Goal: Task Accomplishment & Management: Manage account settings

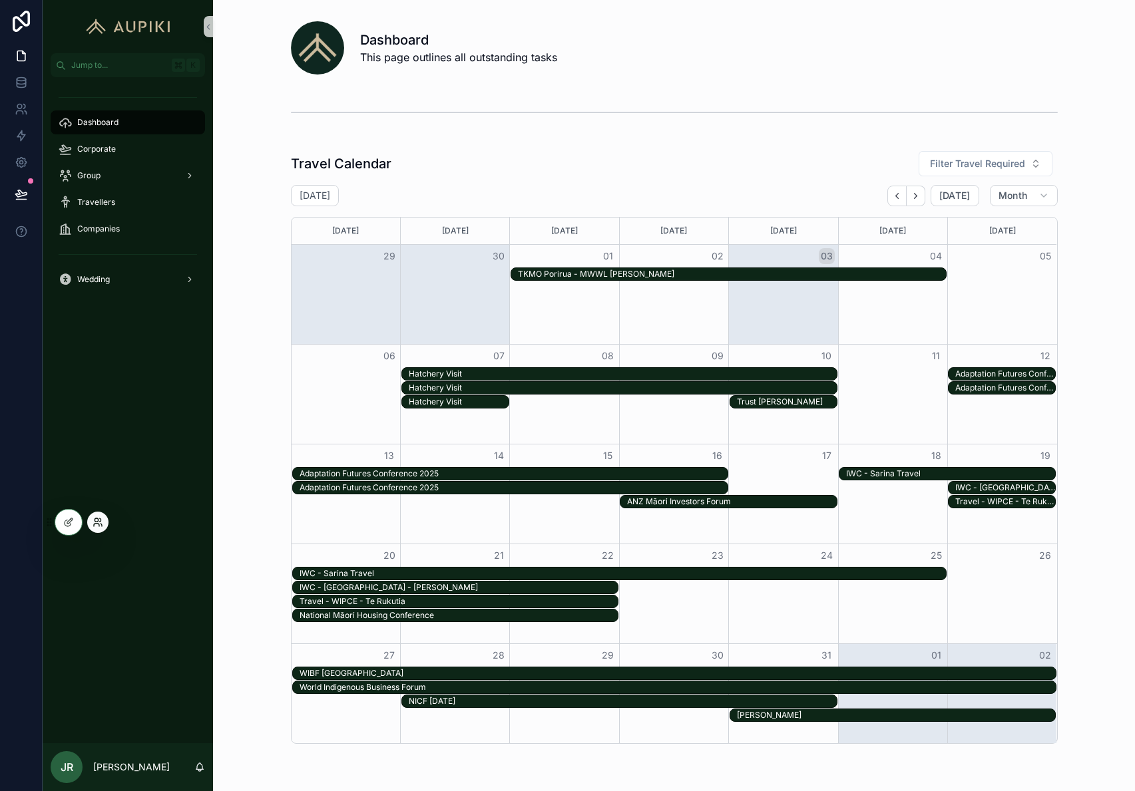
click at [102, 520] on icon at bounding box center [98, 522] width 11 height 11
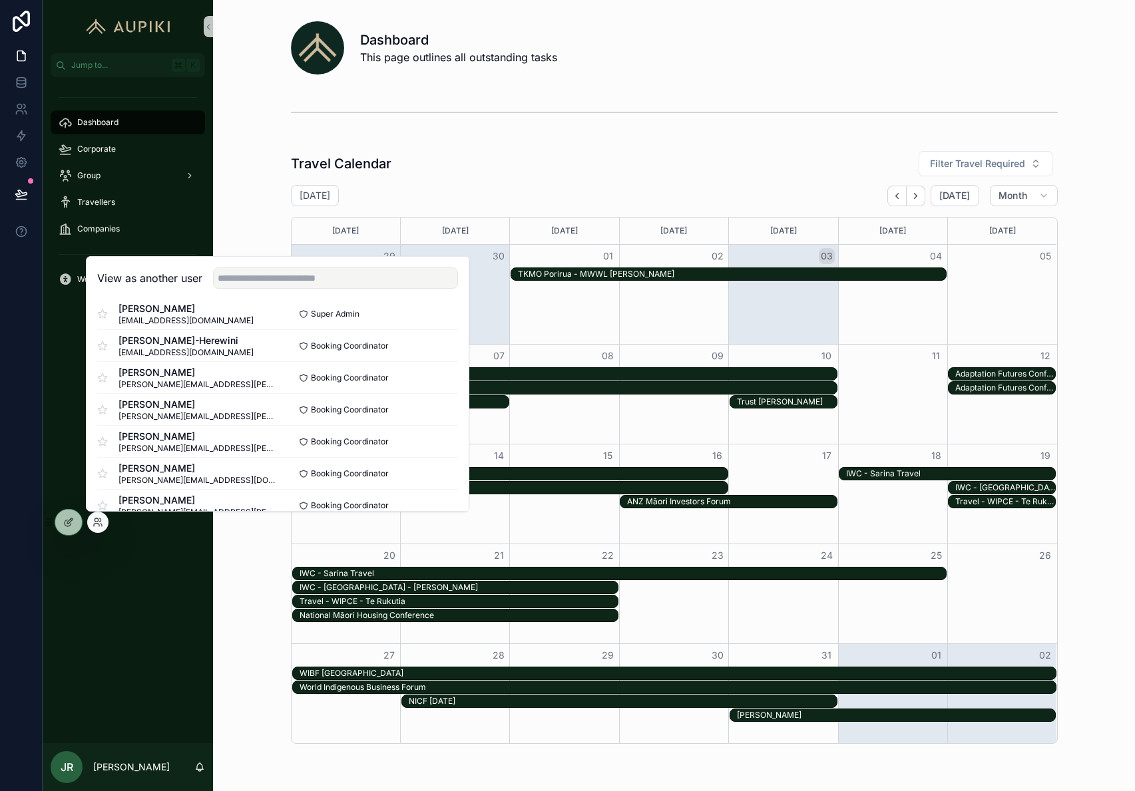
scroll to position [417, 0]
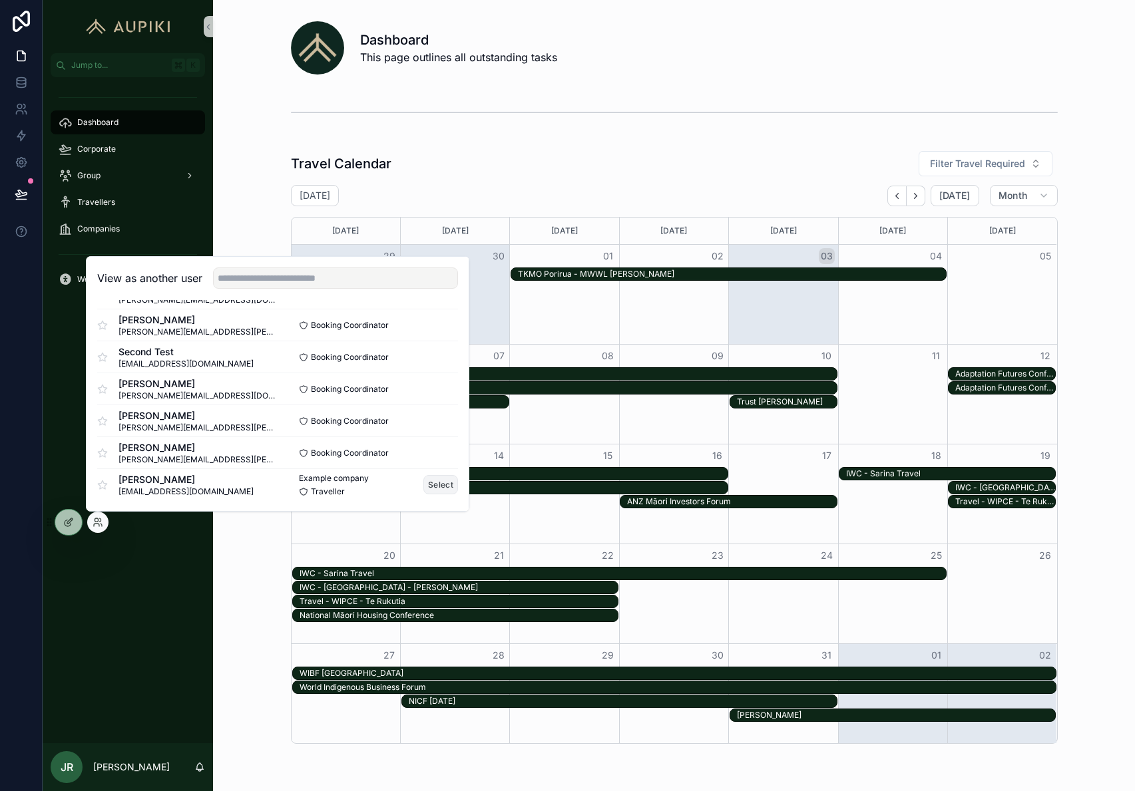
click at [437, 484] on button "Select" at bounding box center [440, 484] width 35 height 19
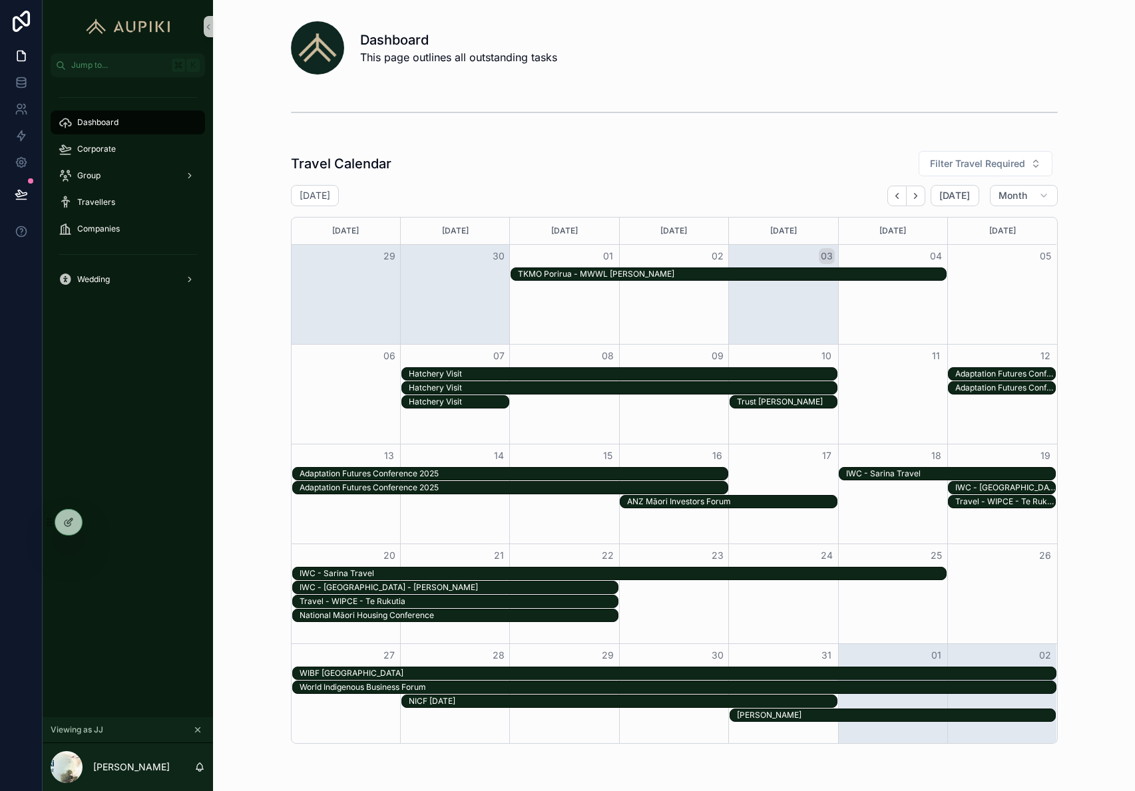
click at [199, 728] on icon "scrollable content" at bounding box center [197, 730] width 9 height 9
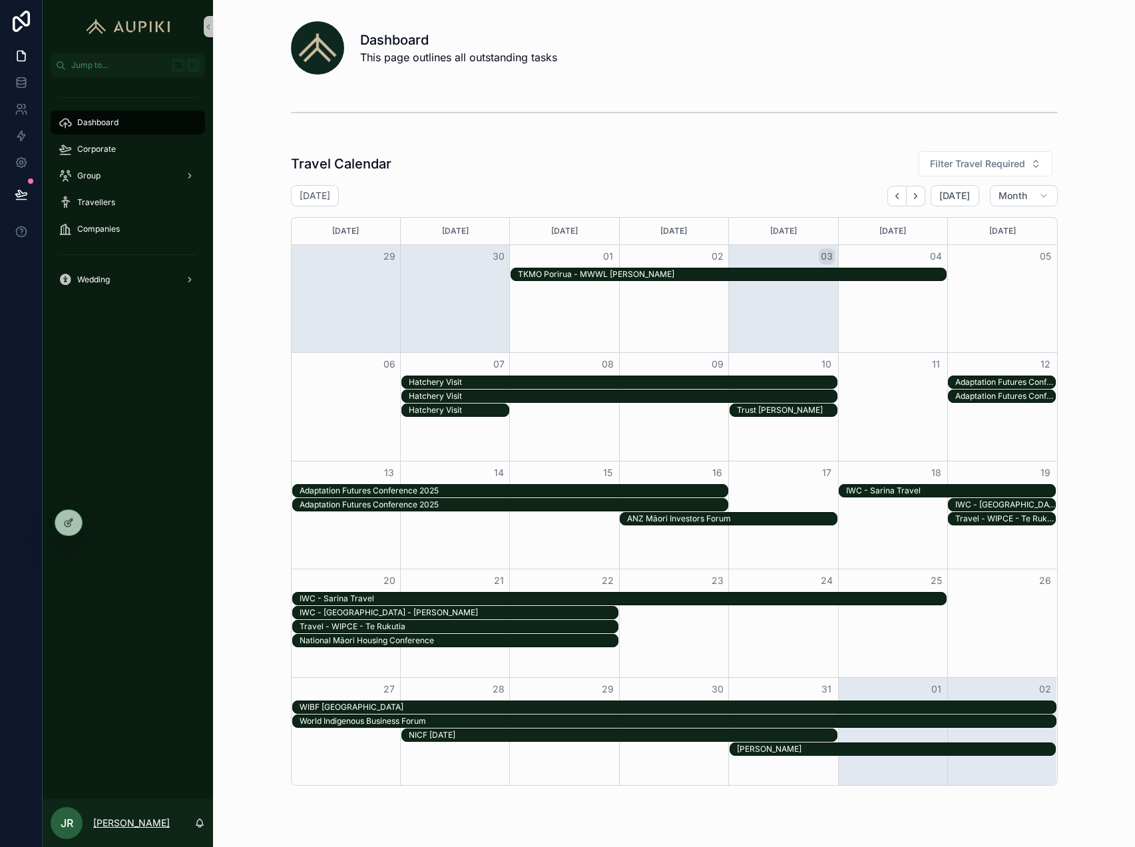
click at [118, 824] on p "[PERSON_NAME]" at bounding box center [131, 822] width 77 height 13
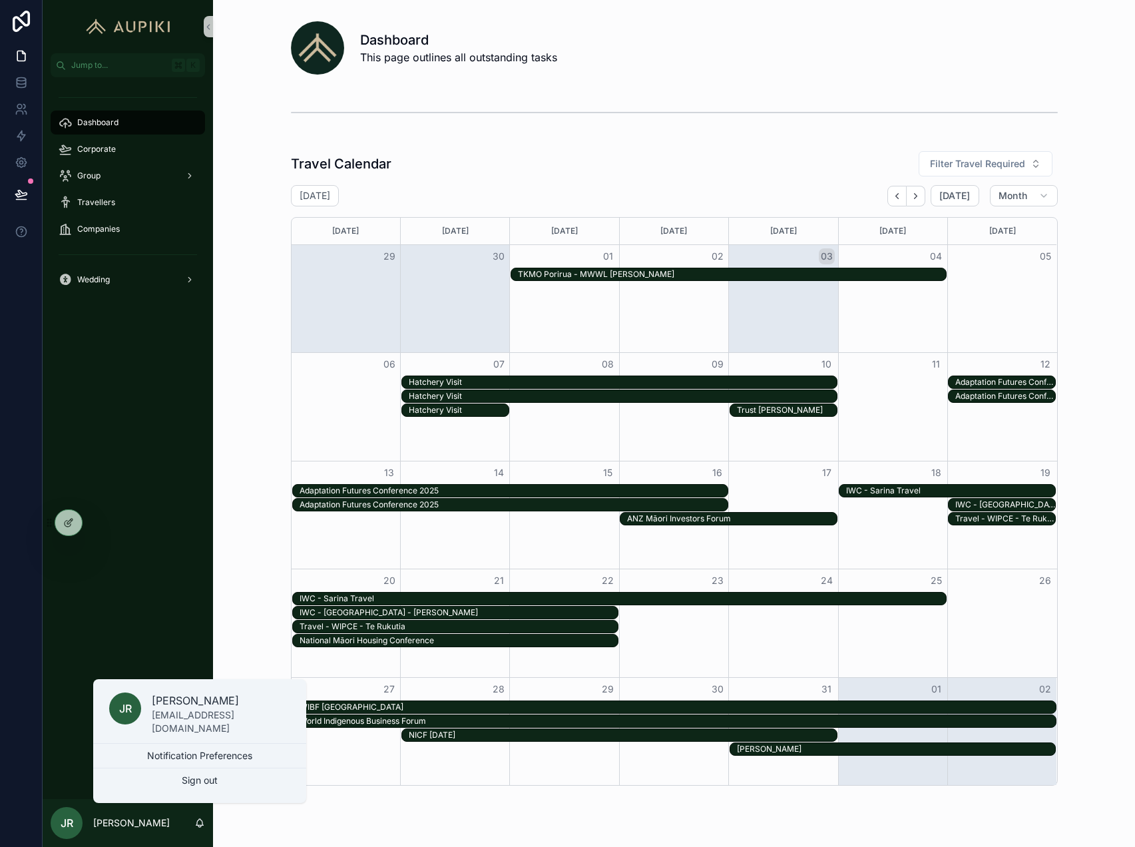
click at [154, 606] on div "Dashboard Corporate Group Travellers Companies Wedding" at bounding box center [128, 438] width 170 height 722
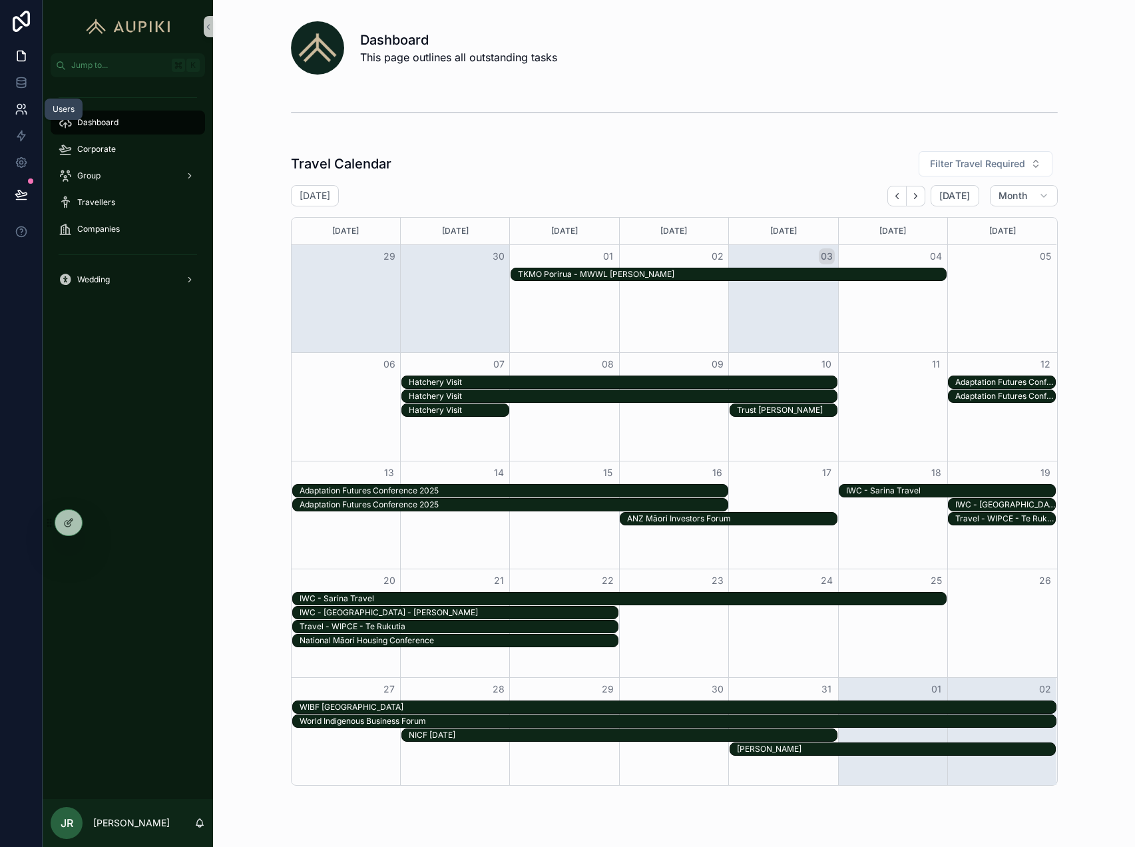
click at [19, 109] on icon at bounding box center [19, 107] width 5 height 5
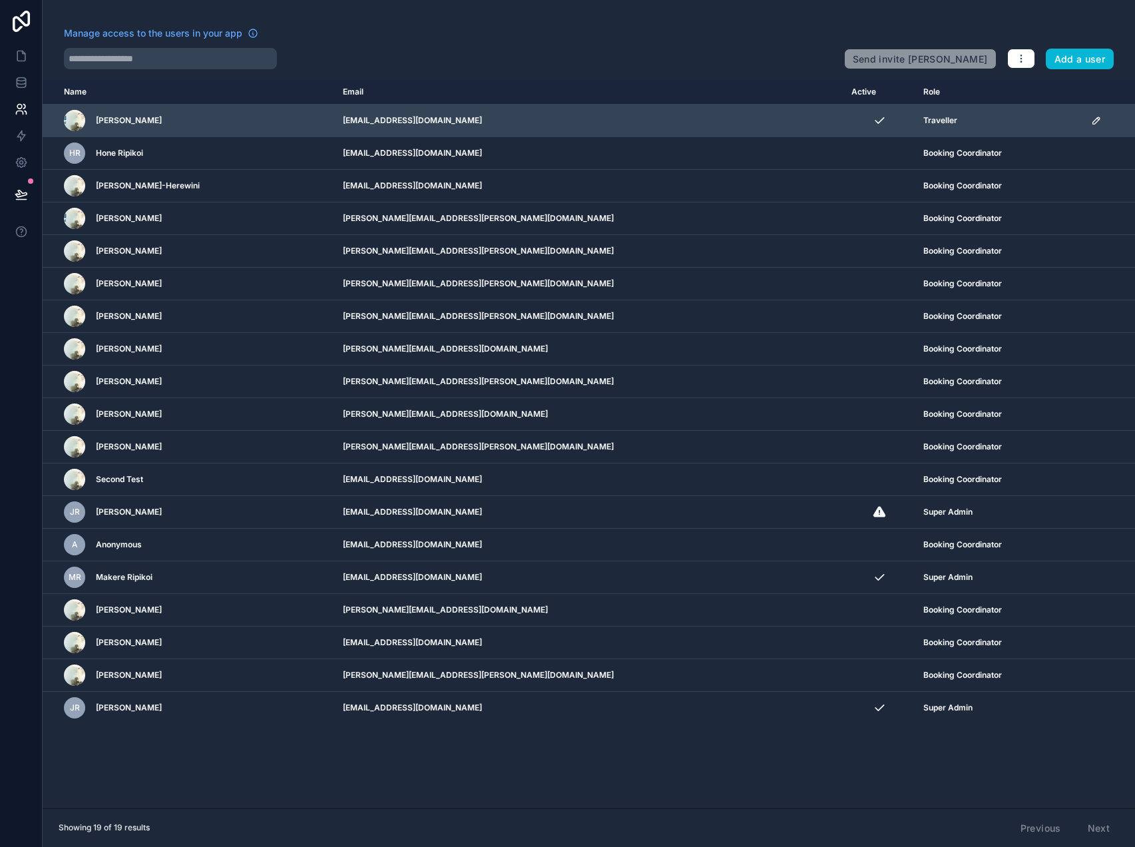
click at [1091, 121] on icon "scrollable content" at bounding box center [1096, 120] width 11 height 11
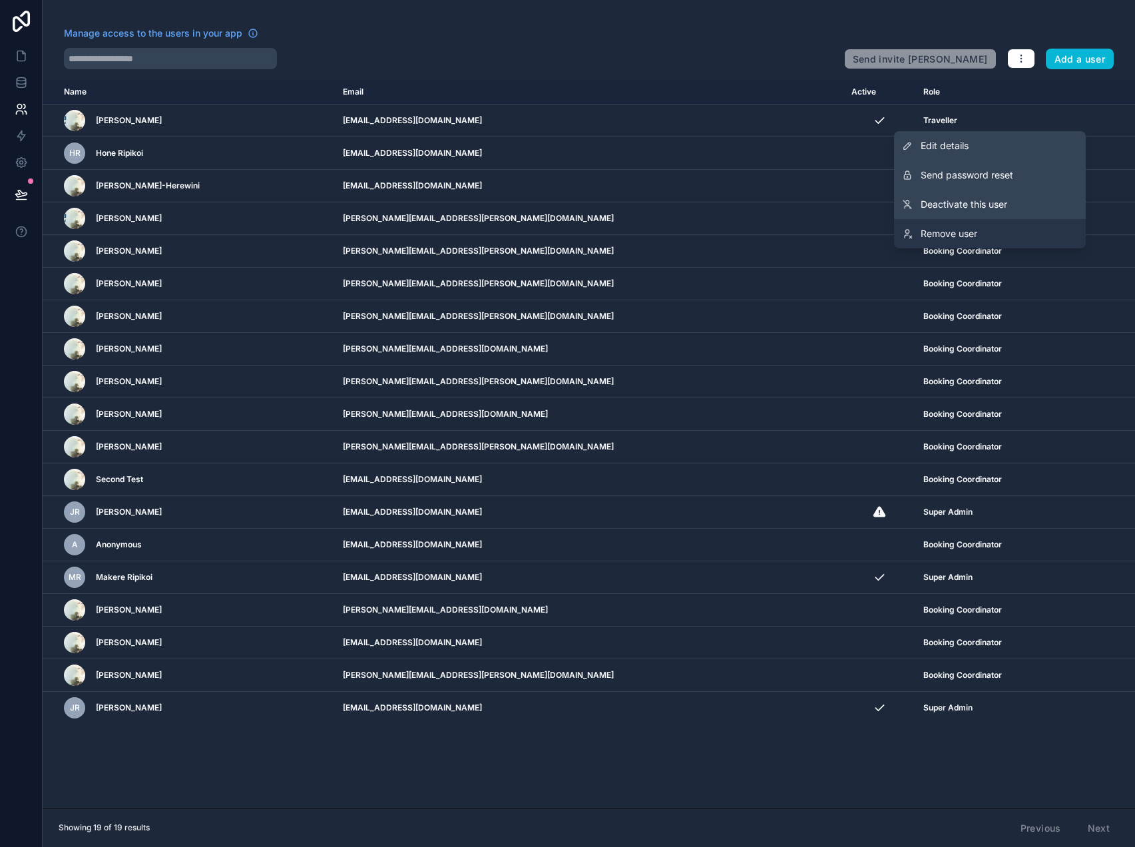
click at [973, 236] on span "Remove user" at bounding box center [949, 233] width 57 height 13
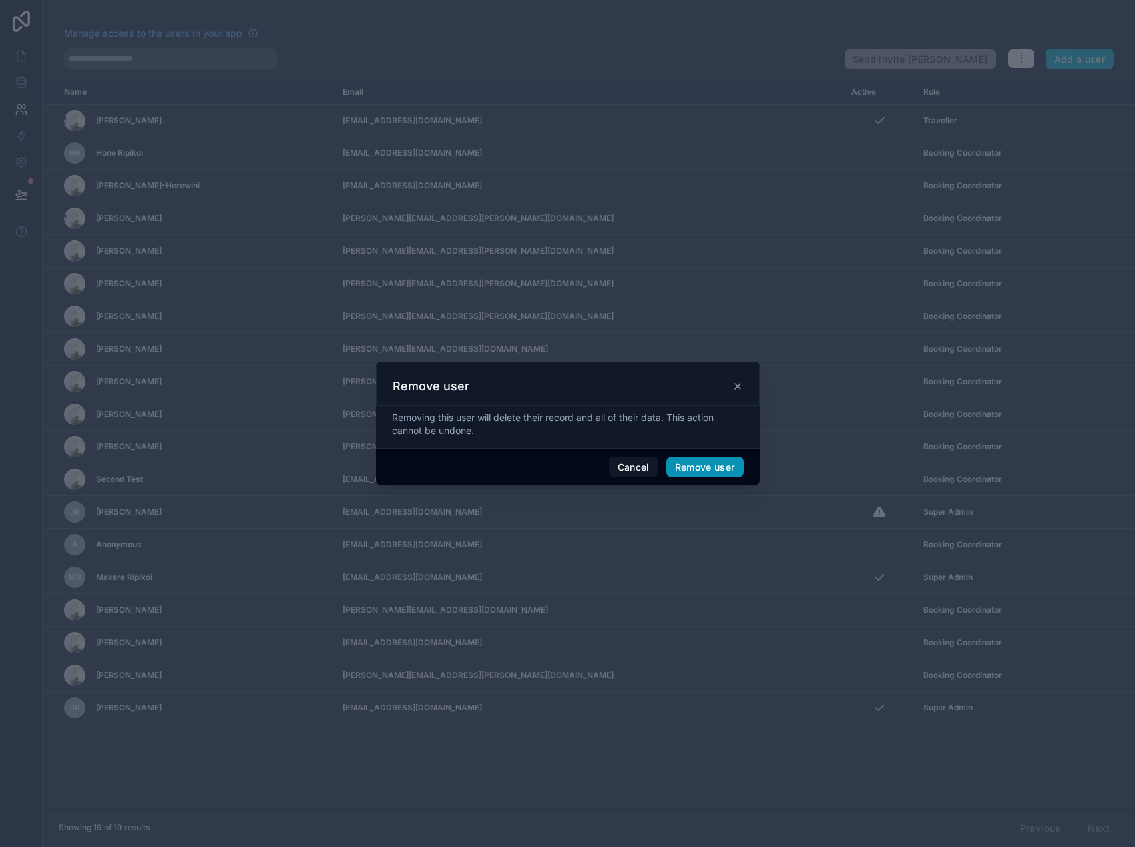
click at [700, 469] on button "Remove user" at bounding box center [704, 467] width 77 height 21
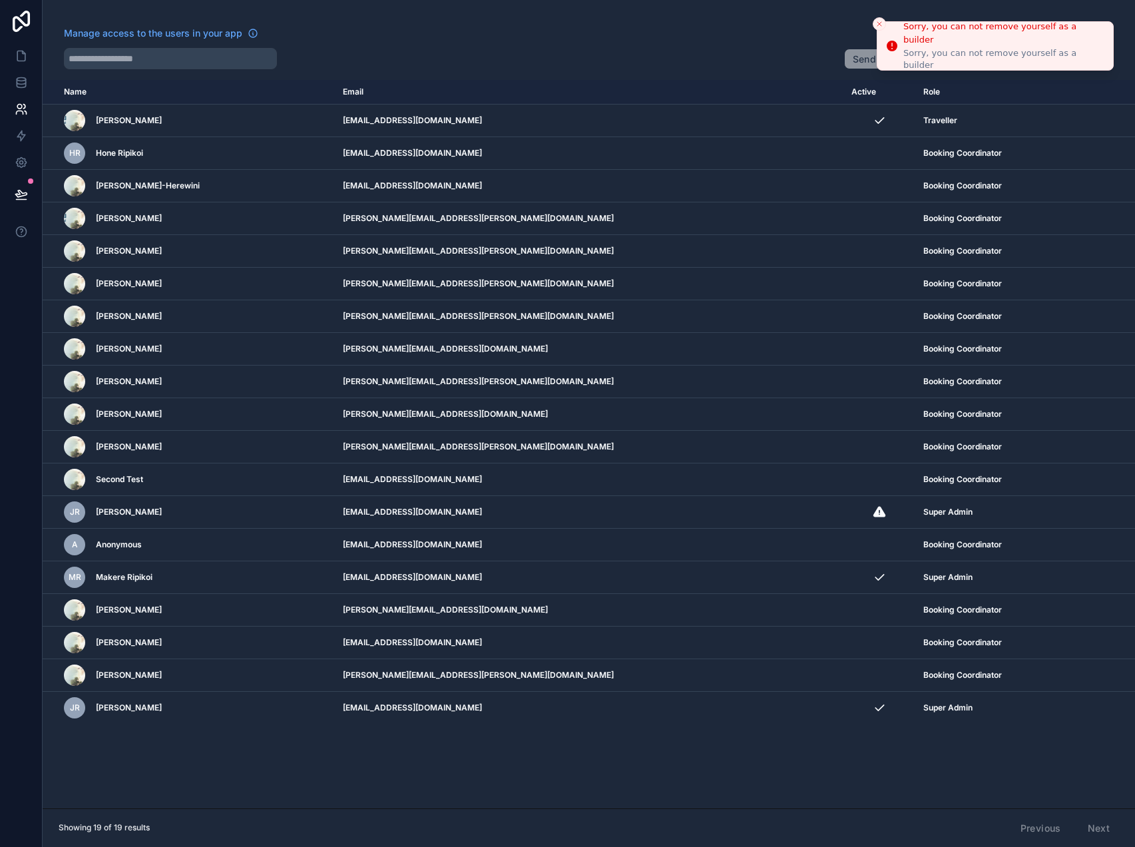
click at [879, 17] on button "Close toast" at bounding box center [879, 23] width 13 height 13
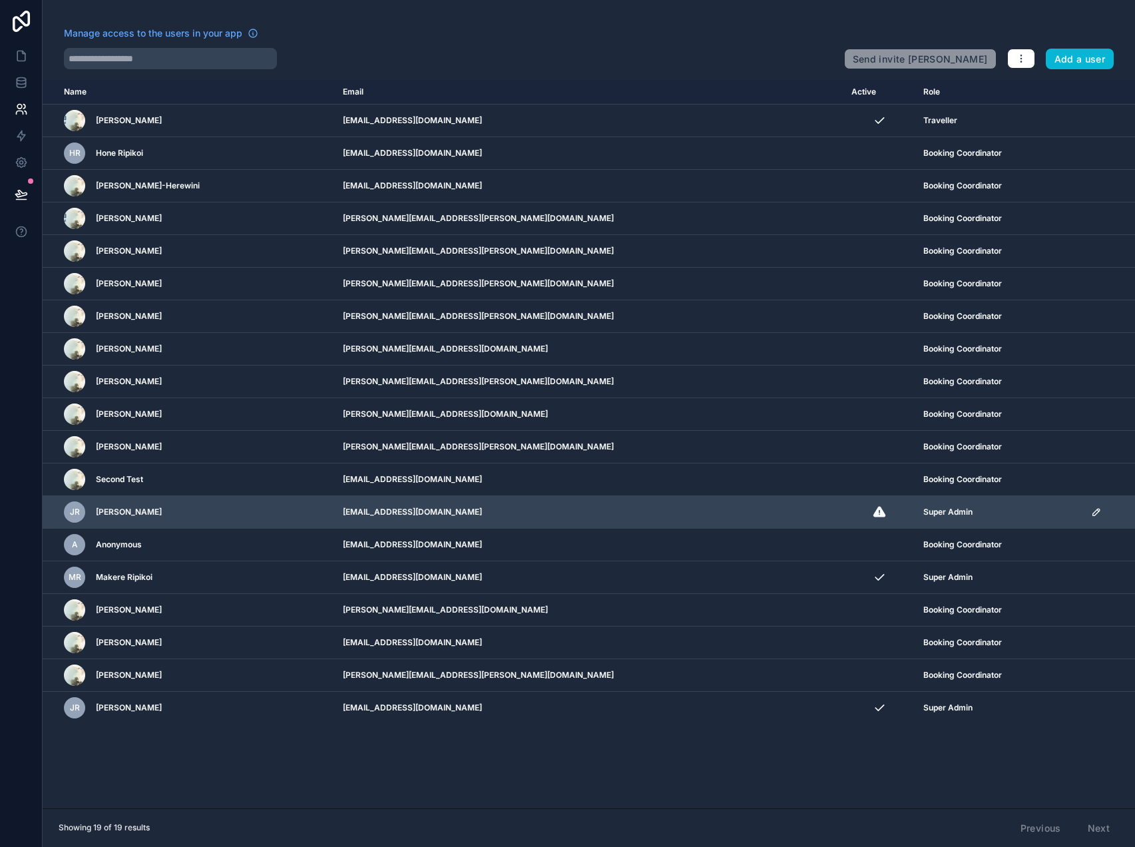
click at [1083, 515] on td "scrollable content" at bounding box center [1109, 512] width 52 height 33
click at [1091, 515] on icon "scrollable content" at bounding box center [1096, 512] width 11 height 11
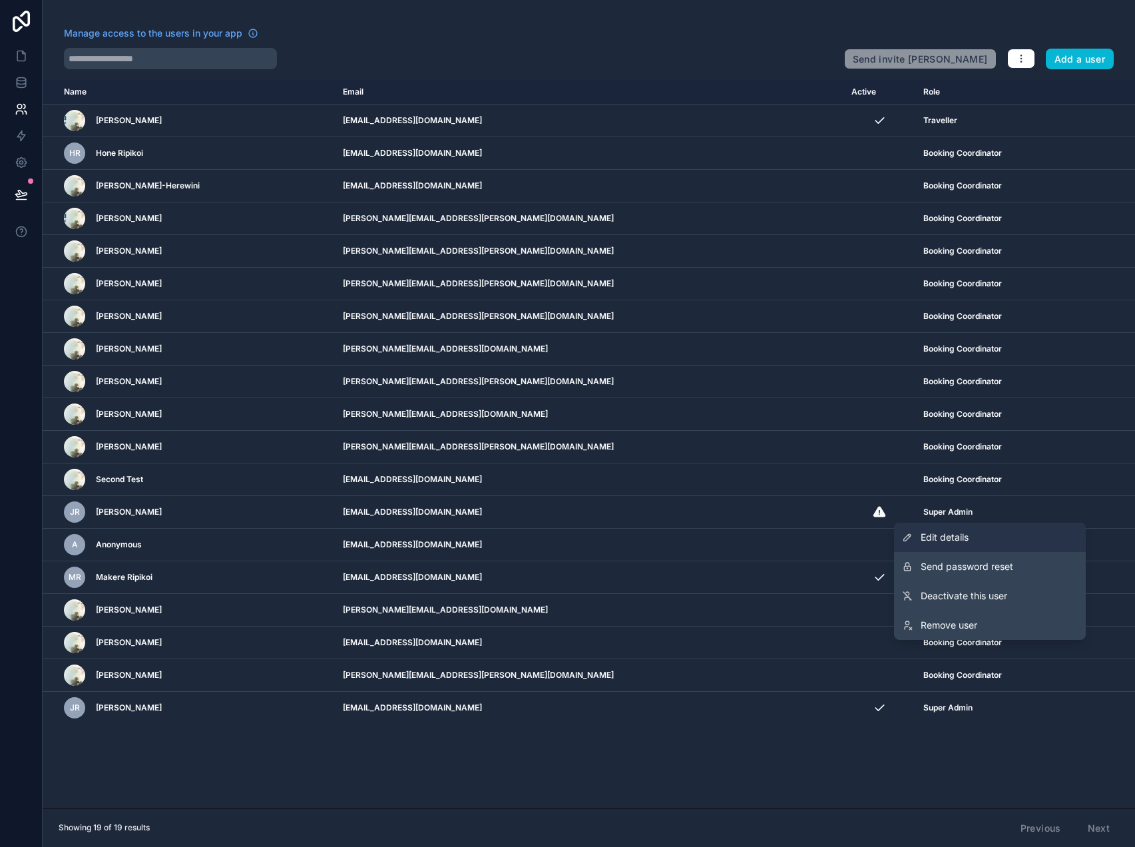
click at [961, 540] on span "Edit details" at bounding box center [945, 537] width 48 height 13
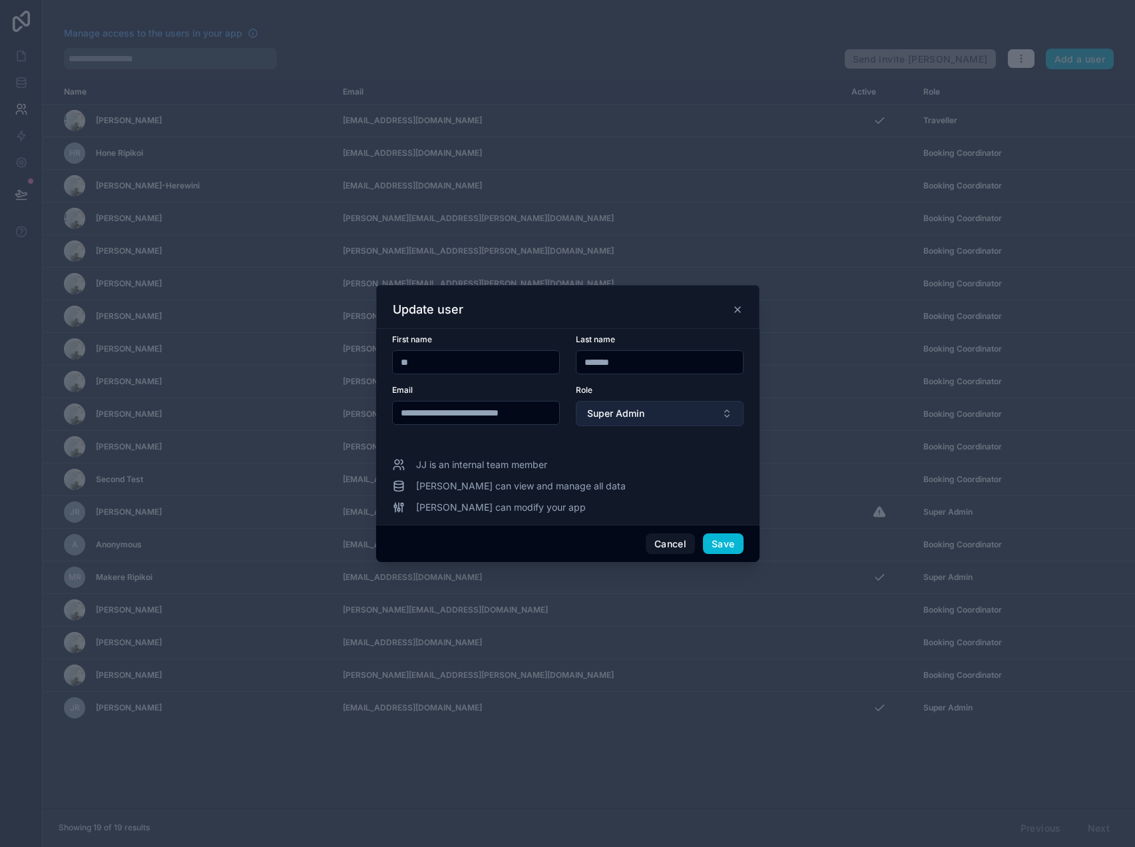
click at [626, 417] on span "Super Admin" at bounding box center [615, 413] width 57 height 13
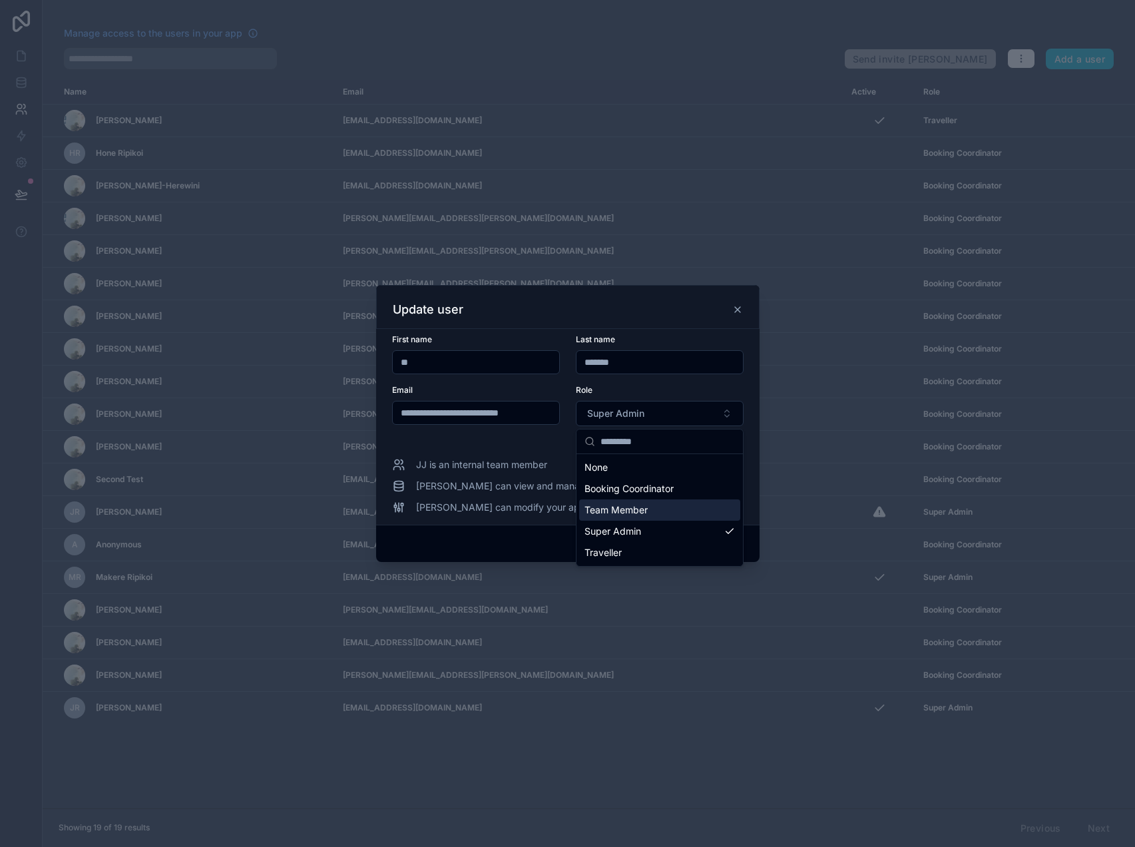
click at [639, 513] on span "Team Member" at bounding box center [615, 509] width 63 height 13
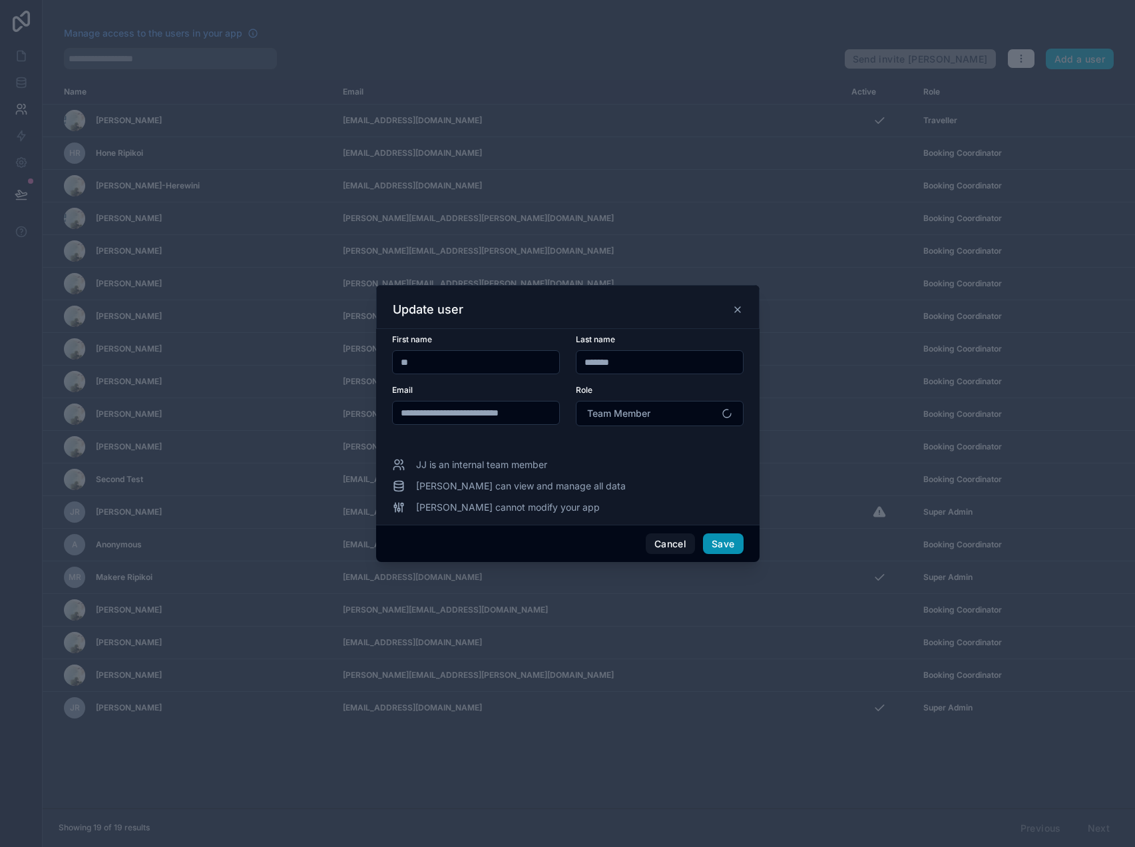
click at [724, 541] on button "Save" at bounding box center [723, 543] width 40 height 21
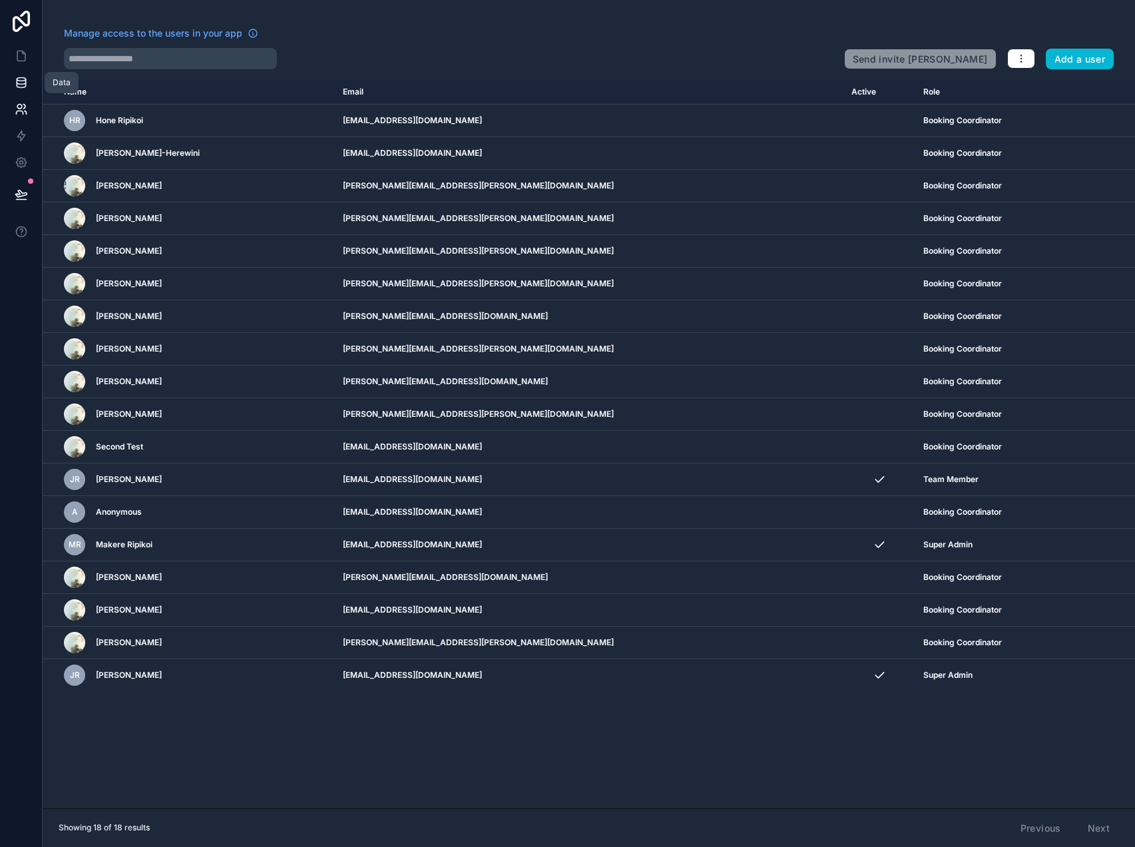
click at [15, 88] on icon at bounding box center [21, 82] width 13 height 13
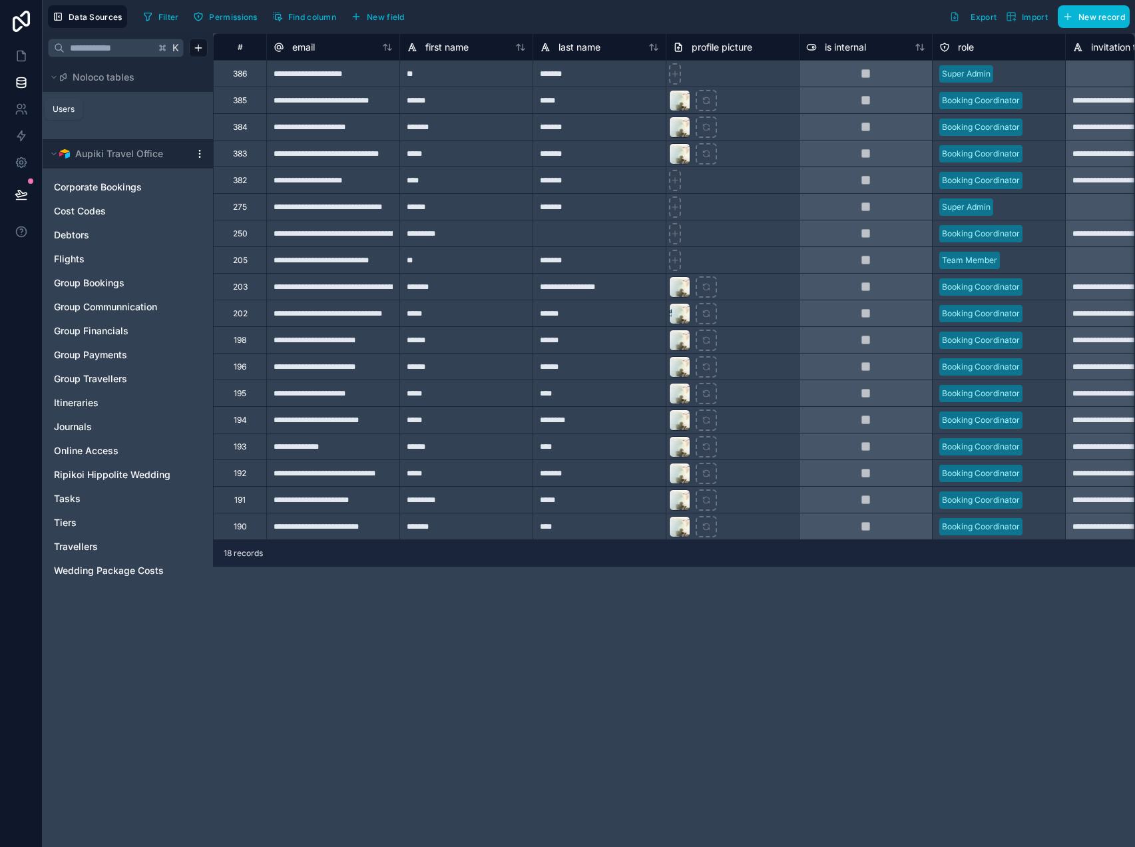
click at [81, 108] on div "Users" at bounding box center [64, 109] width 38 height 21
click at [19, 105] on icon at bounding box center [21, 109] width 13 height 13
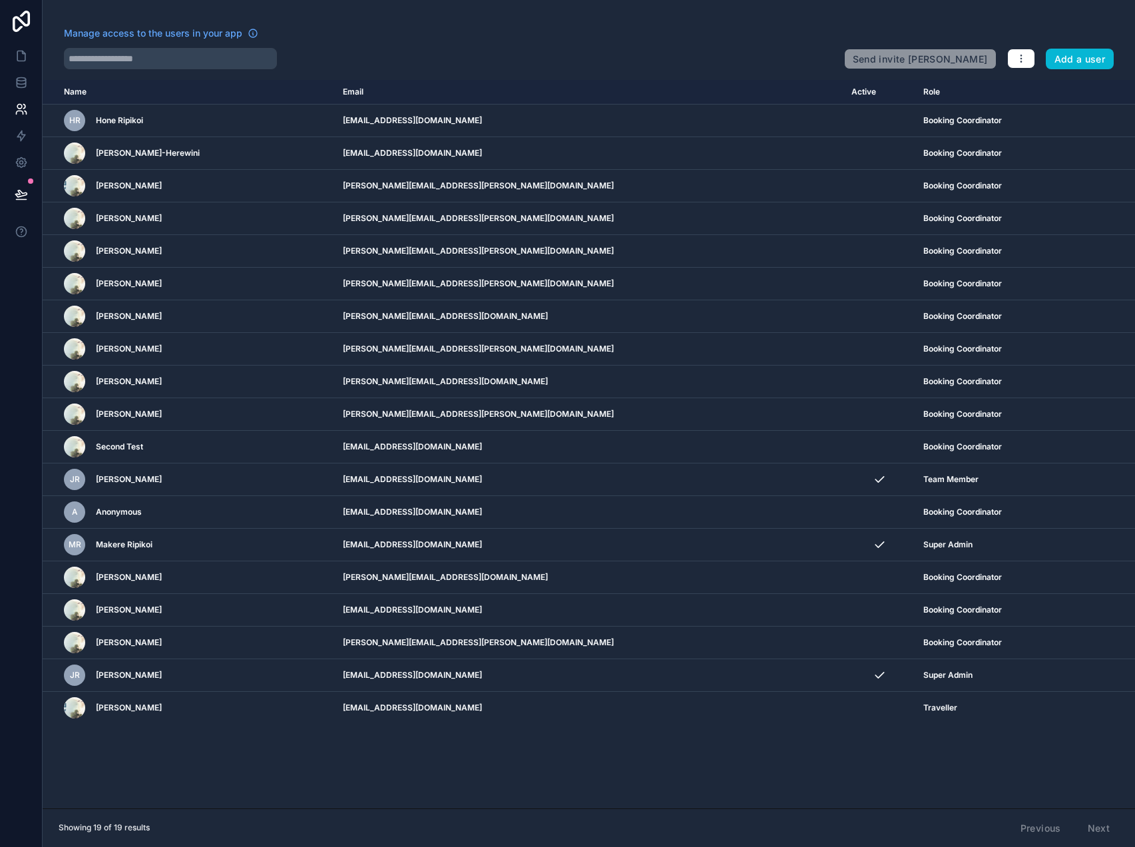
click at [373, 764] on div "Name Email Active Role userTable.email HR Hone Ripikoi jj@hanewzealand.co.nz Bo…" at bounding box center [589, 444] width 1092 height 728
click at [21, 59] on icon at bounding box center [21, 55] width 13 height 13
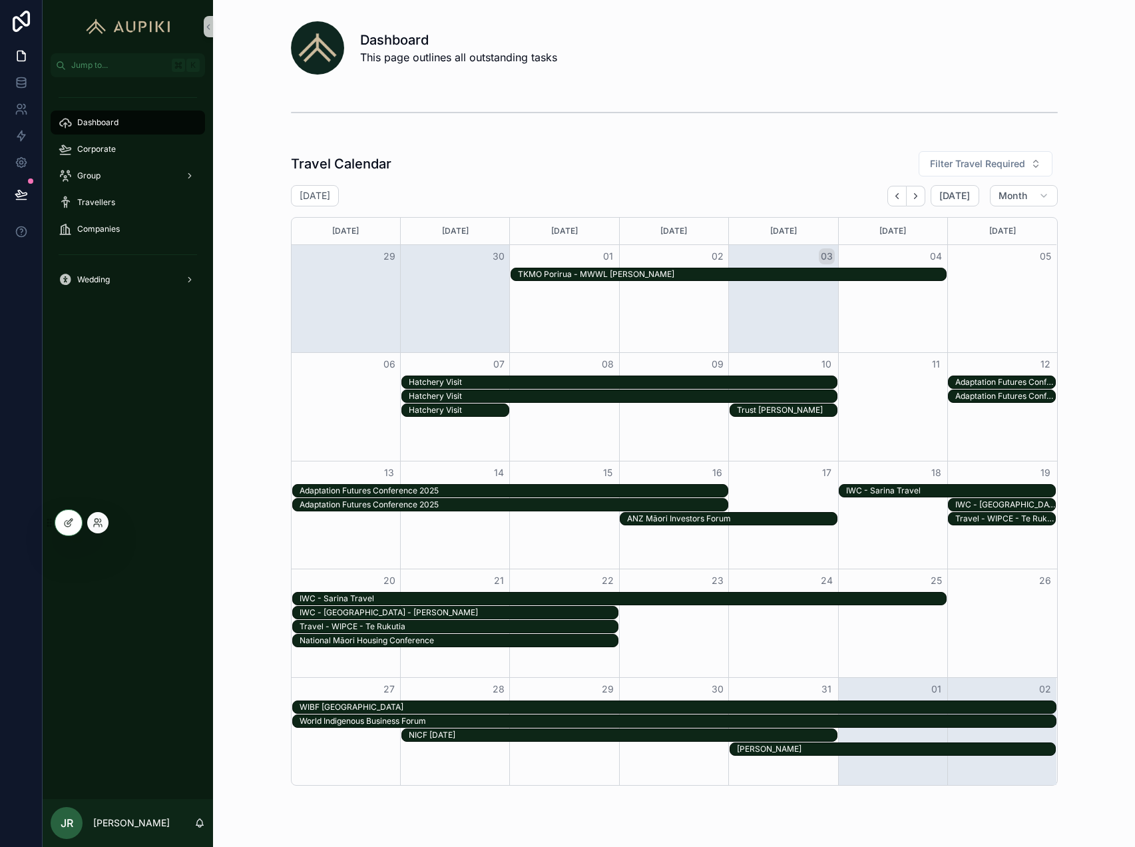
click at [90, 521] on div at bounding box center [97, 522] width 21 height 21
click at [97, 521] on icon at bounding box center [96, 520] width 3 height 3
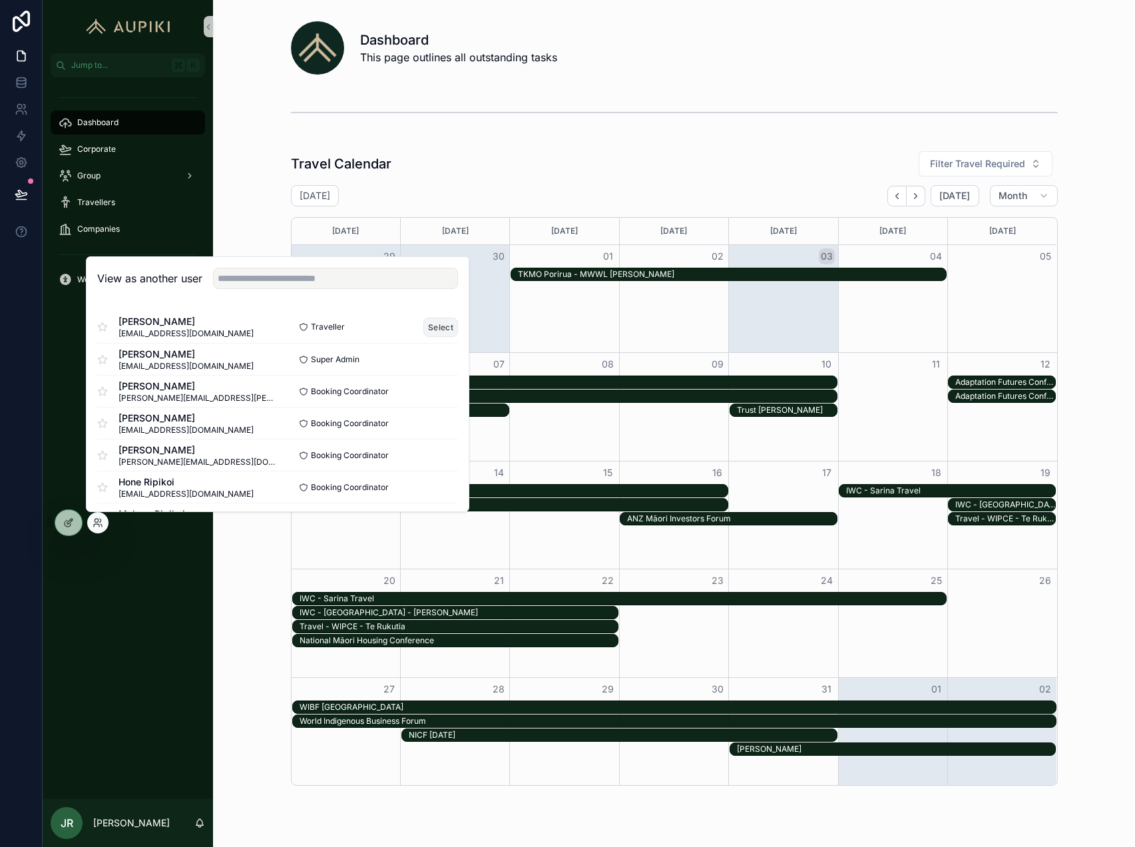
click at [435, 322] on button "Select" at bounding box center [440, 327] width 35 height 19
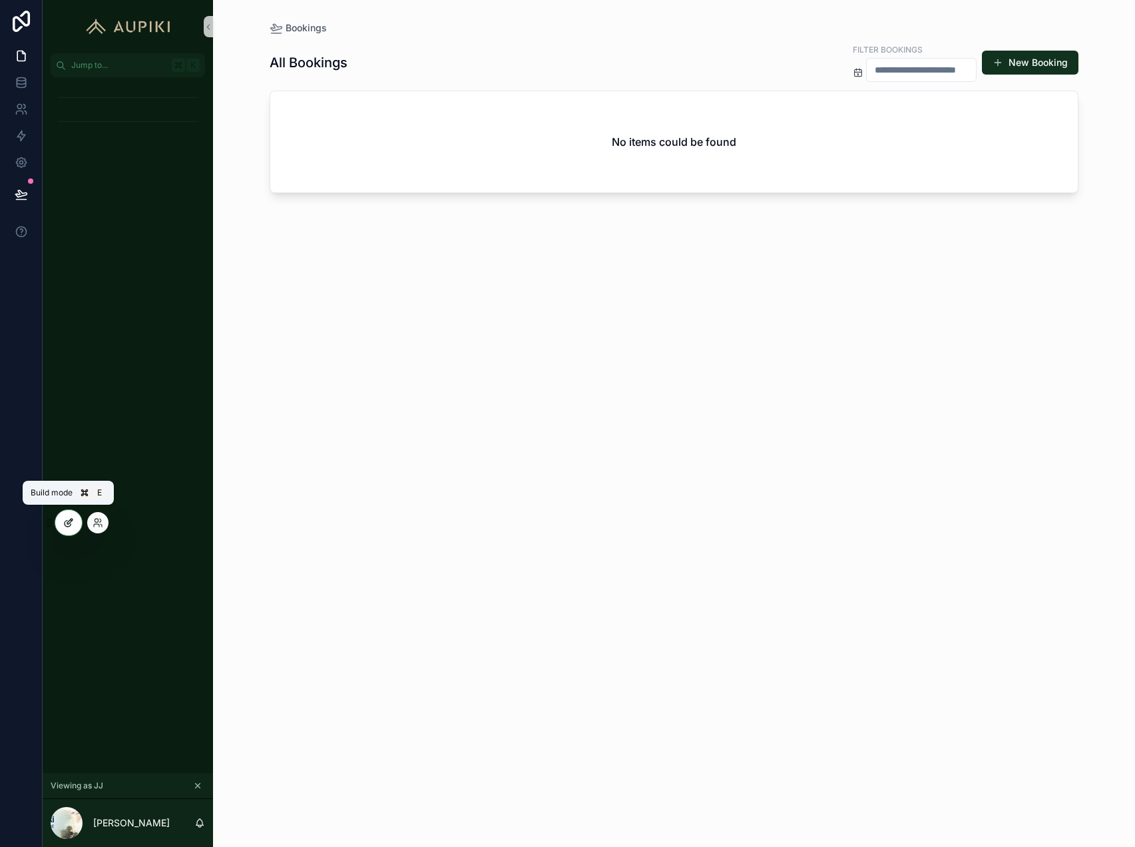
click at [65, 525] on icon at bounding box center [68, 522] width 11 height 11
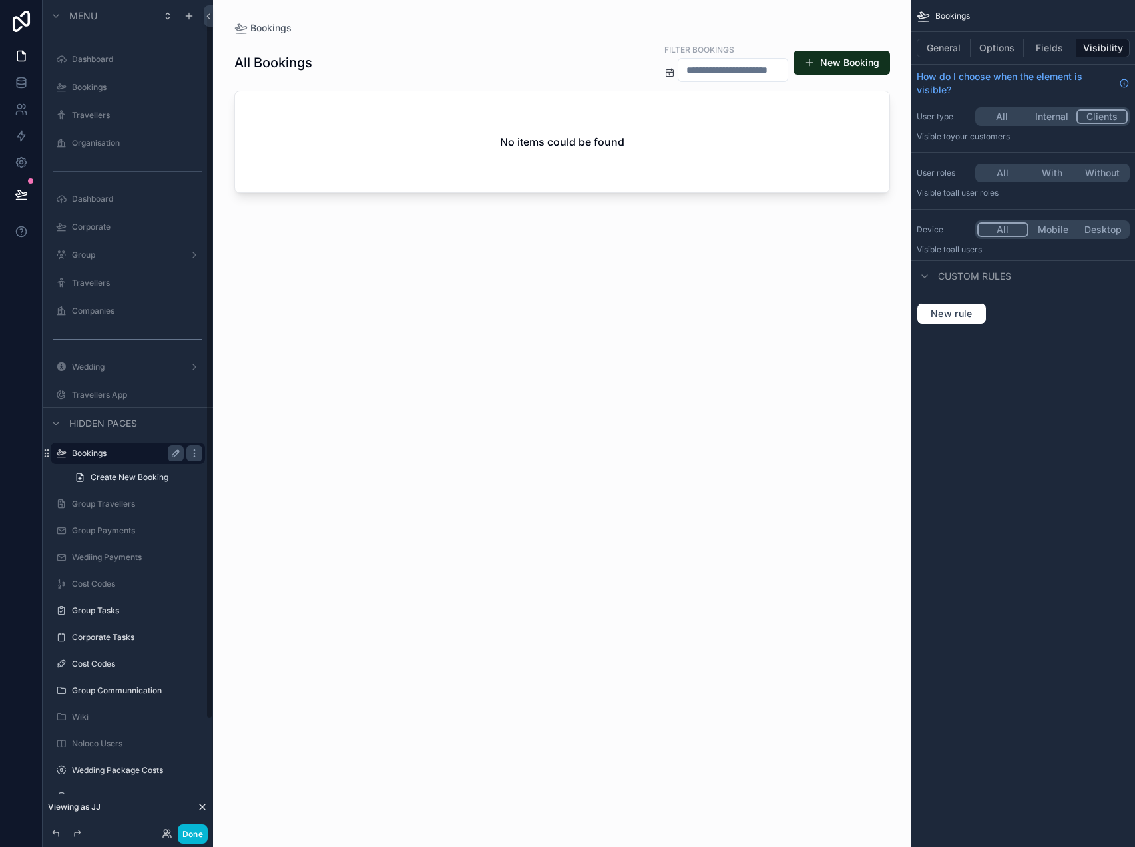
scroll to position [14, 0]
click at [1054, 172] on button "With" at bounding box center [1052, 173] width 50 height 15
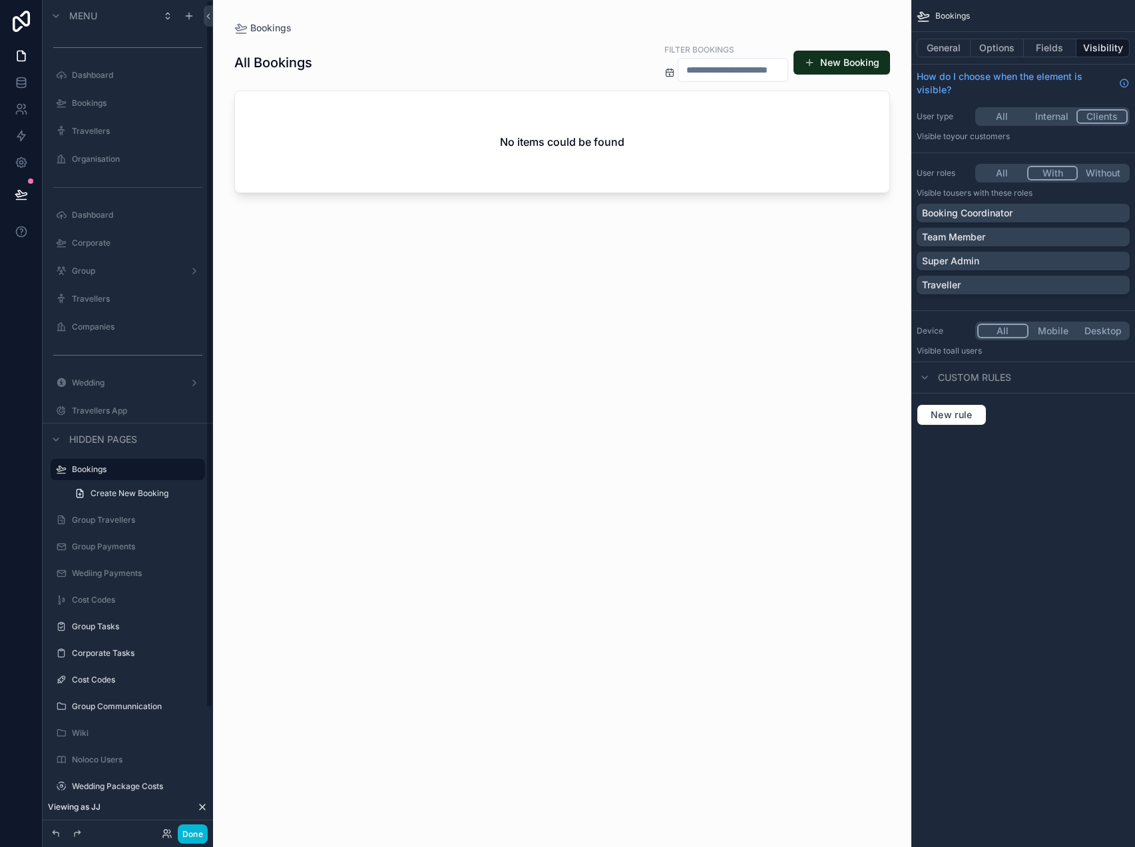
scroll to position [0, 0]
click at [1068, 112] on button "Internal" at bounding box center [1052, 116] width 50 height 15
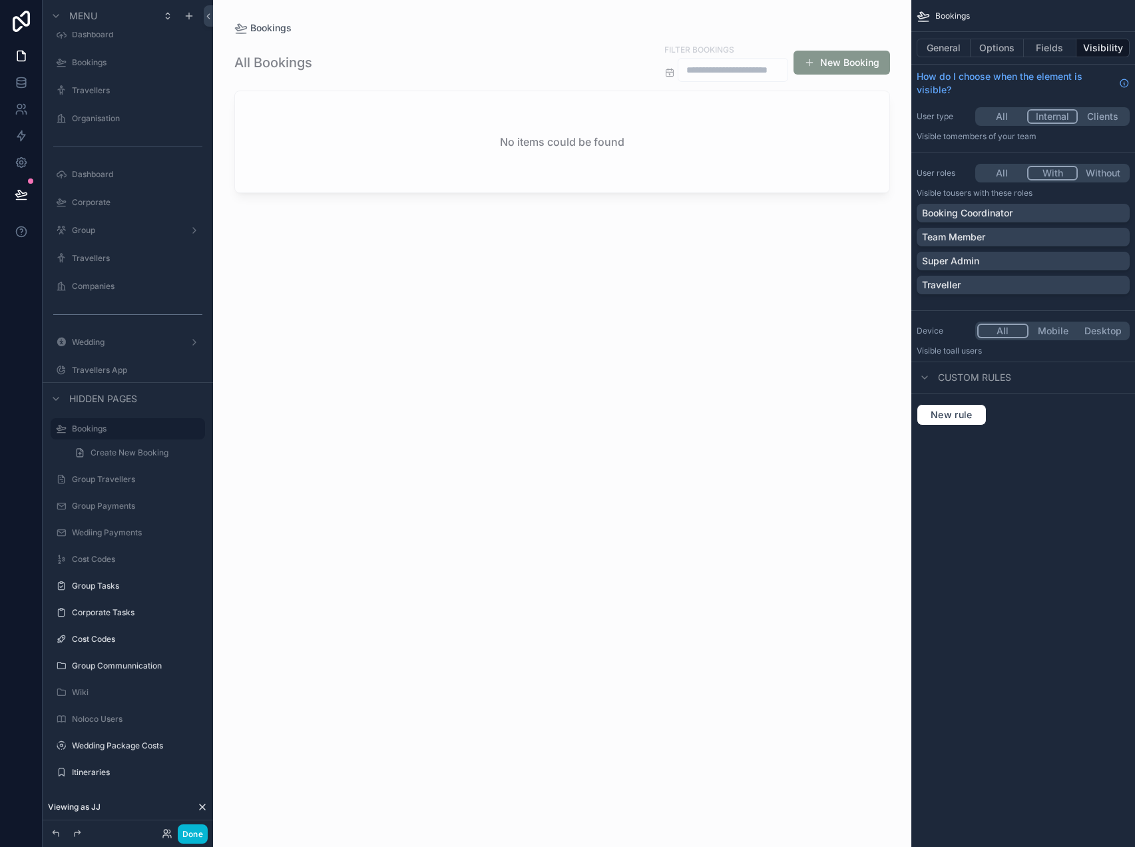
click at [1066, 173] on button "With" at bounding box center [1052, 173] width 51 height 15
click at [1006, 172] on button "All" at bounding box center [1002, 173] width 50 height 15
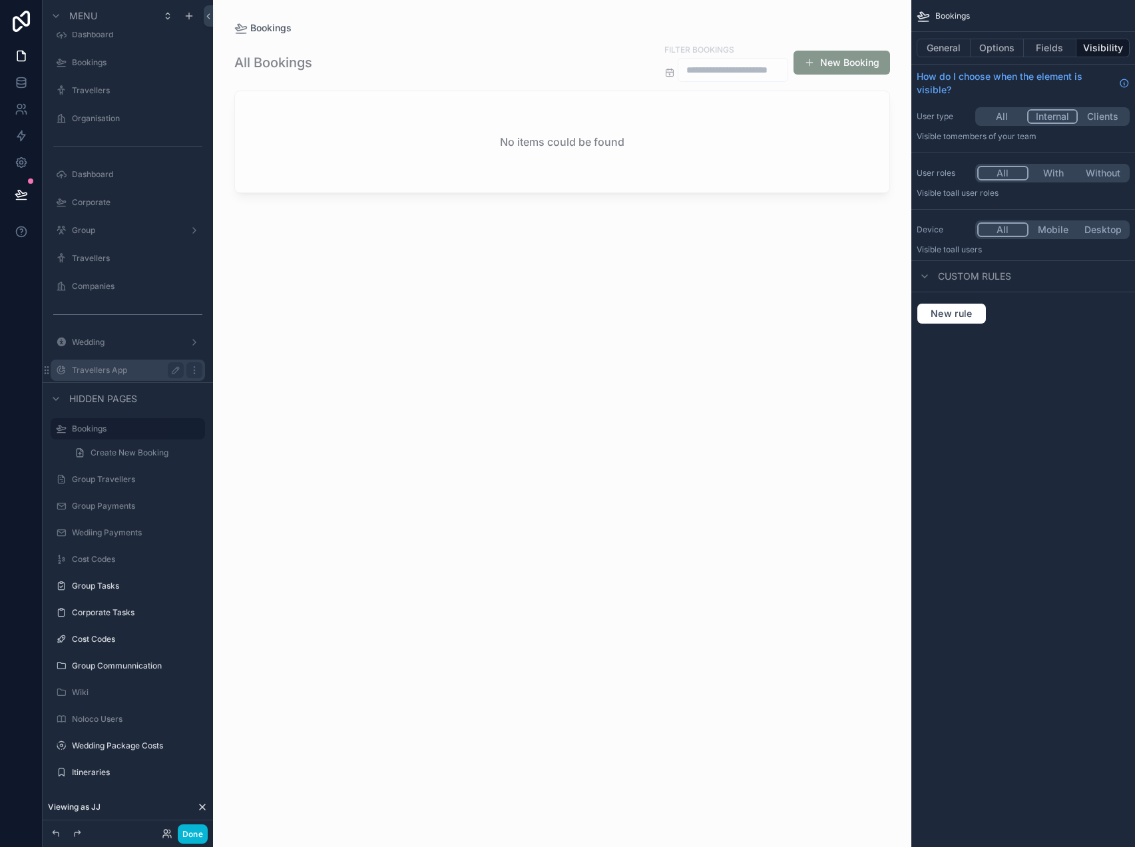
click at [128, 373] on label "Travellers App" at bounding box center [125, 370] width 107 height 11
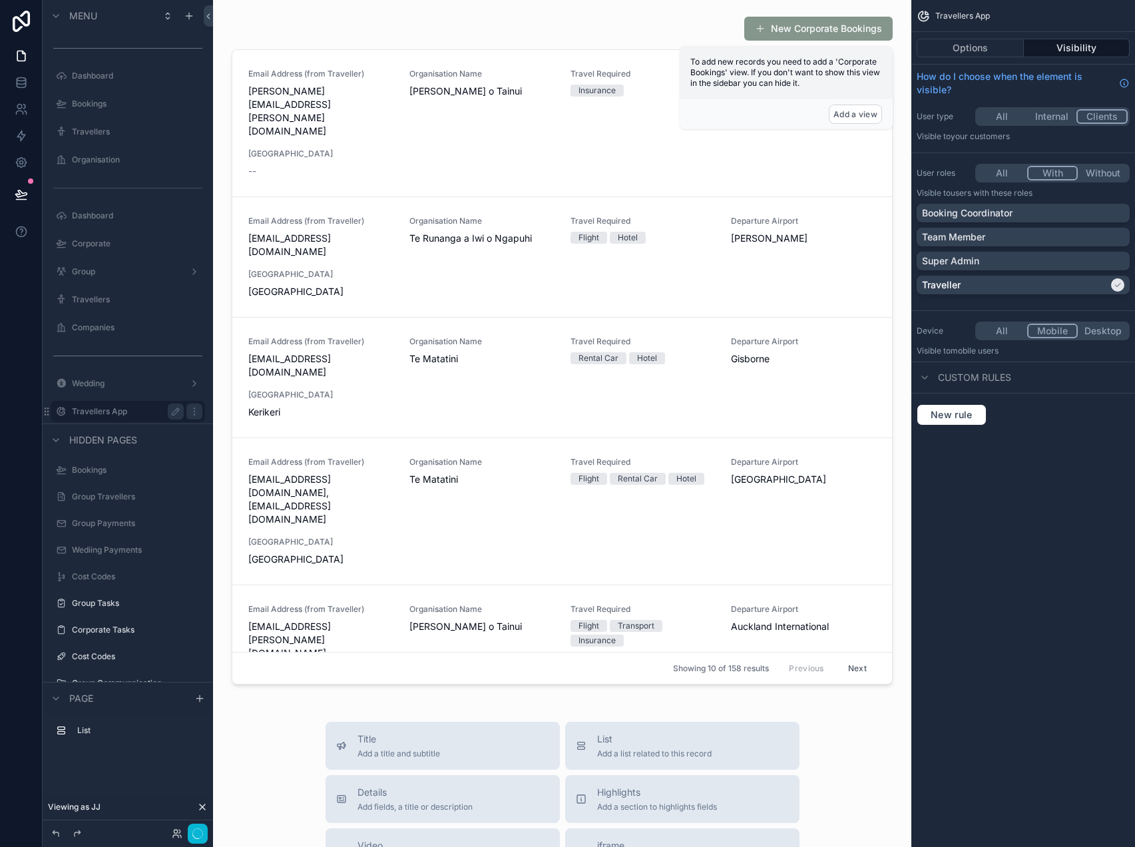
click at [1058, 173] on button "With" at bounding box center [1052, 173] width 51 height 15
click at [1100, 332] on button "Desktop" at bounding box center [1103, 331] width 50 height 15
click at [1002, 328] on button "All" at bounding box center [1002, 331] width 50 height 15
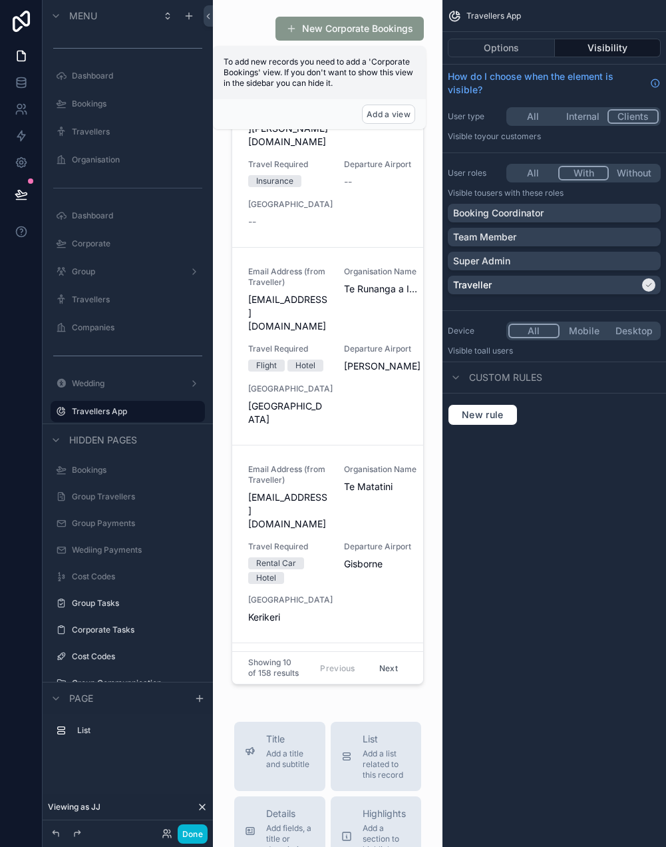
click at [577, 334] on button "Mobile" at bounding box center [585, 331] width 50 height 15
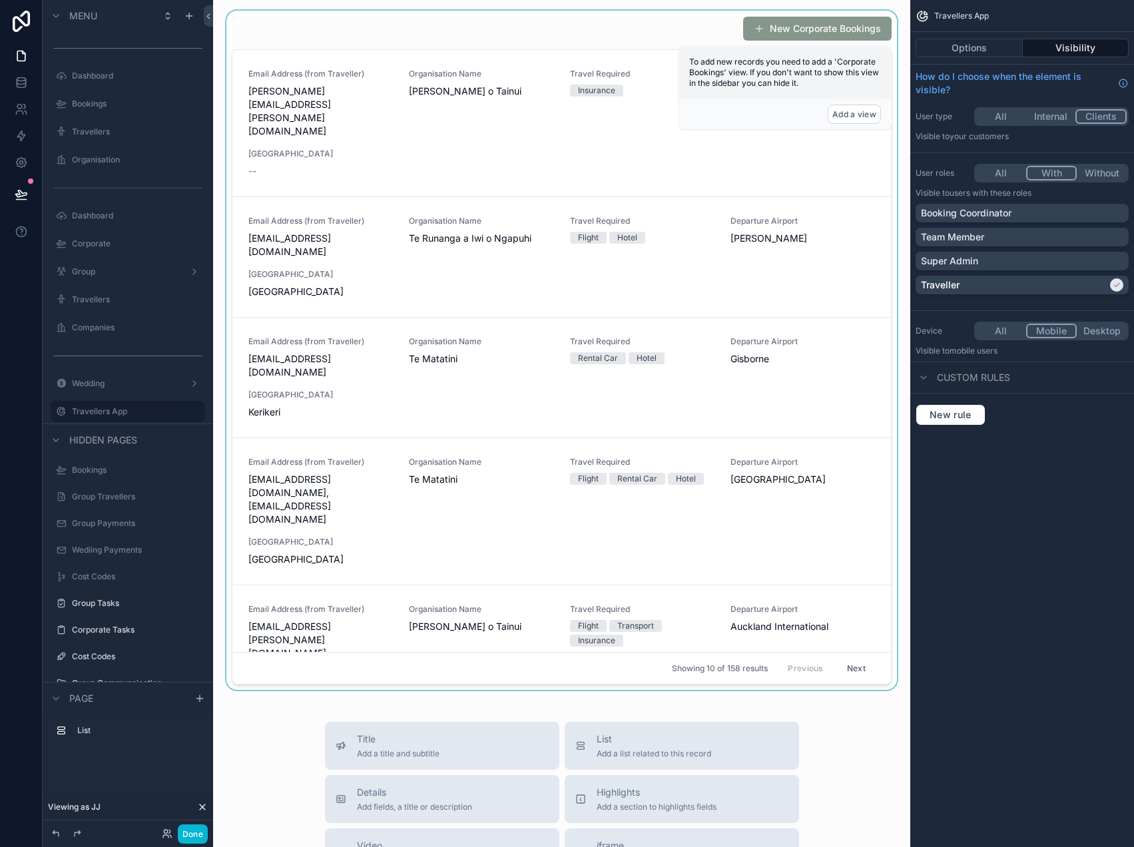
click at [455, 45] on div "scrollable content" at bounding box center [562, 350] width 676 height 679
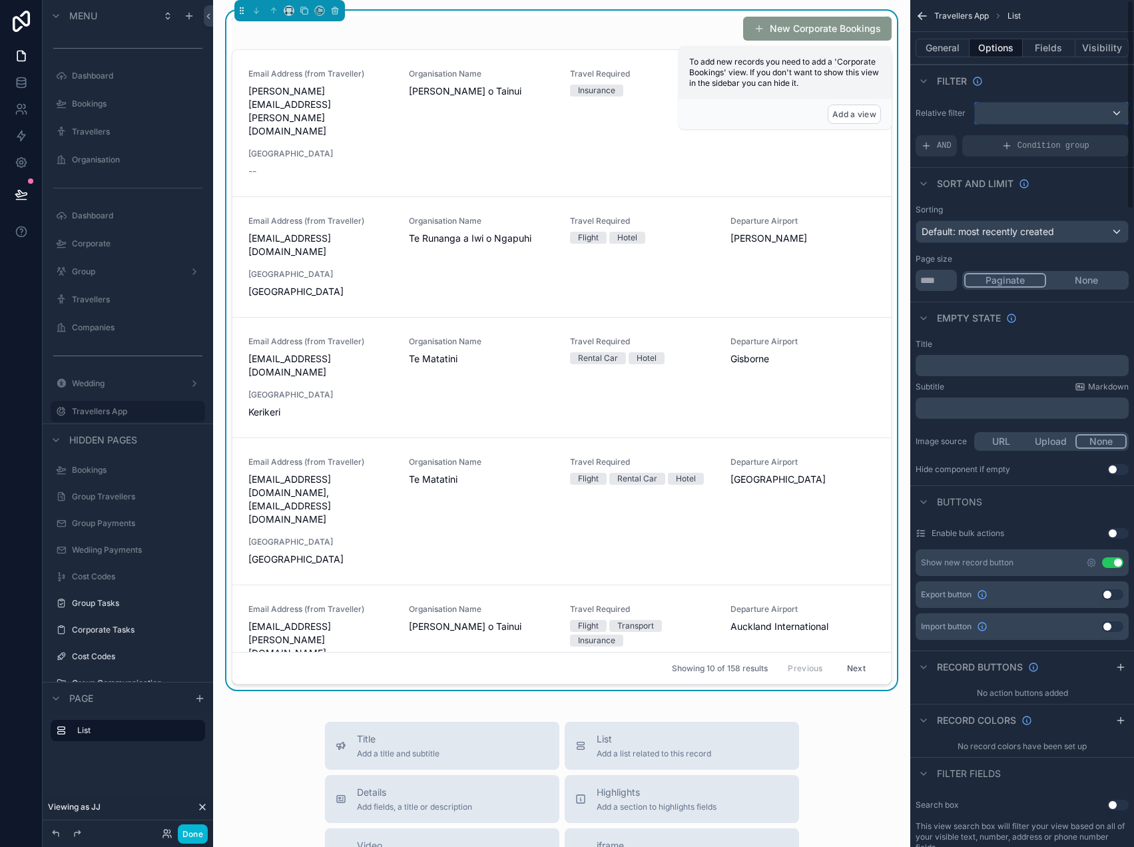
click at [1080, 122] on div "scrollable content" at bounding box center [1051, 113] width 153 height 21
click at [1051, 208] on span "Logged in User" at bounding box center [1040, 210] width 110 height 16
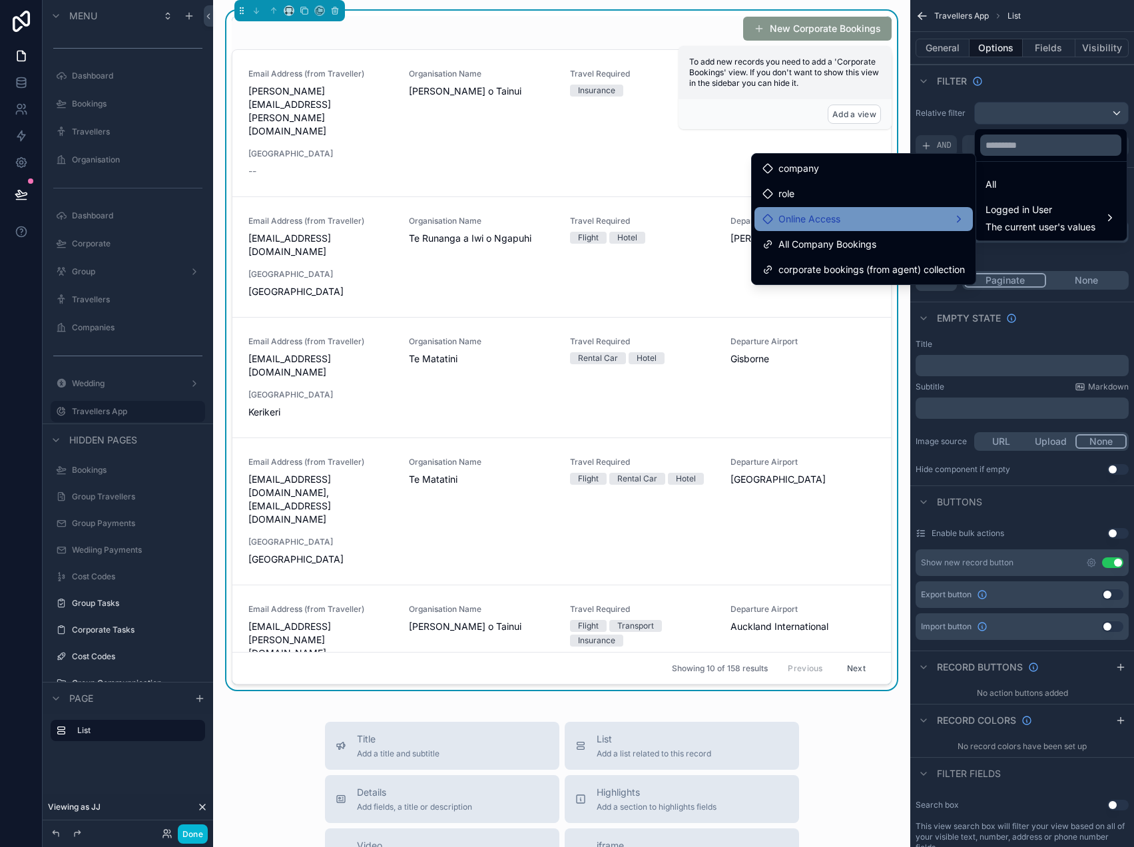
click at [946, 221] on div "Online Access" at bounding box center [863, 219] width 202 height 16
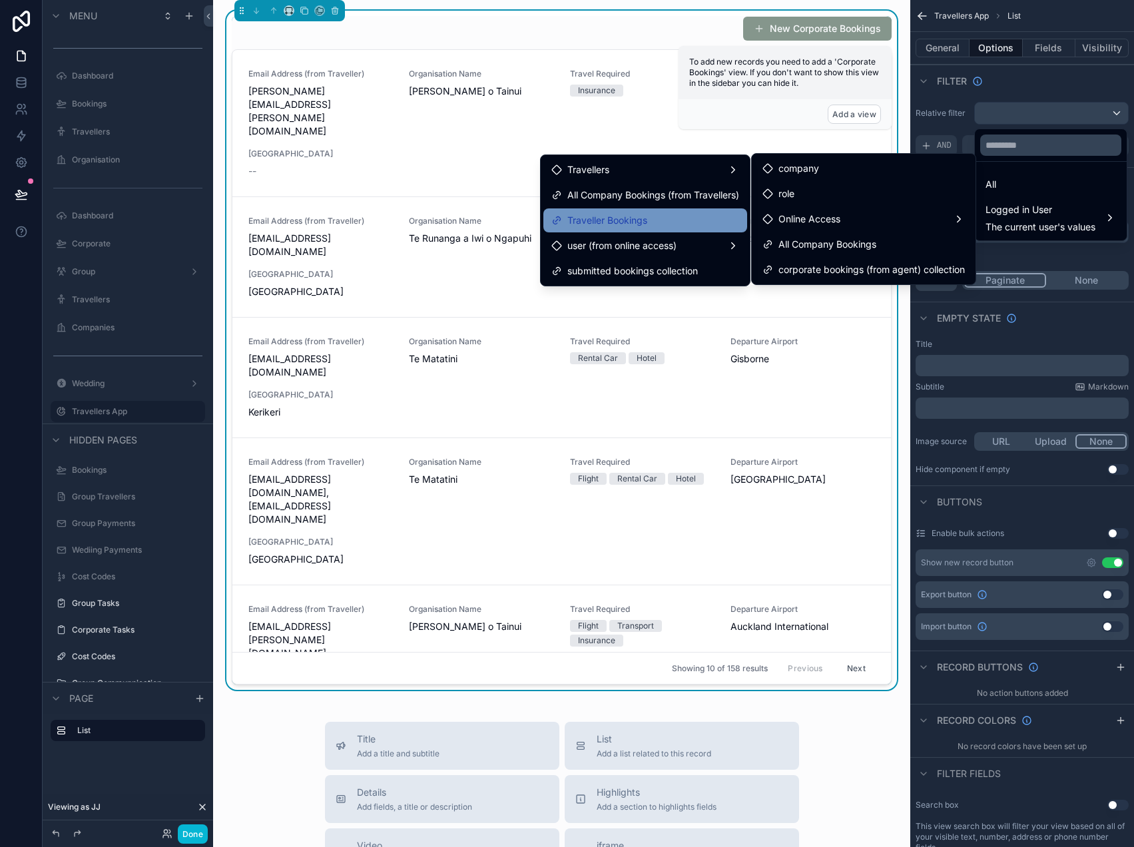
click at [700, 216] on div "Traveller Bookings" at bounding box center [645, 220] width 188 height 16
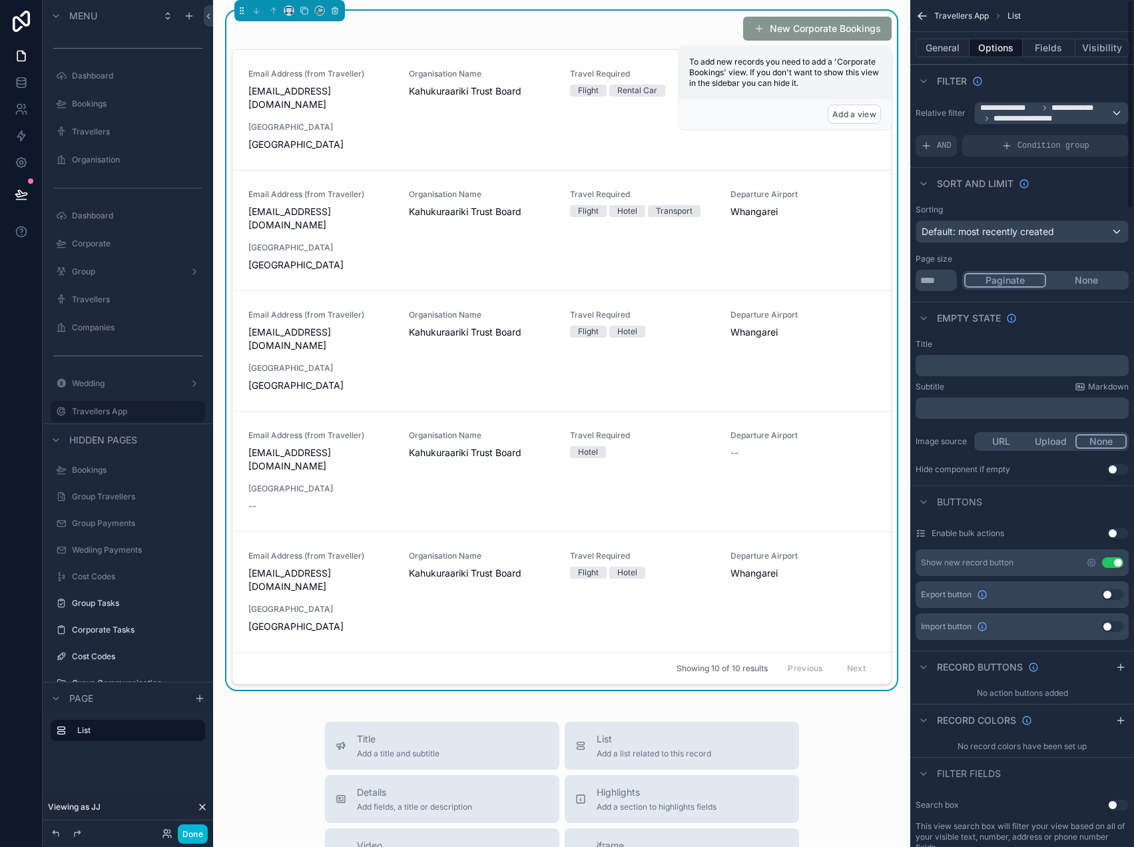
click at [1111, 562] on button "Use setting" at bounding box center [1112, 562] width 21 height 11
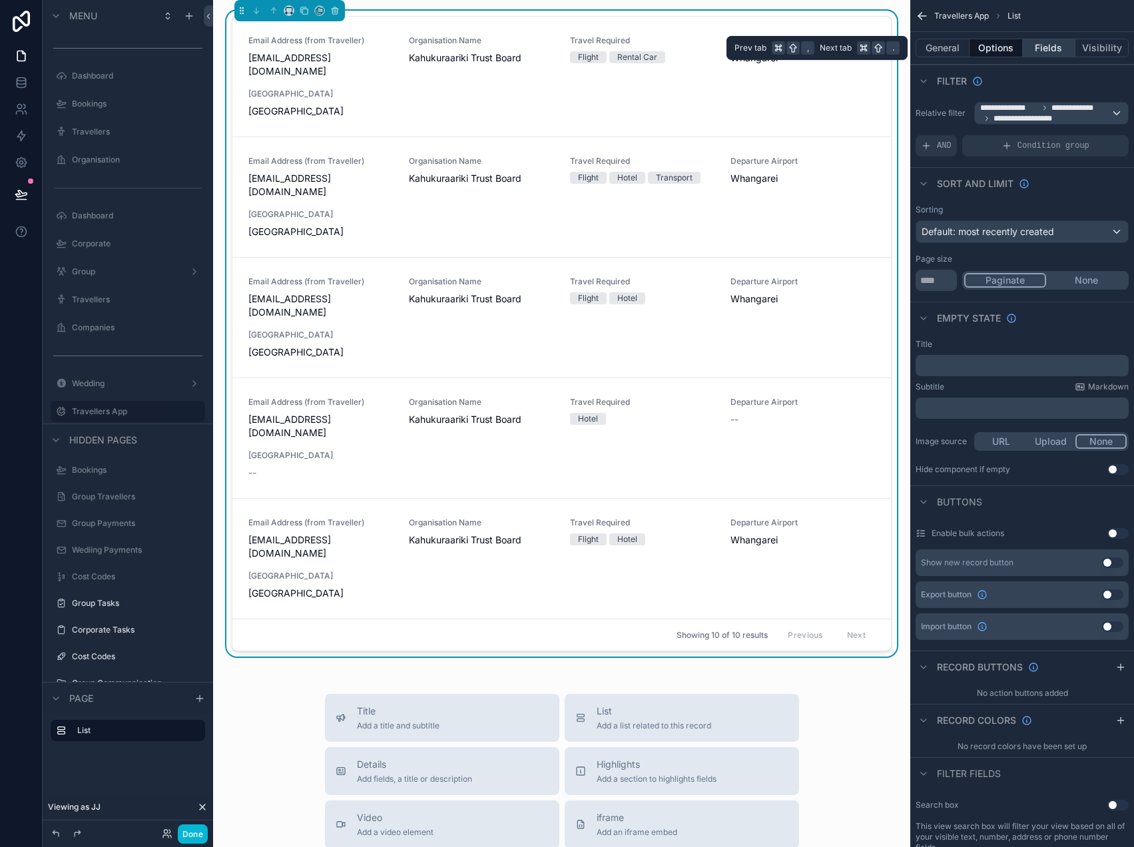
click at [1039, 50] on button "Fields" at bounding box center [1048, 48] width 53 height 19
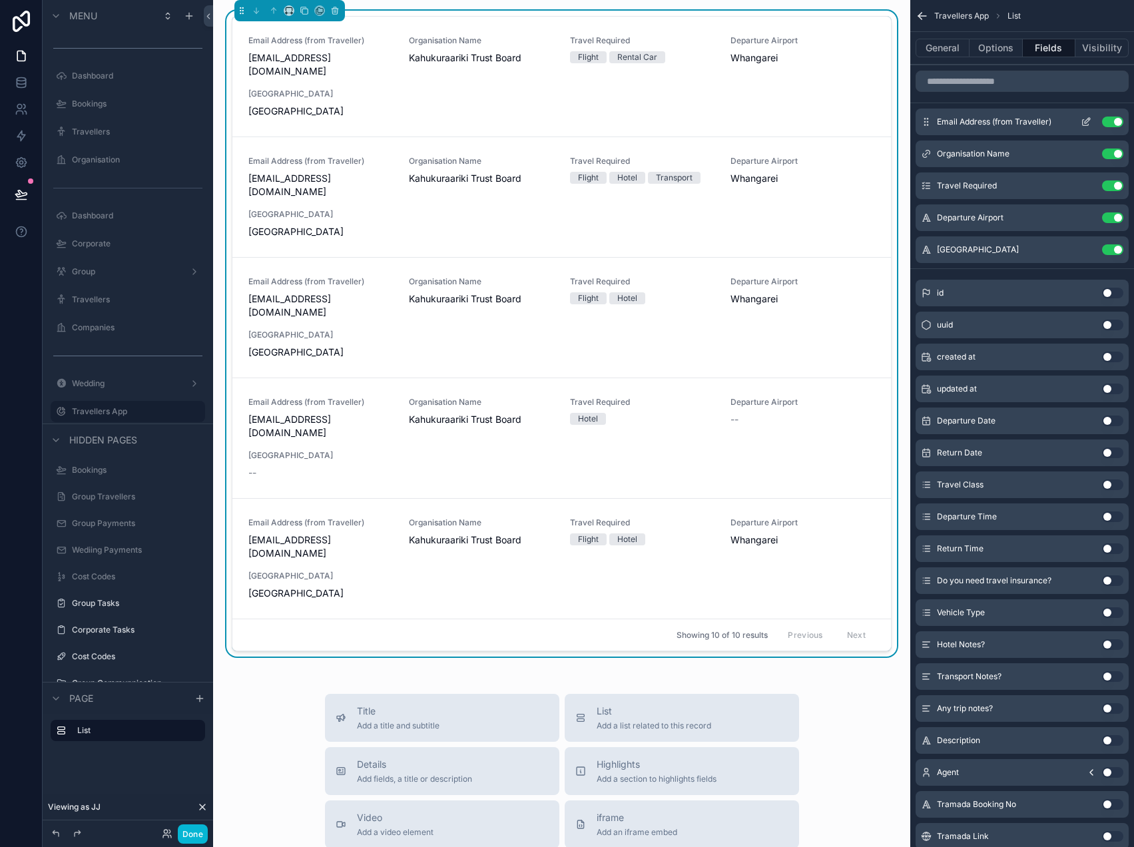
click at [1109, 120] on button "Use setting" at bounding box center [1112, 121] width 21 height 11
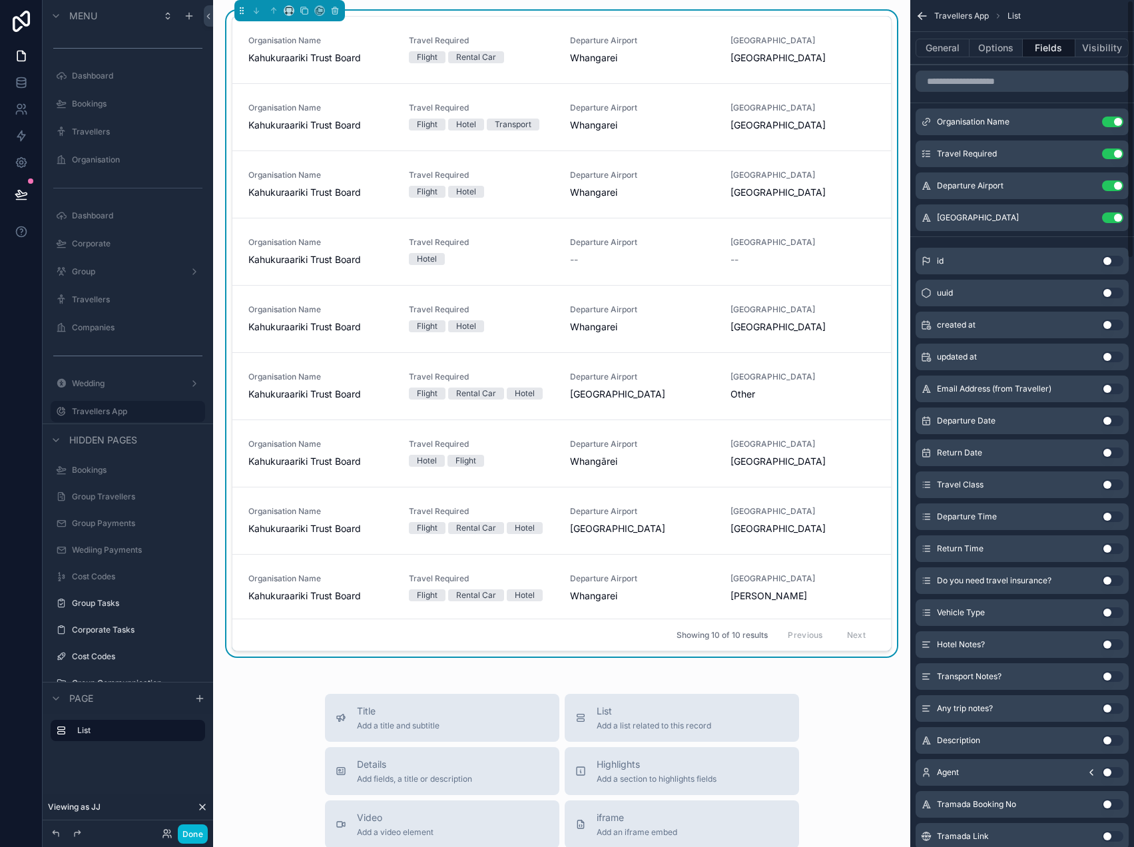
click at [1109, 120] on button "Use setting" at bounding box center [1112, 121] width 21 height 11
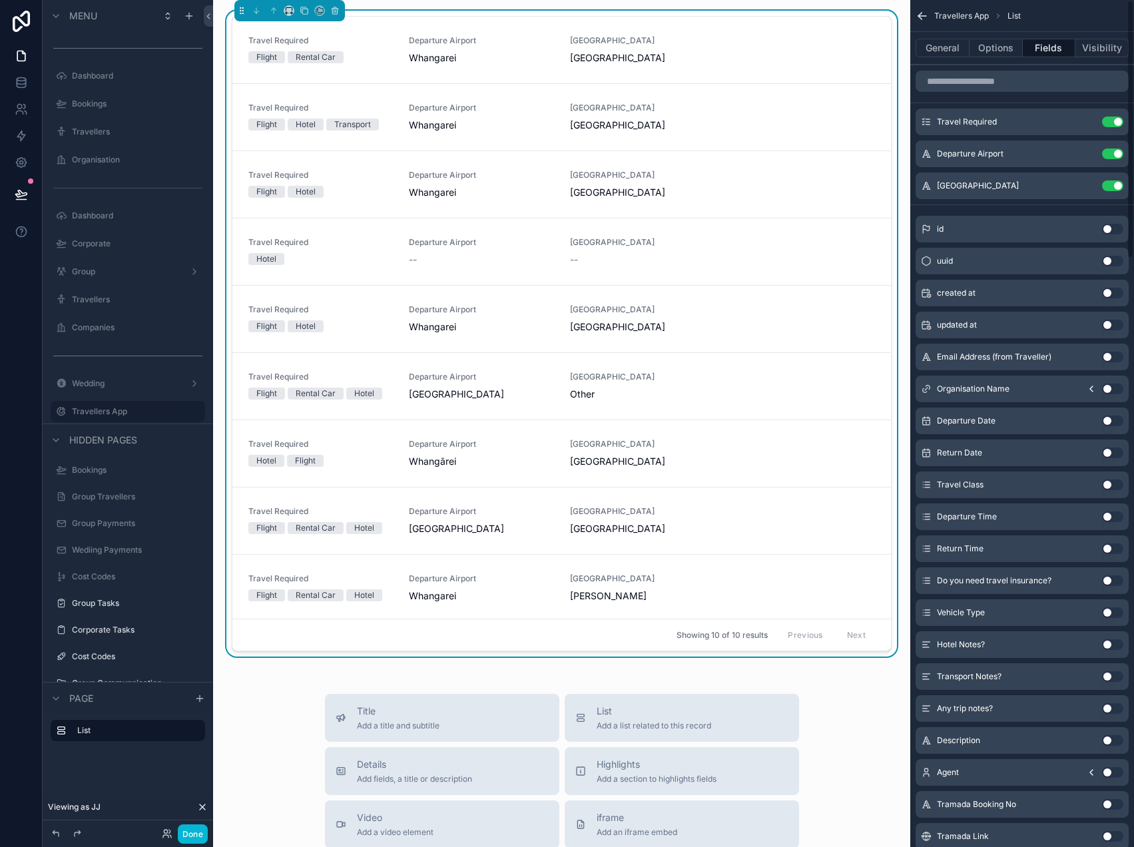
click at [1109, 120] on button "Use setting" at bounding box center [1112, 121] width 21 height 11
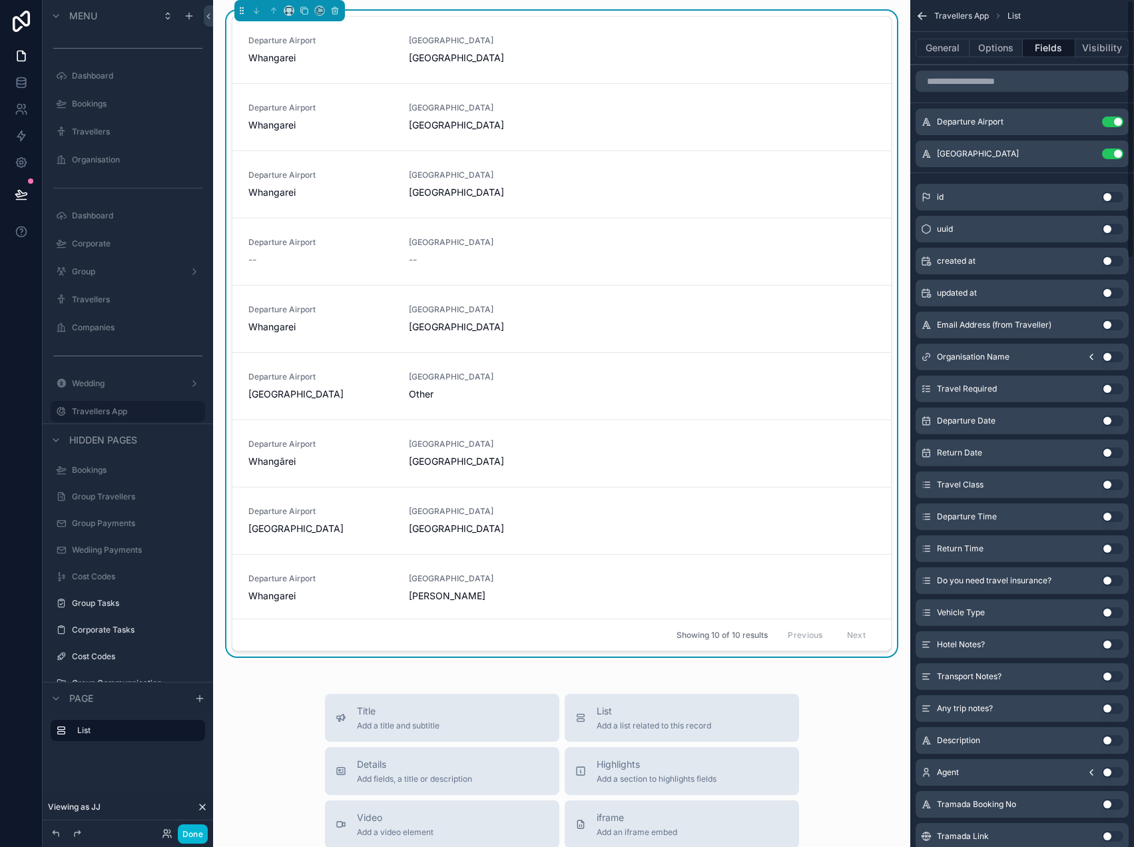
click at [1109, 120] on button "Use setting" at bounding box center [1112, 121] width 21 height 11
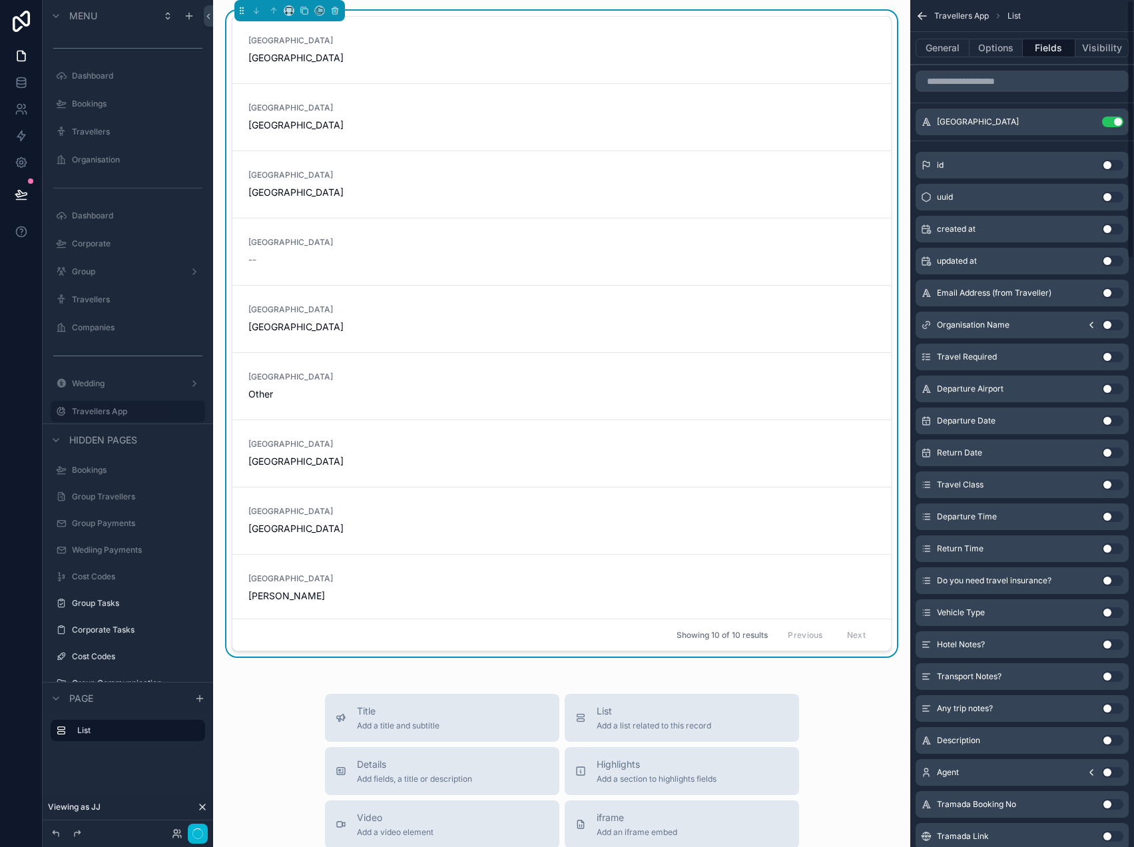
click at [1109, 120] on button "Use setting" at bounding box center [1112, 121] width 21 height 11
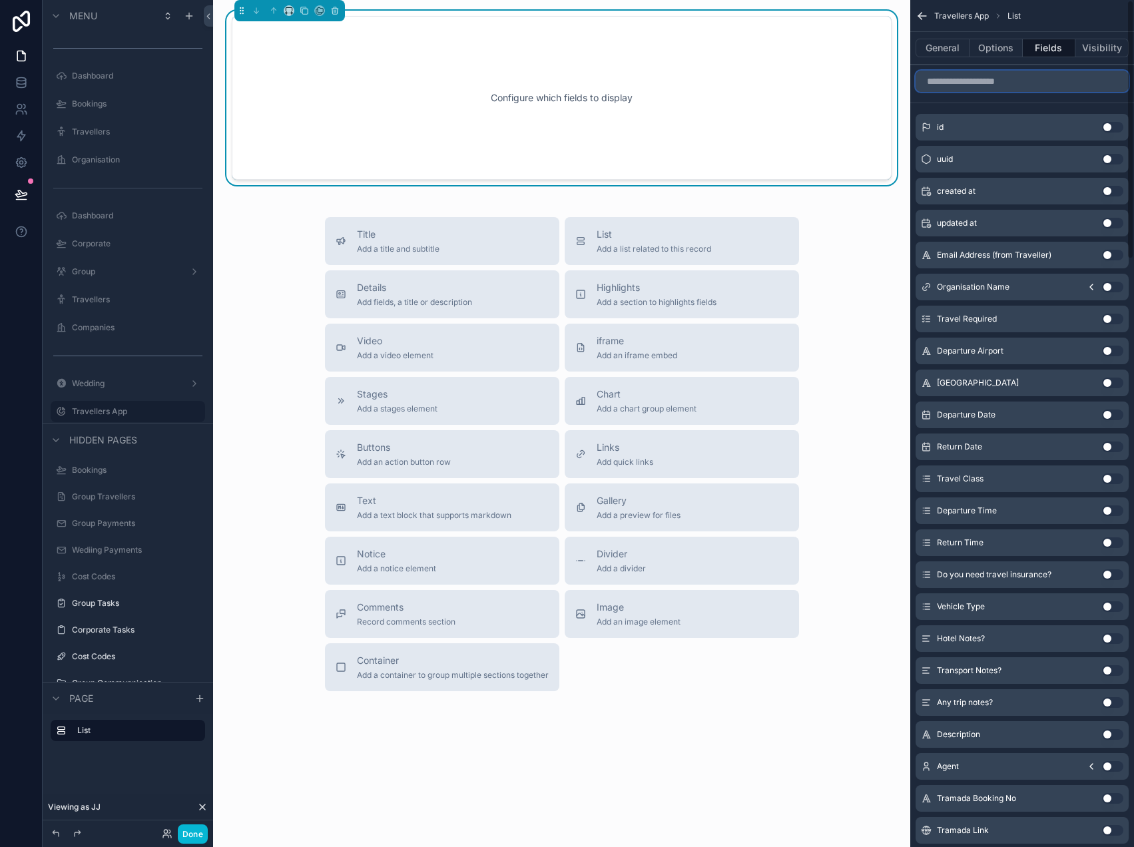
click at [1050, 84] on input "scrollable content" at bounding box center [1021, 81] width 213 height 21
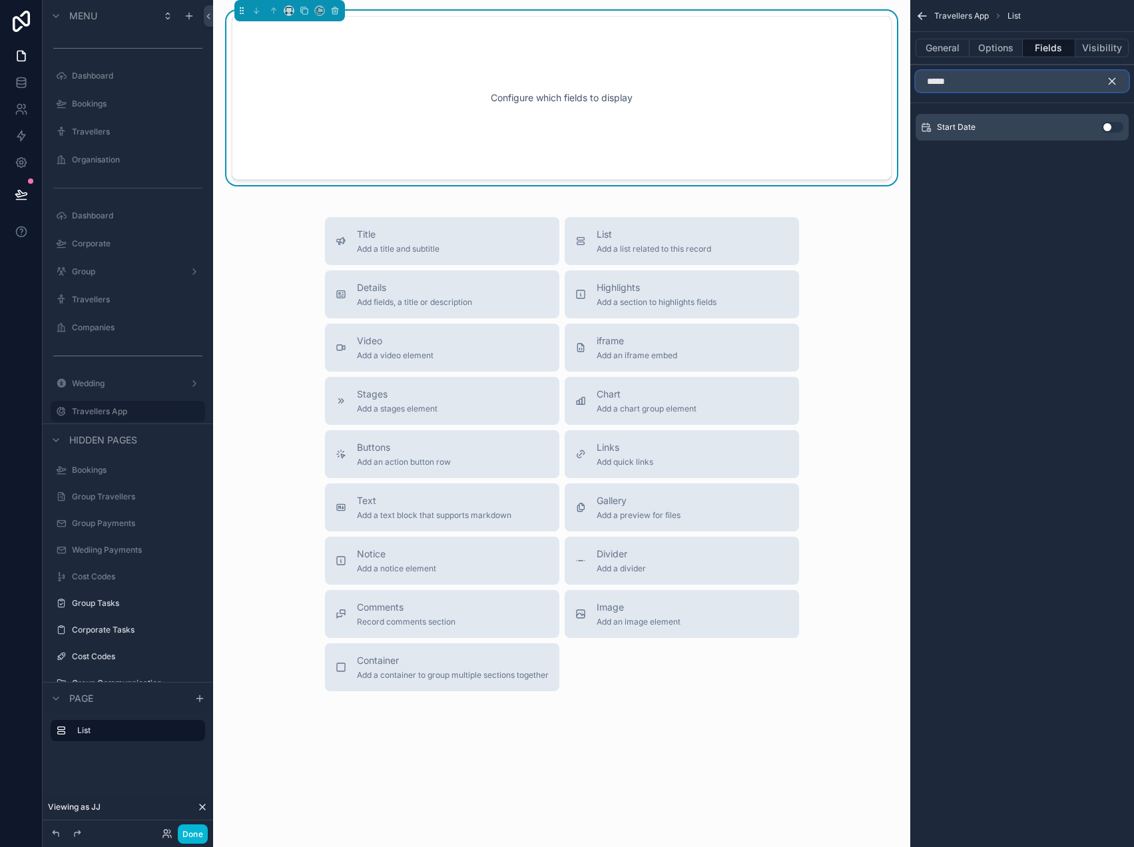
type input "*****"
click at [1110, 129] on button "Use setting" at bounding box center [1112, 127] width 21 height 11
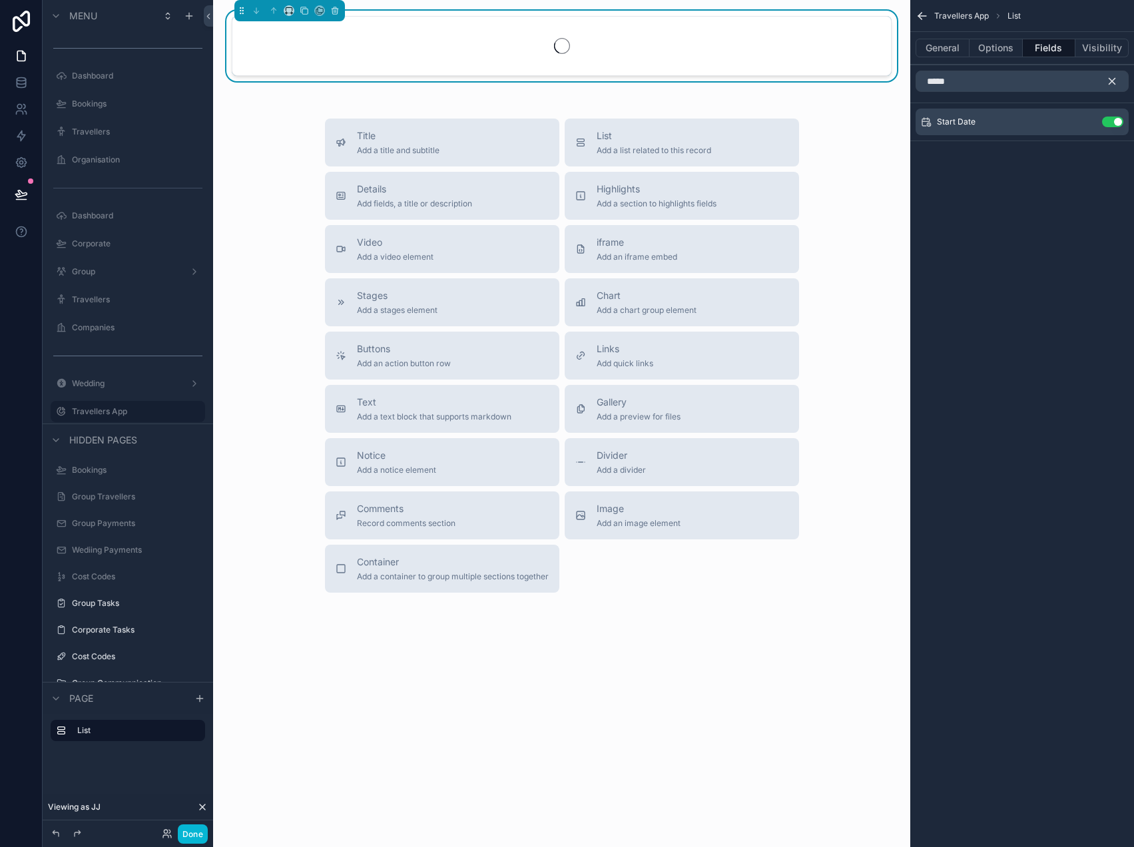
click at [1112, 87] on button "scrollable content" at bounding box center [1117, 81] width 23 height 21
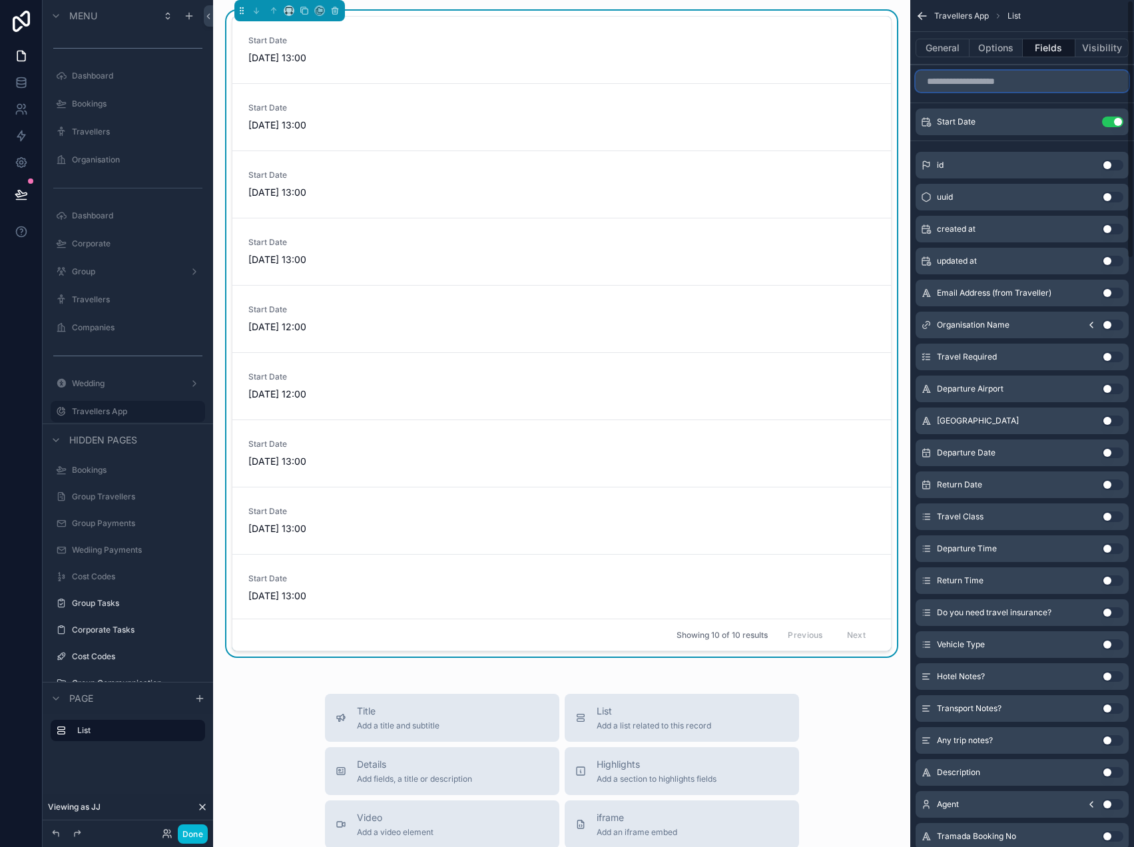
click at [1030, 85] on input "scrollable content" at bounding box center [1021, 81] width 213 height 21
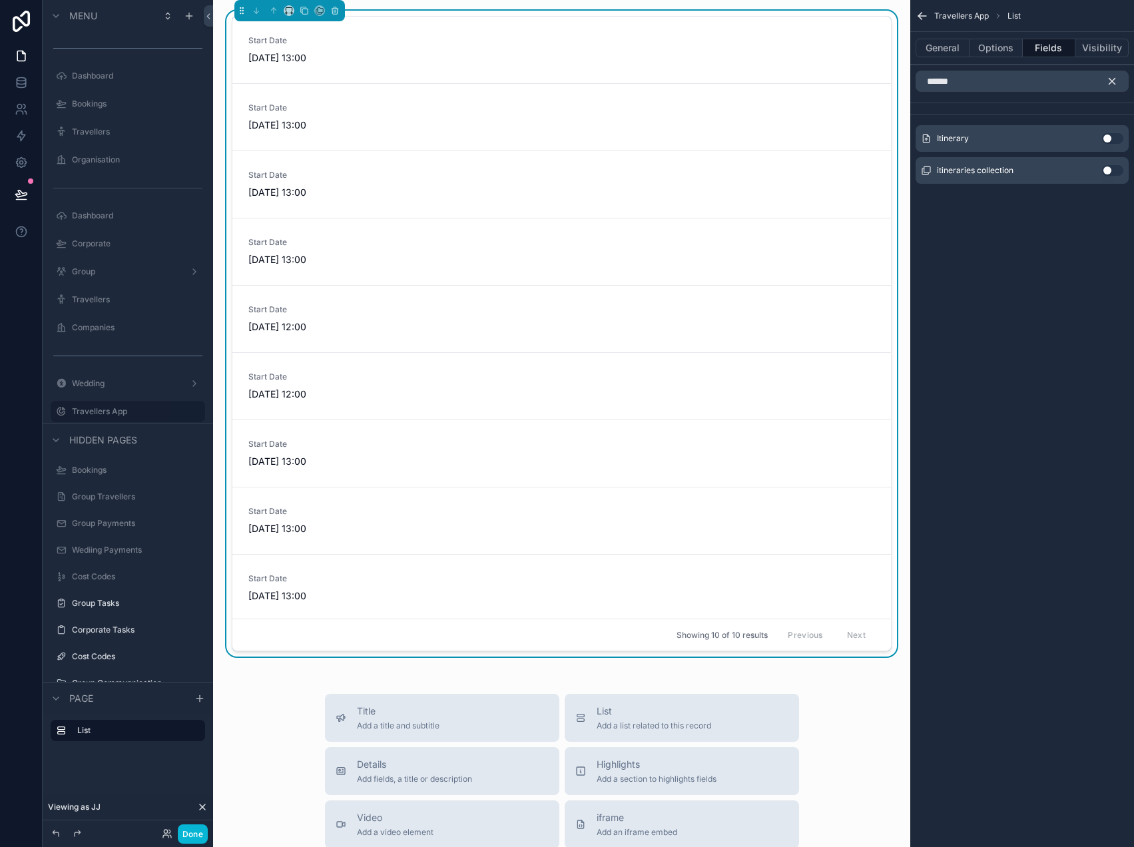
click at [1108, 168] on button "Use setting" at bounding box center [1112, 170] width 21 height 11
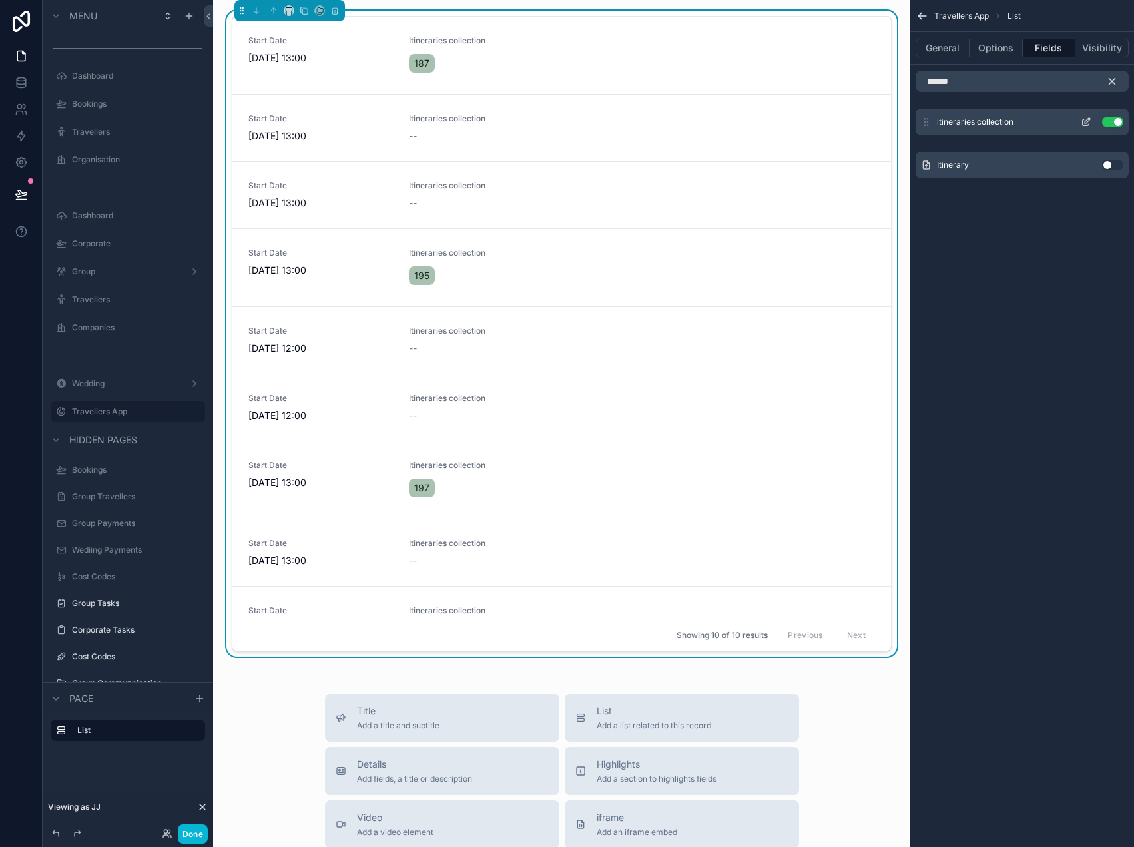
click at [1085, 123] on icon "scrollable content" at bounding box center [1086, 120] width 5 height 5
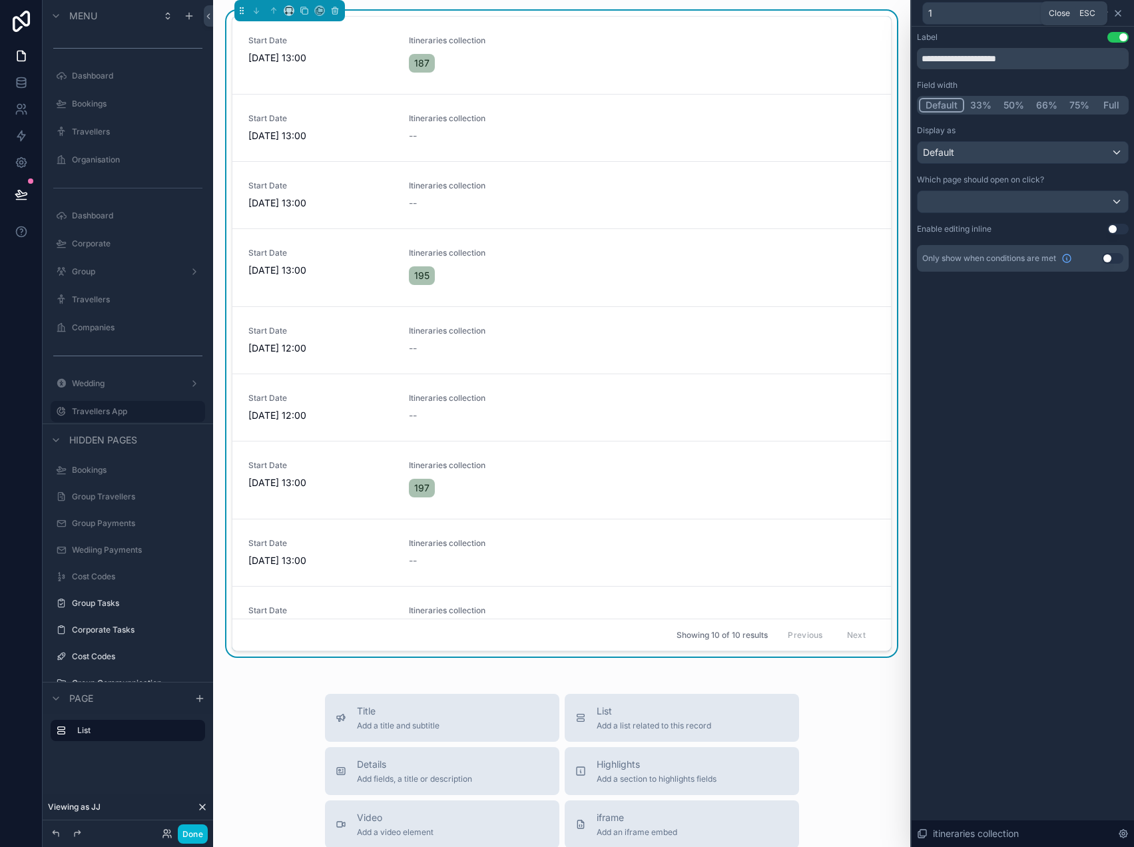
click at [1116, 14] on icon at bounding box center [1117, 13] width 5 height 5
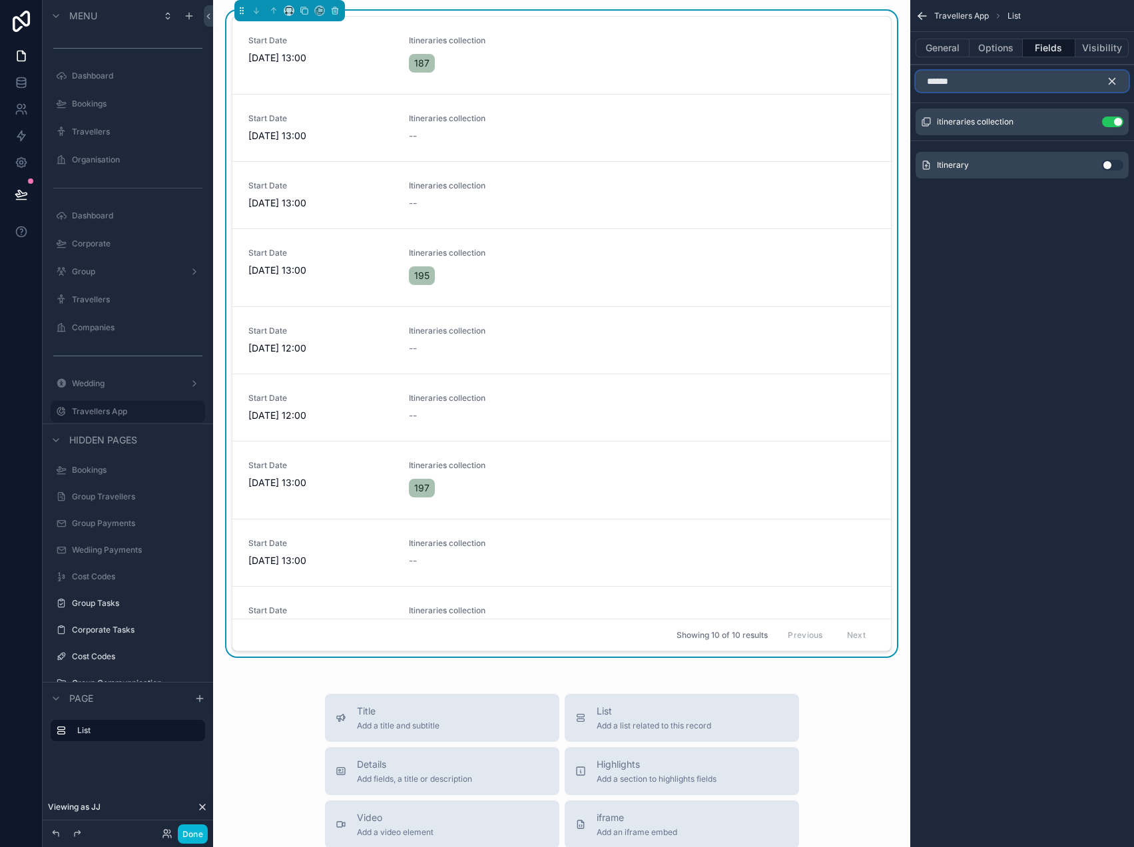
click at [985, 77] on input "******" at bounding box center [1021, 81] width 213 height 21
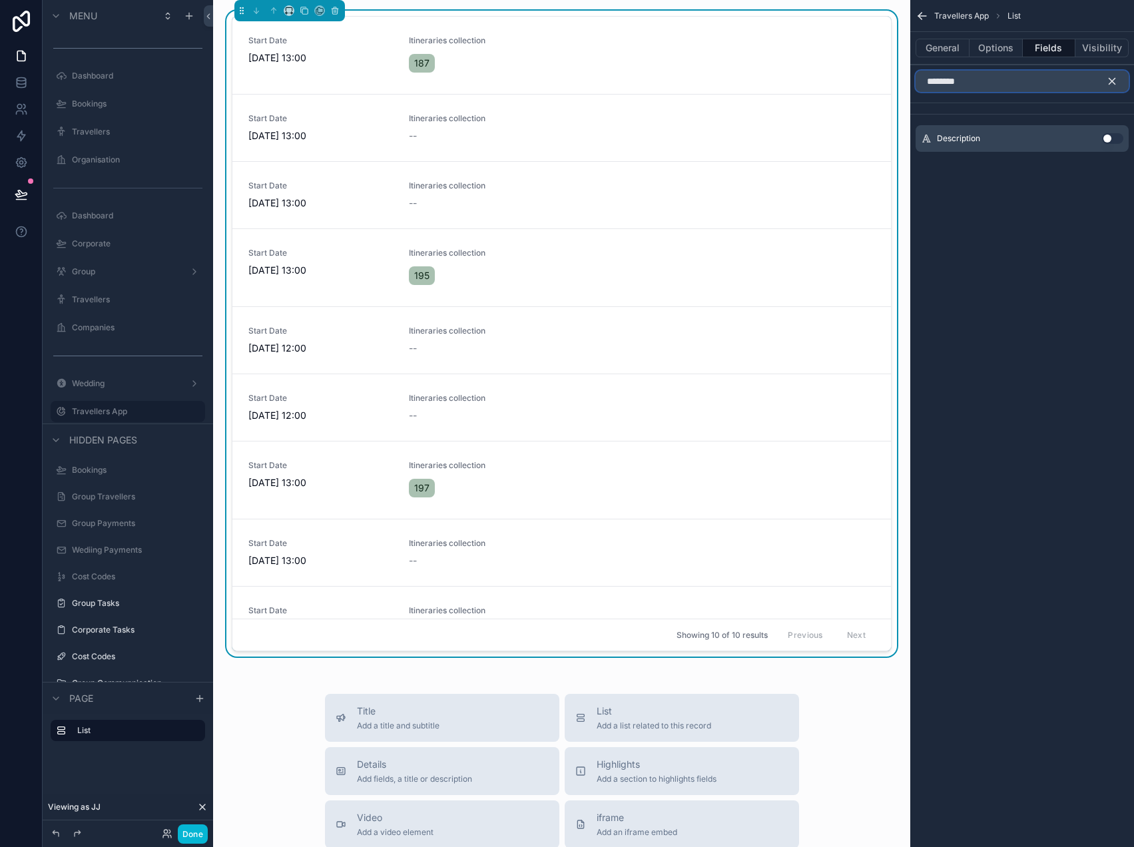
type input "********"
click at [1114, 138] on button "Use setting" at bounding box center [1112, 138] width 21 height 11
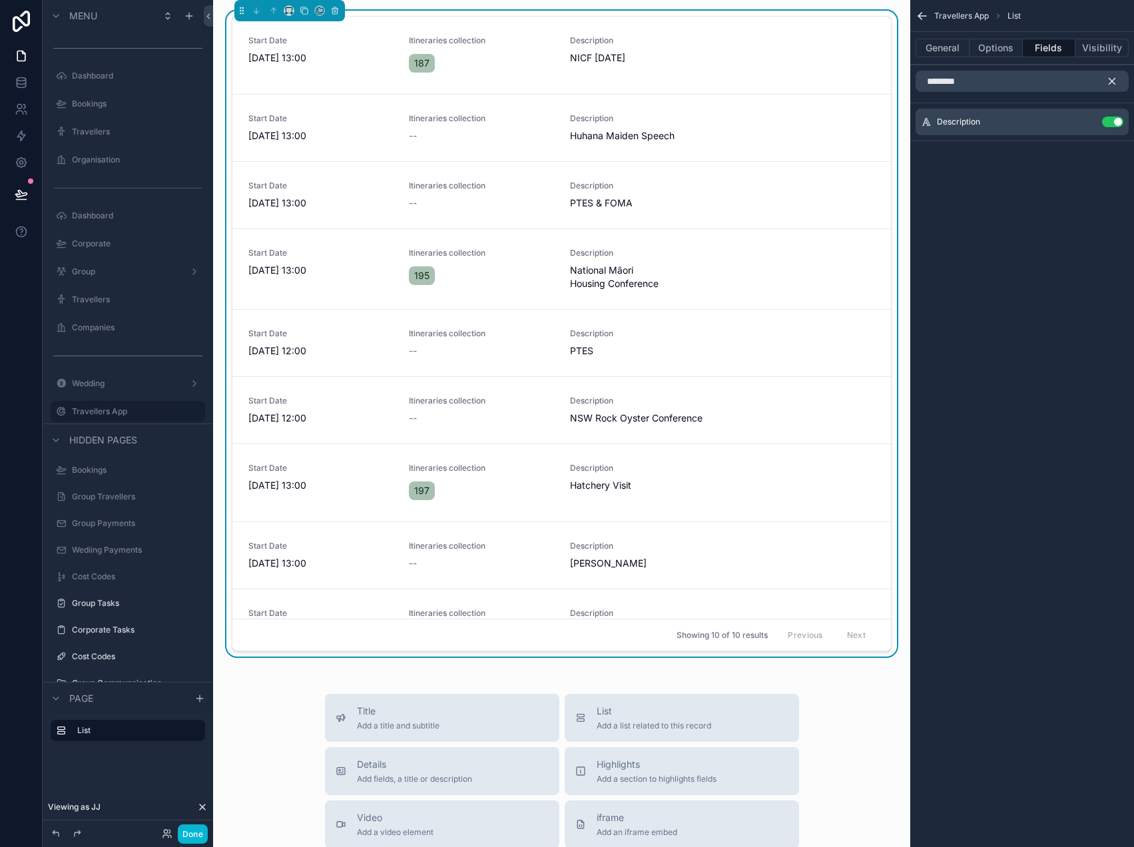
click at [1114, 79] on icon "scrollable content" at bounding box center [1112, 82] width 6 height 6
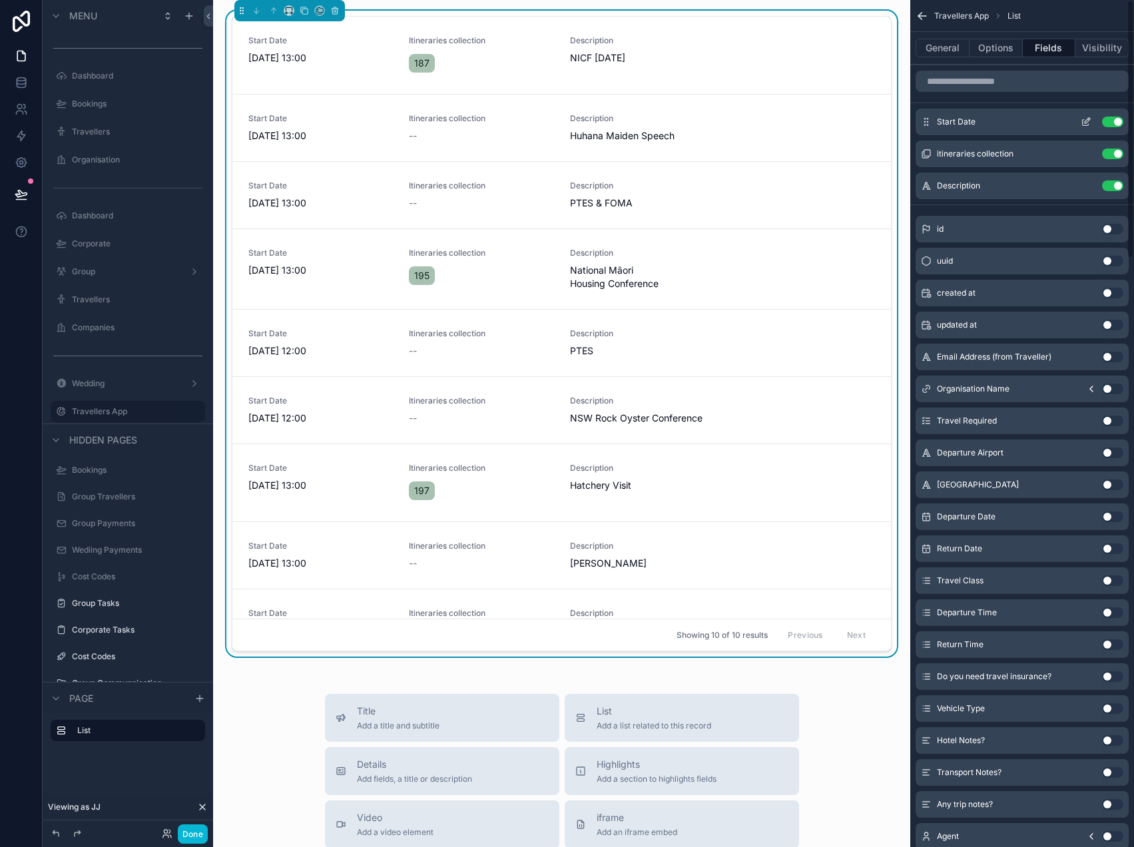
click at [1086, 122] on icon "scrollable content" at bounding box center [1085, 121] width 11 height 11
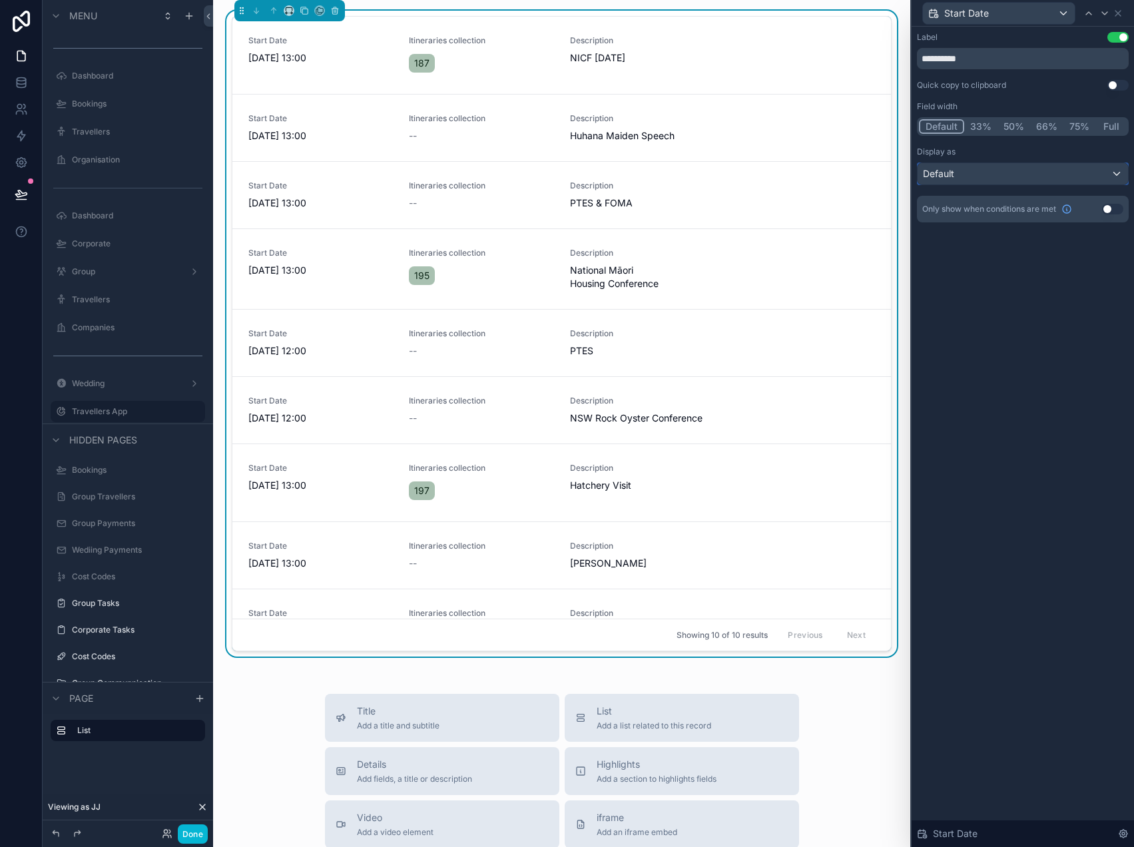
click at [1055, 172] on div "Default" at bounding box center [1022, 173] width 210 height 21
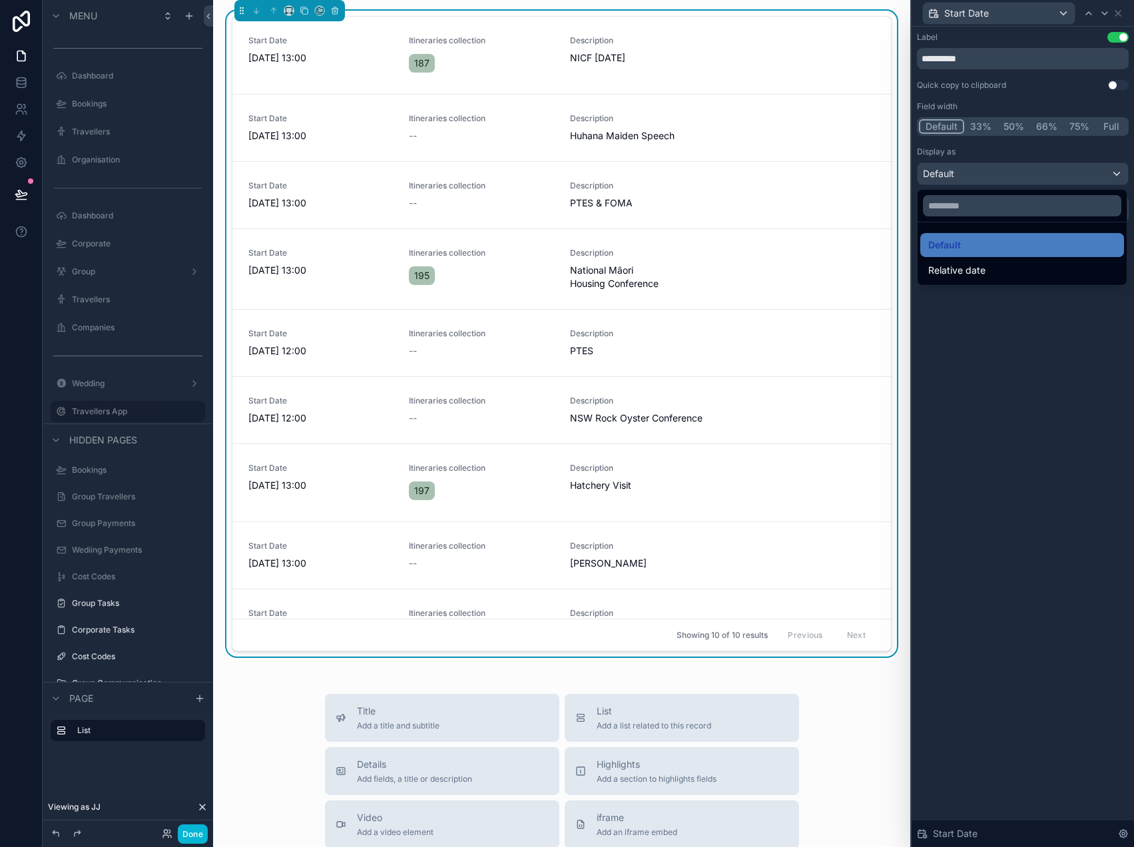
click at [1008, 332] on div at bounding box center [1022, 423] width 222 height 847
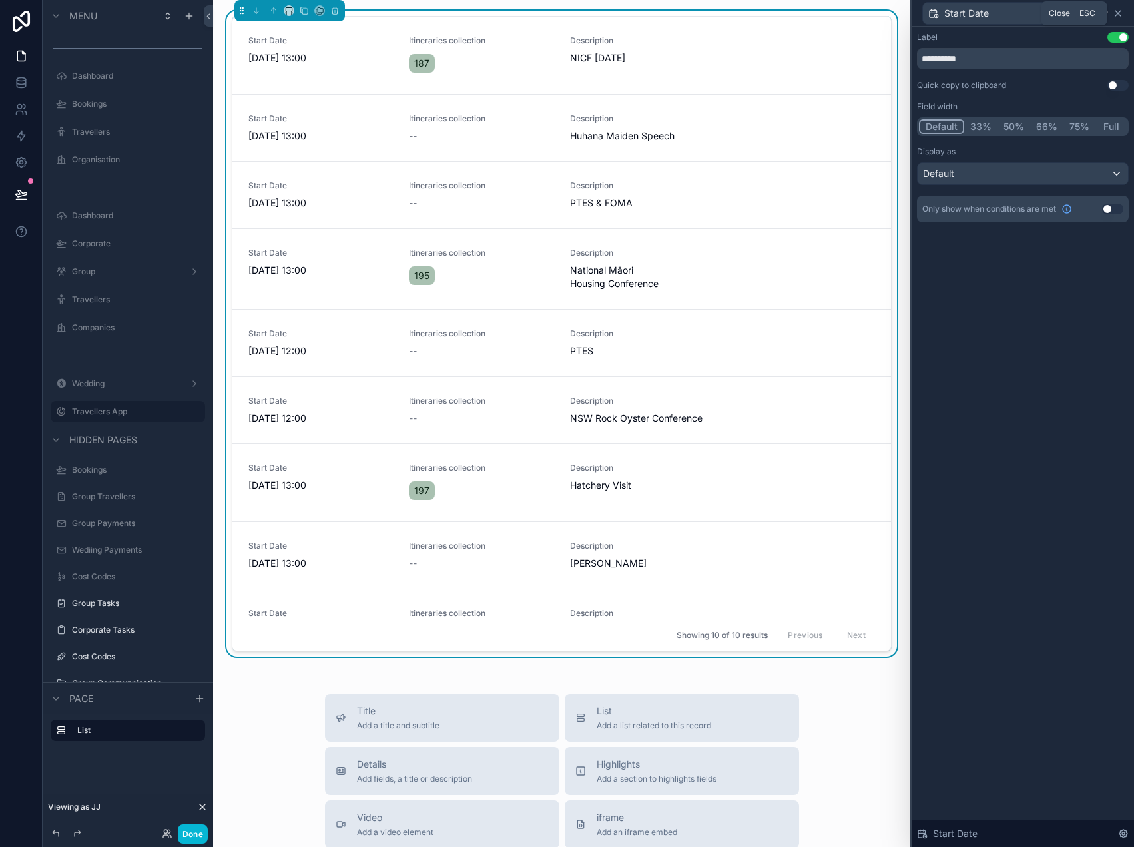
click at [1119, 13] on icon at bounding box center [1117, 13] width 11 height 11
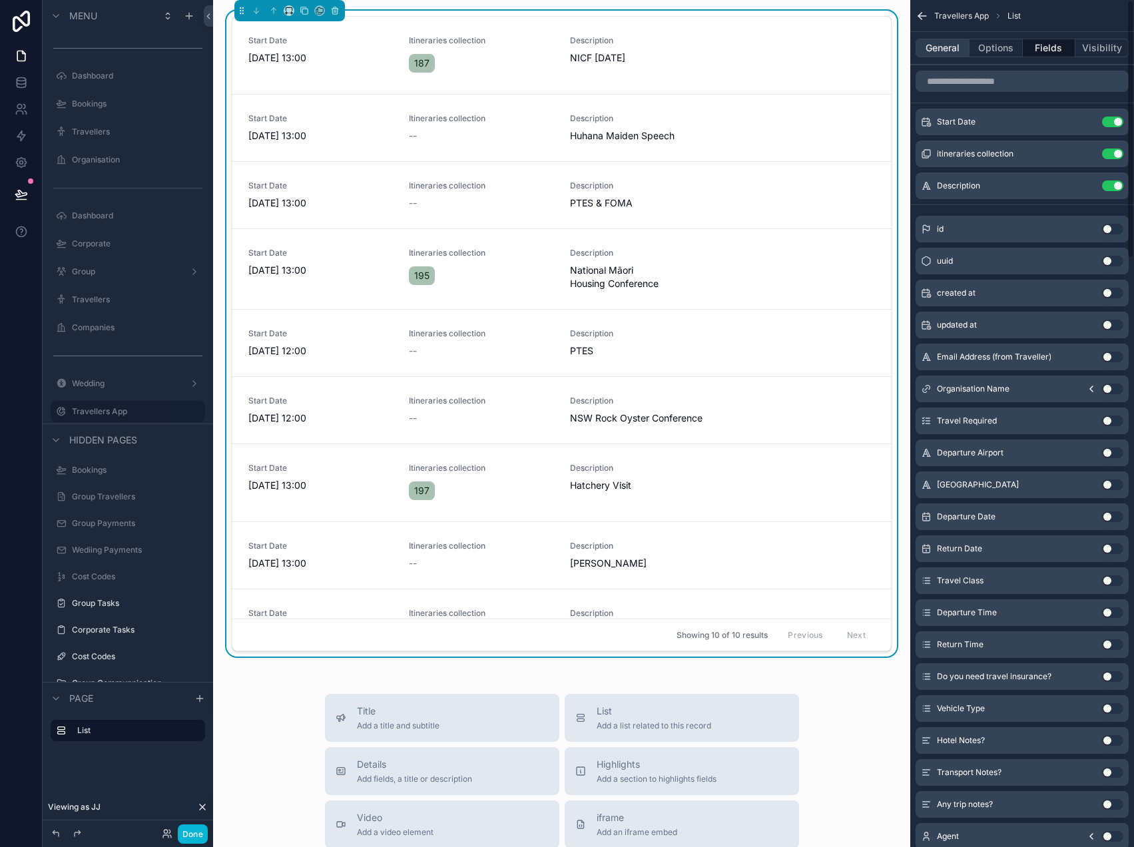
click at [944, 49] on button "General" at bounding box center [942, 48] width 54 height 19
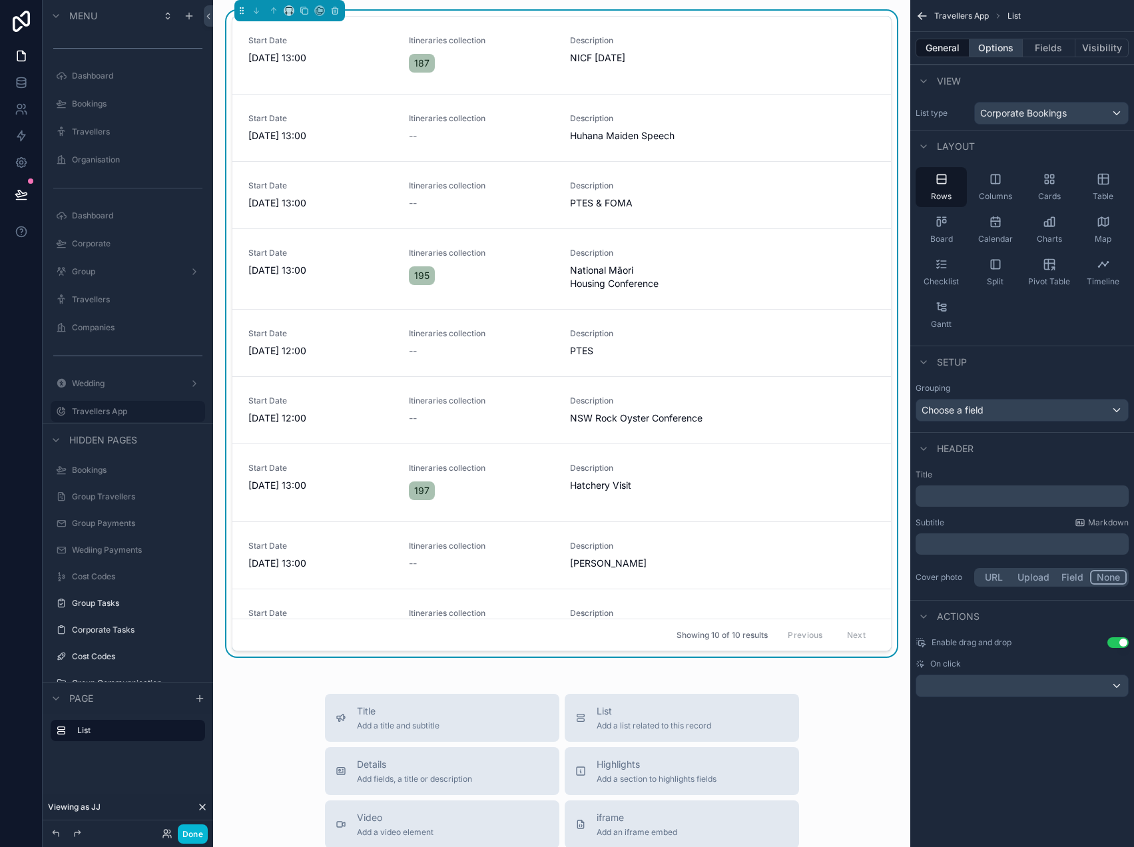
click at [985, 45] on button "Options" at bounding box center [995, 48] width 53 height 19
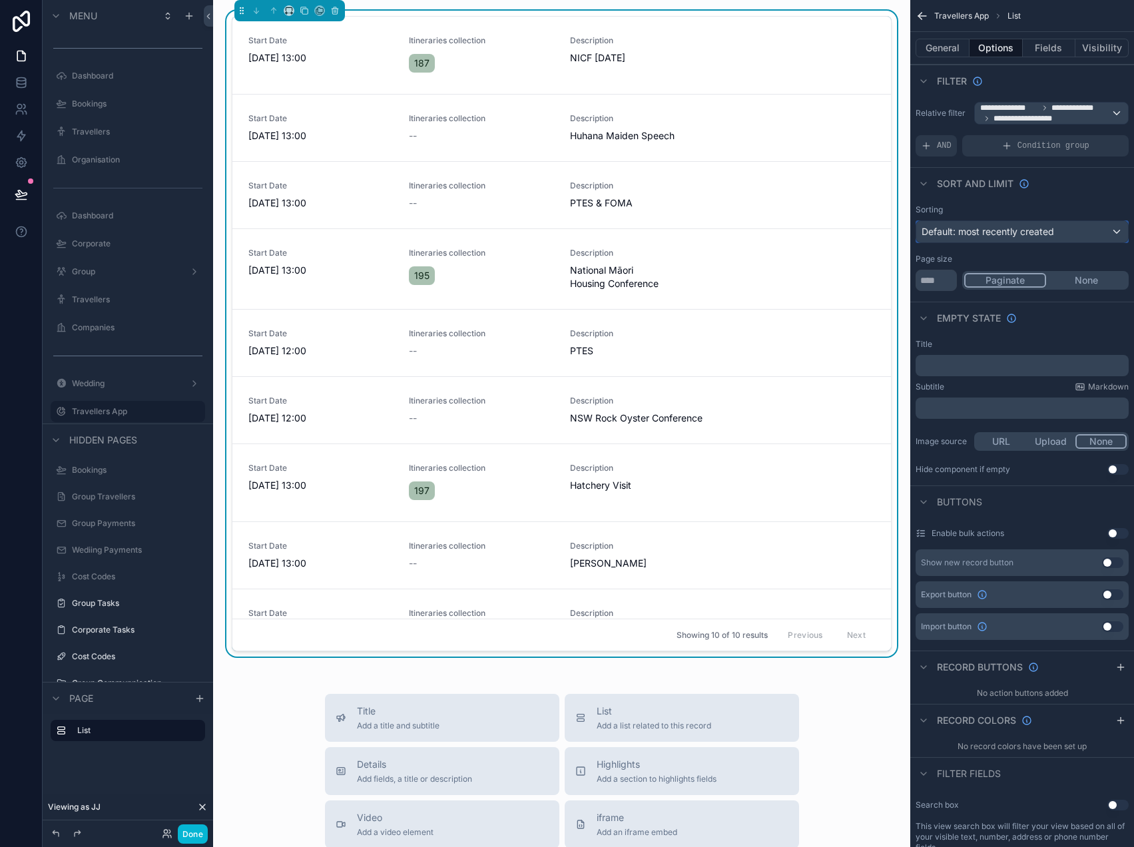
click at [997, 233] on span "Default: most recently created" at bounding box center [987, 231] width 132 height 11
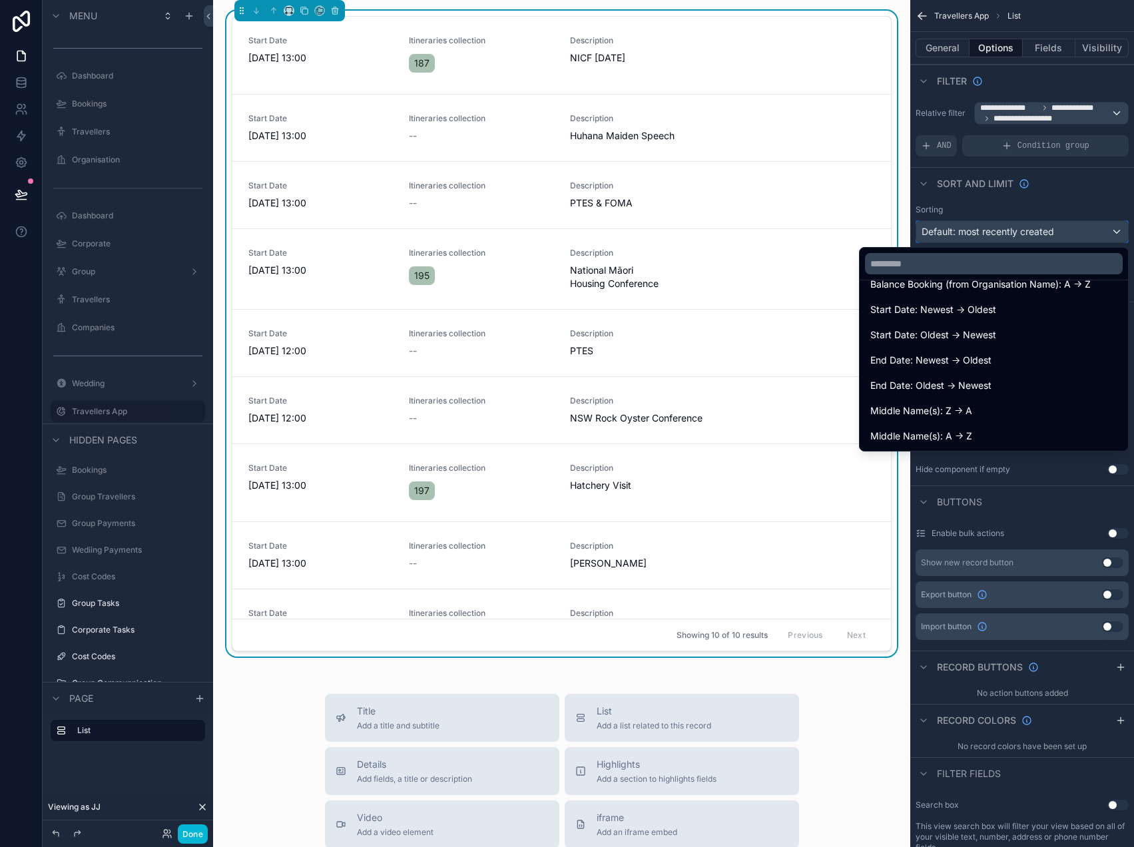
scroll to position [1729, 0]
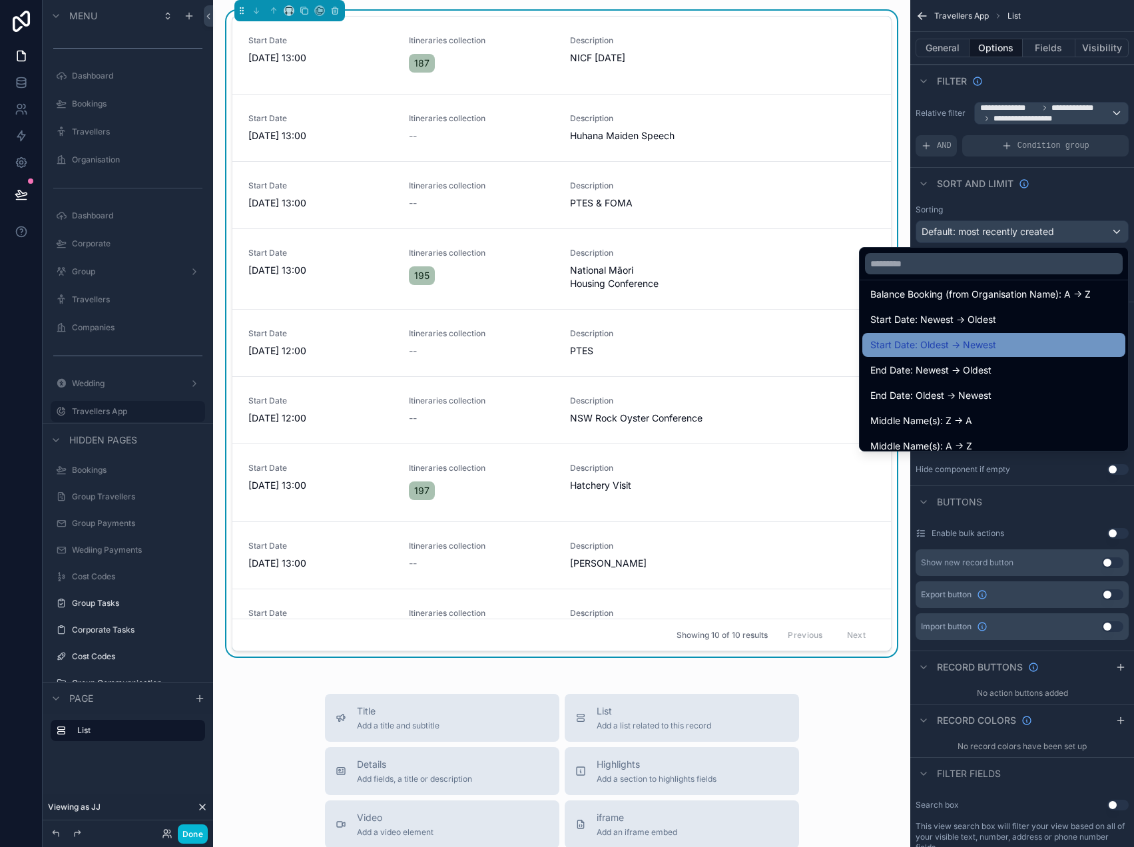
click at [1002, 341] on div "Start Date: Oldest -> Newest" at bounding box center [993, 345] width 247 height 16
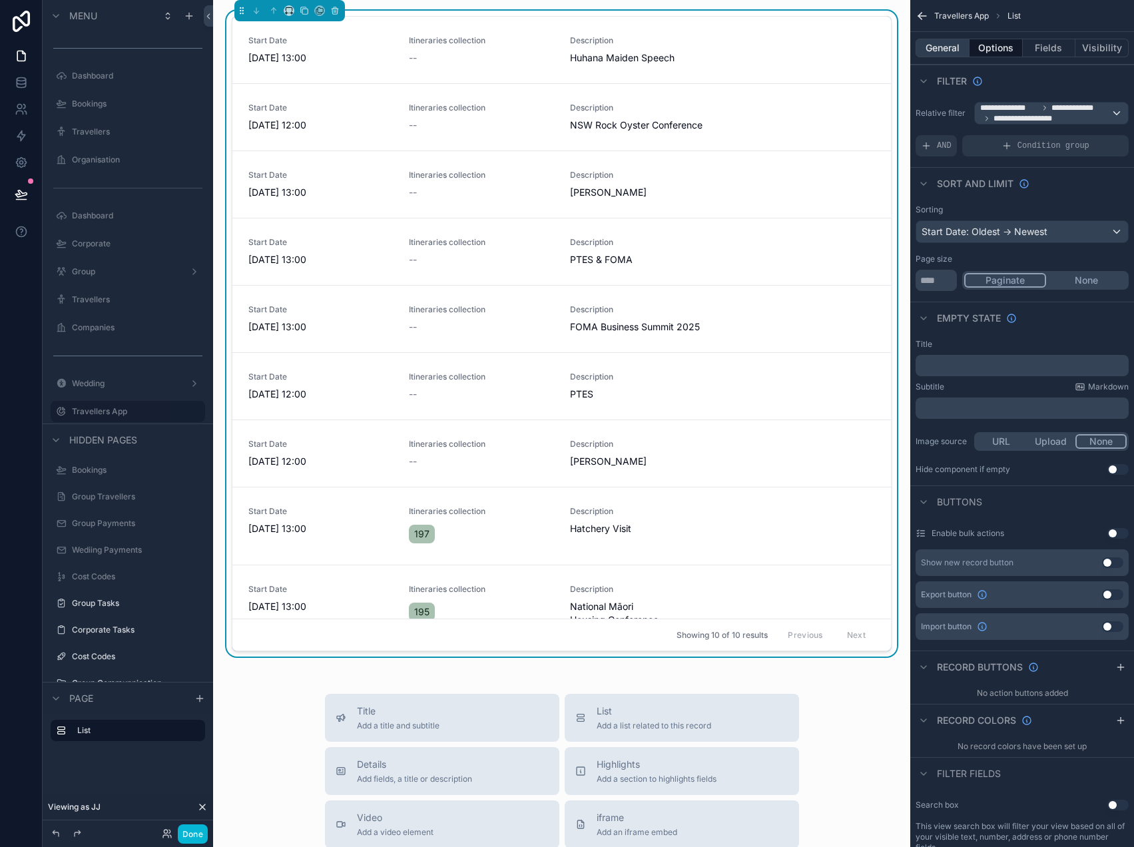
click at [954, 45] on button "General" at bounding box center [942, 48] width 54 height 19
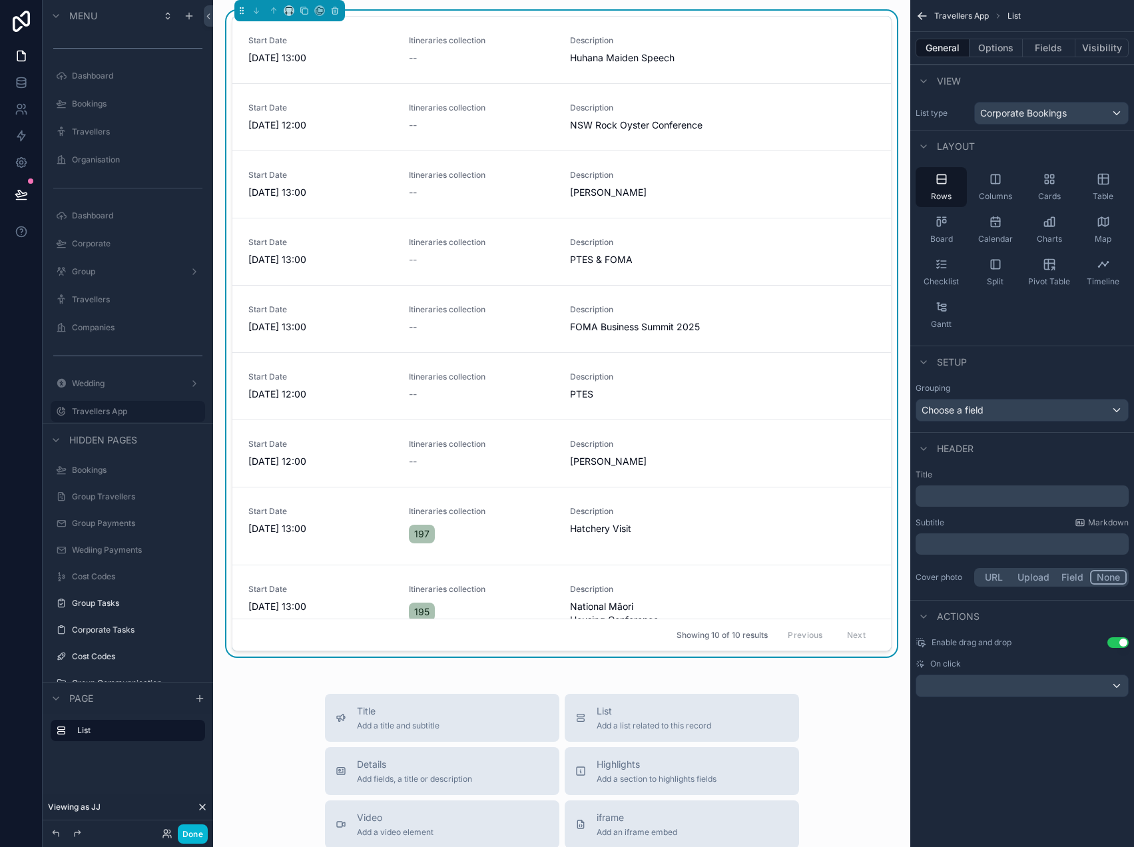
click at [963, 491] on p "﻿" at bounding box center [1023, 495] width 205 height 13
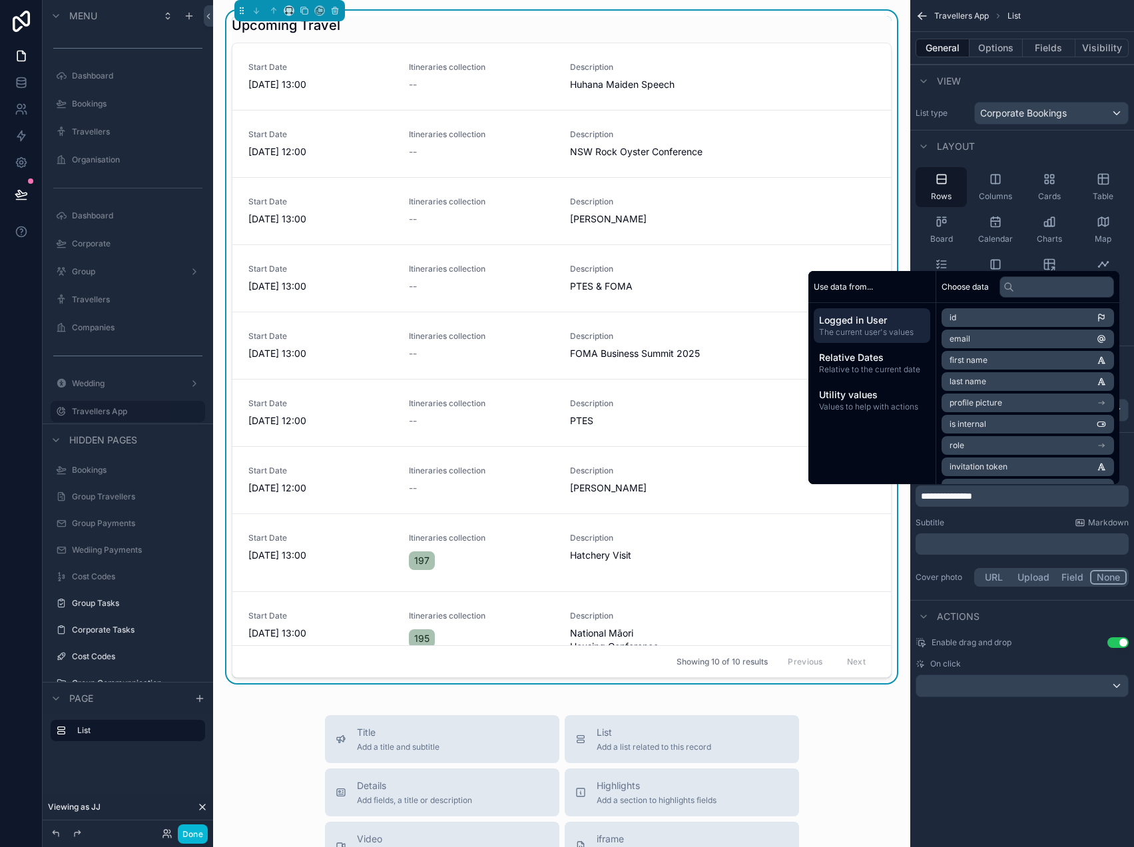
click at [1018, 780] on div "**********" at bounding box center [1022, 423] width 224 height 847
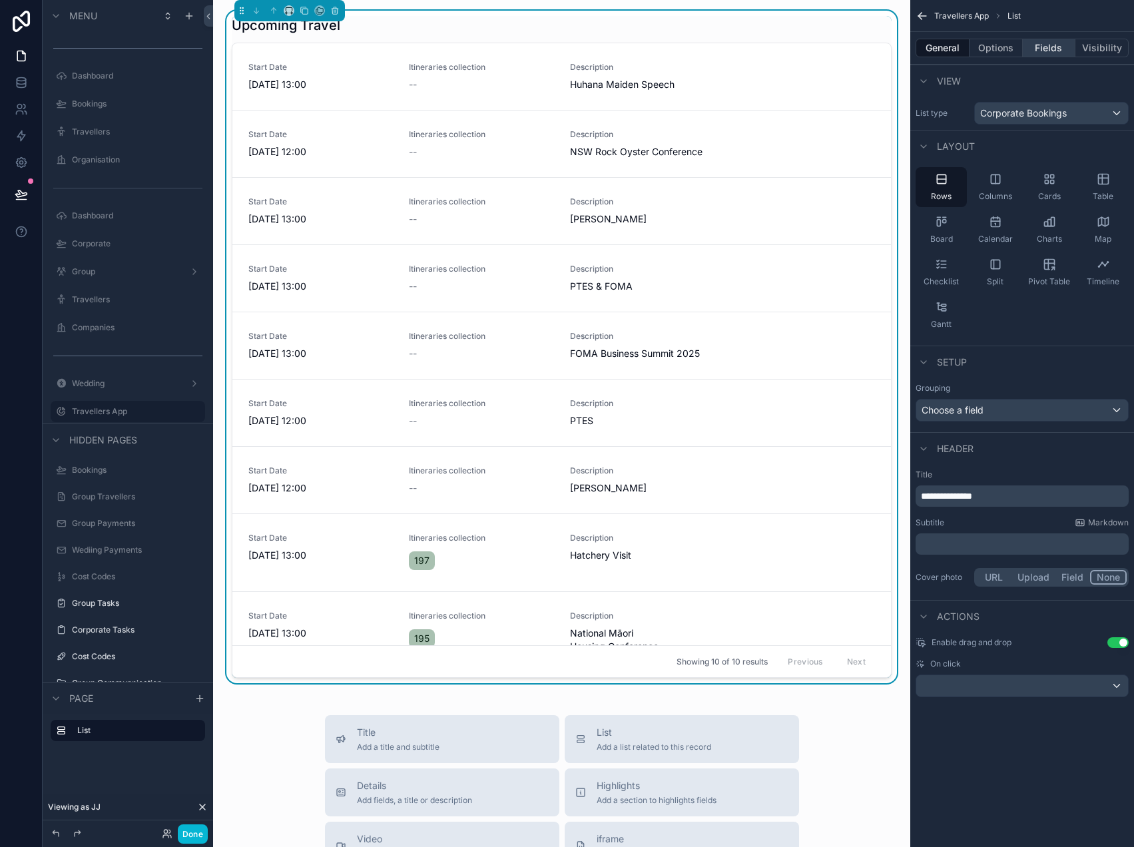
click at [1045, 45] on button "Fields" at bounding box center [1048, 48] width 53 height 19
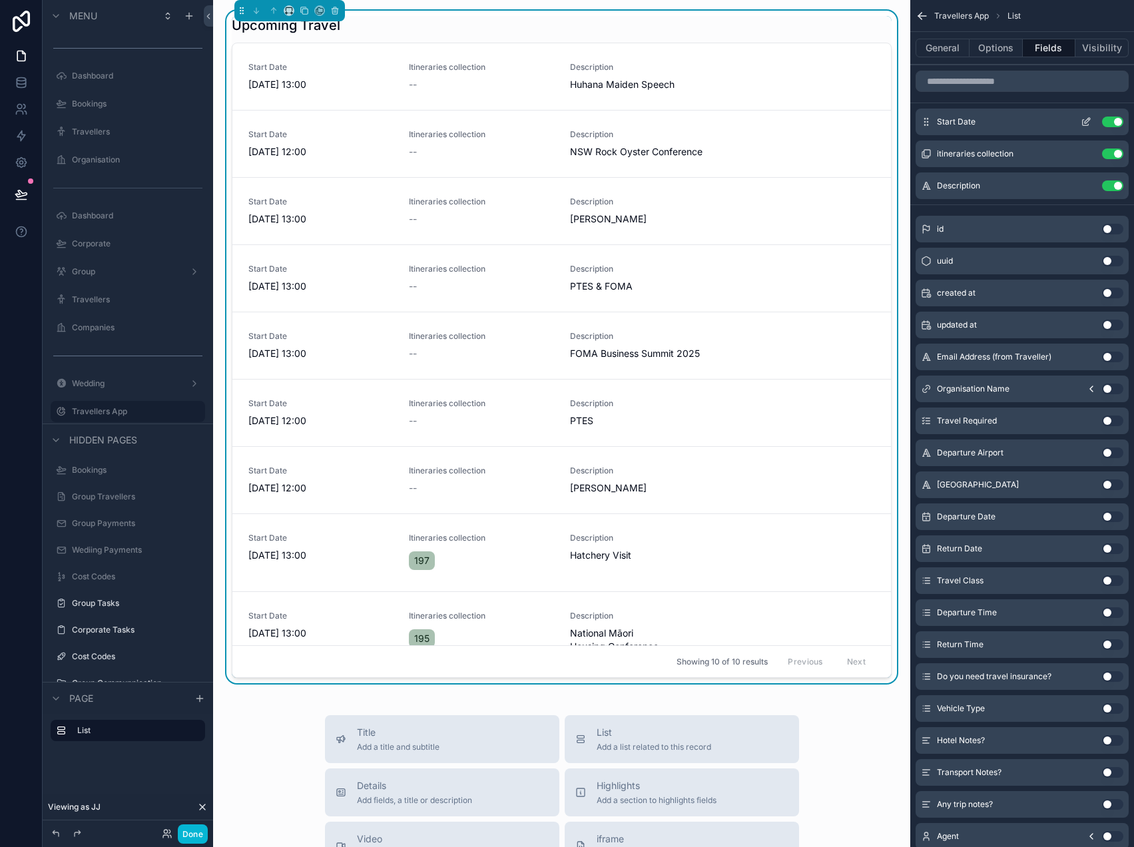
click at [1086, 119] on icon "scrollable content" at bounding box center [1086, 120] width 5 height 5
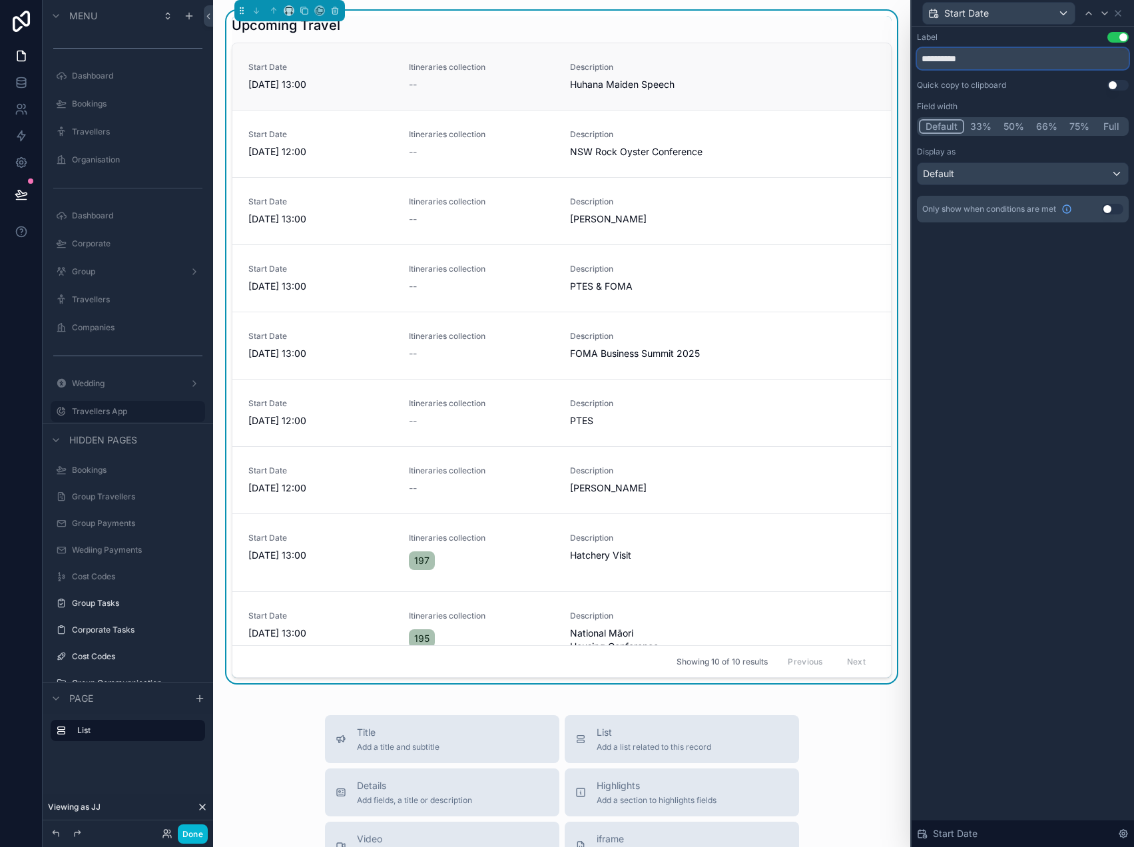
drag, startPoint x: 987, startPoint y: 61, endPoint x: 831, endPoint y: 55, distance: 155.2
click at [832, 55] on div "**********" at bounding box center [567, 423] width 1134 height 847
type input "****"
click at [988, 304] on div "Label Use setting **** Quick copy to clipboard Use setting Field width Default …" at bounding box center [1022, 437] width 222 height 820
click at [1037, 185] on div "Label Use setting **** Quick copy to clipboard Use setting Field width Default …" at bounding box center [1023, 127] width 212 height 190
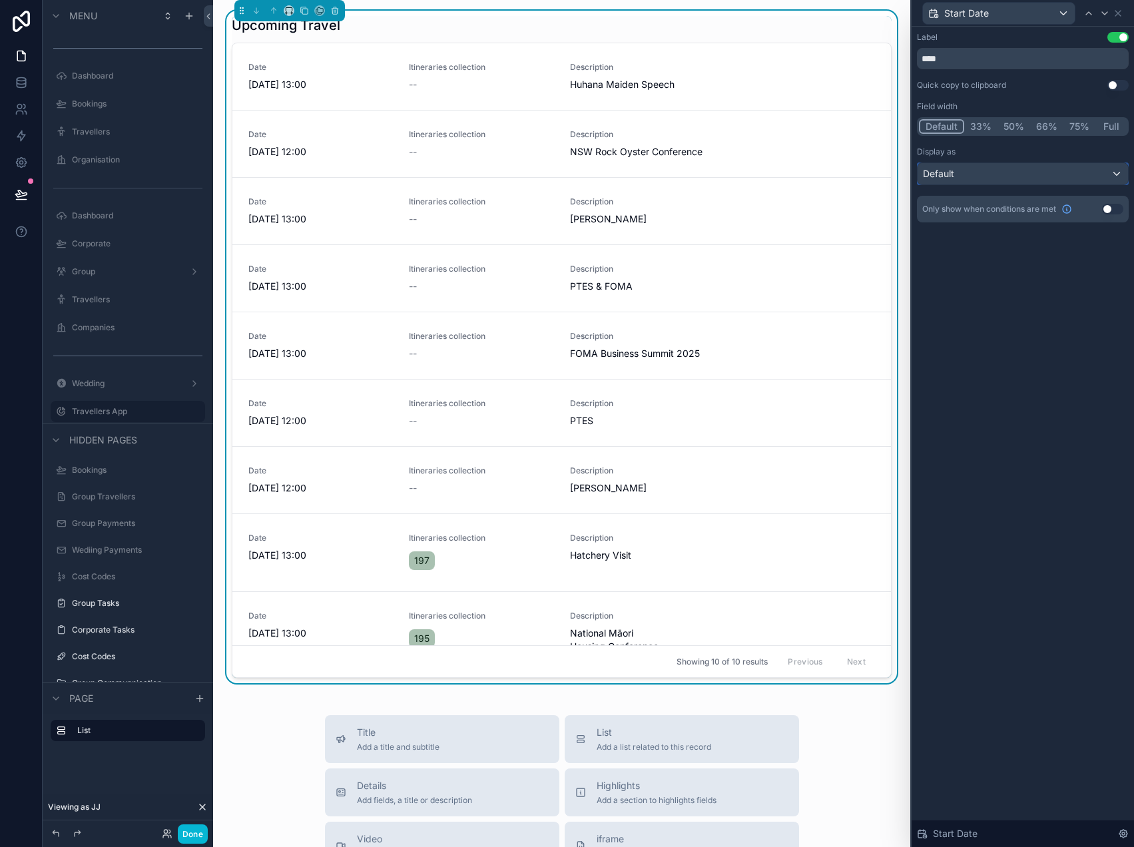
click at [1037, 174] on div "Default" at bounding box center [1022, 173] width 210 height 21
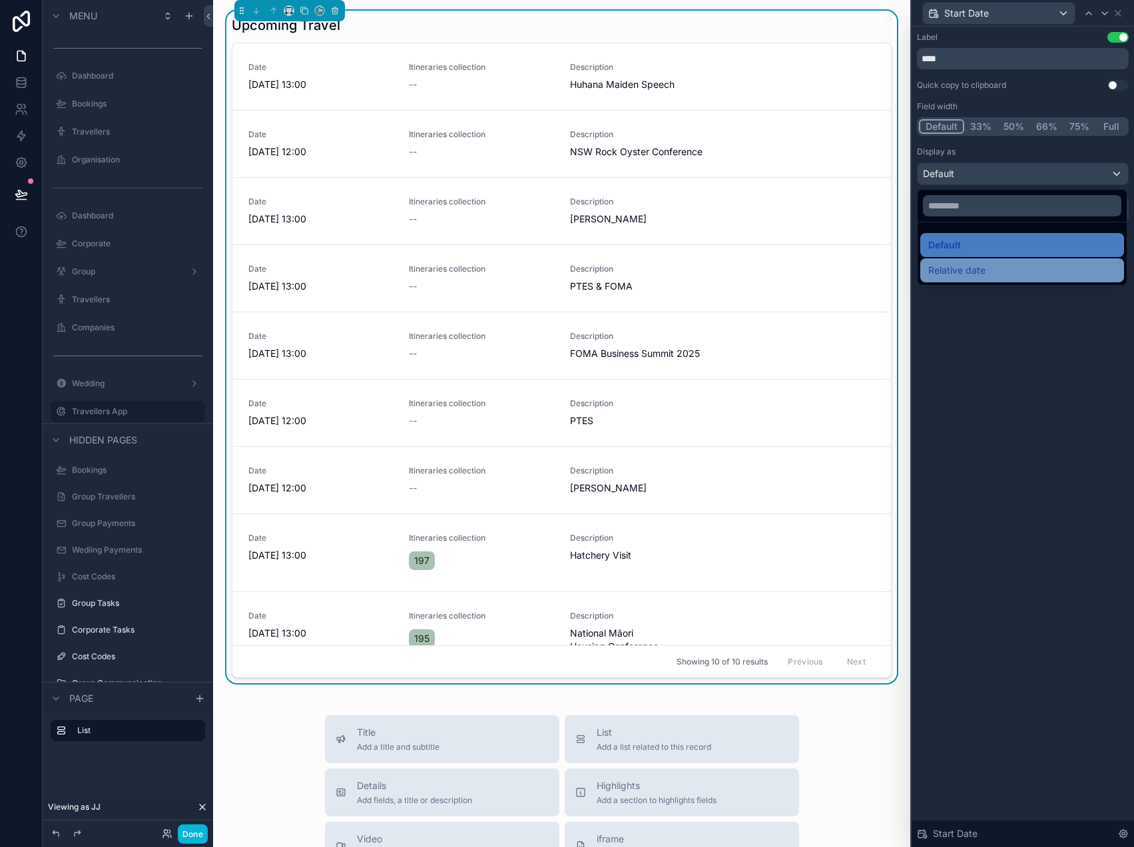
click at [1006, 259] on div "Relative date" at bounding box center [1022, 270] width 204 height 24
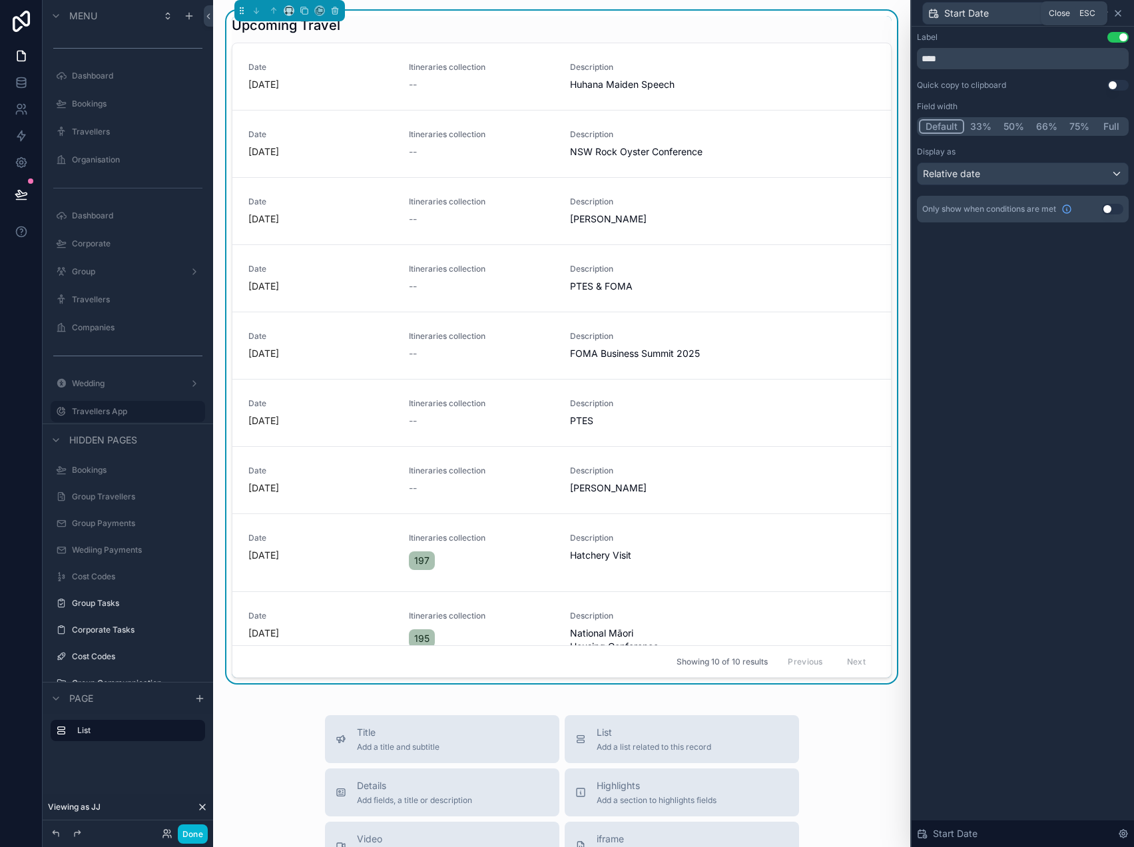
click at [1118, 11] on icon at bounding box center [1117, 13] width 11 height 11
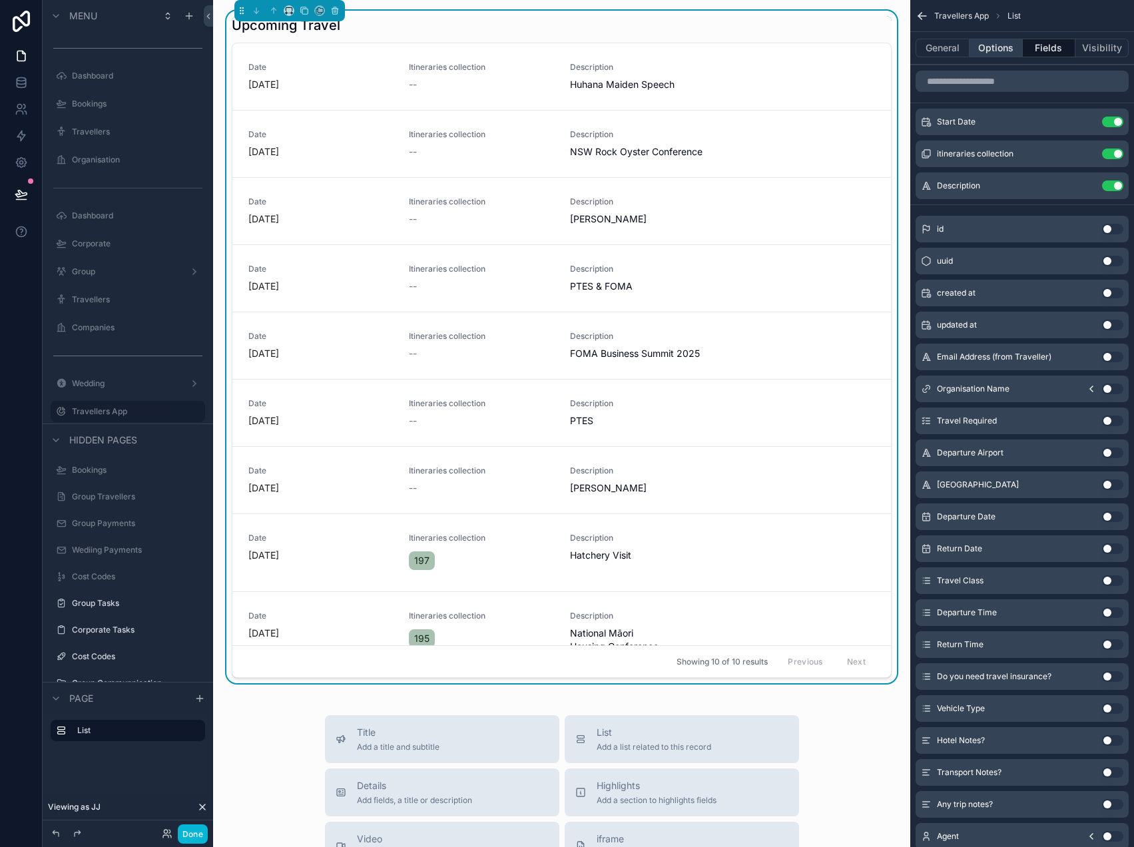
click at [995, 45] on button "Options" at bounding box center [995, 48] width 53 height 19
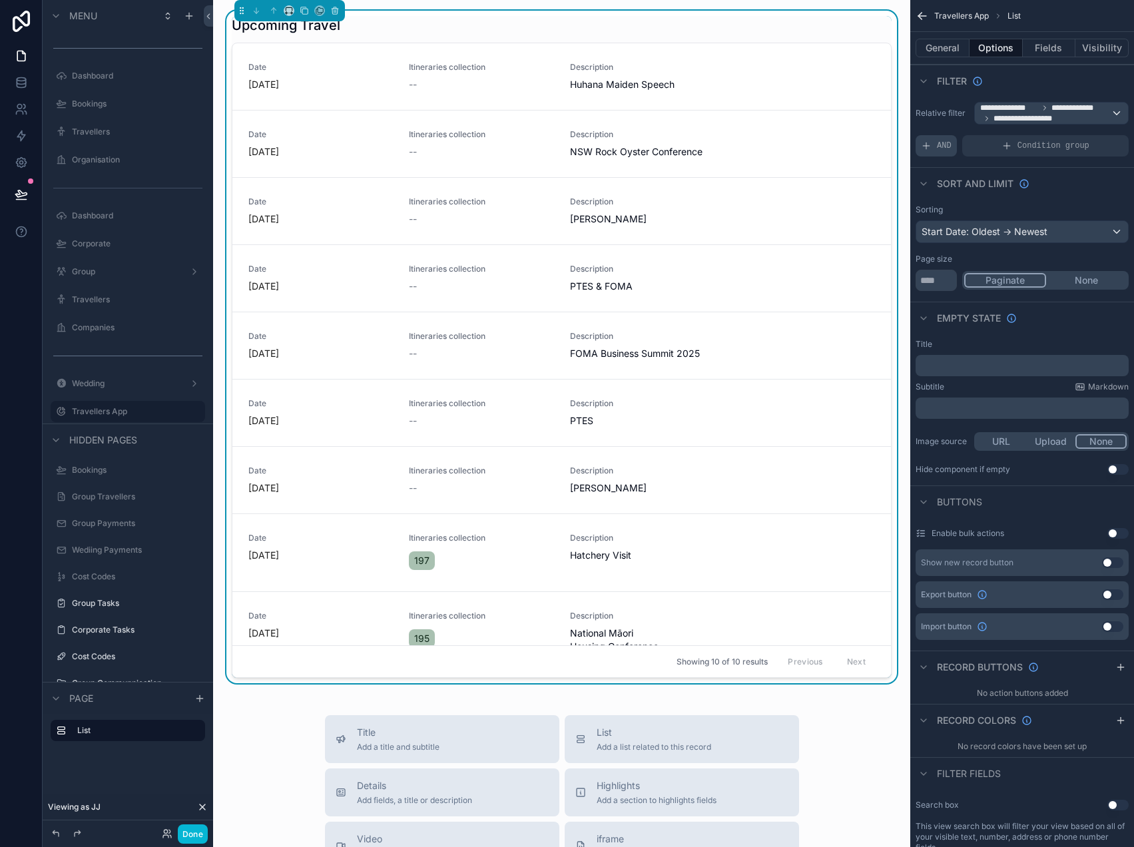
click at [945, 144] on span "AND" at bounding box center [944, 145] width 15 height 11
click at [1095, 137] on icon "scrollable content" at bounding box center [1096, 135] width 4 height 4
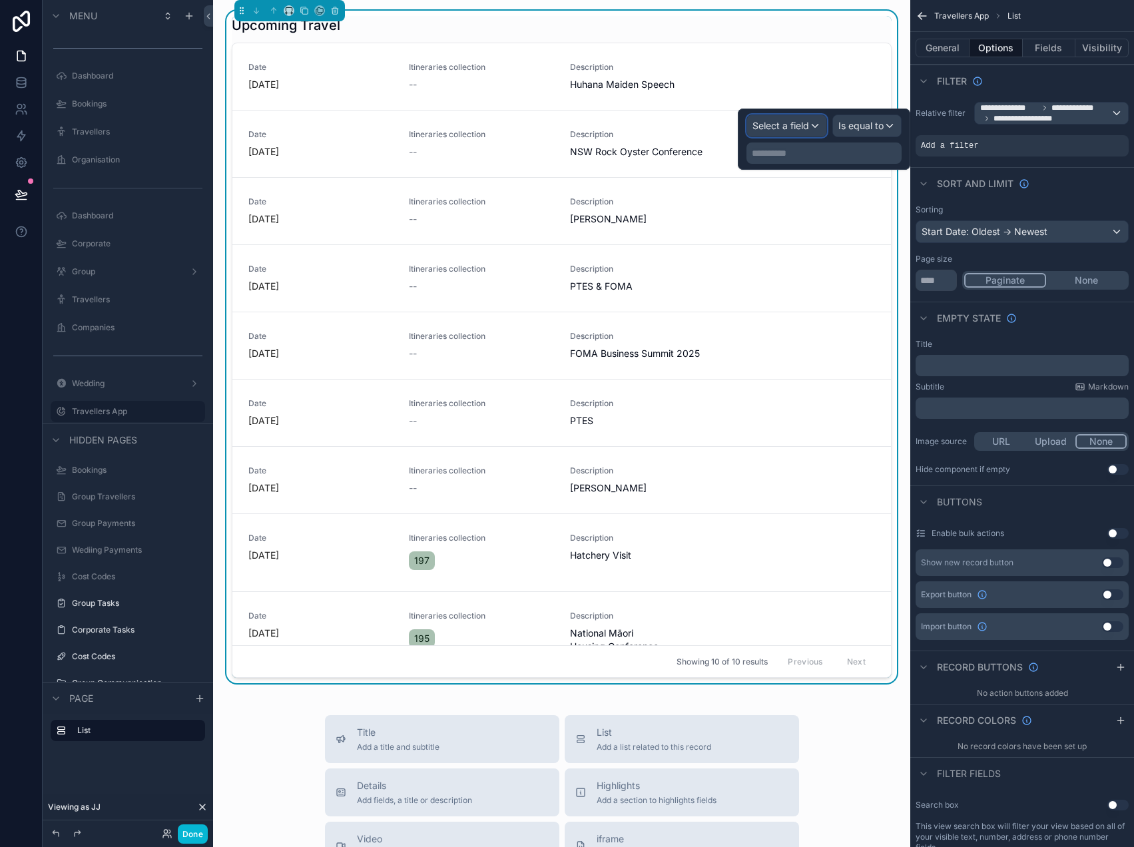
click at [778, 121] on span "Select a field" at bounding box center [780, 125] width 57 height 11
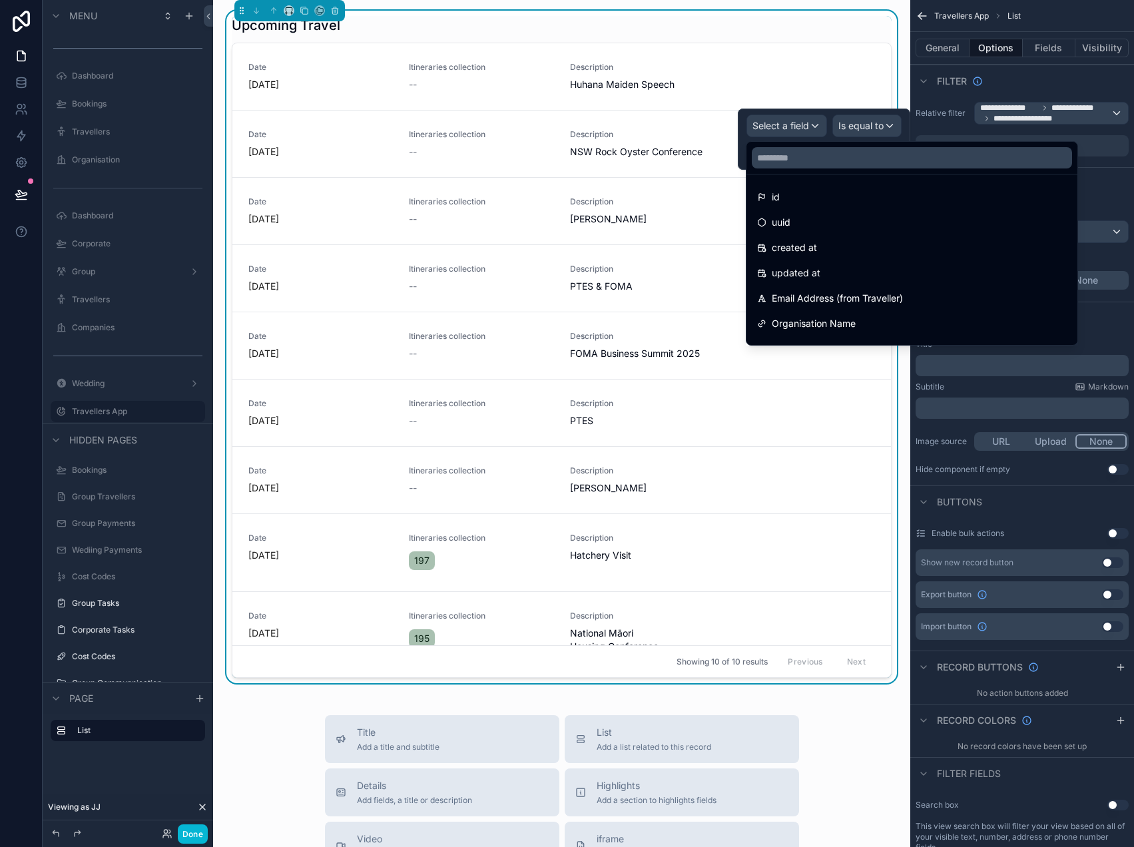
click at [797, 168] on div at bounding box center [911, 158] width 331 height 32
click at [797, 162] on input "text" at bounding box center [912, 157] width 320 height 21
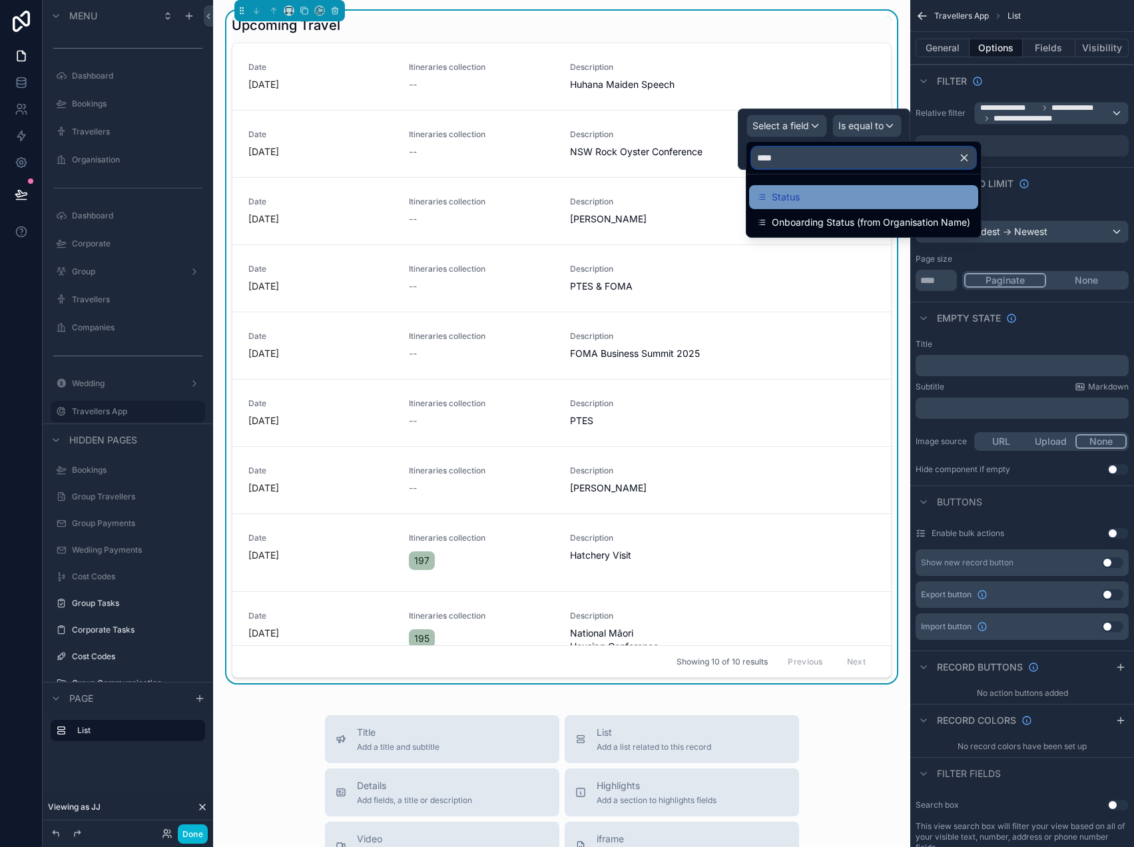
type input "****"
click at [804, 196] on div "Status" at bounding box center [863, 197] width 213 height 16
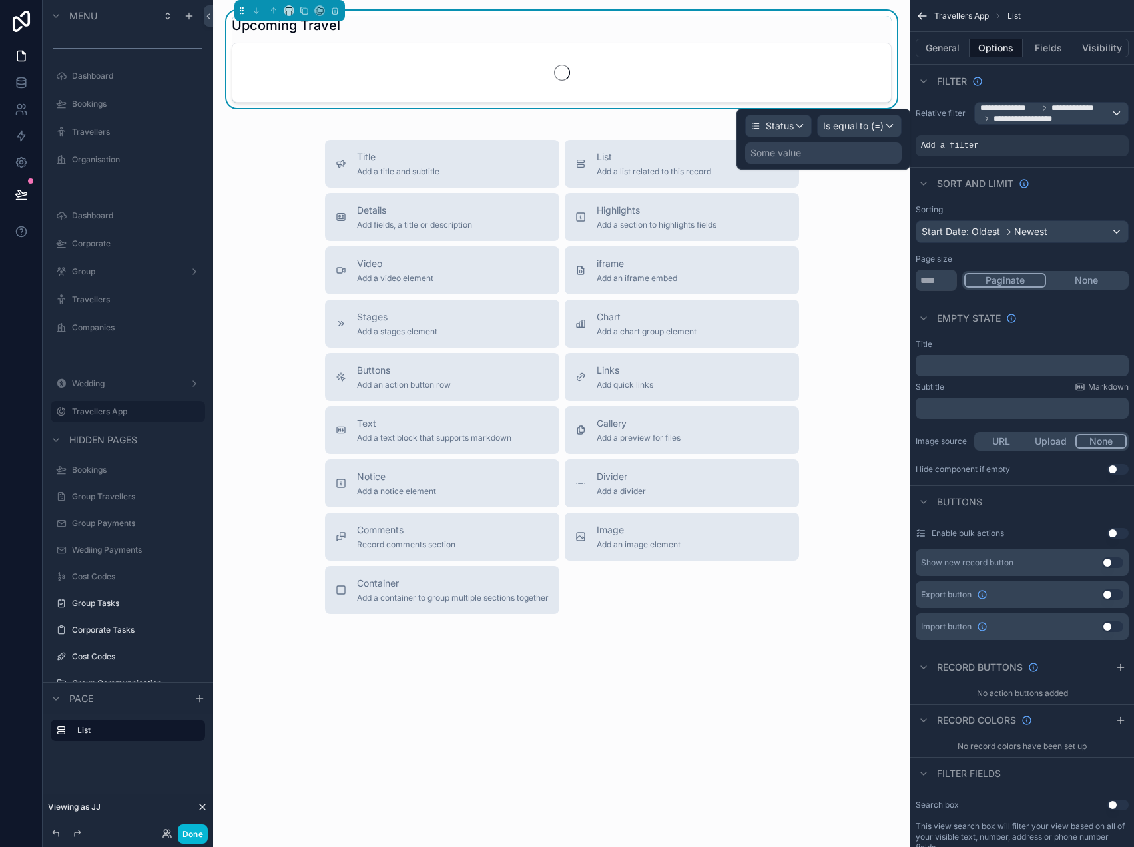
click at [841, 151] on div "Some value" at bounding box center [823, 152] width 156 height 21
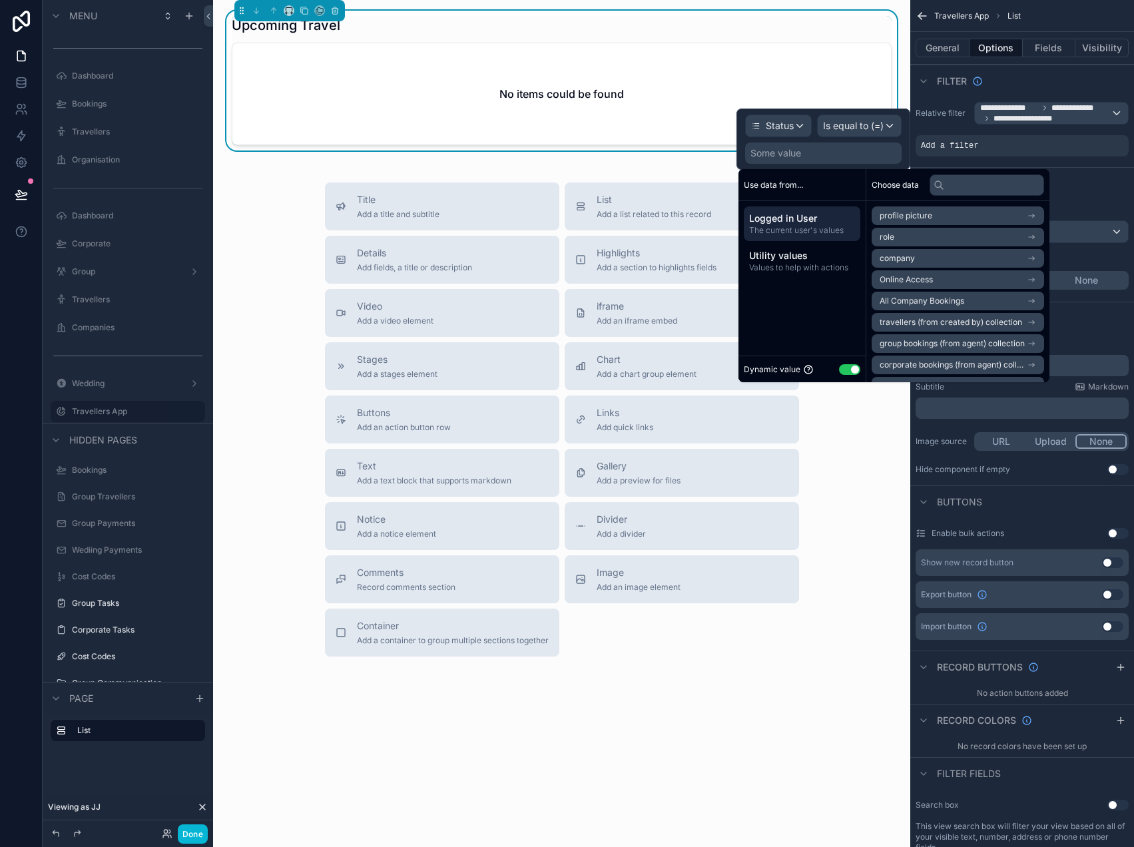
click at [848, 372] on button "Use setting" at bounding box center [849, 369] width 21 height 11
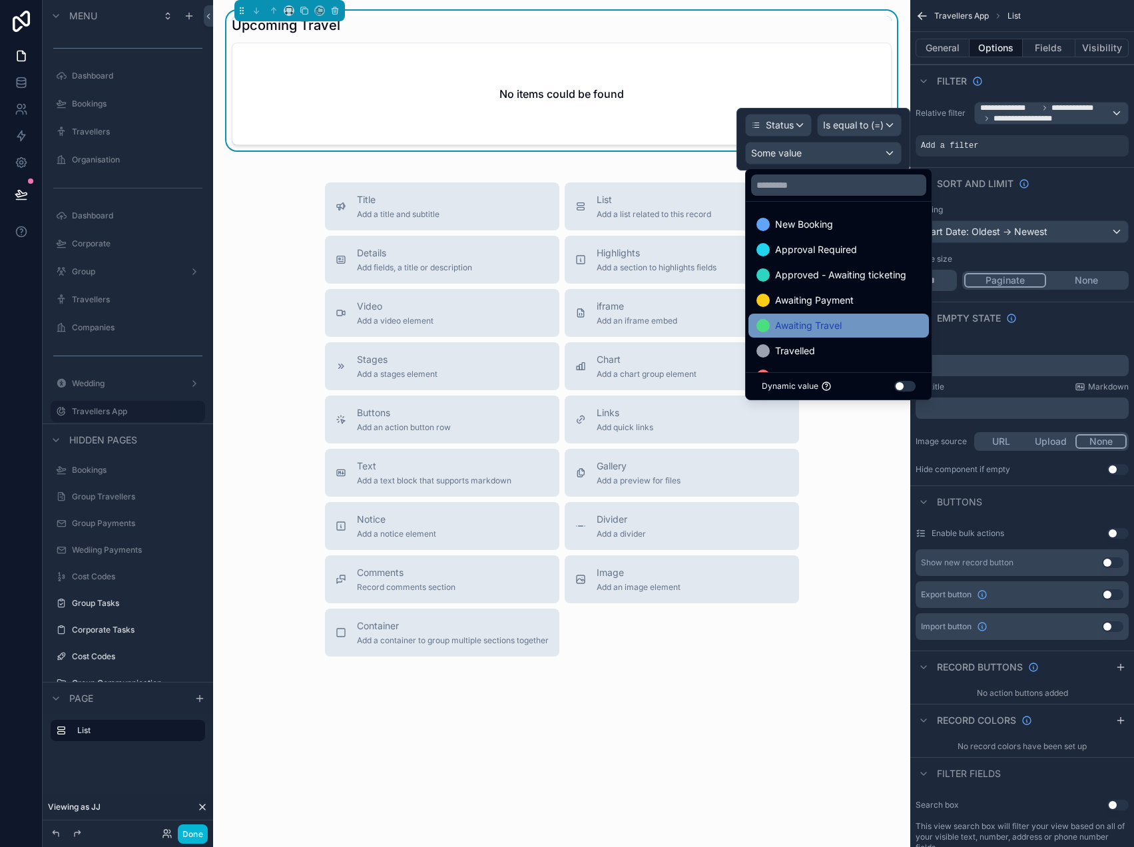
click at [829, 318] on span "Awaiting Travel" at bounding box center [808, 326] width 67 height 16
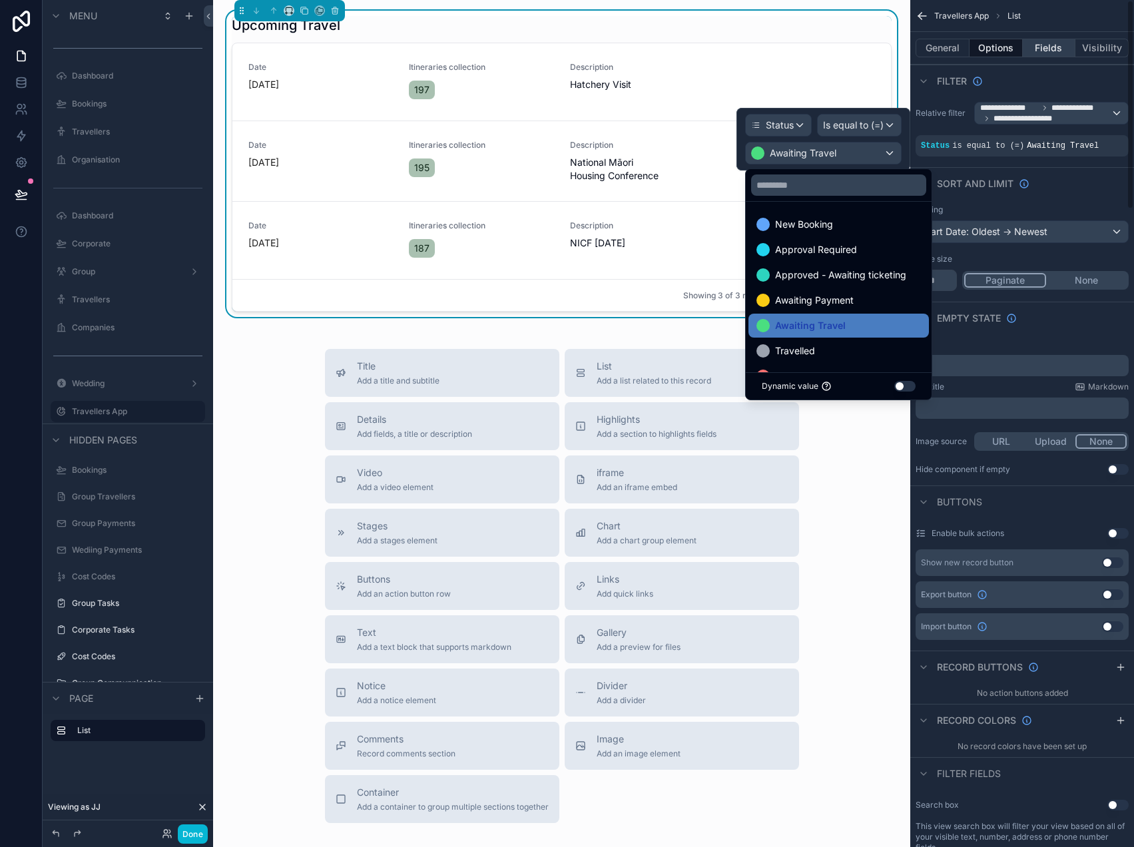
click at [1056, 45] on button "Fields" at bounding box center [1048, 48] width 53 height 19
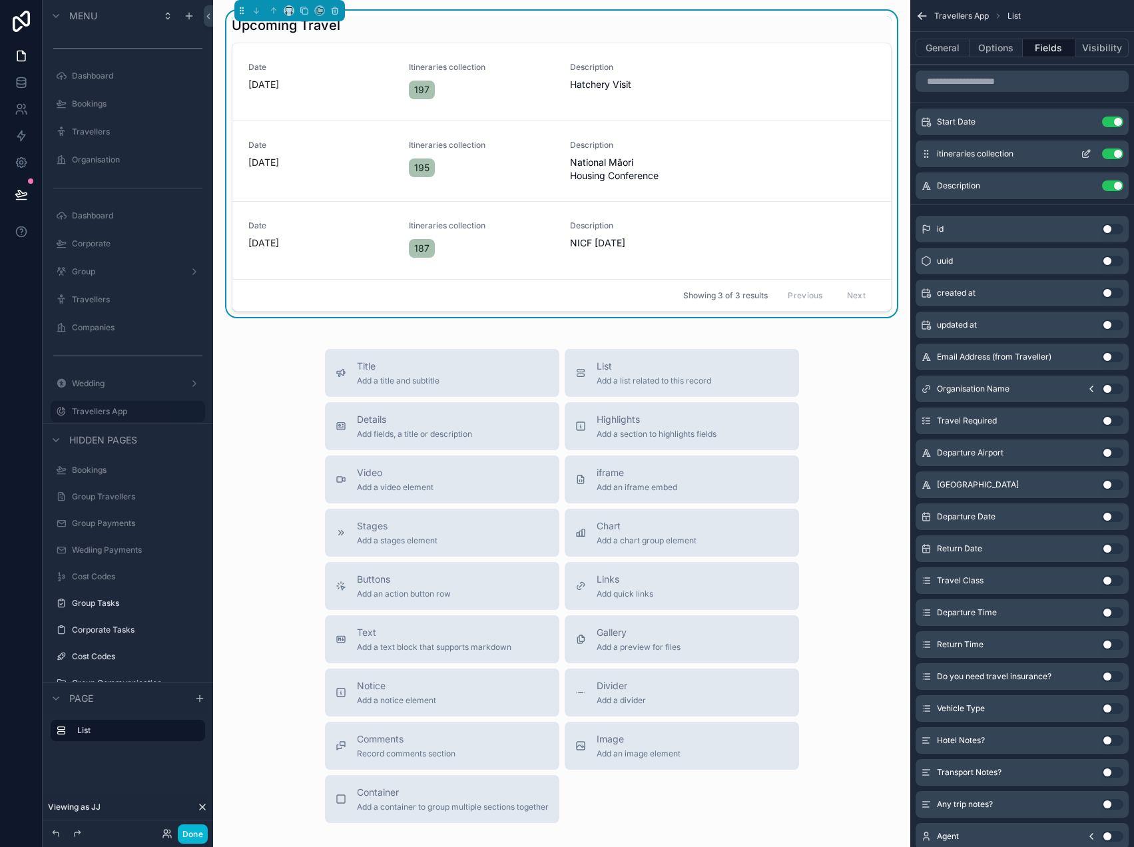
click at [1084, 150] on icon "scrollable content" at bounding box center [1085, 153] width 11 height 11
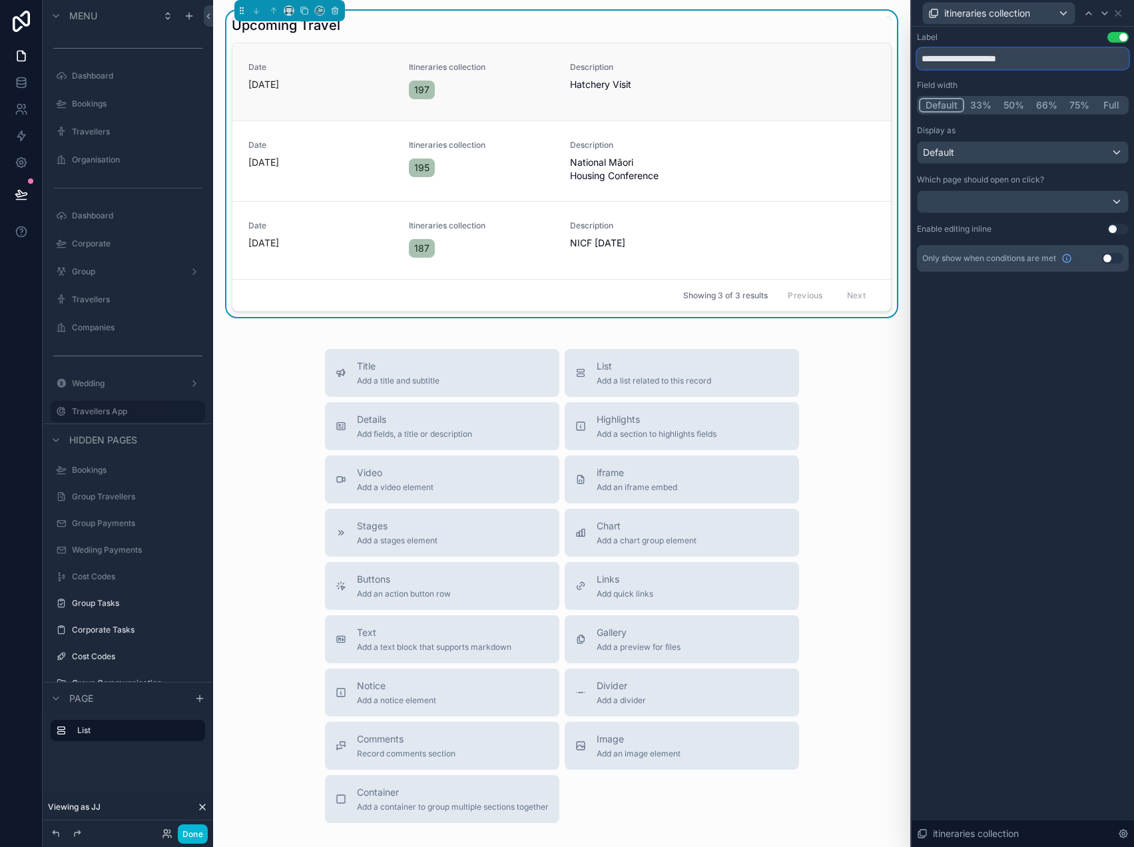
drag, startPoint x: 1037, startPoint y: 58, endPoint x: 854, endPoint y: 55, distance: 183.1
click at [854, 55] on div "**********" at bounding box center [567, 423] width 1134 height 847
type input "*********"
click at [1027, 156] on div "Default" at bounding box center [1022, 152] width 210 height 21
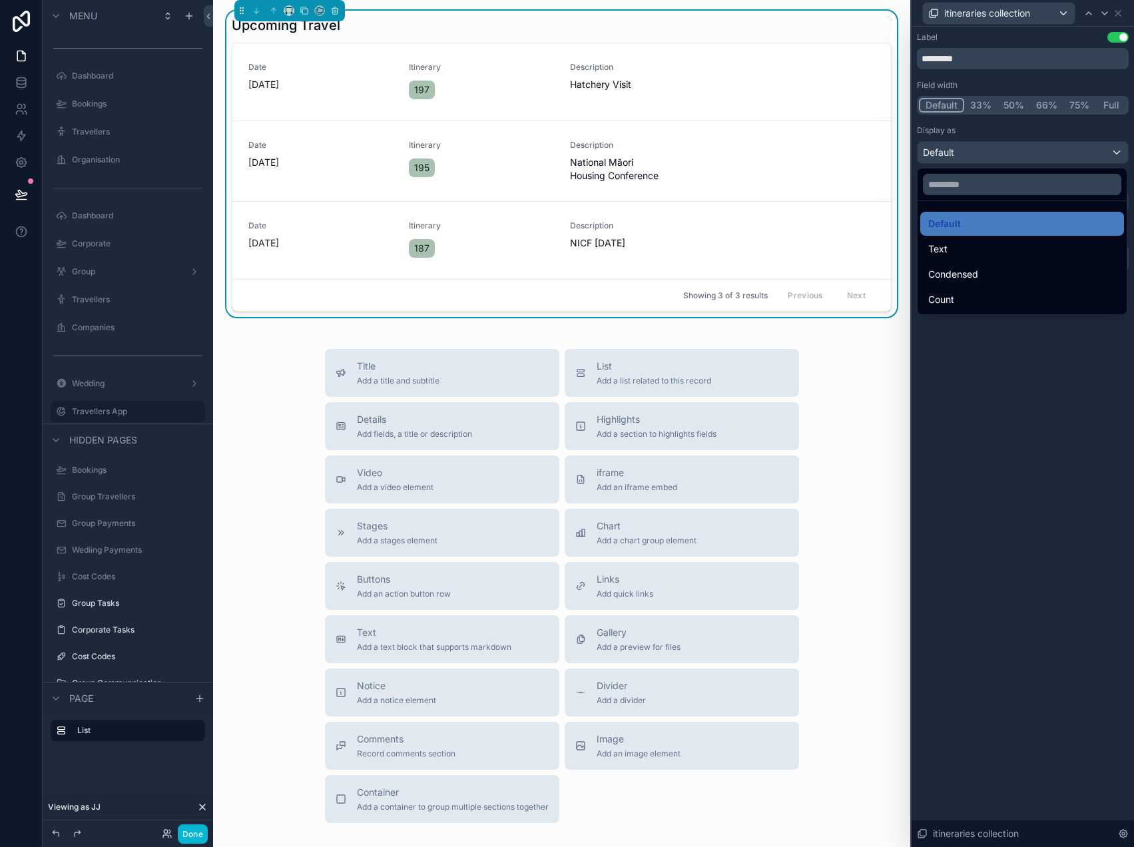
click at [984, 386] on div at bounding box center [1022, 423] width 222 height 847
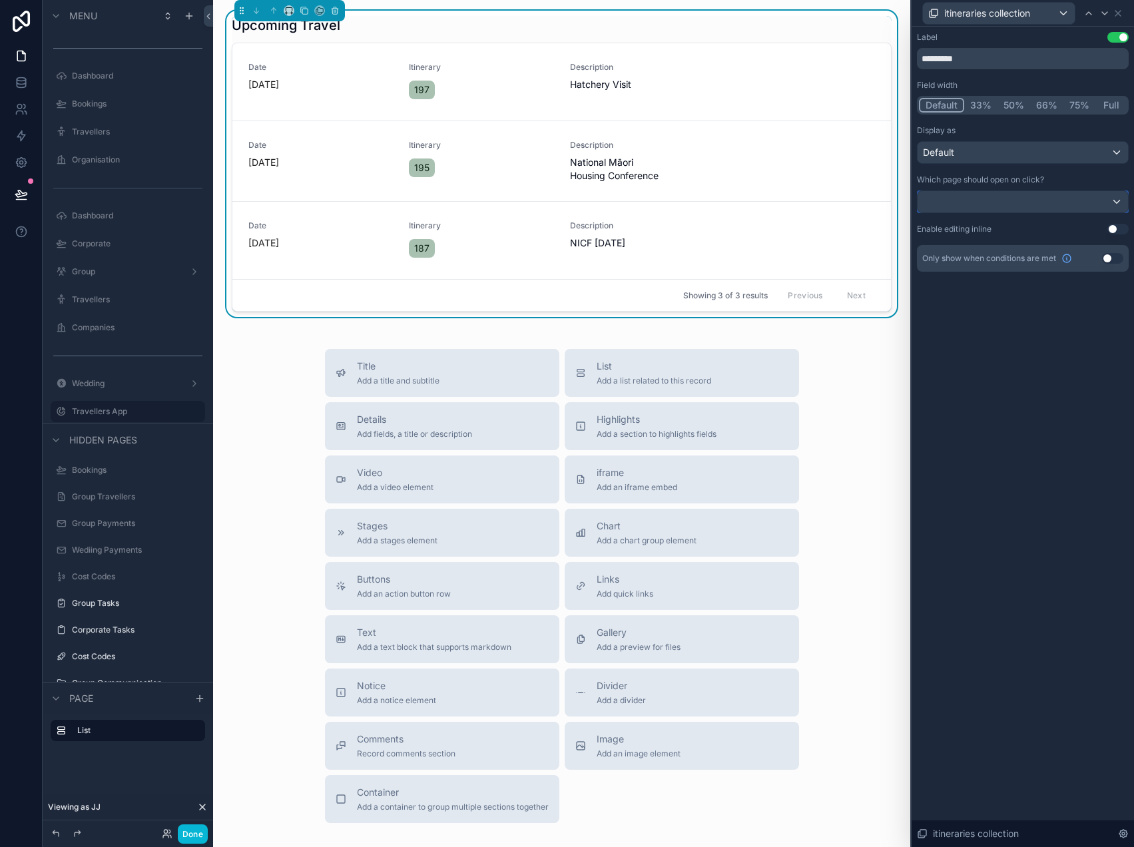
click at [1048, 198] on div at bounding box center [1022, 201] width 210 height 21
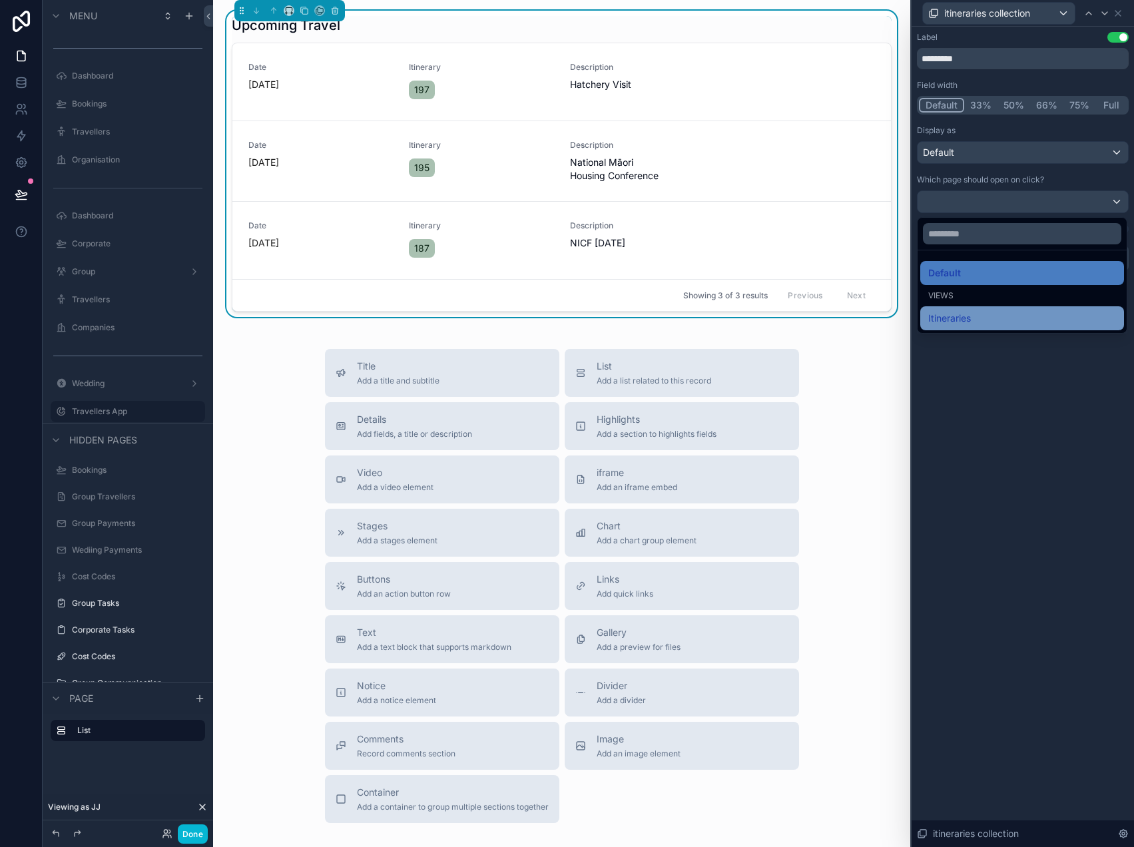
click at [986, 318] on div "Itineraries" at bounding box center [1022, 318] width 188 height 16
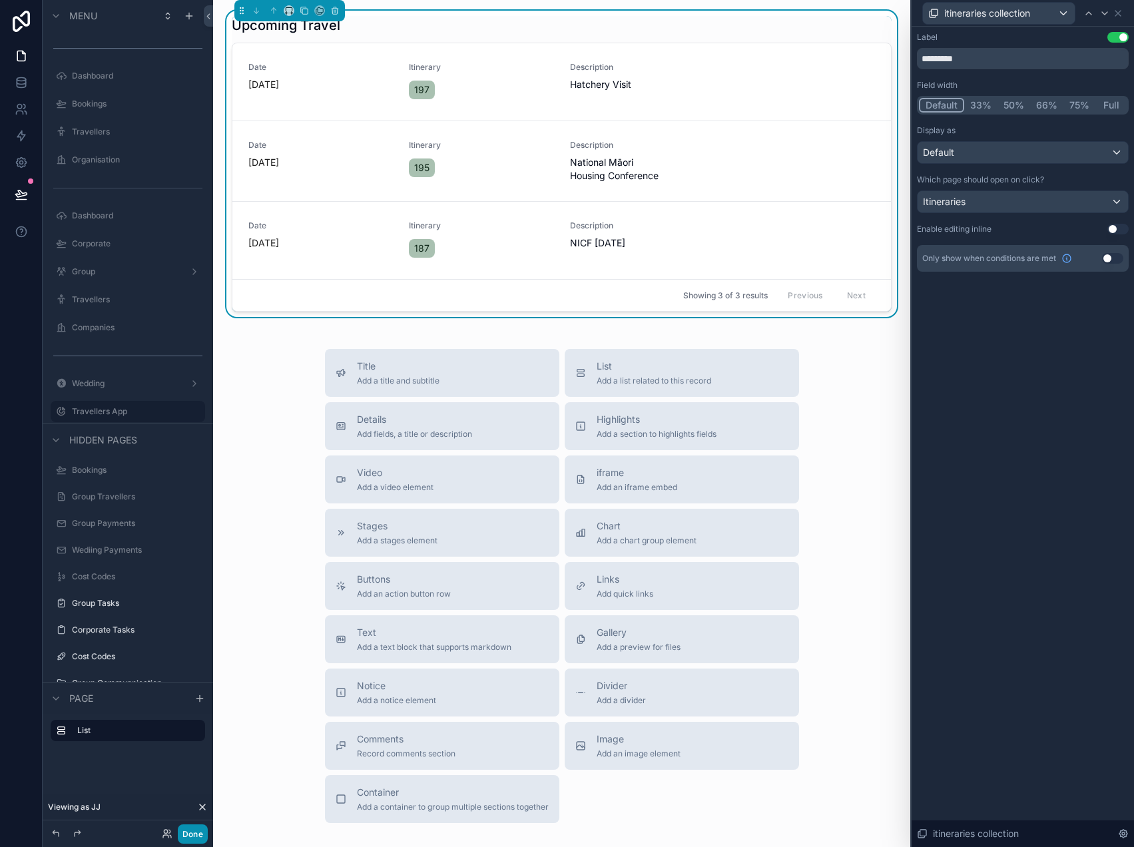
click at [198, 831] on button "Done" at bounding box center [193, 833] width 30 height 19
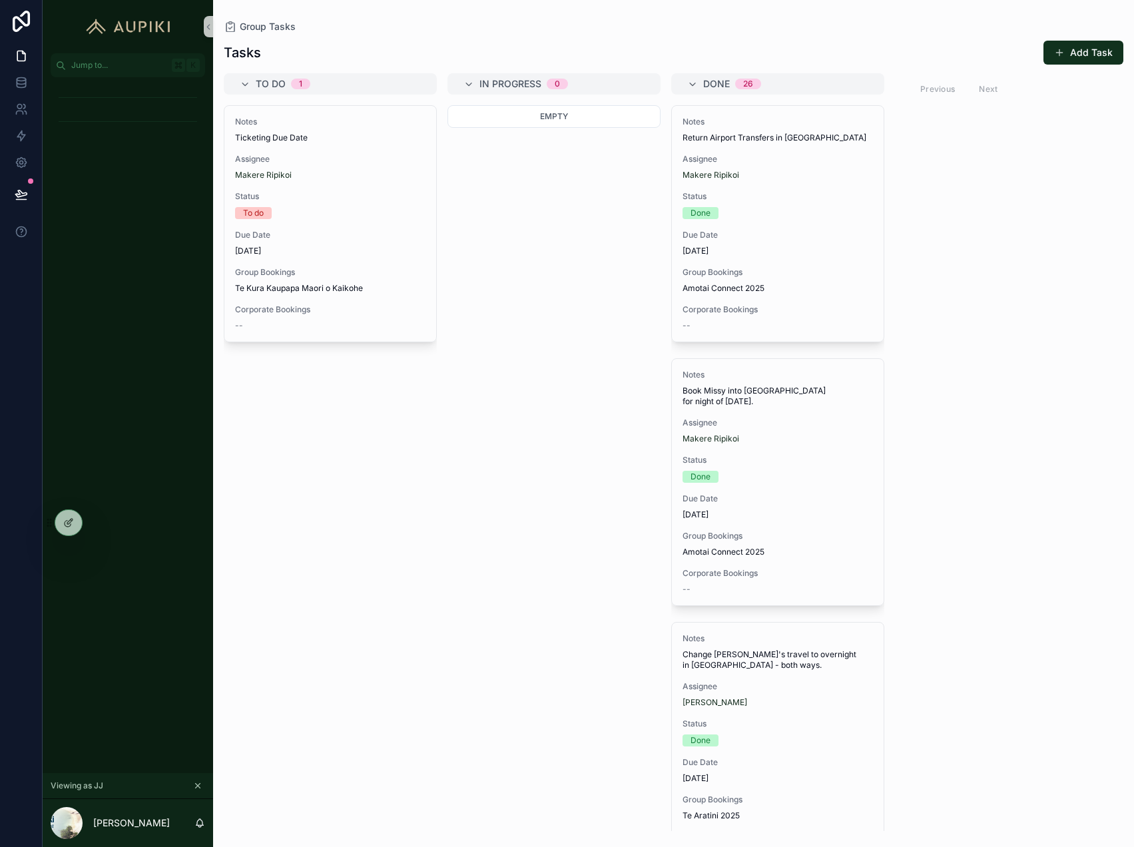
click at [199, 787] on icon "scrollable content" at bounding box center [197, 785] width 9 height 9
click at [101, 126] on span "Dashboard" at bounding box center [97, 122] width 41 height 11
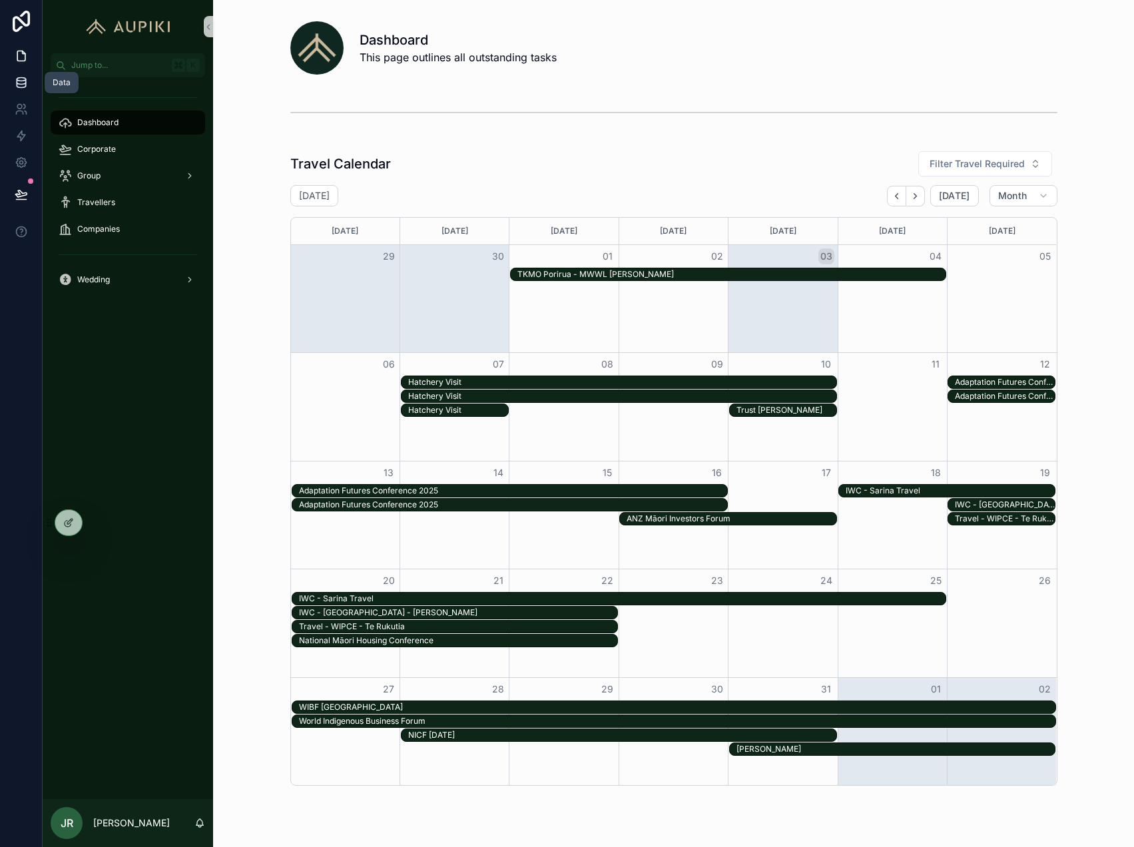
click at [16, 77] on icon at bounding box center [21, 82] width 13 height 13
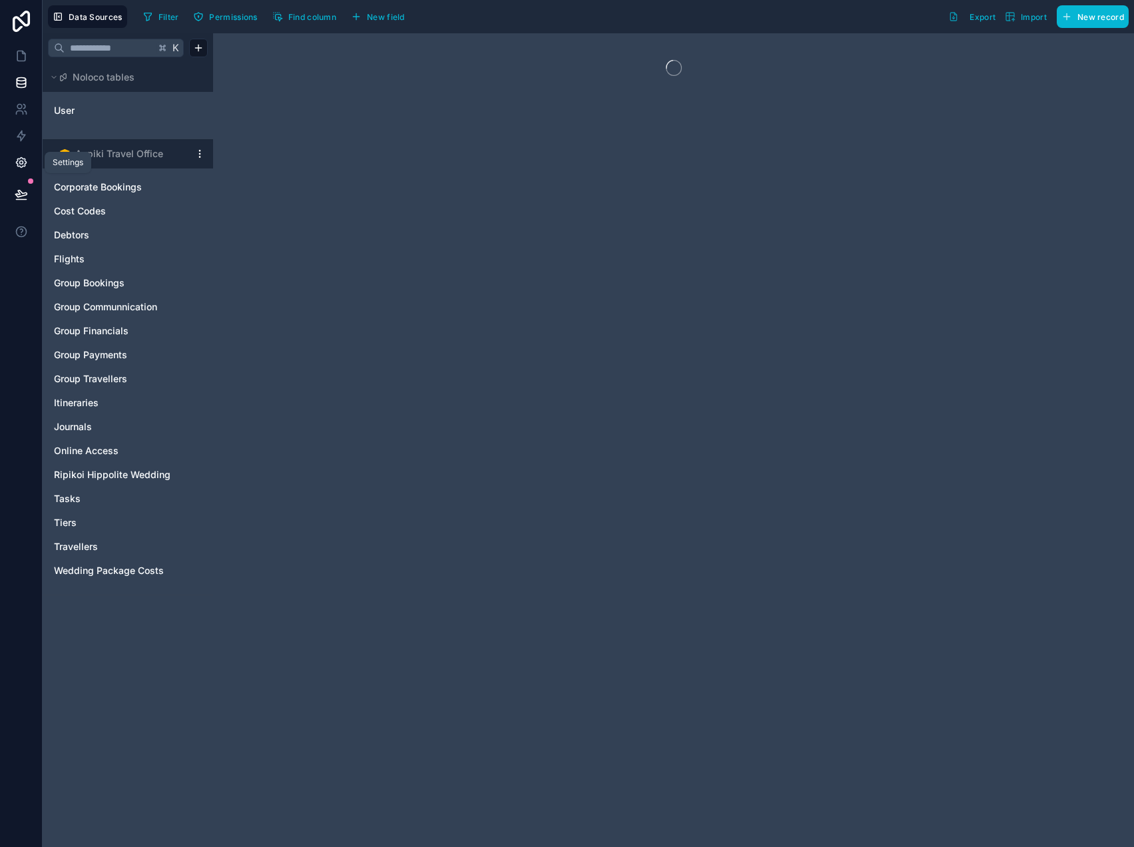
click at [19, 159] on icon at bounding box center [21, 162] width 13 height 13
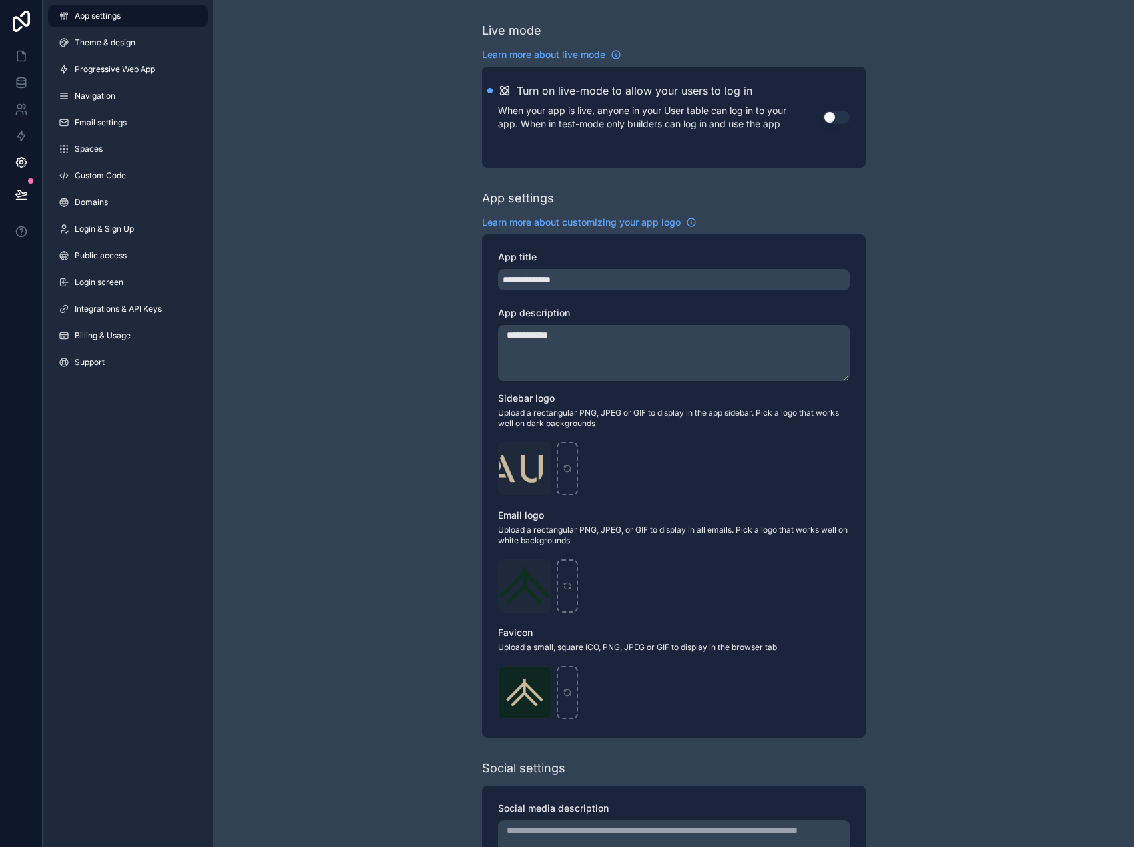
click at [829, 118] on button "Use setting" at bounding box center [836, 117] width 27 height 13
click at [18, 194] on icon at bounding box center [20, 193] width 11 height 7
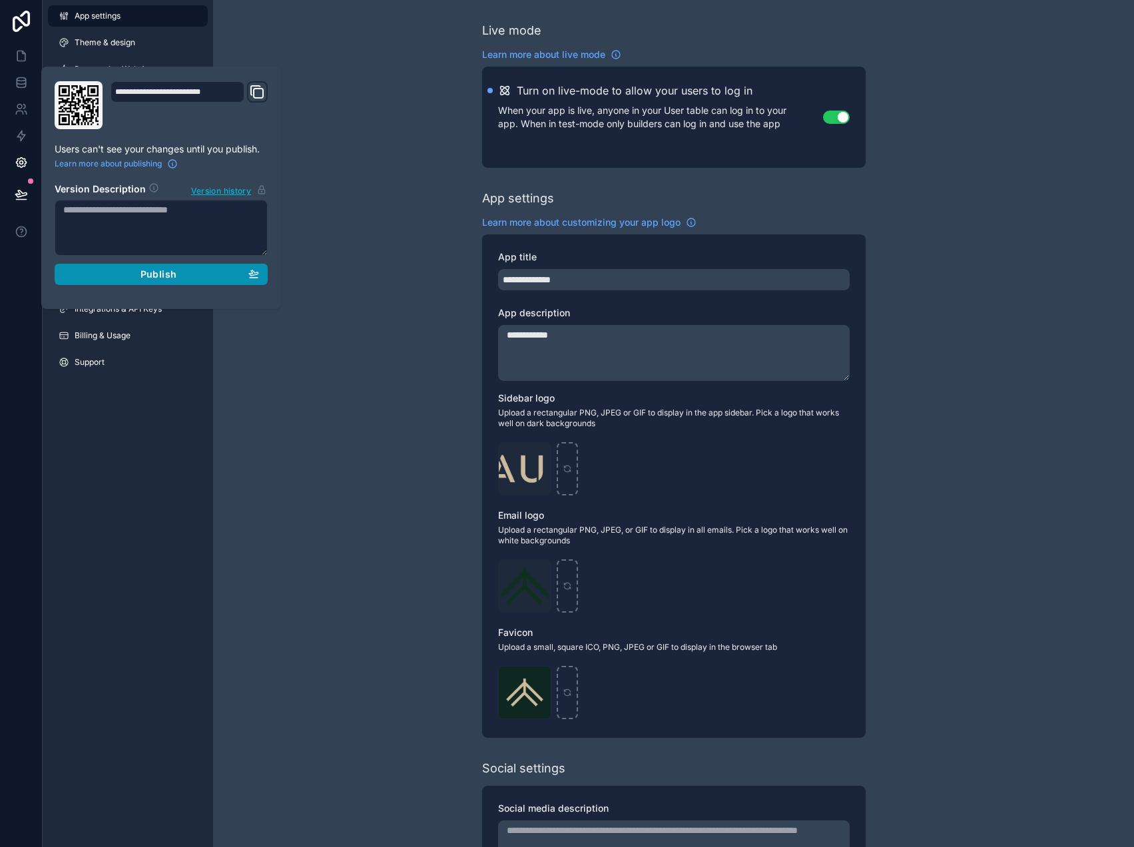
click at [150, 278] on span "Publish" at bounding box center [158, 274] width 36 height 12
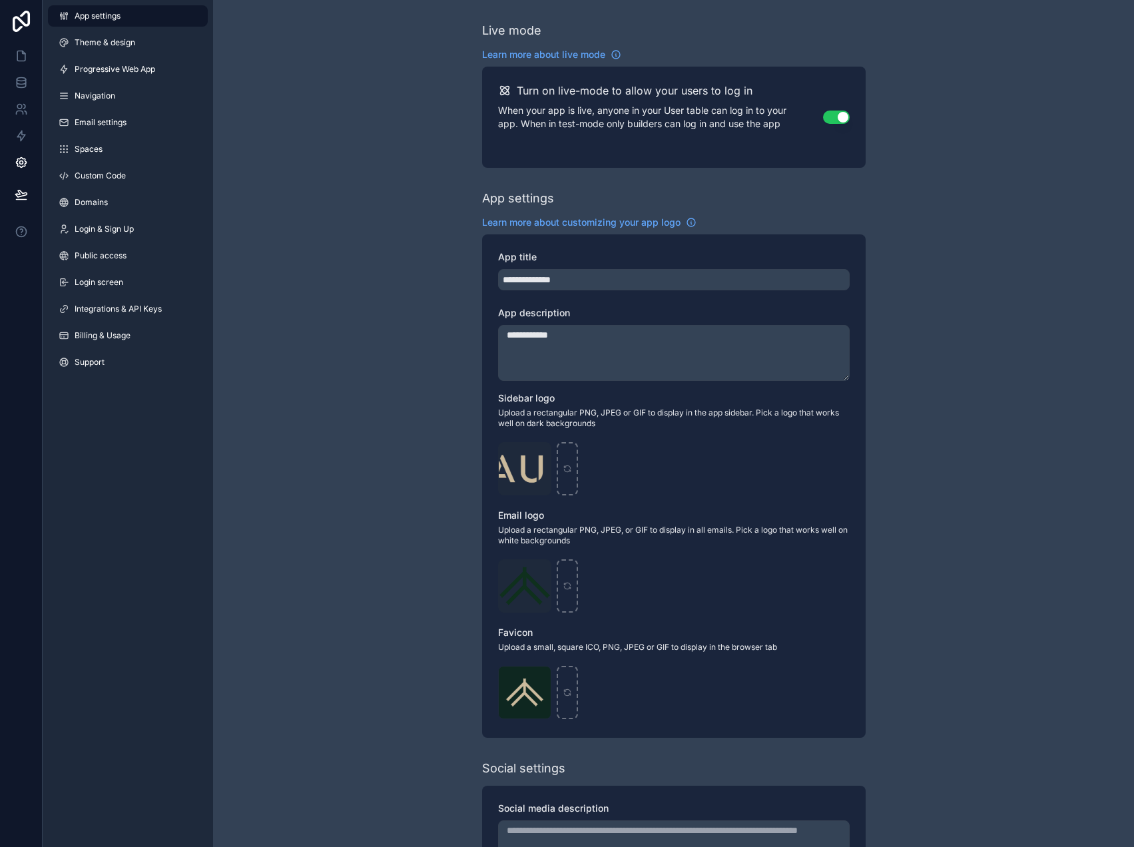
click at [345, 138] on div "**********" at bounding box center [673, 515] width 921 height 1030
click at [24, 52] on icon at bounding box center [21, 55] width 13 height 13
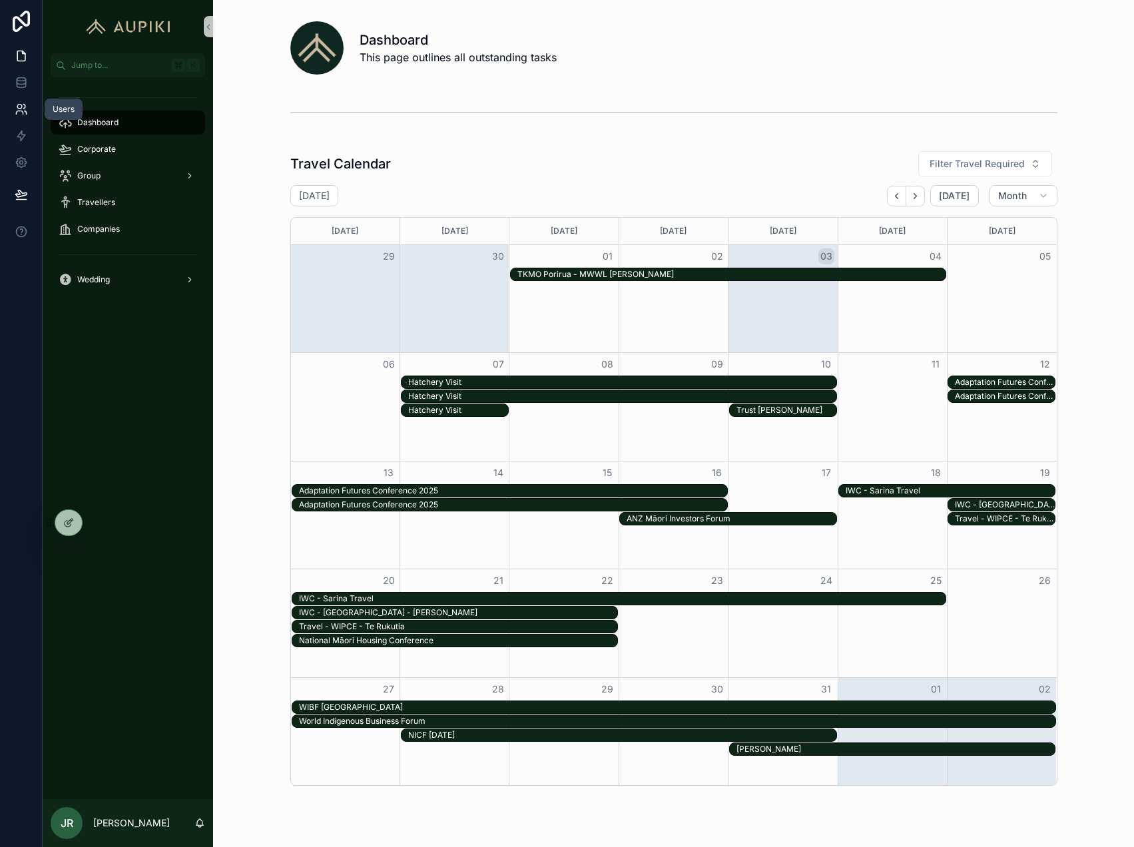
click at [17, 111] on icon at bounding box center [19, 112] width 7 height 3
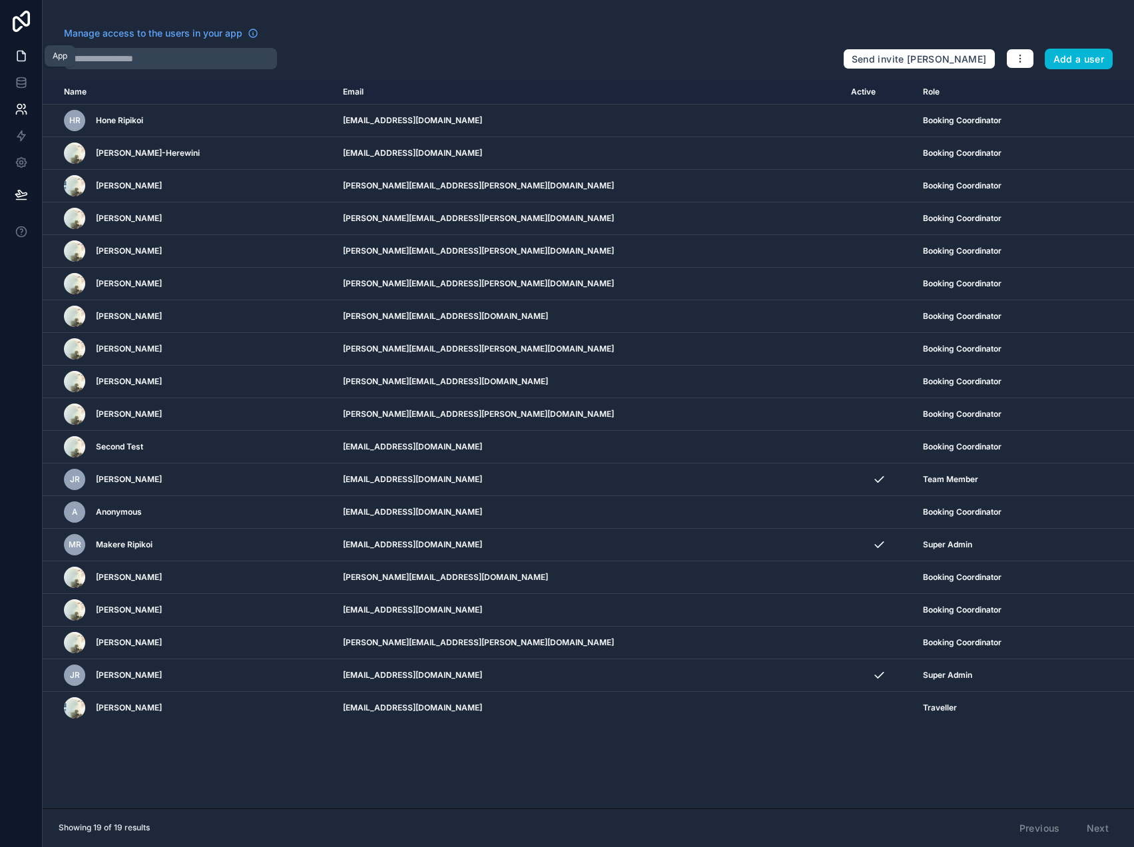
click at [20, 56] on icon at bounding box center [21, 55] width 13 height 13
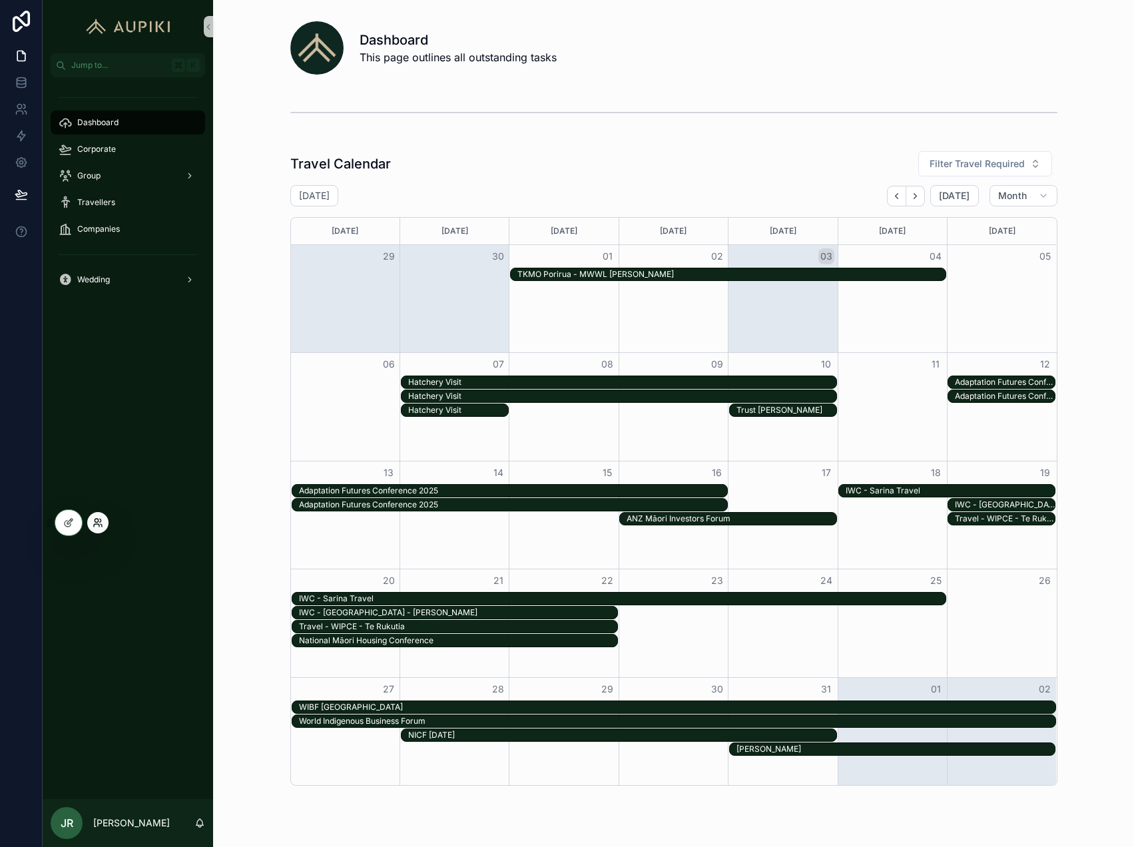
click at [94, 519] on icon at bounding box center [98, 522] width 11 height 11
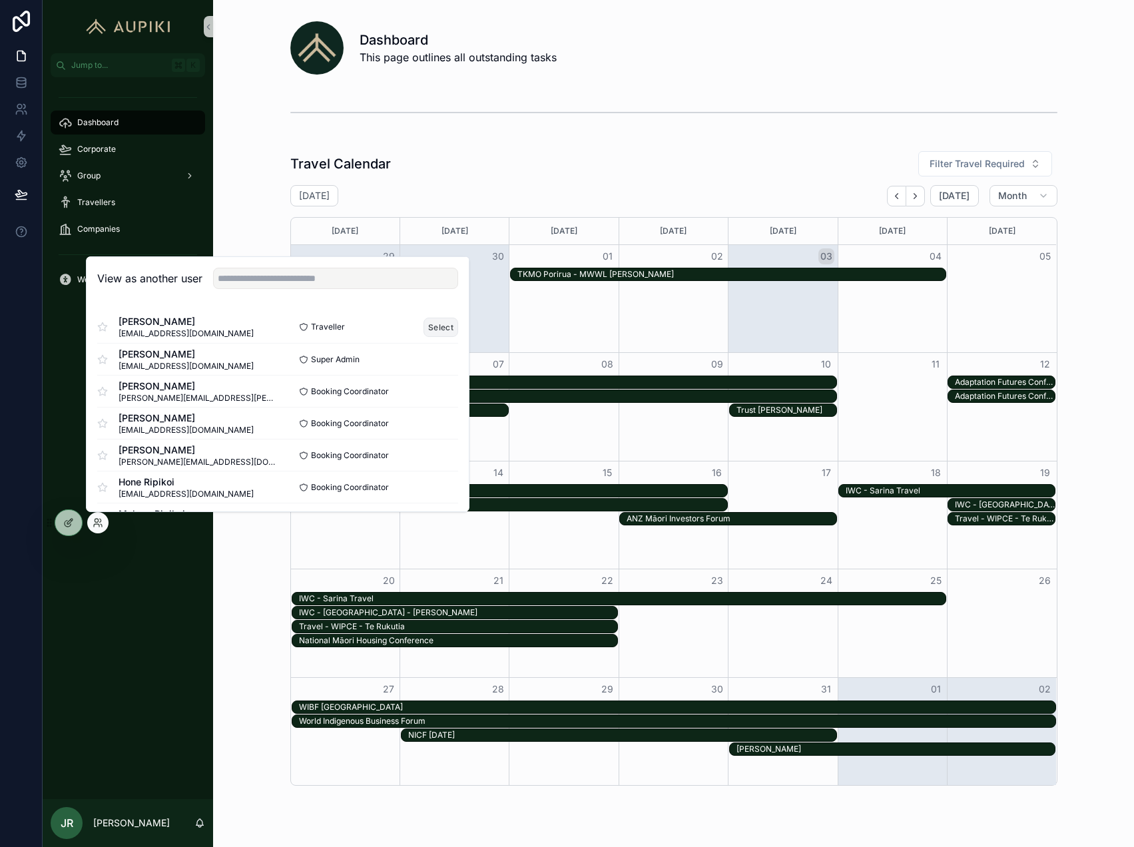
click at [443, 326] on button "Select" at bounding box center [440, 327] width 35 height 19
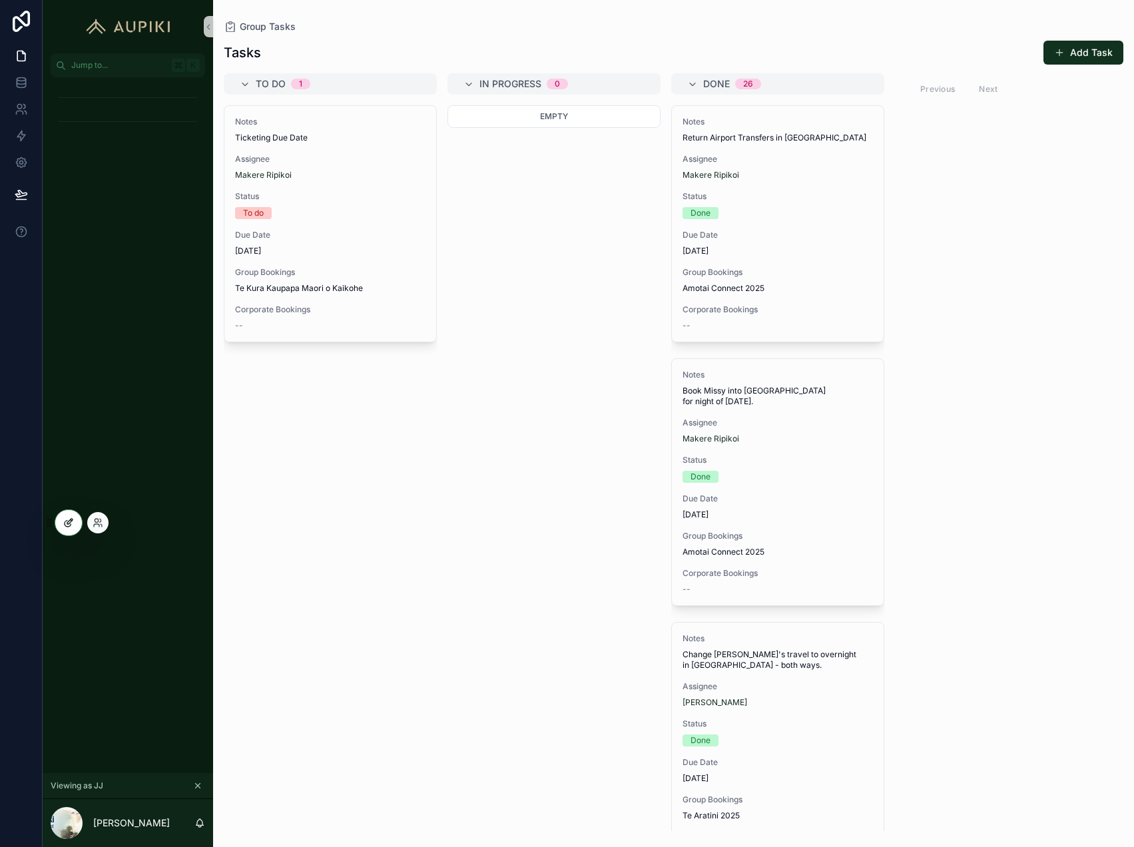
click at [65, 525] on icon at bounding box center [68, 524] width 6 height 6
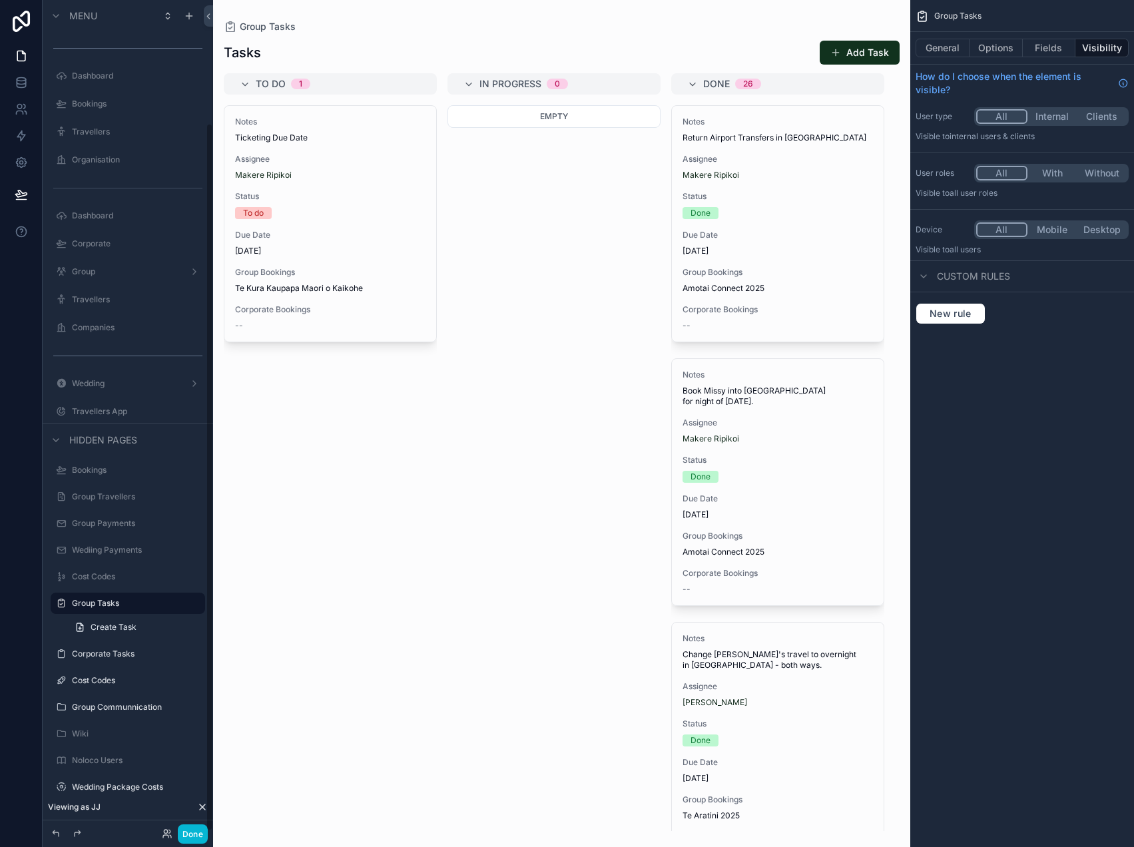
scroll to position [144, 0]
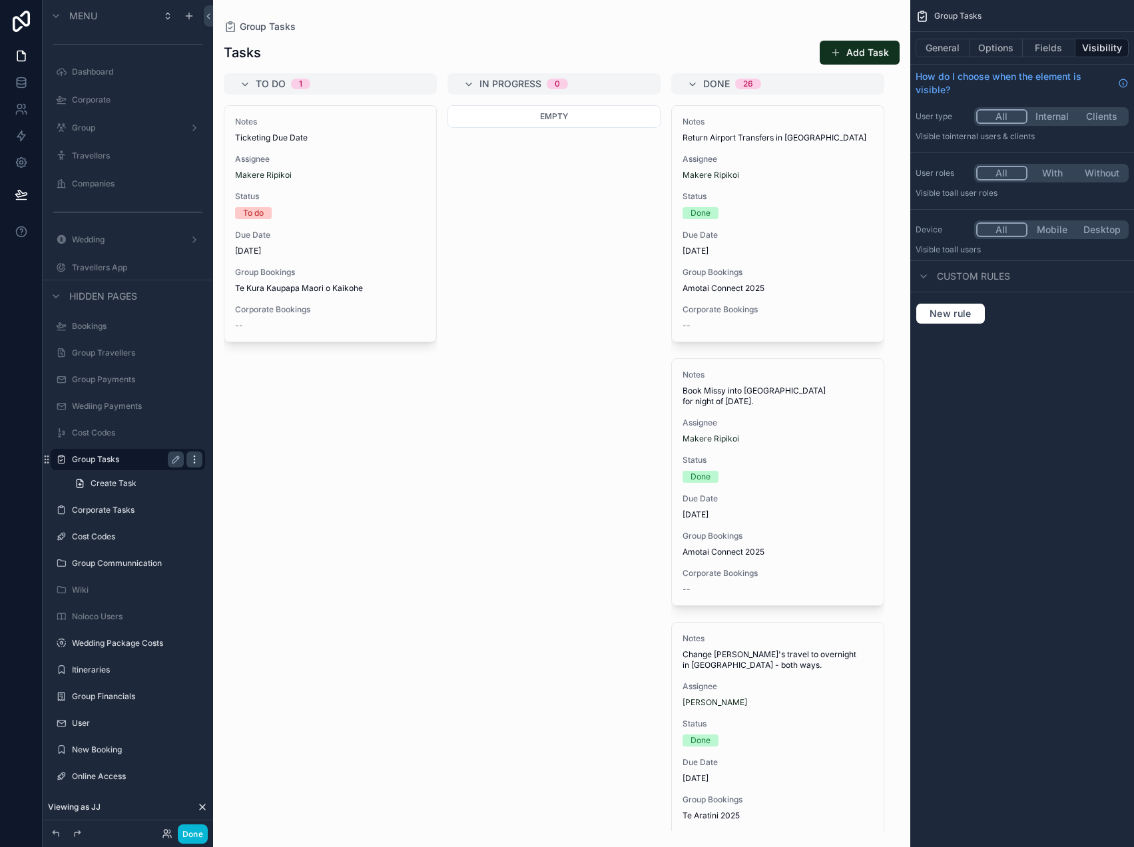
click at [194, 463] on icon "scrollable content" at bounding box center [194, 459] width 11 height 11
click at [254, 475] on span "Remove" at bounding box center [254, 477] width 35 height 13
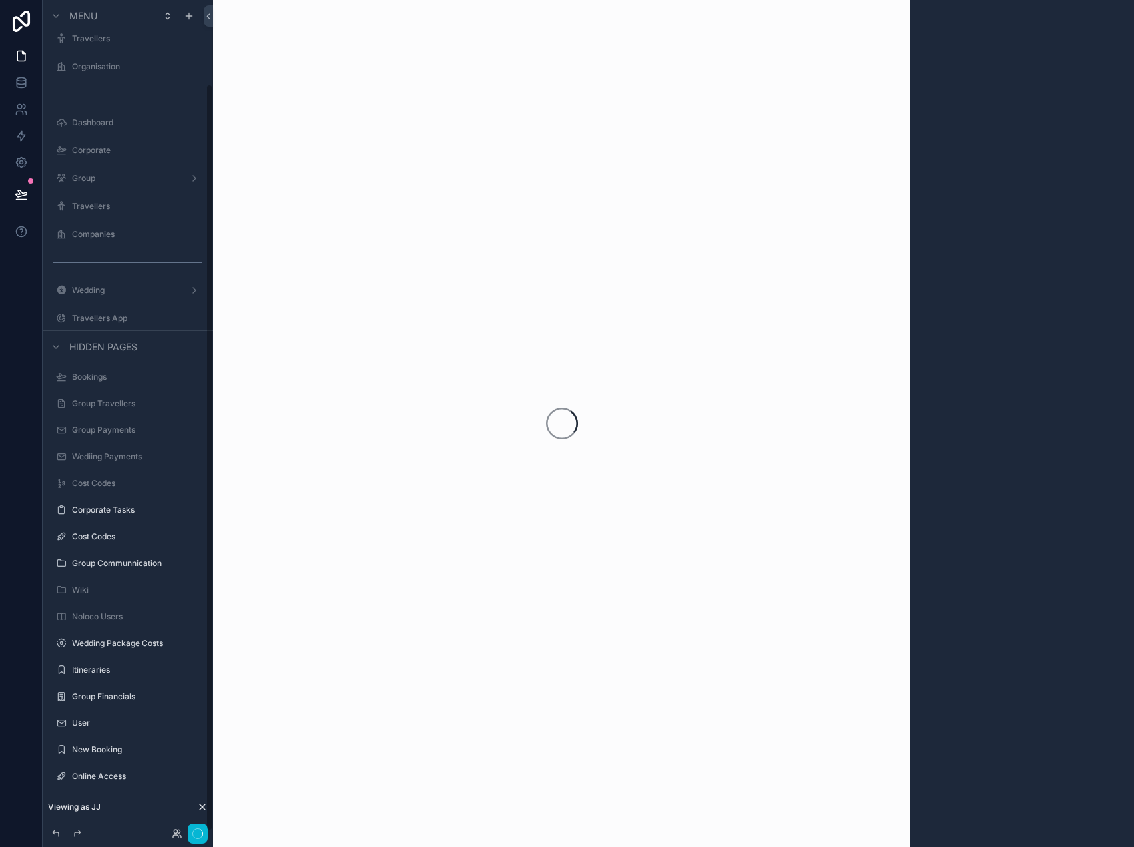
scroll to position [93, 0]
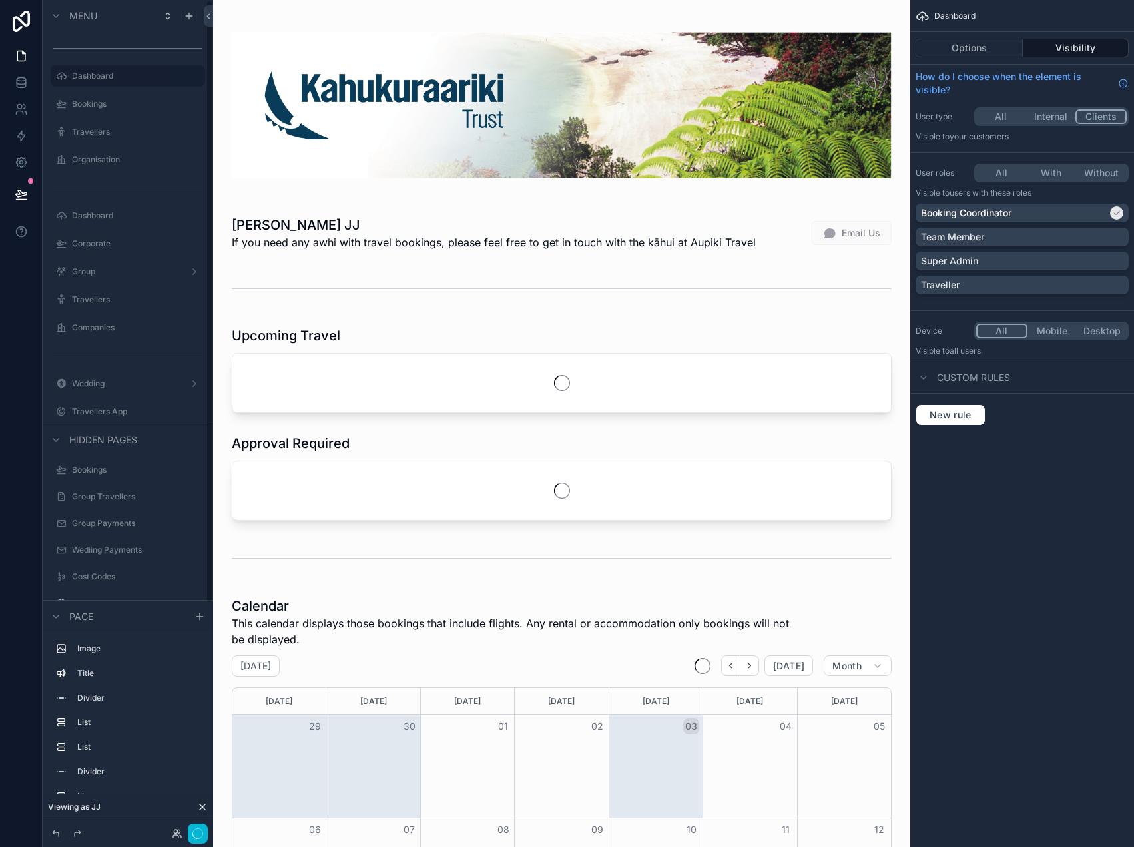
click at [194, 511] on div "Group Payments" at bounding box center [128, 523] width 170 height 24
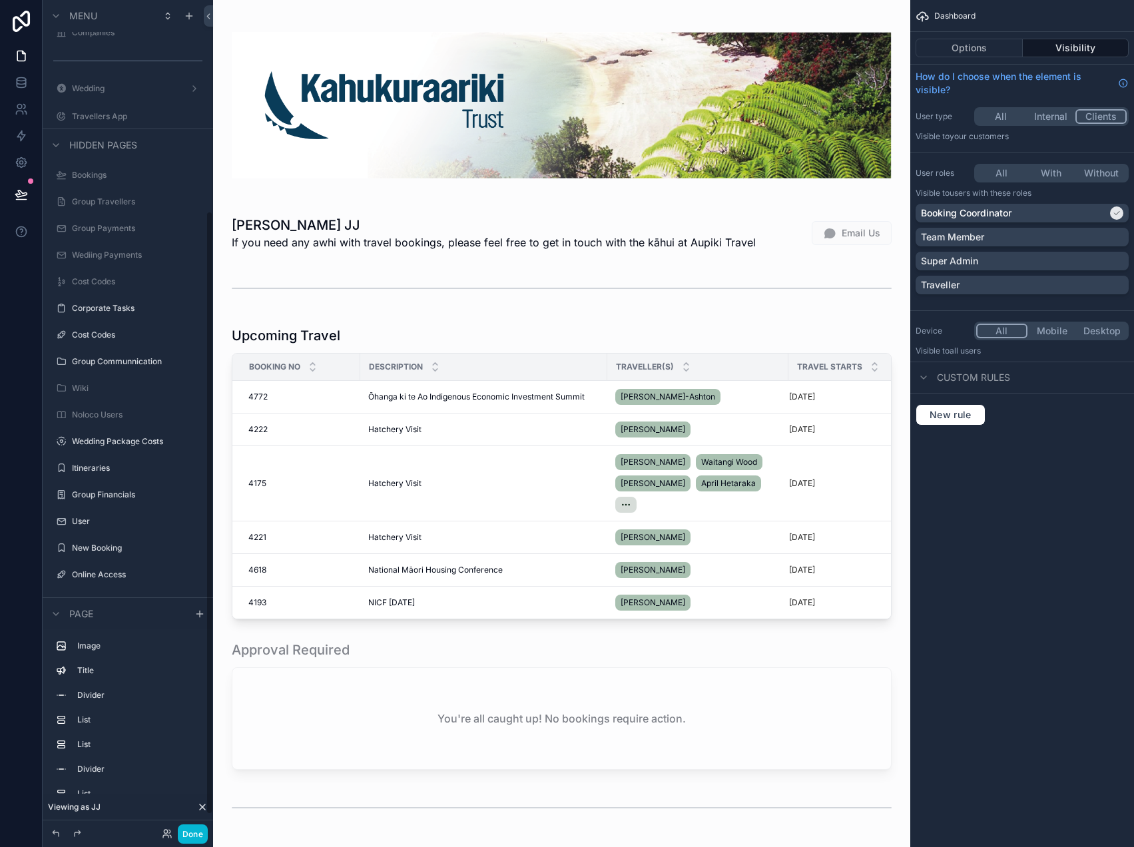
scroll to position [290, 0]
click at [192, 313] on icon "scrollable content" at bounding box center [194, 313] width 11 height 11
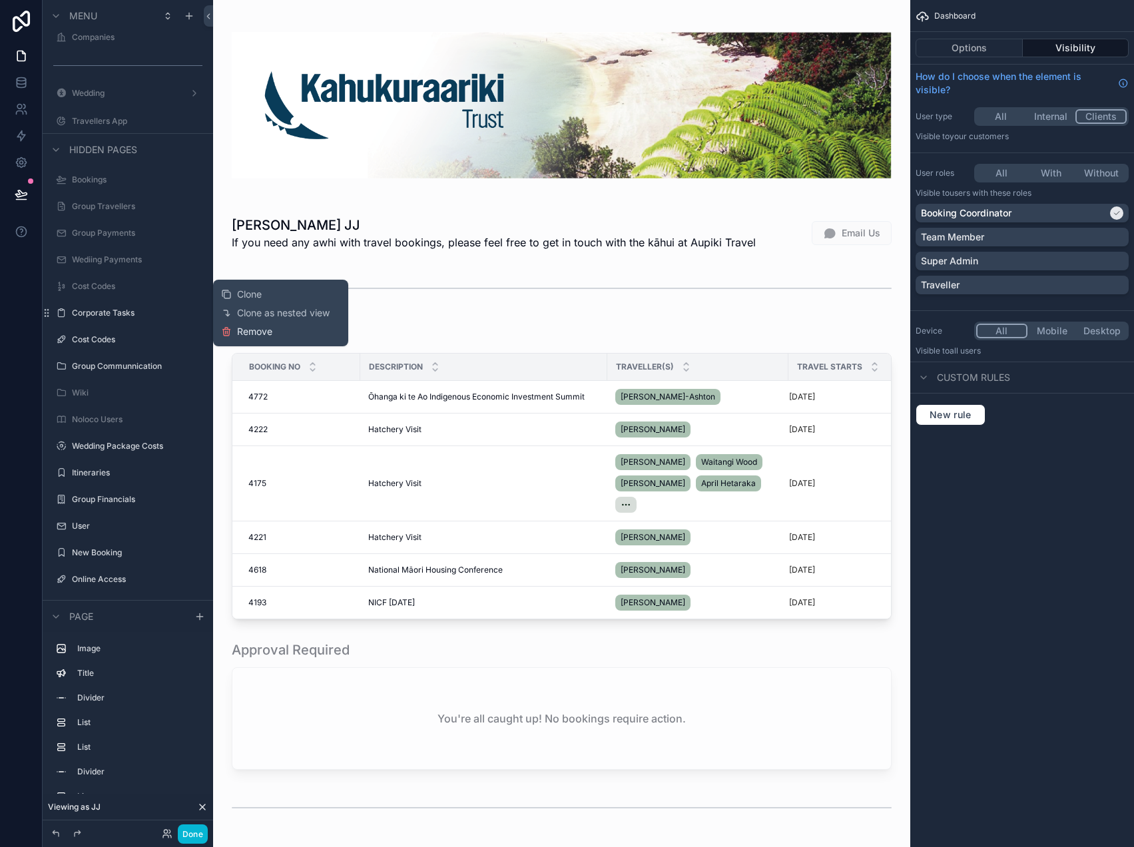
click at [228, 330] on icon at bounding box center [226, 330] width 7 height 0
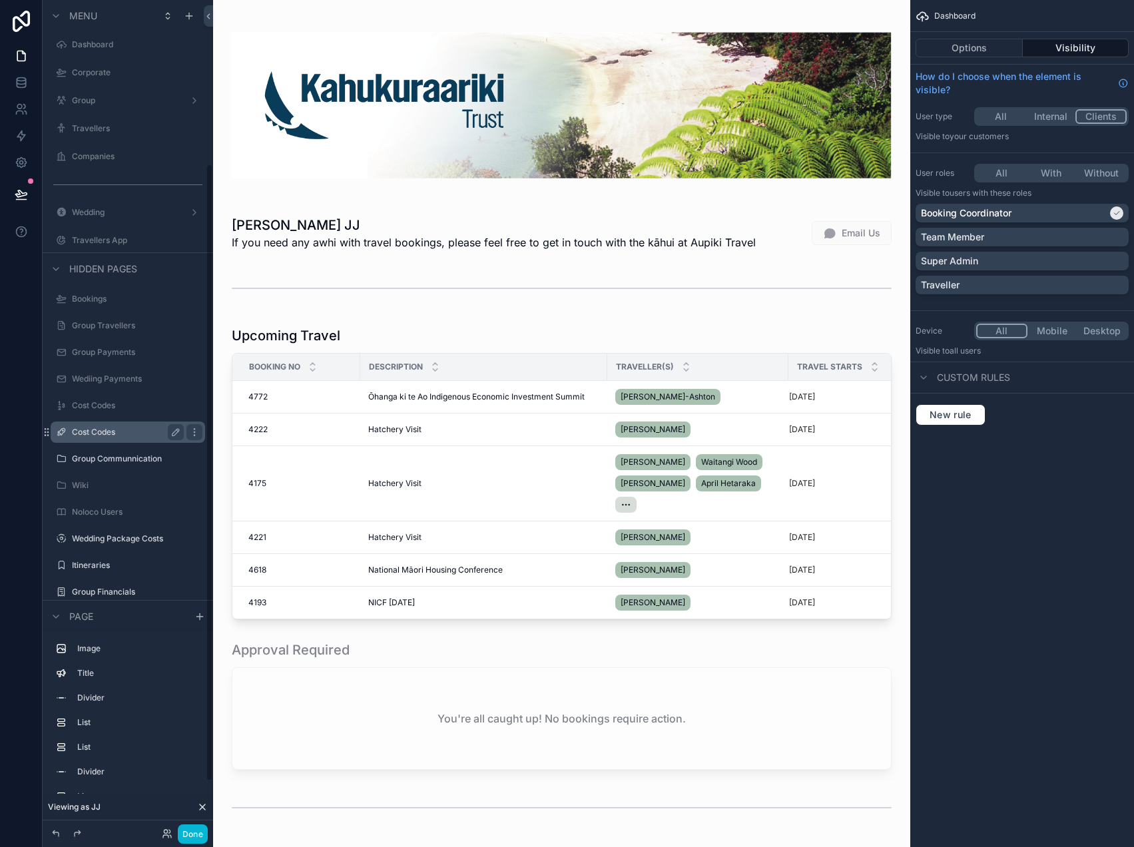
scroll to position [155, 0]
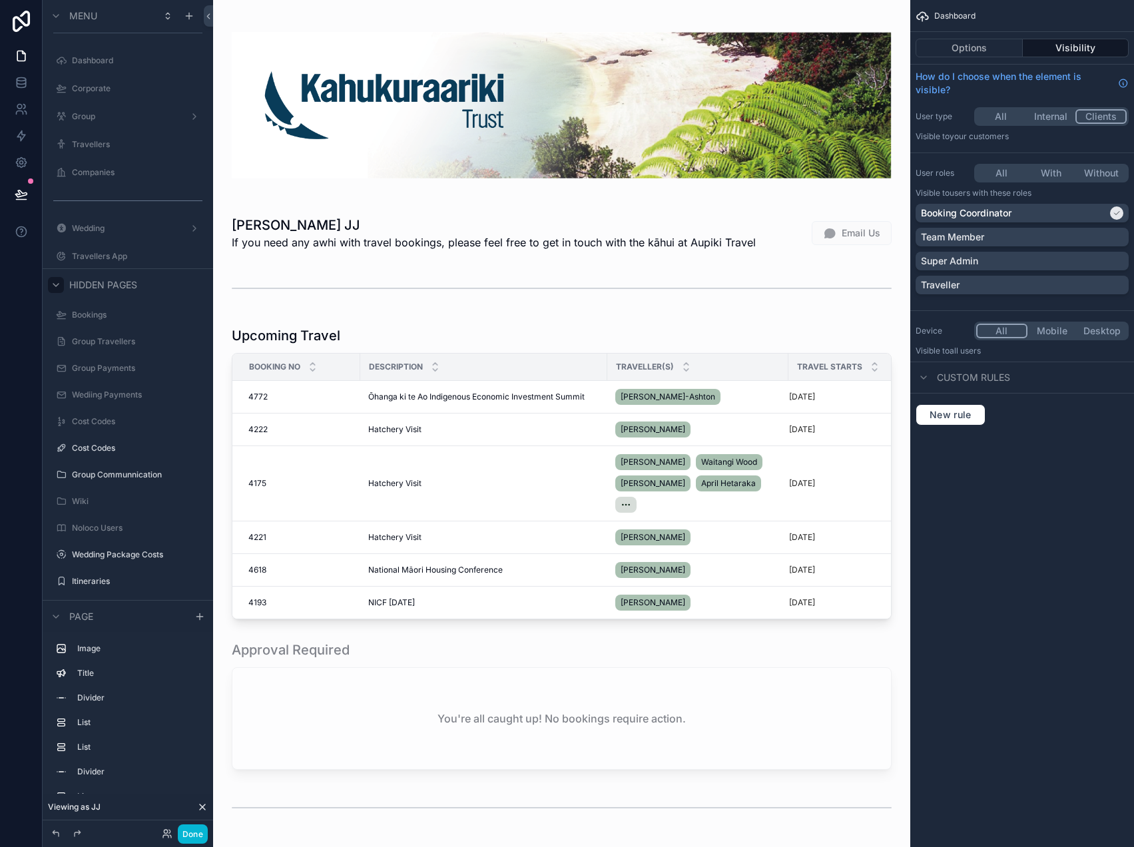
click at [62, 283] on div "scrollable content" at bounding box center [56, 285] width 16 height 16
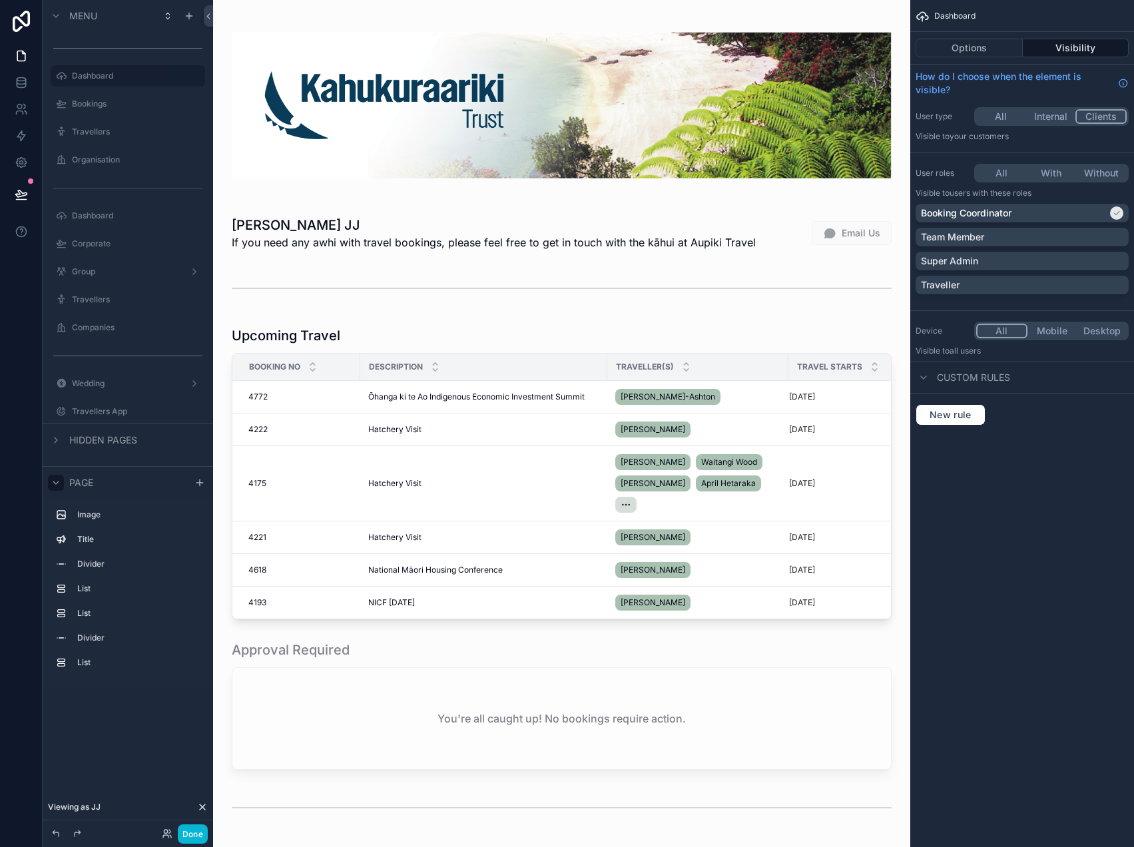
click at [56, 477] on icon "scrollable content" at bounding box center [56, 482] width 11 height 11
click at [101, 409] on label "Travellers App" at bounding box center [125, 411] width 107 height 11
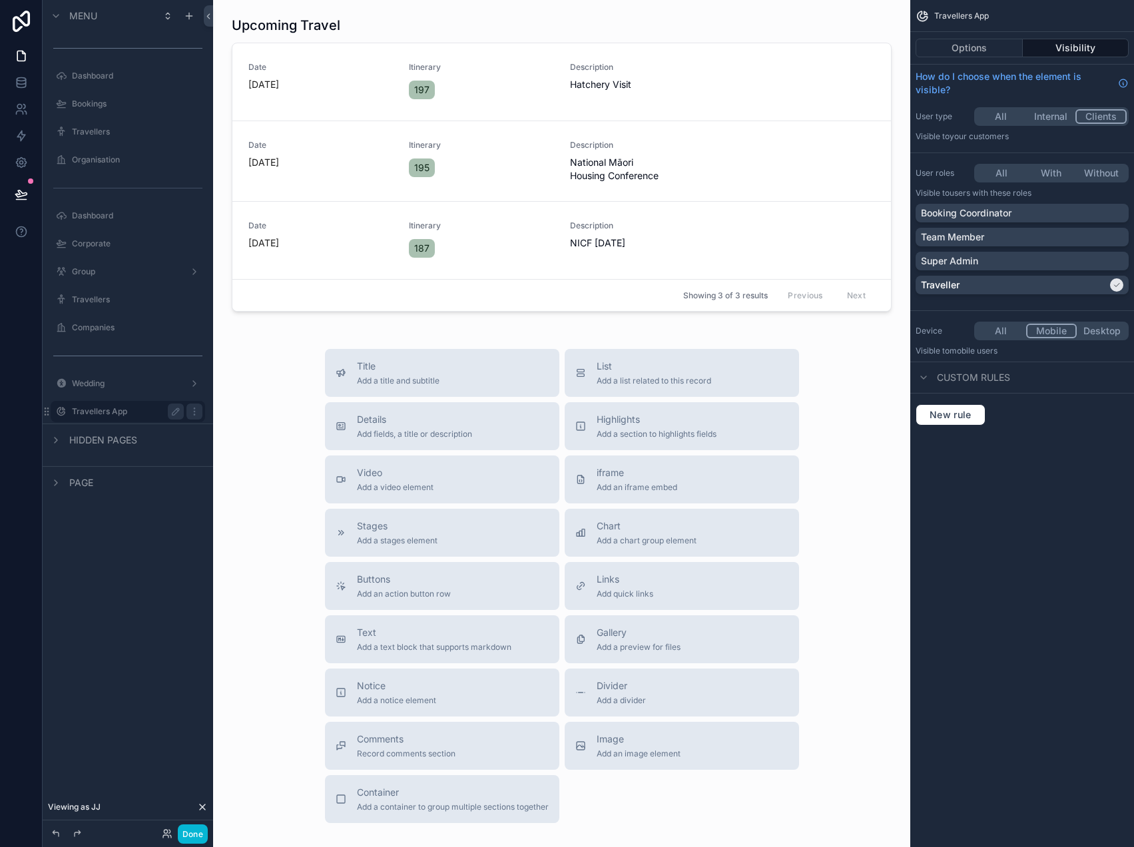
click at [1053, 171] on button "With" at bounding box center [1051, 173] width 50 height 15
click at [993, 330] on button "All" at bounding box center [1001, 331] width 50 height 15
click at [186, 837] on button "Done" at bounding box center [193, 833] width 30 height 19
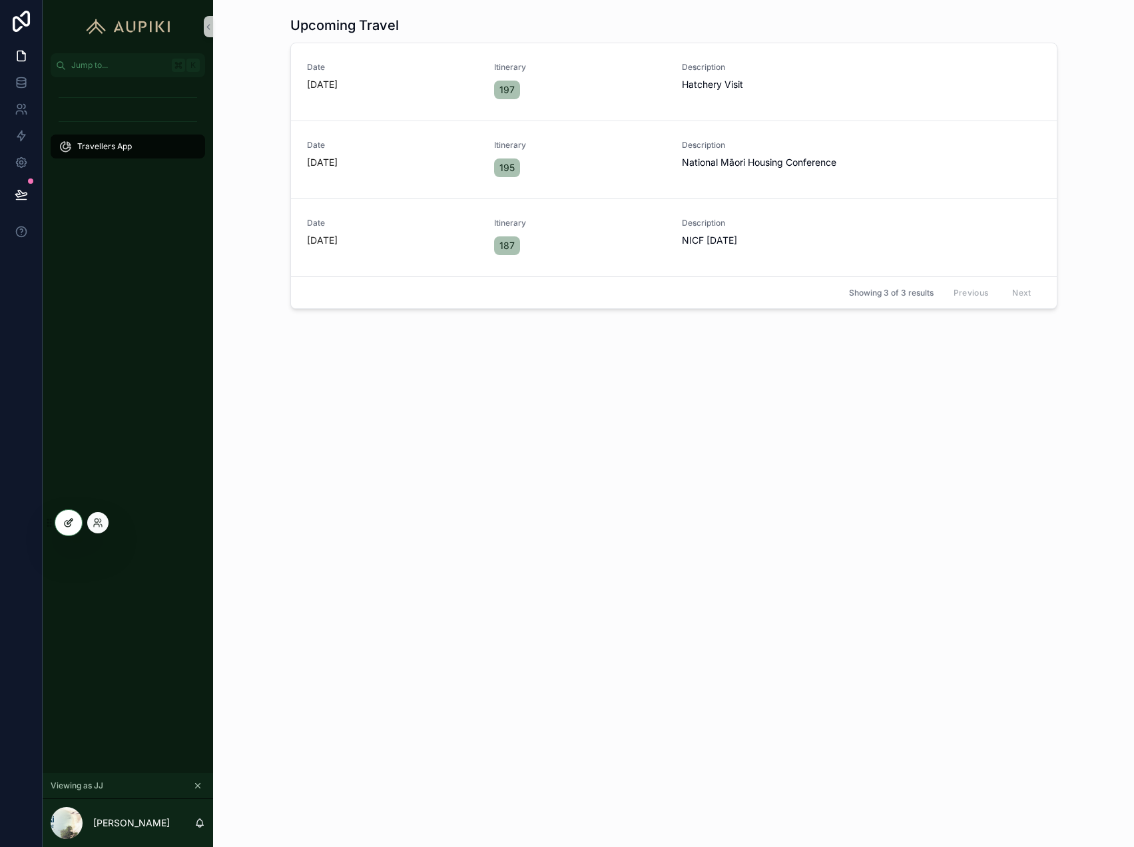
click at [61, 521] on div at bounding box center [68, 522] width 27 height 25
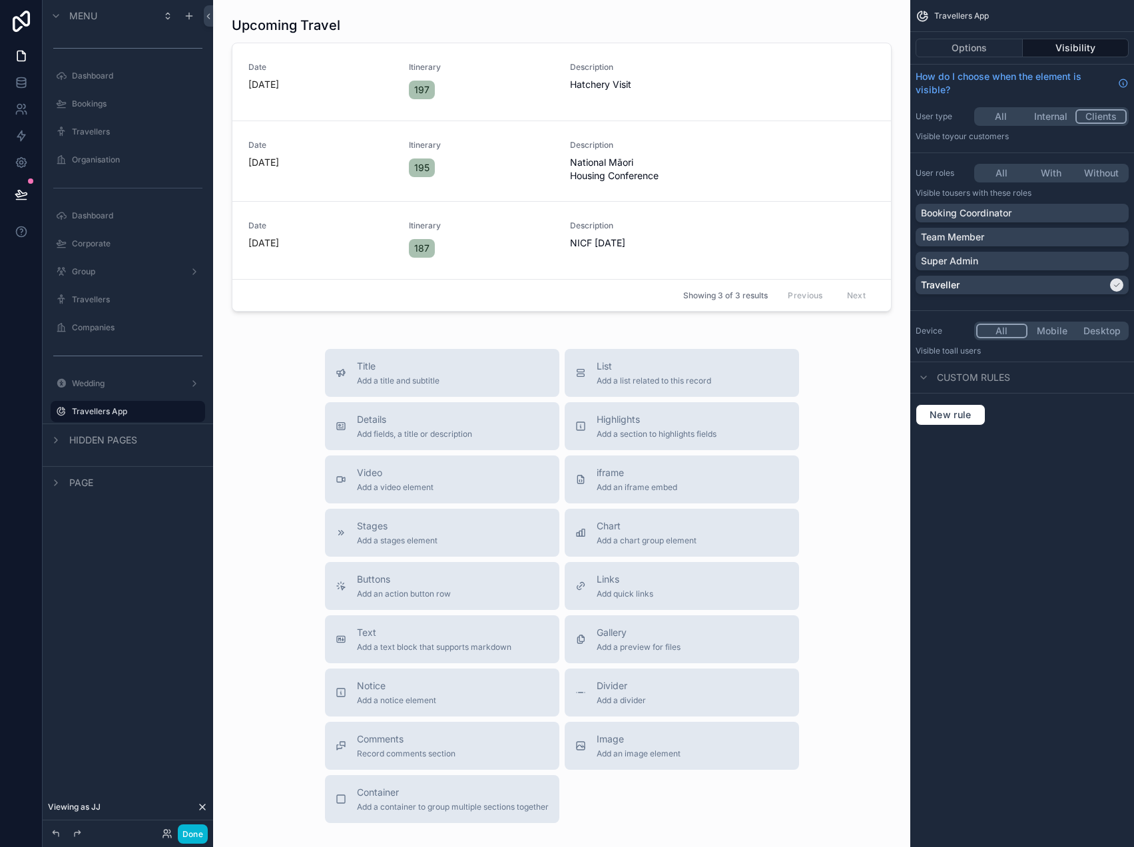
click at [280, 357] on div "Title Add a title and subtitle List Add a list related to this record Details A…" at bounding box center [562, 586] width 676 height 474
click at [992, 49] on button "Options" at bounding box center [968, 48] width 107 height 19
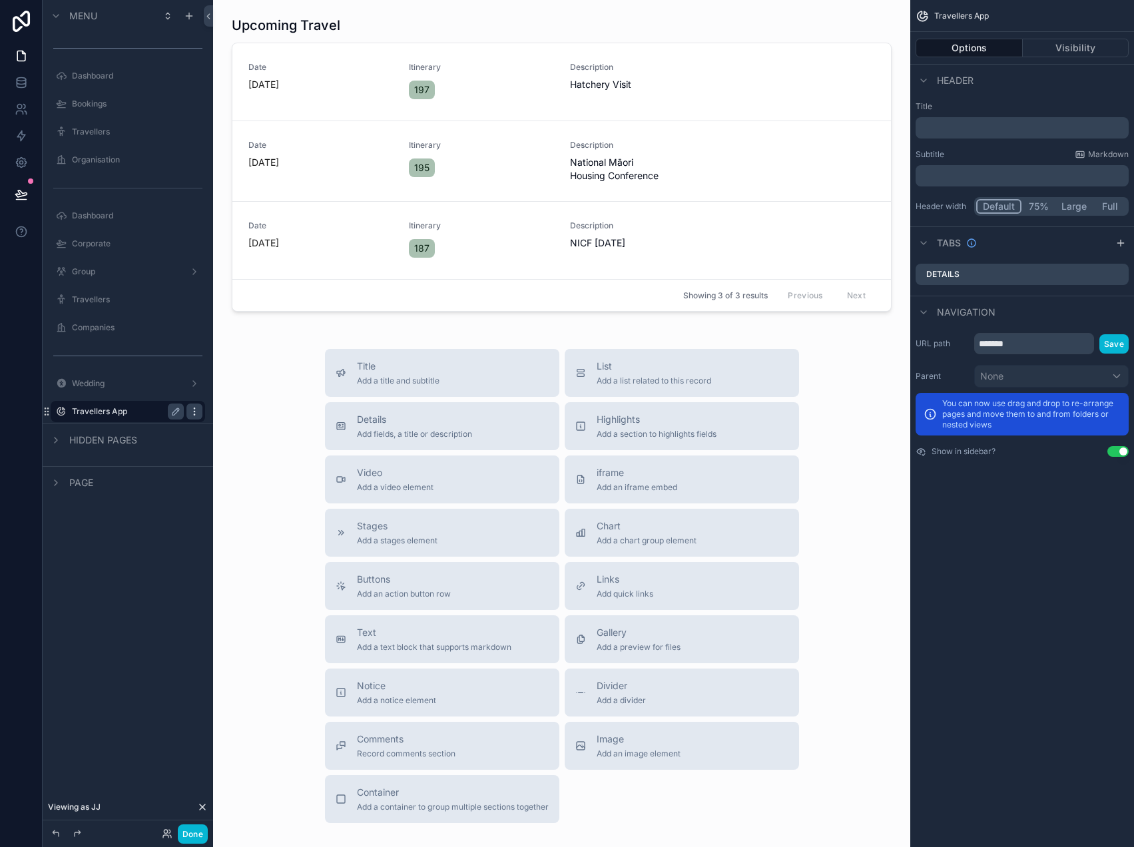
click at [196, 411] on icon "scrollable content" at bounding box center [194, 411] width 11 height 11
click at [249, 423] on span "Remove" at bounding box center [254, 420] width 35 height 13
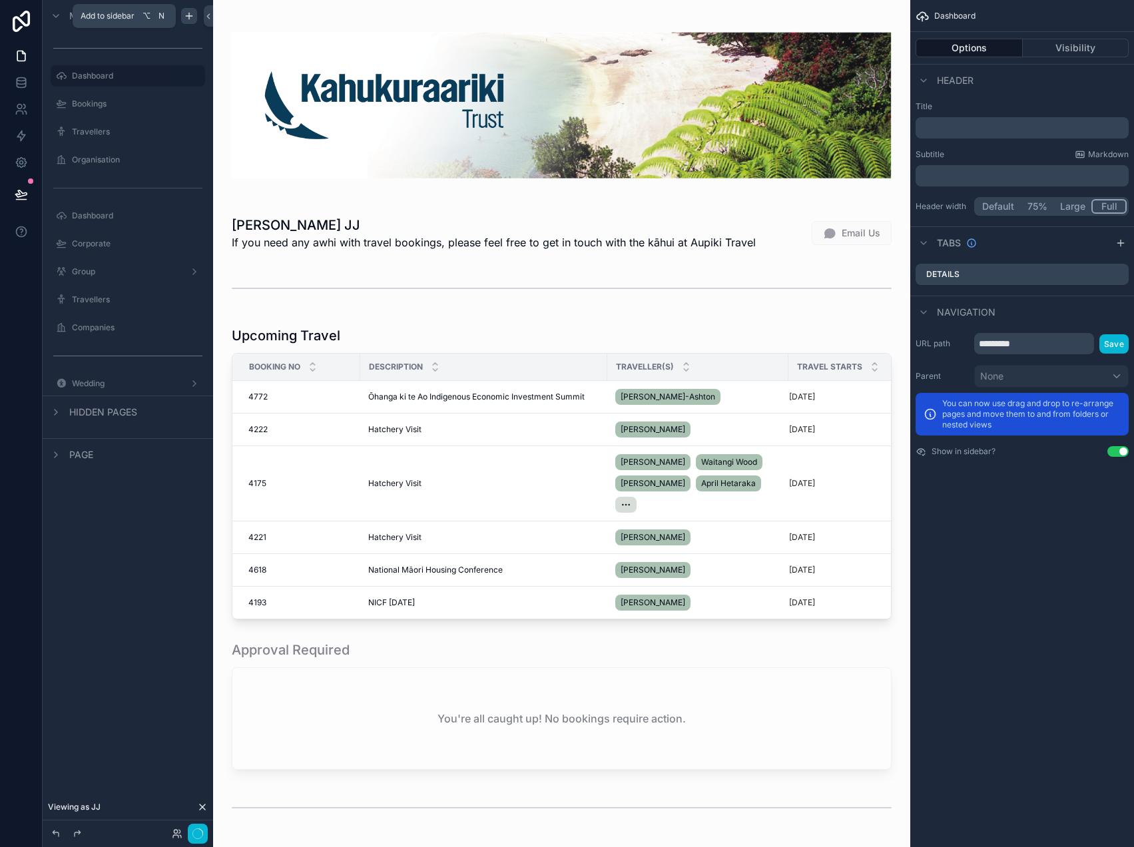
click at [190, 16] on icon "scrollable content" at bounding box center [189, 16] width 11 height 11
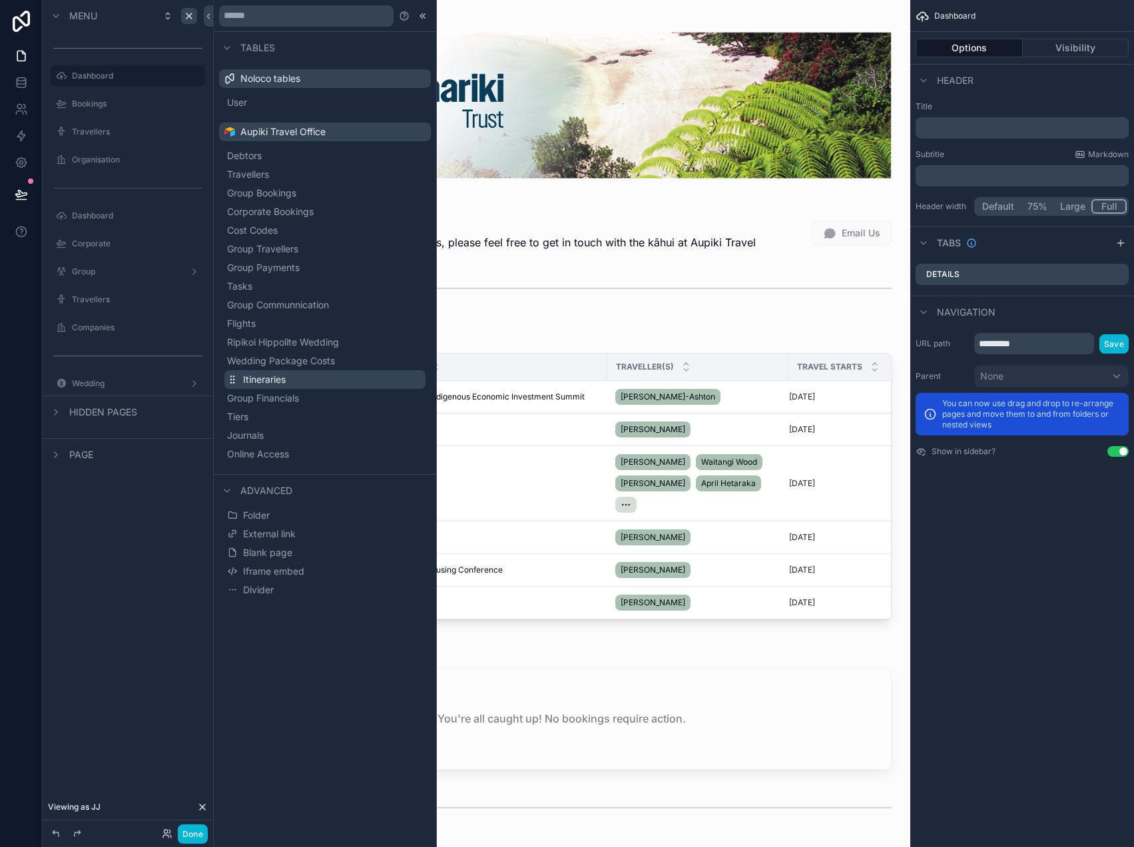
click at [266, 377] on span "Itineraries" at bounding box center [264, 379] width 43 height 13
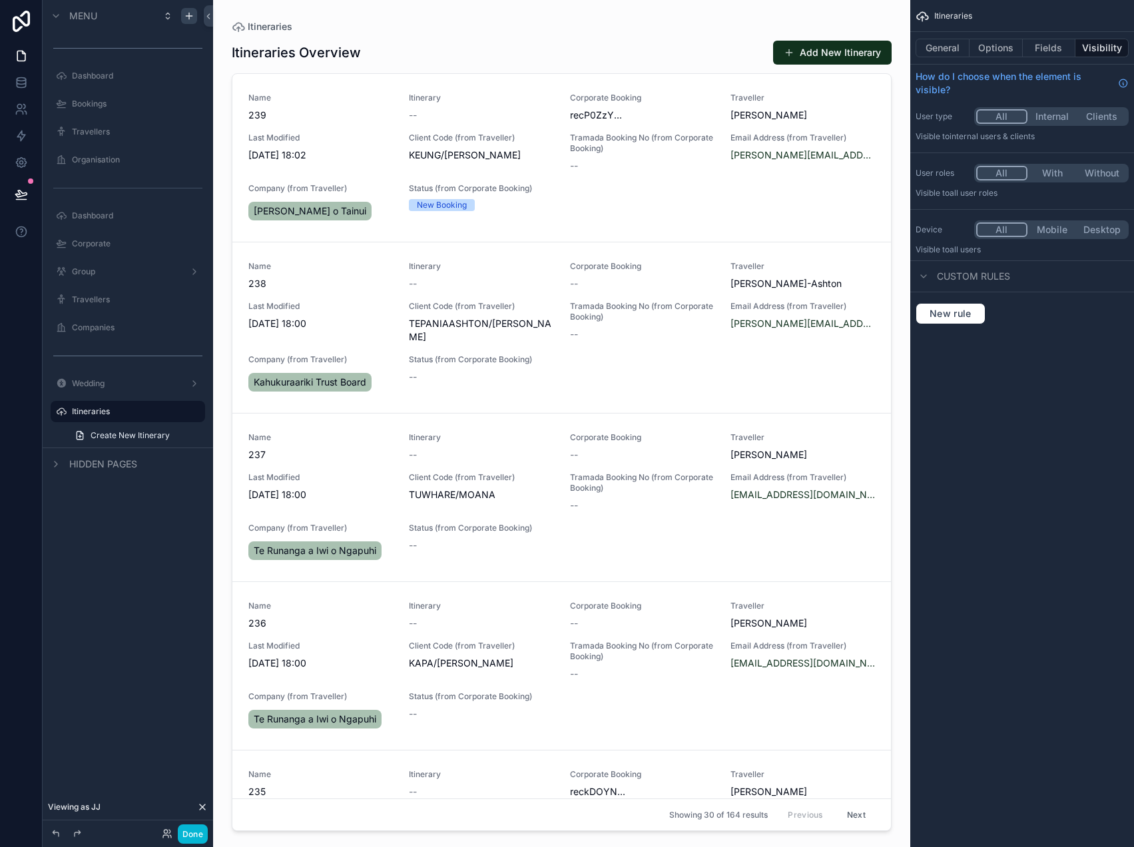
click at [1101, 114] on button "Clients" at bounding box center [1101, 116] width 50 height 15
click at [1048, 166] on button "With" at bounding box center [1052, 173] width 50 height 15
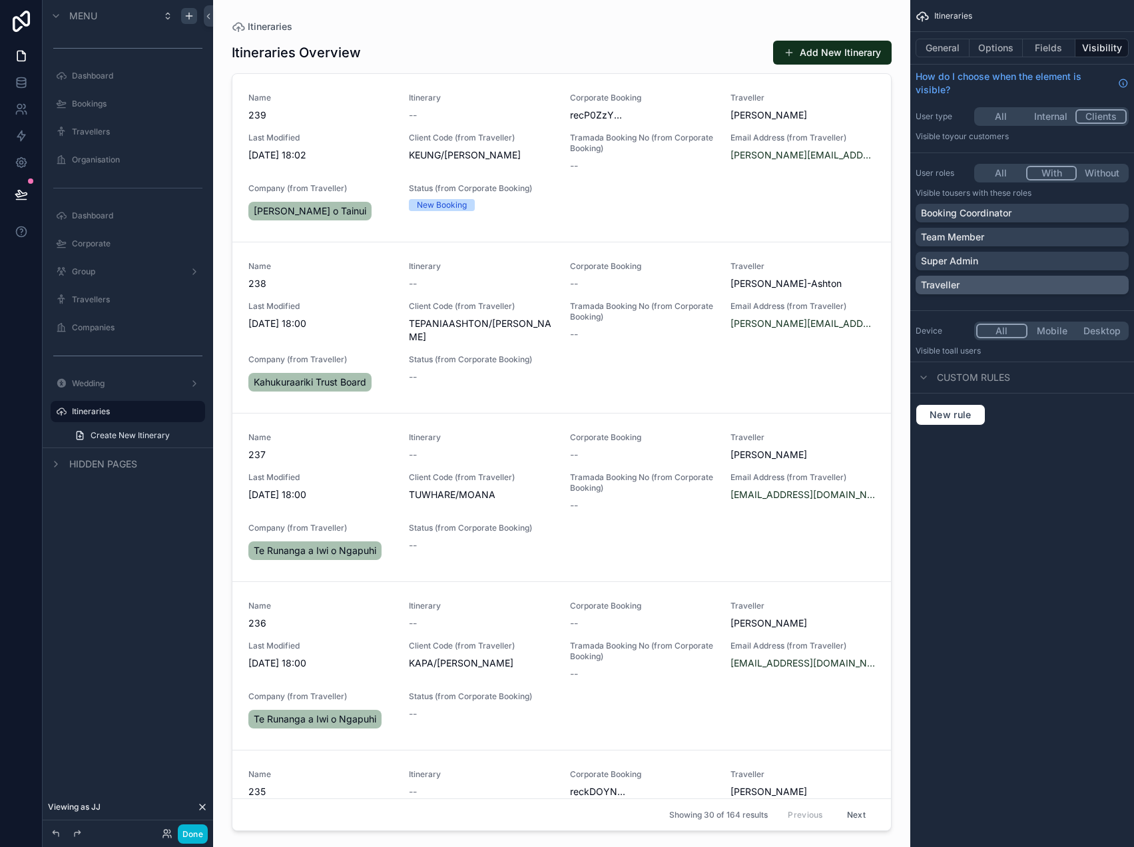
click at [972, 283] on div "Traveller" at bounding box center [1022, 284] width 202 height 13
click at [941, 45] on button "General" at bounding box center [942, 48] width 54 height 19
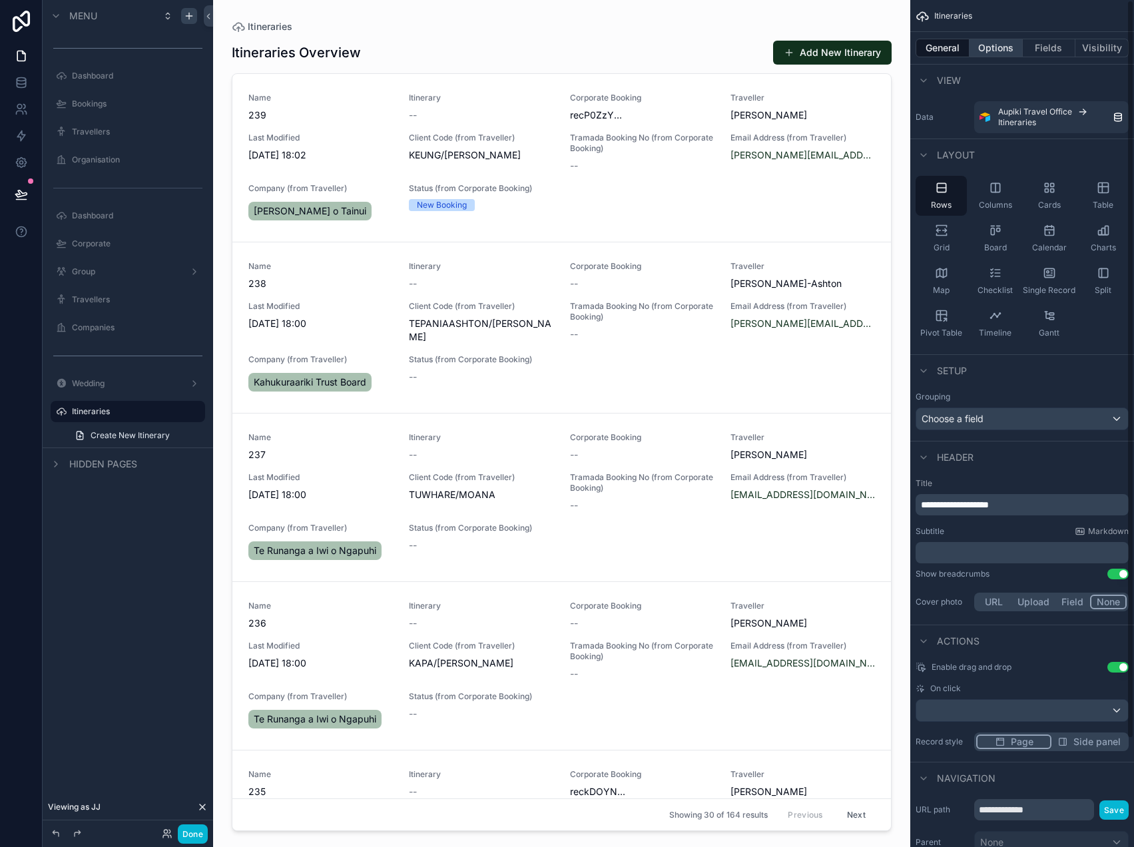
click at [997, 53] on button "Options" at bounding box center [995, 48] width 53 height 19
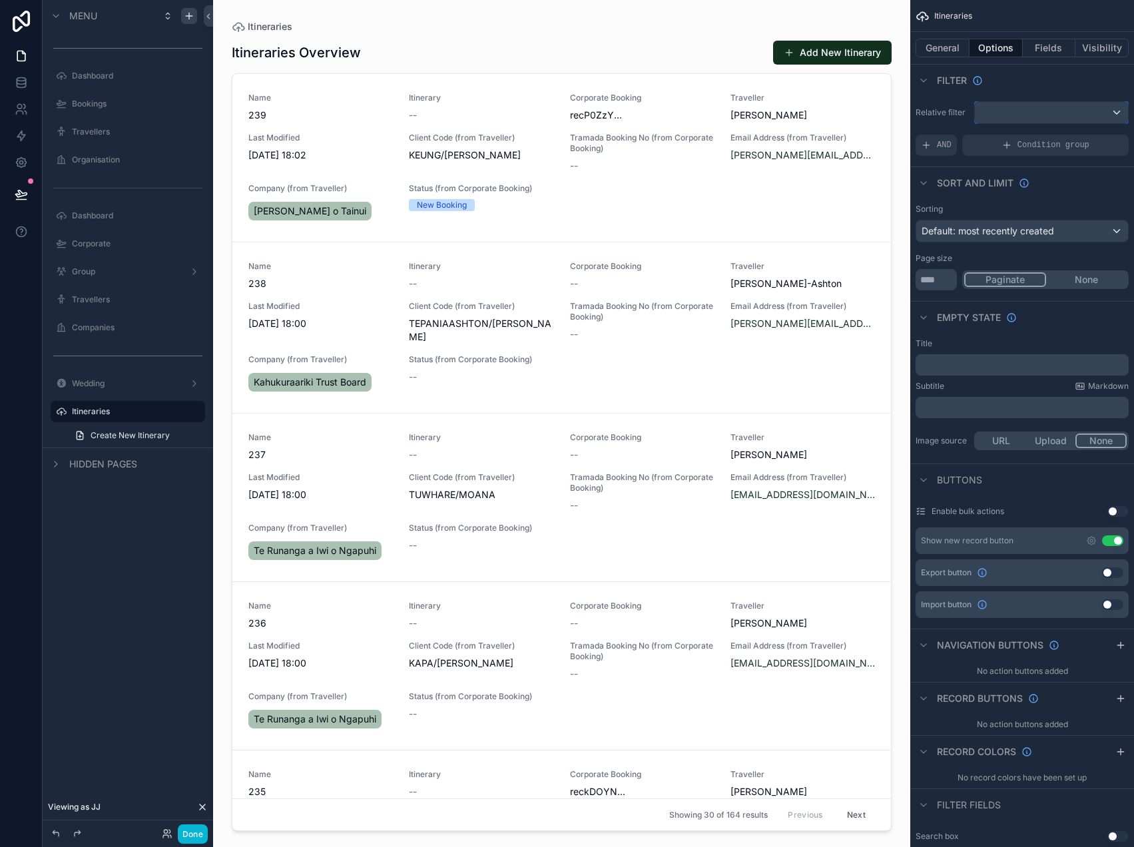
click at [1042, 116] on div "scrollable content" at bounding box center [1051, 112] width 153 height 21
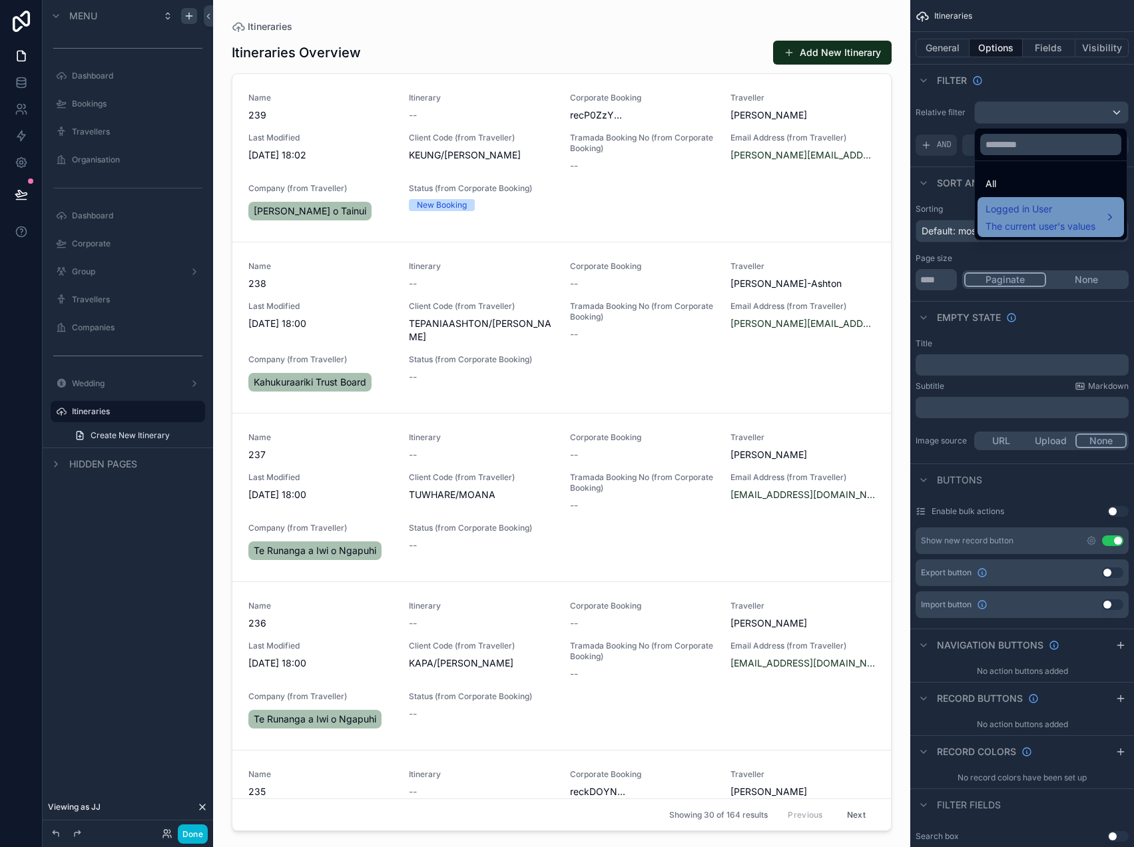
click at [1033, 206] on span "Logged in User" at bounding box center [1040, 209] width 110 height 16
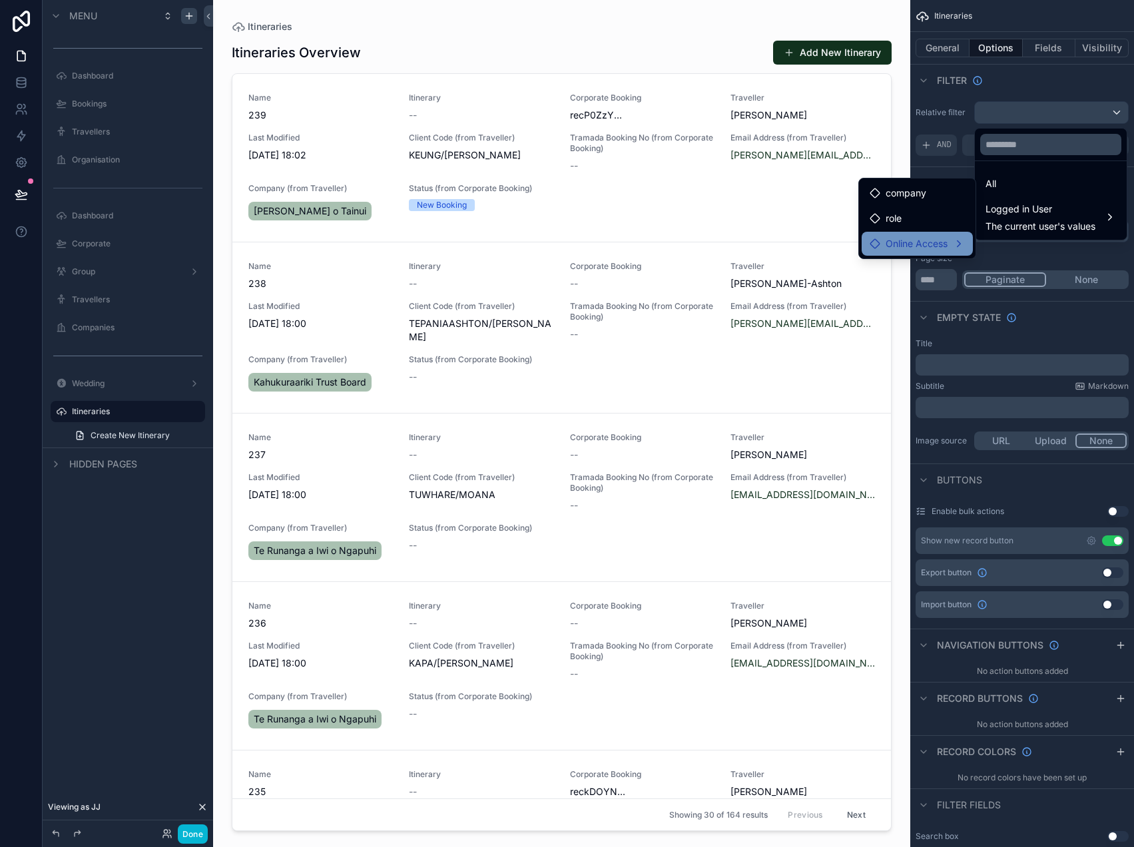
click at [900, 245] on span "Online Access" at bounding box center [916, 244] width 62 height 16
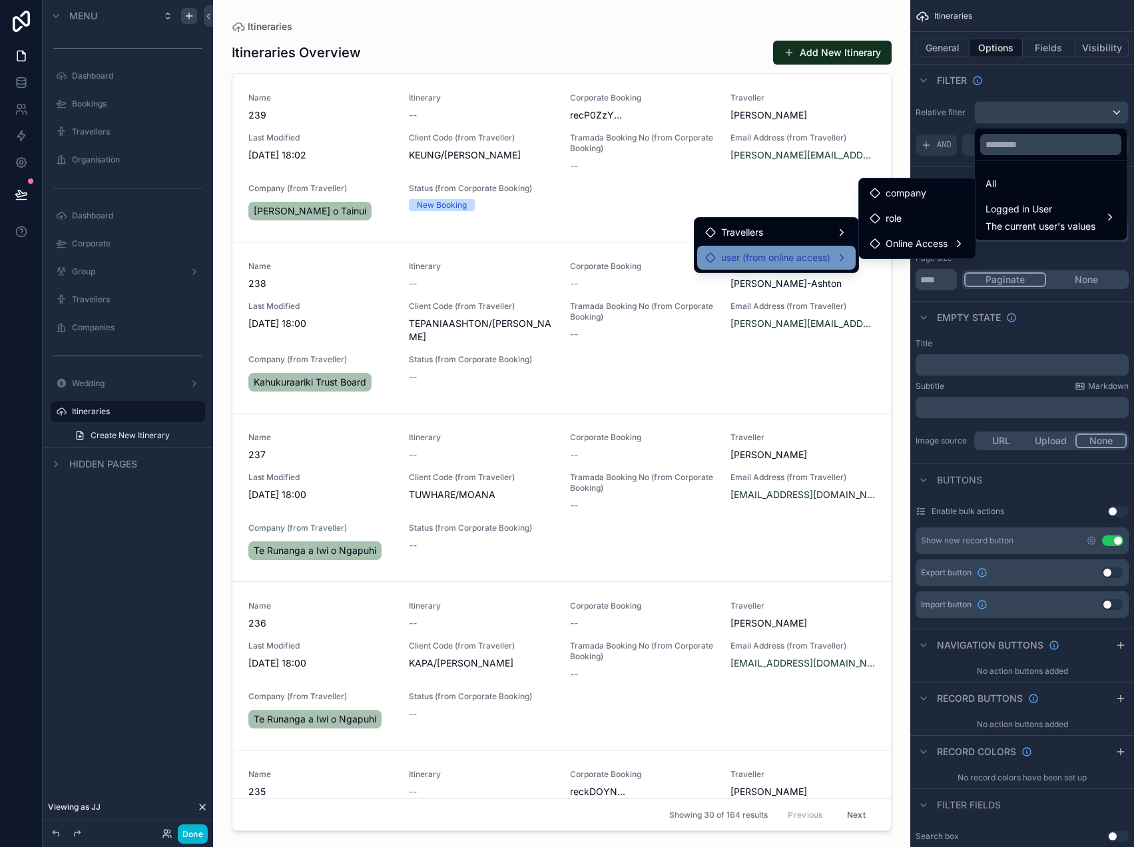
click at [801, 258] on span "user (from online access)" at bounding box center [775, 258] width 109 height 16
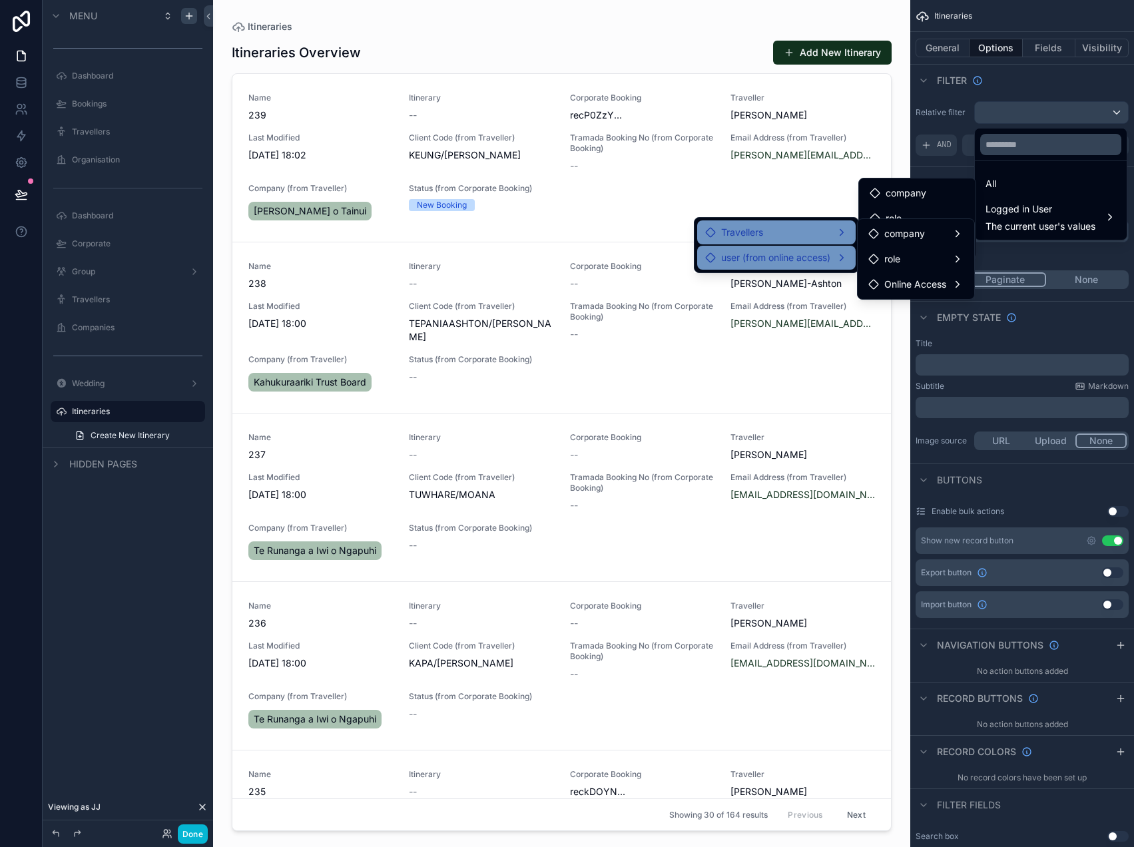
click at [798, 230] on div "Travellers" at bounding box center [776, 232] width 142 height 16
click at [887, 246] on span "itineraries collection" at bounding box center [927, 246] width 86 height 16
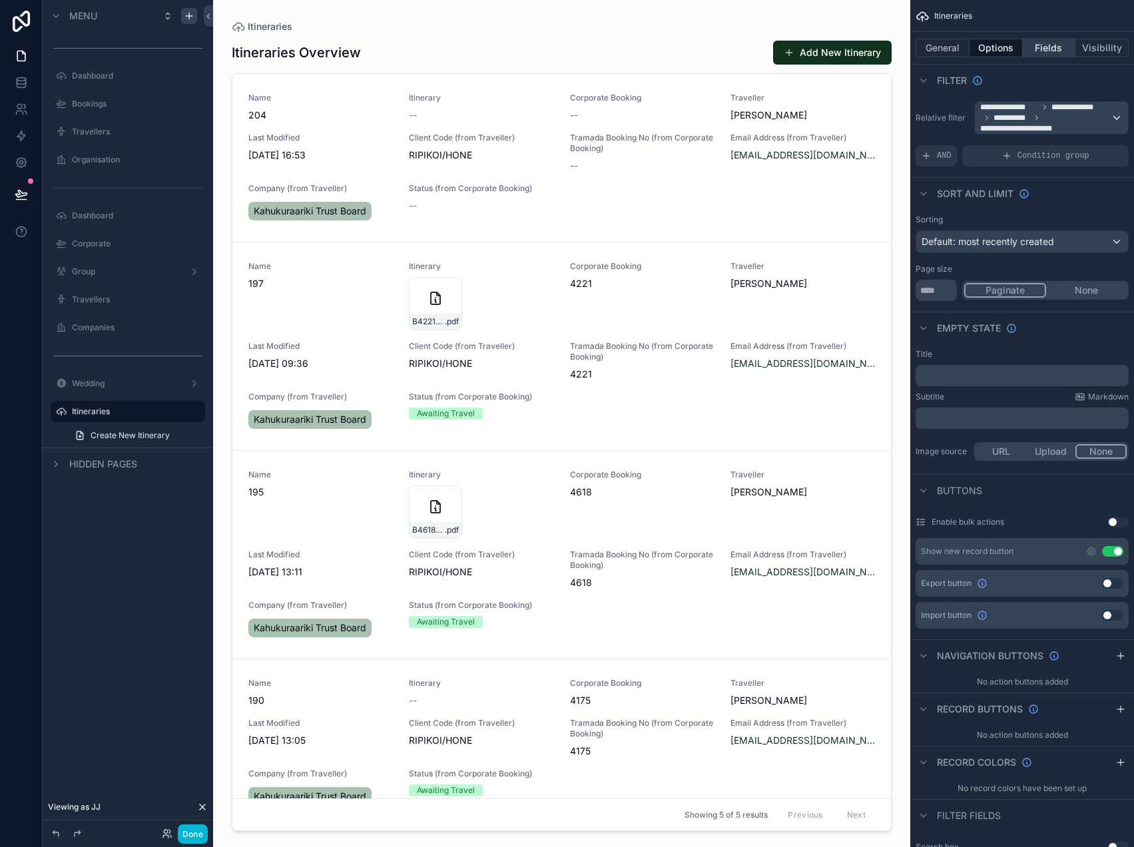
click at [1044, 46] on button "Fields" at bounding box center [1048, 48] width 53 height 19
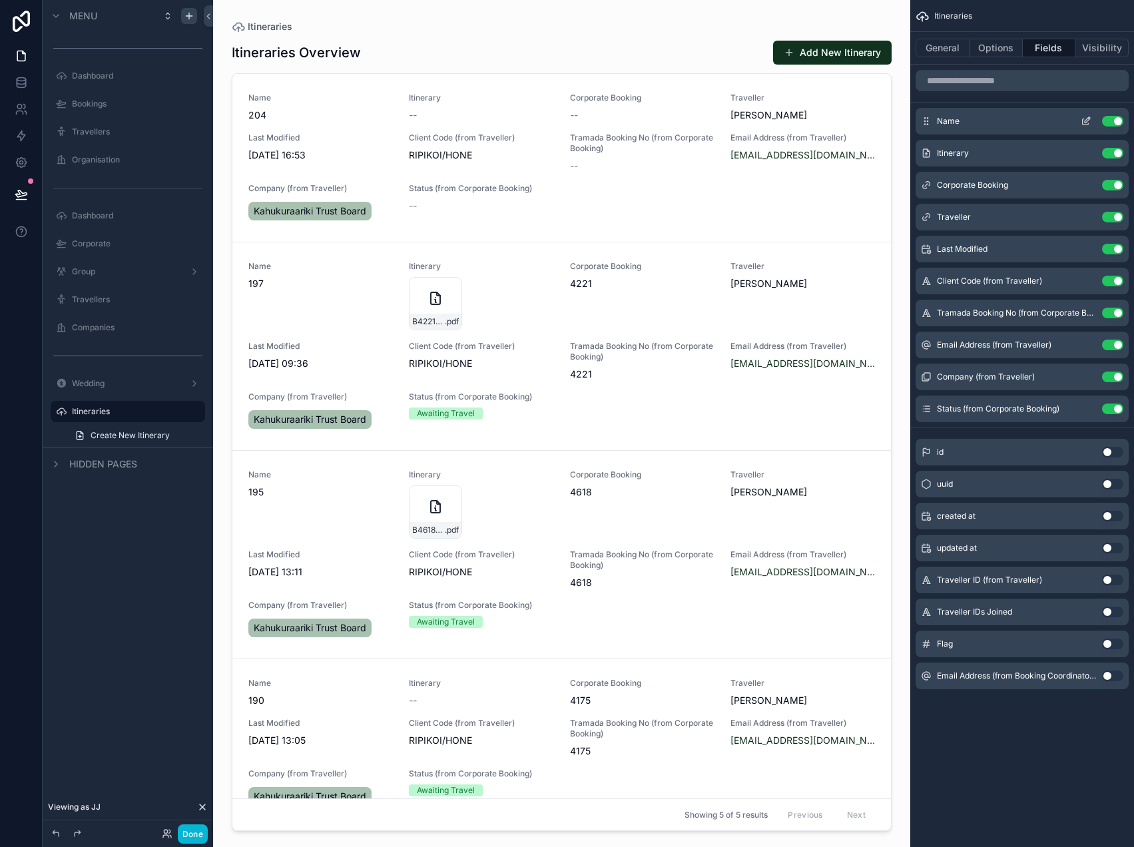
click at [1112, 121] on button "Use setting" at bounding box center [1112, 121] width 21 height 11
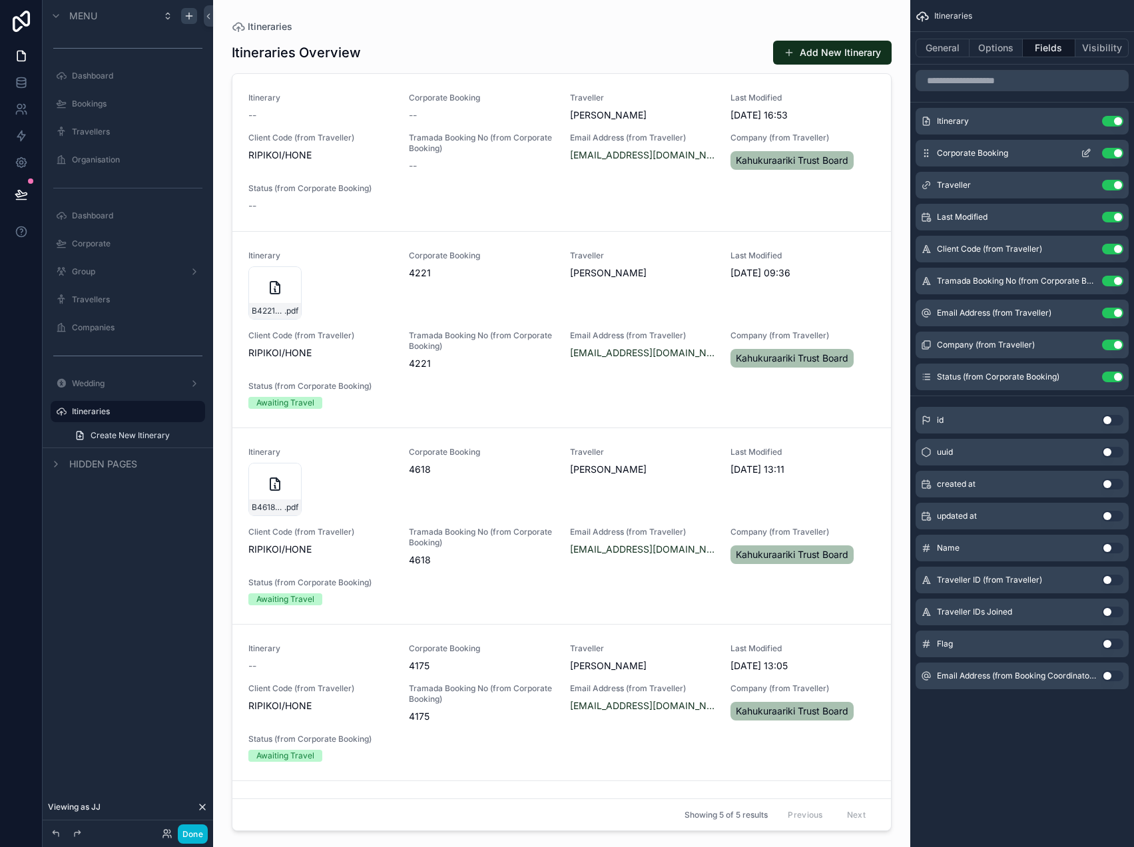
click at [1112, 150] on button "Use setting" at bounding box center [1112, 153] width 21 height 11
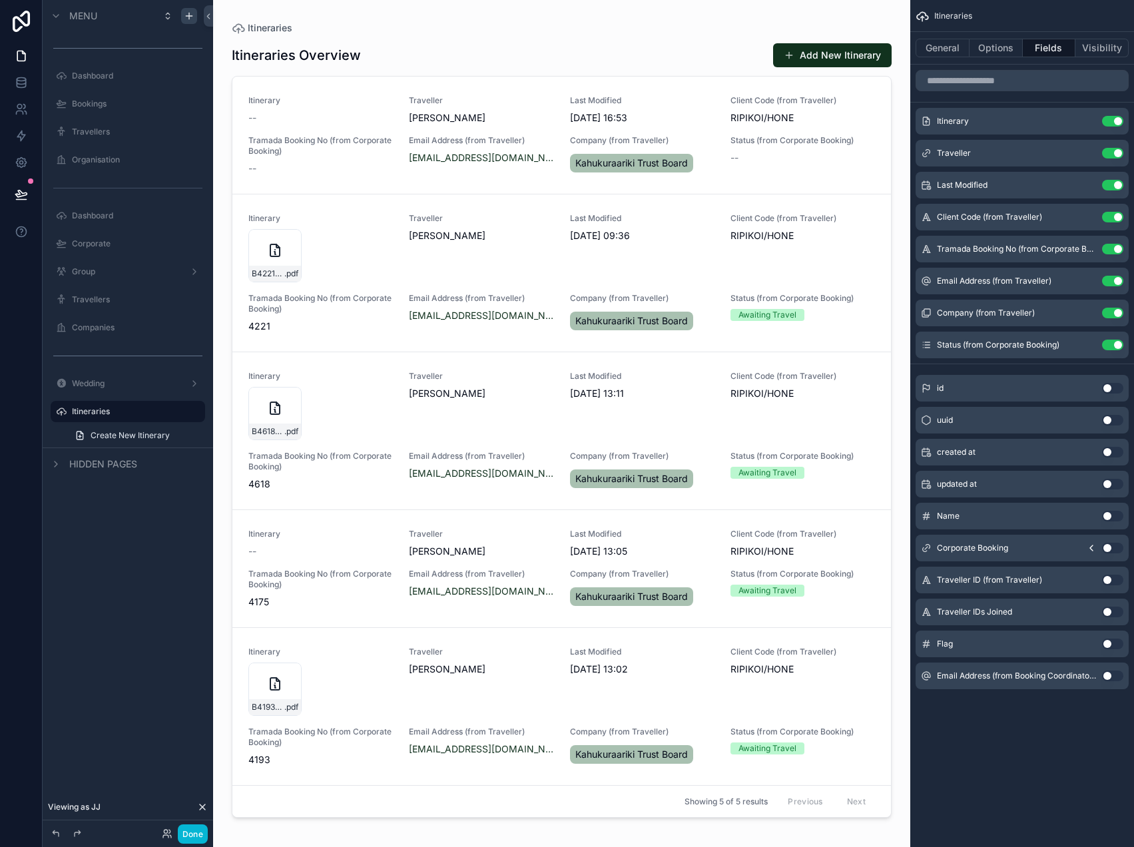
click at [1112, 150] on button "Use setting" at bounding box center [1112, 153] width 21 height 11
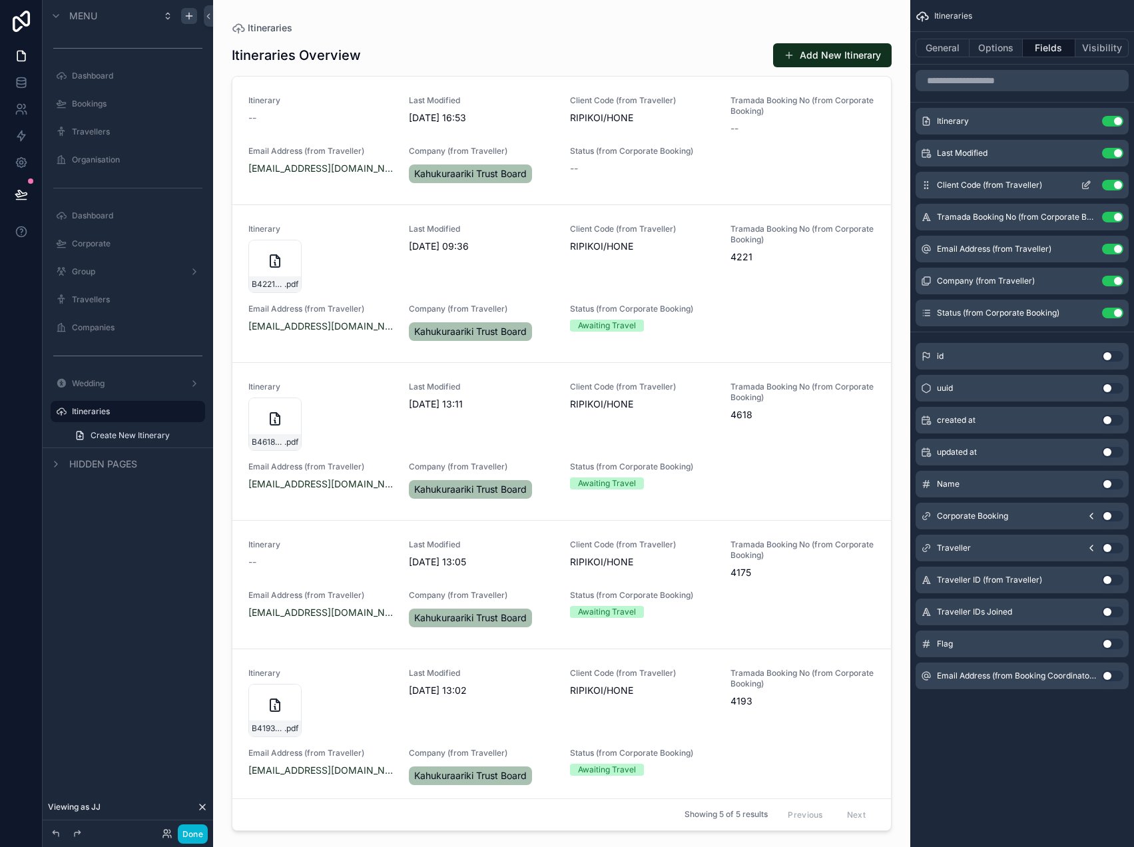
click at [1113, 186] on button "Use setting" at bounding box center [1112, 185] width 21 height 11
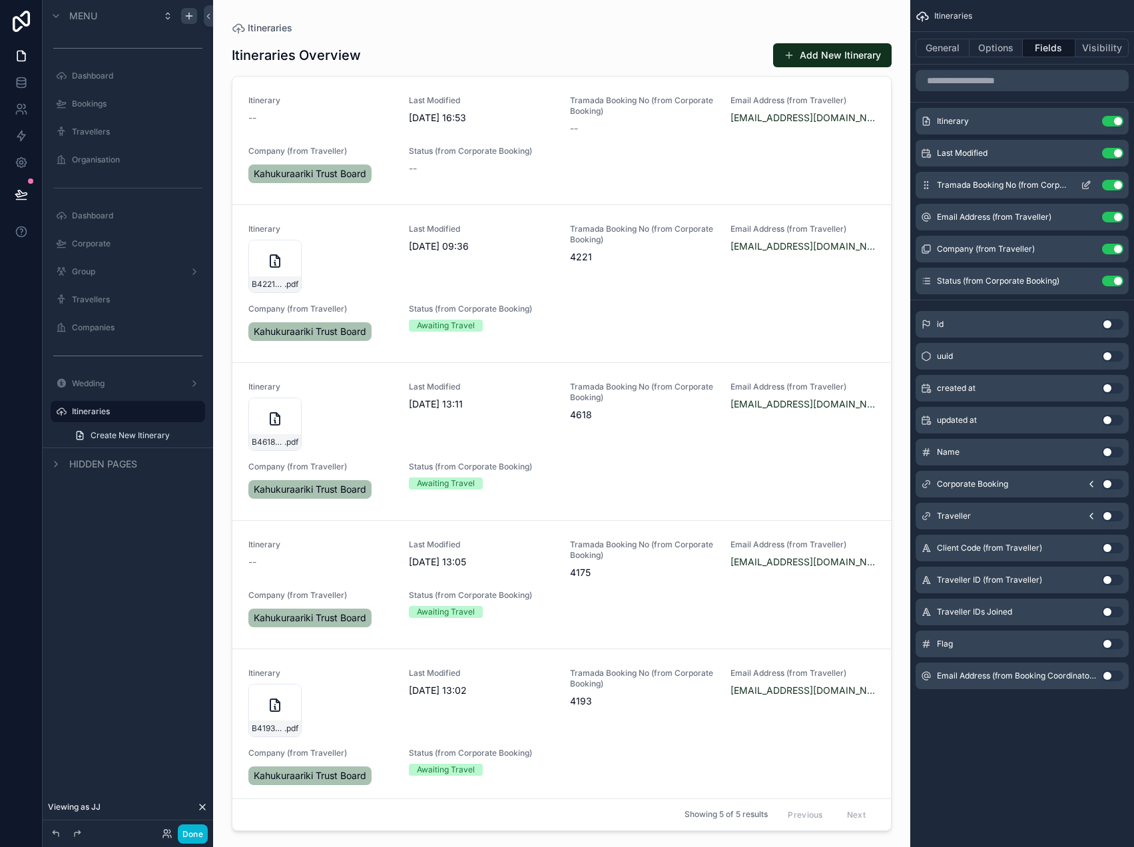
click at [1113, 186] on button "Use setting" at bounding box center [1112, 185] width 21 height 11
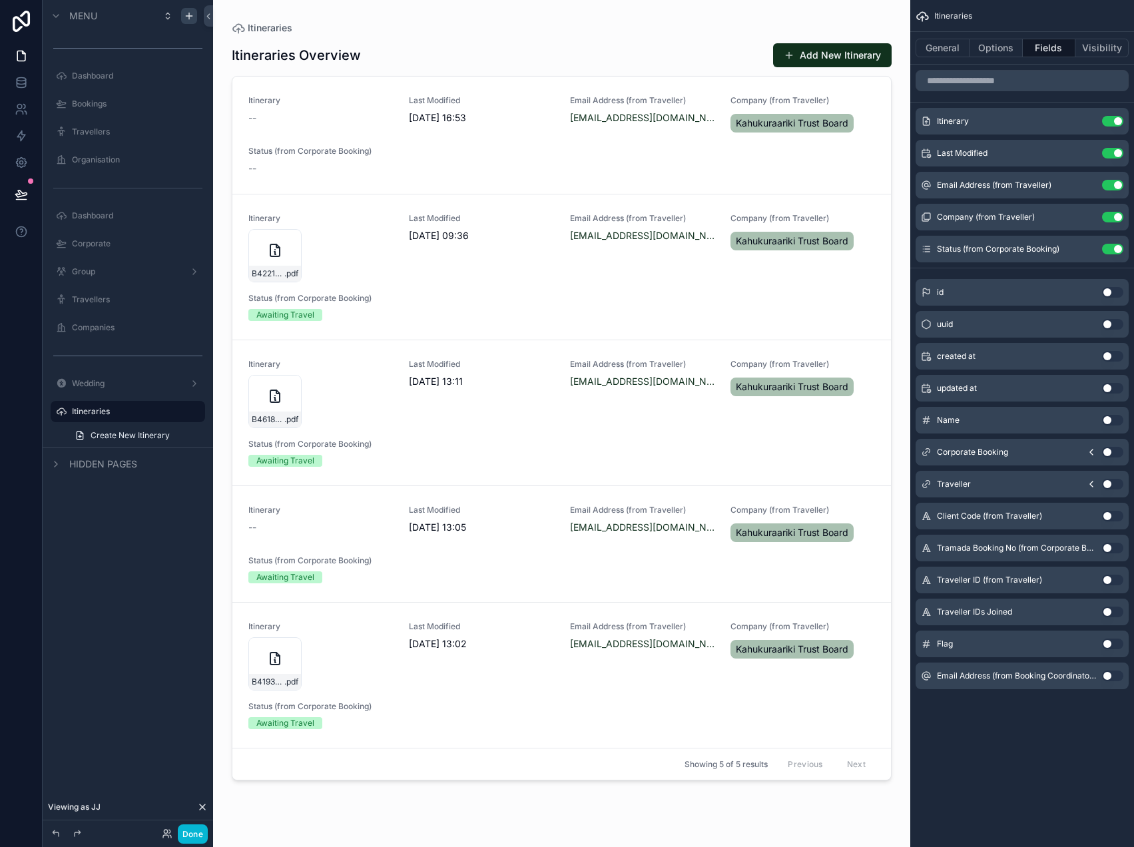
click at [1113, 186] on button "Use setting" at bounding box center [1112, 185] width 21 height 11
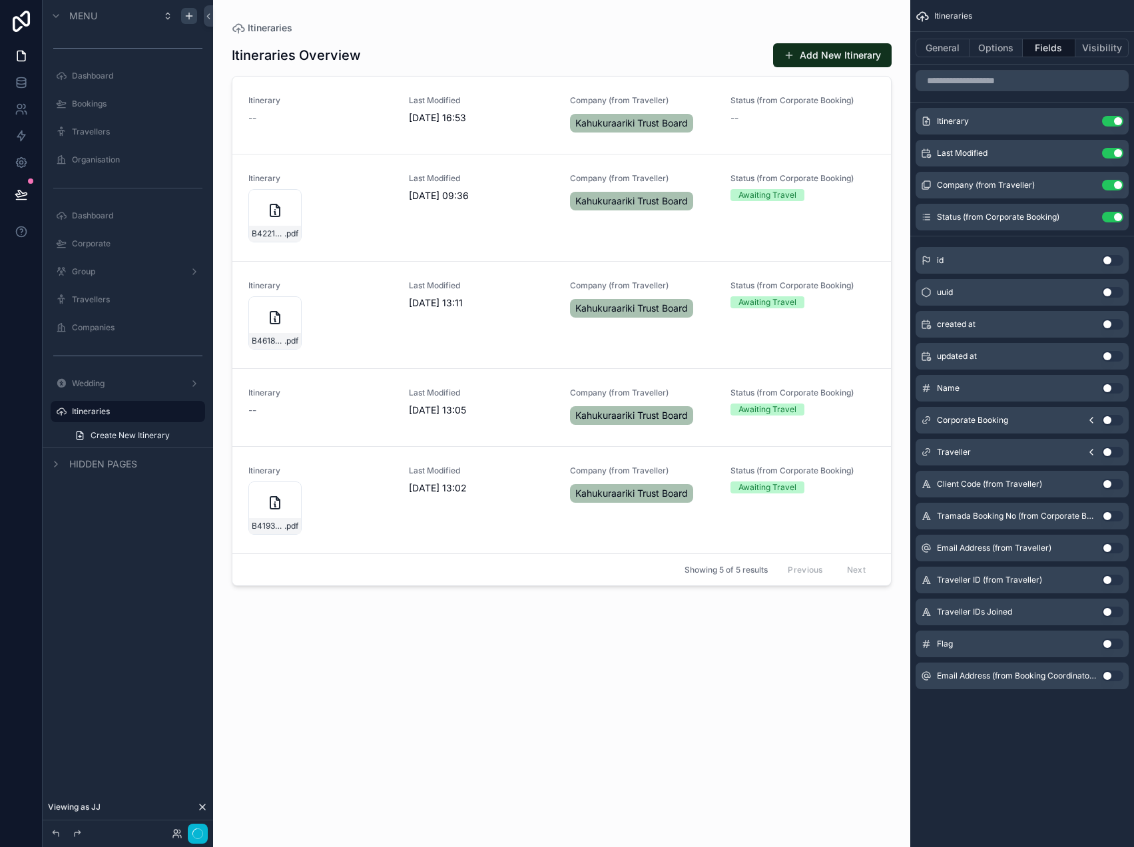
click at [1113, 186] on button "Use setting" at bounding box center [1112, 185] width 21 height 11
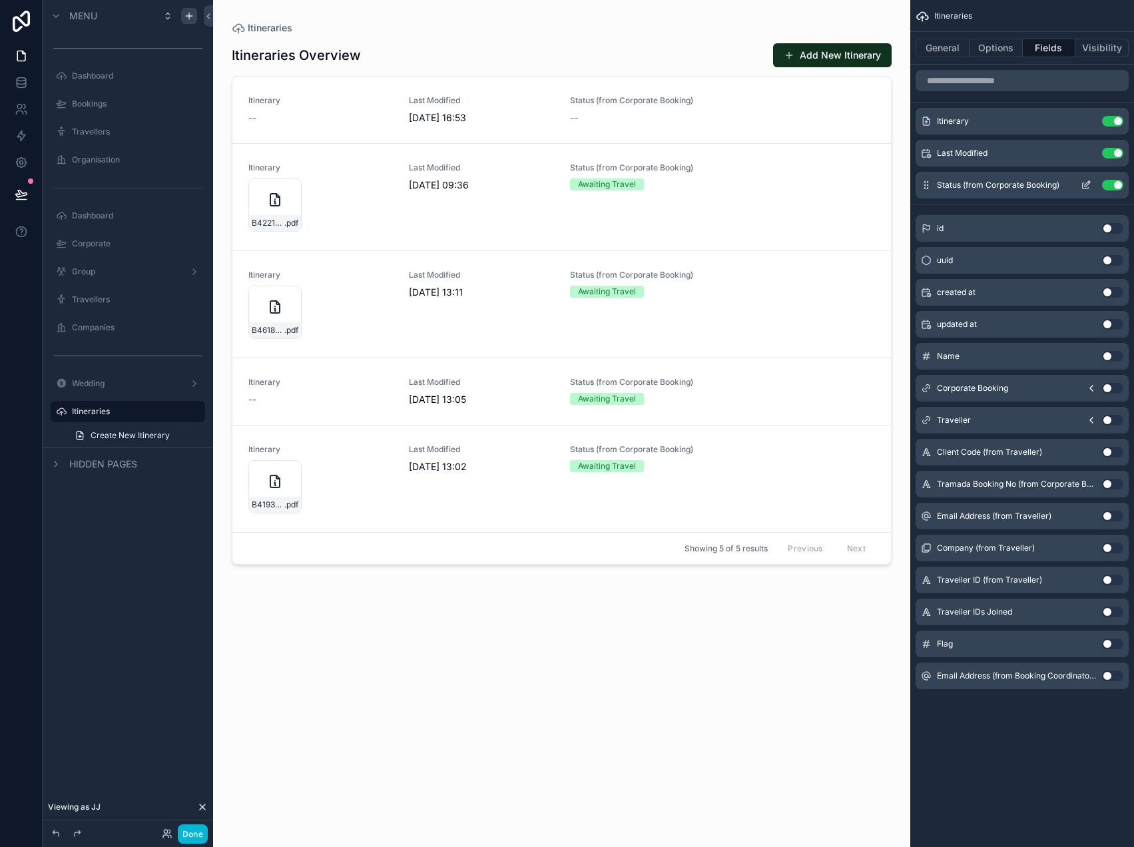
click at [1113, 186] on button "Use setting" at bounding box center [1112, 185] width 21 height 11
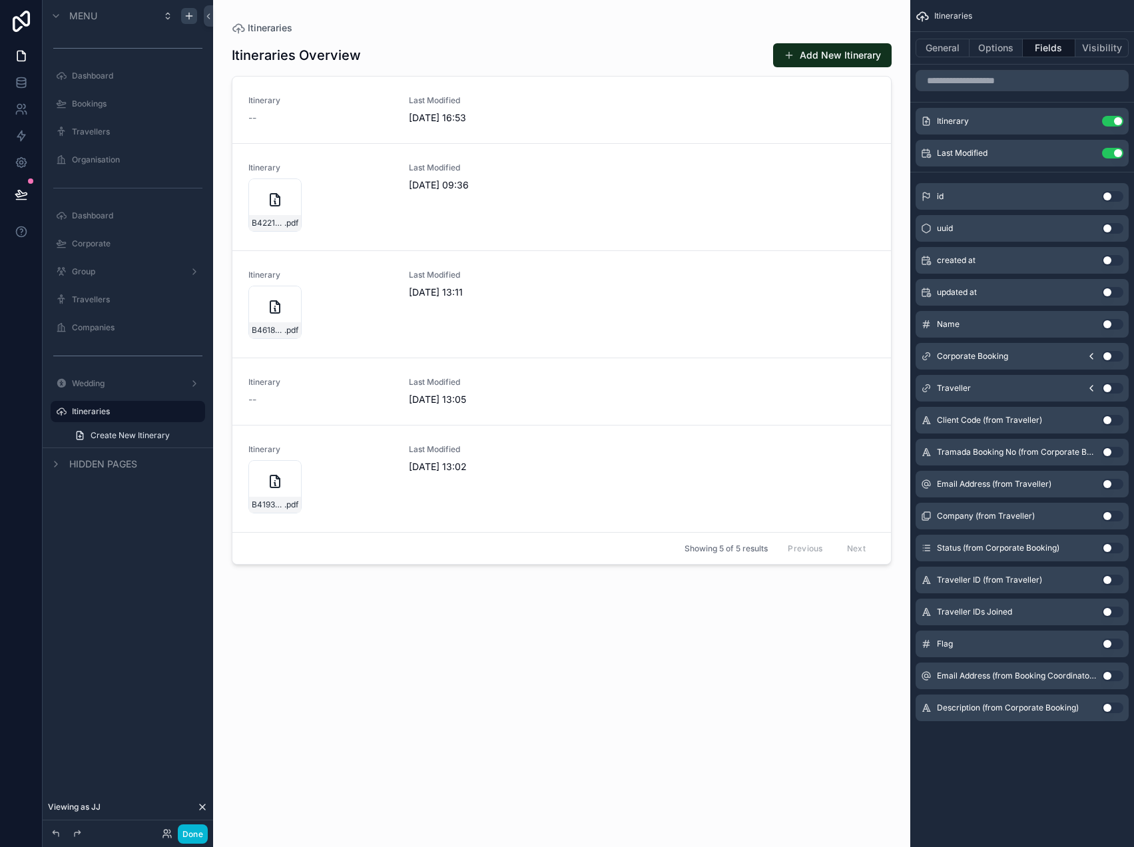
click at [1112, 706] on button "Use setting" at bounding box center [1112, 707] width 21 height 11
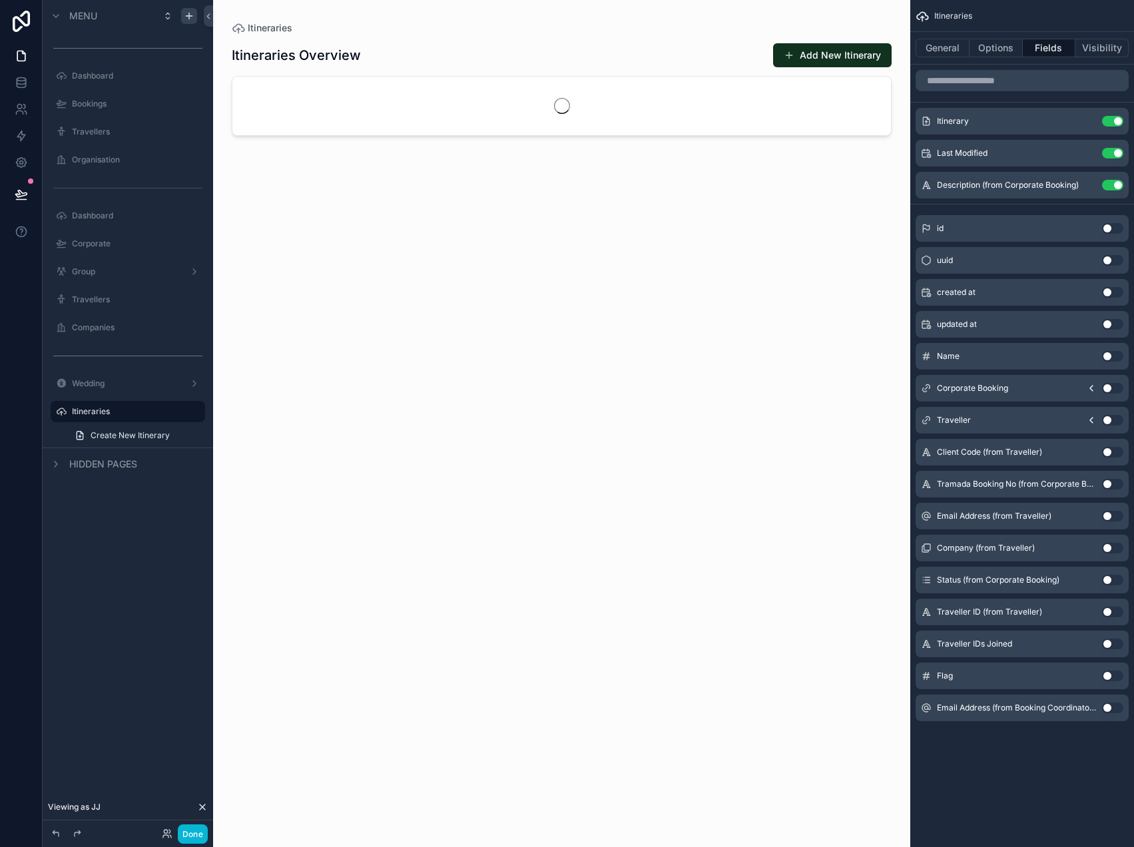
click at [1032, 756] on div "Itineraries General Options Fields Visibility Itinerary Use setting Last Modifi…" at bounding box center [1022, 379] width 224 height 758
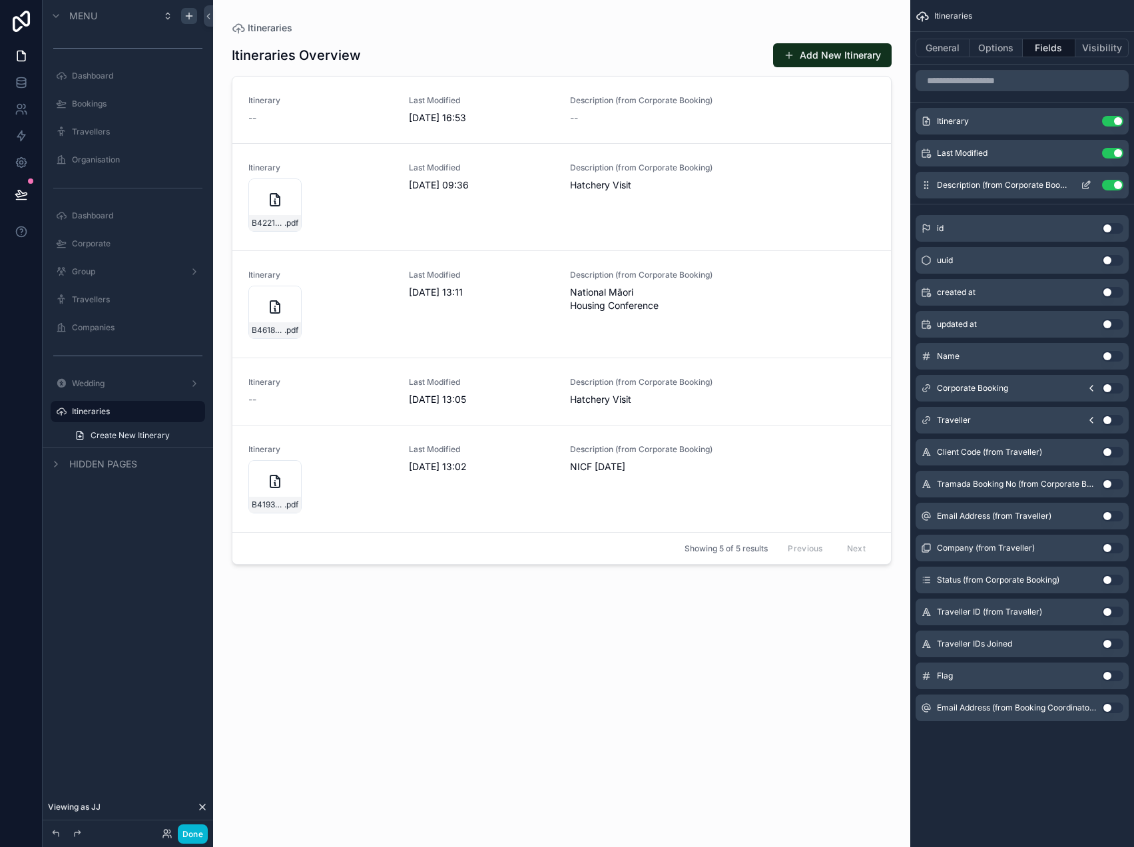
click at [1086, 188] on icon "scrollable content" at bounding box center [1085, 186] width 6 height 6
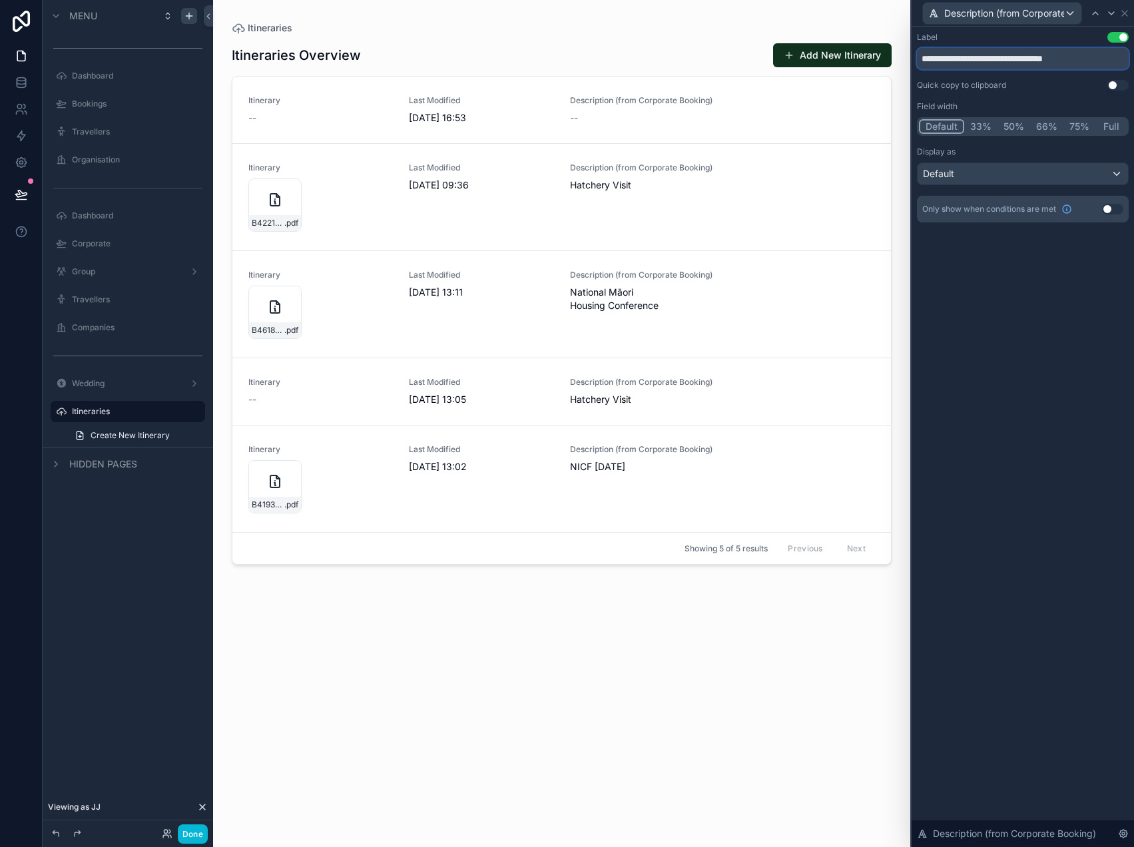
click at [1026, 59] on input "**********" at bounding box center [1023, 58] width 212 height 21
type input "********"
click at [1130, 13] on div "Description (from Corporate Booking)" at bounding box center [1022, 13] width 222 height 27
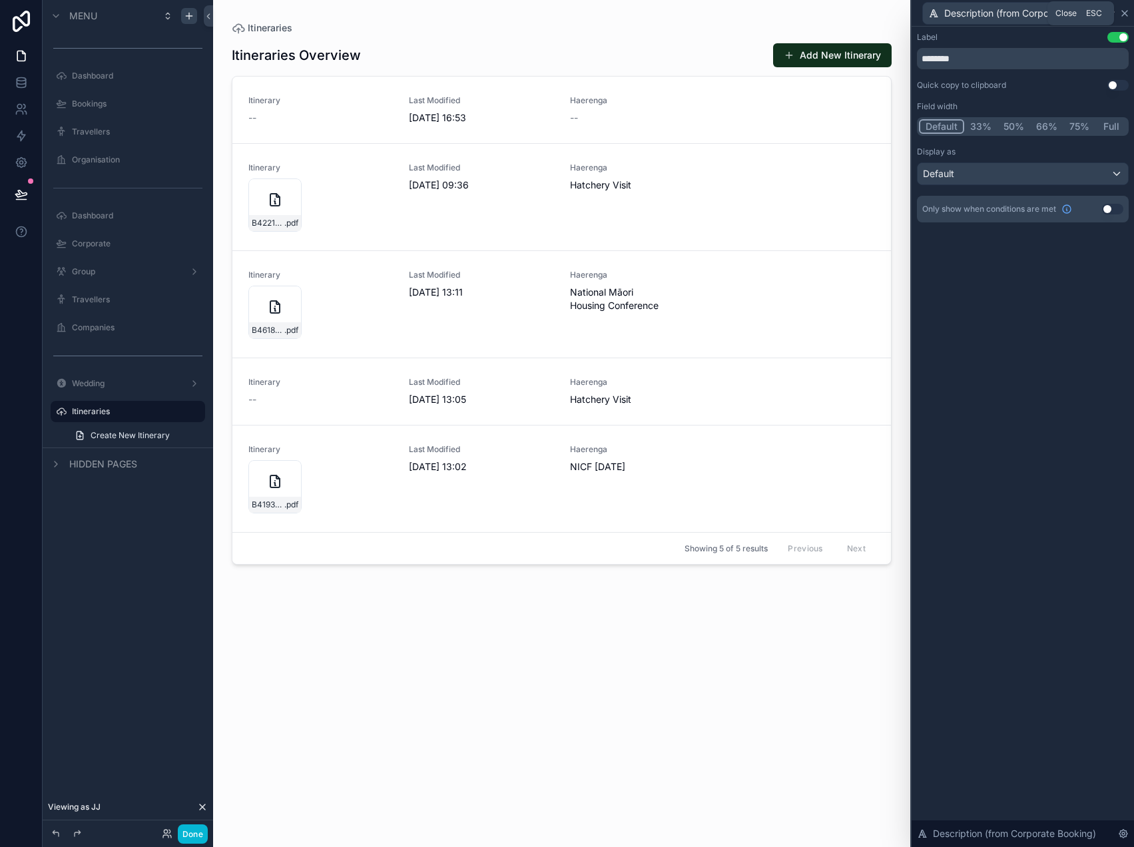
click at [1125, 11] on icon at bounding box center [1124, 13] width 11 height 11
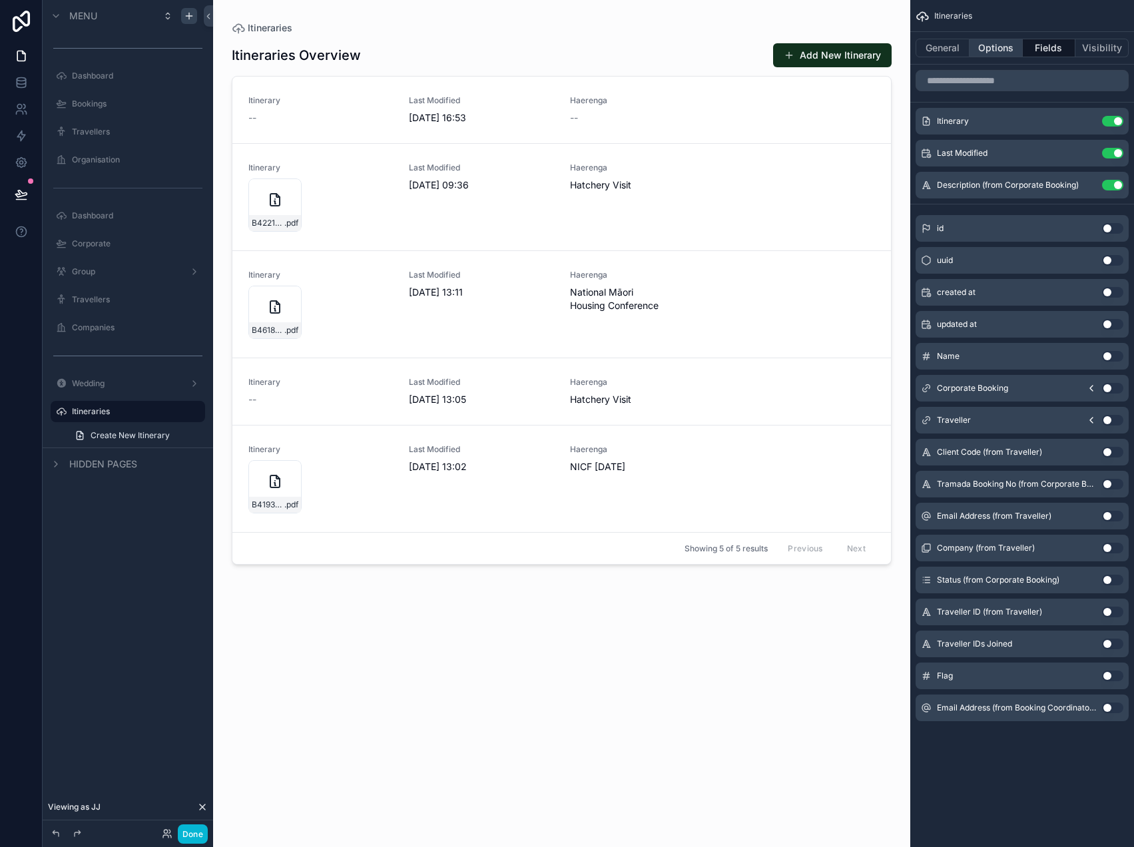
click at [987, 49] on button "Options" at bounding box center [995, 48] width 53 height 19
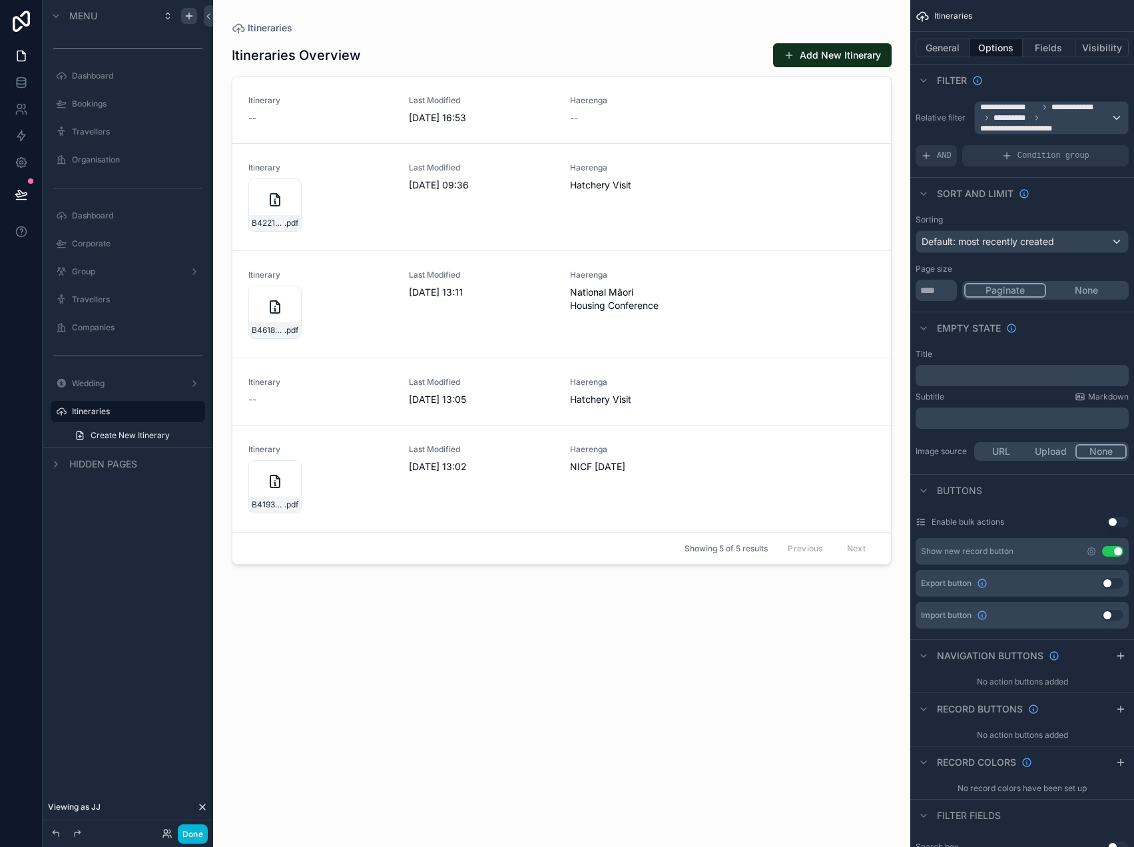
click at [1116, 554] on button "Use setting" at bounding box center [1112, 551] width 21 height 11
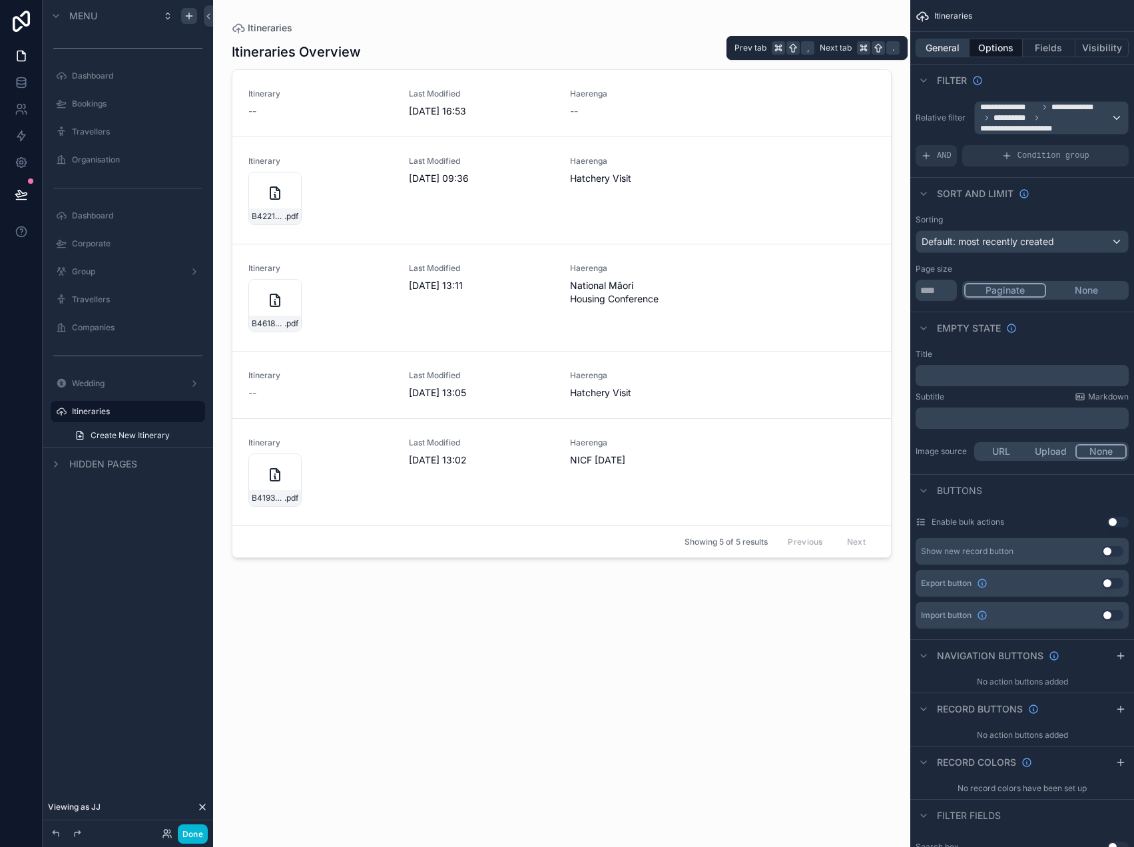
click at [943, 47] on button "General" at bounding box center [942, 48] width 54 height 19
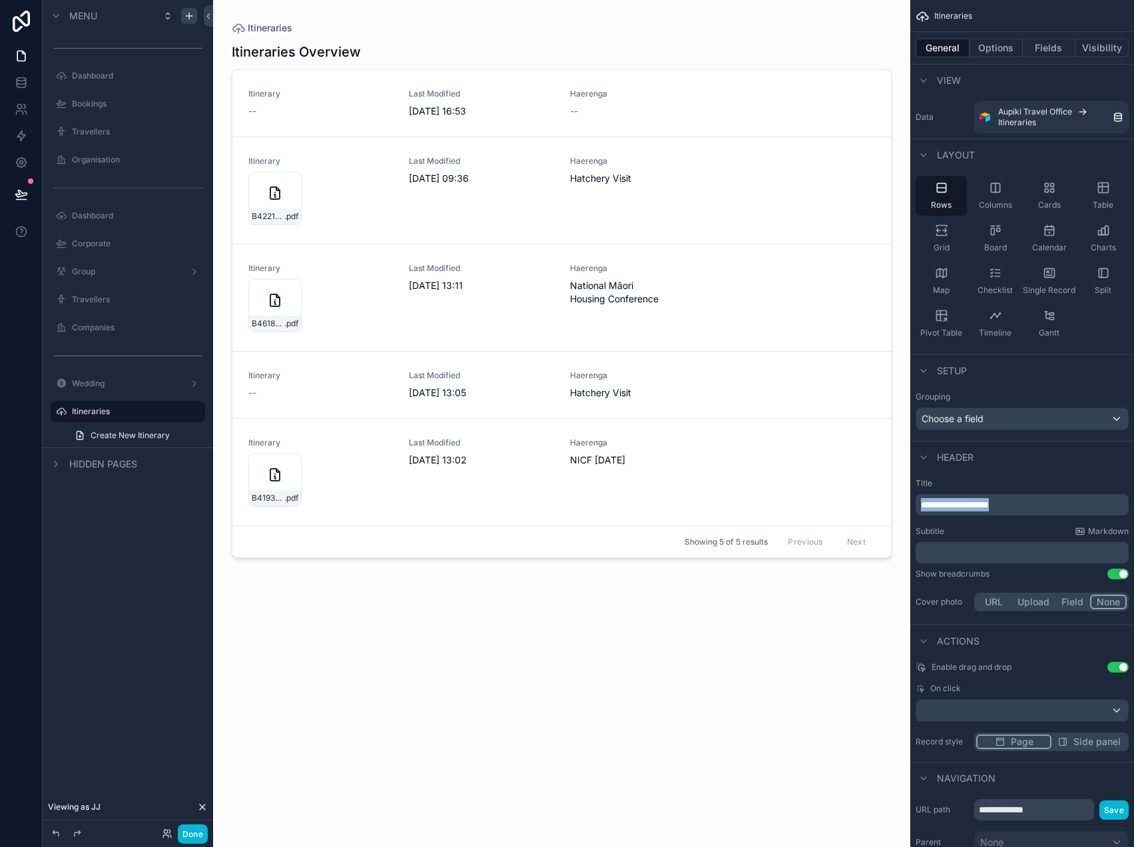
drag, startPoint x: 1015, startPoint y: 501, endPoint x: 856, endPoint y: 497, distance: 159.1
click at [856, 498] on div "Jump to... K Dashboard Bookings Travellers Organisation Dashboard Corporate Gro…" at bounding box center [673, 423] width 921 height 847
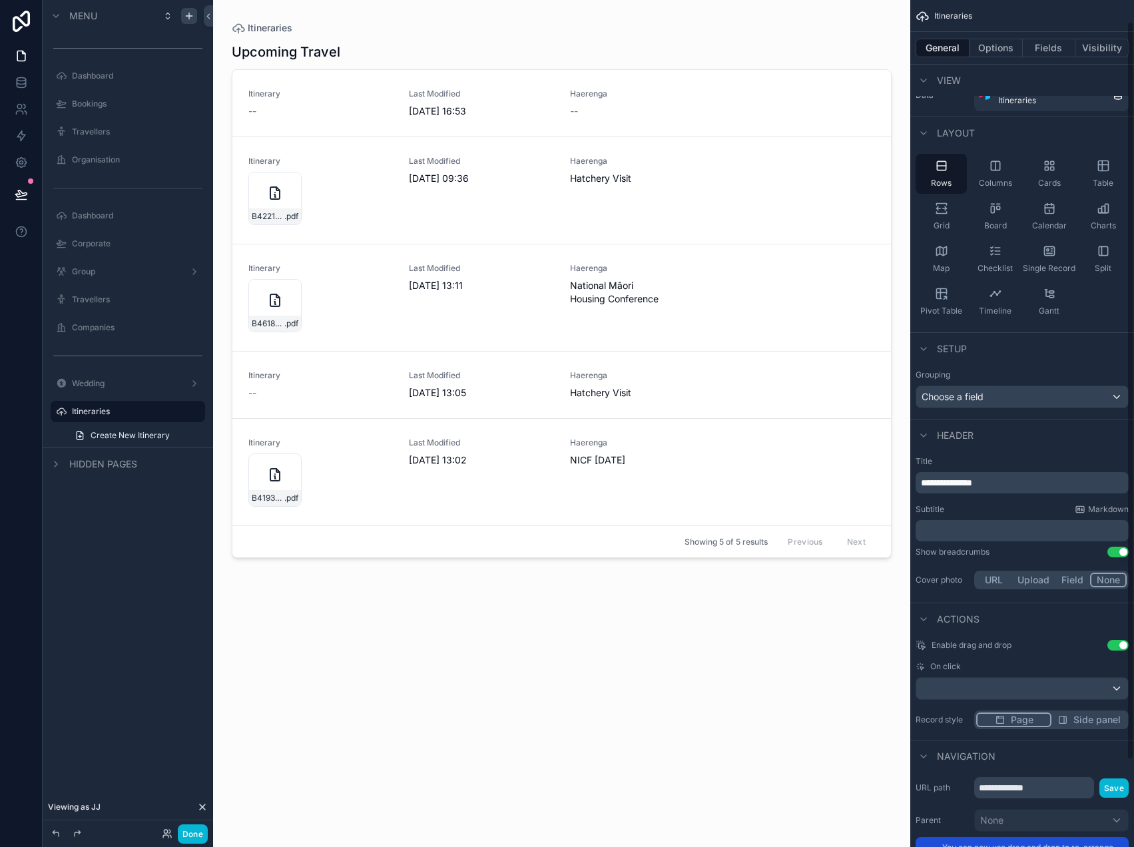
scroll to position [29, 0]
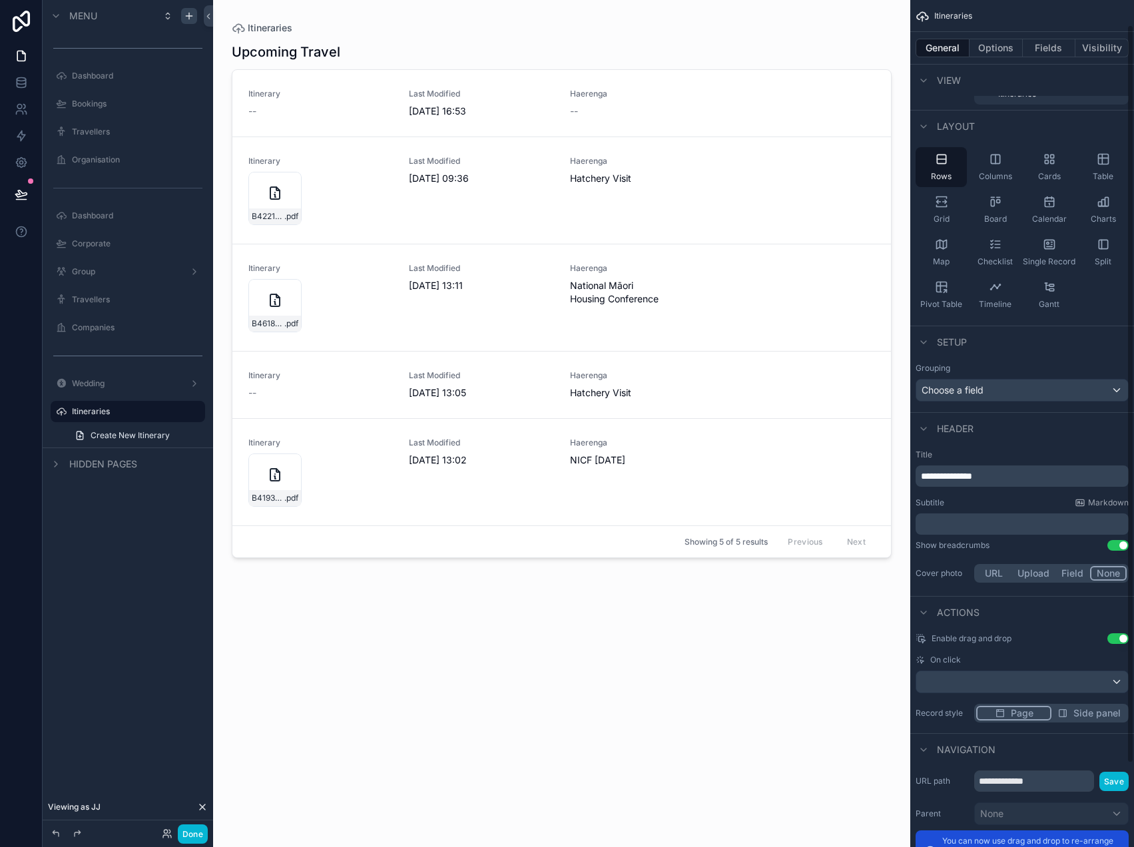
click at [1119, 544] on button "Use setting" at bounding box center [1117, 545] width 21 height 11
click at [985, 55] on button "Options" at bounding box center [995, 48] width 53 height 19
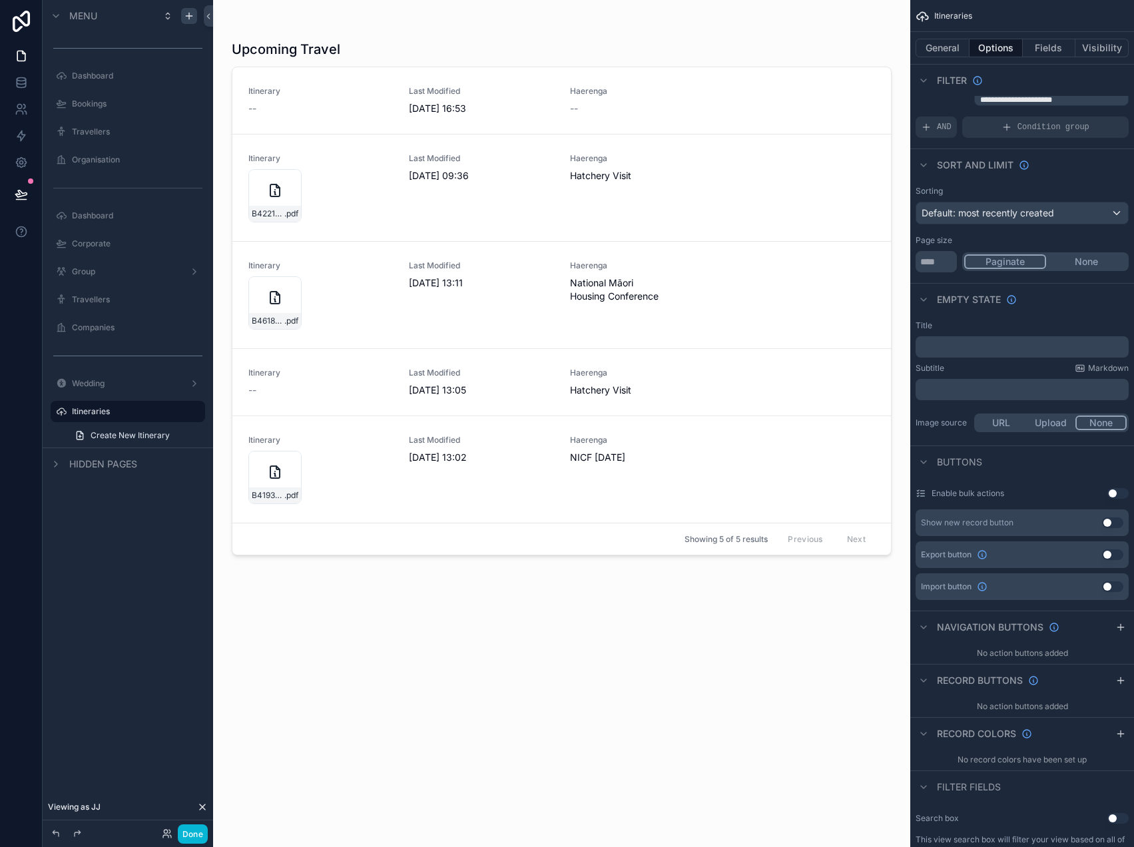
scroll to position [0, 0]
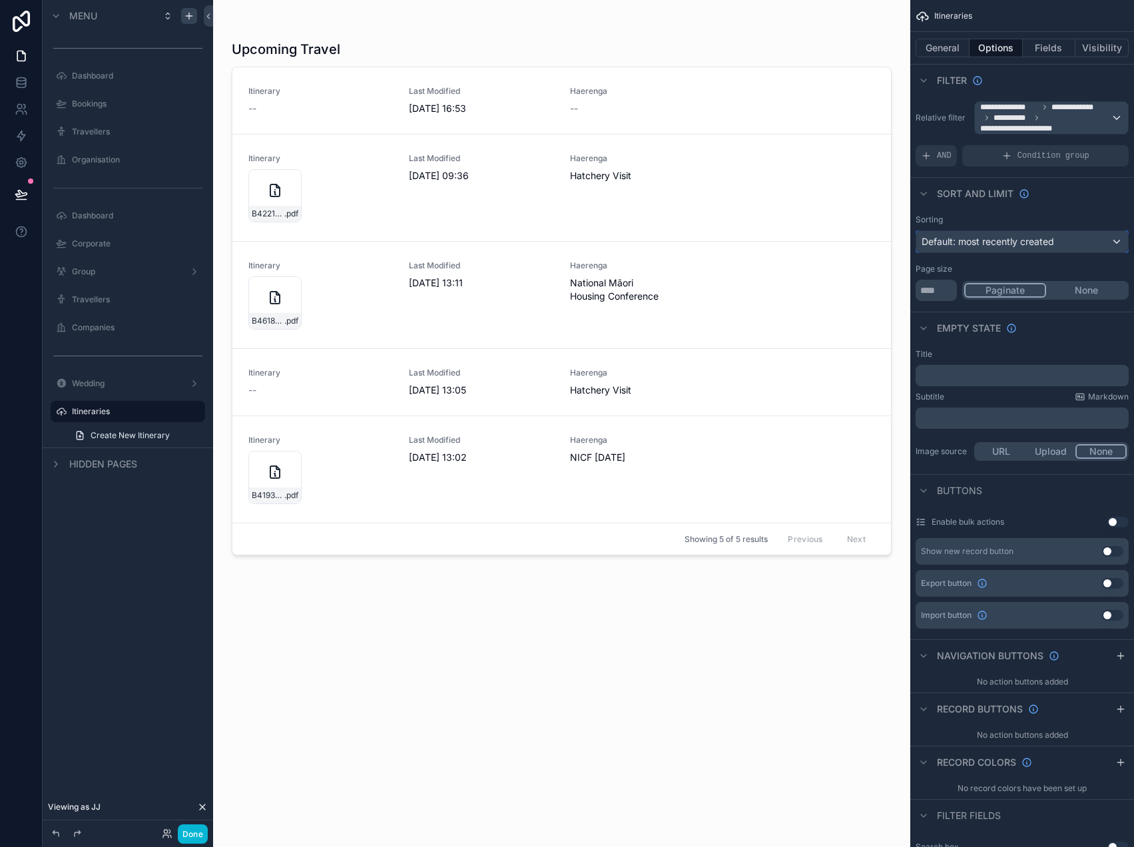
click at [1020, 242] on span "Default: most recently created" at bounding box center [987, 241] width 132 height 11
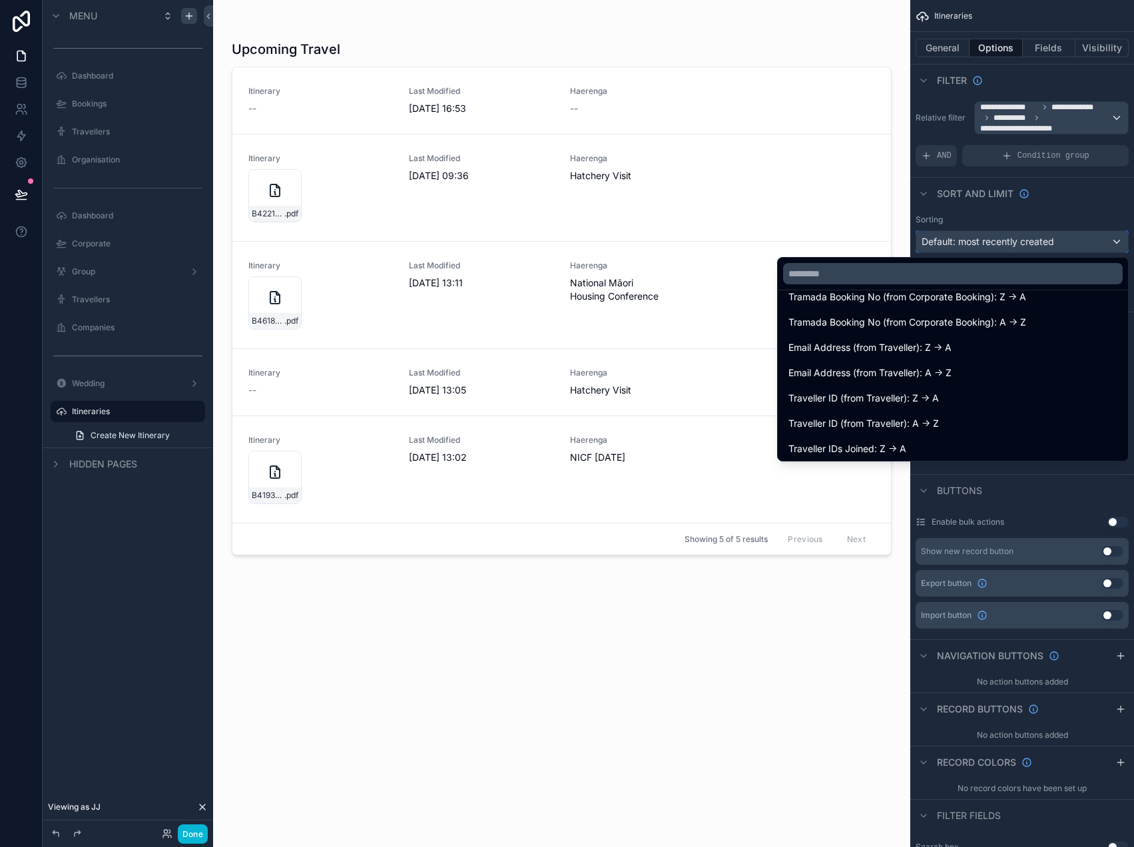
scroll to position [525, 0]
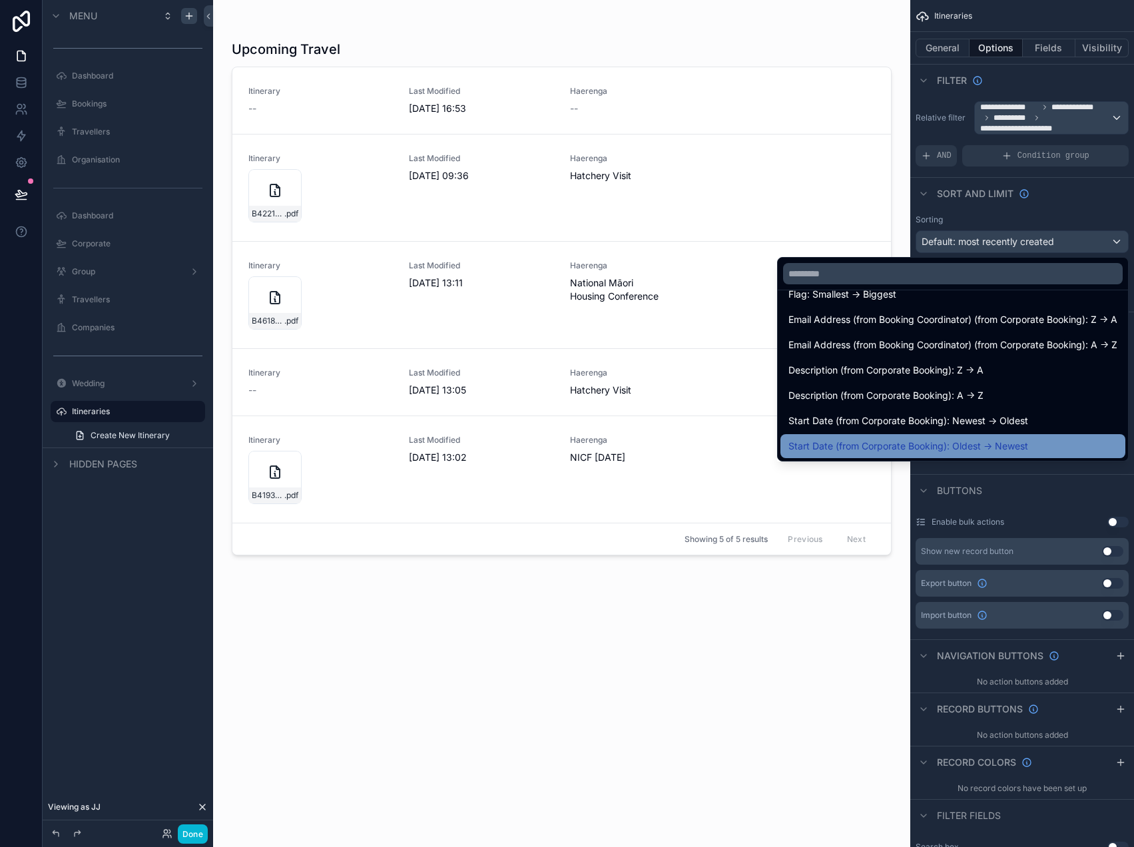
click at [995, 442] on span "Start Date (from Corporate Booking): Oldest -> Newest" at bounding box center [908, 446] width 240 height 16
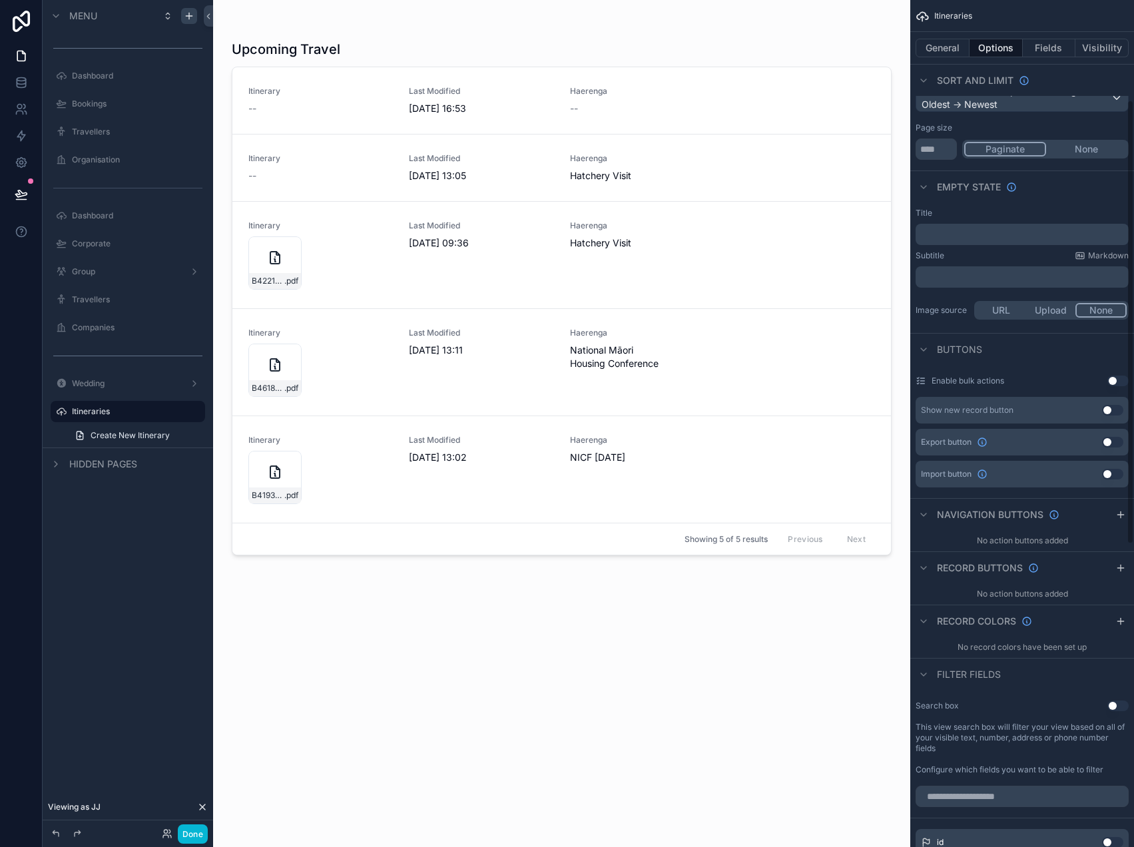
scroll to position [0, 0]
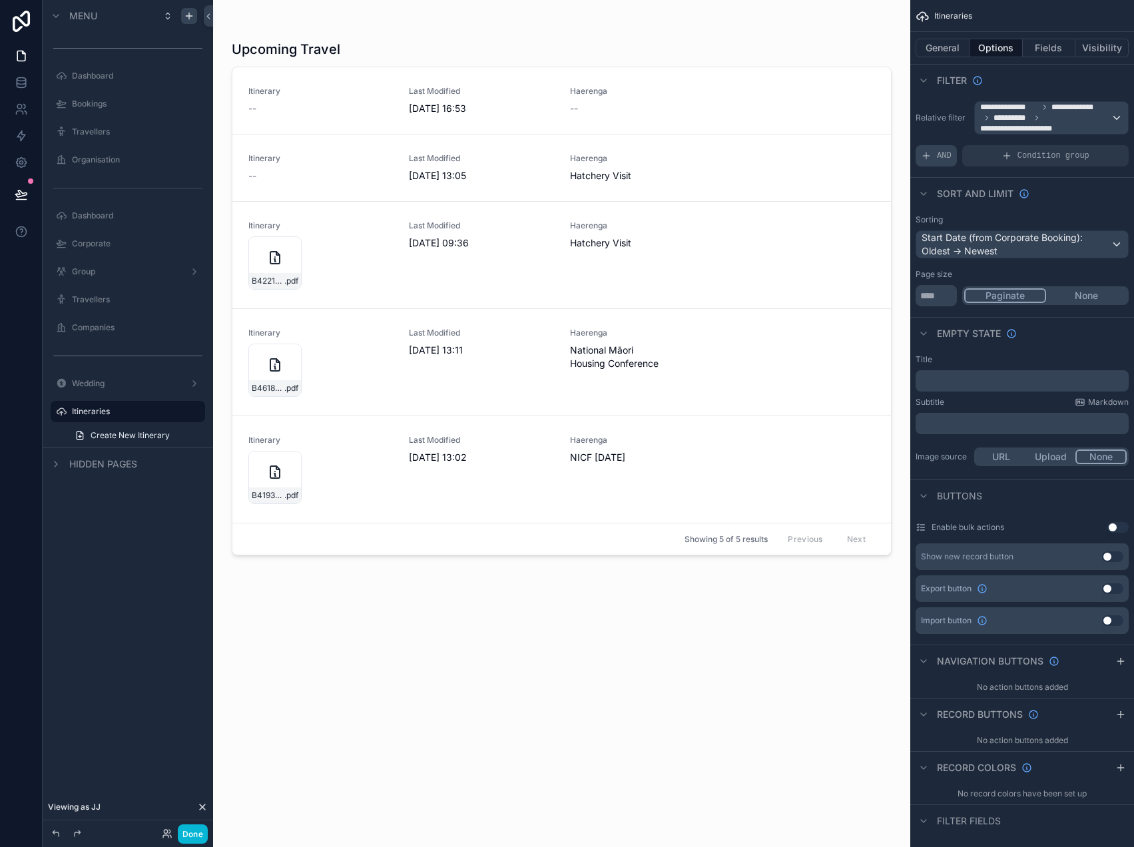
click at [945, 156] on span "AND" at bounding box center [944, 155] width 15 height 11
click at [1096, 144] on icon "scrollable content" at bounding box center [1096, 145] width 4 height 4
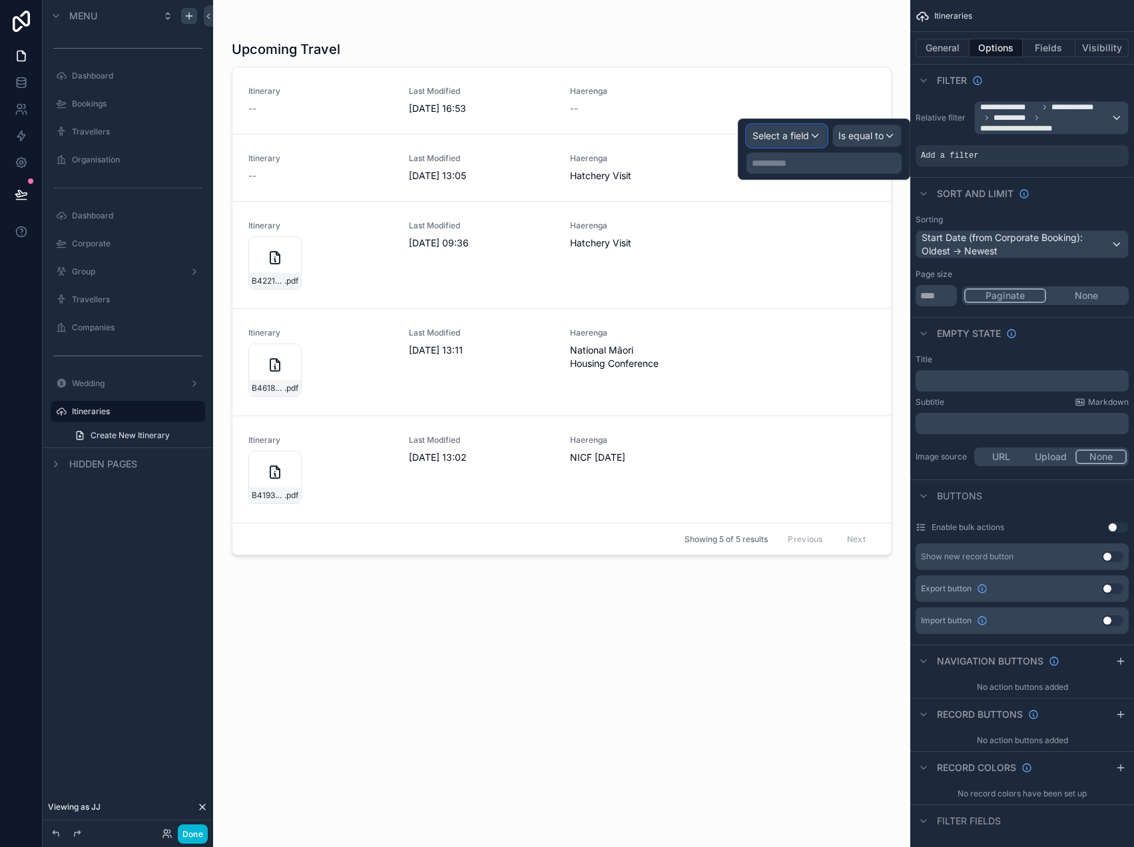
click at [791, 134] on span "Select a field" at bounding box center [780, 135] width 57 height 11
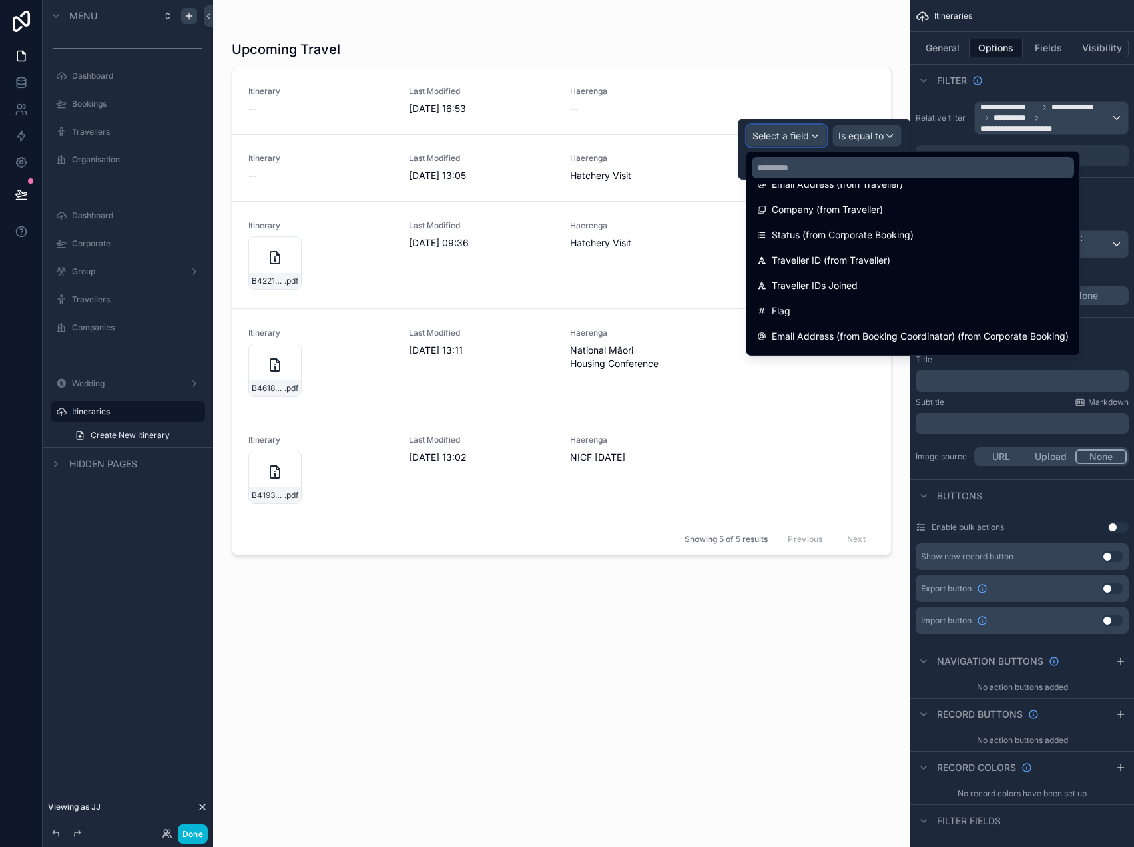
scroll to position [300, 0]
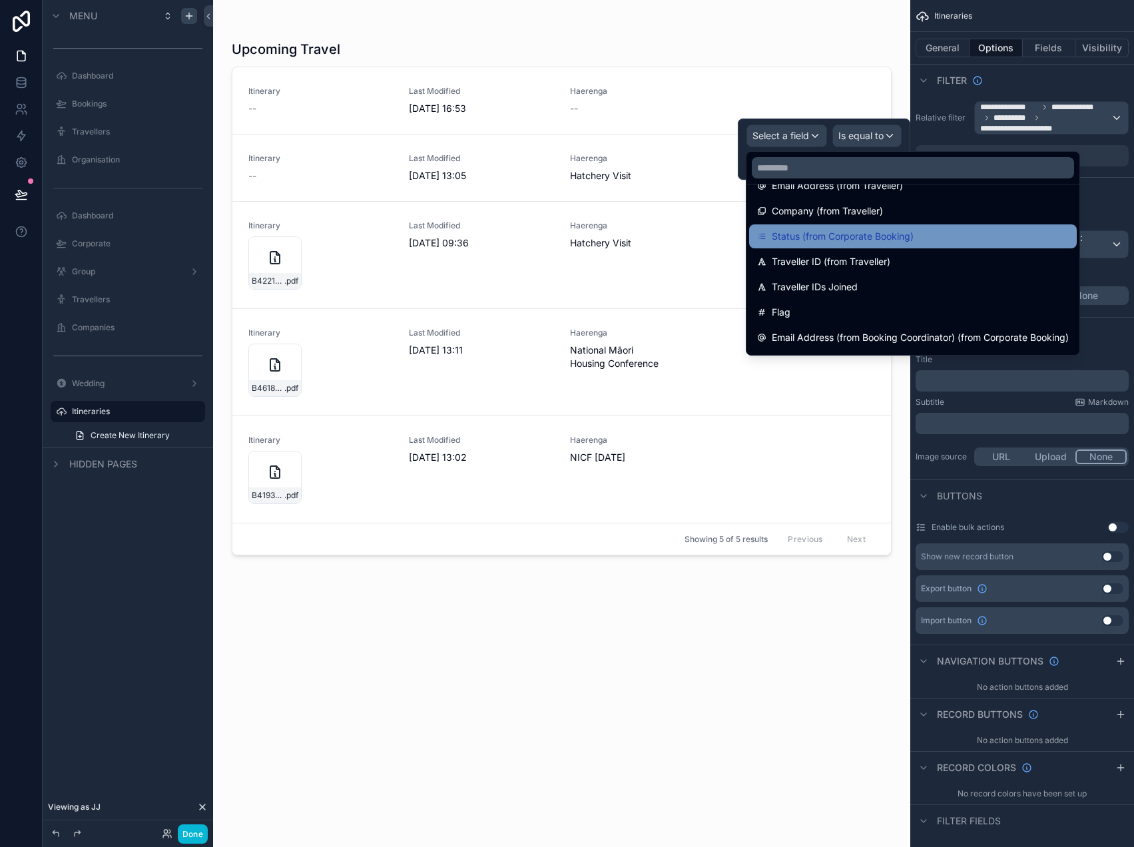
click at [878, 243] on span "Status (from Corporate Booking)" at bounding box center [843, 236] width 142 height 16
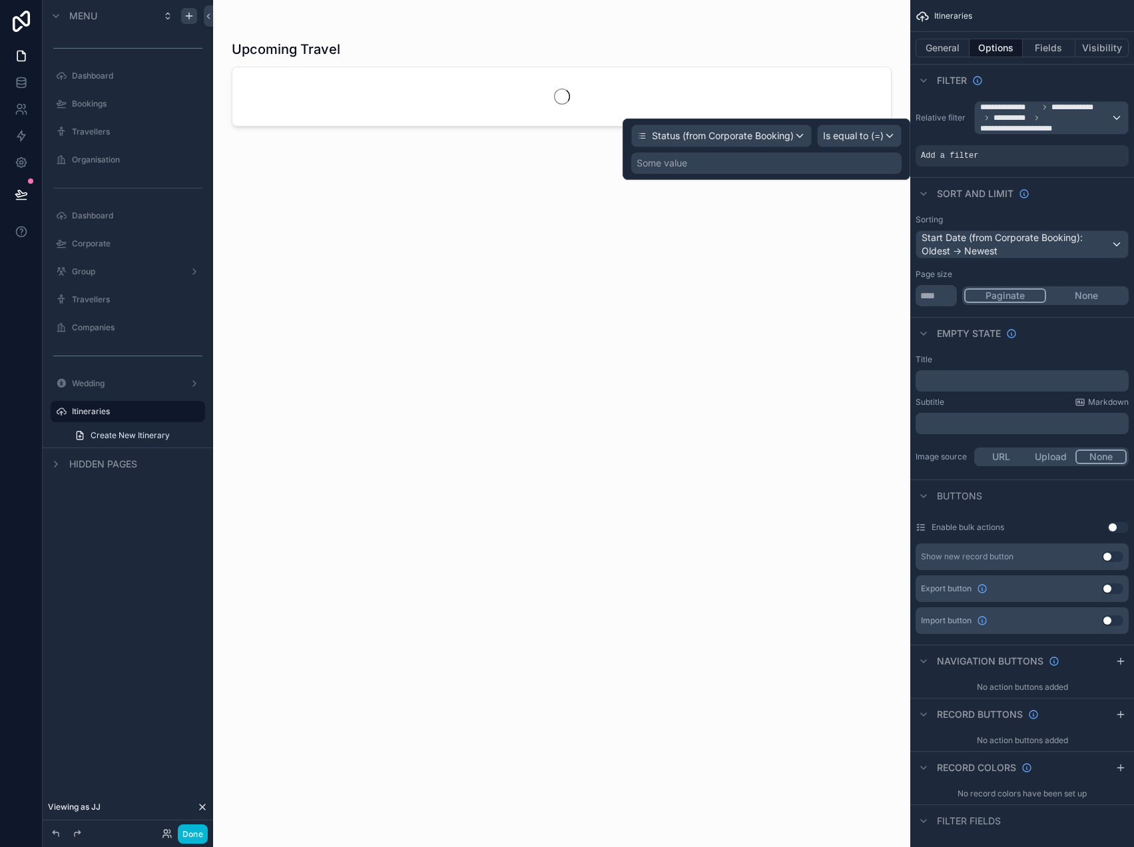
click at [841, 170] on div "Some value" at bounding box center [766, 162] width 270 height 21
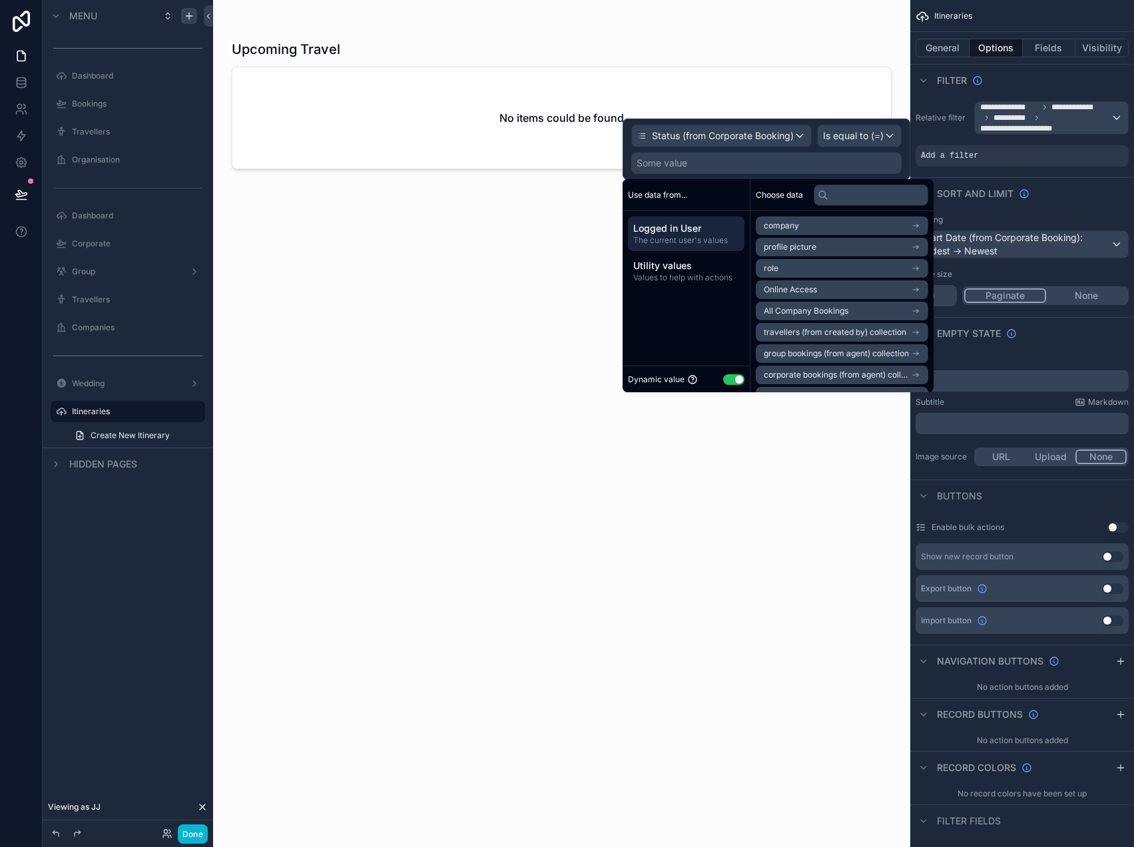
click at [736, 387] on div "Dynamic value Use setting" at bounding box center [685, 378] width 127 height 27
click at [736, 378] on button "Use setting" at bounding box center [733, 379] width 21 height 11
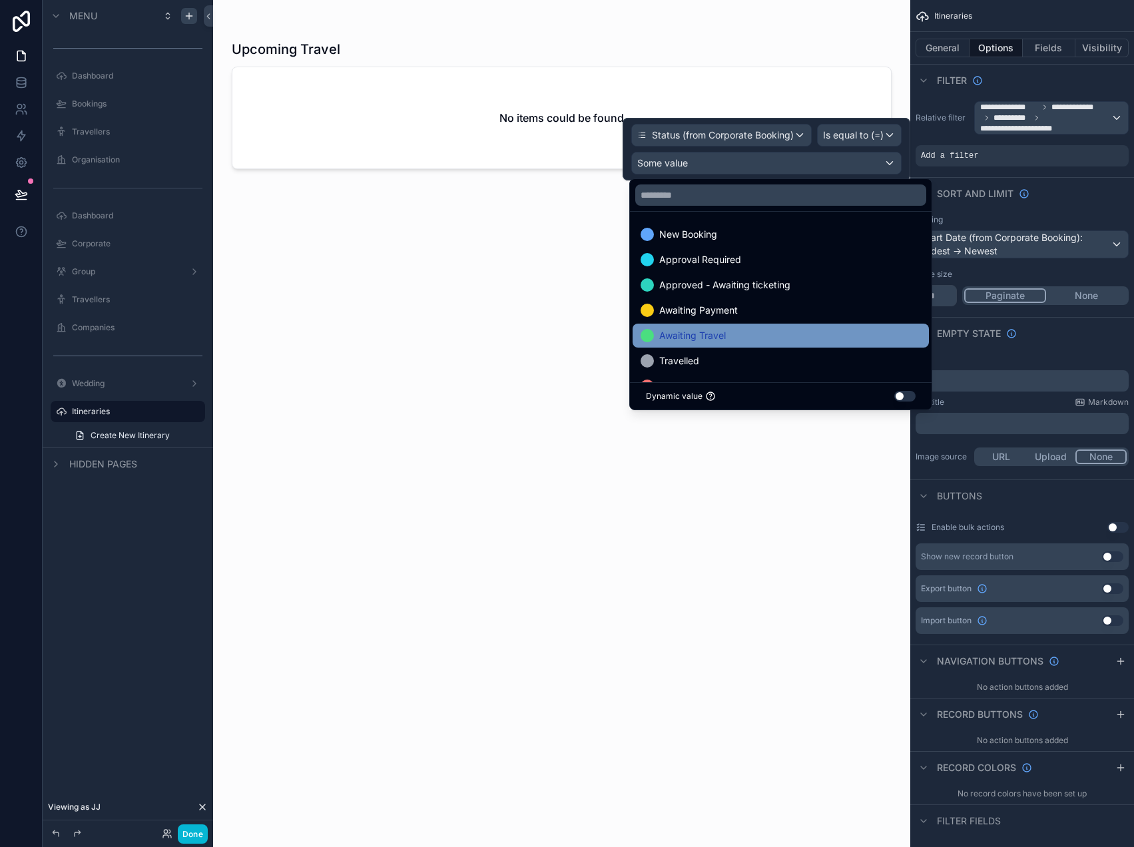
click at [744, 339] on div "Awaiting Travel" at bounding box center [780, 336] width 280 height 16
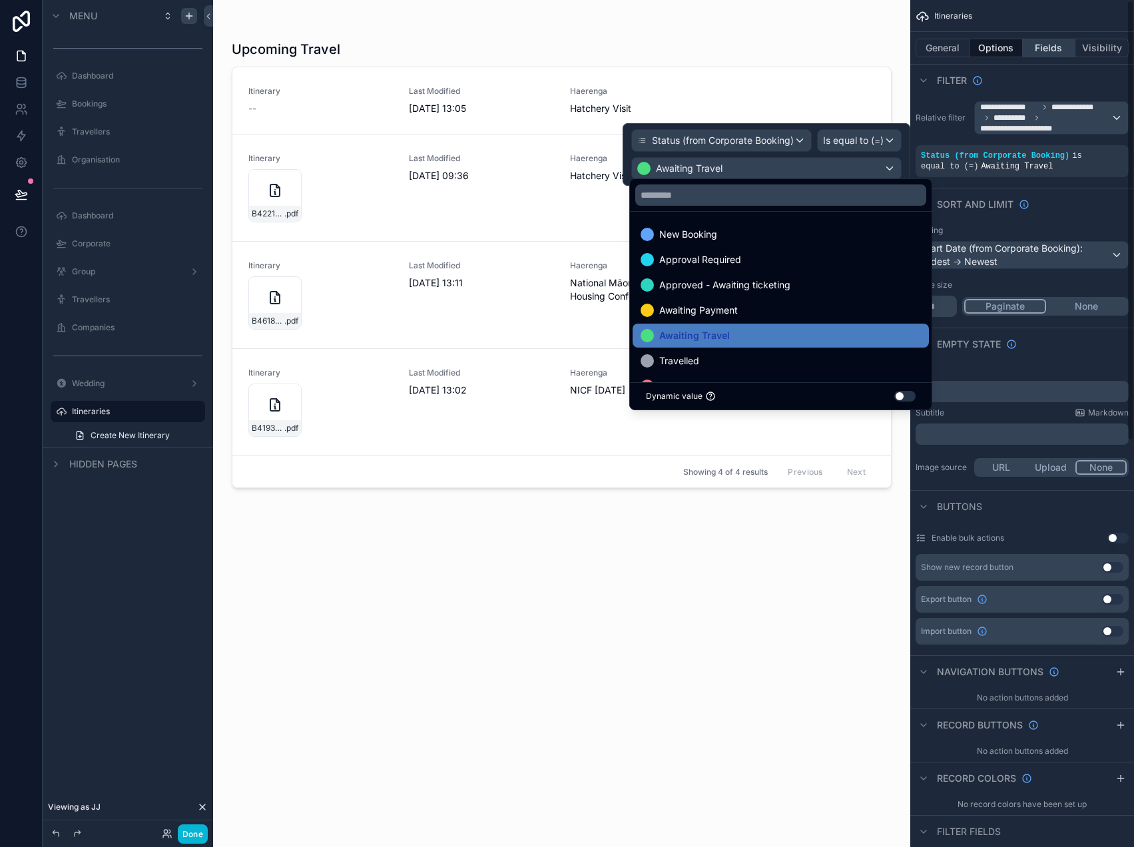
click at [1055, 49] on button "Fields" at bounding box center [1048, 48] width 53 height 19
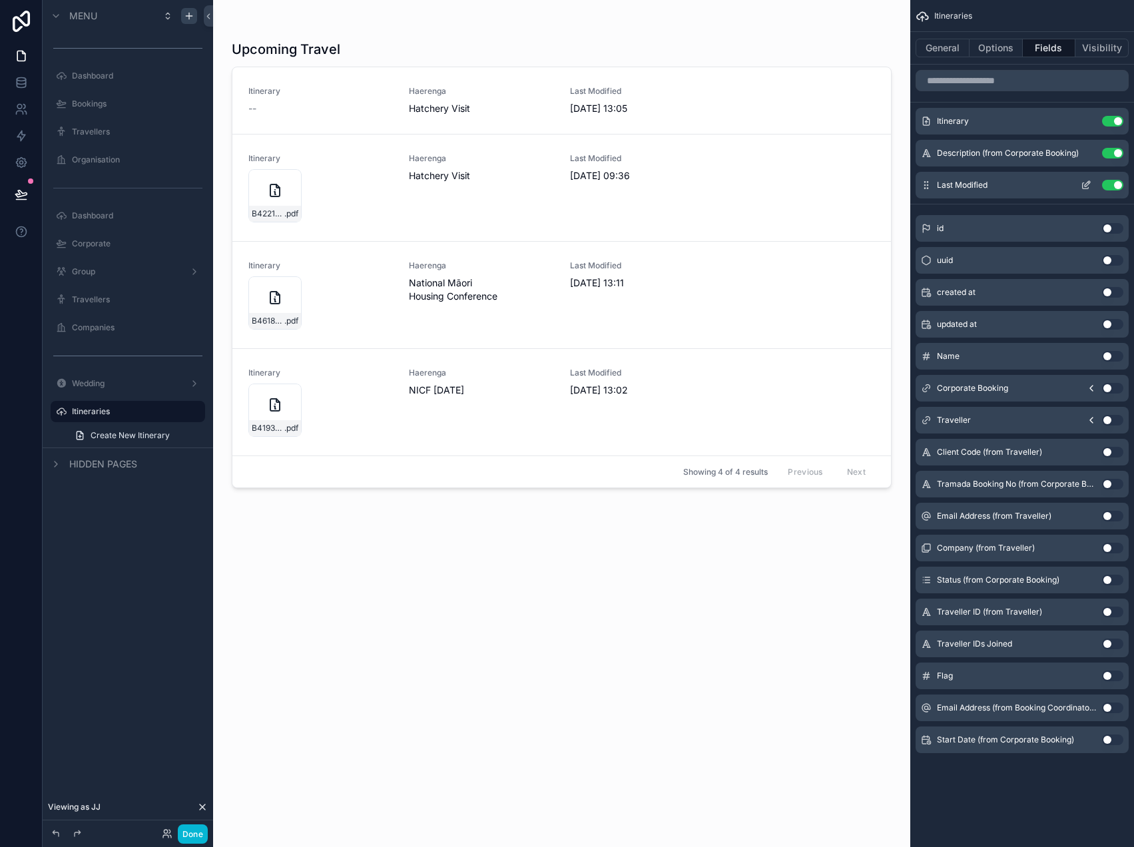
click at [1087, 185] on icon "scrollable content" at bounding box center [1086, 183] width 5 height 5
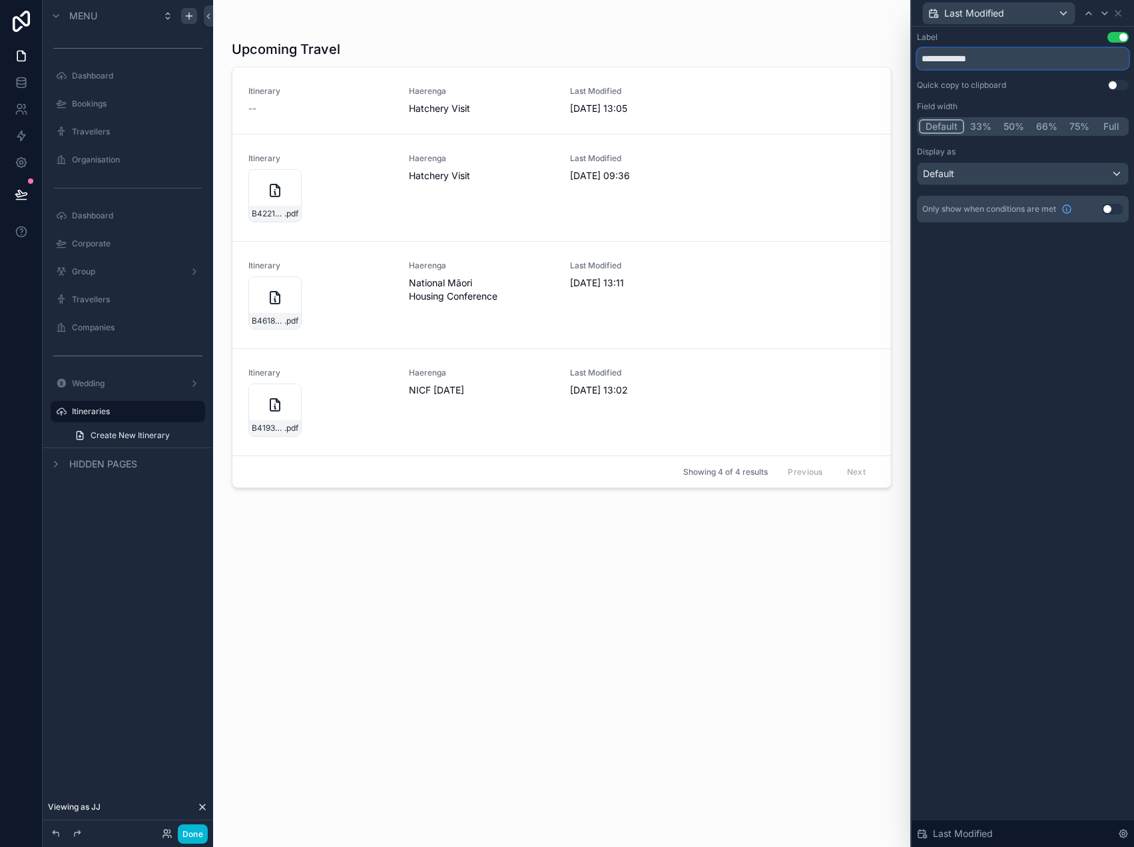
click at [965, 57] on input "**********" at bounding box center [1023, 58] width 212 height 21
type input "**********"
click at [191, 833] on button "Done" at bounding box center [193, 833] width 30 height 19
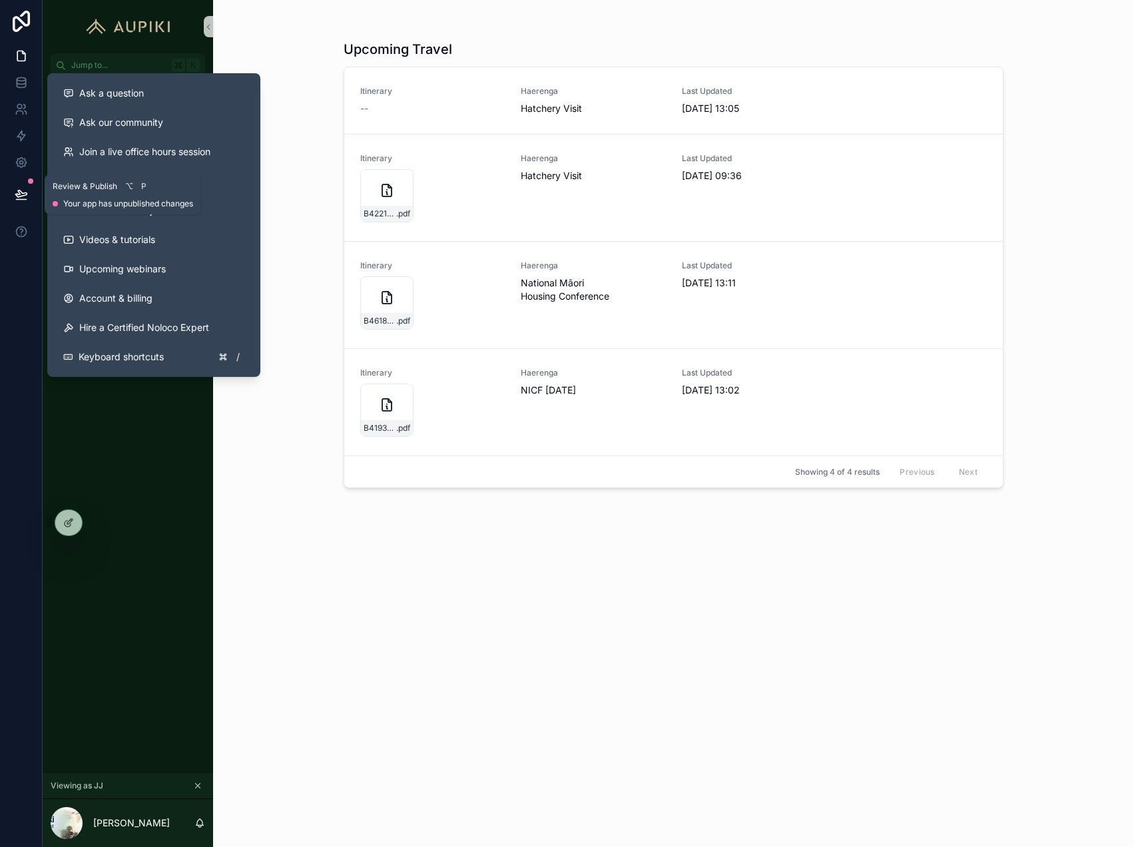
click at [23, 190] on icon at bounding box center [21, 194] width 13 height 13
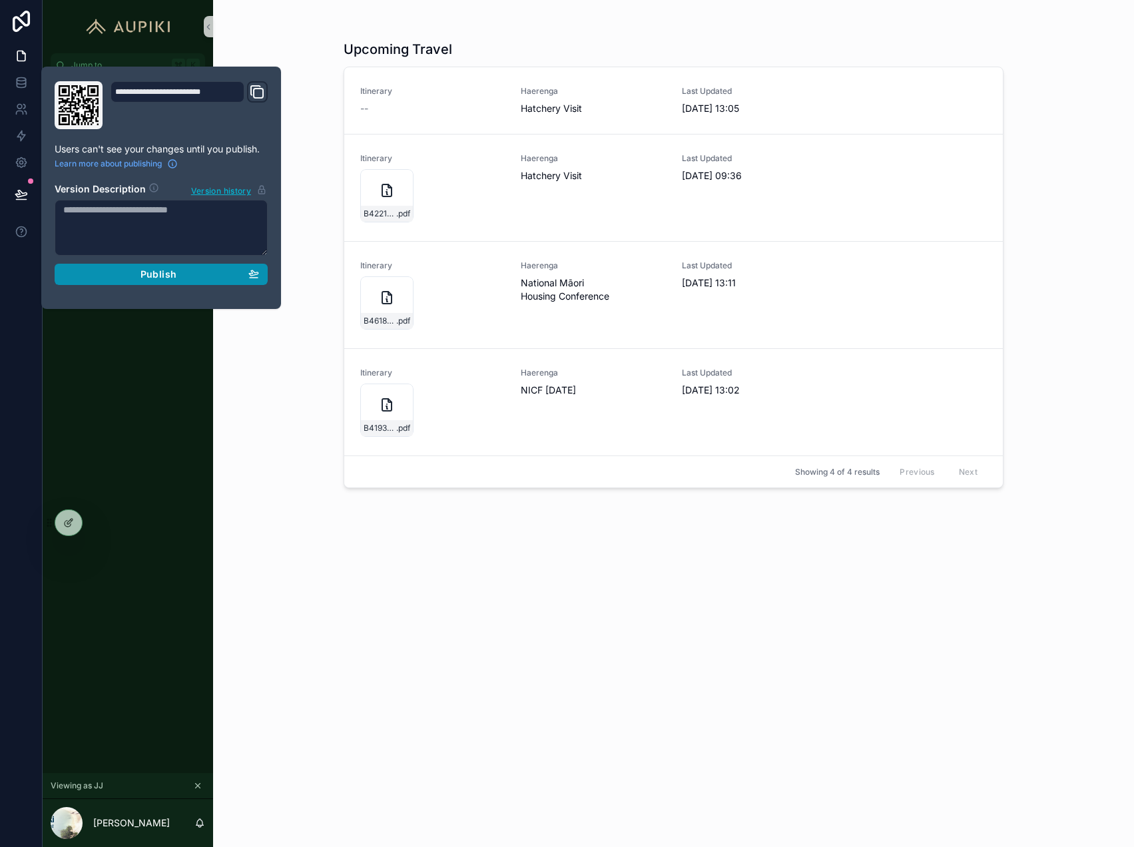
click at [134, 280] on button "Publish" at bounding box center [161, 274] width 213 height 21
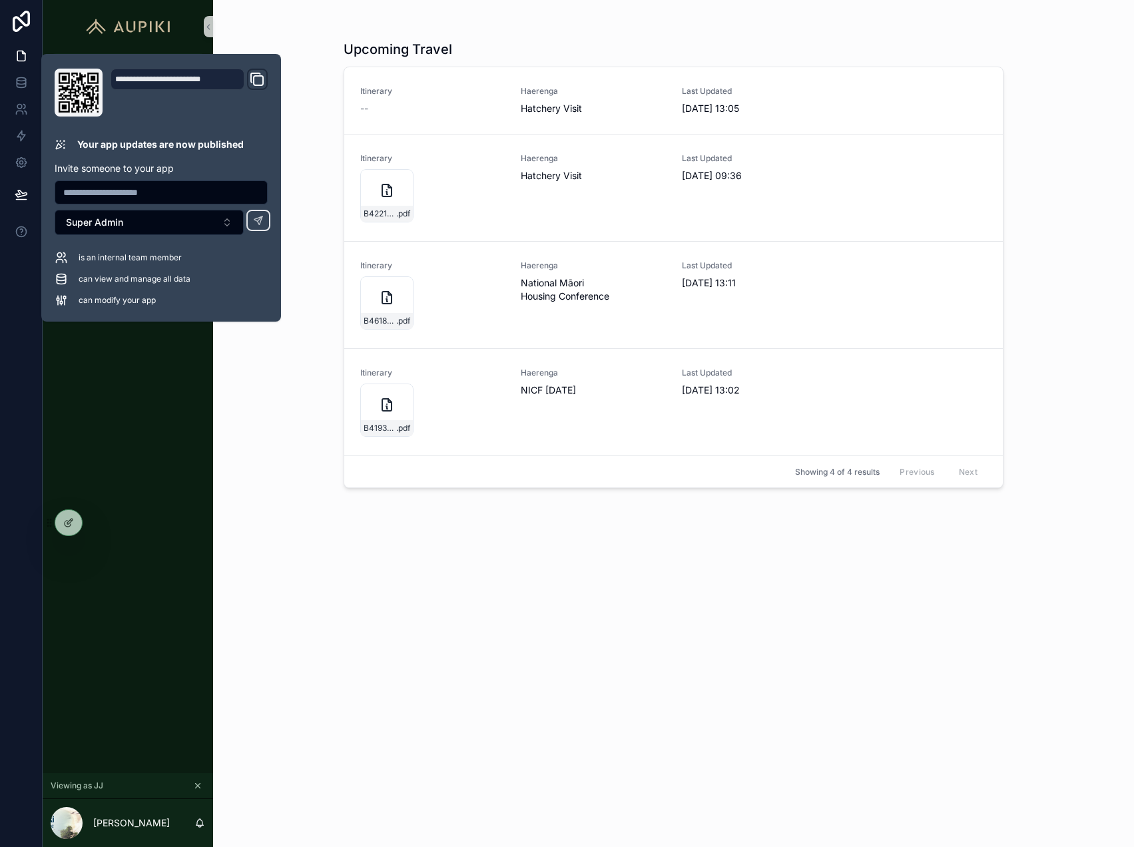
click at [244, 505] on div "Upcoming Travel Itinerary -- Haerenga Hatchery Visit Last Updated 24/09/2025 13…" at bounding box center [673, 423] width 921 height 847
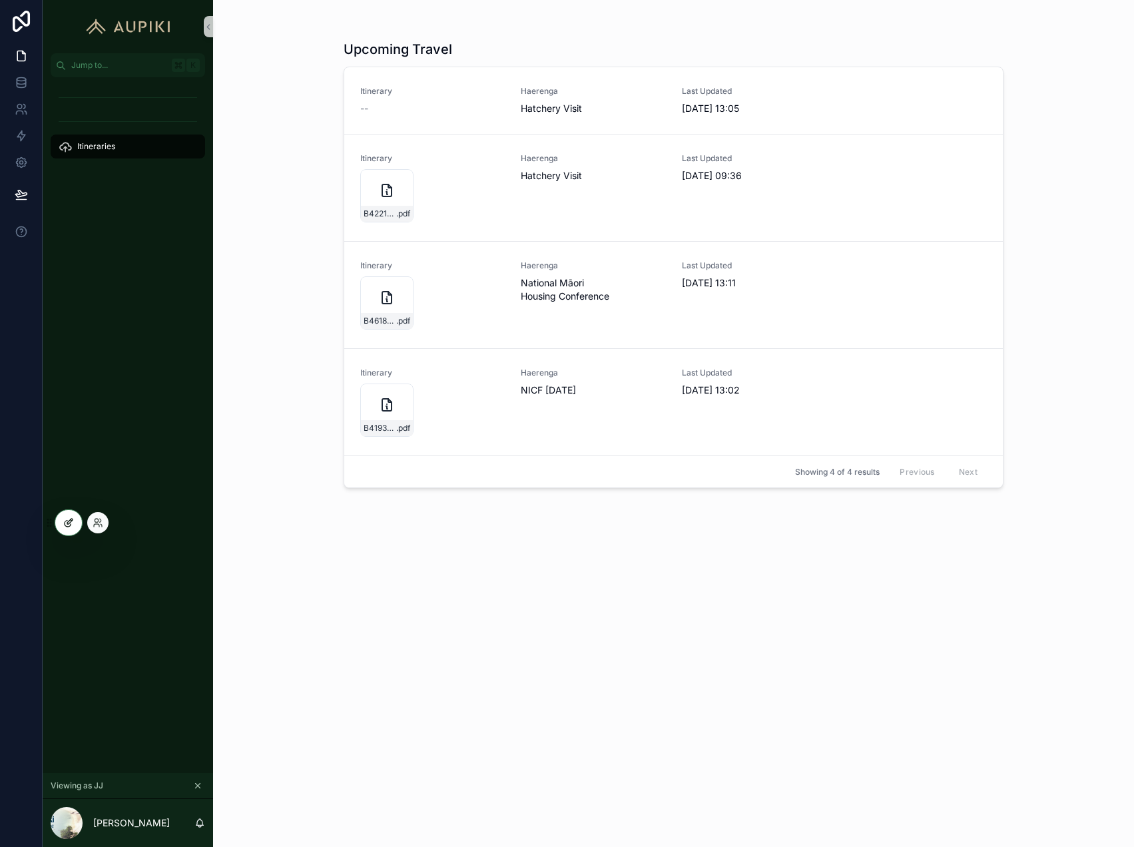
click at [69, 528] on div at bounding box center [68, 522] width 27 height 25
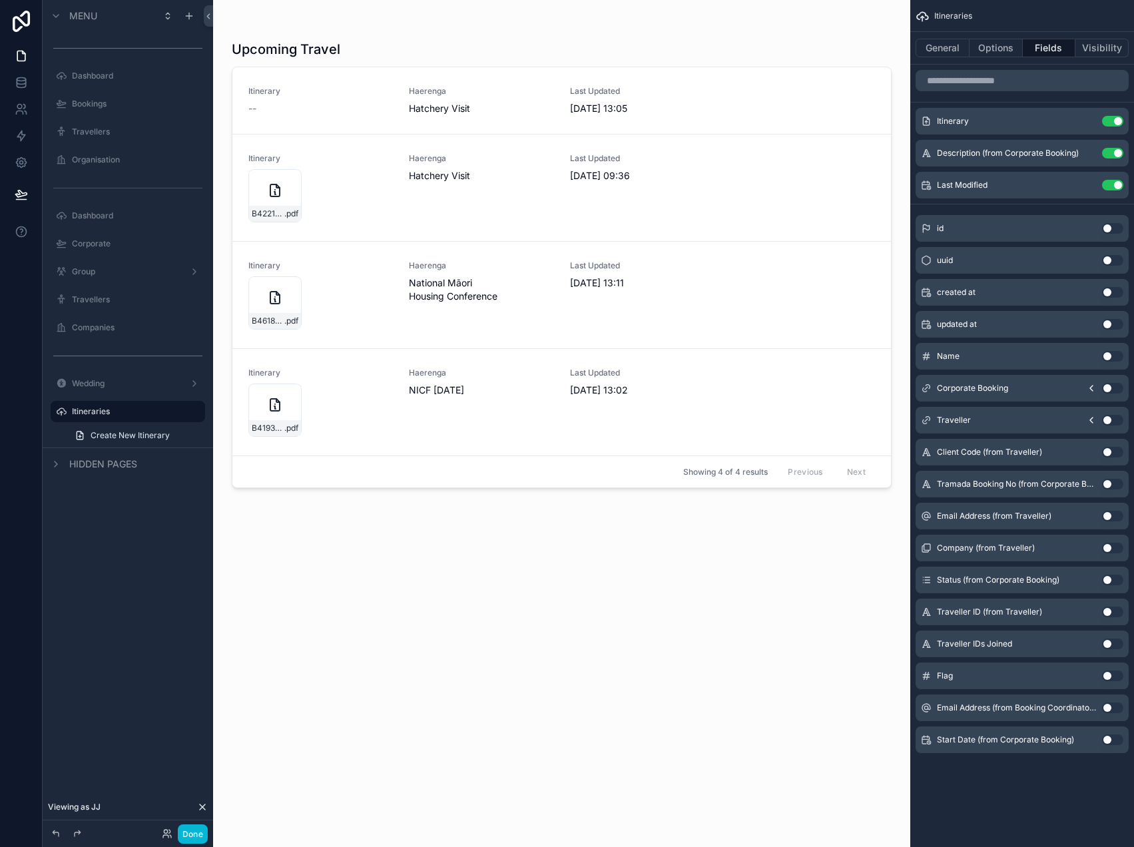
click at [668, 612] on div "scrollable content" at bounding box center [561, 415] width 681 height 831
click at [945, 49] on button "General" at bounding box center [942, 48] width 54 height 19
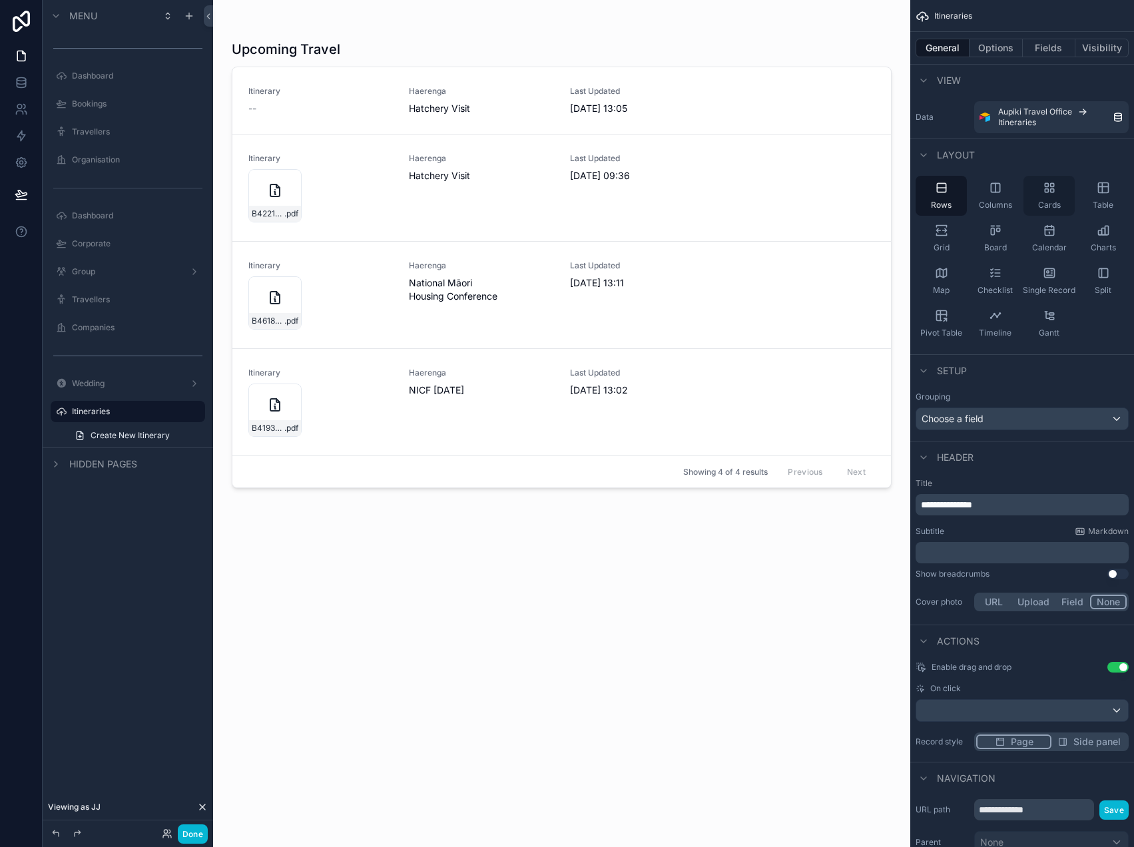
click at [1052, 193] on icon "scrollable content" at bounding box center [1048, 187] width 13 height 13
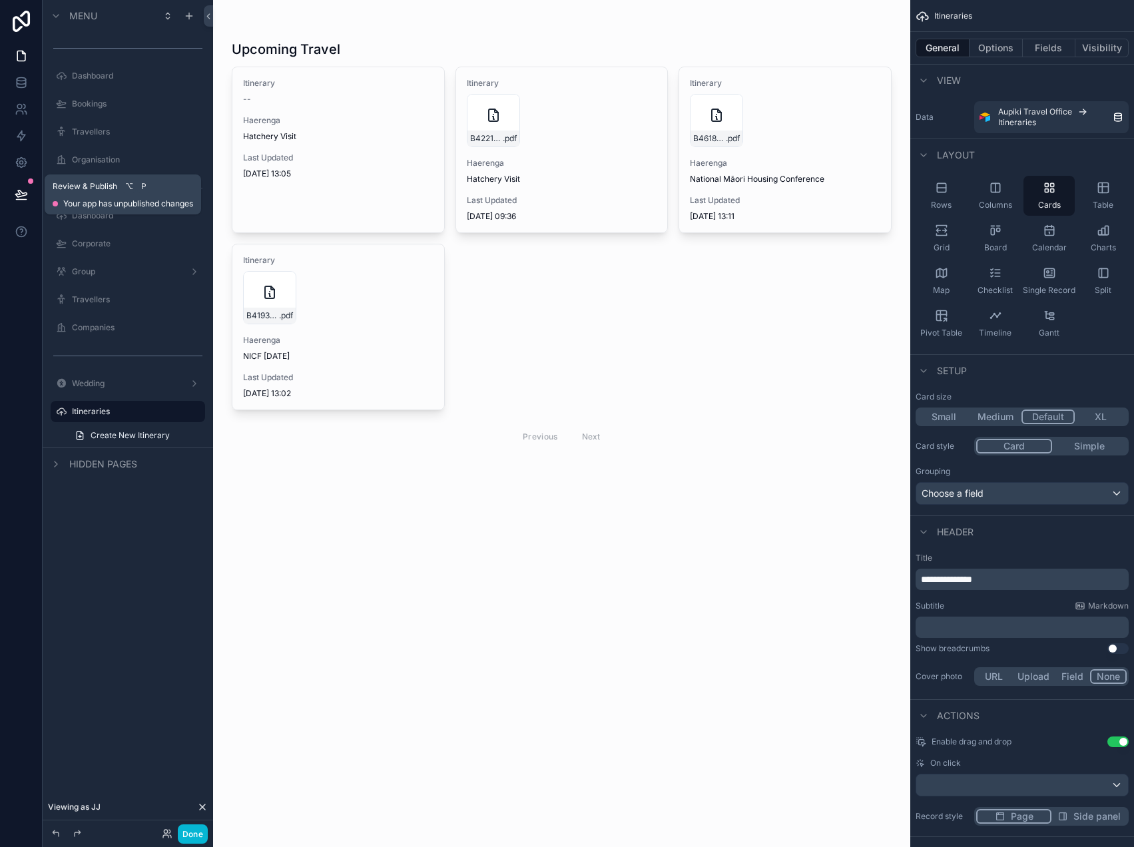
click at [27, 191] on button at bounding box center [21, 194] width 29 height 37
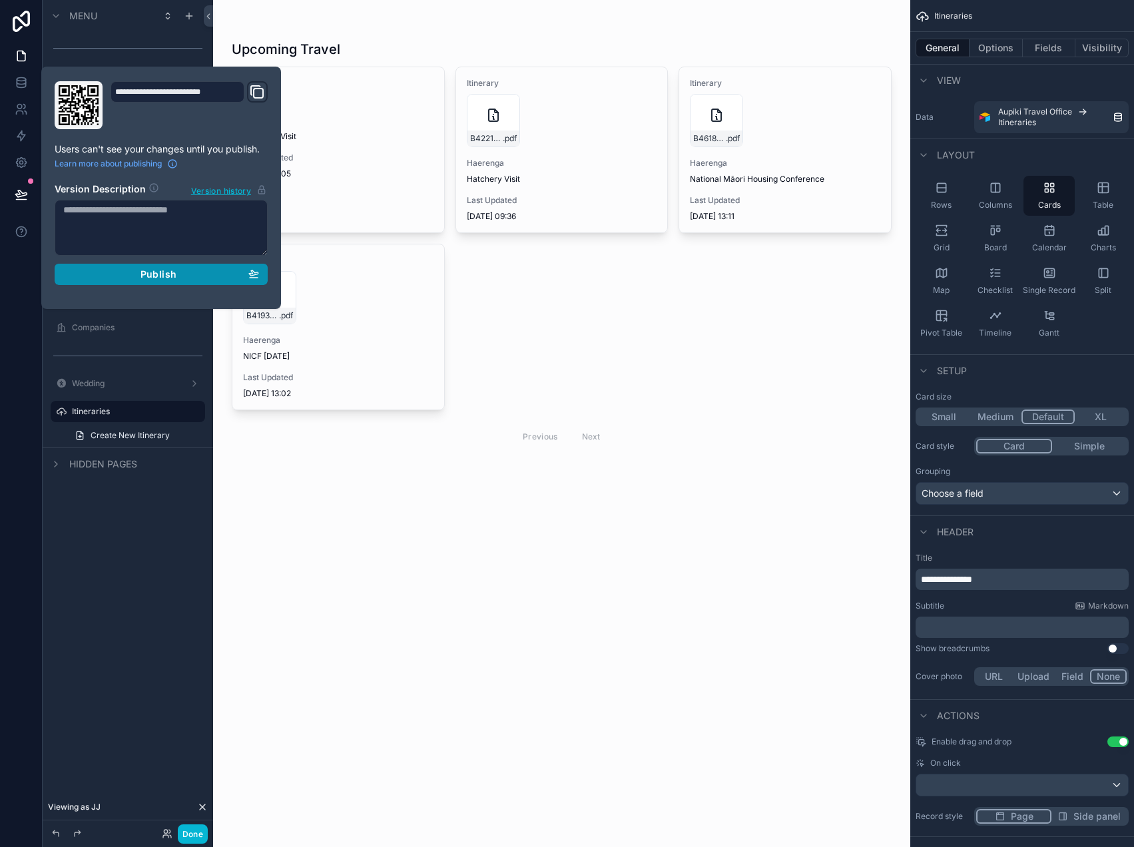
click at [203, 272] on div "Publish" at bounding box center [161, 274] width 196 height 12
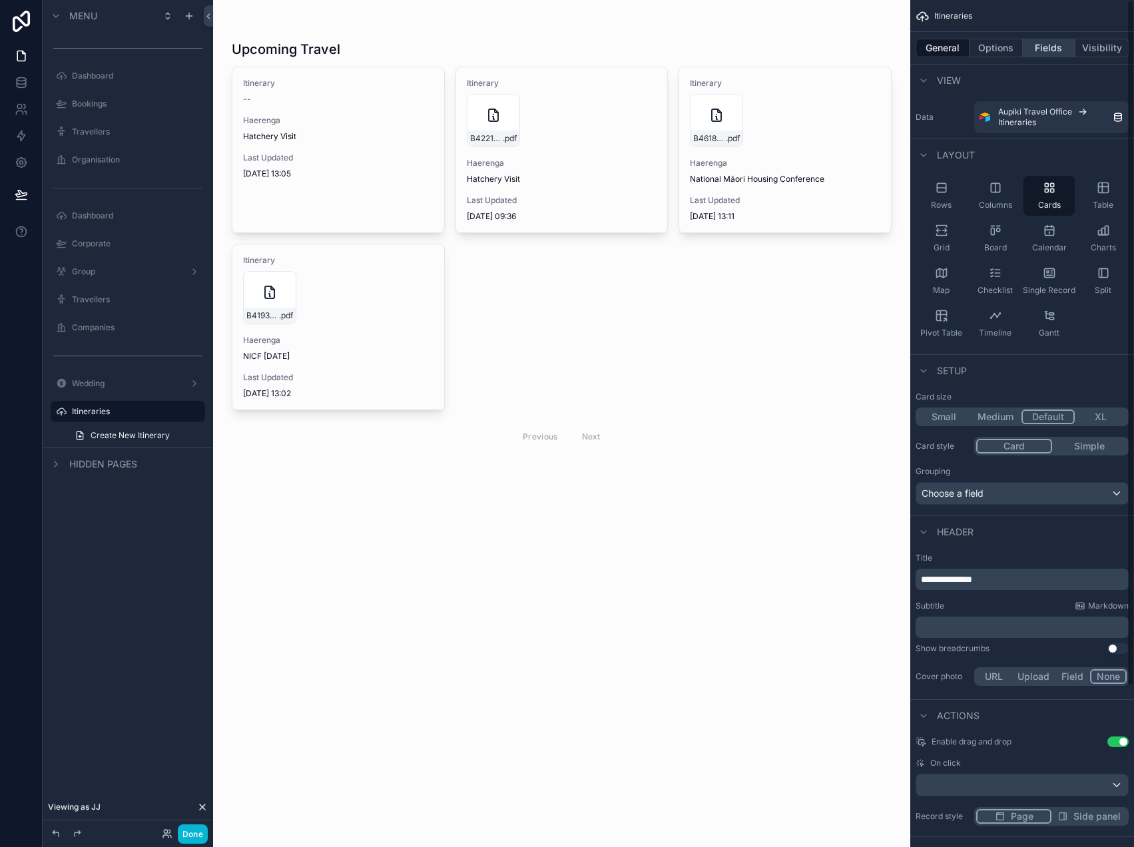
click at [1056, 47] on button "Fields" at bounding box center [1048, 48] width 53 height 19
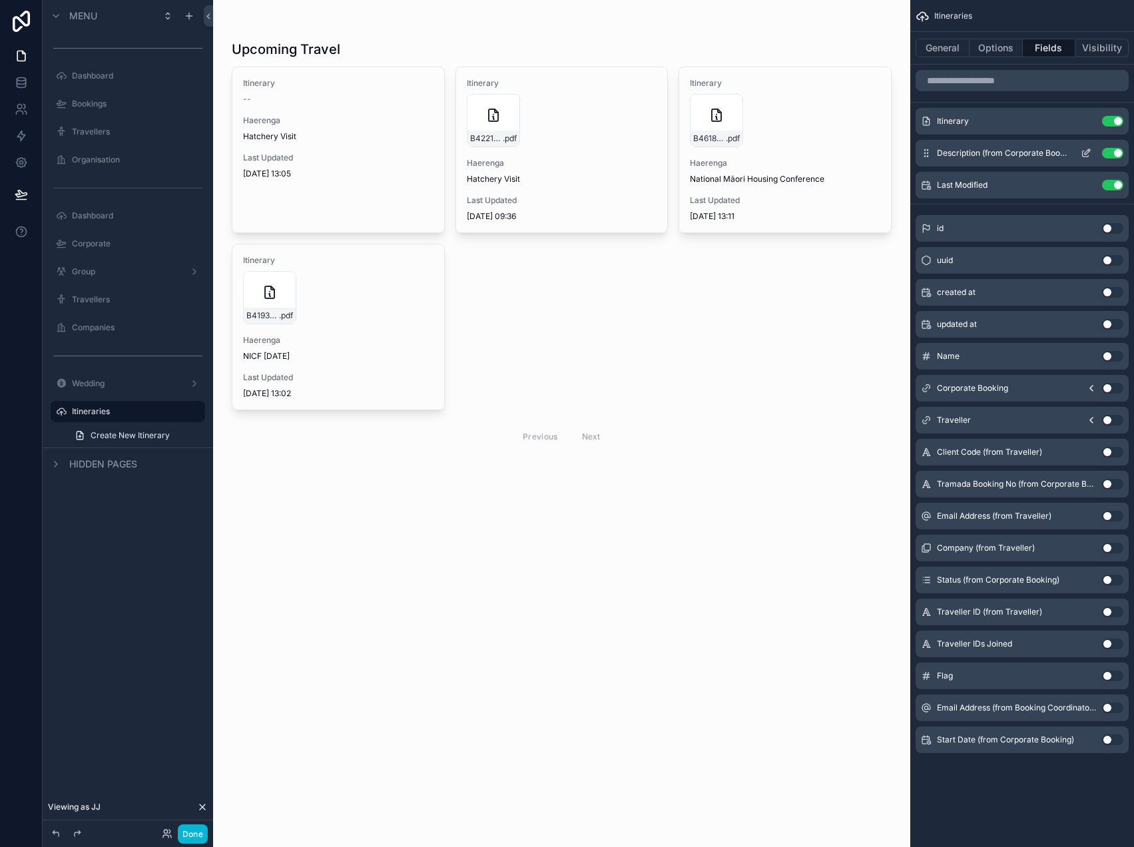
click at [1083, 150] on icon "scrollable content" at bounding box center [1085, 153] width 11 height 11
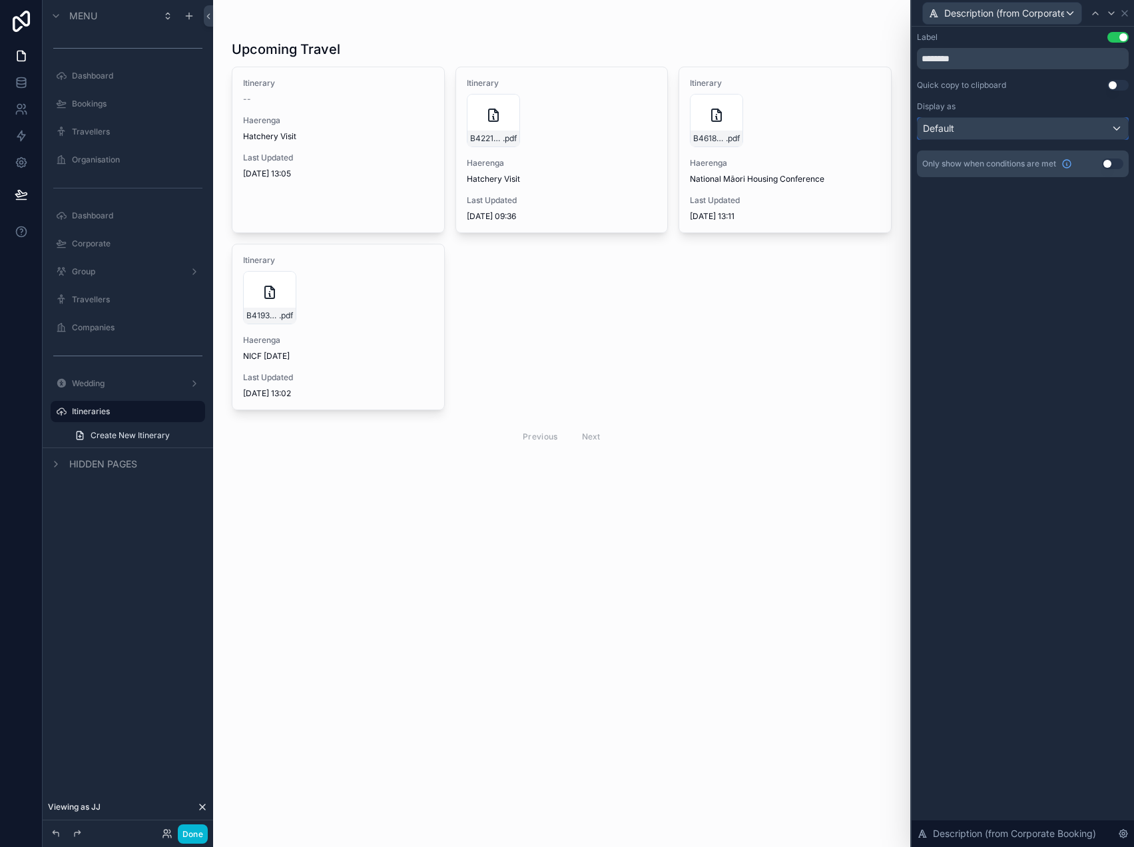
click at [1061, 129] on div "Default" at bounding box center [1022, 128] width 210 height 21
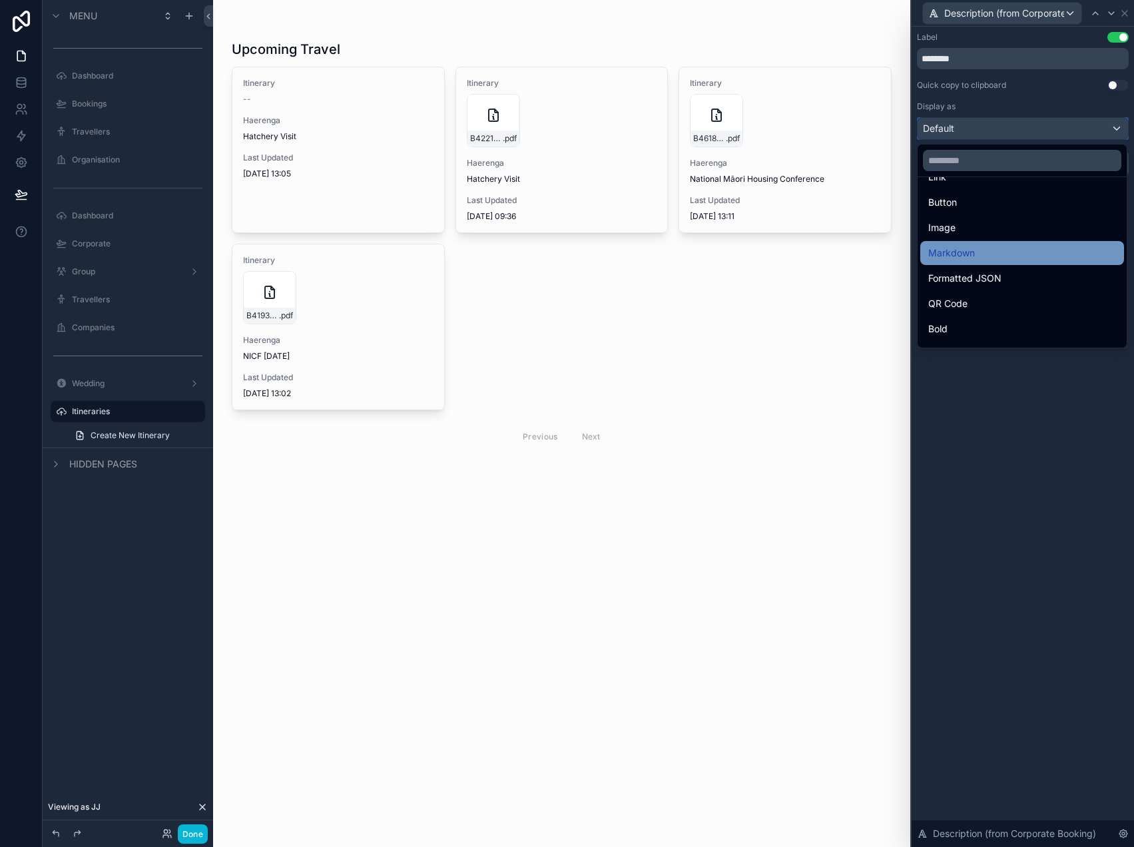
scroll to position [55, 0]
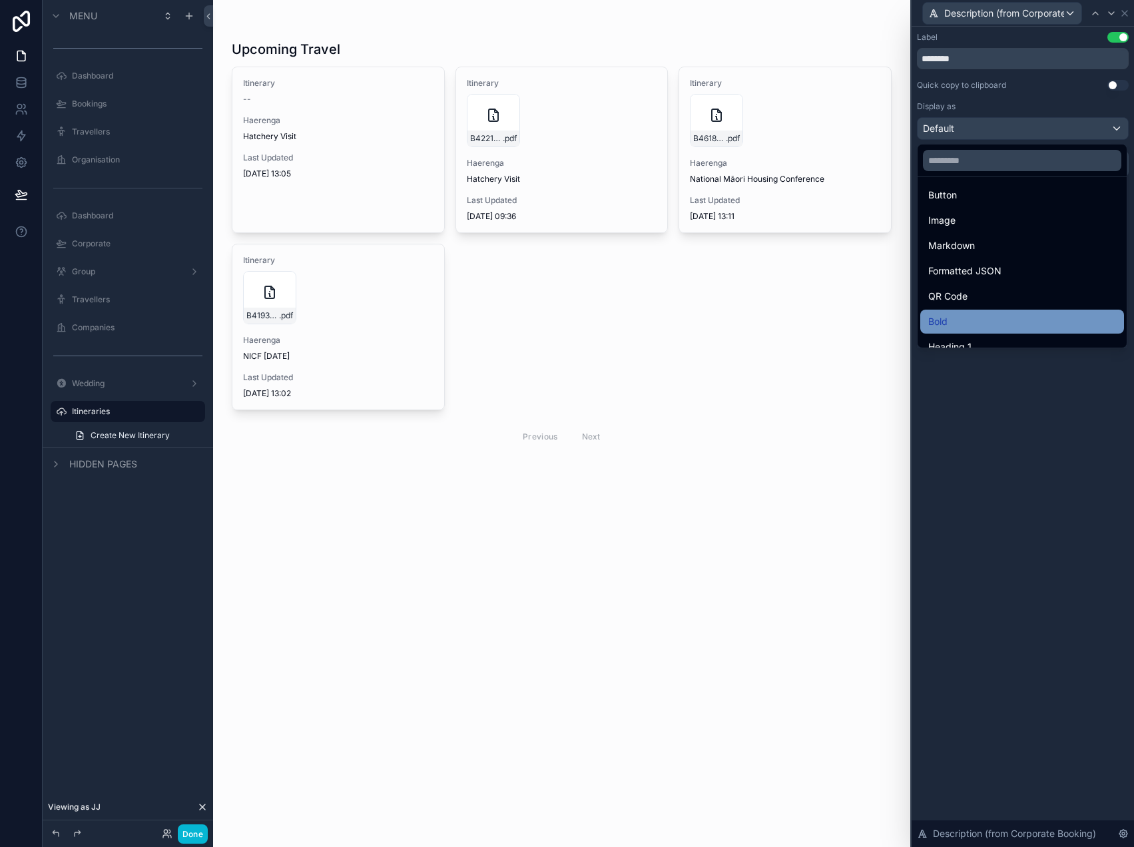
click at [964, 320] on div "Bold" at bounding box center [1022, 322] width 188 height 16
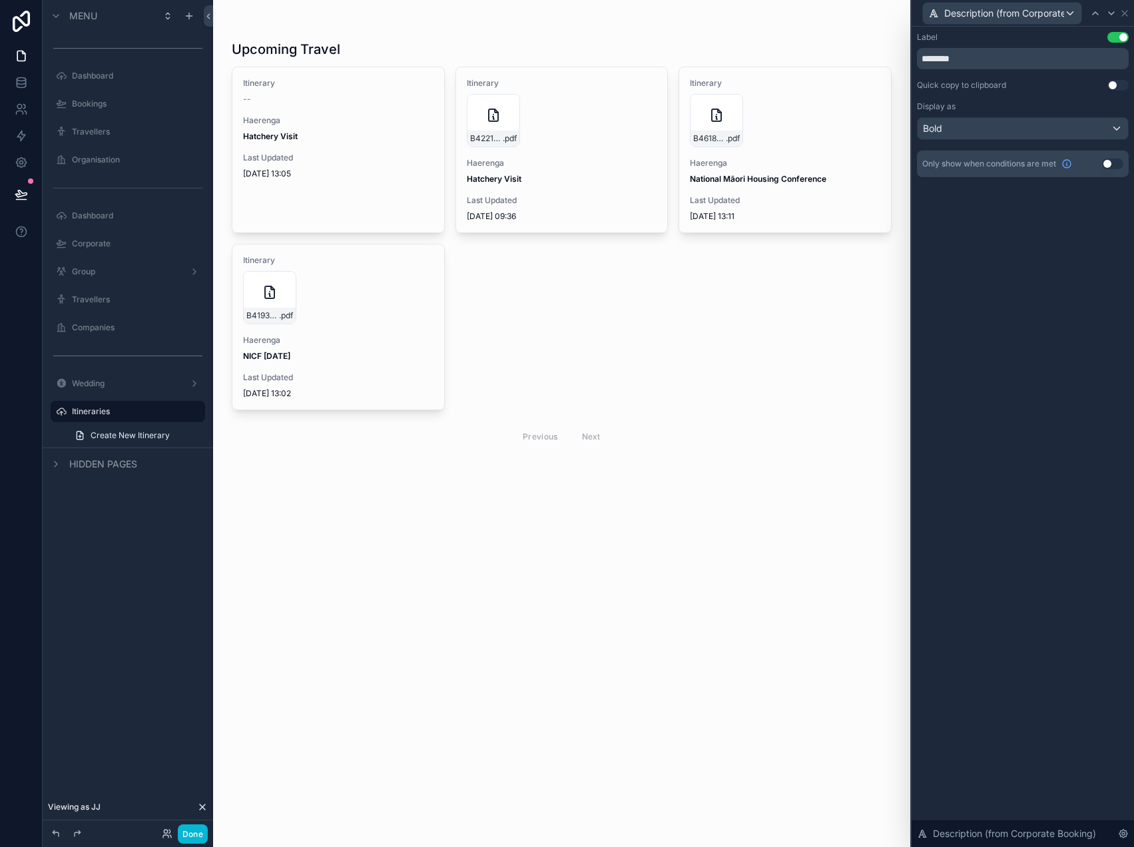
click at [396, 499] on div "Upcoming Travel Itinerary -- Haerenga Hatchery Visit Last Updated 24/09/2025 13…" at bounding box center [561, 423] width 697 height 847
click at [191, 831] on button "Done" at bounding box center [193, 833] width 30 height 19
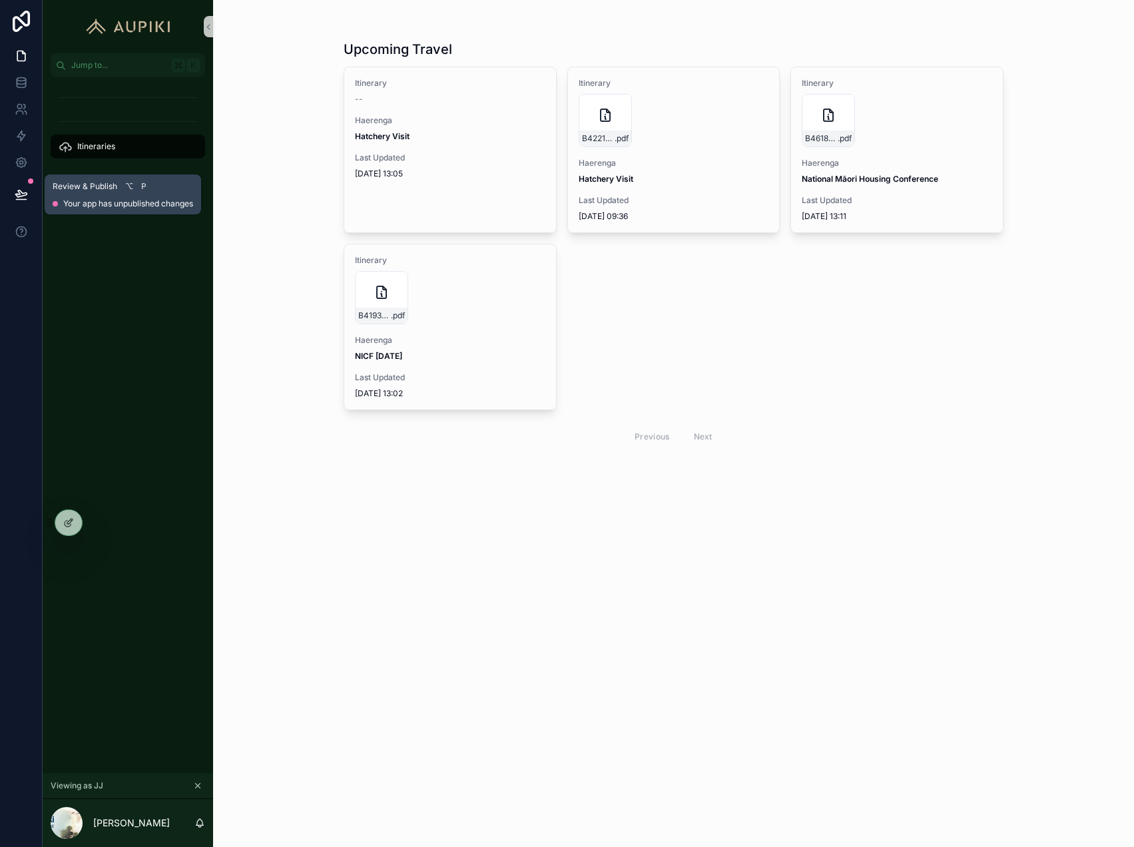
click at [30, 192] on button at bounding box center [21, 194] width 29 height 37
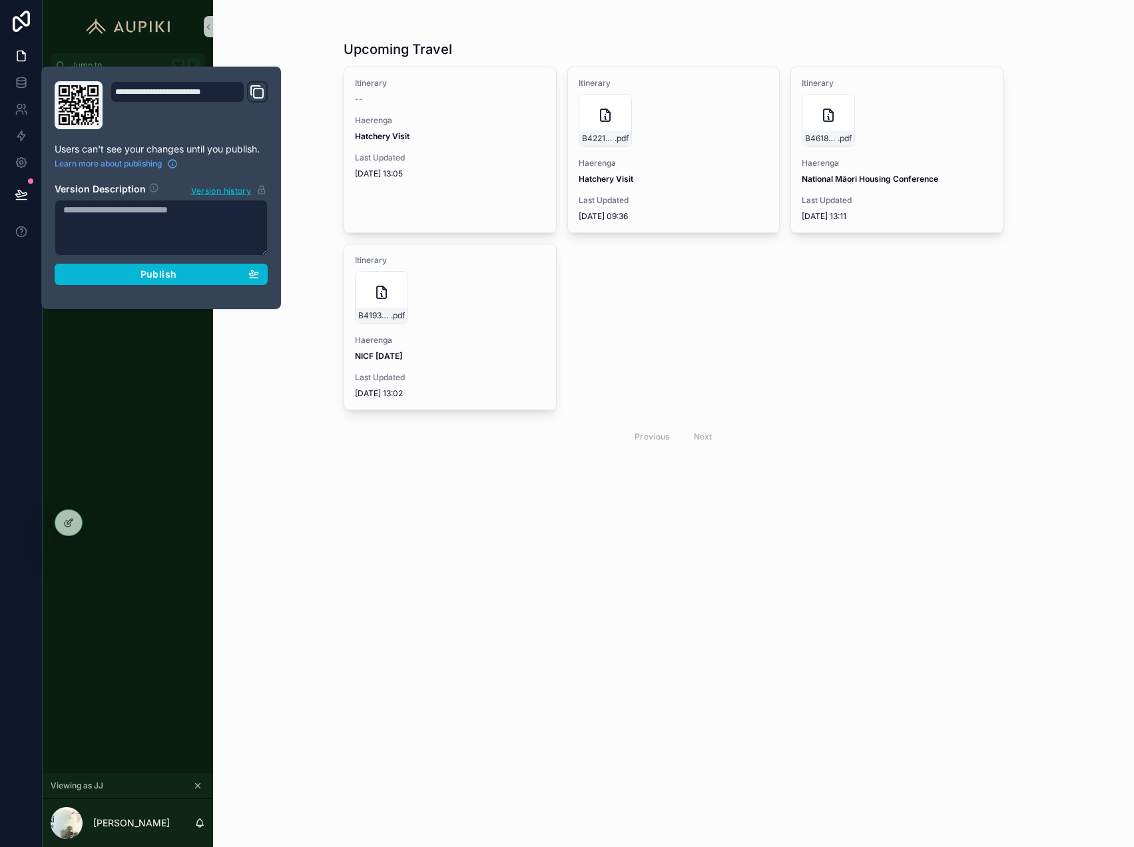
click at [158, 284] on div "**********" at bounding box center [161, 187] width 224 height 213
click at [206, 276] on div "Publish" at bounding box center [161, 274] width 196 height 12
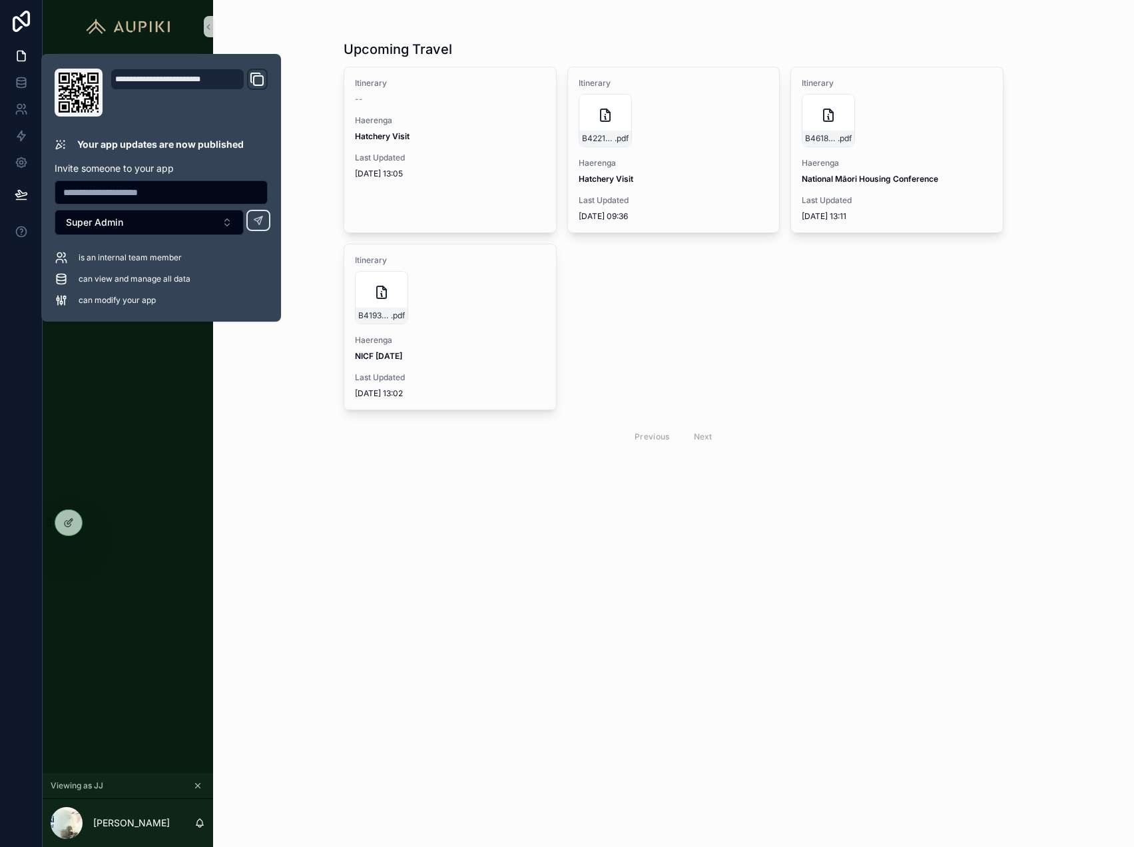
click at [584, 581] on div "Upcoming Travel Itinerary -- Haerenga Hatchery Visit Last Updated 24/09/2025 13…" at bounding box center [673, 423] width 921 height 847
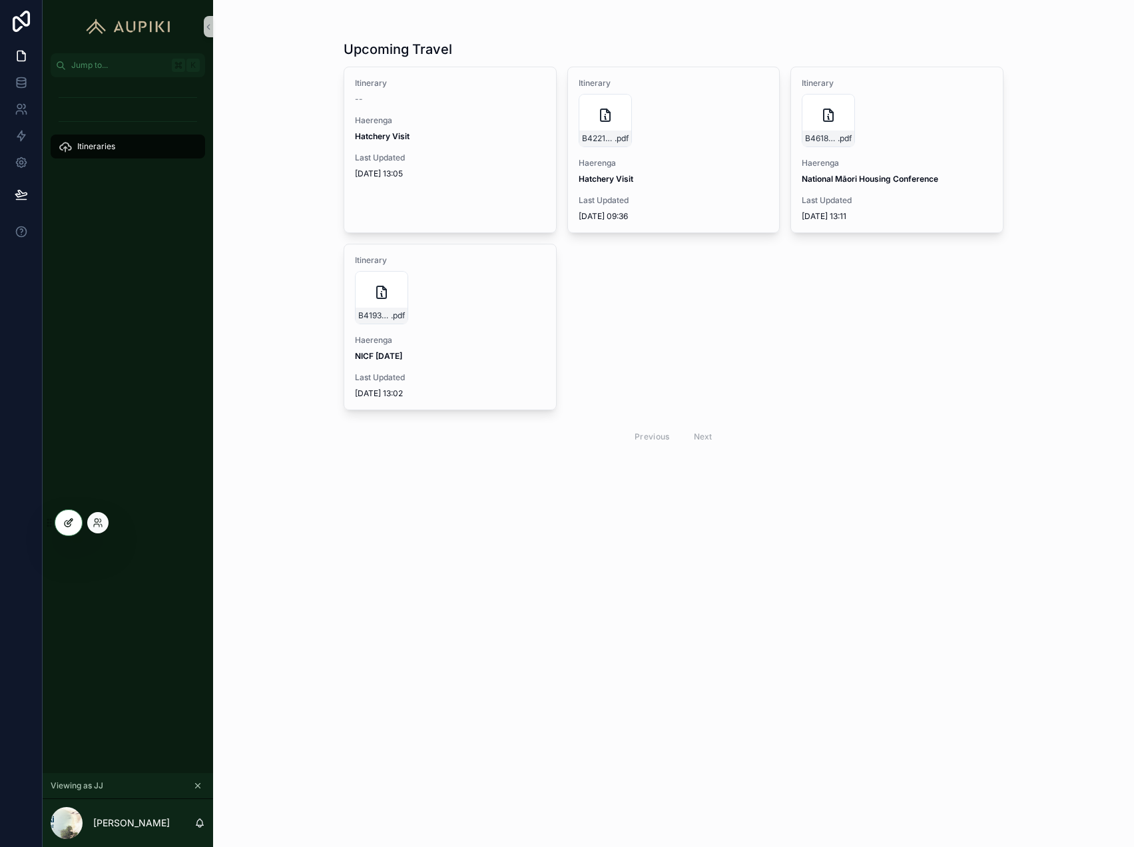
click at [60, 521] on div at bounding box center [68, 522] width 27 height 25
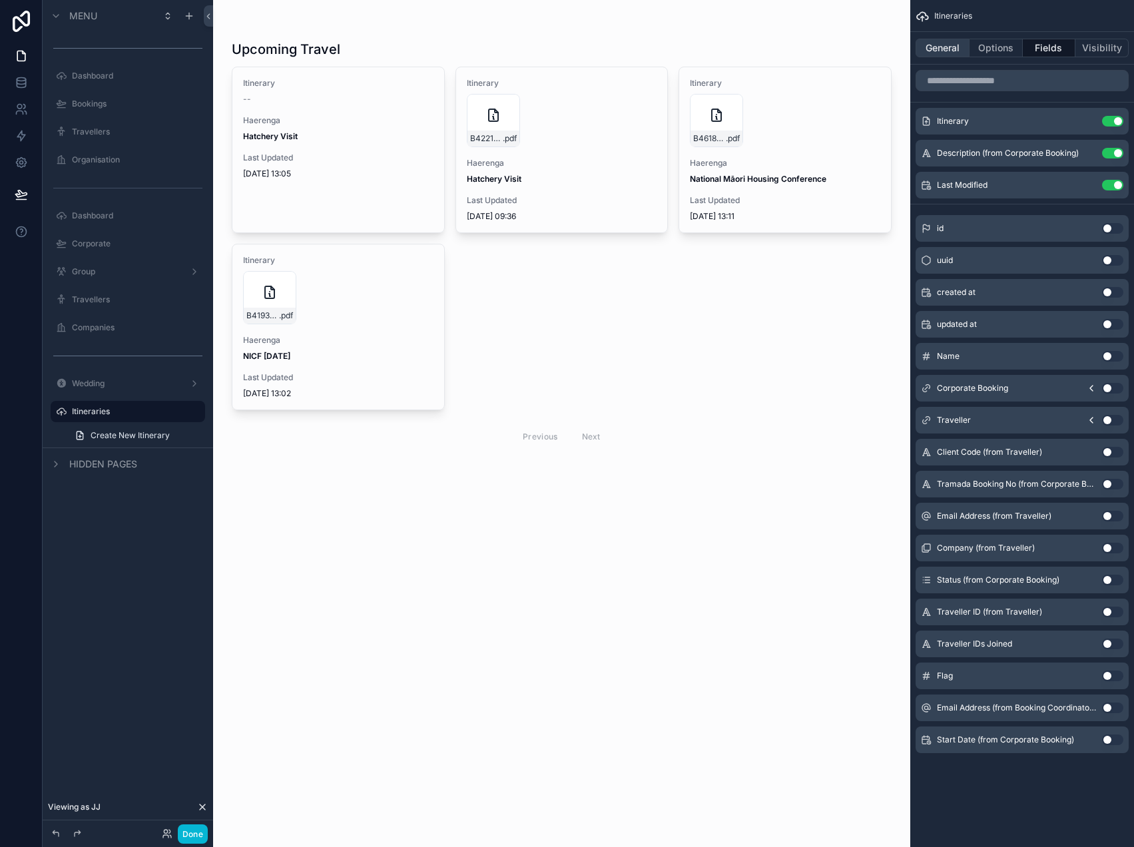
click at [956, 43] on button "General" at bounding box center [942, 48] width 54 height 19
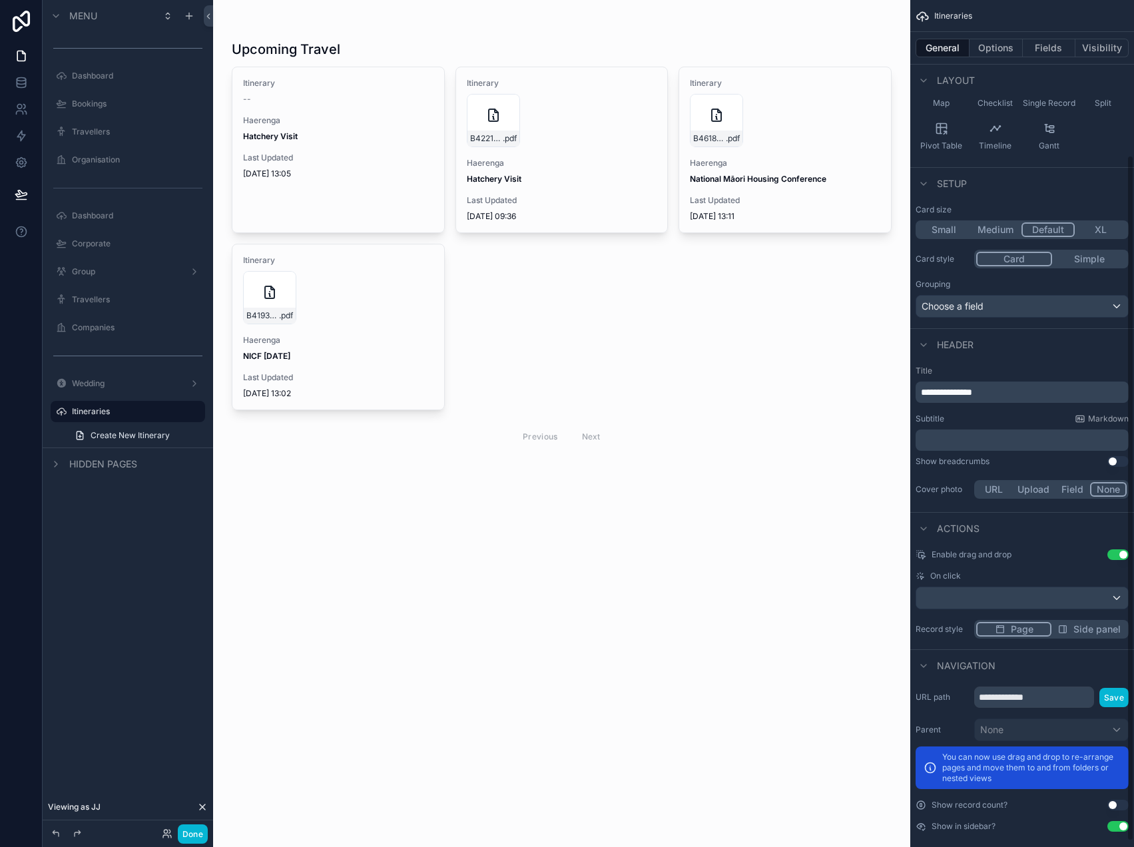
scroll to position [198, 0]
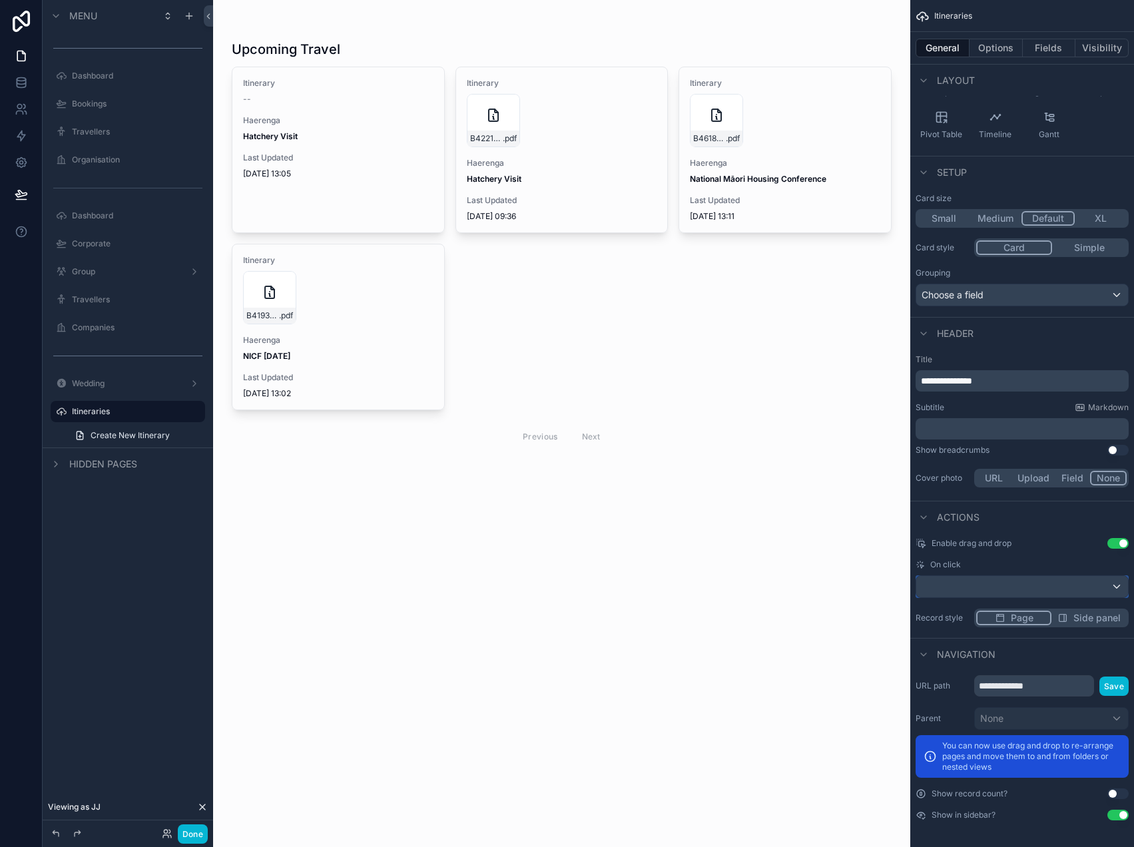
click at [1010, 582] on div "scrollable content" at bounding box center [1022, 586] width 212 height 21
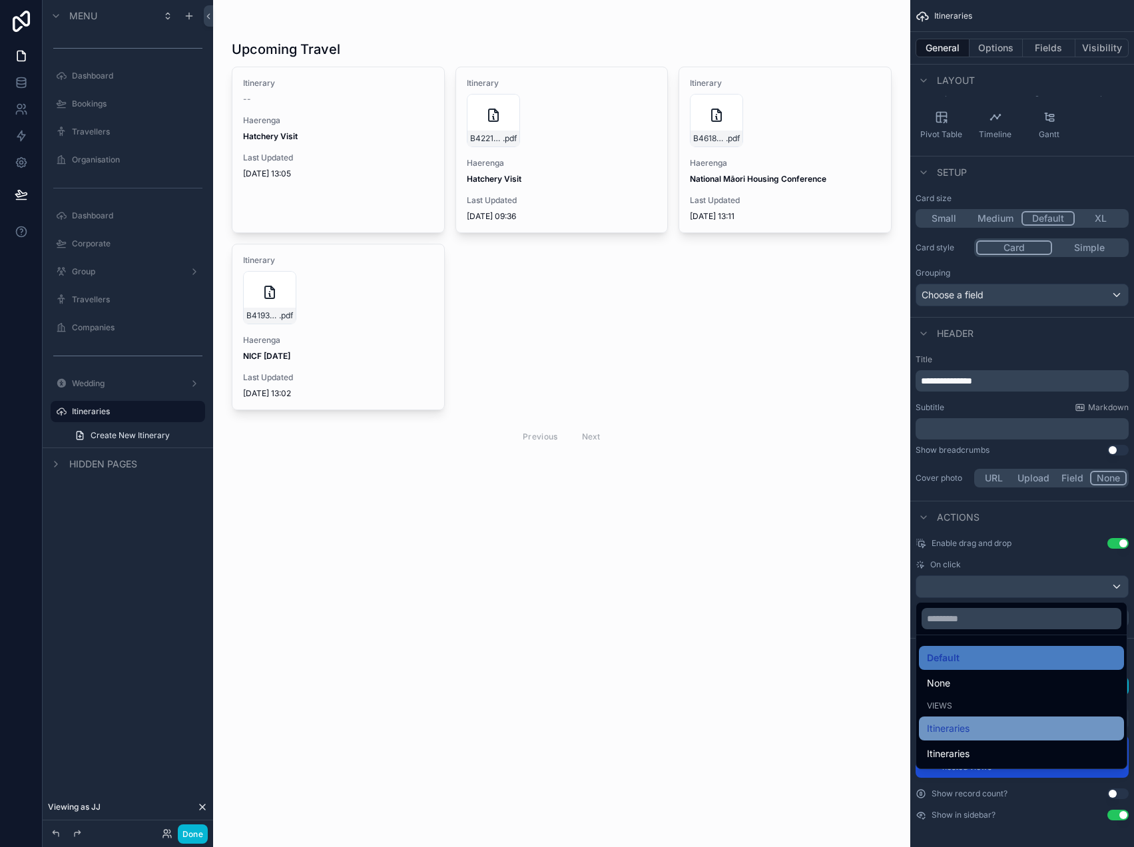
click at [976, 721] on div "Itineraries" at bounding box center [1021, 728] width 189 height 16
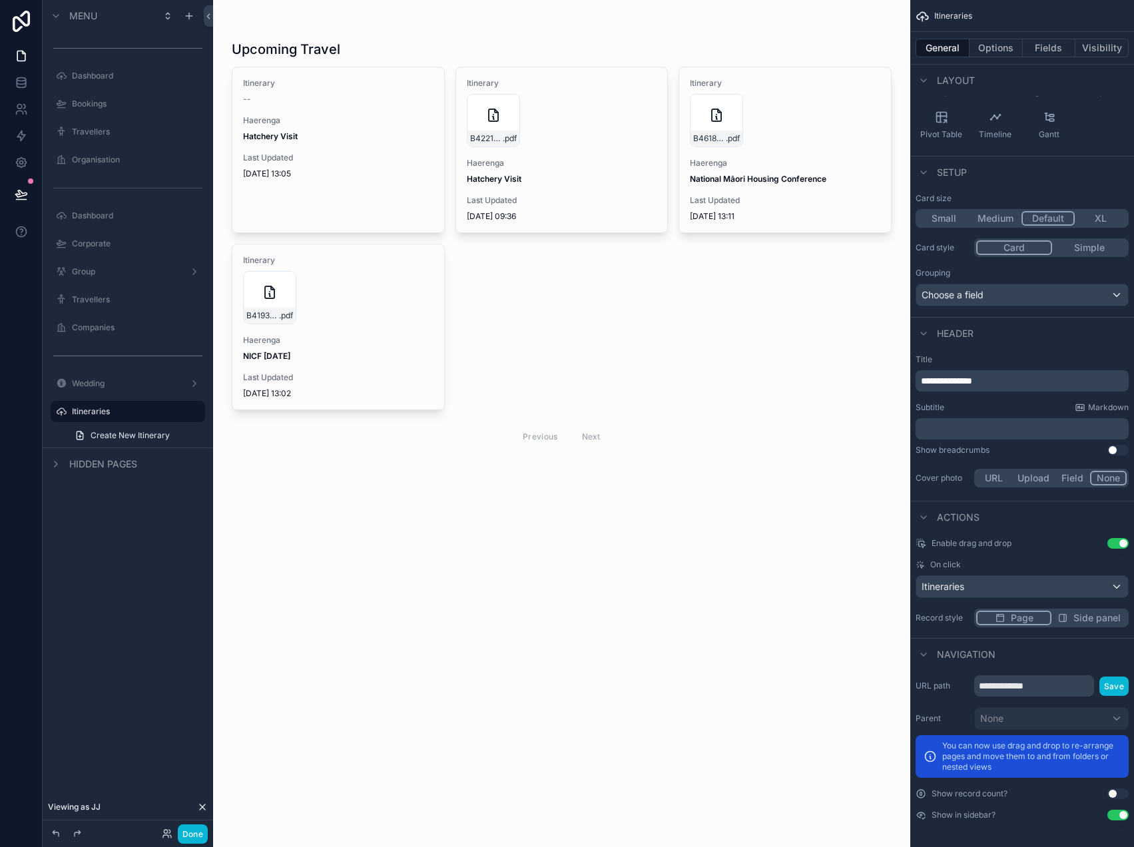
click at [351, 149] on div "scrollable content" at bounding box center [561, 247] width 681 height 495
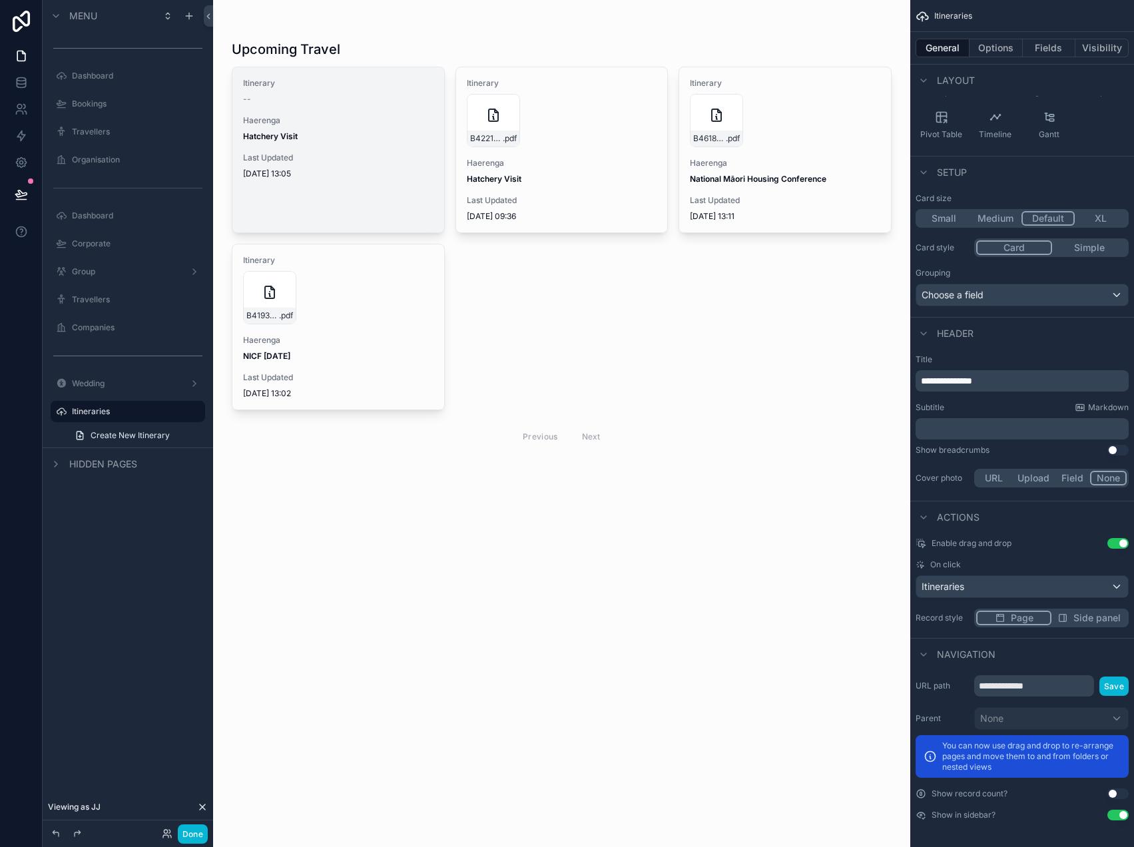
click at [361, 150] on div "Itinerary -- Haerenga Hatchery Visit Last Updated 24/09/2025 13:05" at bounding box center [338, 128] width 212 height 122
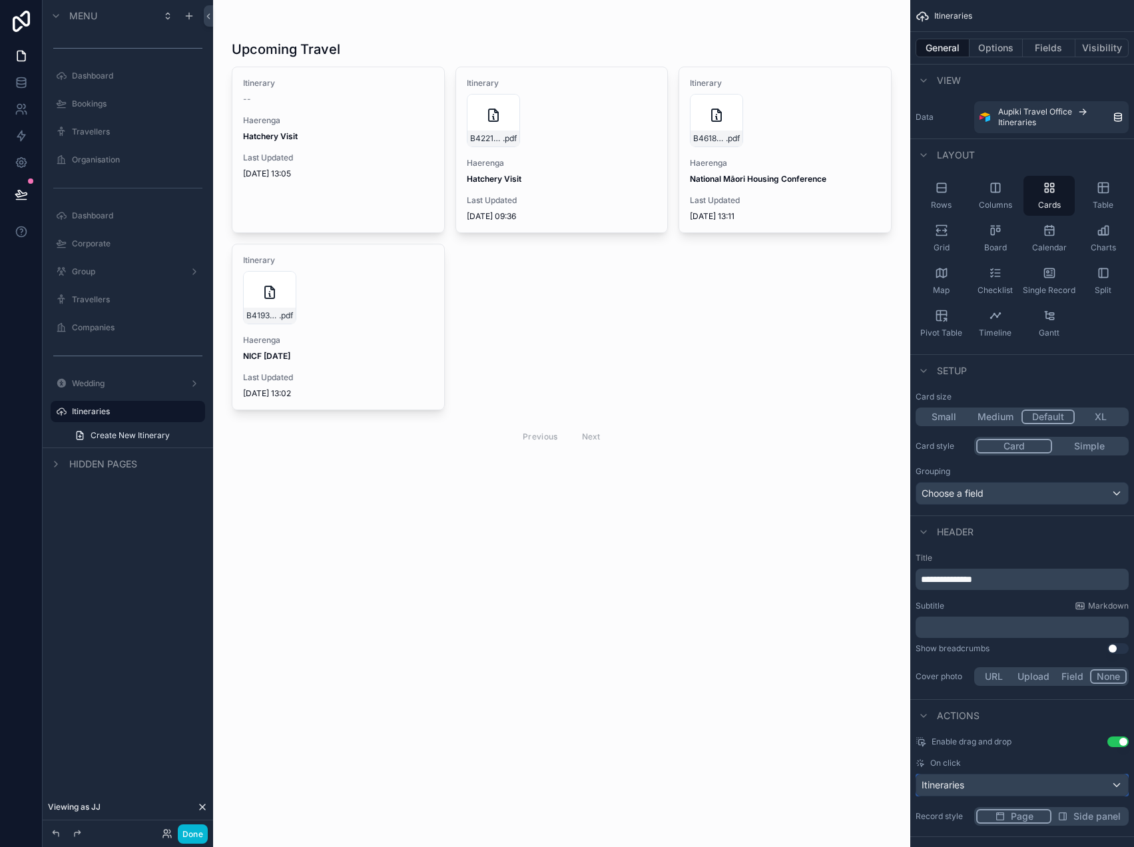
click at [978, 779] on div "Itineraries" at bounding box center [1022, 784] width 212 height 21
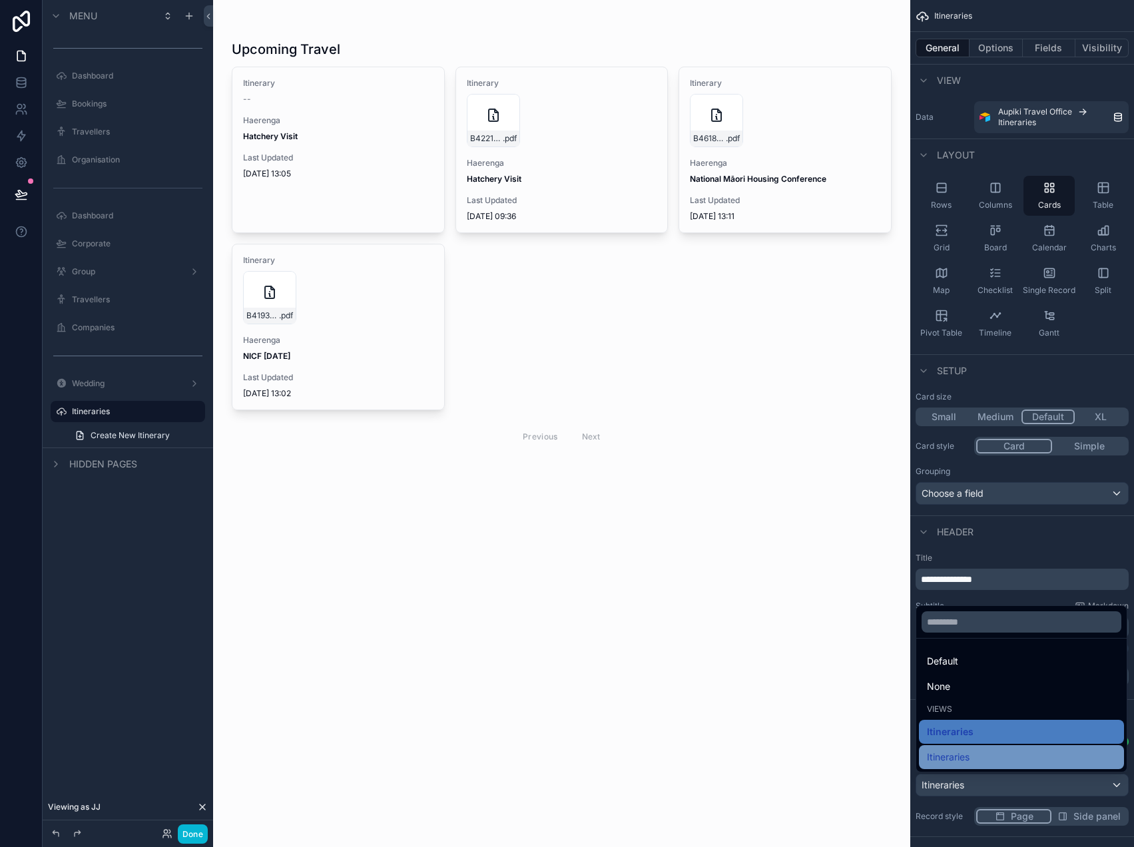
click at [972, 750] on div "Itineraries" at bounding box center [1021, 757] width 189 height 16
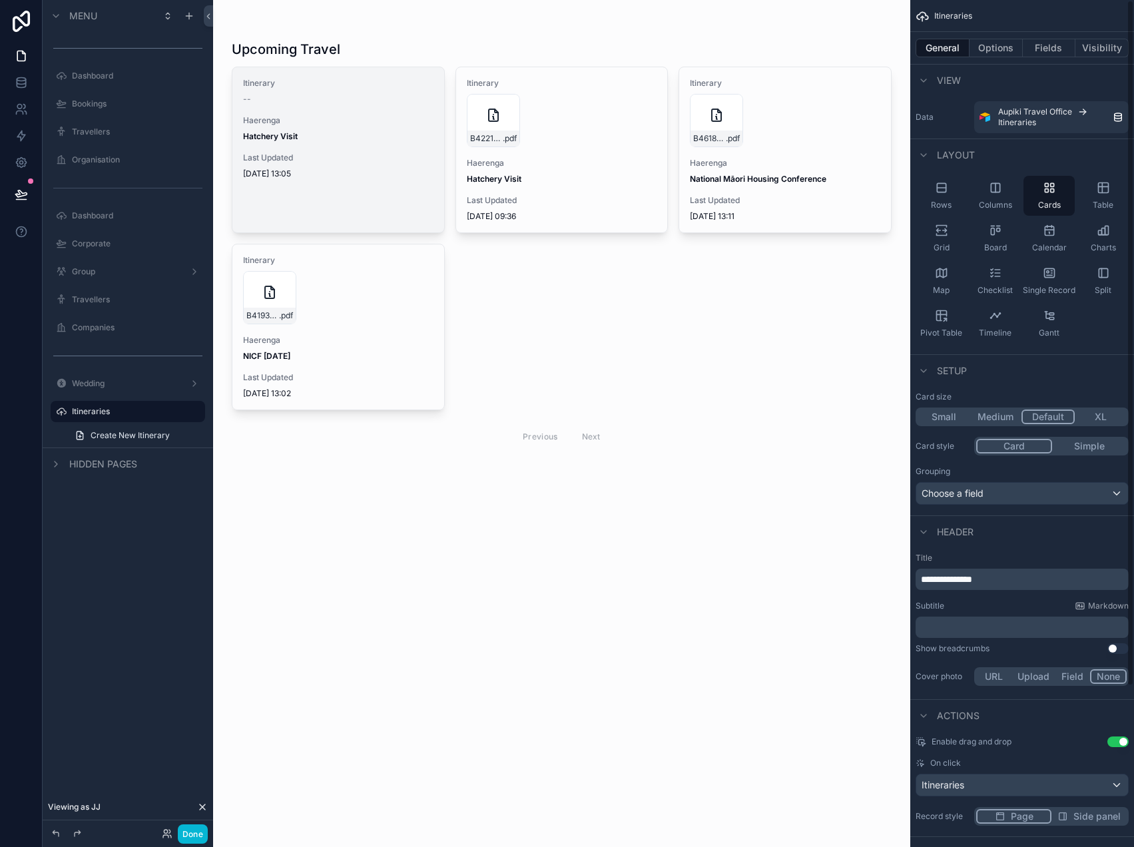
click at [379, 142] on div "Itinerary -- Haerenga Hatchery Visit Last Updated 24/09/2025 13:05" at bounding box center [338, 128] width 212 height 122
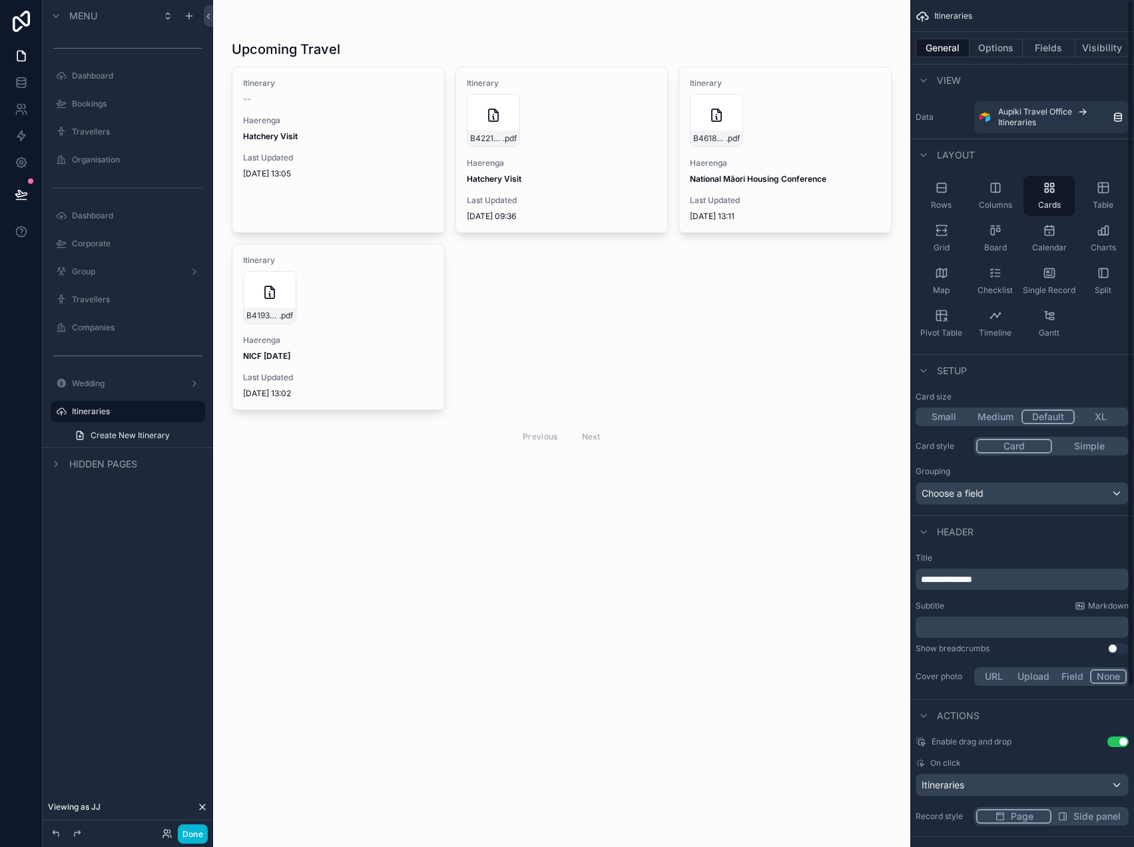
click at [1093, 443] on button "Simple" at bounding box center [1089, 446] width 75 height 15
click at [1044, 439] on button "Card" at bounding box center [1013, 446] width 75 height 15
click at [1016, 46] on button "Options" at bounding box center [995, 48] width 53 height 19
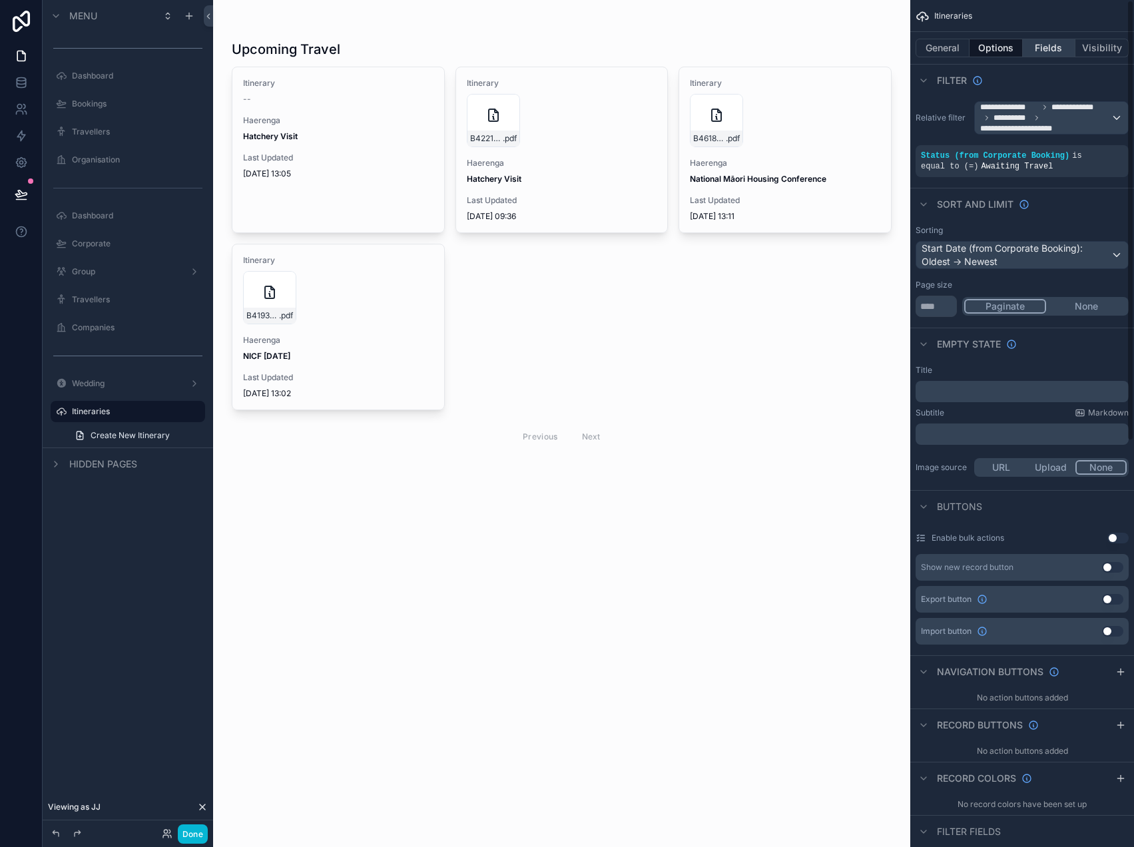
click at [1050, 44] on button "Fields" at bounding box center [1048, 48] width 53 height 19
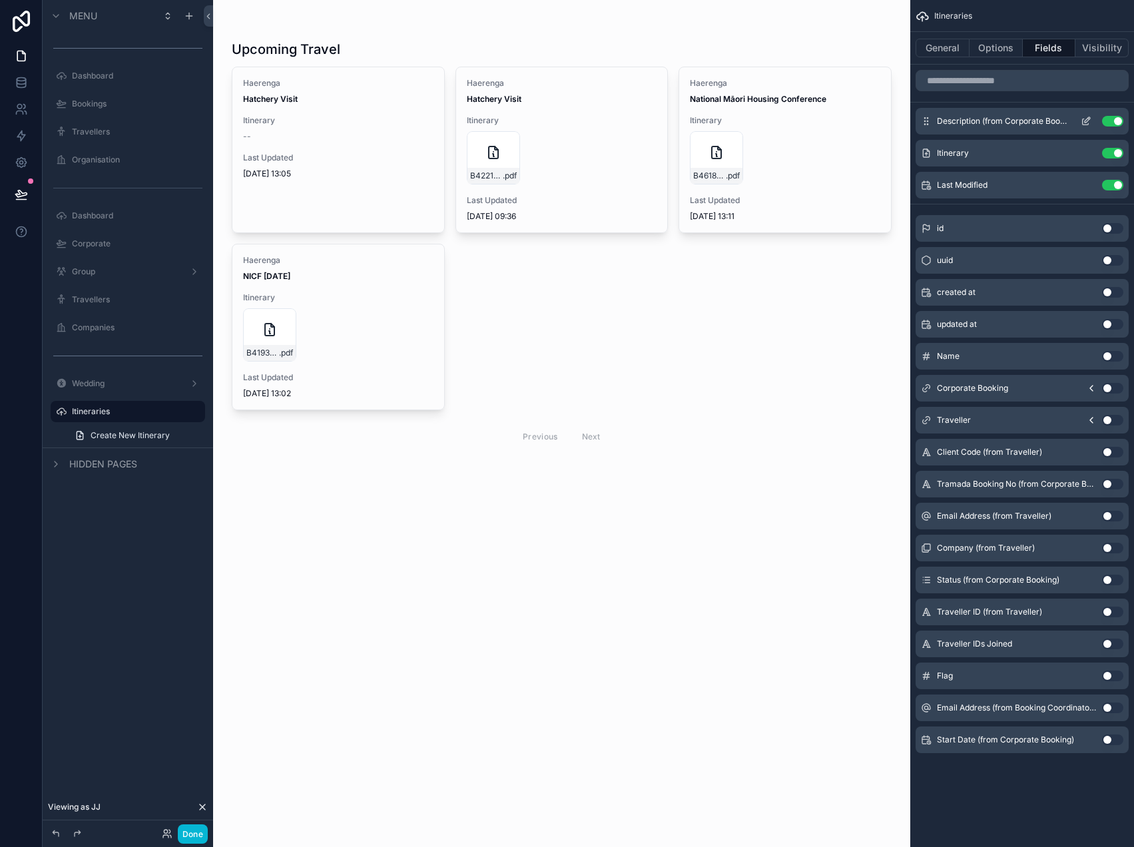
click at [1084, 117] on icon "scrollable content" at bounding box center [1085, 121] width 11 height 11
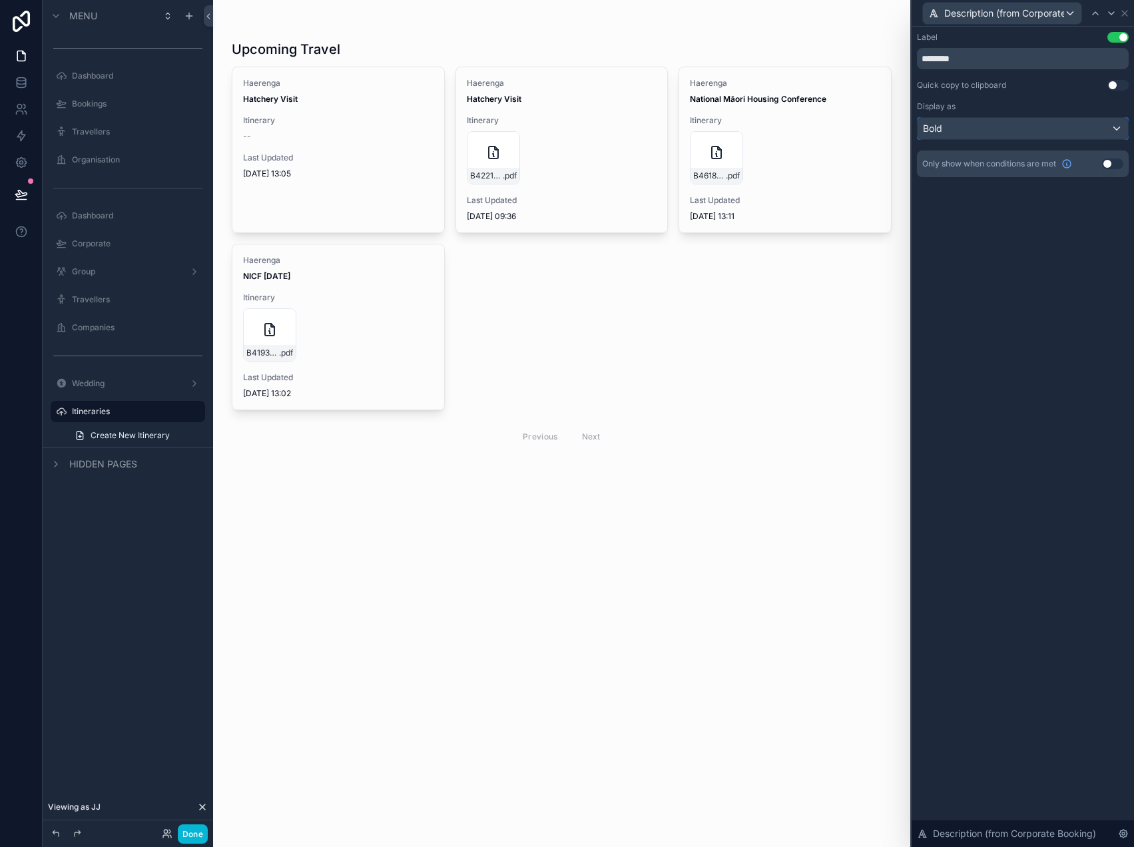
click at [1038, 127] on div "Bold" at bounding box center [1022, 128] width 210 height 21
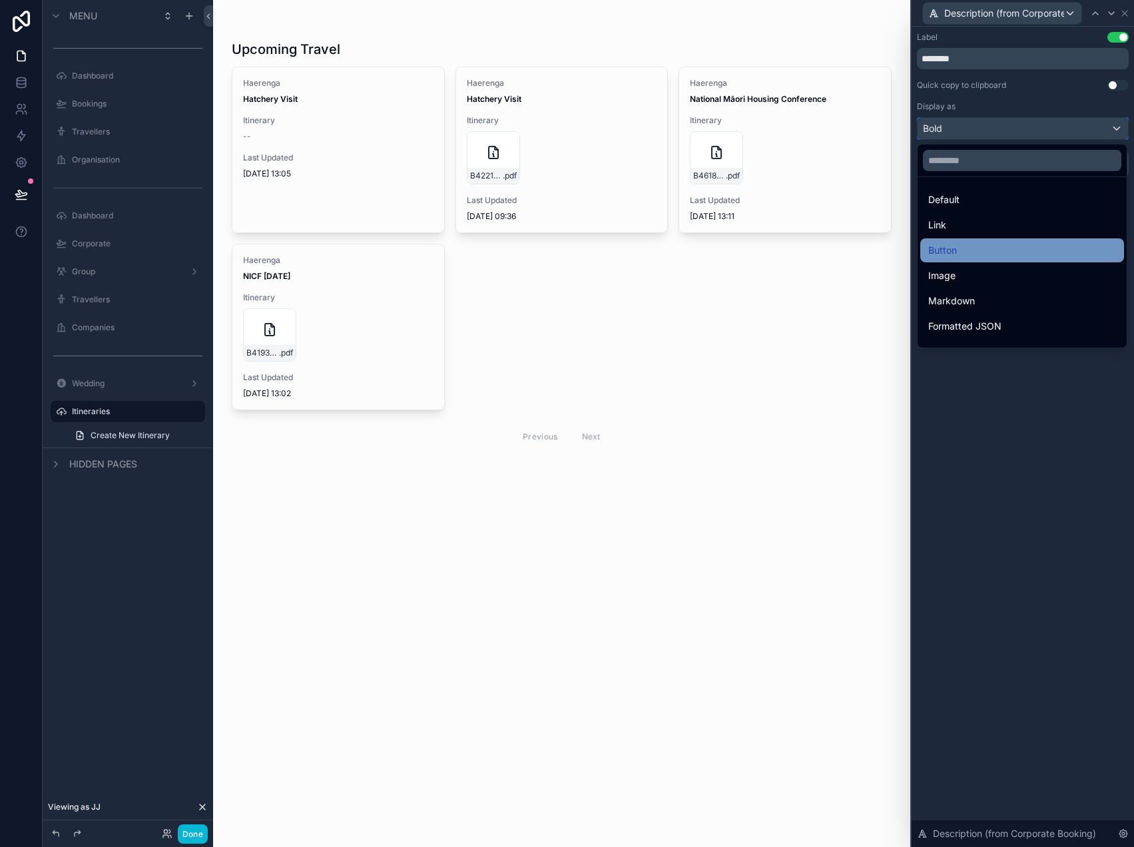
scroll to position [145, 0]
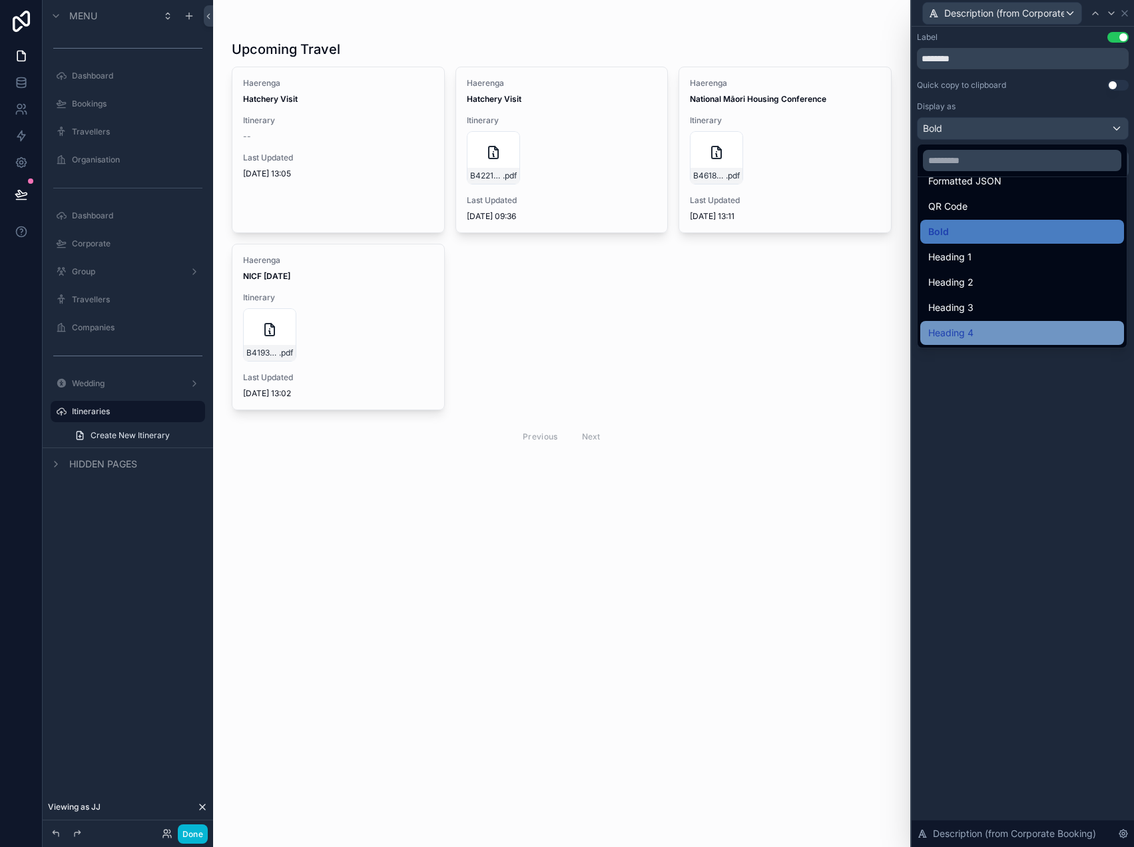
click at [984, 324] on div "Heading 4" at bounding box center [1022, 333] width 204 height 24
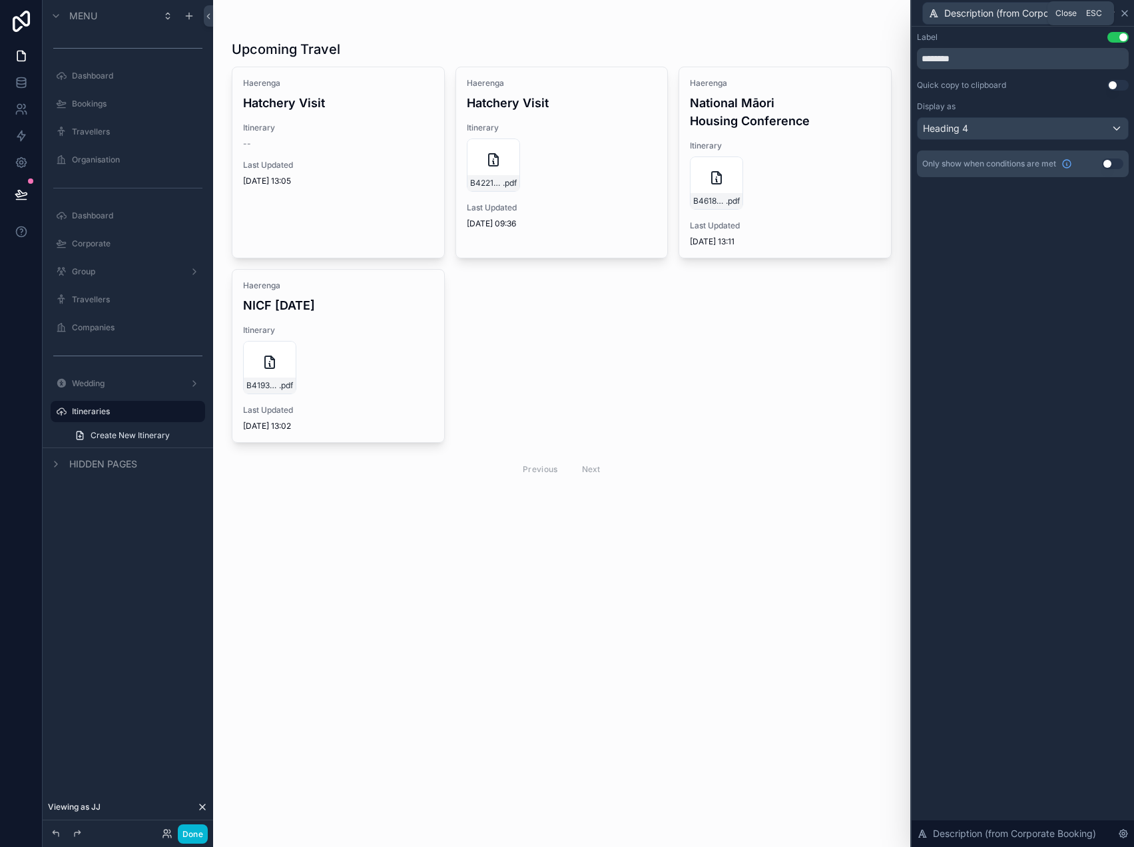
click at [1126, 15] on icon at bounding box center [1124, 13] width 5 height 5
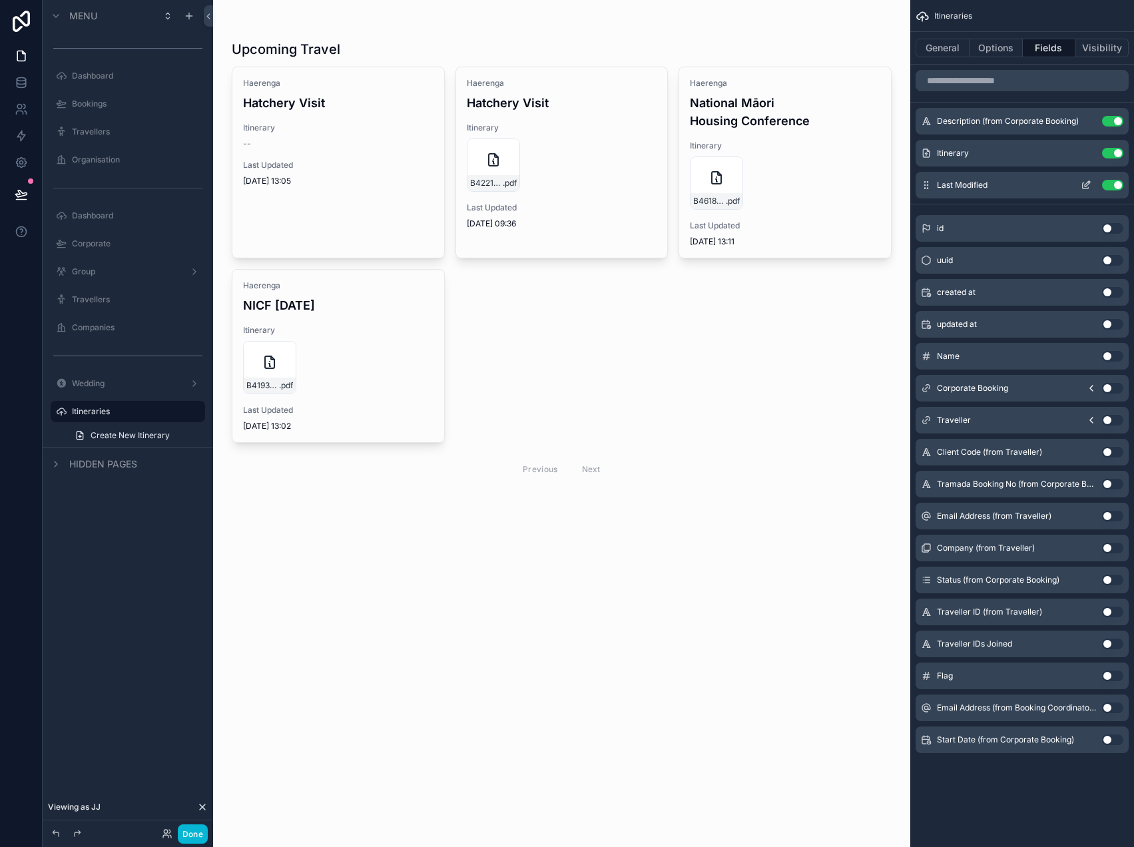
click at [1108, 185] on button "Use setting" at bounding box center [1112, 185] width 21 height 11
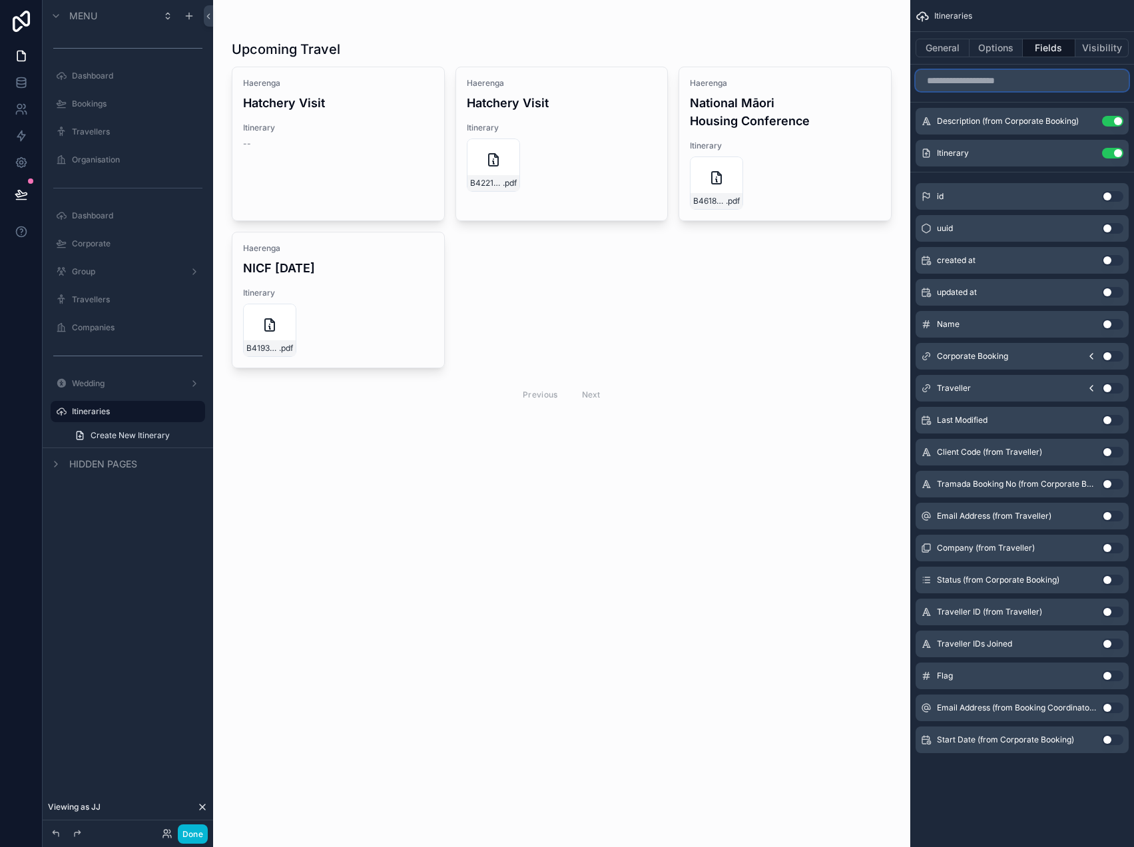
click at [1010, 83] on input "scrollable content" at bounding box center [1021, 80] width 213 height 21
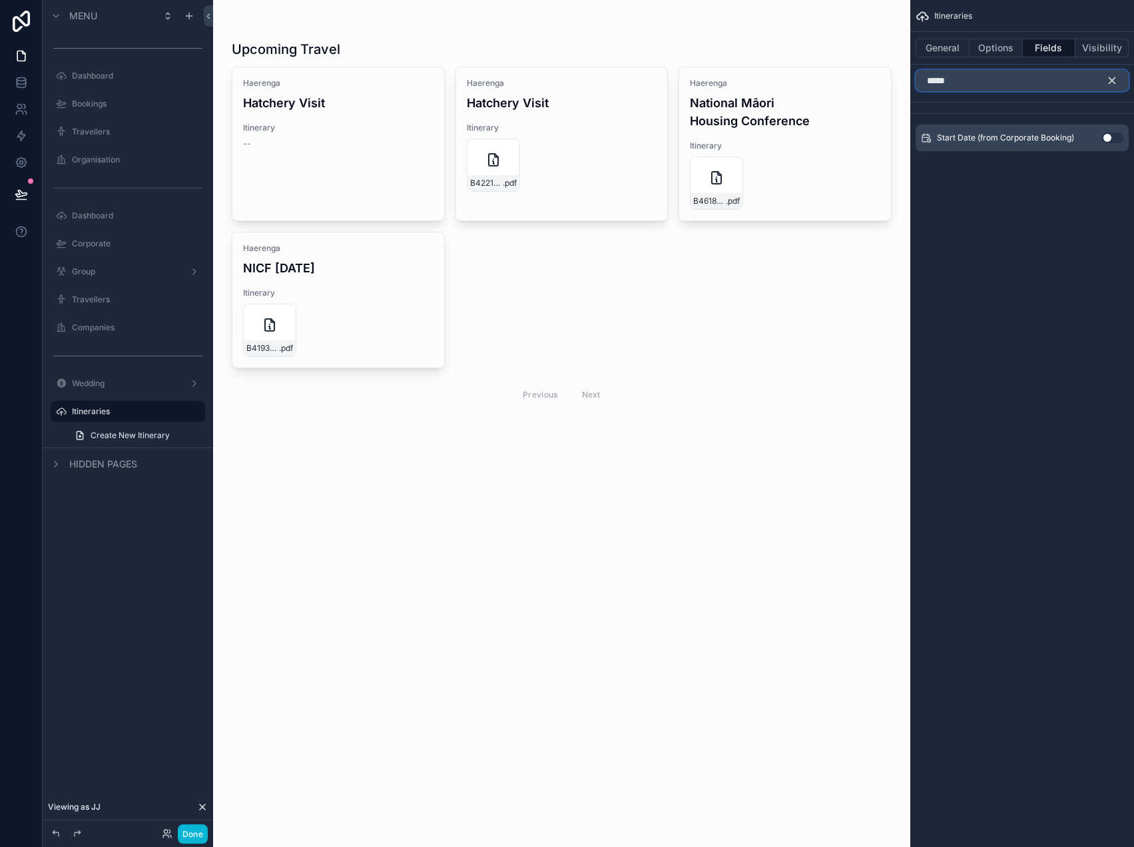
type input "*****"
click at [1113, 134] on button "Use setting" at bounding box center [1112, 137] width 21 height 11
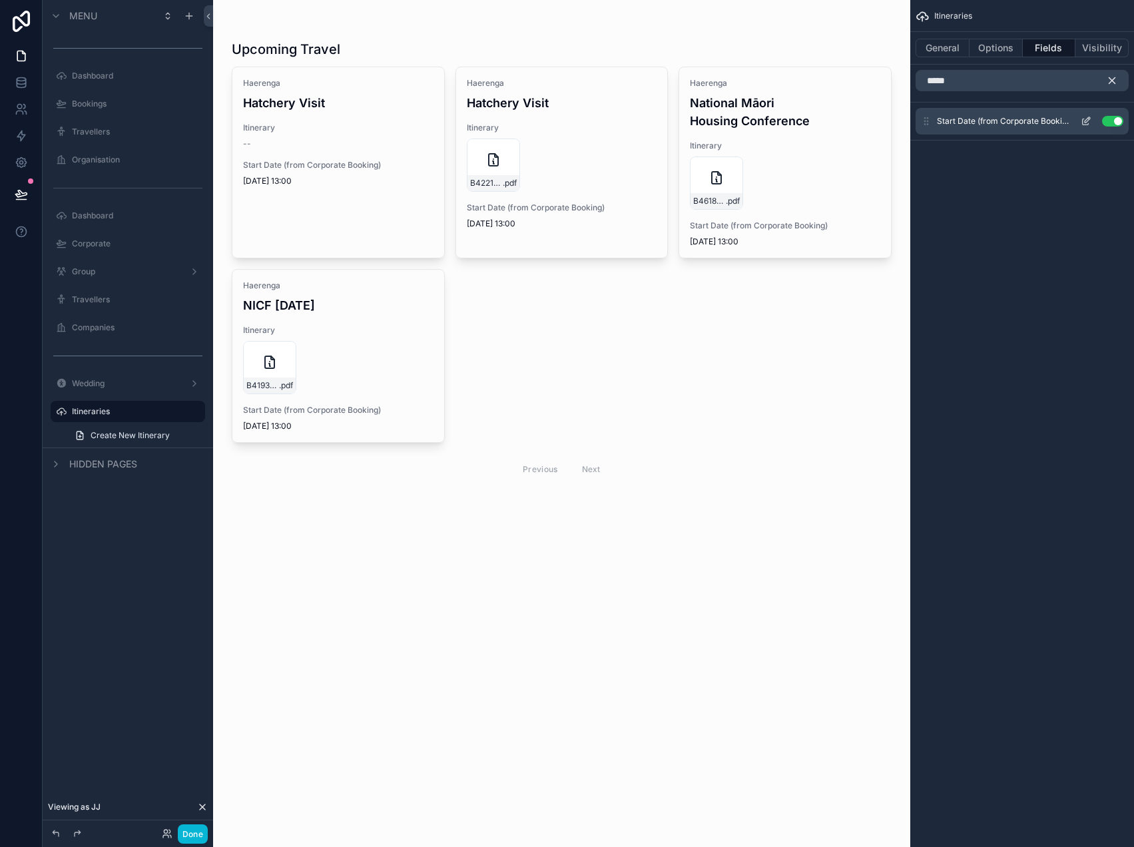
click at [1085, 122] on icon "scrollable content" at bounding box center [1086, 119] width 5 height 5
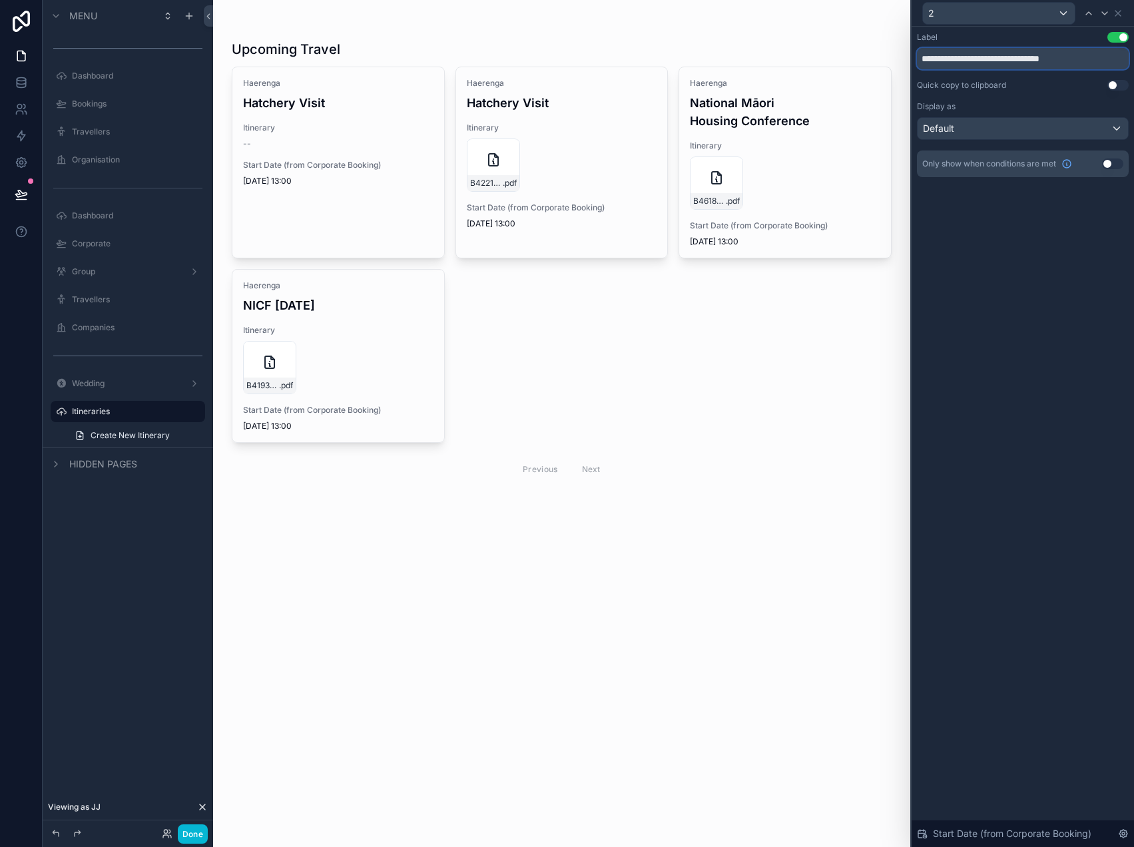
drag, startPoint x: 1090, startPoint y: 61, endPoint x: 854, endPoint y: 51, distance: 236.6
click at [853, 51] on div "**********" at bounding box center [567, 423] width 1134 height 847
type input "**********"
click at [1078, 125] on div "Default" at bounding box center [1022, 128] width 210 height 21
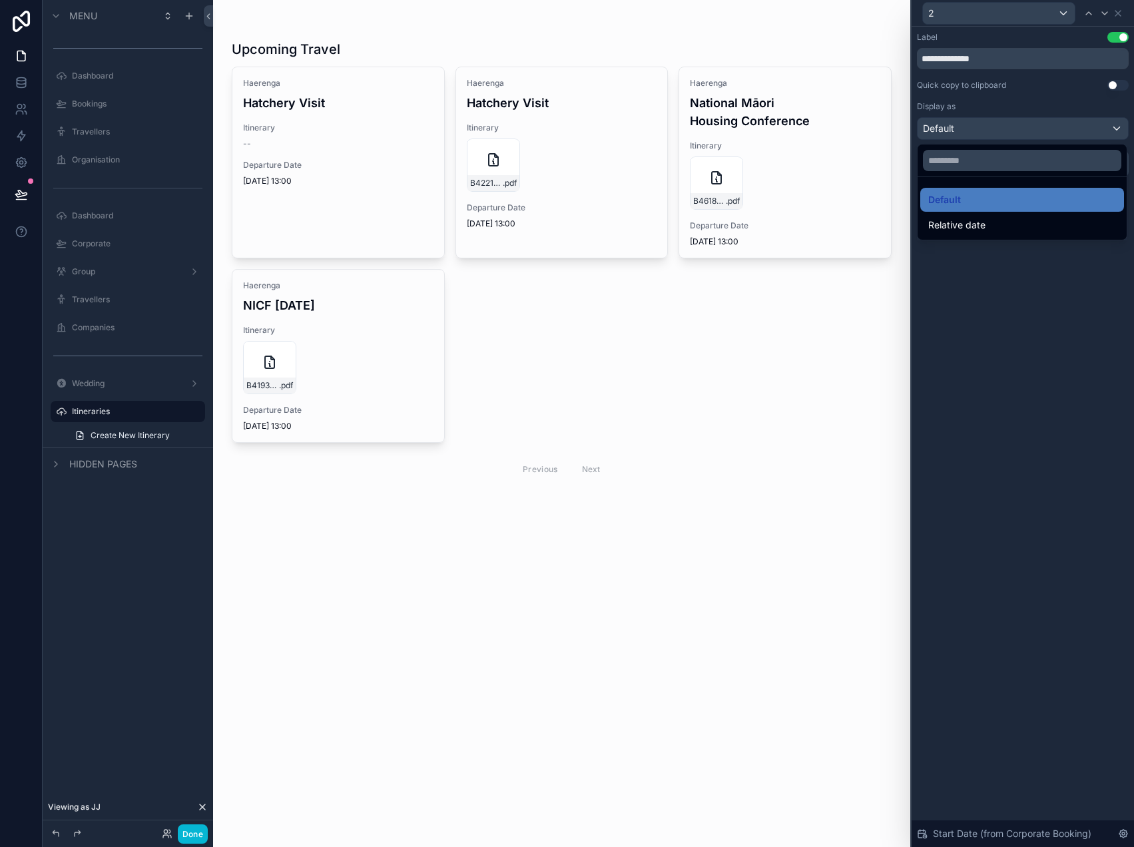
click at [976, 297] on div at bounding box center [1022, 423] width 222 height 847
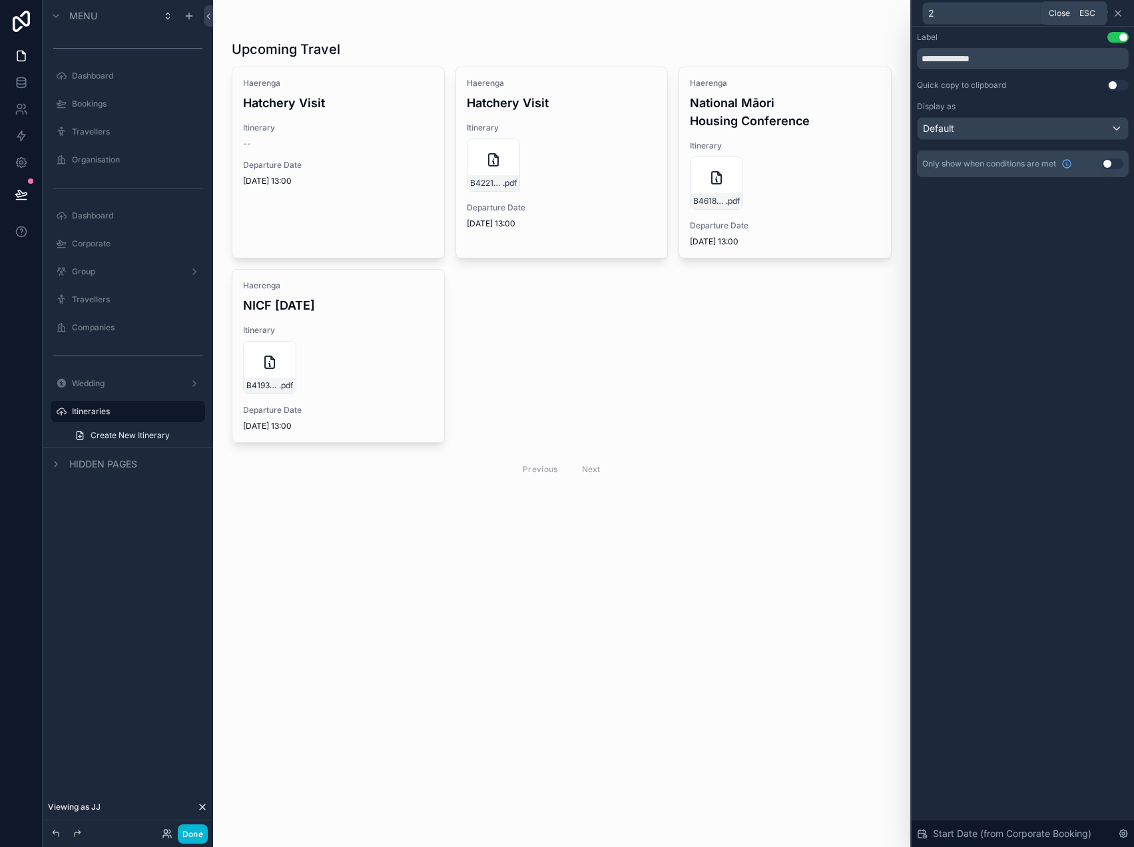
click at [1120, 13] on icon at bounding box center [1117, 13] width 11 height 11
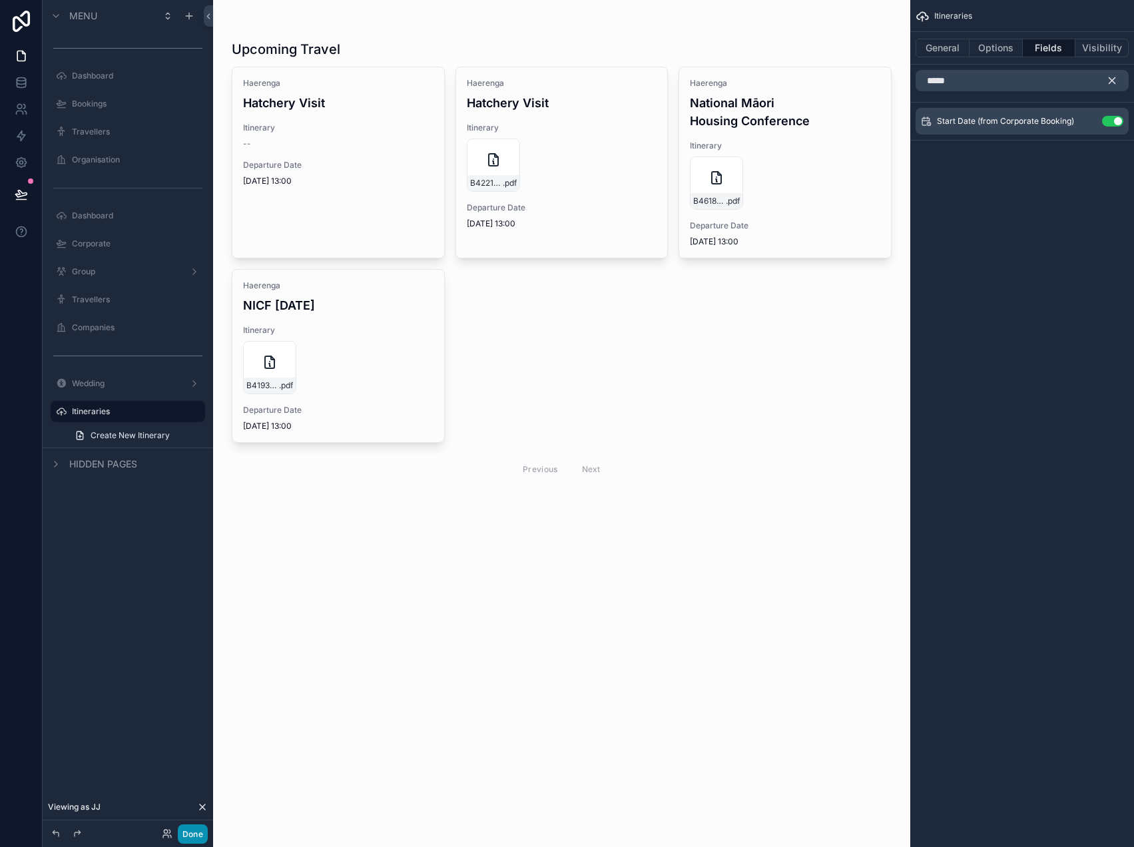
click at [187, 829] on button "Done" at bounding box center [193, 833] width 30 height 19
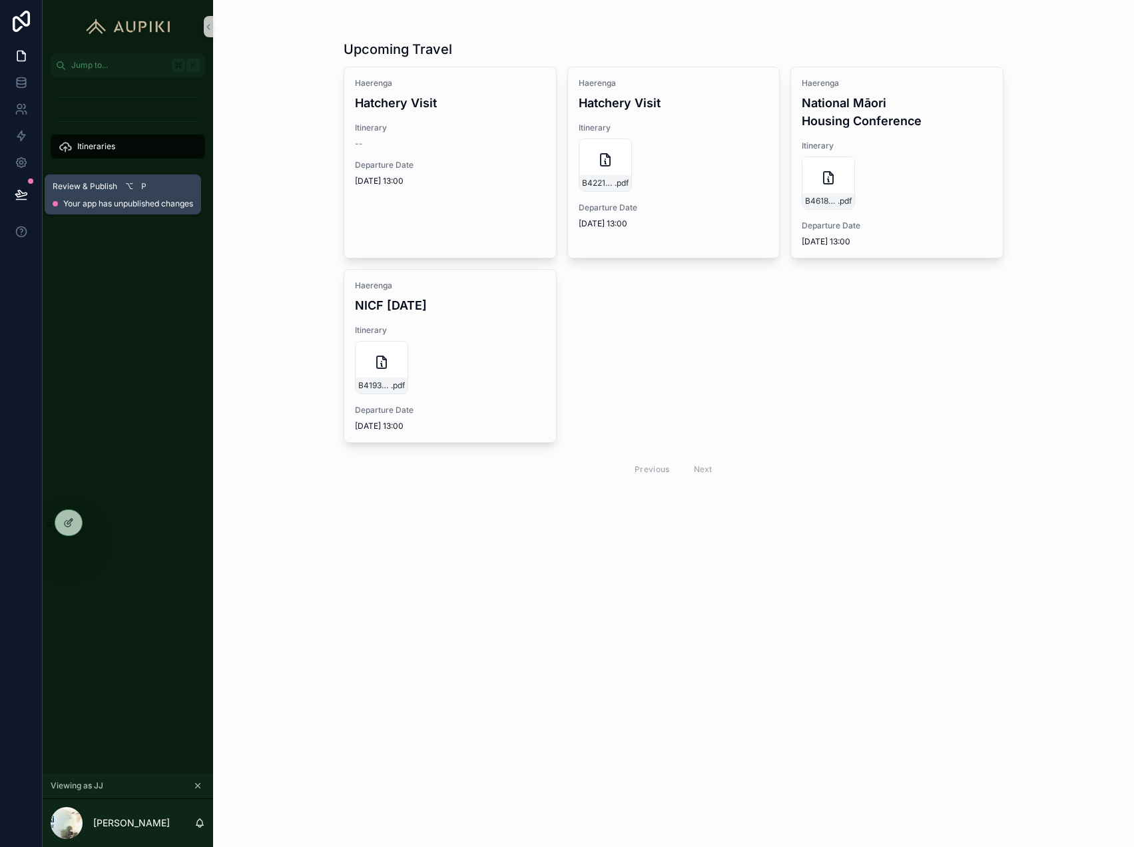
click at [27, 189] on button at bounding box center [21, 194] width 29 height 37
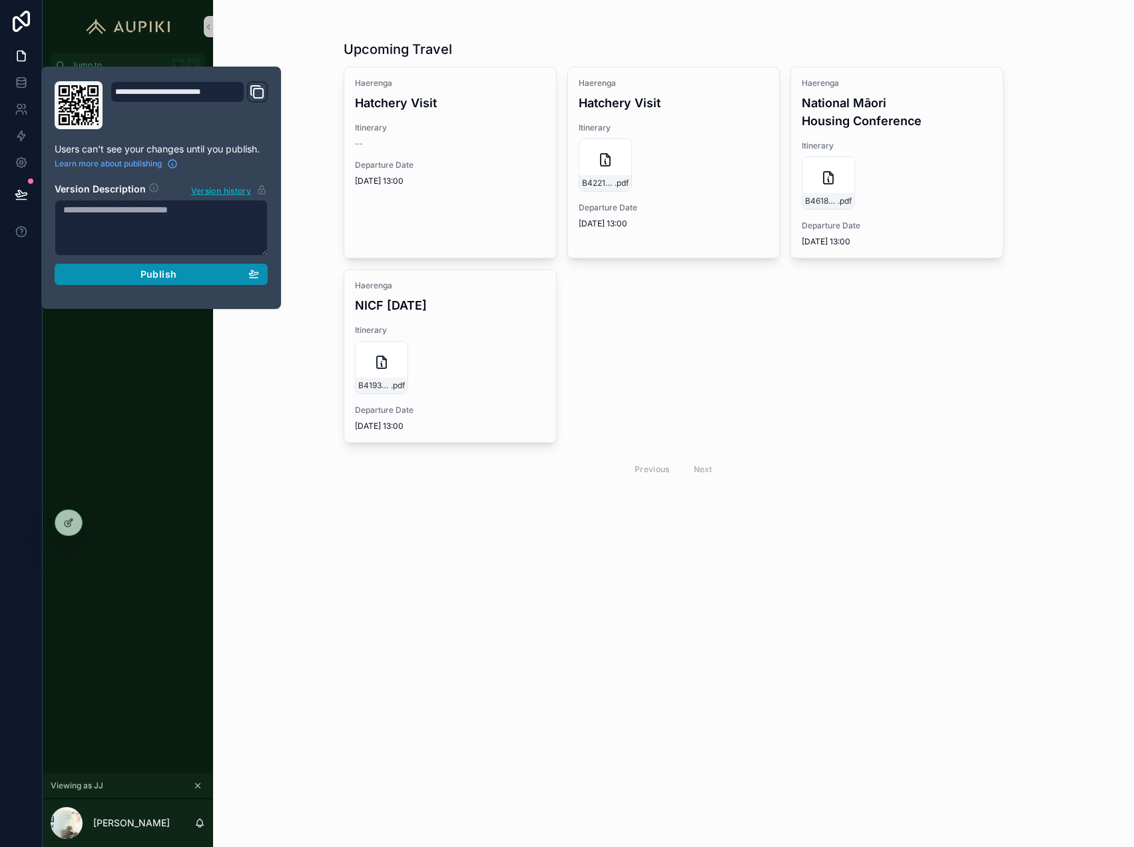
click at [145, 278] on span "Publish" at bounding box center [158, 274] width 36 height 12
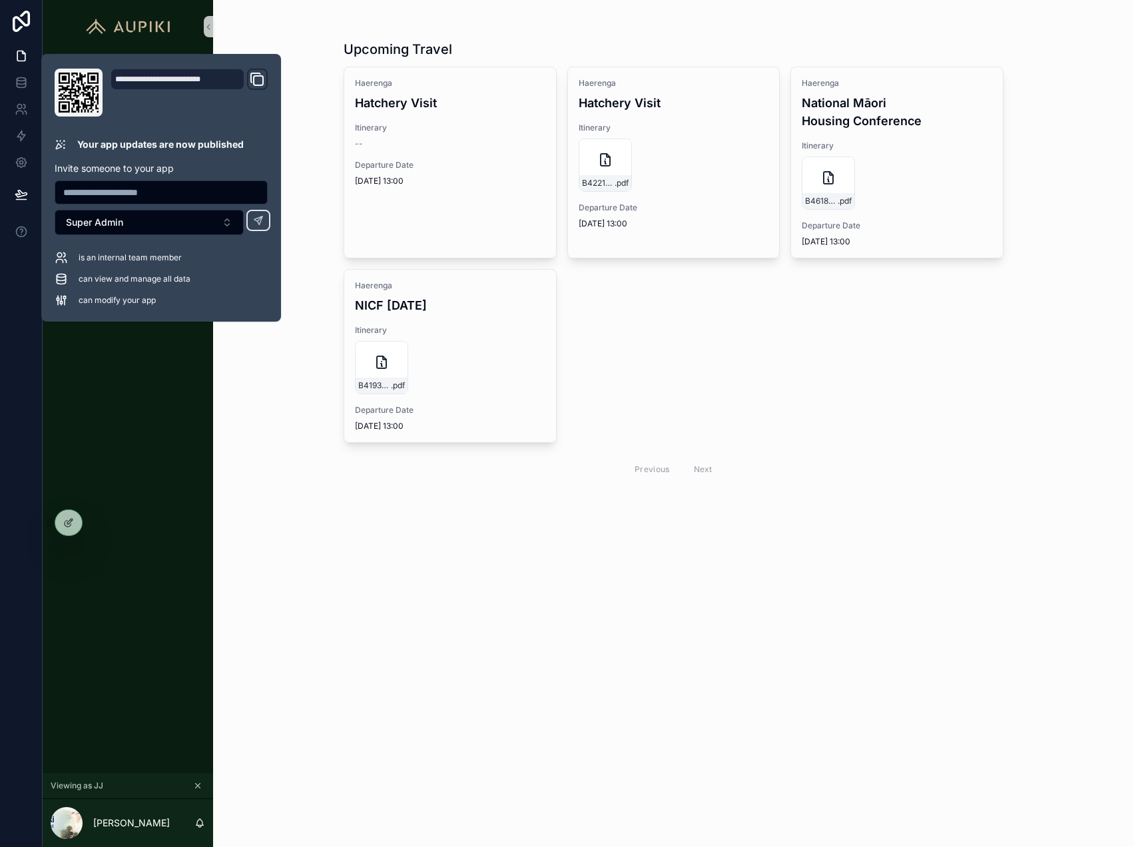
click at [327, 491] on div "Upcoming Travel Haerenga Hatchery Visit Itinerary -- Departure Date 07/10/2025 …" at bounding box center [673, 423] width 921 height 847
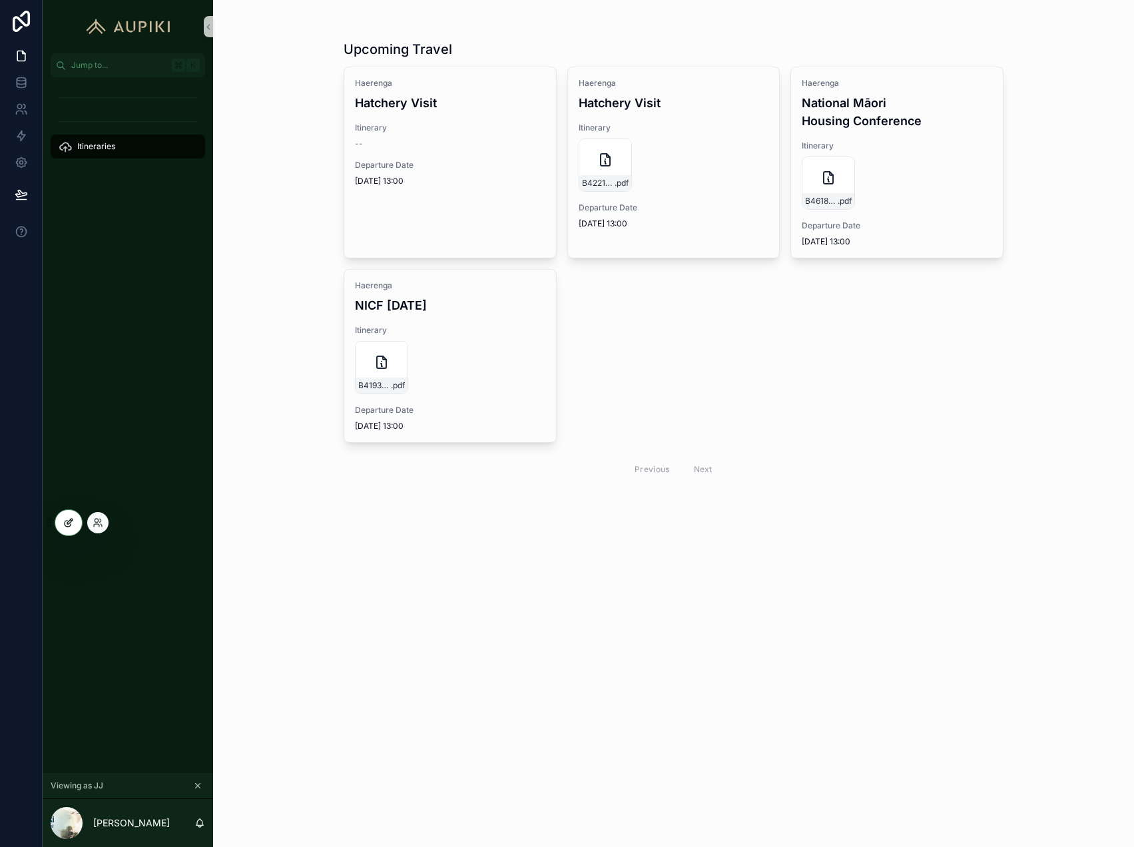
click at [65, 527] on icon at bounding box center [68, 522] width 11 height 11
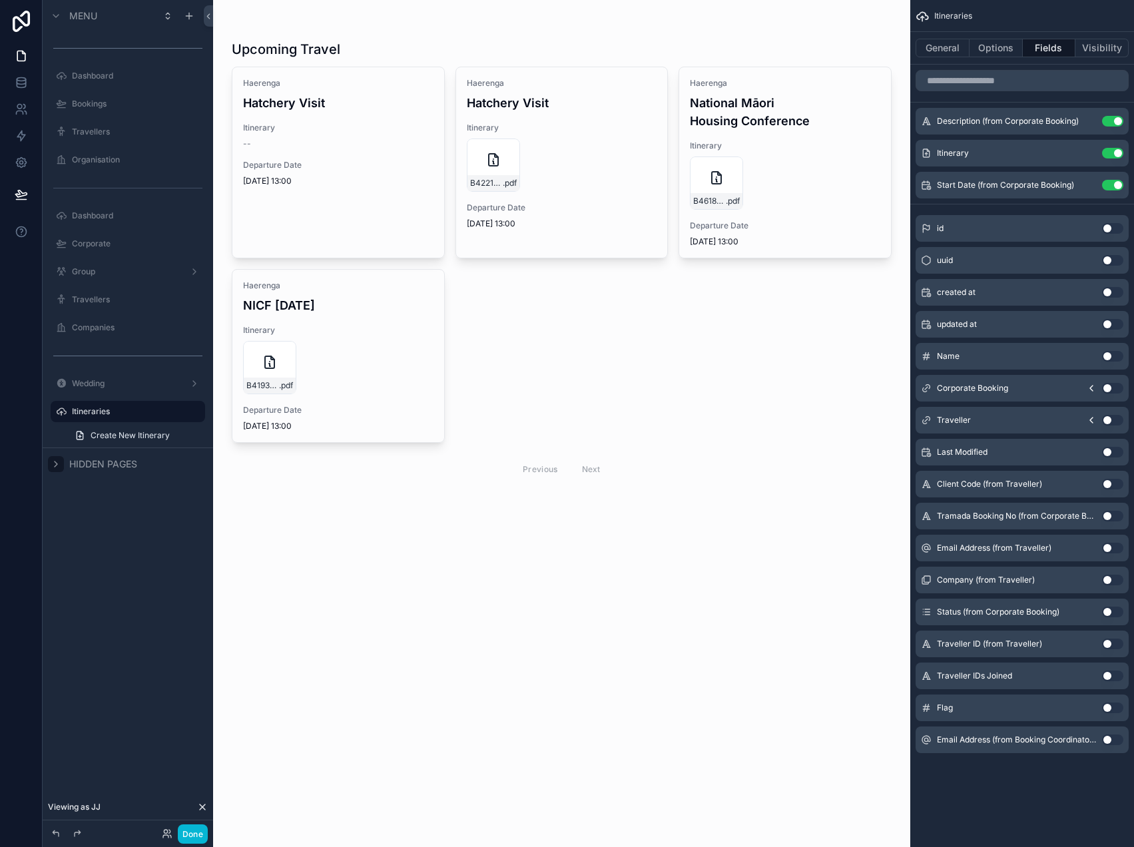
click at [61, 465] on icon "scrollable content" at bounding box center [56, 464] width 11 height 11
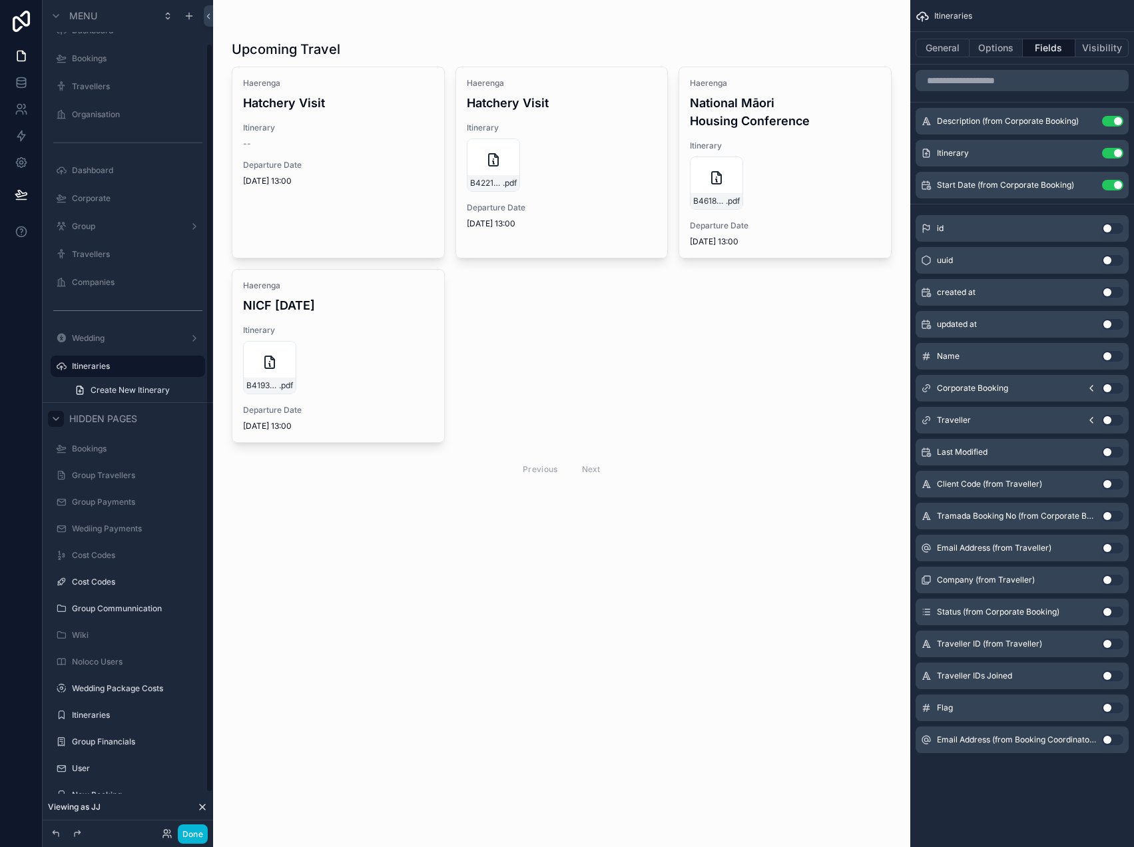
scroll to position [48, 0]
click at [137, 576] on label "Cost Codes" at bounding box center [125, 579] width 107 height 11
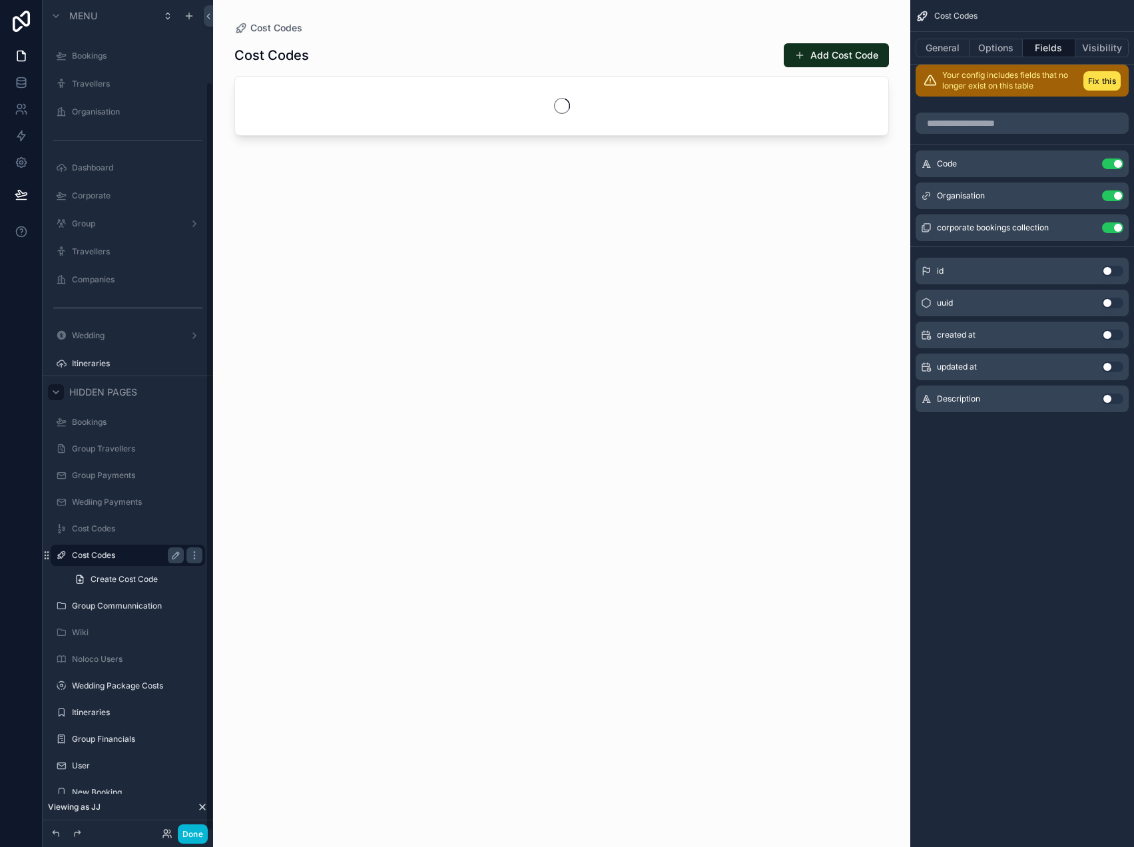
scroll to position [91, 0]
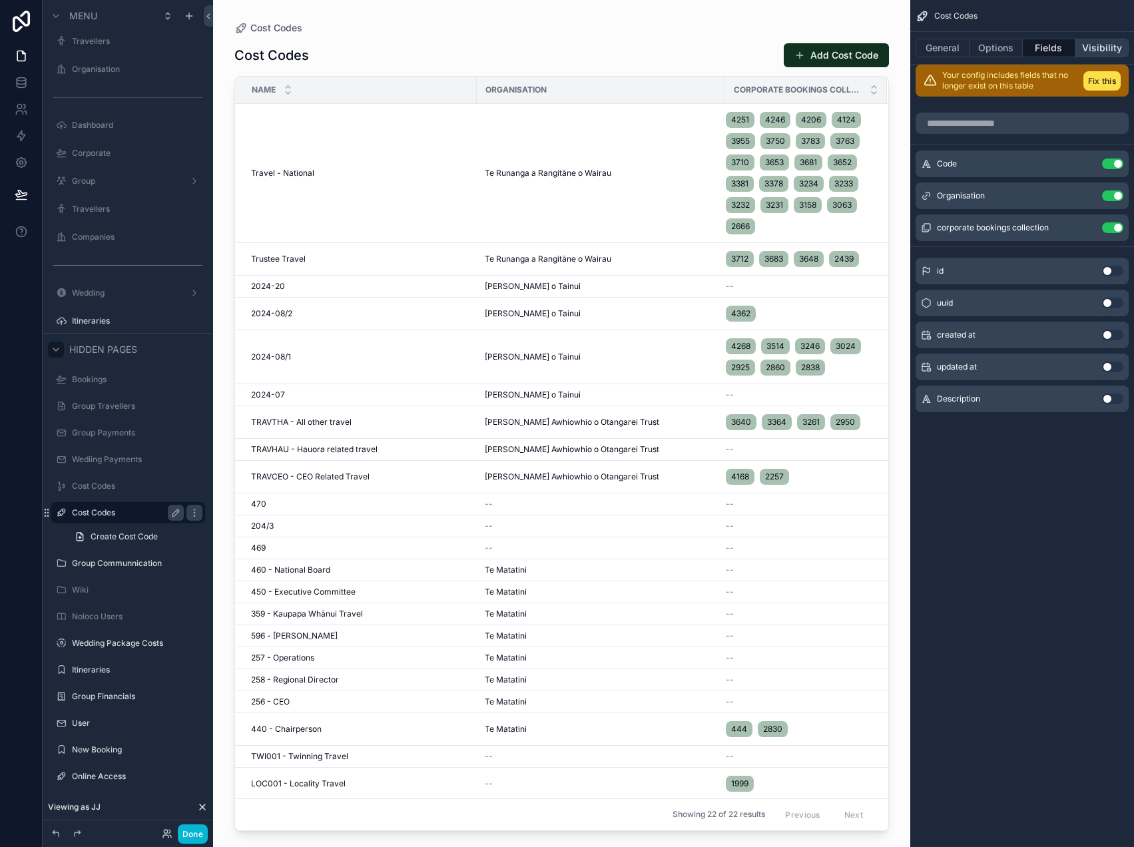
click at [1098, 45] on button "Visibility" at bounding box center [1101, 48] width 53 height 19
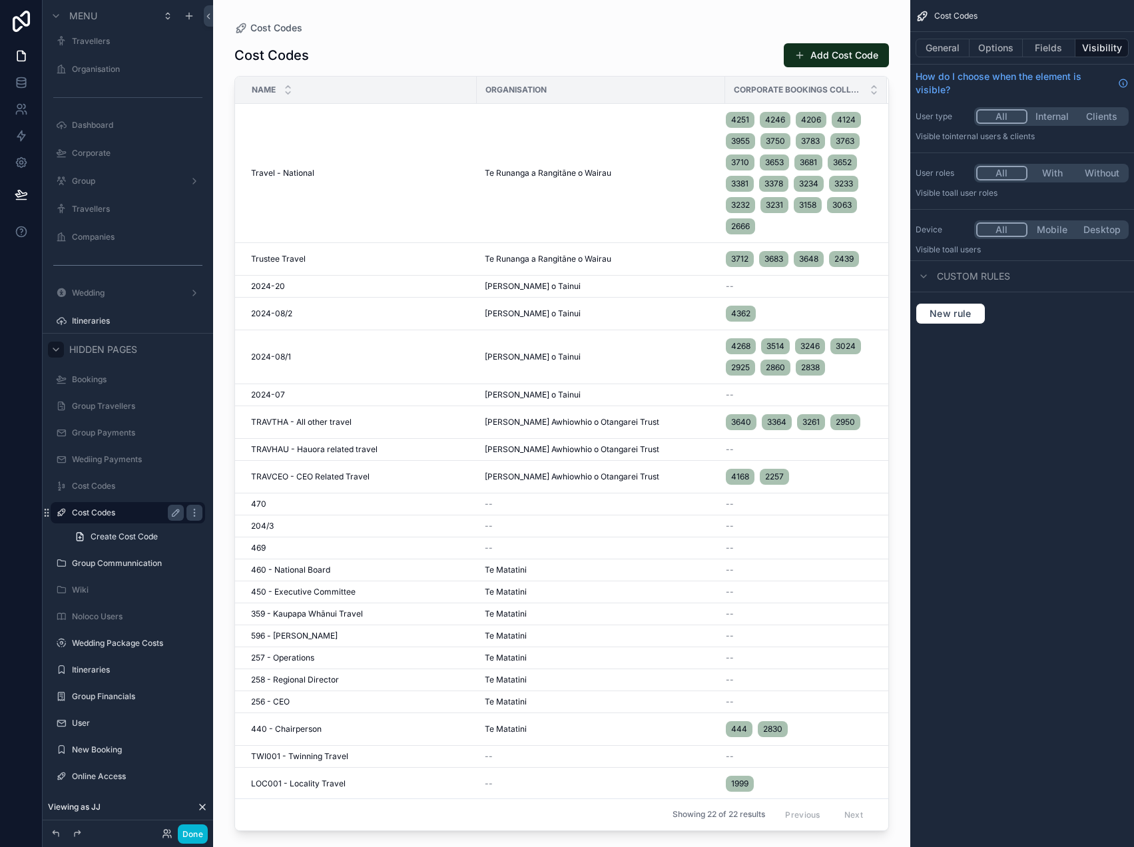
click at [1069, 116] on button "Internal" at bounding box center [1052, 116] width 50 height 15
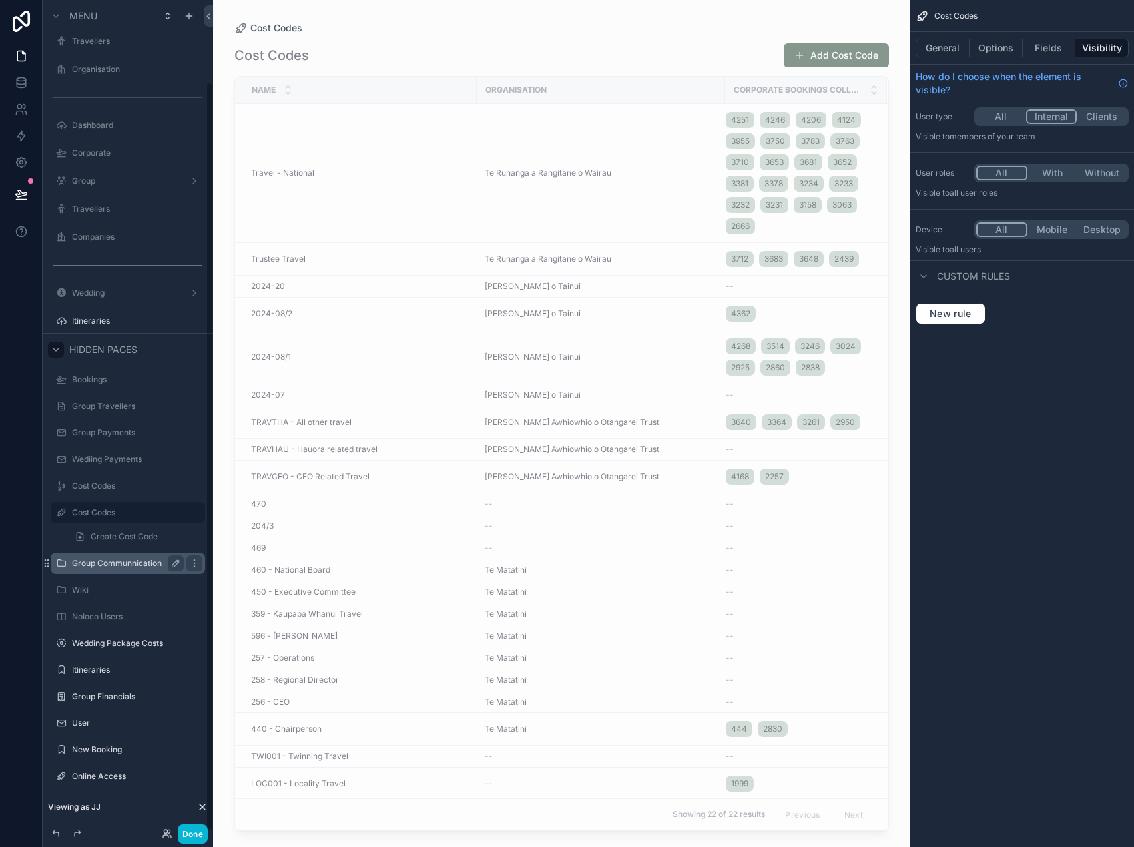
click at [131, 568] on div "Group Communnication" at bounding box center [128, 563] width 112 height 16
click at [119, 553] on div "Group Communnication" at bounding box center [127, 563] width 149 height 21
click at [118, 562] on label "Group Communnication" at bounding box center [125, 563] width 107 height 11
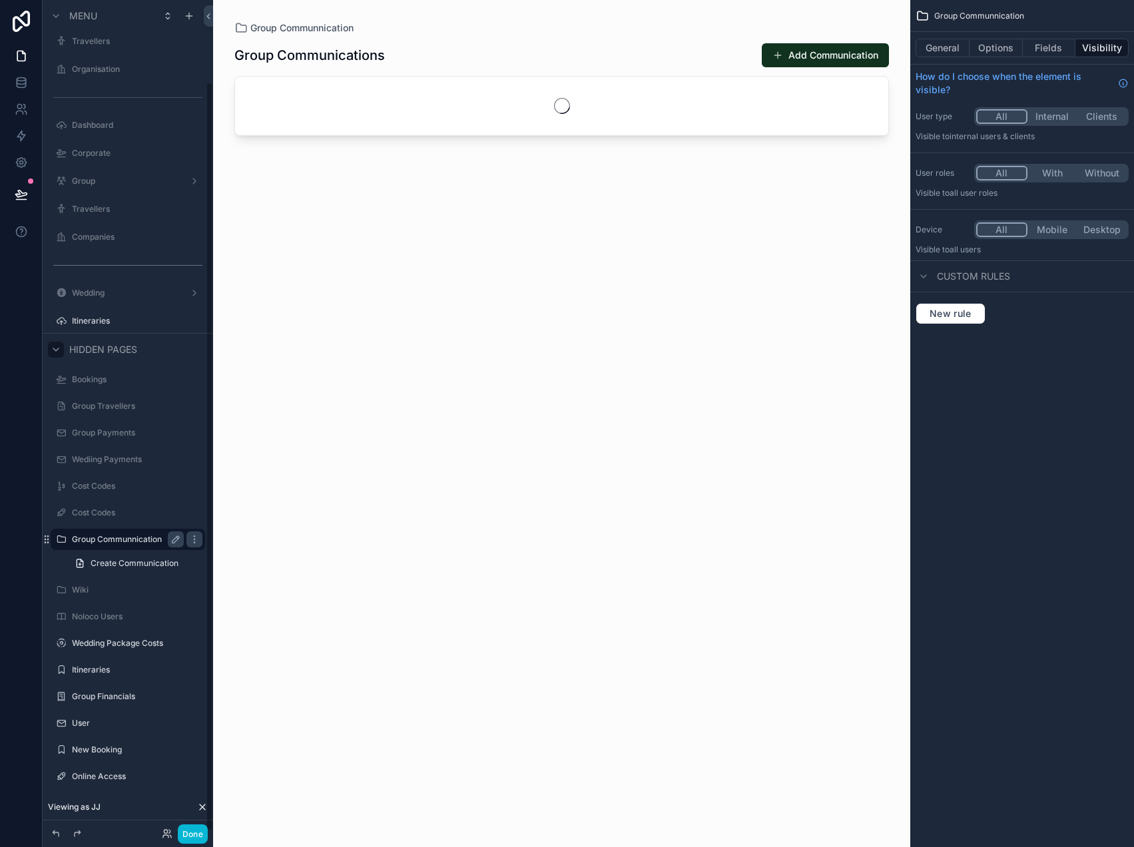
click at [1058, 120] on button "Internal" at bounding box center [1052, 116] width 50 height 15
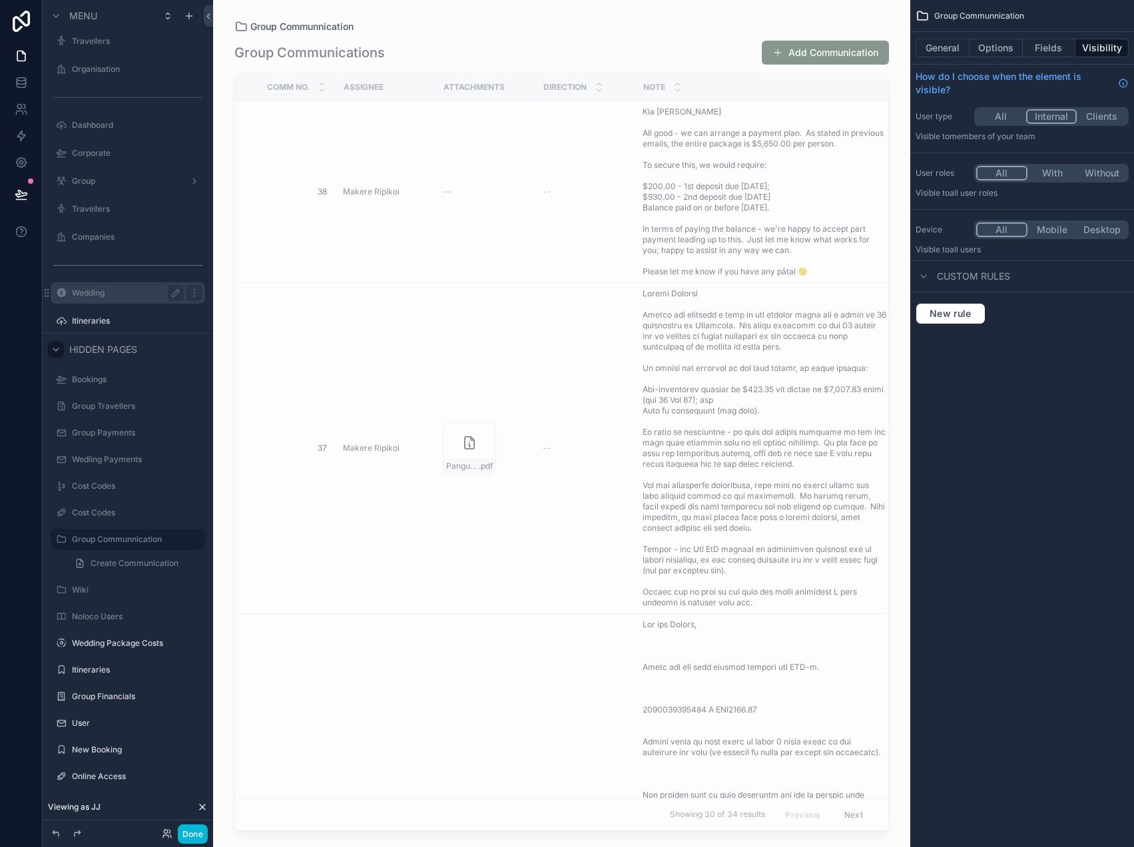
click at [122, 296] on label "Wedding" at bounding box center [125, 293] width 107 height 11
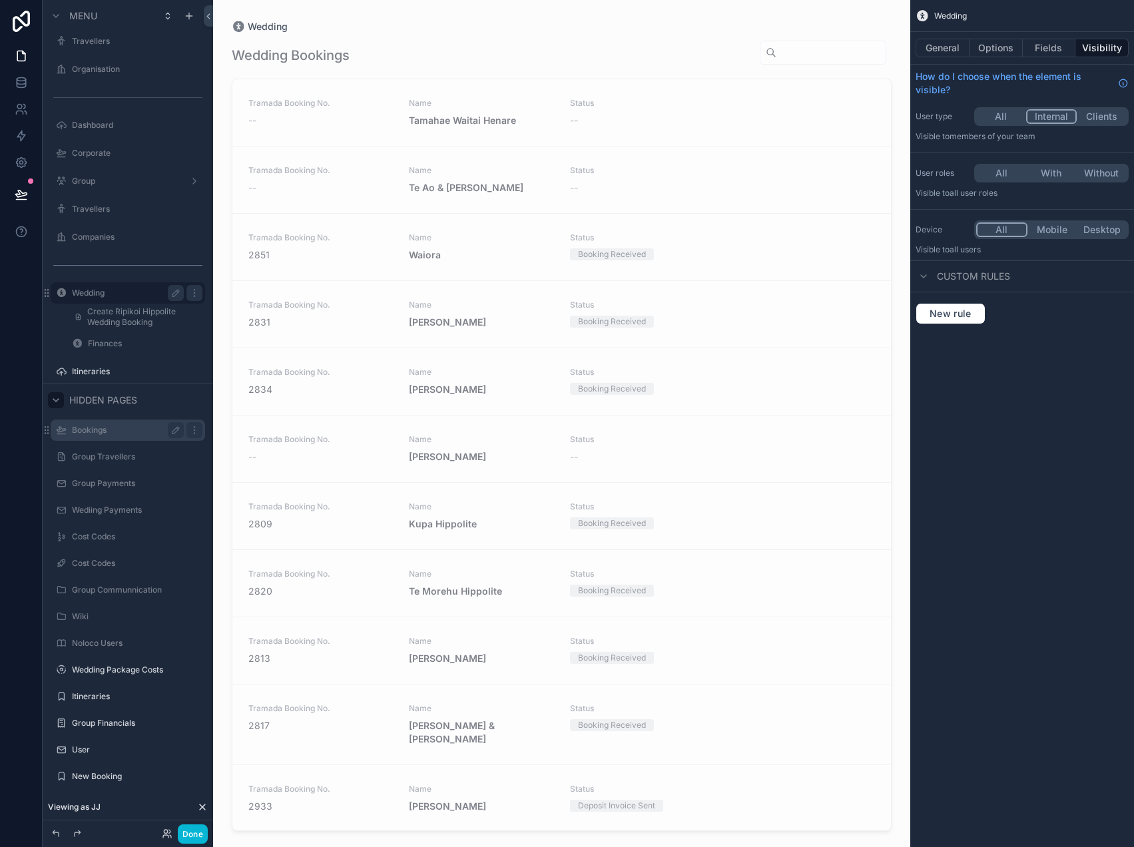
click at [94, 426] on label "Bookings" at bounding box center [125, 430] width 107 height 11
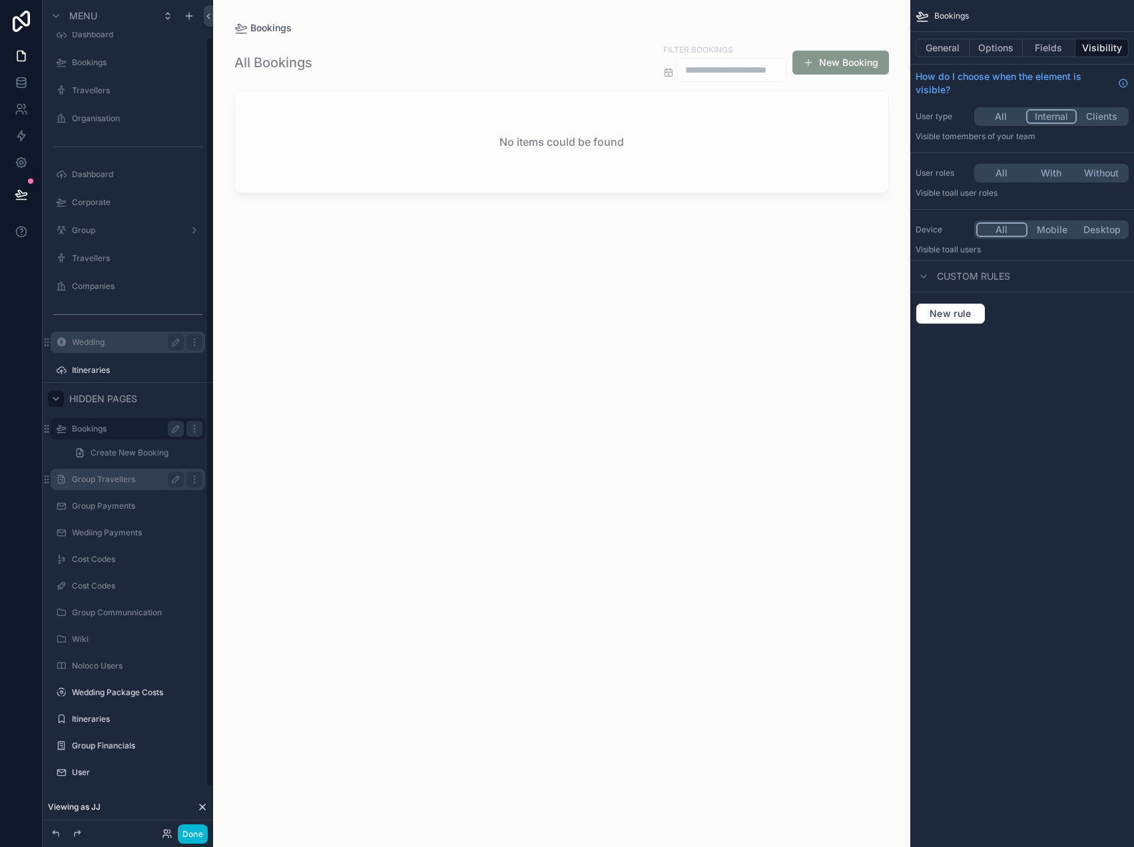
click at [93, 477] on label "Group Travellers" at bounding box center [125, 479] width 107 height 11
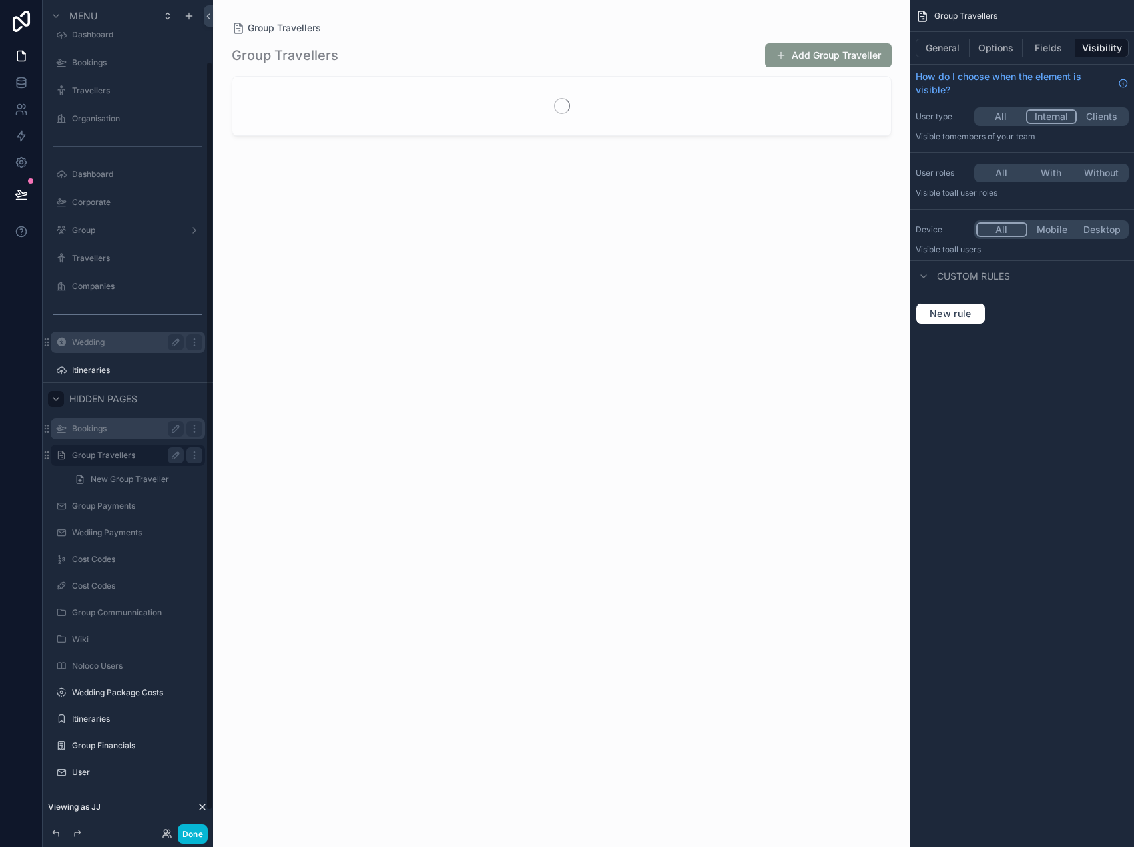
scroll to position [68, 0]
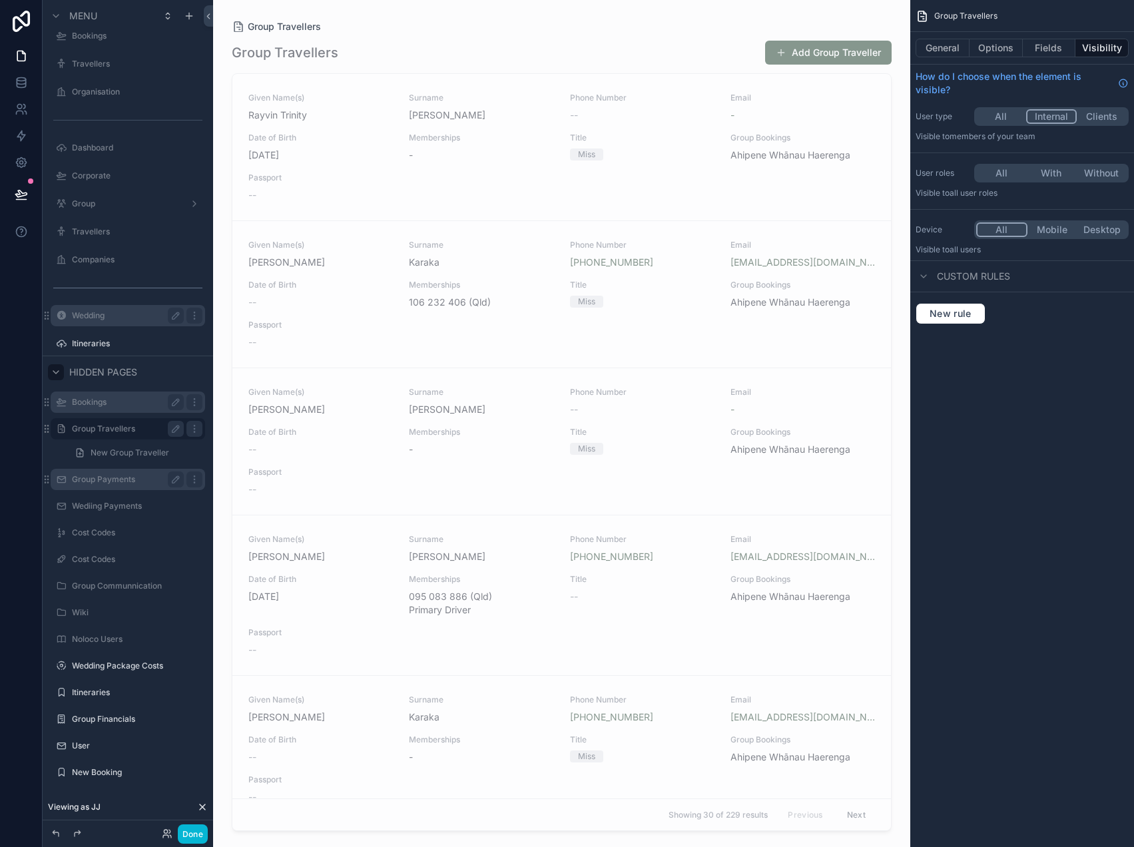
click at [99, 485] on div "Group Payments" at bounding box center [128, 479] width 112 height 16
click at [103, 481] on label "Group Payments" at bounding box center [125, 479] width 107 height 11
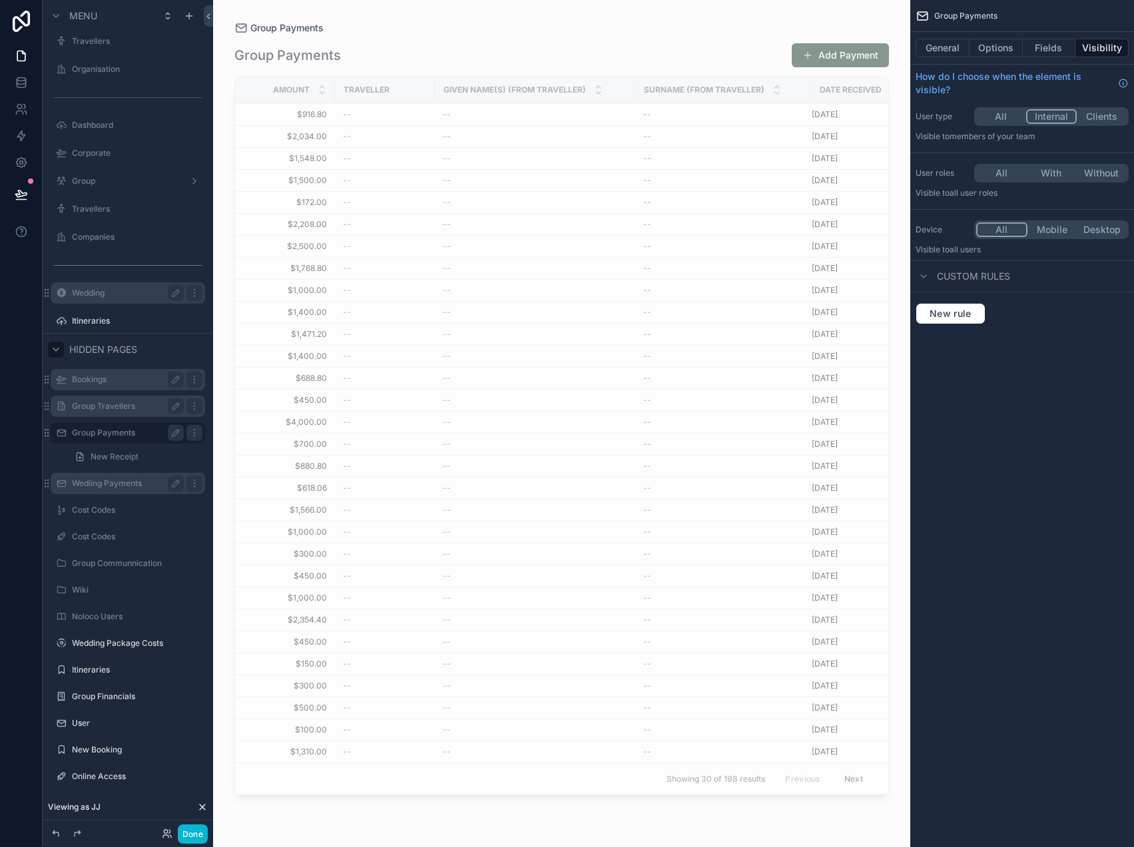
click at [104, 485] on label "Wediing Payments" at bounding box center [125, 483] width 107 height 11
click at [97, 507] on label "Cost Codes" at bounding box center [125, 510] width 107 height 11
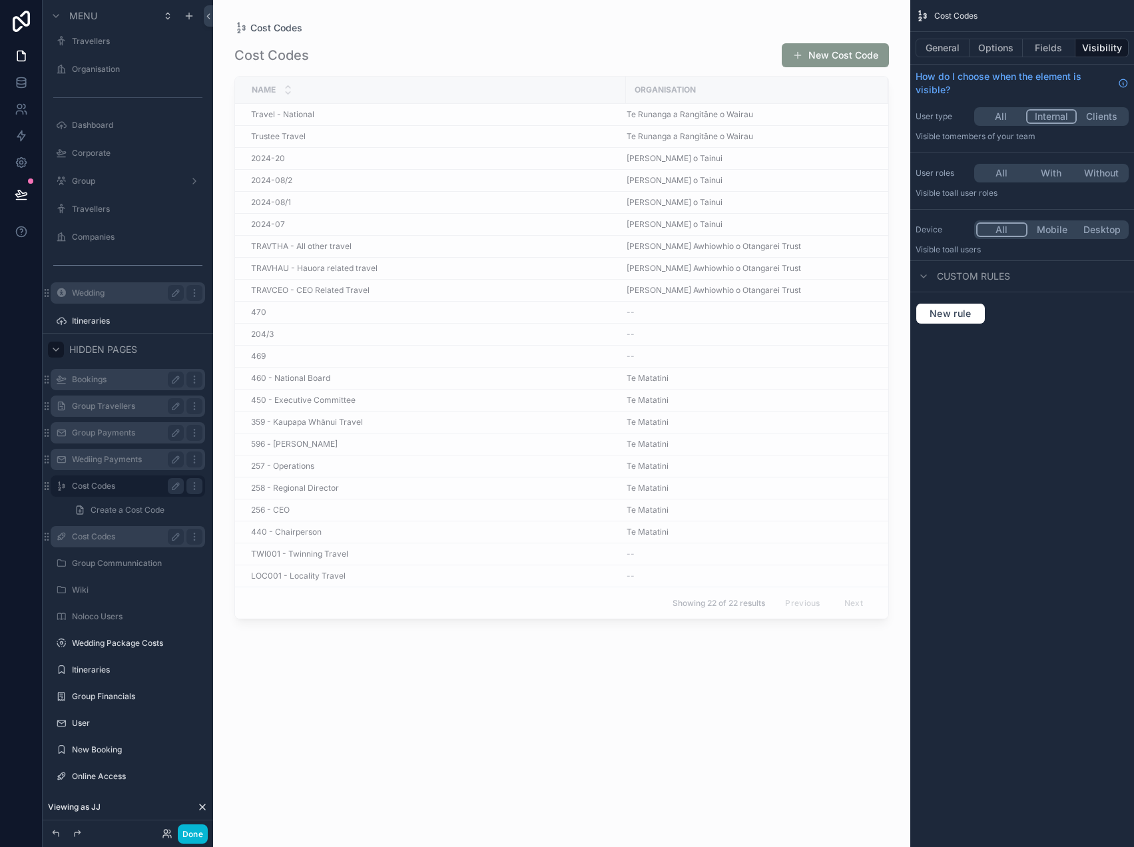
click at [95, 538] on label "Cost Codes" at bounding box center [125, 536] width 107 height 11
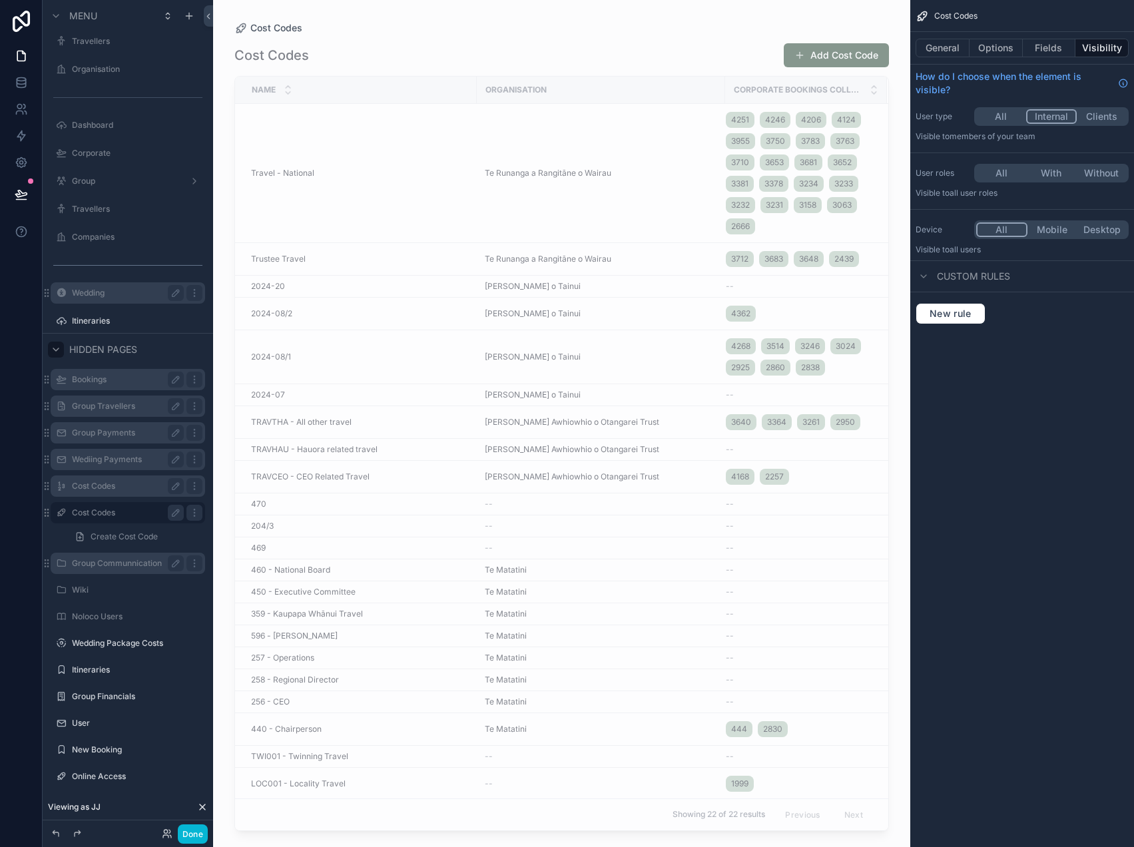
click at [95, 560] on label "Group Communnication" at bounding box center [125, 563] width 107 height 11
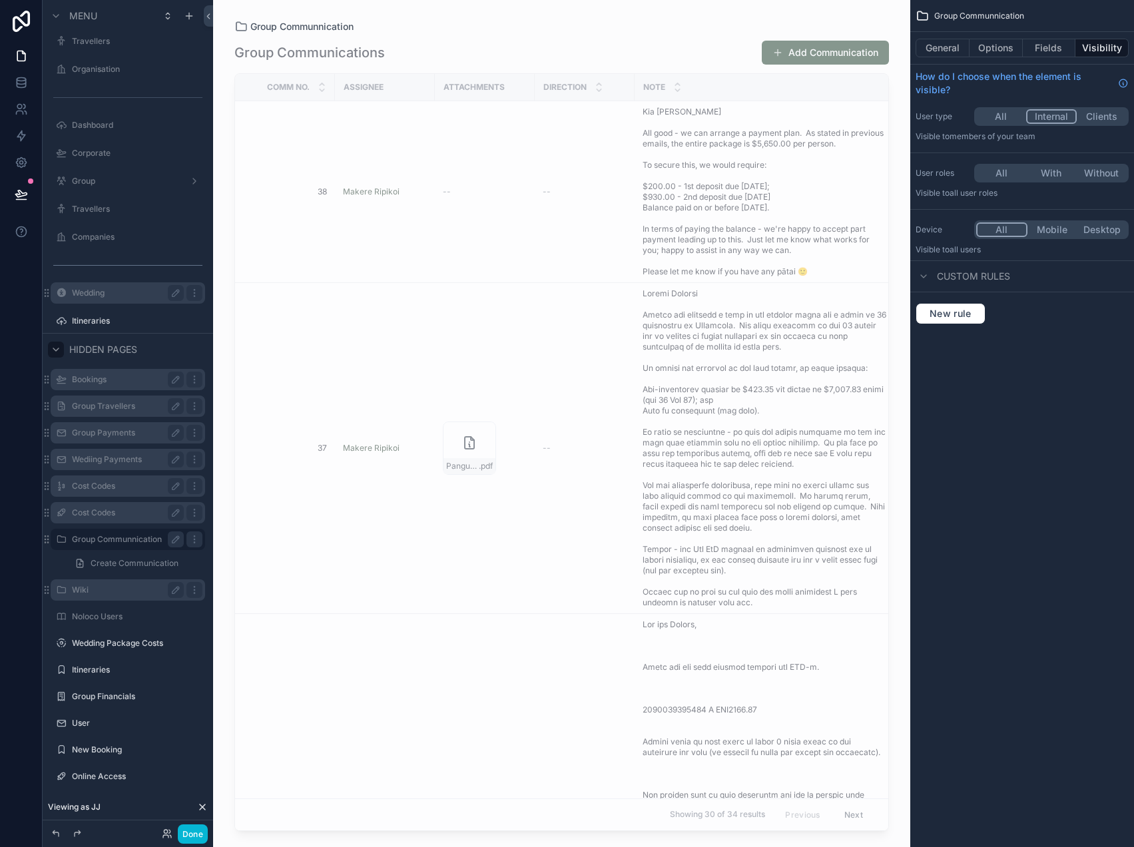
click at [87, 590] on label "Wiki" at bounding box center [125, 589] width 107 height 11
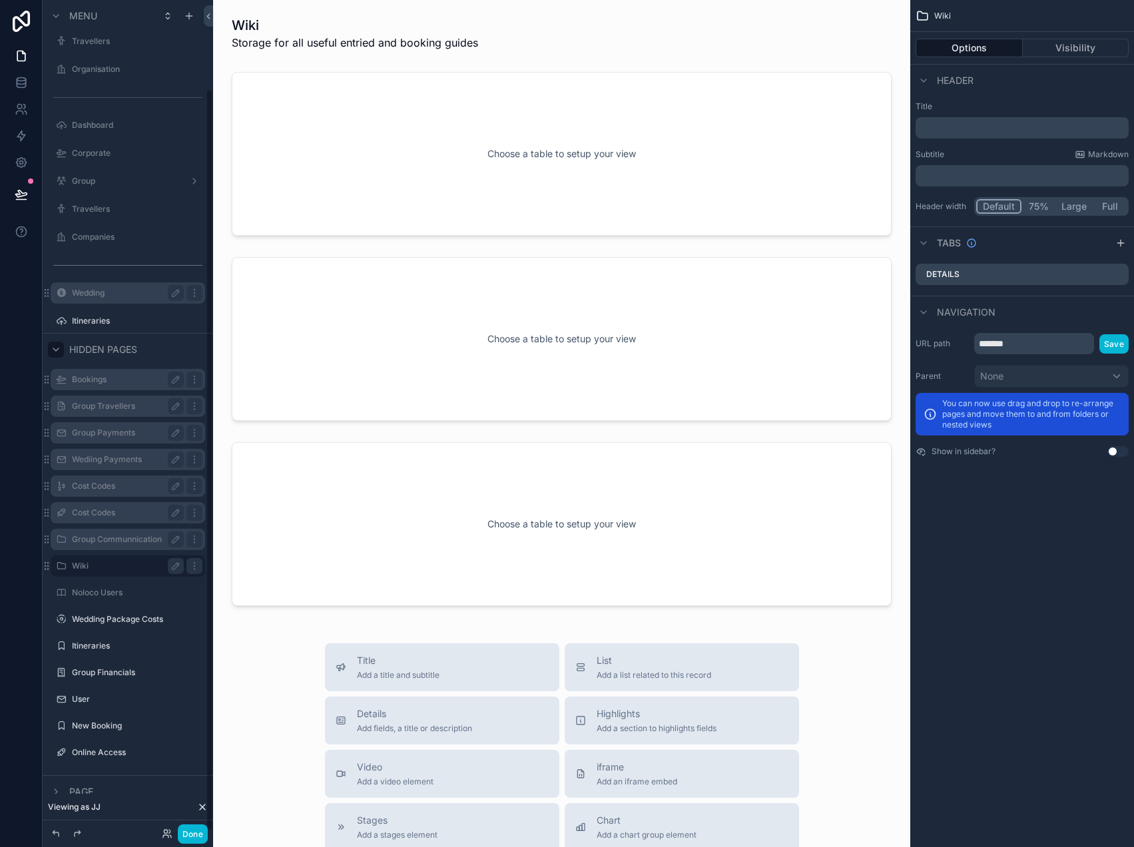
scroll to position [99, 0]
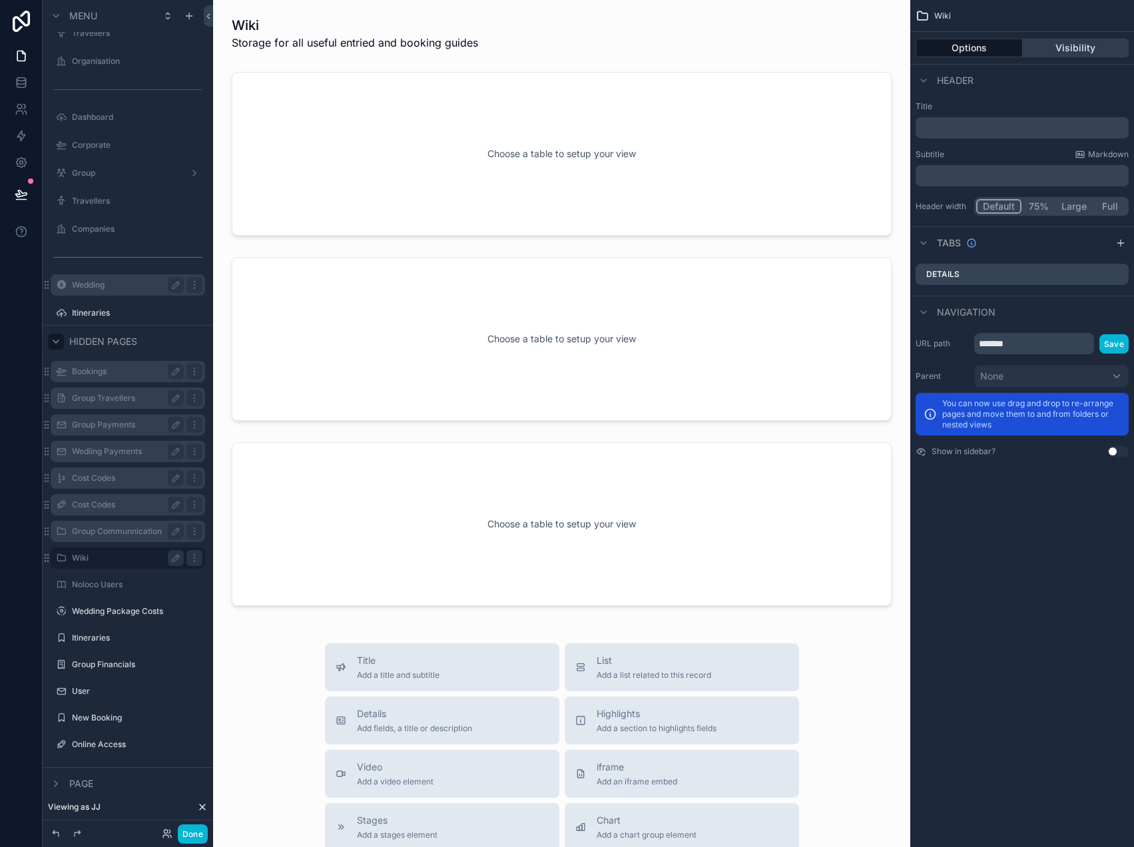
click at [1094, 51] on button "Visibility" at bounding box center [1075, 48] width 107 height 19
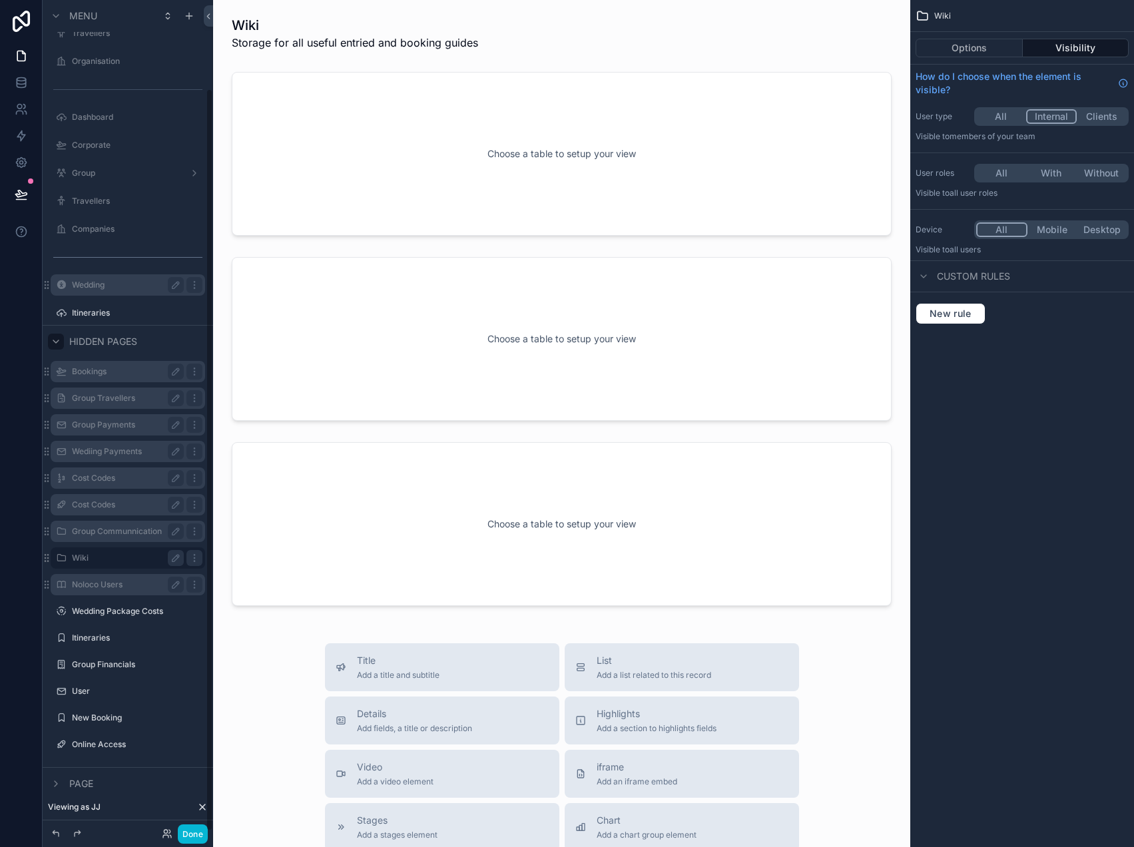
click at [85, 586] on label "Noloco Users" at bounding box center [125, 584] width 107 height 11
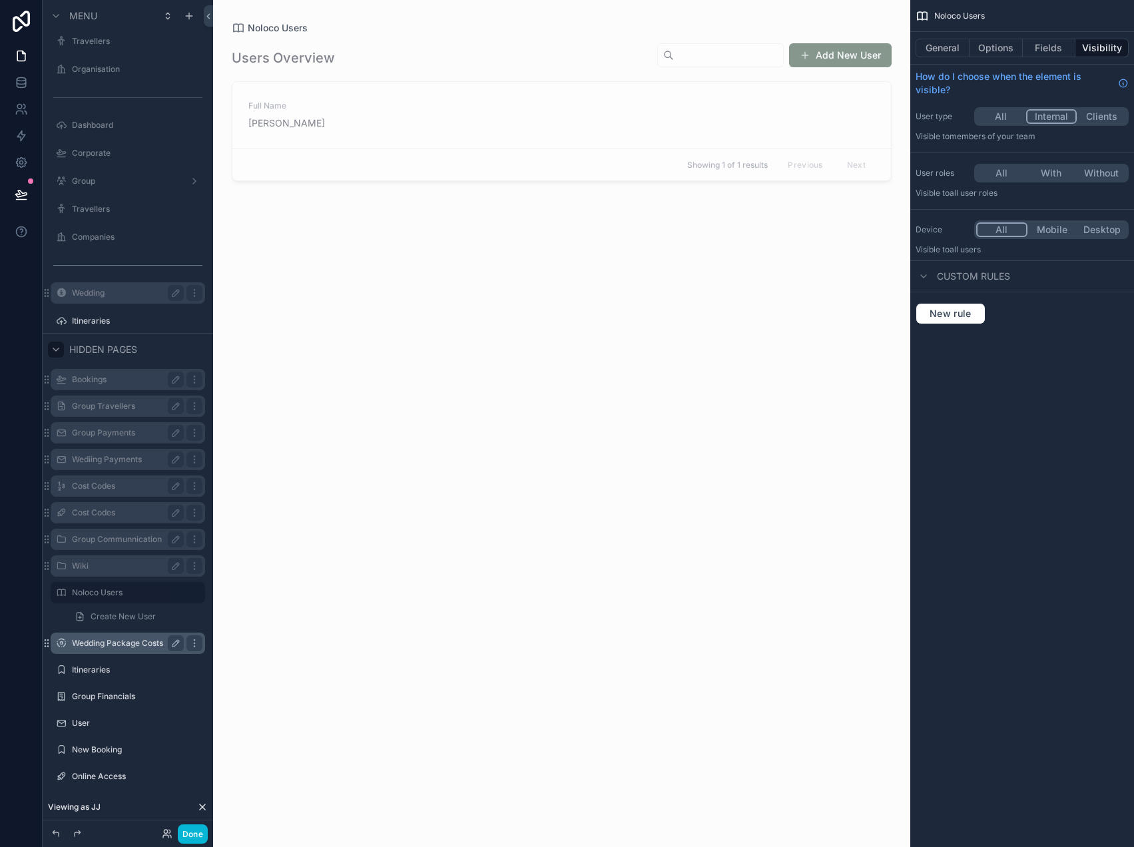
click at [100, 640] on label "Wedding Package Costs" at bounding box center [125, 643] width 107 height 11
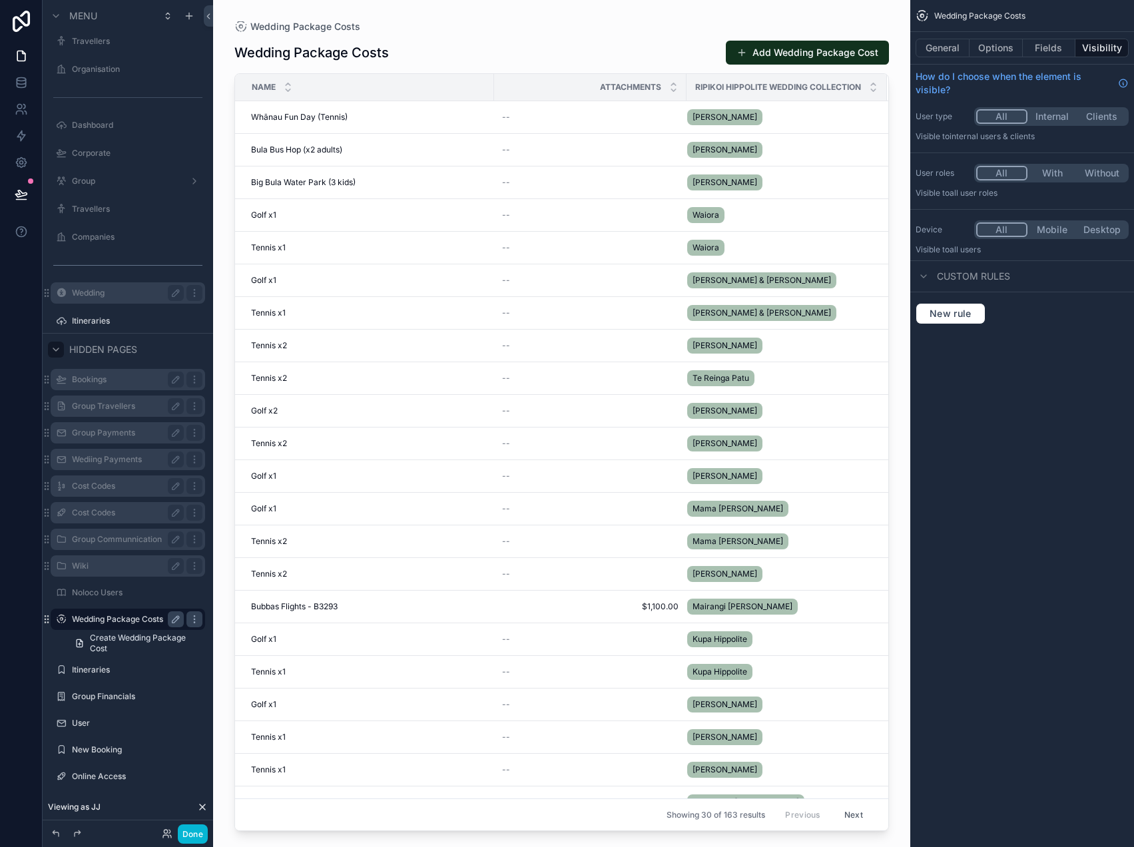
click at [1048, 113] on button "Internal" at bounding box center [1052, 116] width 50 height 15
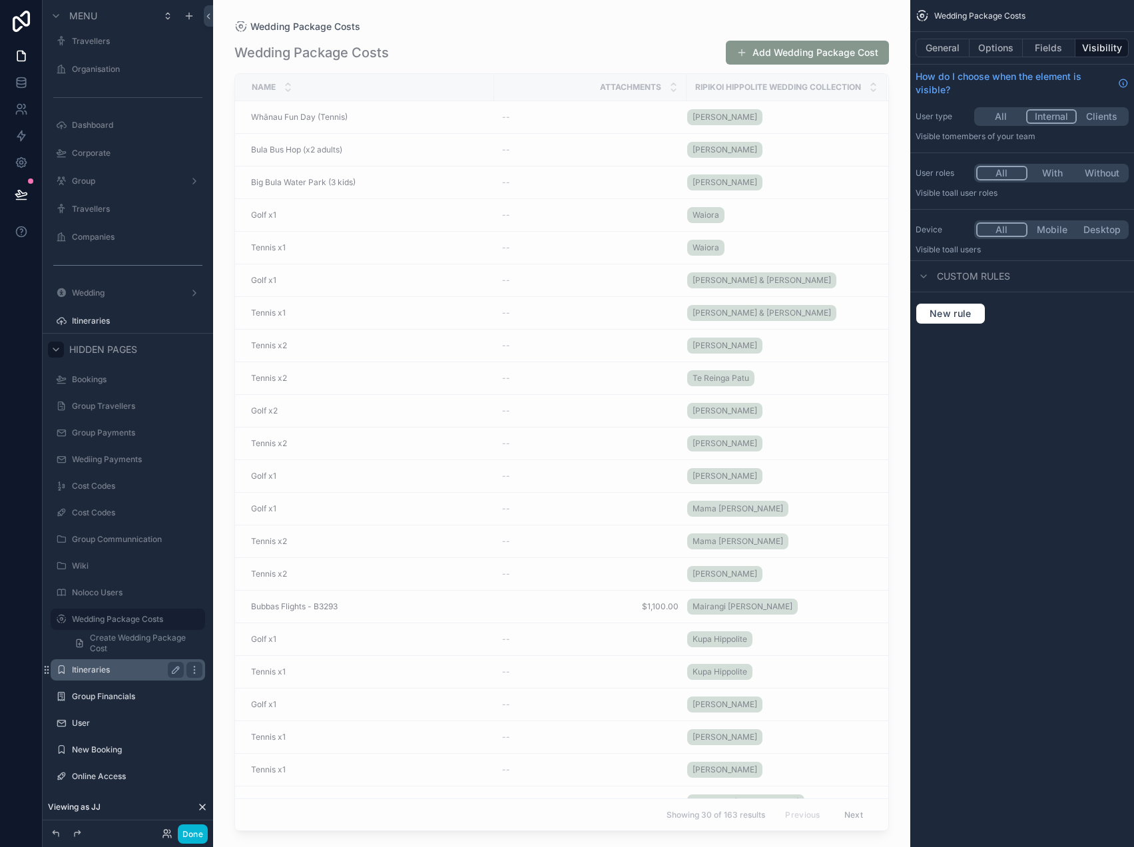
click at [89, 666] on label "Itineraries" at bounding box center [125, 669] width 107 height 11
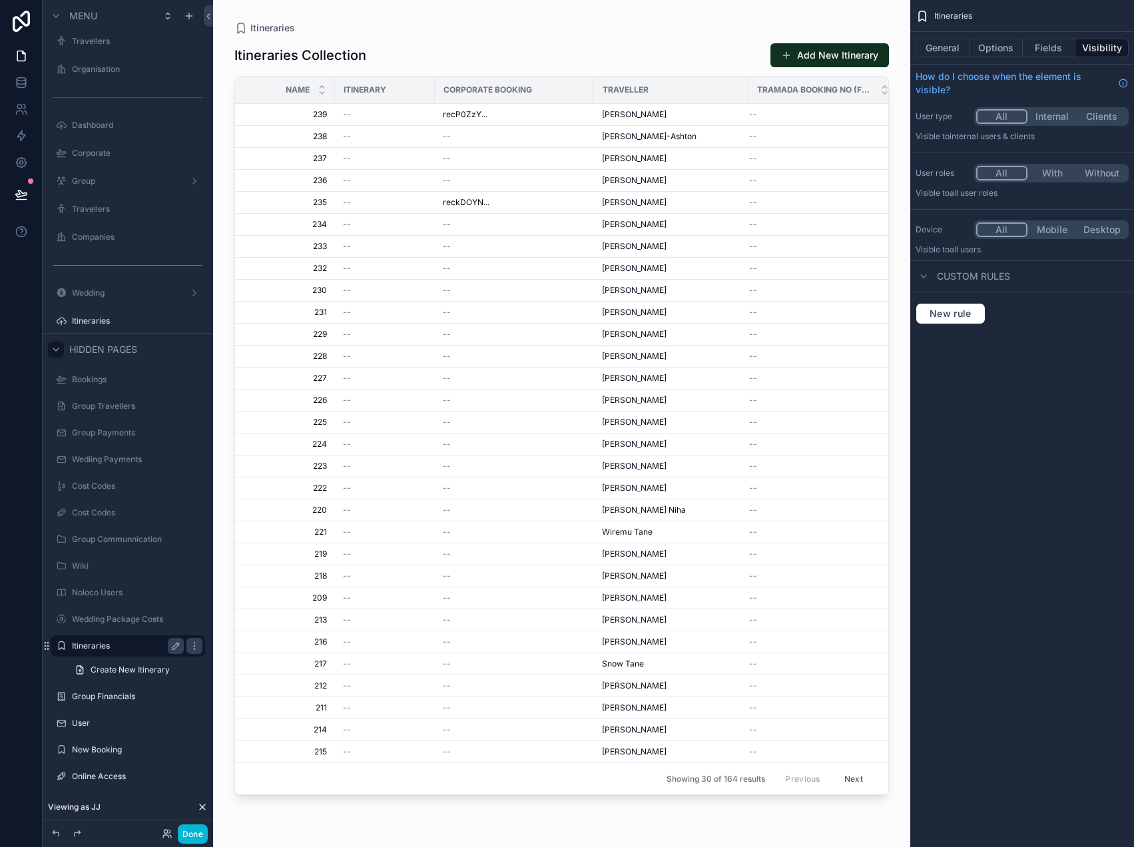
click at [1043, 117] on button "Internal" at bounding box center [1052, 116] width 50 height 15
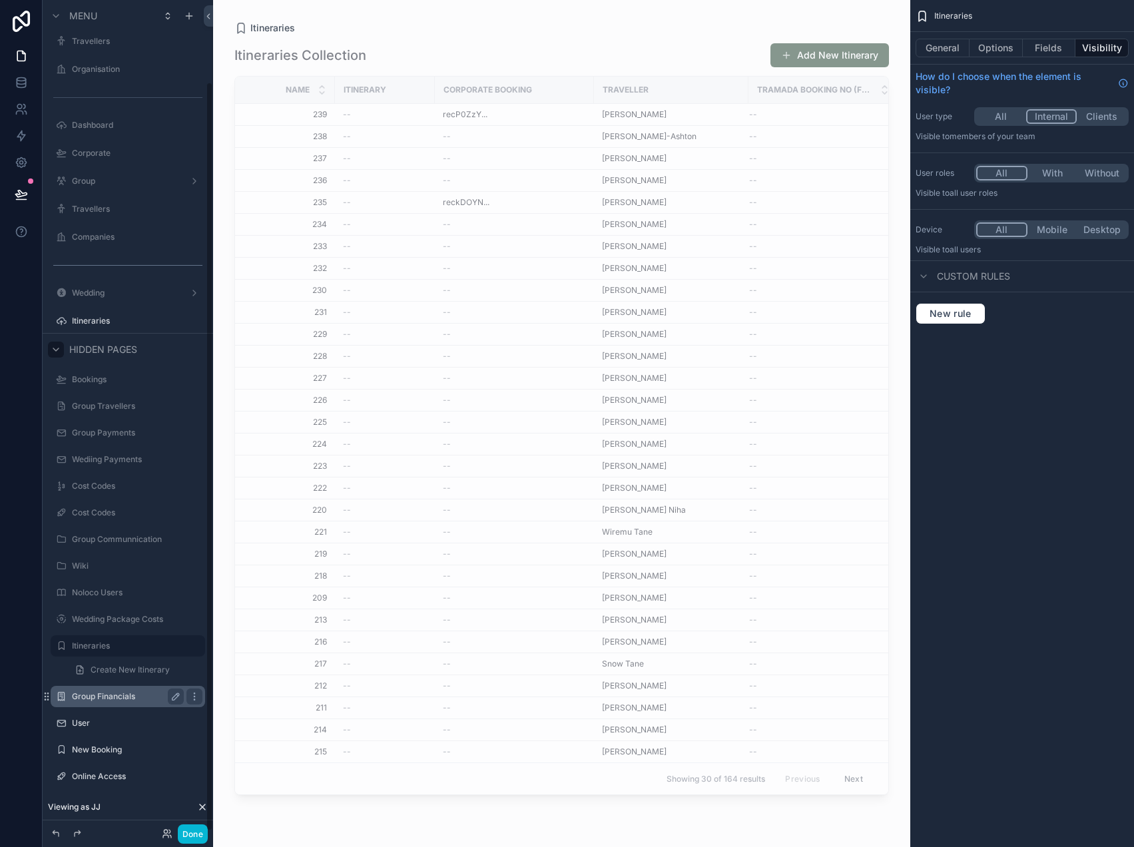
click at [95, 698] on label "Group Financials" at bounding box center [125, 696] width 107 height 11
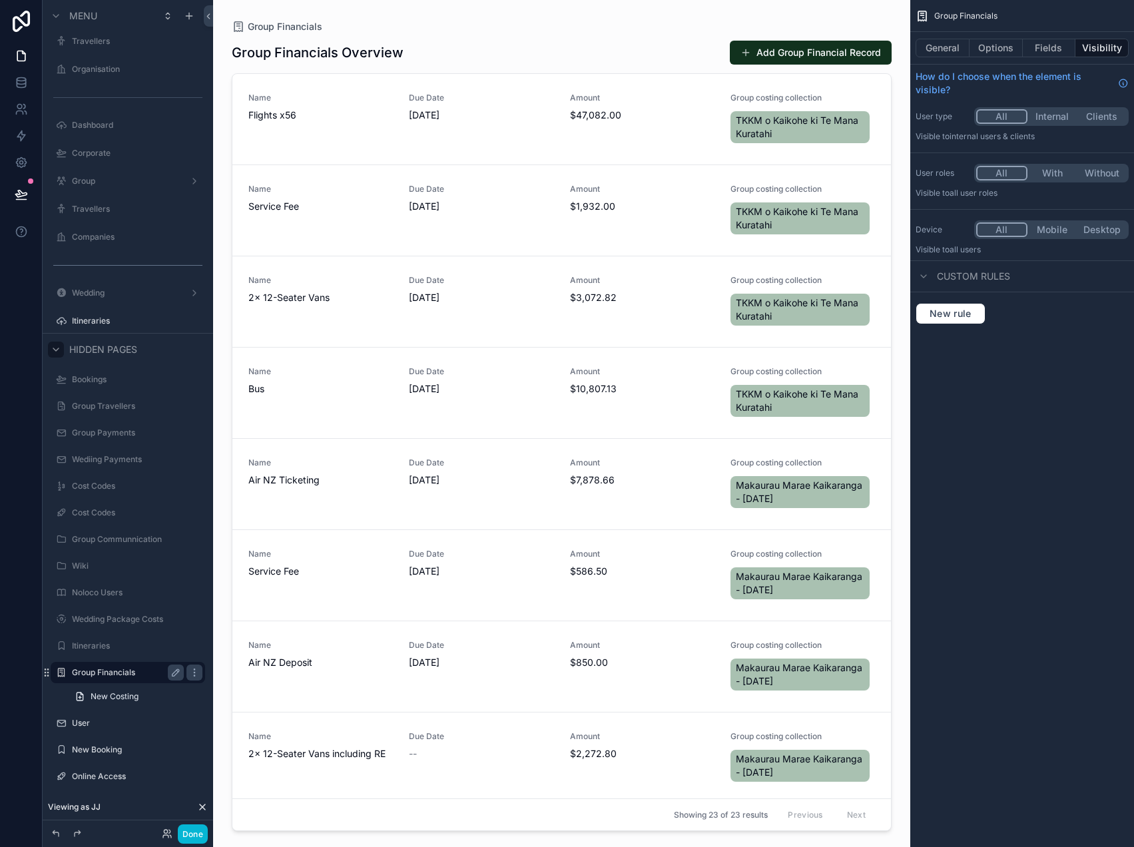
click at [1053, 117] on button "Internal" at bounding box center [1052, 116] width 50 height 15
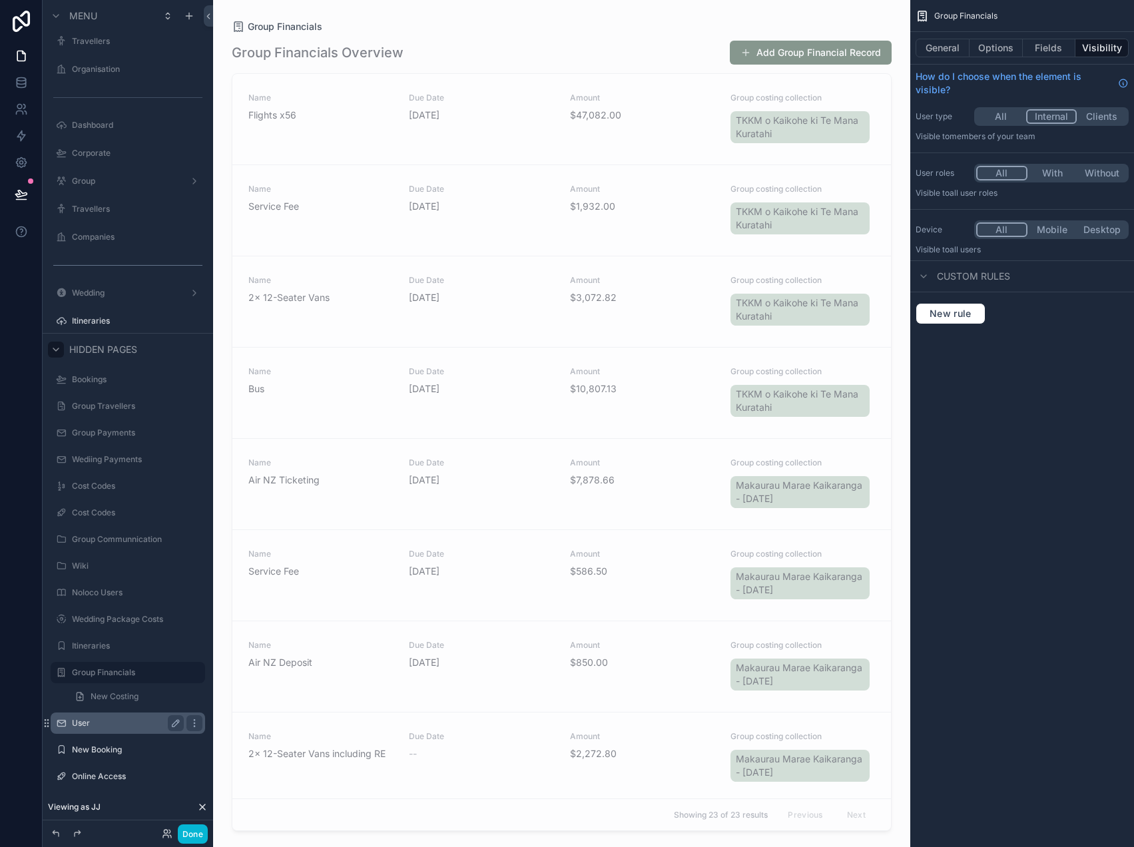
click at [79, 724] on label "User" at bounding box center [125, 723] width 107 height 11
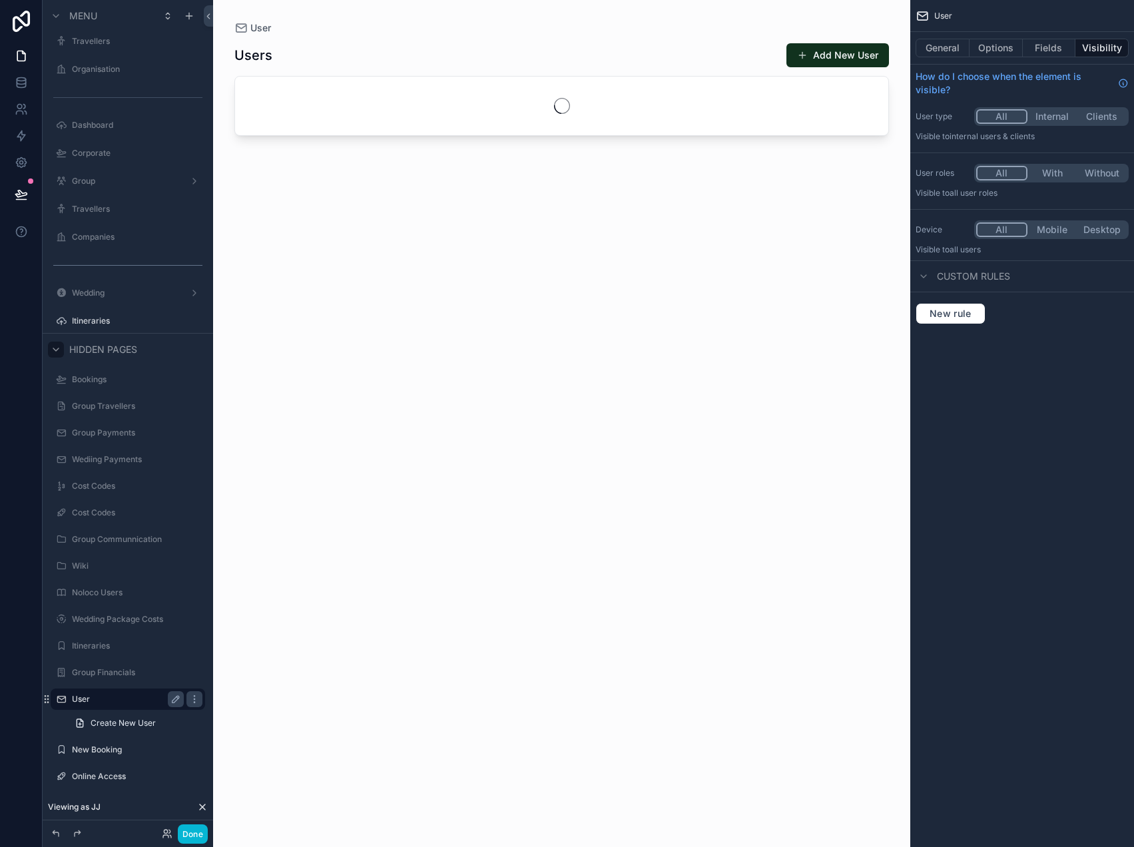
click at [1052, 120] on button "Internal" at bounding box center [1052, 116] width 50 height 15
click at [105, 752] on label "New Booking" at bounding box center [125, 749] width 107 height 11
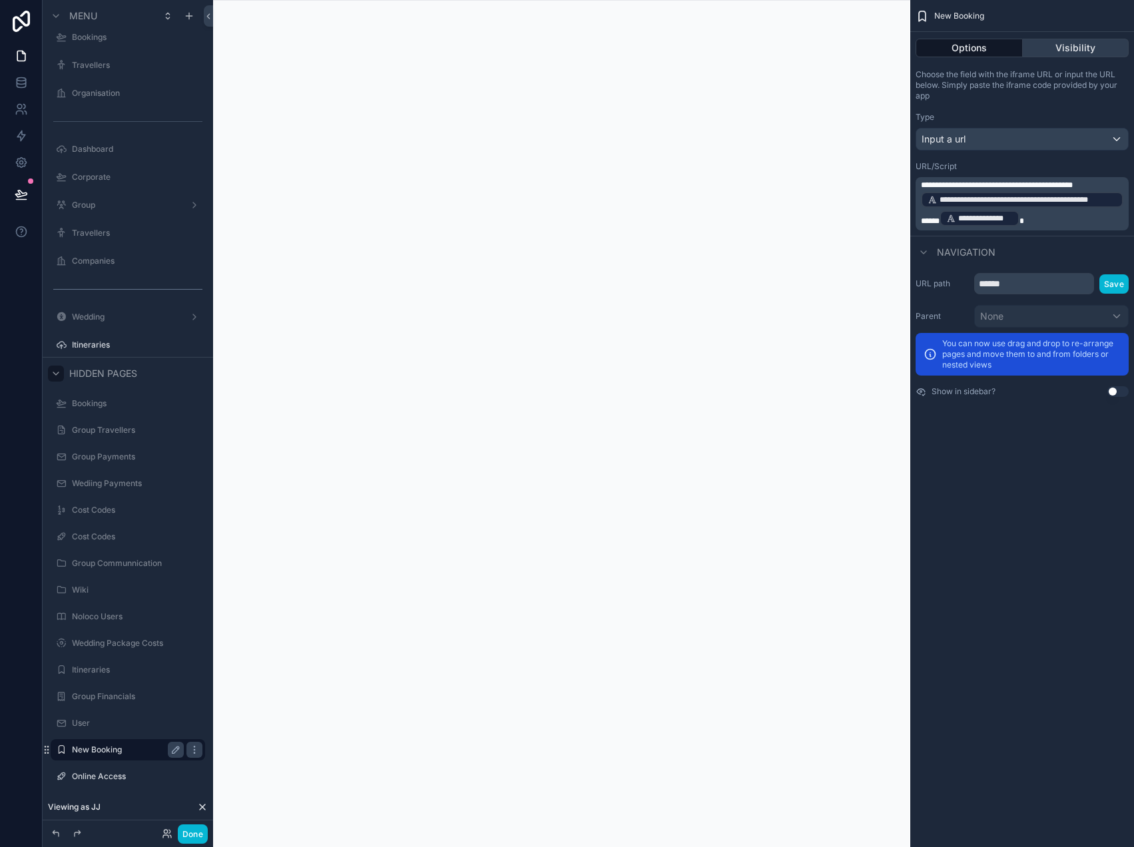
click at [1086, 53] on button "Visibility" at bounding box center [1075, 48] width 107 height 19
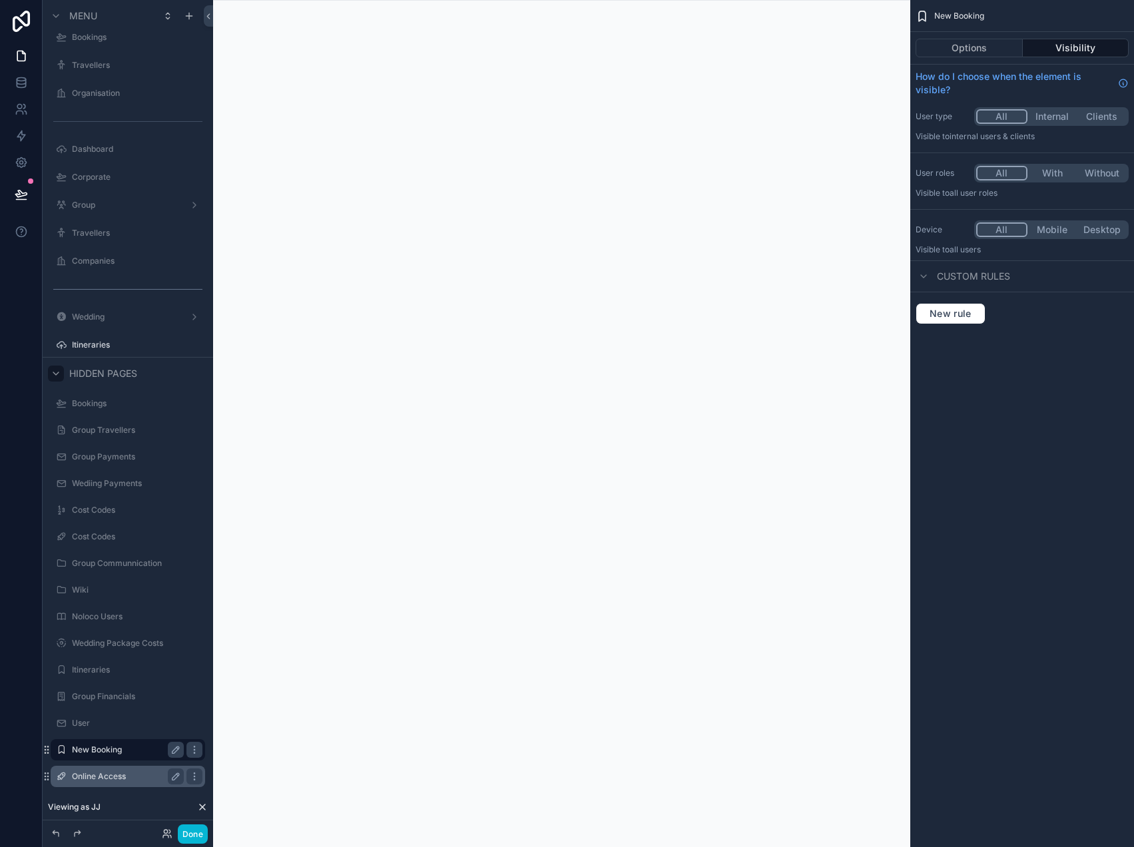
click at [85, 778] on label "Online Access" at bounding box center [125, 776] width 107 height 11
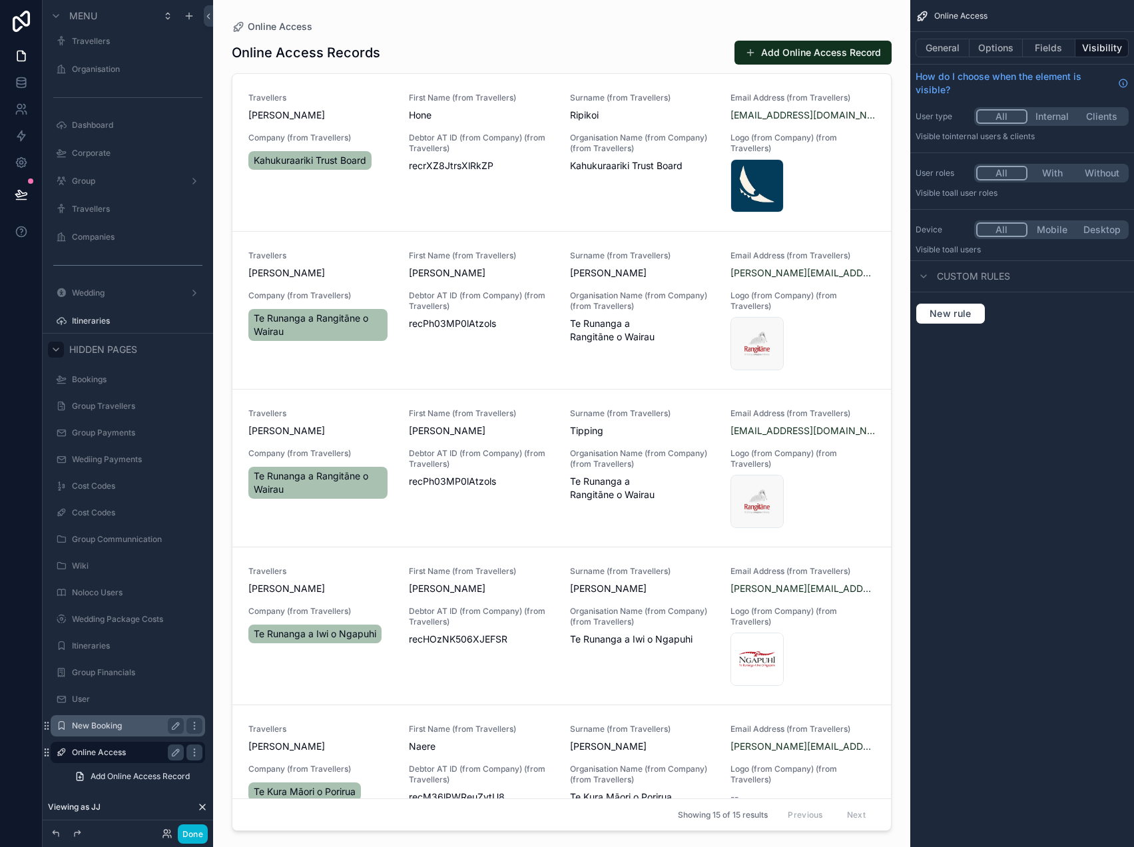
click at [1052, 117] on button "Internal" at bounding box center [1052, 116] width 50 height 15
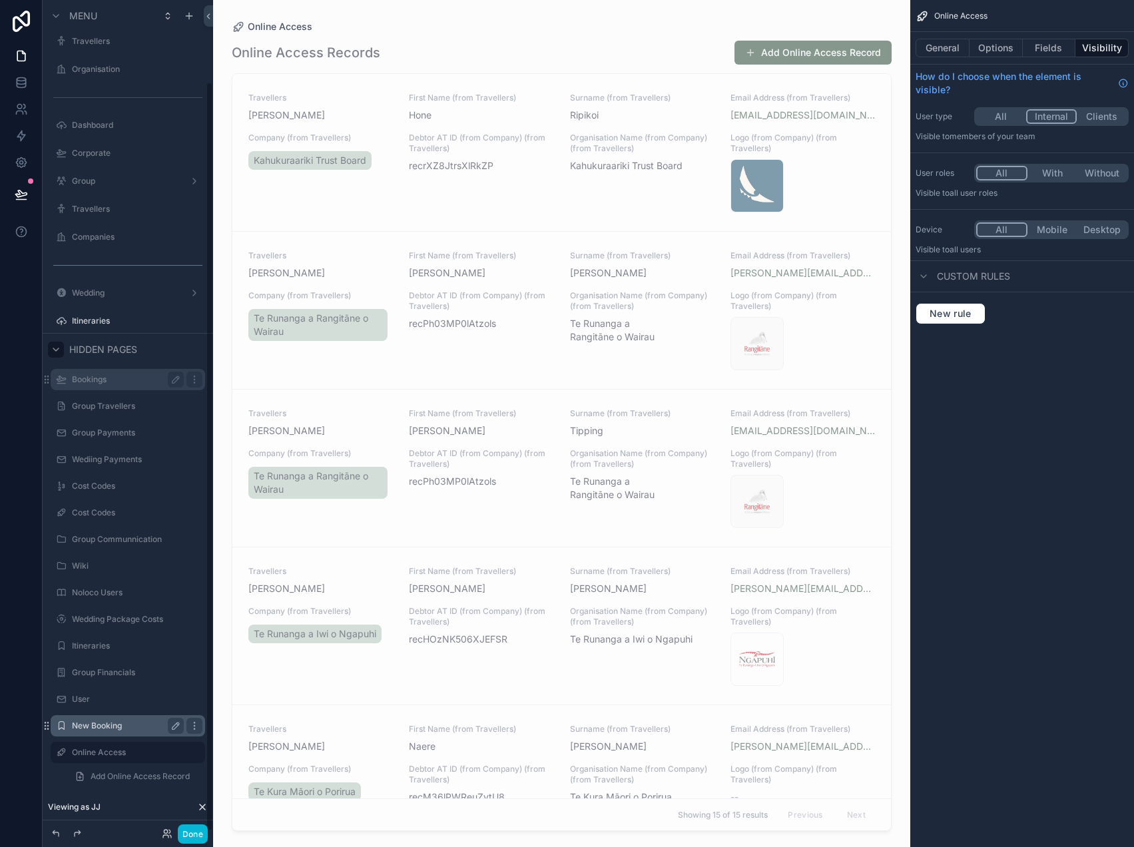
scroll to position [0, 0]
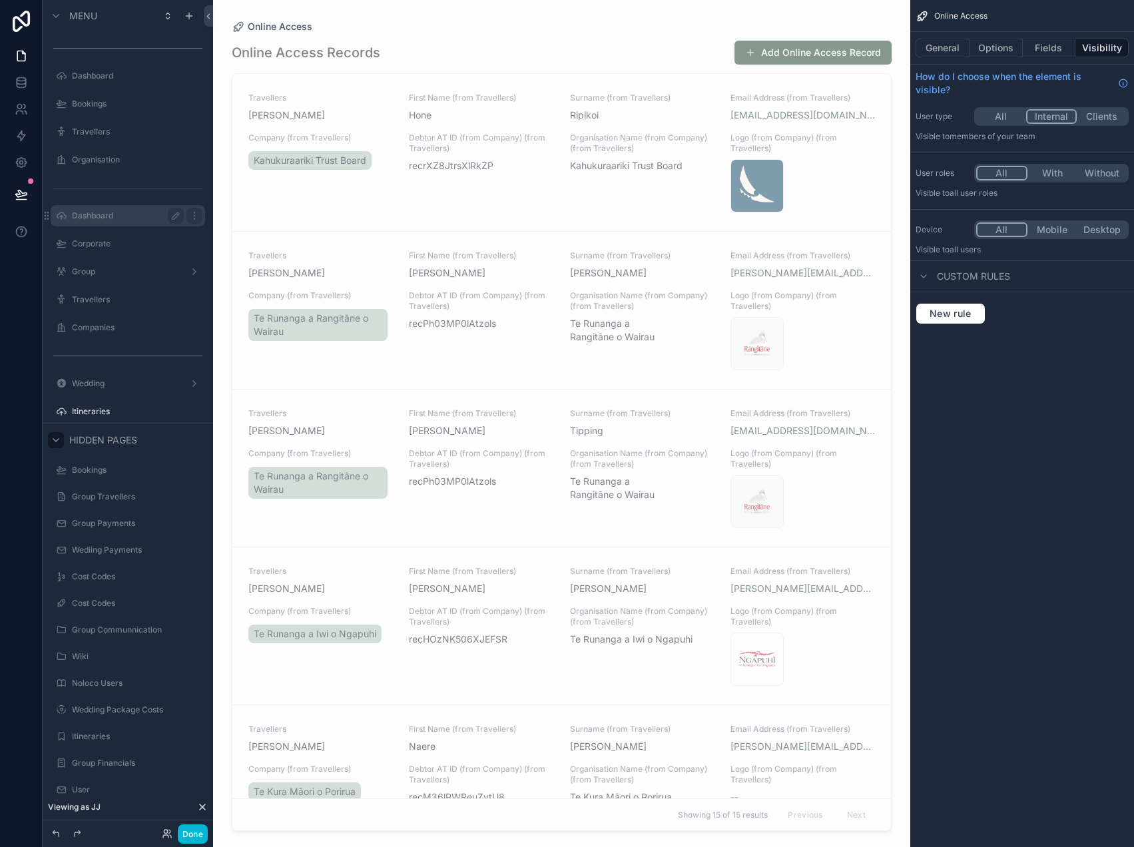
click at [108, 216] on label "Dashboard" at bounding box center [125, 215] width 107 height 11
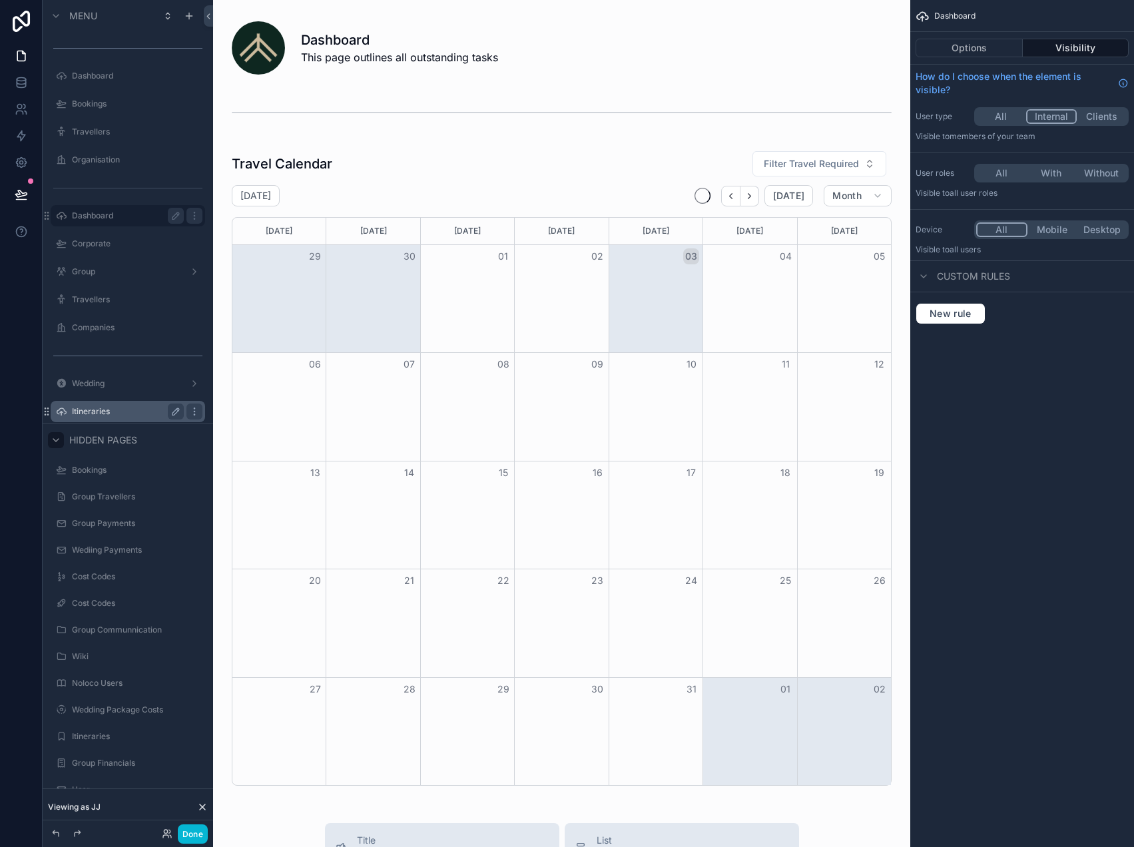
click at [97, 408] on label "Itineraries" at bounding box center [125, 411] width 107 height 11
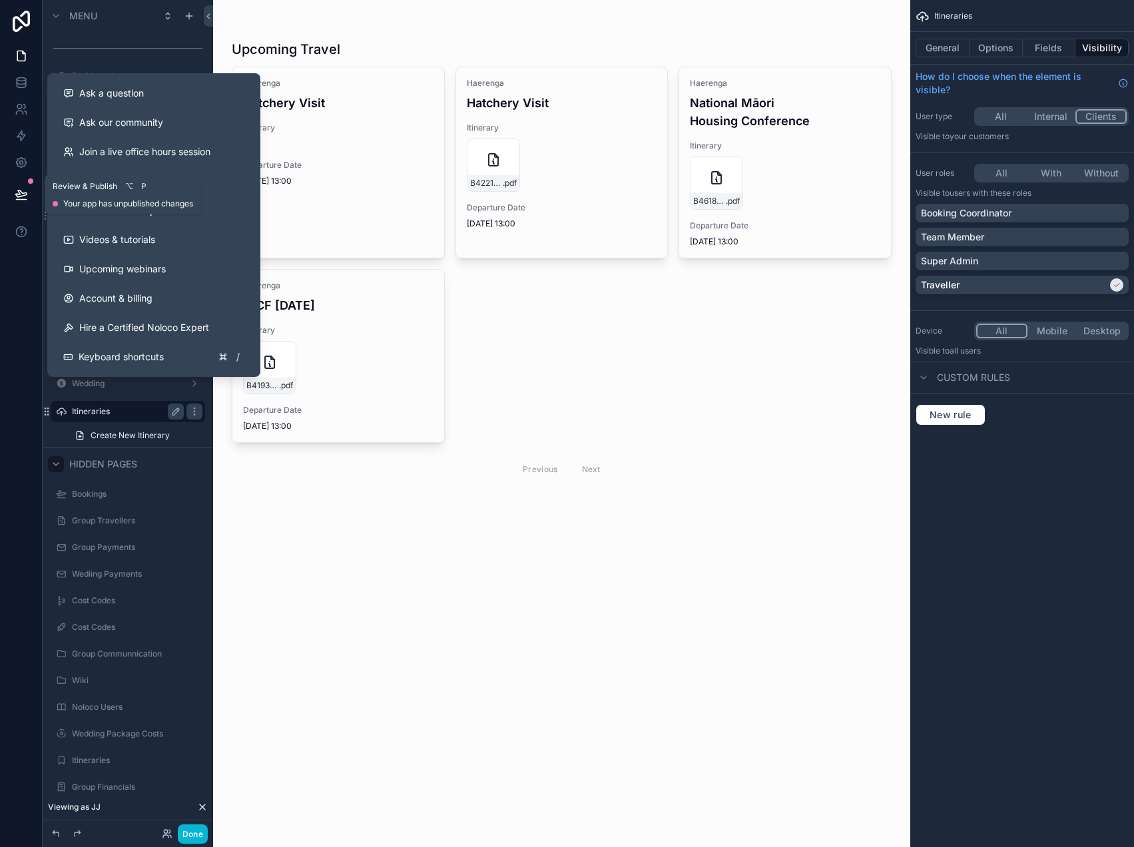
click at [21, 198] on icon at bounding box center [21, 194] width 13 height 13
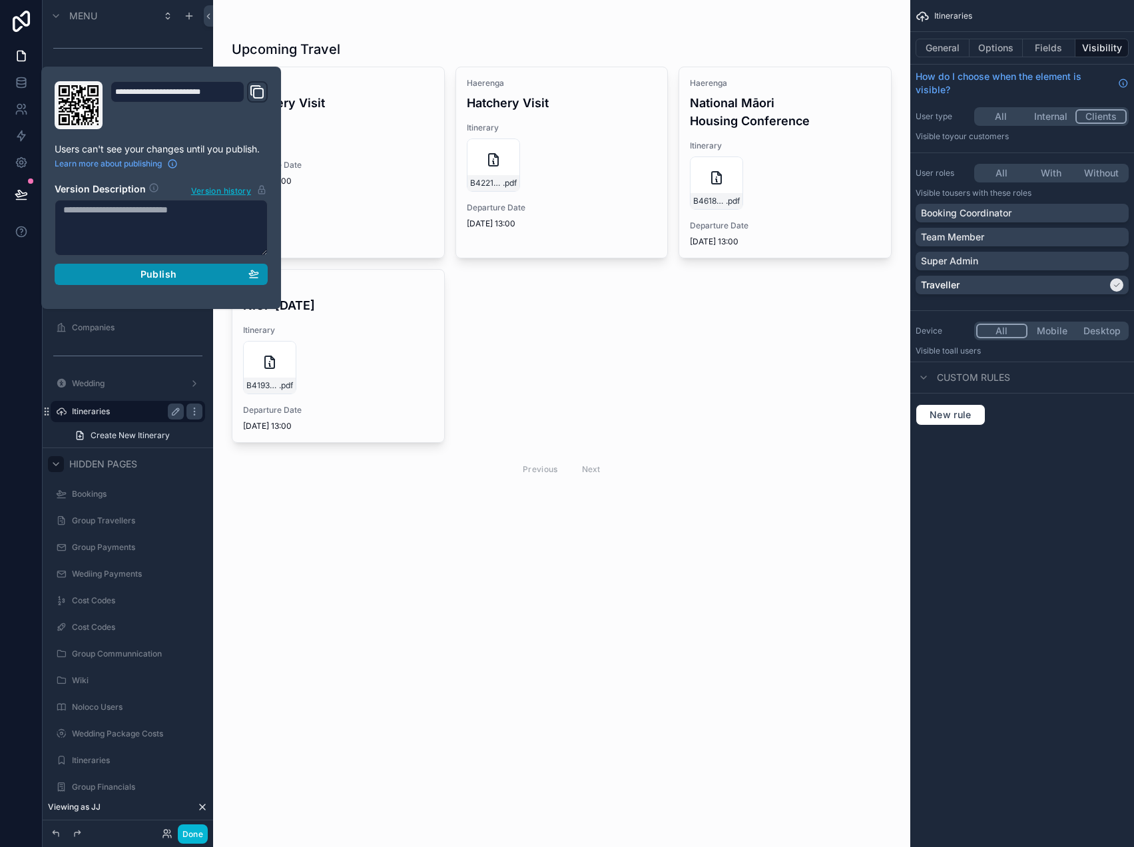
click at [181, 277] on div "Publish" at bounding box center [161, 274] width 196 height 12
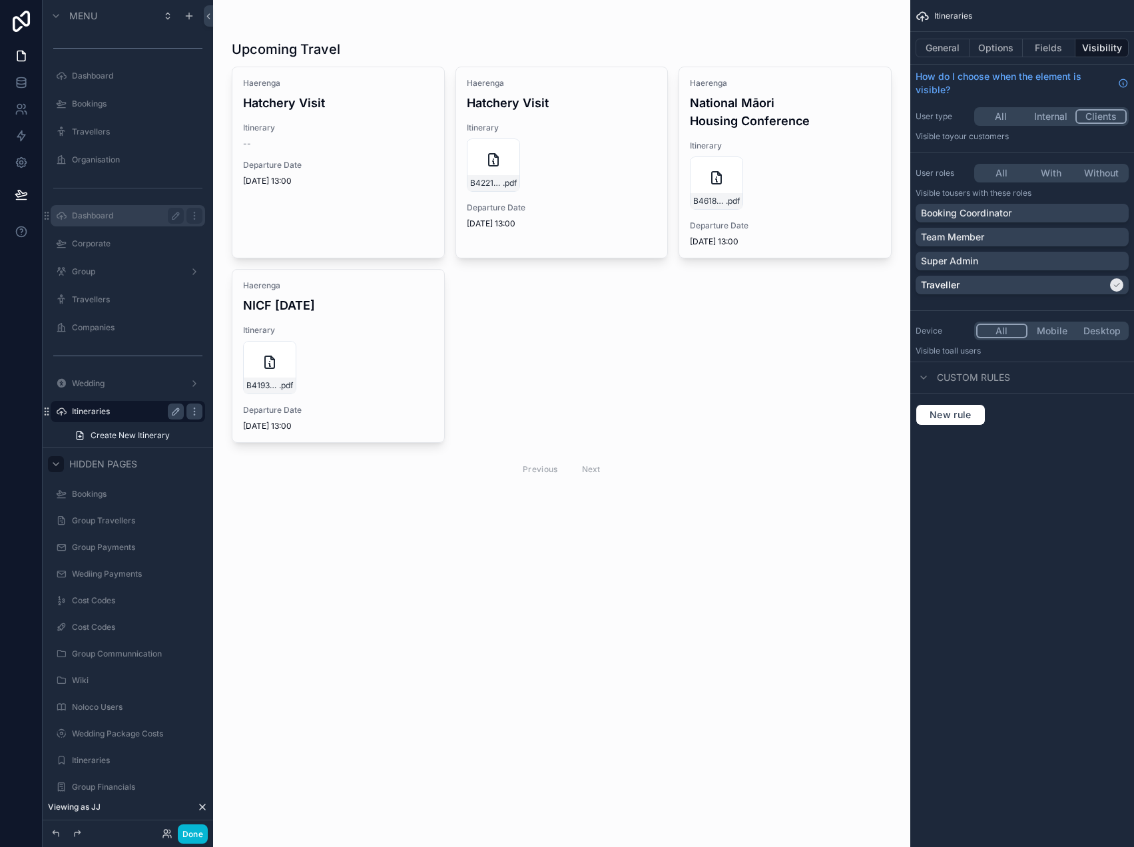
click at [347, 626] on div "Upcoming Travel Haerenga Hatchery Visit Itinerary -- Departure Date 07/10/2025 …" at bounding box center [561, 423] width 697 height 847
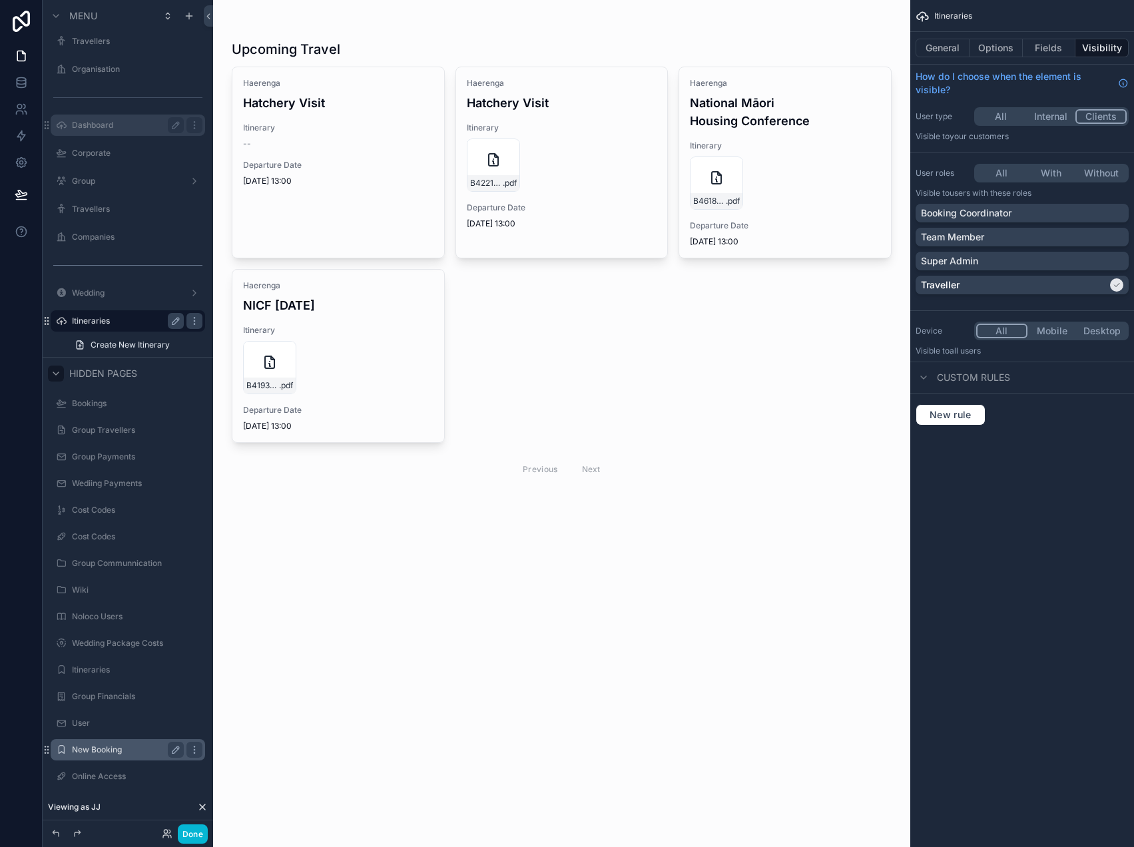
click at [105, 747] on label "New Booking" at bounding box center [125, 749] width 107 height 11
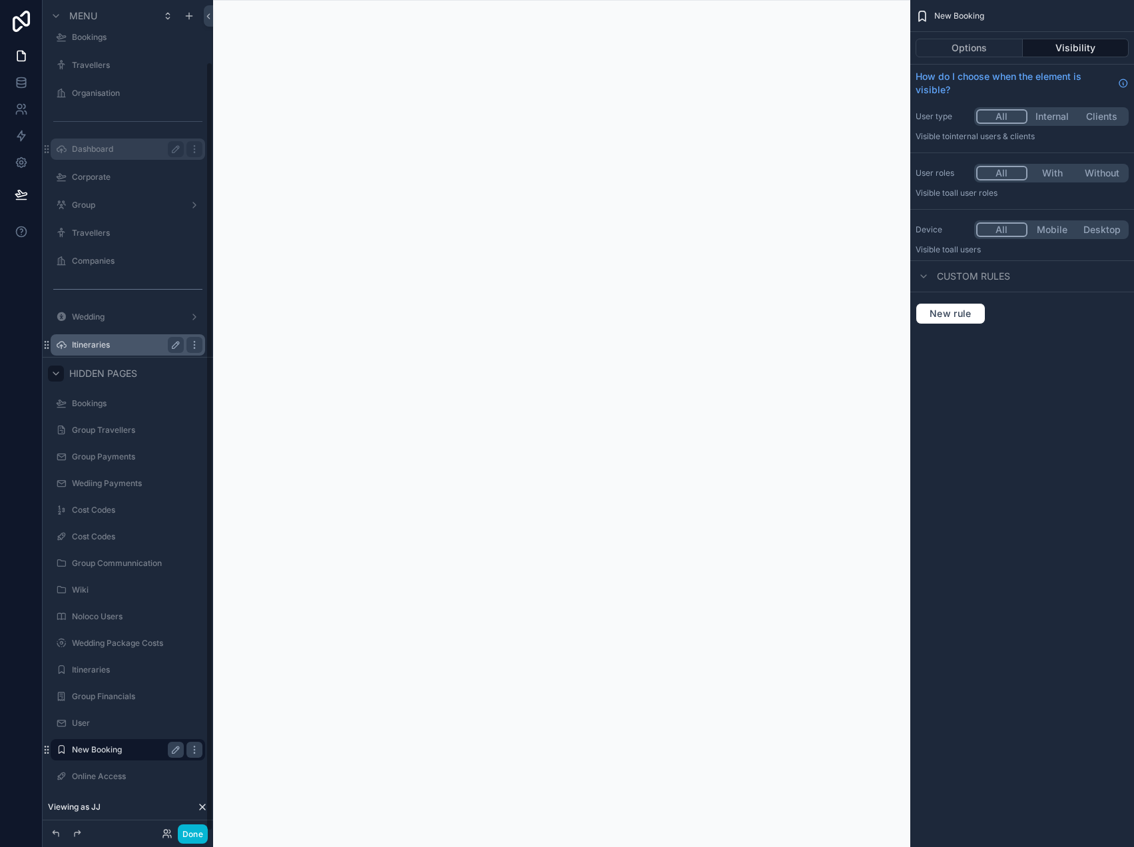
scroll to position [67, 0]
click at [1099, 115] on button "Clients" at bounding box center [1101, 116] width 50 height 15
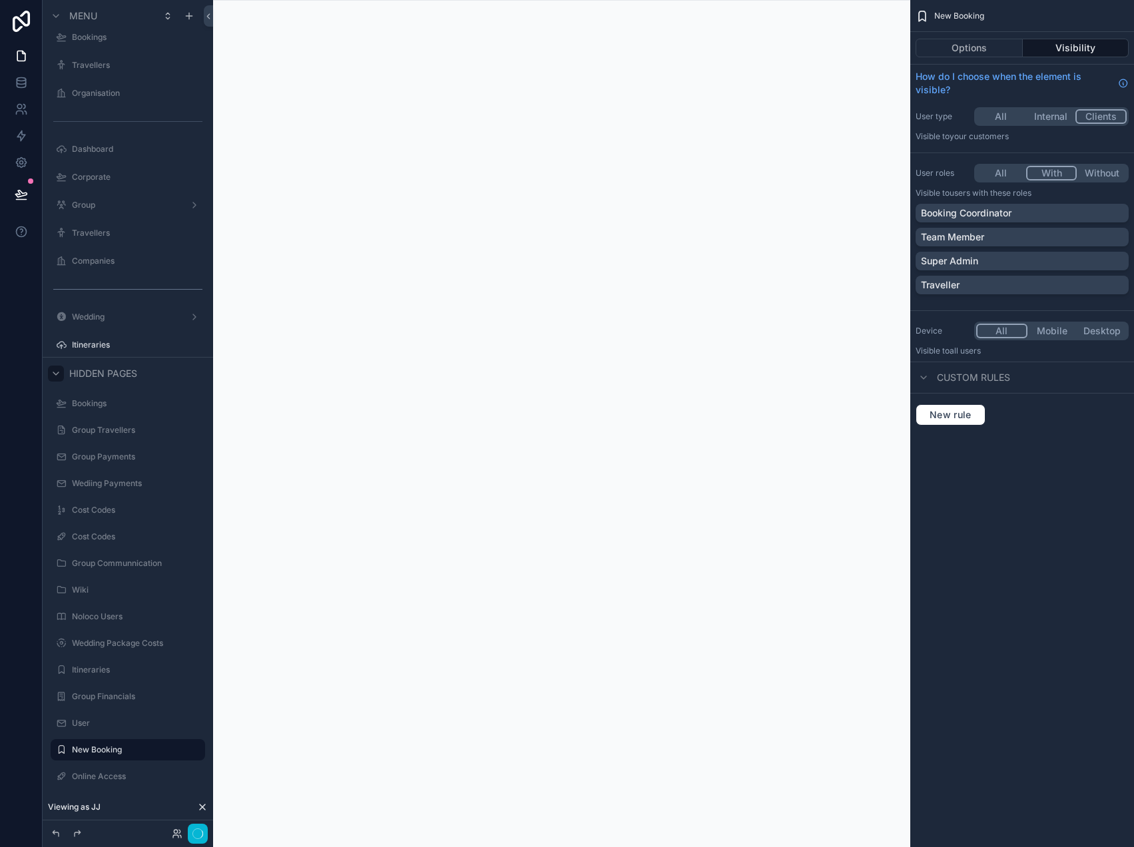
click at [1053, 176] on button "With" at bounding box center [1051, 173] width 51 height 15
click at [1004, 210] on p "Booking Coordinator" at bounding box center [966, 212] width 91 height 13
click at [193, 831] on button "Done" at bounding box center [193, 833] width 30 height 19
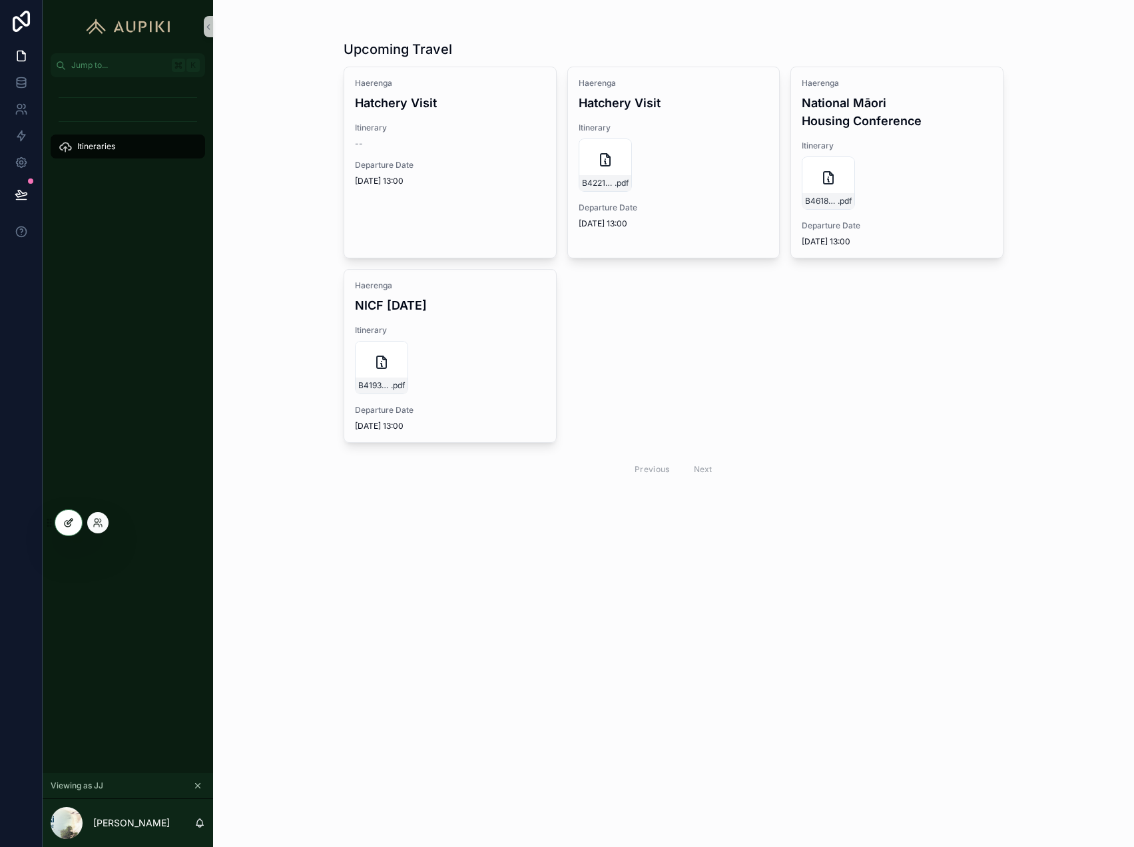
click at [73, 523] on icon at bounding box center [68, 522] width 11 height 11
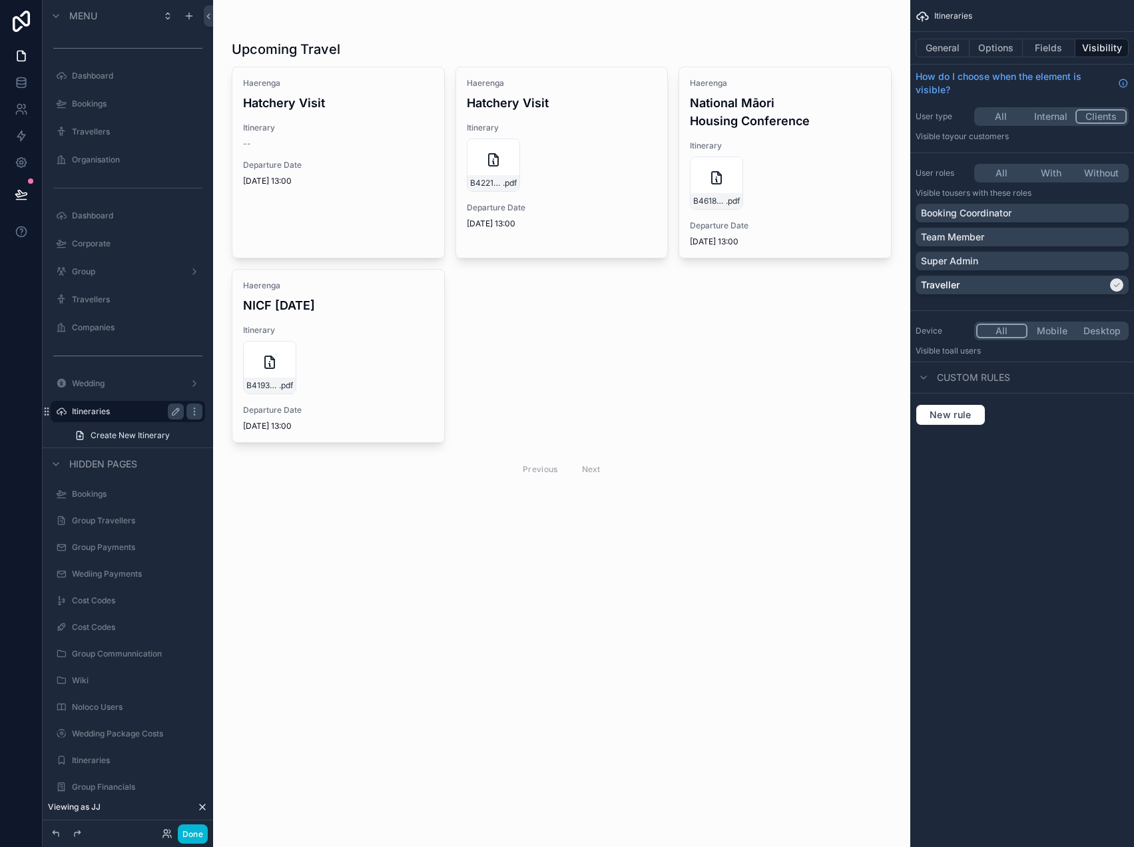
click at [112, 413] on label "Itineraries" at bounding box center [125, 411] width 107 height 11
click at [1047, 174] on button "With" at bounding box center [1051, 173] width 50 height 15
click at [1061, 331] on button "Mobile" at bounding box center [1052, 331] width 50 height 15
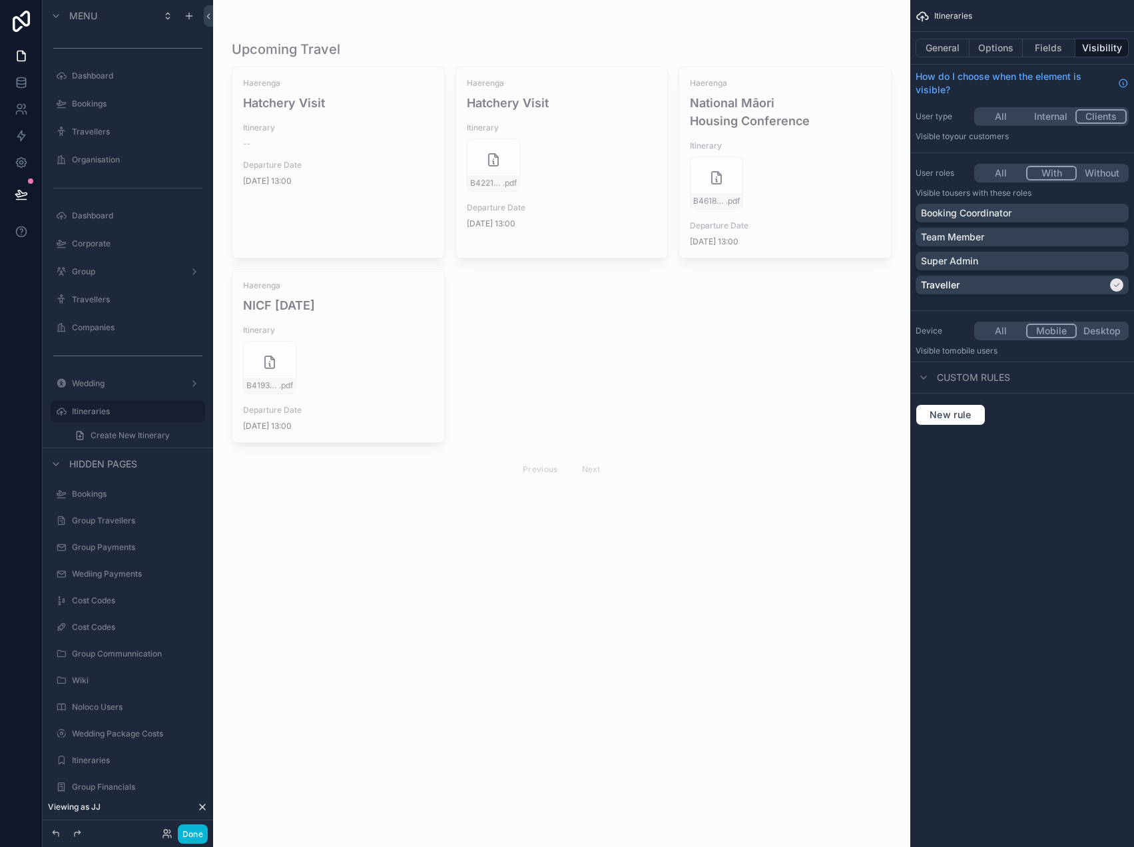
click at [997, 168] on button "All" at bounding box center [1001, 173] width 50 height 15
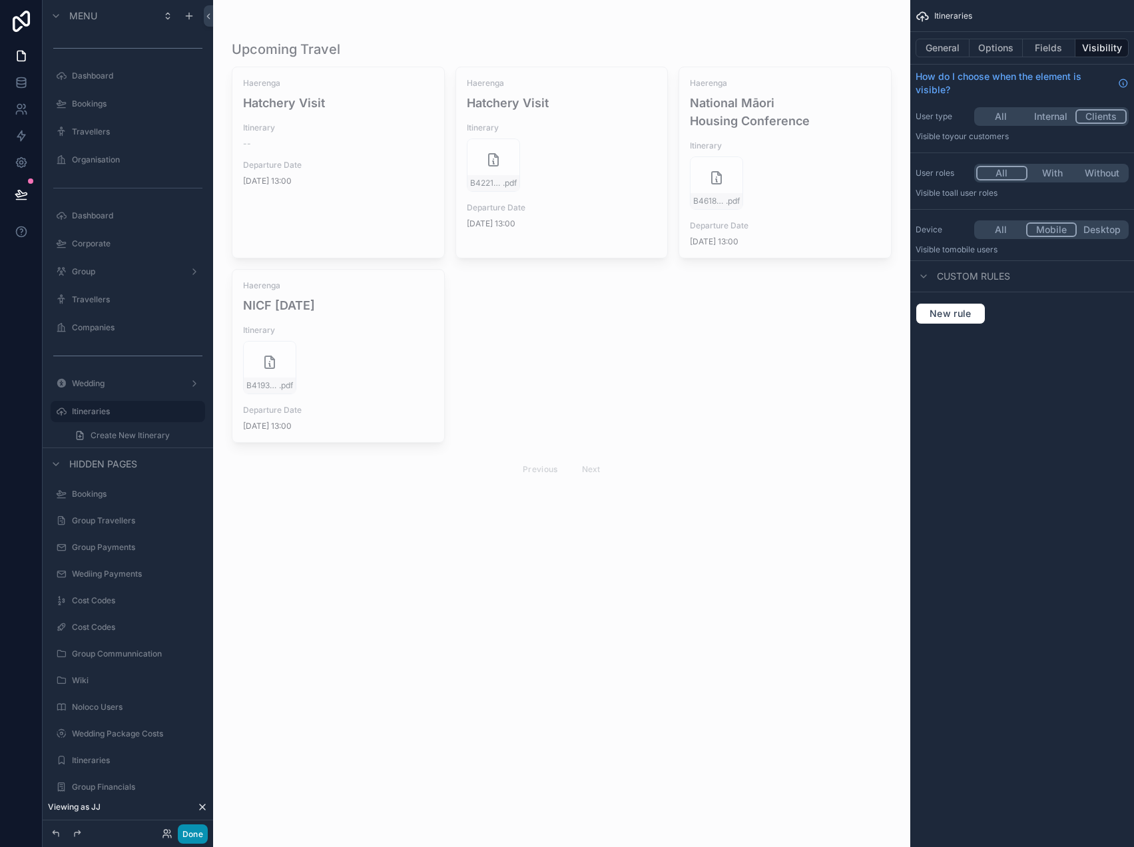
click at [196, 828] on button "Done" at bounding box center [193, 833] width 30 height 19
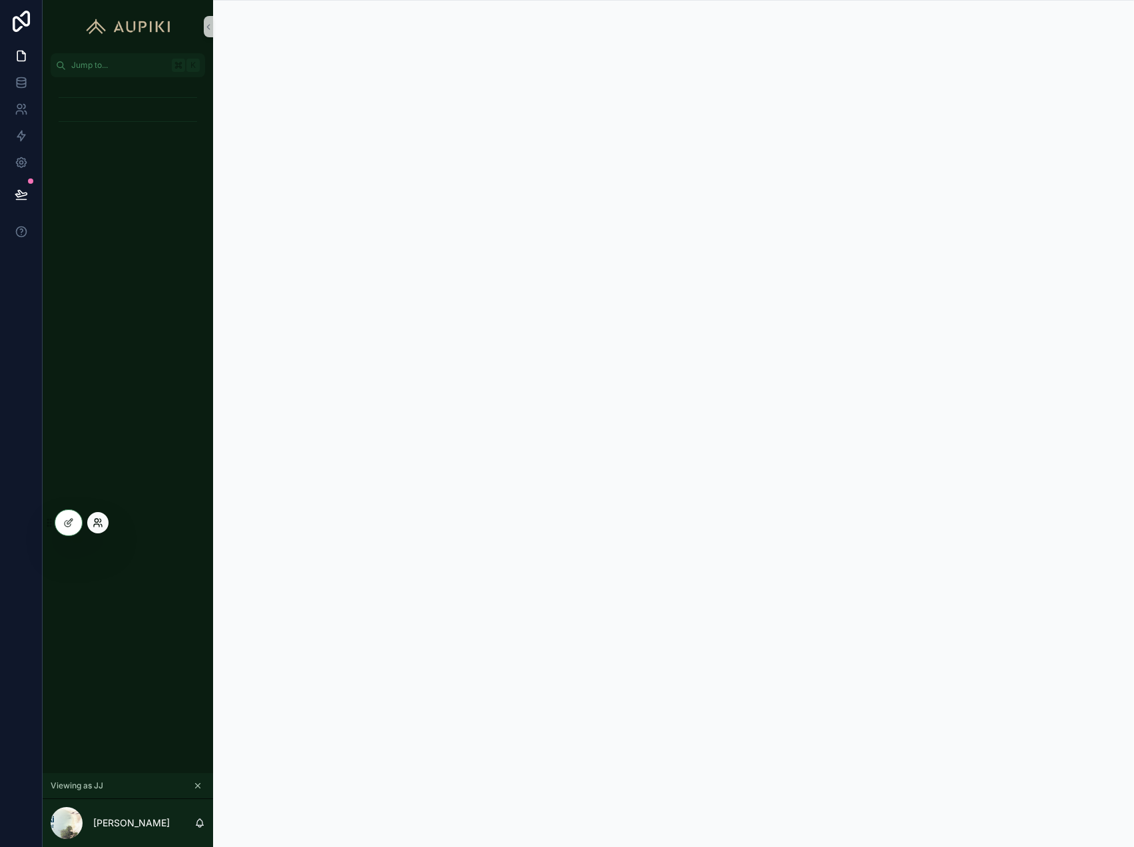
click at [97, 524] on icon at bounding box center [96, 525] width 5 height 3
click at [63, 523] on div at bounding box center [68, 522] width 27 height 25
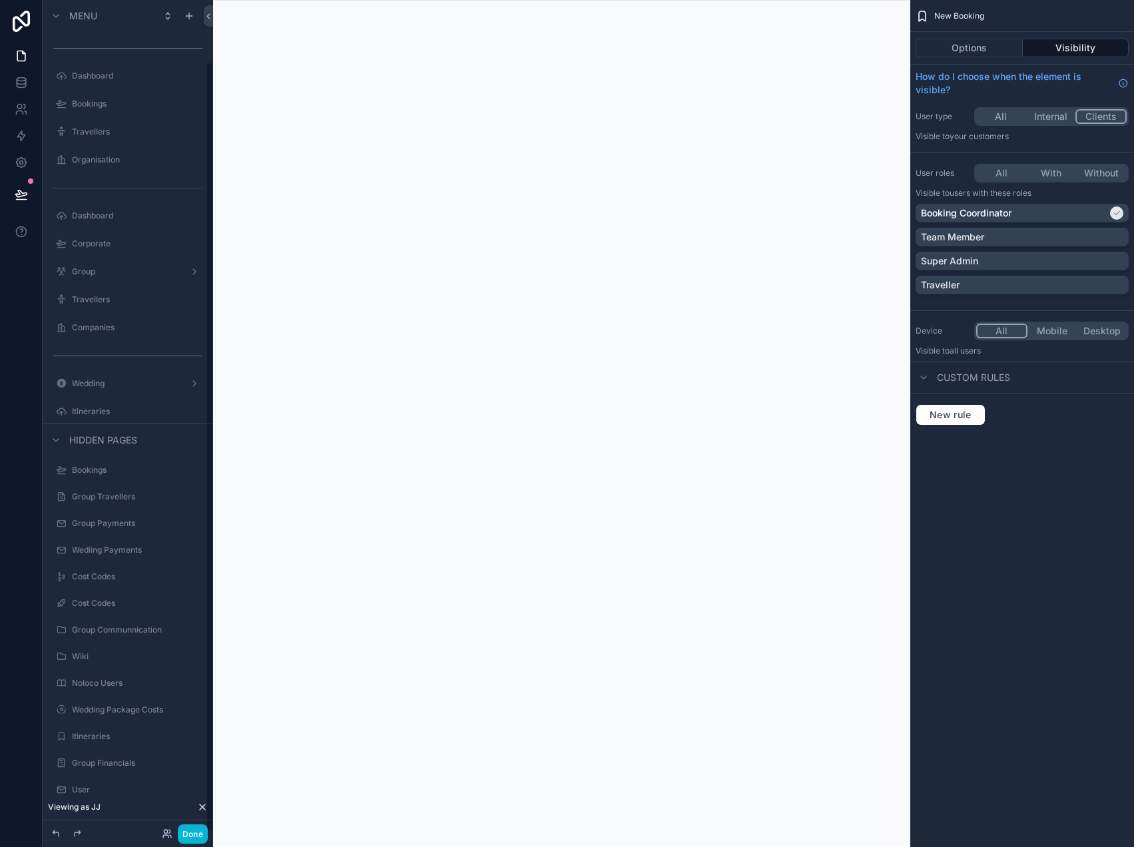
scroll to position [67, 0]
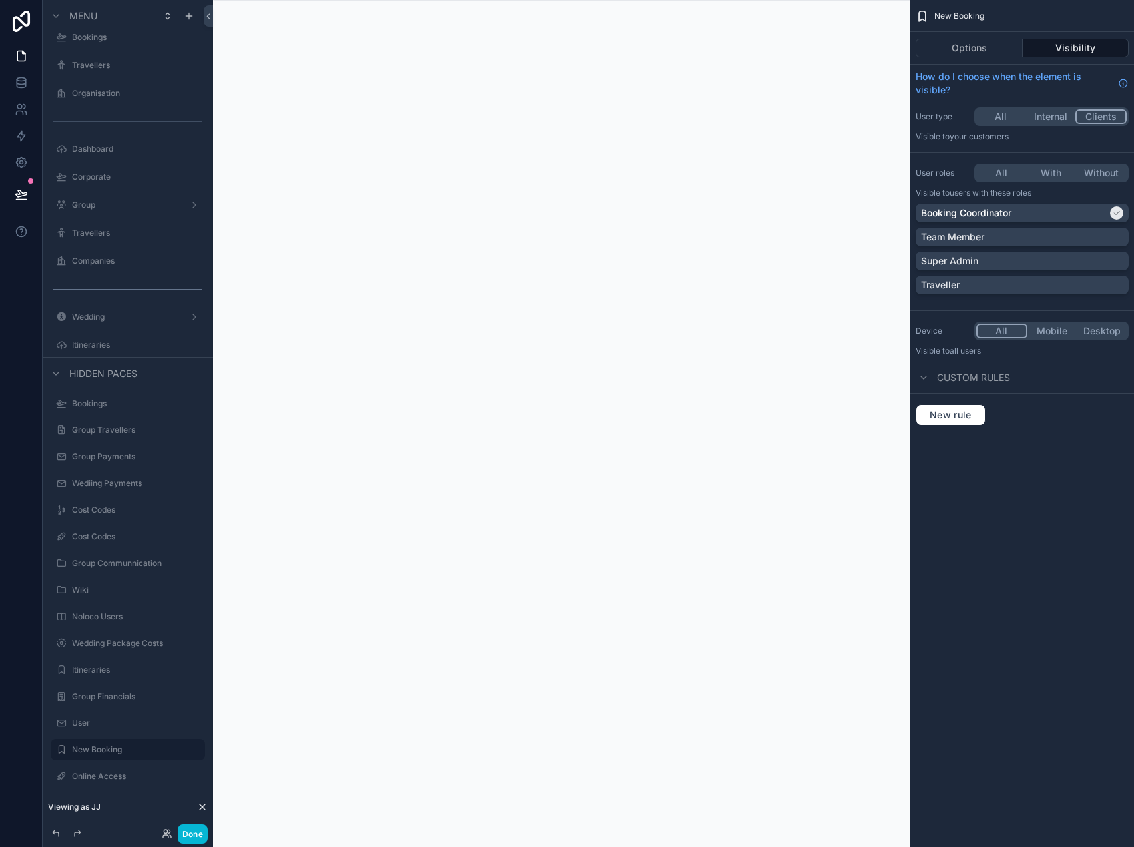
click at [1054, 172] on button "With" at bounding box center [1051, 173] width 50 height 15
click at [200, 831] on button "Done" at bounding box center [193, 833] width 30 height 19
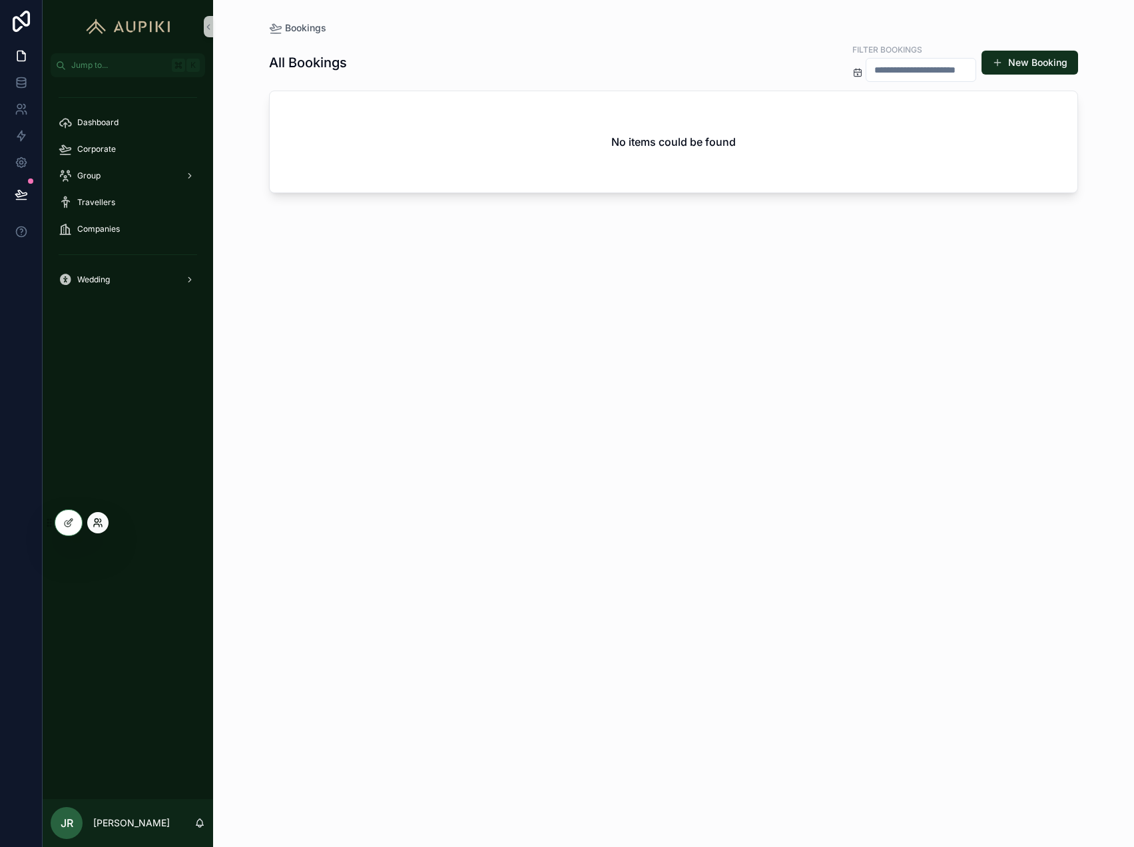
click at [100, 519] on icon at bounding box center [98, 522] width 11 height 11
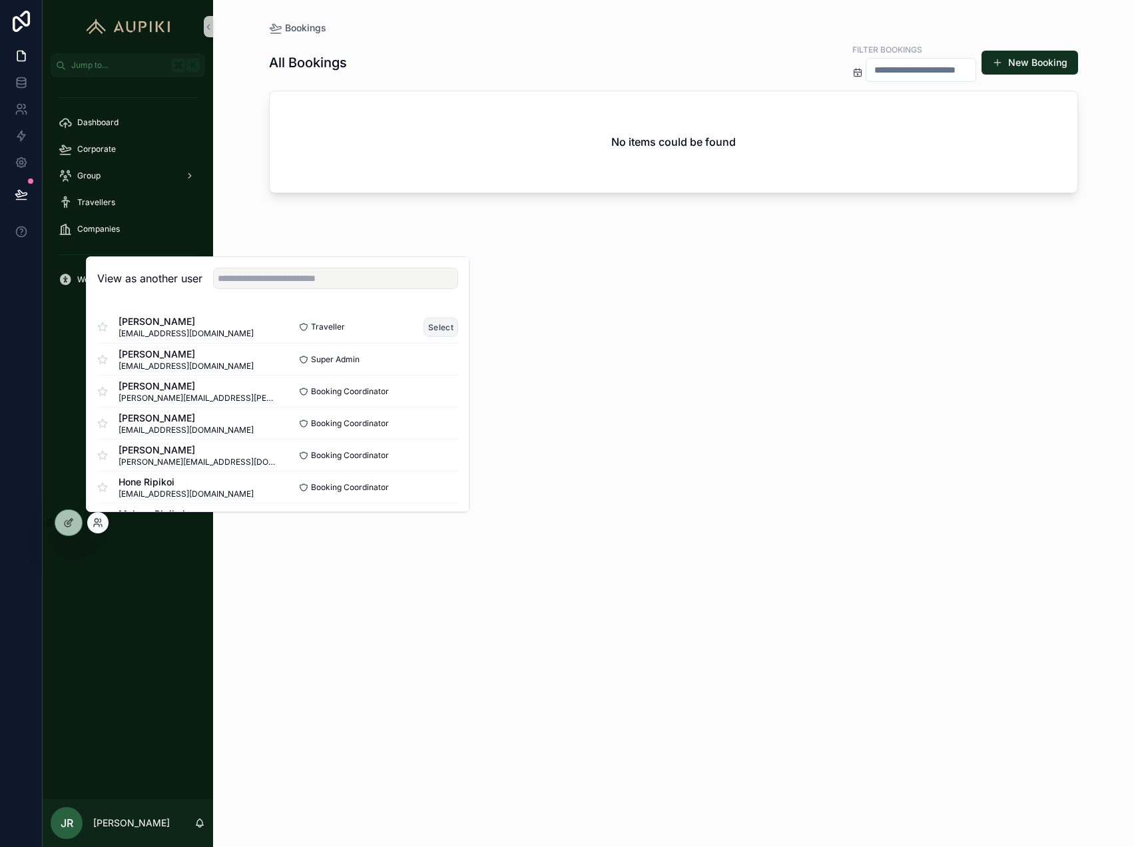
click at [432, 328] on button "Select" at bounding box center [440, 327] width 35 height 19
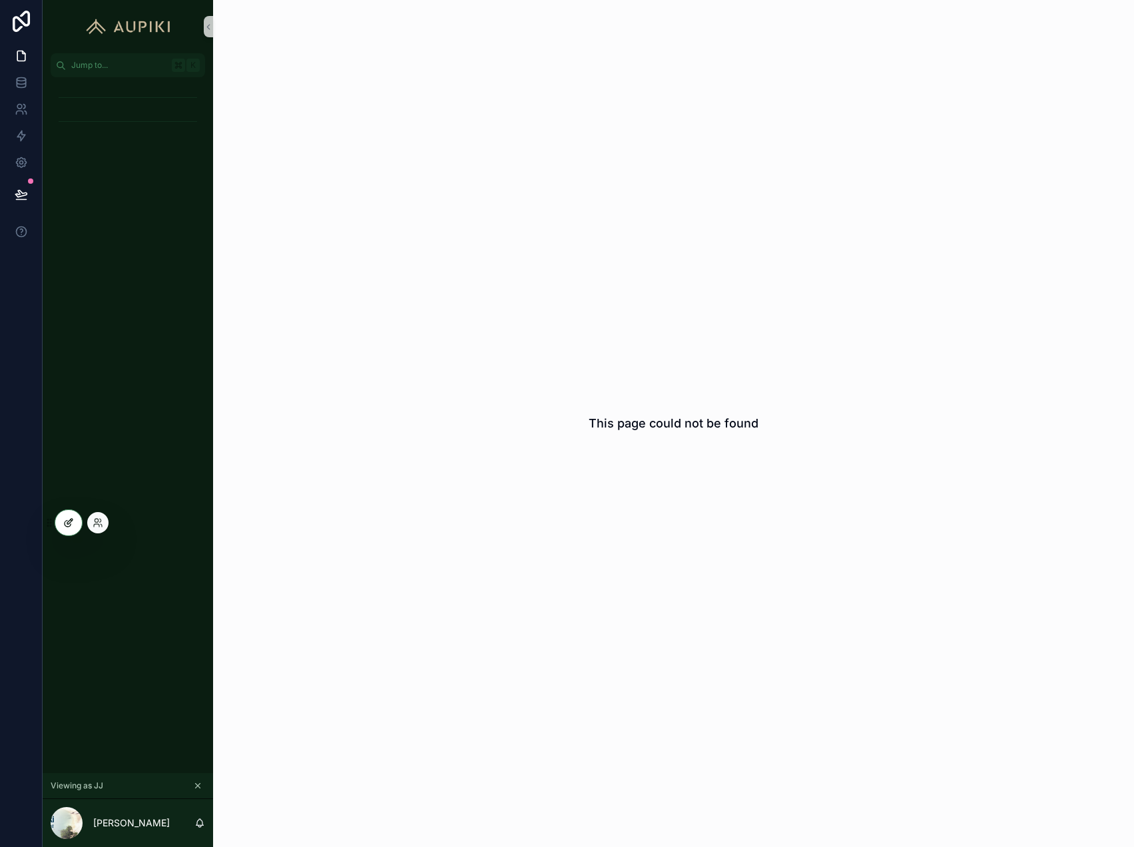
click at [71, 519] on icon at bounding box center [68, 522] width 11 height 11
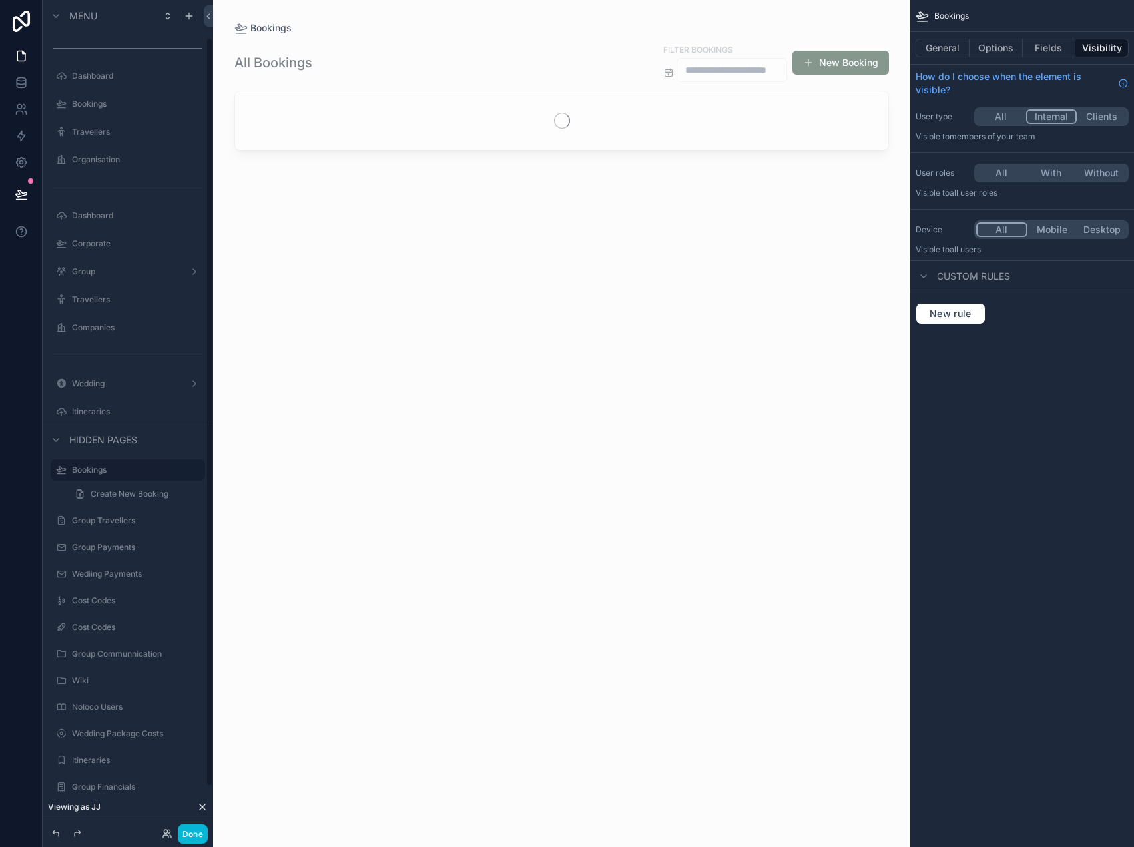
scroll to position [41, 0]
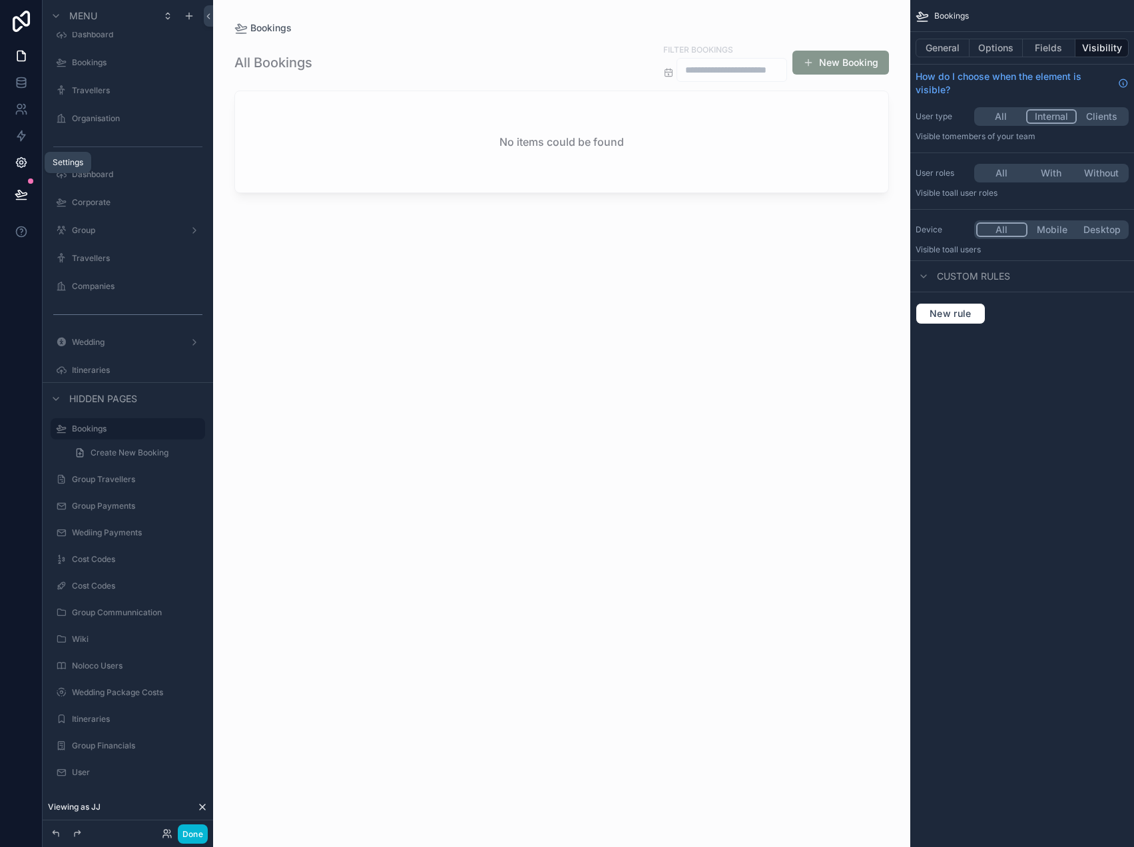
click at [21, 164] on icon at bounding box center [21, 162] width 13 height 13
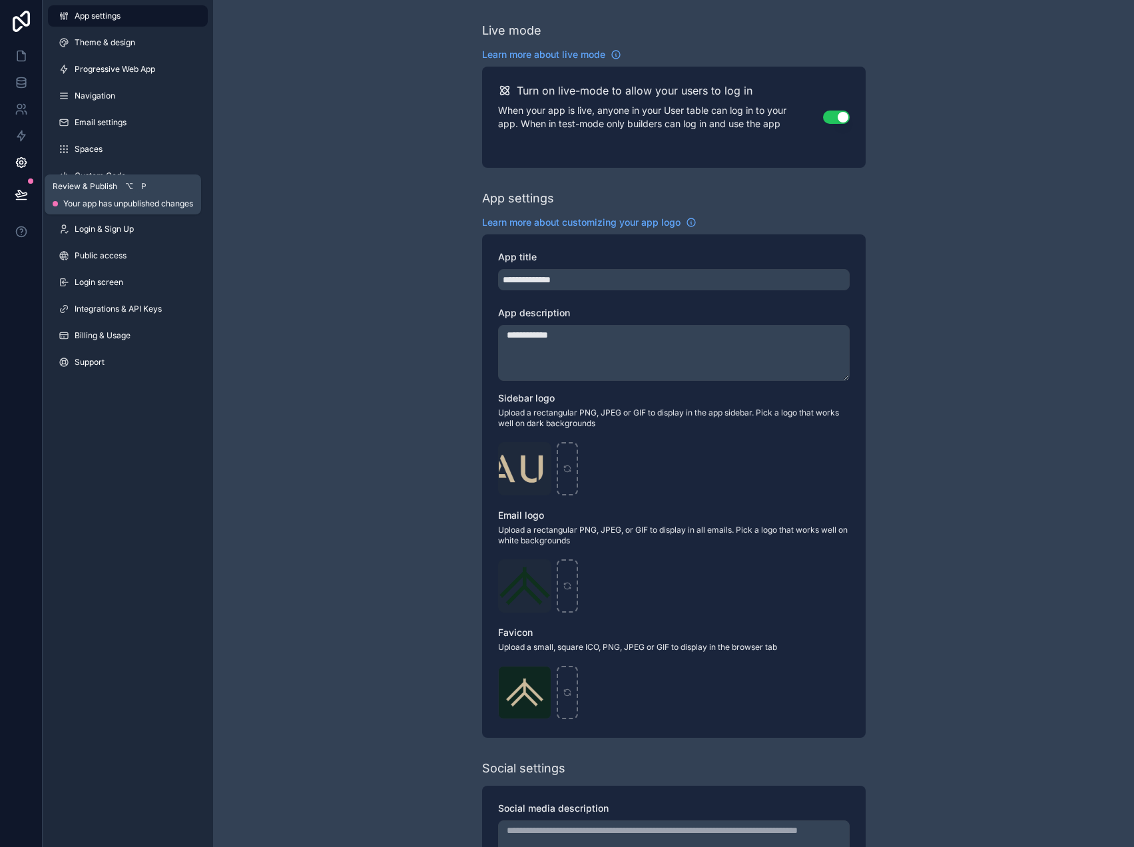
click at [22, 182] on button at bounding box center [21, 194] width 29 height 37
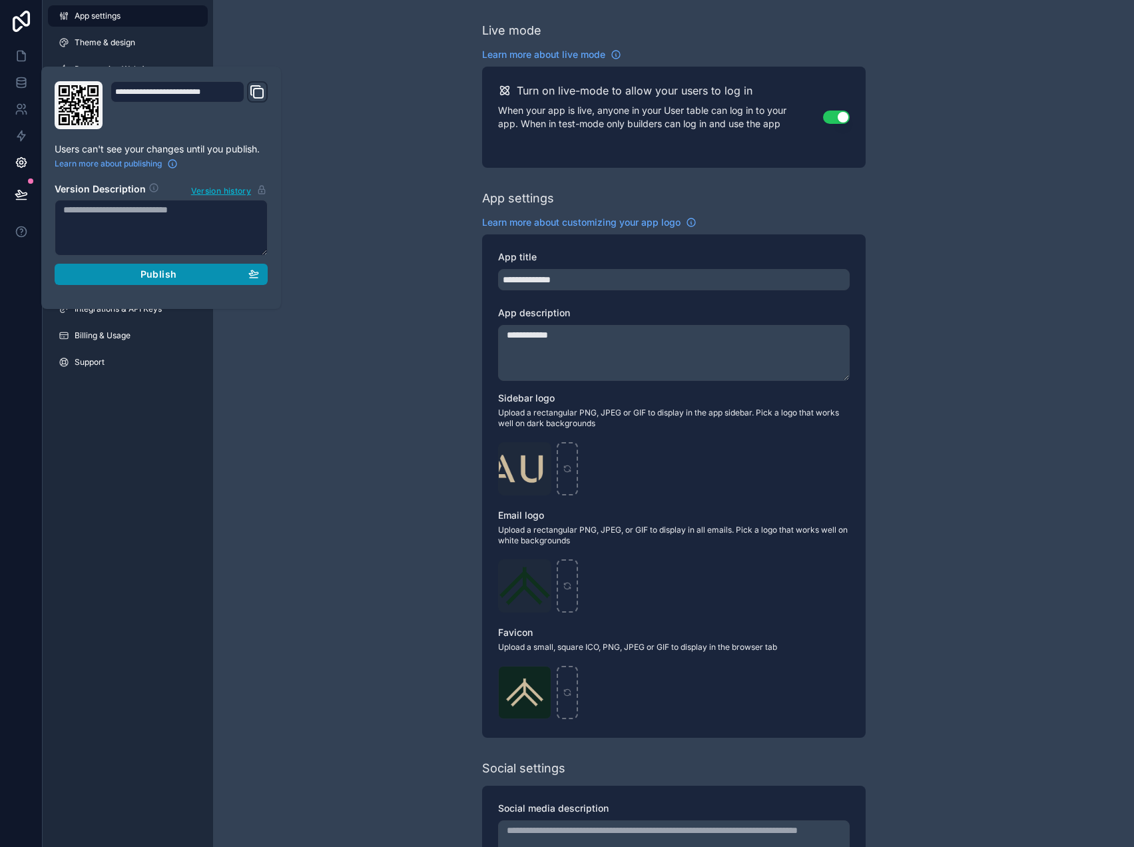
click at [166, 270] on span "Publish" at bounding box center [158, 274] width 36 height 12
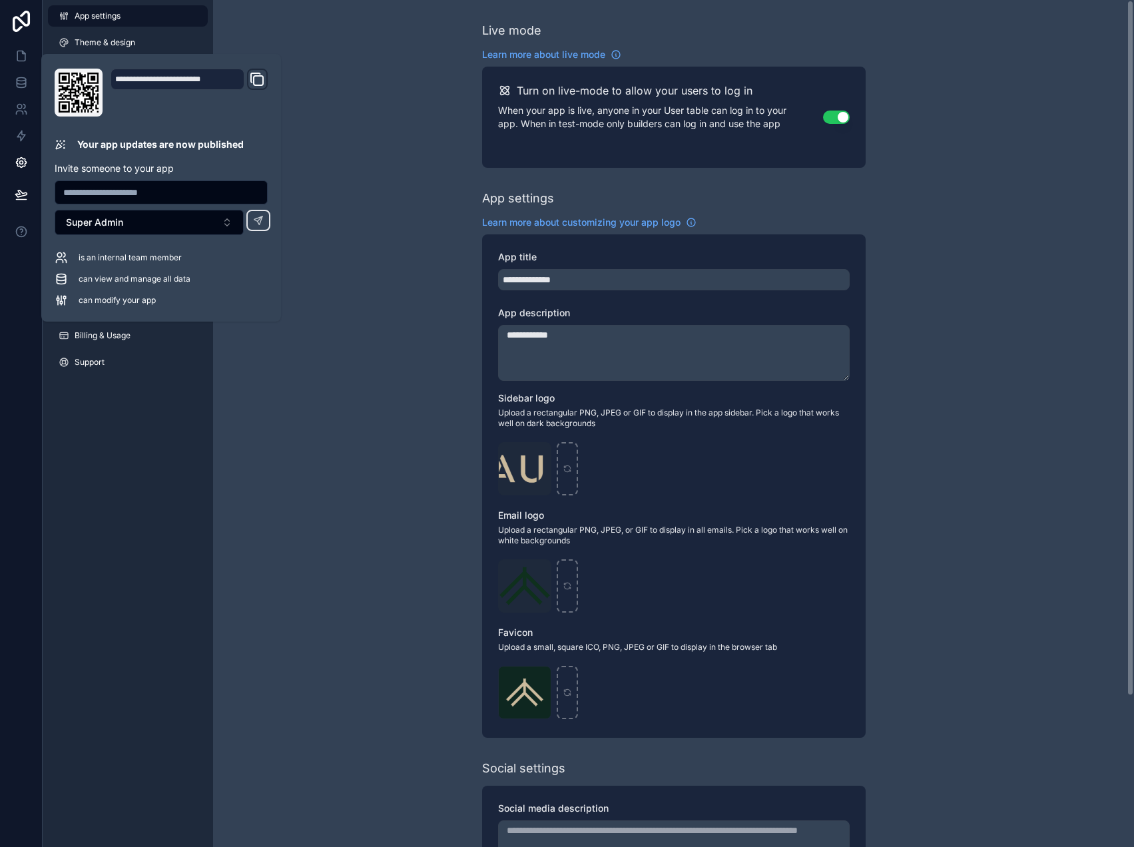
click at [373, 425] on div "**********" at bounding box center [673, 515] width 921 height 1030
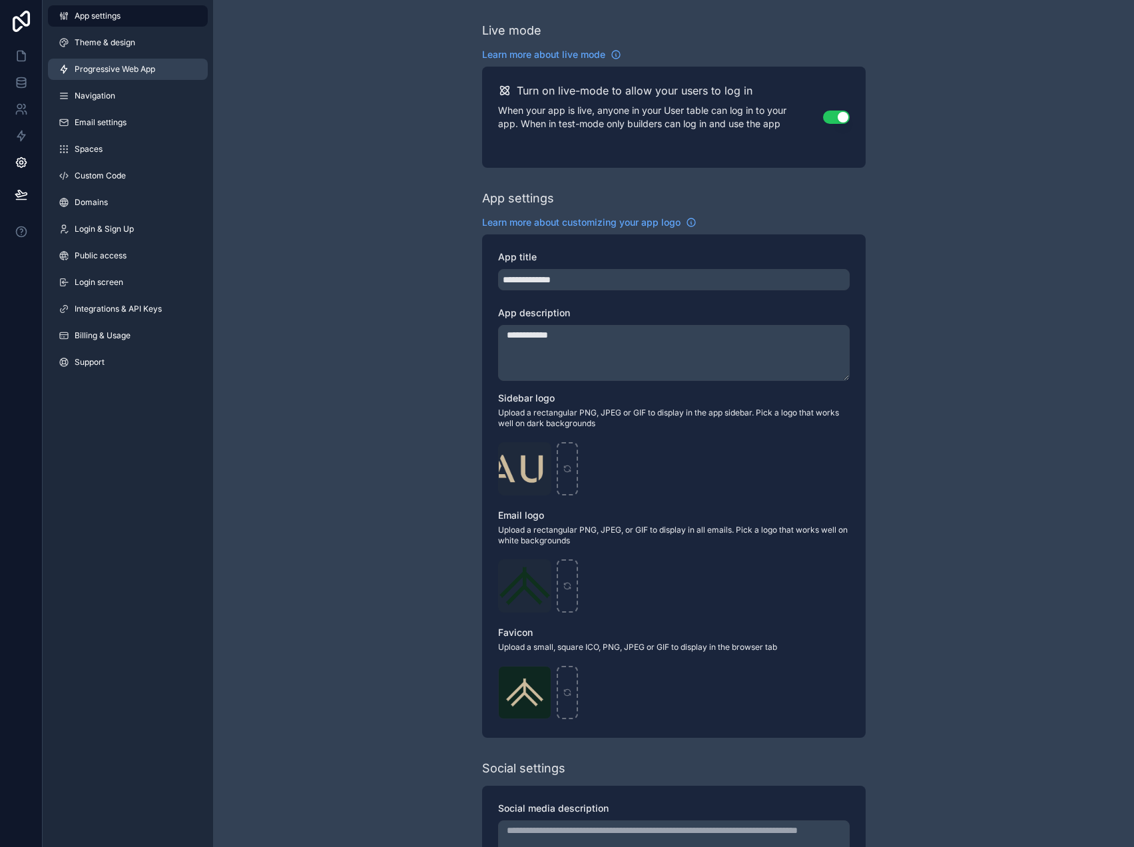
click at [158, 67] on link "Progressive Web App" at bounding box center [128, 69] width 160 height 21
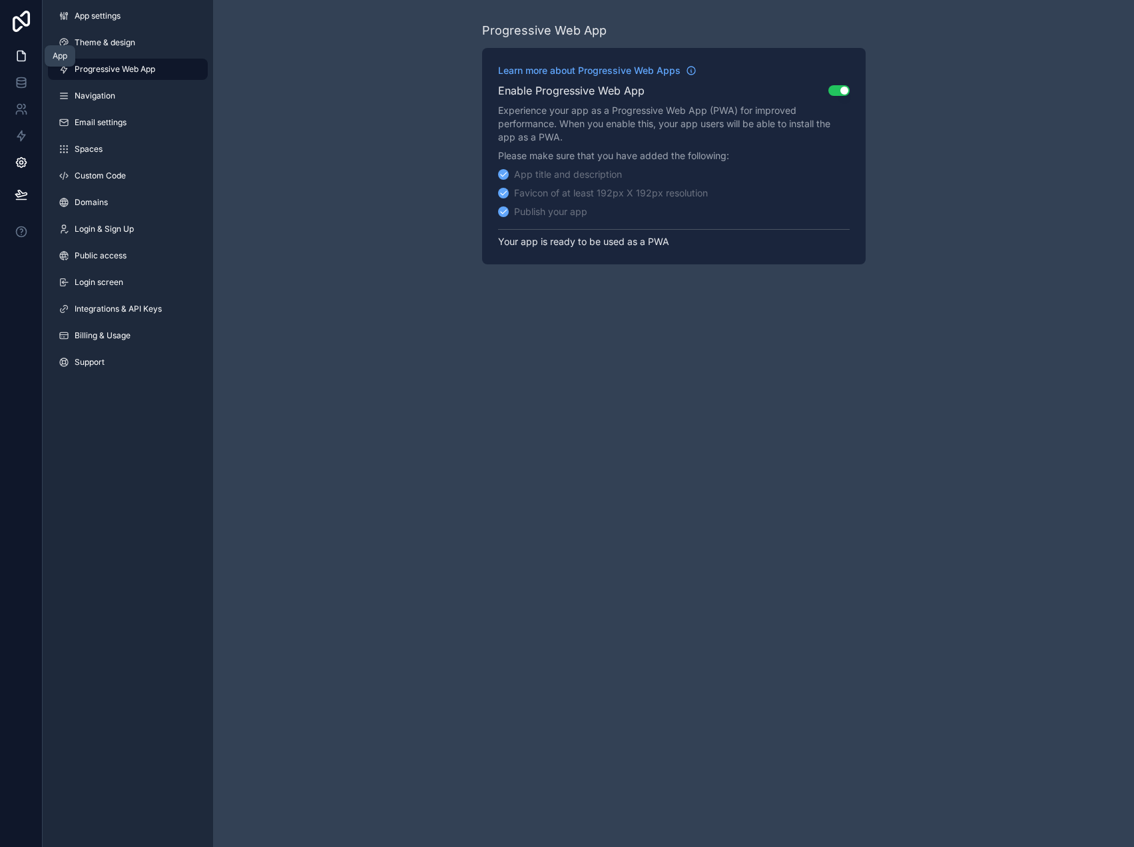
click at [21, 49] on icon at bounding box center [21, 55] width 13 height 13
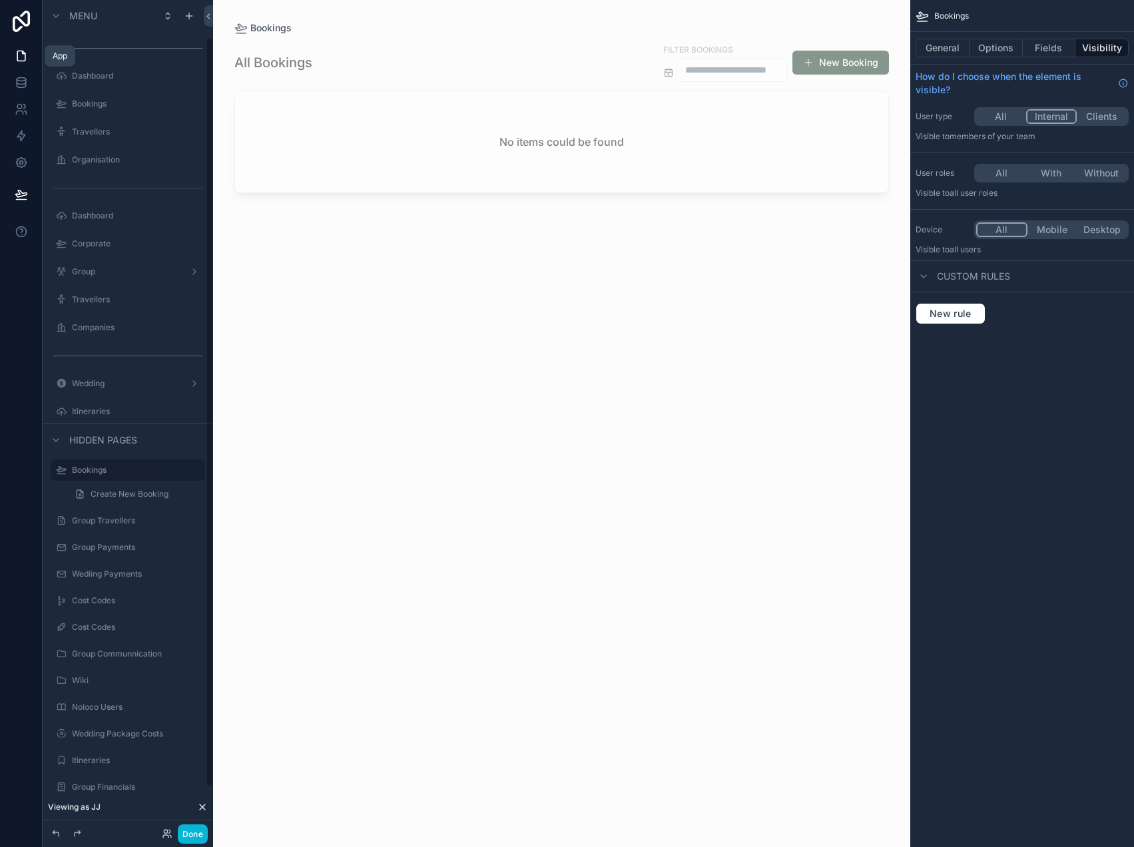
scroll to position [41, 0]
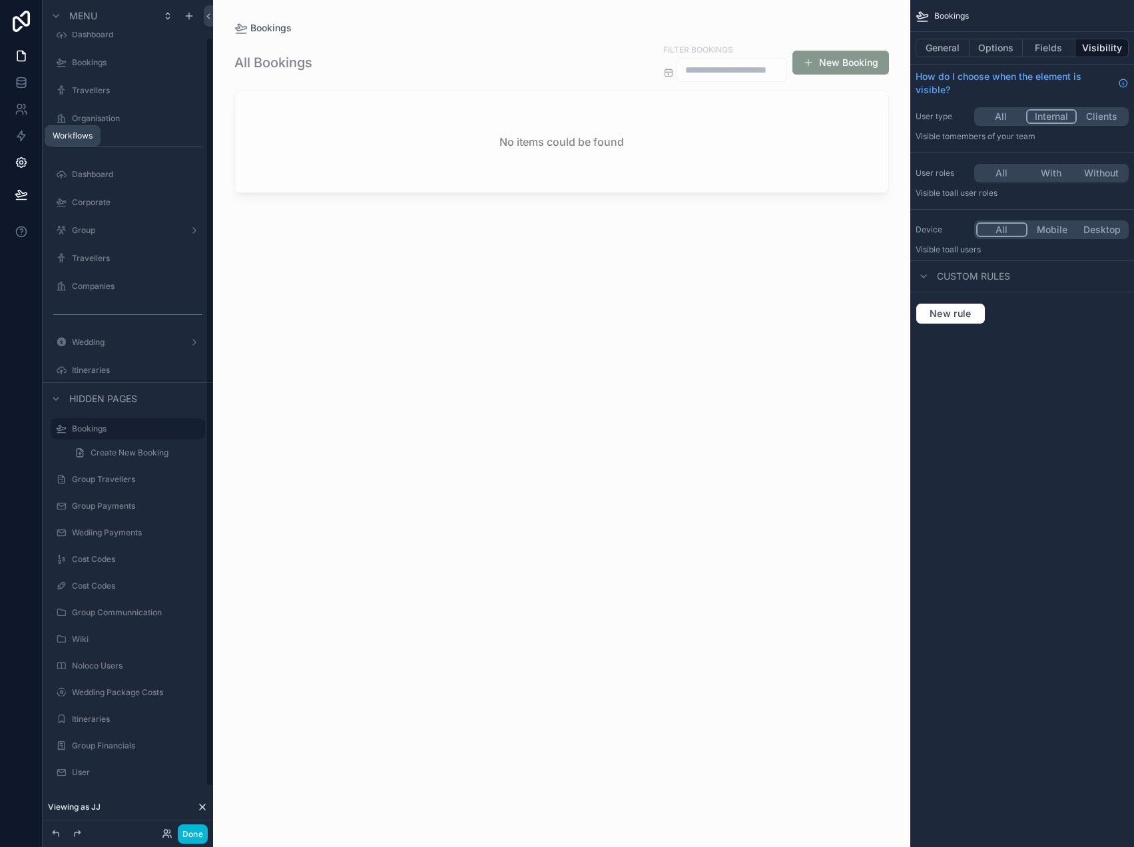
click at [11, 160] on link at bounding box center [21, 162] width 42 height 27
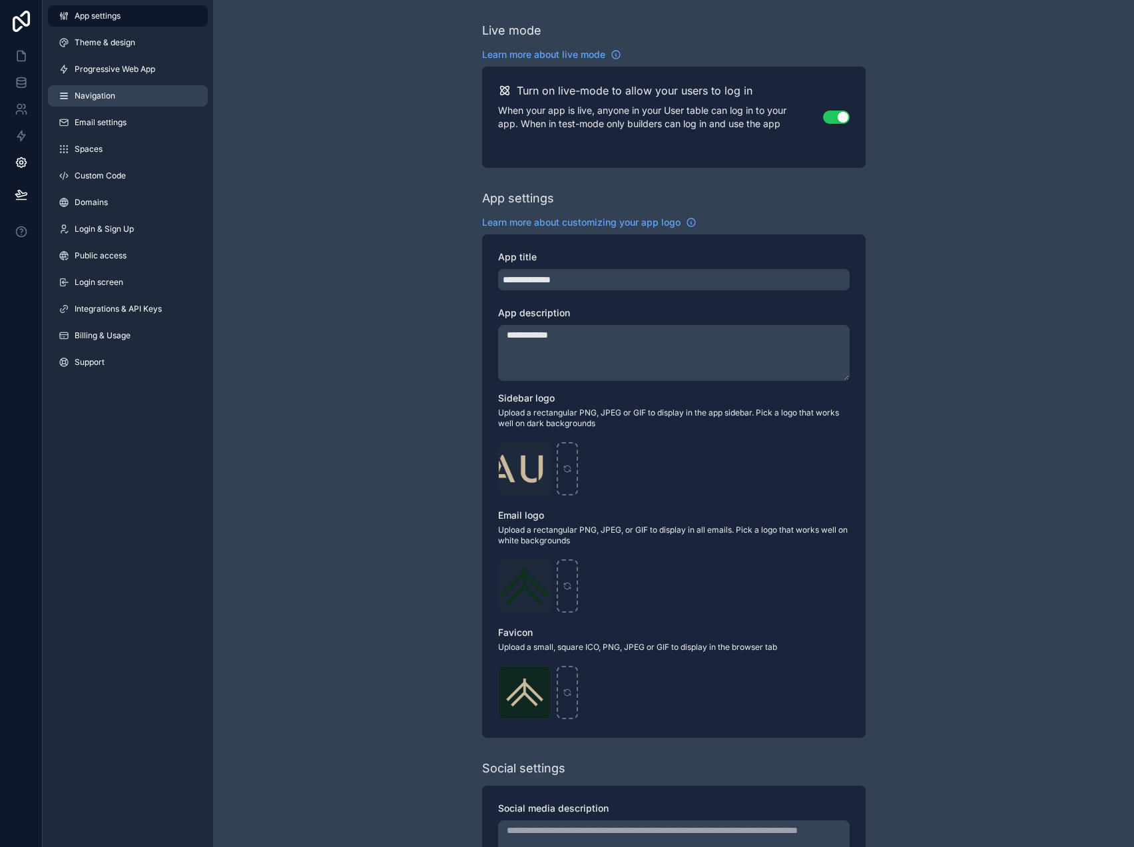
click at [107, 91] on span "Navigation" at bounding box center [95, 96] width 41 height 11
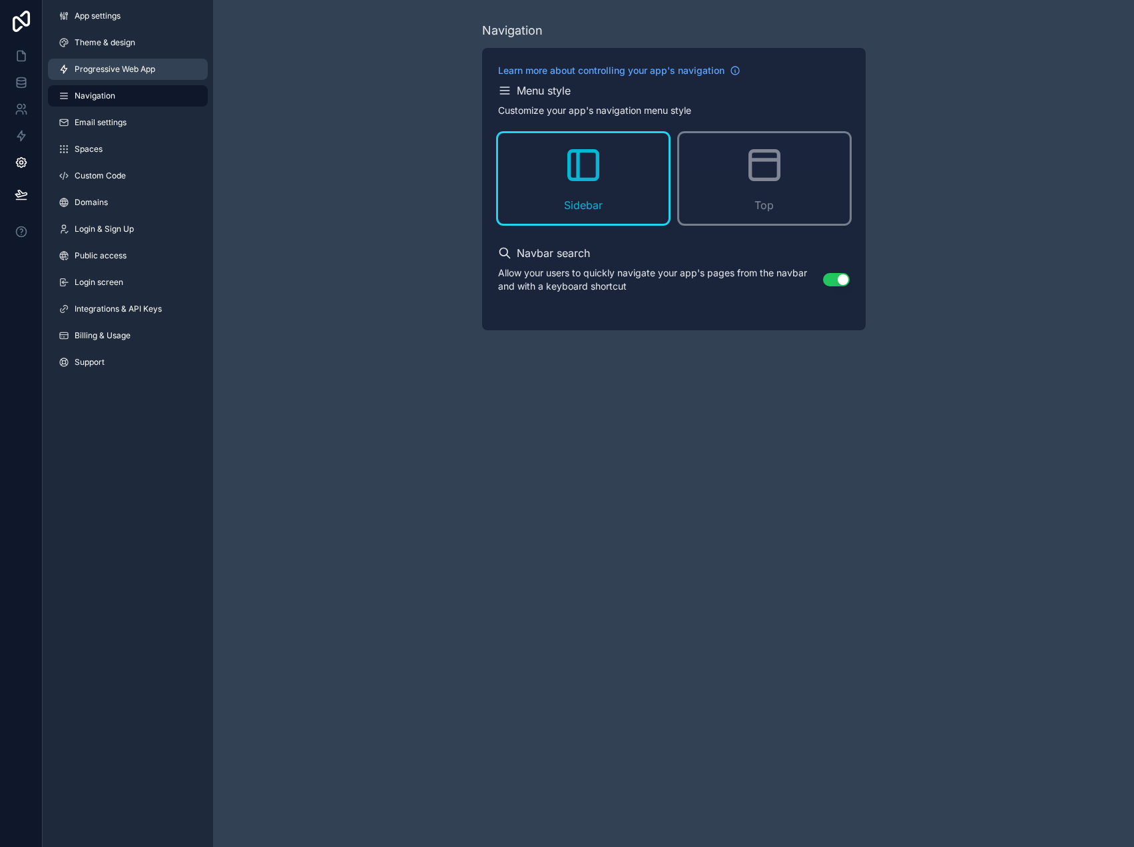
click at [112, 73] on span "Progressive Web App" at bounding box center [115, 69] width 81 height 11
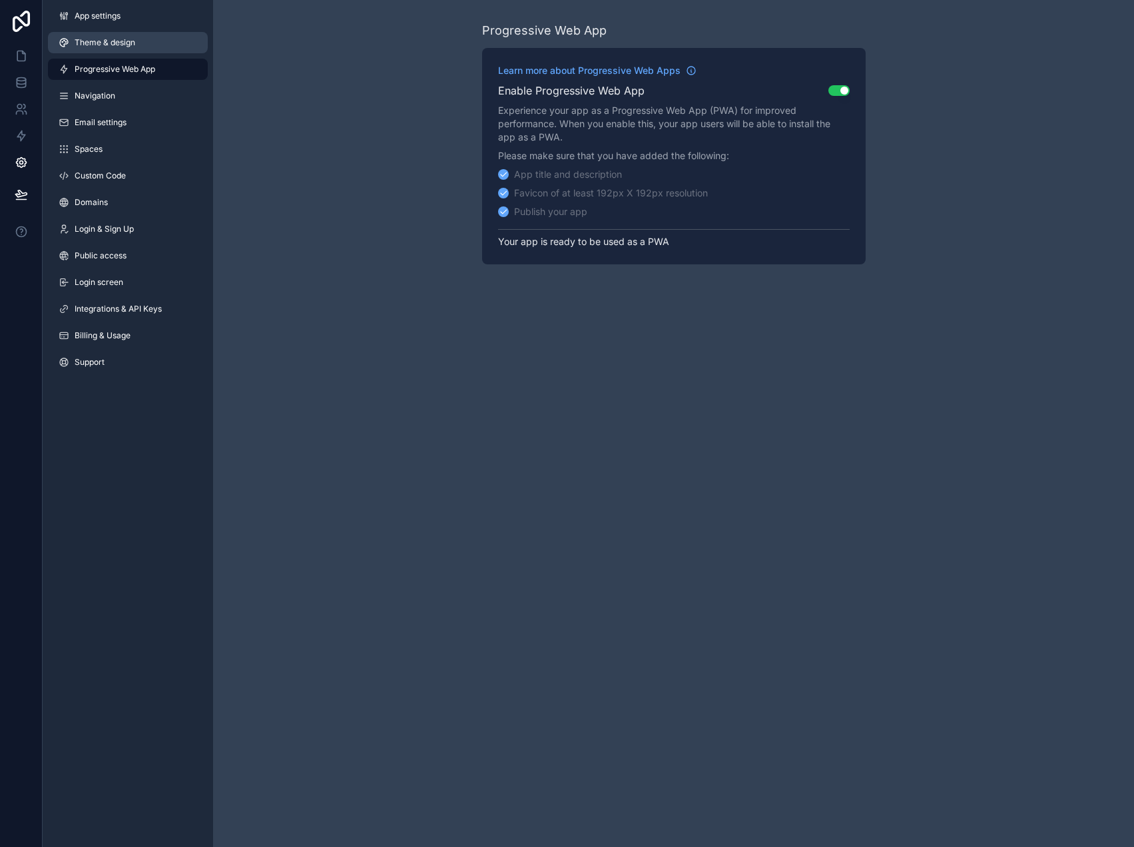
click at [120, 44] on span "Theme & design" at bounding box center [105, 42] width 61 height 11
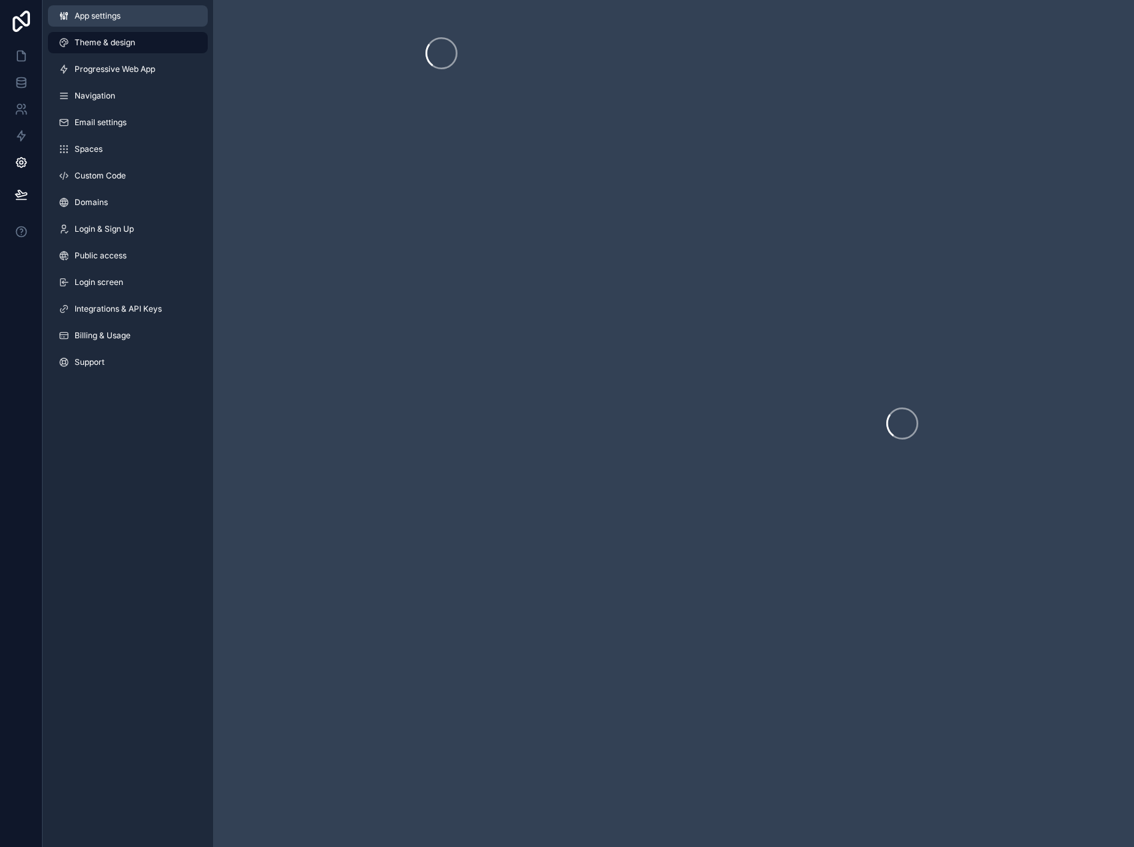
click at [107, 18] on span "App settings" at bounding box center [98, 16] width 46 height 11
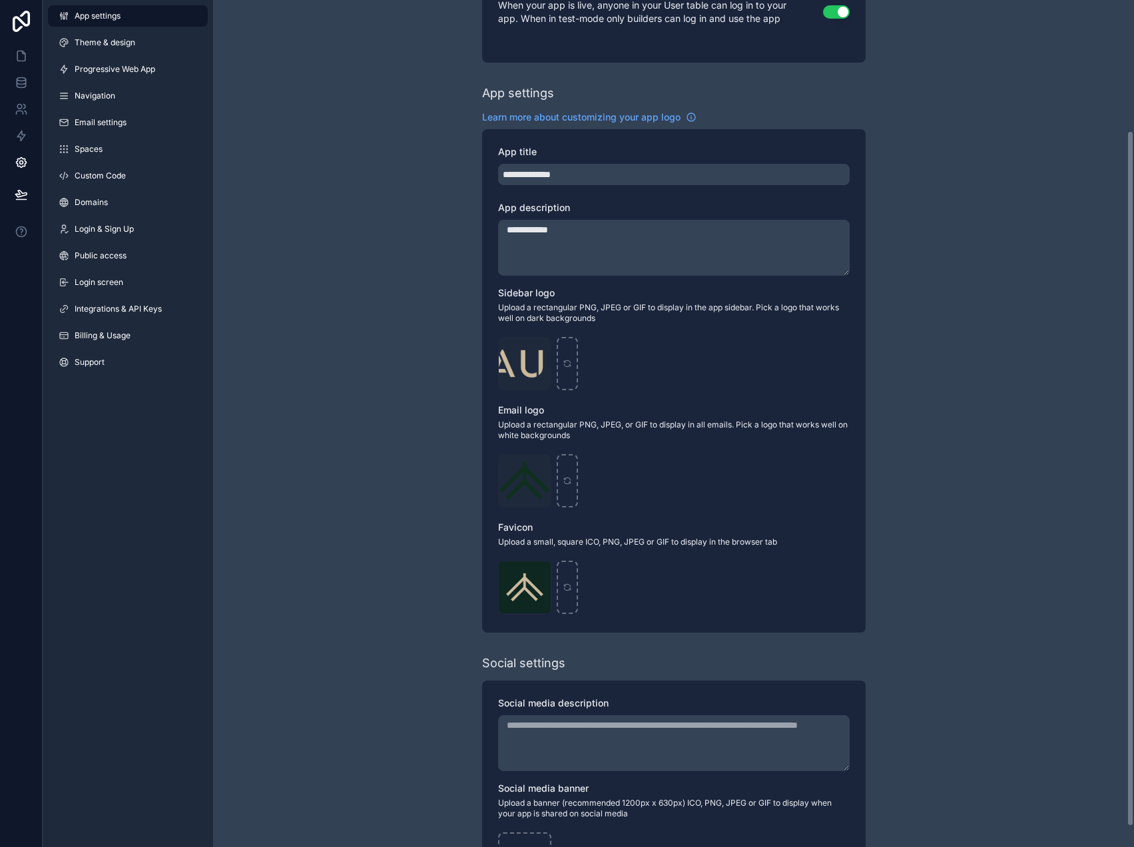
scroll to position [184, 0]
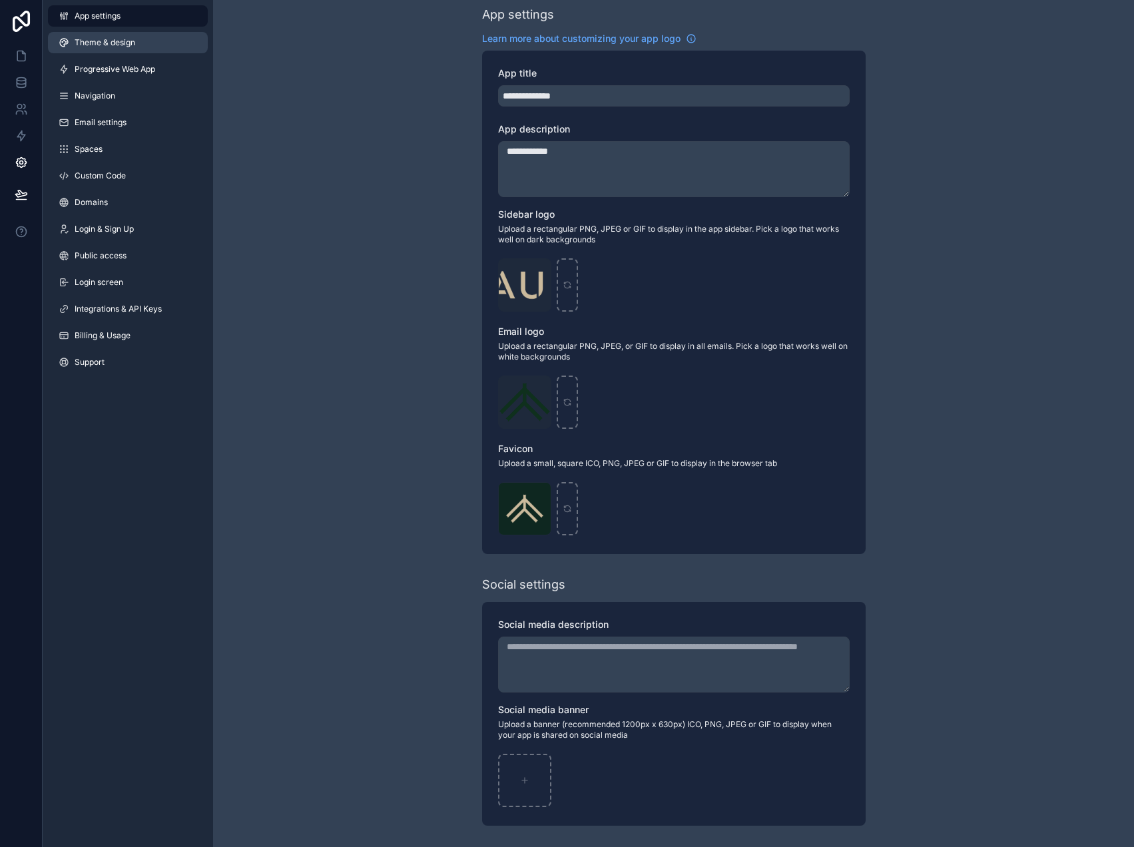
click at [115, 42] on span "Theme & design" at bounding box center [105, 42] width 61 height 11
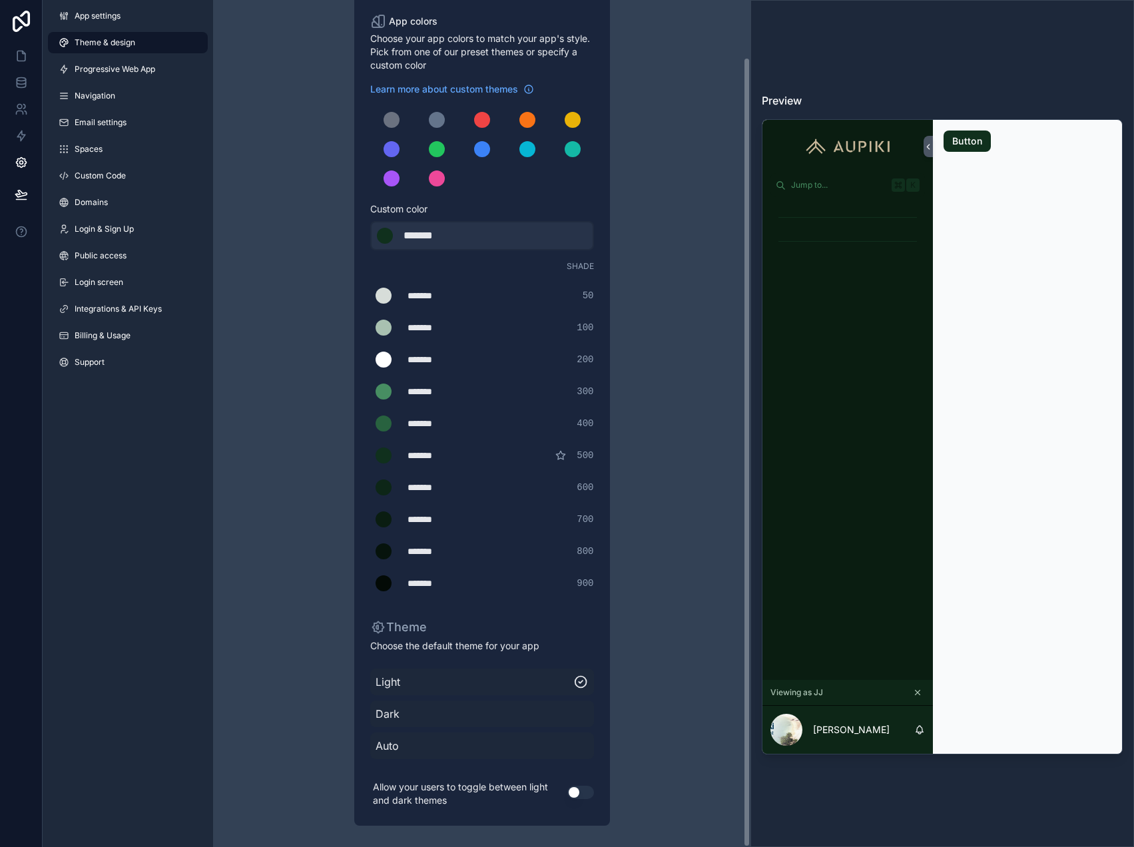
scroll to position [61, 0]
click at [23, 64] on link at bounding box center [21, 56] width 42 height 27
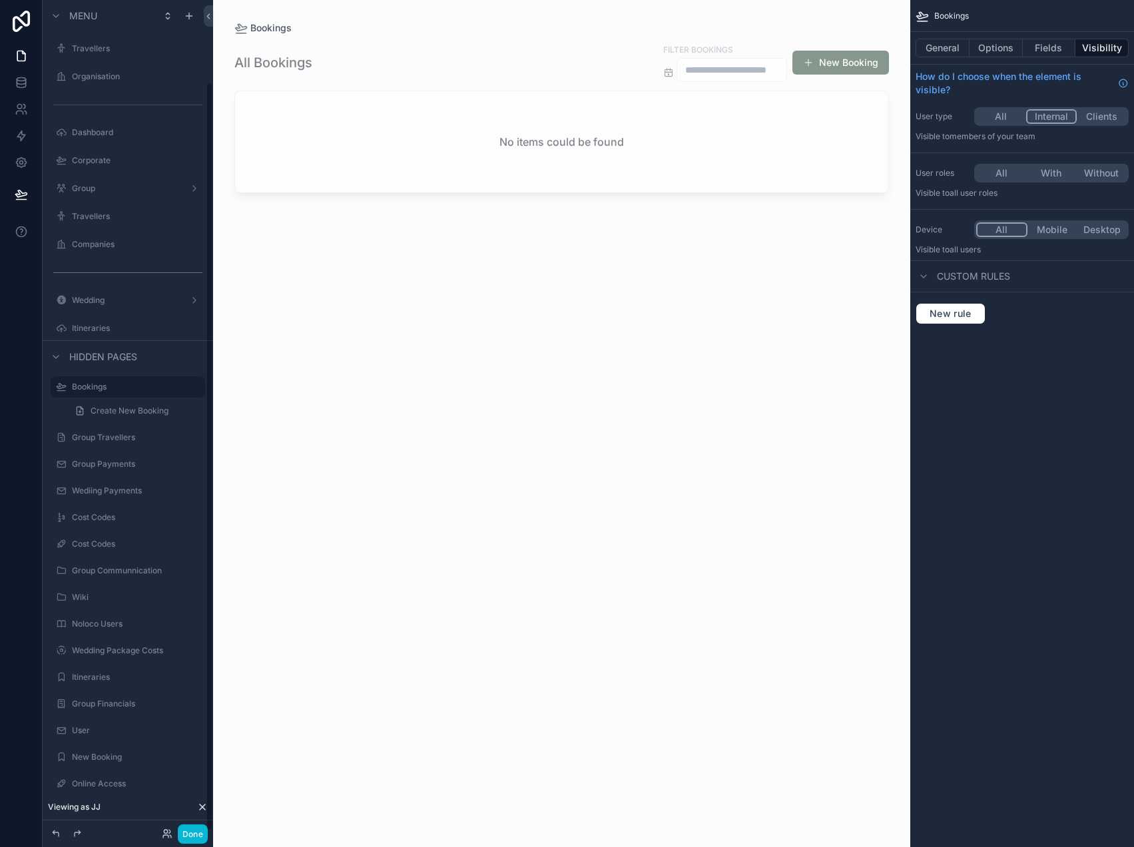
scroll to position [91, 0]
click at [177, 324] on icon "scrollable content" at bounding box center [175, 321] width 11 height 11
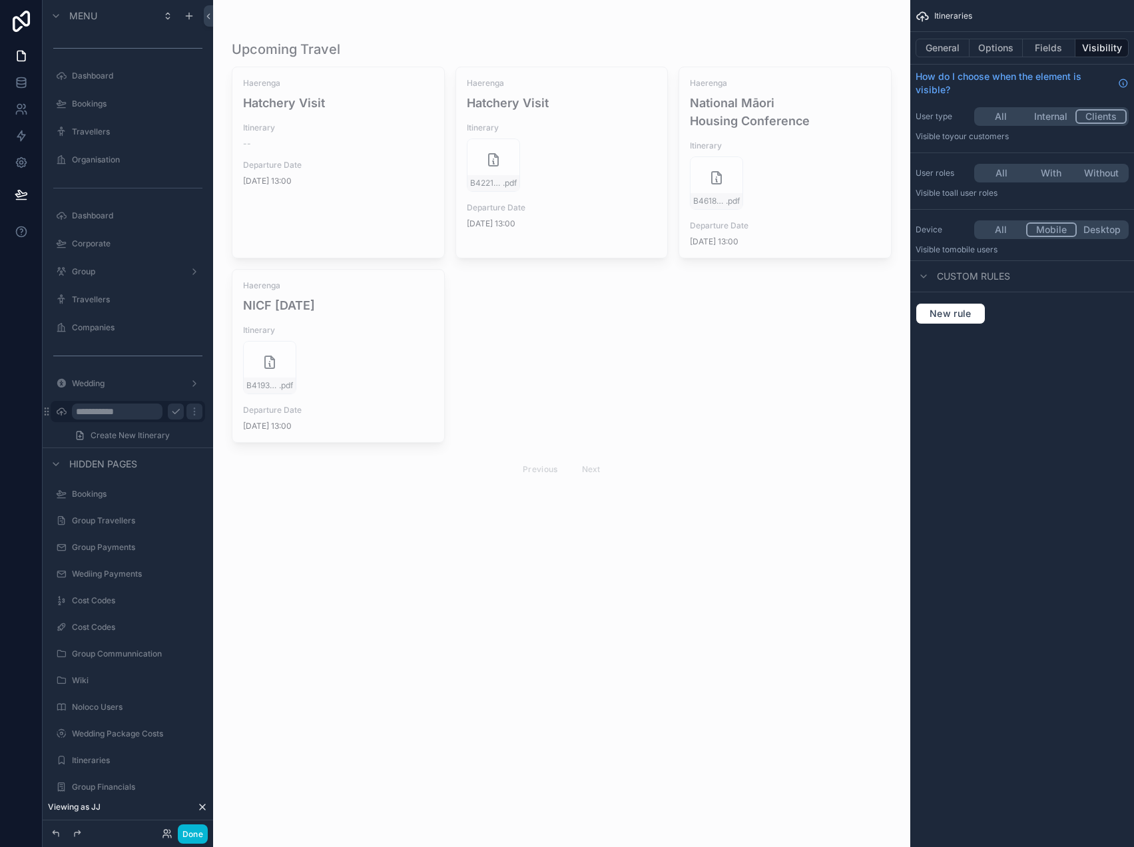
click at [93, 408] on input "**********" at bounding box center [117, 411] width 91 height 16
type input "********"
click at [201, 833] on button "Done" at bounding box center [193, 833] width 30 height 19
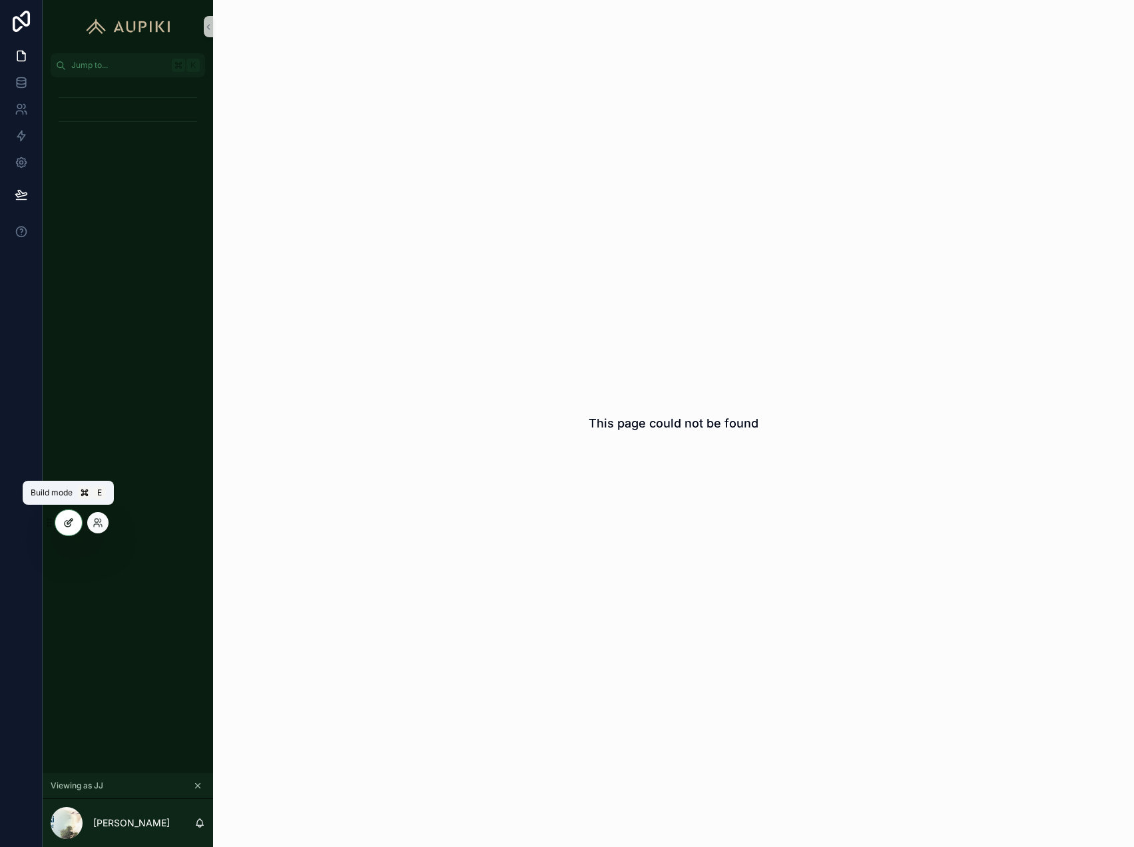
click at [69, 524] on icon at bounding box center [69, 521] width 5 height 5
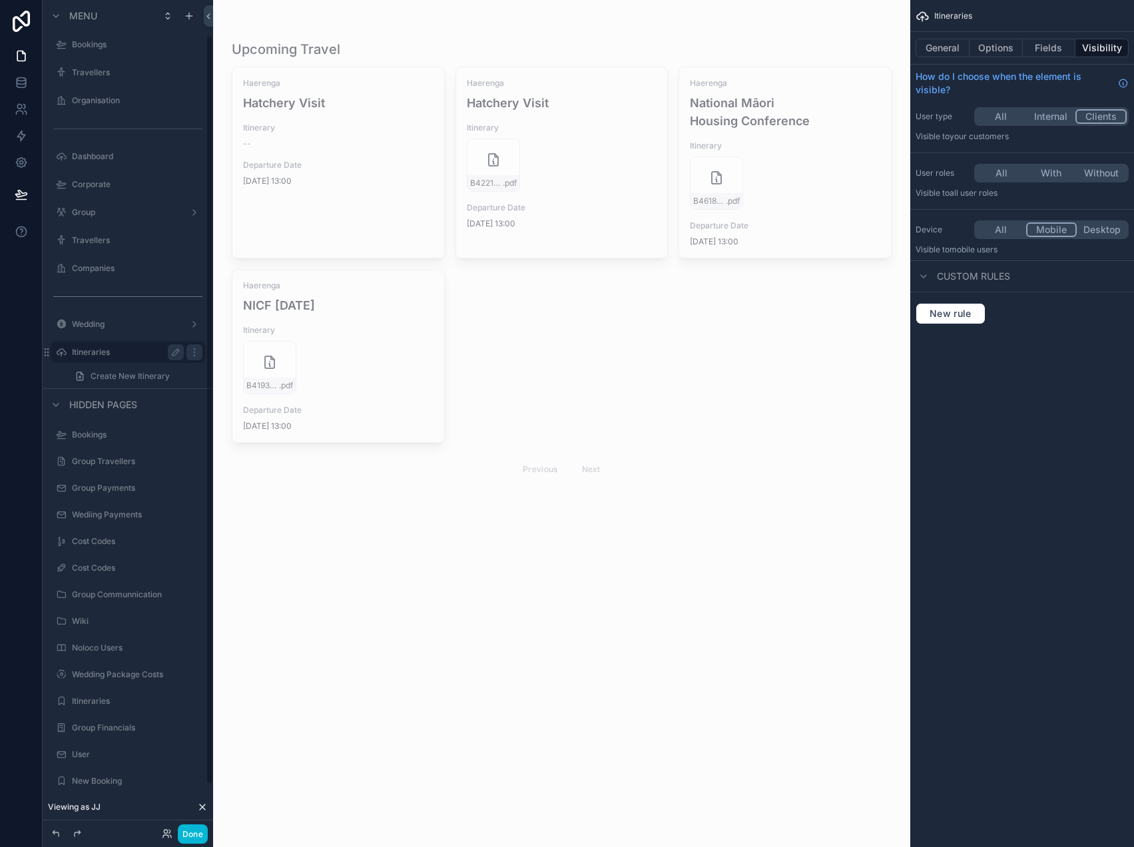
scroll to position [61, 0]
click at [174, 353] on icon "scrollable content" at bounding box center [175, 350] width 11 height 11
click at [105, 357] on input "**********" at bounding box center [117, 351] width 91 height 16
click at [105, 353] on input "**********" at bounding box center [117, 351] width 91 height 16
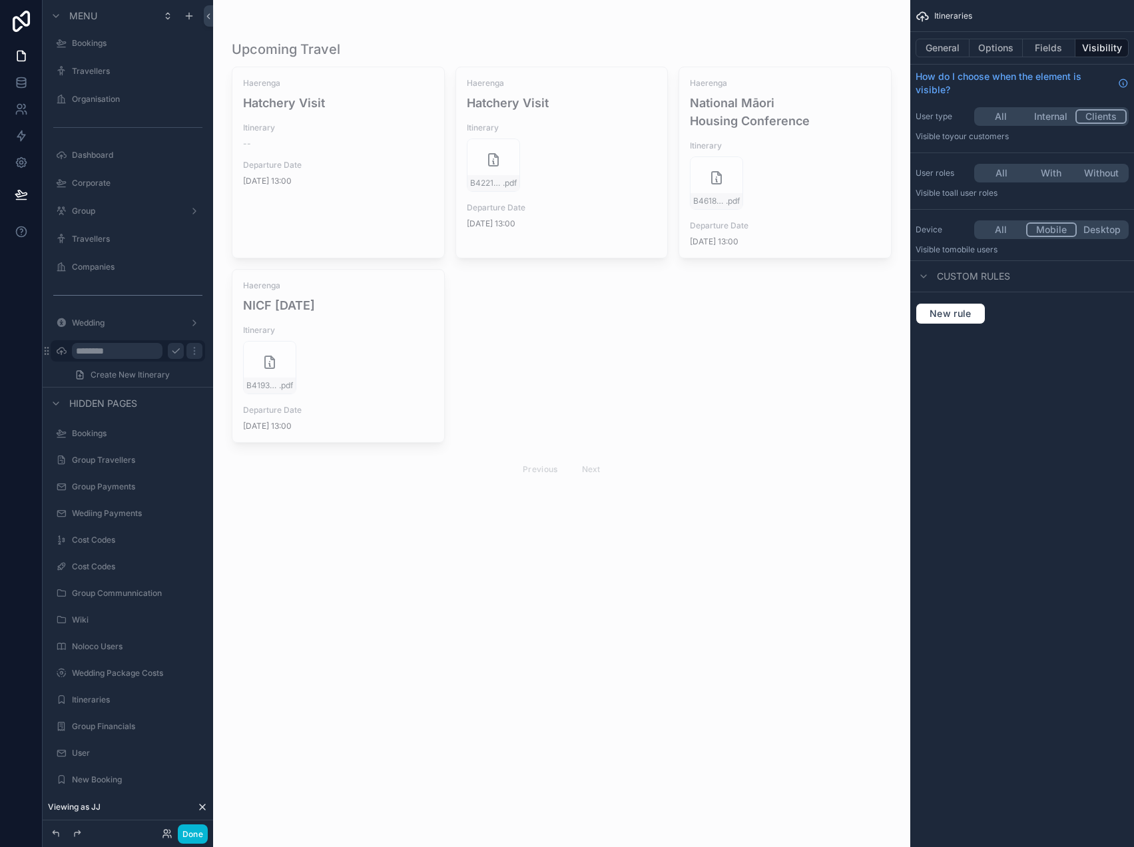
type input "********"
click at [178, 349] on icon "scrollable content" at bounding box center [175, 351] width 7 height 5
click at [967, 40] on button "General" at bounding box center [942, 48] width 54 height 19
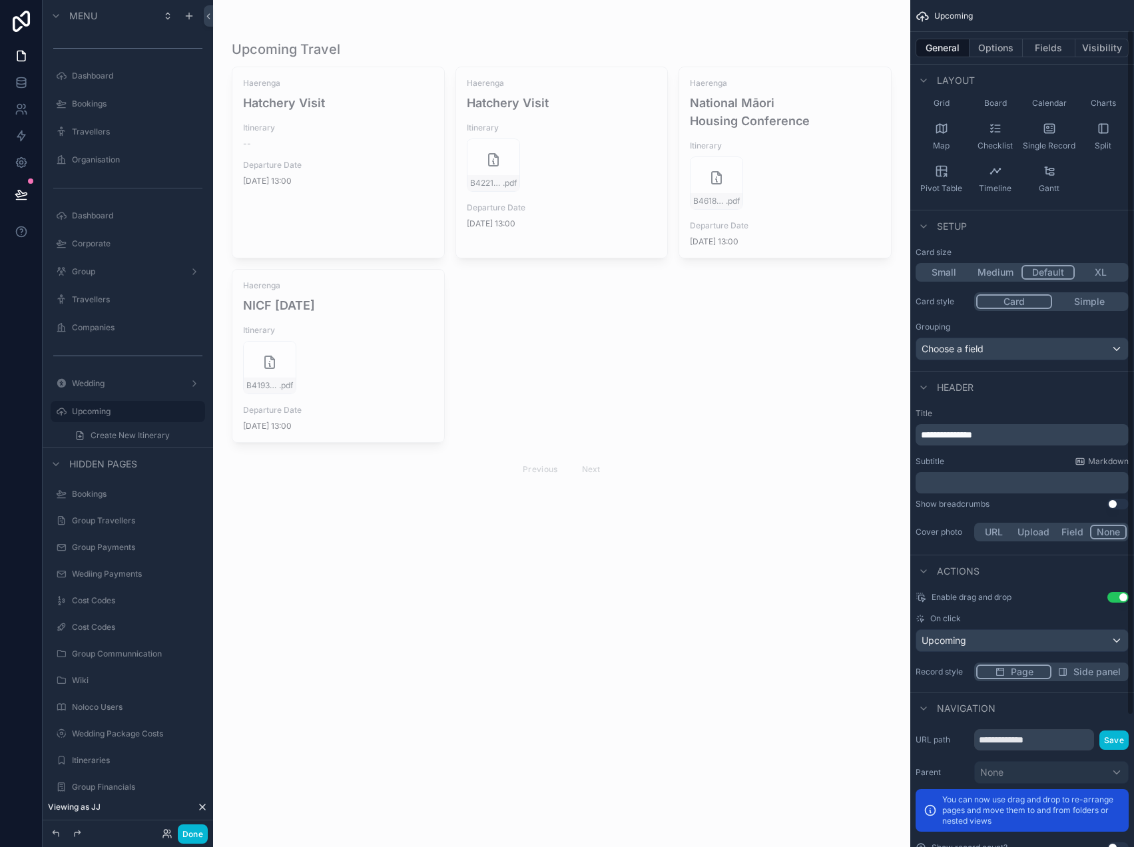
scroll to position [159, 0]
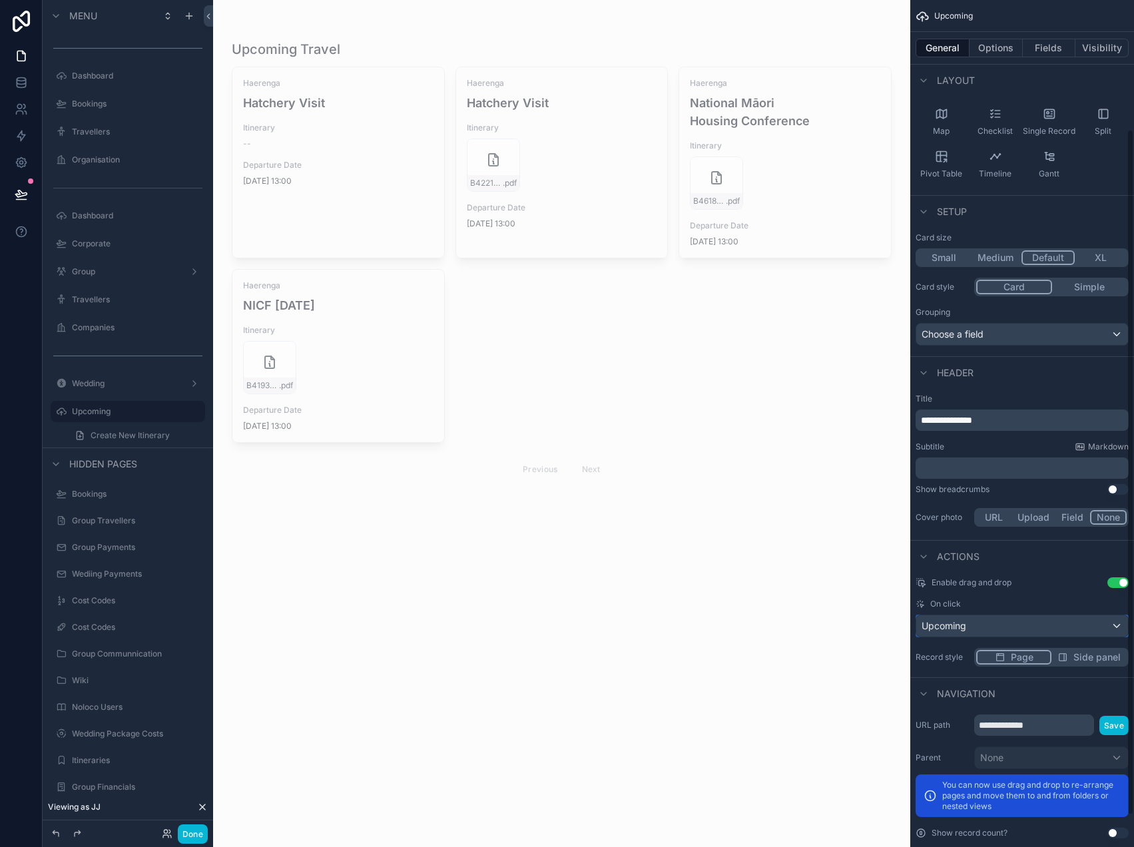
click at [983, 620] on div "Upcoming" at bounding box center [1022, 625] width 212 height 21
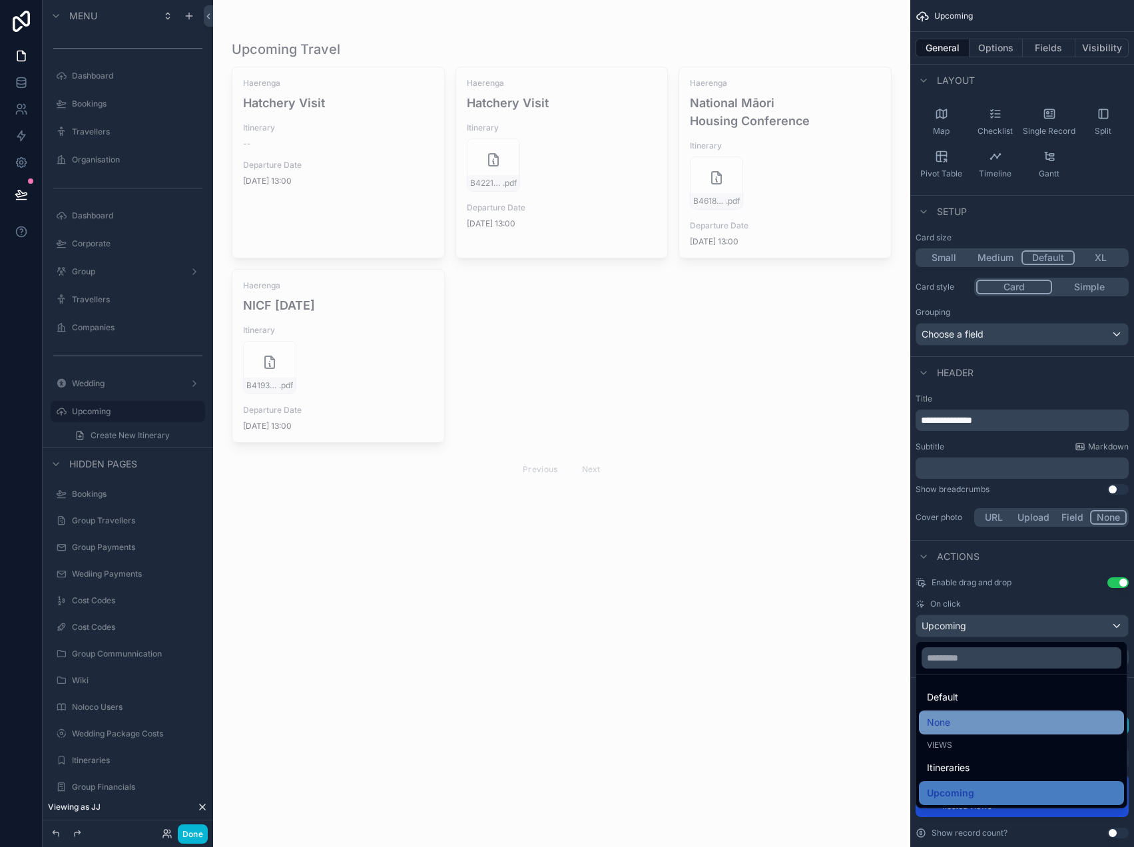
click at [965, 713] on div "None" at bounding box center [1021, 722] width 205 height 24
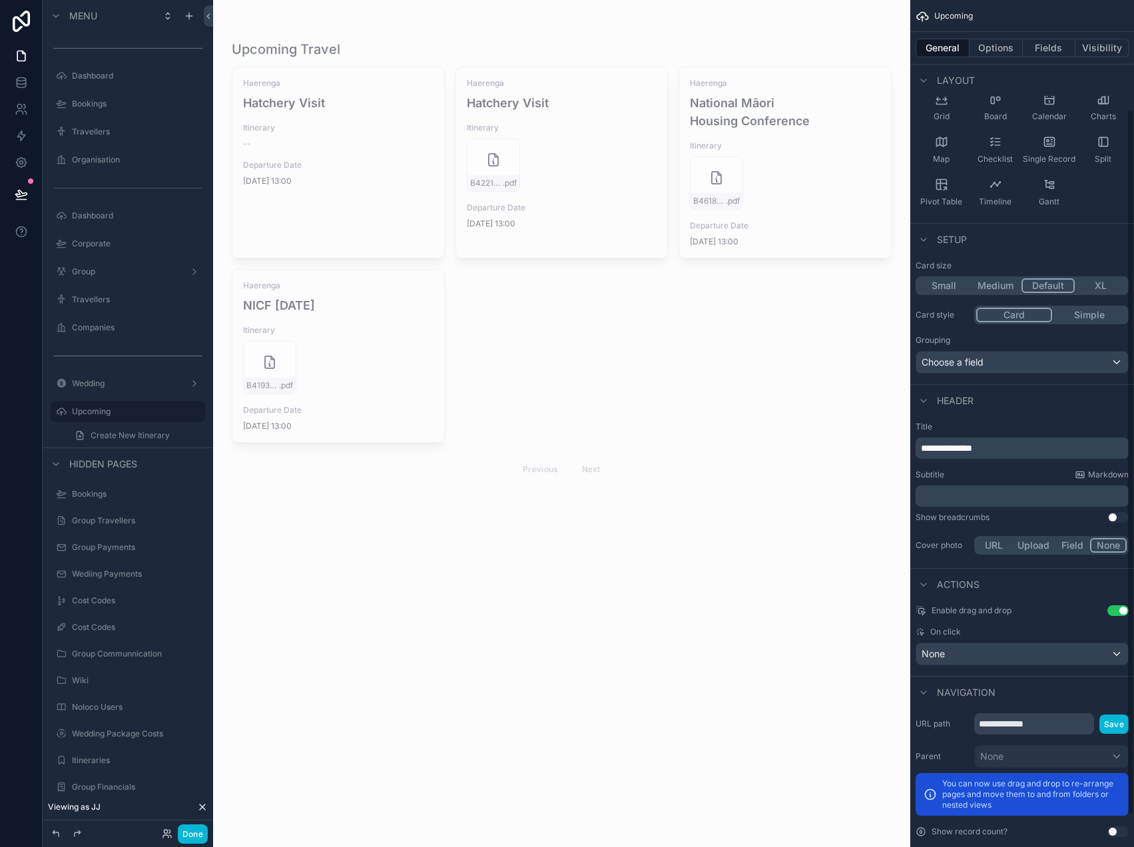
scroll to position [0, 0]
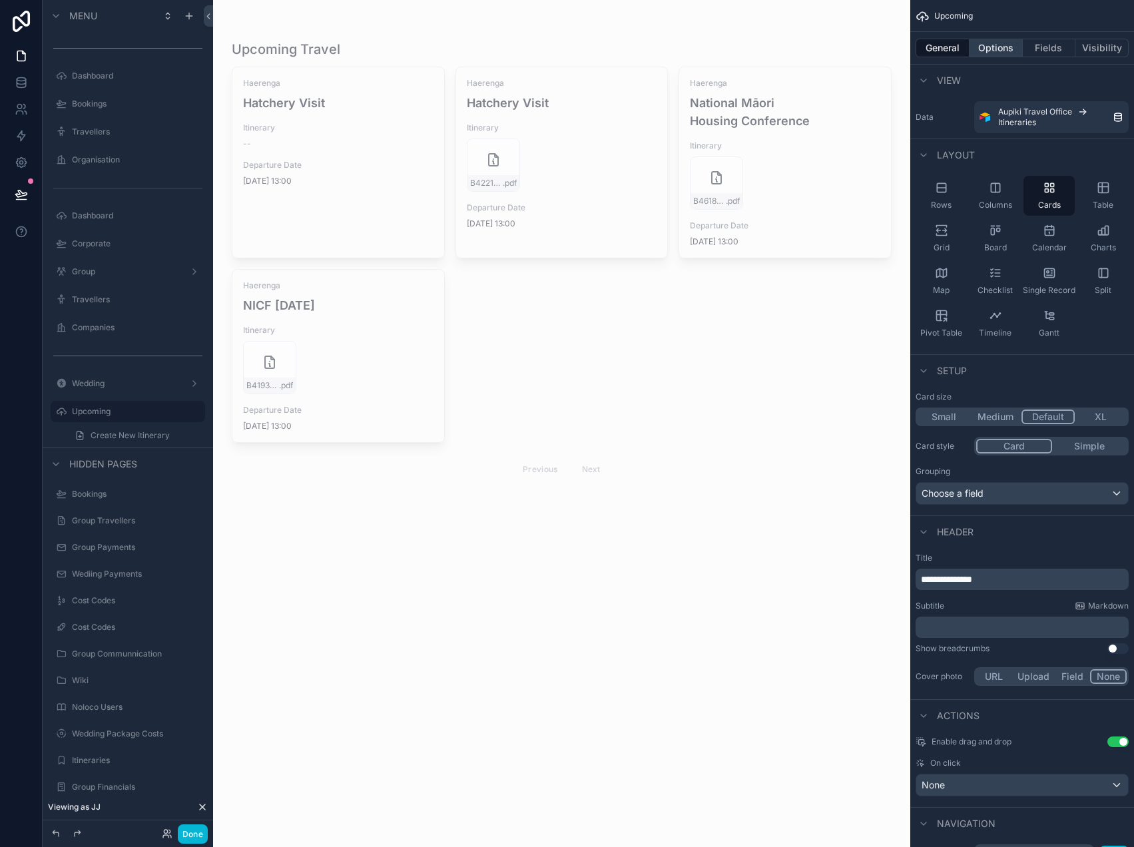
click at [995, 53] on button "Options" at bounding box center [995, 48] width 53 height 19
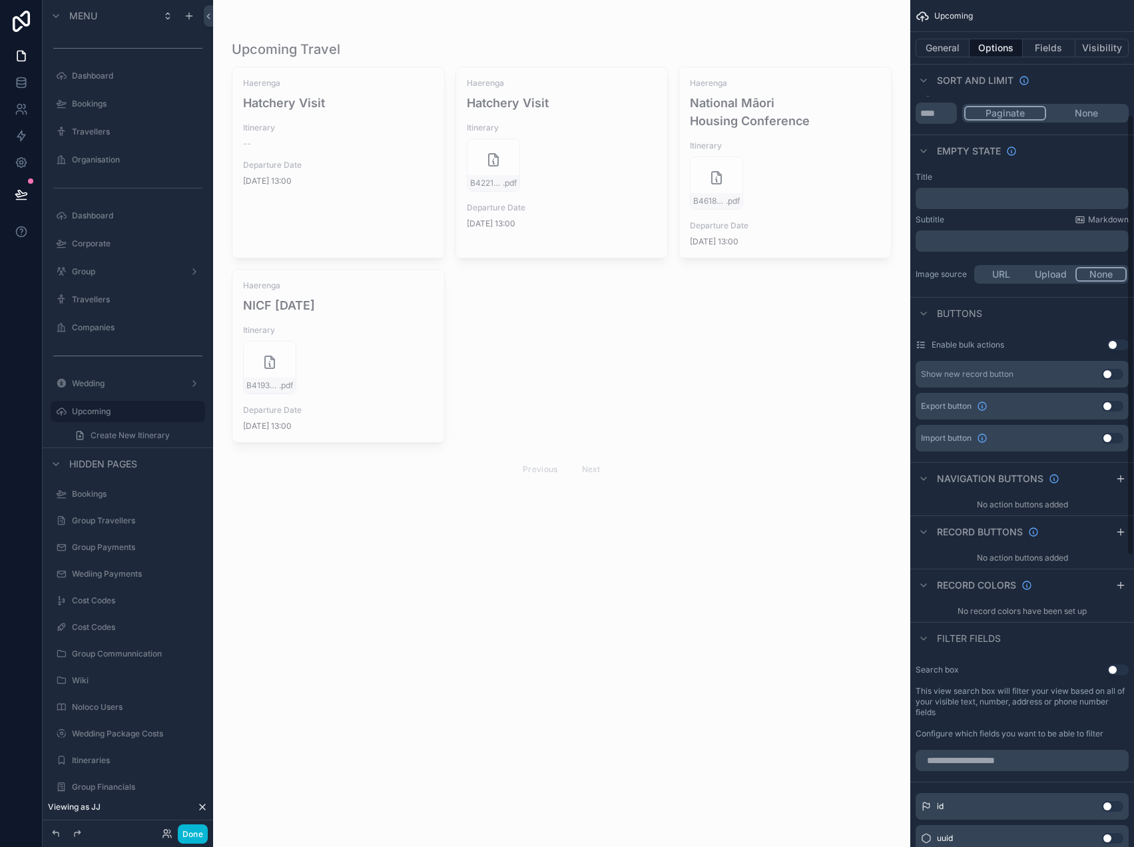
scroll to position [79, 0]
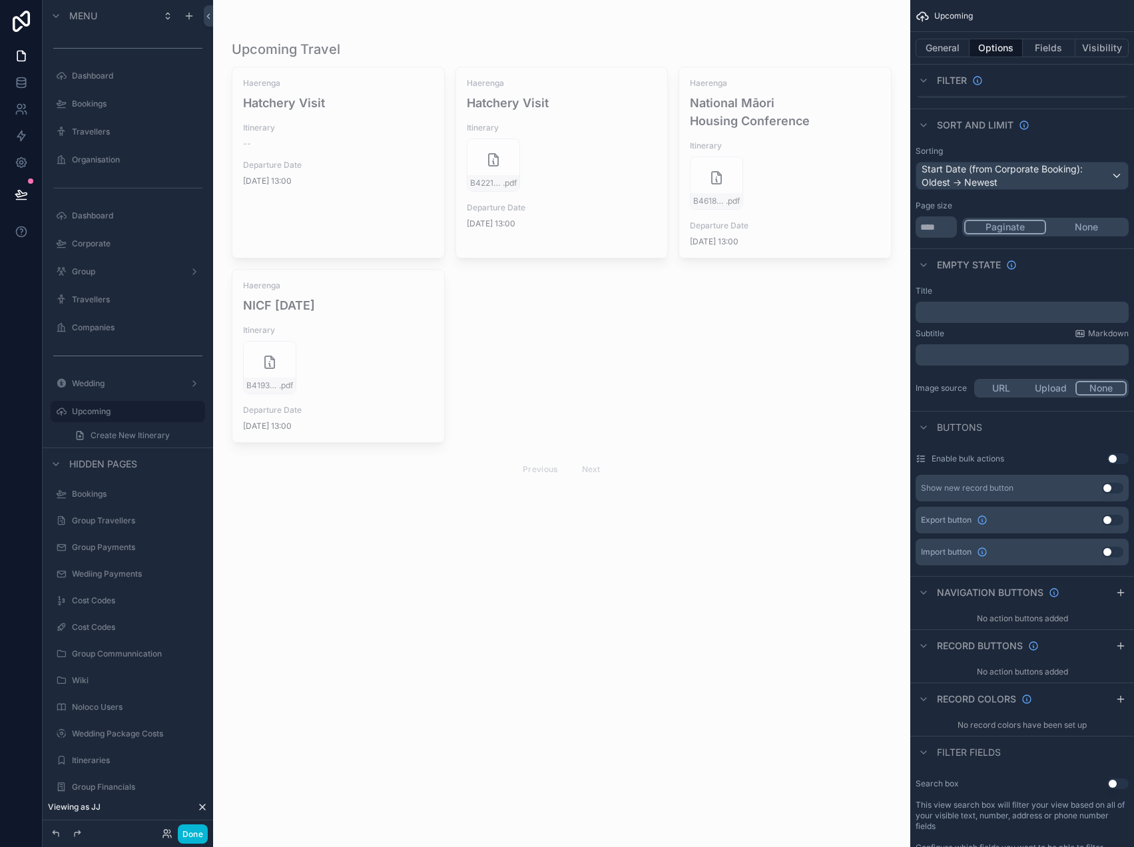
click at [1070, 226] on button "None" at bounding box center [1086, 227] width 81 height 15
drag, startPoint x: 939, startPoint y: 232, endPoint x: 840, endPoint y: 232, distance: 99.2
click at [861, 232] on div "**********" at bounding box center [673, 423] width 921 height 847
type input "***"
click at [194, 411] on icon "scrollable content" at bounding box center [194, 411] width 1 height 1
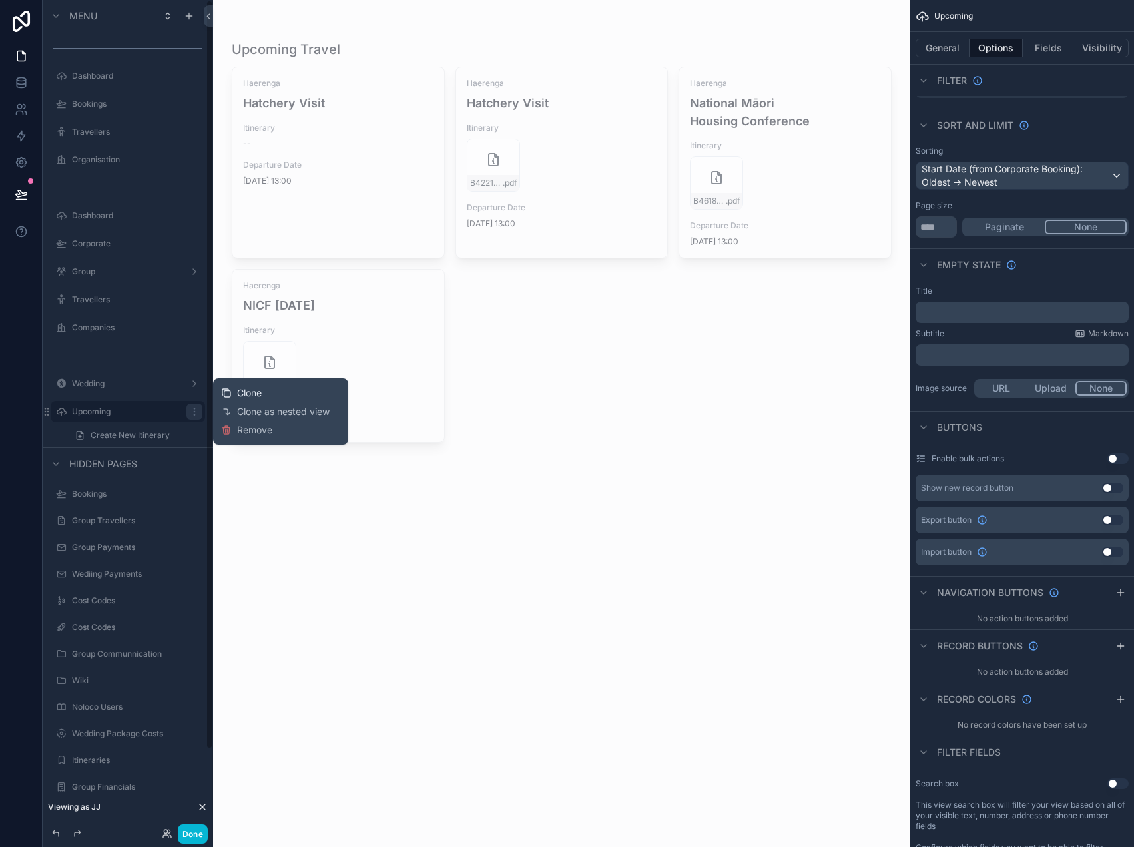
click at [244, 389] on span "Clone" at bounding box center [249, 392] width 25 height 13
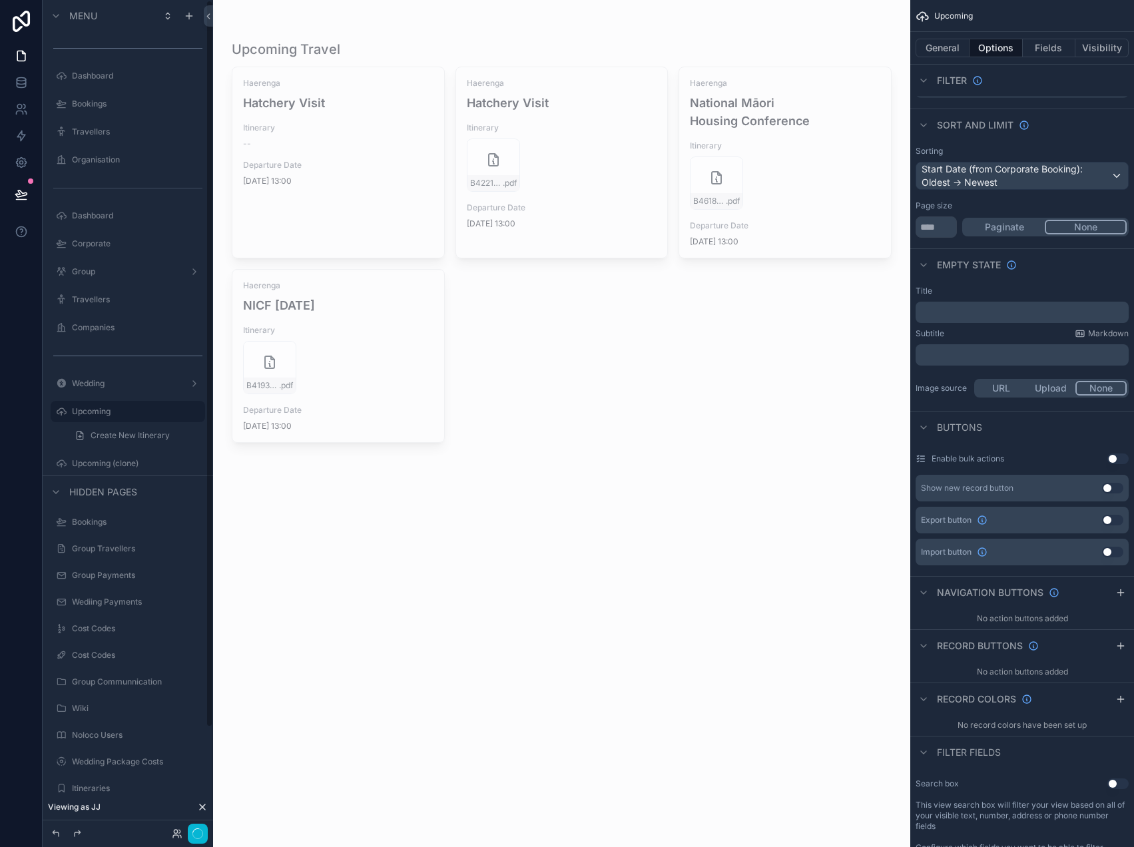
scroll to position [9, 0]
click at [171, 428] on icon "scrollable content" at bounding box center [175, 430] width 11 height 11
click at [122, 431] on input "**********" at bounding box center [117, 430] width 91 height 16
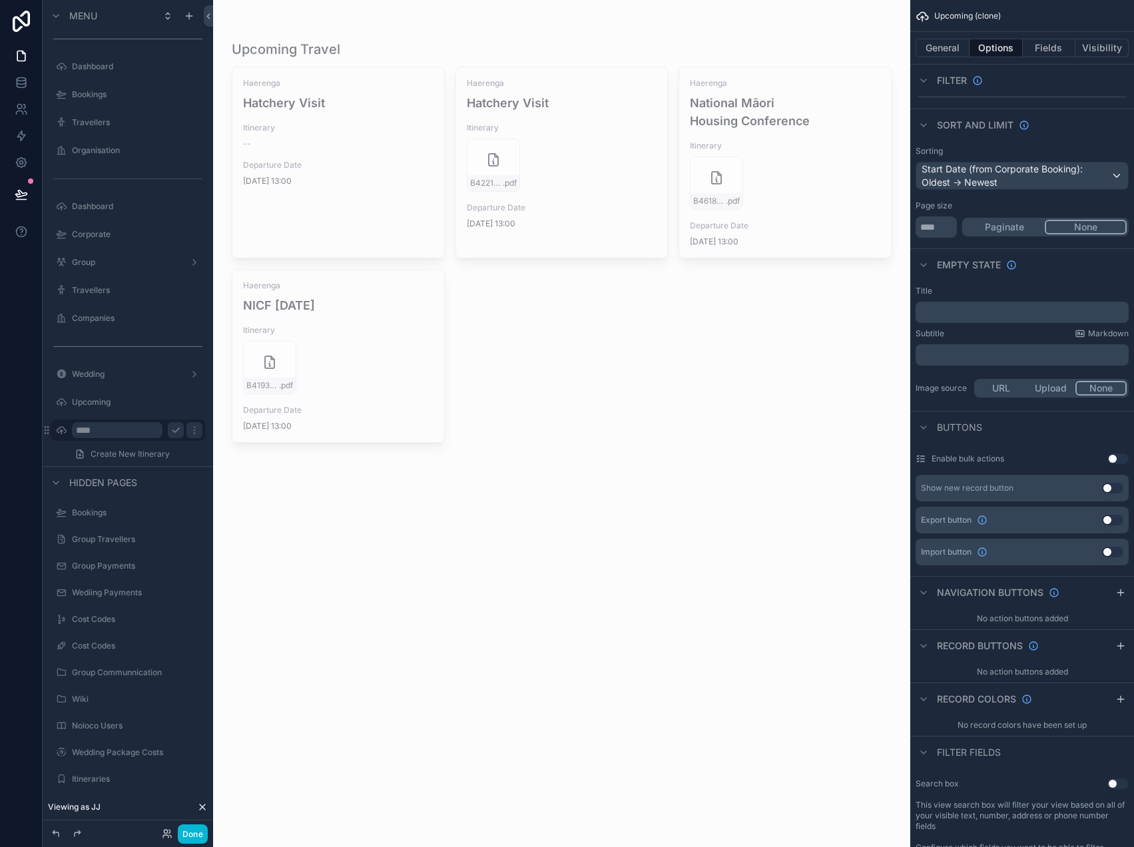
type input "****"
click at [176, 427] on icon "scrollable content" at bounding box center [175, 430] width 11 height 11
click at [956, 52] on button "General" at bounding box center [942, 48] width 54 height 19
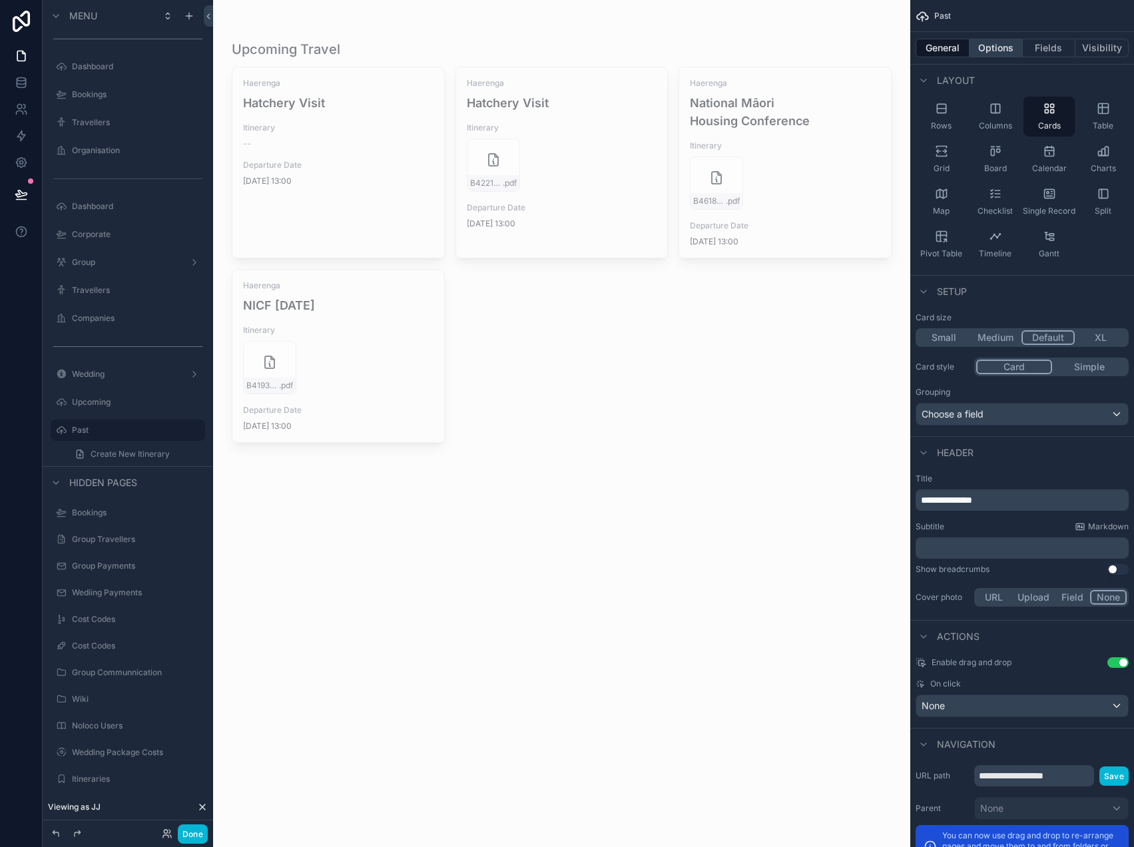
click at [994, 41] on button "Options" at bounding box center [995, 48] width 53 height 19
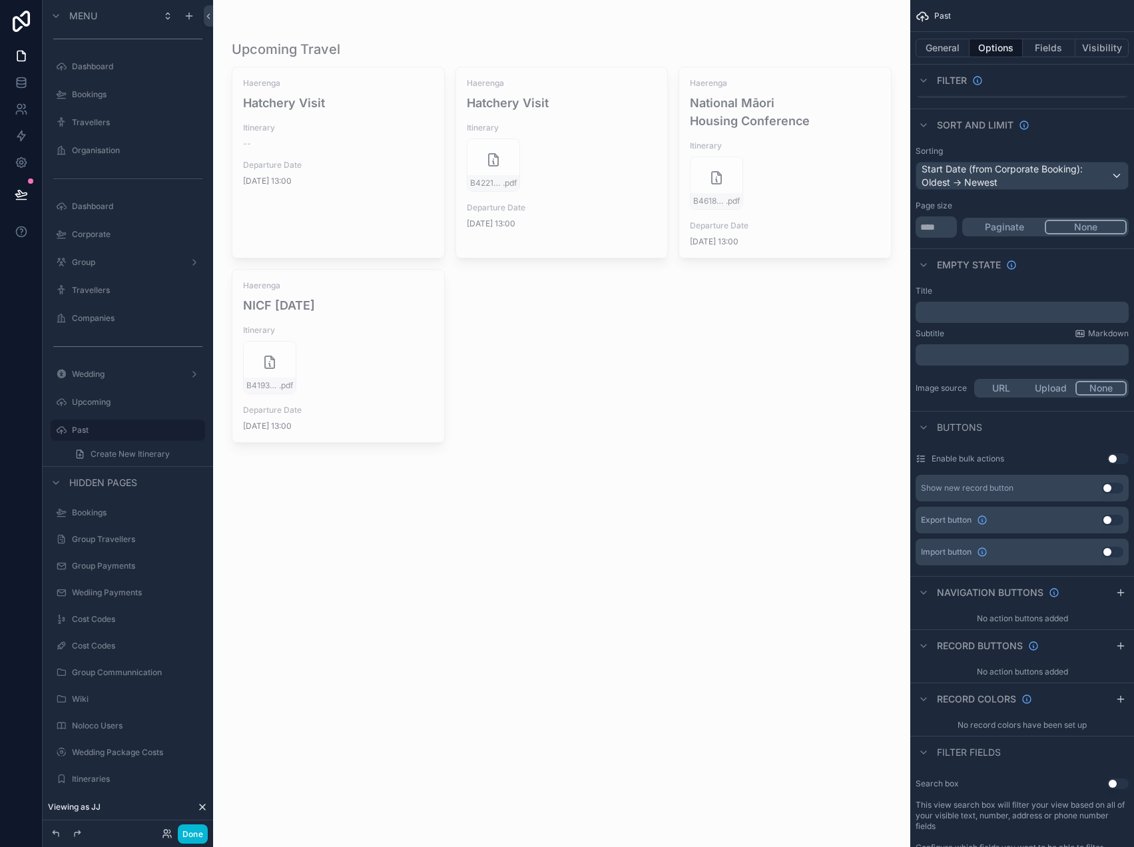
scroll to position [0, 0]
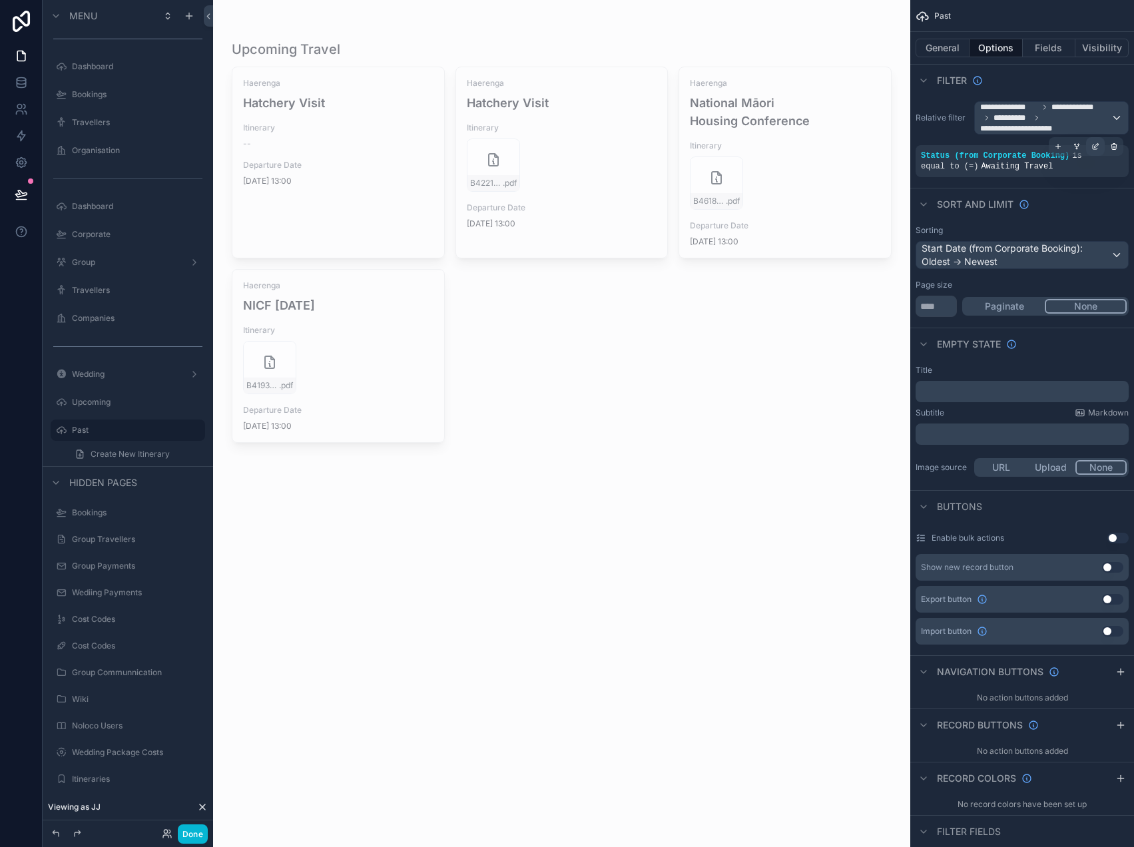
click at [1094, 145] on icon "scrollable content" at bounding box center [1096, 145] width 4 height 4
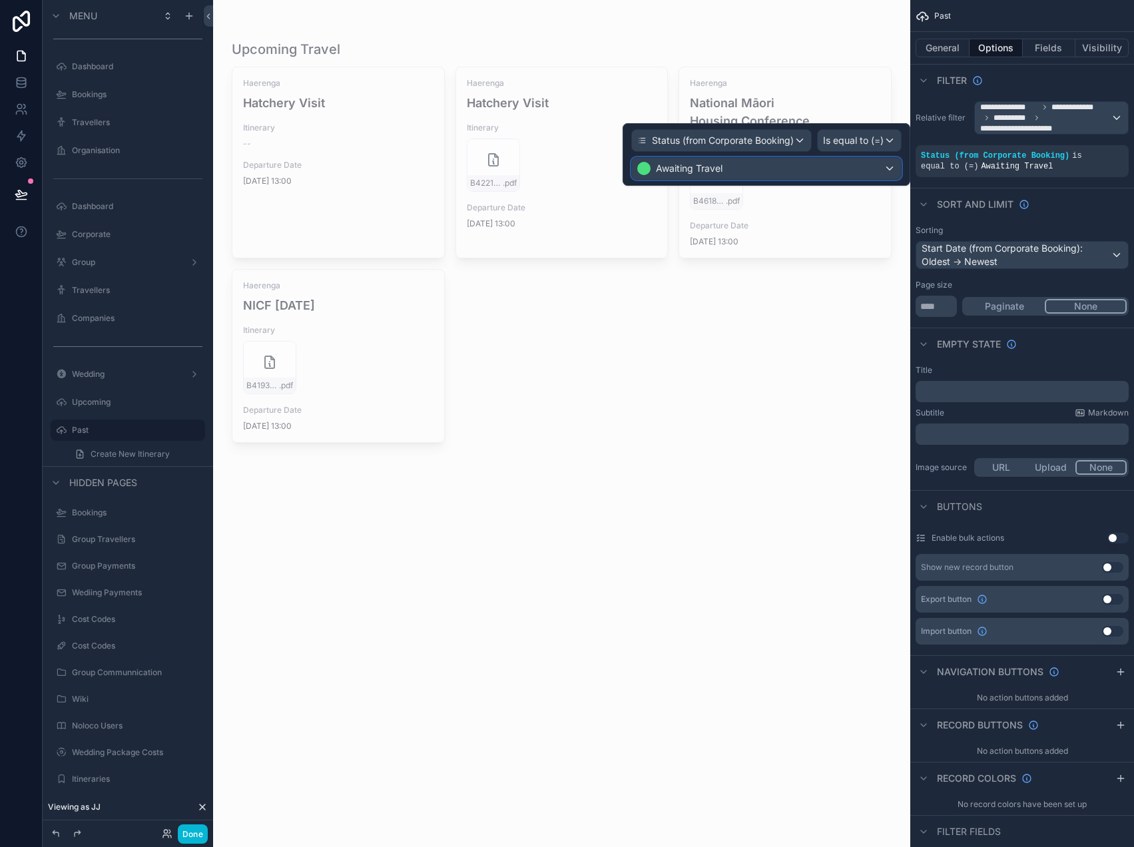
click at [762, 170] on div "Awaiting Travel" at bounding box center [766, 168] width 269 height 21
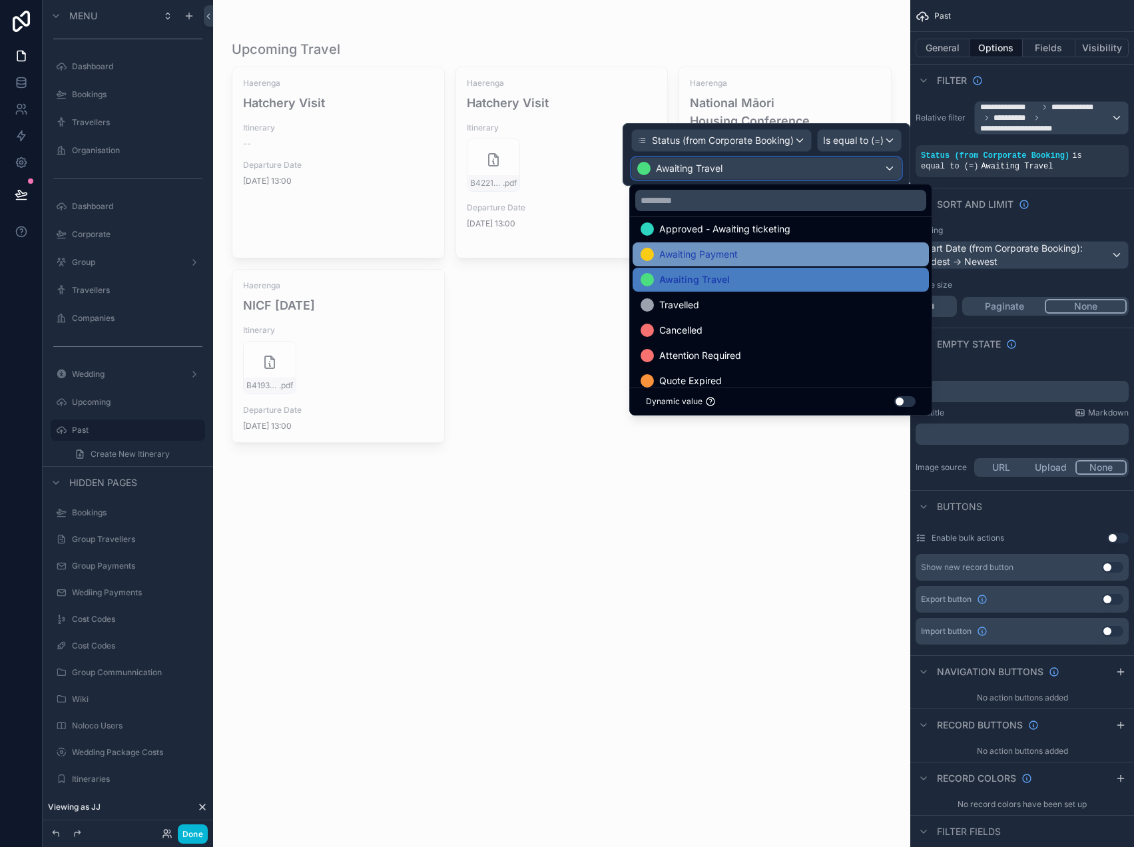
scroll to position [63, 0]
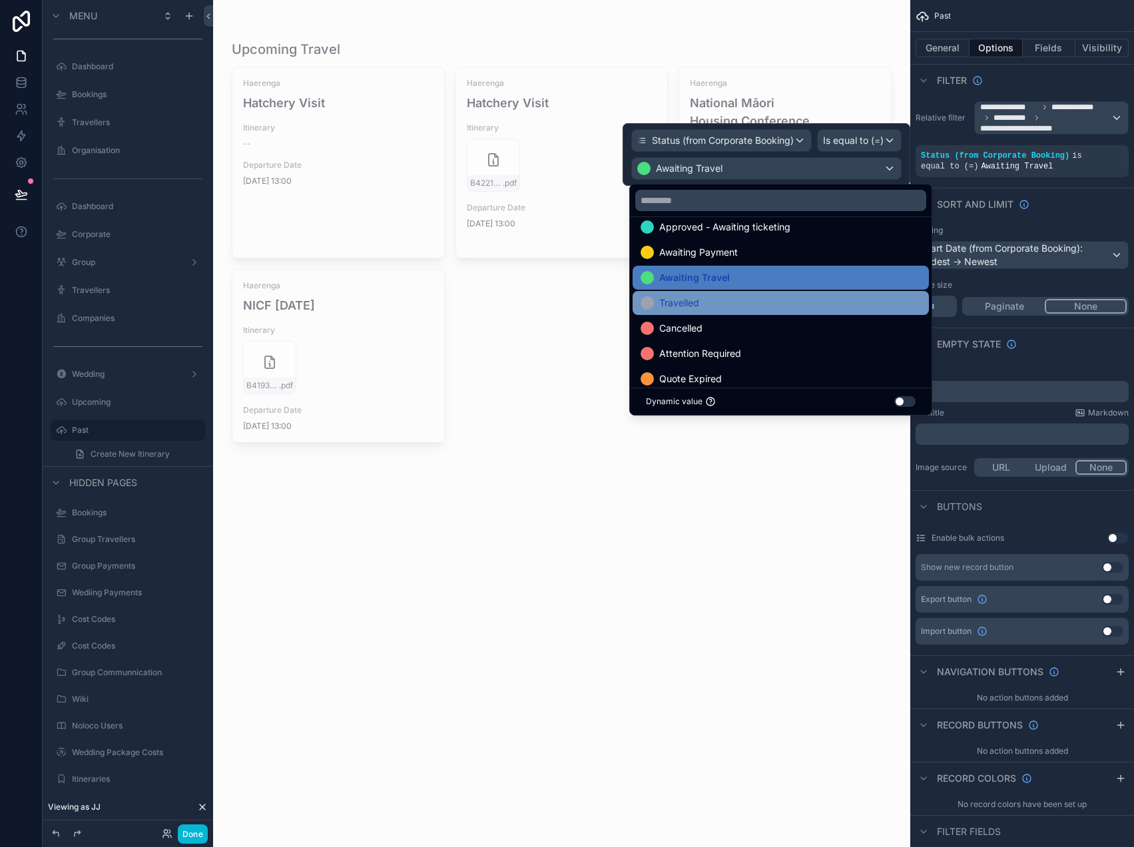
click at [728, 300] on div "Travelled" at bounding box center [780, 303] width 280 height 16
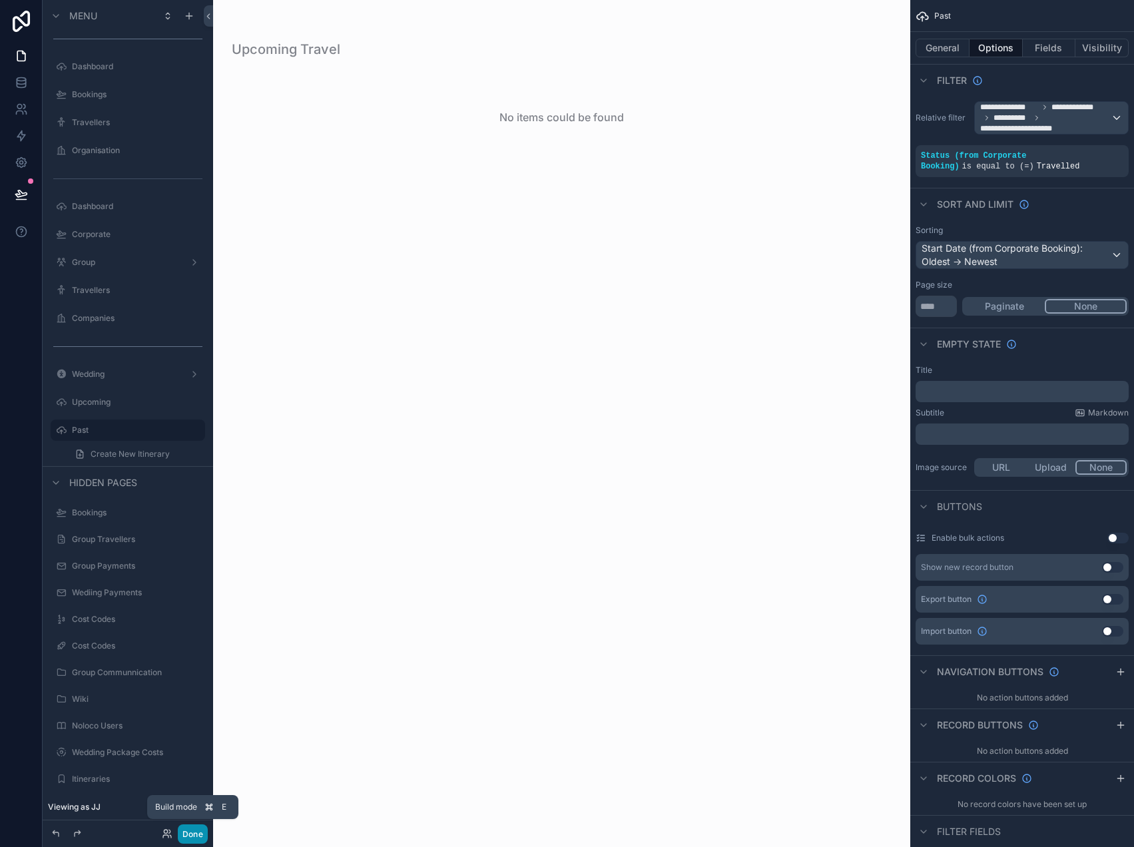
click at [196, 829] on button "Done" at bounding box center [193, 833] width 30 height 19
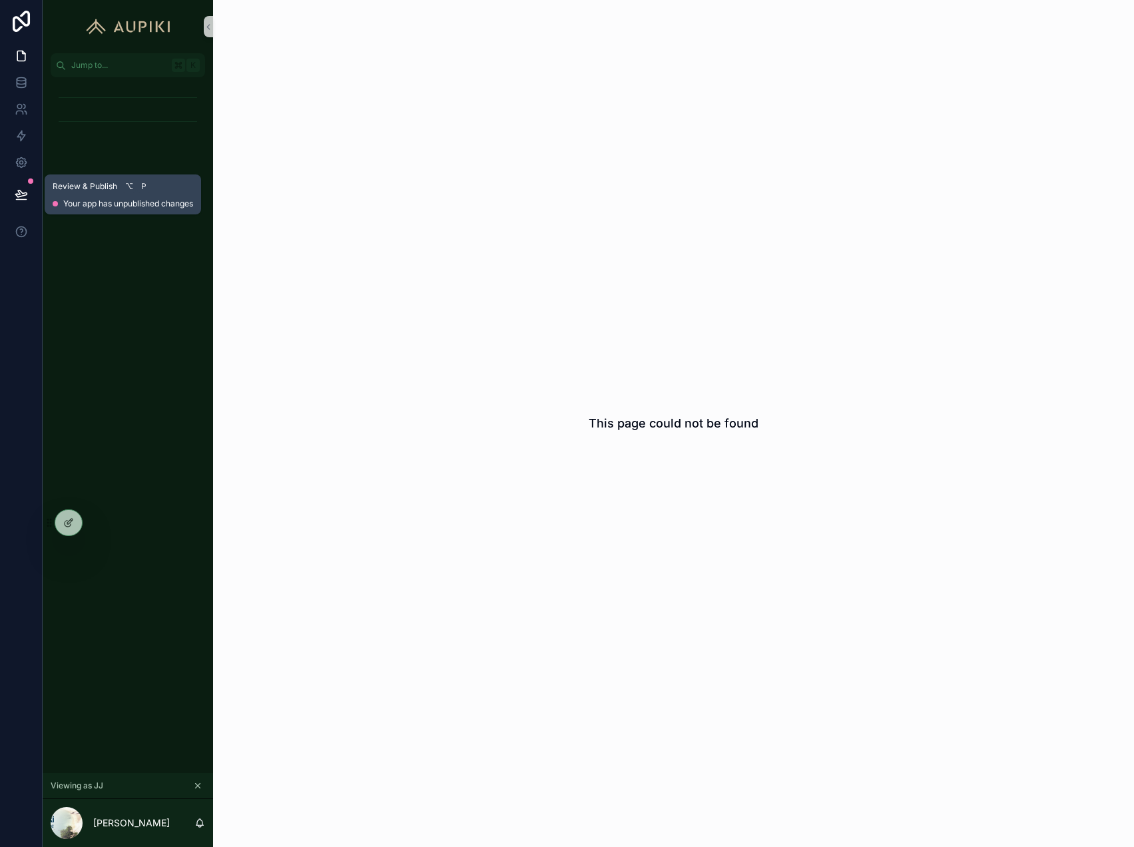
click at [25, 195] on icon at bounding box center [20, 193] width 11 height 7
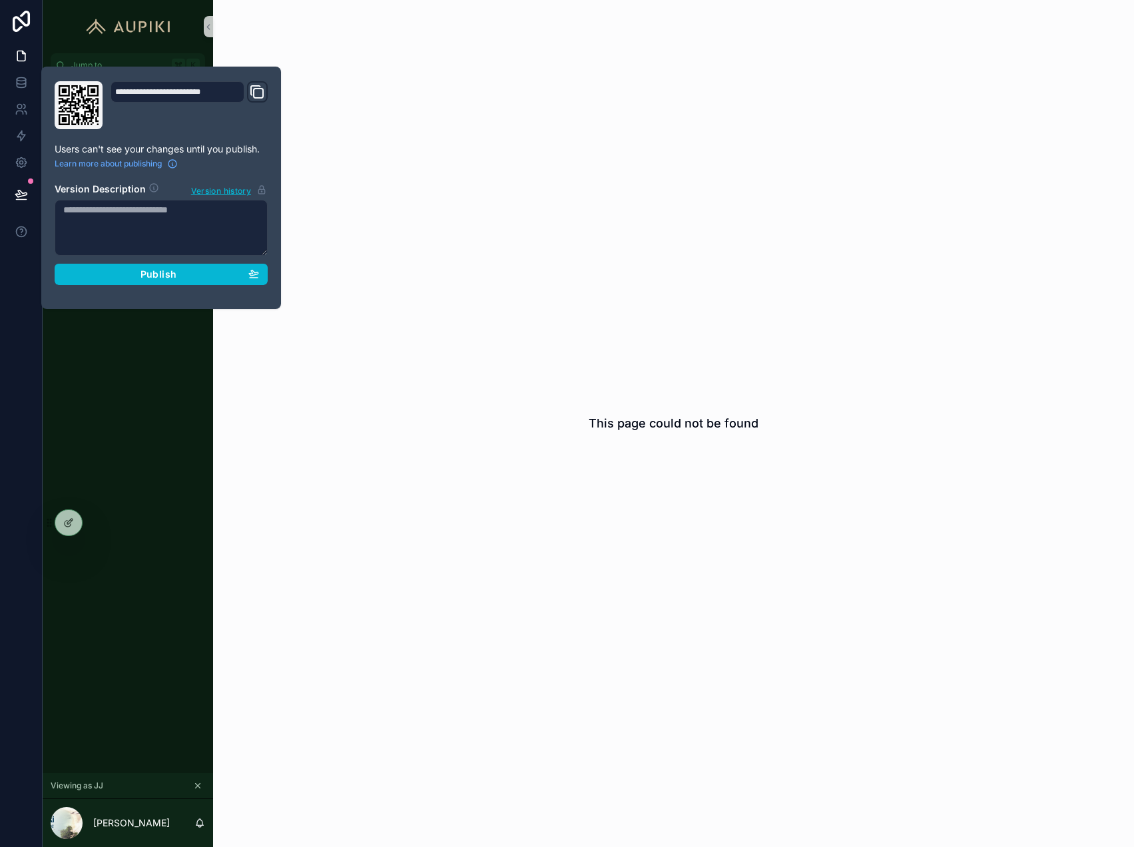
click at [168, 288] on div "**********" at bounding box center [161, 187] width 224 height 213
click at [167, 276] on span "Publish" at bounding box center [158, 274] width 36 height 12
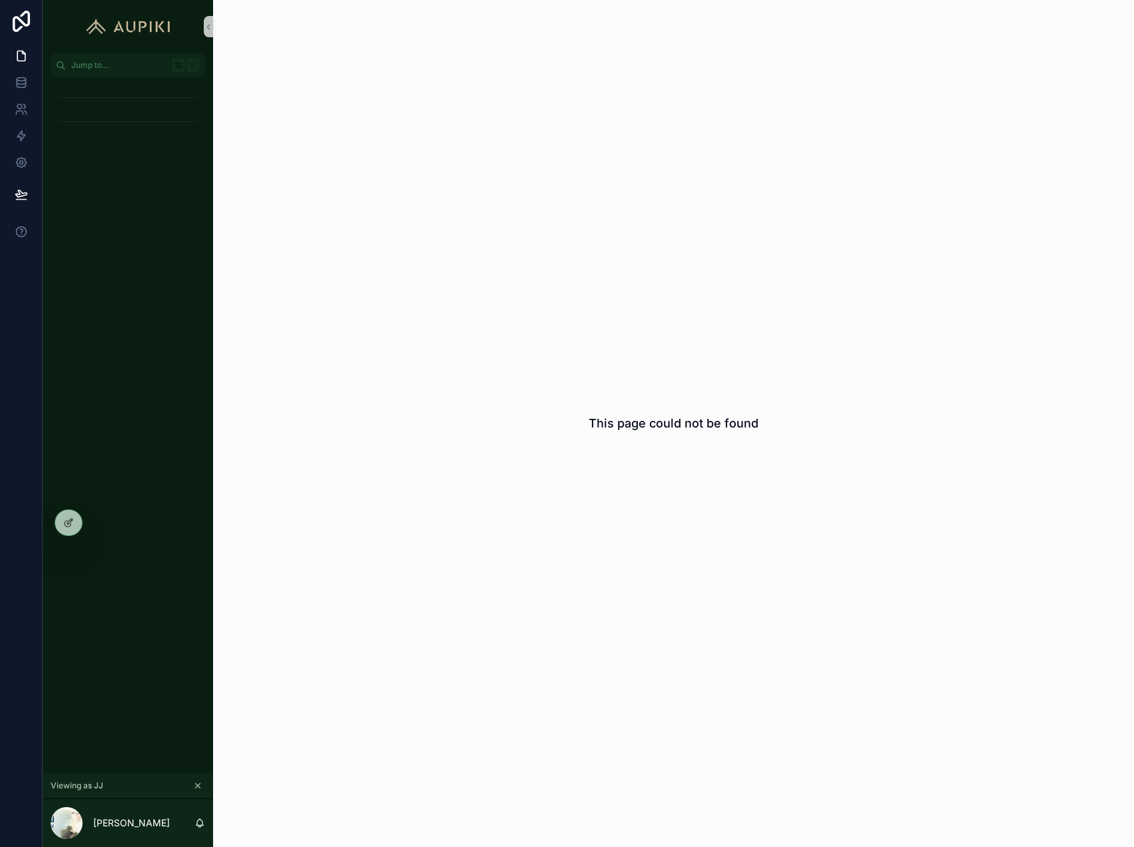
click at [261, 733] on div "This page could not be found" at bounding box center [673, 423] width 921 height 847
click at [99, 515] on div at bounding box center [97, 522] width 21 height 21
click at [69, 513] on div at bounding box center [68, 522] width 27 height 25
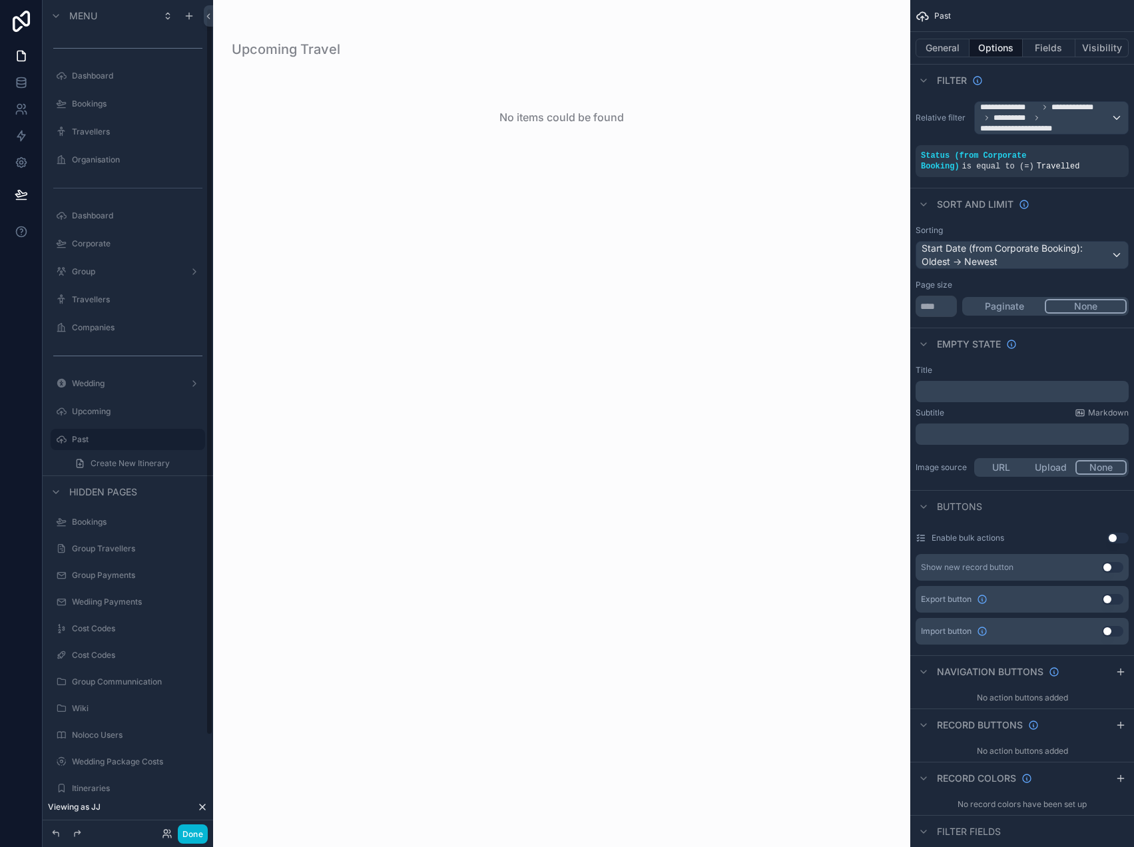
scroll to position [9, 0]
click at [98, 98] on label "Bookings" at bounding box center [125, 94] width 107 height 11
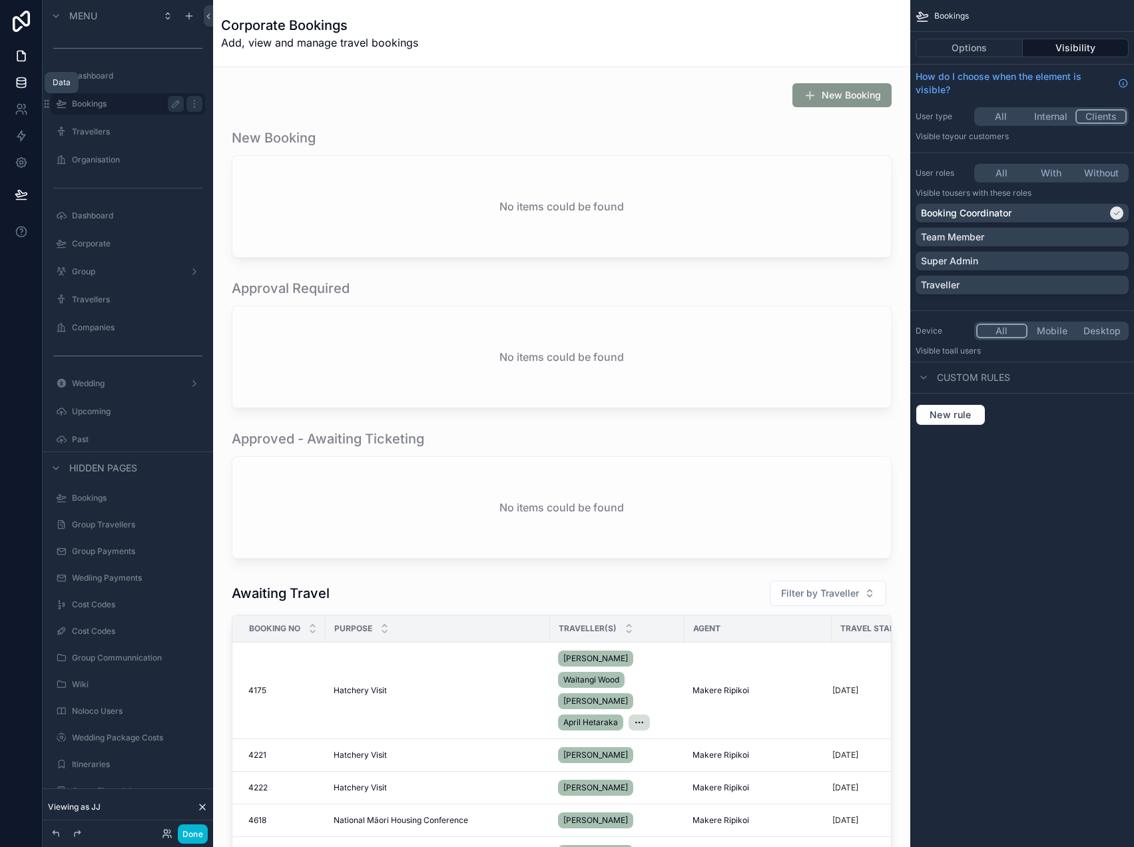
click at [27, 83] on icon at bounding box center [21, 82] width 13 height 13
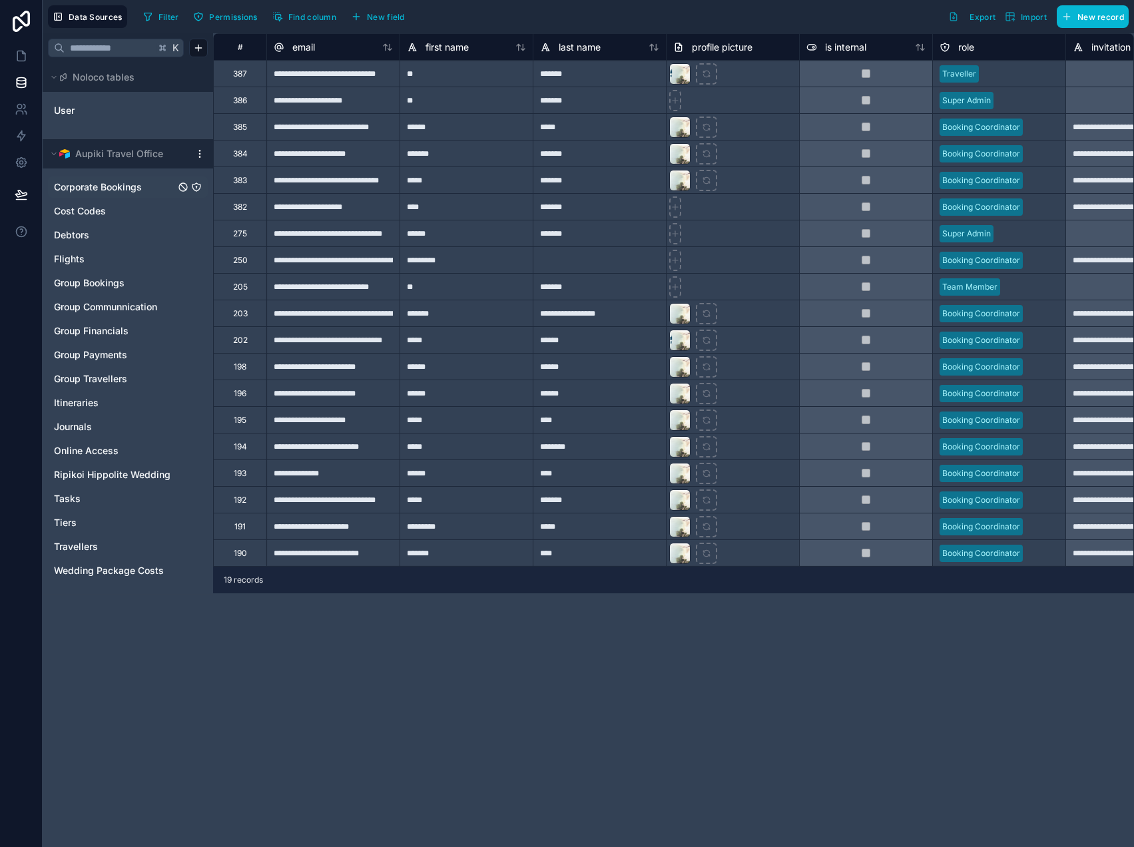
click at [120, 186] on span "Corporate Bookings" at bounding box center [98, 186] width 88 height 13
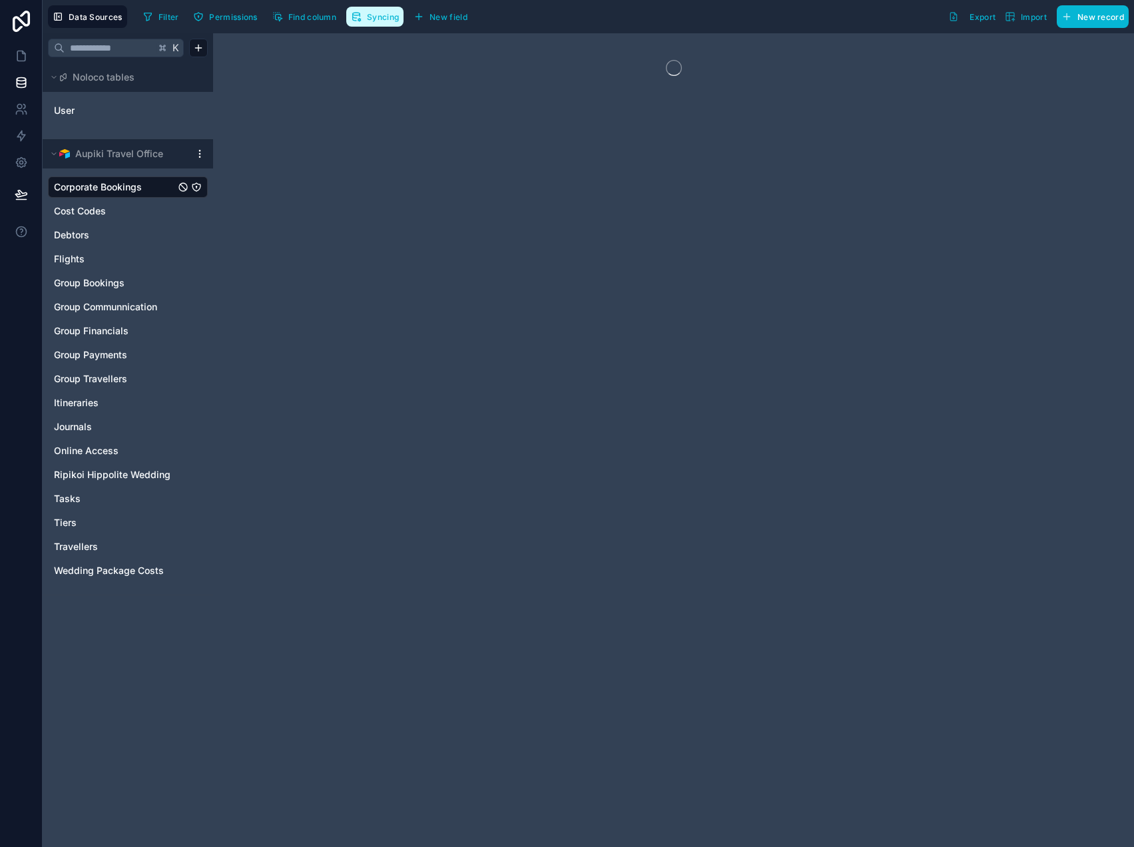
click at [390, 15] on span "Syncing" at bounding box center [383, 17] width 32 height 10
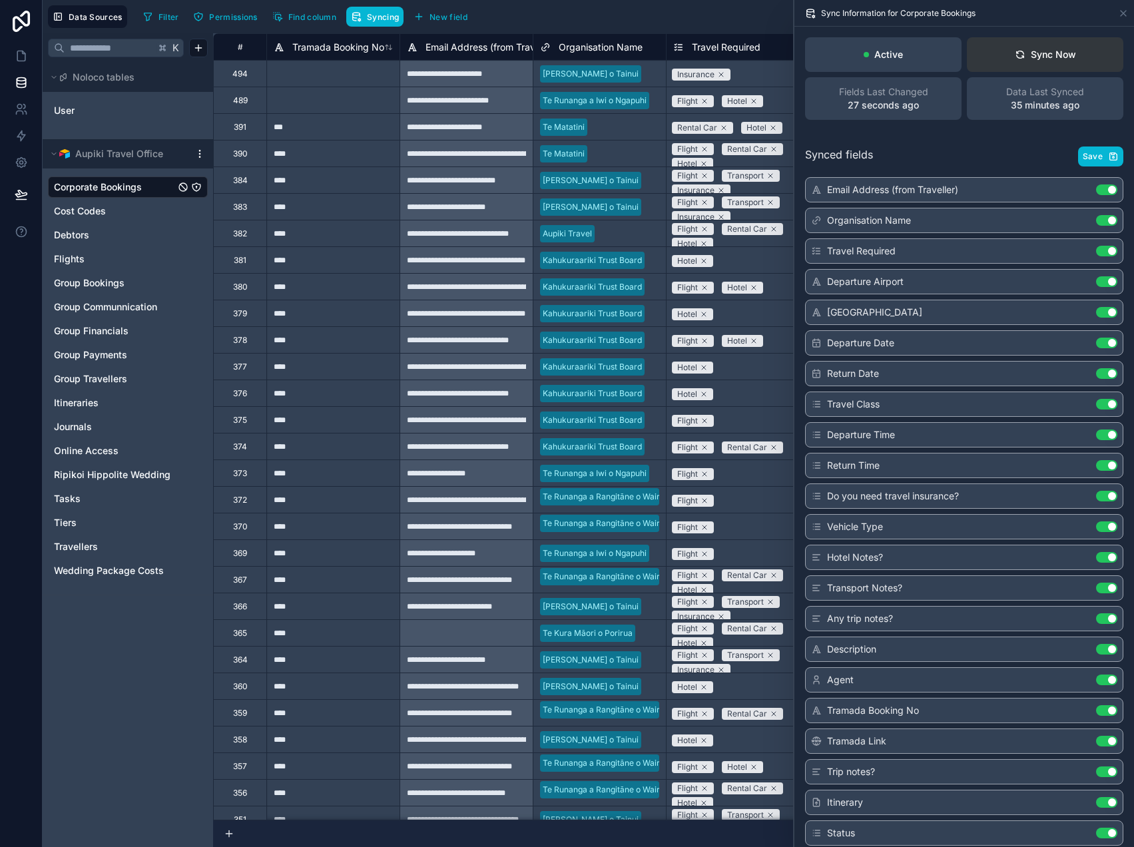
click at [1052, 51] on div "Sync Now" at bounding box center [1044, 54] width 61 height 13
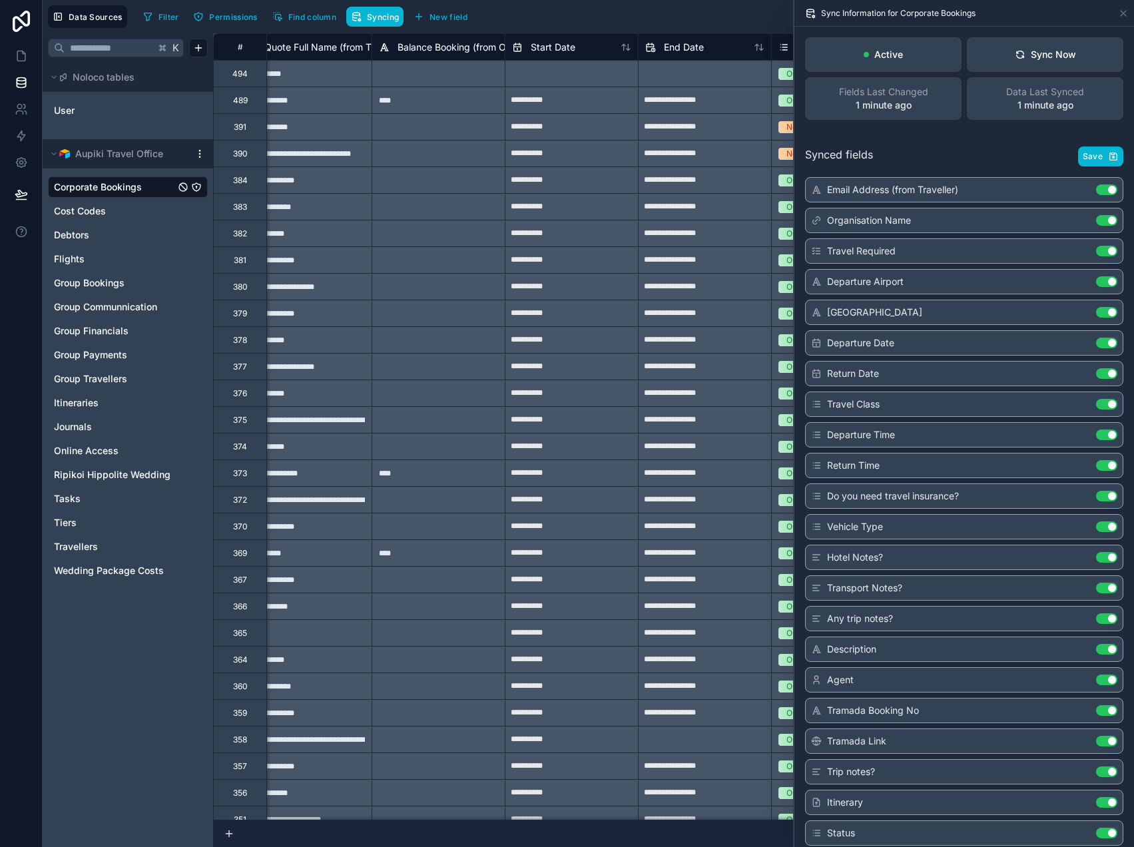
scroll to position [0, 7213]
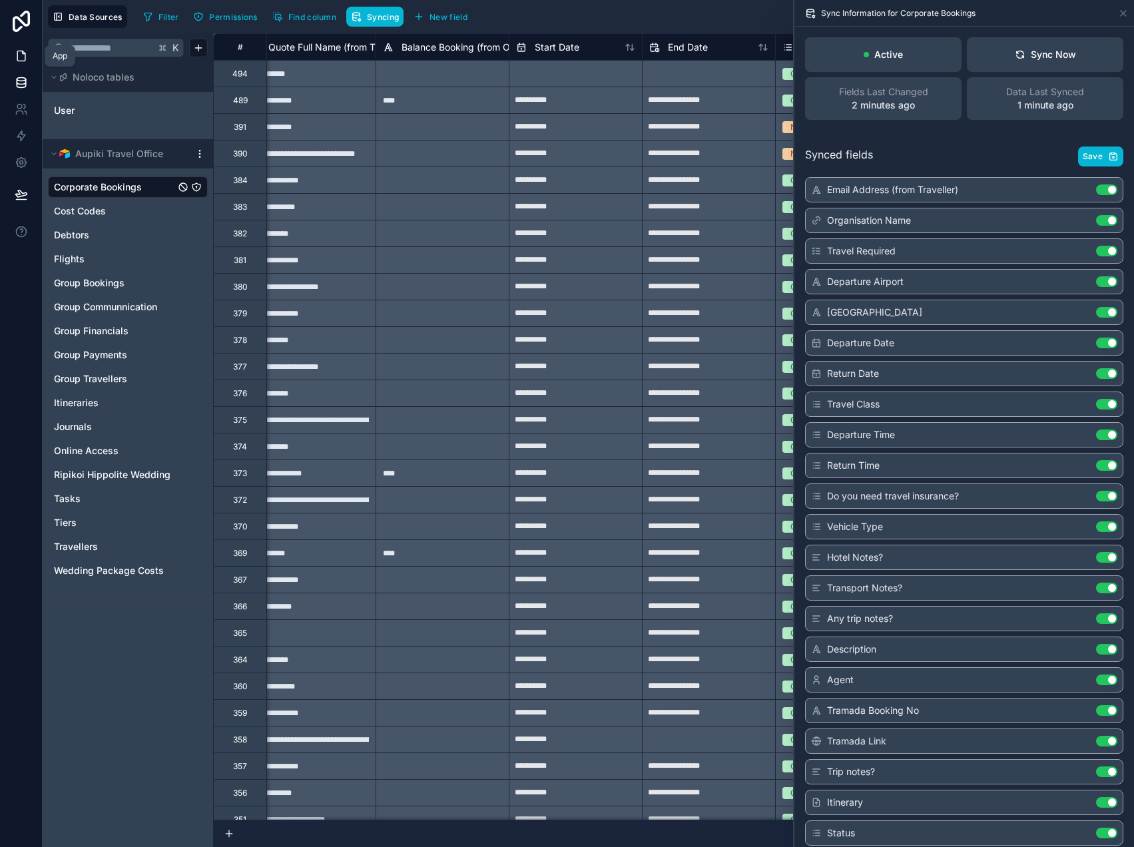
click at [25, 55] on icon at bounding box center [21, 56] width 8 height 10
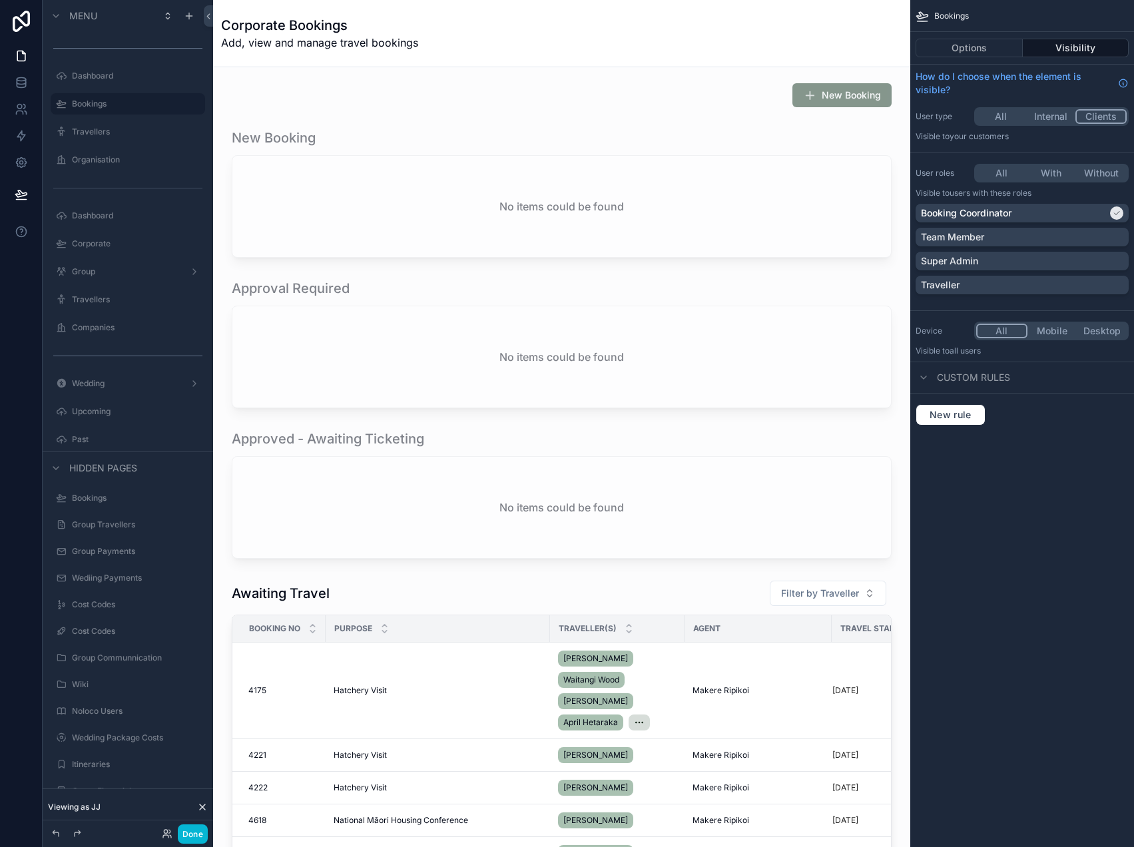
click at [201, 807] on icon at bounding box center [202, 806] width 11 height 11
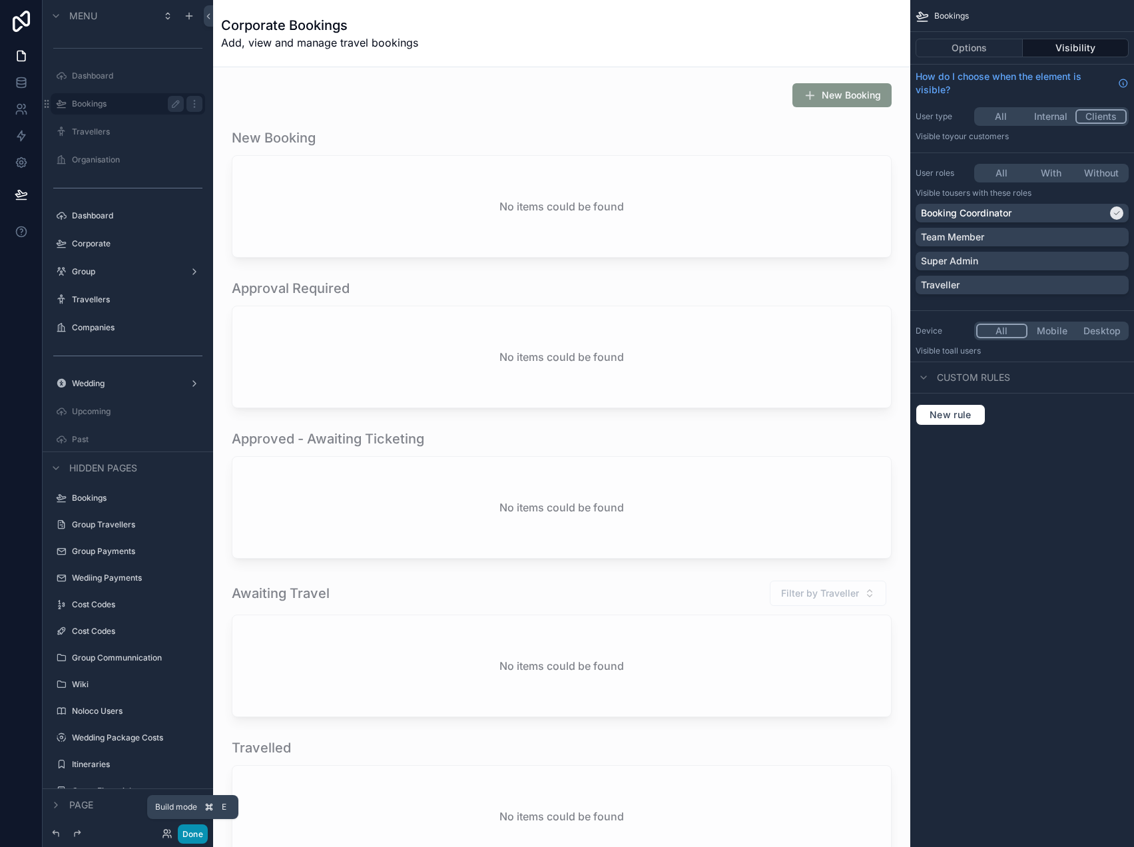
click at [191, 829] on button "Done" at bounding box center [193, 833] width 30 height 19
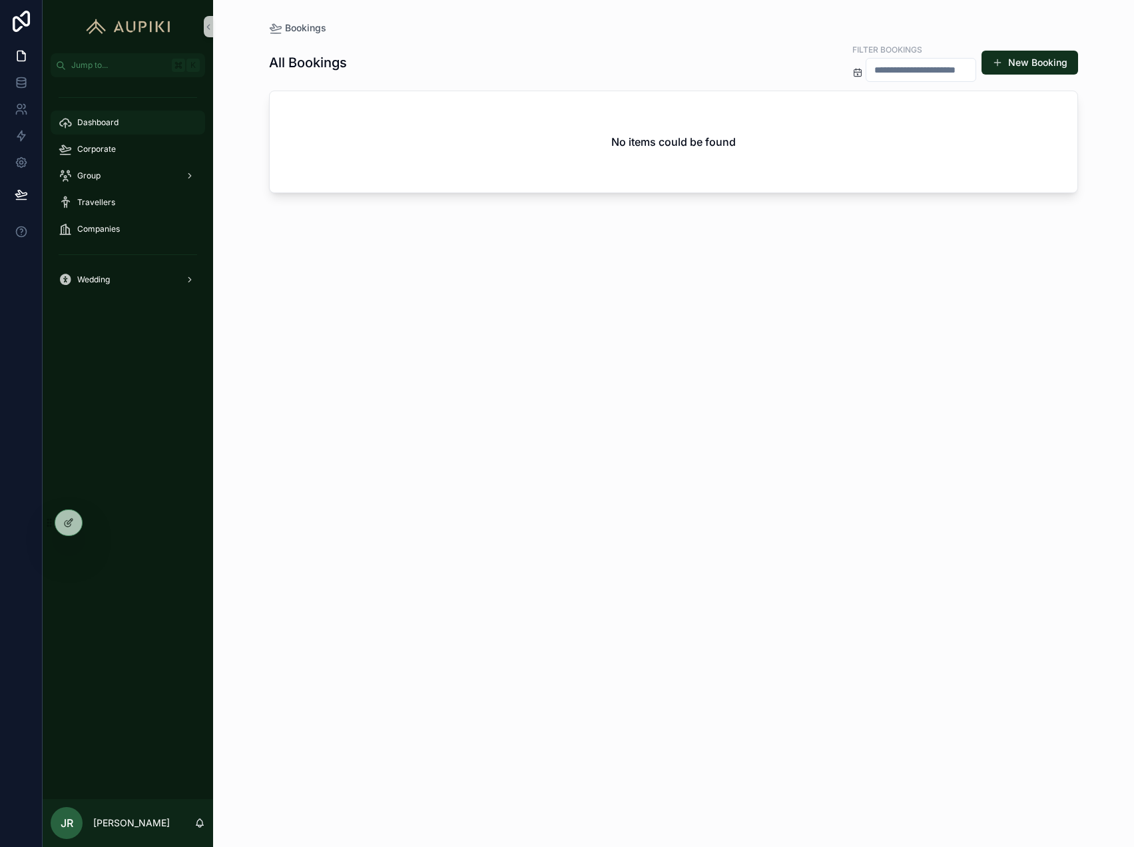
click at [128, 127] on div "Dashboard" at bounding box center [128, 122] width 138 height 21
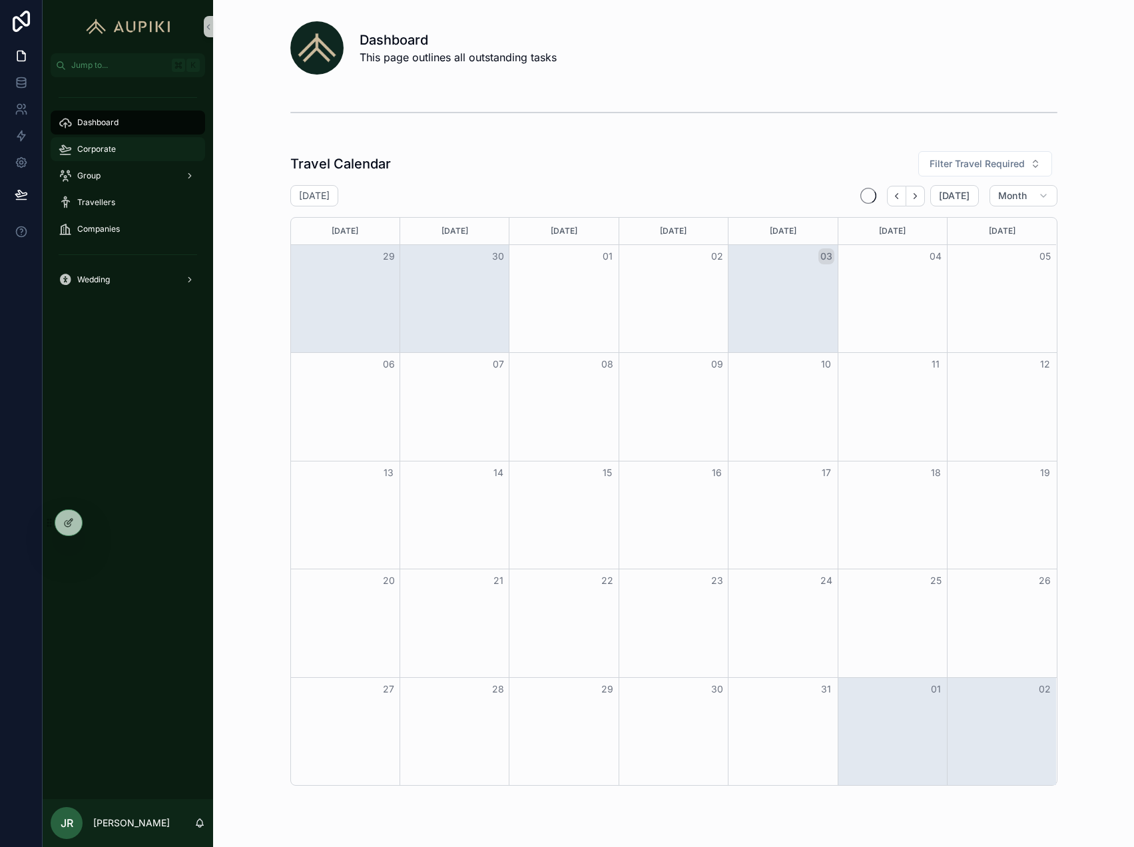
click at [120, 142] on div "Corporate" at bounding box center [128, 148] width 138 height 21
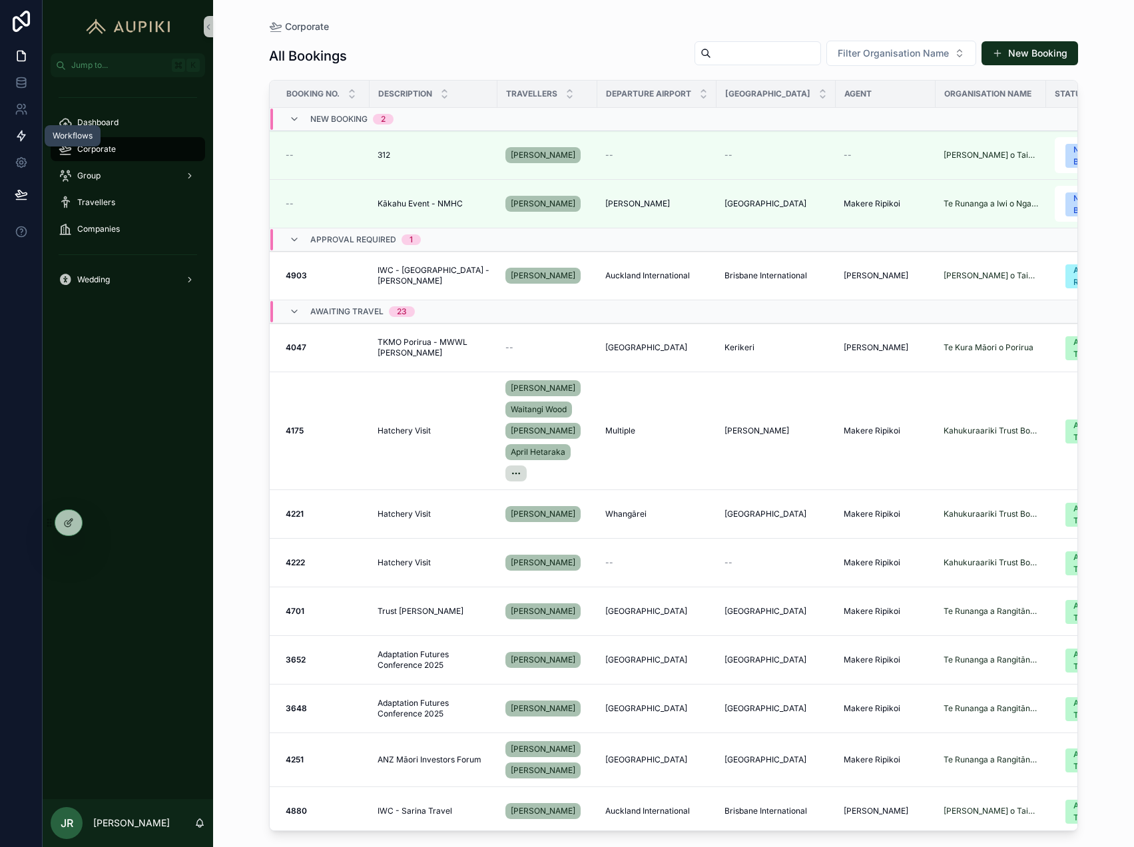
click at [29, 137] on link at bounding box center [21, 135] width 42 height 27
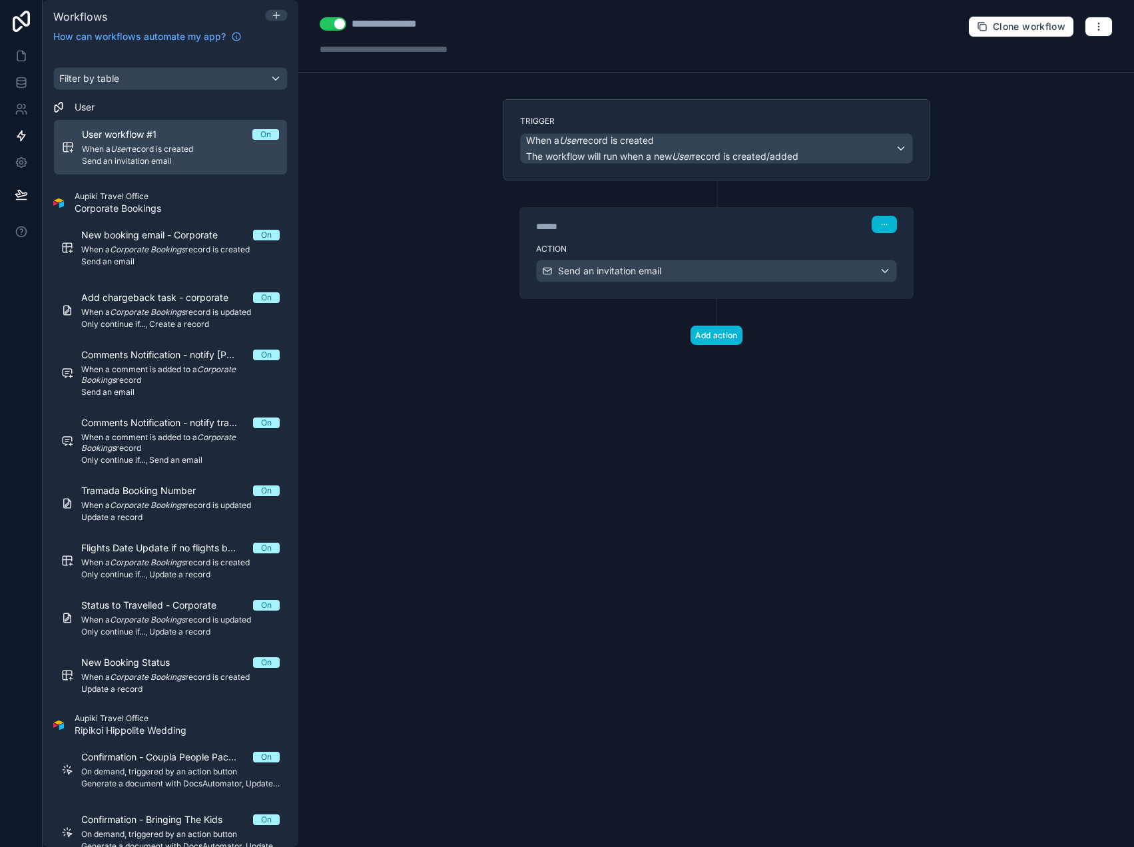
click at [339, 23] on button "Use setting" at bounding box center [333, 23] width 27 height 13
click at [25, 61] on icon at bounding box center [21, 56] width 8 height 10
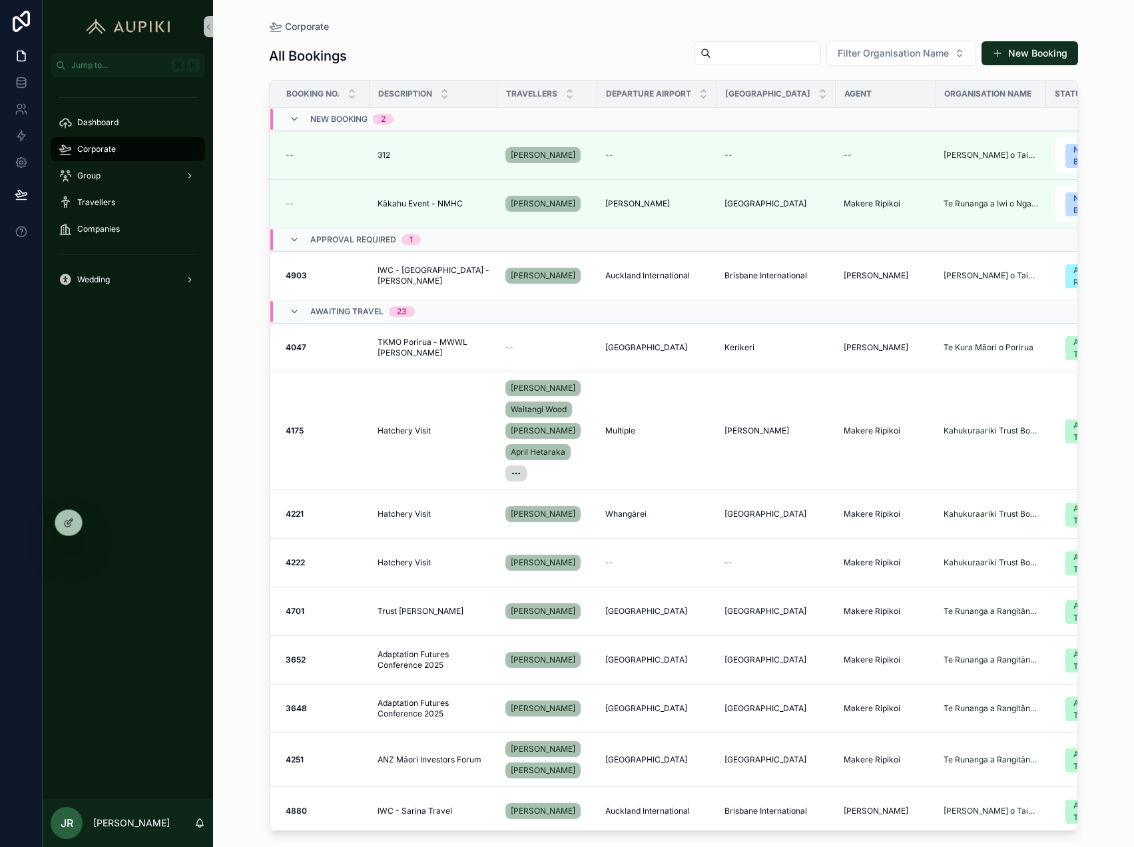
click at [96, 526] on div "Dashboard Corporate Group Travellers Companies Wedding" at bounding box center [128, 438] width 170 height 722
click at [94, 524] on icon at bounding box center [96, 525] width 5 height 3
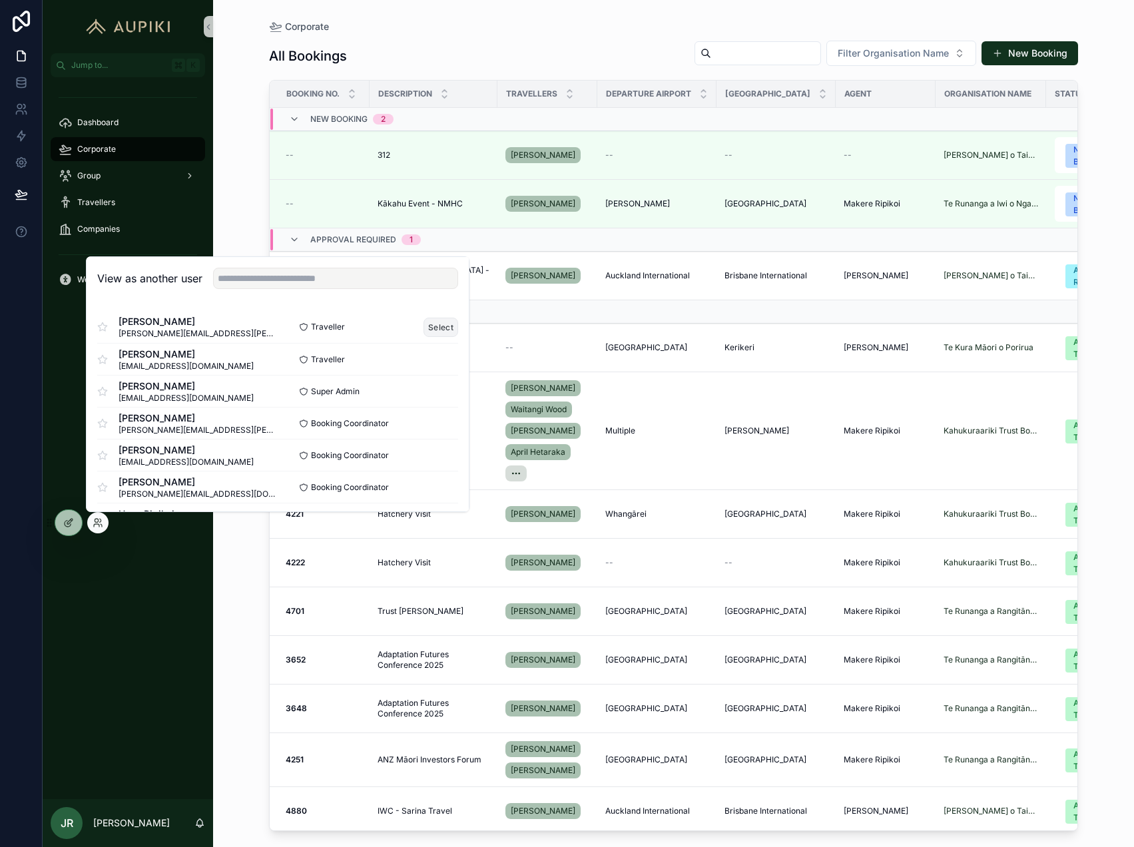
click at [445, 330] on button "Select" at bounding box center [440, 327] width 35 height 19
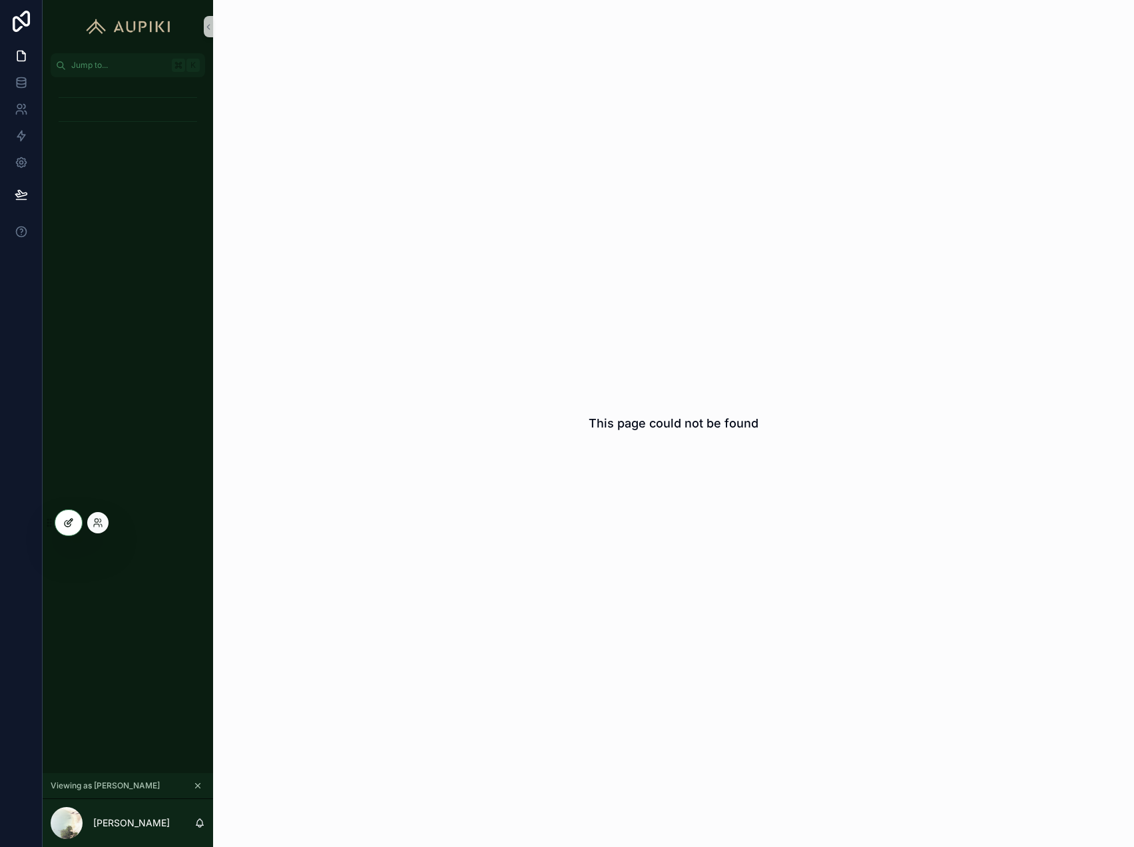
click at [75, 521] on div at bounding box center [68, 522] width 27 height 25
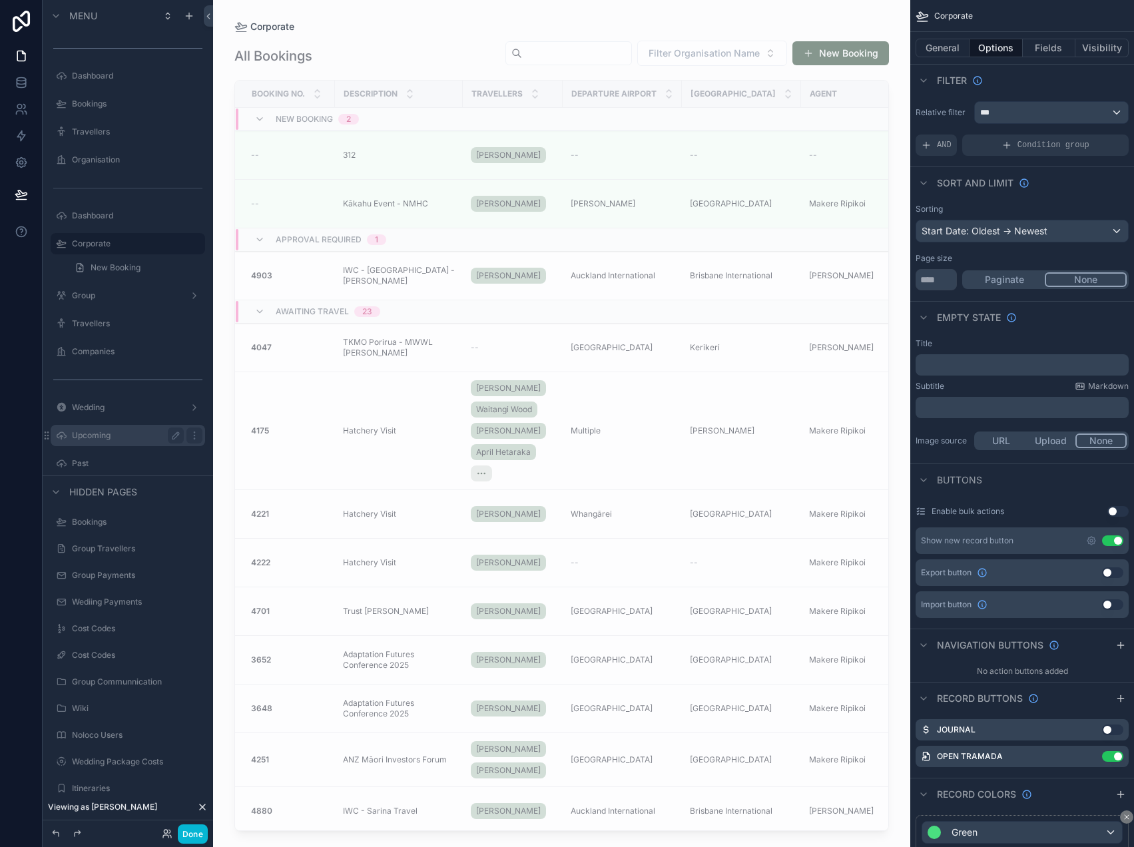
click at [92, 439] on label "Upcoming" at bounding box center [125, 435] width 107 height 11
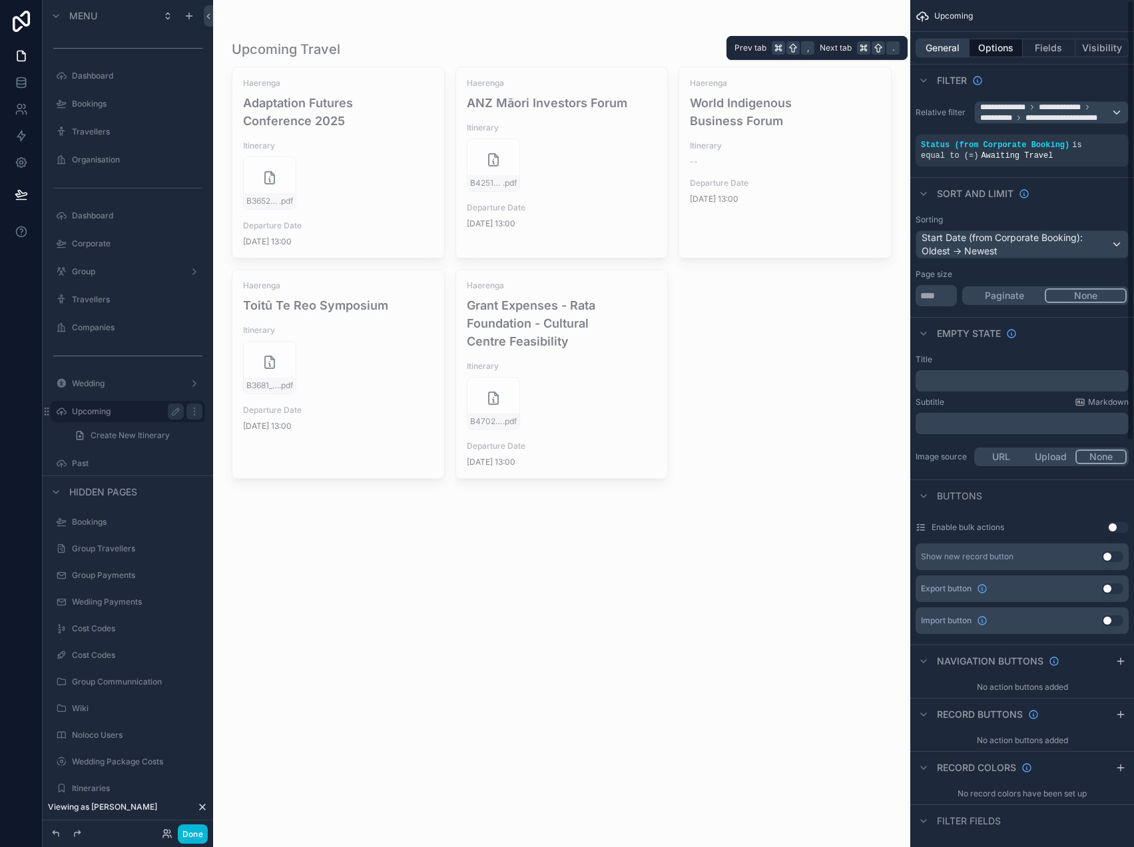
click at [946, 54] on button "General" at bounding box center [942, 48] width 54 height 19
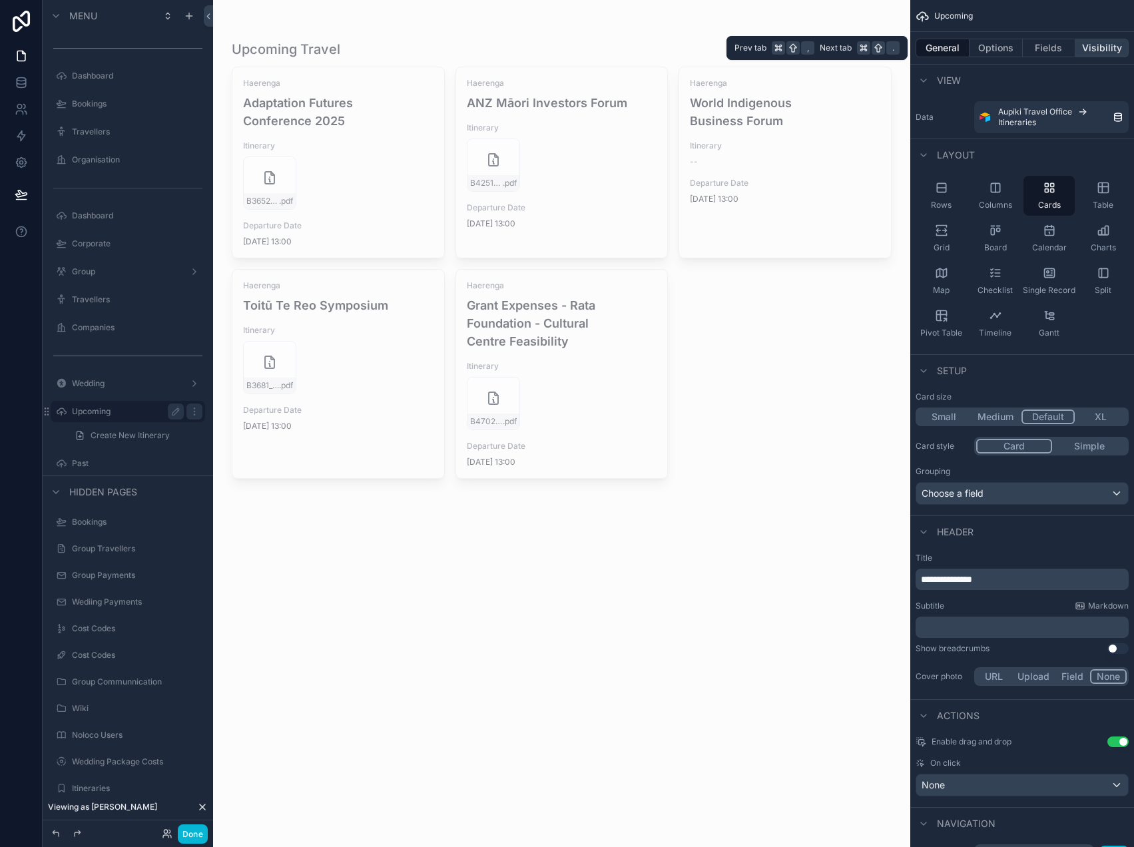
click at [1086, 47] on button "Visibility" at bounding box center [1101, 48] width 53 height 19
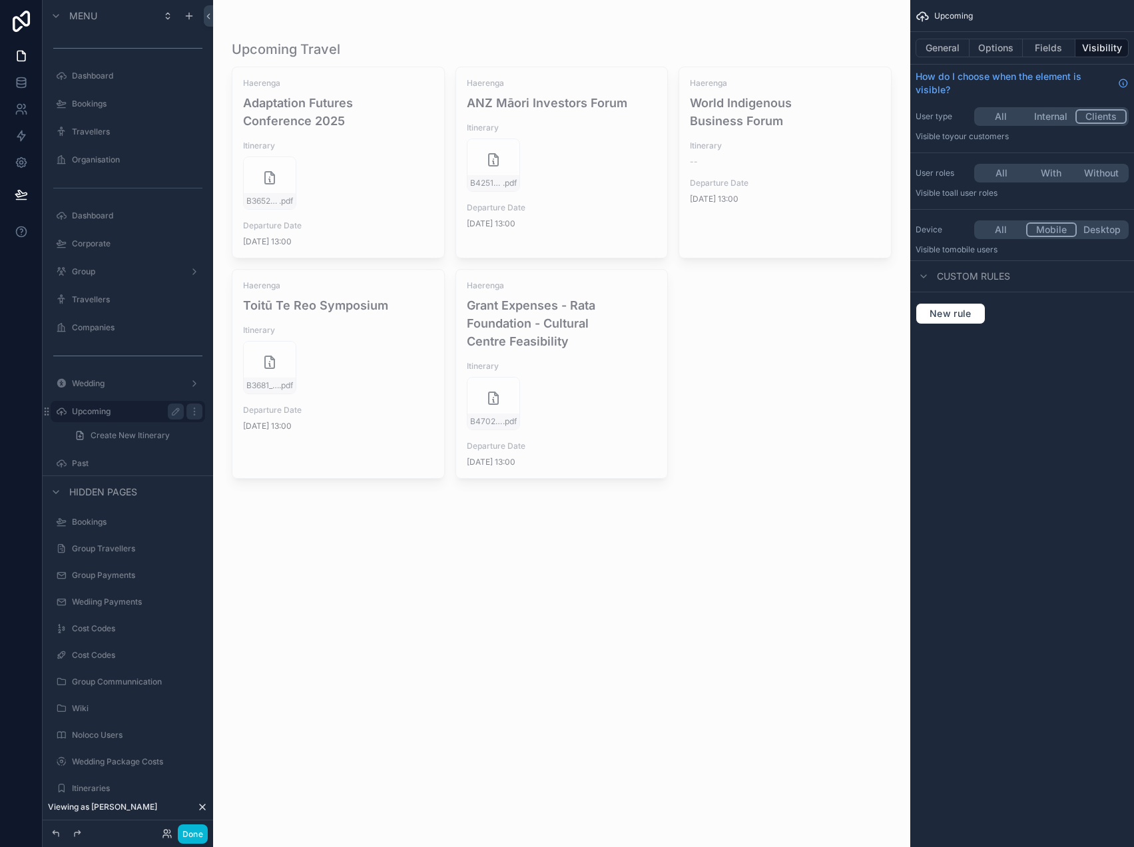
click at [1008, 231] on button "All" at bounding box center [1001, 229] width 50 height 15
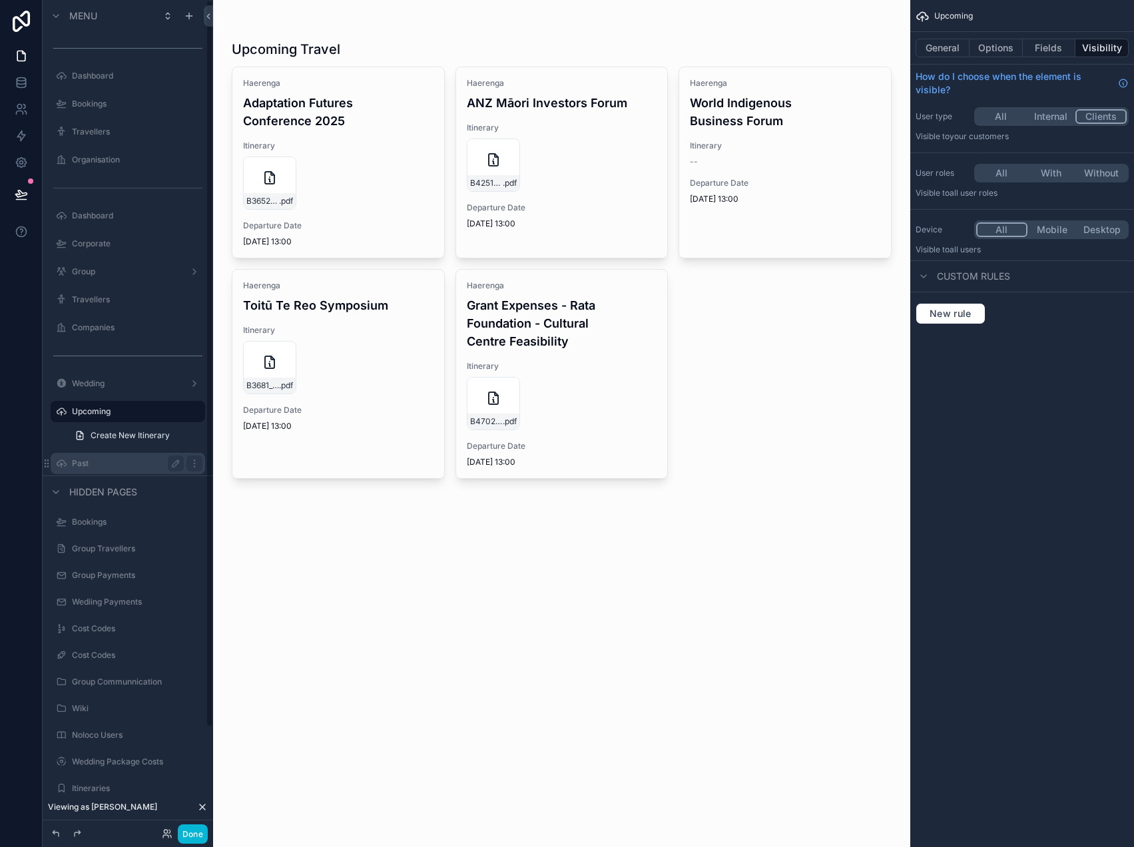
click at [83, 463] on label "Past" at bounding box center [125, 463] width 107 height 11
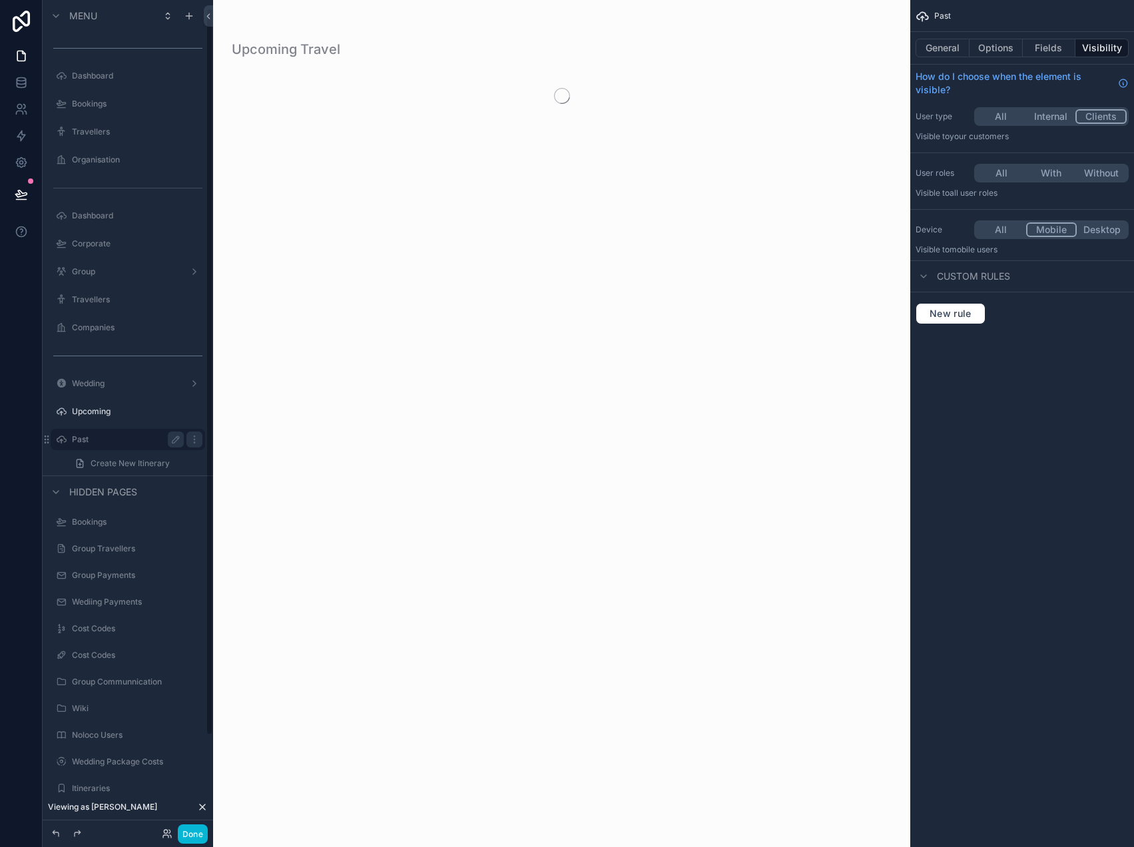
scroll to position [9, 0]
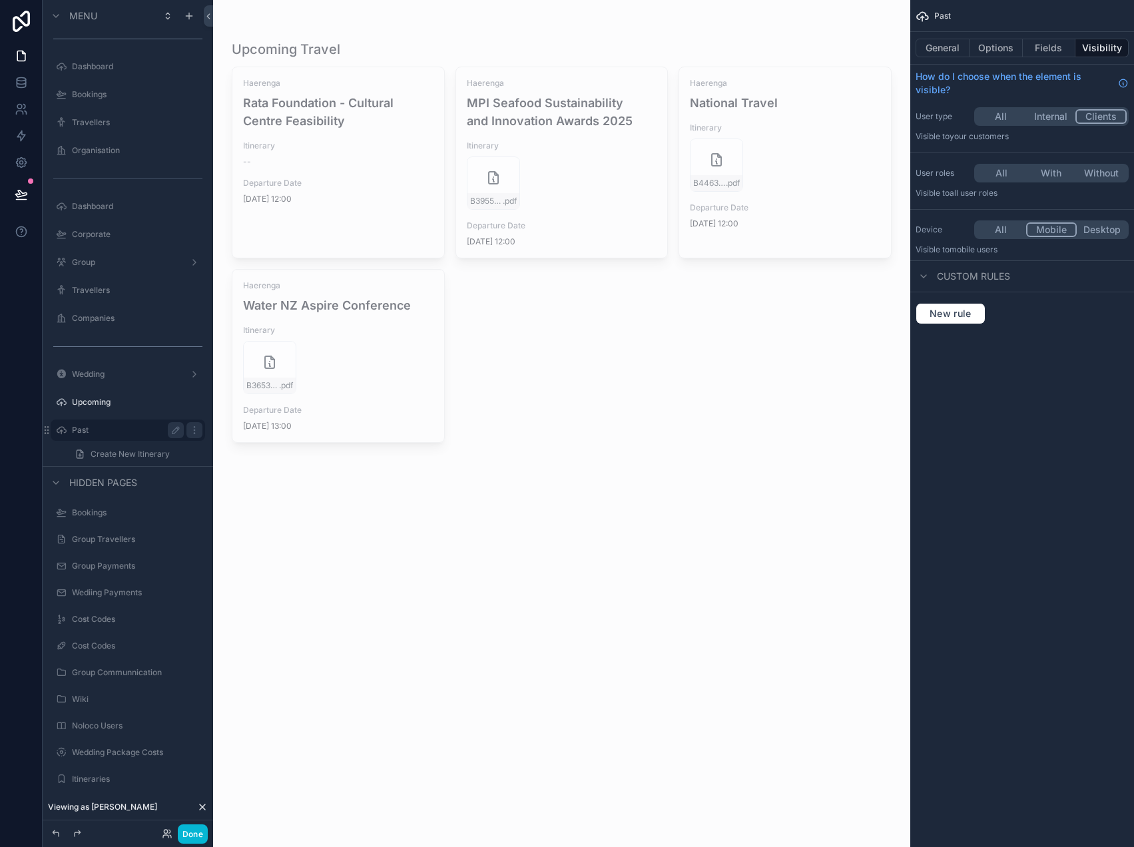
click at [999, 225] on button "All" at bounding box center [1001, 229] width 50 height 15
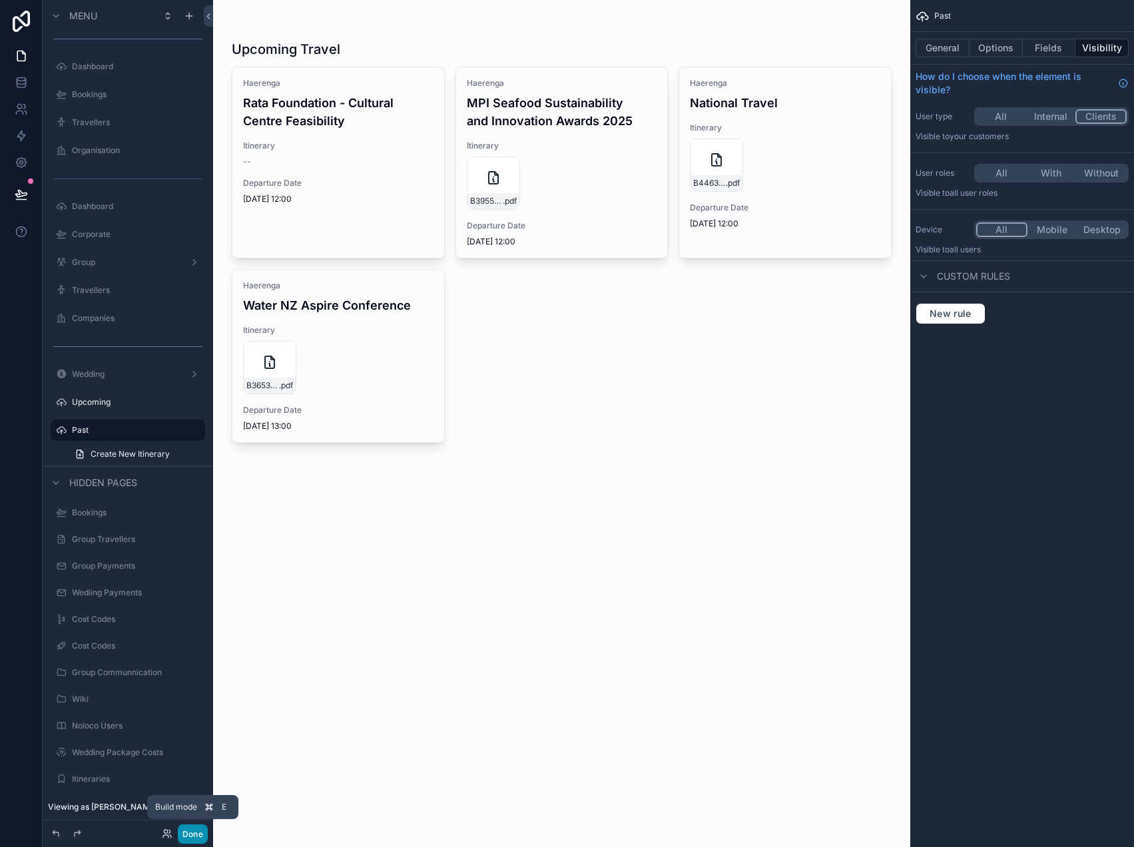
click at [190, 829] on button "Done" at bounding box center [193, 833] width 30 height 19
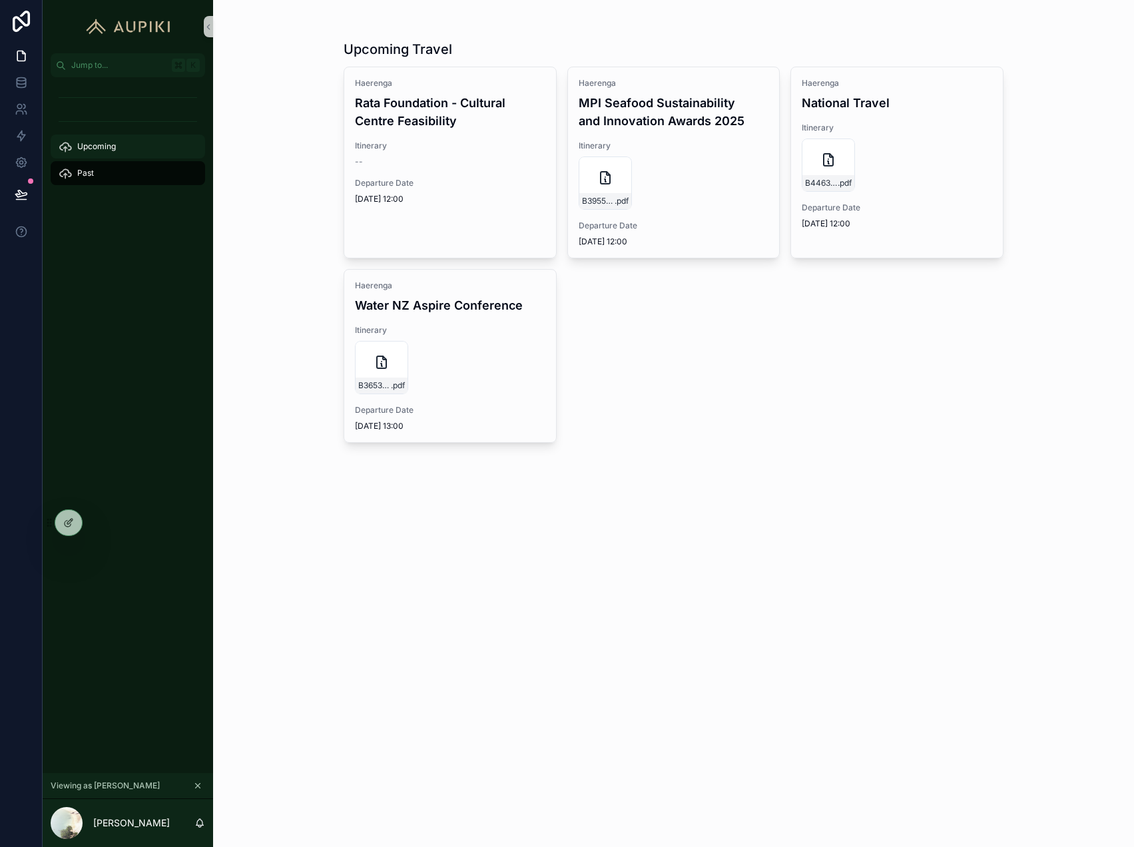
click at [120, 147] on div "Upcoming" at bounding box center [128, 146] width 138 height 21
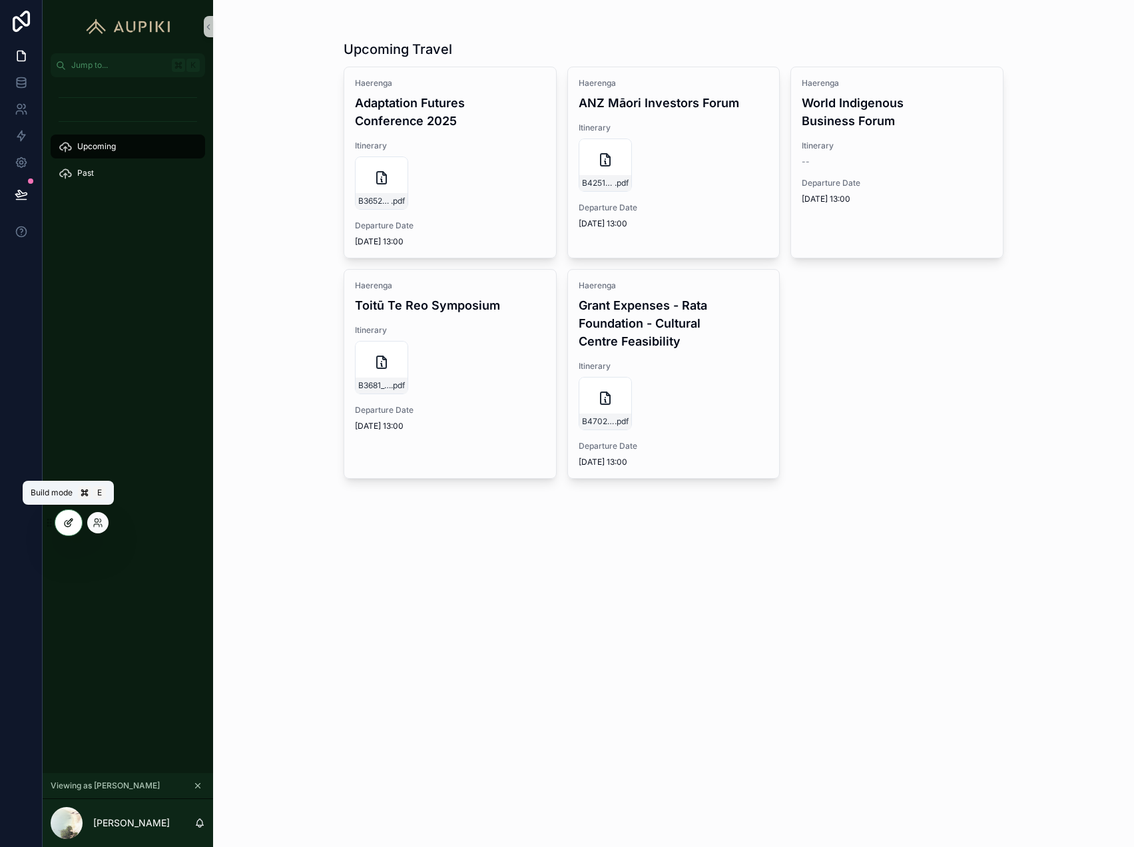
click at [74, 517] on div at bounding box center [68, 522] width 27 height 25
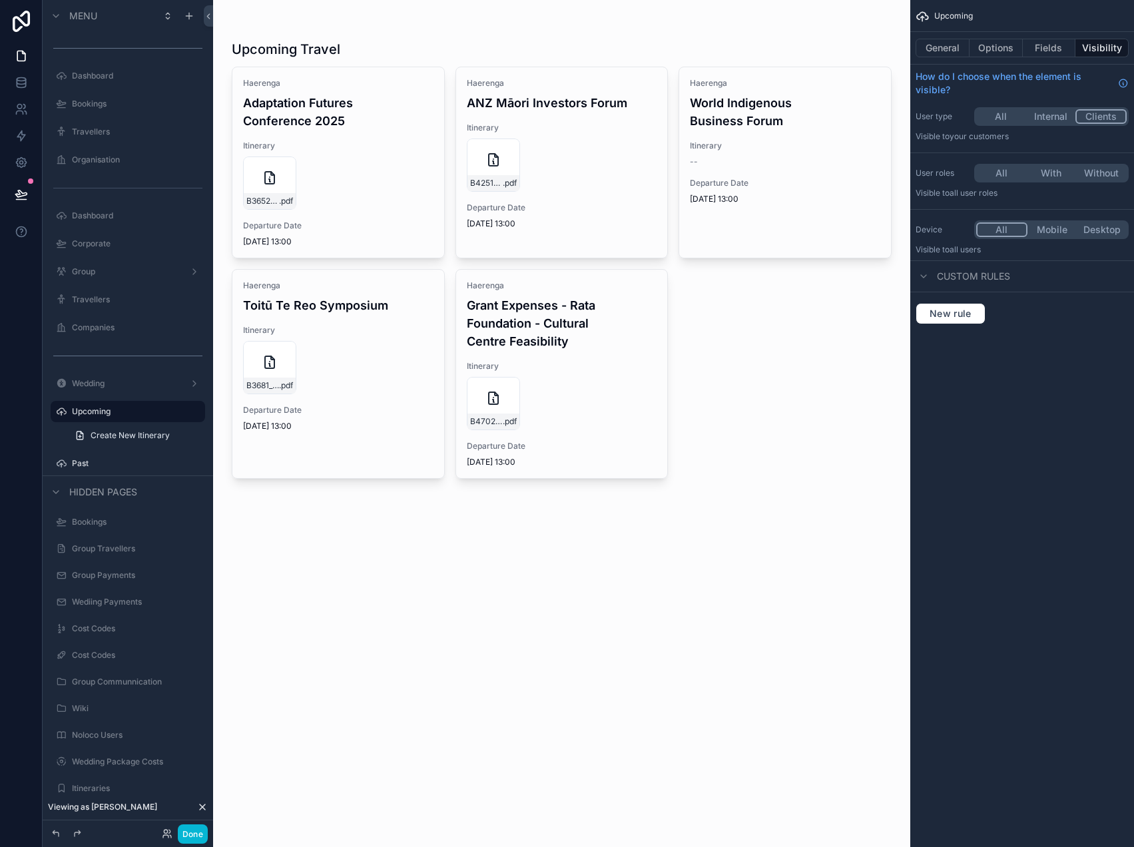
click at [394, 224] on div "scrollable content" at bounding box center [561, 260] width 681 height 521
click at [1060, 43] on button "Fields" at bounding box center [1048, 48] width 53 height 19
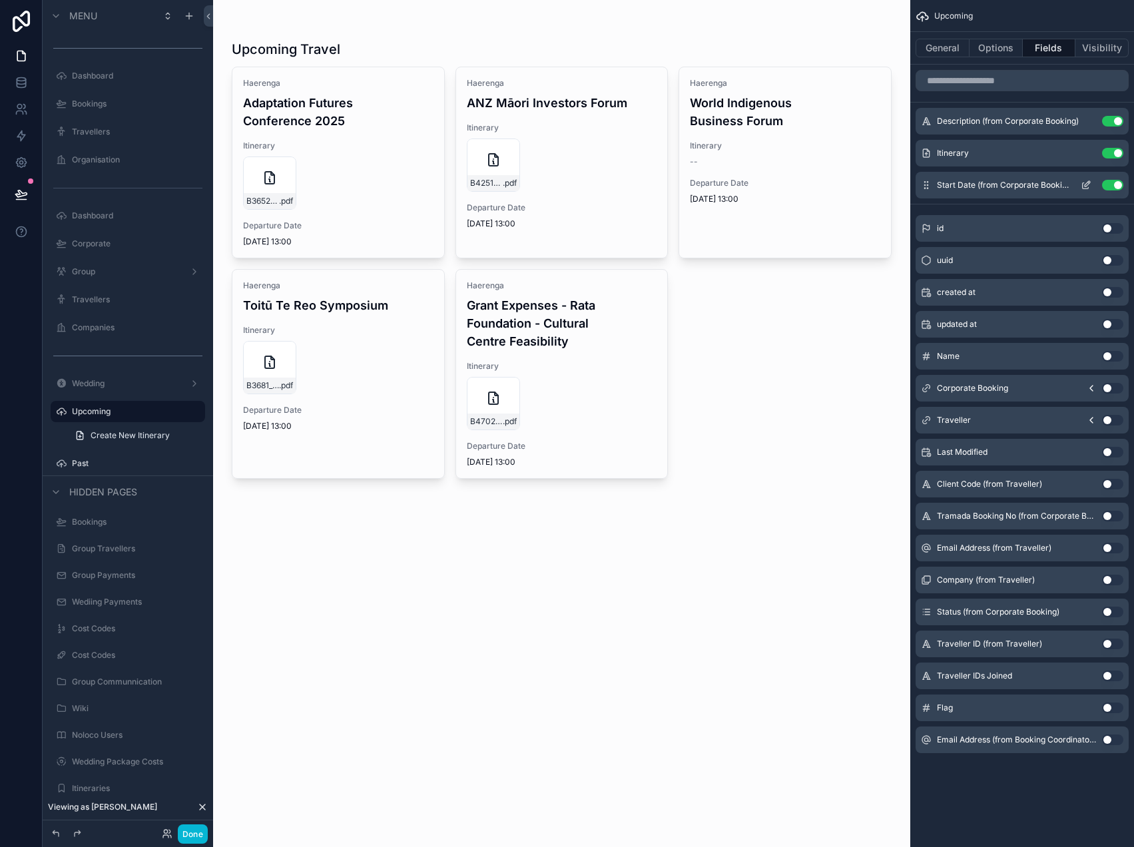
click at [1087, 184] on icon "scrollable content" at bounding box center [1086, 183] width 5 height 5
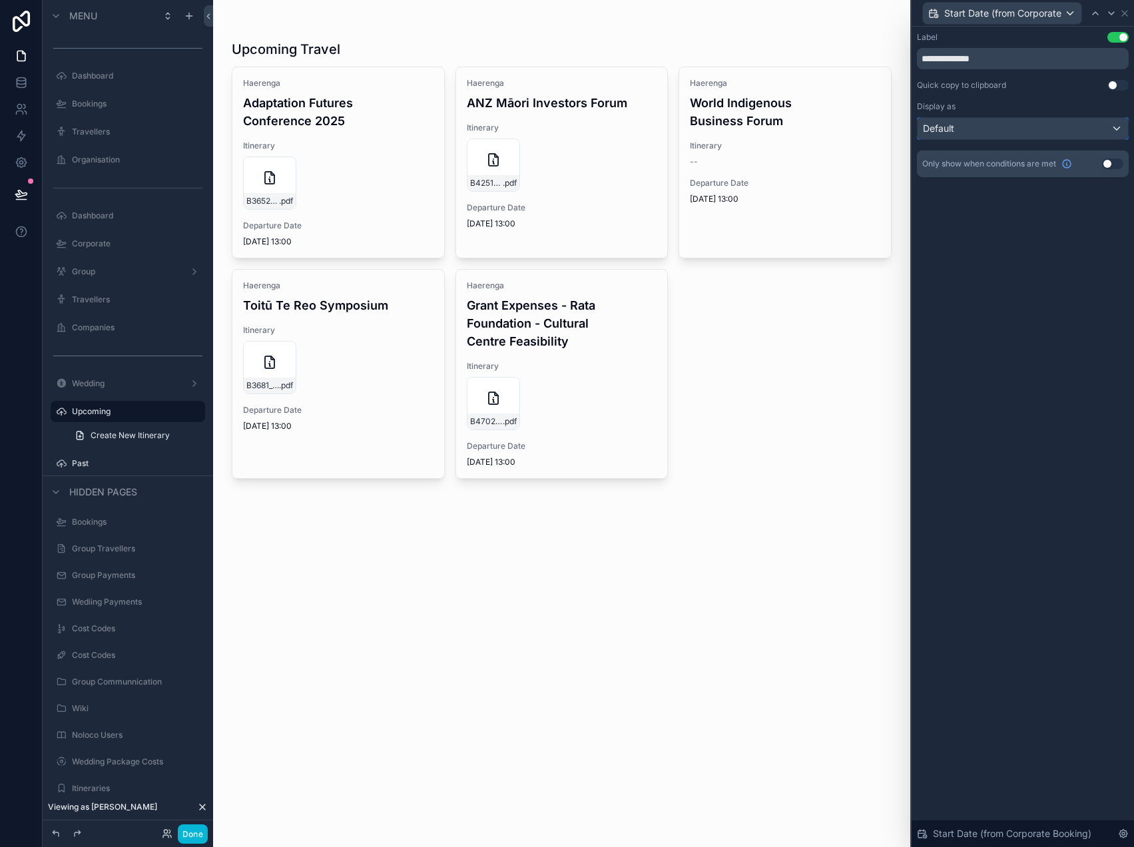
click at [1029, 124] on div "Default" at bounding box center [1022, 128] width 210 height 21
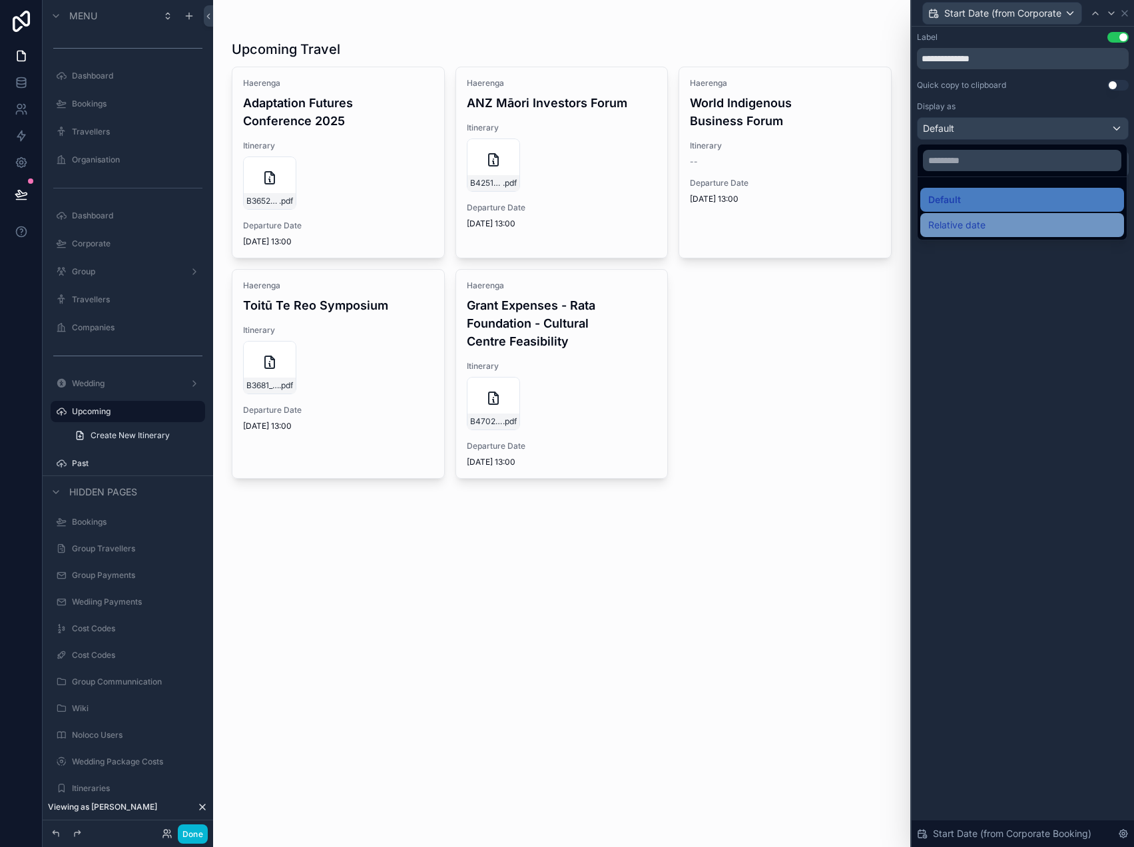
click at [977, 224] on span "Relative date" at bounding box center [956, 225] width 57 height 16
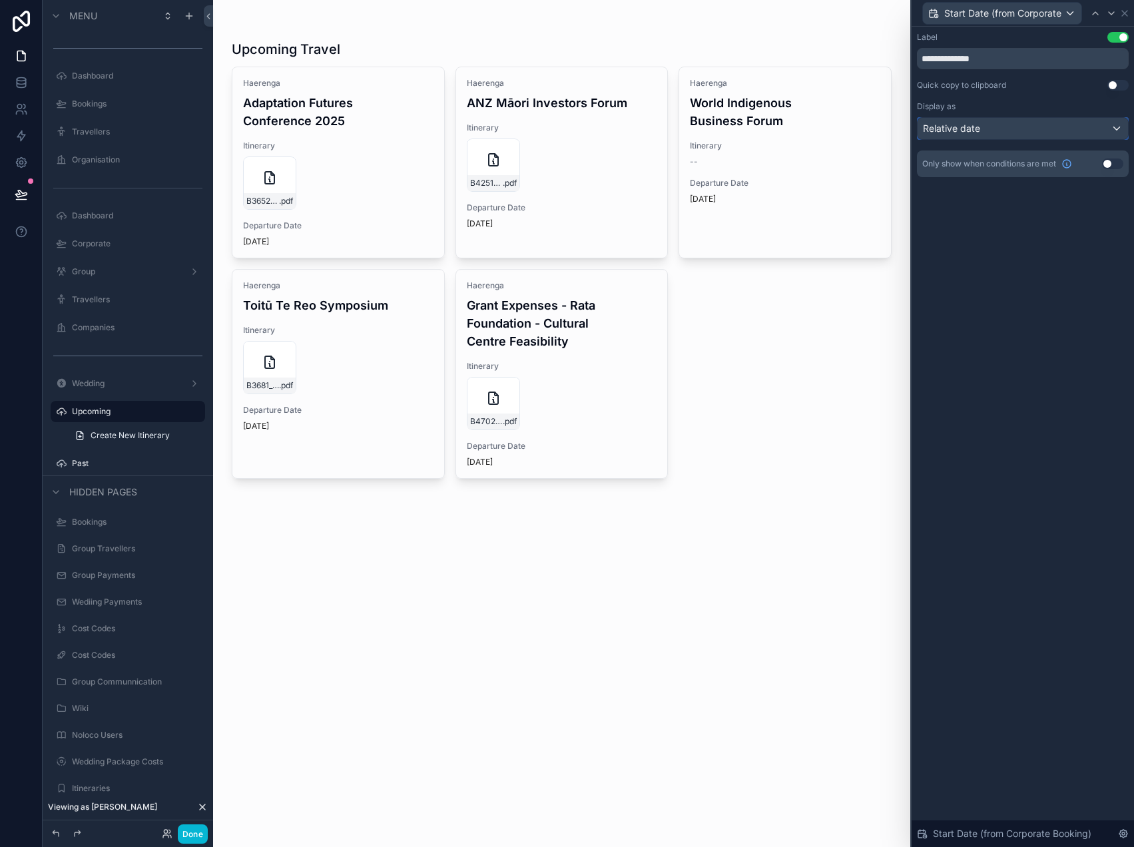
click at [1010, 131] on div "Relative date" at bounding box center [1022, 128] width 210 height 21
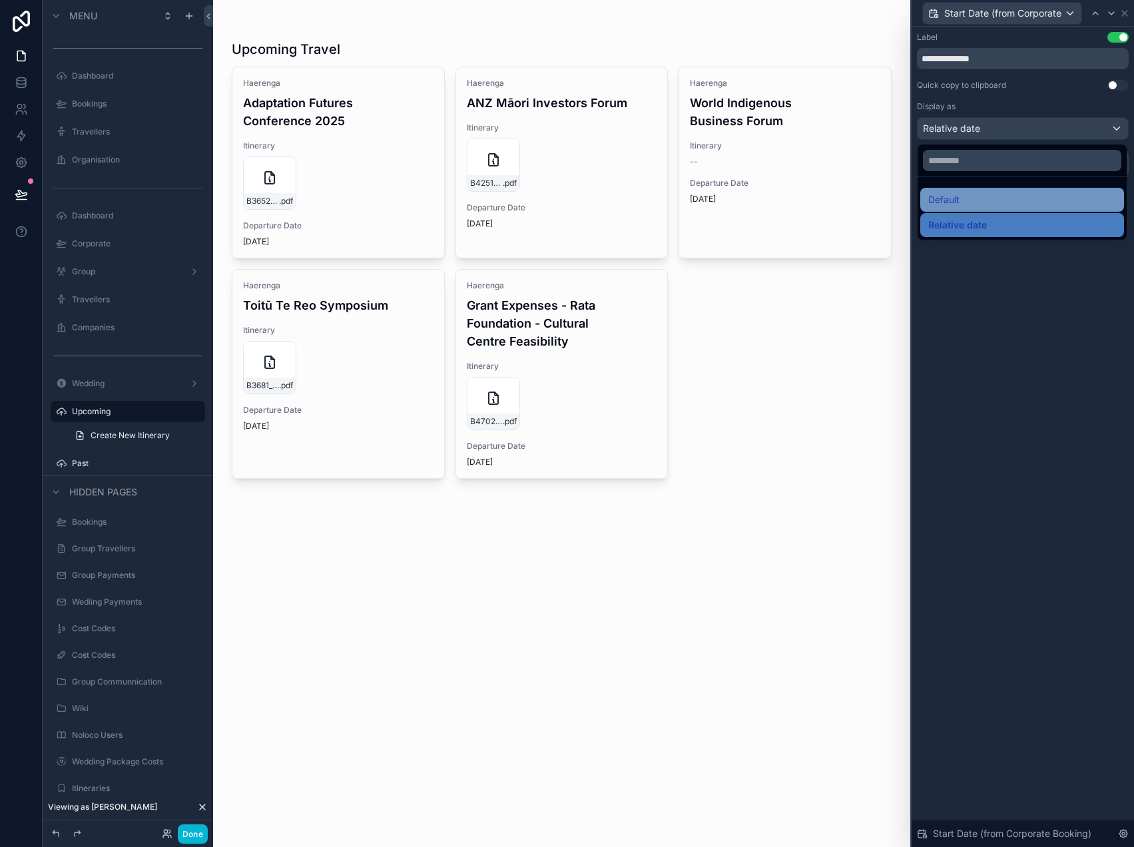
click at [979, 197] on div "Default" at bounding box center [1022, 200] width 188 height 16
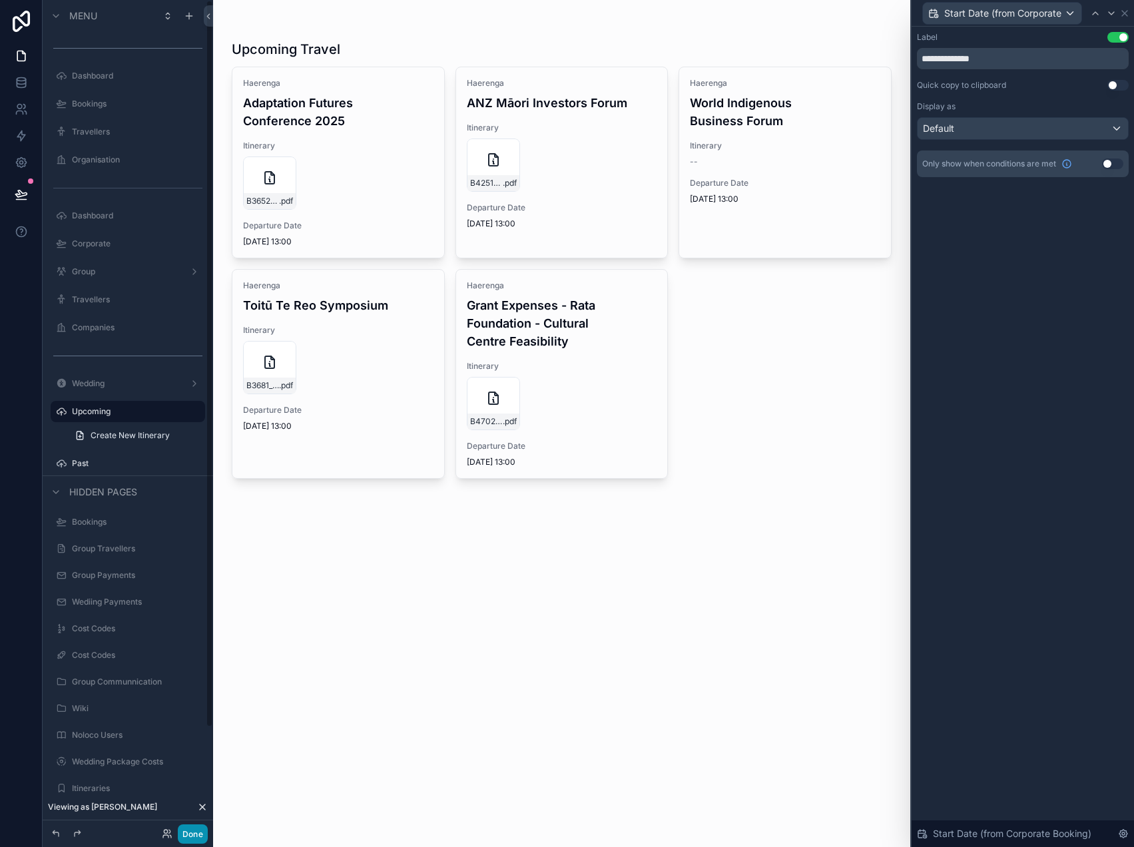
click at [192, 831] on button "Done" at bounding box center [193, 833] width 30 height 19
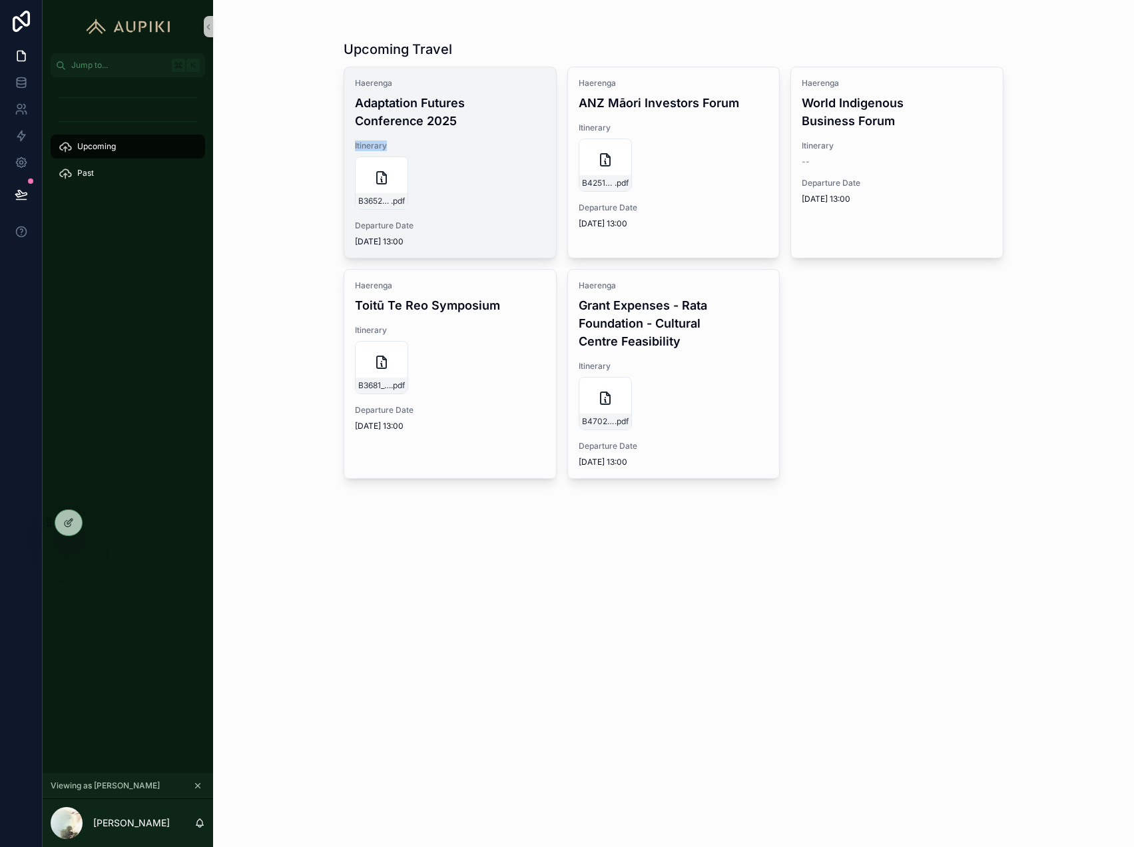
click at [428, 140] on span "Itinerary" at bounding box center [450, 145] width 190 height 11
click at [429, 113] on h4 "Adaptation Futures Conference 2025" at bounding box center [450, 112] width 190 height 36
click at [471, 147] on span "Itinerary" at bounding box center [450, 145] width 190 height 11
click at [372, 189] on div "B3652_COREY_HEBBERD .pdf" at bounding box center [381, 182] width 53 height 53
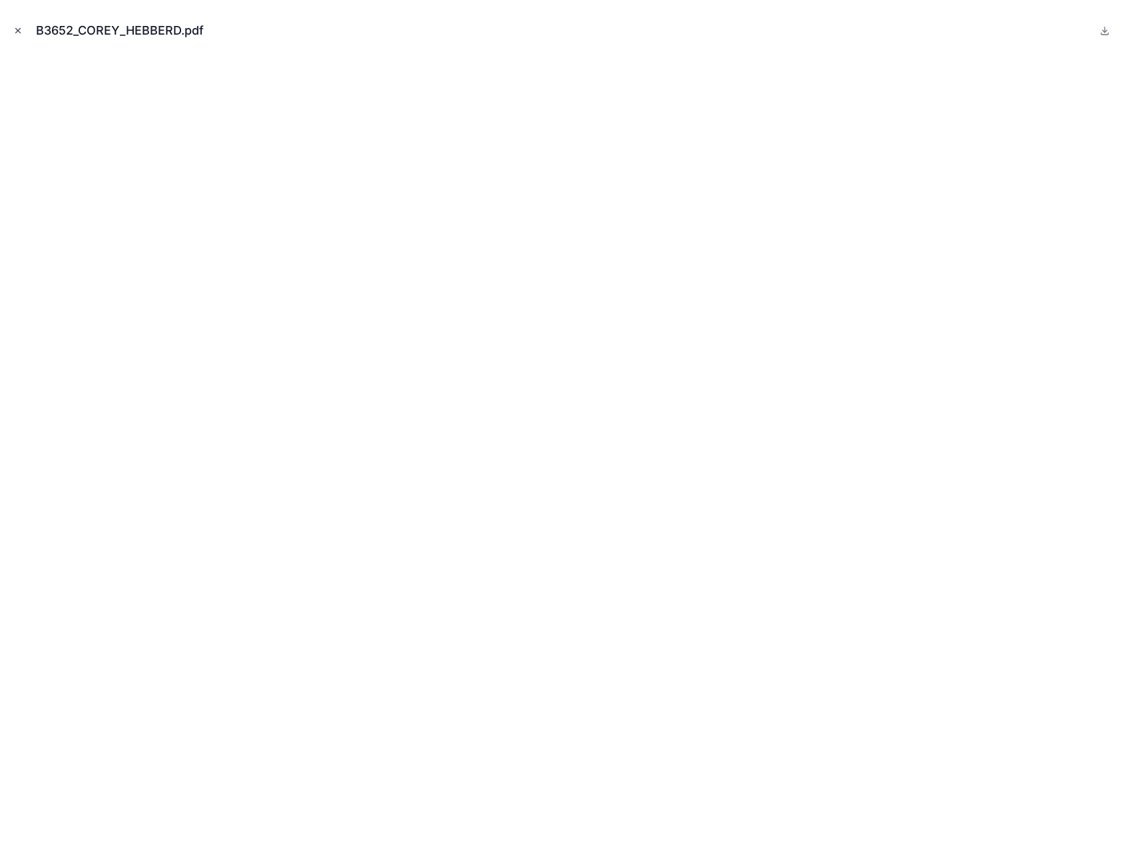
click at [19, 29] on icon "Close modal" at bounding box center [18, 31] width 5 height 5
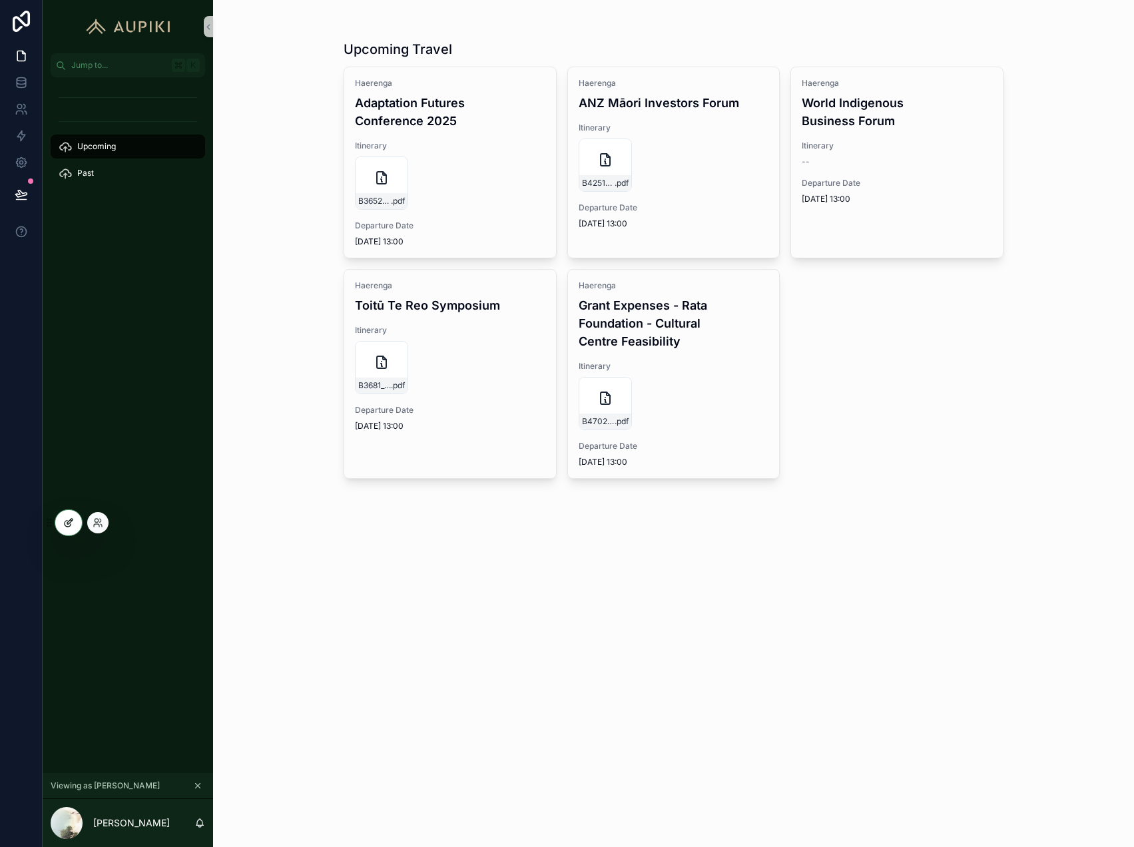
click at [65, 516] on div at bounding box center [68, 522] width 27 height 25
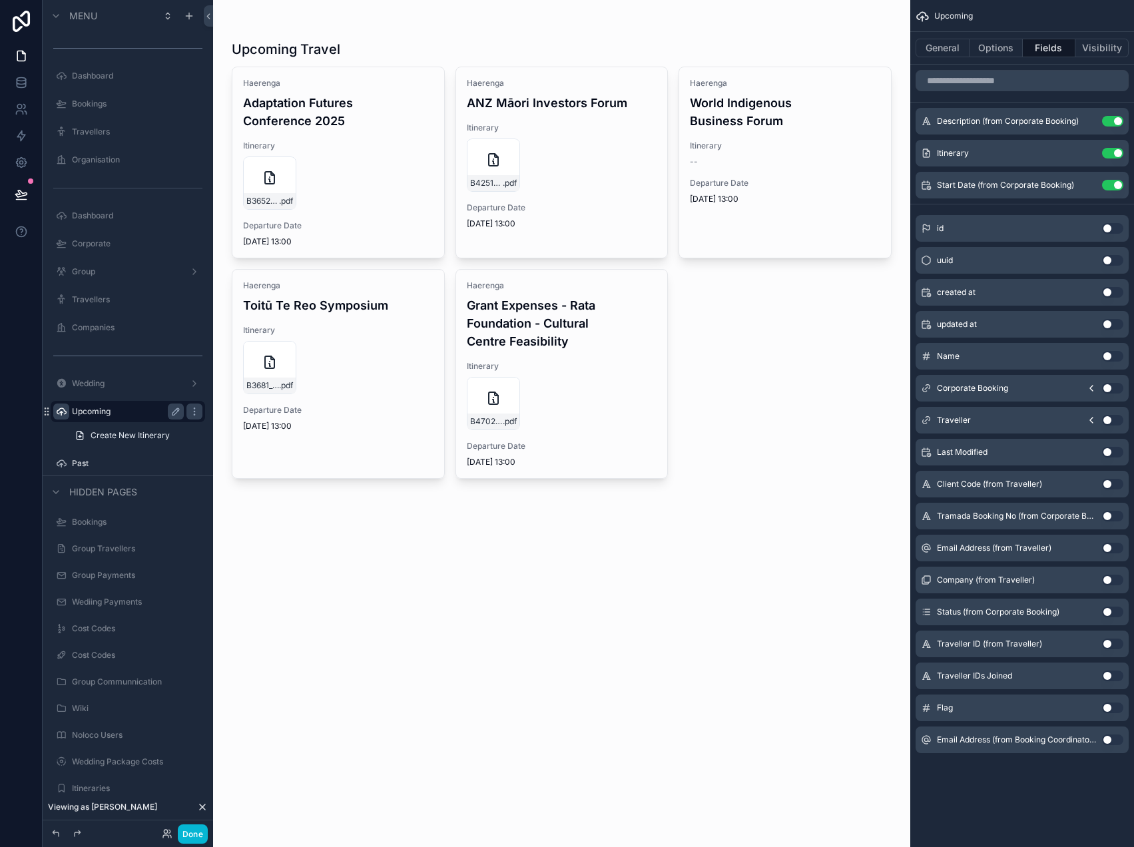
click at [61, 412] on icon "scrollable content" at bounding box center [61, 411] width 11 height 11
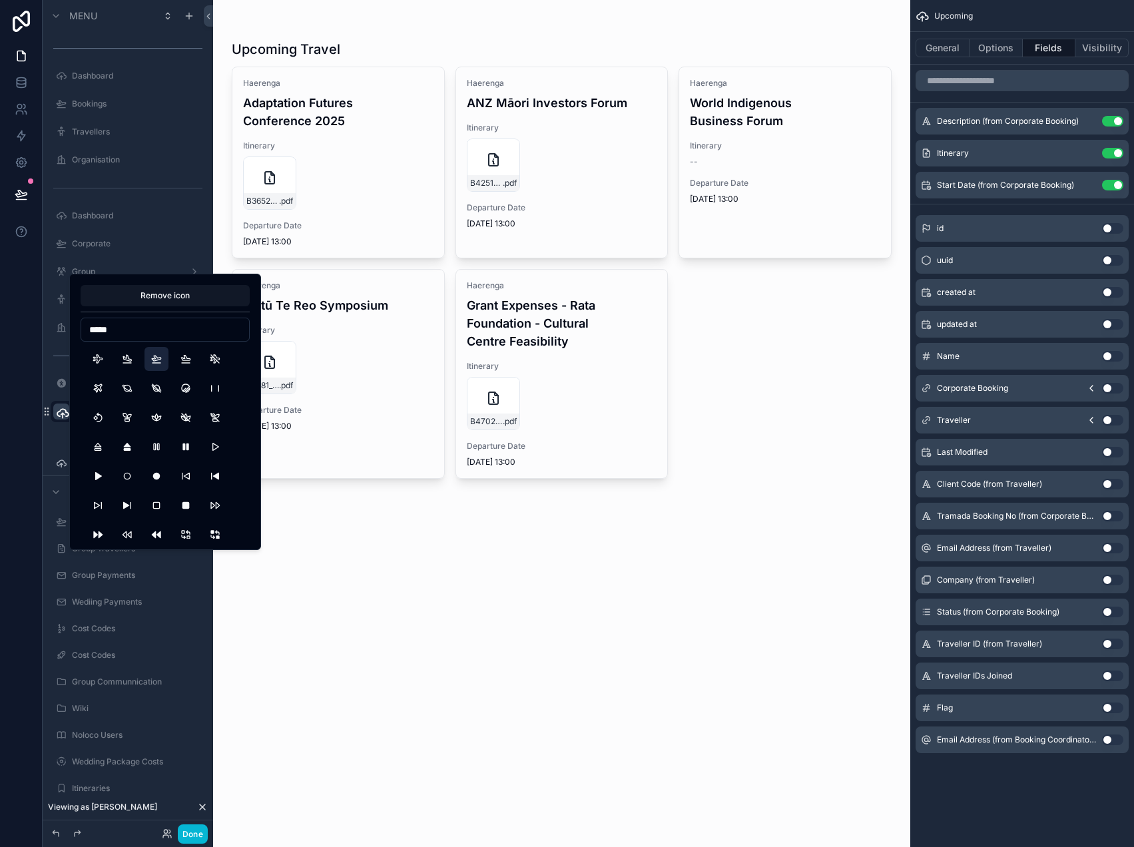
type input "*****"
click at [152, 359] on button "PlaneDeparture" at bounding box center [156, 359] width 24 height 24
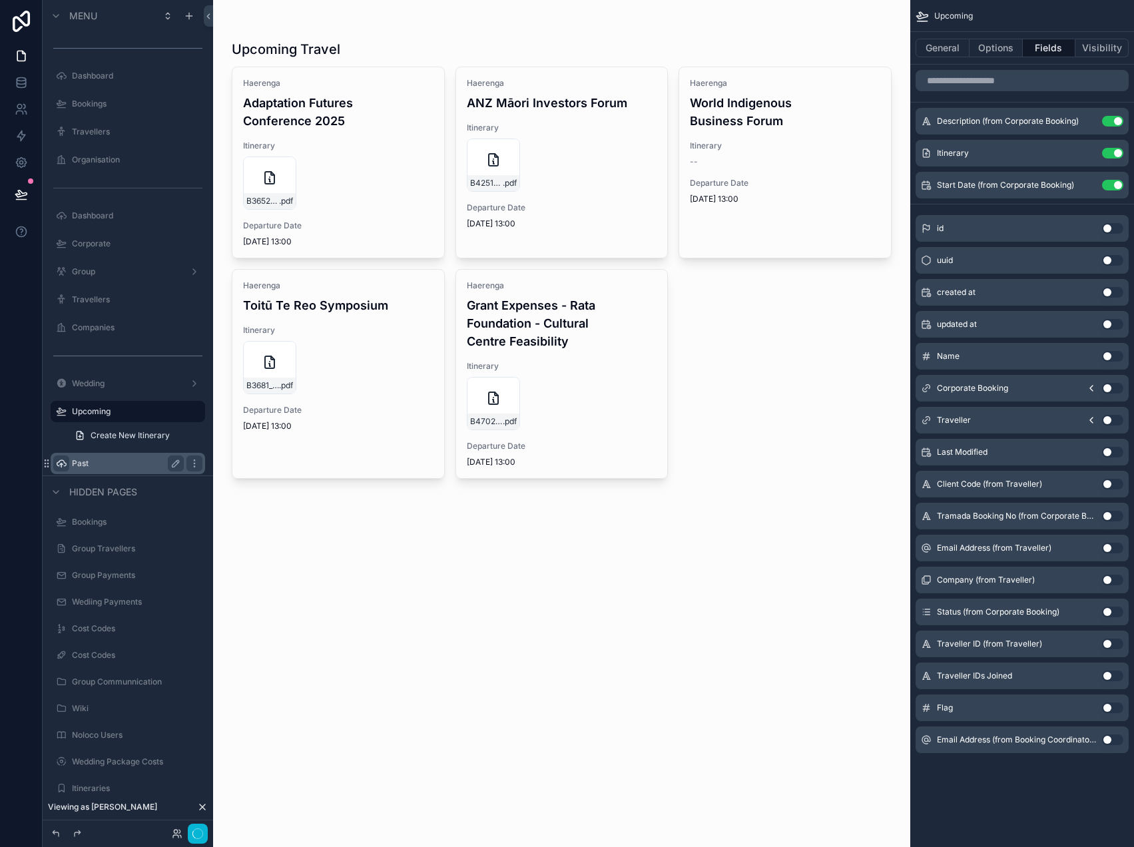
click at [65, 465] on icon "scrollable content" at bounding box center [61, 463] width 11 height 11
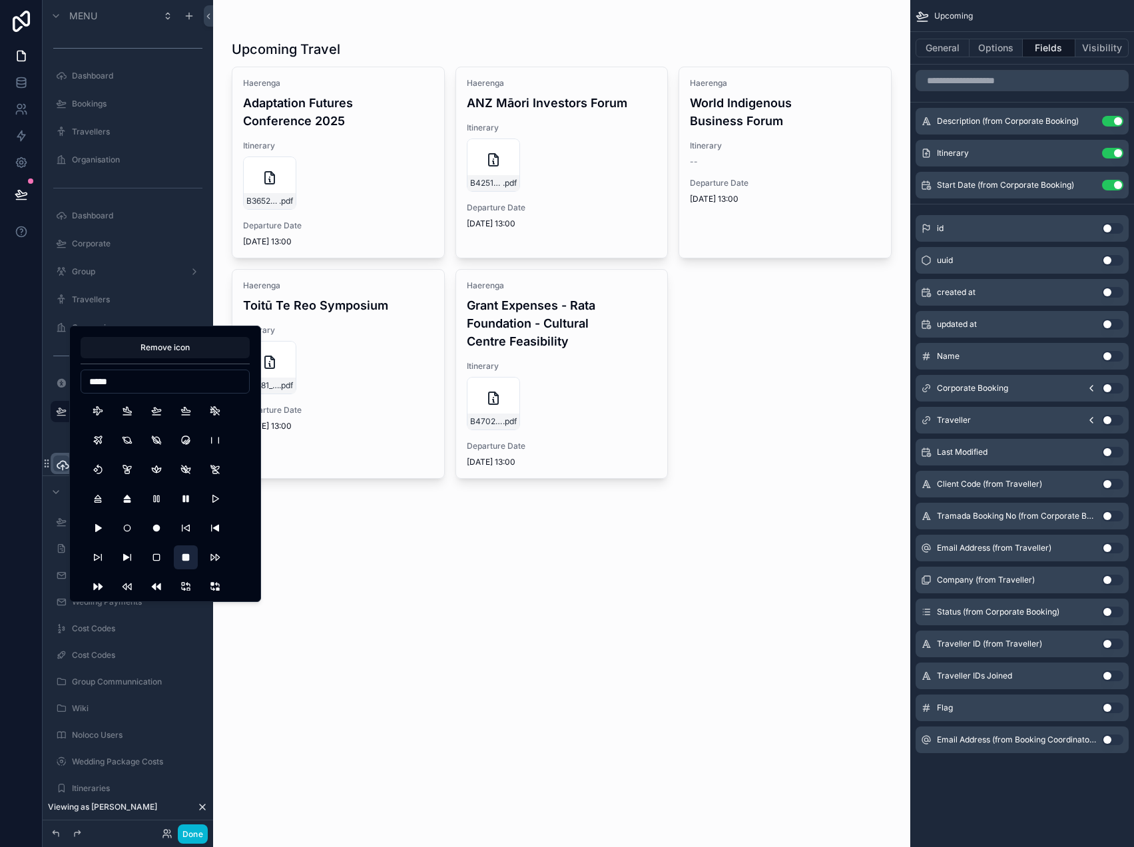
type input "*****"
click at [184, 557] on button "PlayerStopFilled" at bounding box center [186, 557] width 24 height 24
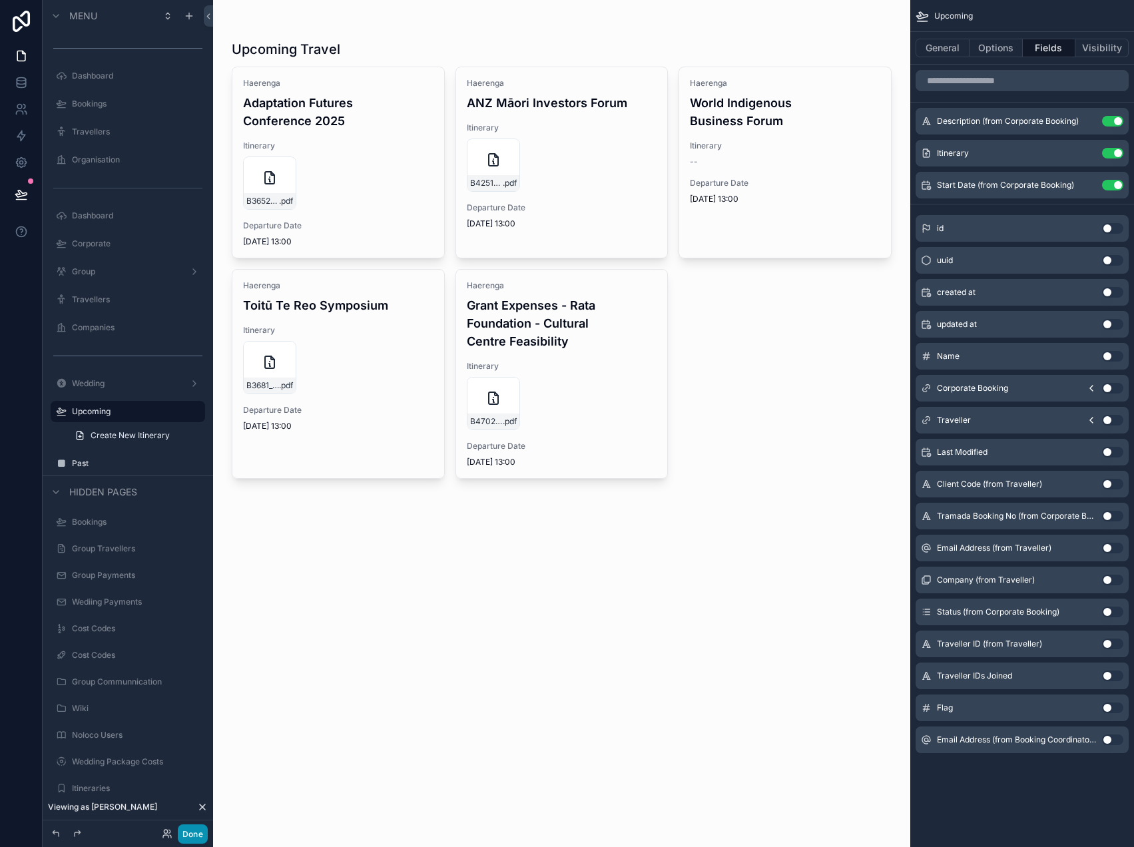
click at [193, 836] on button "Done" at bounding box center [193, 833] width 30 height 19
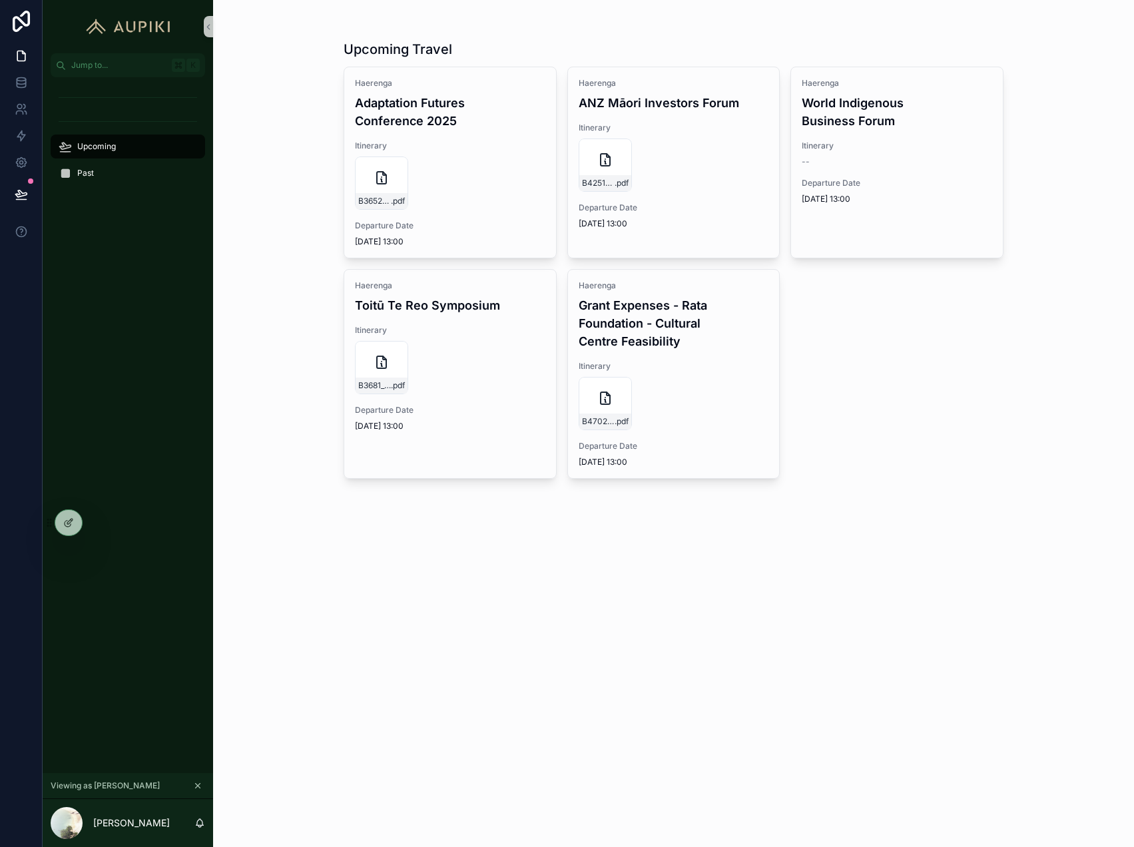
click at [130, 148] on div "Upcoming" at bounding box center [128, 146] width 138 height 21
click at [124, 167] on div "Past" at bounding box center [128, 172] width 138 height 21
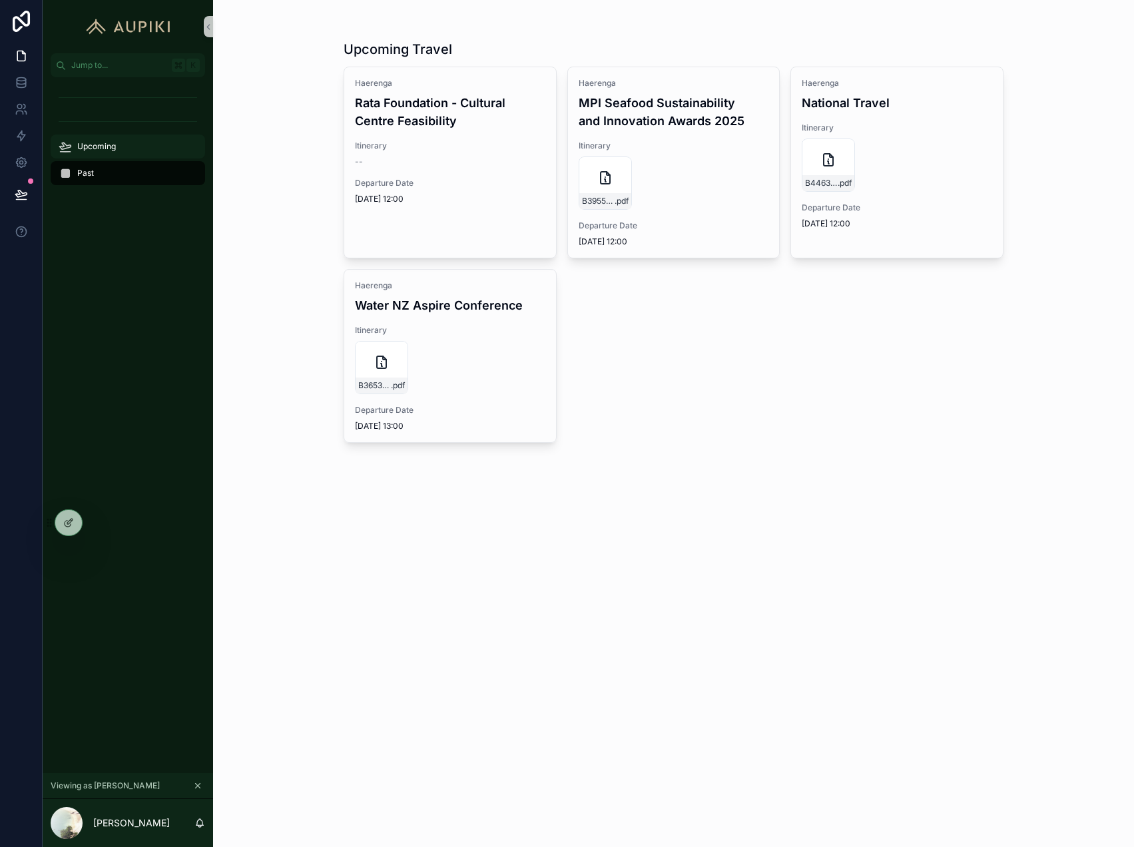
click at [131, 139] on div "Upcoming" at bounding box center [128, 146] width 138 height 21
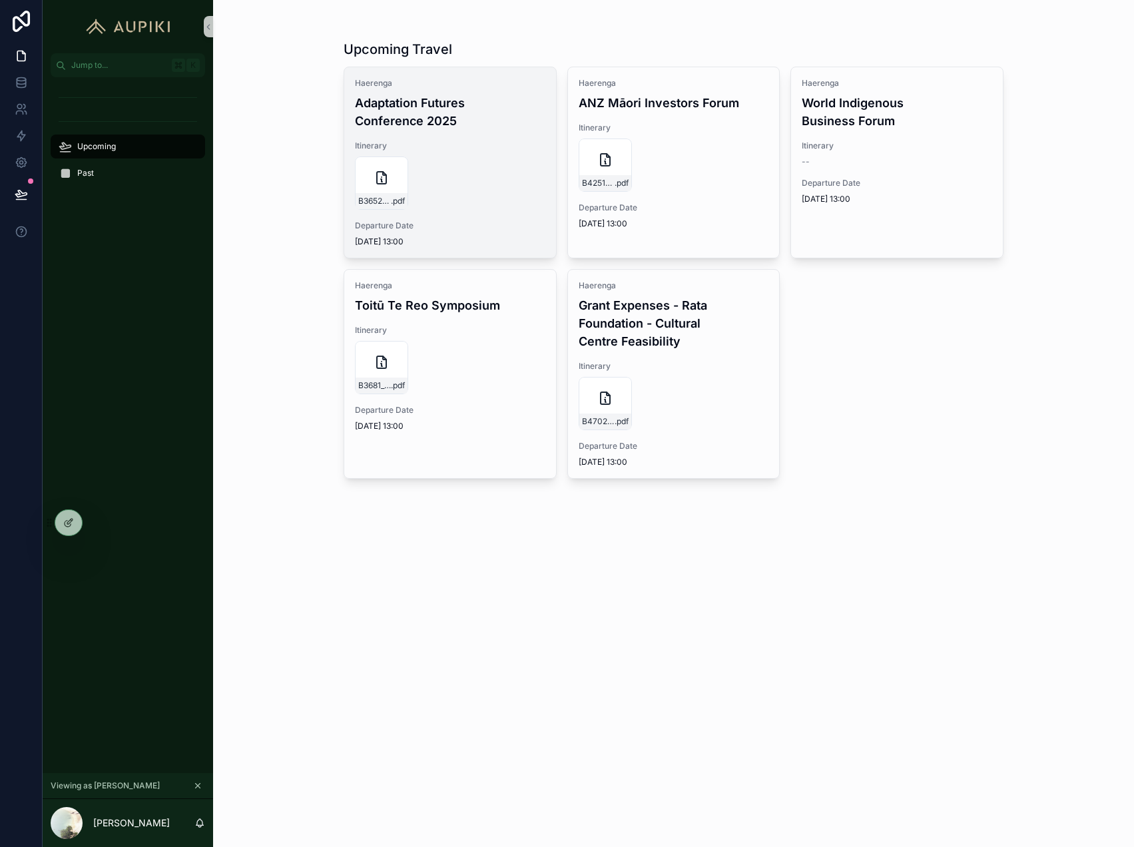
click at [515, 159] on div "B3652_COREY_HEBBERD .pdf" at bounding box center [450, 182] width 190 height 53
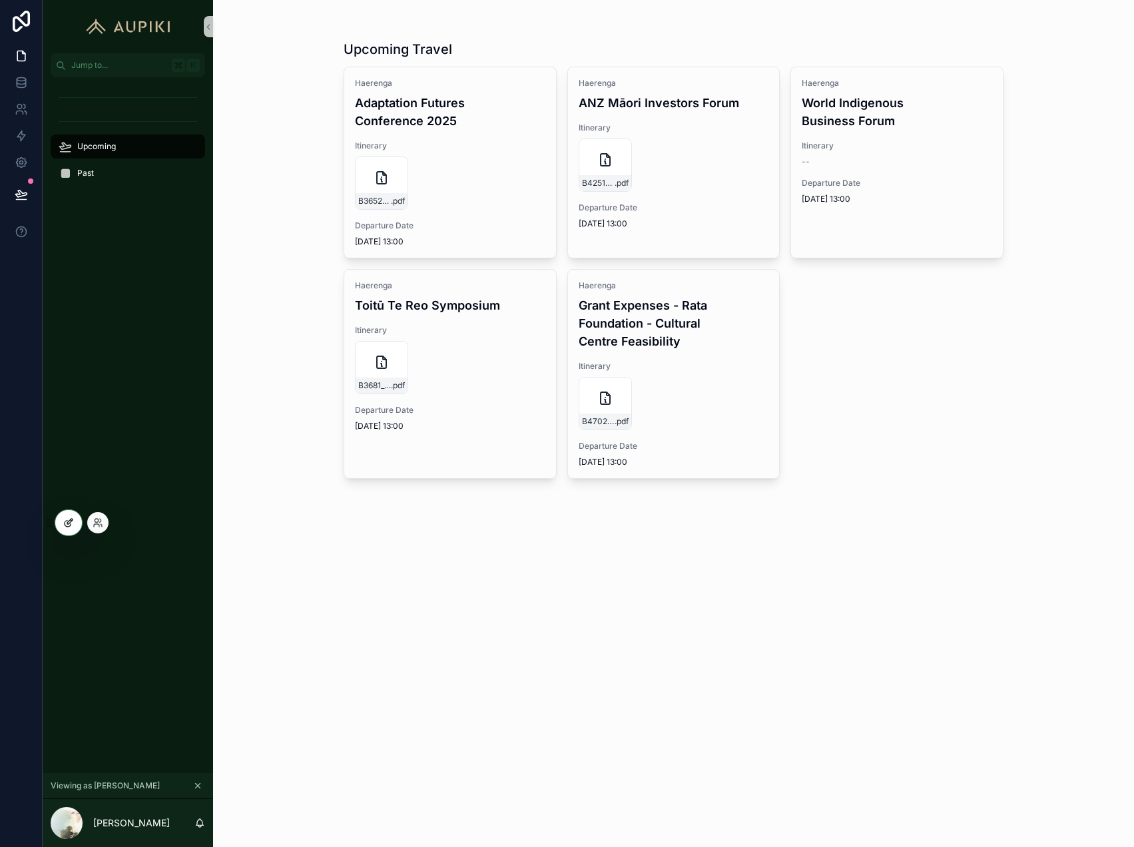
click at [69, 522] on icon at bounding box center [68, 522] width 11 height 11
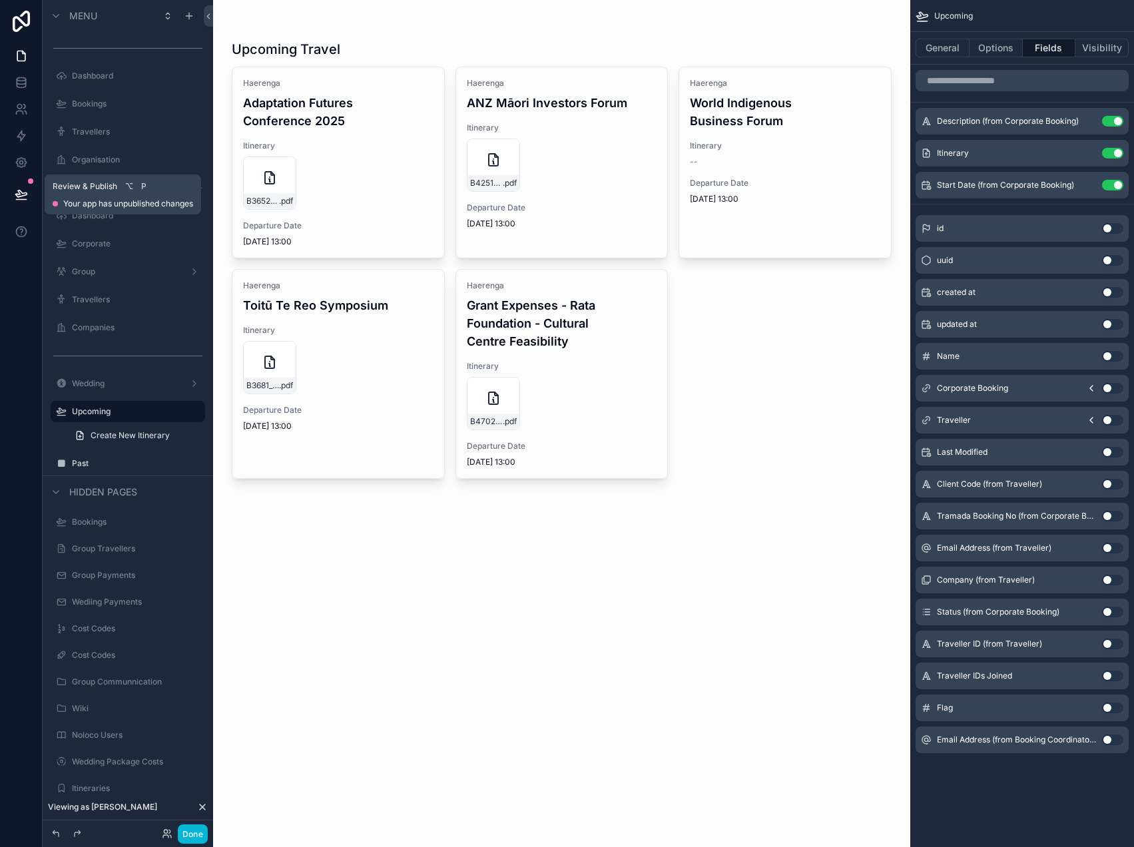
click at [24, 195] on icon at bounding box center [20, 193] width 11 height 7
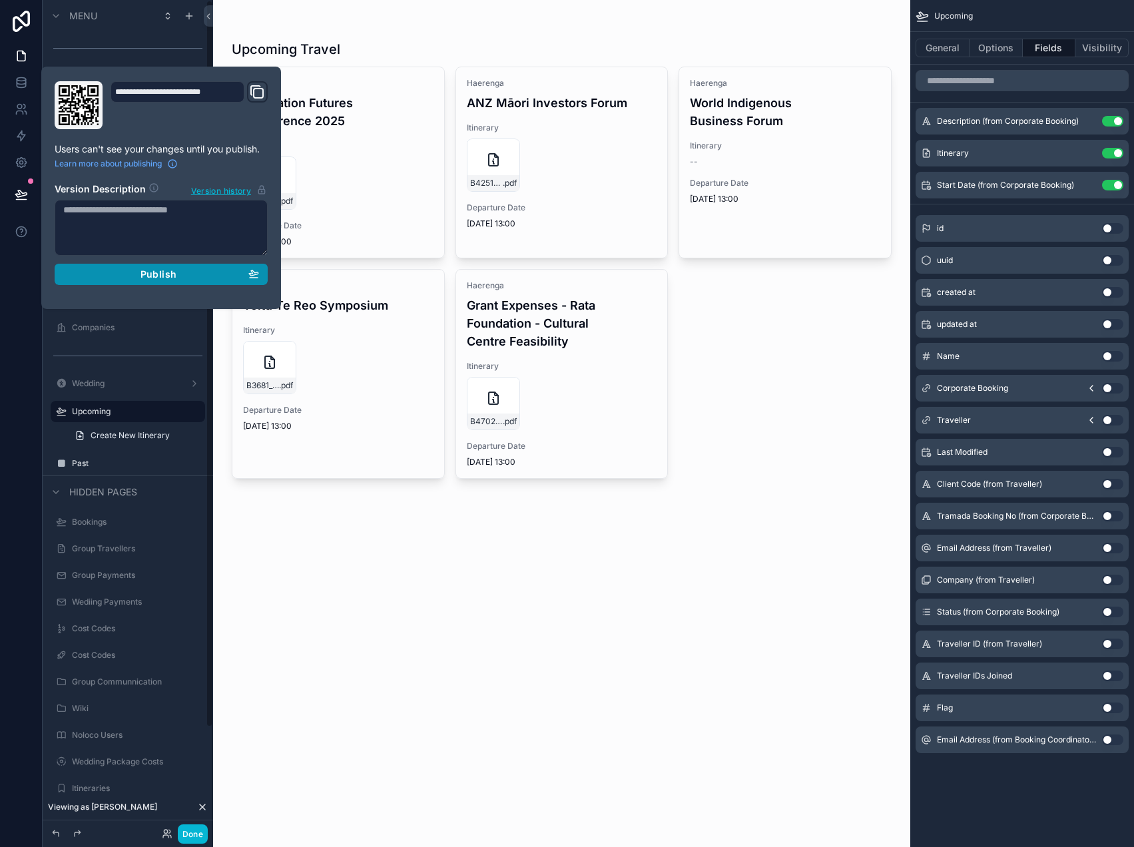
click at [168, 275] on span "Publish" at bounding box center [158, 274] width 36 height 12
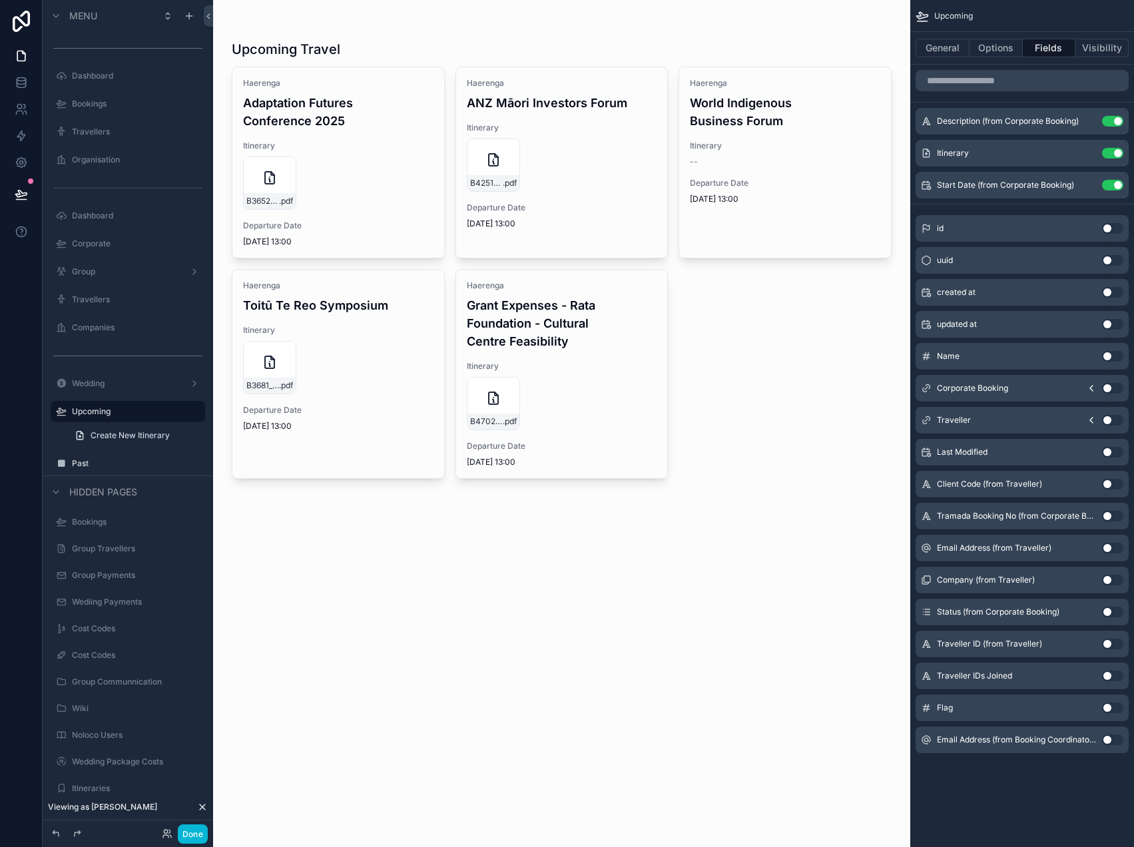
click at [634, 585] on div "Upcoming Travel Haerenga Adaptation Futures Conference 2025 Itinerary B3652_COR…" at bounding box center [561, 423] width 697 height 847
click at [202, 831] on button "Done" at bounding box center [193, 833] width 30 height 19
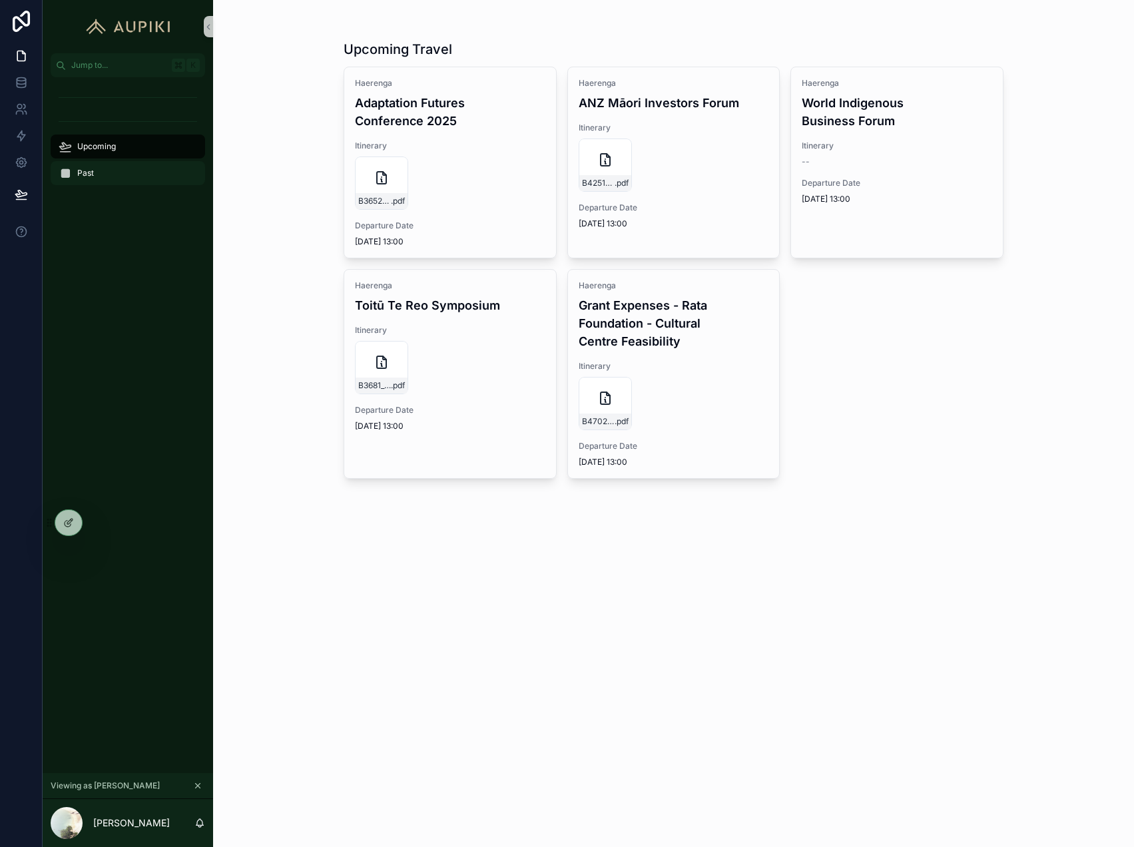
click at [93, 176] on span "Past" at bounding box center [85, 173] width 17 height 11
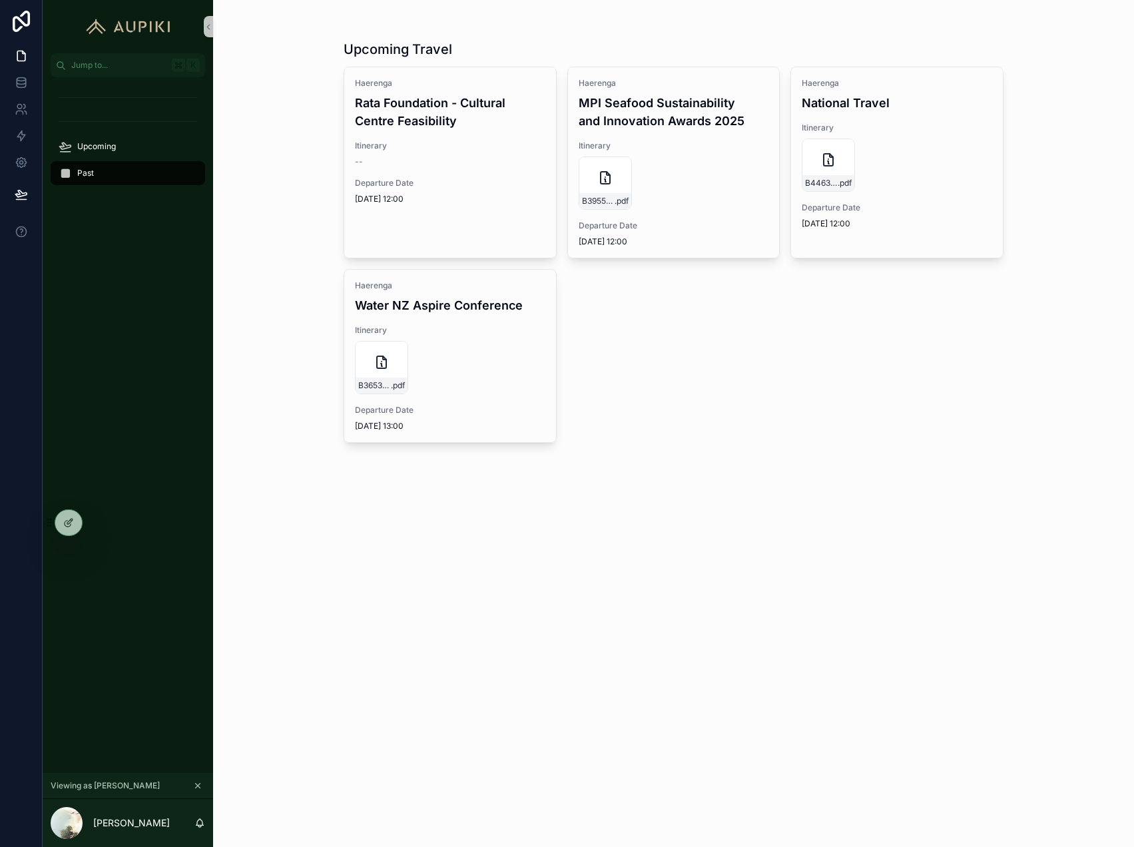
click at [669, 582] on div "Upcoming Travel Haerenga Rata Foundation - Cultural Centre Feasibility Itinerar…" at bounding box center [673, 423] width 921 height 847
click at [63, 522] on icon at bounding box center [68, 522] width 11 height 11
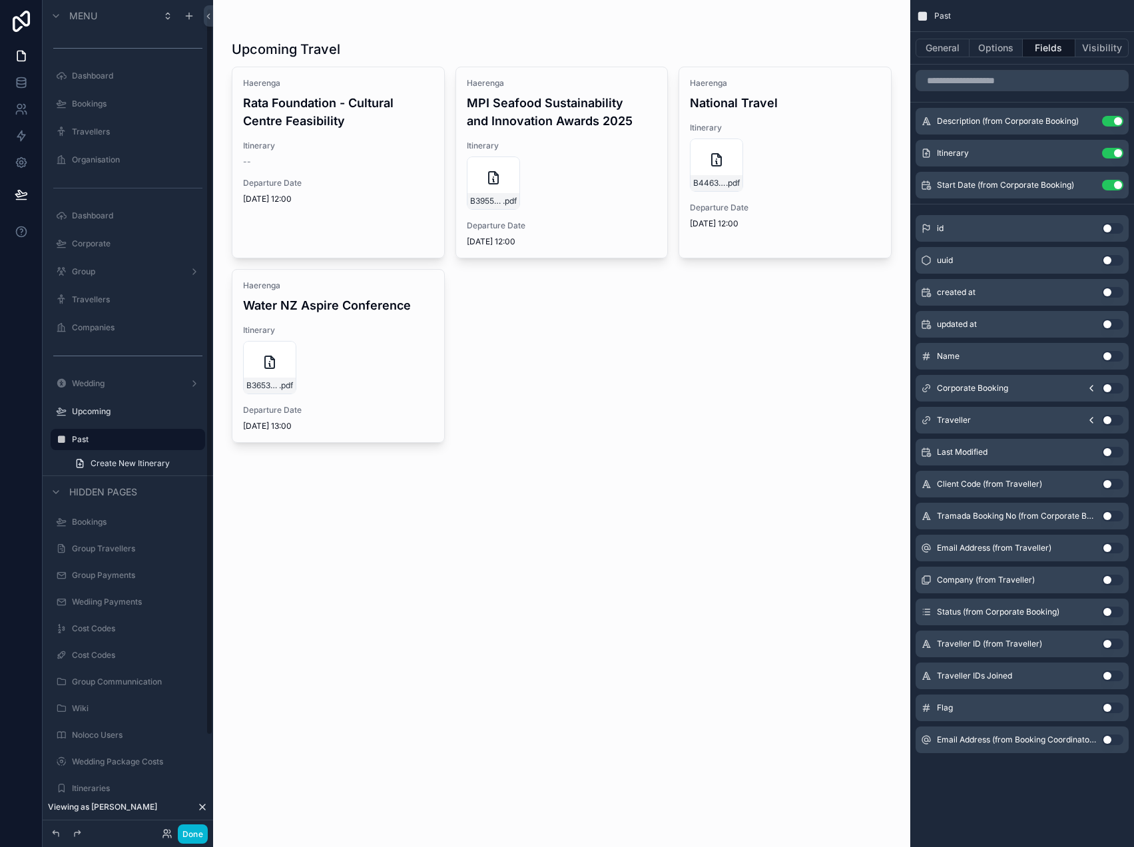
scroll to position [9, 0]
click at [1088, 118] on icon "scrollable content" at bounding box center [1088, 118] width 1 height 1
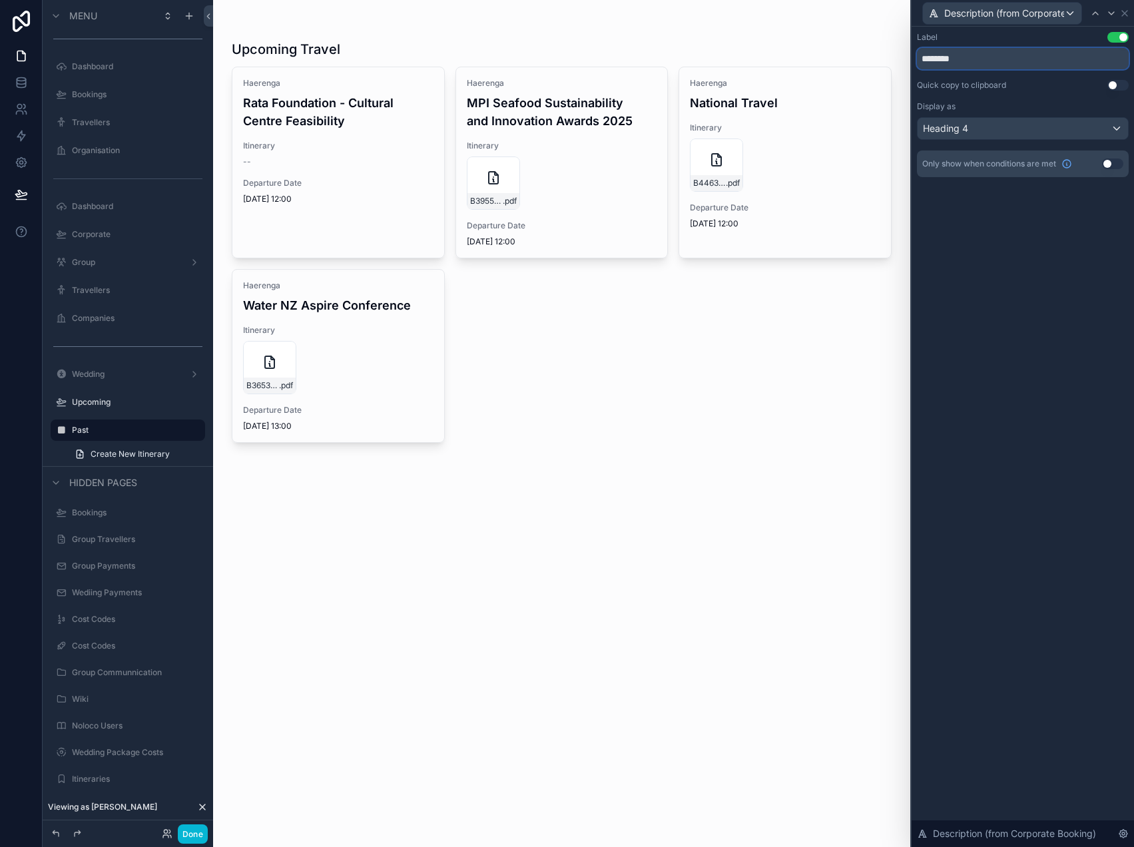
drag, startPoint x: 982, startPoint y: 56, endPoint x: 818, endPoint y: 56, distance: 163.8
click at [827, 56] on div "Description (from Corporate Booking) Label Use setting ******** Quick copy to c…" at bounding box center [567, 423] width 1134 height 847
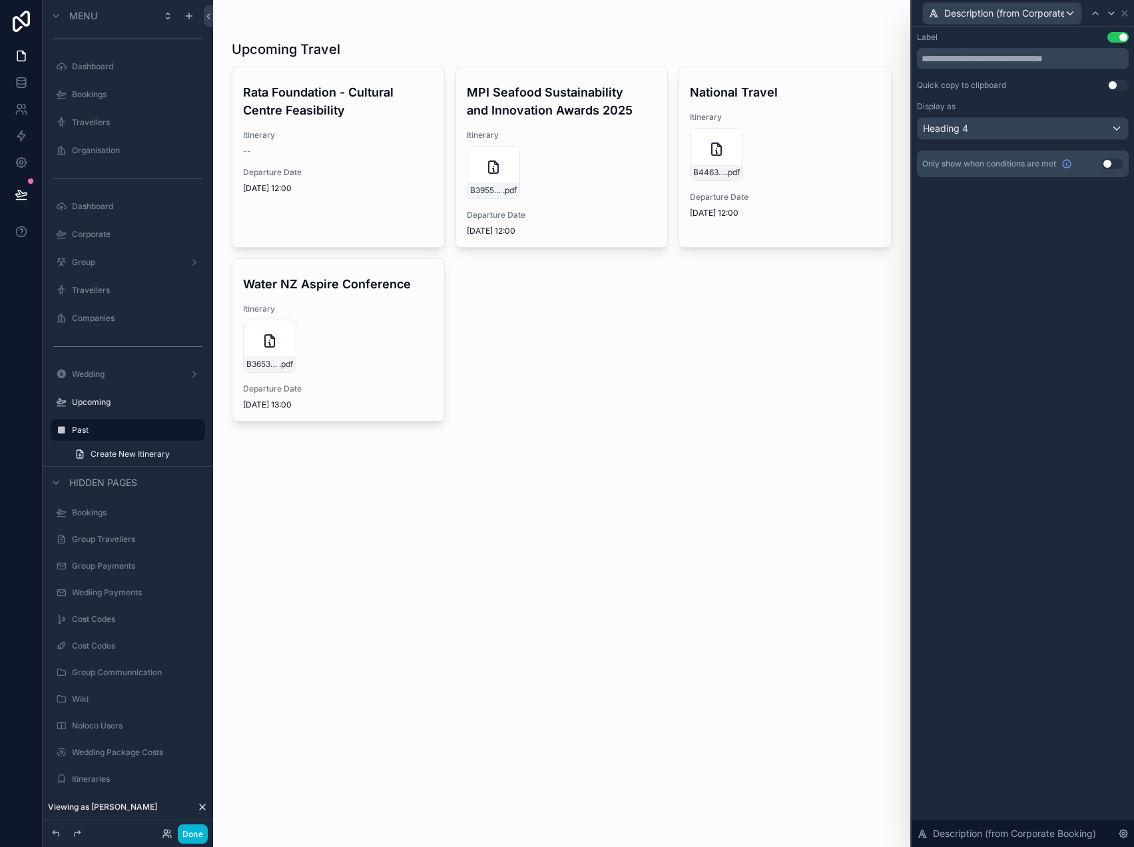
click at [1008, 243] on div "Label Use setting Quick copy to clipboard Use setting Display as Heading 4 Only…" at bounding box center [1022, 437] width 222 height 820
click at [1078, 128] on div "Heading 4" at bounding box center [1022, 128] width 210 height 21
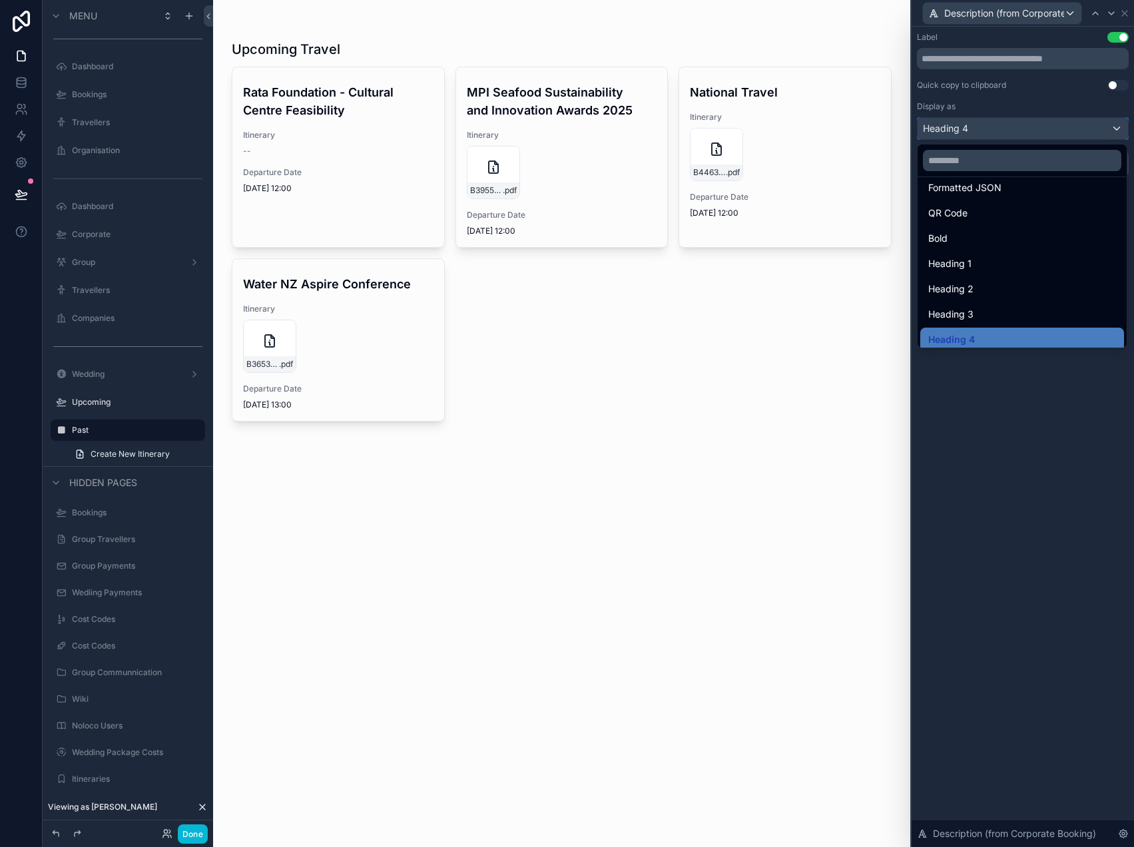
scroll to position [140, 0]
click at [970, 310] on span "Heading 3" at bounding box center [950, 312] width 45 height 16
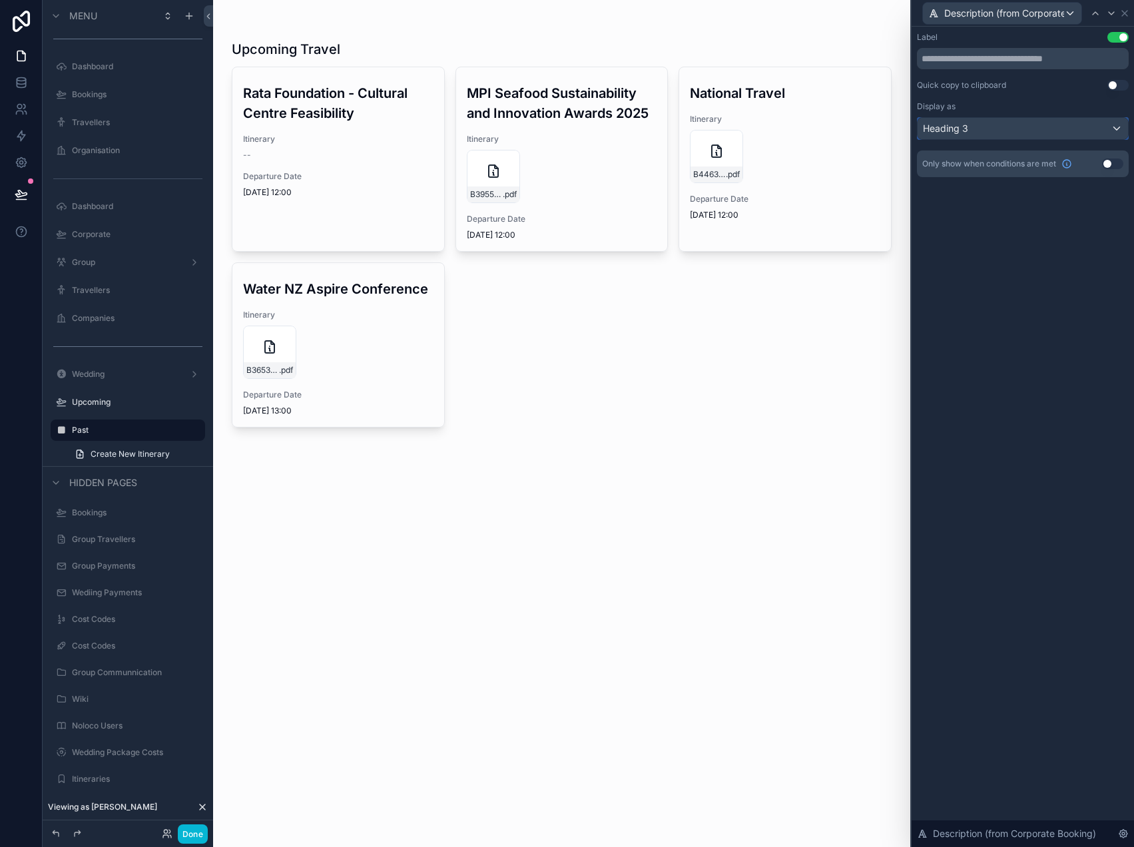
click at [1016, 128] on div "Heading 3" at bounding box center [1022, 128] width 210 height 21
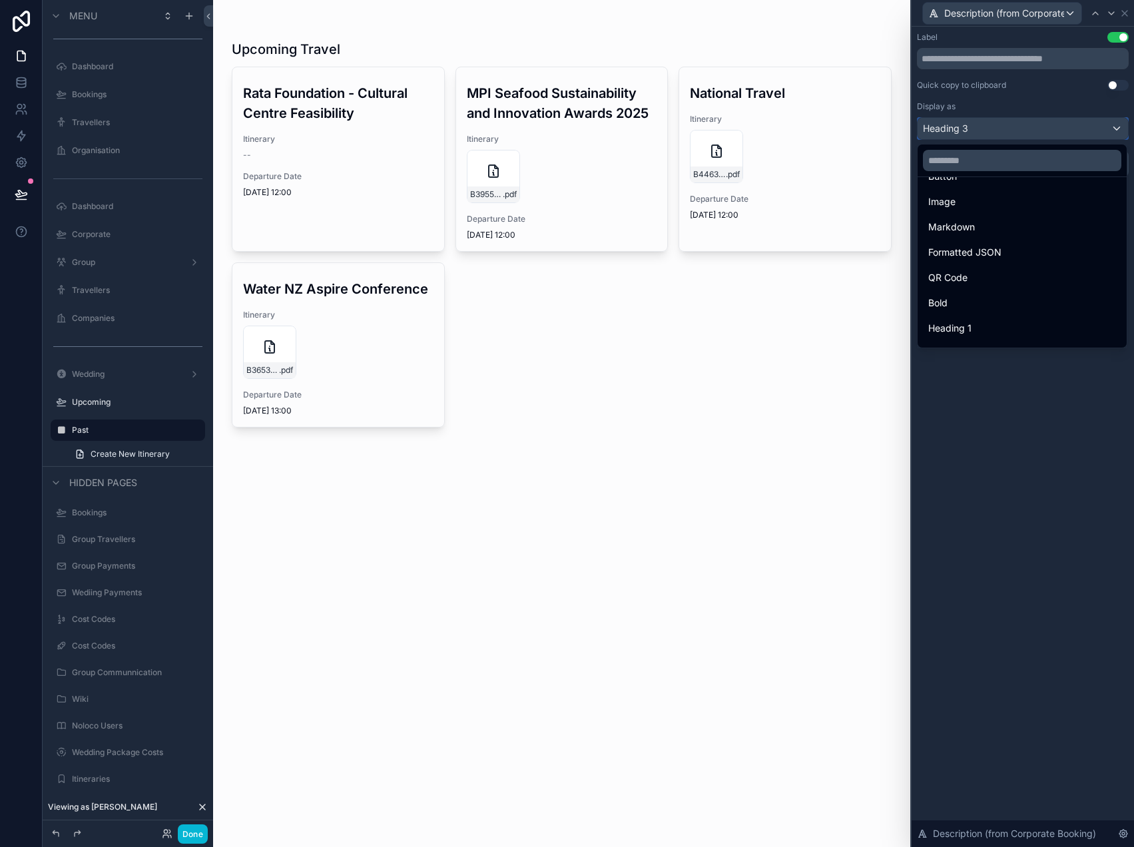
scroll to position [145, 0]
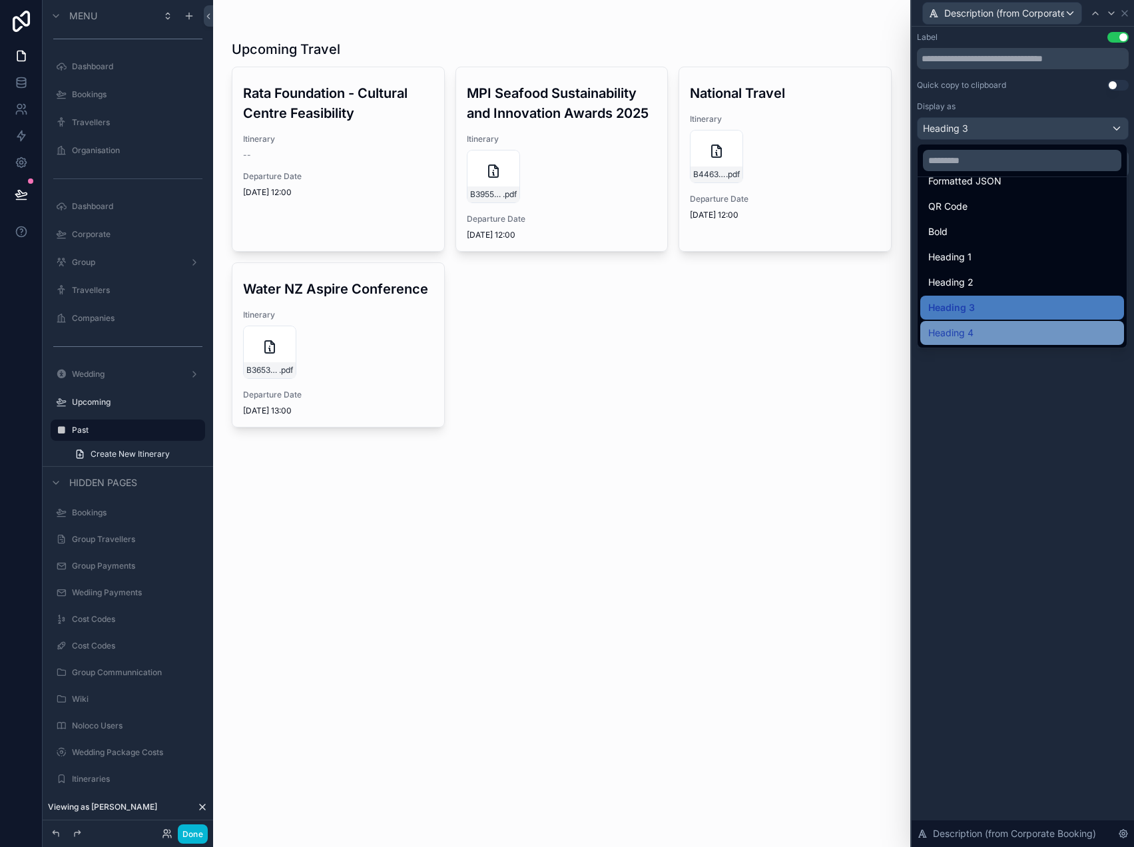
click at [965, 329] on span "Heading 4" at bounding box center [950, 333] width 45 height 16
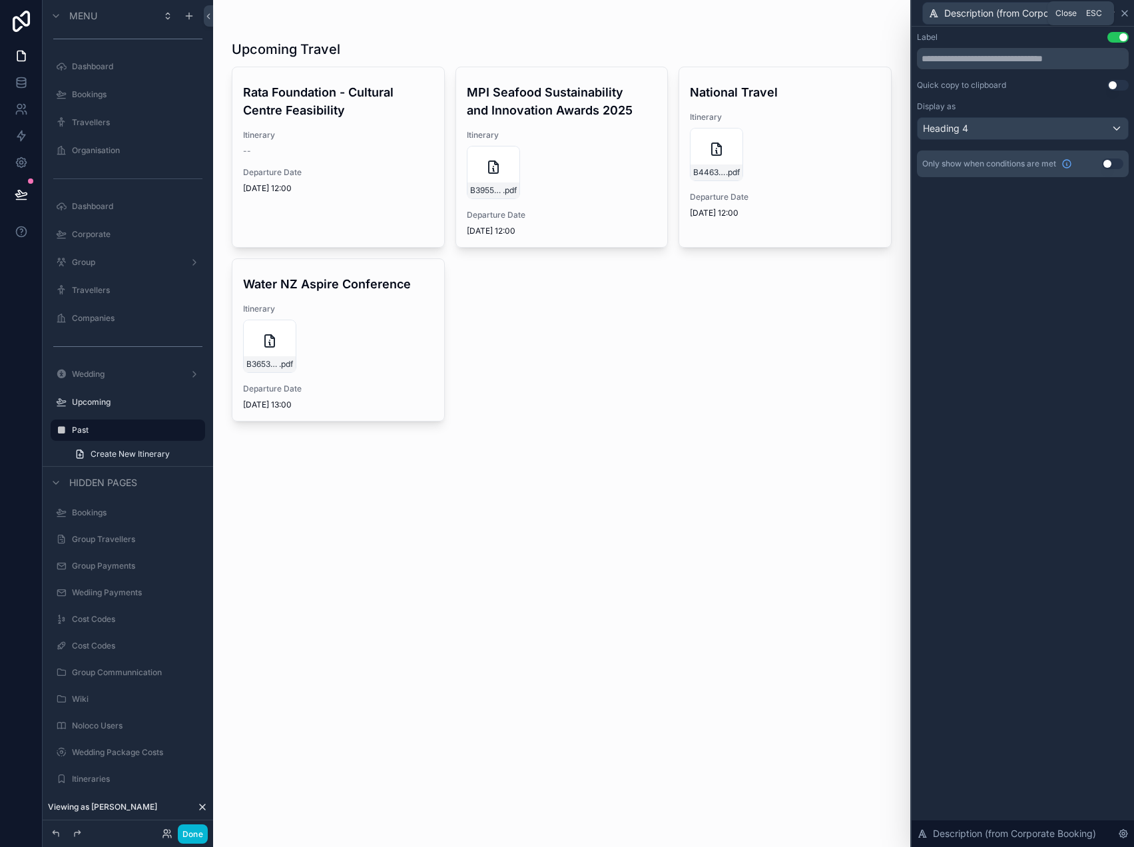
click at [1122, 13] on icon at bounding box center [1124, 13] width 11 height 11
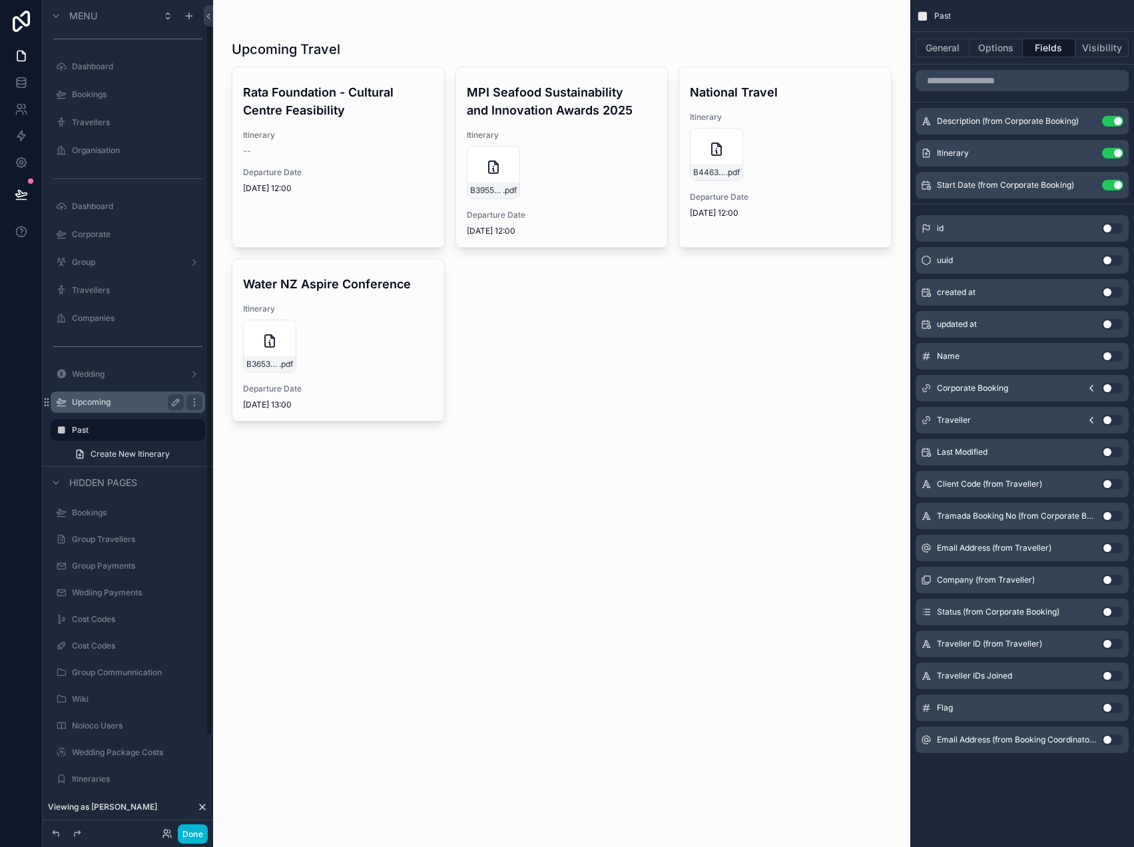
click at [88, 405] on label "Upcoming" at bounding box center [125, 402] width 107 height 11
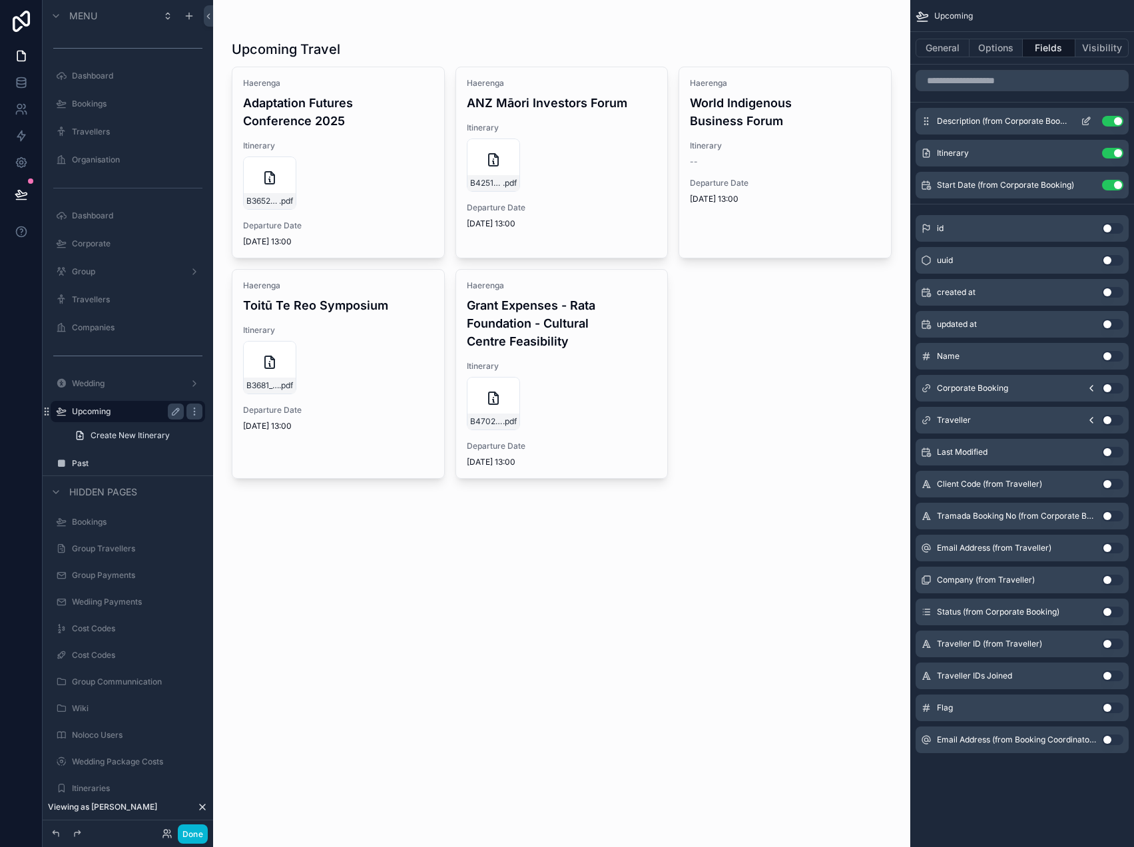
click at [1085, 124] on icon "scrollable content" at bounding box center [1085, 121] width 11 height 11
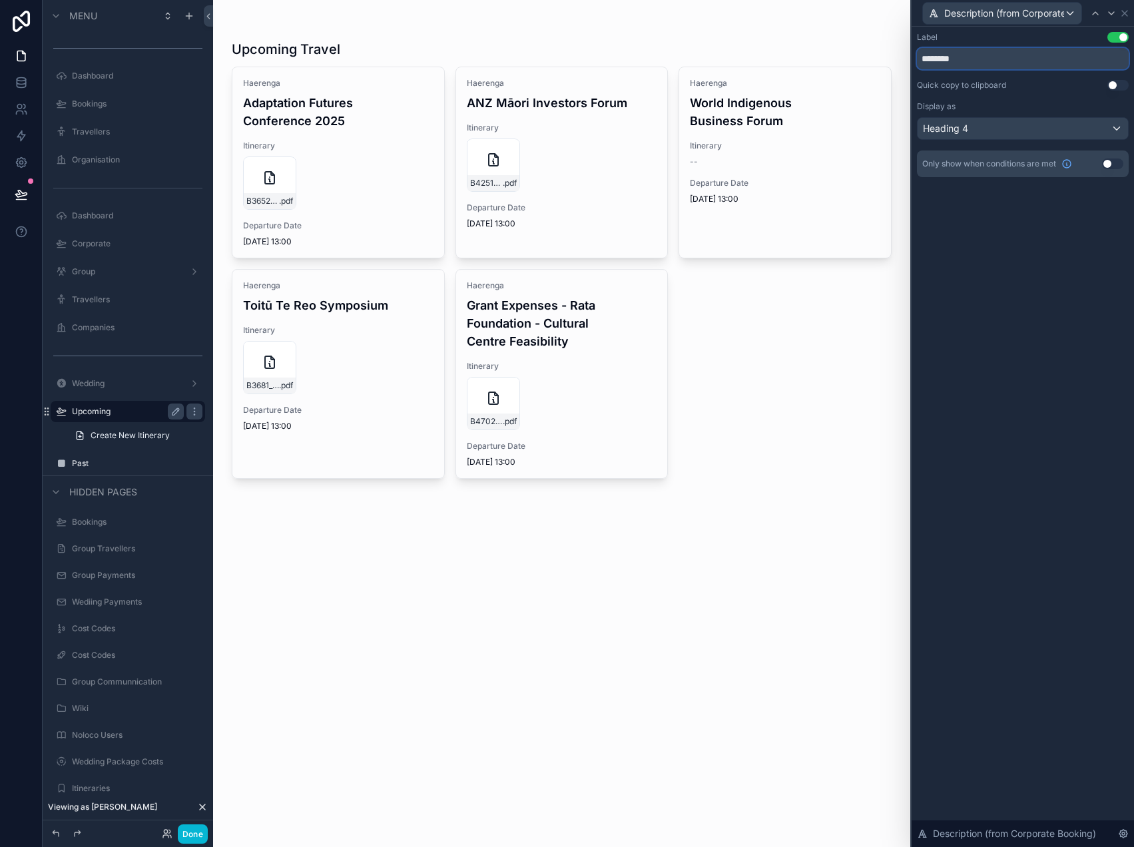
drag, startPoint x: 1010, startPoint y: 60, endPoint x: 767, endPoint y: 60, distance: 243.0
click at [823, 60] on div "Description (from Corporate Booking) Label Use setting ******** Quick copy to c…" at bounding box center [567, 423] width 1134 height 847
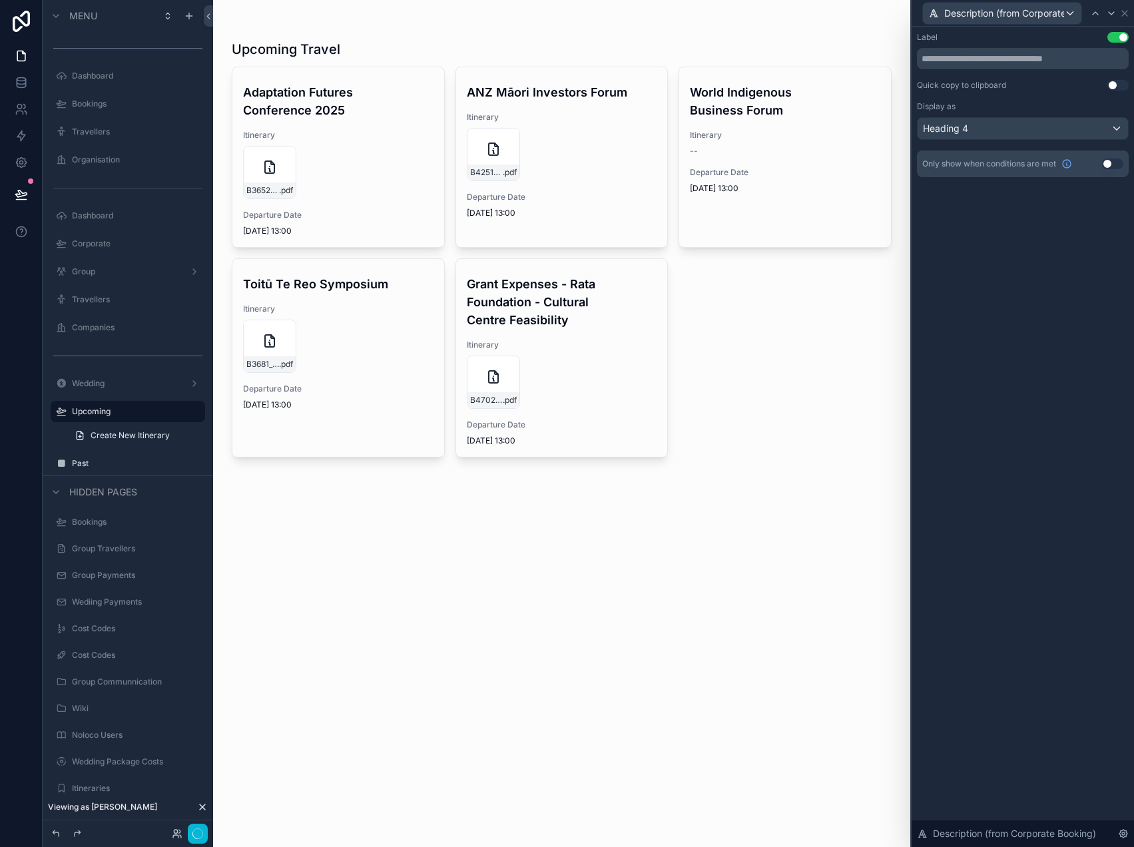
click at [1041, 238] on div "Label Use setting Quick copy to clipboard Use setting Display as Heading 4 Only…" at bounding box center [1022, 437] width 222 height 820
click at [1126, 11] on icon at bounding box center [1124, 13] width 11 height 11
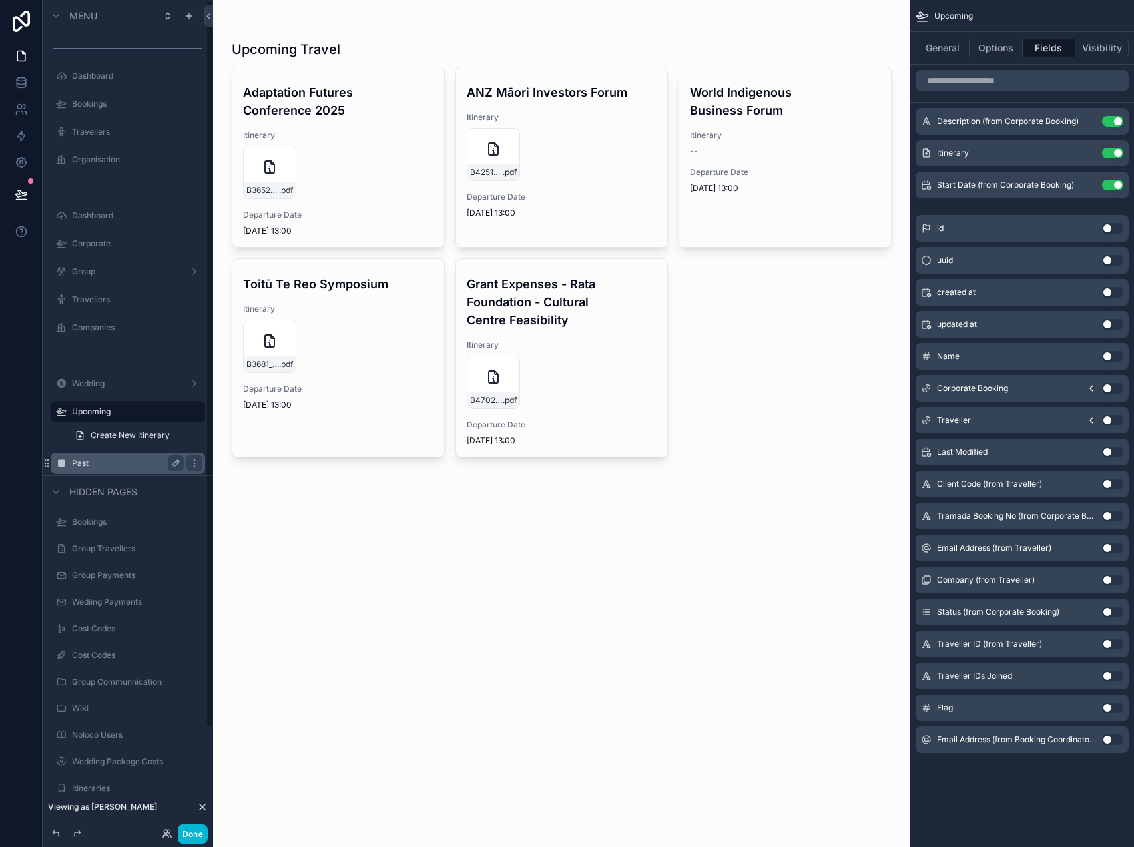
click at [111, 469] on div "Past" at bounding box center [128, 463] width 112 height 16
click at [81, 464] on label "Past" at bounding box center [125, 463] width 107 height 11
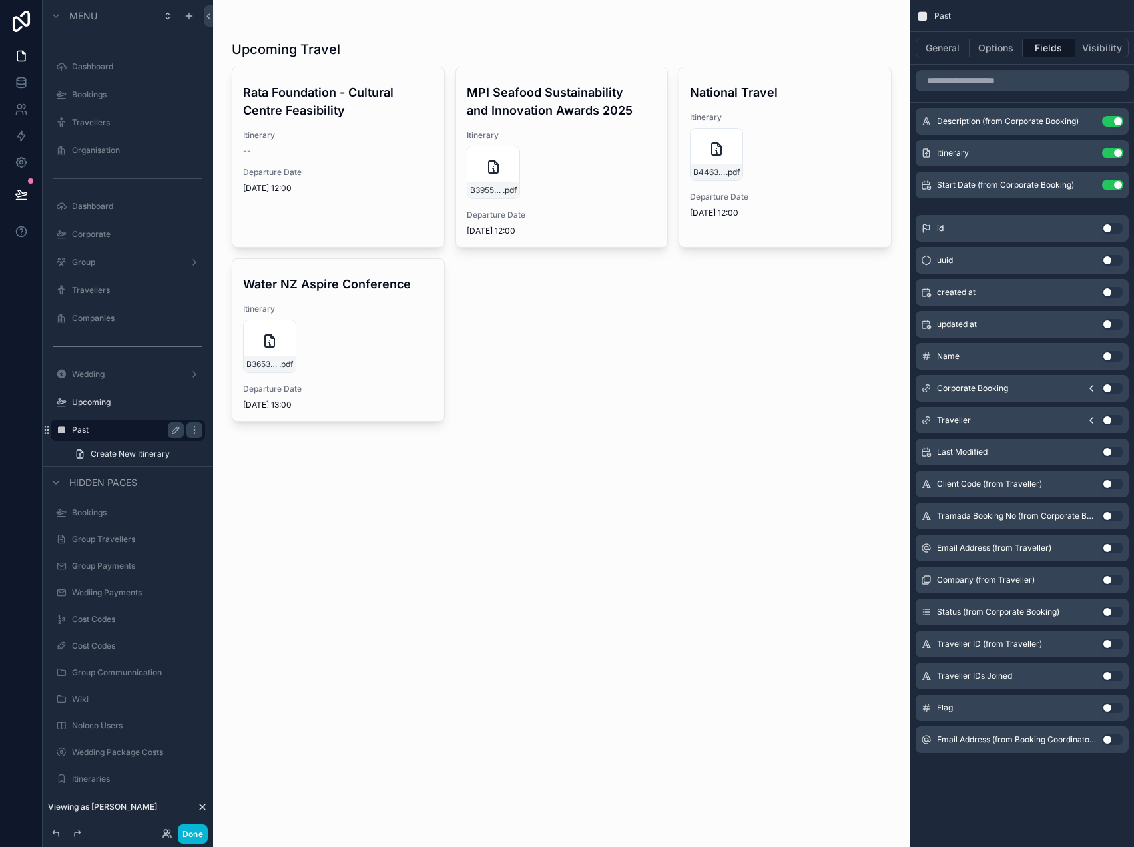
click at [406, 548] on div "Upcoming Travel Rata Foundation - Cultural Centre Feasibility Itinerary -- Depa…" at bounding box center [561, 423] width 697 height 847
click at [100, 405] on label "Upcoming" at bounding box center [125, 402] width 107 height 11
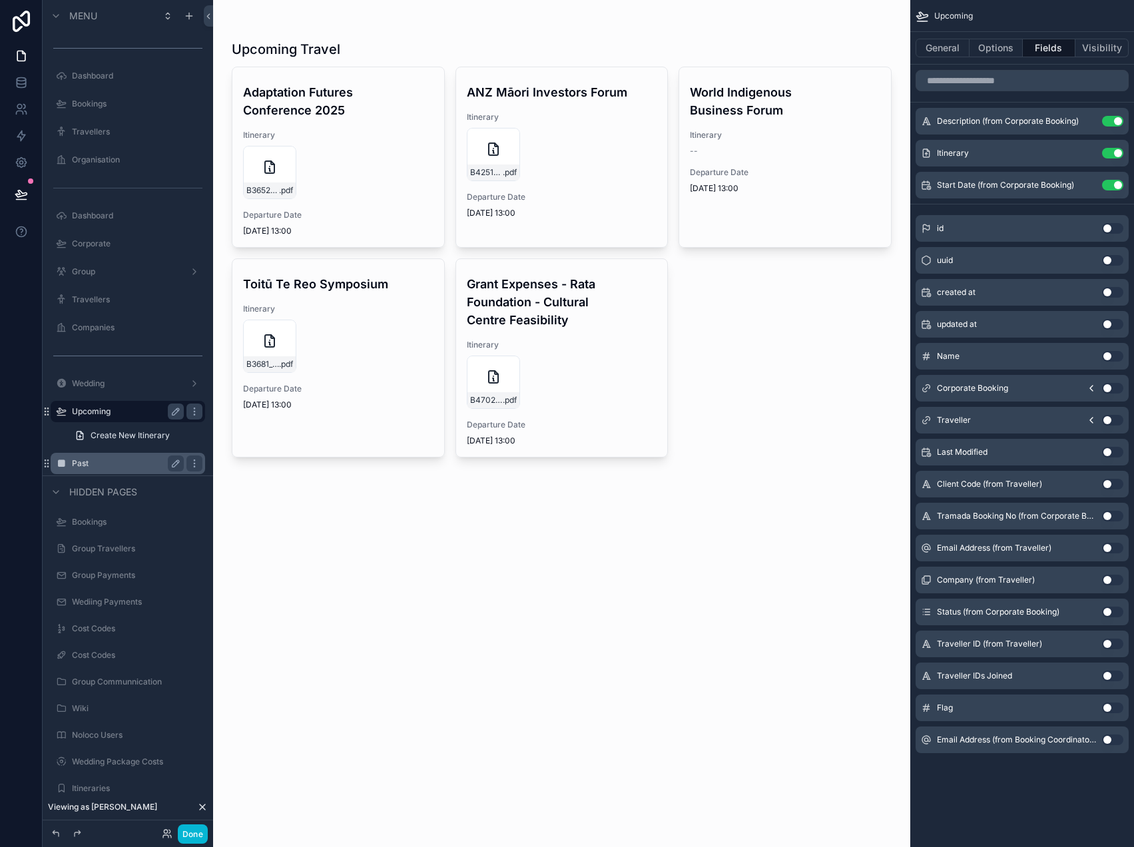
click at [89, 461] on label "Past" at bounding box center [125, 463] width 107 height 11
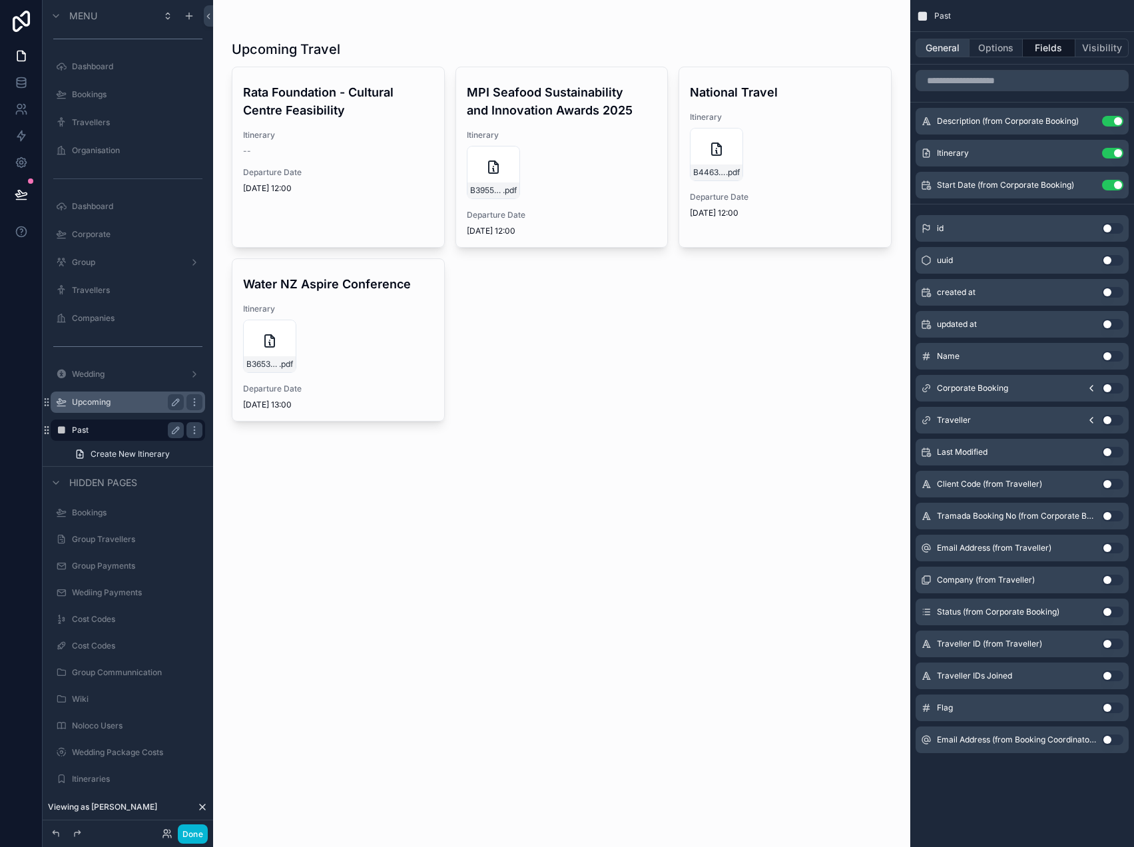
click at [946, 41] on button "General" at bounding box center [942, 48] width 54 height 19
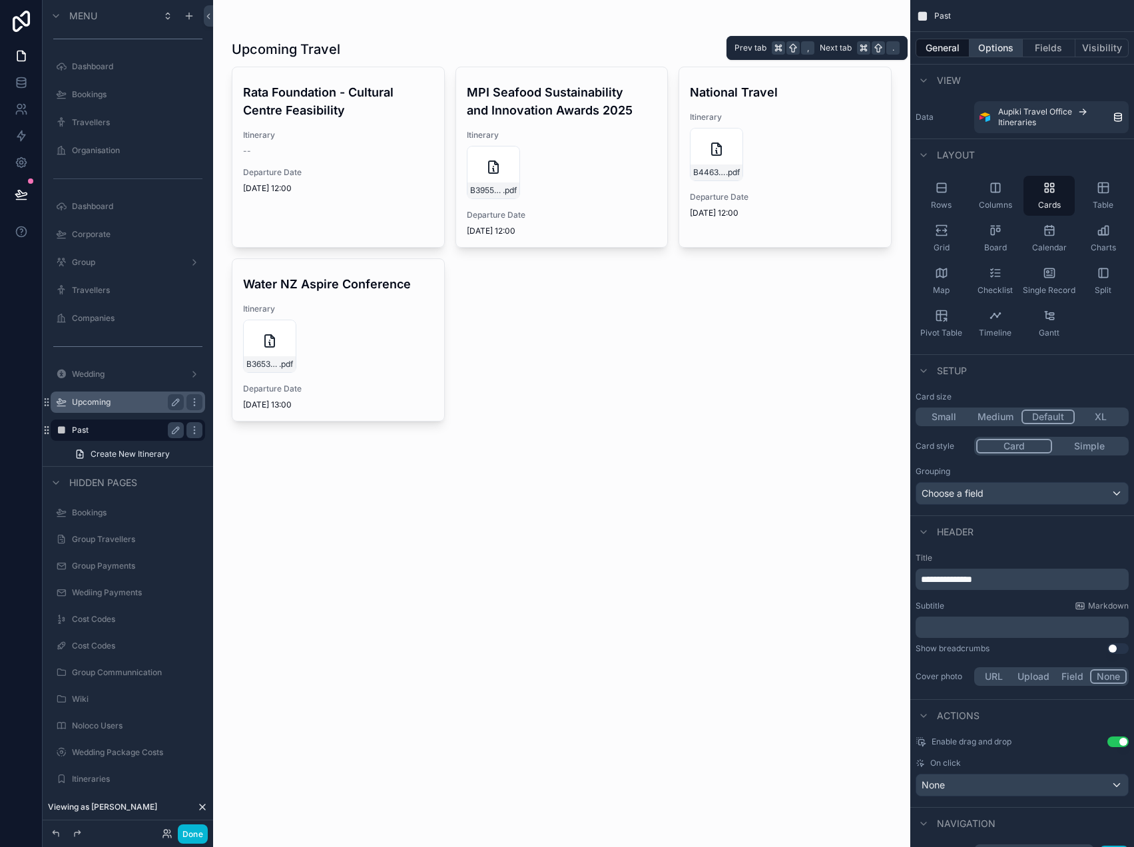
click at [983, 43] on button "Options" at bounding box center [995, 48] width 53 height 19
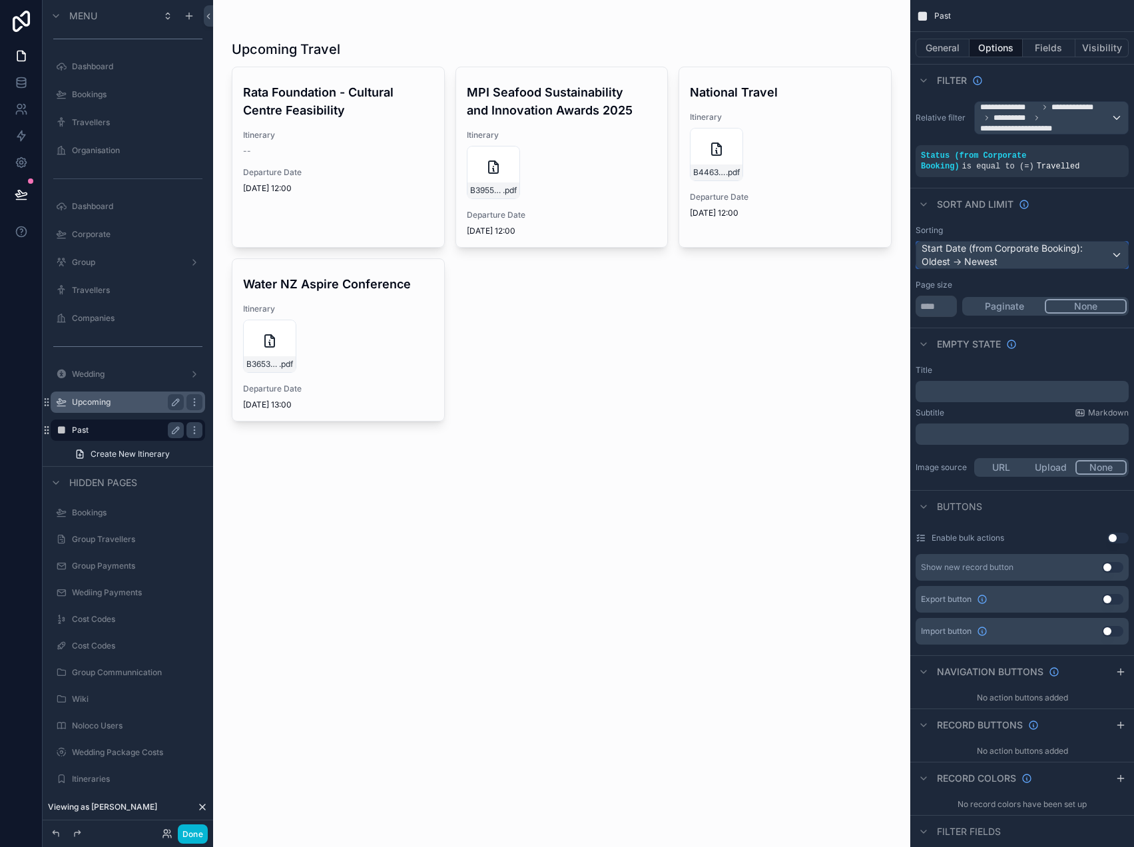
click at [1004, 254] on div "Start Date (from Corporate Booking): Oldest -> Newest" at bounding box center [1022, 255] width 212 height 27
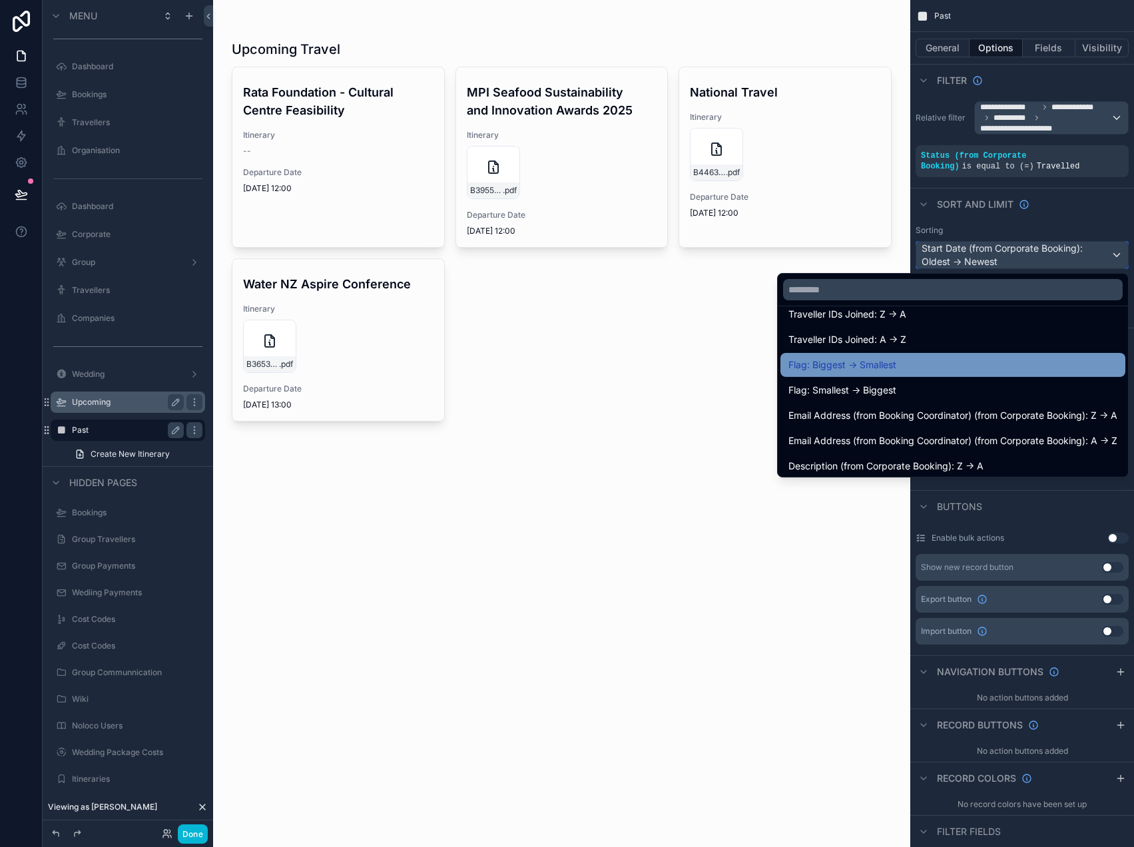
scroll to position [525, 0]
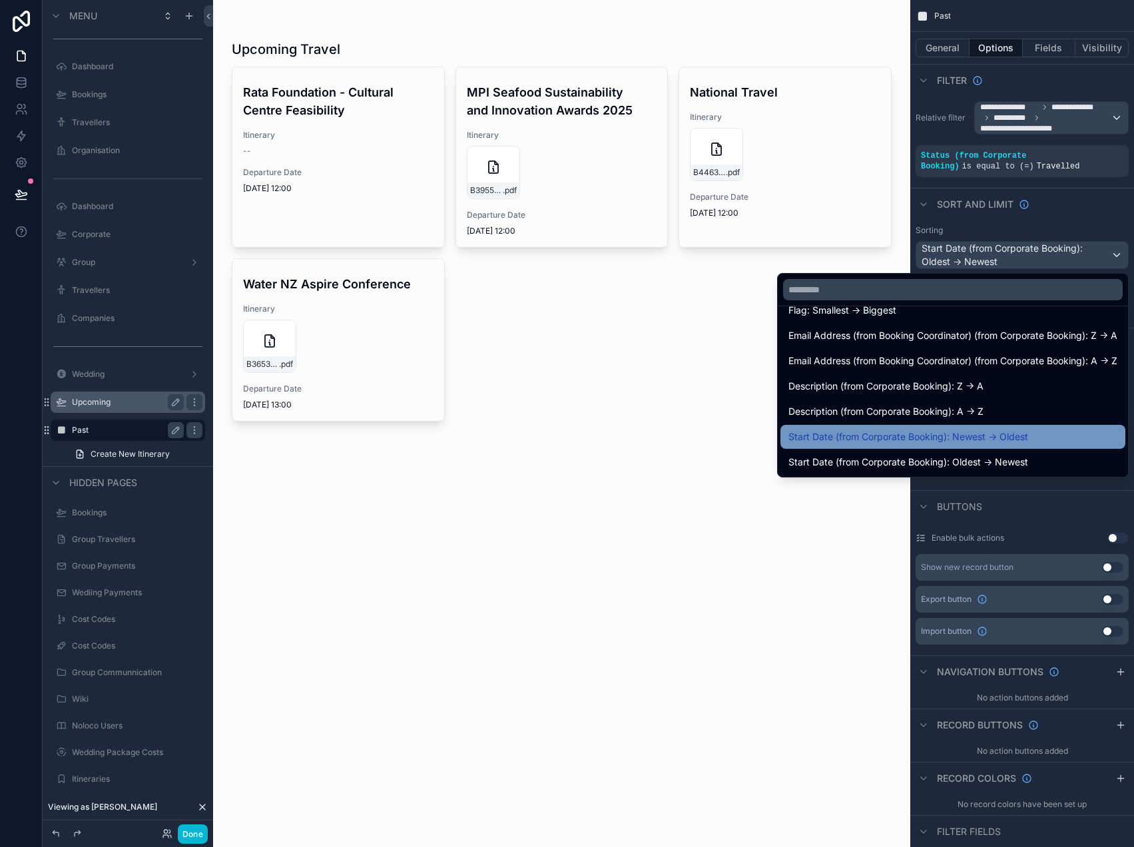
click at [959, 438] on span "Start Date (from Corporate Booking): Newest -> Oldest" at bounding box center [908, 437] width 240 height 16
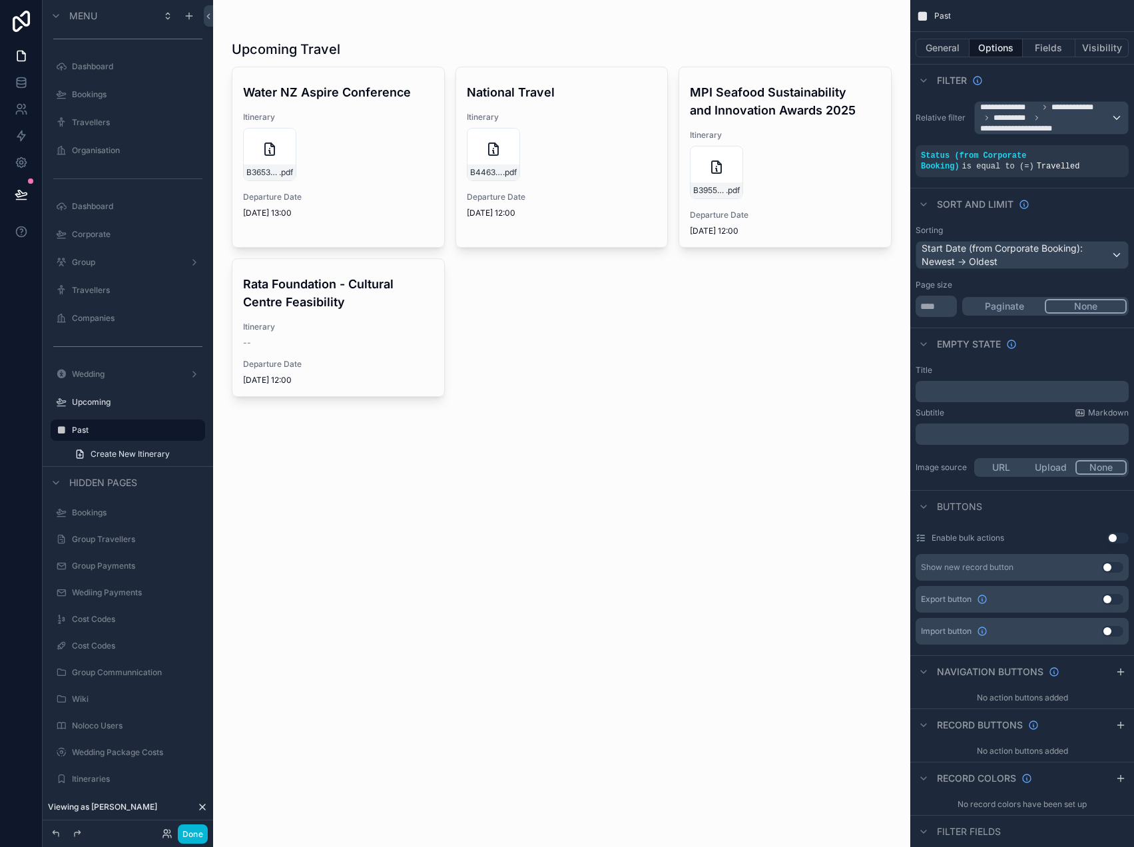
click at [636, 421] on div "scrollable content" at bounding box center [561, 219] width 681 height 439
click at [942, 49] on button "General" at bounding box center [942, 48] width 54 height 19
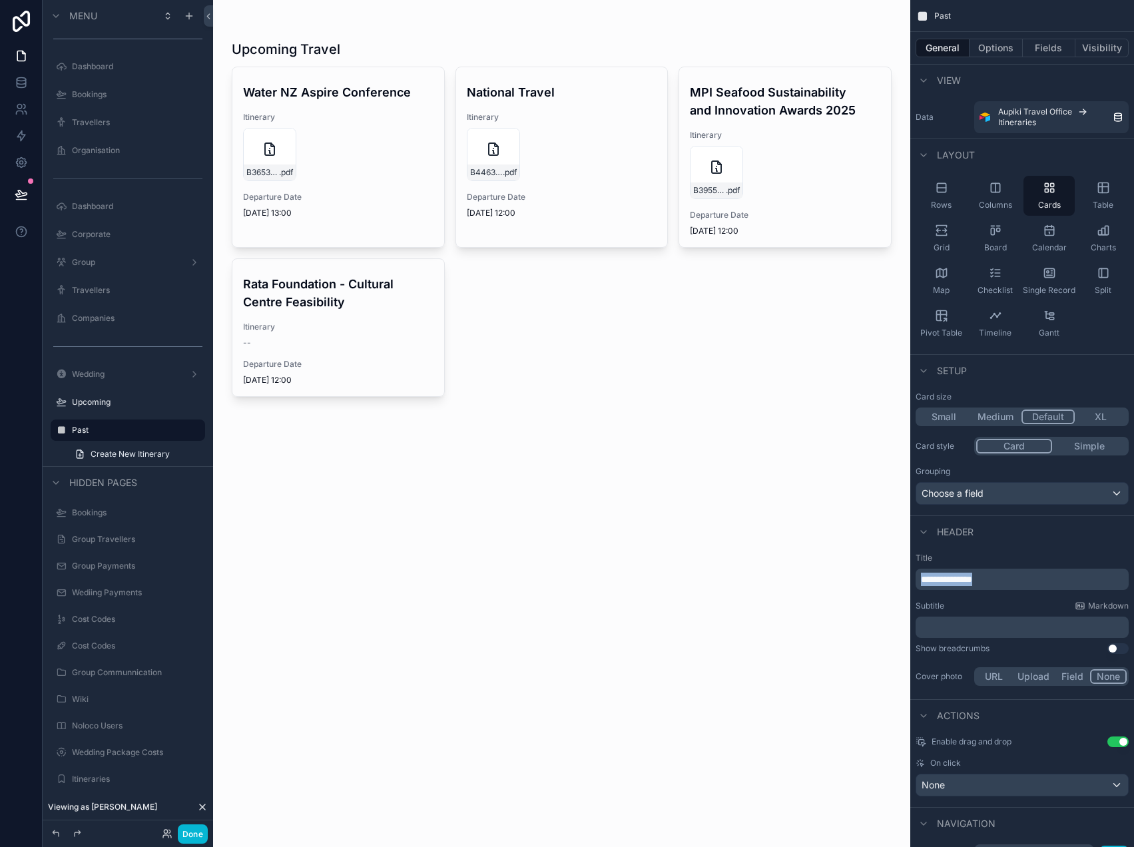
drag, startPoint x: 1013, startPoint y: 580, endPoint x: 716, endPoint y: 550, distance: 298.4
click at [730, 549] on div "Jump to... K Dashboard Bookings Travellers Organisation Dashboard Corporate Gro…" at bounding box center [673, 423] width 921 height 847
click at [193, 835] on button "Done" at bounding box center [193, 833] width 30 height 19
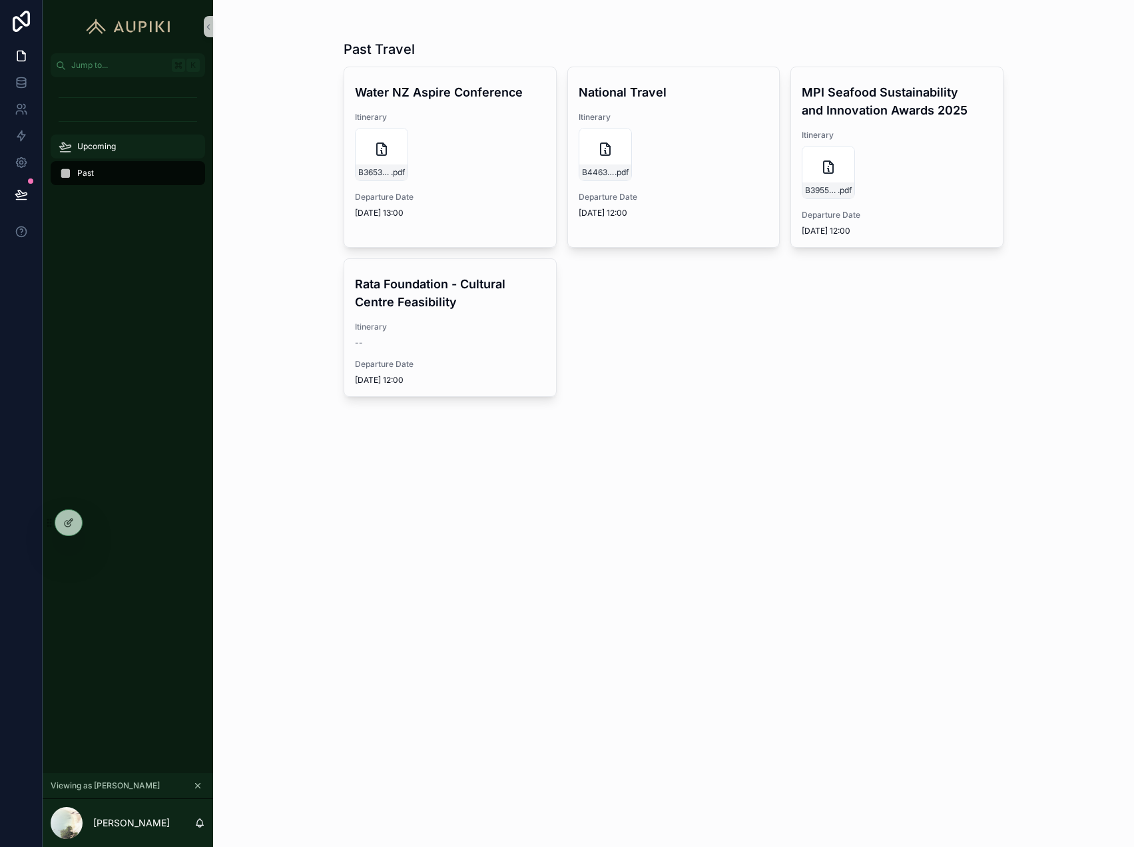
click at [132, 145] on div "Upcoming" at bounding box center [128, 146] width 138 height 21
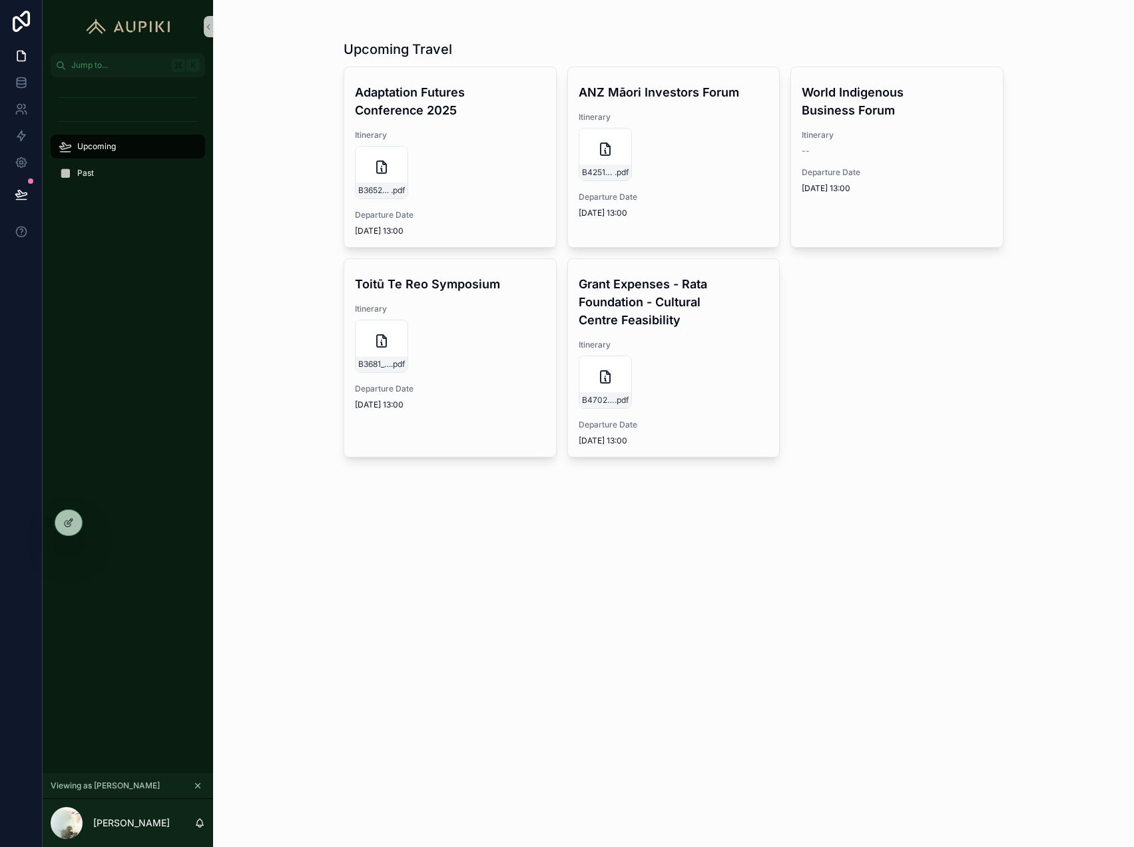
click at [298, 302] on div "Upcoming Travel Adaptation Futures Conference 2025 Itinerary B3652_COREY_HEBBER…" at bounding box center [673, 423] width 921 height 847
click at [71, 519] on icon at bounding box center [71, 519] width 1 height 1
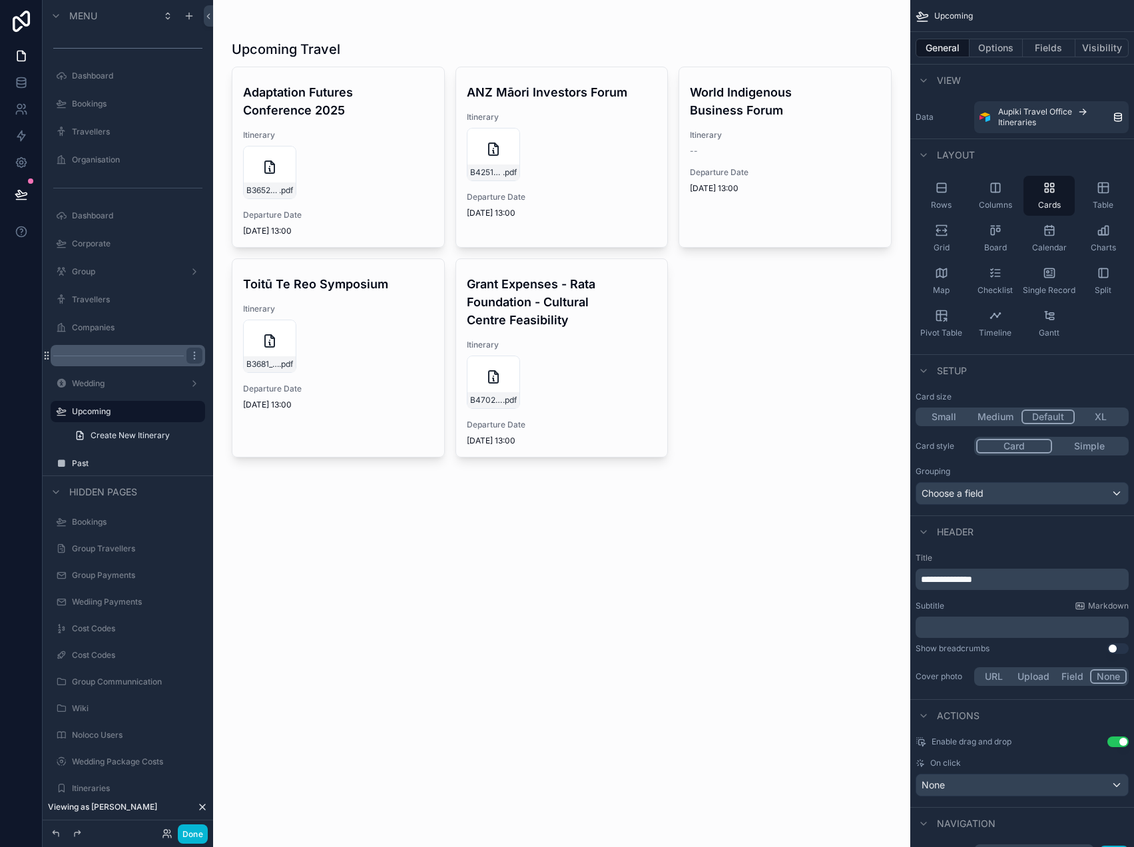
click at [116, 351] on div "scrollable content" at bounding box center [128, 355] width 154 height 21
click at [194, 355] on icon "scrollable content" at bounding box center [194, 355] width 1 height 1
click at [246, 337] on span "Visibility" at bounding box center [255, 336] width 36 height 13
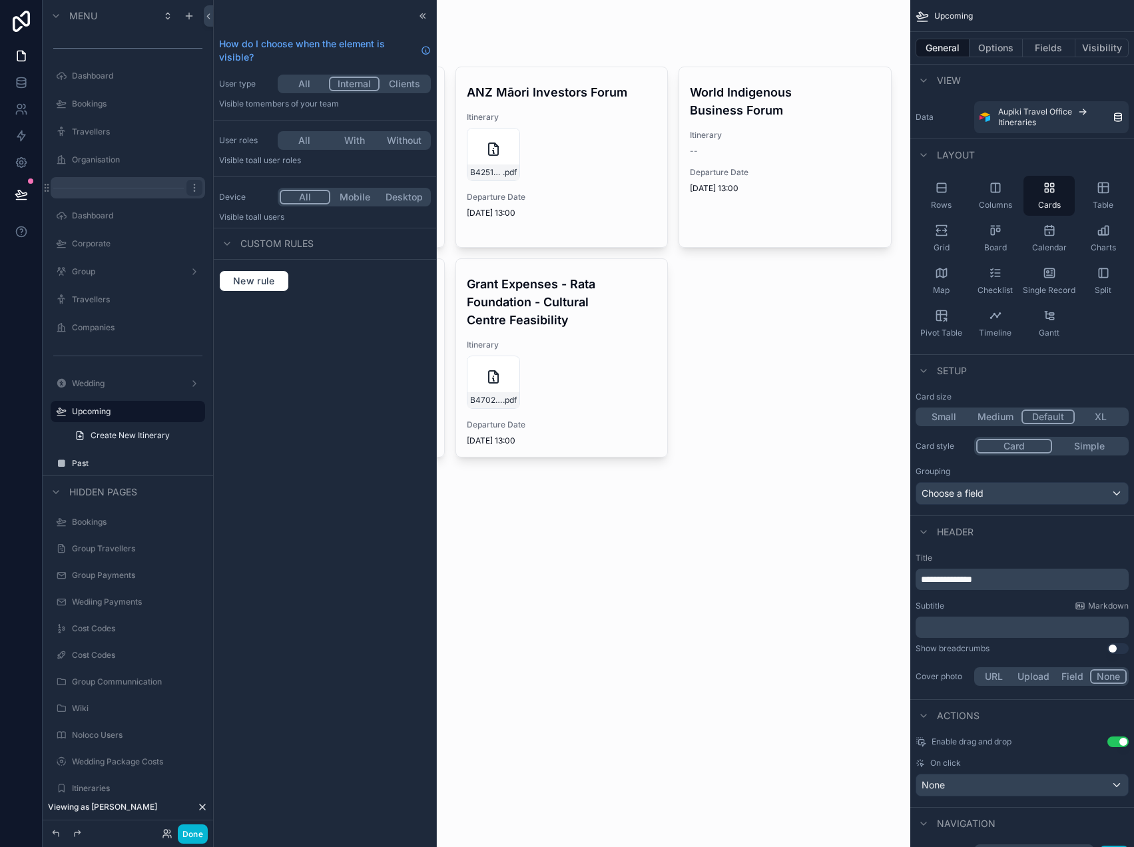
click at [198, 189] on icon "scrollable content" at bounding box center [194, 187] width 11 height 11
click at [256, 167] on span "Visibility" at bounding box center [255, 168] width 36 height 13
click at [196, 49] on icon "scrollable content" at bounding box center [194, 48] width 11 height 11
click at [238, 27] on span "Visibility" at bounding box center [255, 29] width 36 height 13
click at [182, 835] on button "Done" at bounding box center [193, 833] width 30 height 19
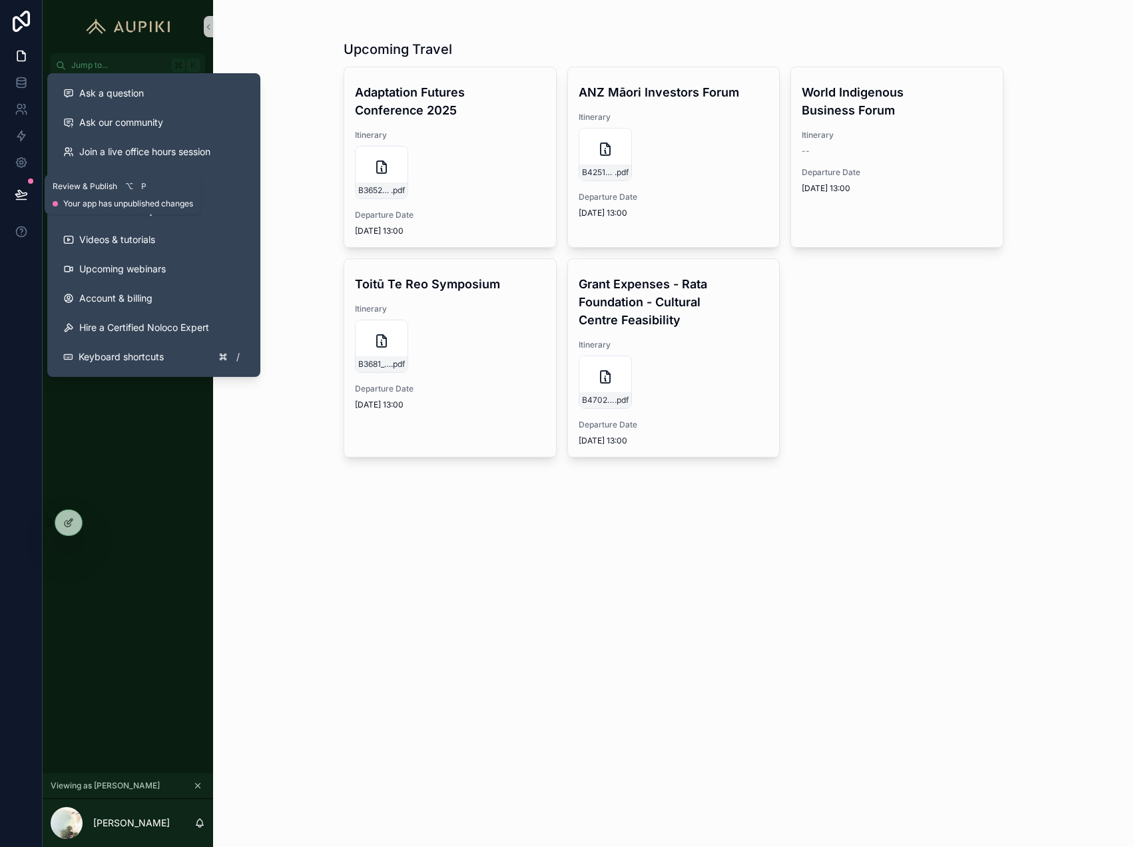
click at [23, 188] on icon at bounding box center [21, 194] width 13 height 13
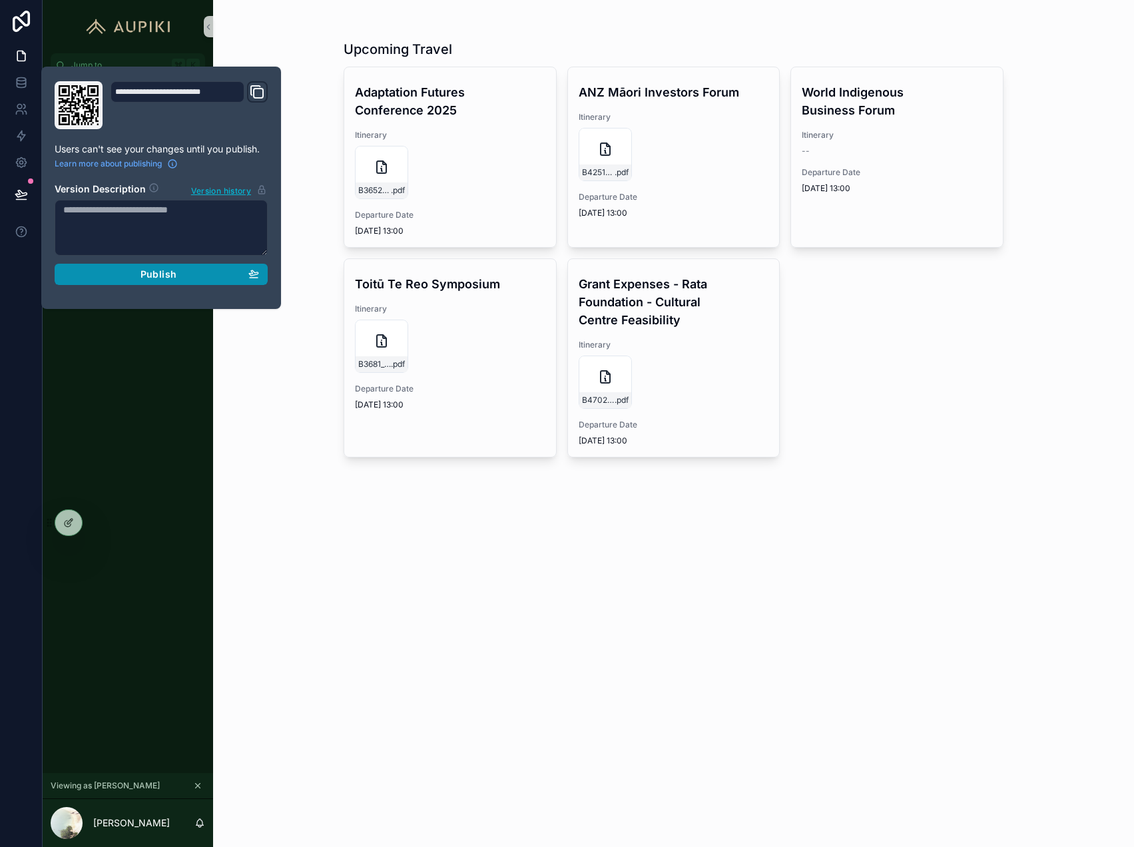
click at [194, 274] on div "Publish" at bounding box center [161, 274] width 196 height 12
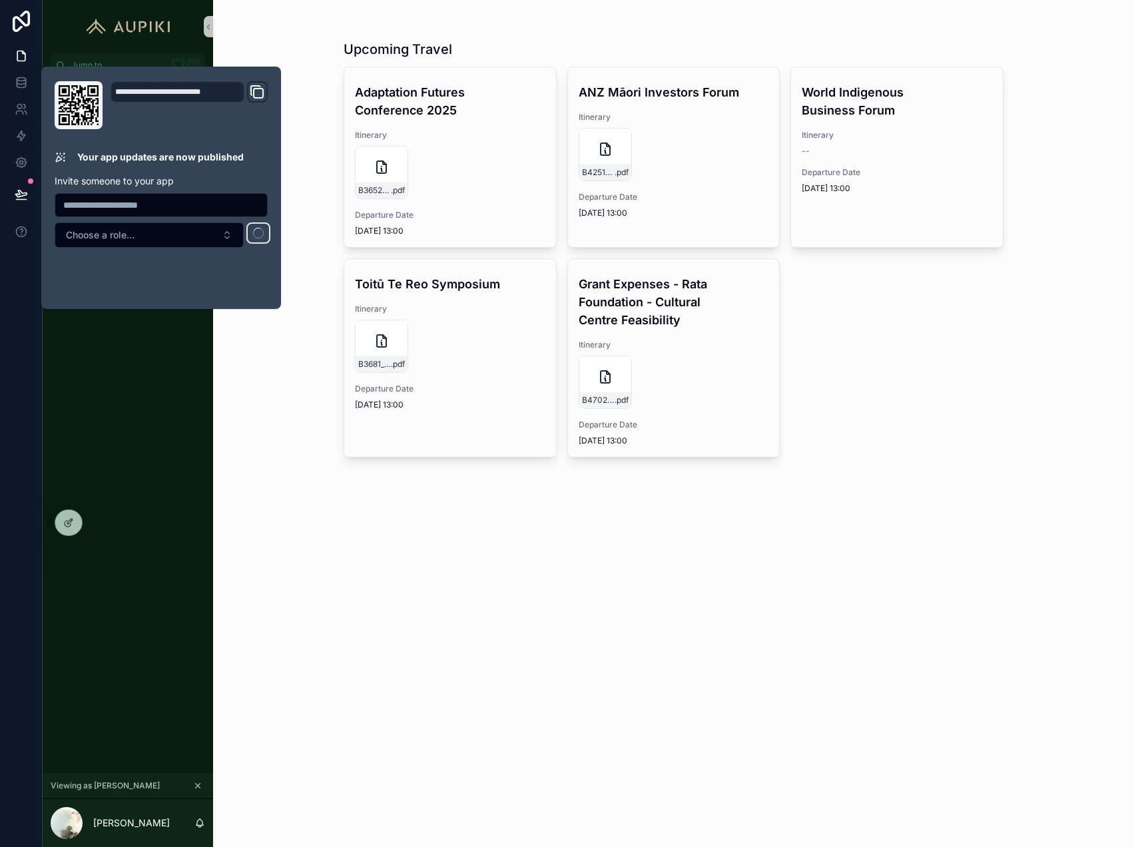
click at [292, 585] on div "Upcoming Travel Adaptation Futures Conference 2025 Itinerary B3652_COREY_HEBBER…" at bounding box center [673, 423] width 921 height 847
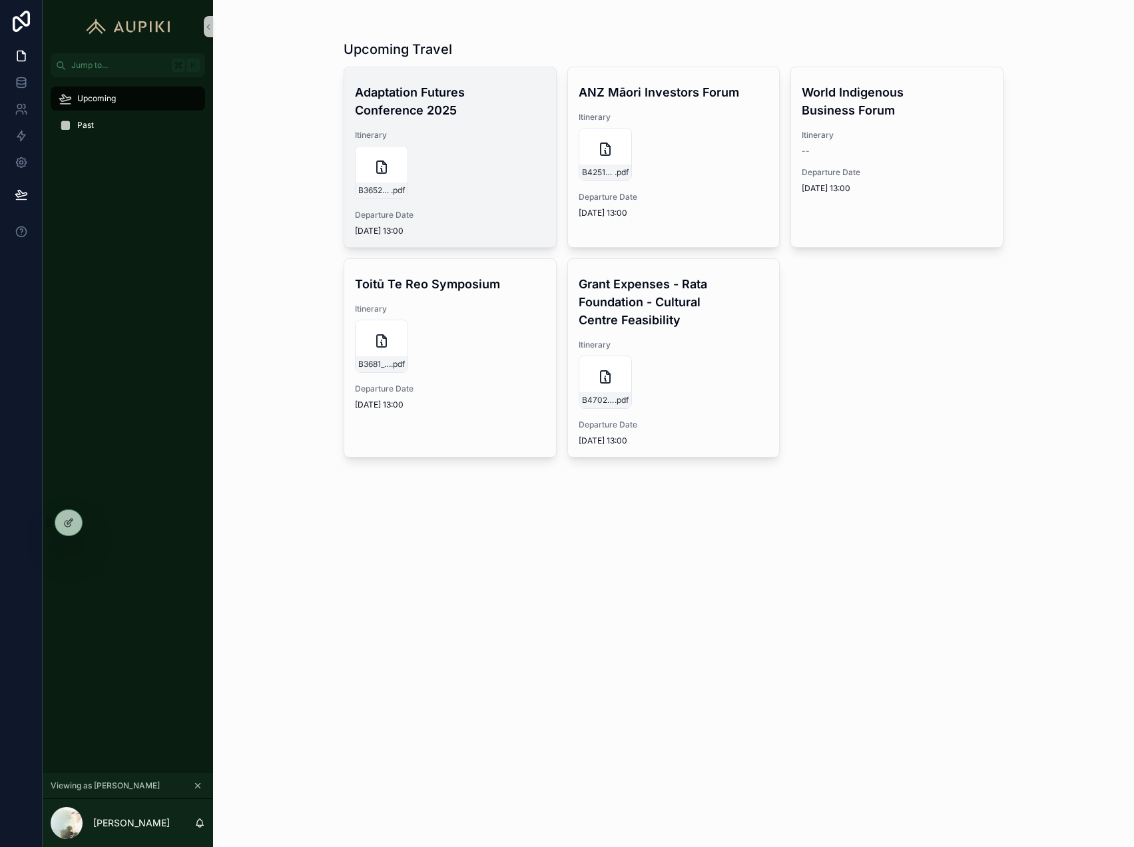
click at [447, 194] on div "B3652_COREY_HEBBERD .pdf" at bounding box center [450, 172] width 190 height 53
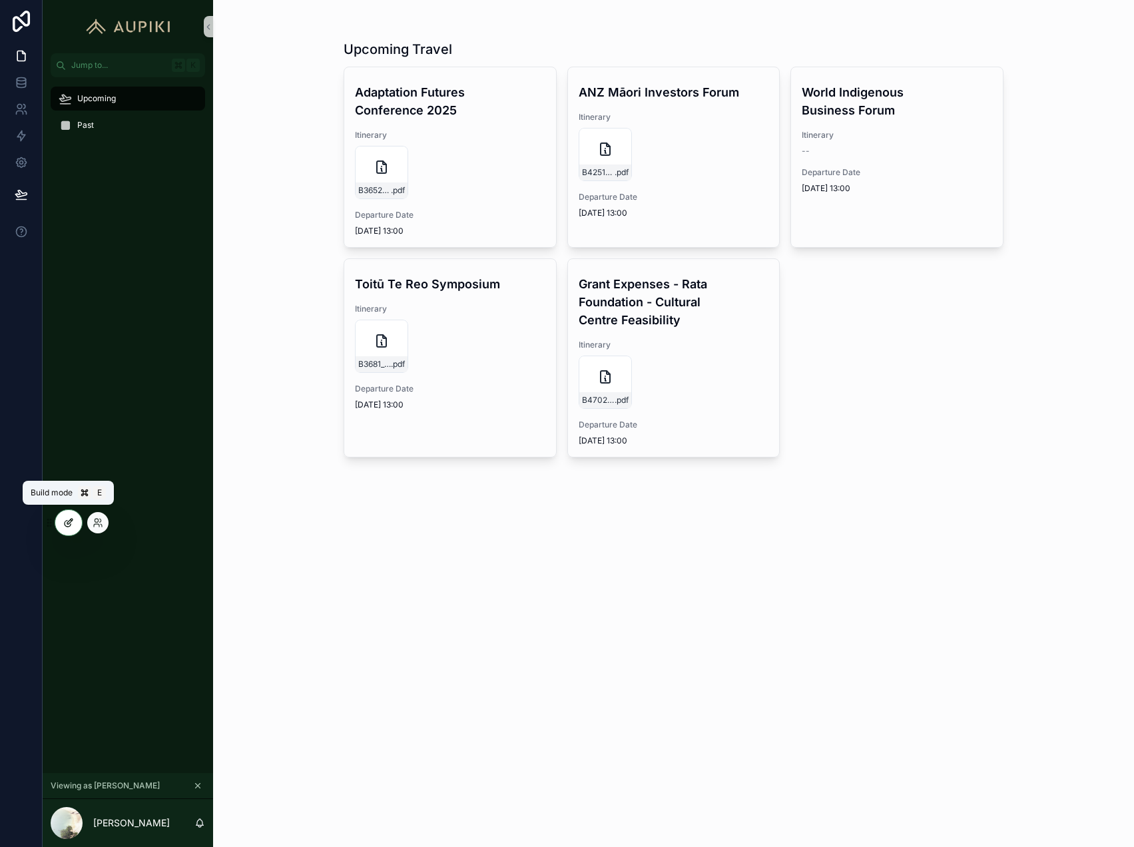
click at [69, 527] on icon at bounding box center [68, 522] width 11 height 11
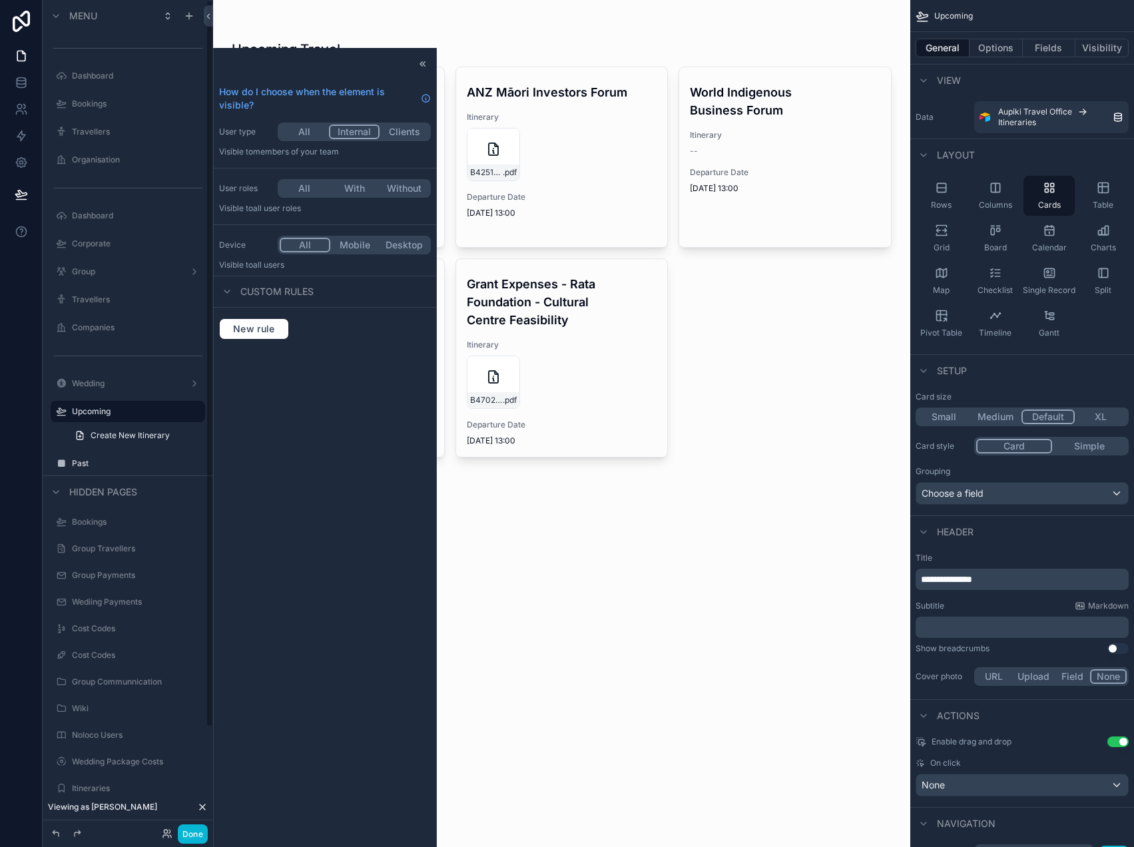
click at [632, 572] on div "Upcoming Travel Adaptation Futures Conference 2025 Itinerary B3652_COREY_HEBBER…" at bounding box center [561, 423] width 697 height 847
click at [421, 63] on icon at bounding box center [422, 64] width 11 height 11
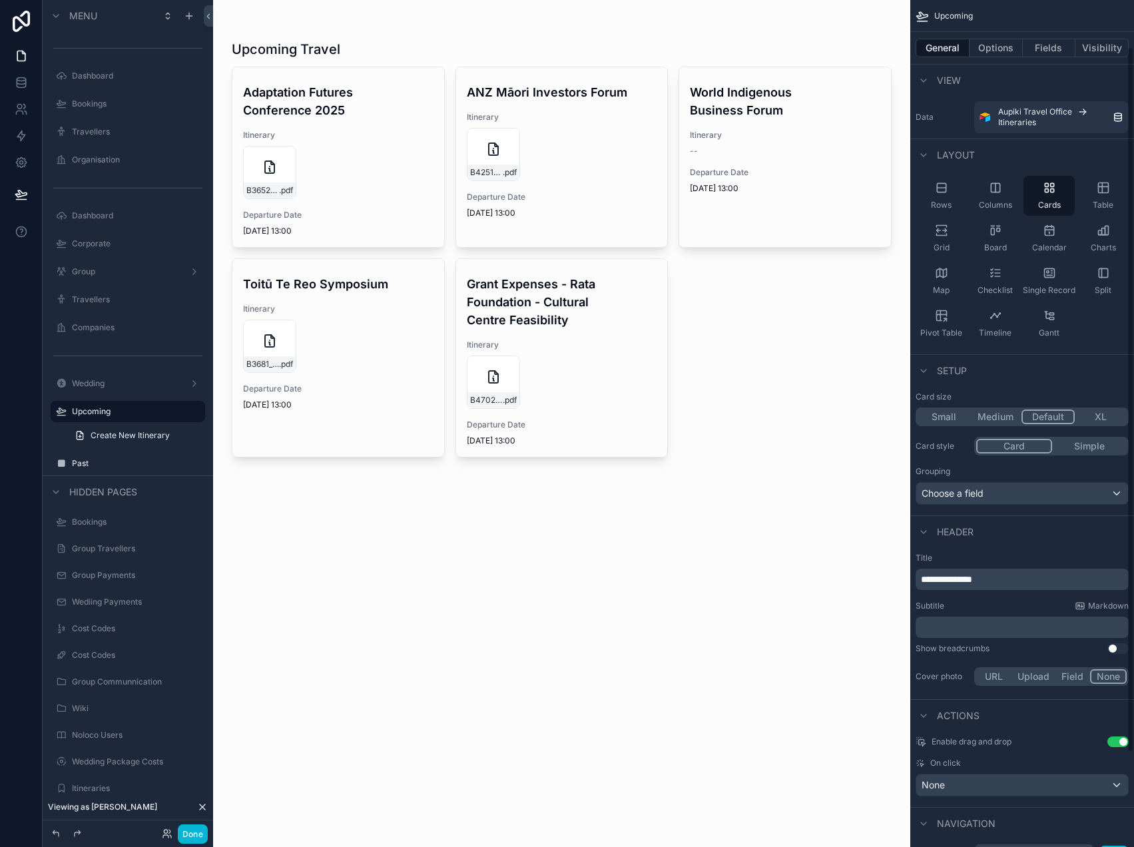
scroll to position [169, 0]
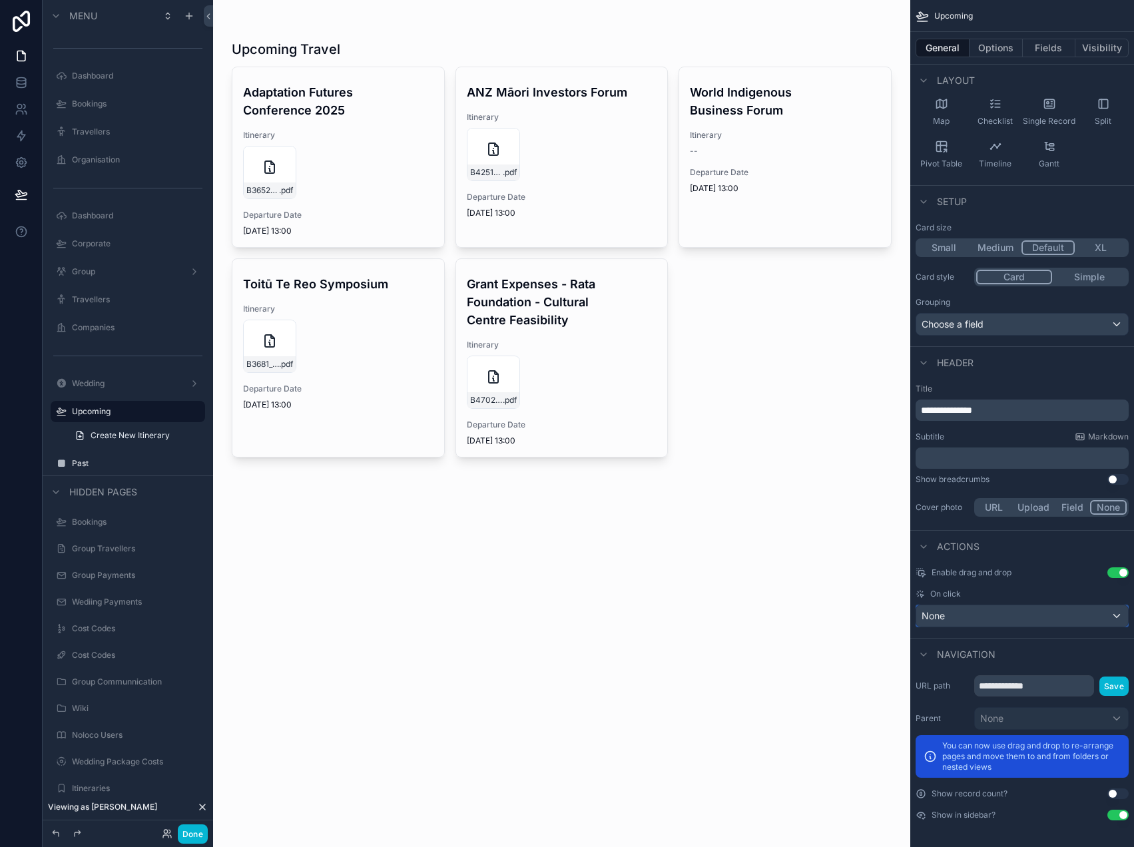
click at [996, 610] on div "None" at bounding box center [1022, 615] width 212 height 21
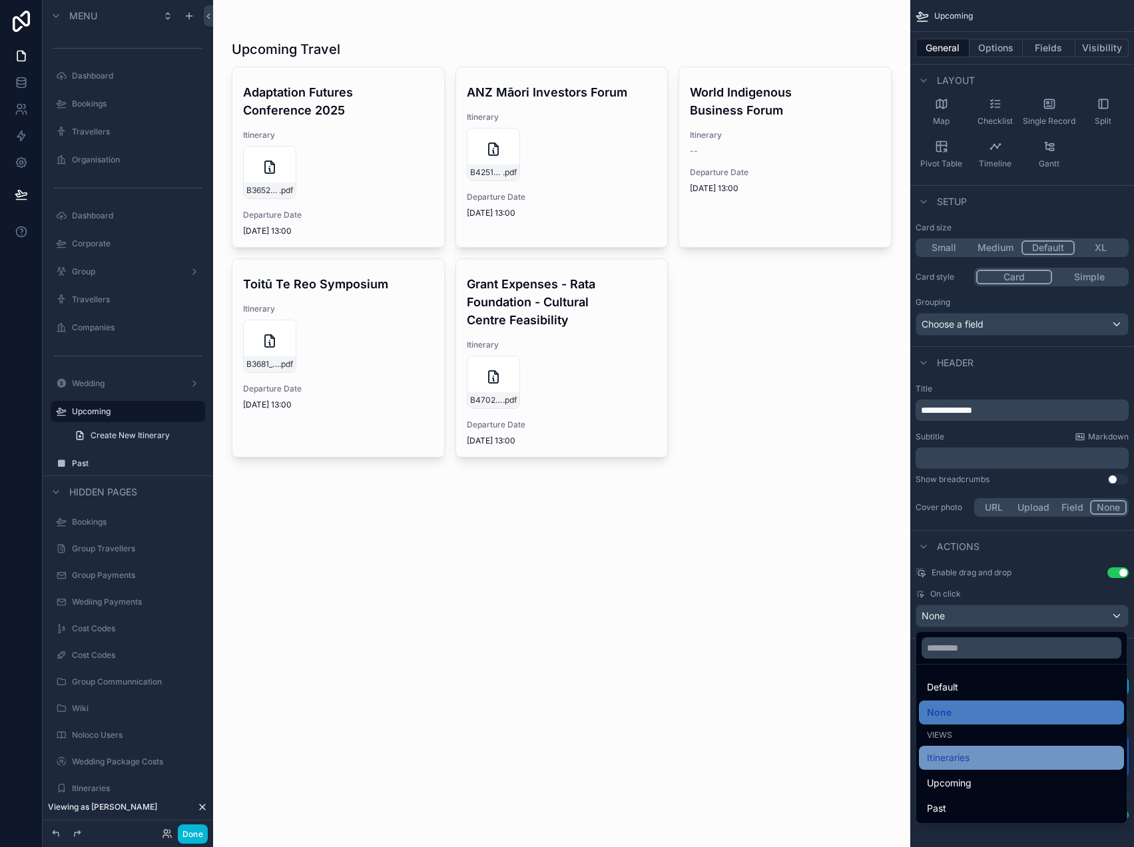
click at [983, 755] on div "Itineraries" at bounding box center [1021, 758] width 189 height 16
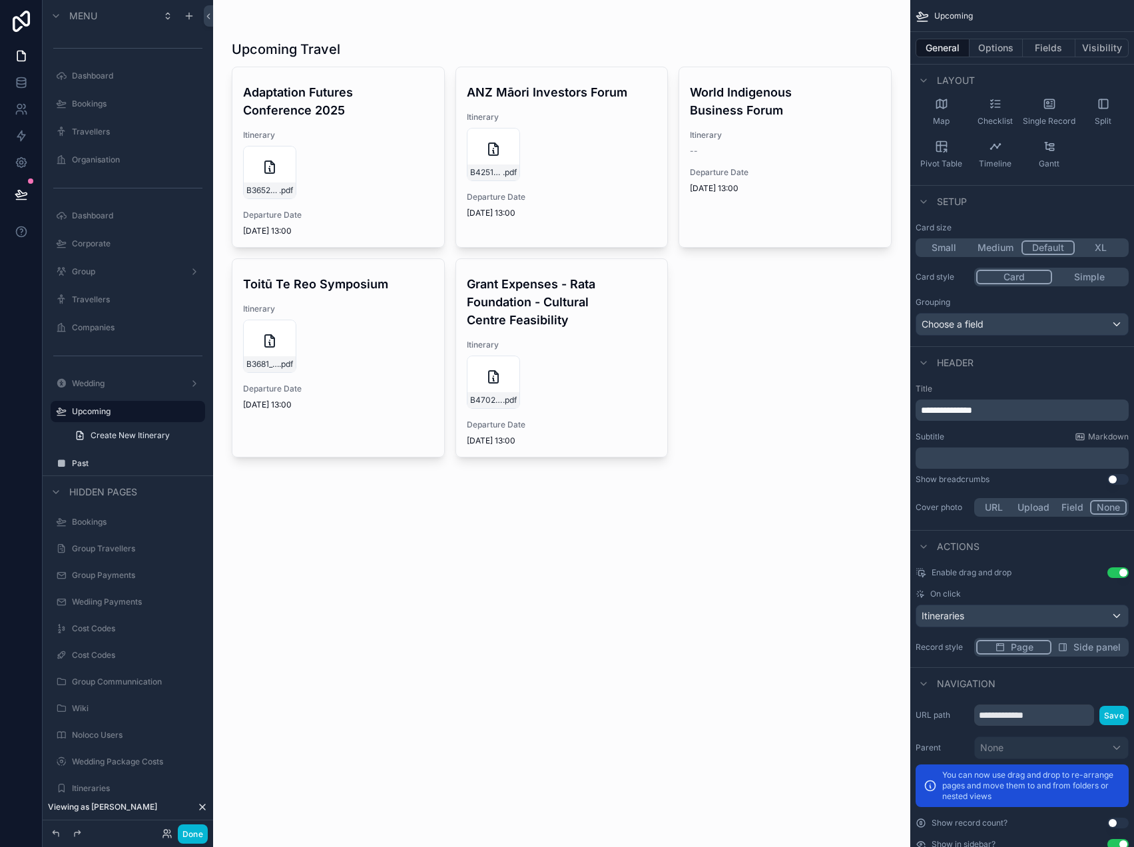
click at [389, 152] on div "scrollable content" at bounding box center [561, 250] width 681 height 500
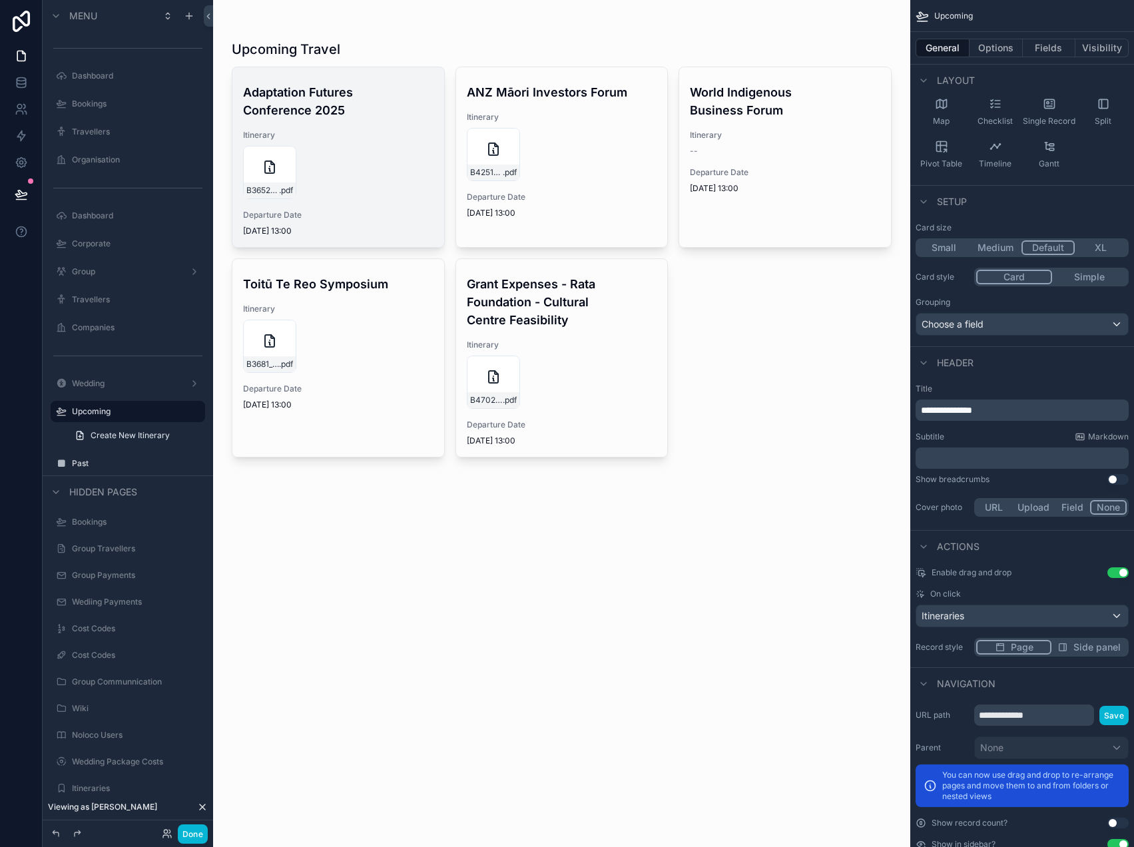
click at [340, 162] on div "B3652_COREY_HEBBERD .pdf" at bounding box center [338, 172] width 190 height 53
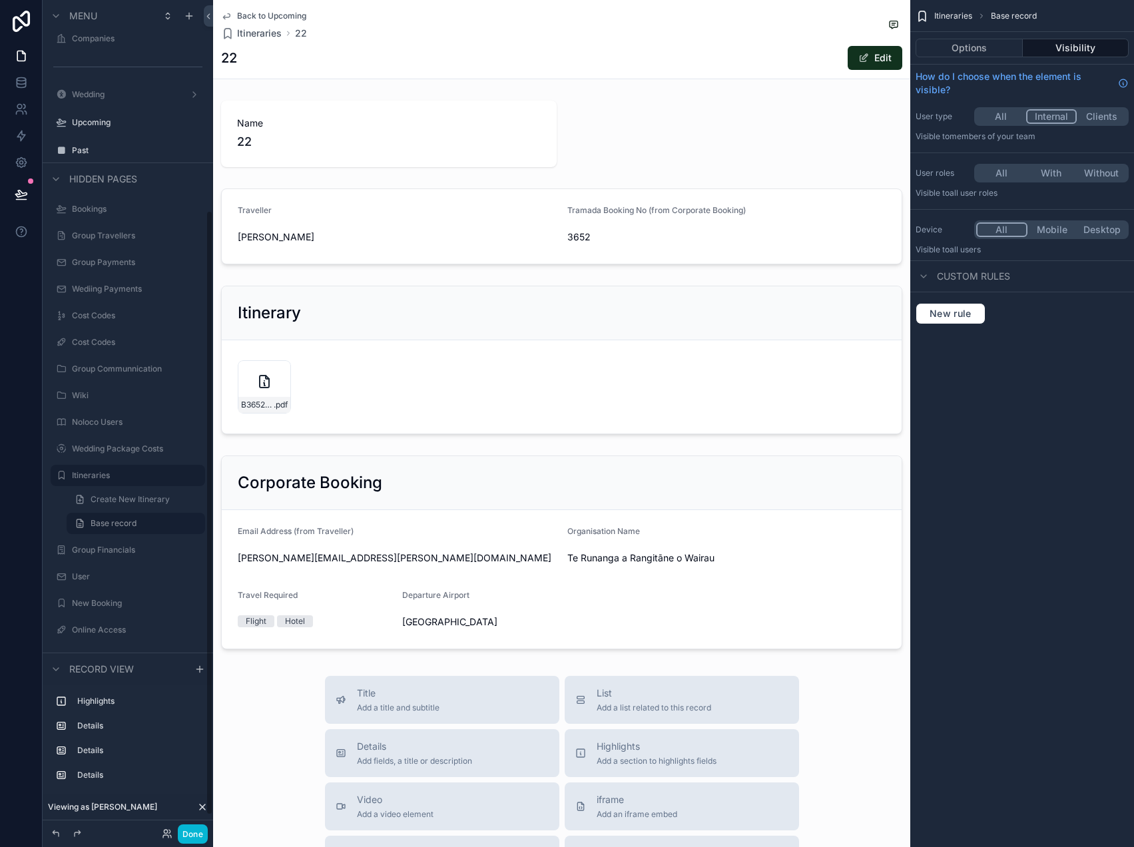
scroll to position [310, 0]
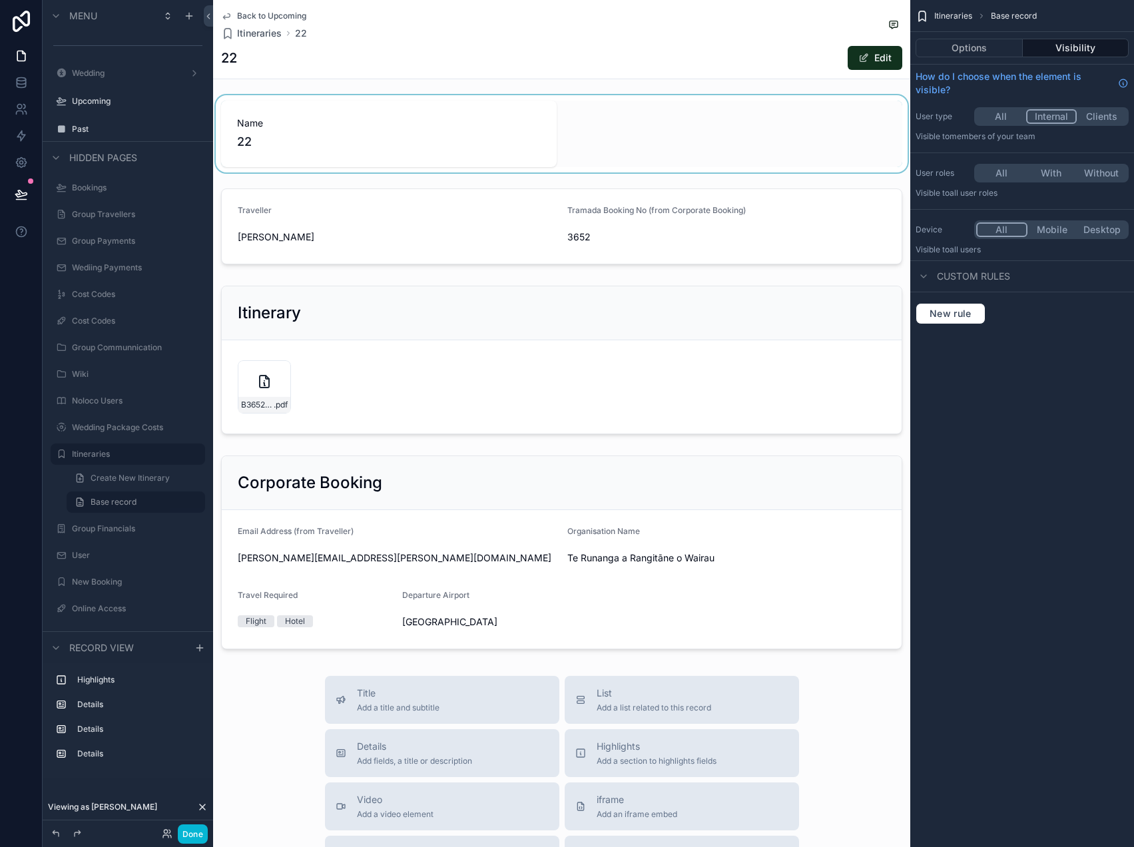
click at [635, 148] on div "scrollable content" at bounding box center [561, 133] width 697 height 77
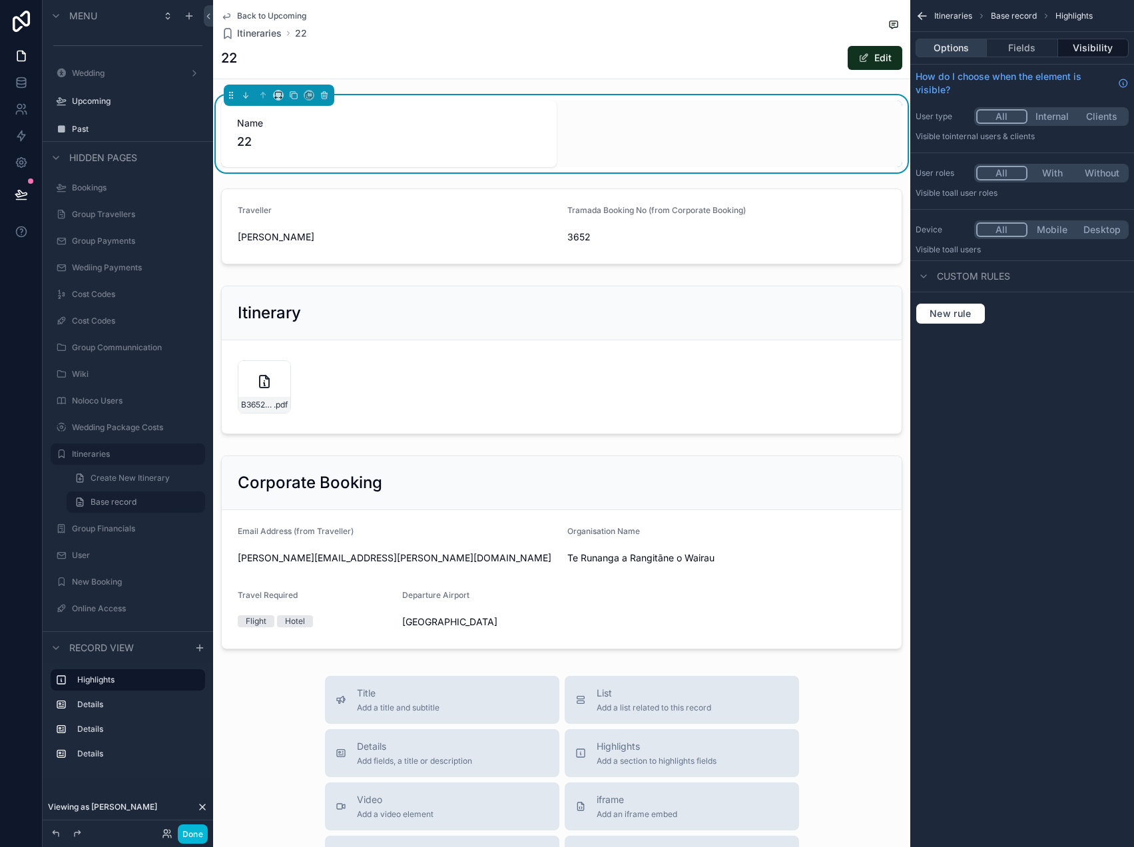
click at [948, 49] on button "Options" at bounding box center [950, 48] width 71 height 19
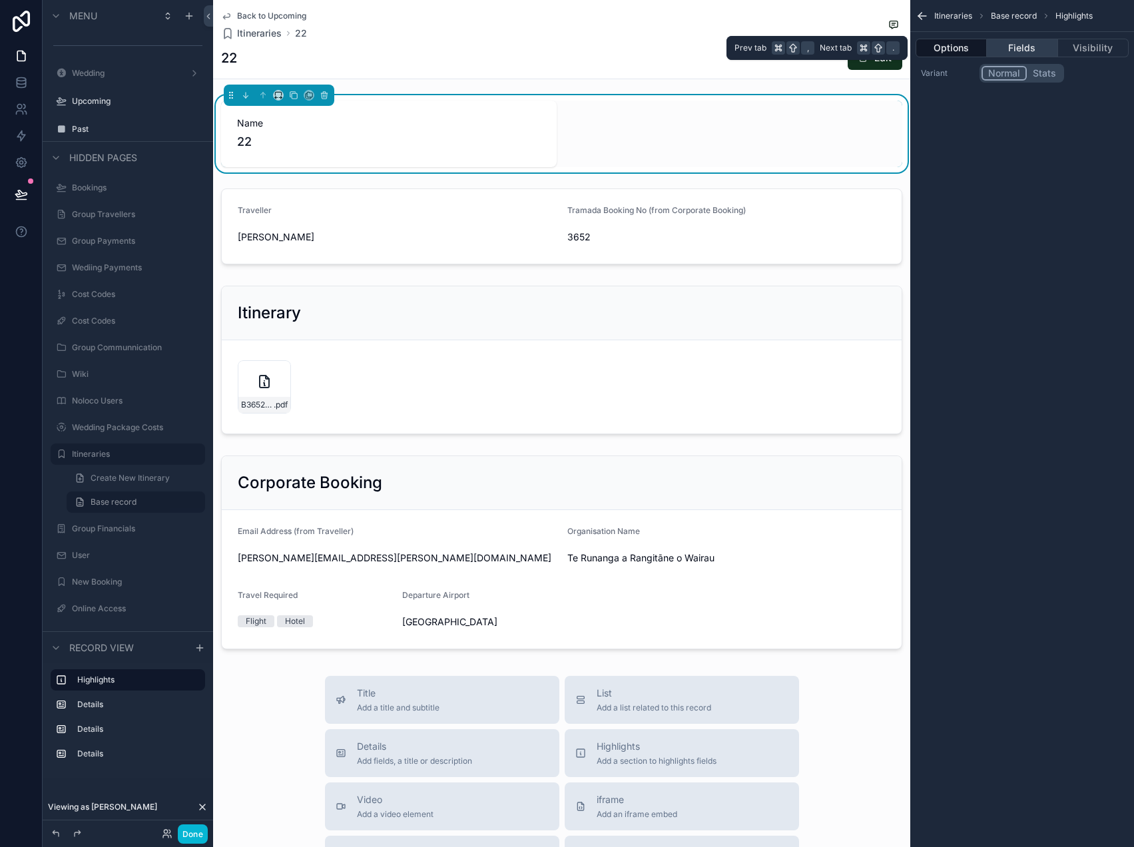
click at [1013, 49] on button "Fields" at bounding box center [1022, 48] width 71 height 19
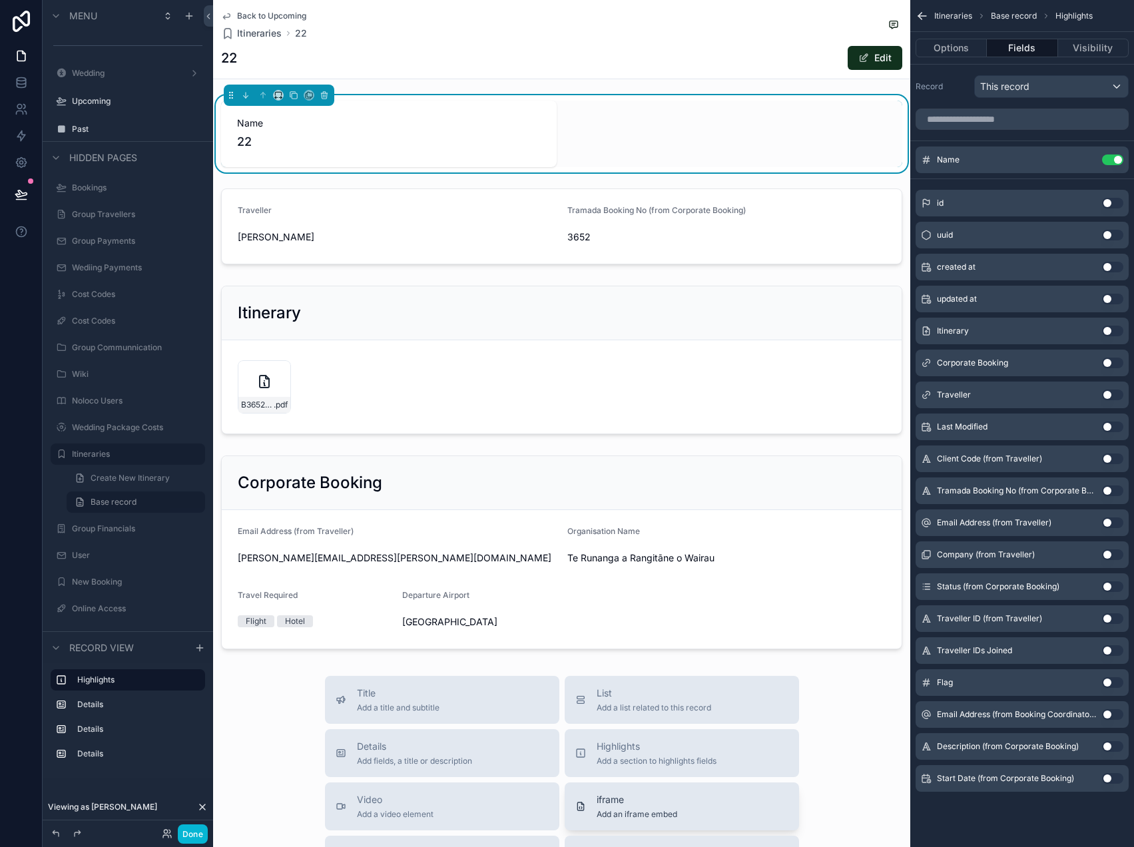
click at [624, 807] on div "iframe Add an iframe embed" at bounding box center [636, 806] width 81 height 27
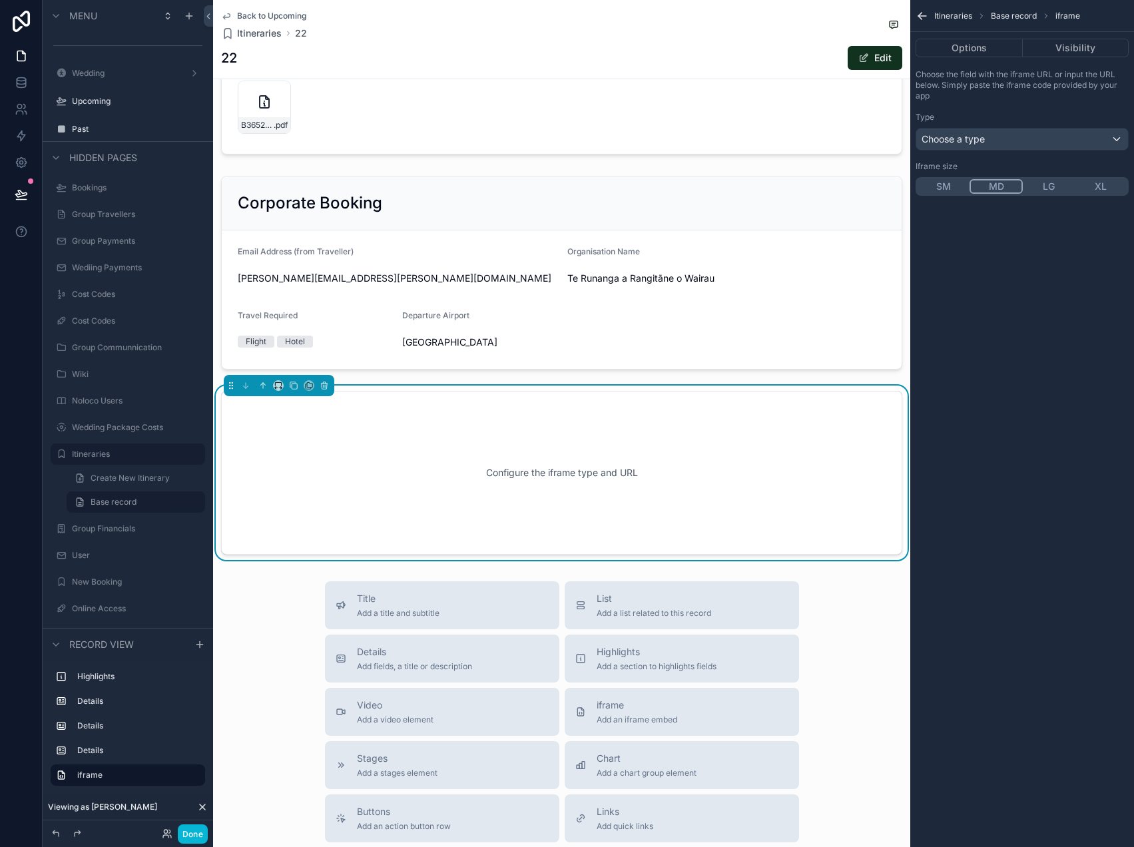
scroll to position [329, 0]
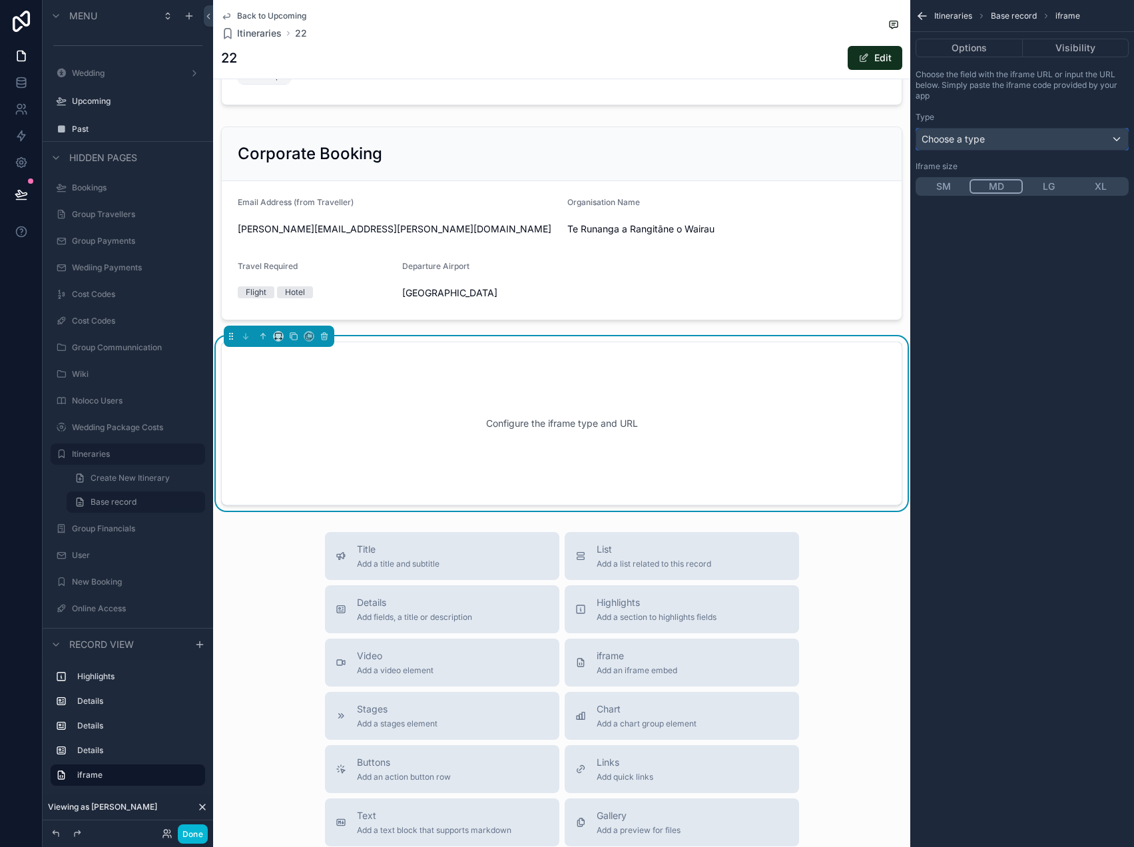
click at [993, 139] on div "Choose a type" at bounding box center [1022, 138] width 212 height 21
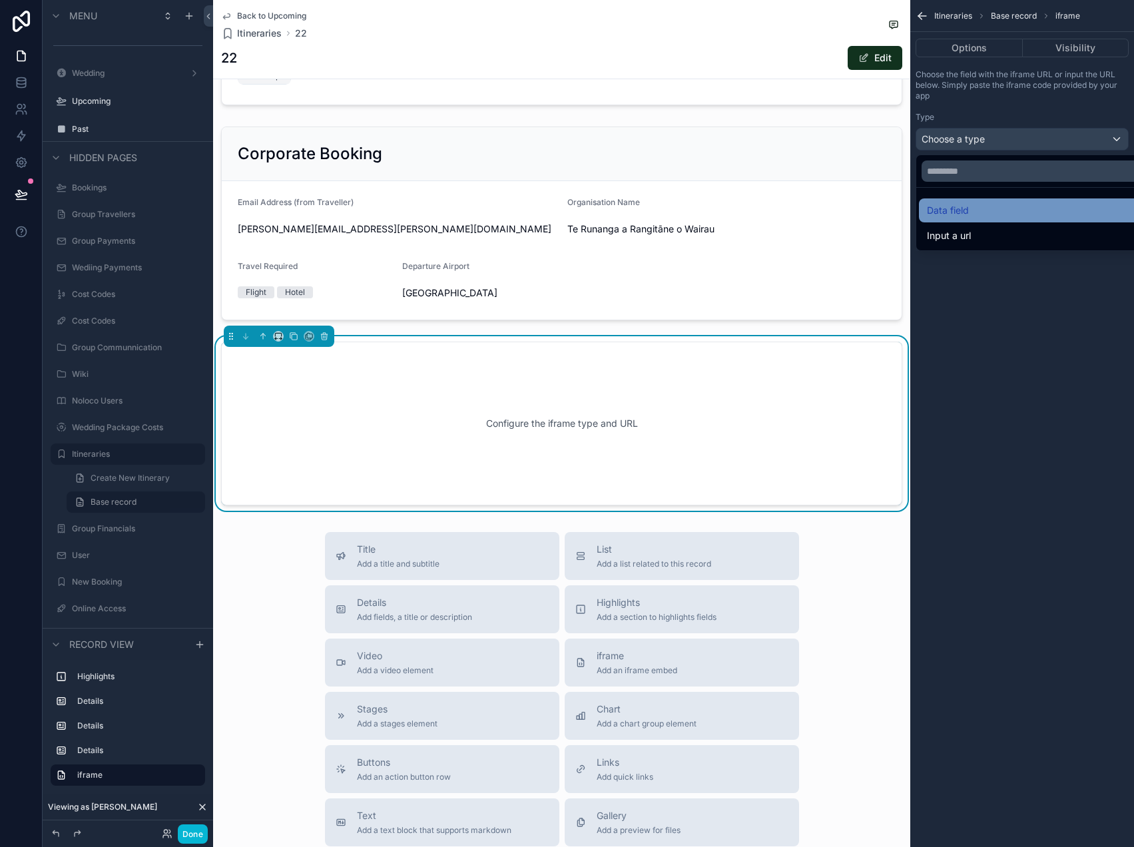
click at [979, 213] on div "Data field" at bounding box center [1037, 210] width 221 height 16
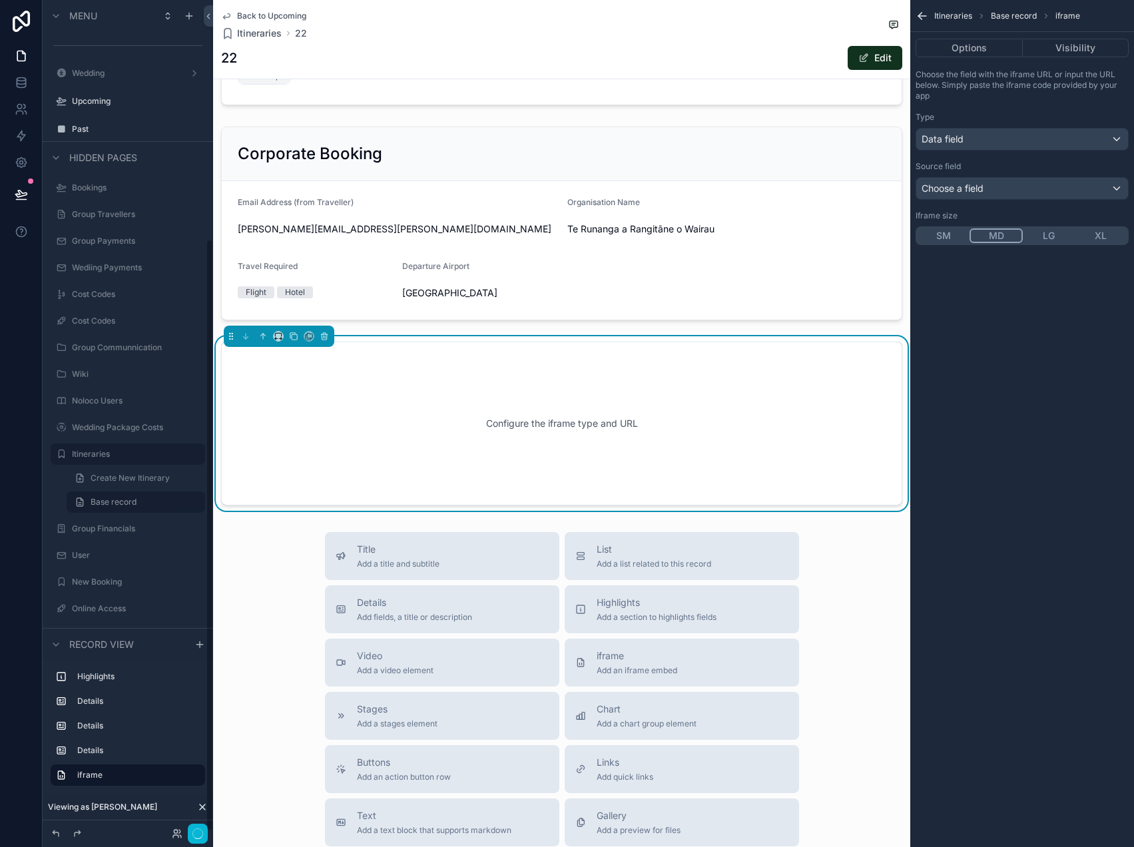
scroll to position [335, 0]
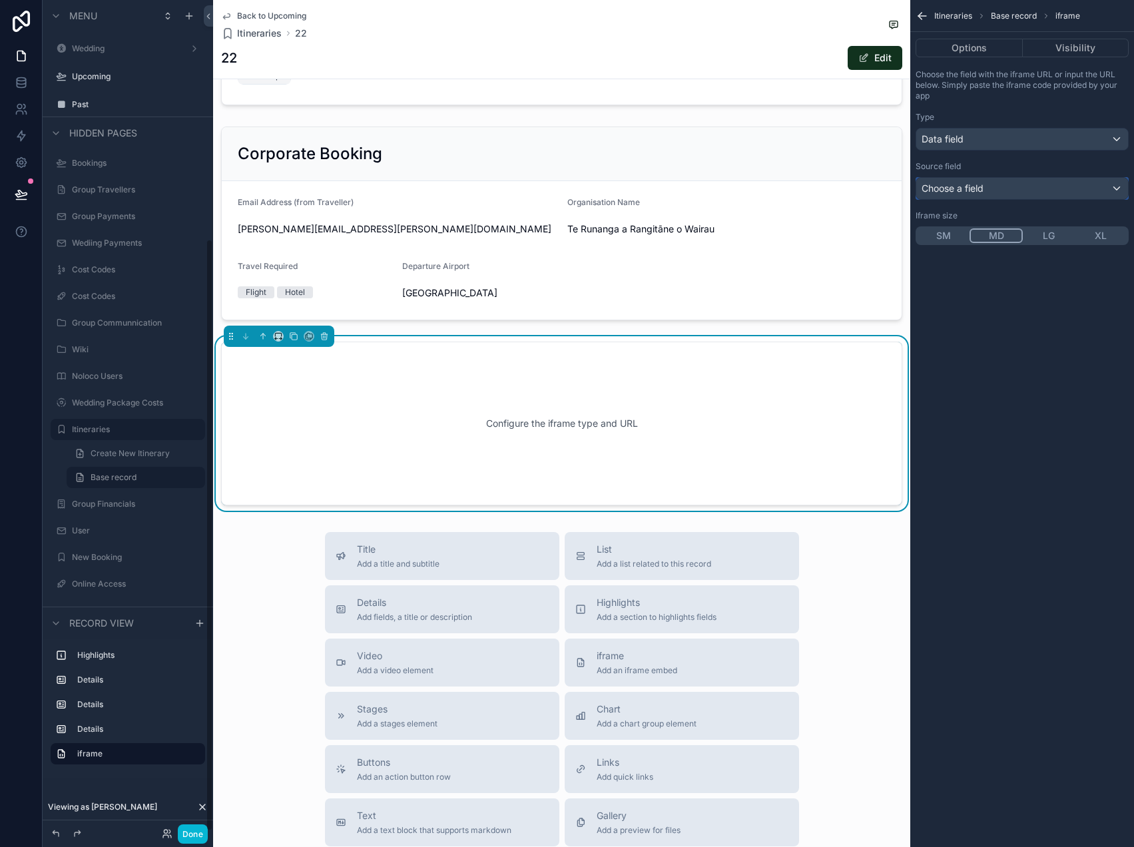
click at [1009, 185] on div "Choose a field" at bounding box center [1022, 188] width 212 height 21
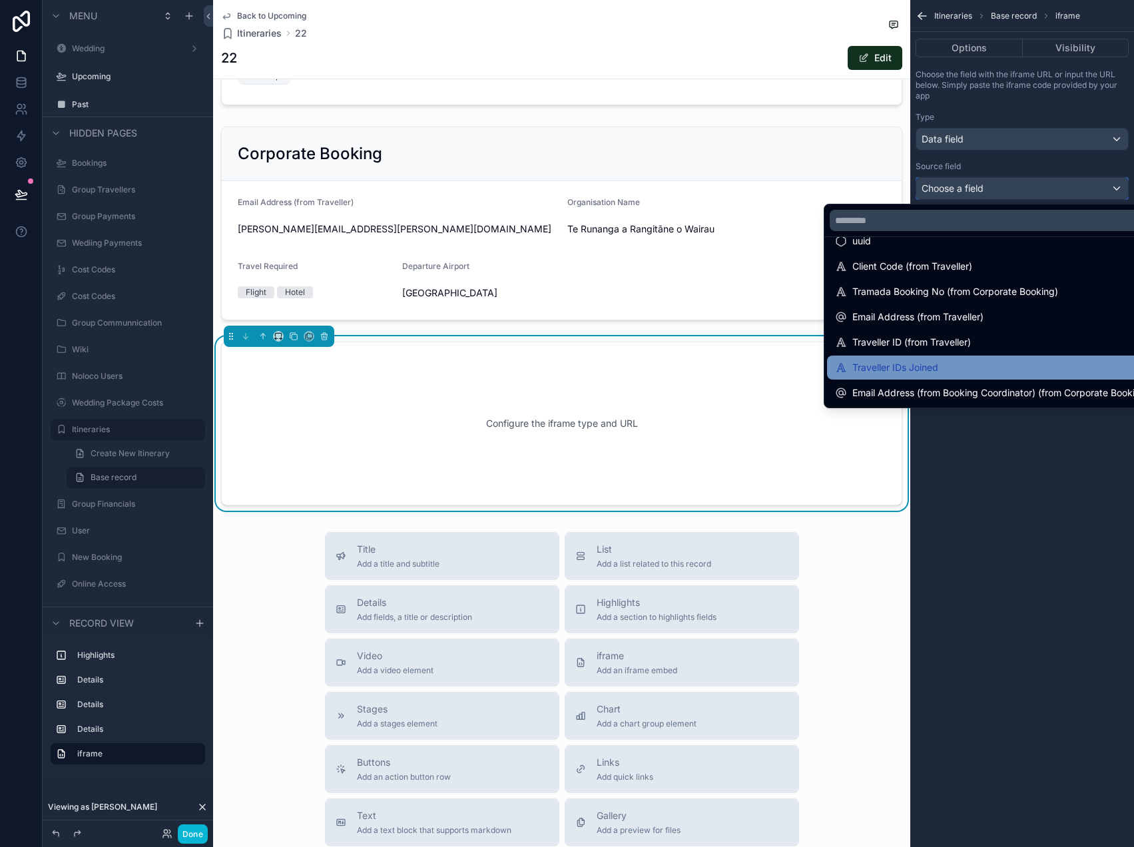
scroll to position [0, 0]
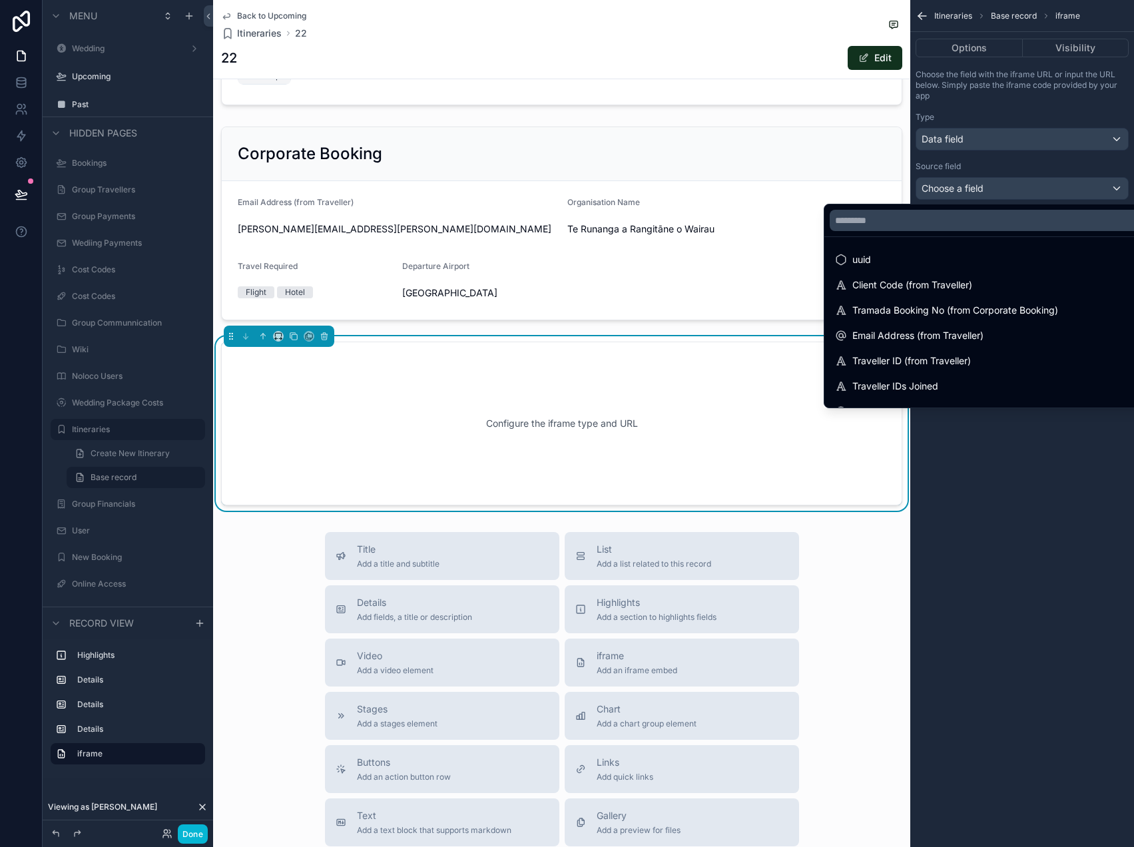
click at [998, 124] on div "scrollable content" at bounding box center [567, 423] width 1134 height 847
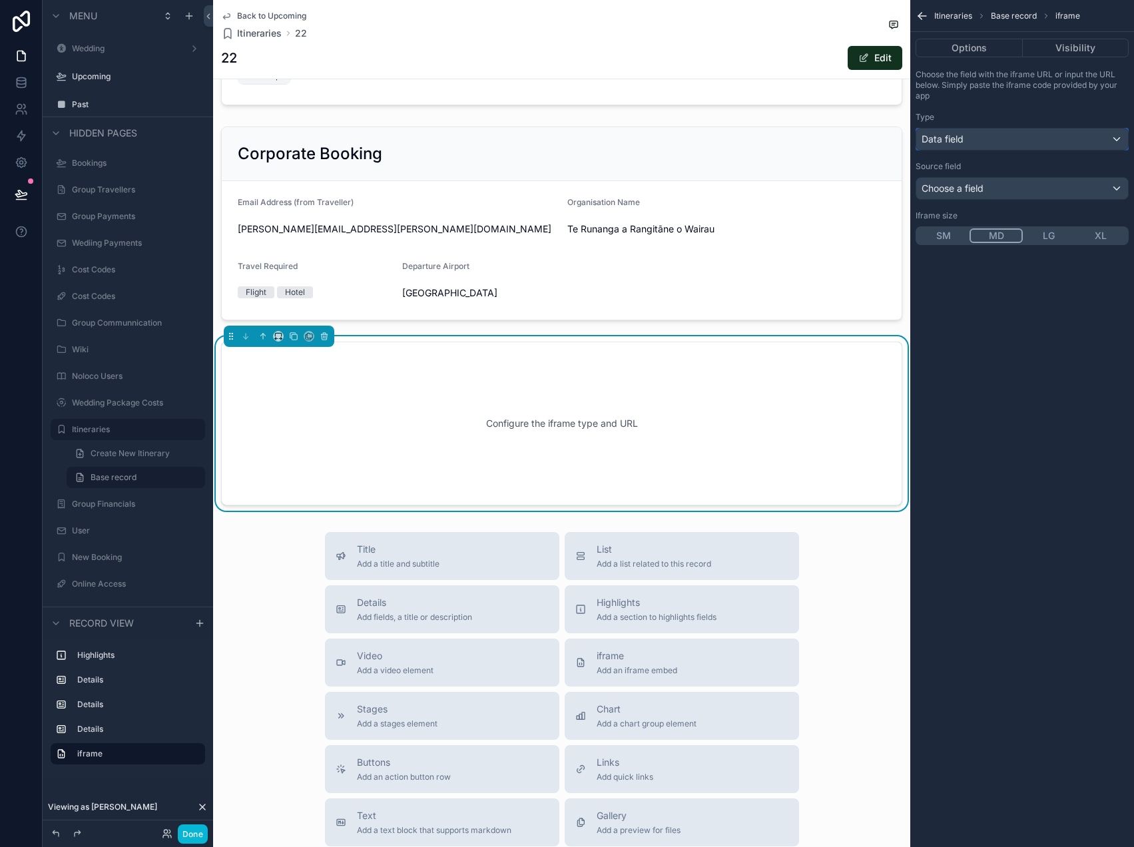
click at [998, 128] on div "Data field" at bounding box center [1022, 138] width 212 height 21
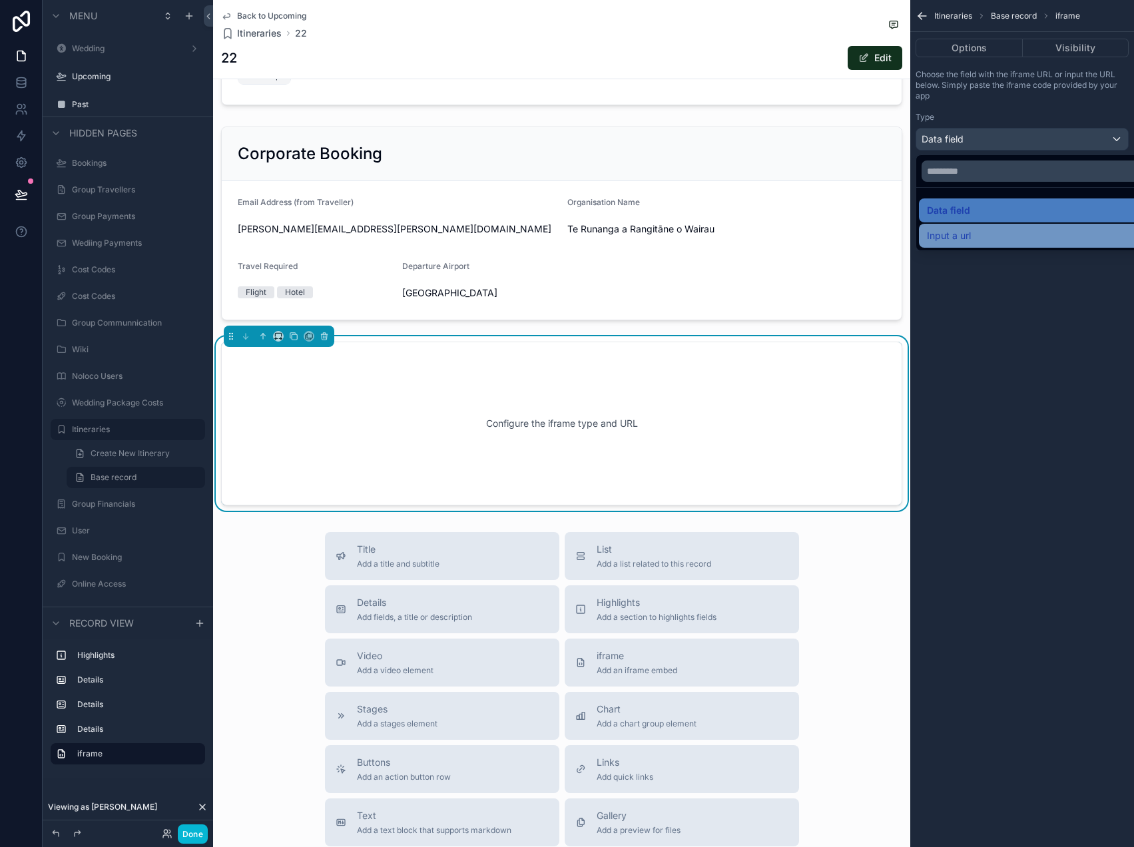
click at [969, 230] on span "Input a url" at bounding box center [949, 236] width 44 height 16
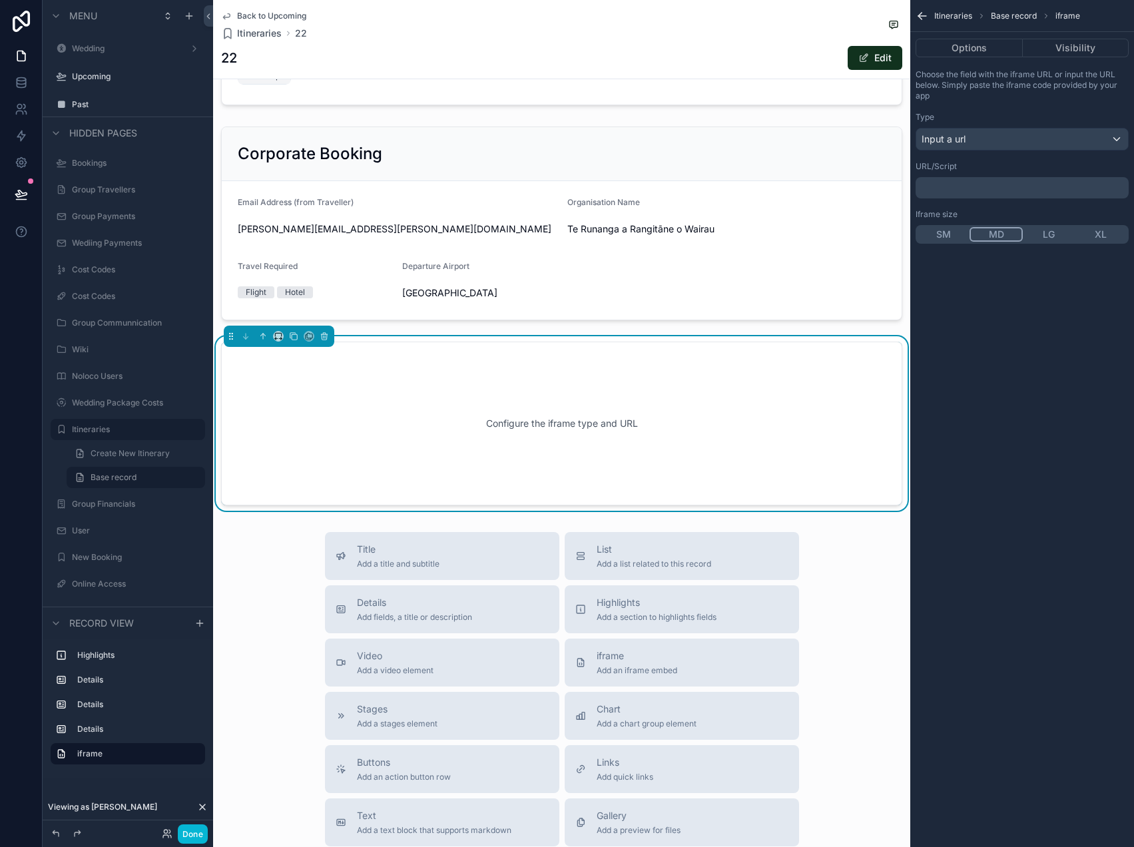
click at [980, 192] on p "﻿" at bounding box center [1023, 187] width 205 height 11
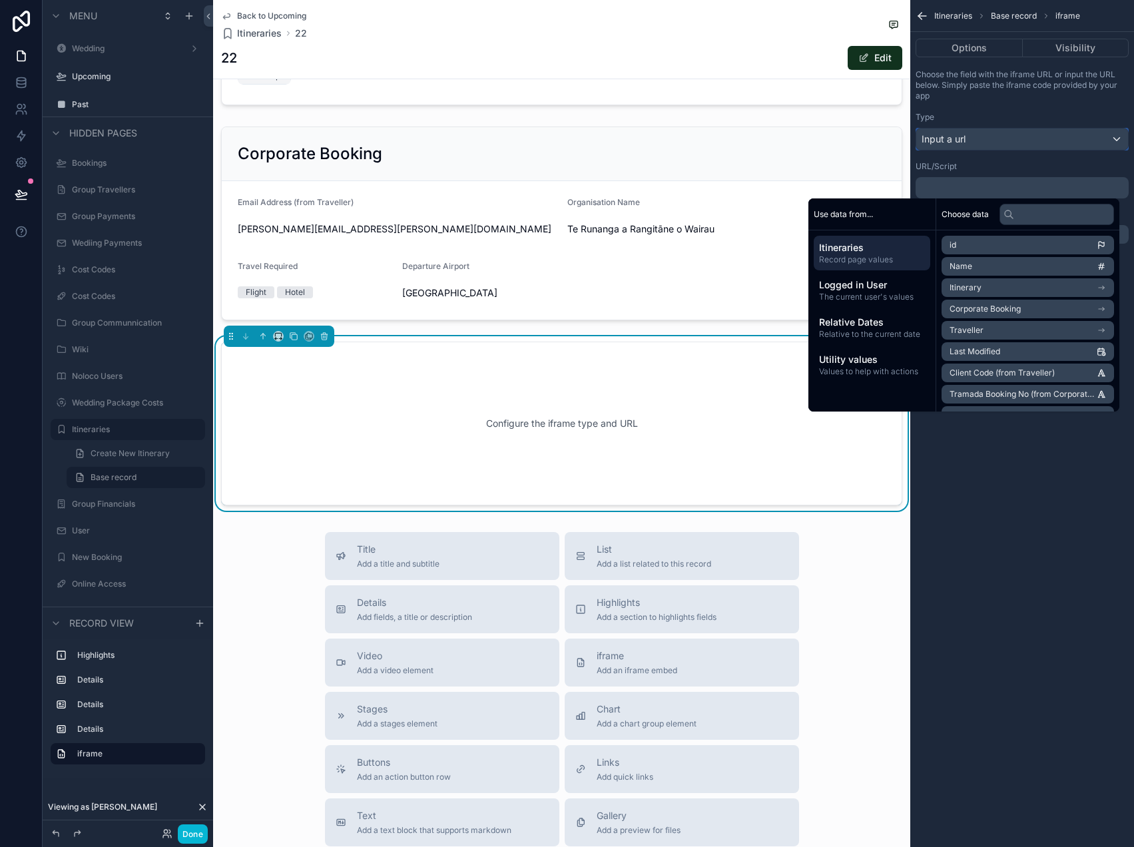
click at [997, 137] on div "Input a url" at bounding box center [1022, 138] width 212 height 21
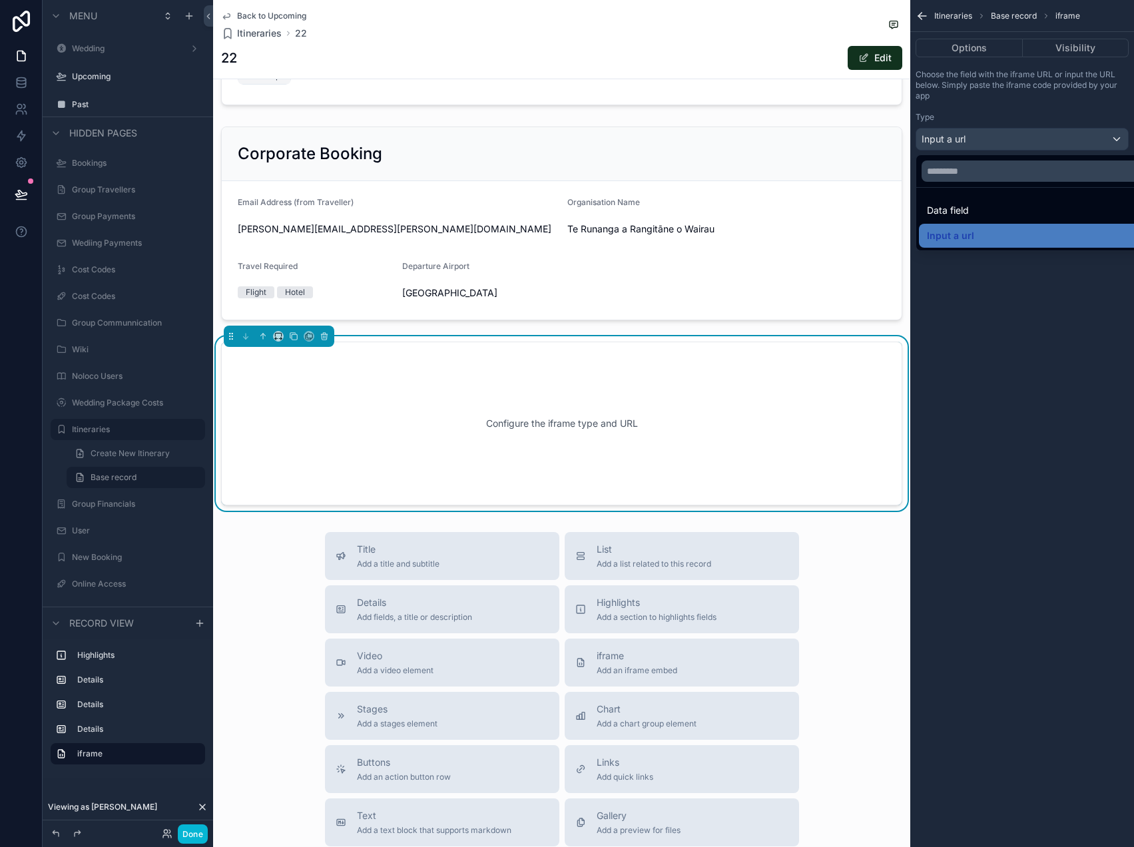
click at [996, 142] on div "scrollable content" at bounding box center [567, 423] width 1134 height 847
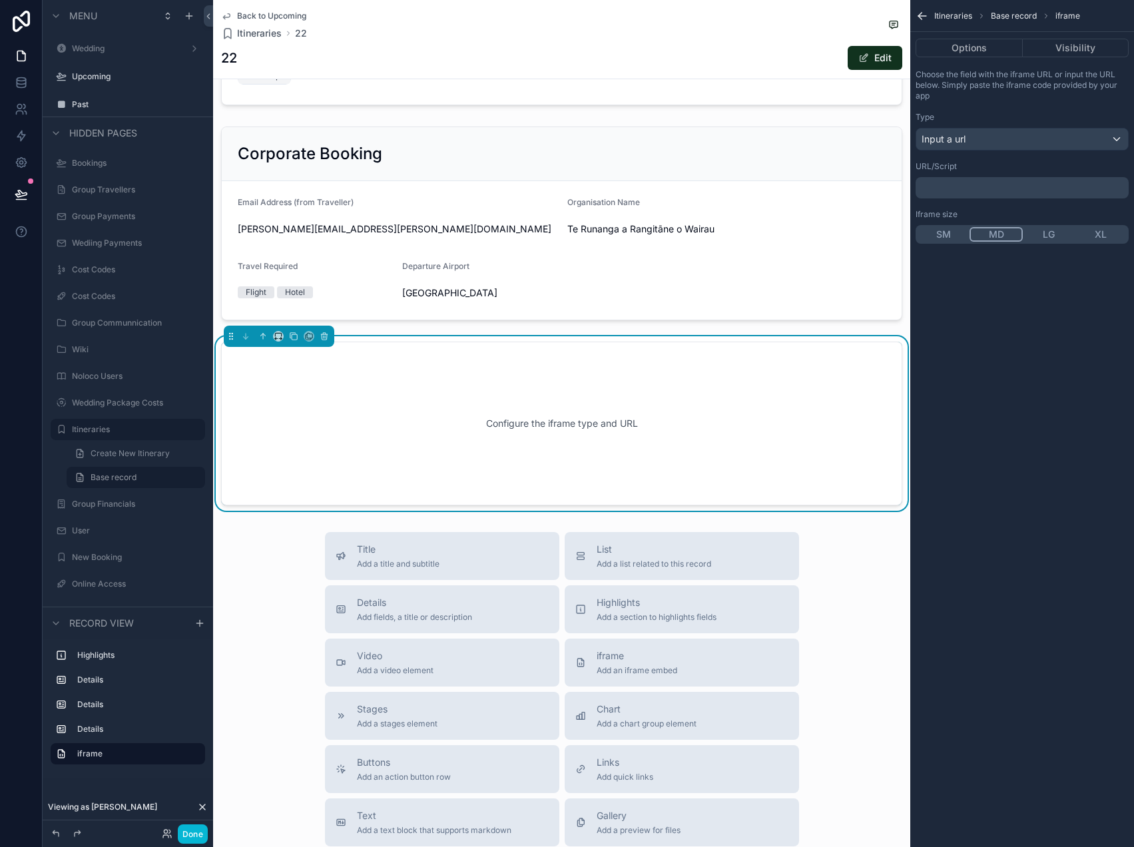
click at [988, 184] on p "﻿" at bounding box center [1023, 187] width 205 height 11
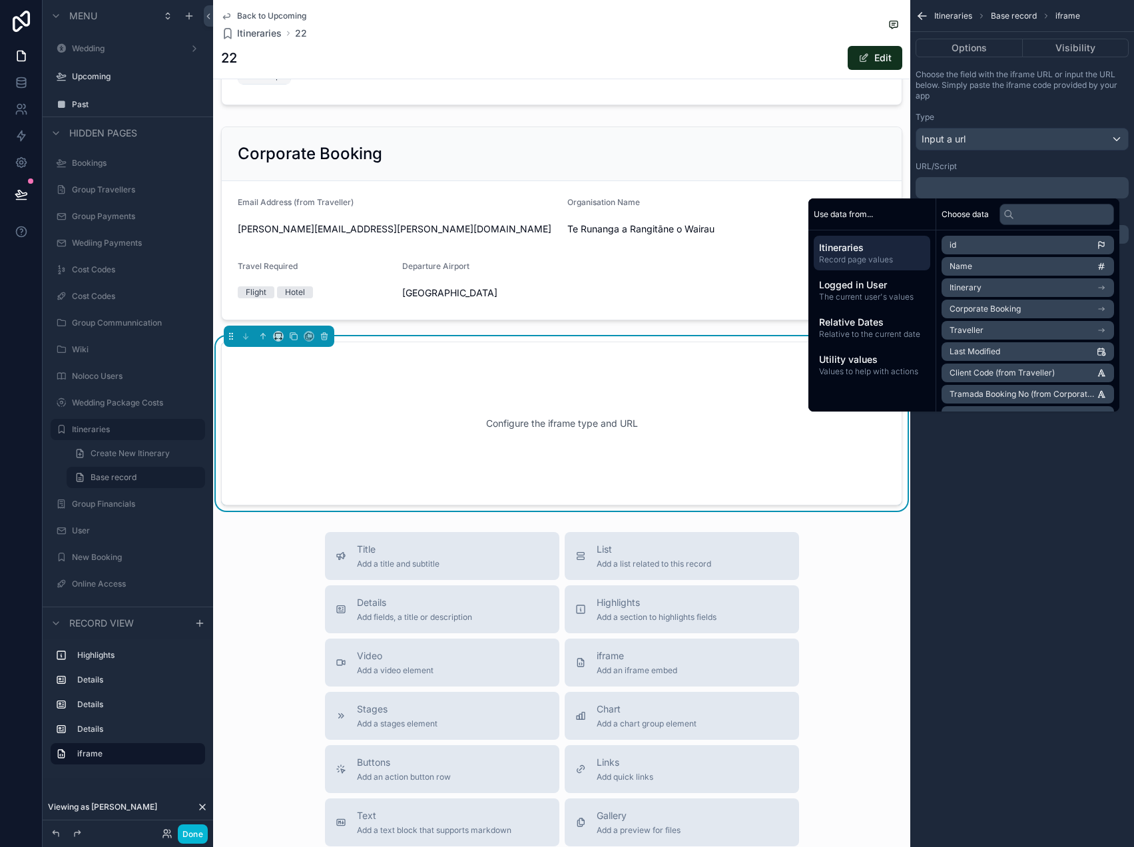
click at [1024, 285] on li "Itinerary" at bounding box center [1027, 287] width 172 height 19
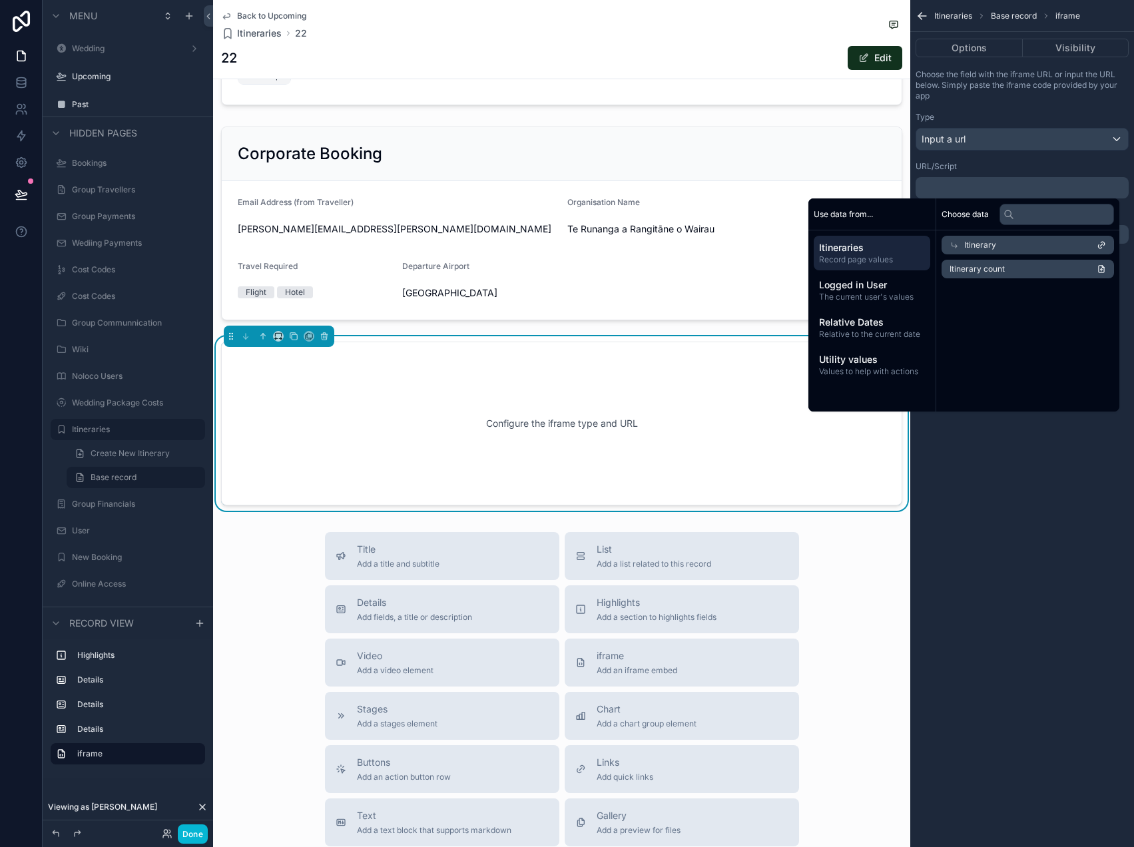
click at [1012, 241] on div "Itinerary" at bounding box center [1027, 245] width 172 height 19
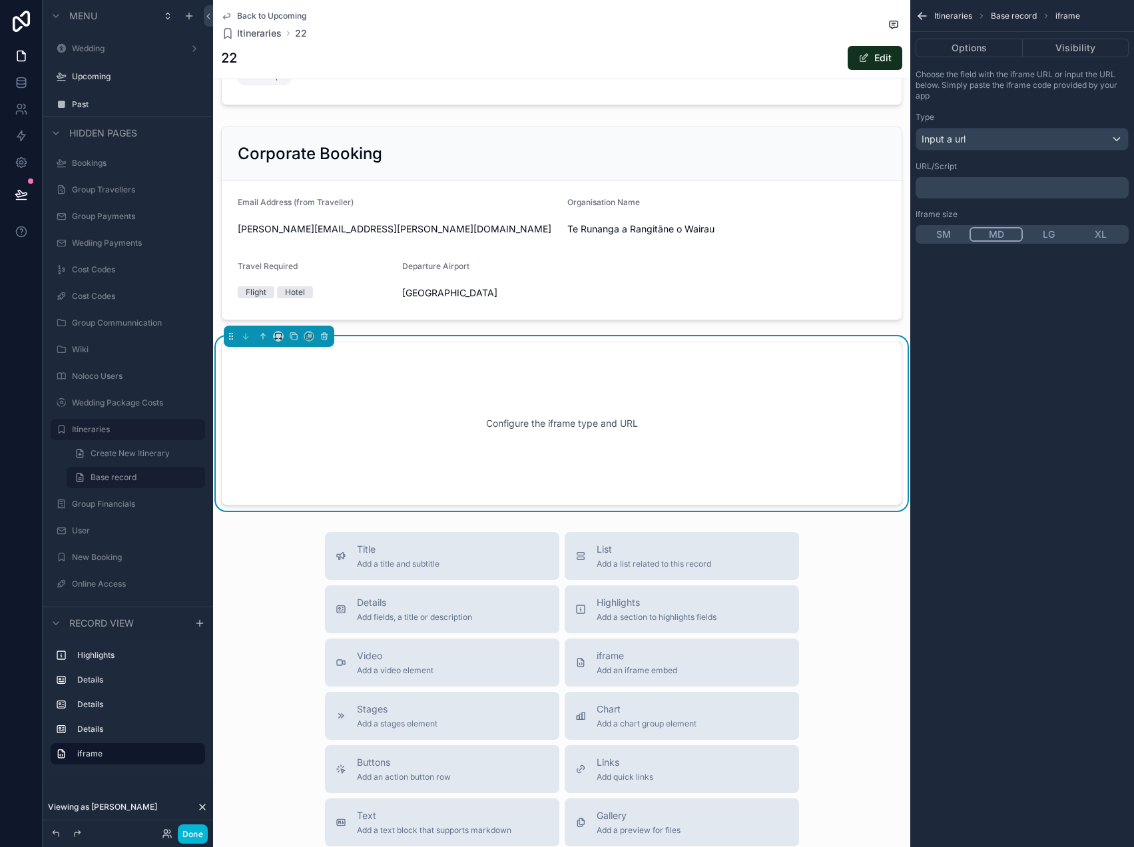
click at [923, 24] on div "Itineraries Base record iframe" at bounding box center [1022, 16] width 224 height 32
click at [923, 13] on icon "scrollable content" at bounding box center [921, 15] width 13 height 13
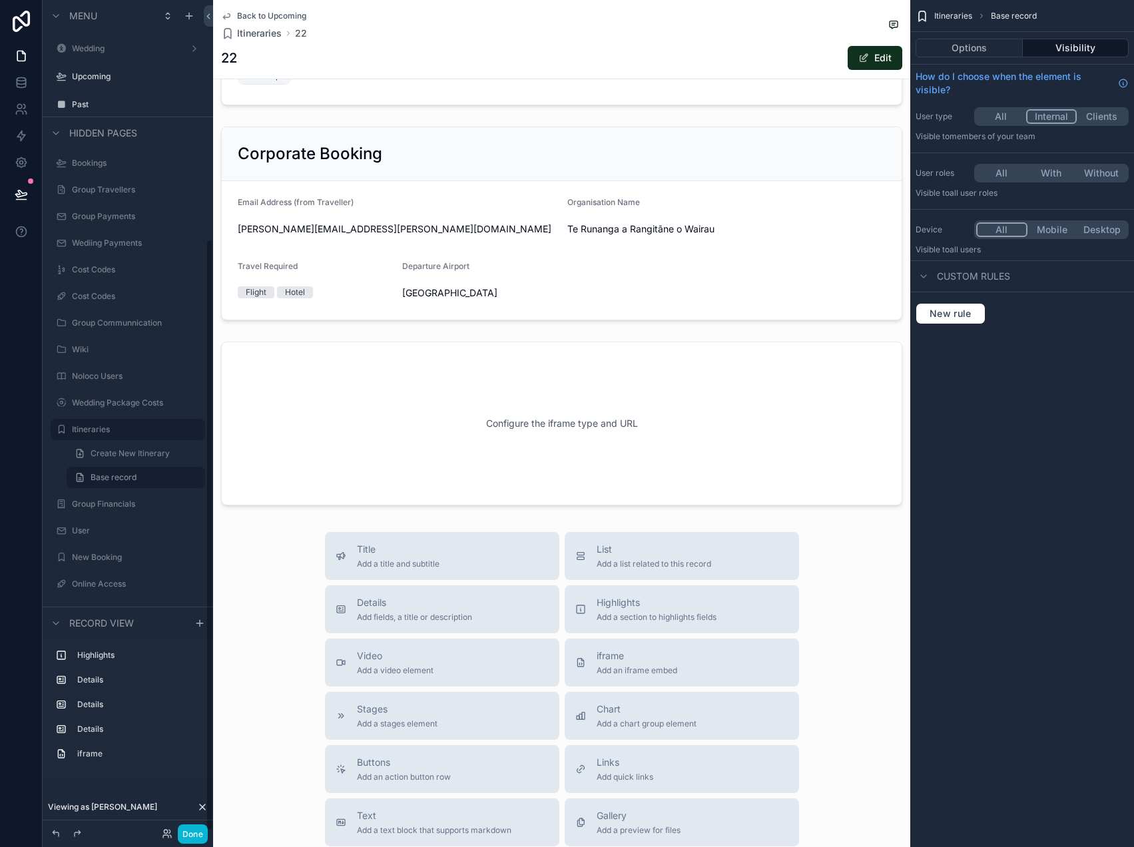
click at [269, 15] on span "Back to Upcoming" at bounding box center [271, 16] width 69 height 11
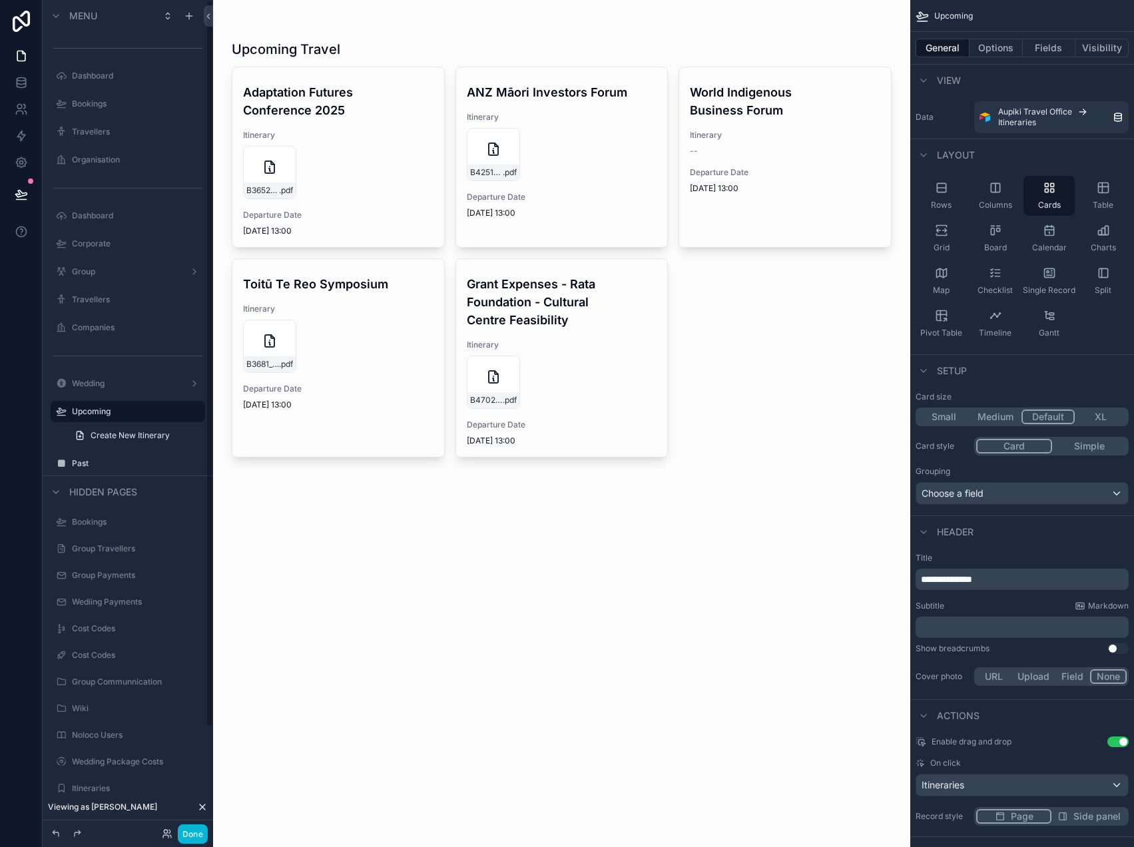
click at [355, 183] on div "scrollable content" at bounding box center [561, 250] width 681 height 500
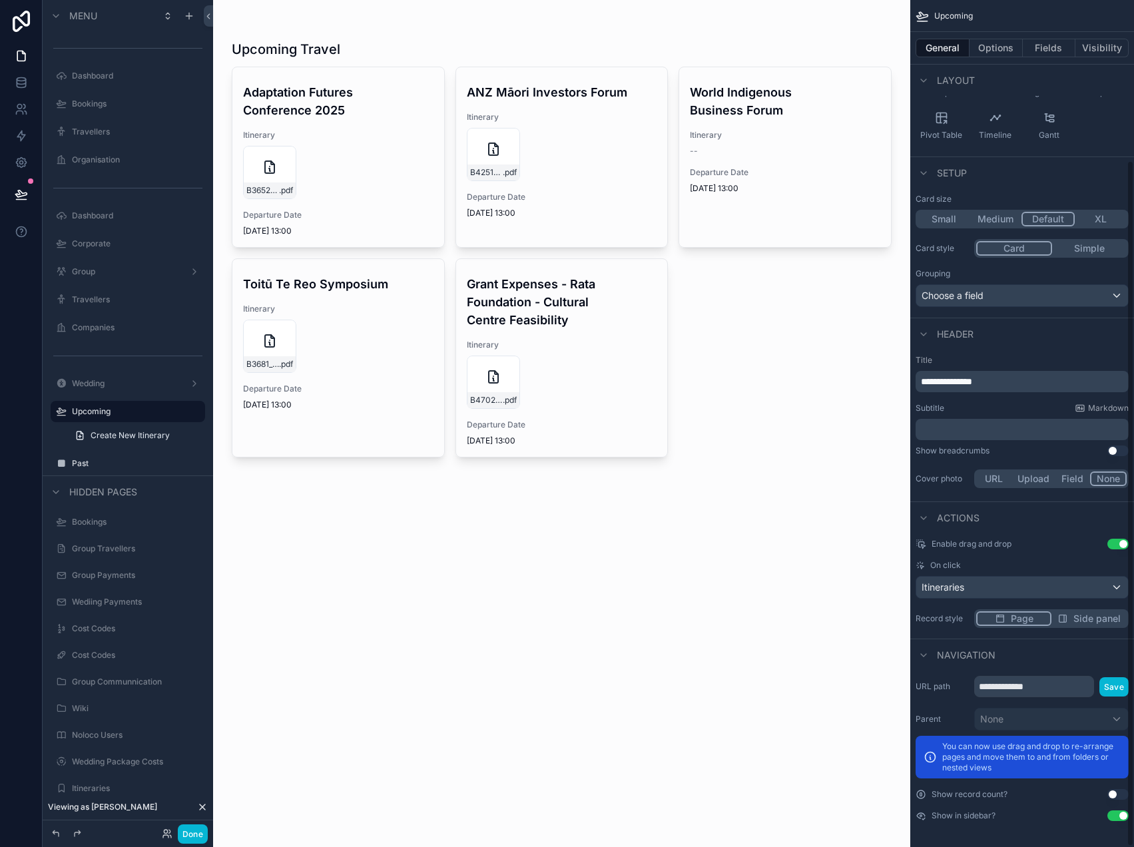
scroll to position [198, 0]
click at [1030, 584] on div "Itineraries" at bounding box center [1022, 586] width 212 height 21
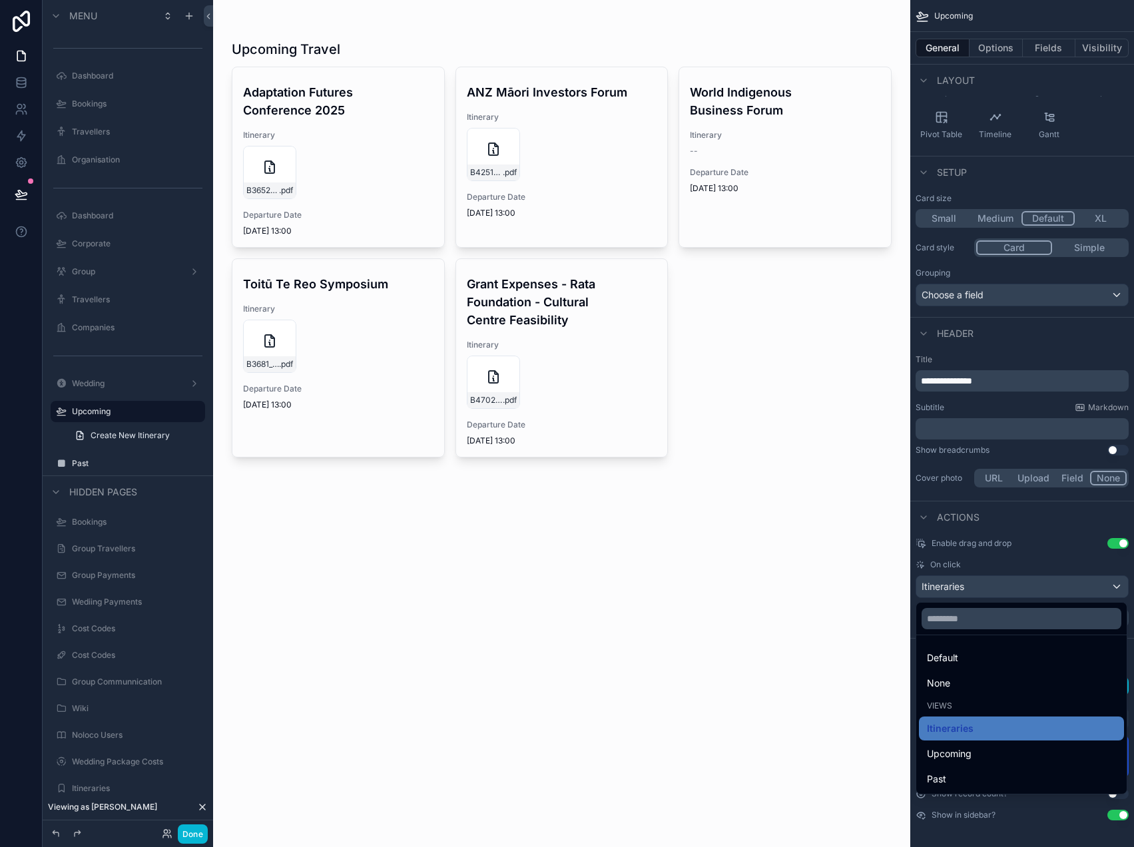
click at [712, 685] on div "Upcoming Travel Adaptation Futures Conference 2025 Itinerary B3652_COREY_HEBBER…" at bounding box center [561, 423] width 697 height 847
click at [190, 15] on div "scrollable content" at bounding box center [567, 423] width 1134 height 847
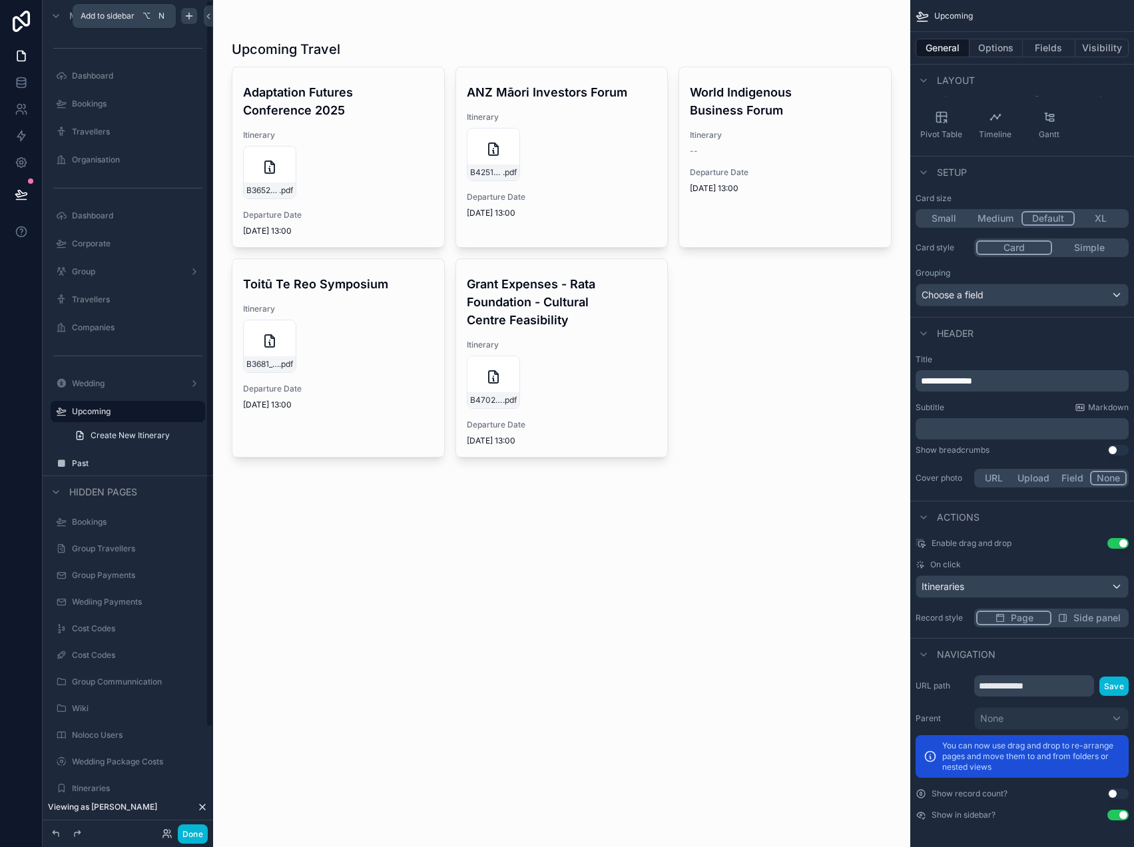
click at [190, 17] on icon "scrollable content" at bounding box center [189, 16] width 11 height 11
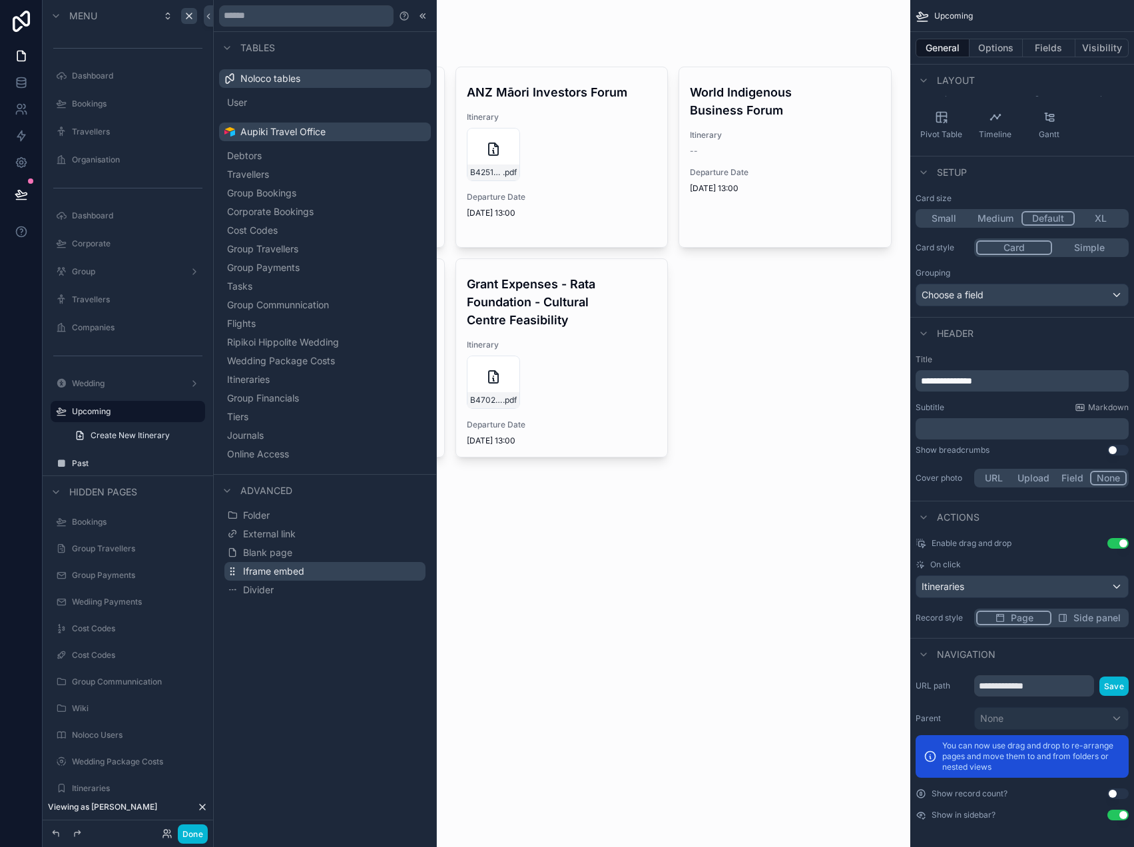
click at [284, 569] on span "Iframe embed" at bounding box center [273, 570] width 61 height 13
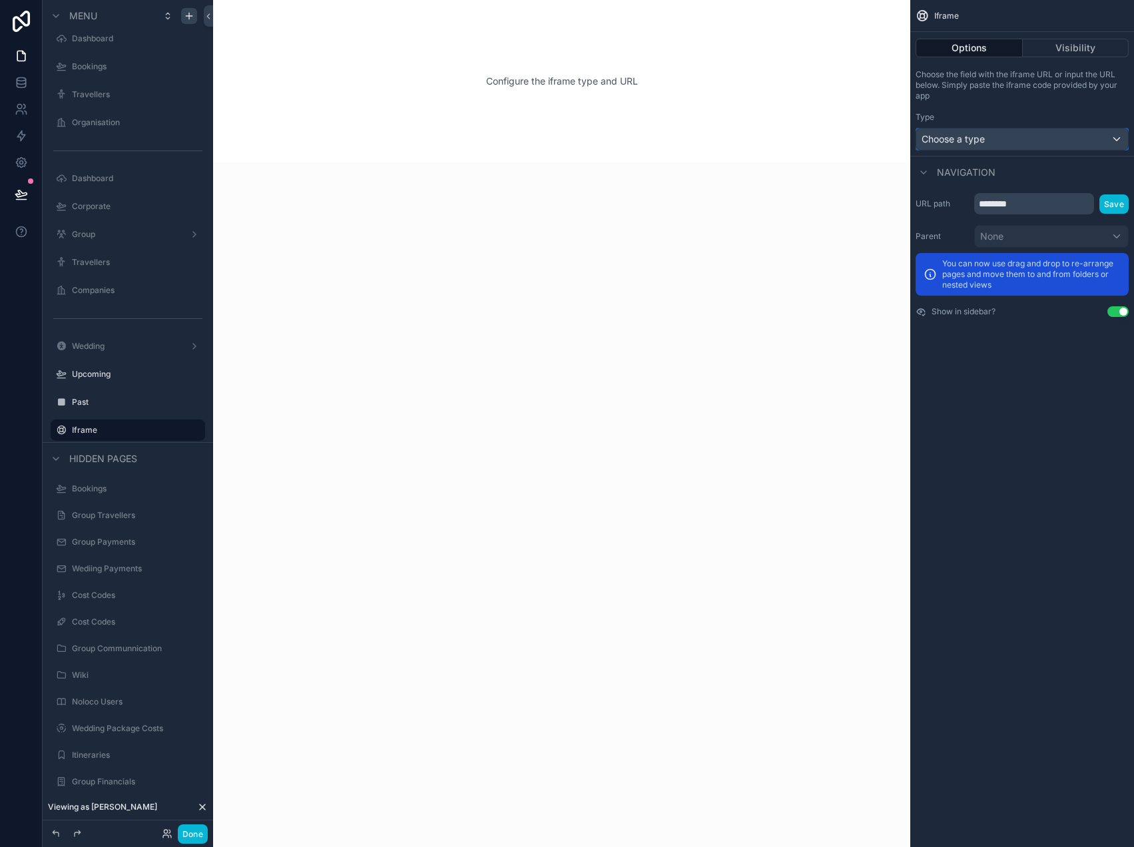
click at [975, 140] on span "Choose a type" at bounding box center [952, 138] width 63 height 11
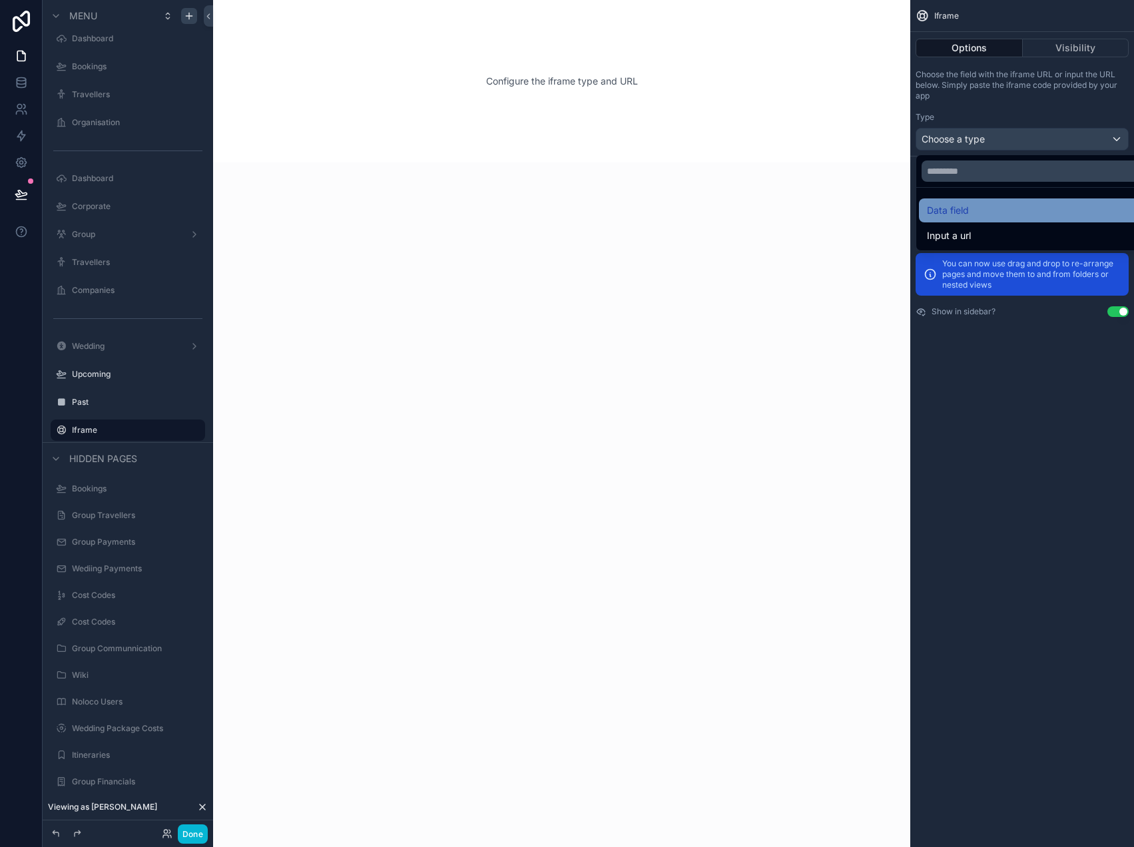
click at [985, 212] on div "Data field" at bounding box center [1037, 210] width 221 height 16
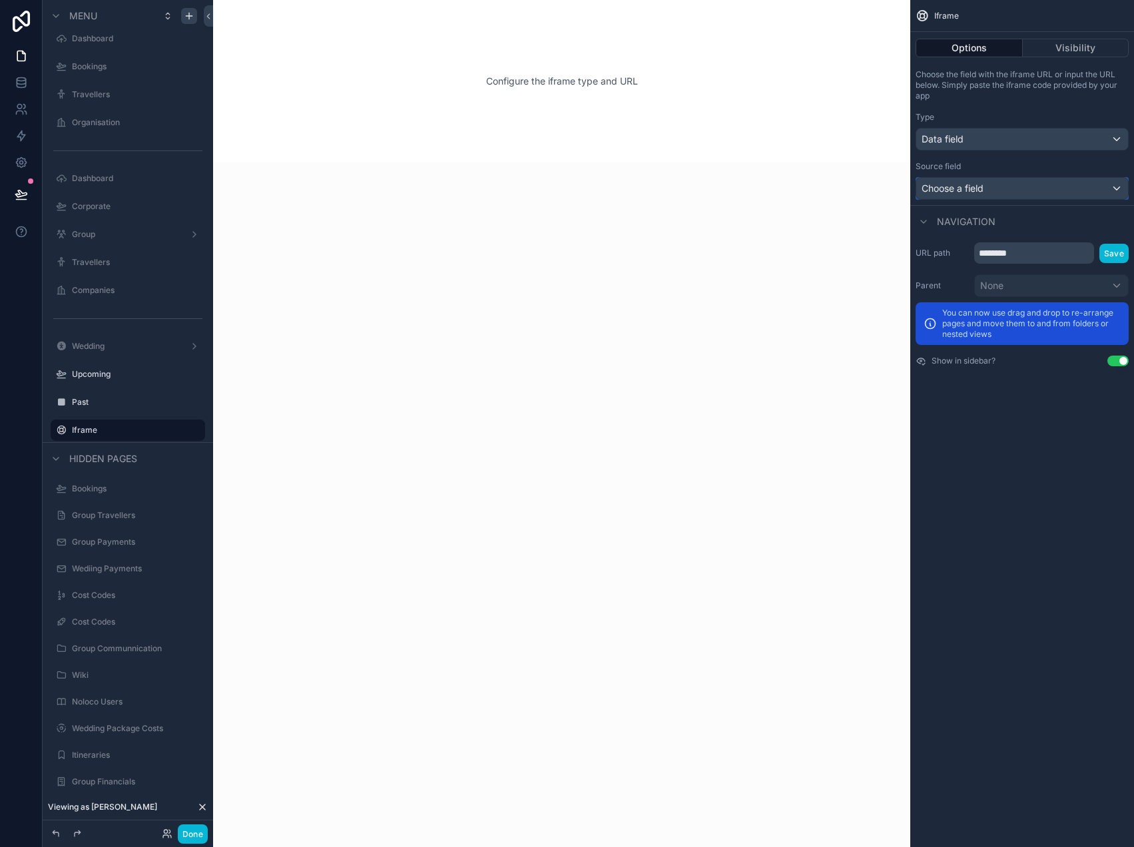
click at [1011, 185] on div "Choose a field" at bounding box center [1022, 188] width 212 height 21
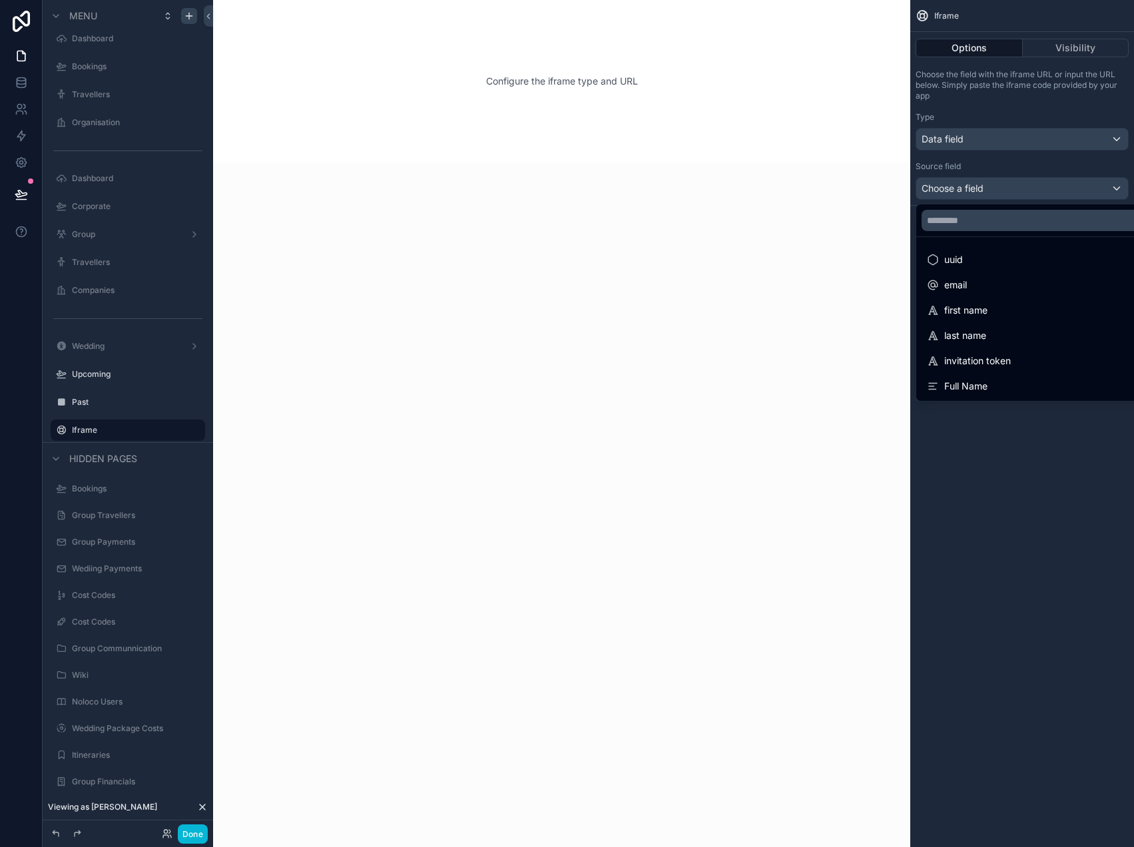
click at [1014, 192] on div "scrollable content" at bounding box center [567, 423] width 1134 height 847
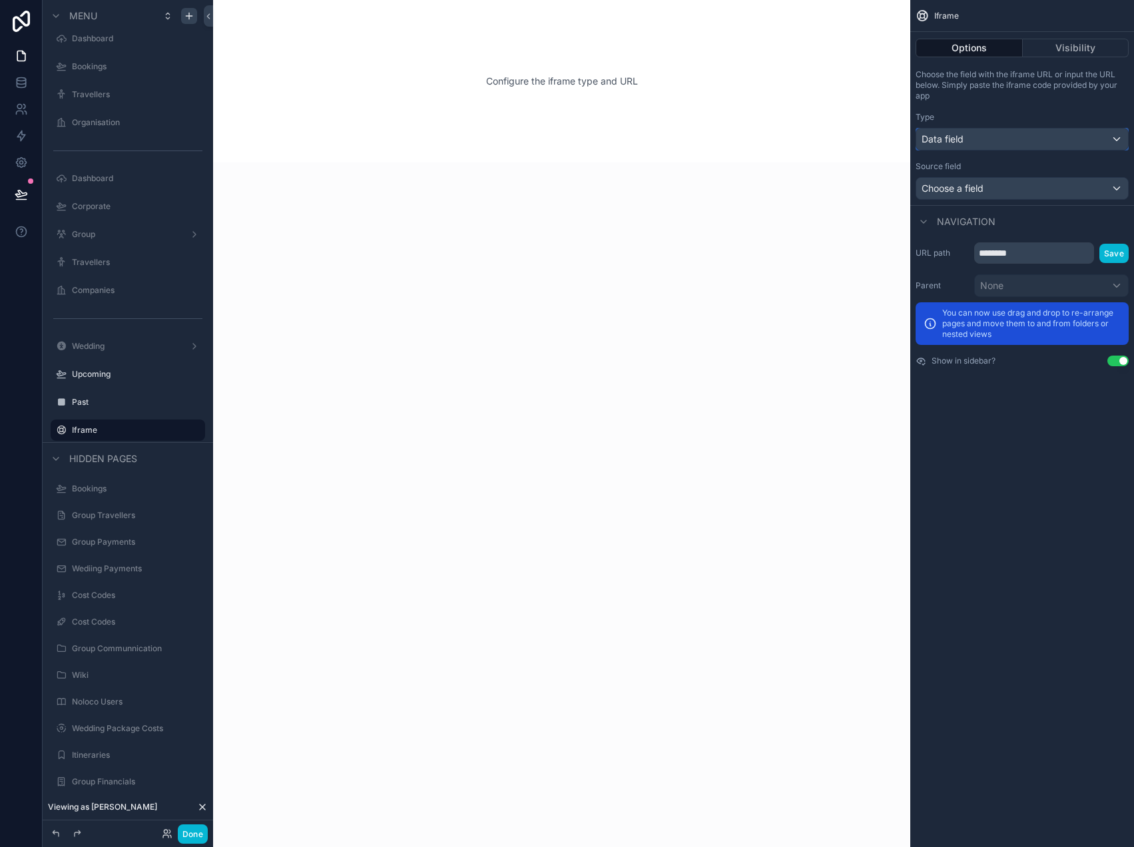
click at [1013, 146] on div "Data field" at bounding box center [1022, 138] width 212 height 21
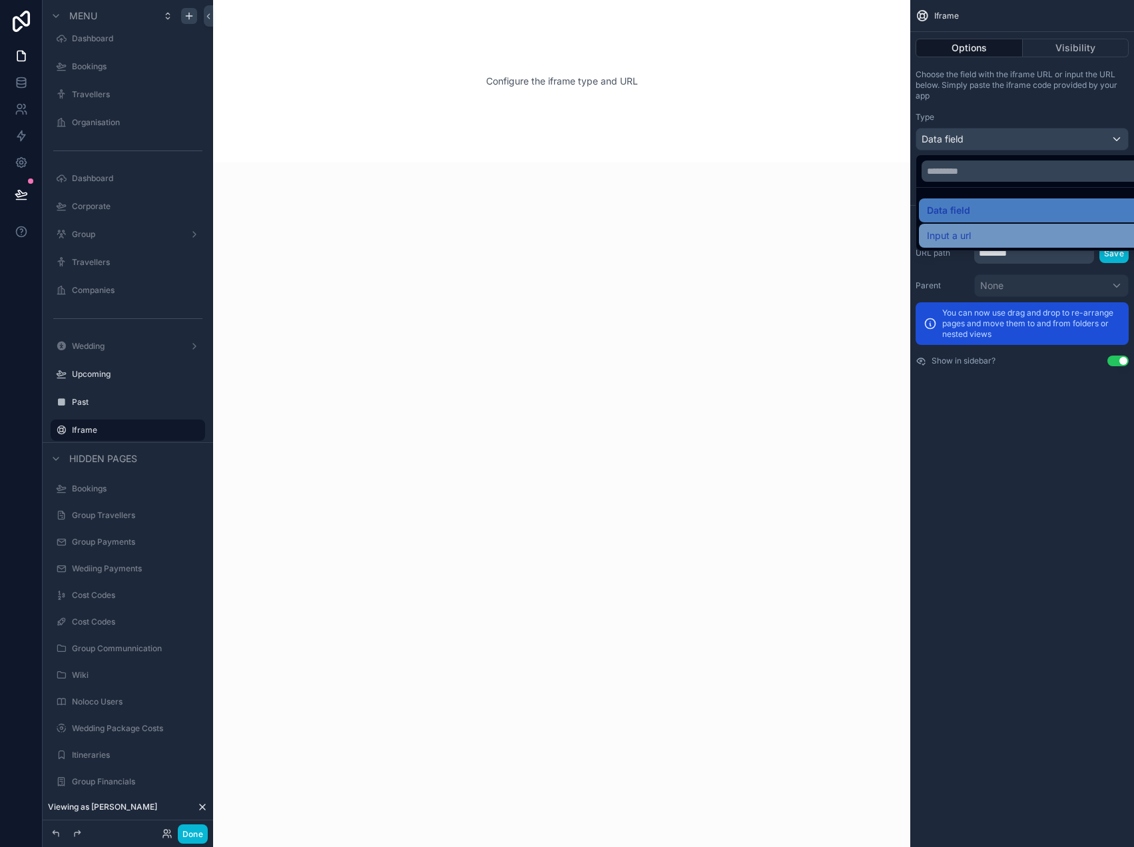
click at [997, 233] on div "Input a url" at bounding box center [1037, 236] width 221 height 16
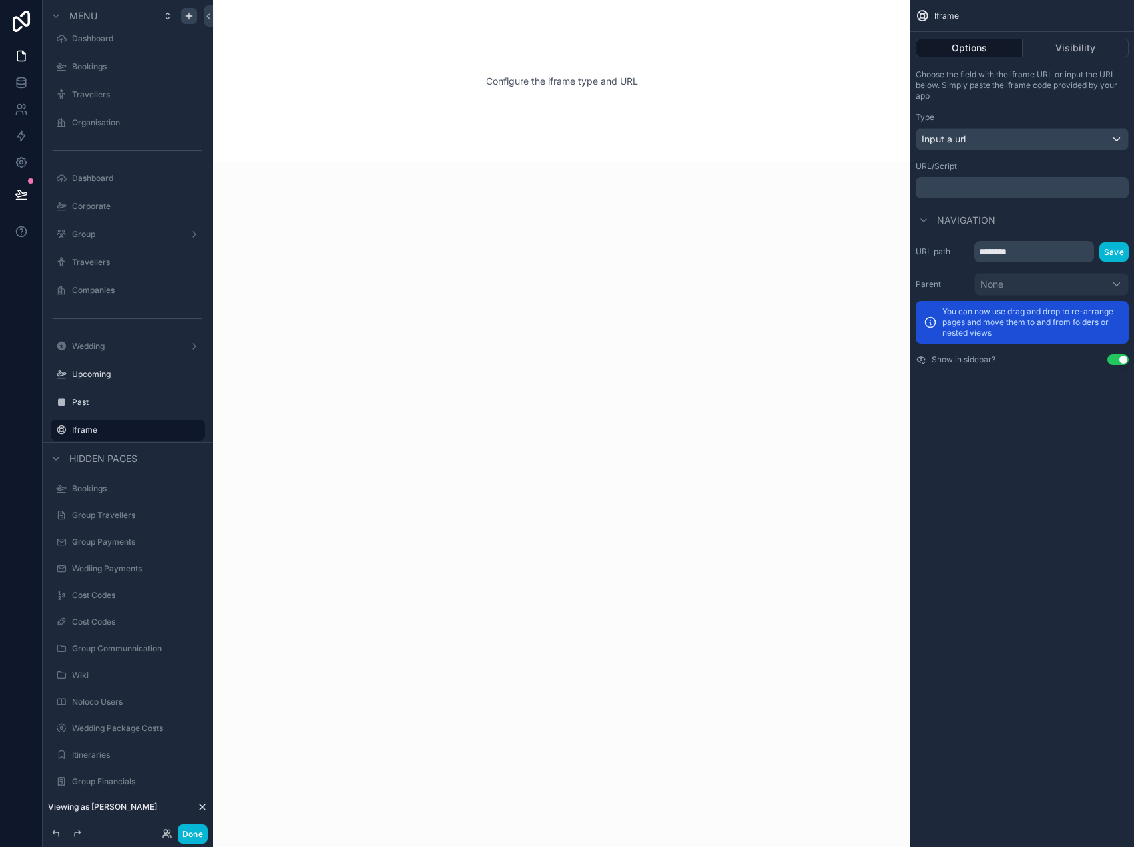
click at [1004, 190] on p "﻿" at bounding box center [1023, 187] width 205 height 11
click at [976, 469] on div "Iframe Options Visibility Choose the field with the iframe URL or input the URL…" at bounding box center [1022, 423] width 224 height 847
click at [190, 427] on icon "scrollable content" at bounding box center [194, 430] width 11 height 11
click at [237, 437] on span "Remove" at bounding box center [254, 439] width 35 height 13
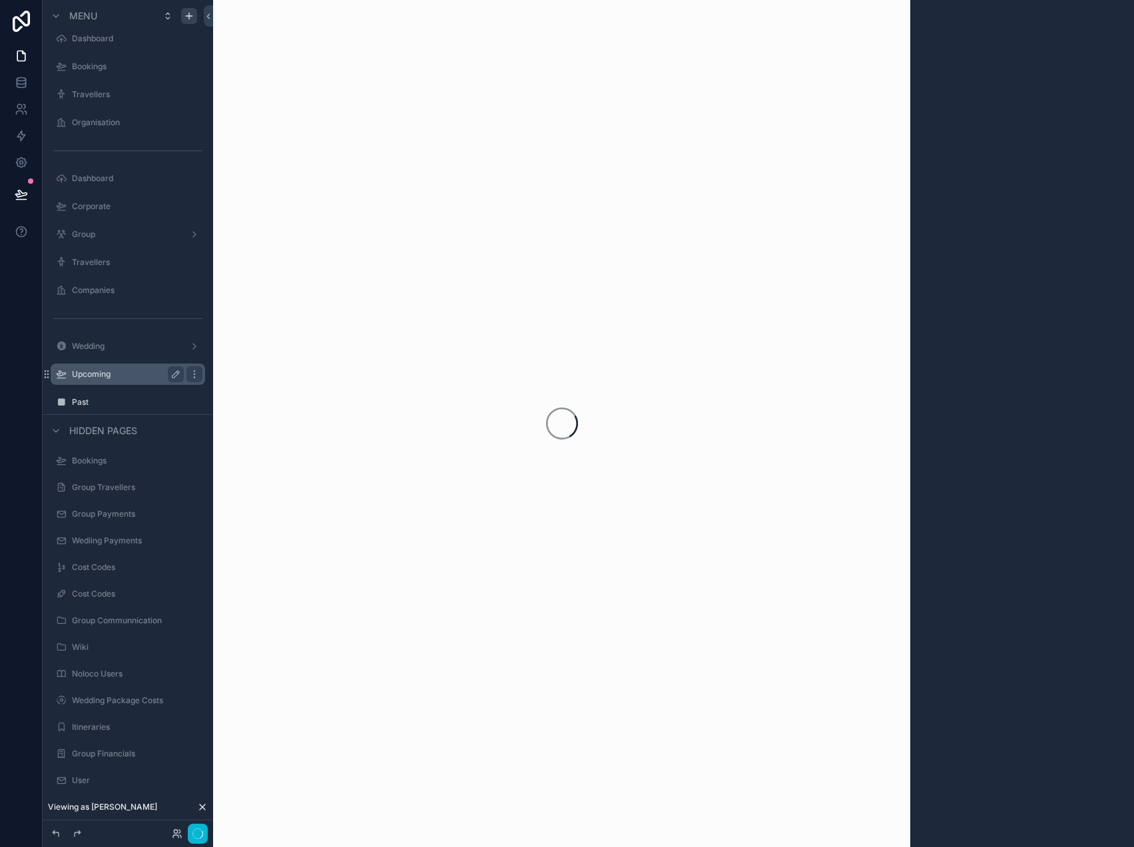
click at [106, 375] on label "Upcoming" at bounding box center [125, 374] width 107 height 11
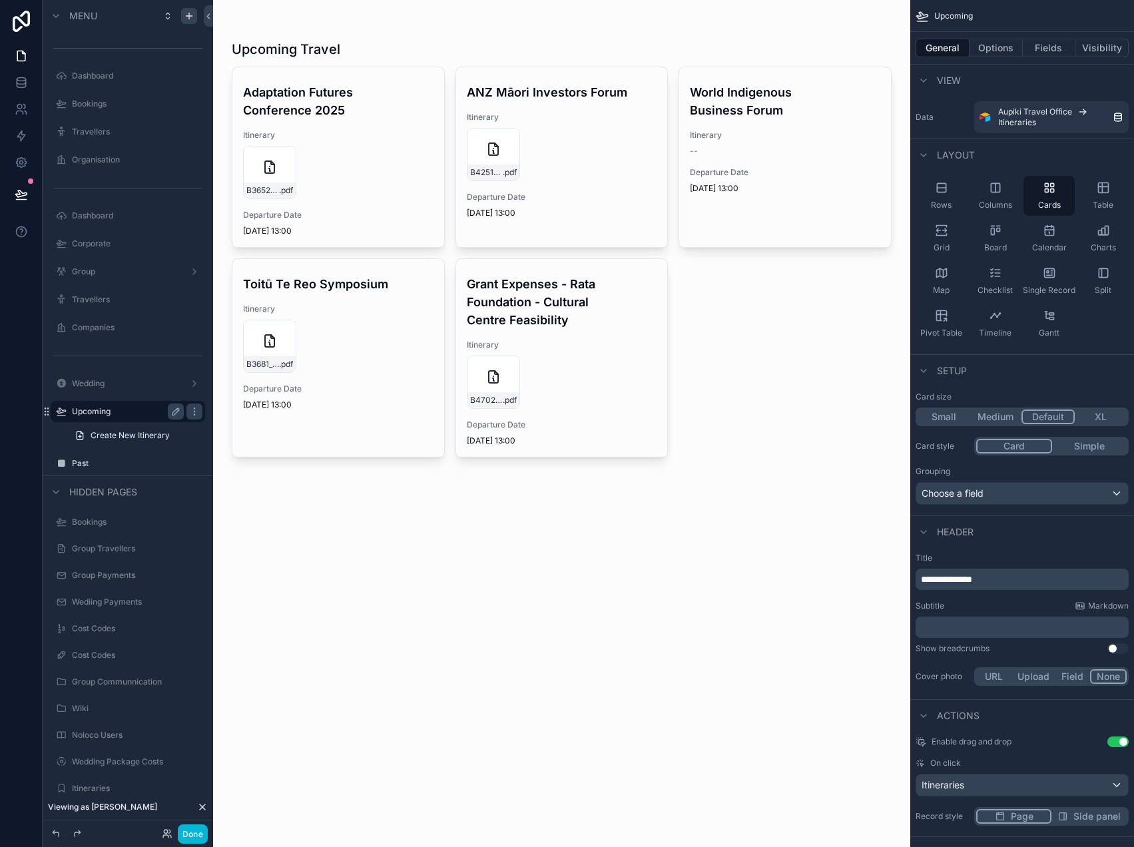
click at [364, 150] on div "scrollable content" at bounding box center [561, 250] width 681 height 500
click at [191, 11] on icon "scrollable content" at bounding box center [189, 16] width 11 height 11
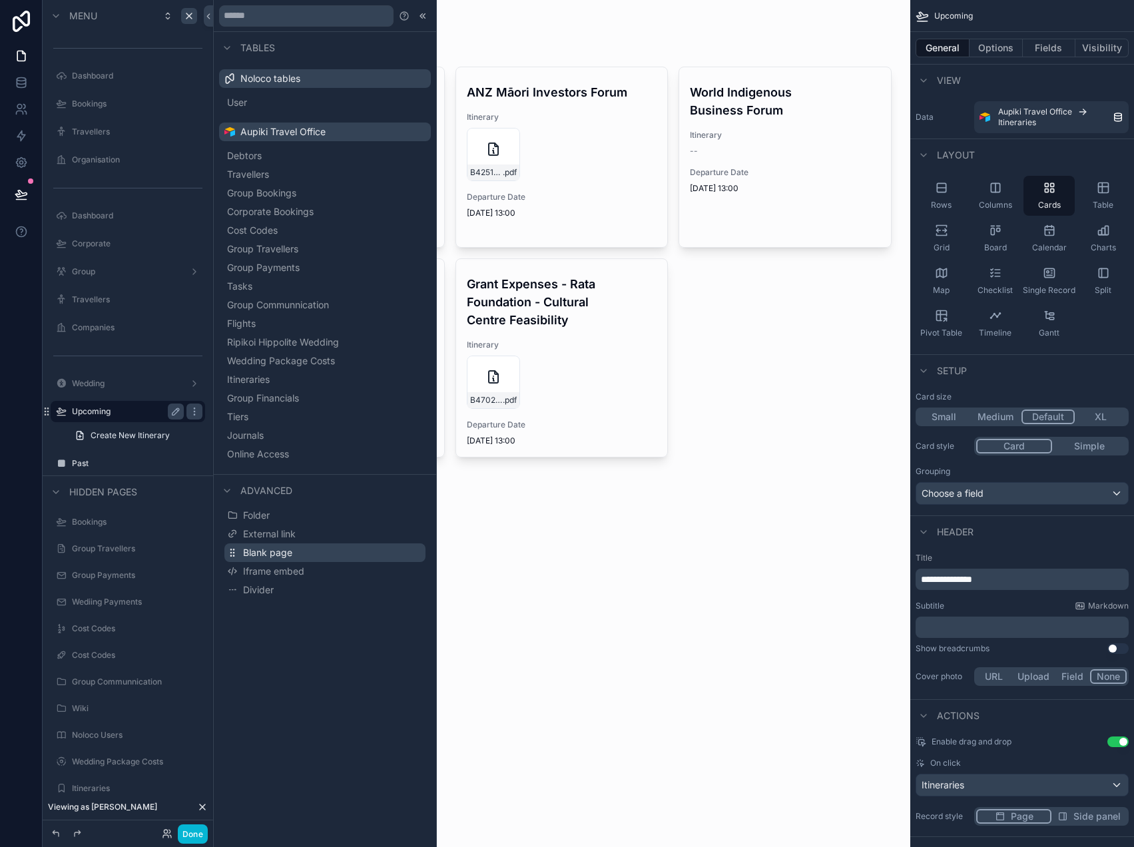
click at [290, 549] on span "Blank page" at bounding box center [267, 552] width 49 height 13
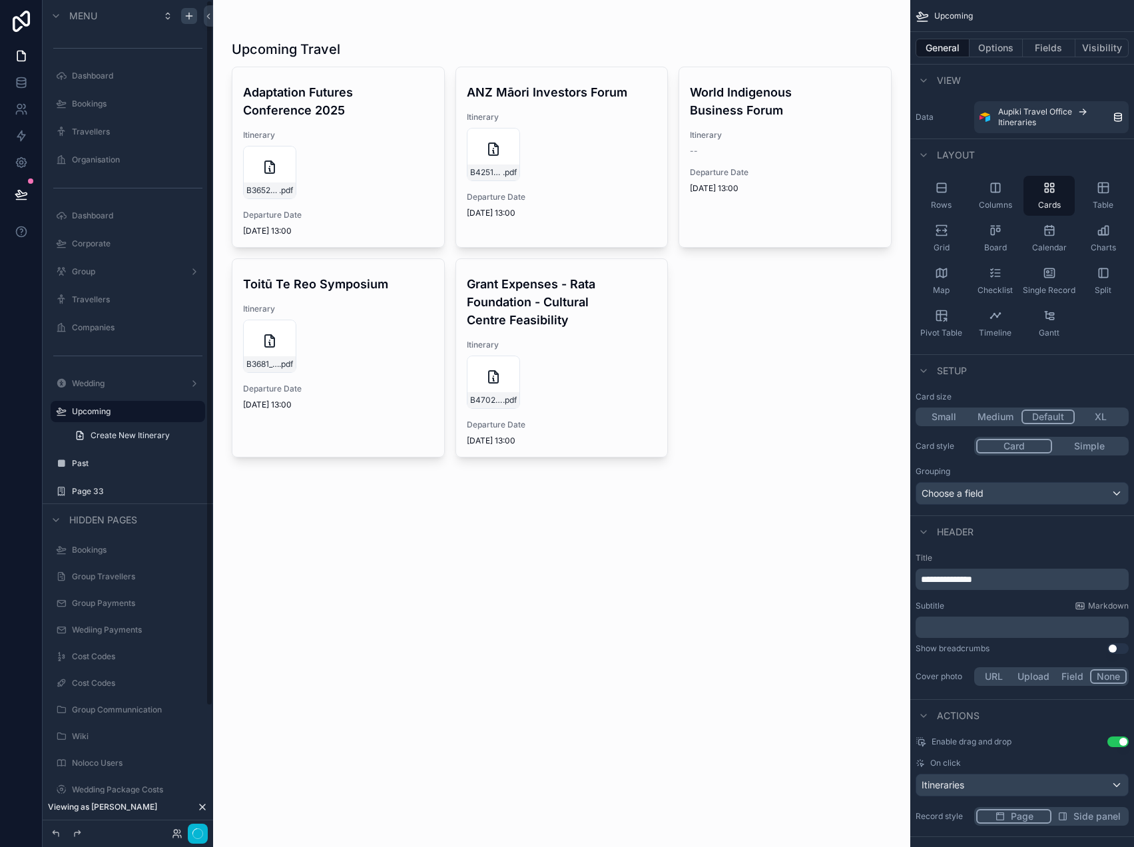
scroll to position [37, 0]
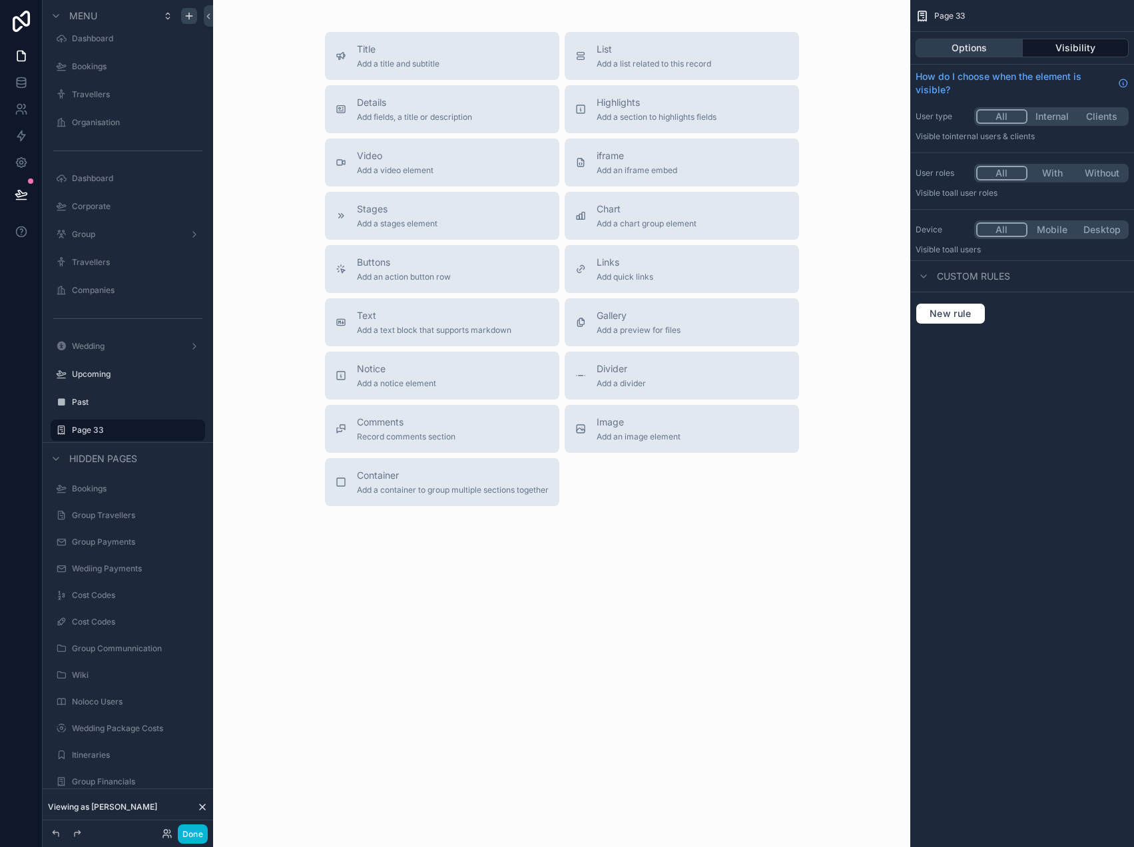
click at [981, 49] on button "Options" at bounding box center [968, 48] width 107 height 19
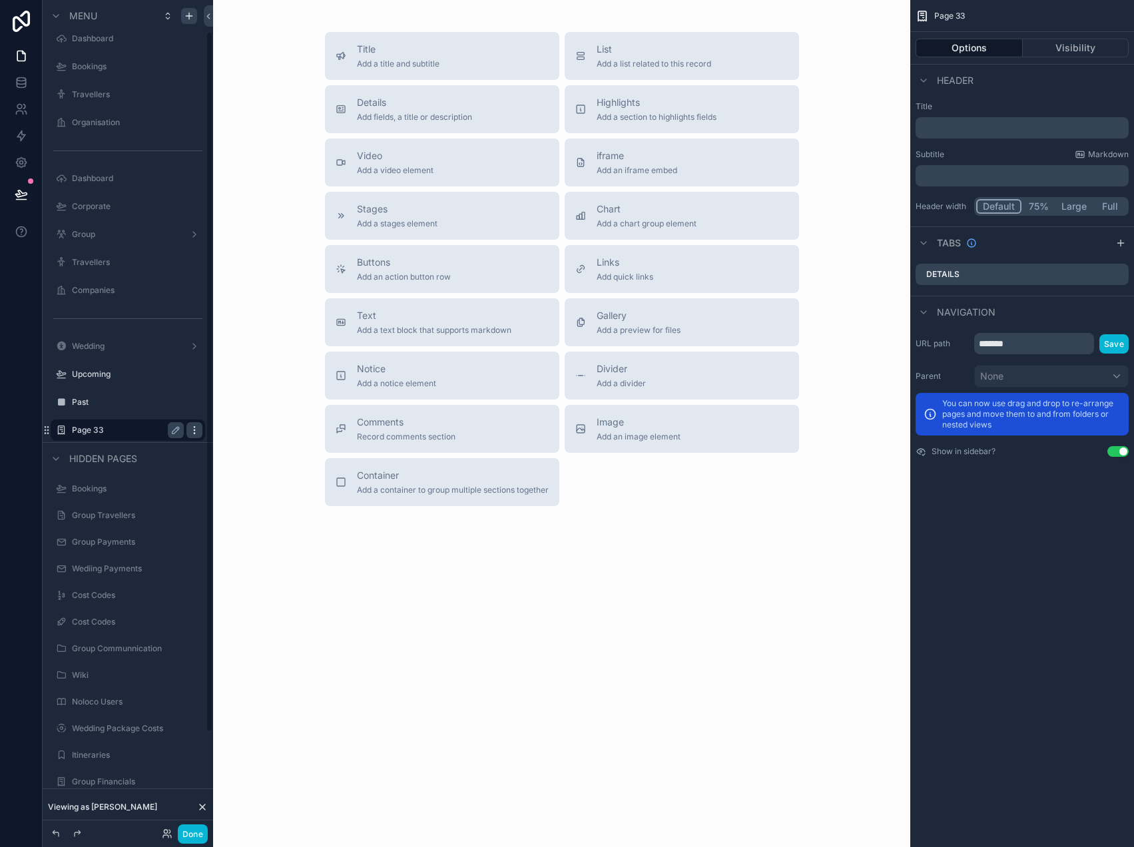
click at [198, 431] on icon "scrollable content" at bounding box center [194, 430] width 11 height 11
click at [240, 465] on span "Remove" at bounding box center [254, 463] width 35 height 13
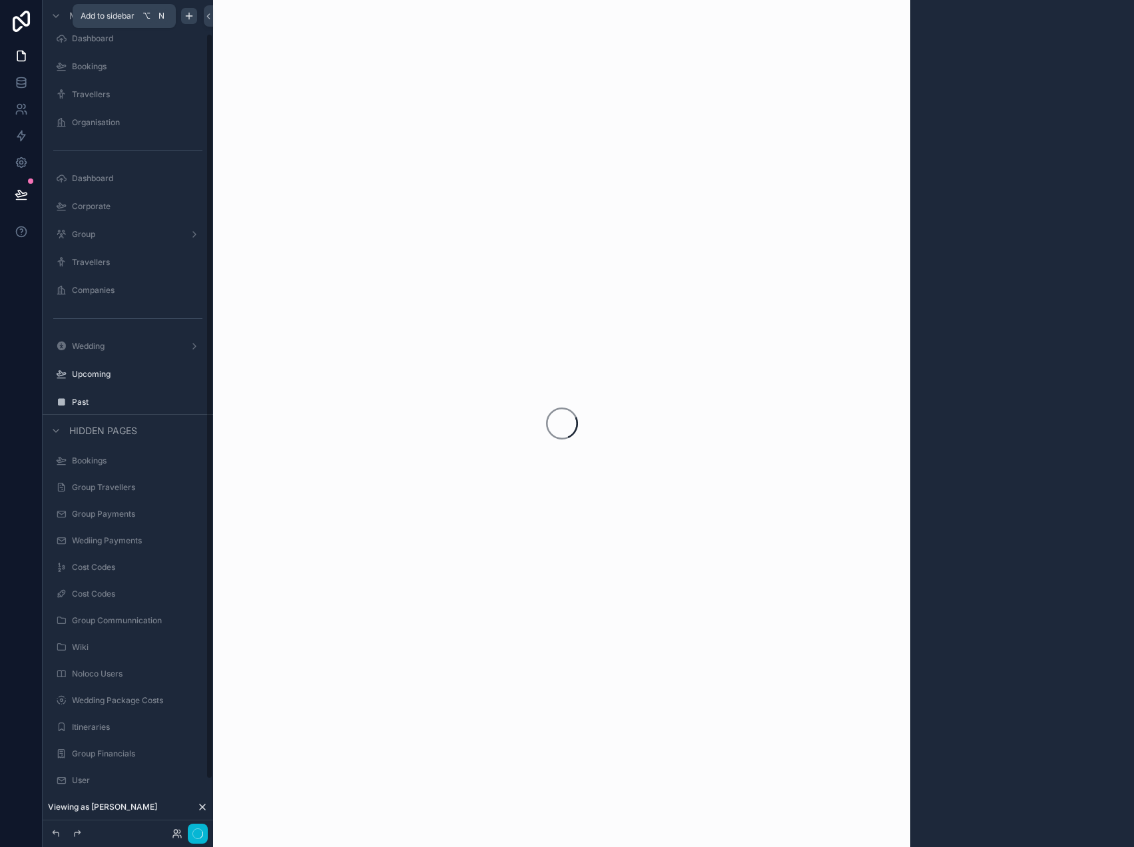
click at [190, 15] on icon "scrollable content" at bounding box center [189, 16] width 11 height 11
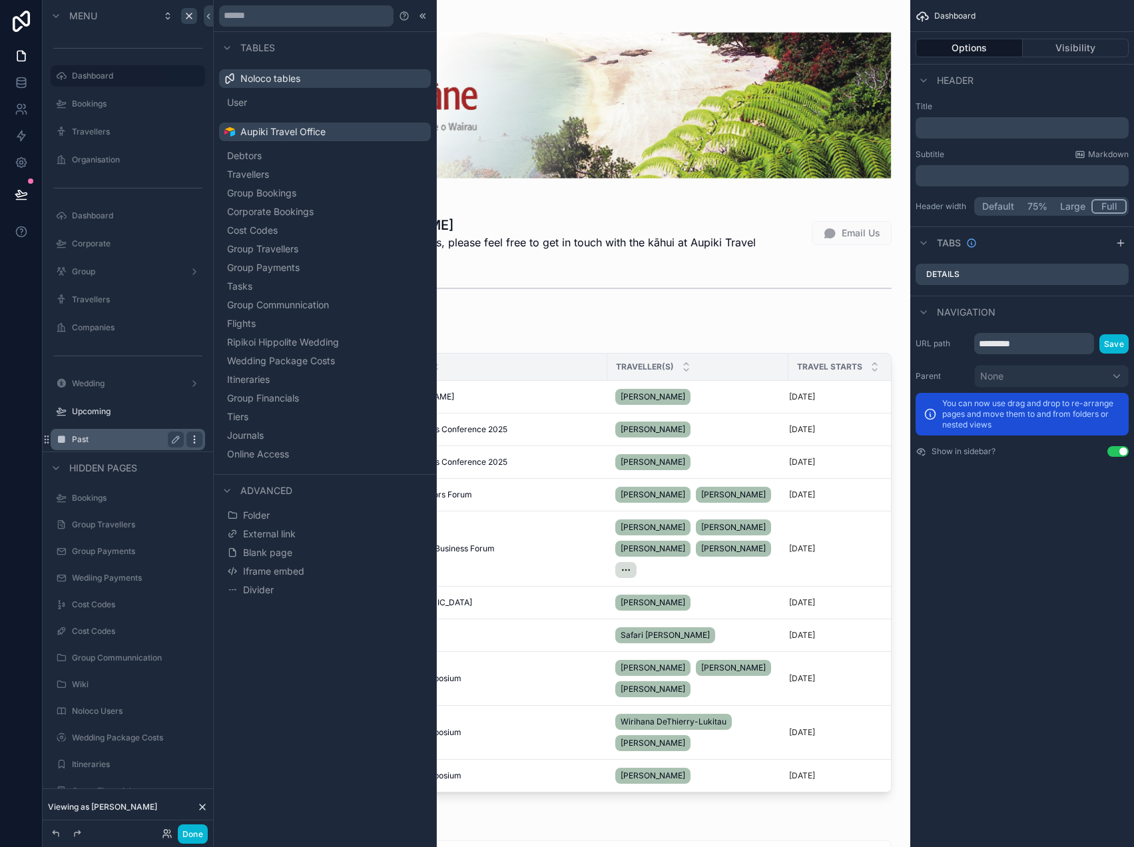
click at [192, 442] on icon "scrollable content" at bounding box center [194, 439] width 11 height 11
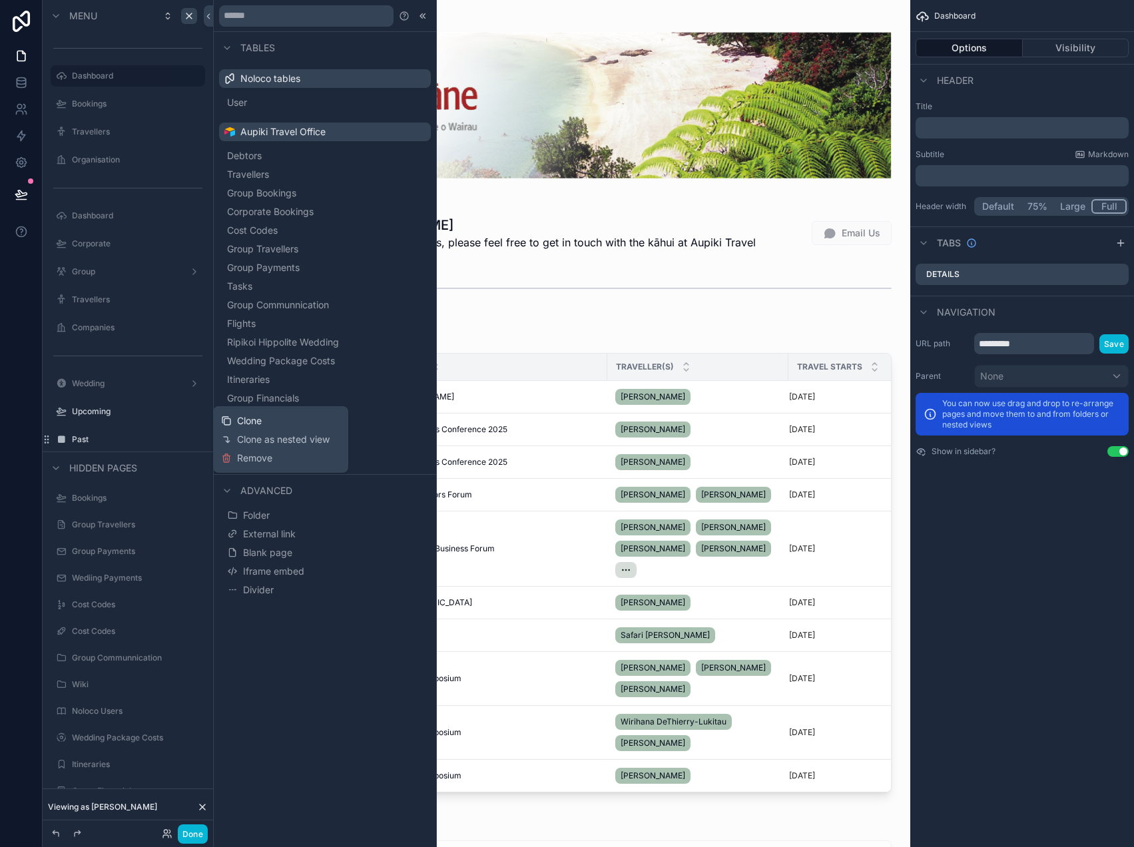
click at [234, 426] on div "Clone" at bounding box center [241, 420] width 41 height 13
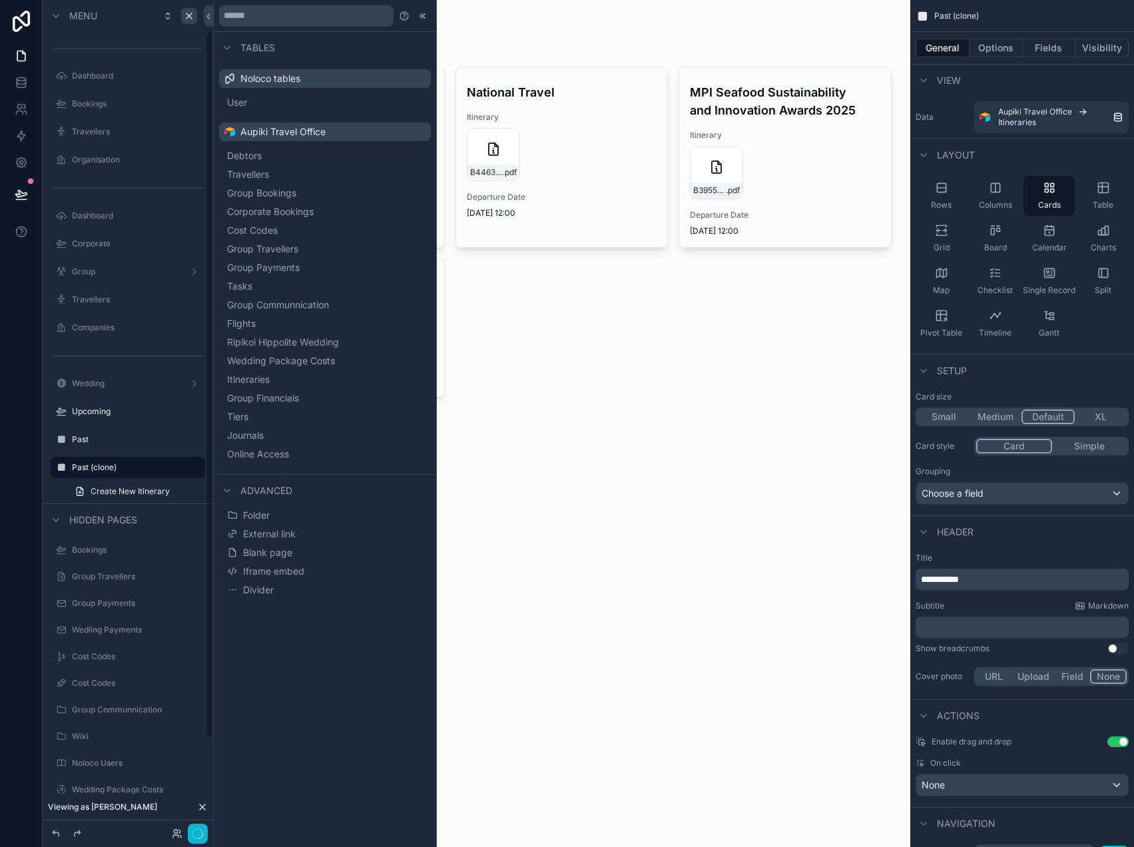
scroll to position [37, 0]
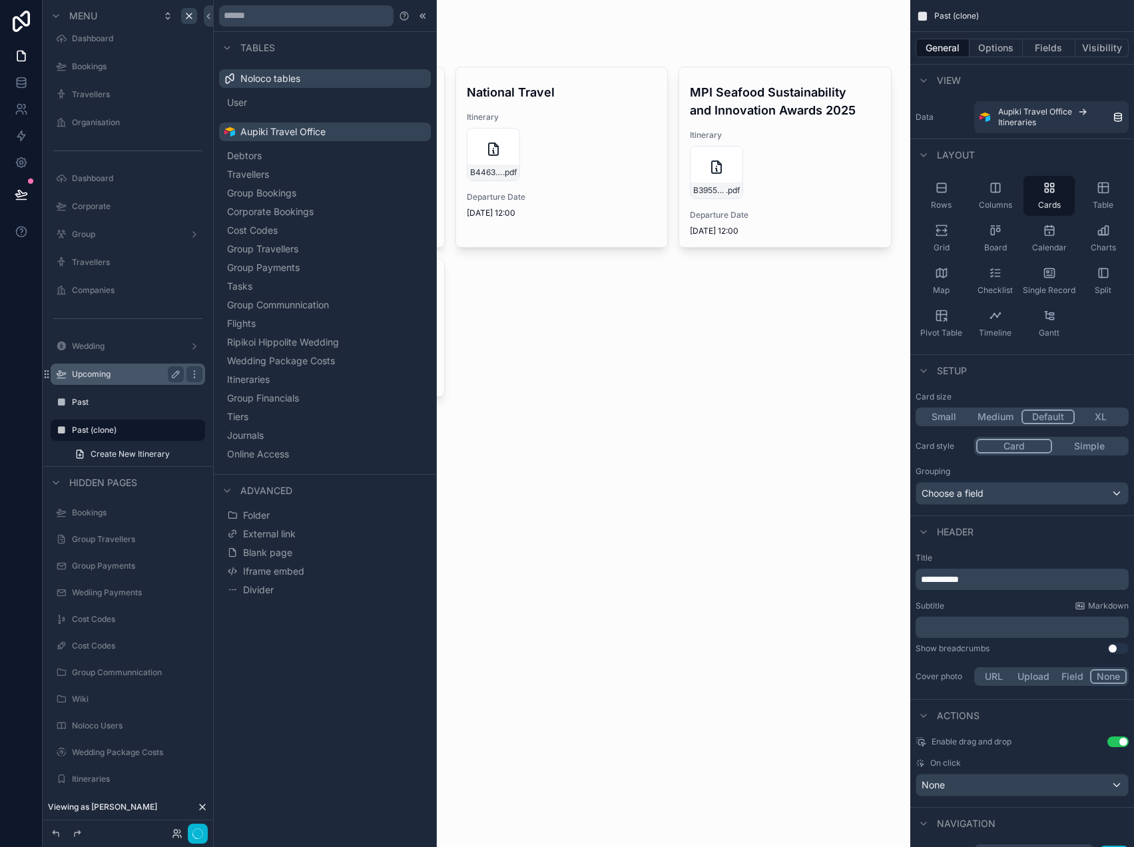
click at [105, 374] on label "Upcoming" at bounding box center [125, 374] width 107 height 11
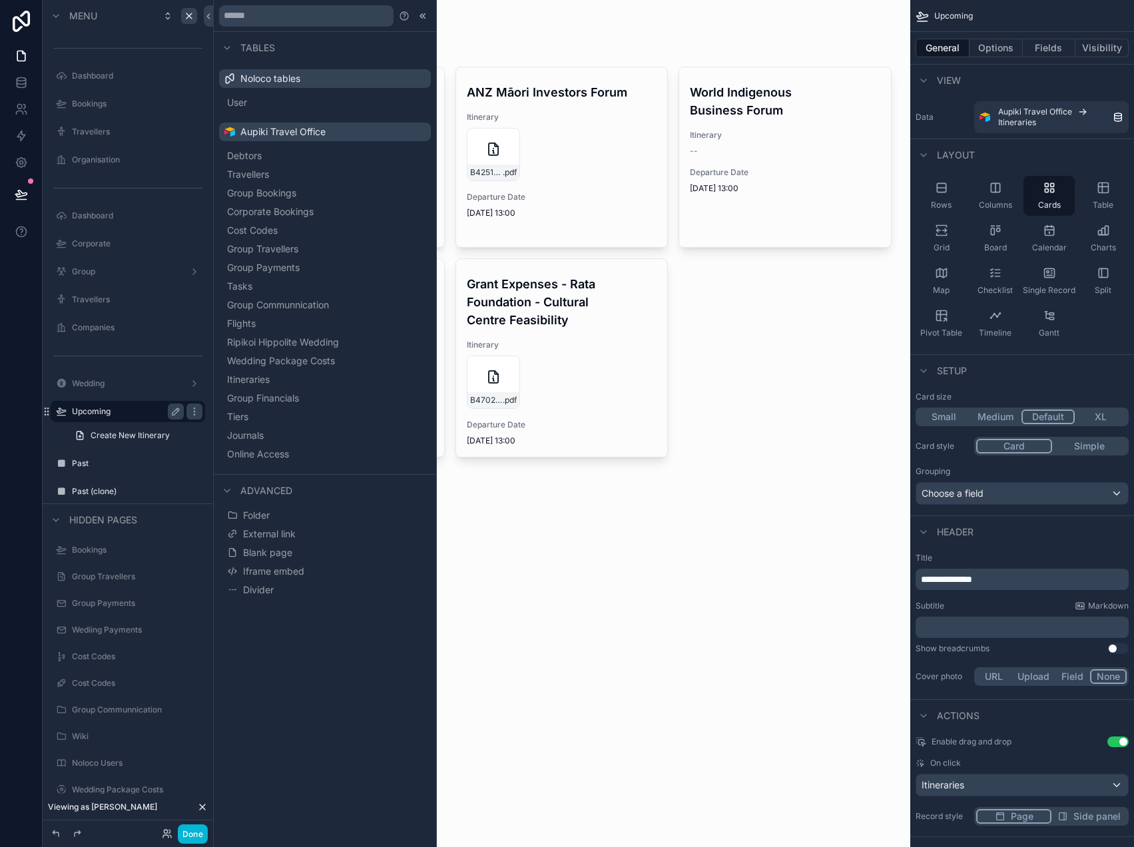
click at [676, 311] on div "scrollable content" at bounding box center [561, 250] width 681 height 500
click at [422, 19] on icon at bounding box center [422, 16] width 11 height 11
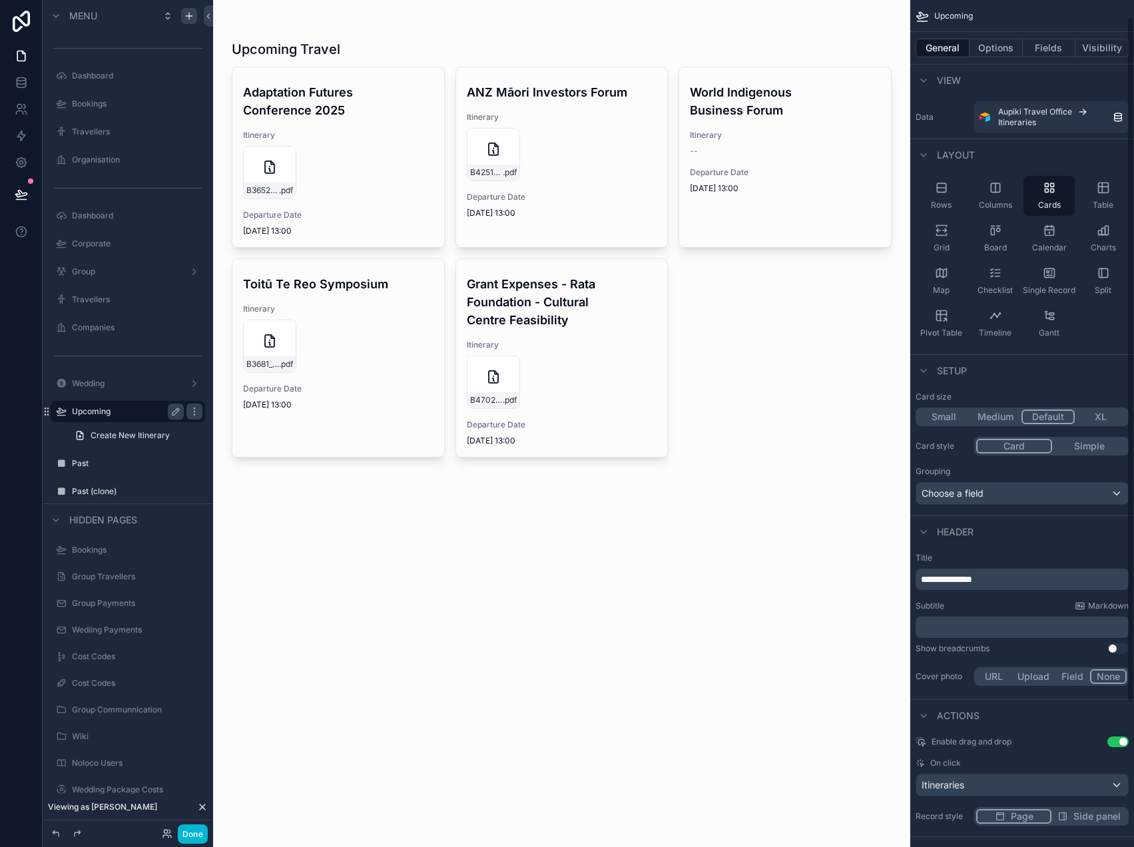
scroll to position [198, 0]
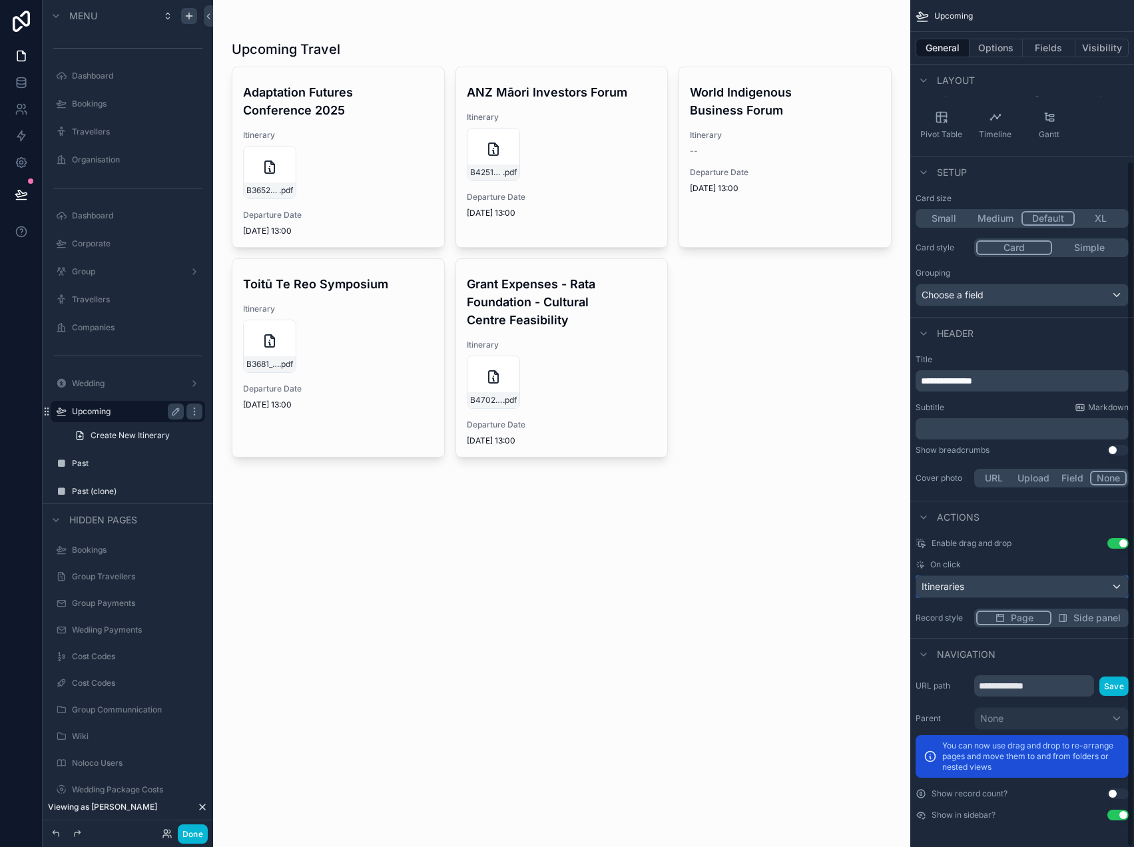
click at [990, 594] on div "Itineraries" at bounding box center [1022, 586] width 212 height 21
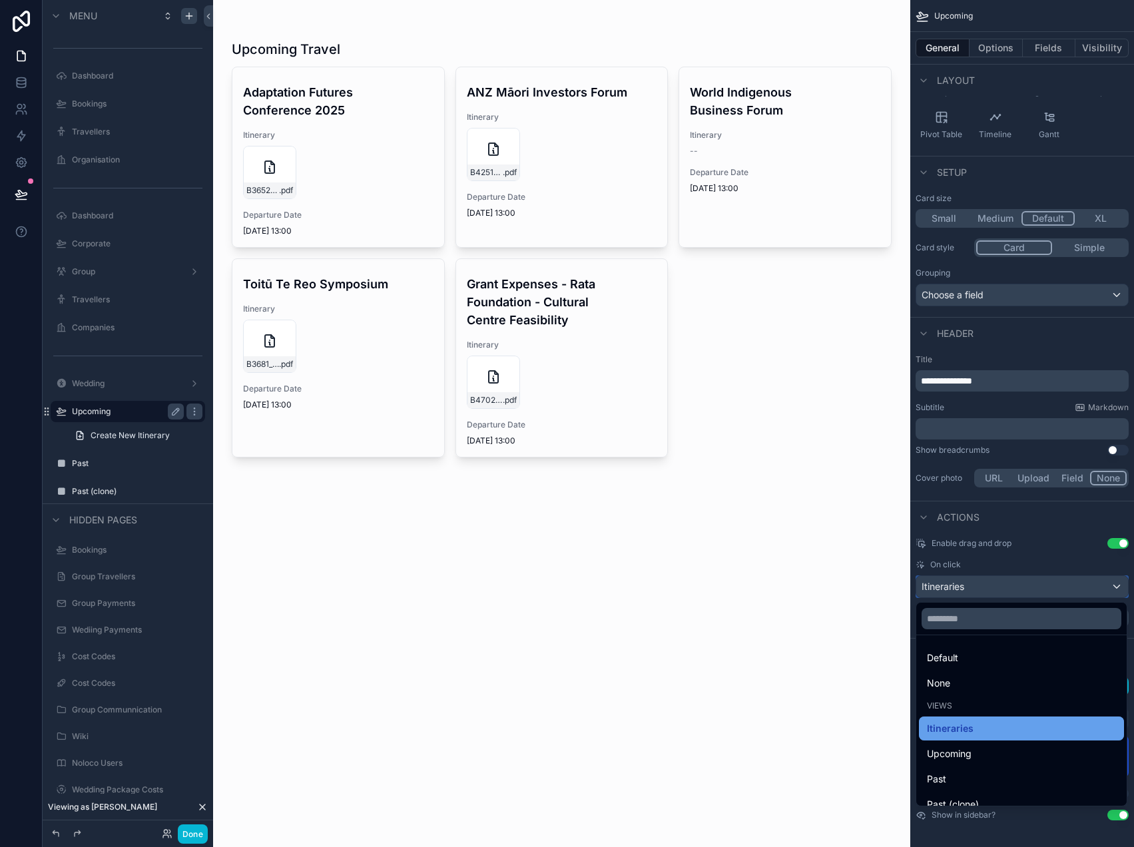
scroll to position [13, 0]
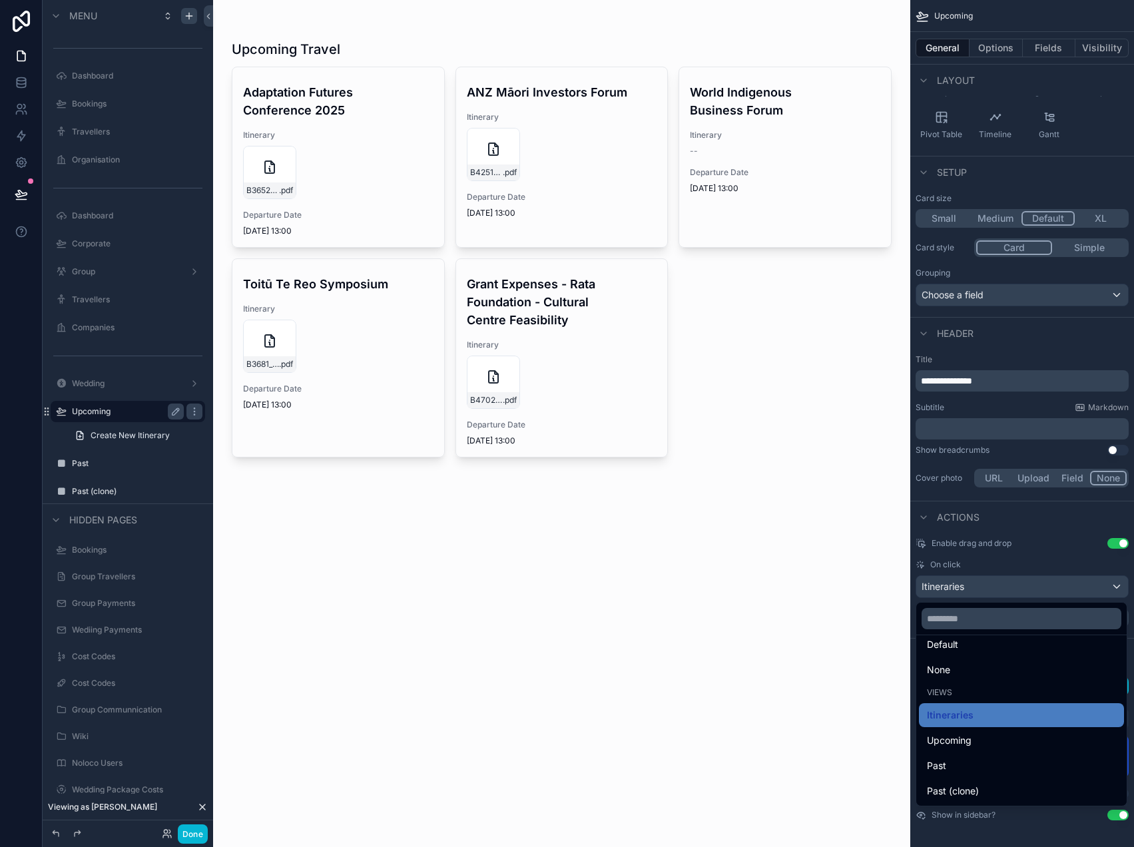
click at [517, 623] on div "Upcoming Travel Adaptation Futures Conference 2025 Itinerary B3652_COREY_HEBBER…" at bounding box center [561, 423] width 697 height 847
click at [950, 590] on div "scrollable content" at bounding box center [567, 423] width 1134 height 847
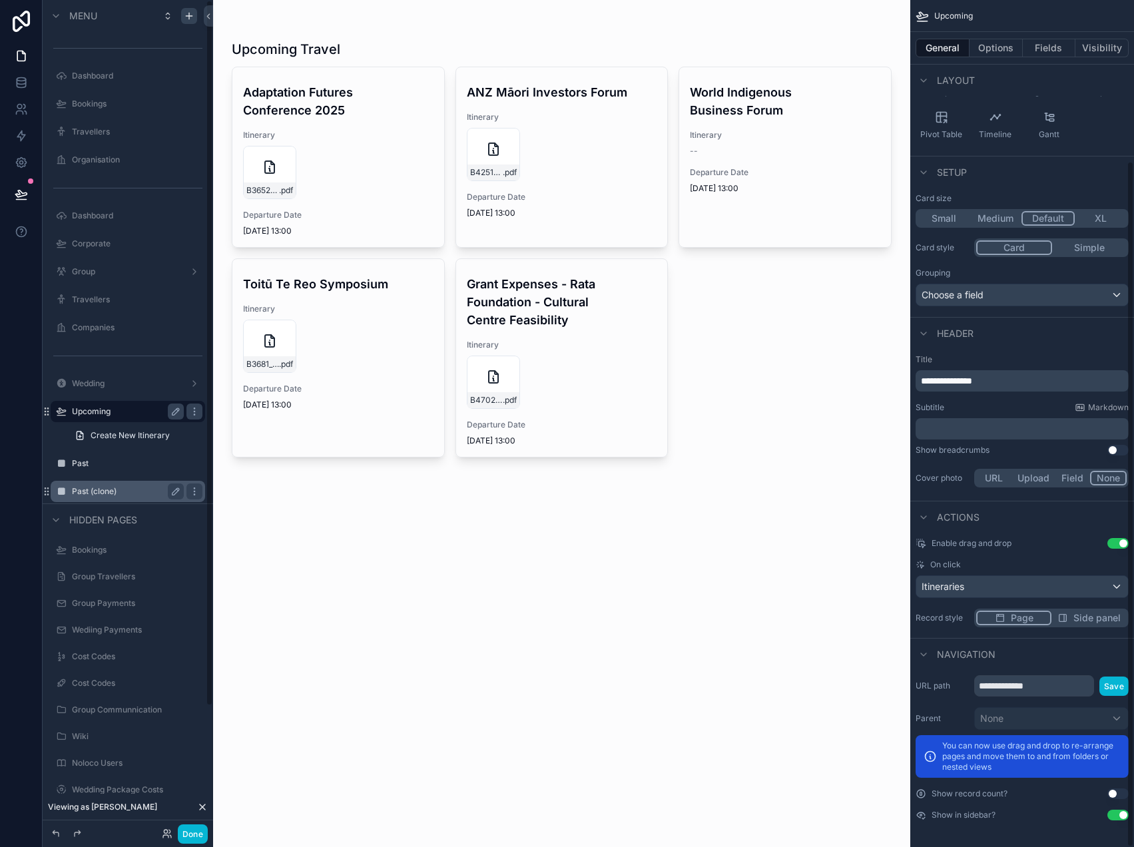
click at [119, 487] on label "Past (clone)" at bounding box center [125, 491] width 107 height 11
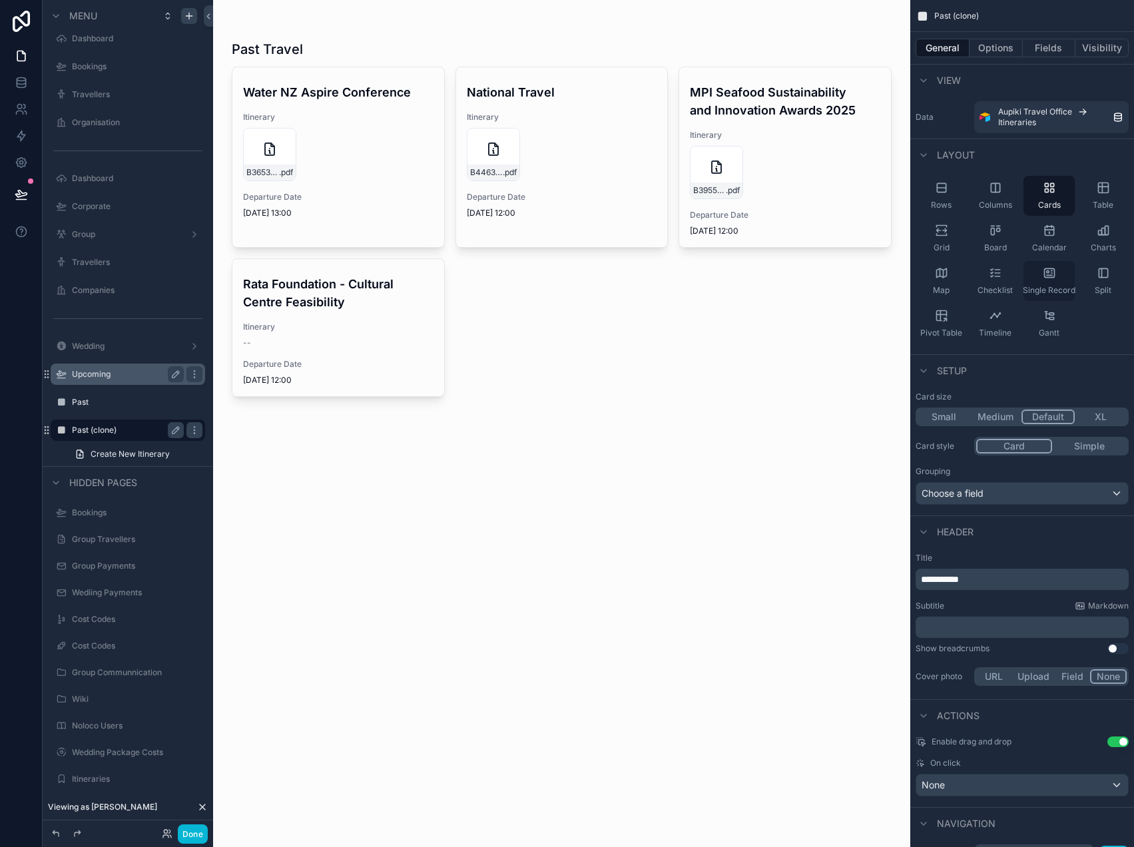
click at [1054, 283] on div "Single Record" at bounding box center [1048, 281] width 51 height 40
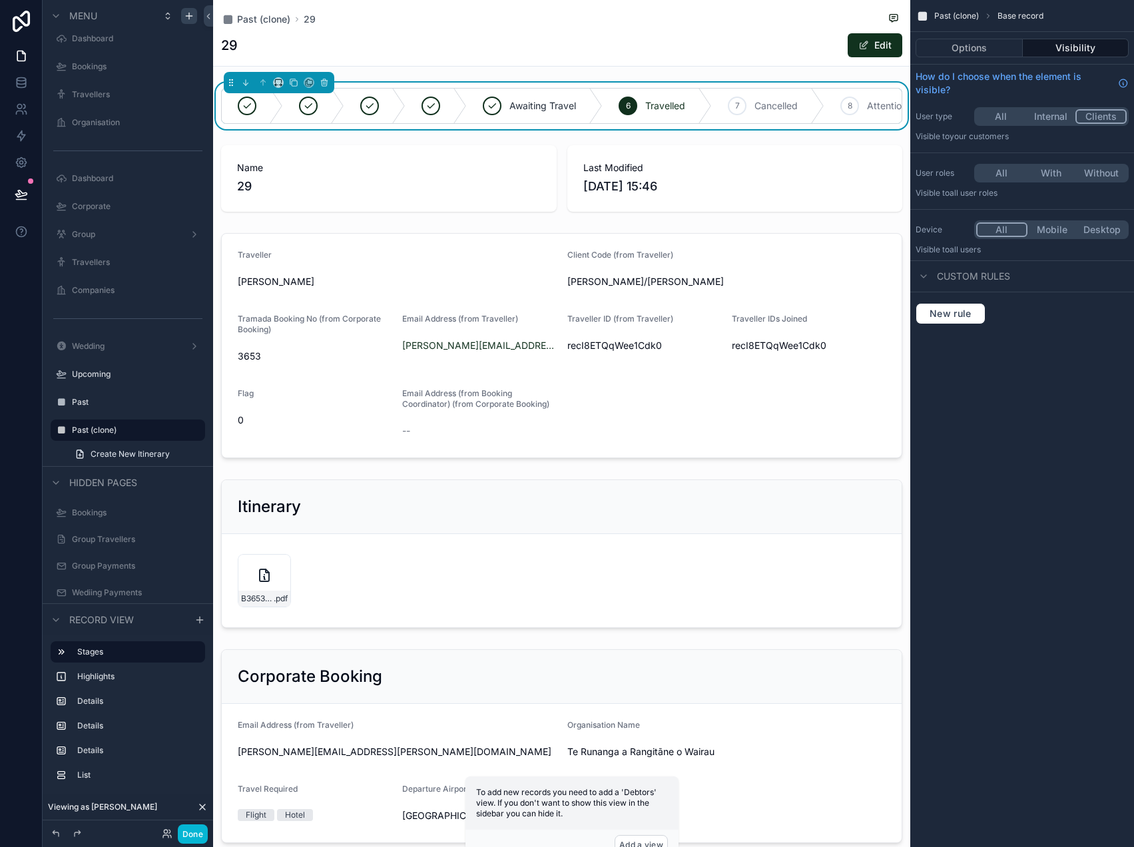
click at [334, 66] on div "Past (clone) 29 29 Edit" at bounding box center [561, 33] width 697 height 67
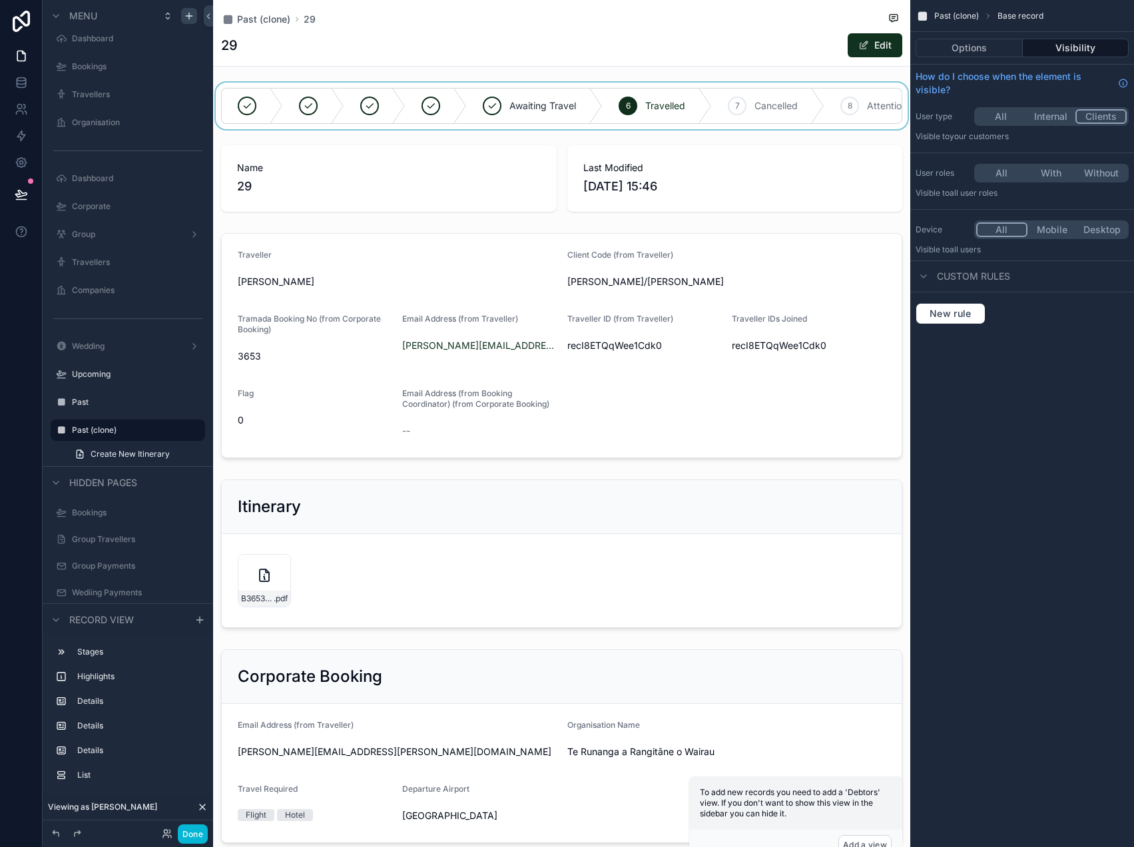
click at [321, 87] on div "scrollable content" at bounding box center [561, 106] width 697 height 47
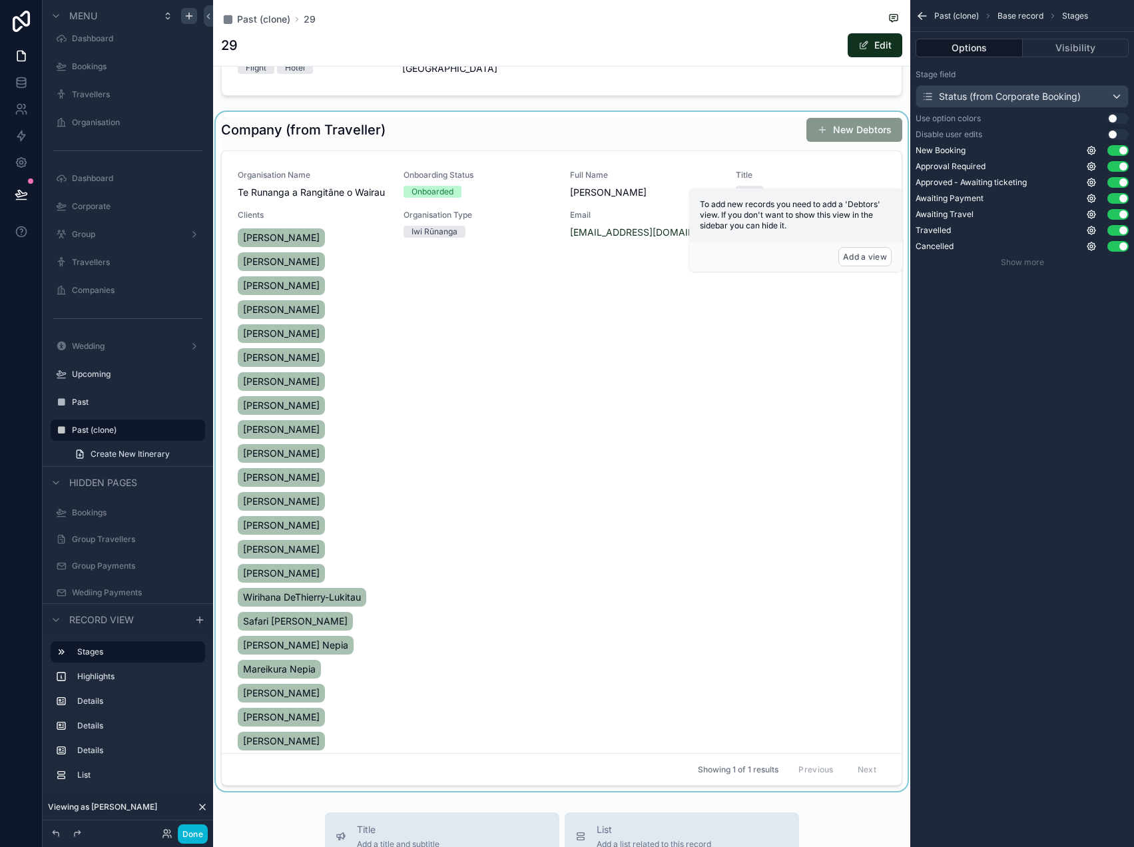
scroll to position [771, 0]
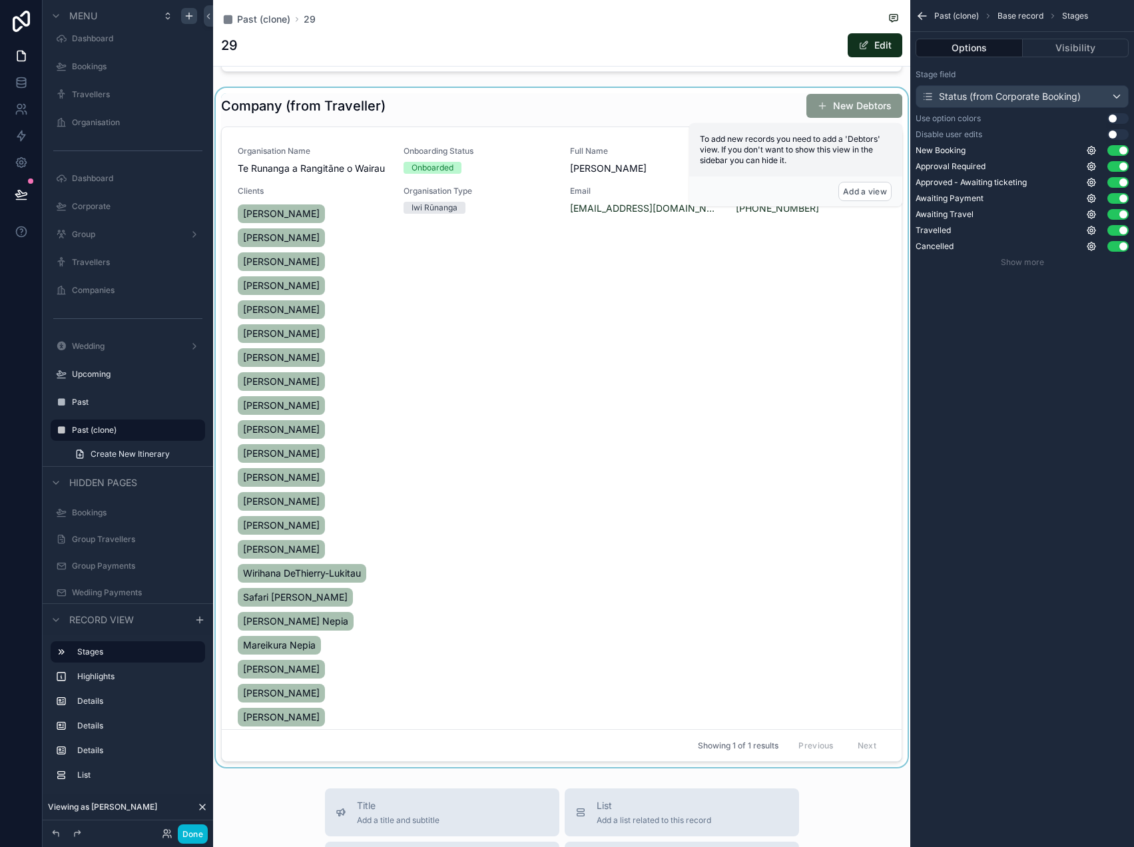
click at [547, 322] on div "scrollable content" at bounding box center [561, 427] width 697 height 679
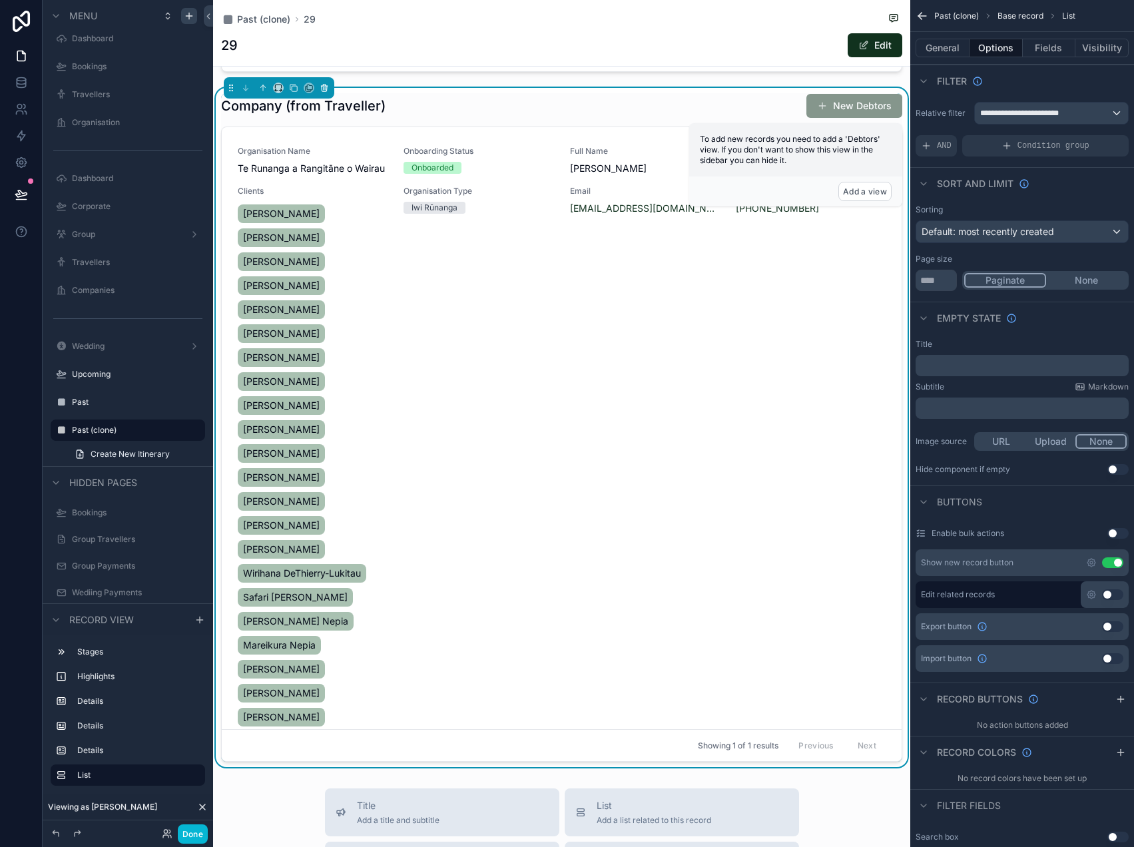
click at [330, 87] on button "scrollable content" at bounding box center [324, 88] width 15 height 15
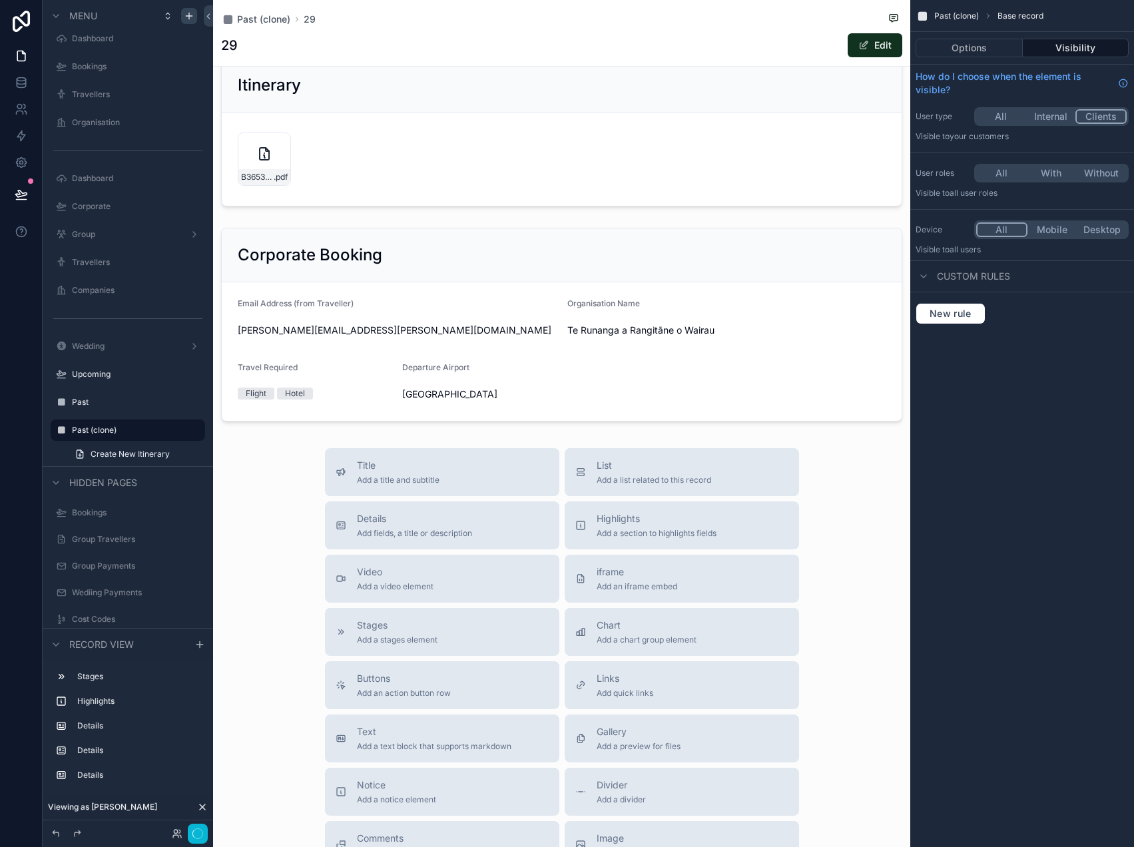
scroll to position [334, 0]
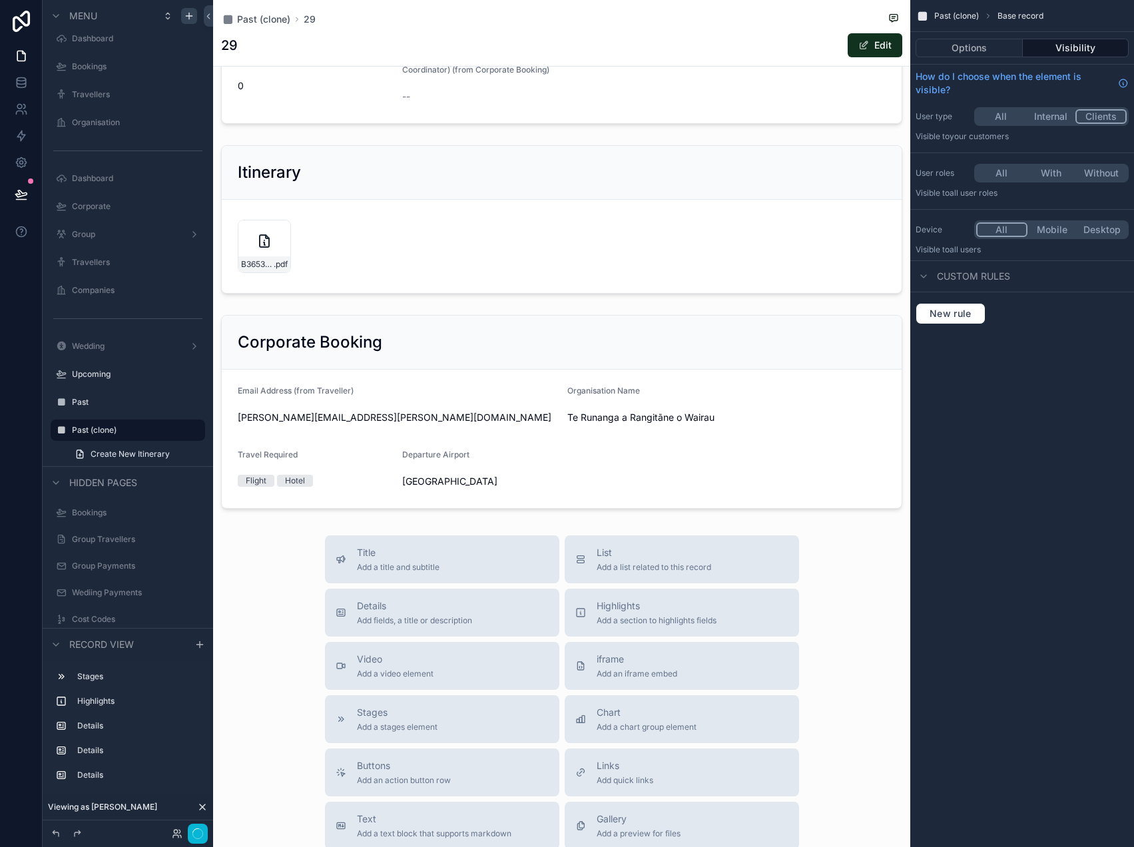
click at [405, 330] on div "scrollable content" at bounding box center [561, 391] width 697 height 1450
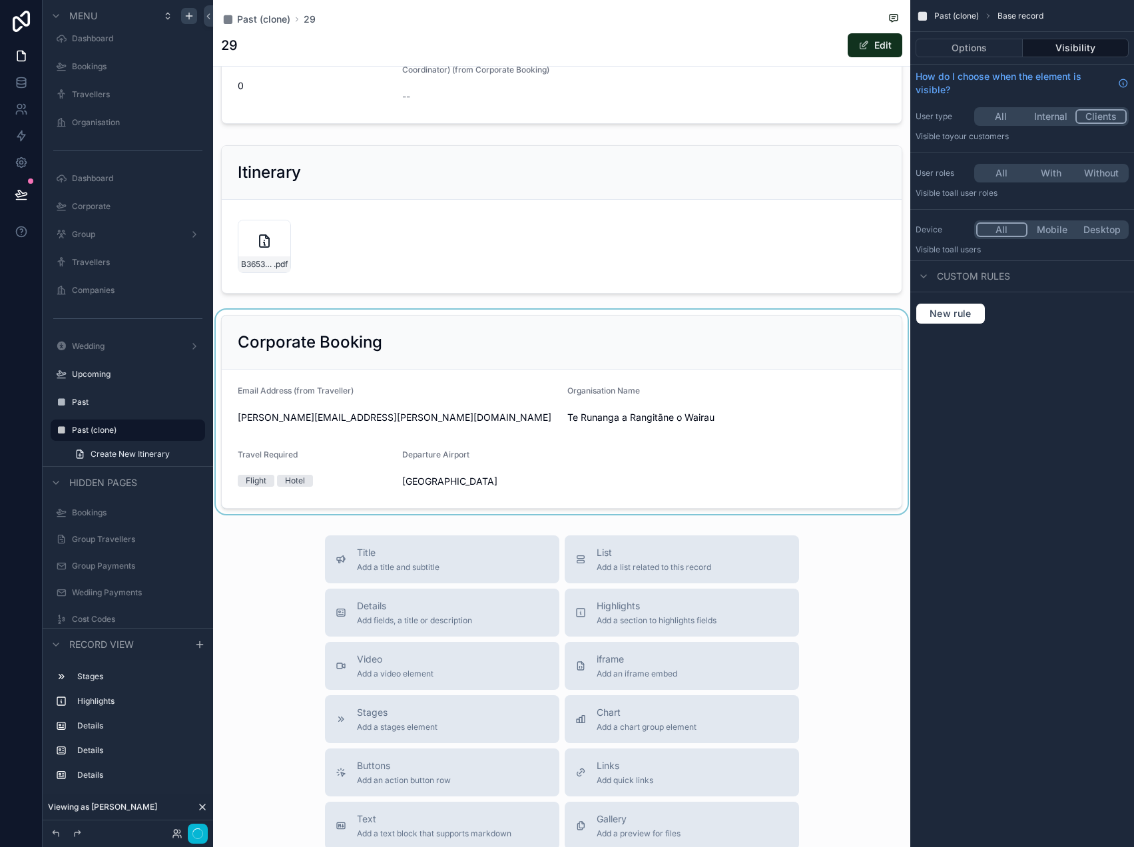
click at [357, 322] on div "scrollable content" at bounding box center [561, 412] width 697 height 204
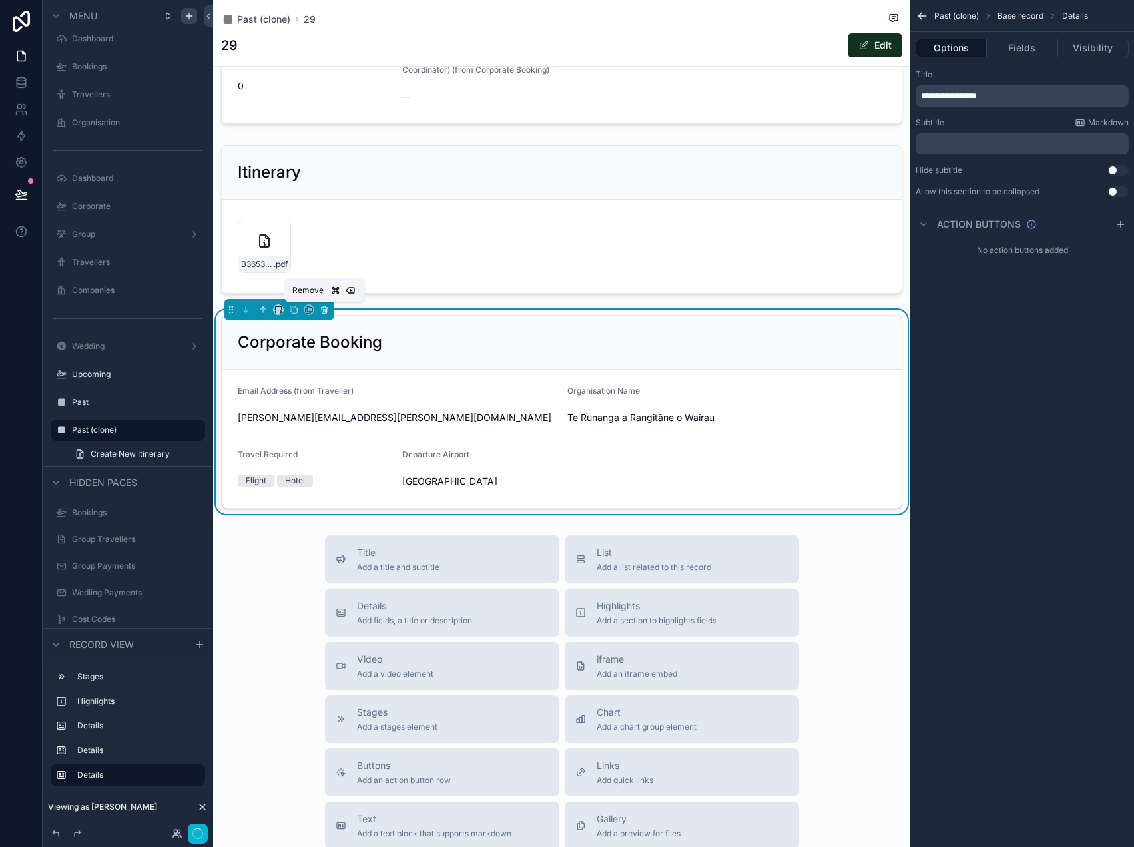
click at [322, 308] on icon "scrollable content" at bounding box center [324, 308] width 6 height 0
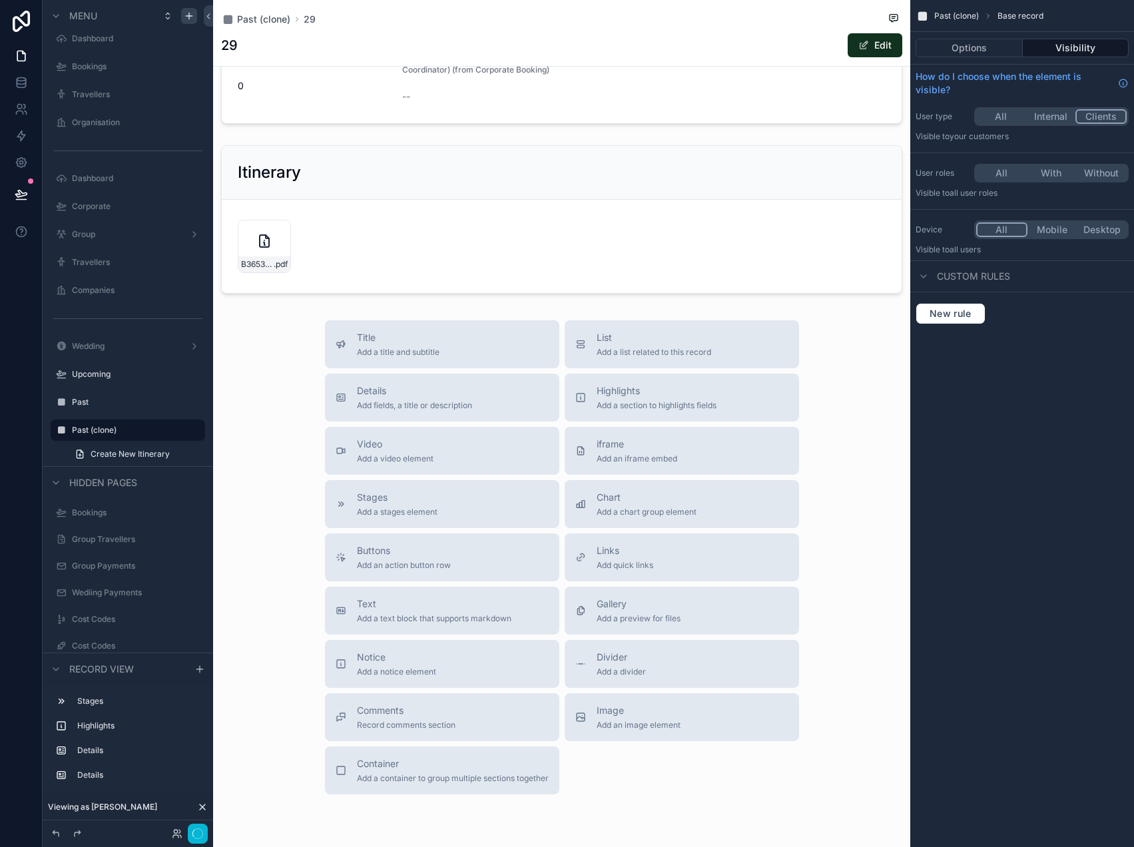
scroll to position [0, 0]
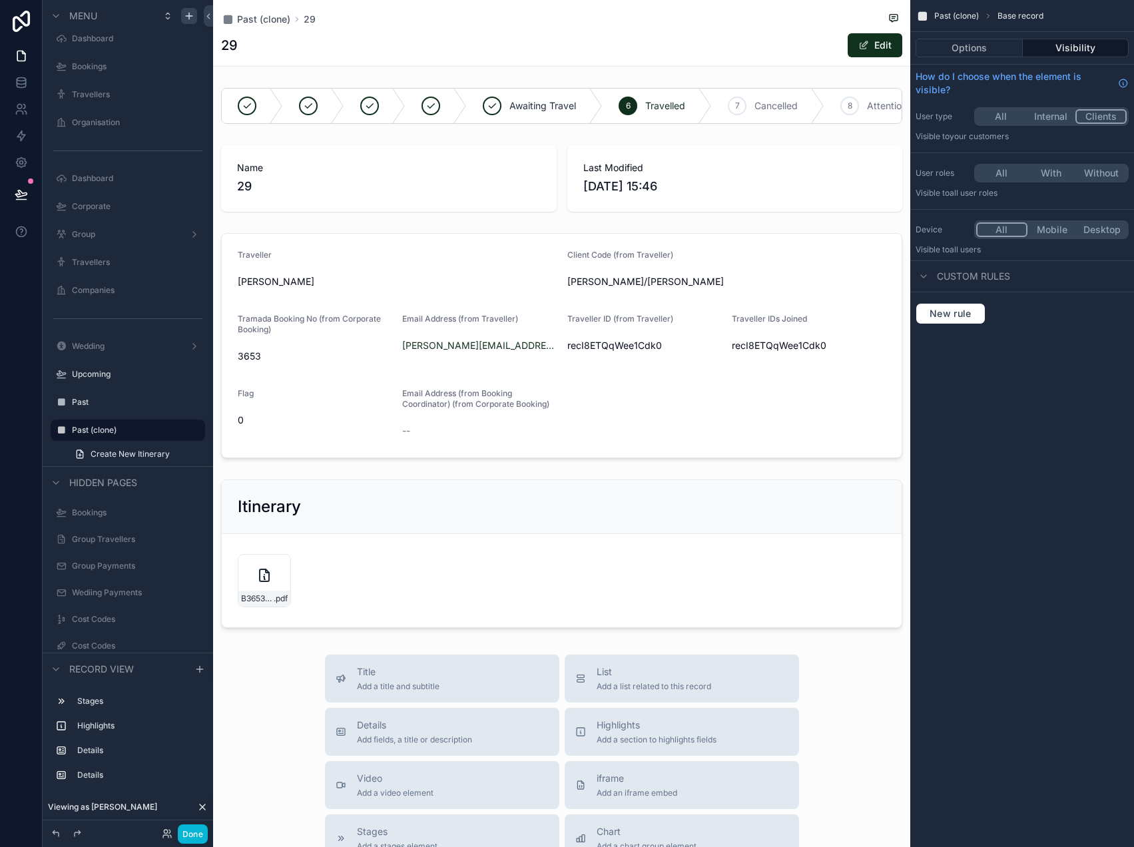
click at [414, 103] on div "scrollable content" at bounding box center [561, 617] width 697 height 1235
click at [417, 101] on div "scrollable content" at bounding box center [561, 106] width 697 height 47
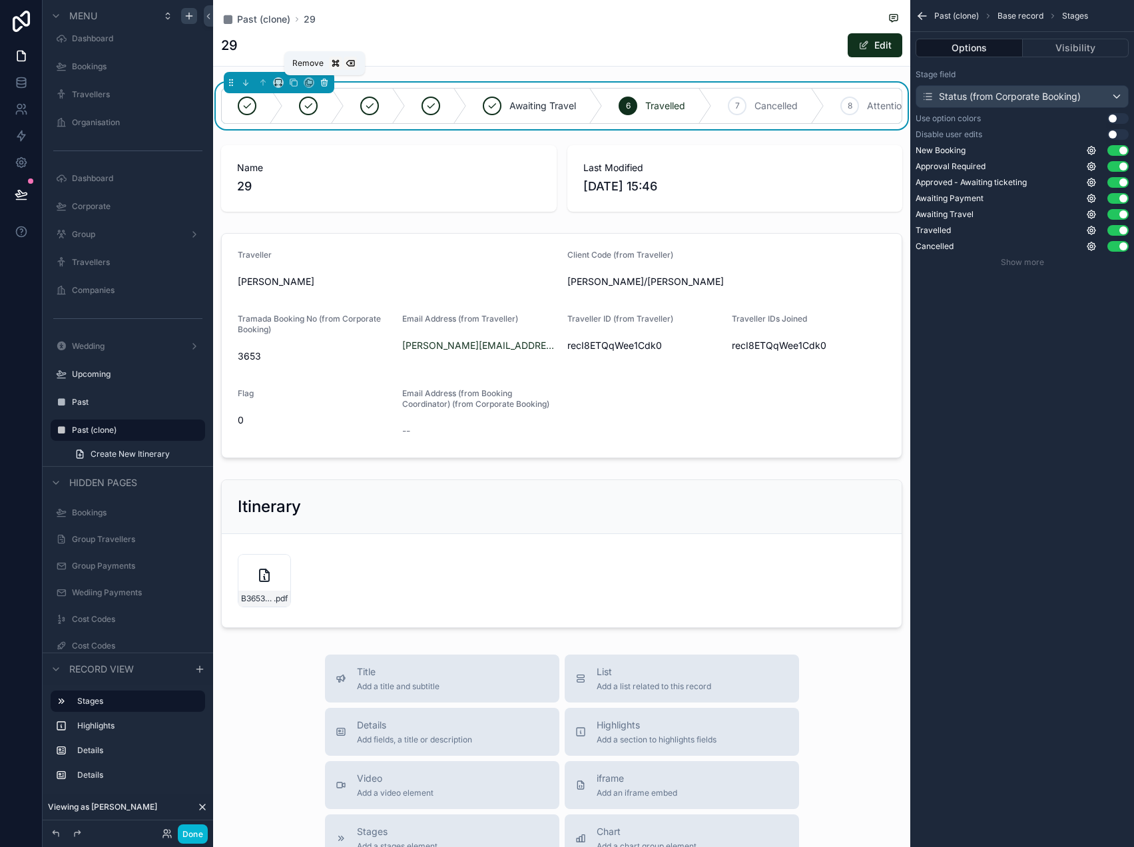
click at [328, 83] on icon "scrollable content" at bounding box center [324, 82] width 9 height 9
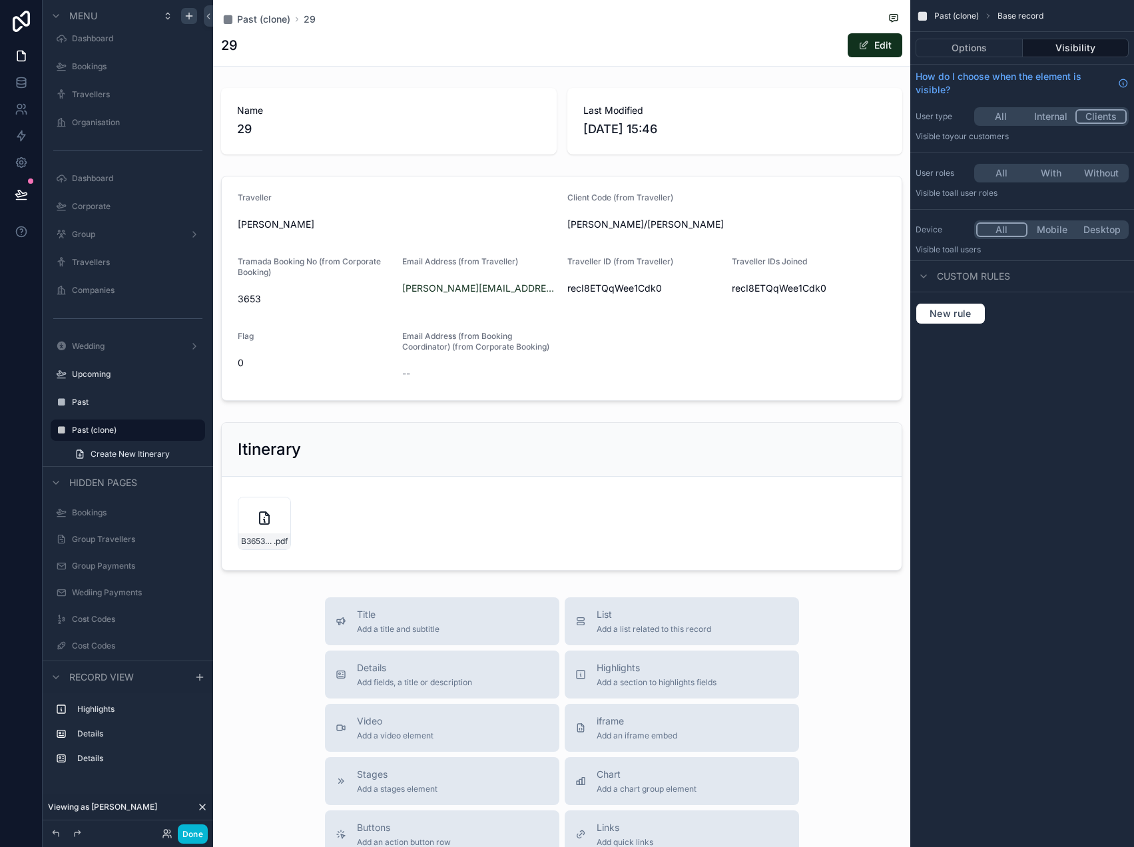
click at [357, 137] on div "scrollable content" at bounding box center [561, 589] width 697 height 1178
click at [356, 122] on div "scrollable content" at bounding box center [561, 121] width 697 height 77
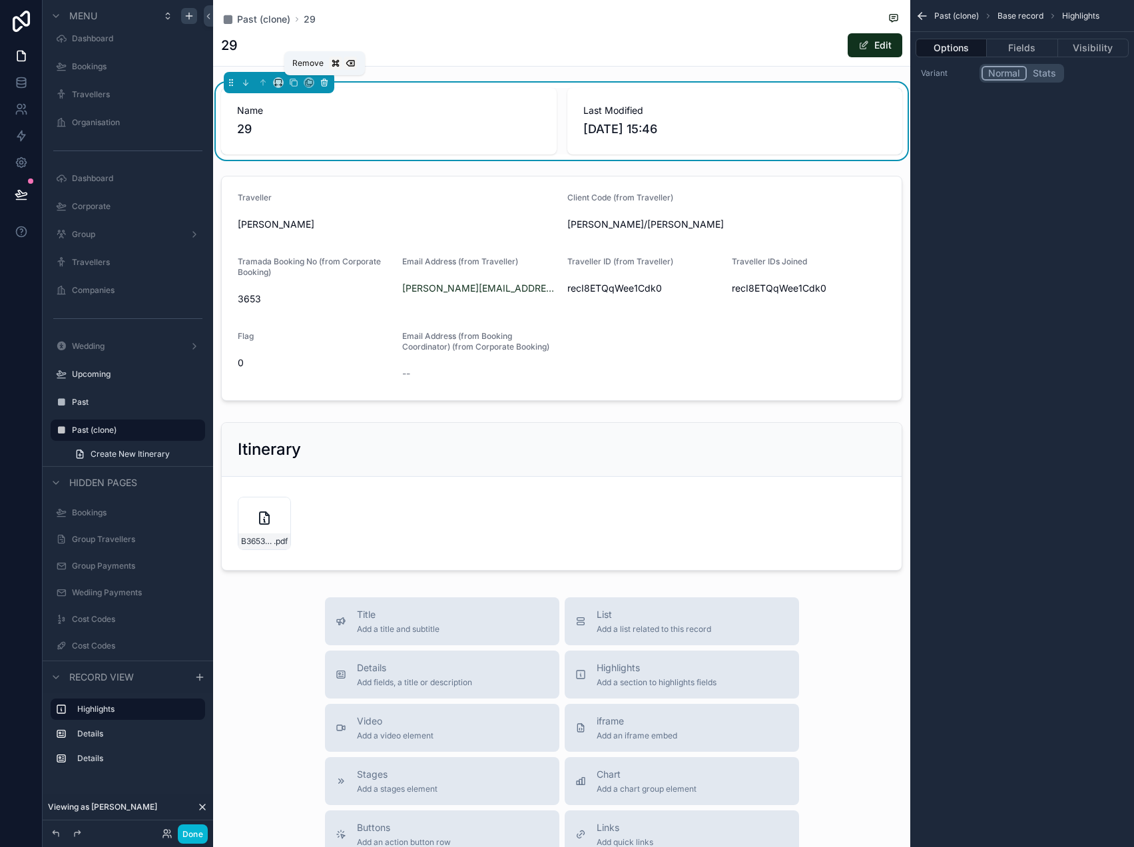
click at [326, 82] on icon "scrollable content" at bounding box center [324, 82] width 9 height 9
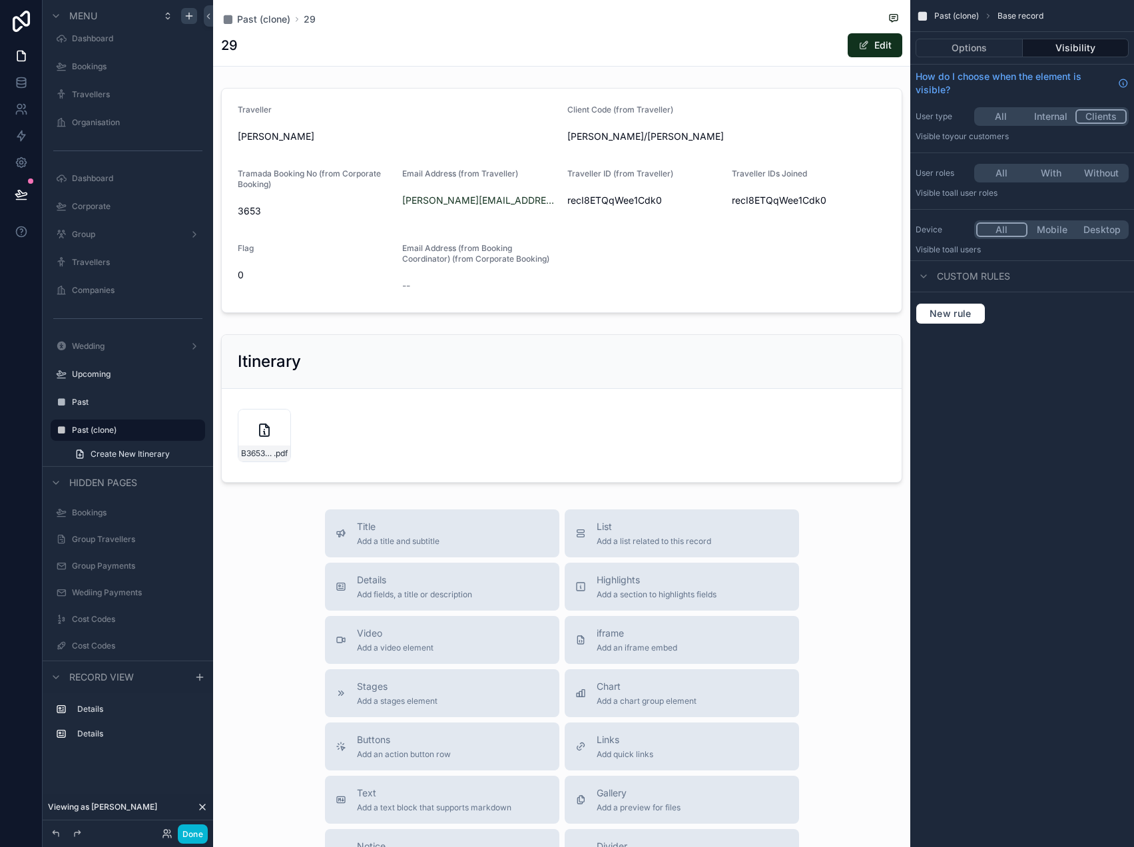
click at [333, 175] on div "scrollable content" at bounding box center [561, 545] width 697 height 1090
click at [336, 157] on div "scrollable content" at bounding box center [561, 201] width 697 height 236
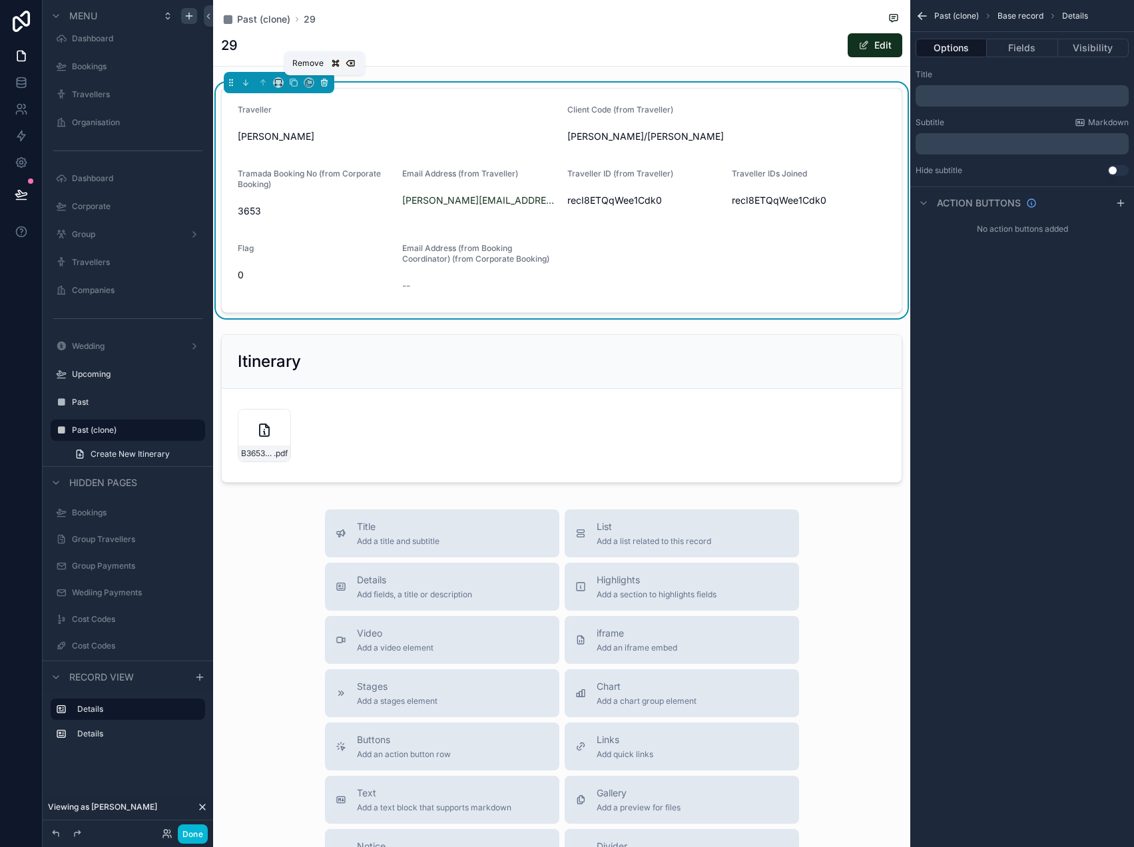
click at [325, 81] on icon "scrollable content" at bounding box center [324, 79] width 3 height 1
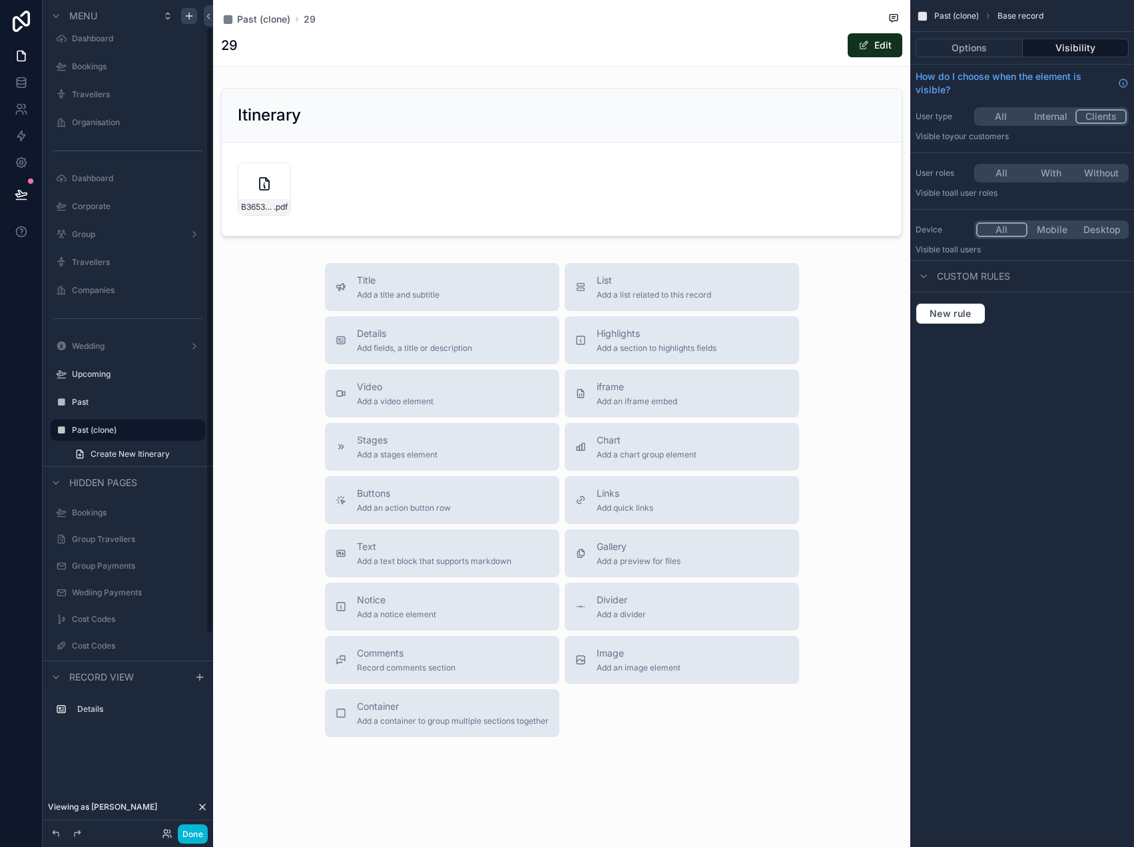
click at [262, 355] on div "scrollable content" at bounding box center [561, 421] width 697 height 843
click at [981, 46] on button "Options" at bounding box center [968, 48] width 107 height 19
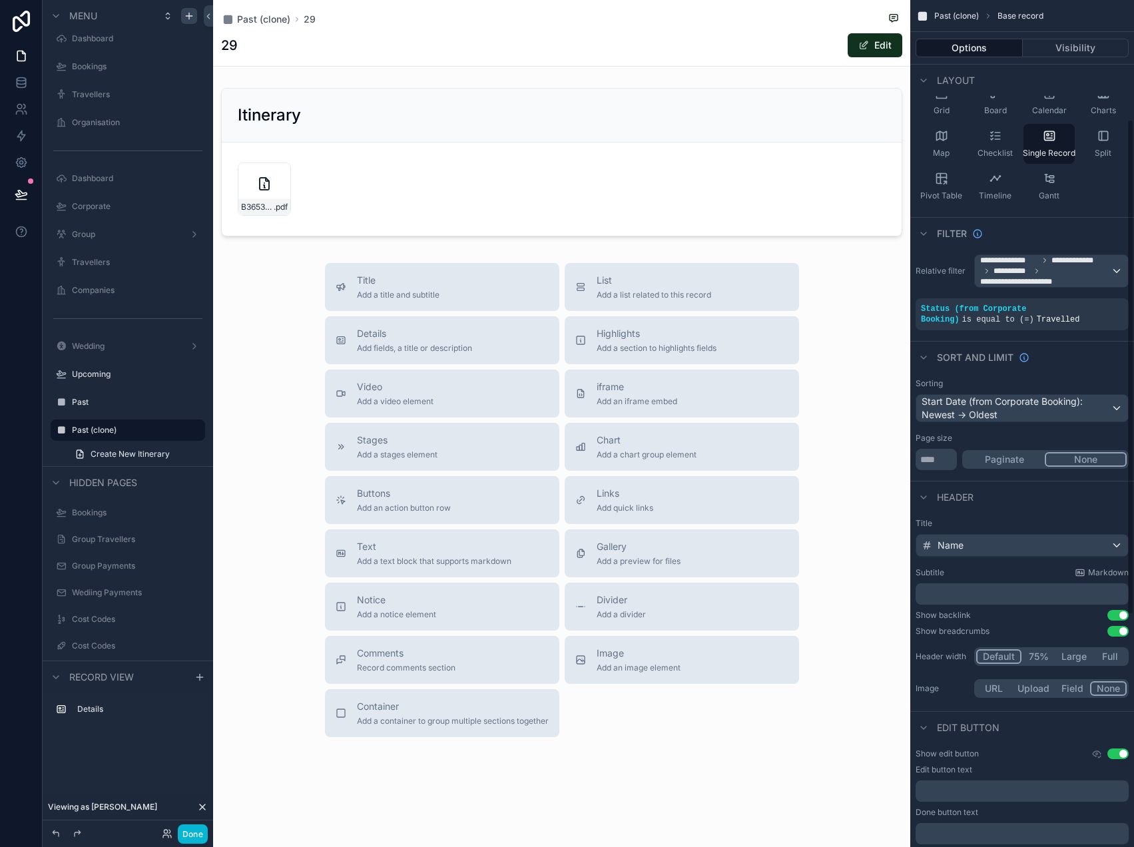
scroll to position [252, 0]
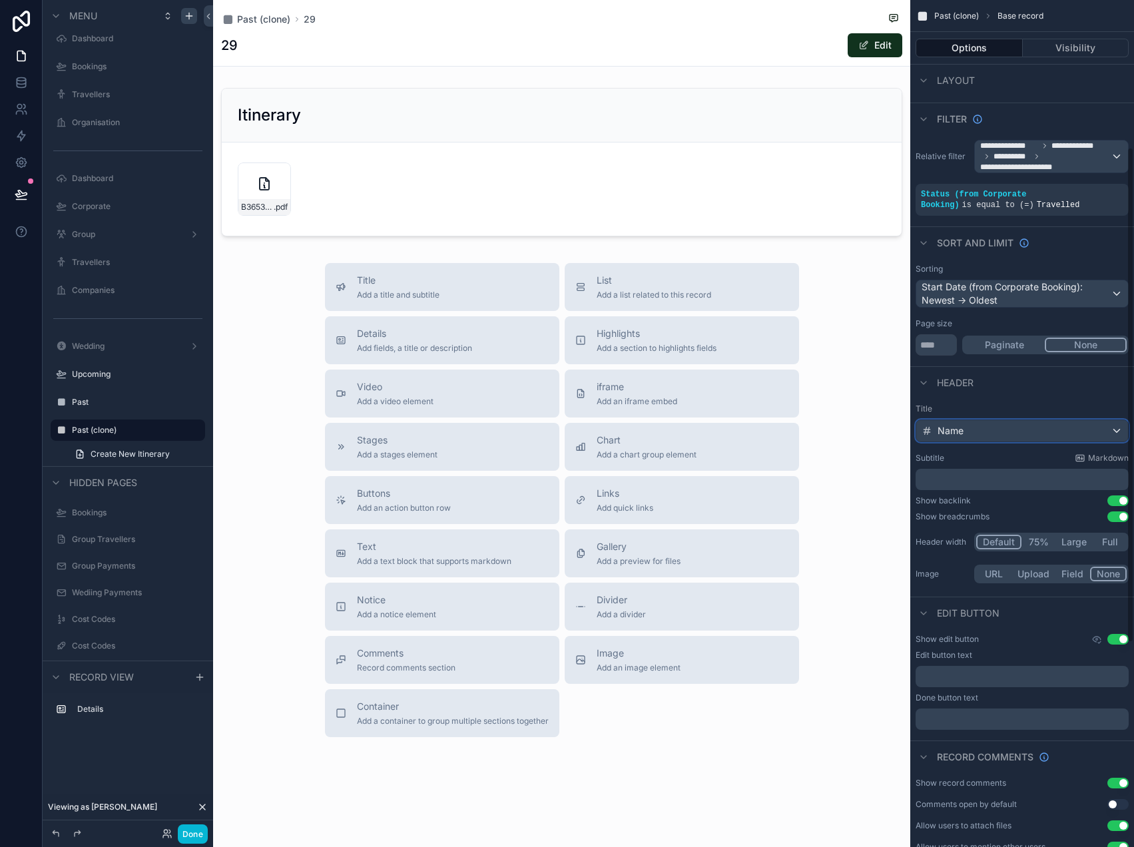
click at [1018, 435] on div "Name" at bounding box center [1022, 430] width 212 height 21
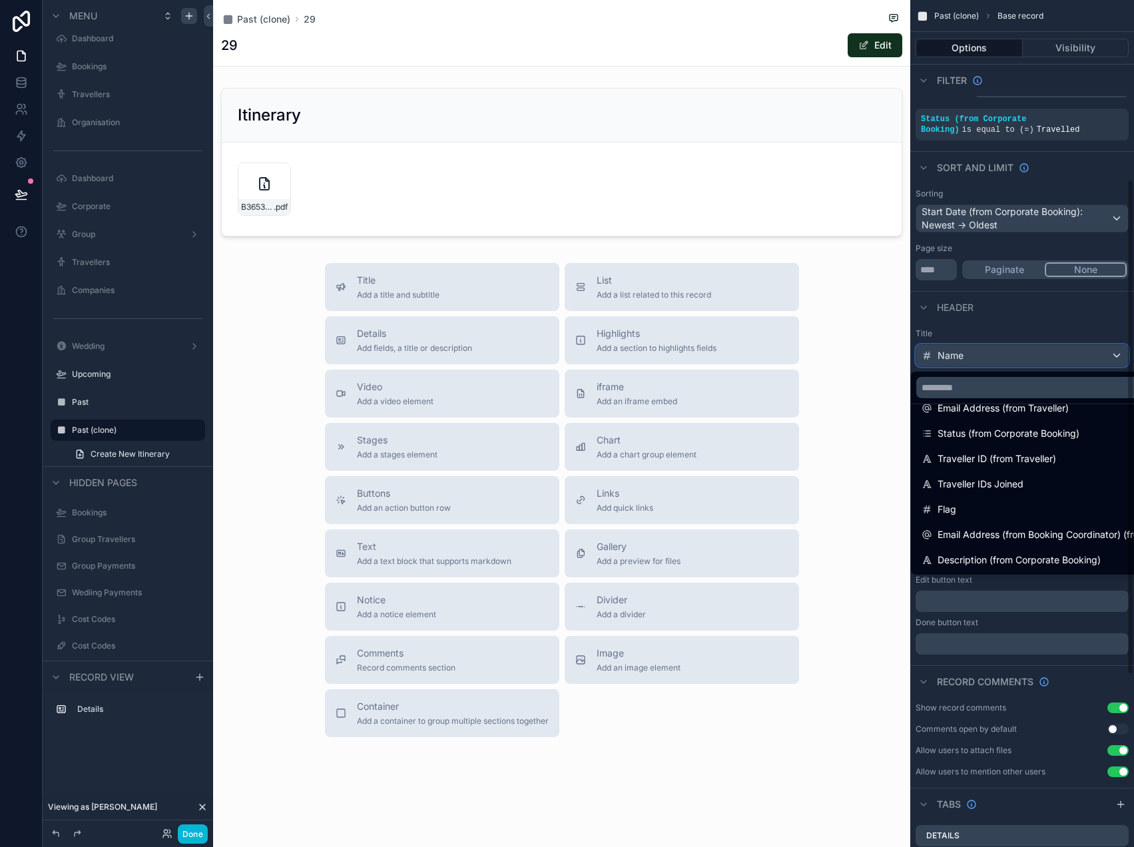
scroll to position [339, 0]
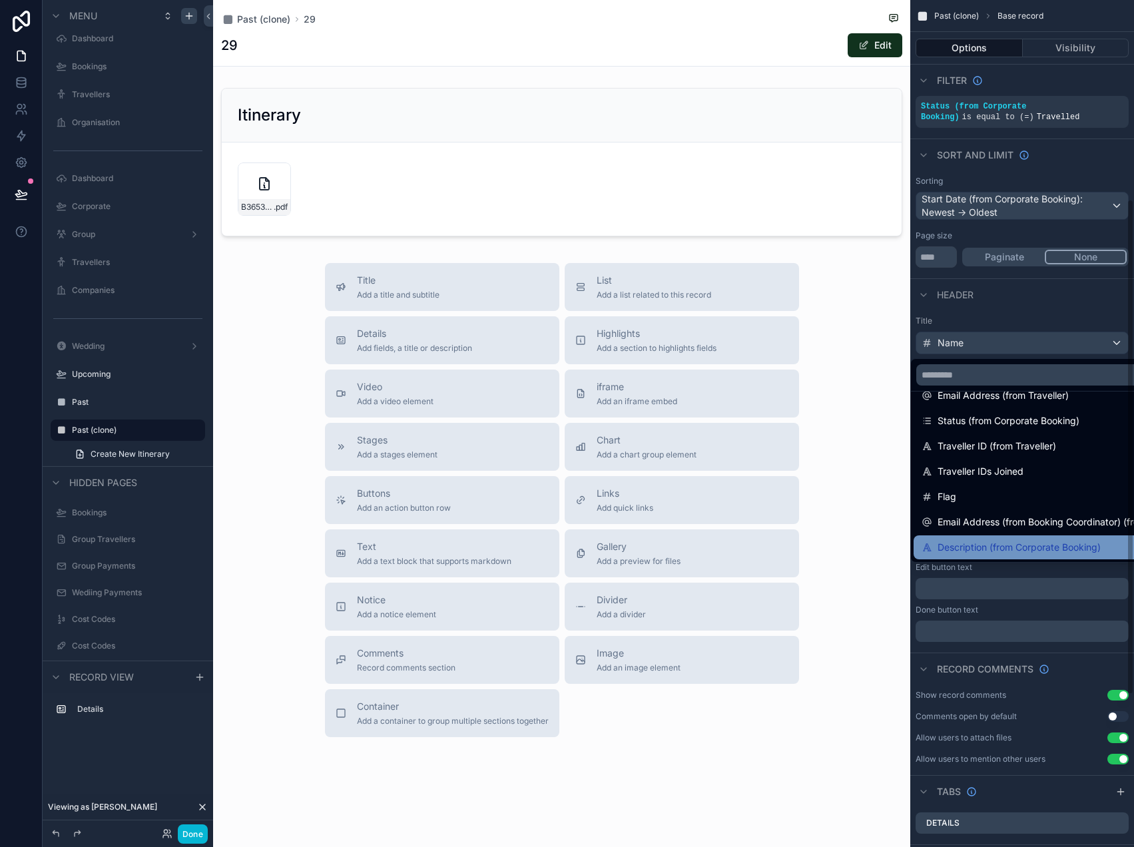
click at [1002, 546] on span "Description (from Corporate Booking)" at bounding box center [1018, 547] width 163 height 16
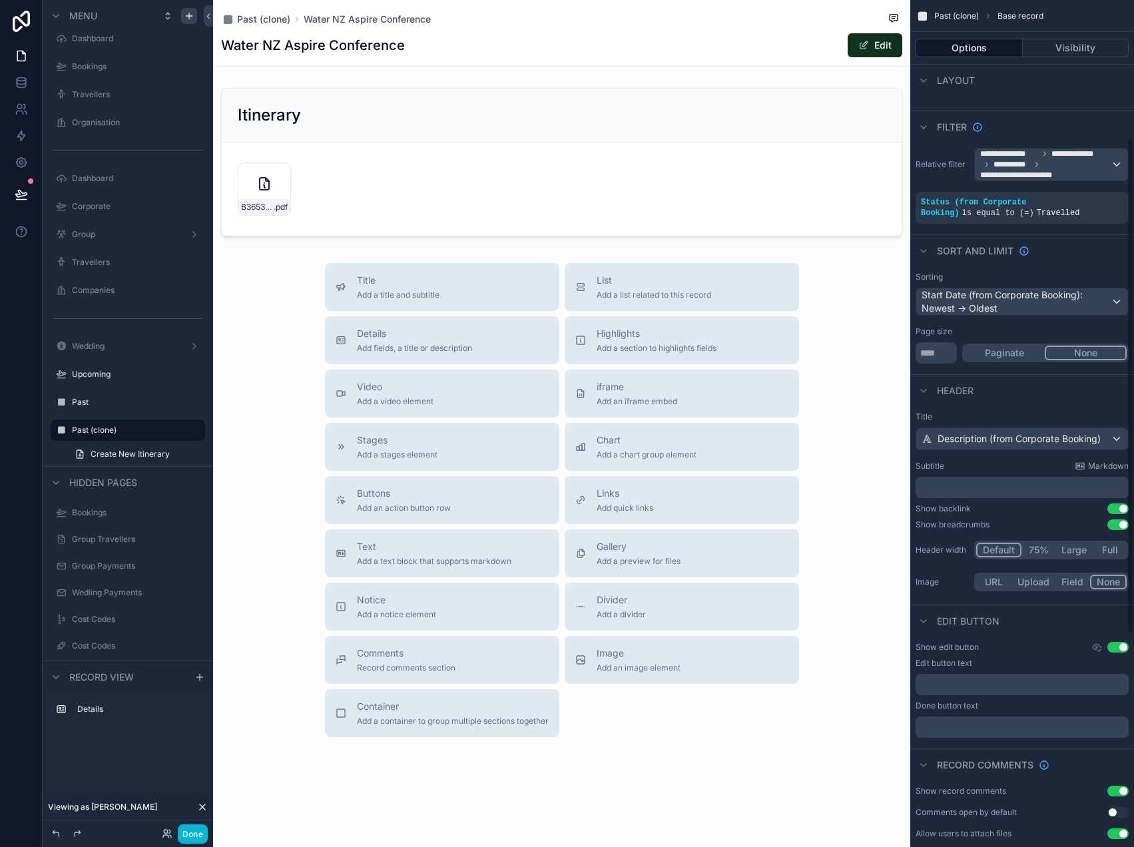
scroll to position [220, 0]
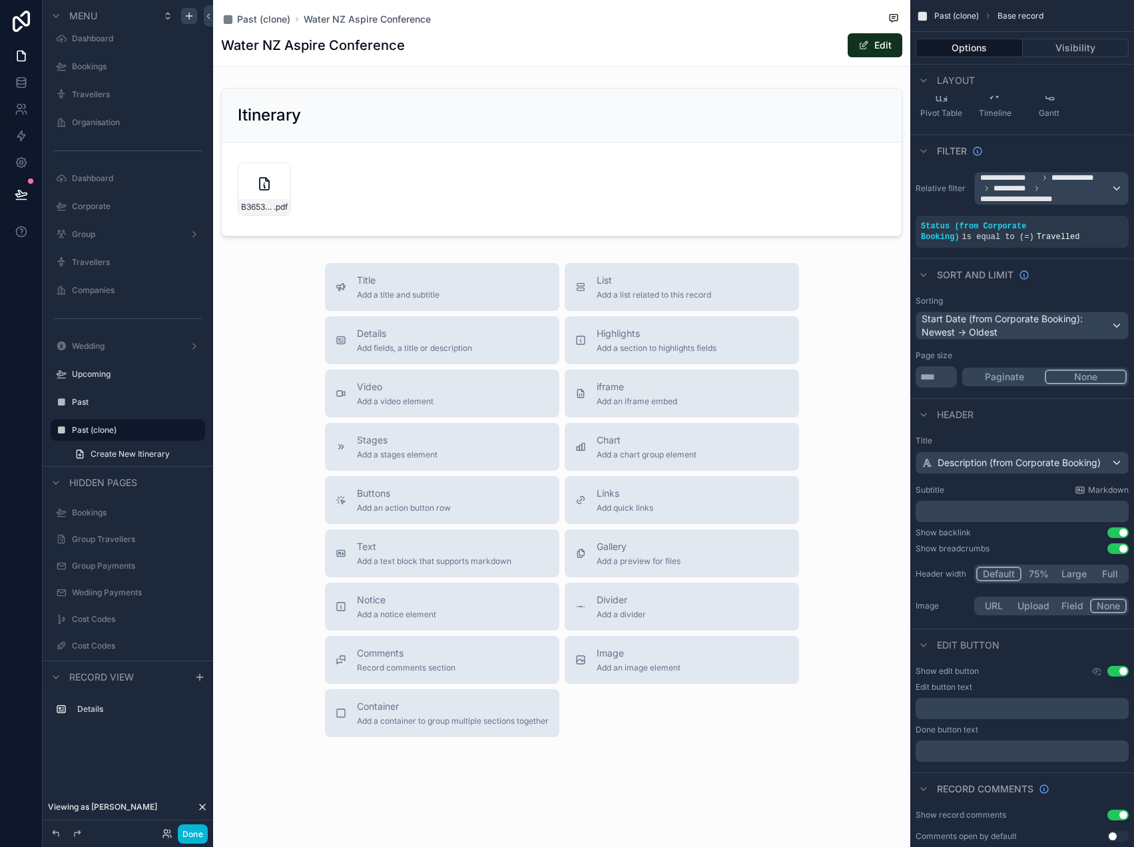
click at [1118, 548] on button "Use setting" at bounding box center [1117, 548] width 21 height 11
click at [1121, 533] on button "Use setting" at bounding box center [1117, 532] width 21 height 11
click at [1116, 527] on button "Use setting" at bounding box center [1117, 532] width 21 height 11
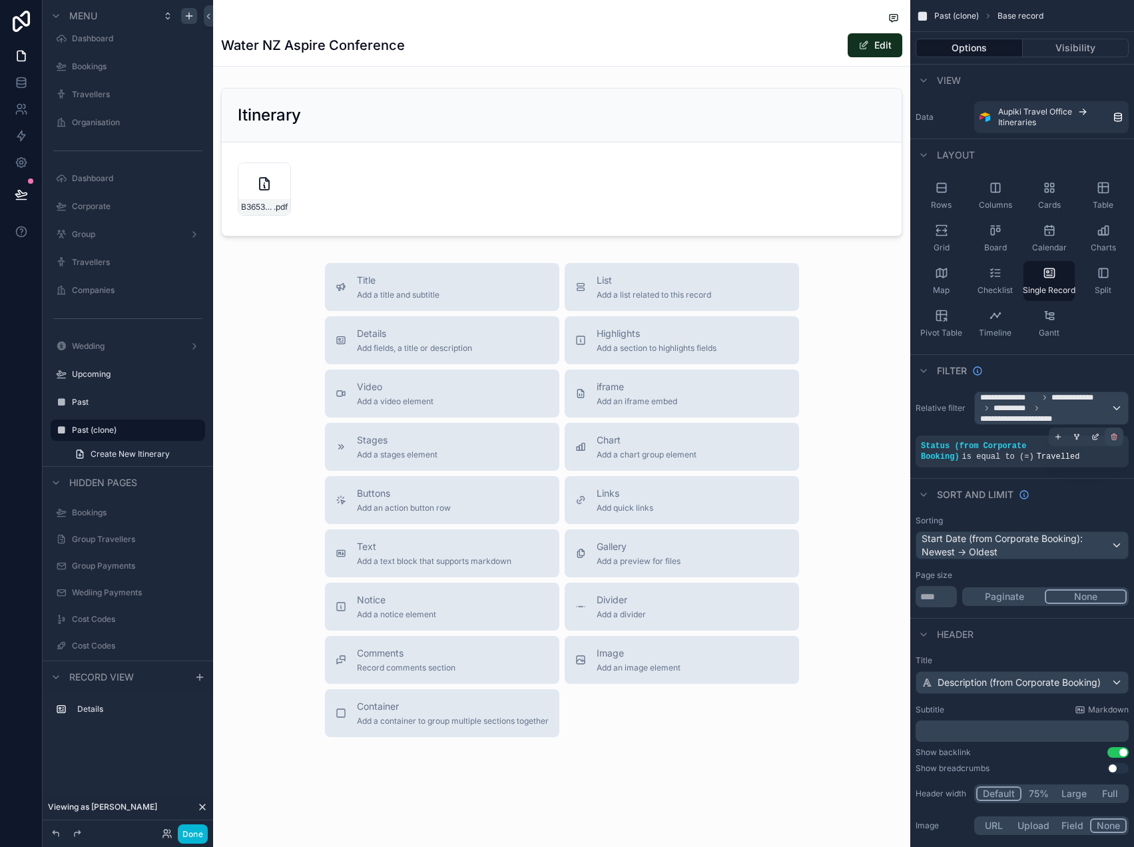
click at [1110, 435] on icon "scrollable content" at bounding box center [1114, 437] width 8 height 8
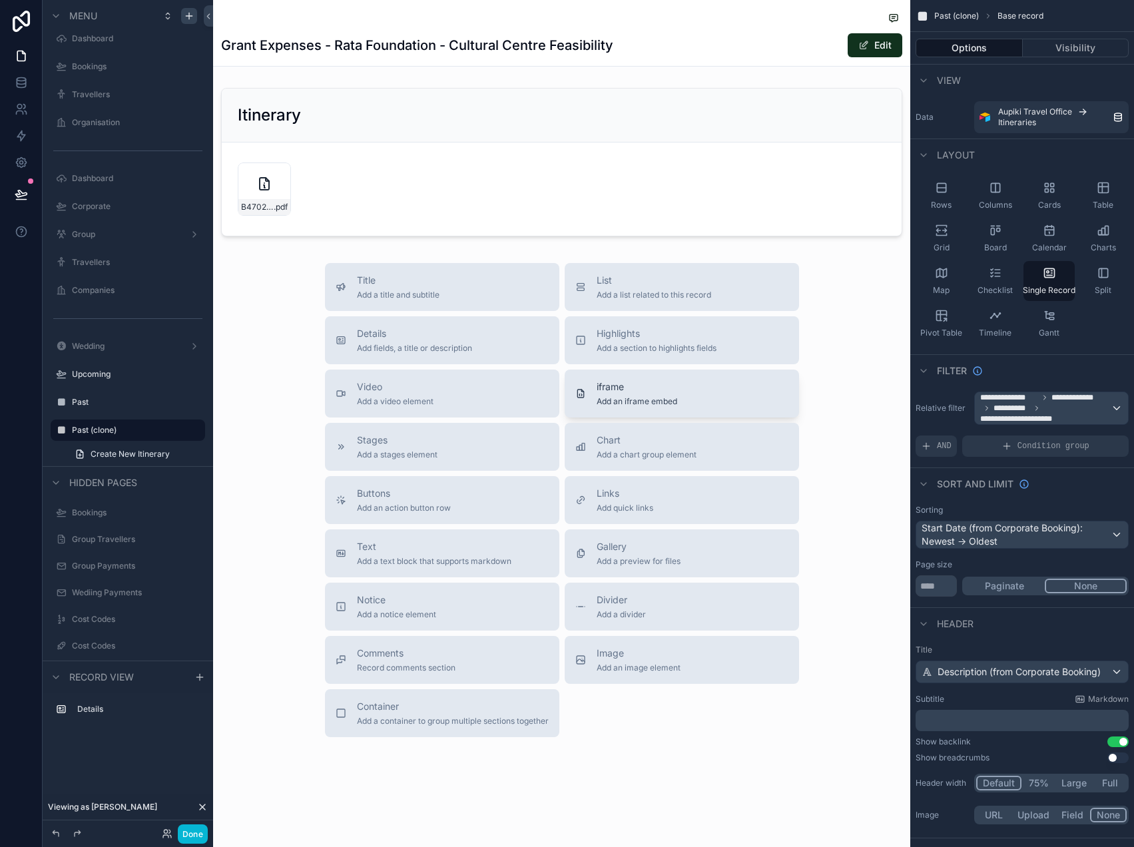
click at [610, 399] on span "Add an iframe embed" at bounding box center [636, 401] width 81 height 11
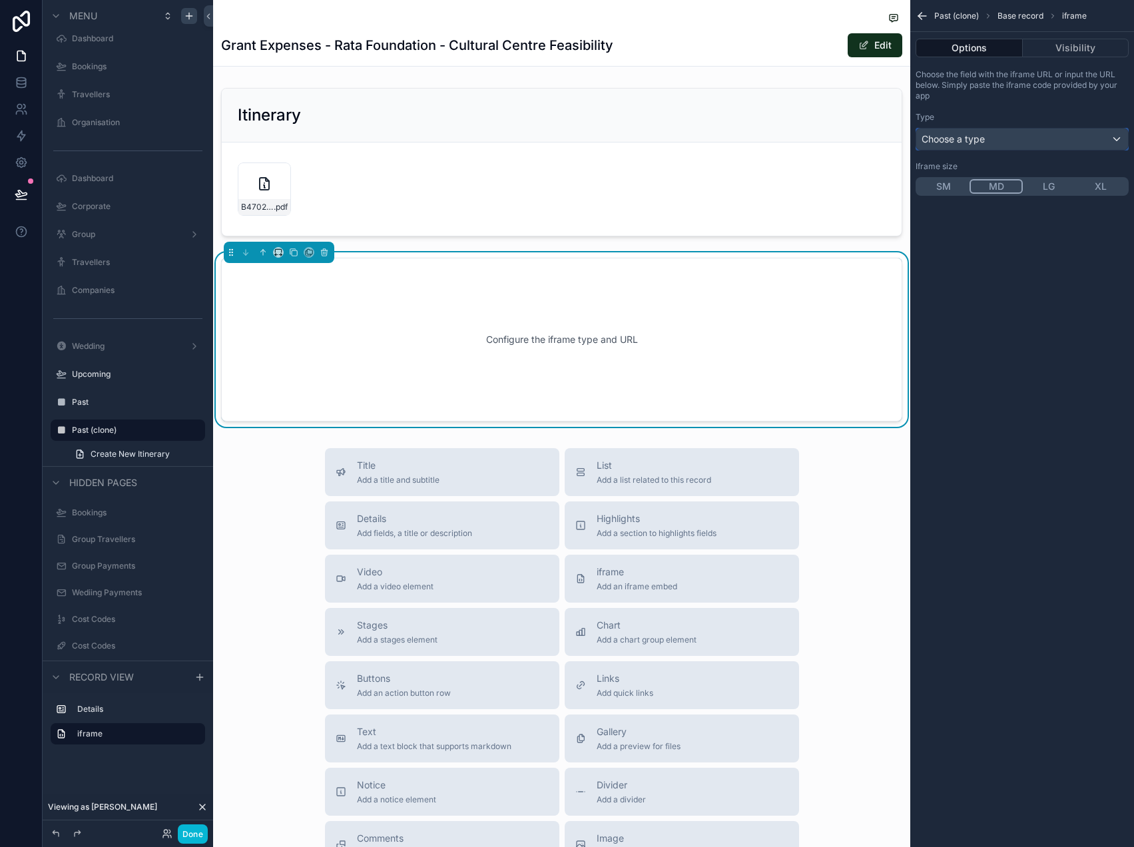
click at [973, 136] on span "Choose a type" at bounding box center [952, 138] width 63 height 11
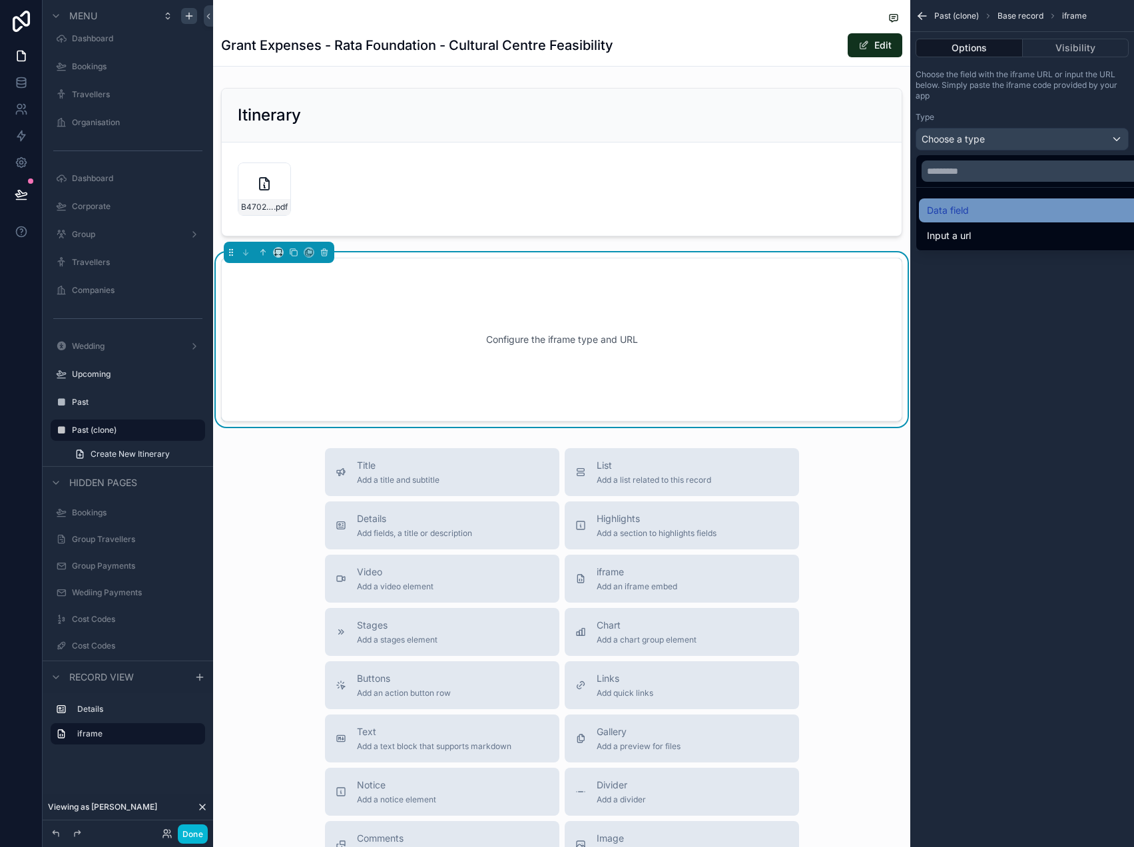
click at [969, 206] on div "Data field" at bounding box center [1037, 210] width 221 height 16
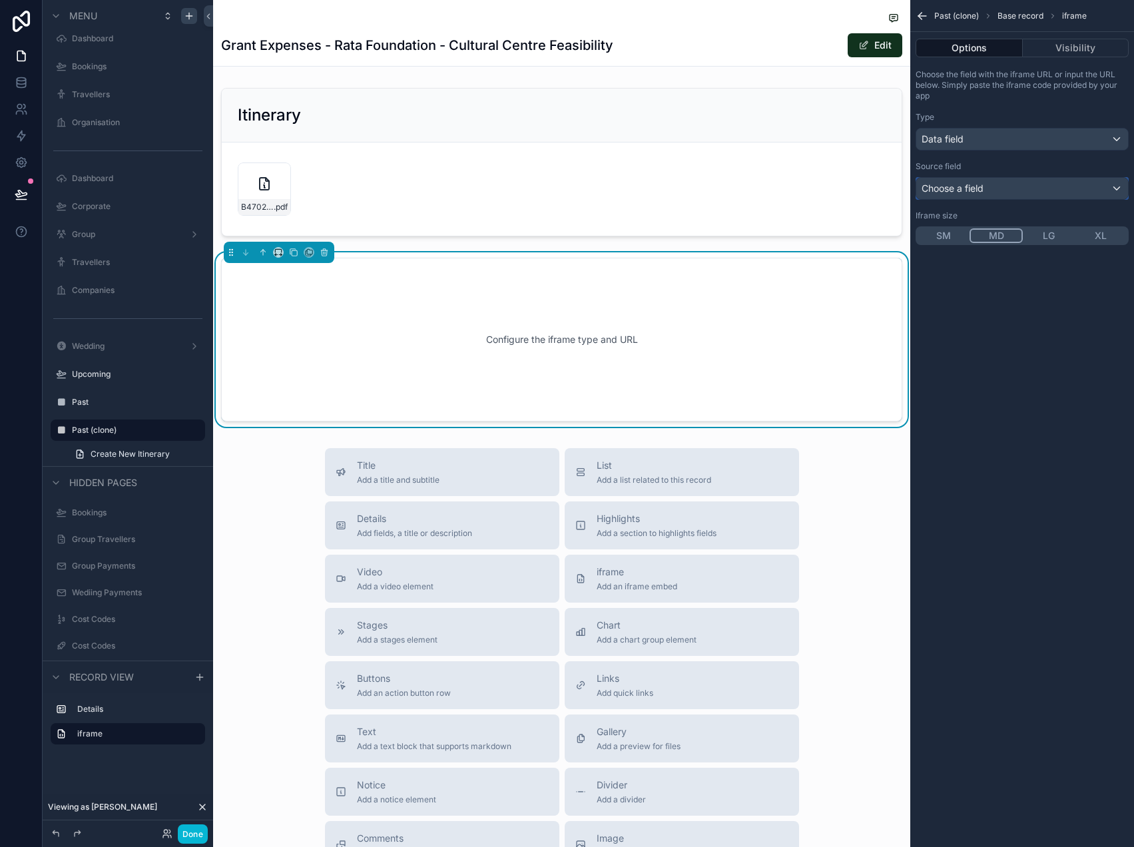
click at [968, 185] on span "Choose a field" at bounding box center [952, 187] width 62 height 11
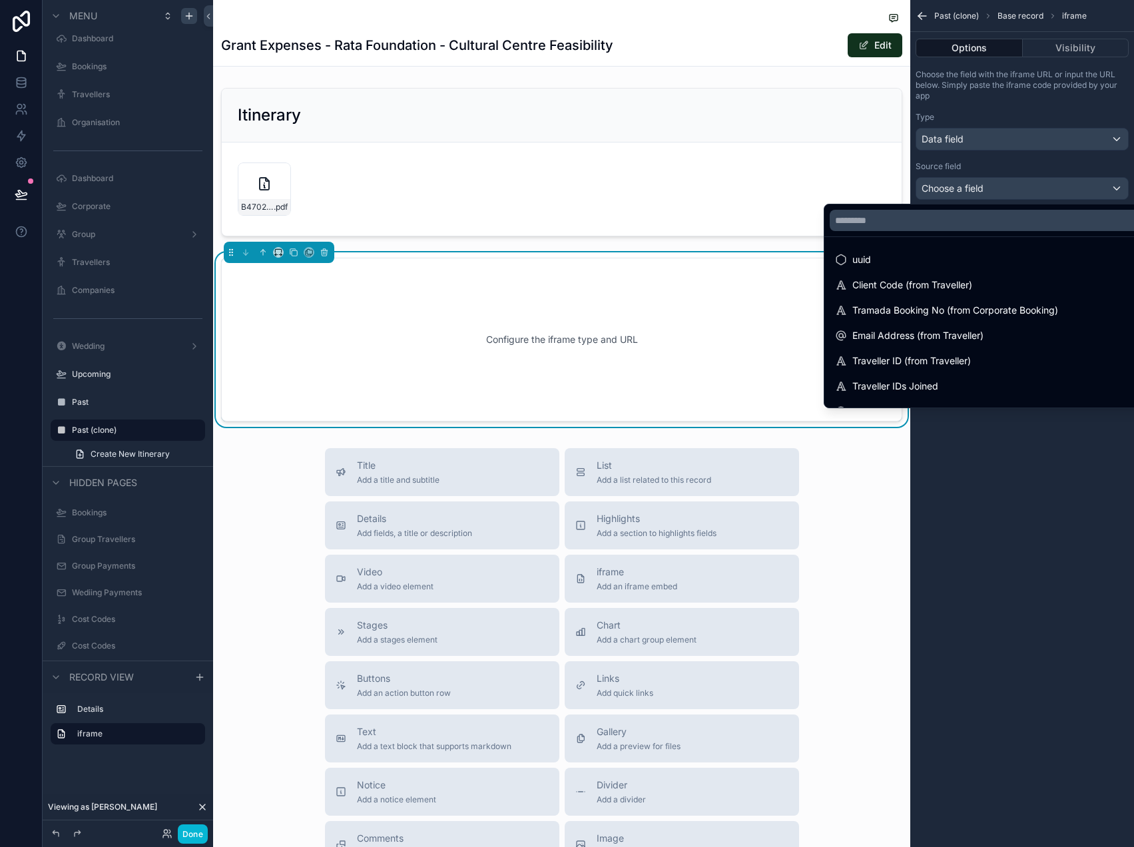
click at [985, 185] on div "scrollable content" at bounding box center [567, 423] width 1134 height 847
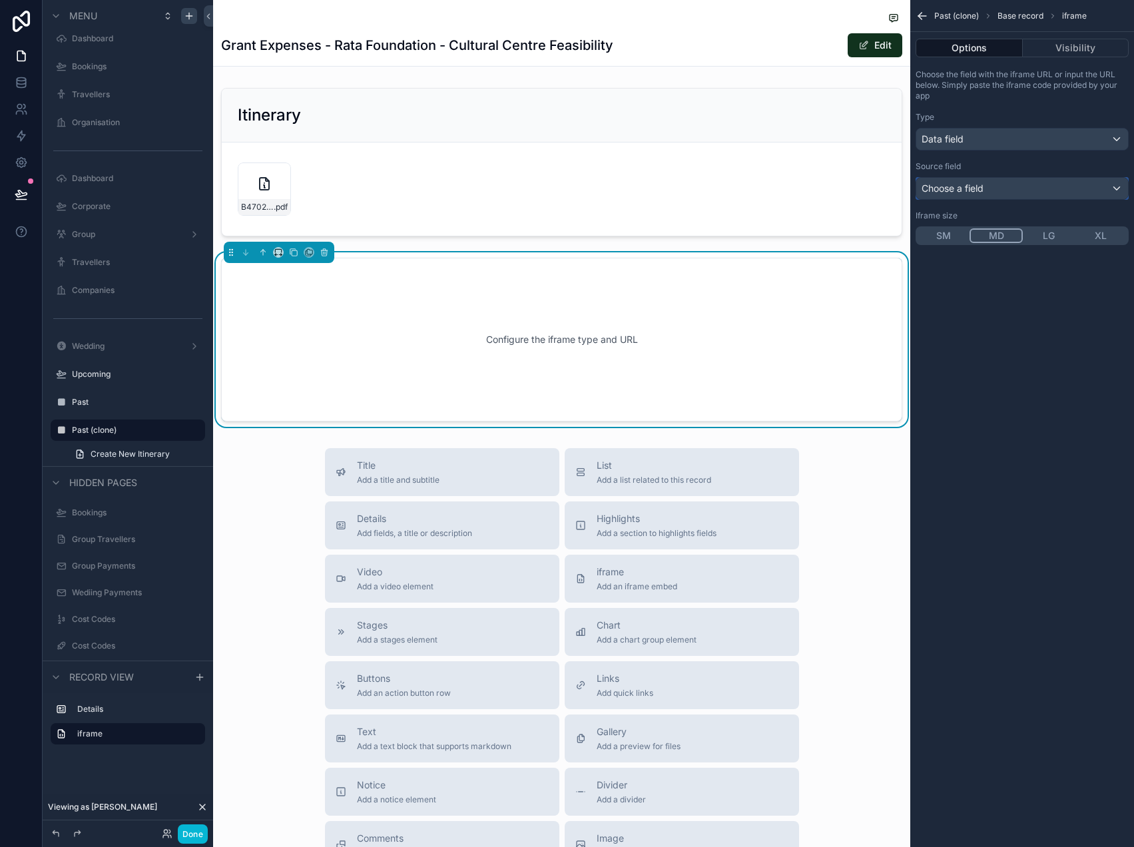
click at [991, 188] on div "Choose a field" at bounding box center [1022, 188] width 212 height 21
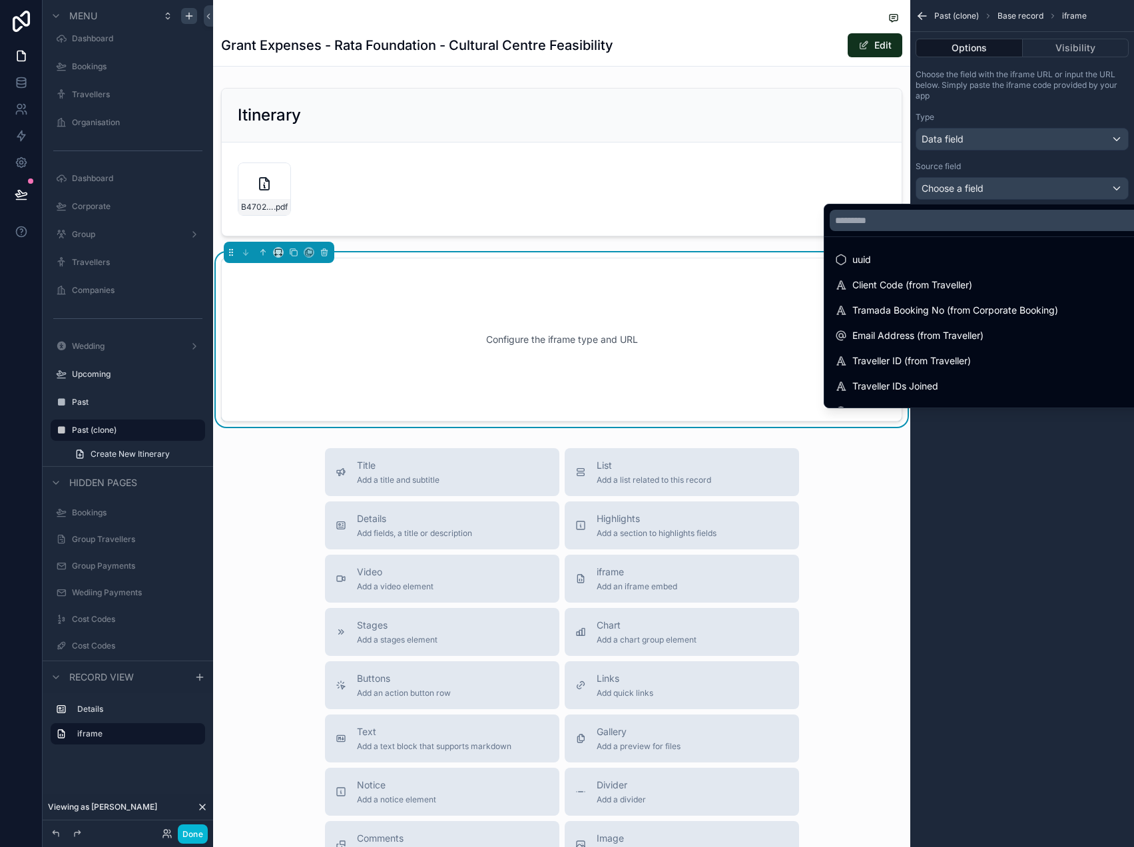
click at [988, 162] on div "scrollable content" at bounding box center [567, 423] width 1134 height 847
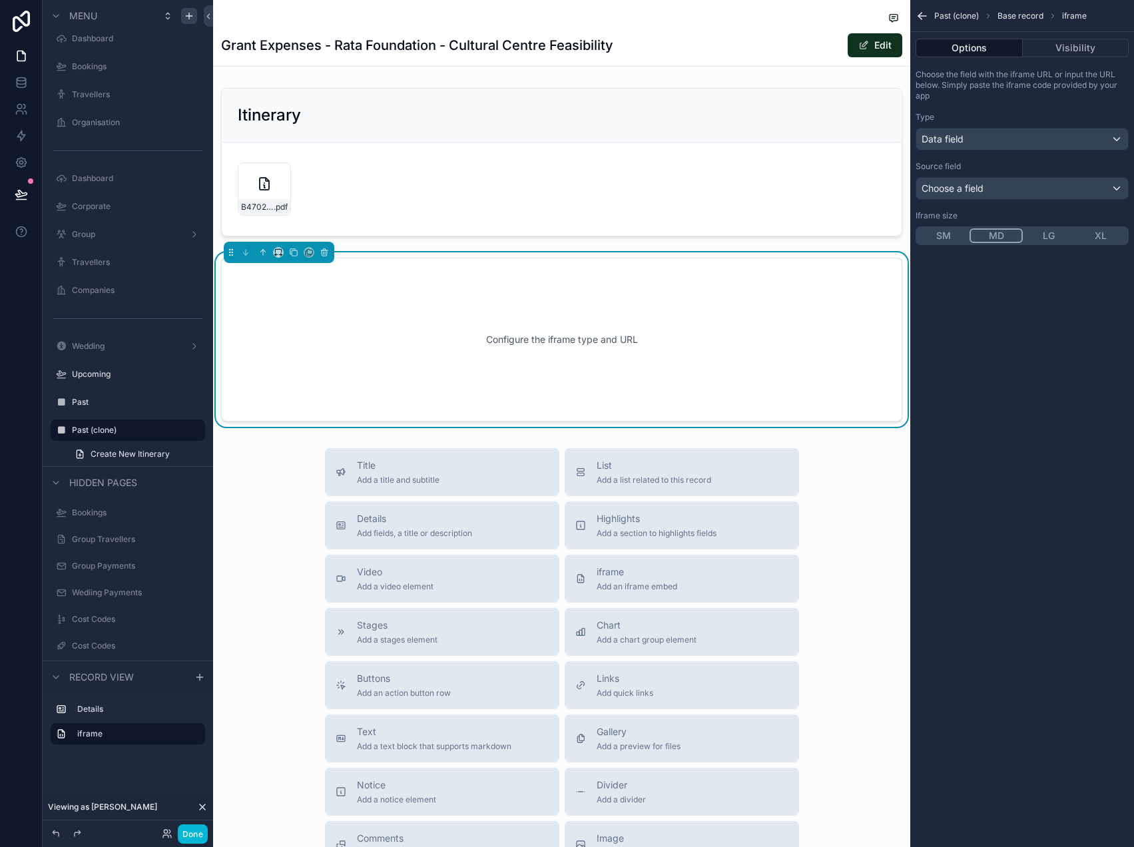
click at [988, 150] on div "Choose the field with the iframe URL or input the URL below. Simply paste the i…" at bounding box center [1022, 157] width 224 height 186
click at [990, 141] on div "Data field" at bounding box center [1022, 138] width 212 height 21
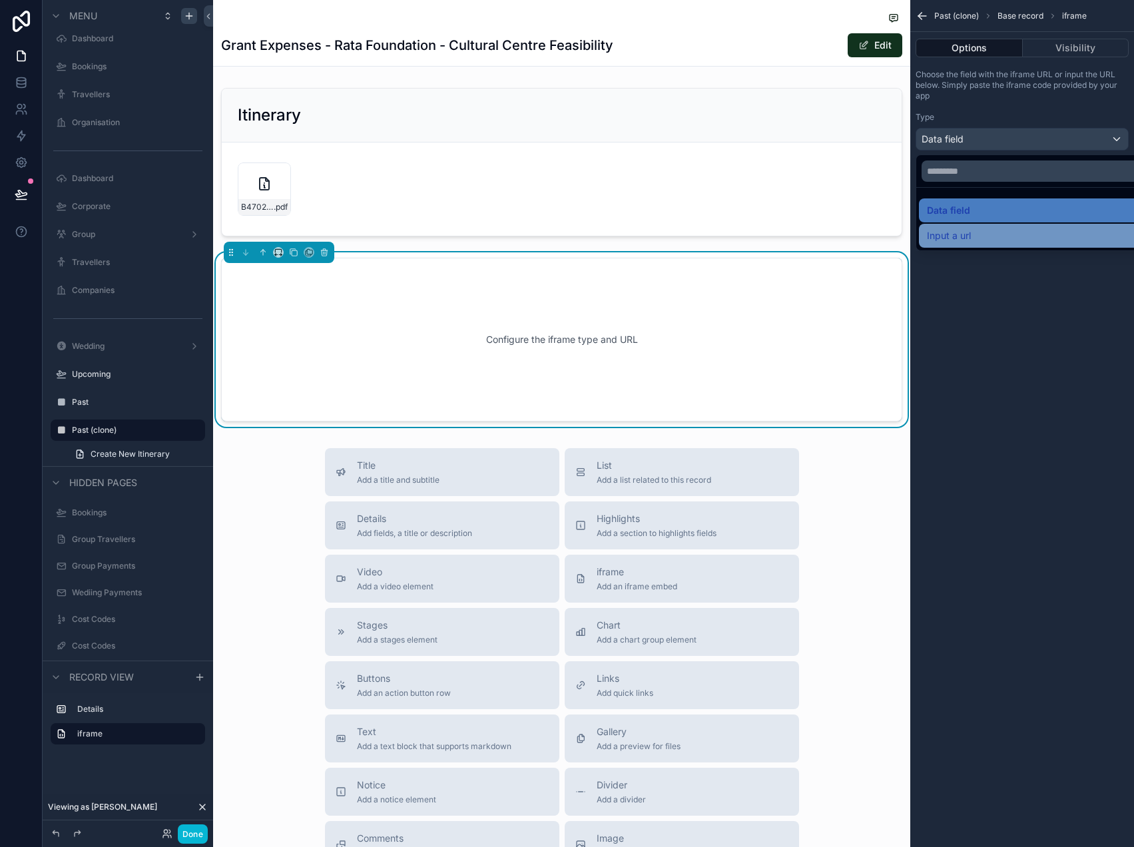
click at [982, 231] on div "Input a url" at bounding box center [1037, 236] width 221 height 16
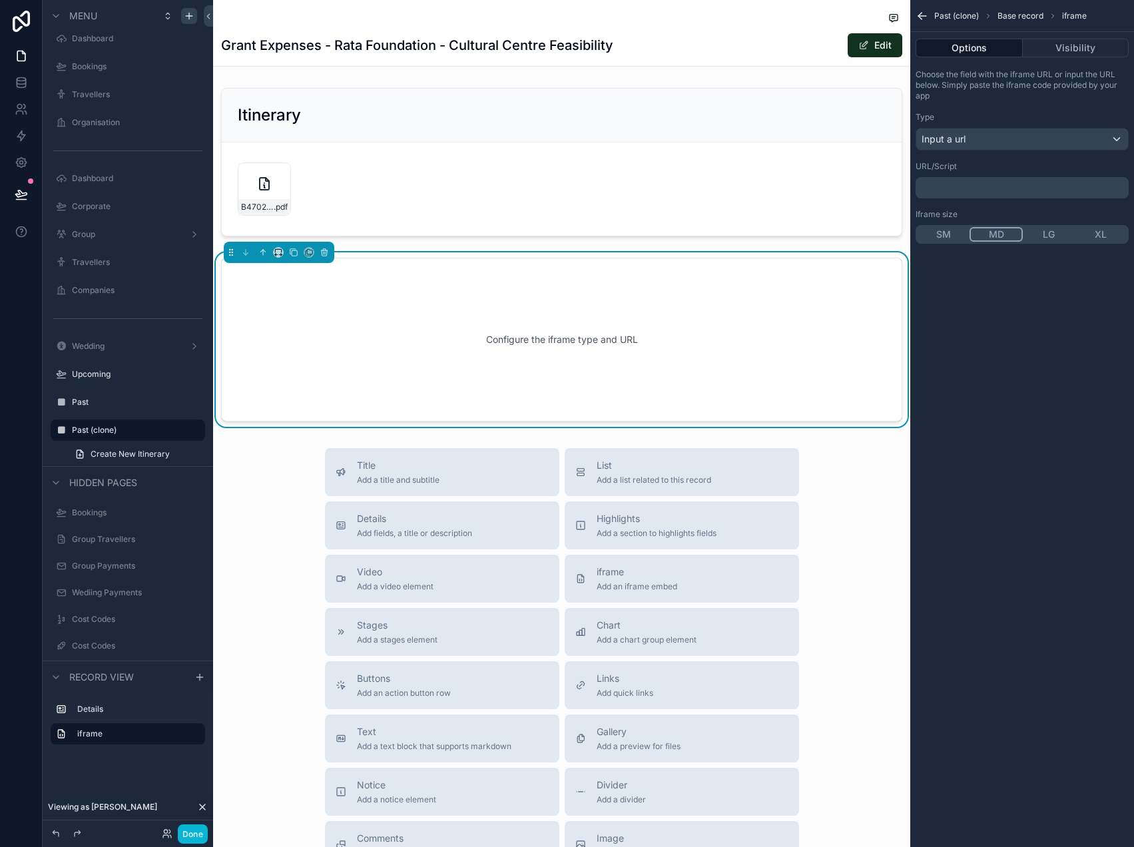
click at [985, 184] on p "﻿" at bounding box center [1023, 187] width 205 height 11
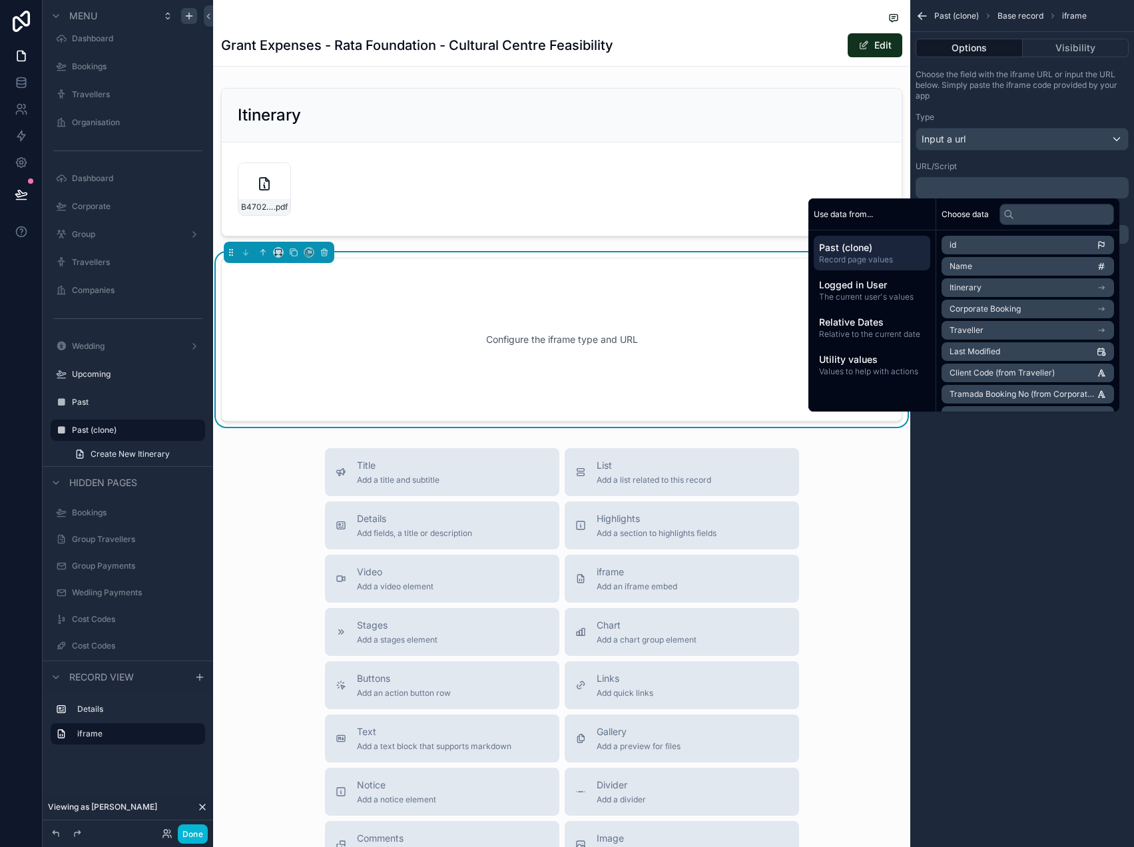
click at [1050, 287] on li "Itinerary" at bounding box center [1027, 287] width 172 height 19
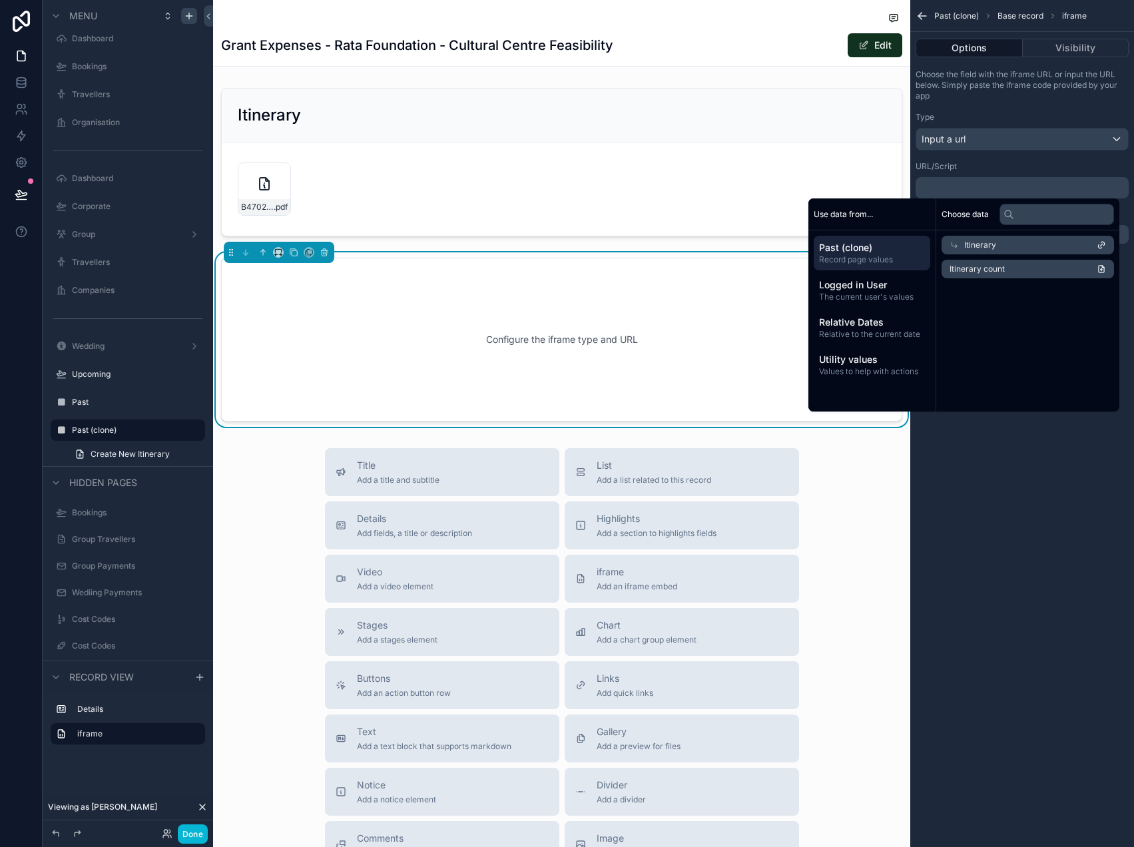
click at [1030, 248] on div "Itinerary" at bounding box center [1027, 245] width 172 height 19
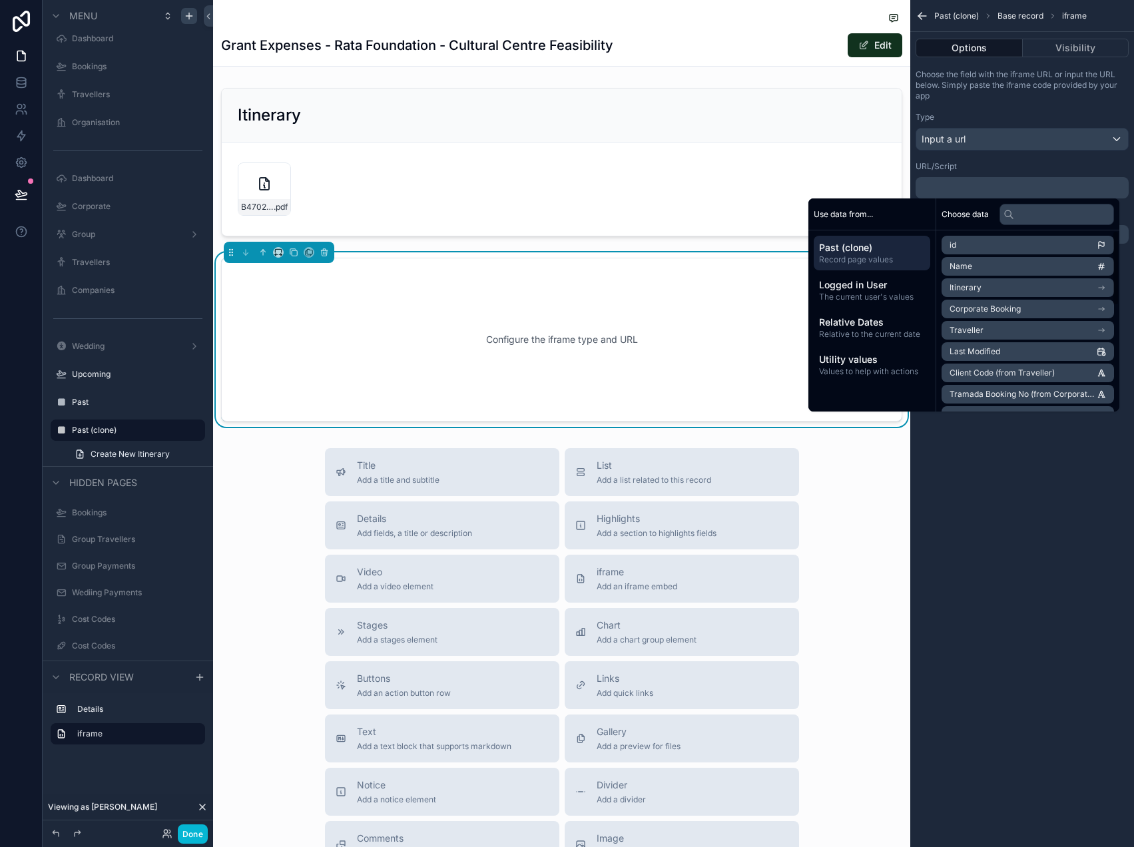
click at [1030, 286] on li "Itinerary" at bounding box center [1027, 287] width 172 height 19
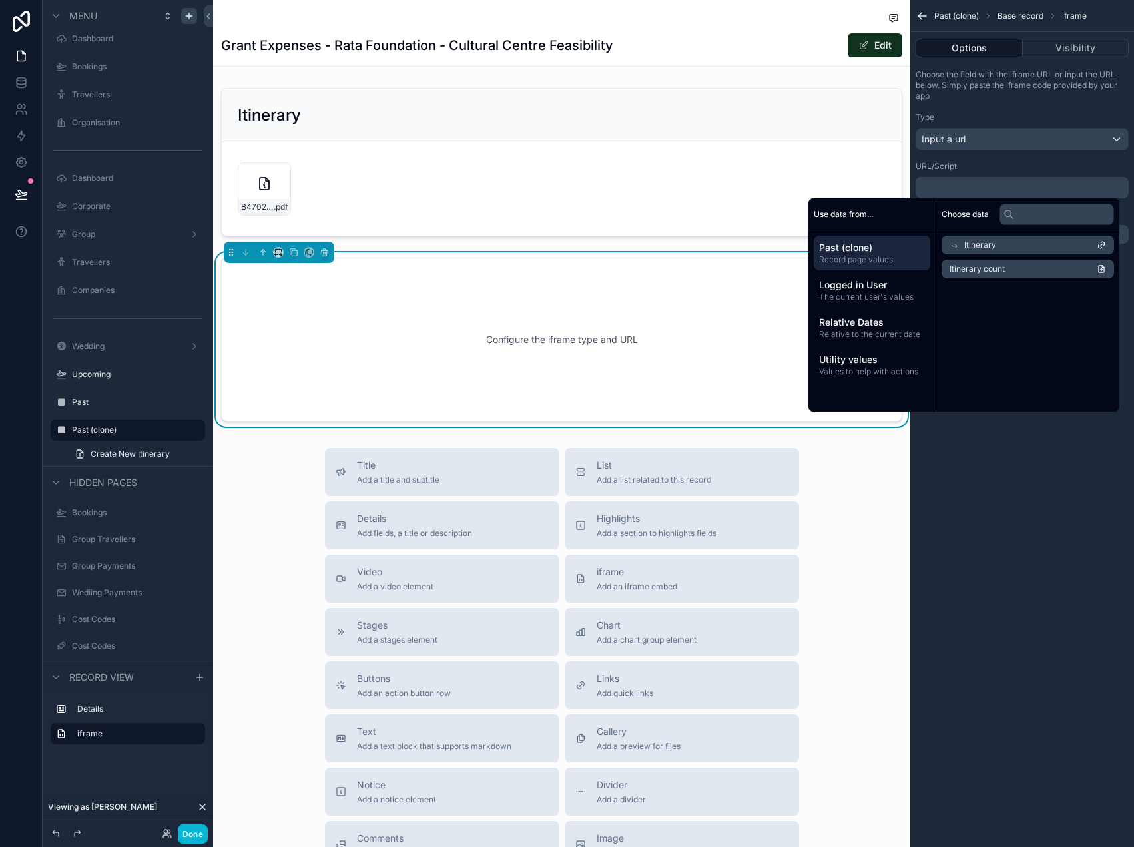
click at [1038, 243] on div "Itinerary" at bounding box center [1027, 245] width 172 height 19
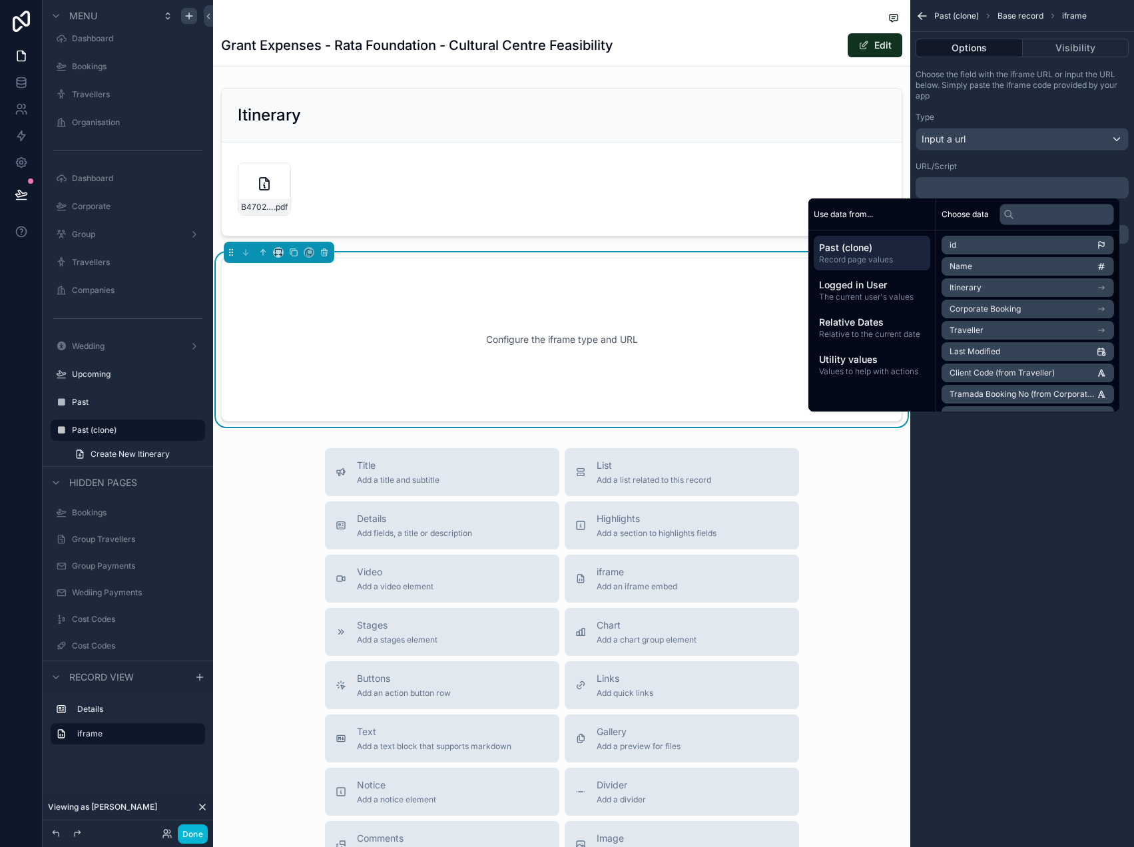
click at [958, 292] on span "Itinerary" at bounding box center [965, 287] width 32 height 11
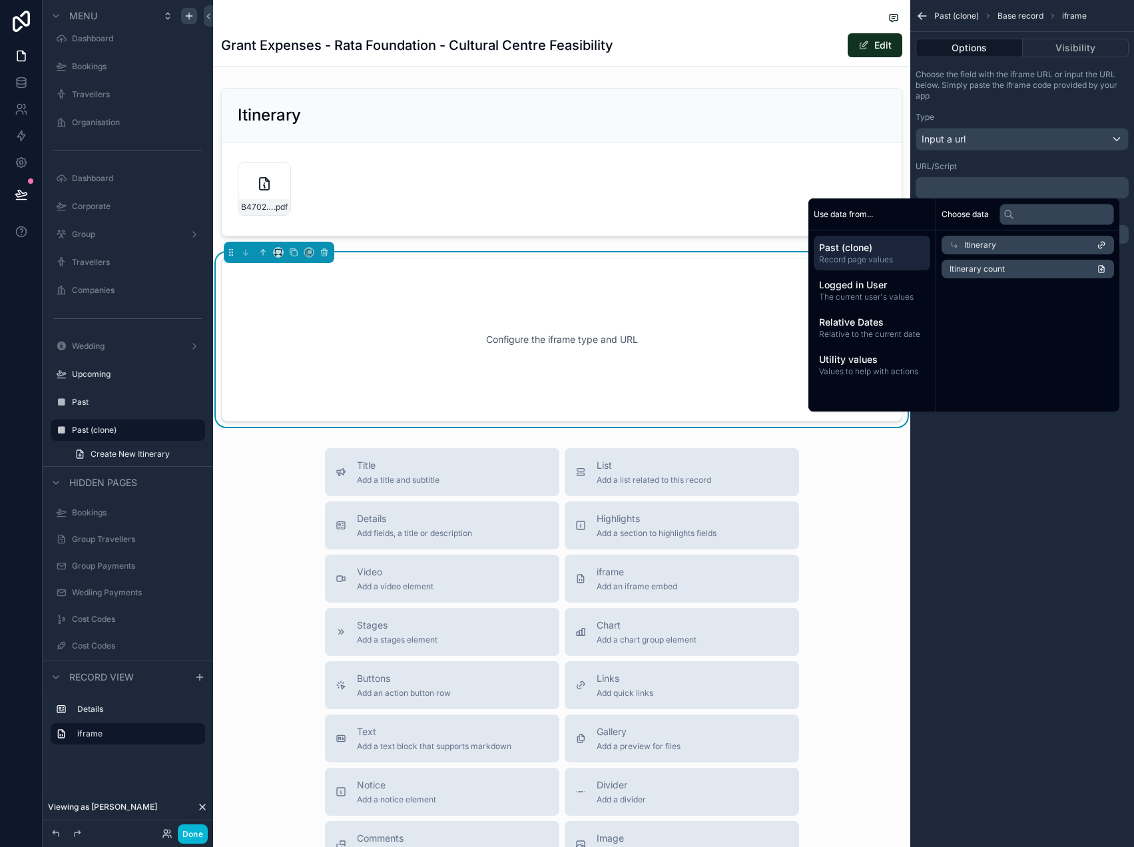
click at [981, 242] on span "Itinerary" at bounding box center [980, 245] width 32 height 11
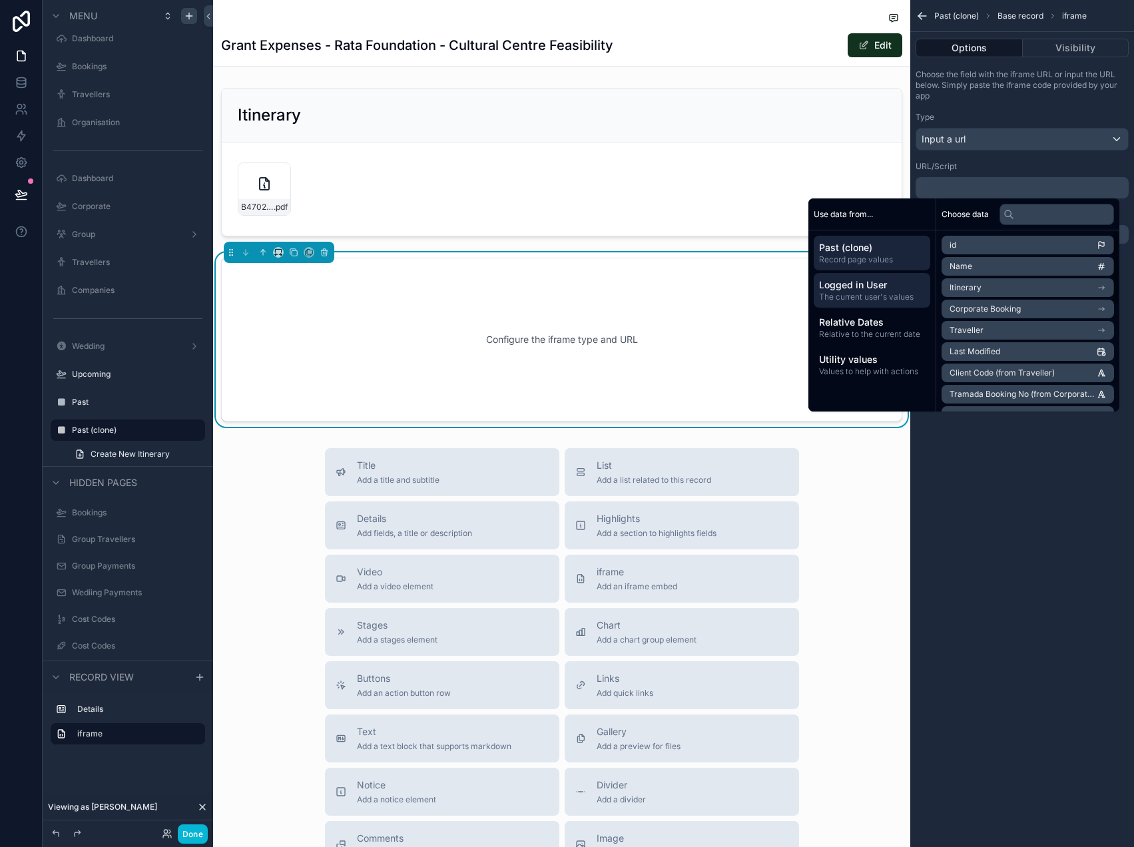
click at [877, 296] on span "The current user's values" at bounding box center [872, 297] width 106 height 11
click at [879, 319] on span "Relative Dates" at bounding box center [872, 322] width 106 height 13
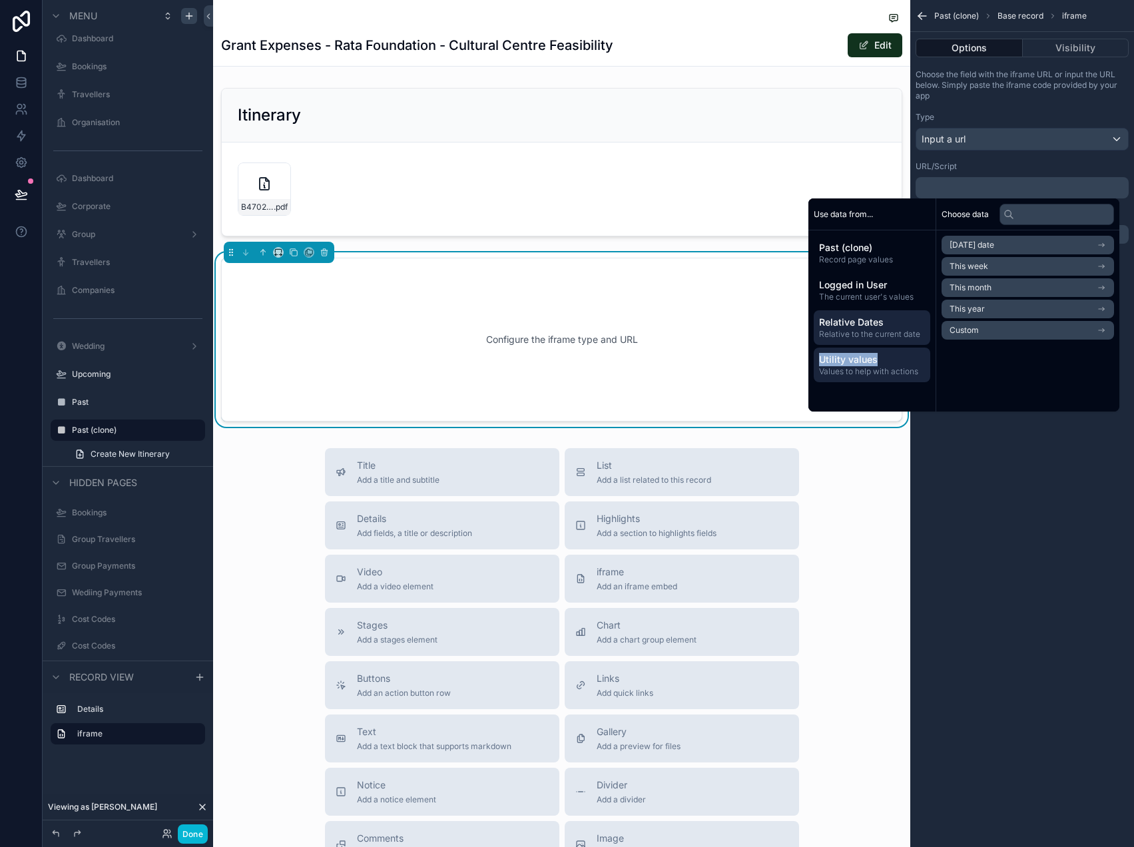
click at [874, 353] on span "Utility values" at bounding box center [872, 359] width 106 height 13
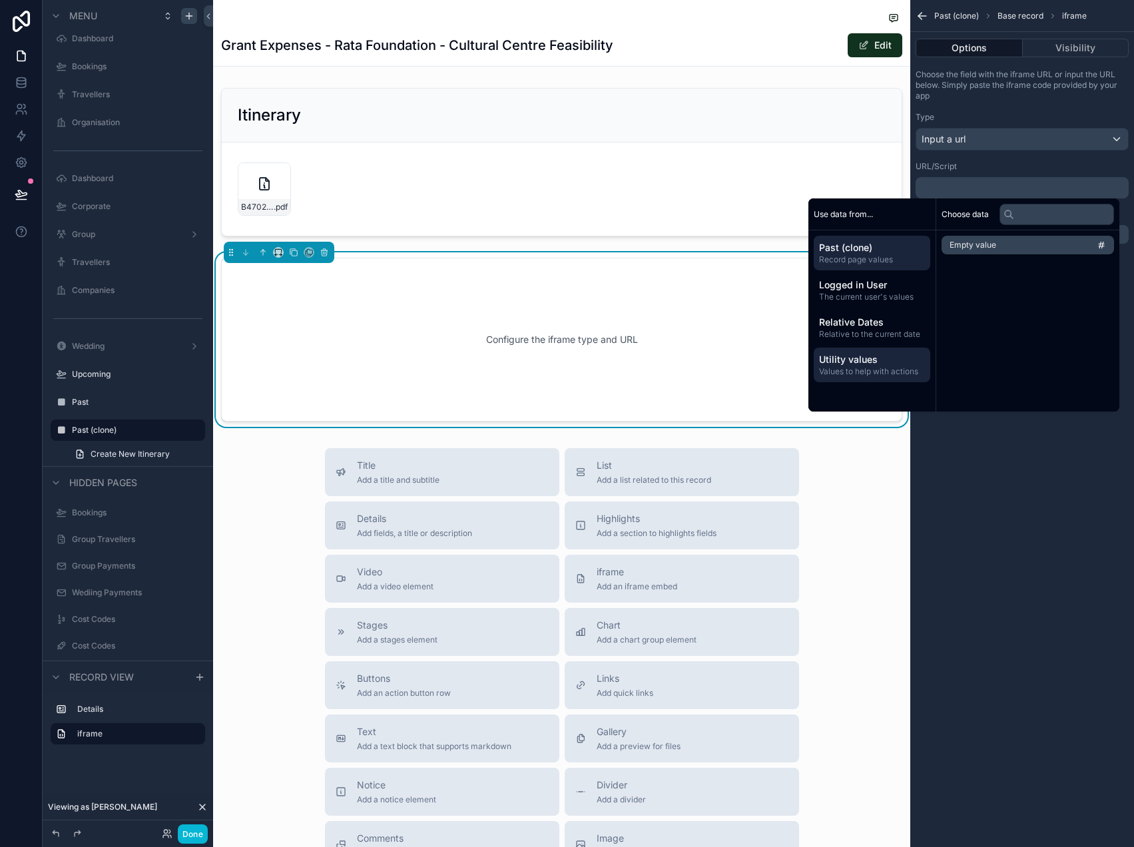
click at [873, 254] on span "Record page values" at bounding box center [872, 259] width 106 height 11
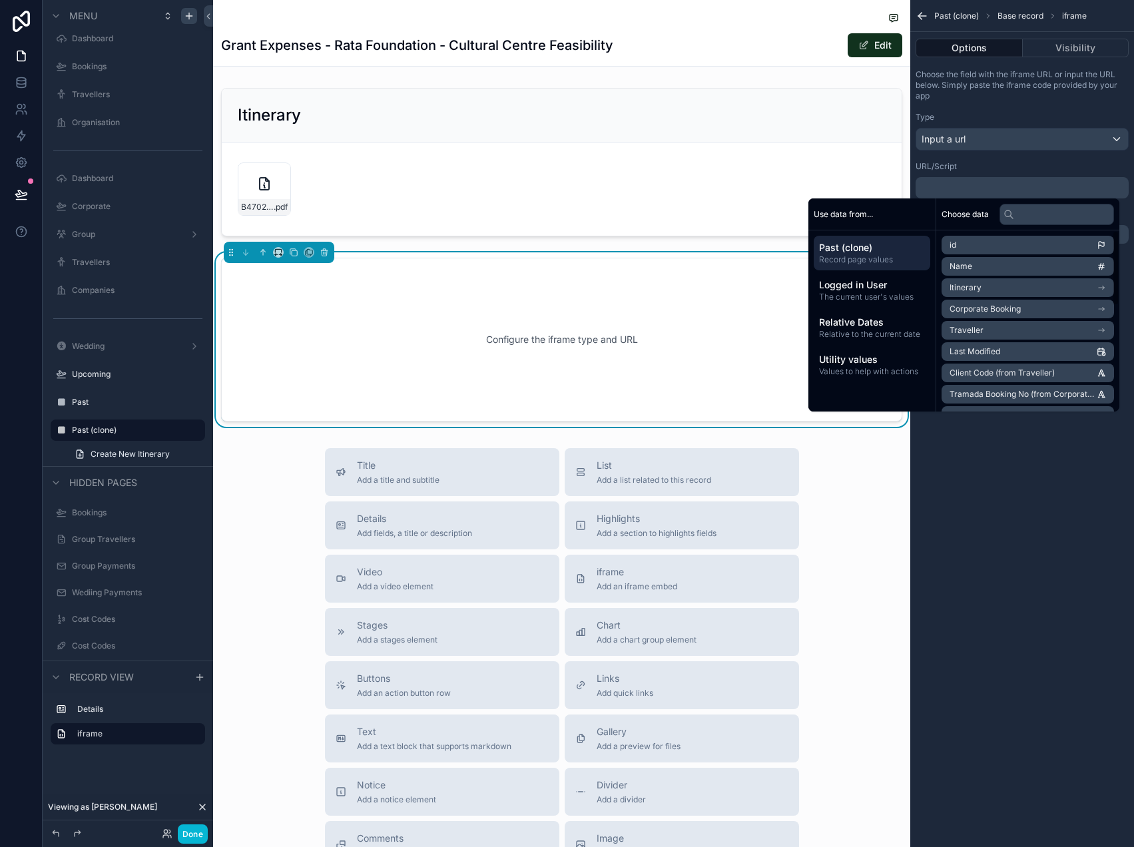
click at [1021, 469] on div "Past (clone) Base record iframe Options Visibility Choose the field with the if…" at bounding box center [1022, 423] width 224 height 847
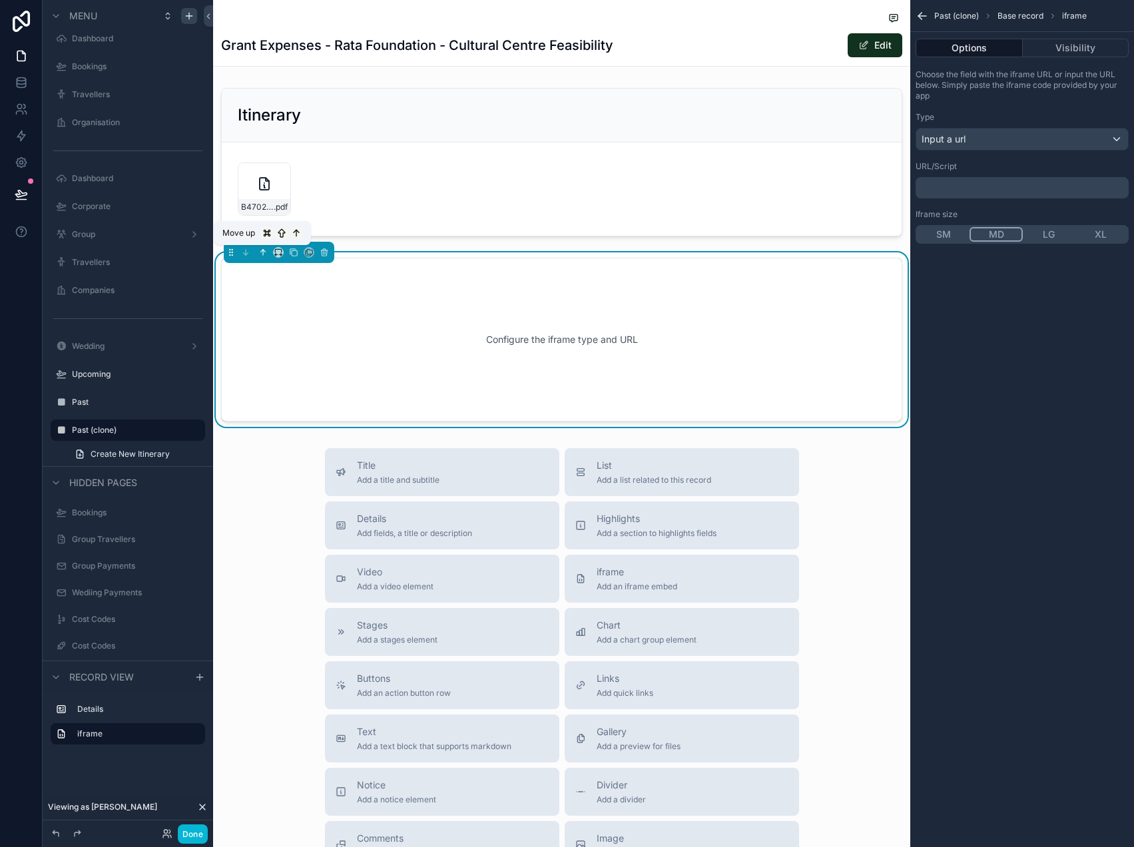
click at [264, 253] on icon "scrollable content" at bounding box center [262, 252] width 9 height 9
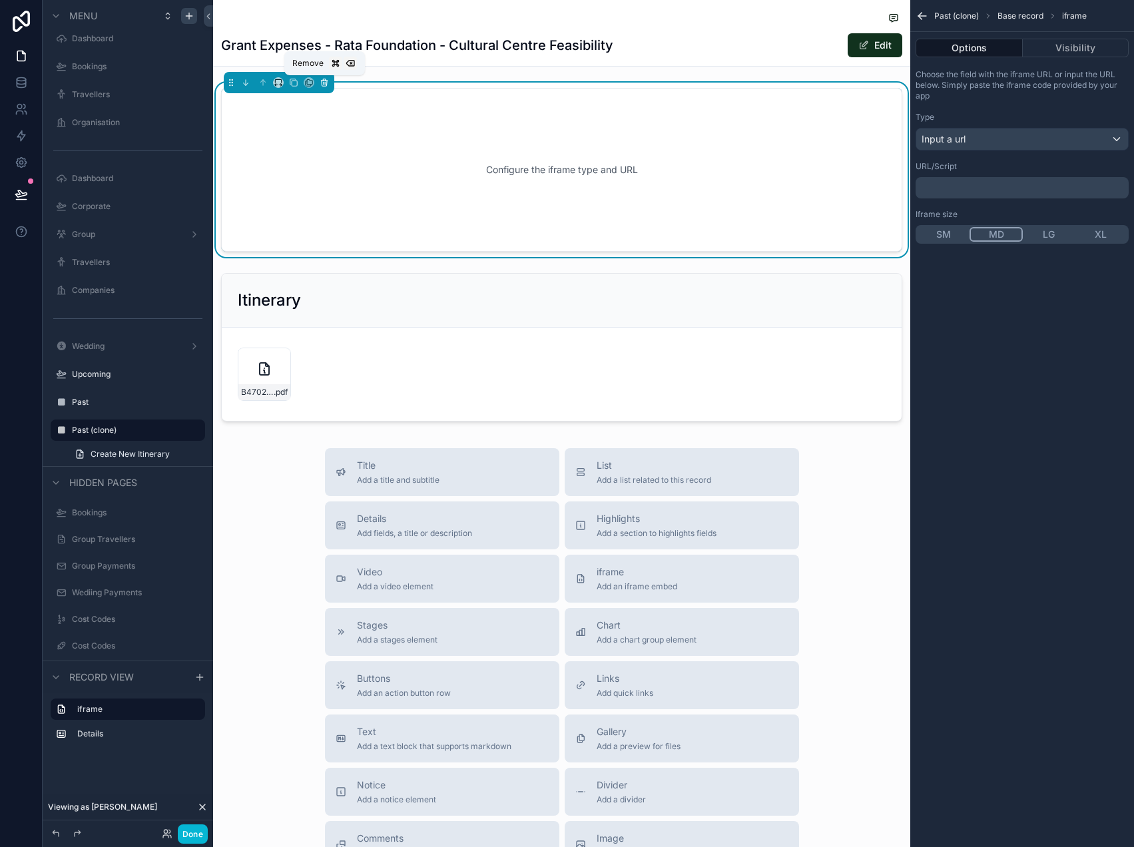
click at [326, 82] on icon "scrollable content" at bounding box center [324, 83] width 5 height 5
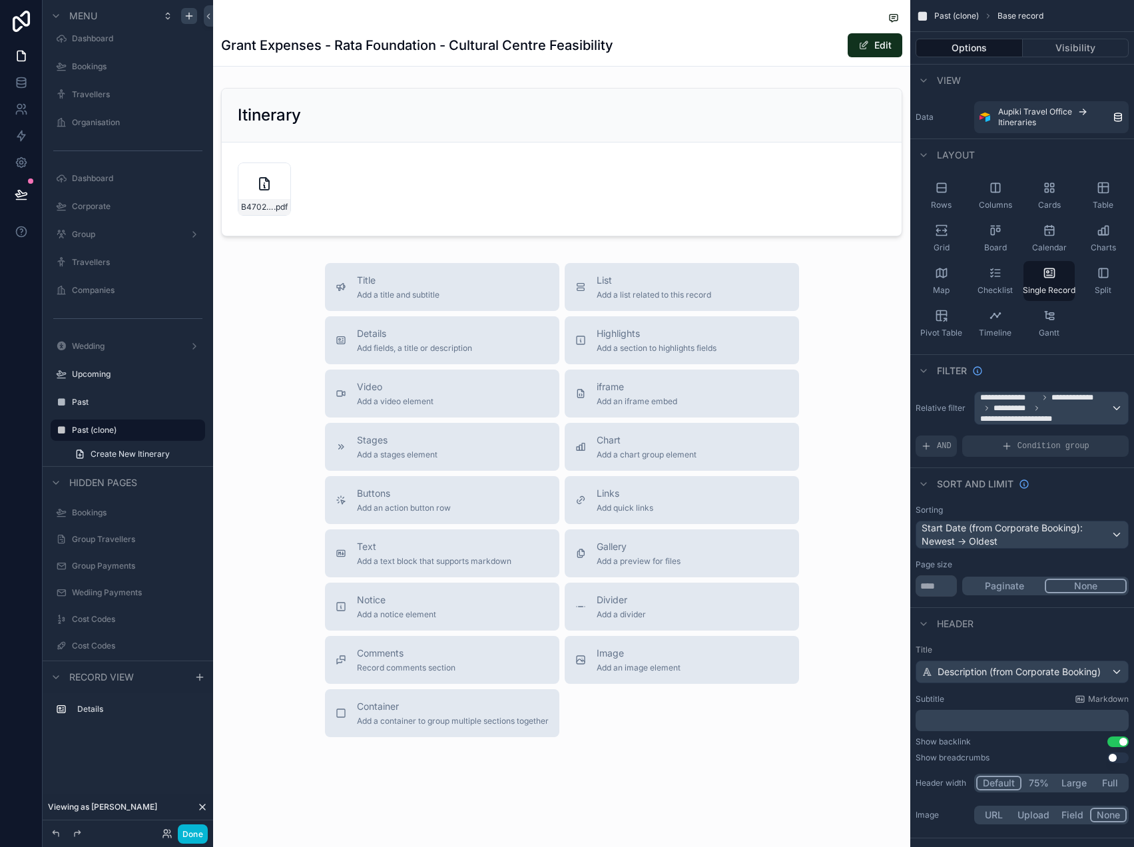
click at [620, 759] on div "scrollable content" at bounding box center [561, 421] width 697 height 843
click at [642, 668] on span "Add an image element" at bounding box center [638, 667] width 84 height 11
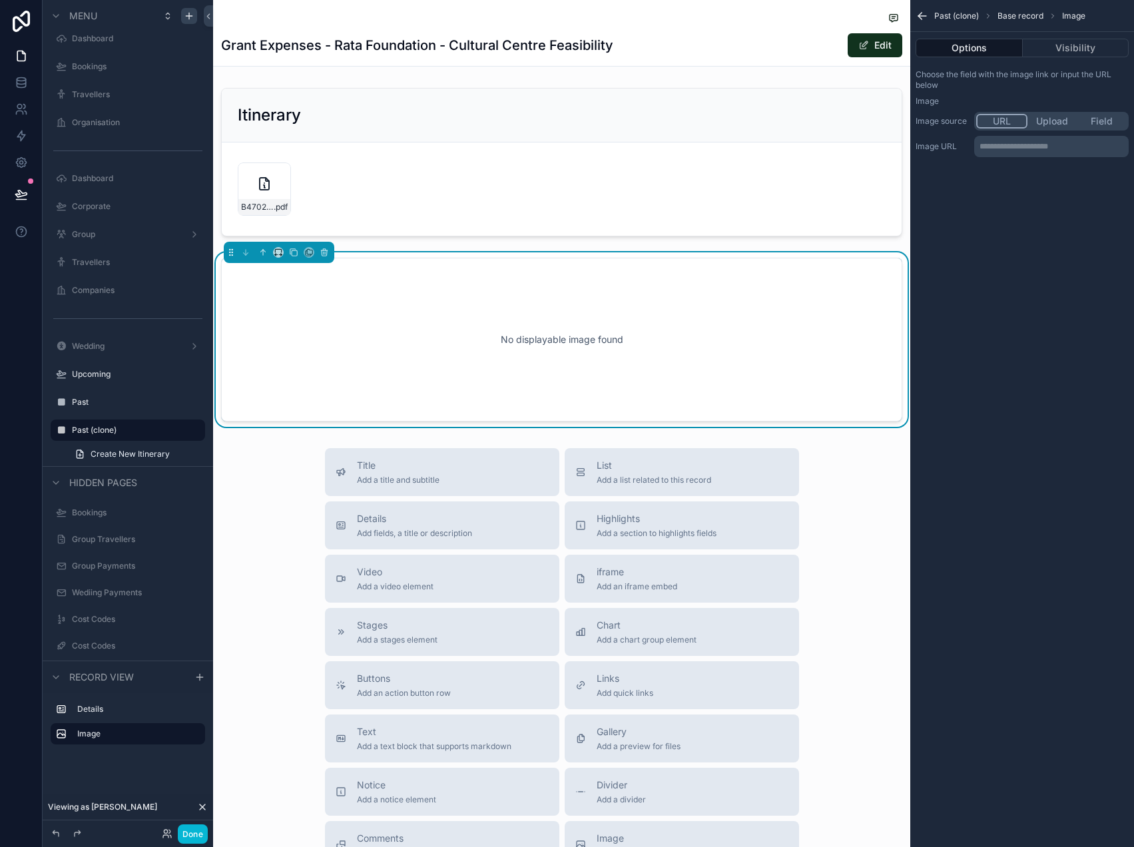
click at [1082, 116] on button "Field" at bounding box center [1101, 121] width 50 height 15
click at [1035, 146] on div "scrollable content" at bounding box center [1051, 146] width 153 height 21
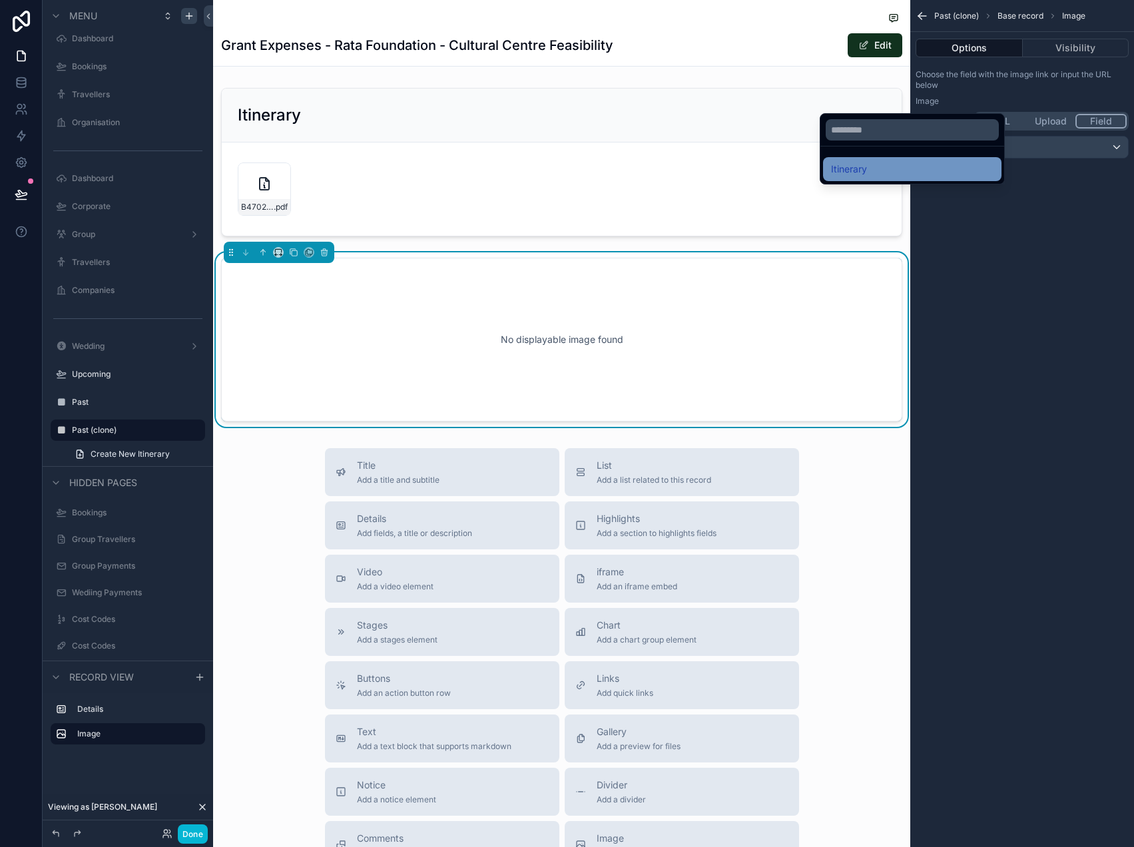
click at [952, 163] on div "Itinerary" at bounding box center [912, 169] width 162 height 16
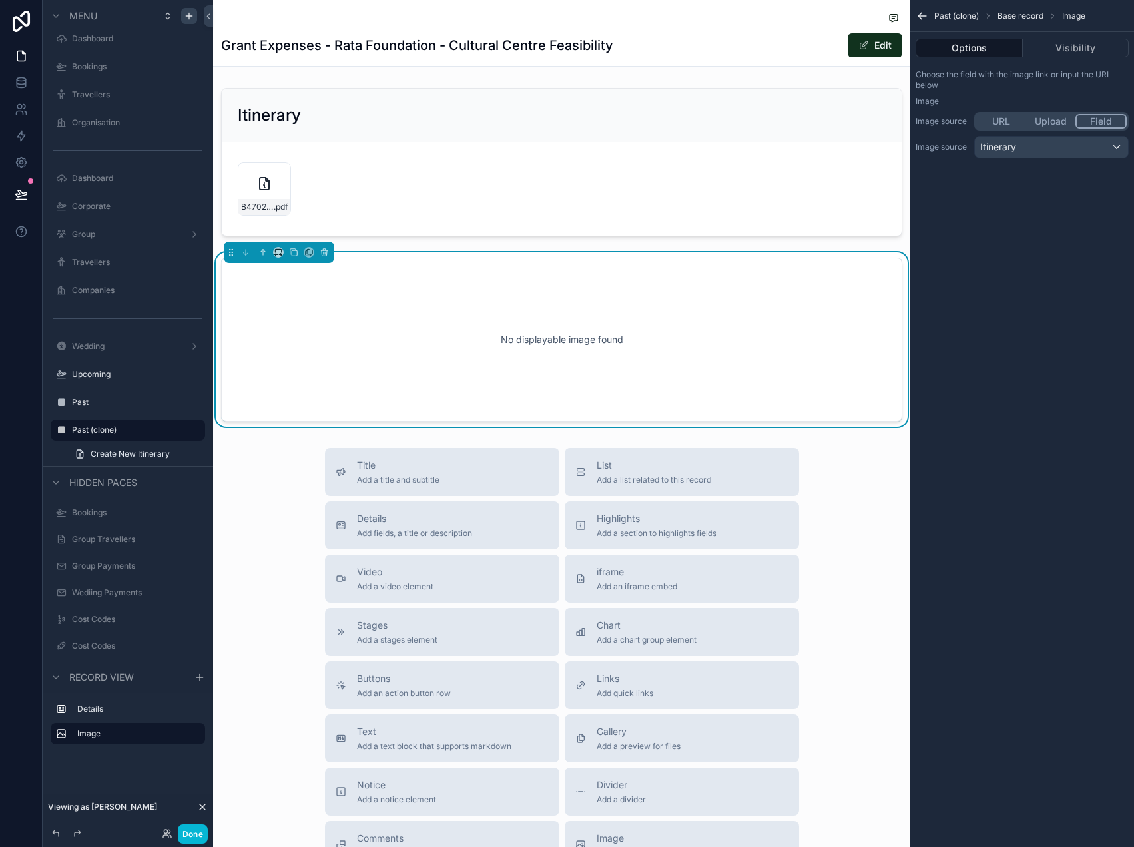
click at [1043, 186] on div "Past (clone) Base record Image Options Visibility Choose the field with the ima…" at bounding box center [1022, 423] width 224 height 847
click at [194, 831] on button "Done" at bounding box center [193, 833] width 30 height 19
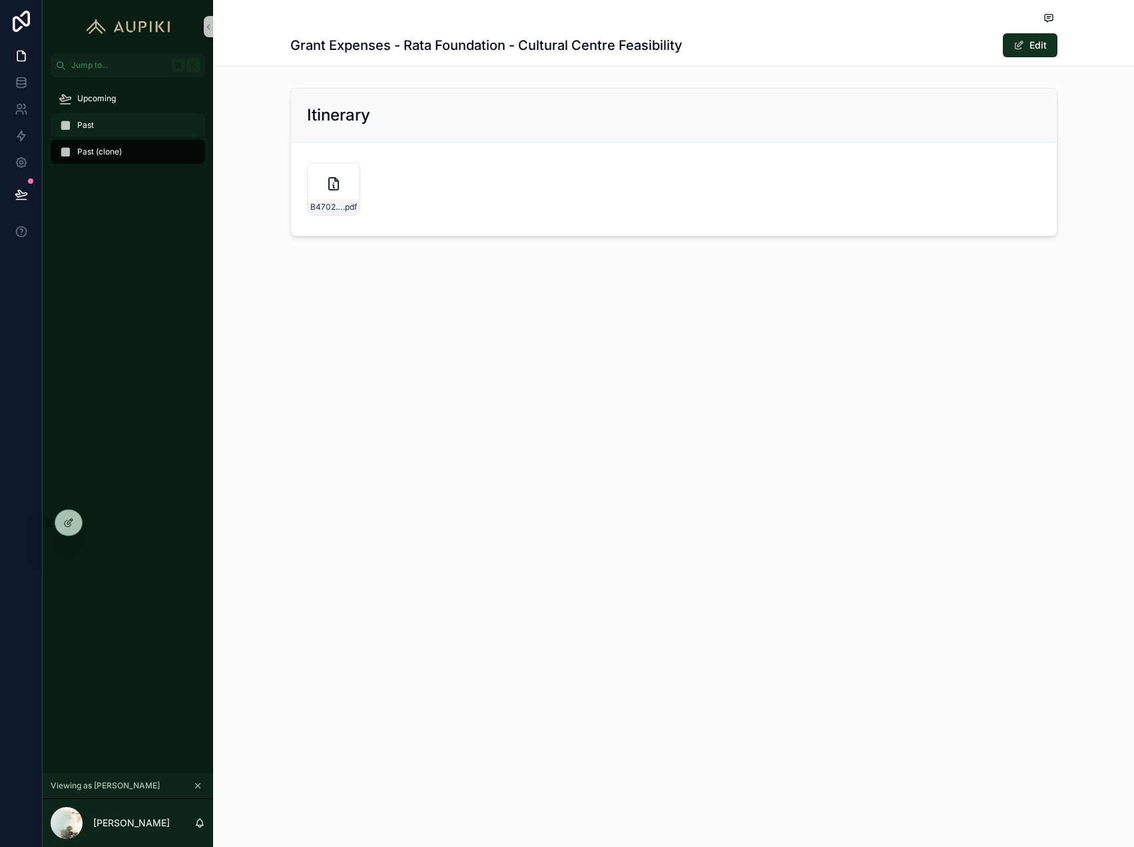
click at [95, 126] on div "Past" at bounding box center [128, 124] width 138 height 21
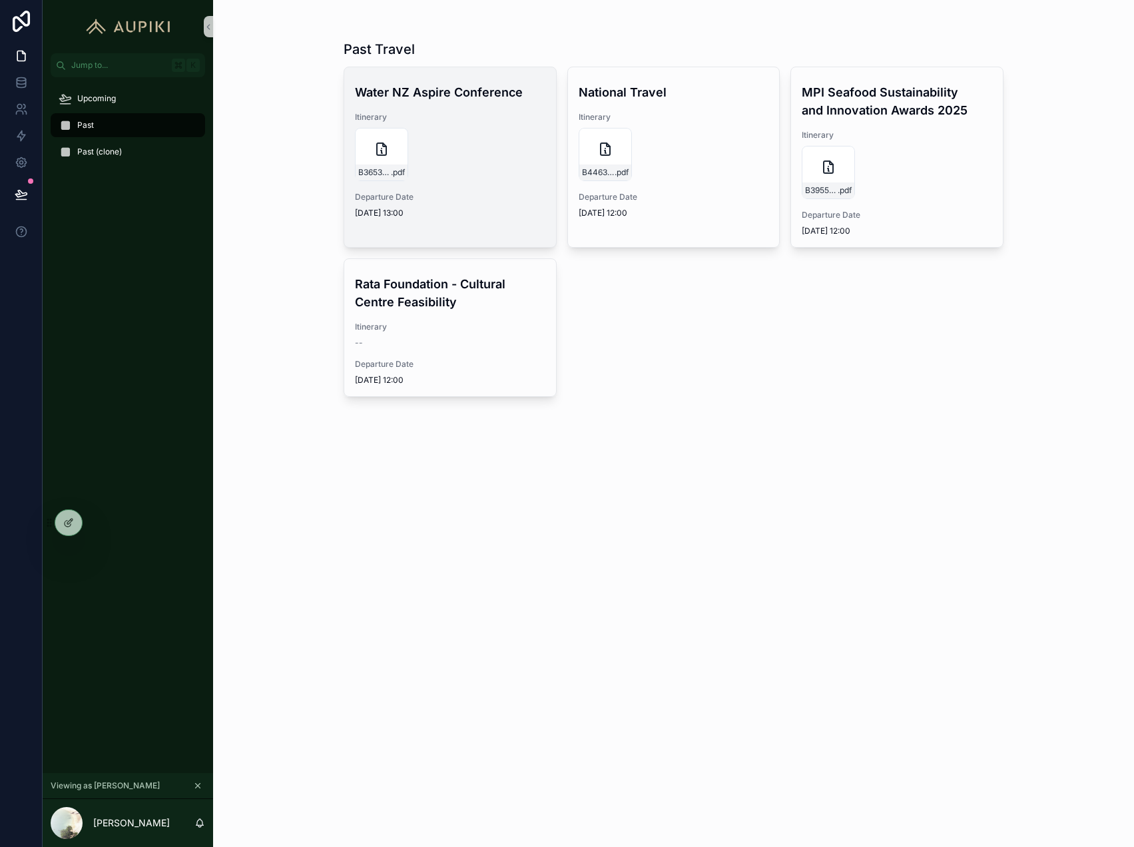
click at [454, 153] on div "B3653-HEBBERD_COREY-MR-Itinerary---Full .pdf" at bounding box center [450, 154] width 190 height 53
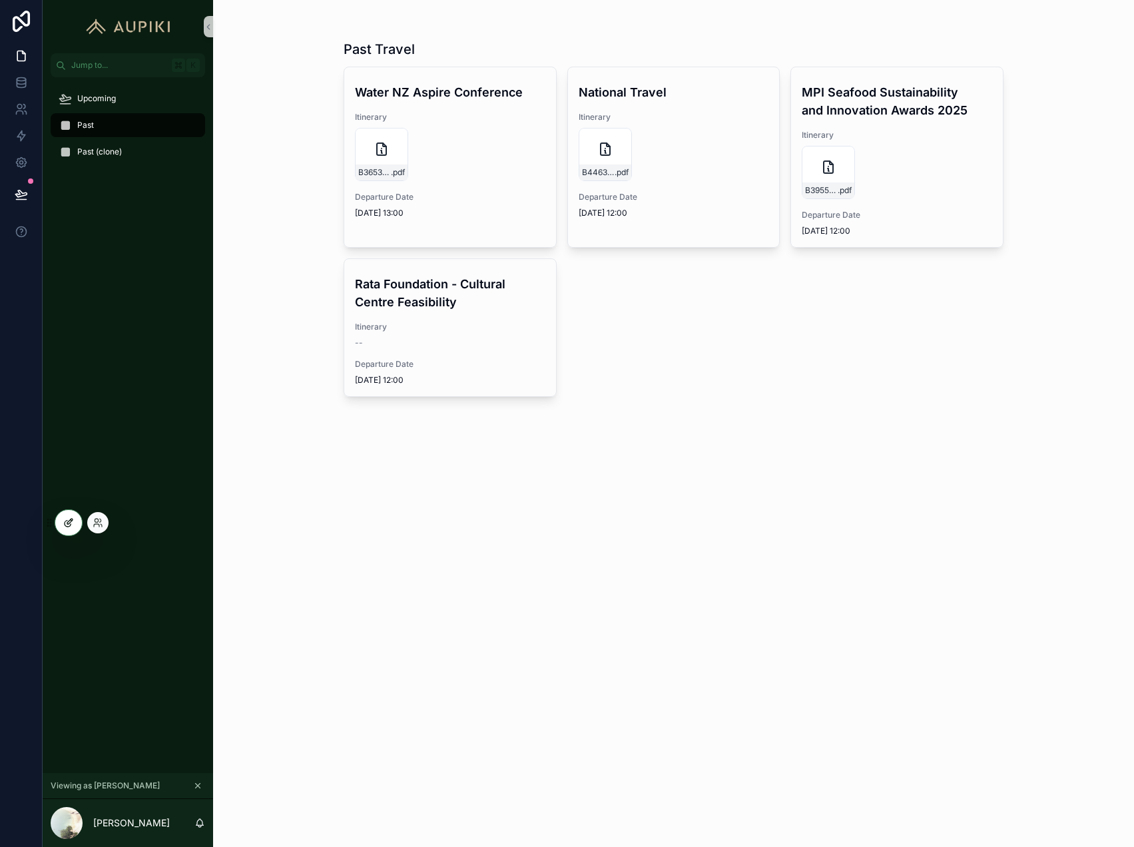
click at [55, 519] on div at bounding box center [68, 522] width 27 height 25
click at [65, 527] on icon at bounding box center [68, 522] width 11 height 11
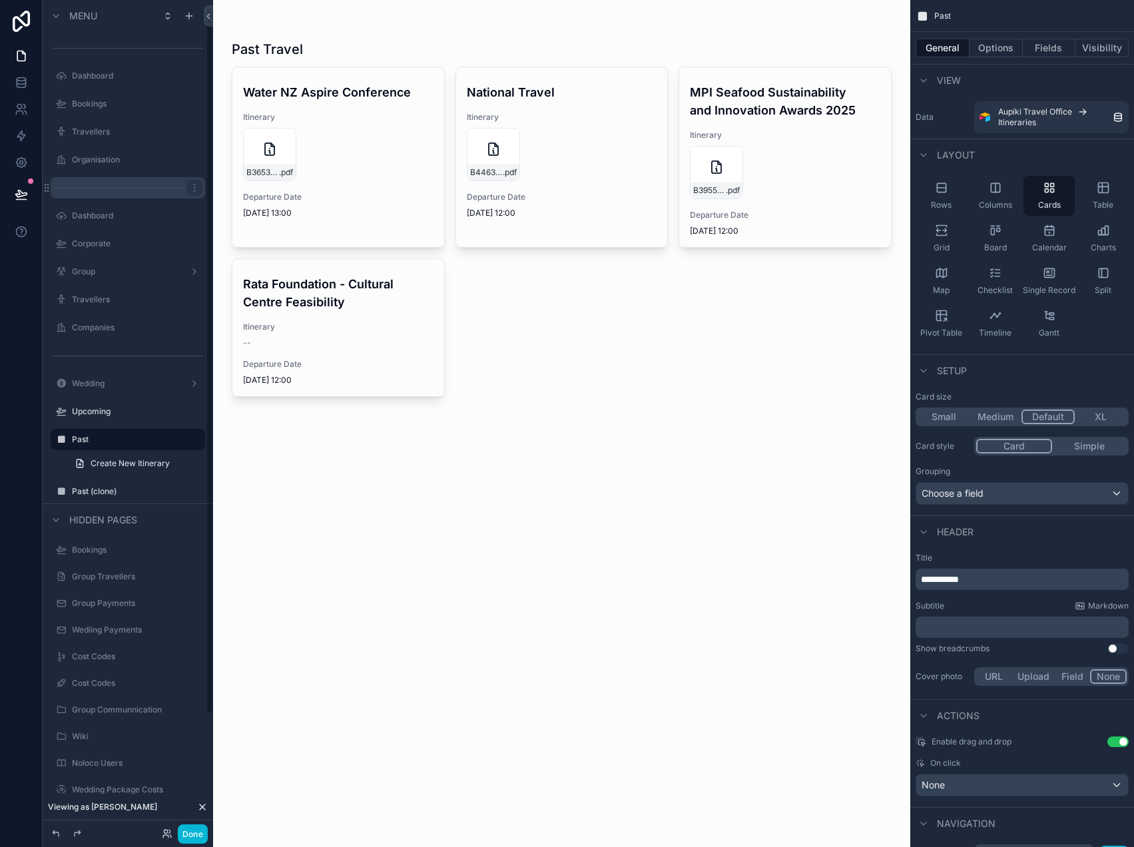
scroll to position [9, 0]
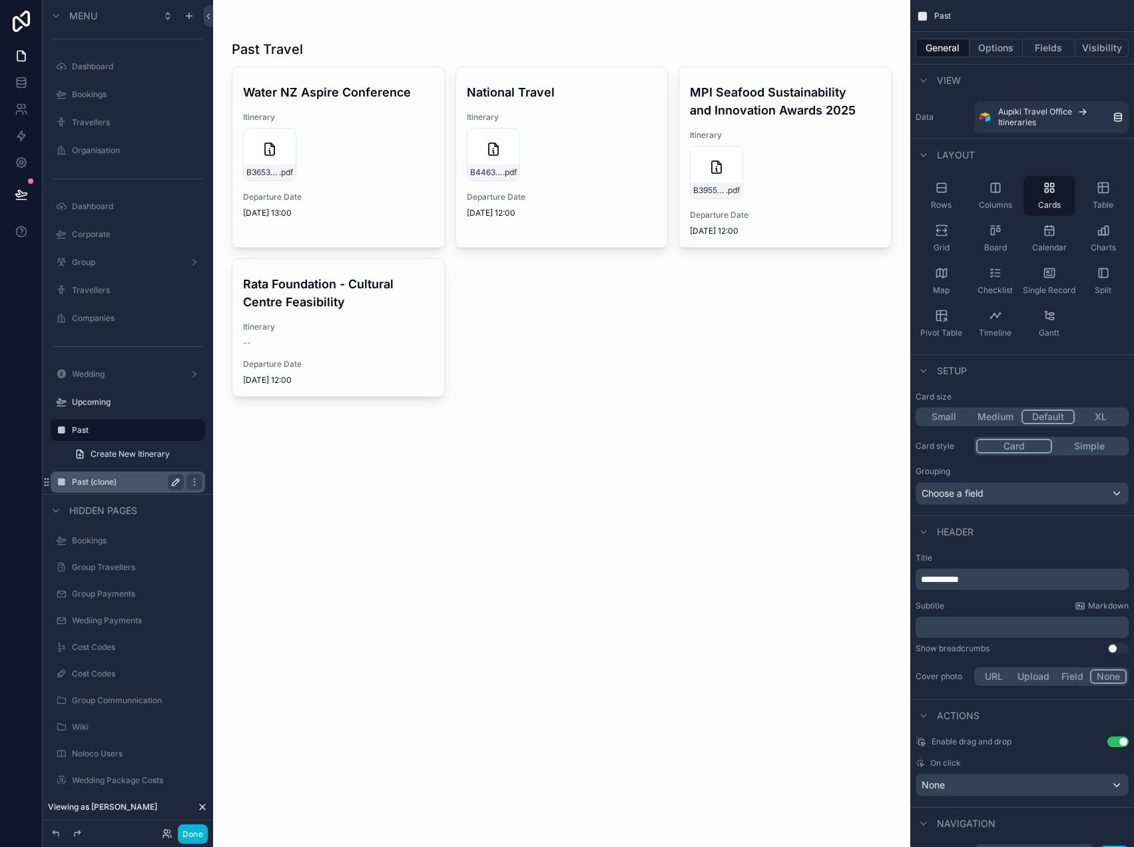
click at [177, 479] on icon "scrollable content" at bounding box center [175, 482] width 11 height 11
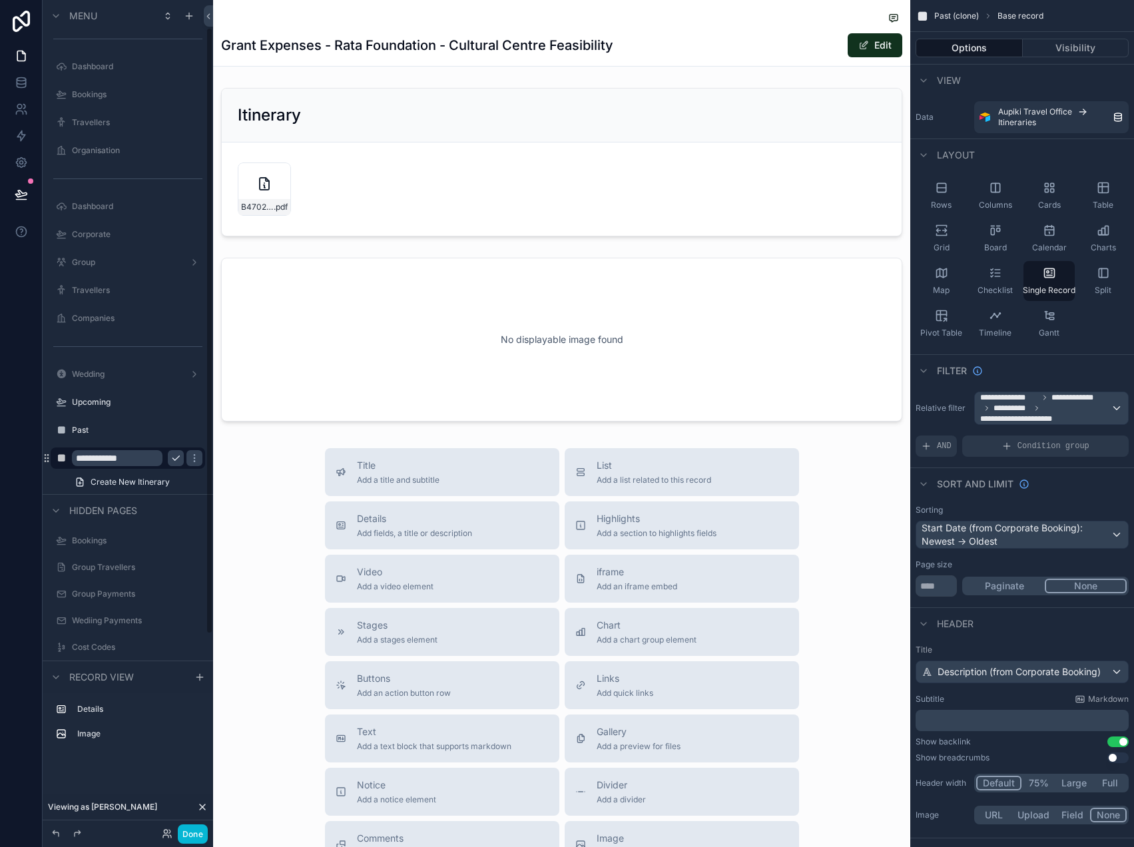
scroll to position [37, 0]
click at [115, 427] on input "**********" at bounding box center [117, 430] width 91 height 16
type input "**********"
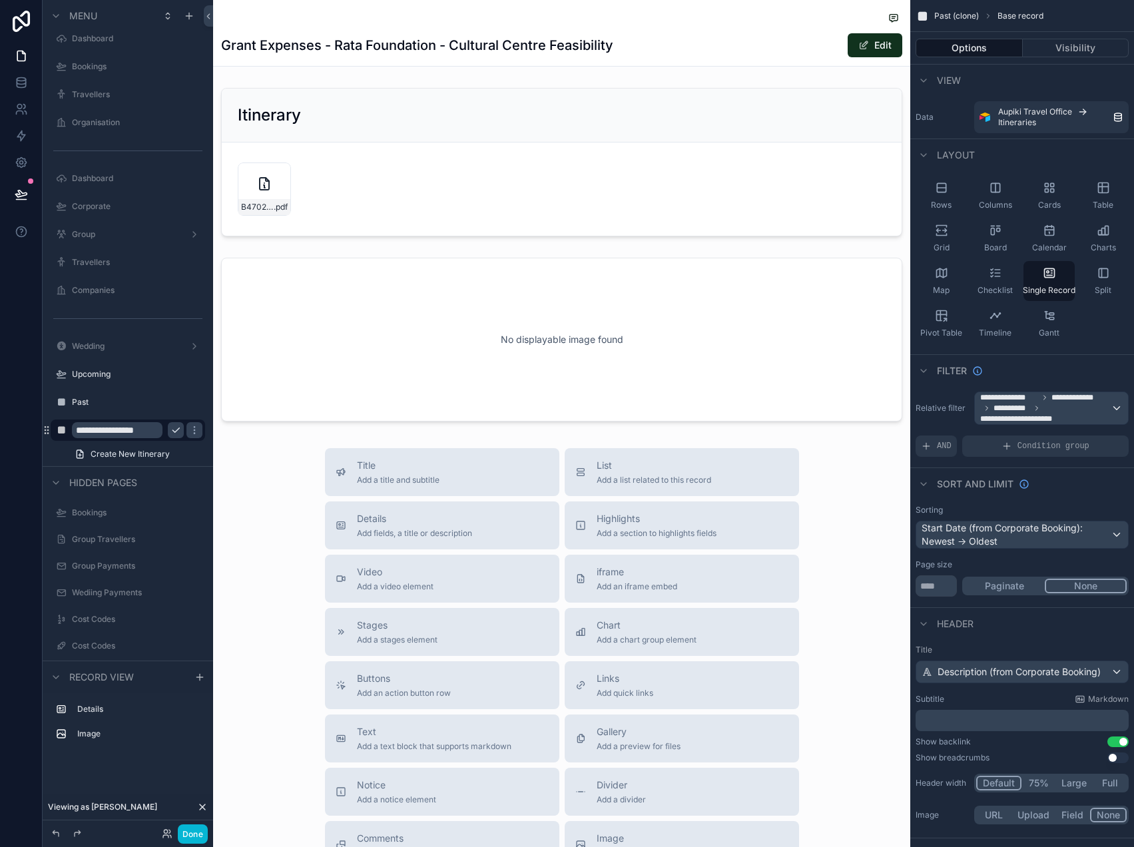
click at [176, 427] on icon "scrollable content" at bounding box center [175, 430] width 11 height 11
click at [196, 833] on button "Done" at bounding box center [193, 833] width 30 height 19
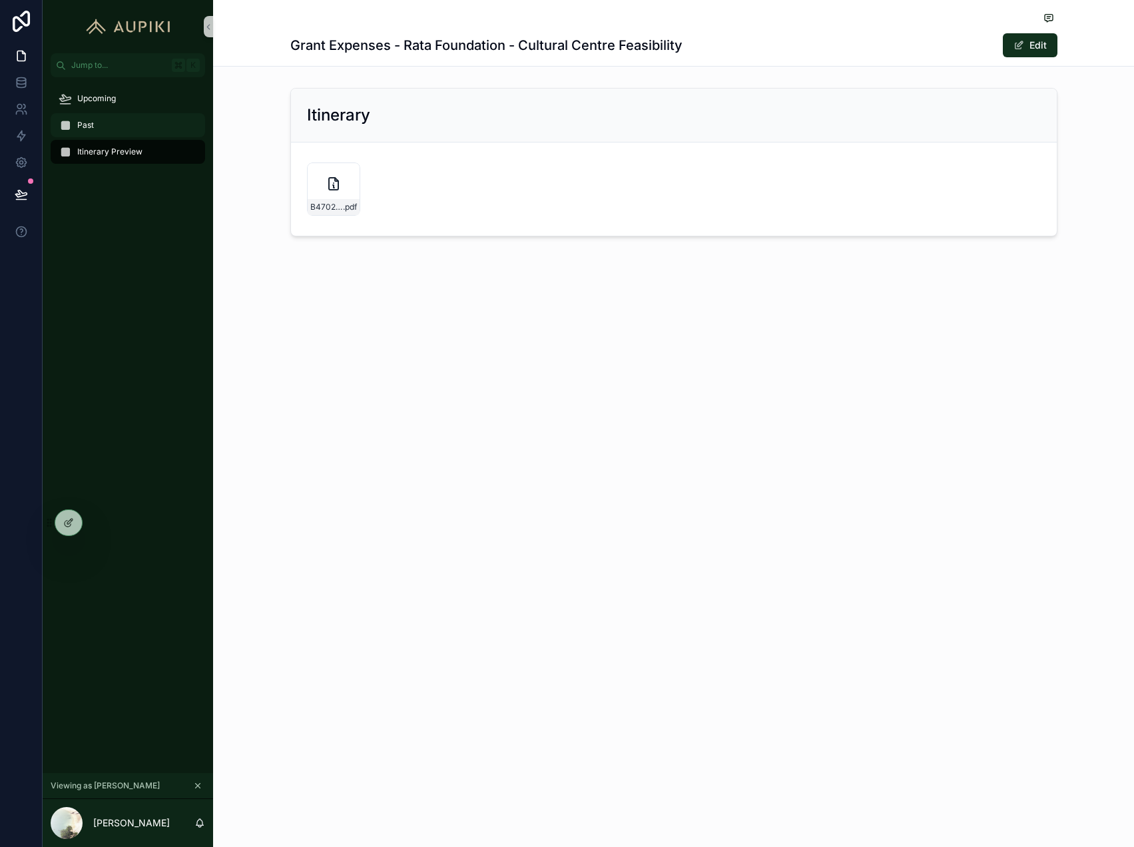
click at [129, 124] on div "Past" at bounding box center [128, 124] width 138 height 21
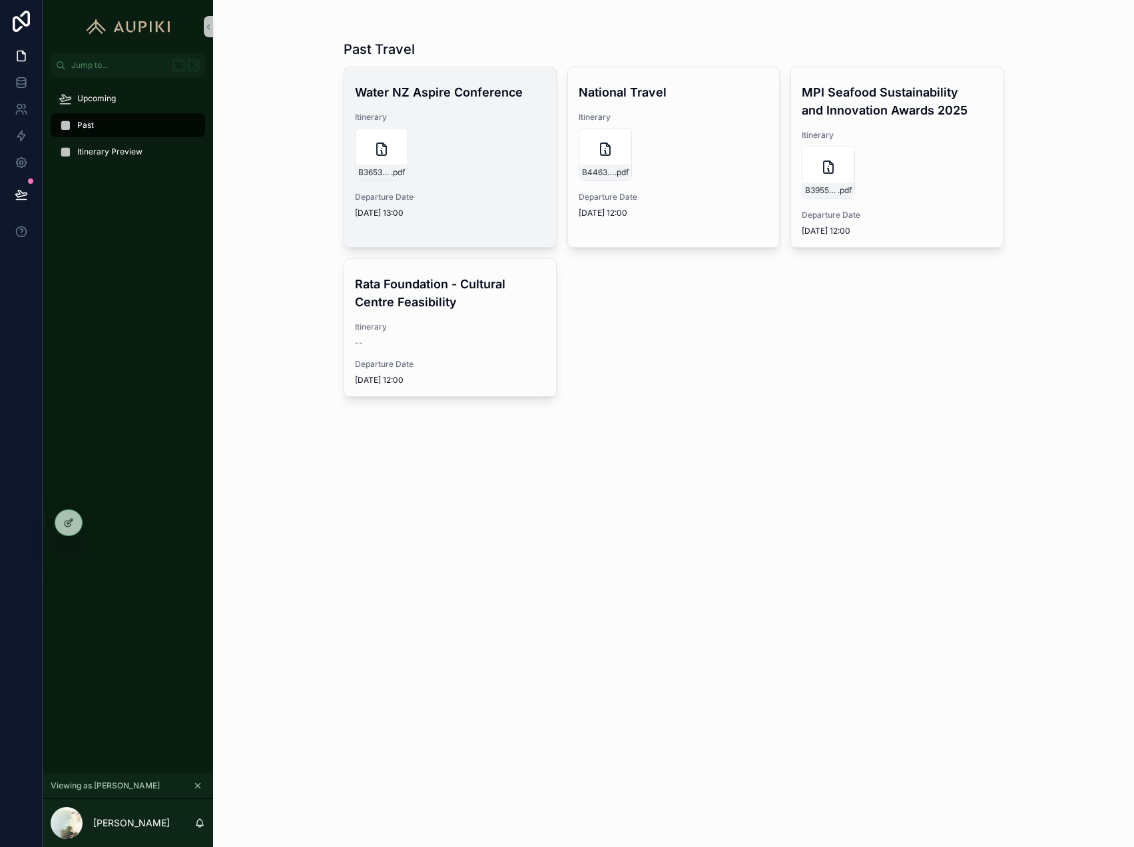
click at [466, 154] on div "B3653-HEBBERD_COREY-MR-Itinerary---Full .pdf" at bounding box center [450, 154] width 190 height 53
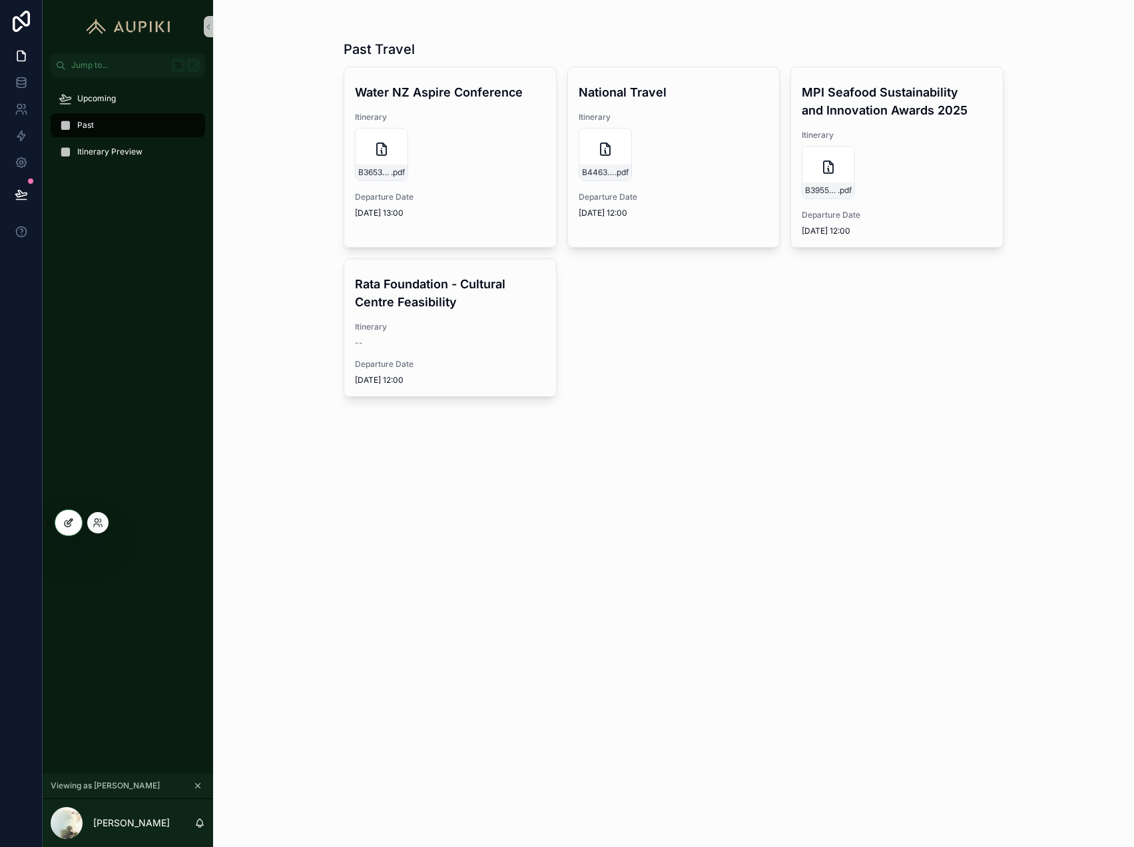
click at [61, 527] on div at bounding box center [68, 522] width 27 height 25
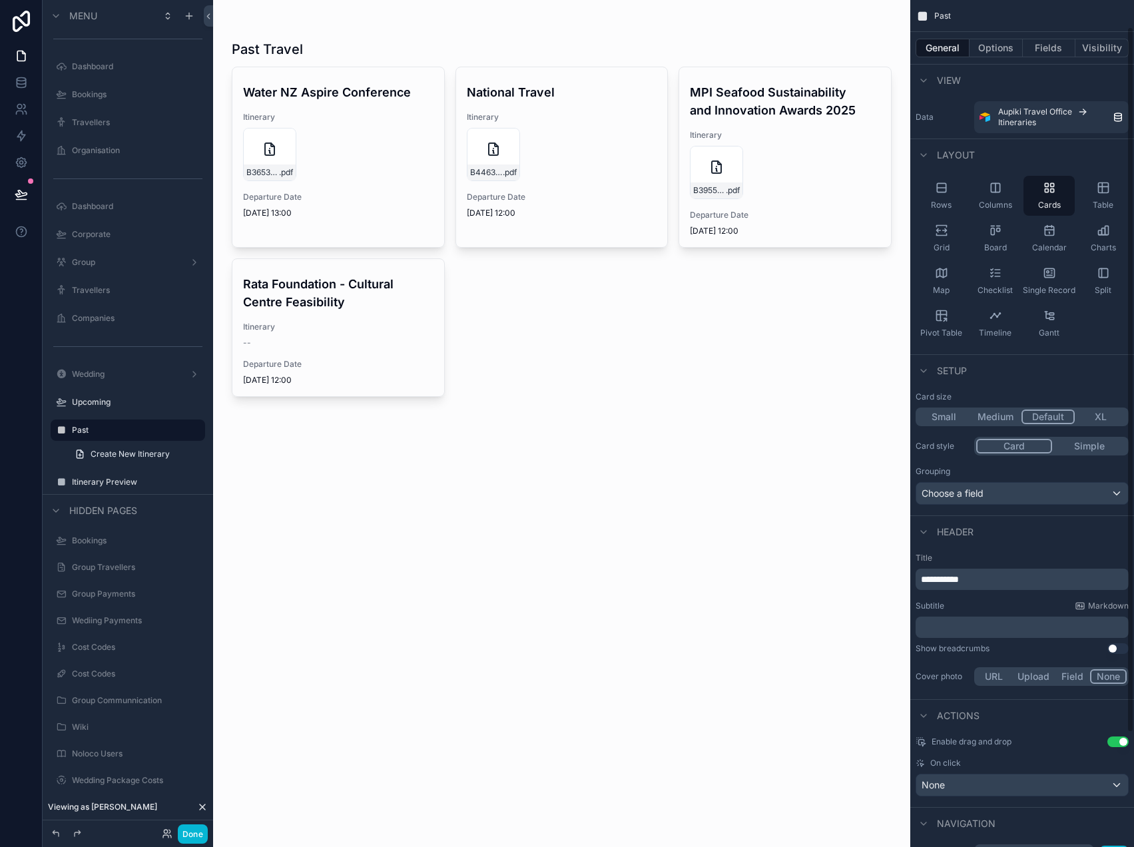
scroll to position [169, 0]
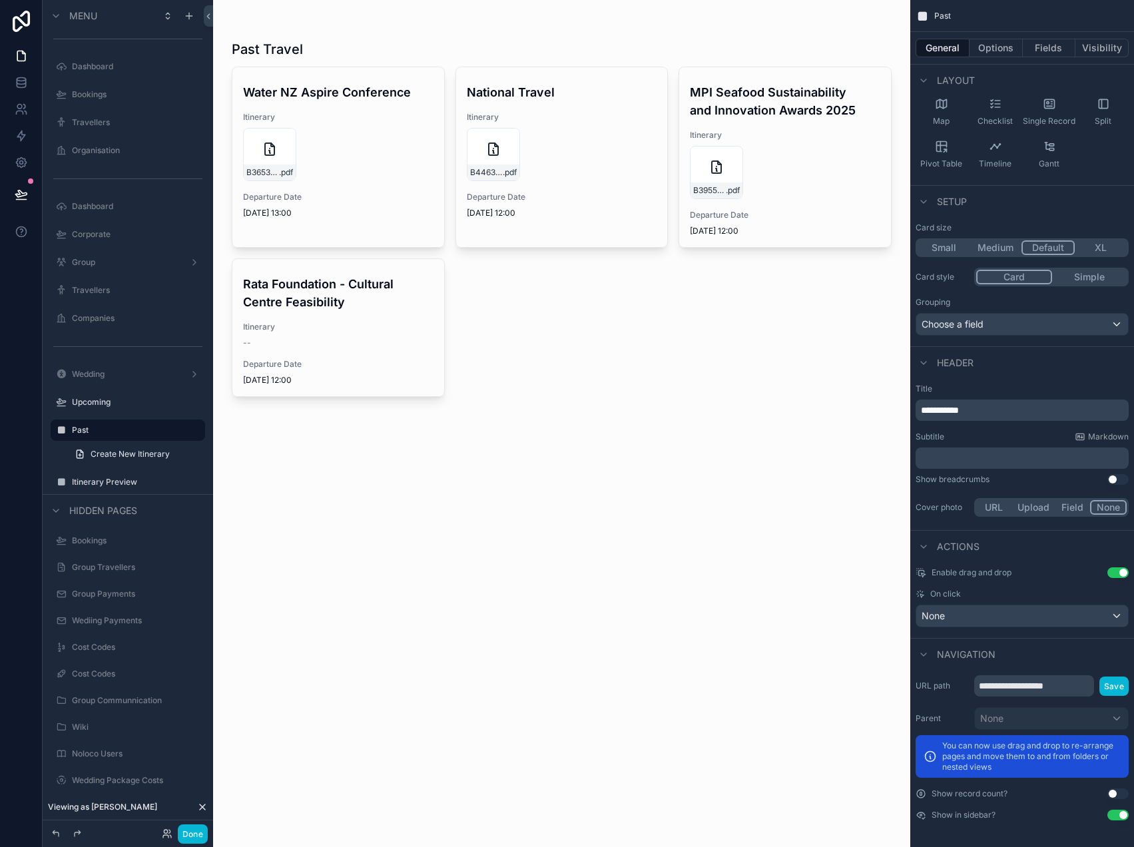
click at [1008, 599] on div "On click None" at bounding box center [1021, 607] width 213 height 39
click at [1008, 614] on div "None" at bounding box center [1022, 615] width 212 height 21
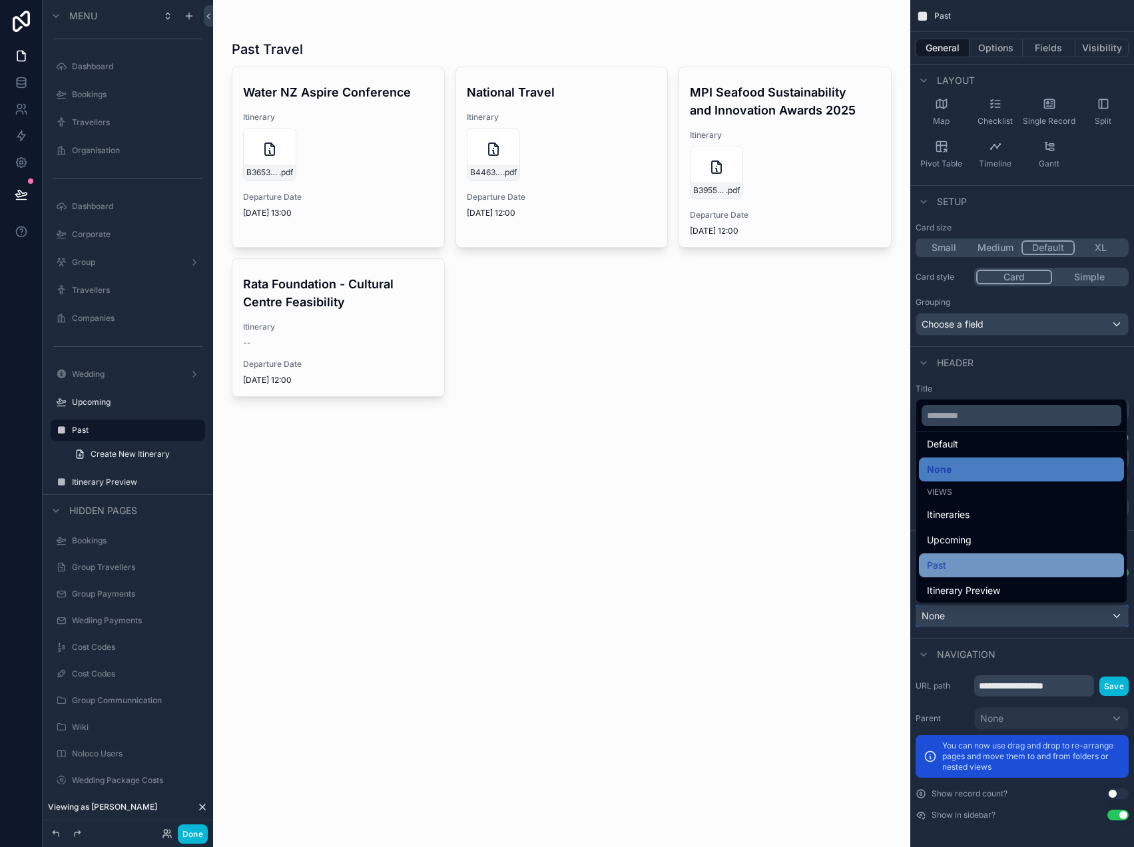
scroll to position [11, 0]
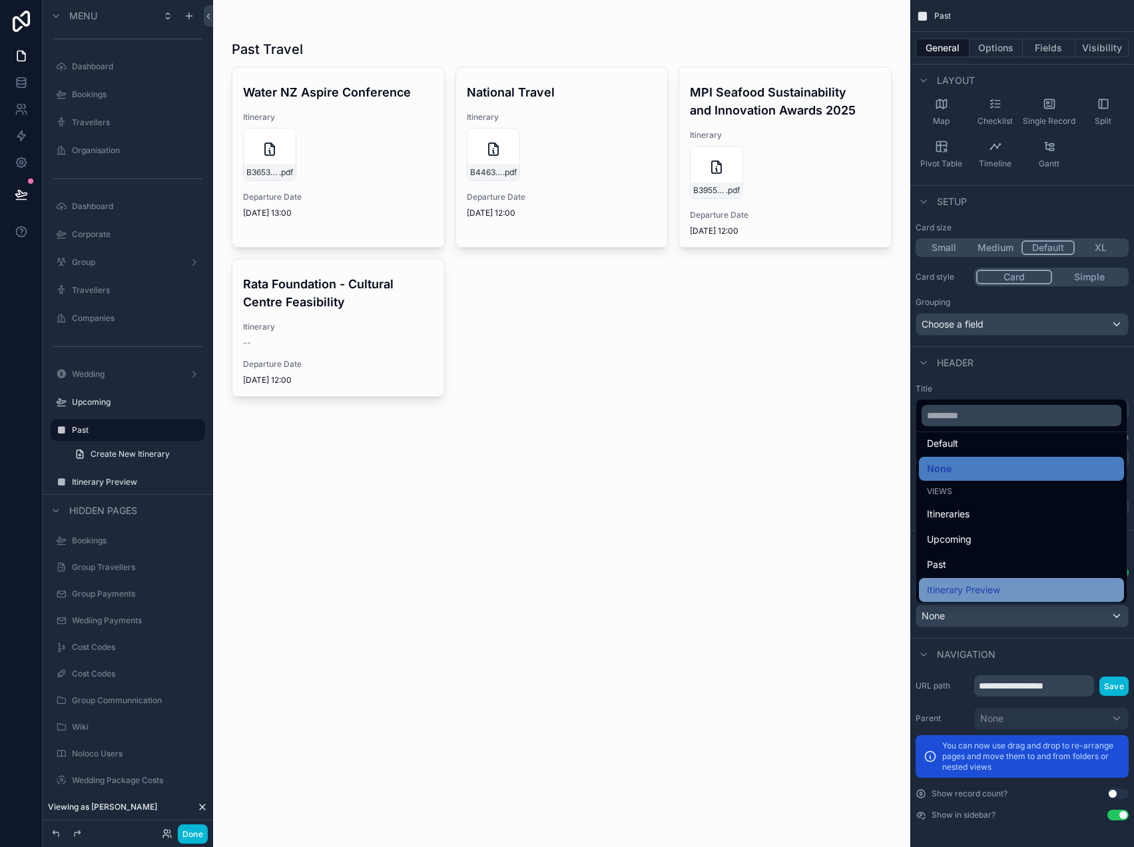
click at [988, 585] on span "Itinerary Preview" at bounding box center [963, 590] width 73 height 16
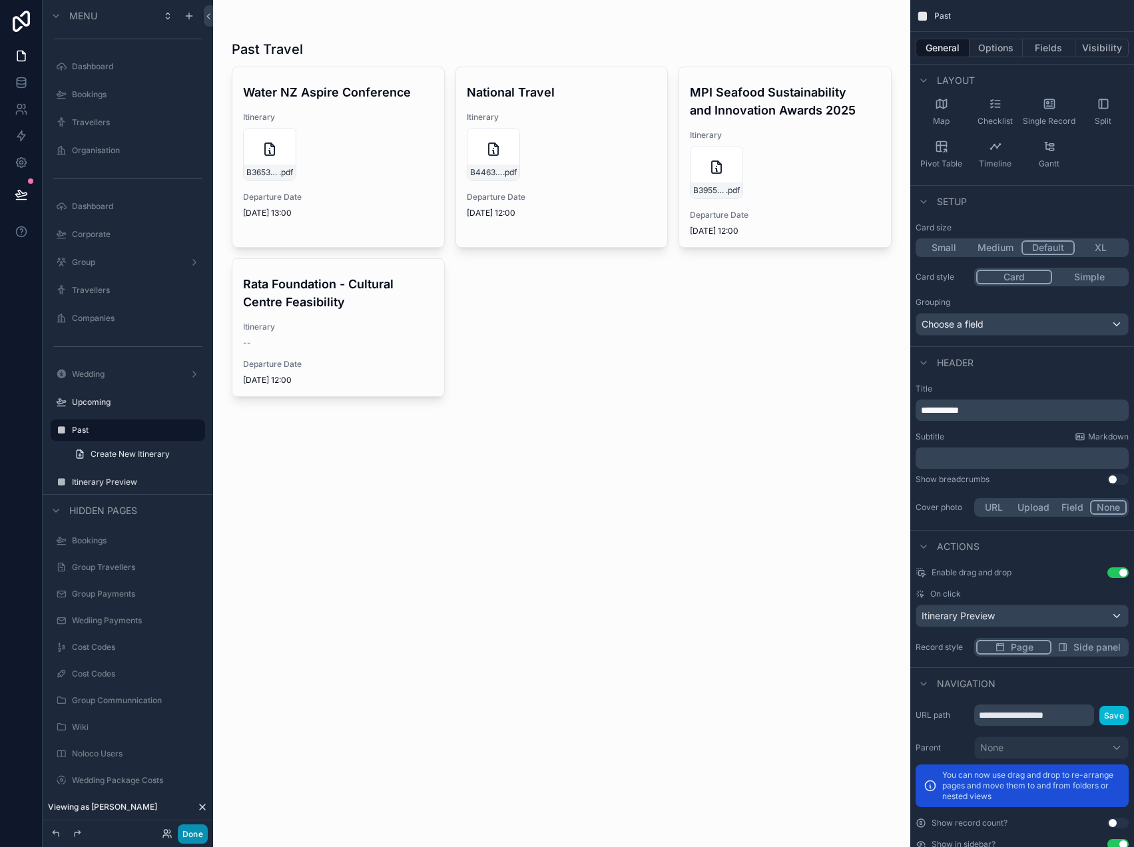
click at [190, 828] on button "Done" at bounding box center [193, 833] width 30 height 19
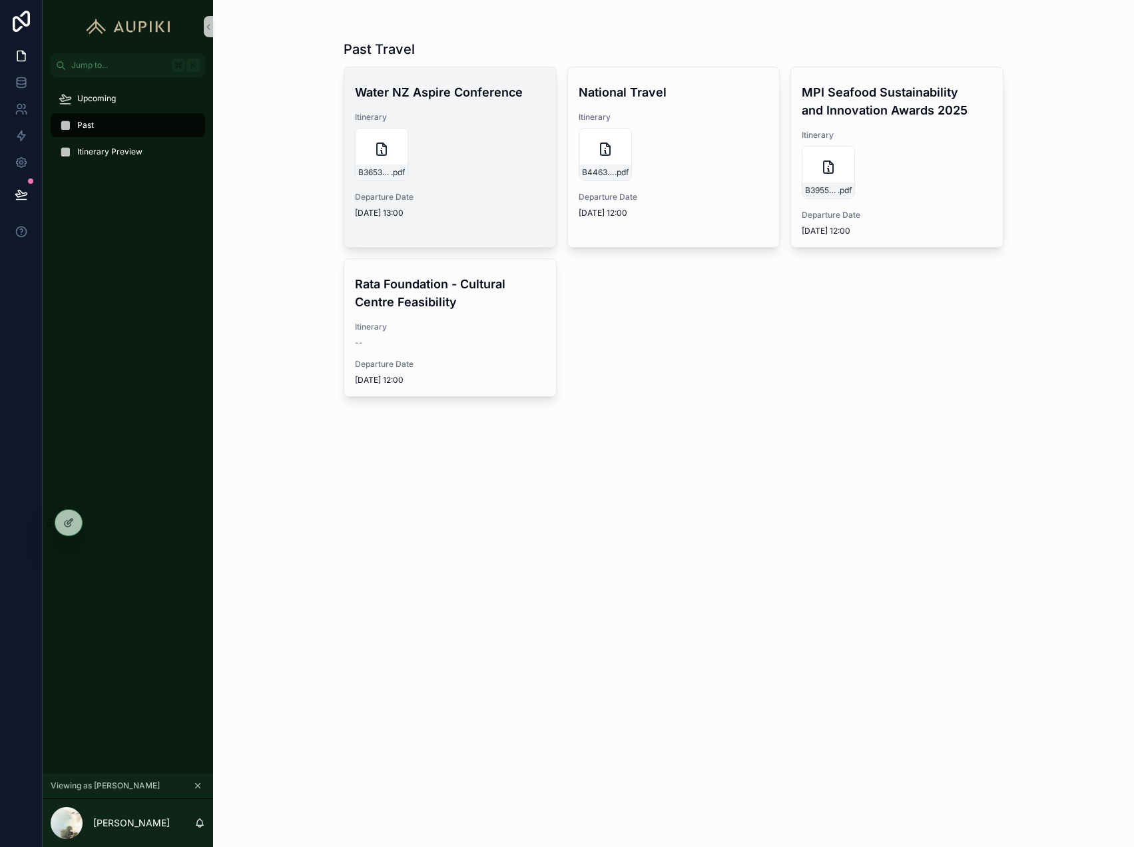
click at [437, 189] on div "Water NZ Aspire Conference Itinerary B3653-HEBBERD_COREY-MR-Itinerary---Full .p…" at bounding box center [450, 148] width 212 height 162
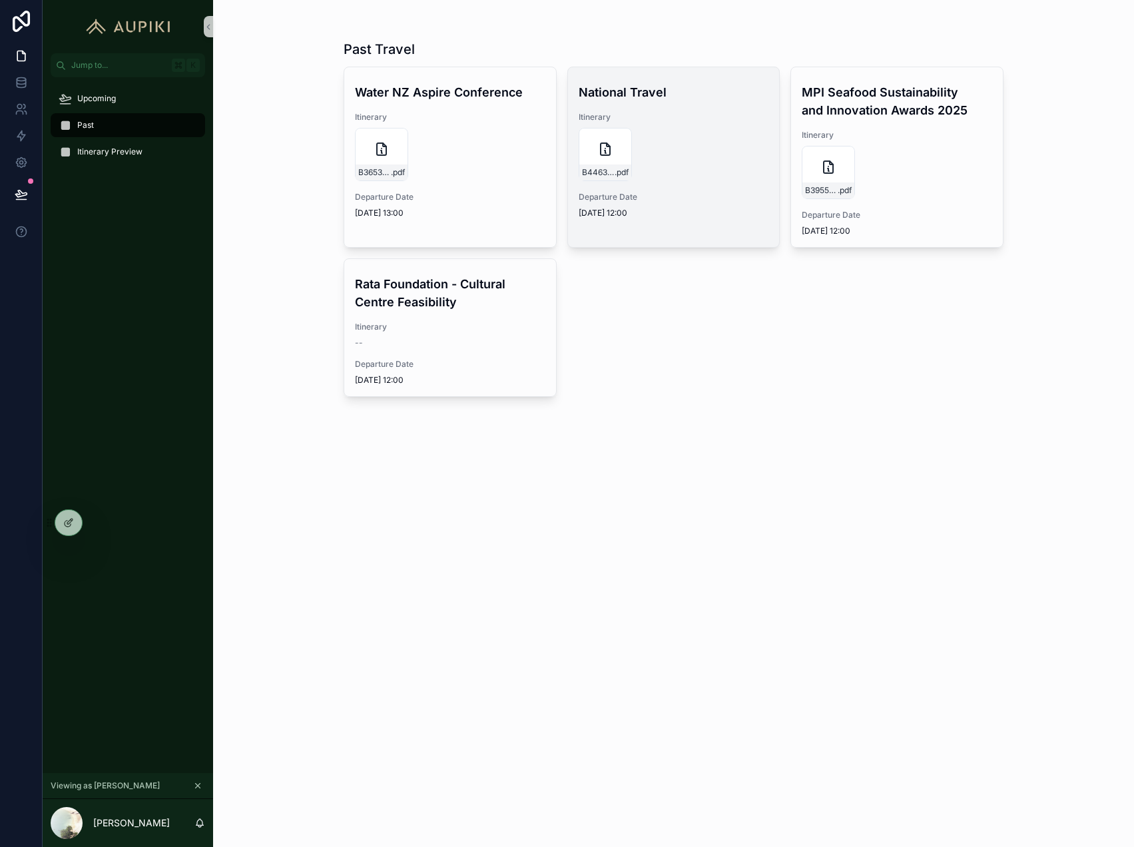
click at [712, 198] on span "Departure Date" at bounding box center [673, 197] width 190 height 11
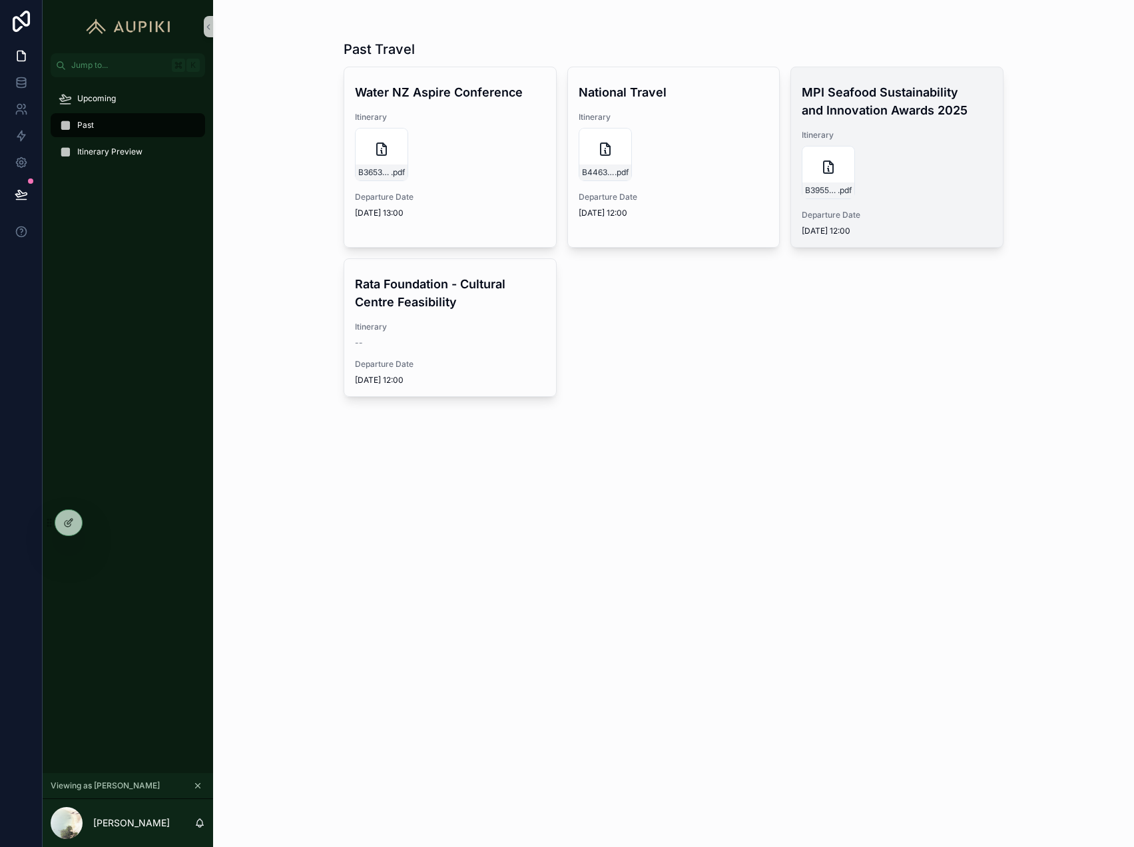
click at [907, 142] on div "Itinerary B3955_COREY_HEBBERD .pdf" at bounding box center [896, 164] width 190 height 69
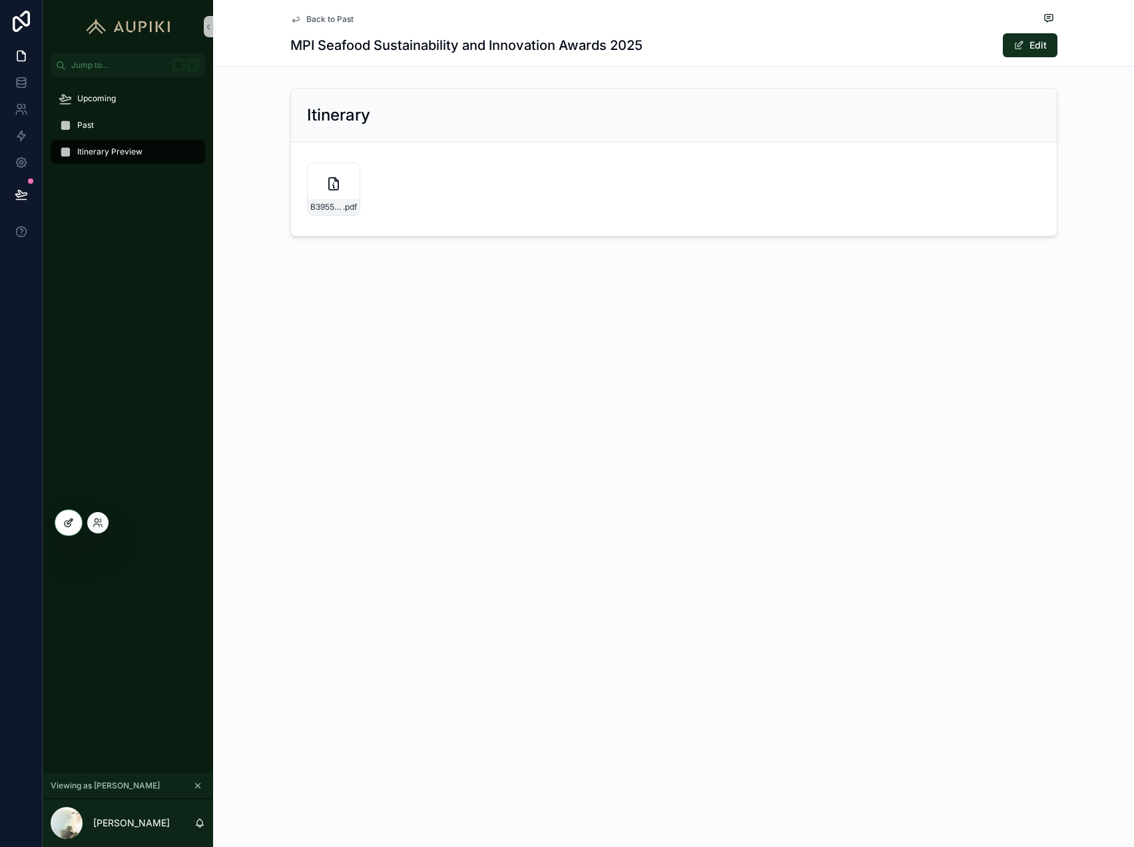
click at [66, 530] on div at bounding box center [68, 522] width 27 height 25
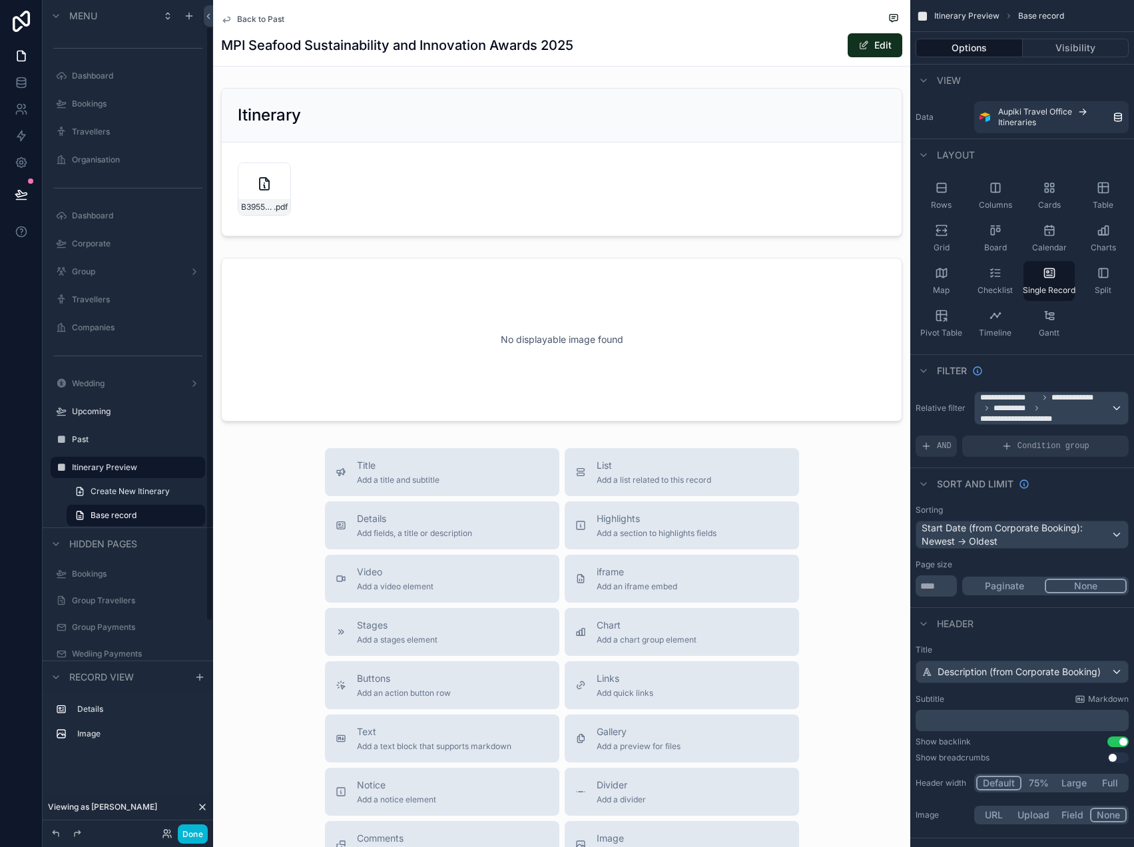
scroll to position [37, 0]
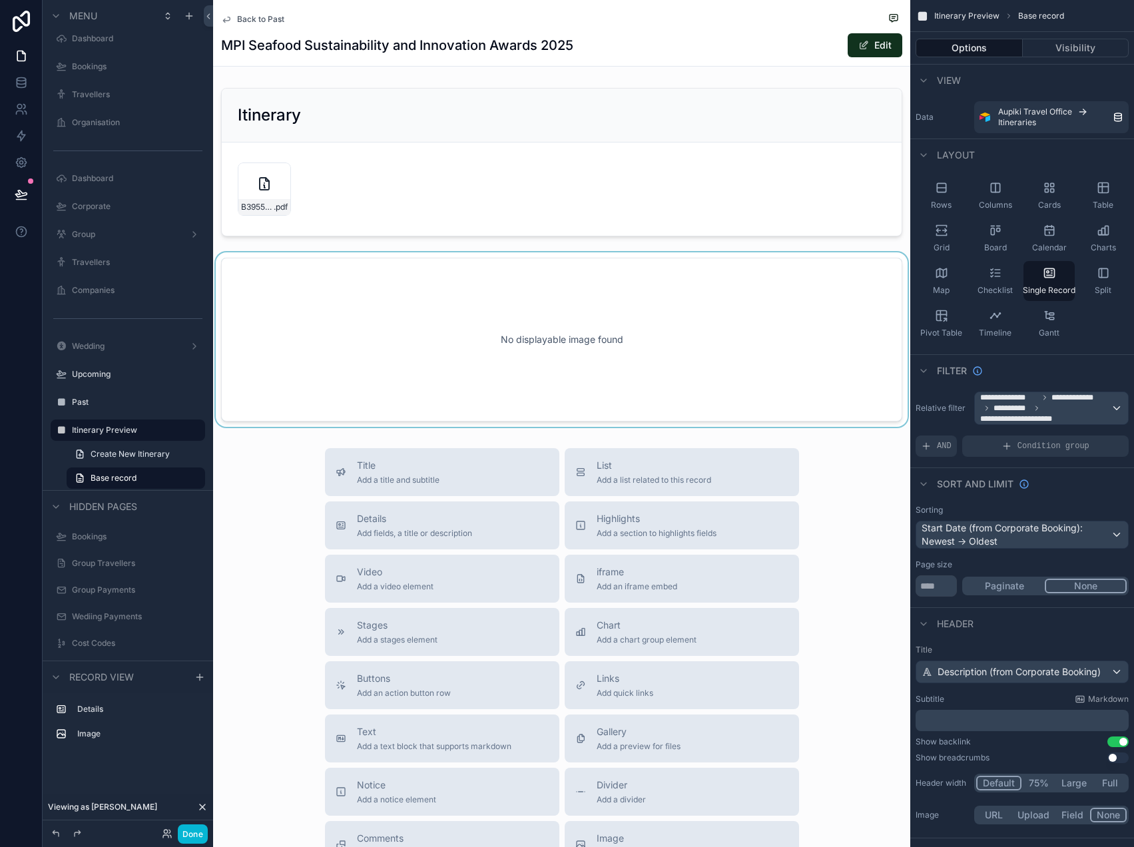
click at [642, 357] on div "scrollable content" at bounding box center [561, 339] width 697 height 174
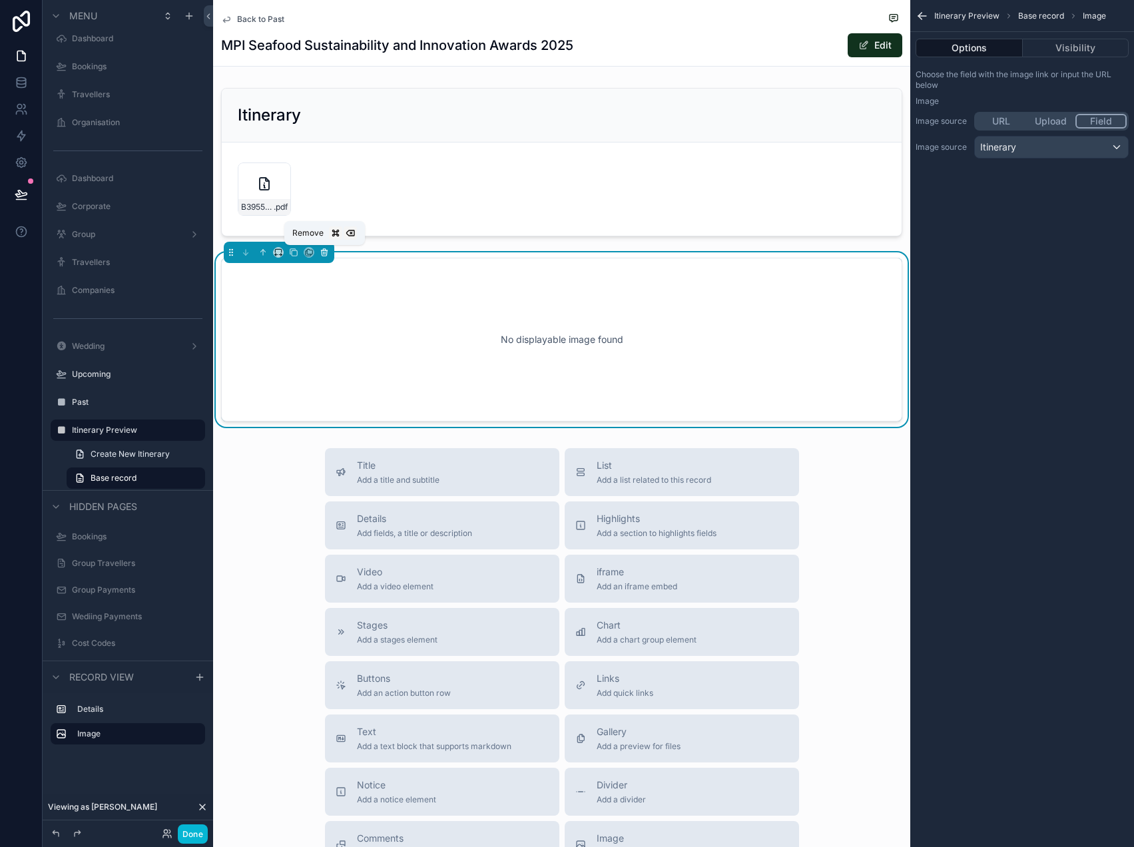
click at [326, 252] on icon "scrollable content" at bounding box center [324, 252] width 9 height 9
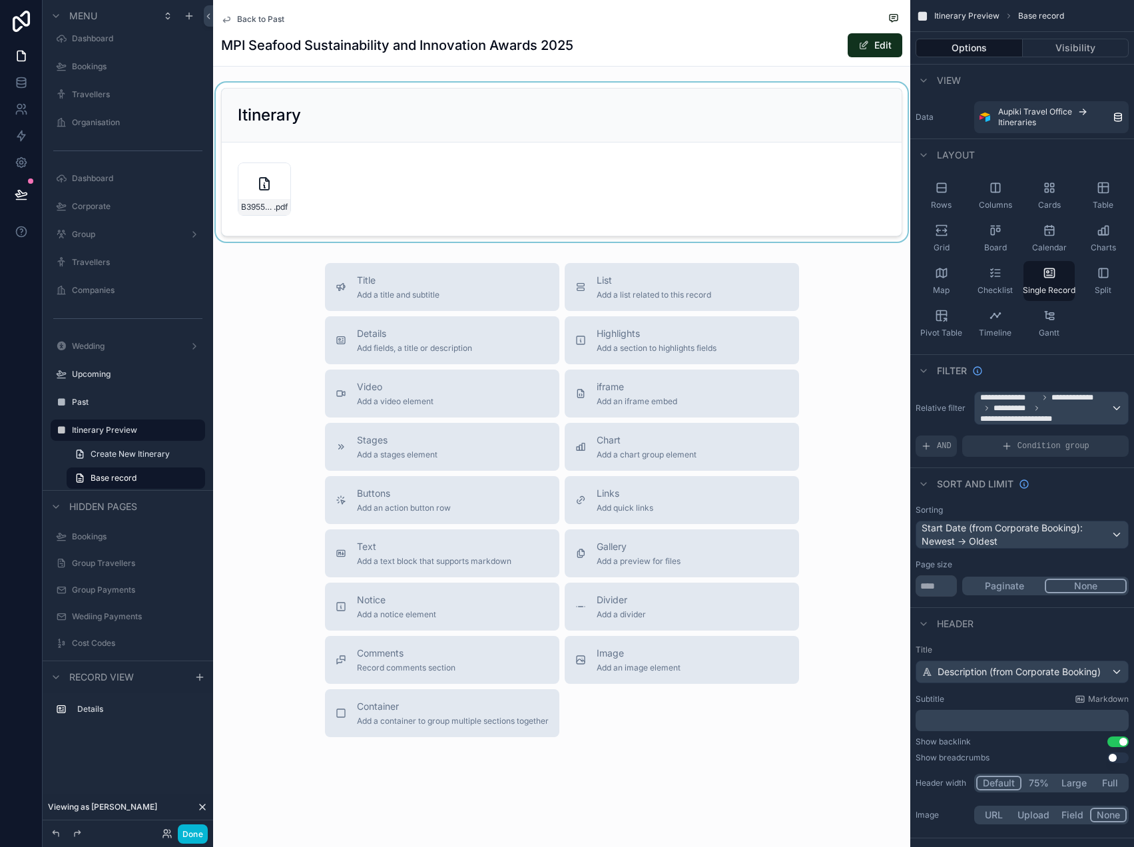
click at [635, 177] on div "scrollable content" at bounding box center [561, 162] width 697 height 159
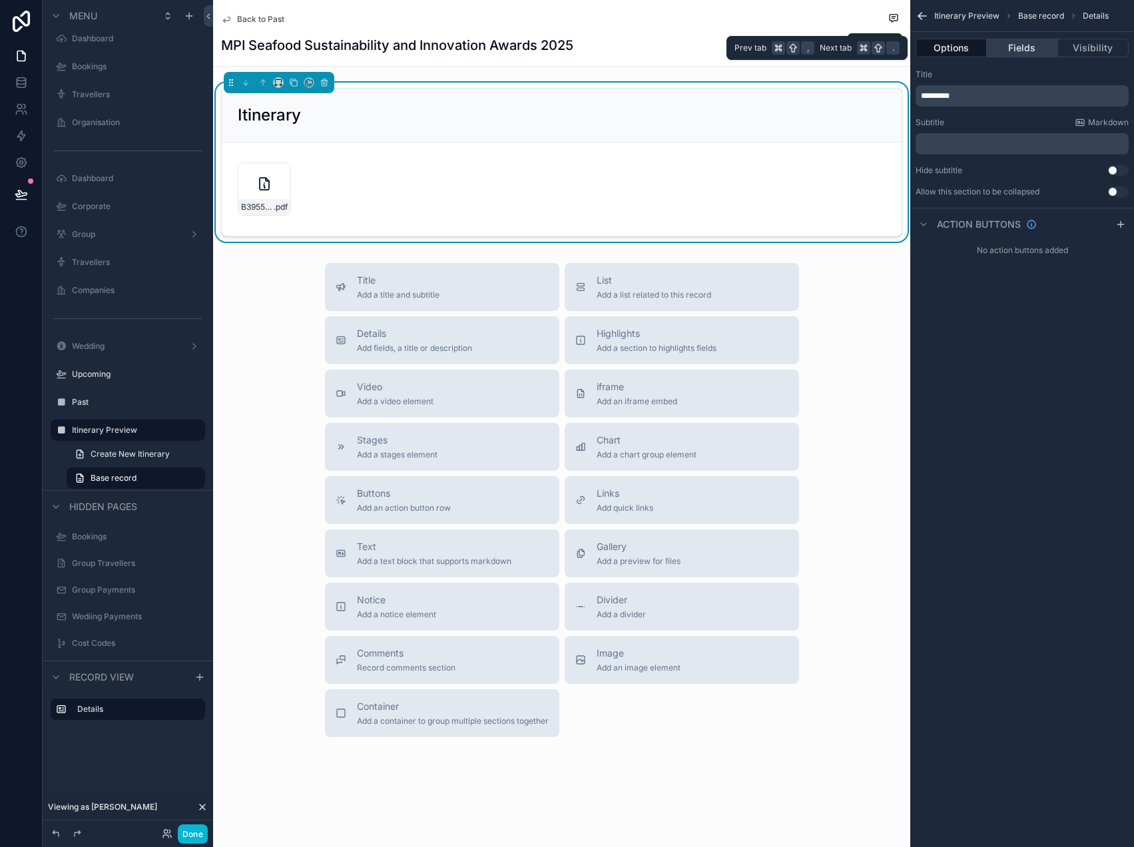
click at [1027, 49] on button "Fields" at bounding box center [1022, 48] width 71 height 19
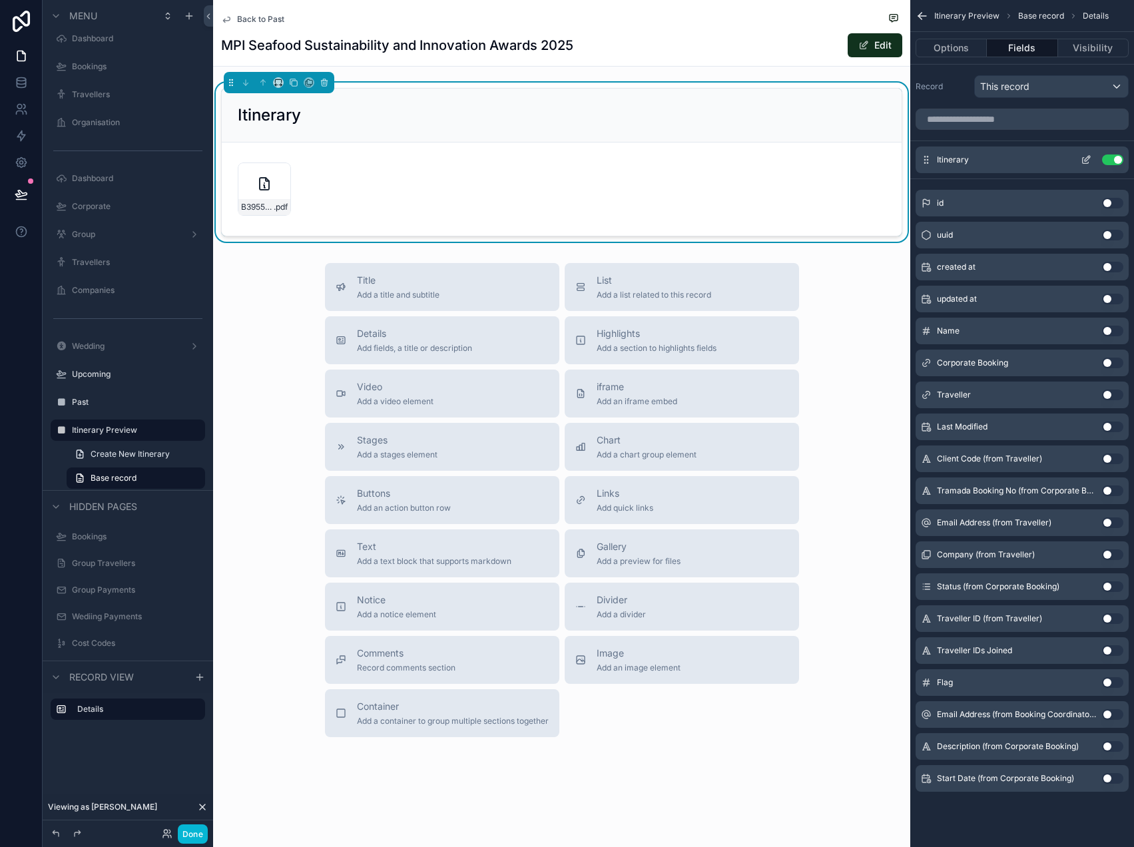
click at [1082, 158] on icon "scrollable content" at bounding box center [1085, 161] width 6 height 6
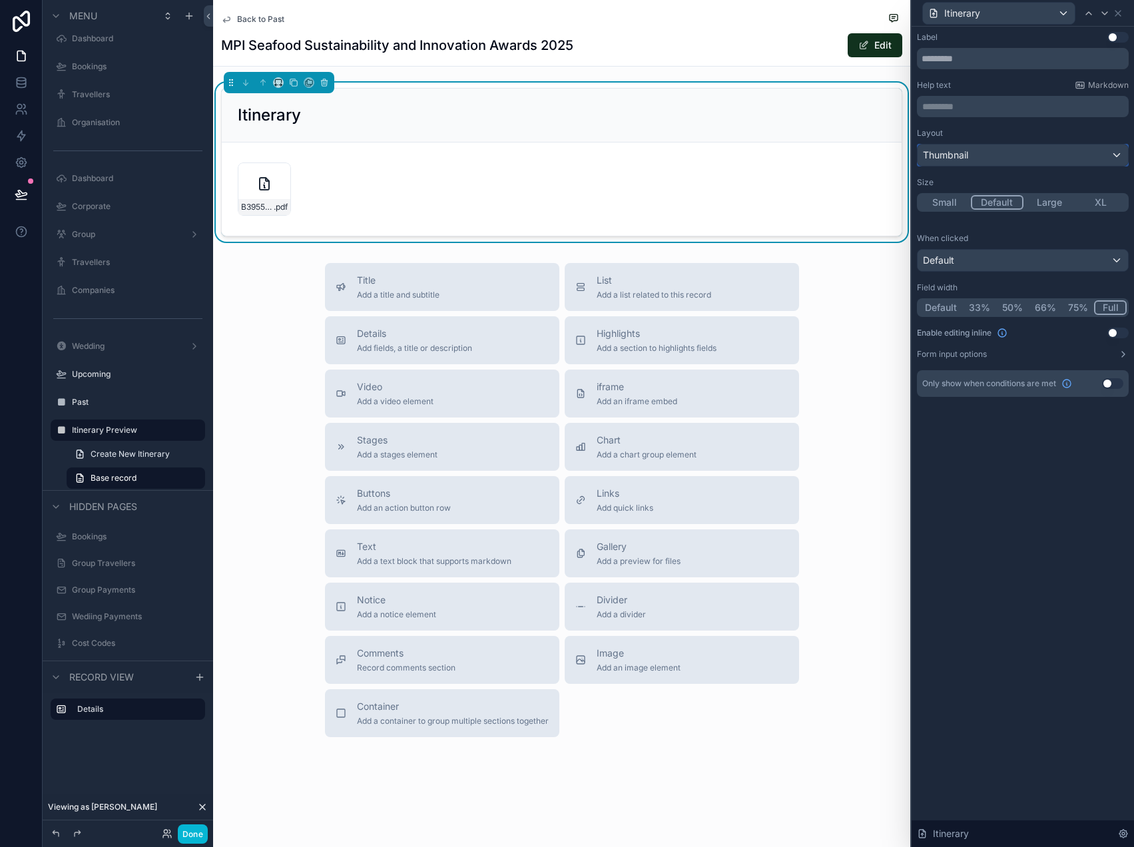
click at [1073, 158] on div "Thumbnail" at bounding box center [1022, 154] width 210 height 21
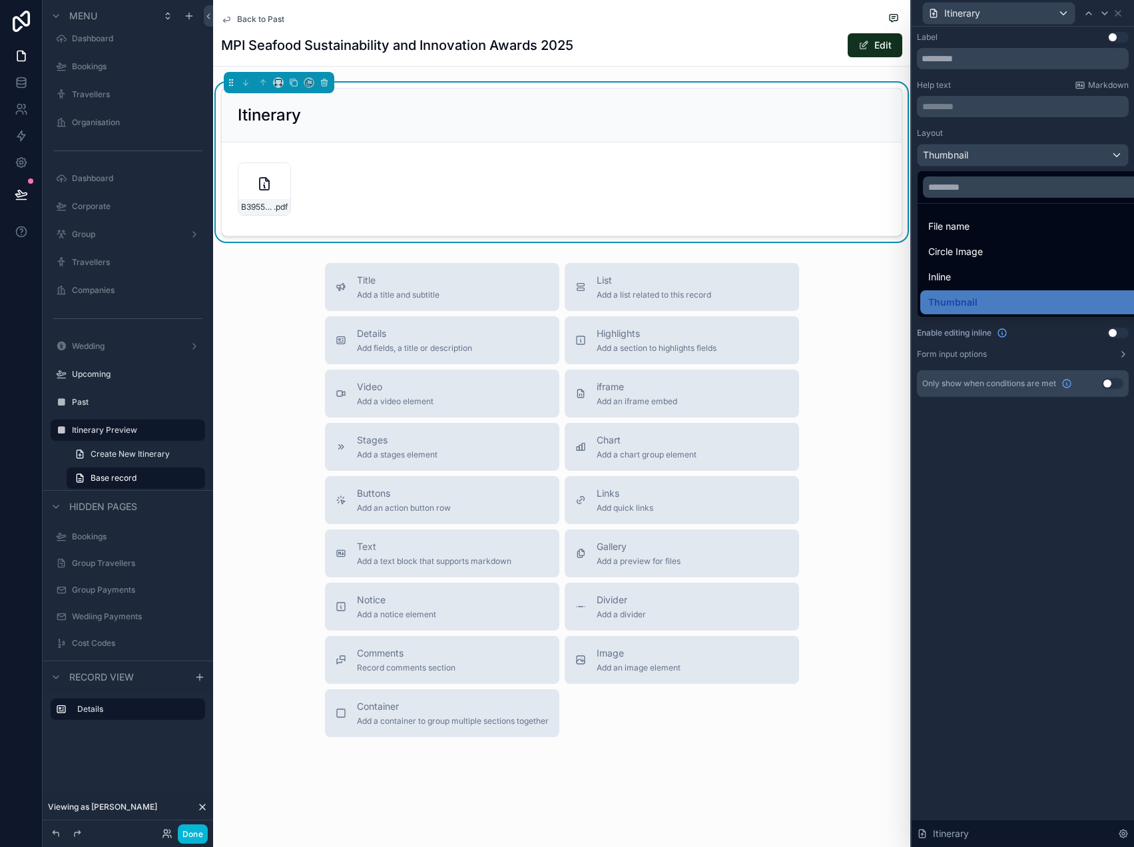
click at [985, 448] on div at bounding box center [1022, 423] width 222 height 847
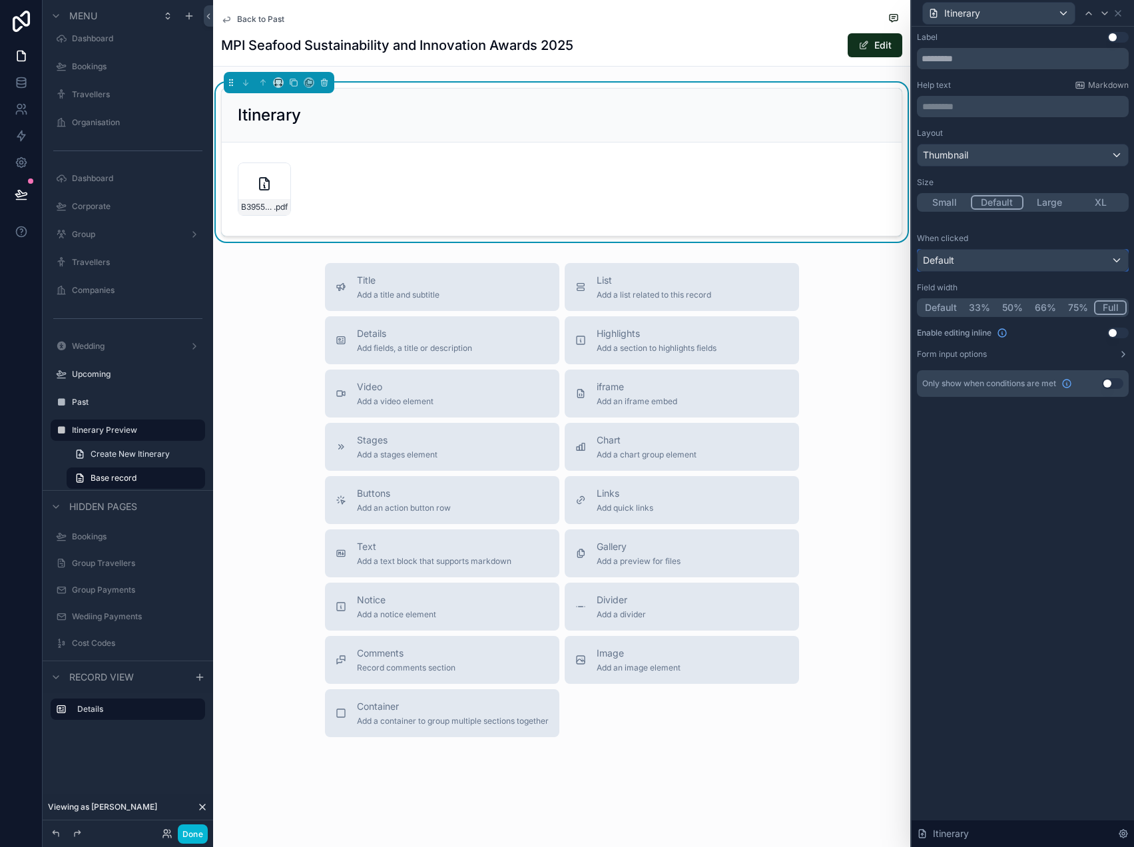
click at [1041, 256] on div "Default" at bounding box center [1022, 260] width 210 height 21
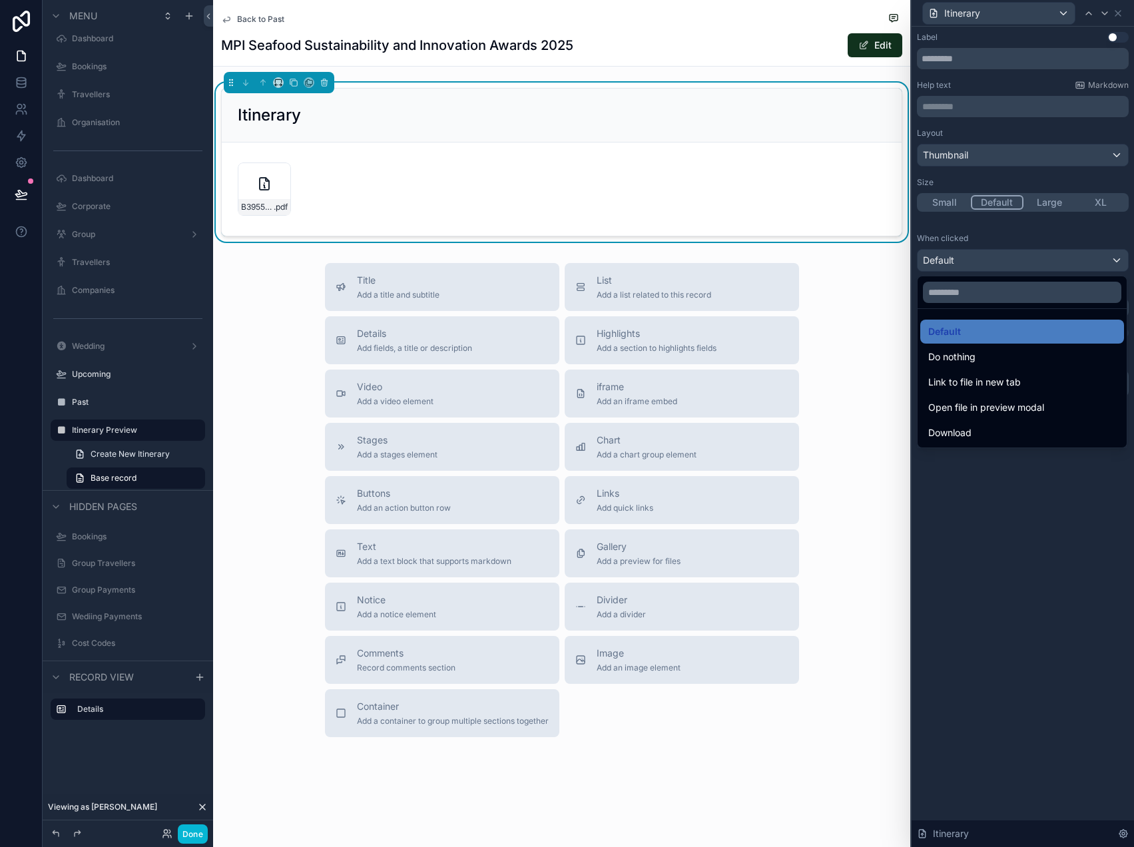
click at [969, 560] on div at bounding box center [1022, 423] width 222 height 847
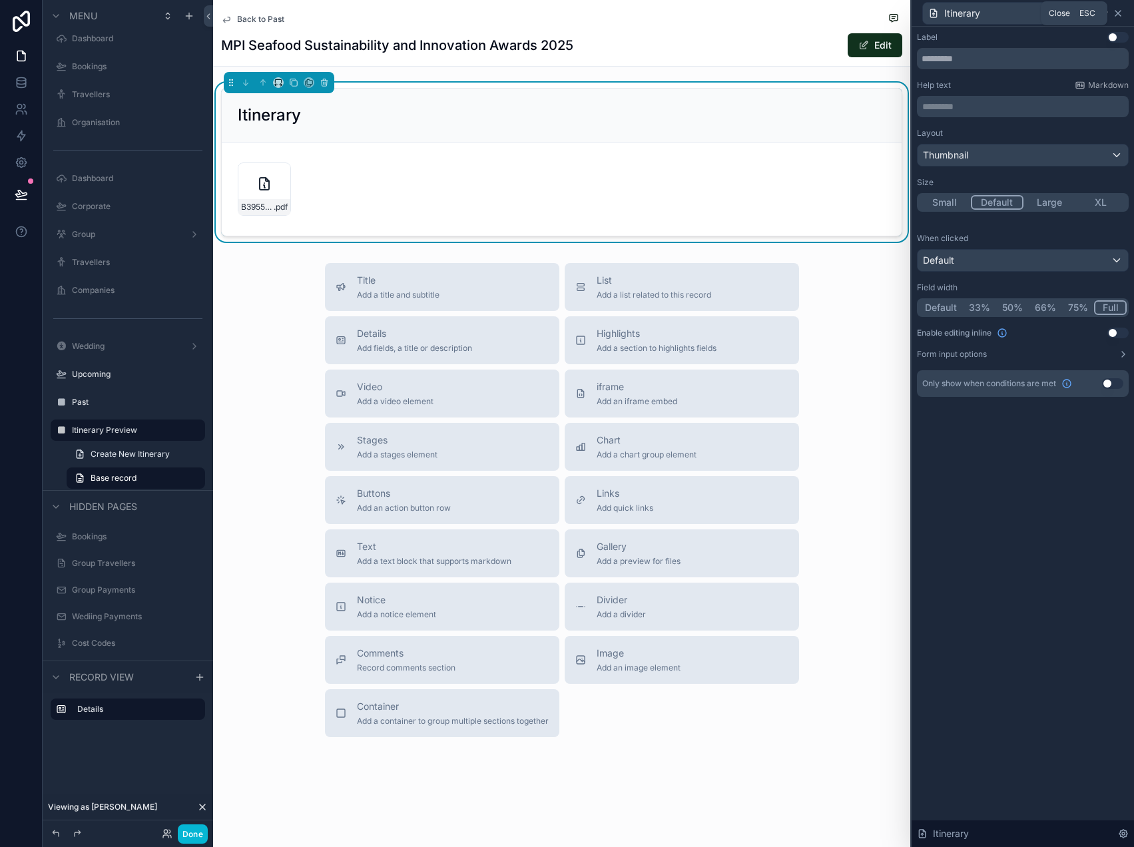
click at [1120, 13] on icon at bounding box center [1117, 13] width 11 height 11
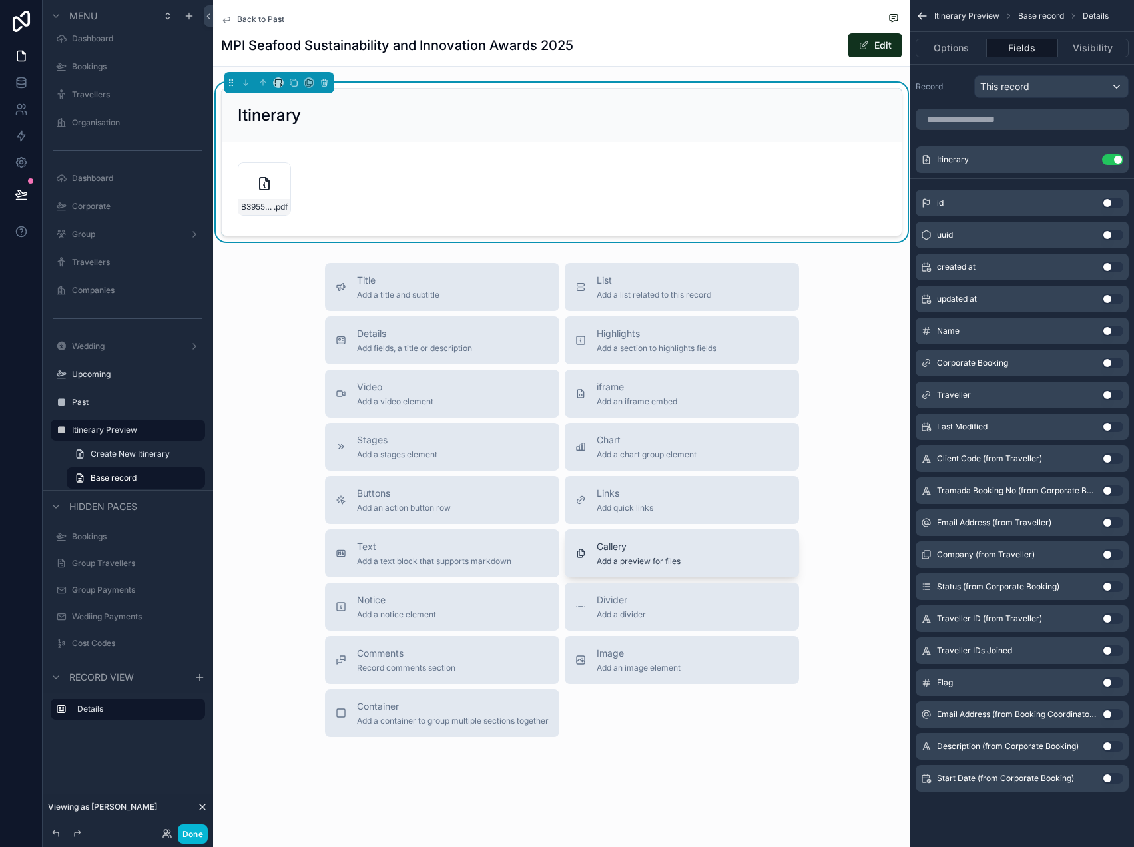
click at [645, 560] on span "Add a preview for files" at bounding box center [638, 561] width 84 height 11
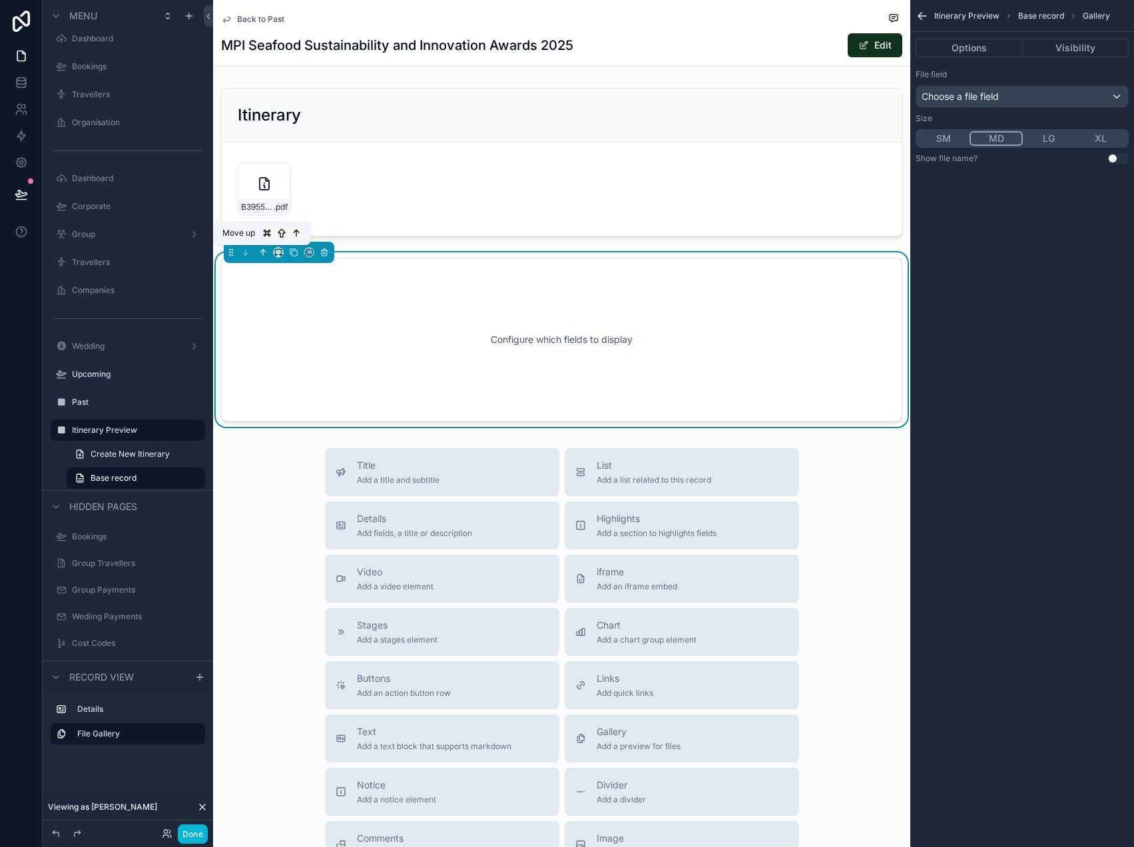
click at [263, 249] on icon "scrollable content" at bounding box center [262, 252] width 9 height 9
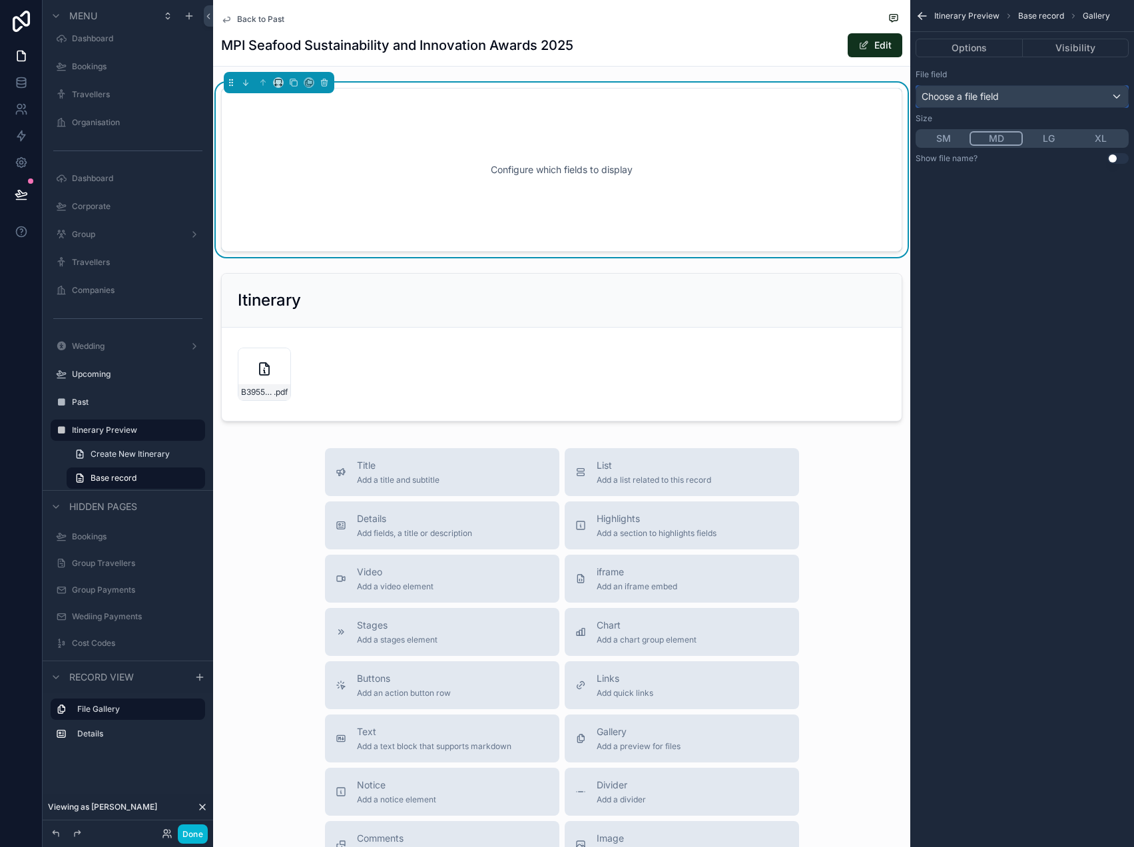
click at [965, 97] on span "Choose a file field" at bounding box center [959, 96] width 77 height 11
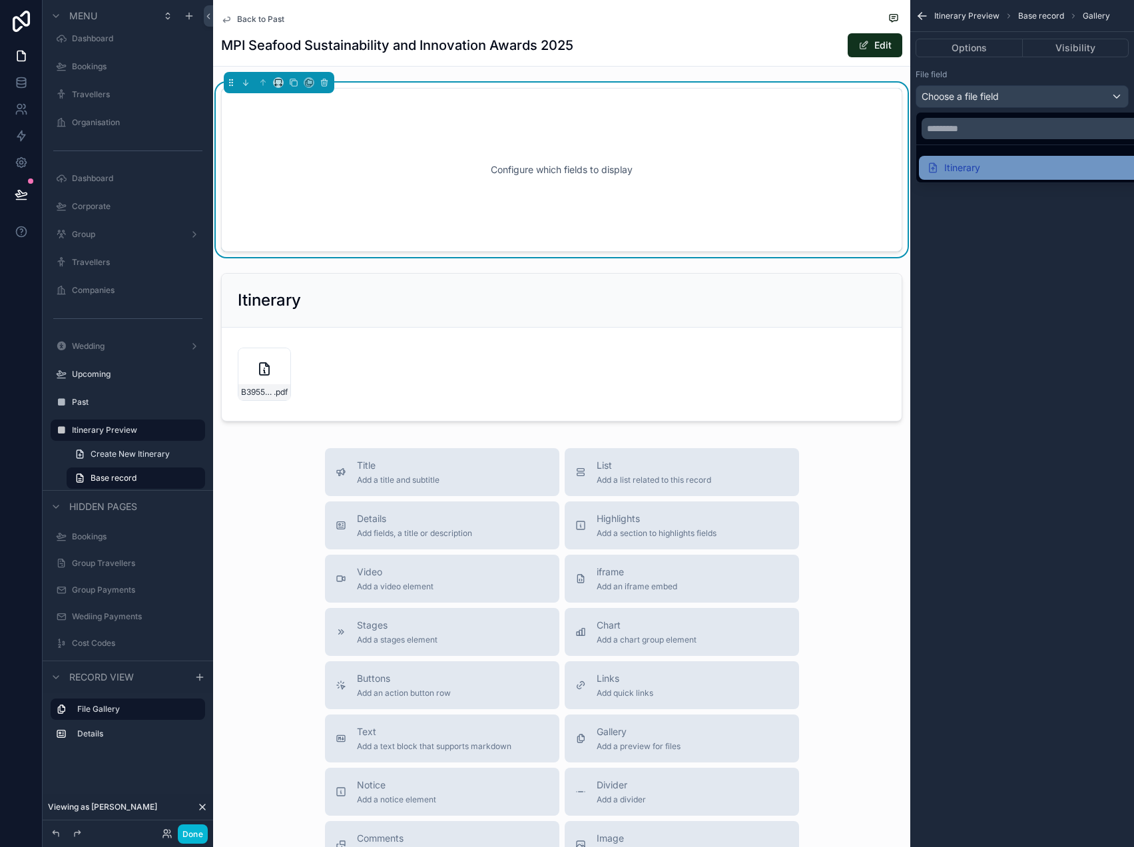
click at [973, 172] on div "Itinerary" at bounding box center [953, 168] width 53 height 16
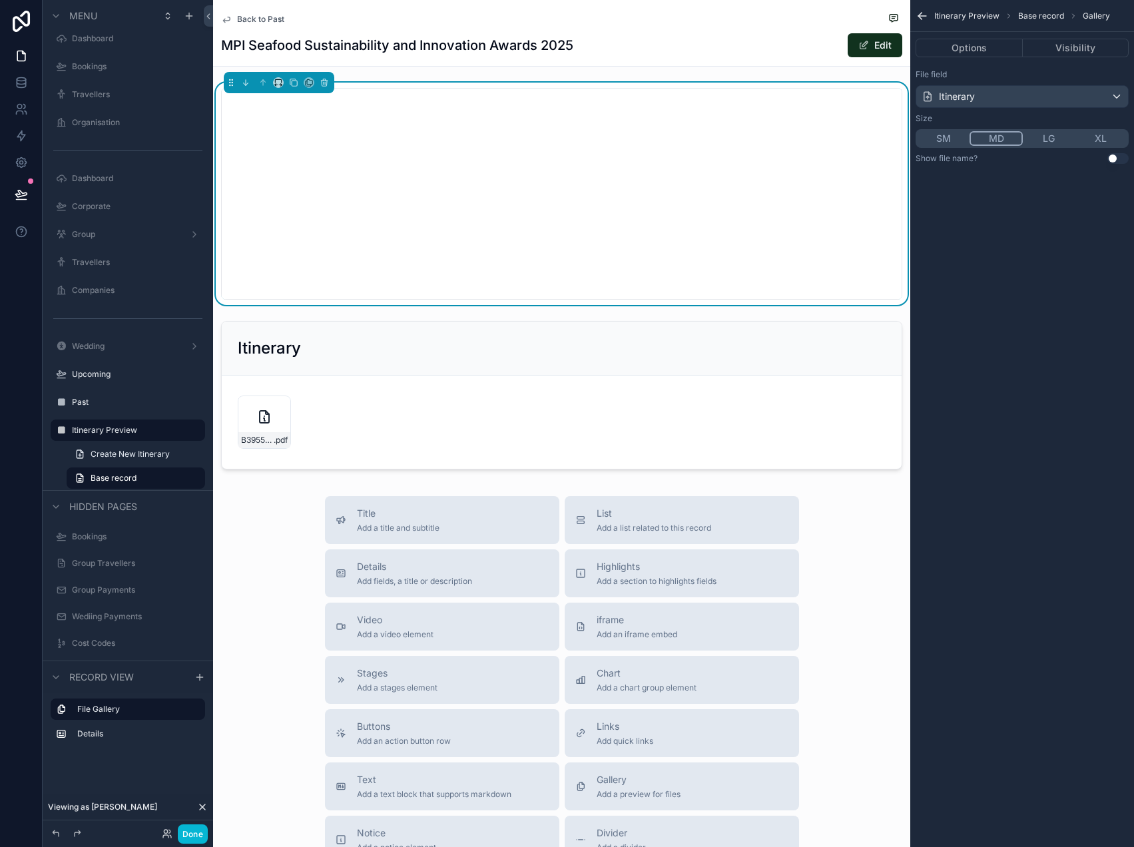
click at [1094, 137] on button "XL" at bounding box center [1100, 138] width 52 height 15
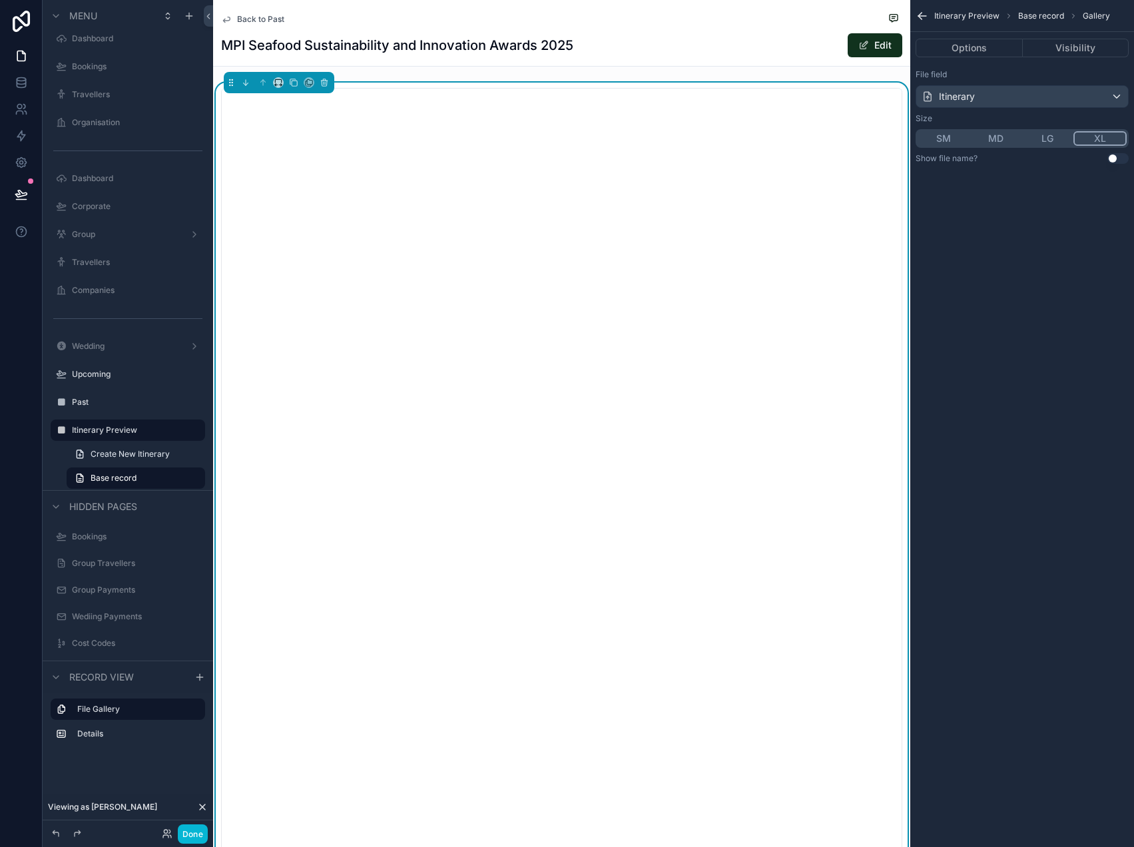
click at [1117, 158] on button "Use setting" at bounding box center [1117, 158] width 21 height 11
click at [197, 429] on icon "scrollable content" at bounding box center [194, 430] width 11 height 11
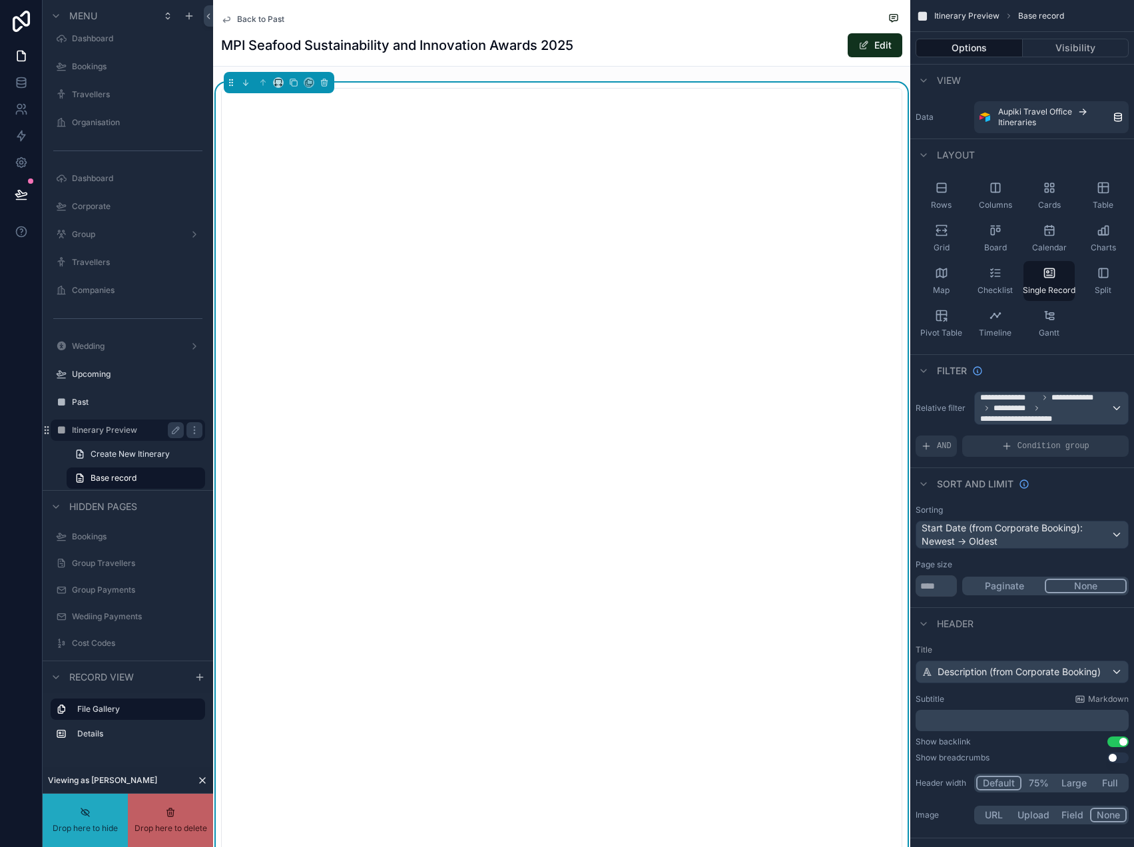
click at [91, 641] on div "Menu Dashboard Bookings Travellers Organisation Dashboard Corporate Group Trave…" at bounding box center [128, 543] width 170 height 1161
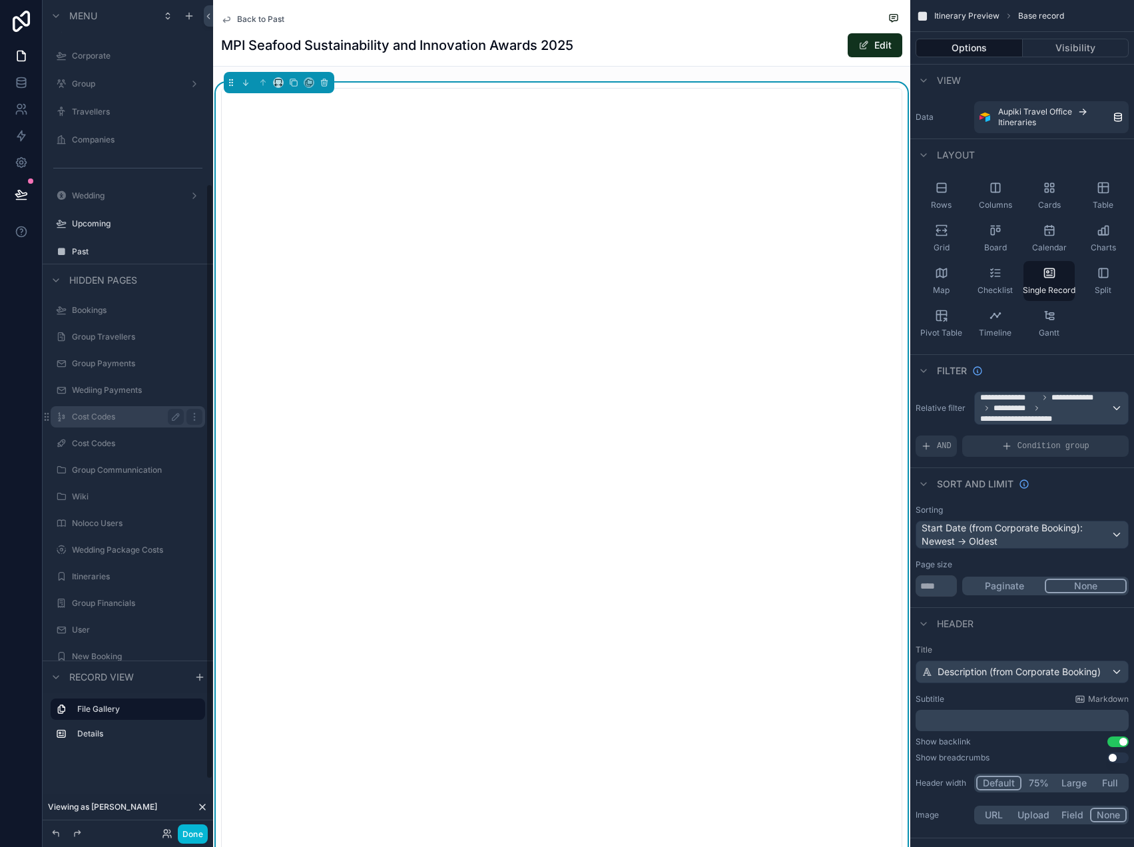
scroll to position [116, 0]
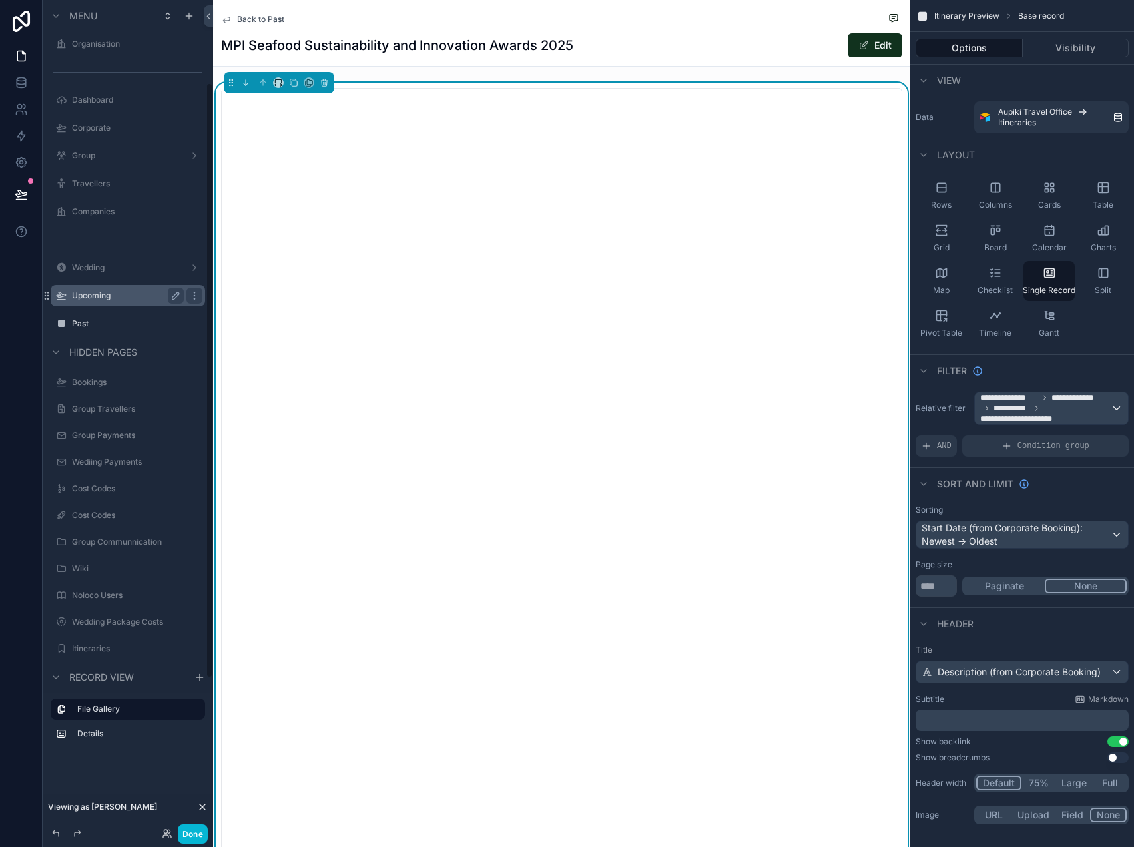
click at [114, 293] on label "Upcoming" at bounding box center [125, 295] width 107 height 11
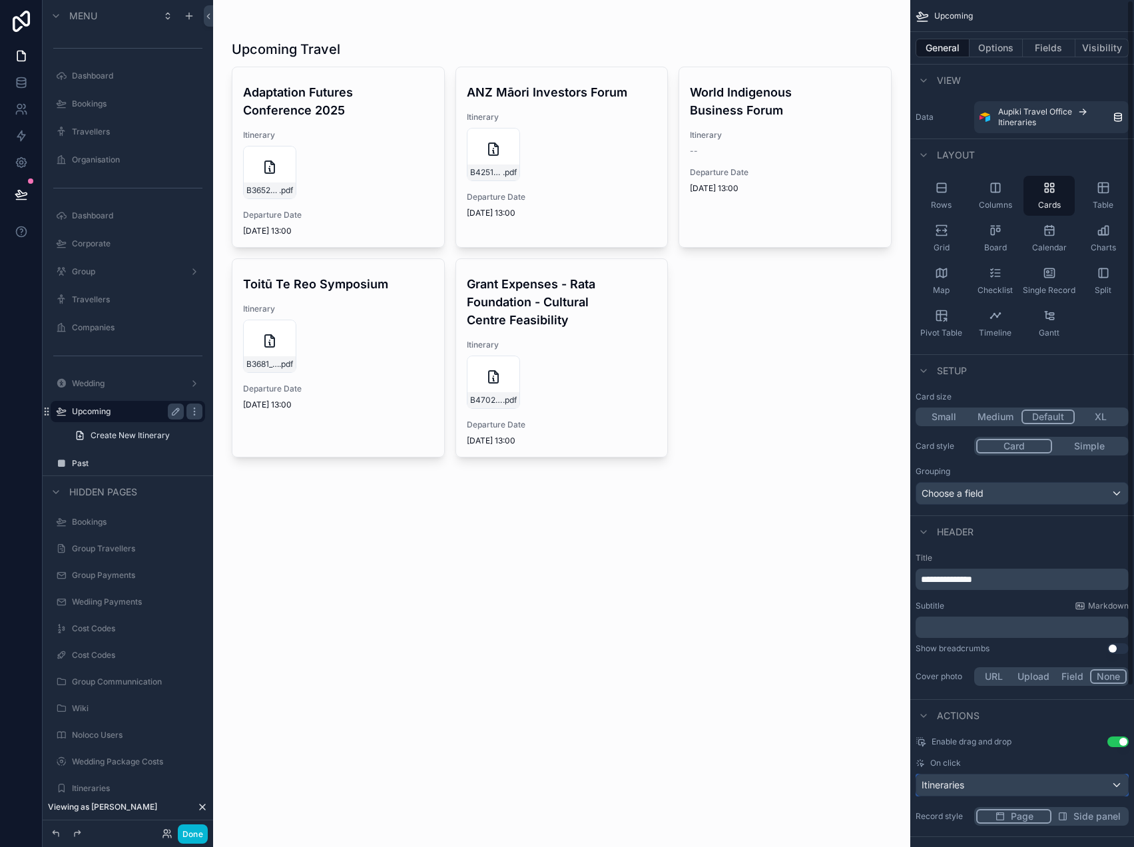
click at [986, 784] on div "Itineraries" at bounding box center [1022, 784] width 212 height 21
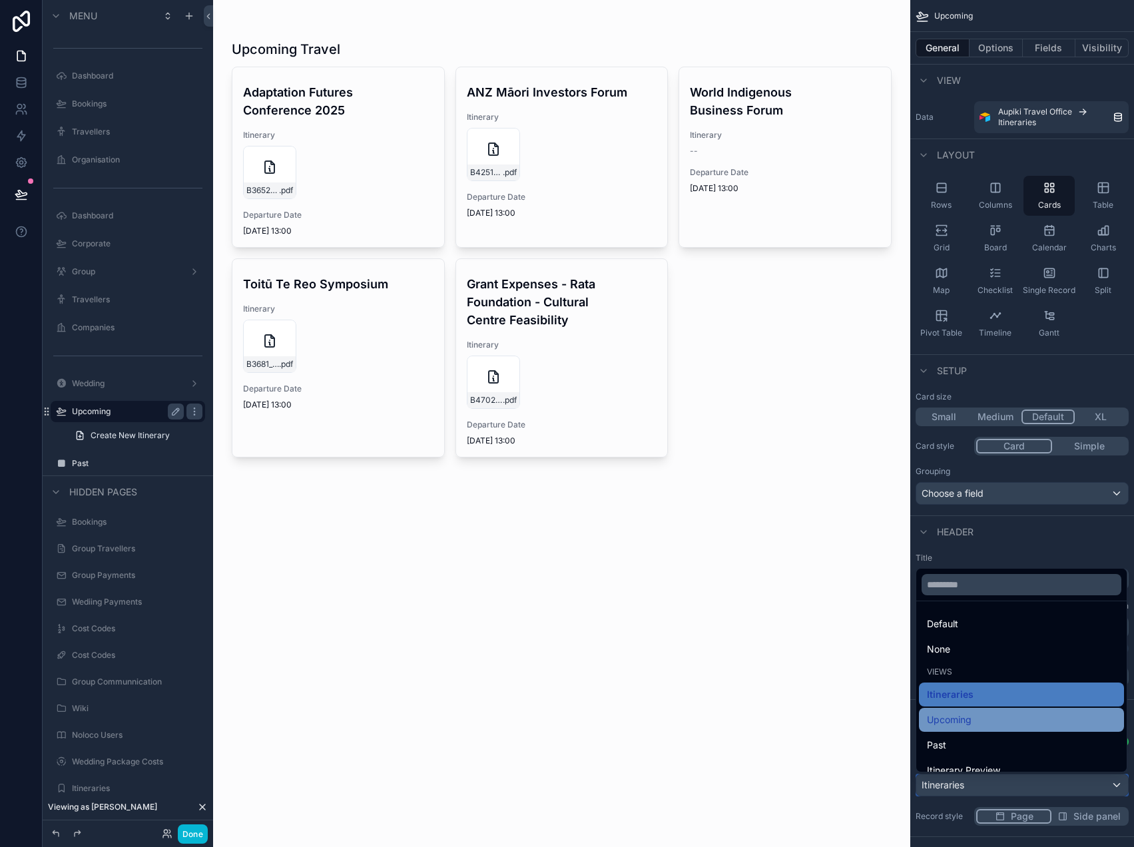
scroll to position [13, 0]
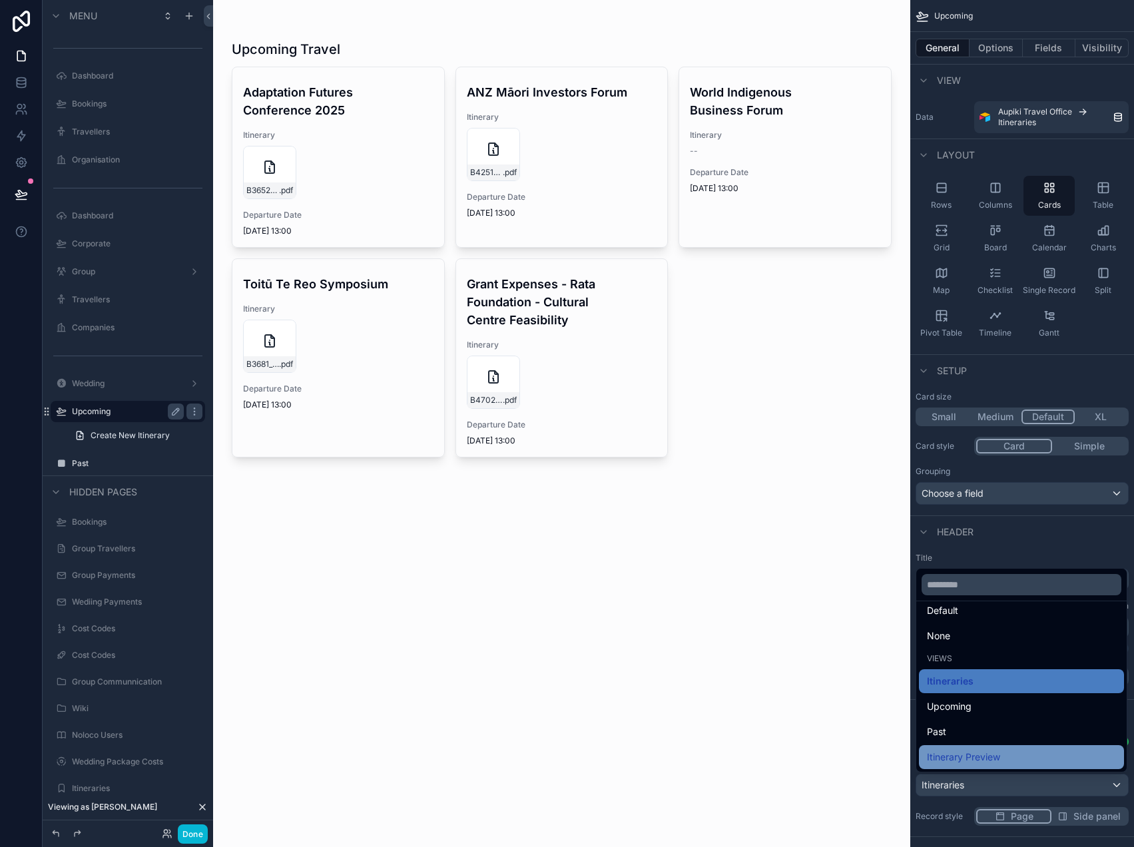
click at [972, 757] on span "Itinerary Preview" at bounding box center [963, 757] width 73 height 16
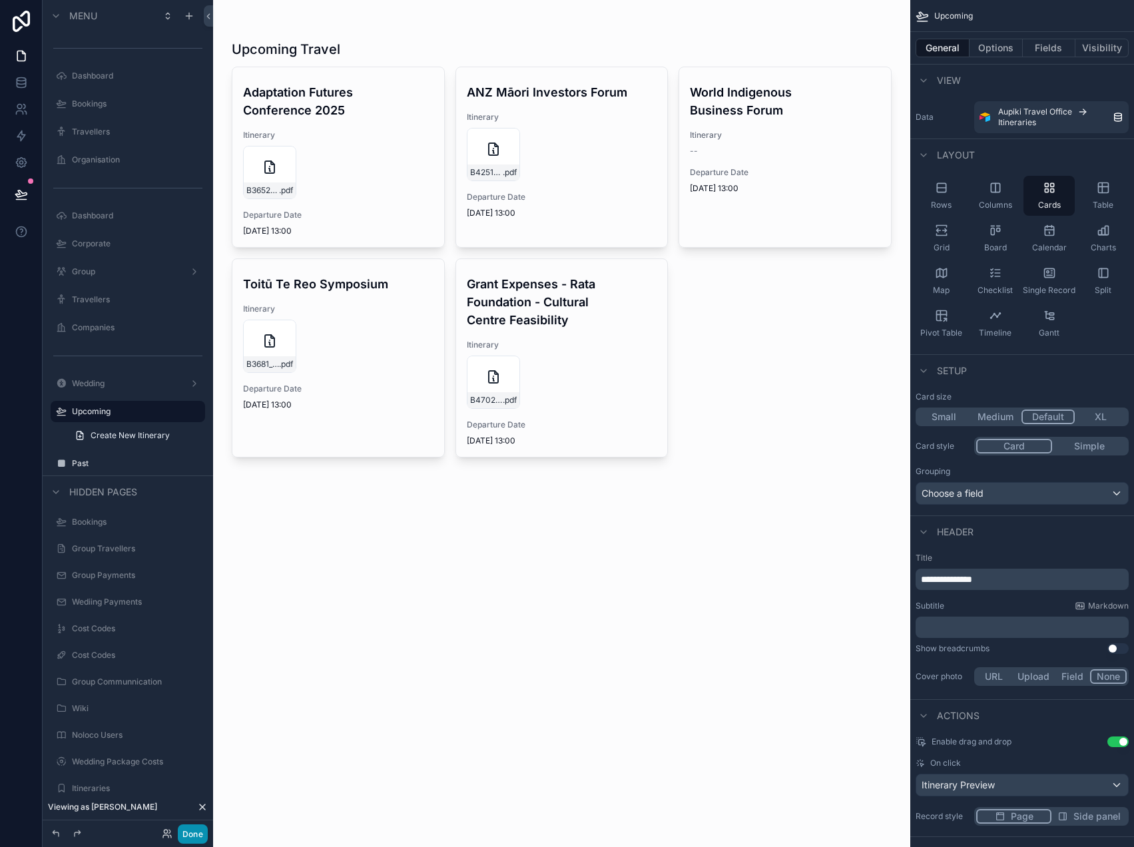
click at [192, 842] on div "Done" at bounding box center [128, 833] width 170 height 27
click at [190, 828] on button "Done" at bounding box center [193, 833] width 30 height 19
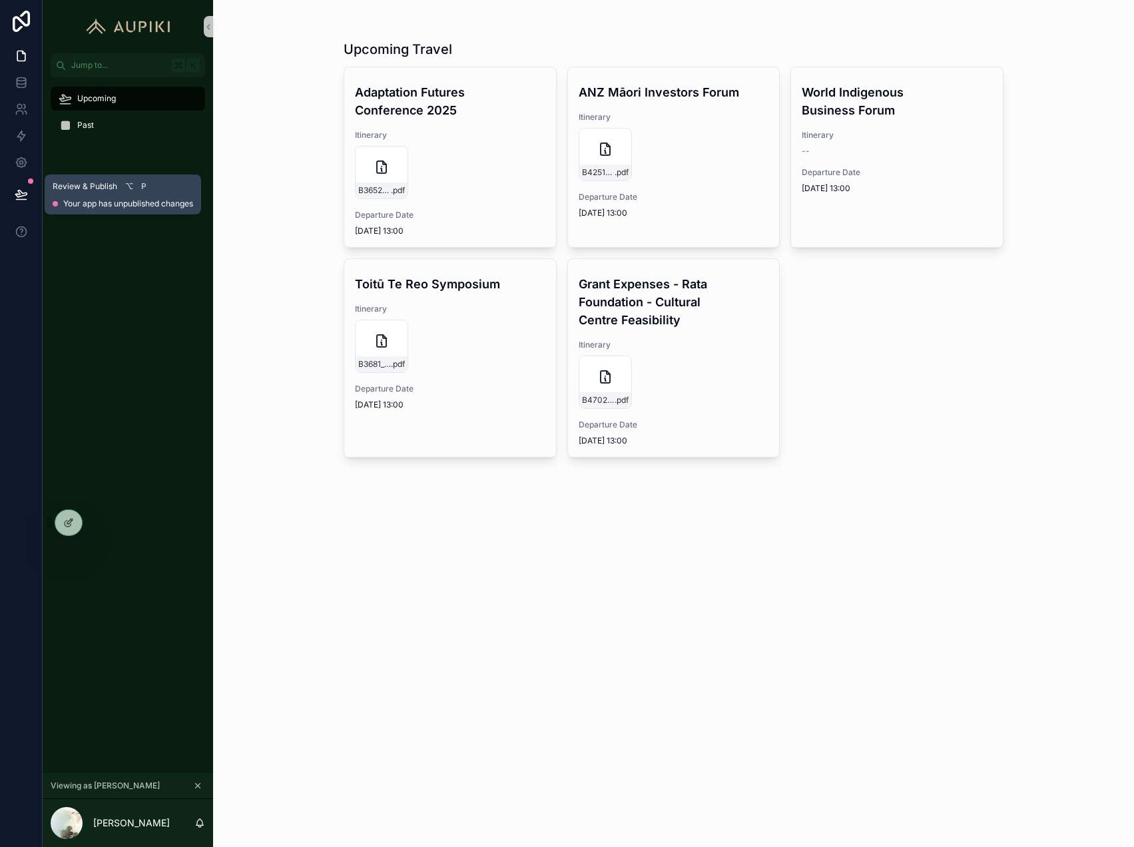
click at [28, 188] on button at bounding box center [21, 194] width 29 height 37
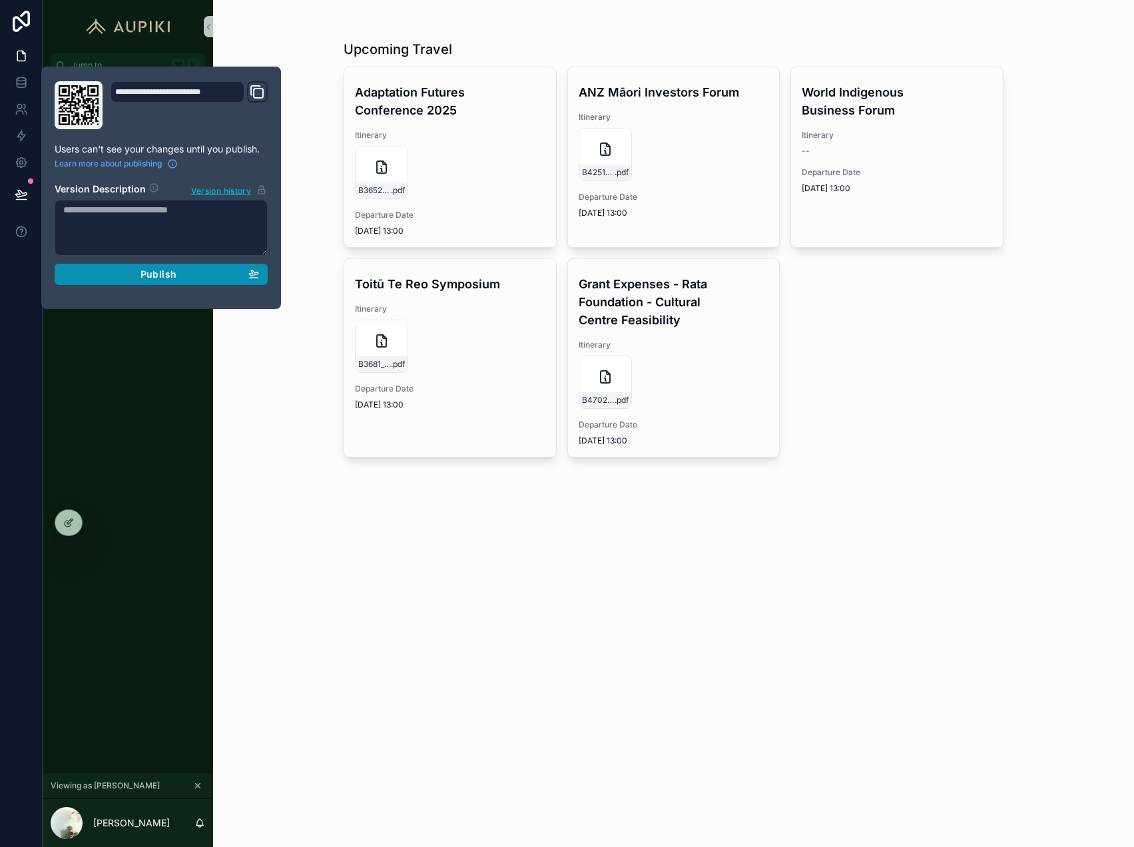
click at [136, 280] on div "Publish" at bounding box center [161, 274] width 196 height 12
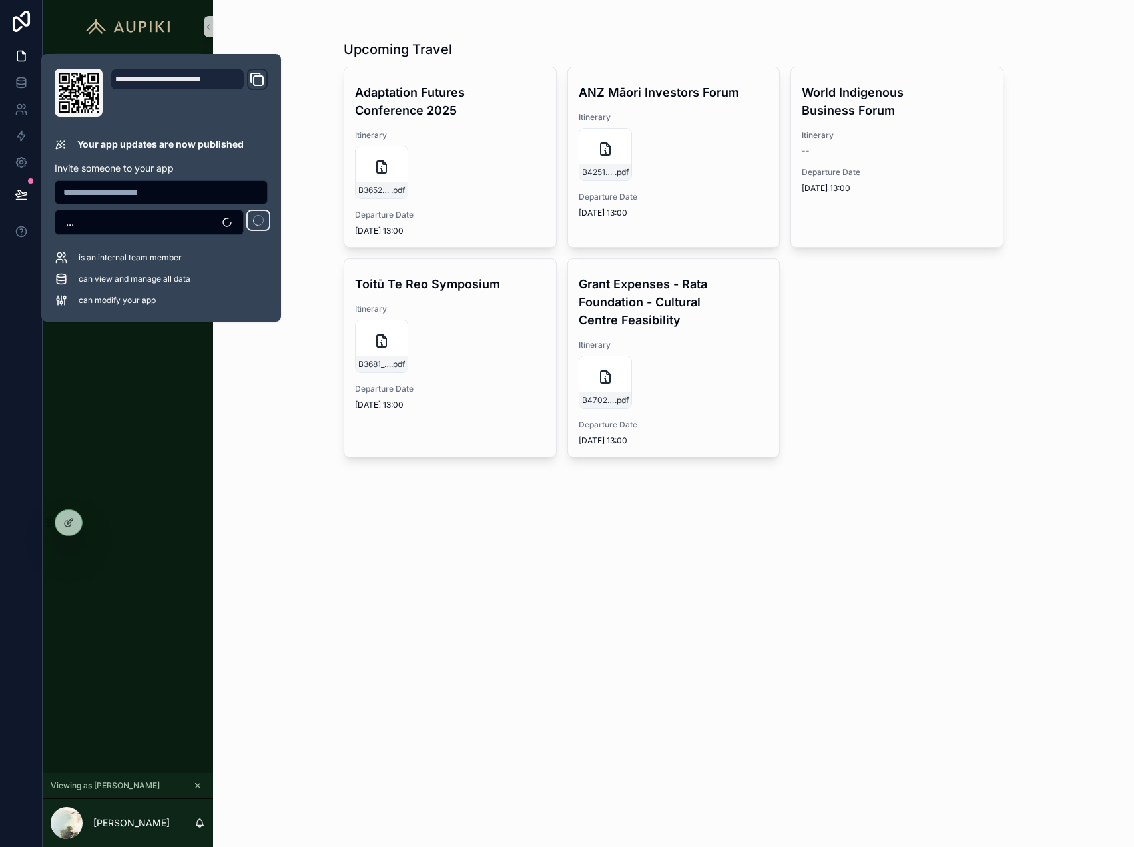
click at [358, 564] on div "Upcoming Travel Adaptation Futures Conference 2025 Itinerary B3652_COREY_HEBBER…" at bounding box center [673, 423] width 921 height 847
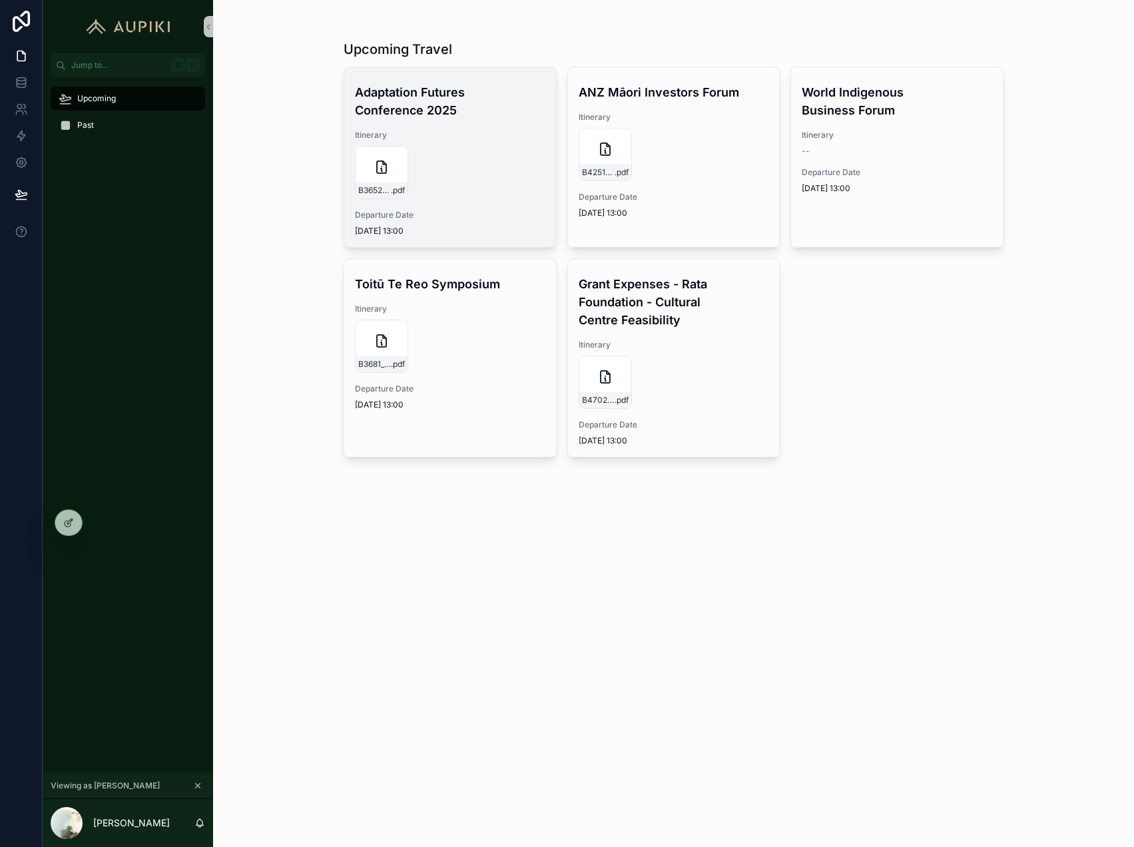
click at [454, 151] on div "B3652_COREY_HEBBERD .pdf" at bounding box center [450, 172] width 190 height 53
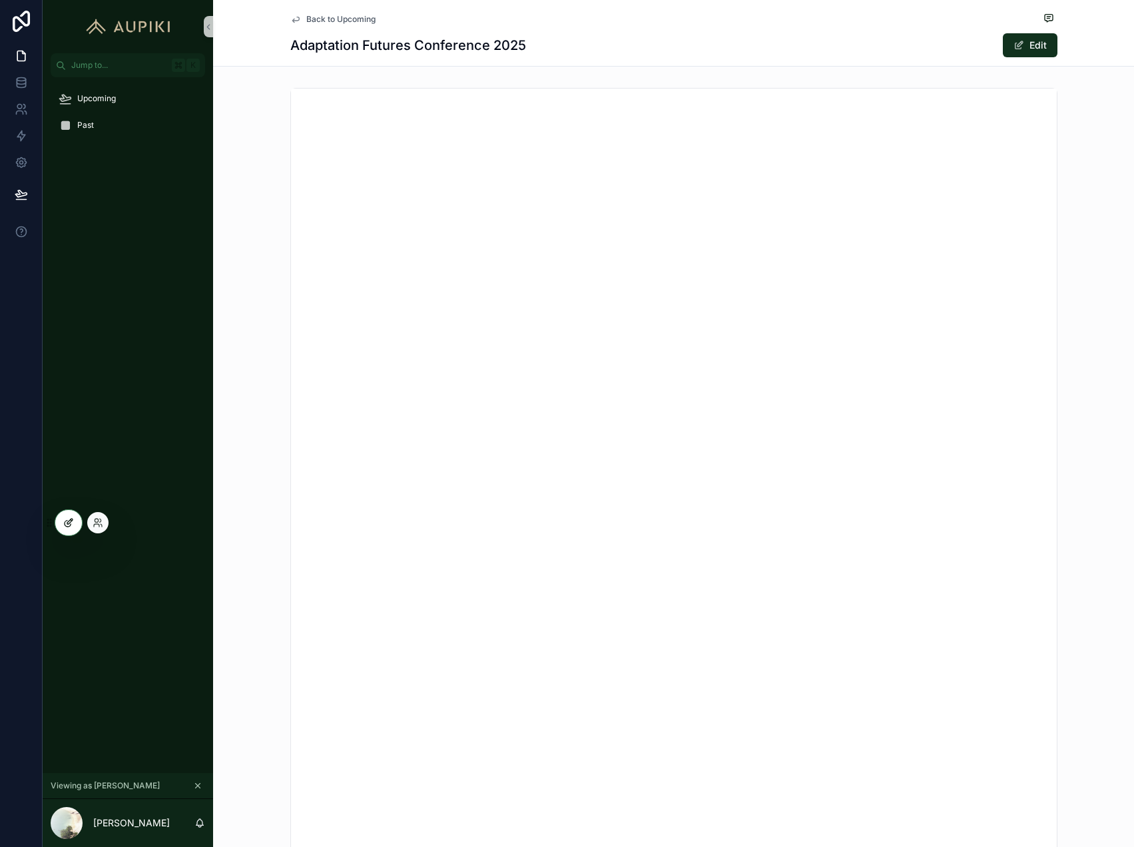
click at [69, 528] on div at bounding box center [68, 522] width 27 height 25
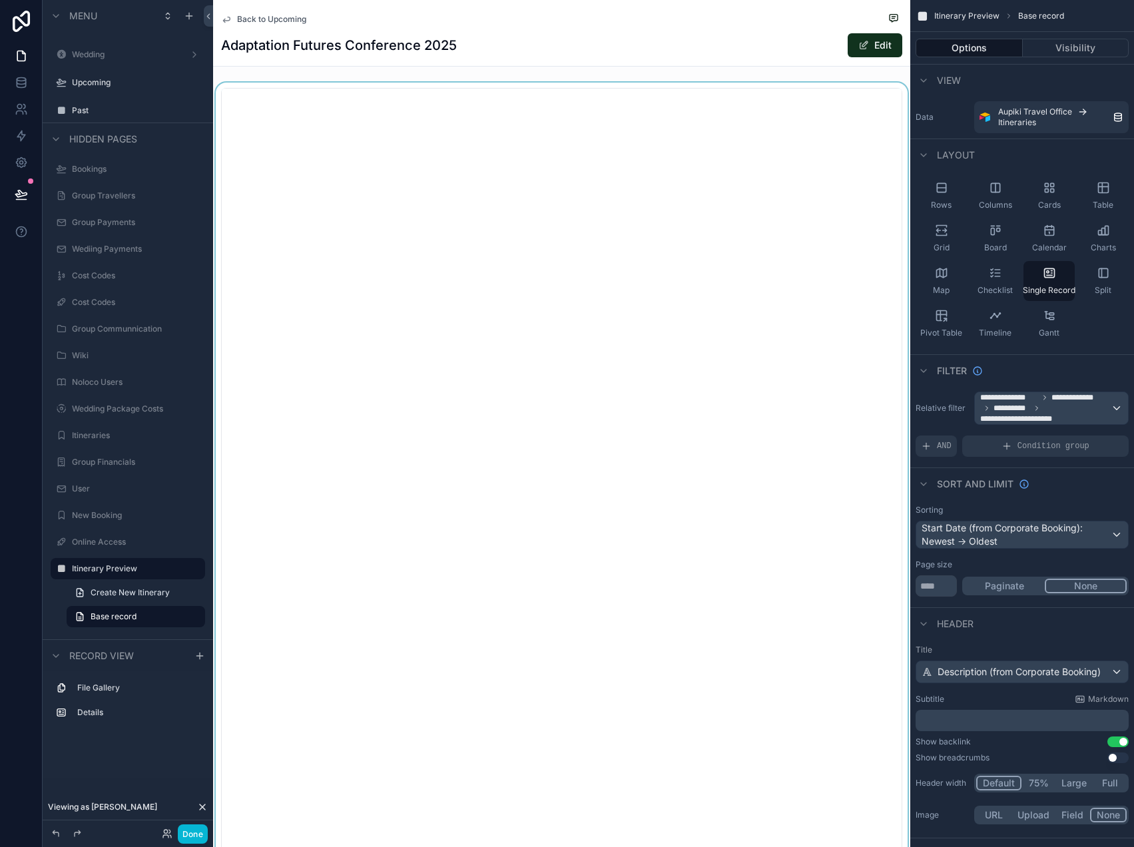
click at [258, 154] on div "scrollable content" at bounding box center [561, 511] width 697 height 857
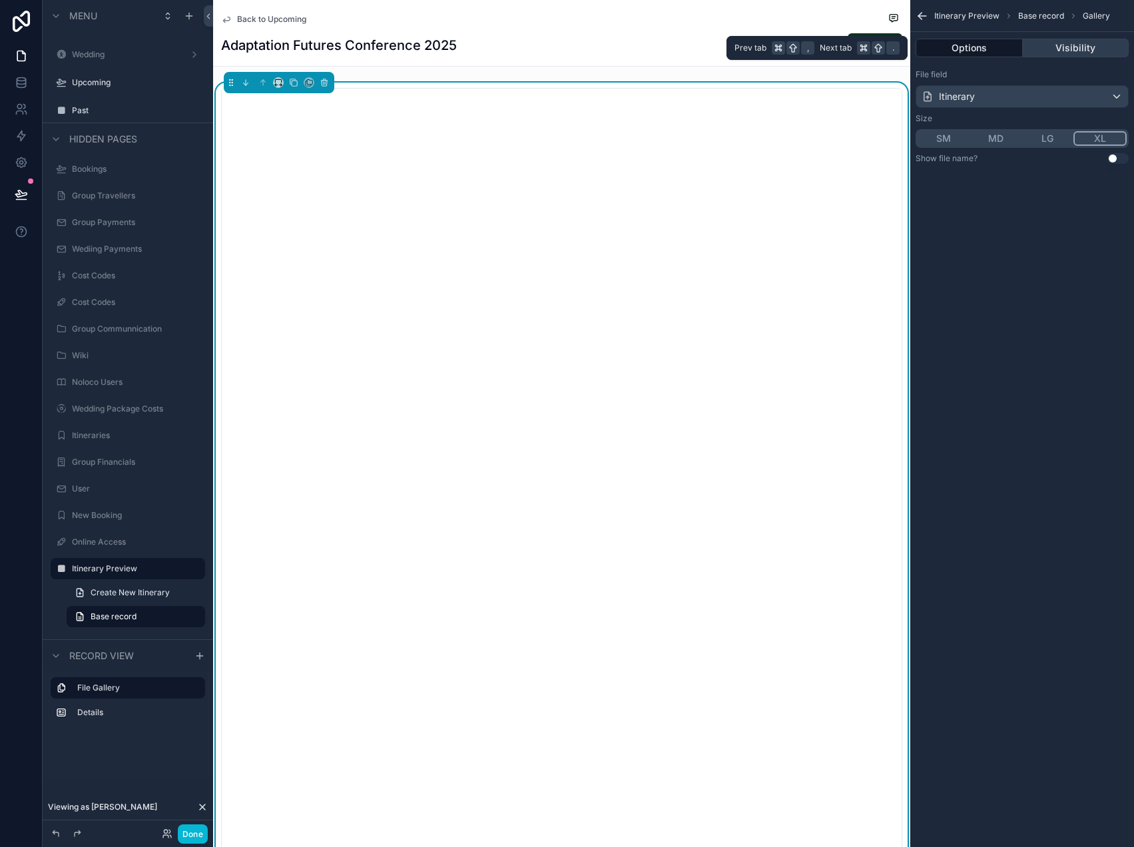
click at [1068, 51] on button "Visibility" at bounding box center [1075, 48] width 107 height 19
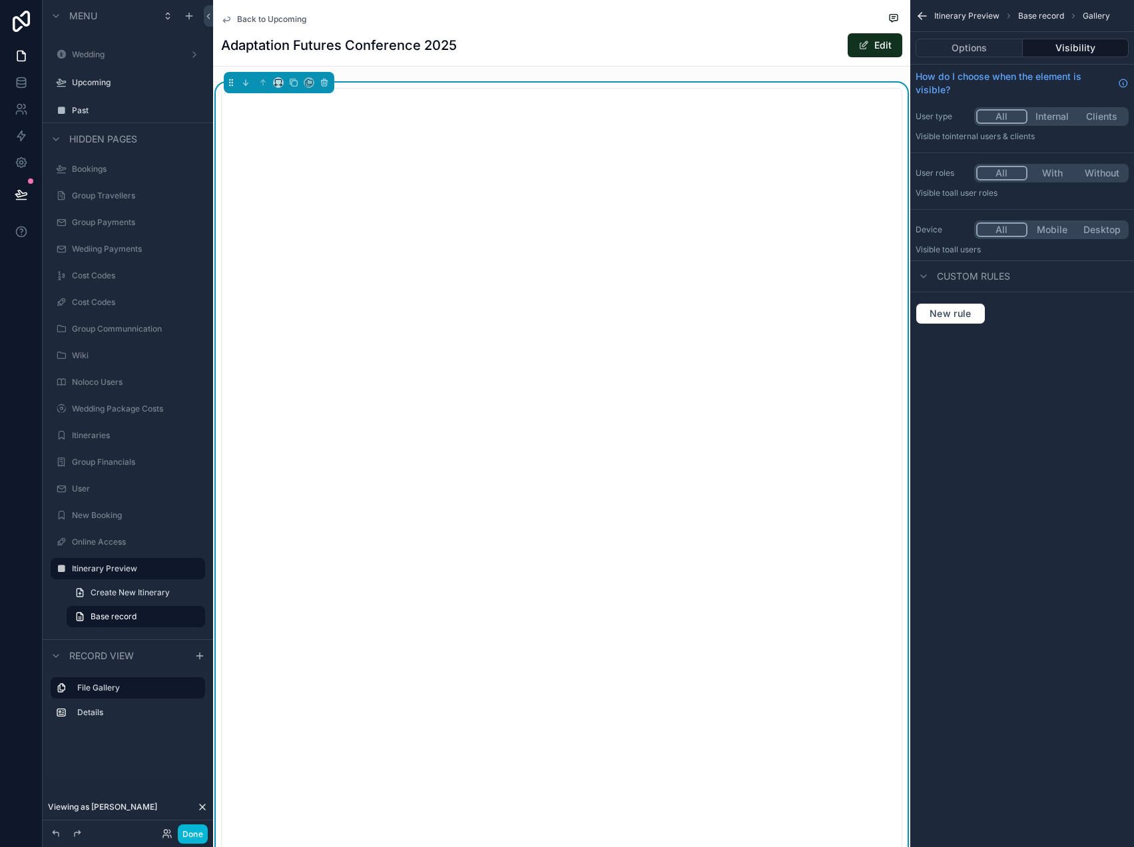
click at [1091, 111] on button "Clients" at bounding box center [1101, 116] width 50 height 15
click at [1051, 168] on button "With" at bounding box center [1052, 173] width 50 height 15
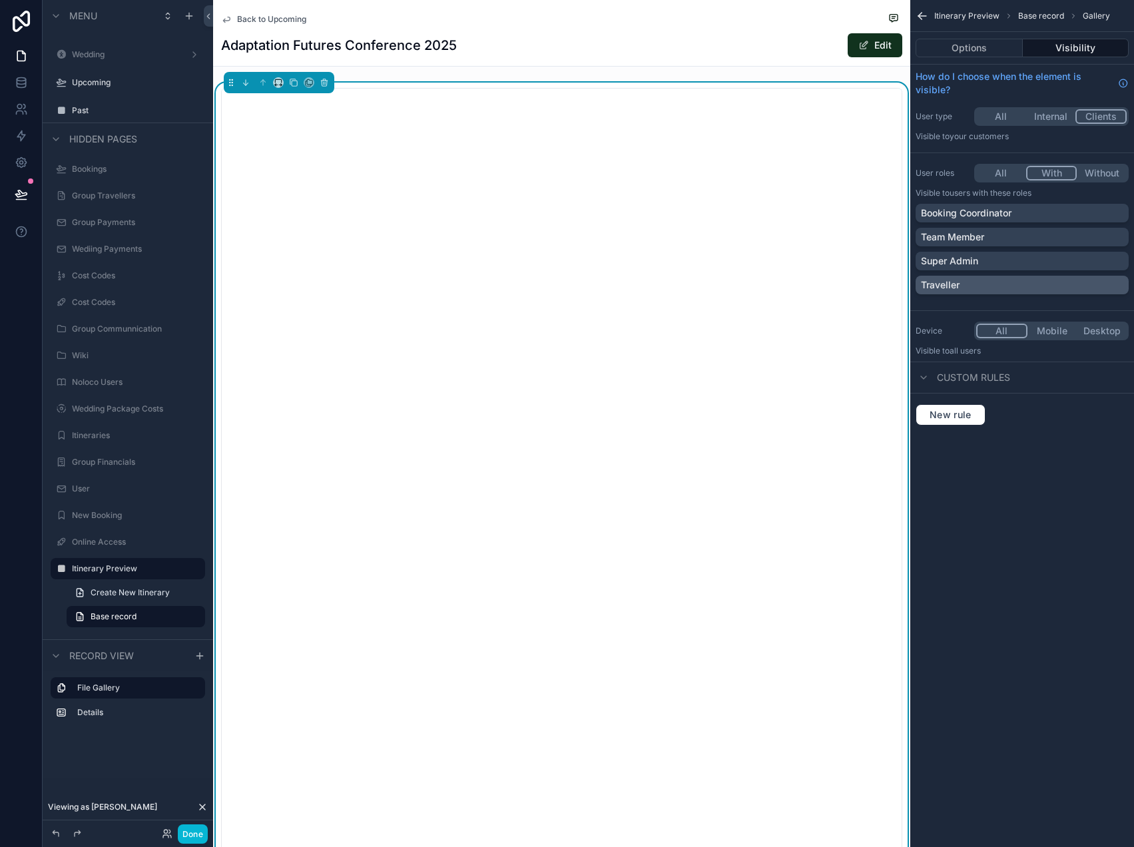
click at [1000, 284] on div "Traveller" at bounding box center [1022, 284] width 202 height 13
click at [1005, 499] on div "Itinerary Preview Base record Gallery Options Visibility How do I choose when t…" at bounding box center [1022, 423] width 224 height 847
click at [134, 535] on div "Online Access" at bounding box center [128, 542] width 112 height 16
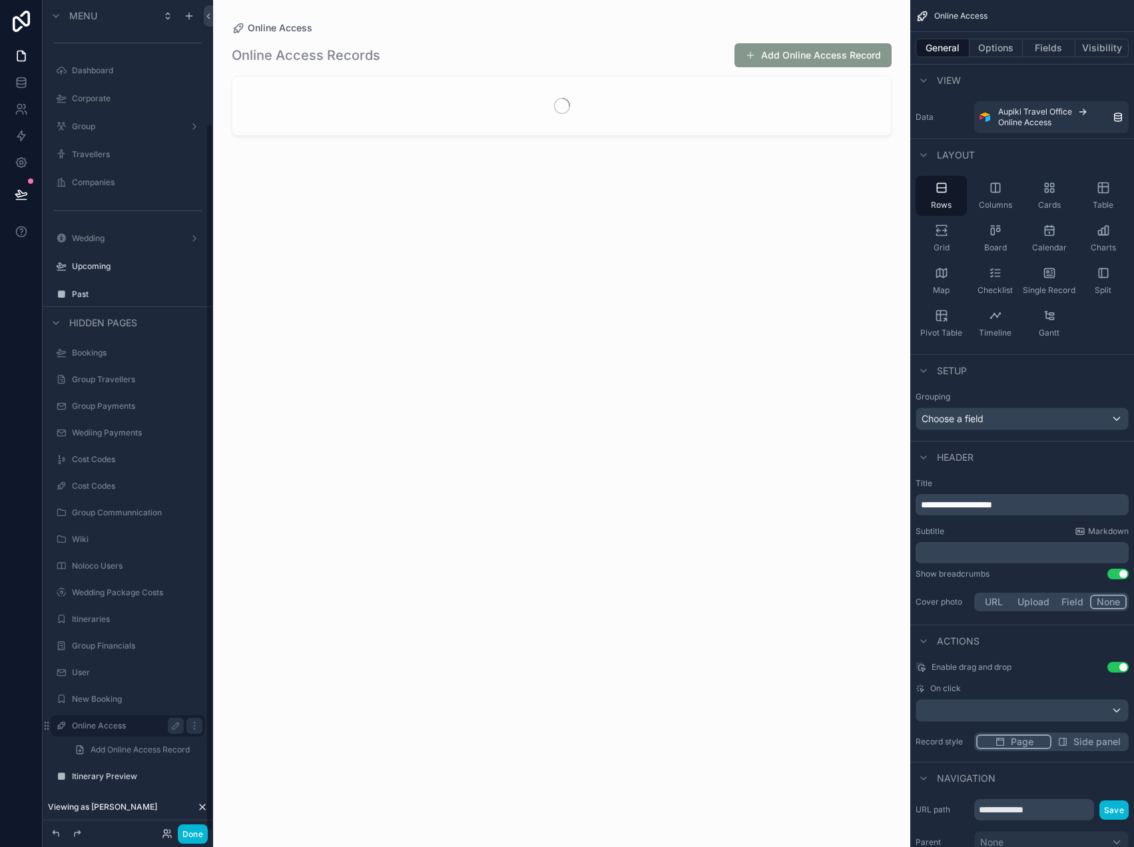
scroll to position [145, 0]
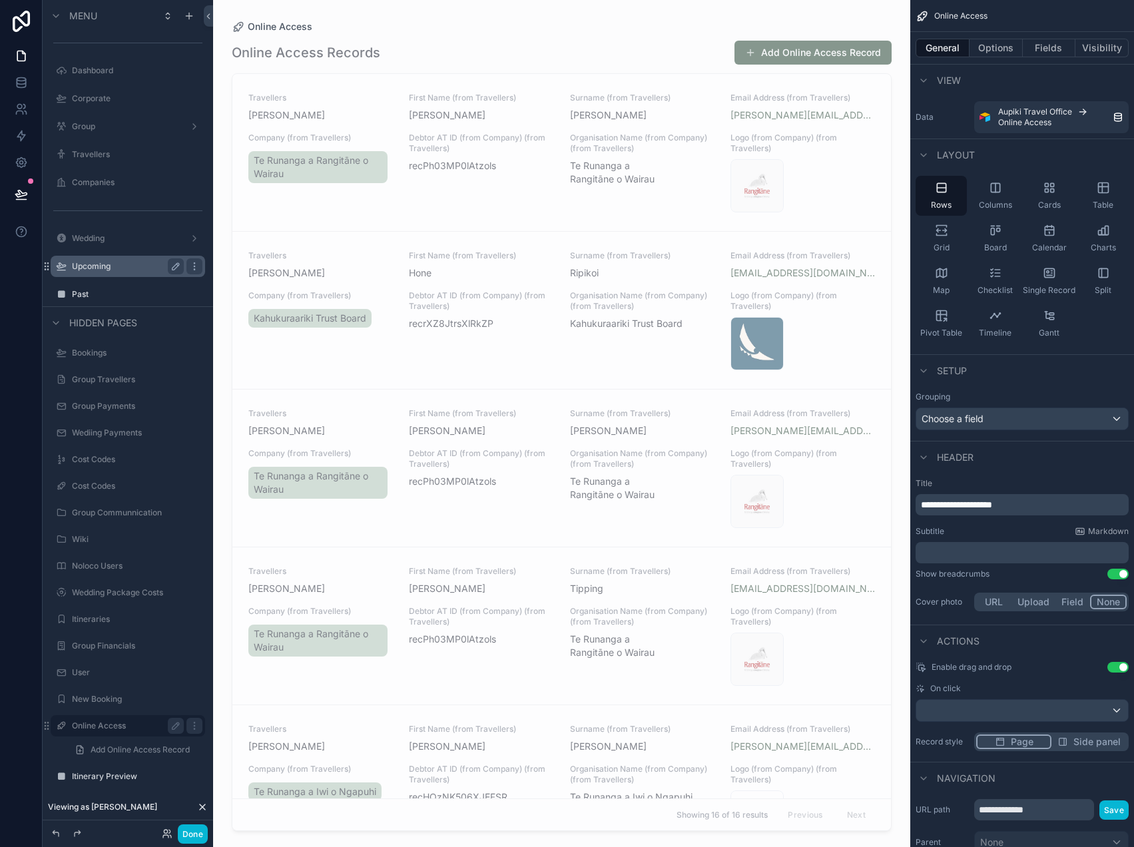
click at [106, 268] on label "Upcoming" at bounding box center [125, 266] width 107 height 11
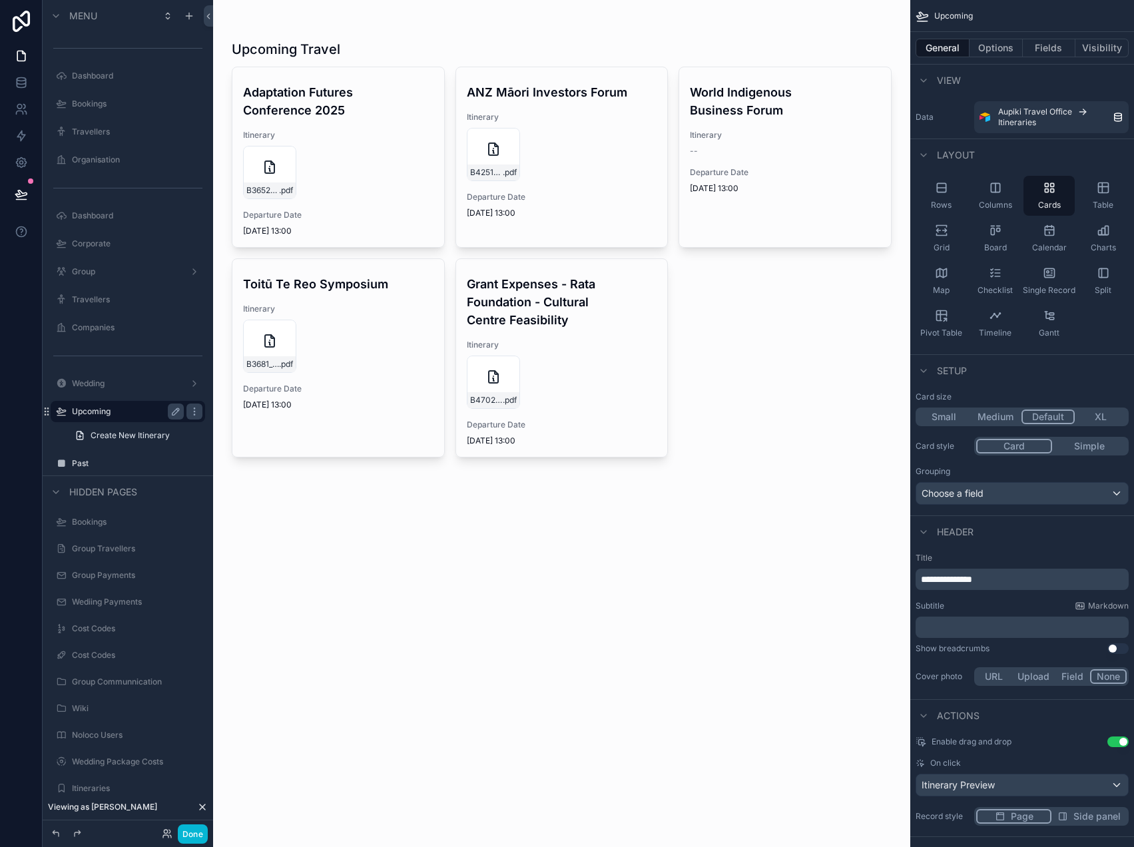
click at [560, 97] on div "scrollable content" at bounding box center [561, 250] width 681 height 500
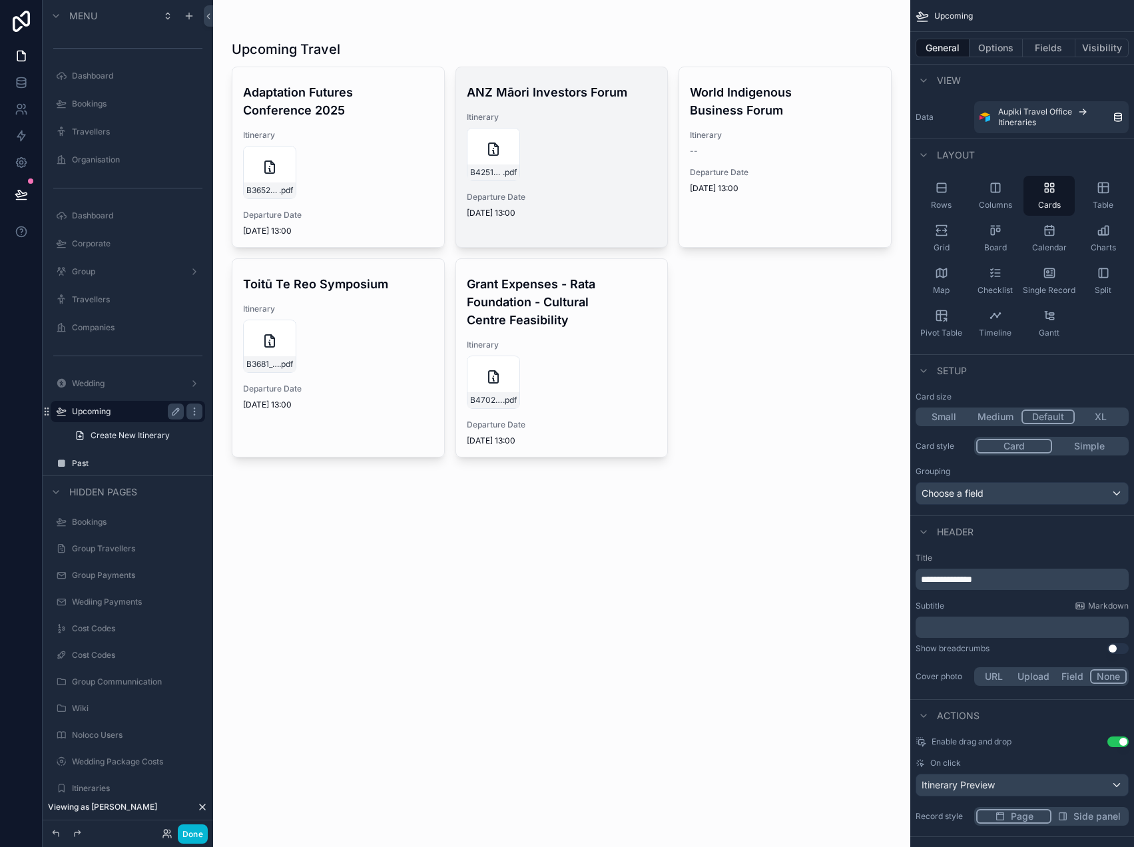
click at [586, 97] on h4 "ANZ Māori Investors Forum" at bounding box center [562, 92] width 190 height 18
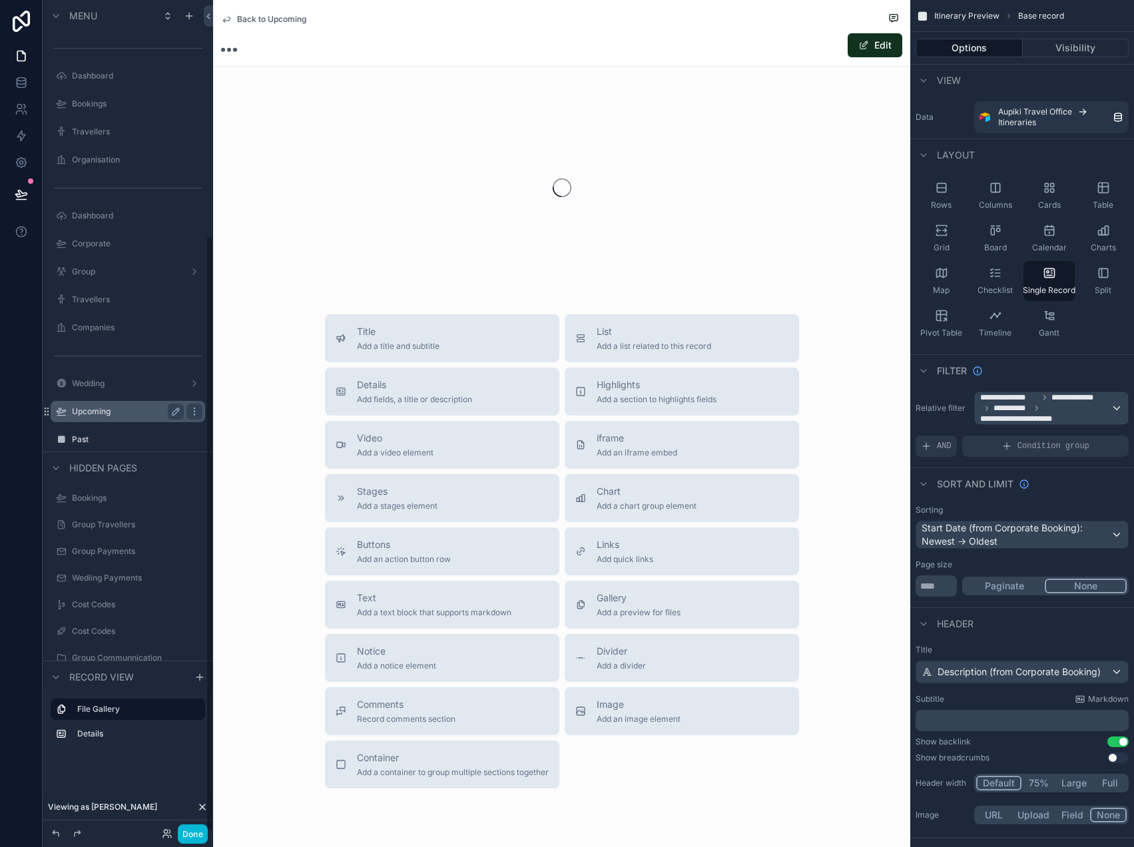
scroll to position [329, 0]
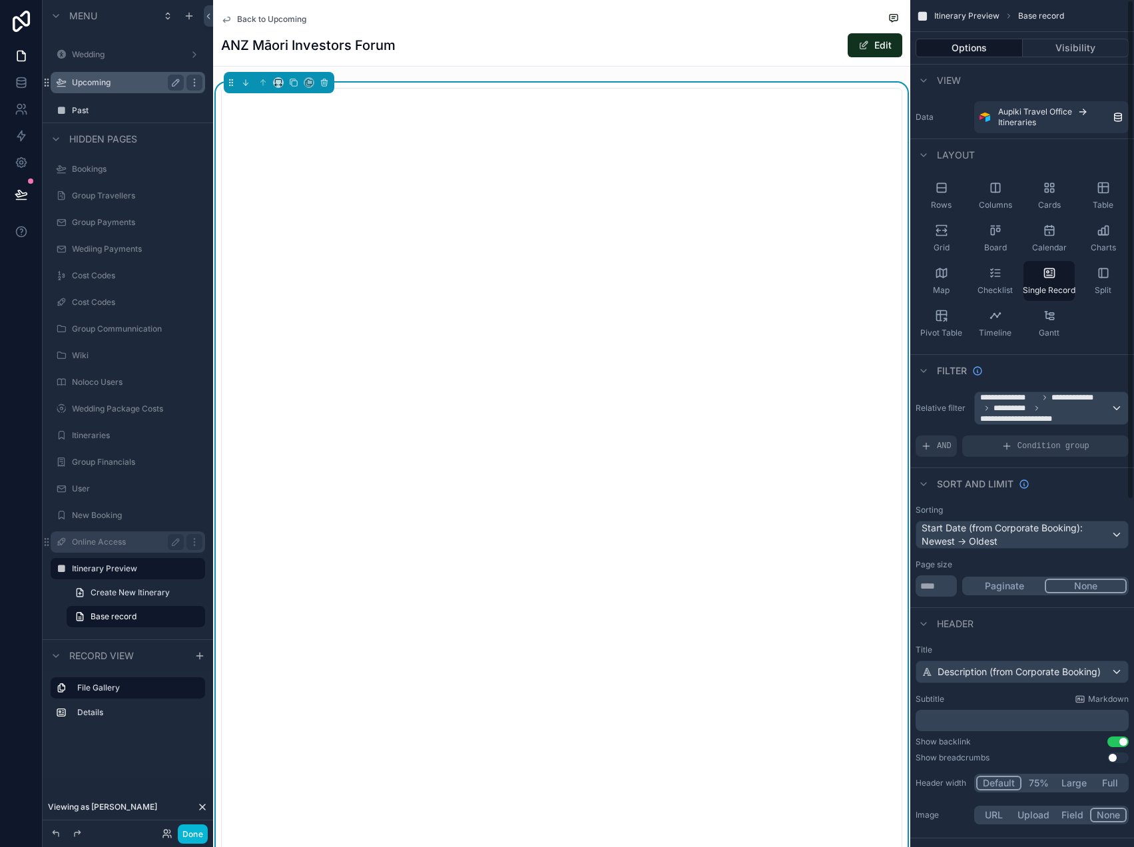
click at [717, 47] on div "ANZ Māori Investors Forum Edit" at bounding box center [561, 45] width 681 height 25
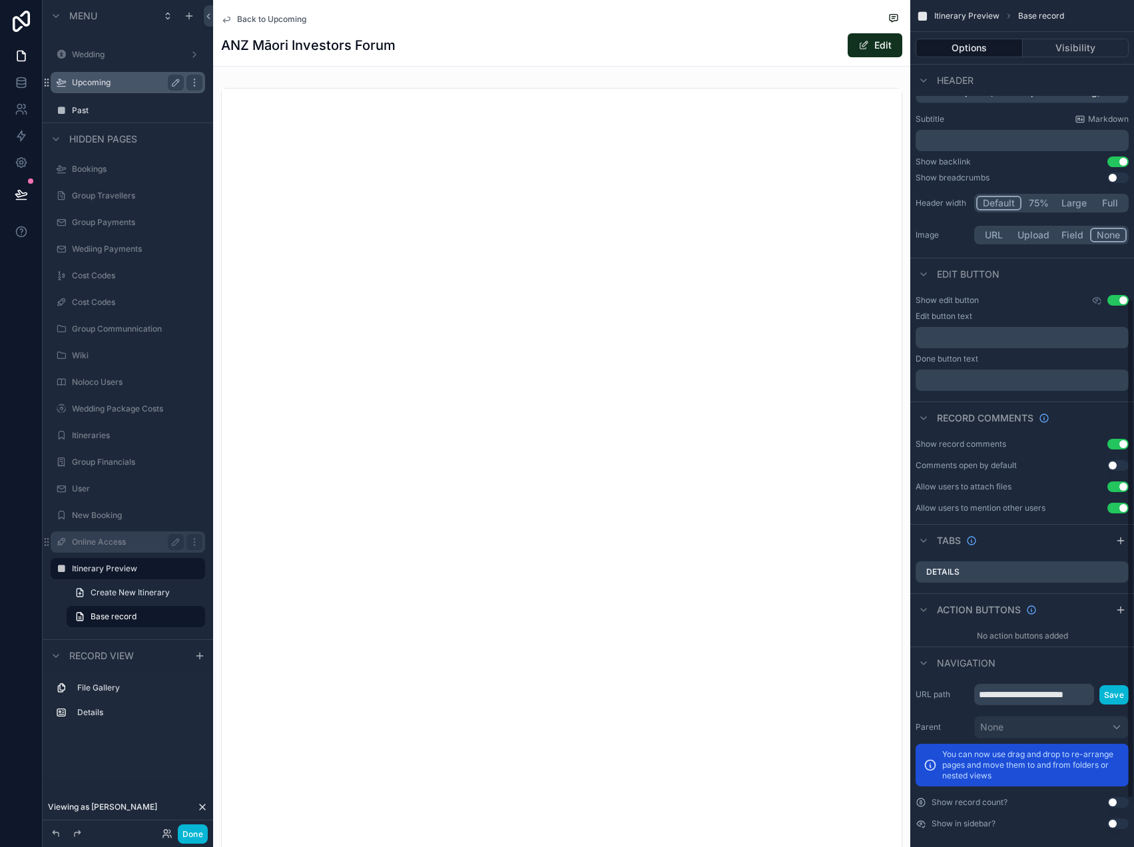
scroll to position [588, 0]
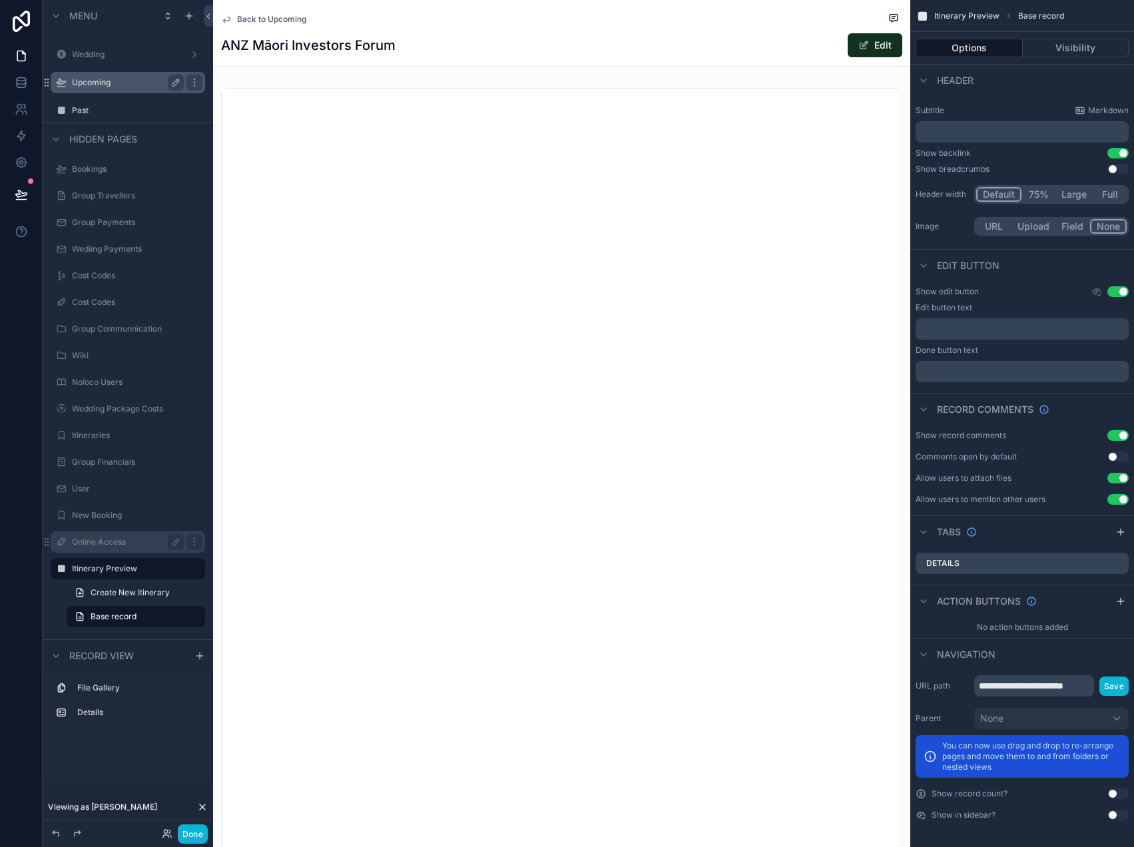
click at [1118, 288] on button "Use setting" at bounding box center [1117, 291] width 21 height 11
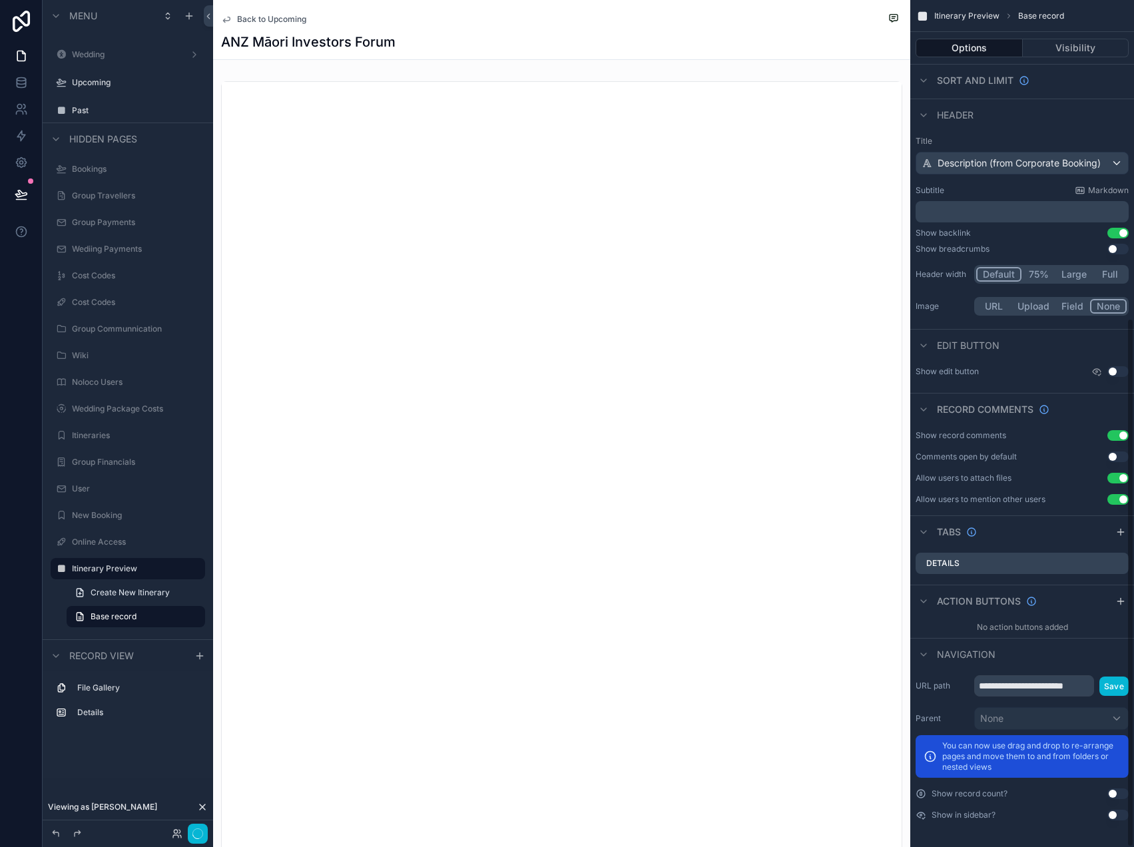
scroll to position [509, 0]
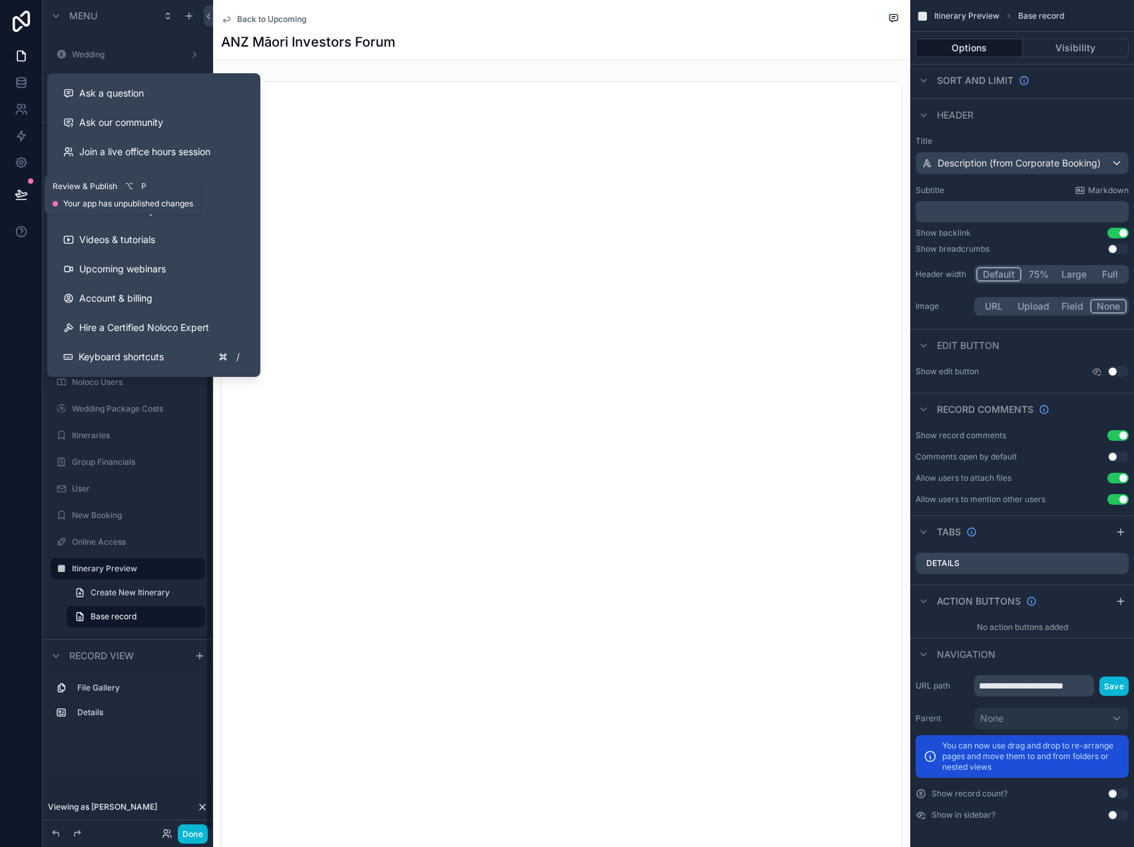
click at [22, 203] on button at bounding box center [21, 194] width 29 height 37
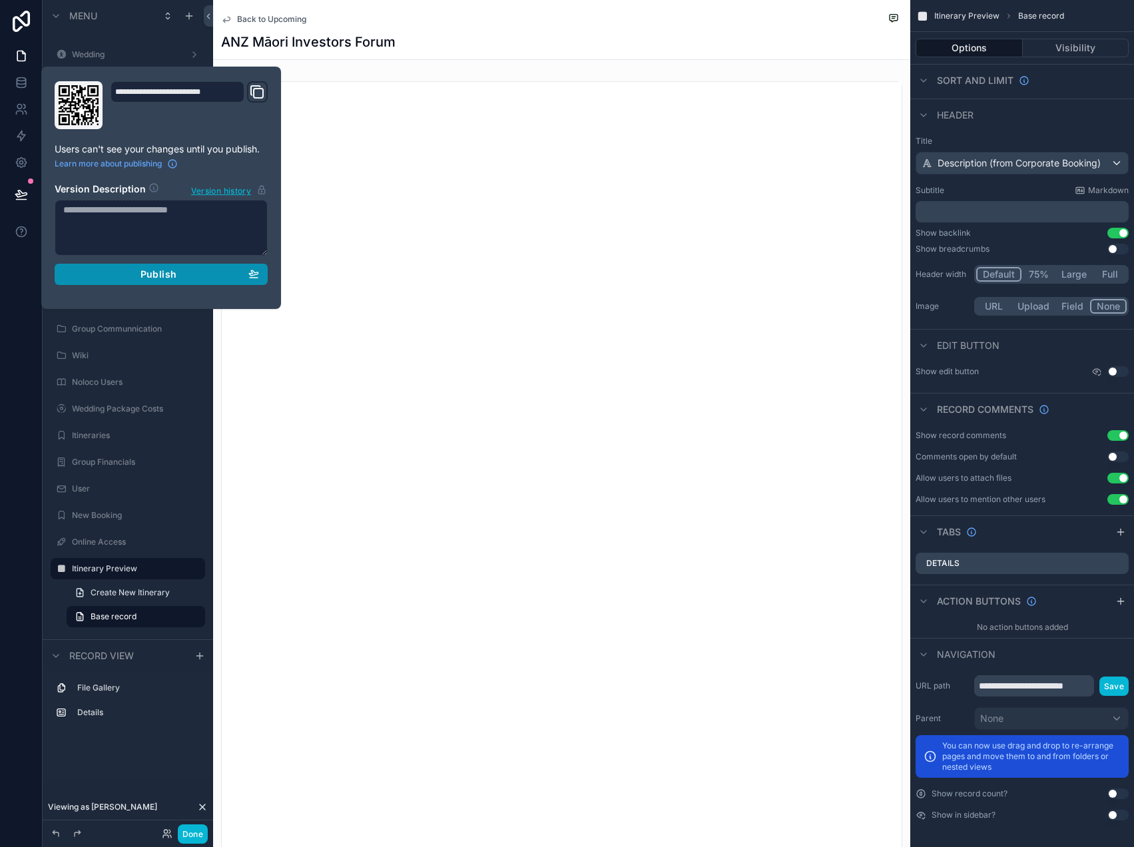
click at [235, 270] on div "Publish" at bounding box center [161, 274] width 196 height 12
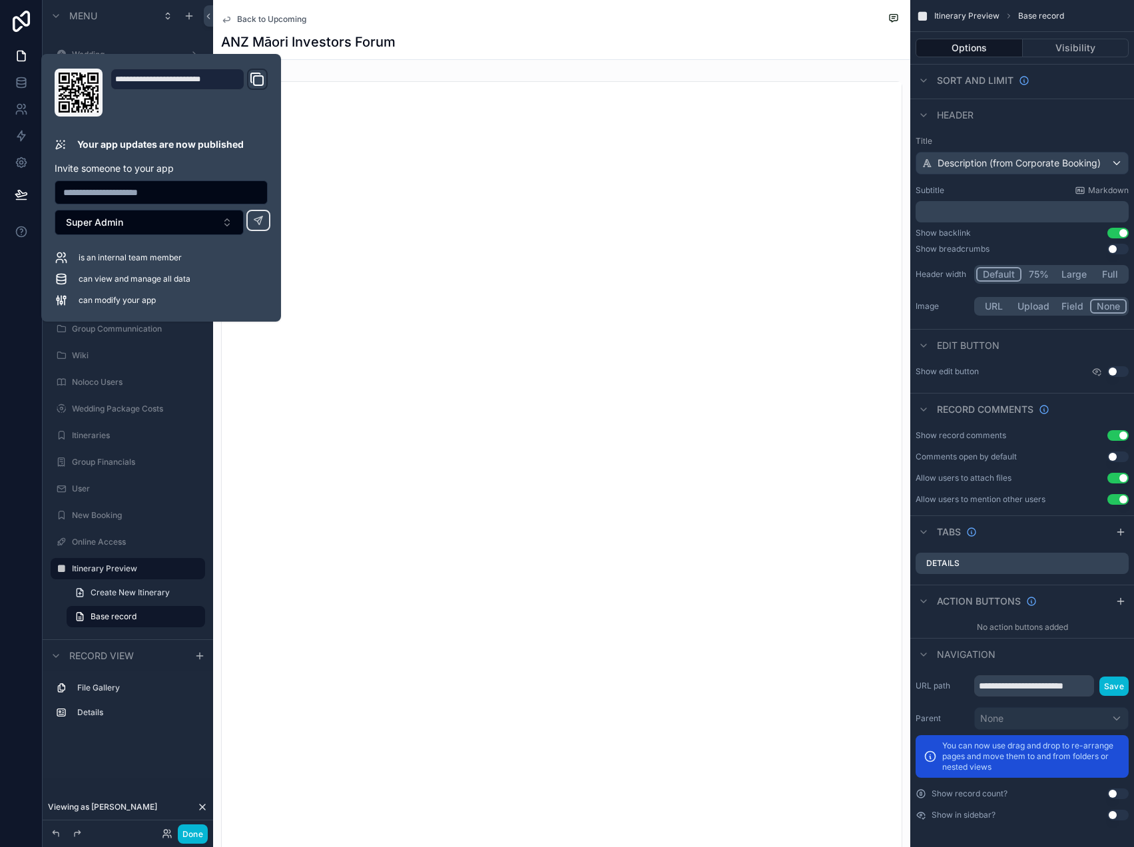
click at [949, 316] on div "Image URL Upload Field None" at bounding box center [1021, 306] width 213 height 24
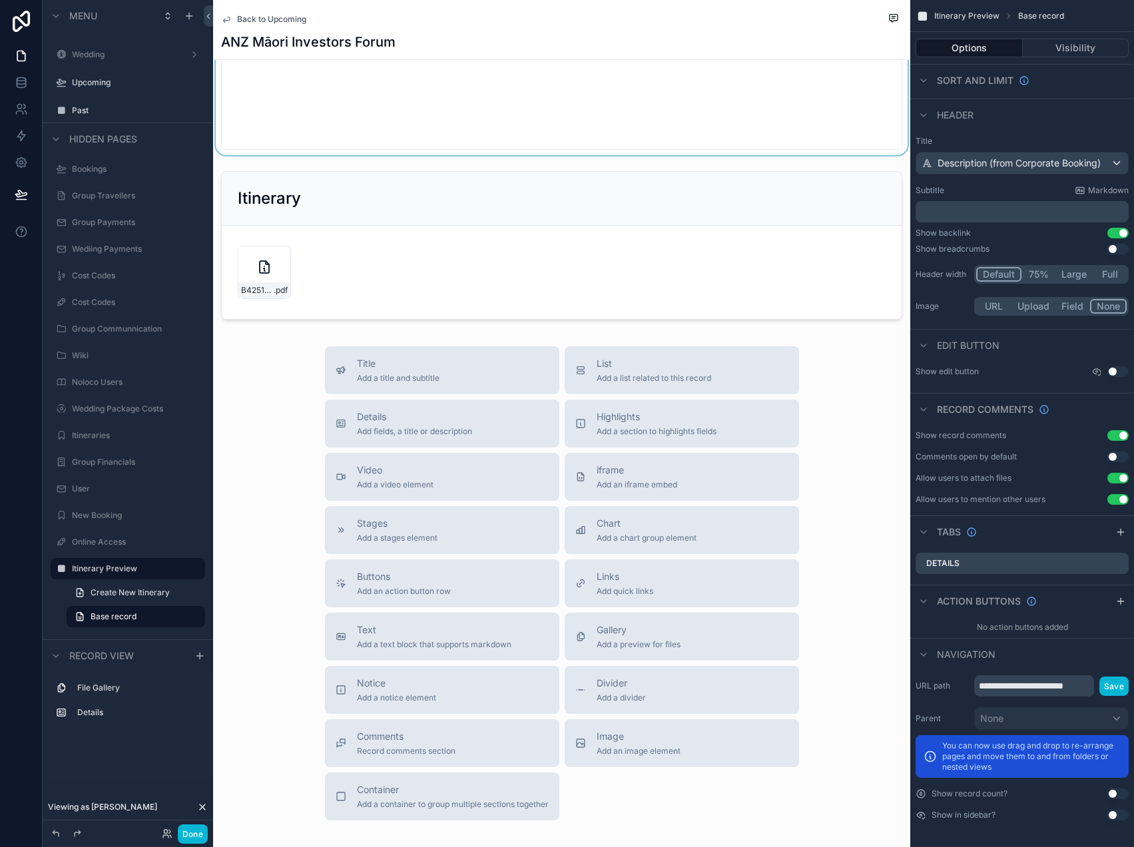
scroll to position [786, 0]
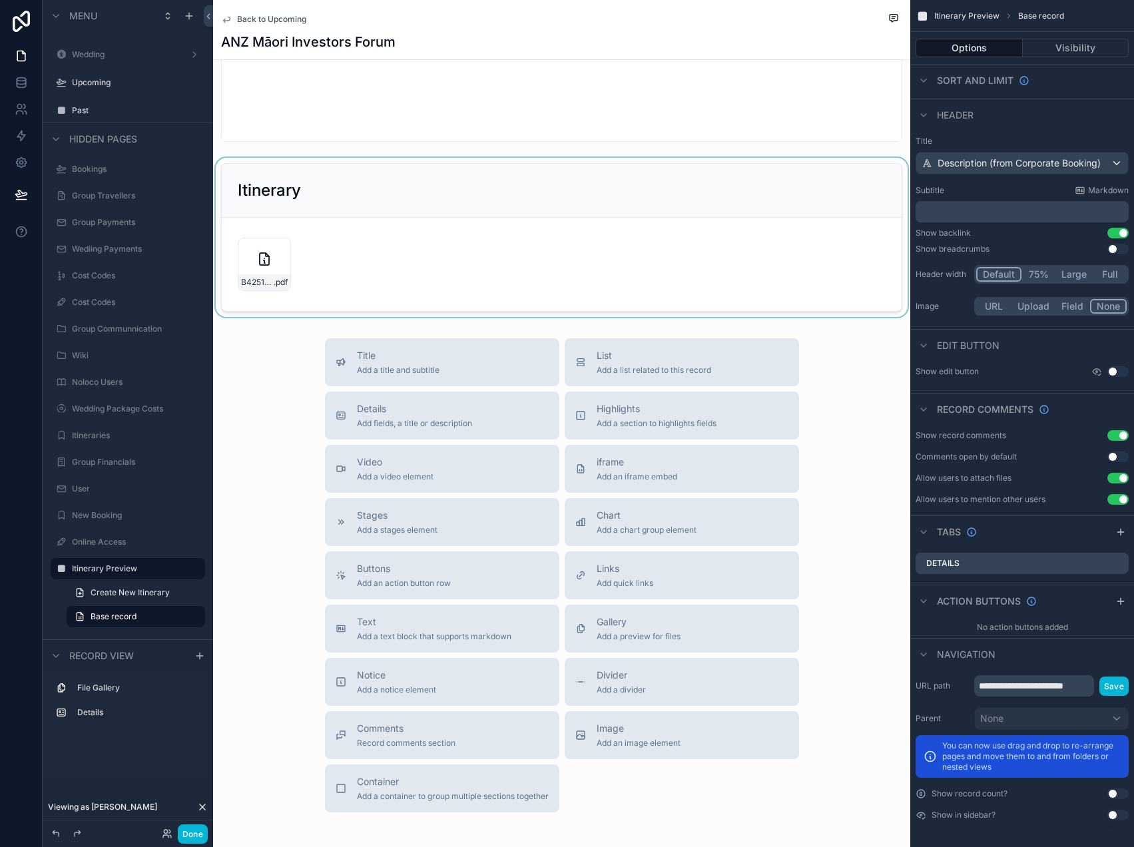
click at [461, 258] on div "scrollable content" at bounding box center [561, 237] width 697 height 159
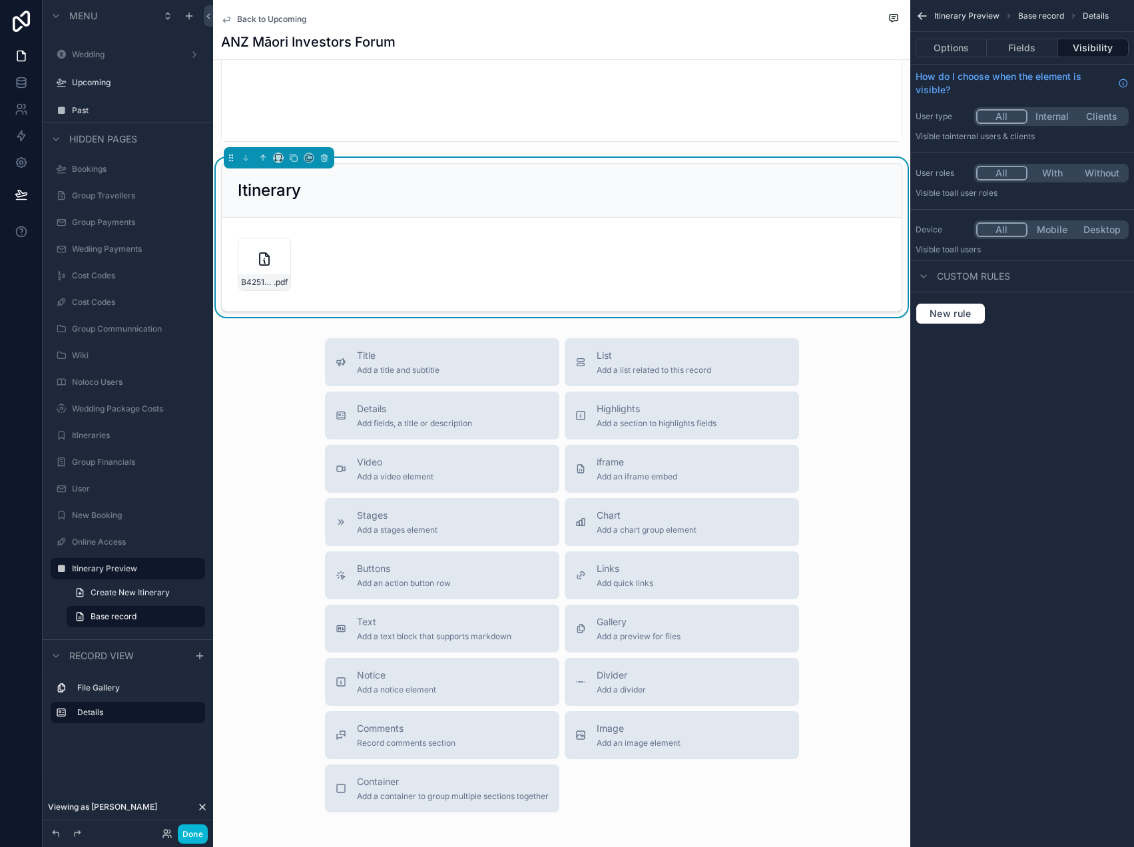
scroll to position [0, 0]
click at [1065, 112] on button "Internal" at bounding box center [1052, 116] width 50 height 15
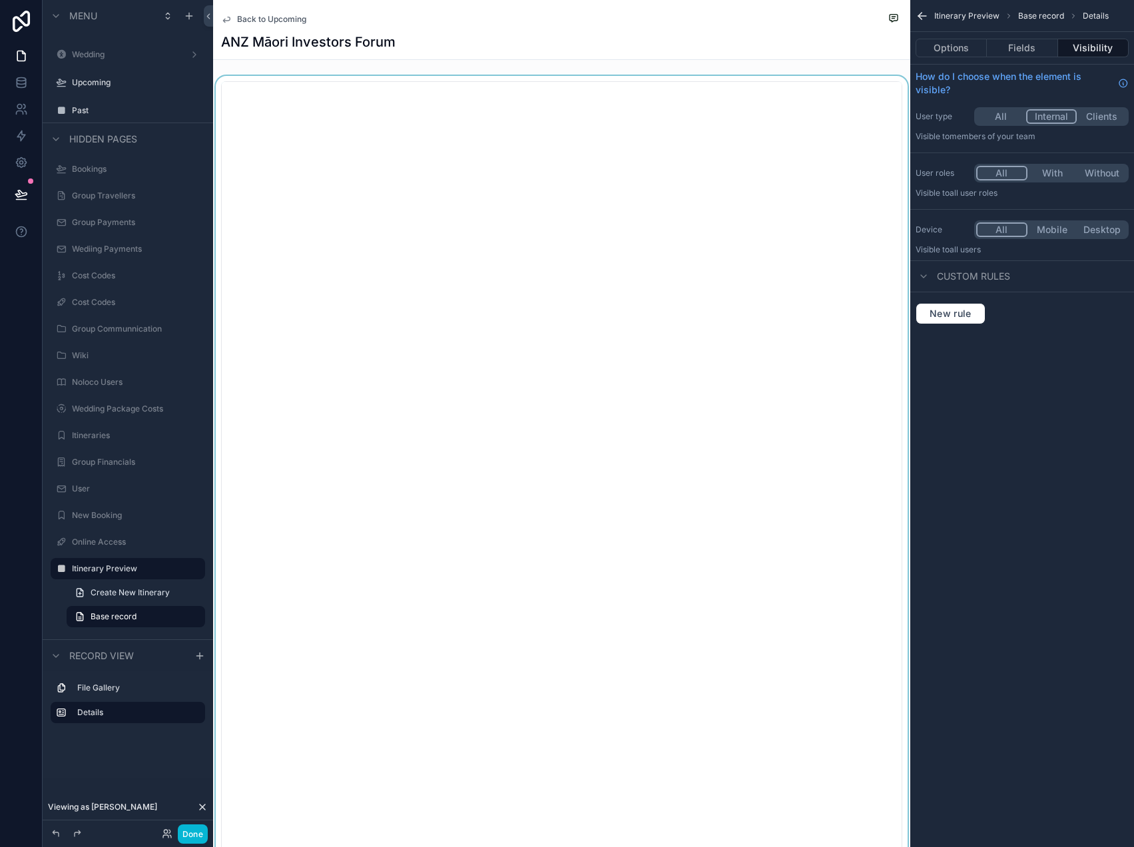
click at [821, 85] on div "scrollable content" at bounding box center [561, 504] width 697 height 857
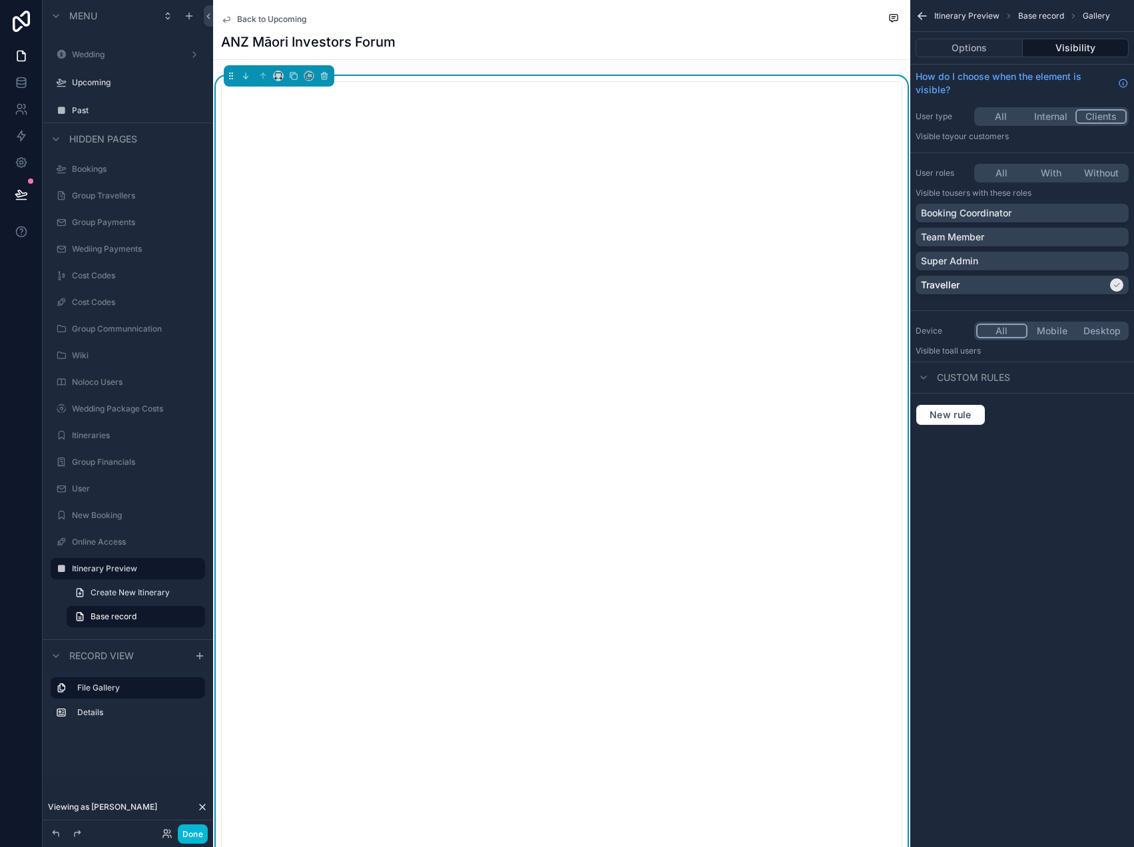
click at [965, 507] on div "Itinerary Preview Base record Gallery Options Visibility How do I choose when t…" at bounding box center [1022, 423] width 224 height 847
click at [975, 51] on button "Options" at bounding box center [968, 48] width 107 height 19
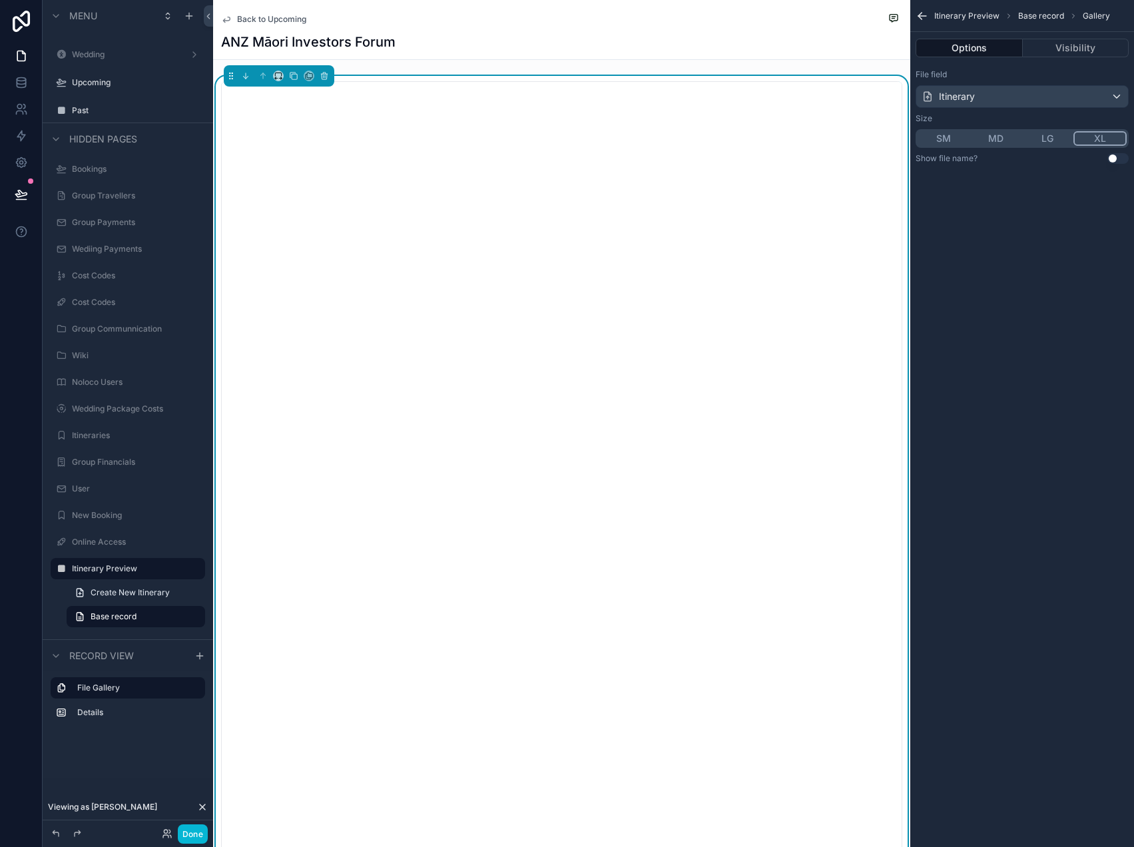
click at [509, 43] on div "ANZ Māori Investors Forum" at bounding box center [561, 42] width 681 height 19
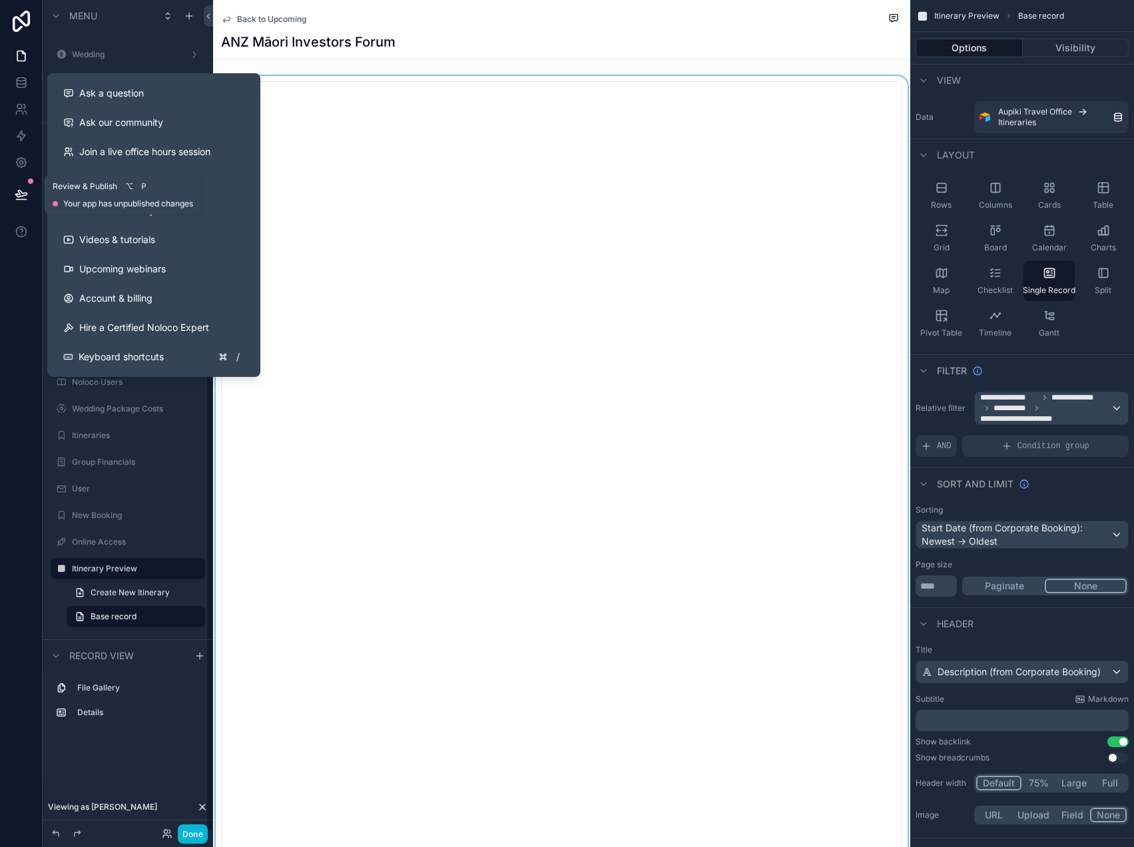
click at [25, 188] on icon at bounding box center [21, 194] width 13 height 13
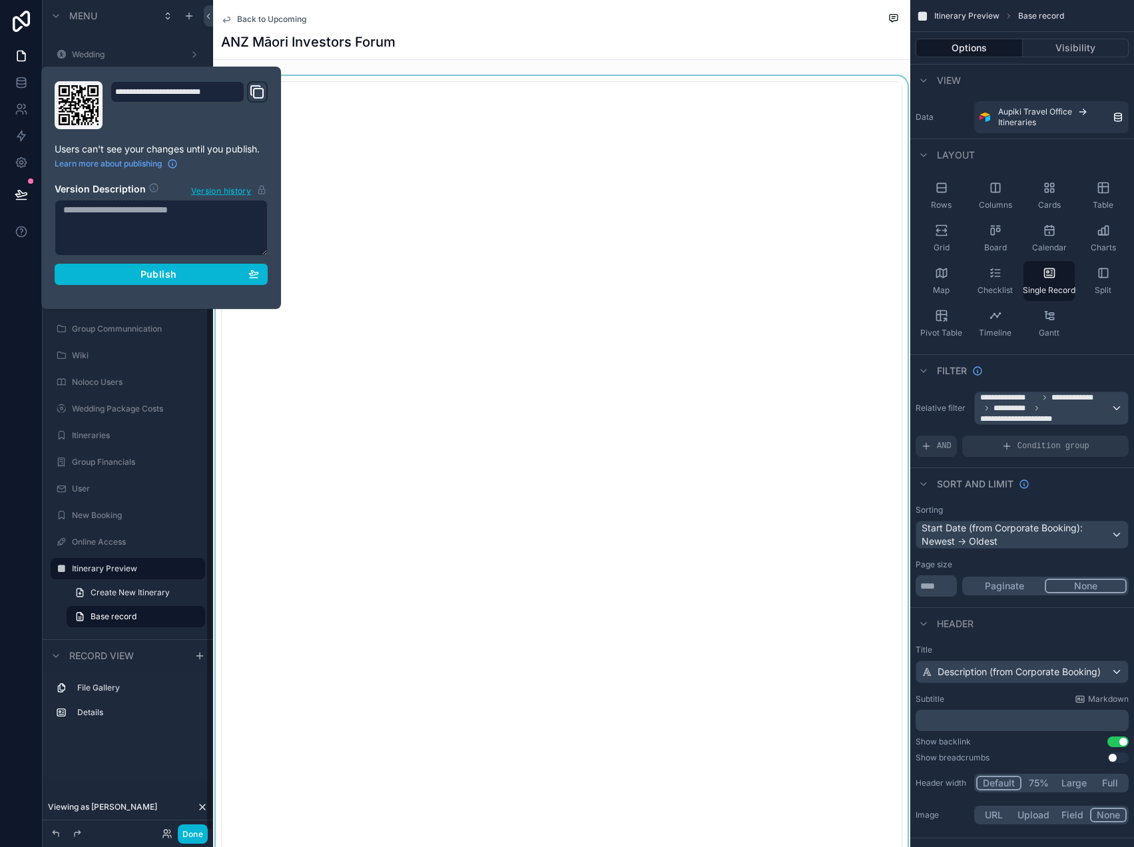
click at [142, 286] on div "**********" at bounding box center [161, 187] width 224 height 213
click at [144, 274] on span "Publish" at bounding box center [158, 274] width 36 height 12
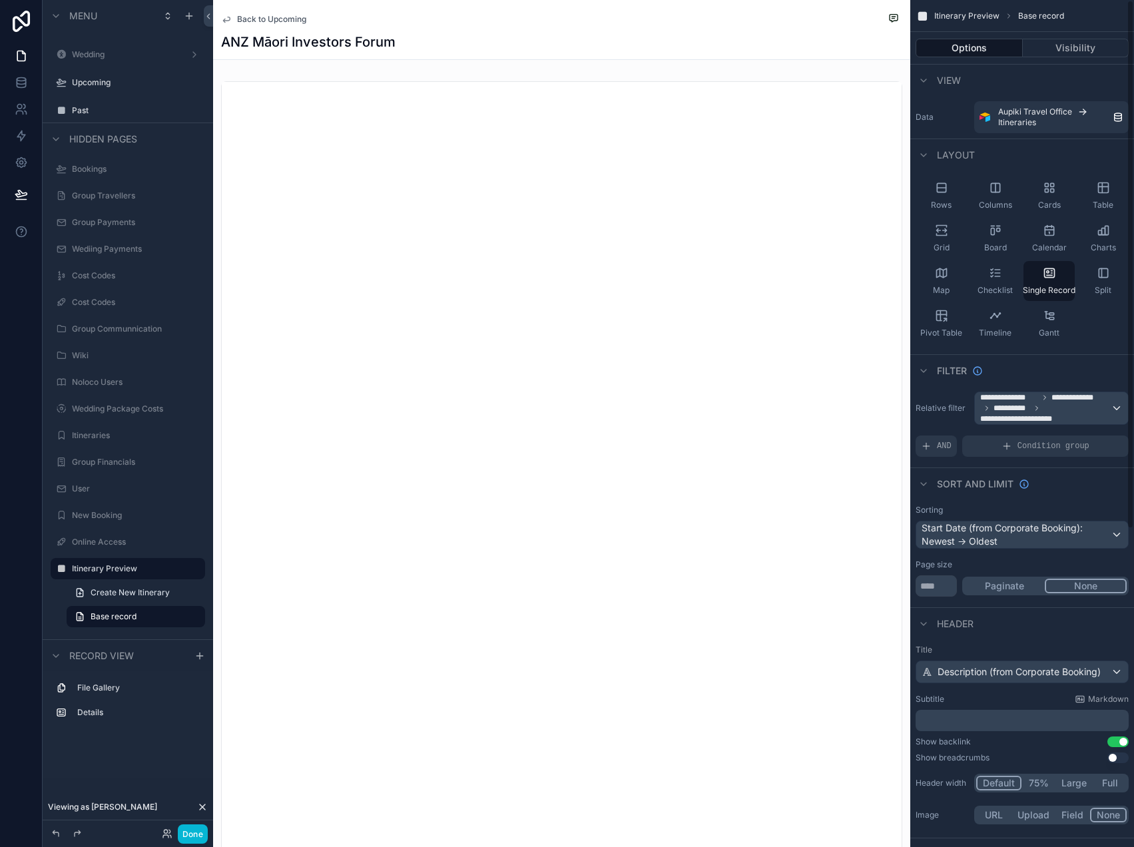
click at [1016, 647] on label "Title" at bounding box center [1021, 649] width 213 height 11
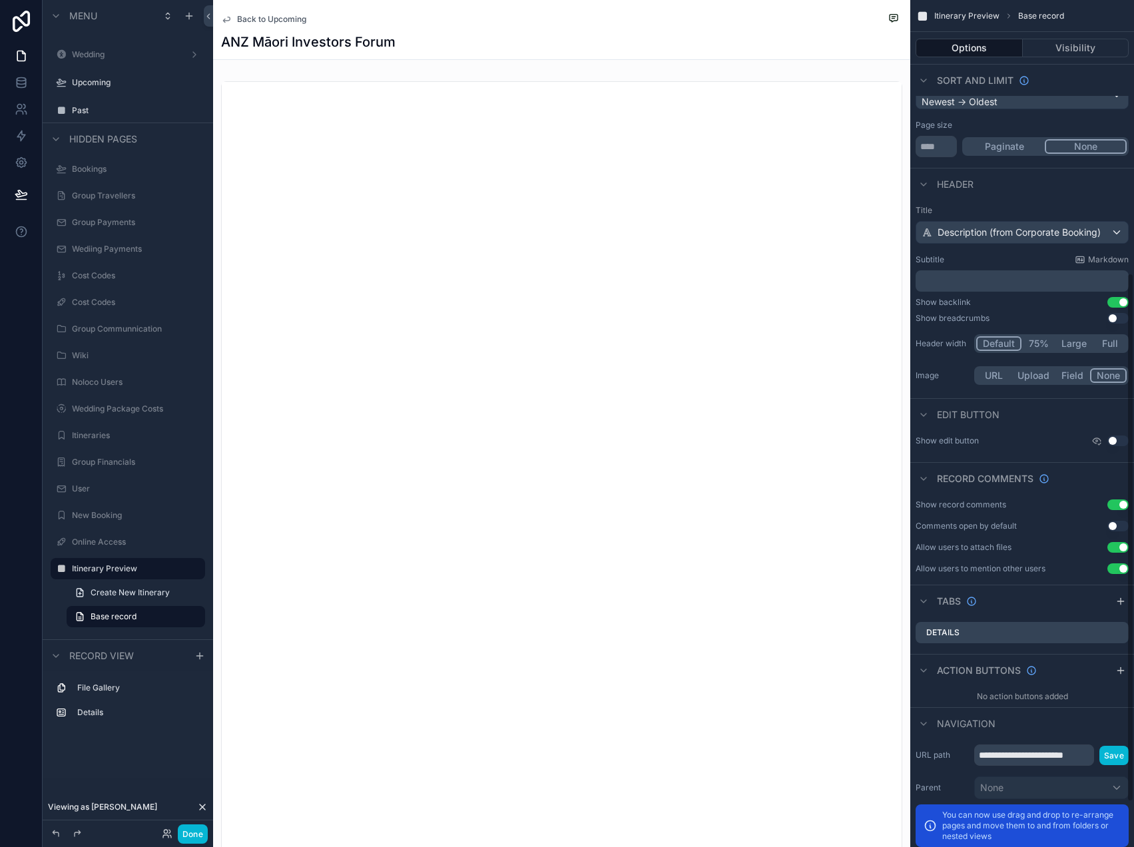
scroll to position [447, 0]
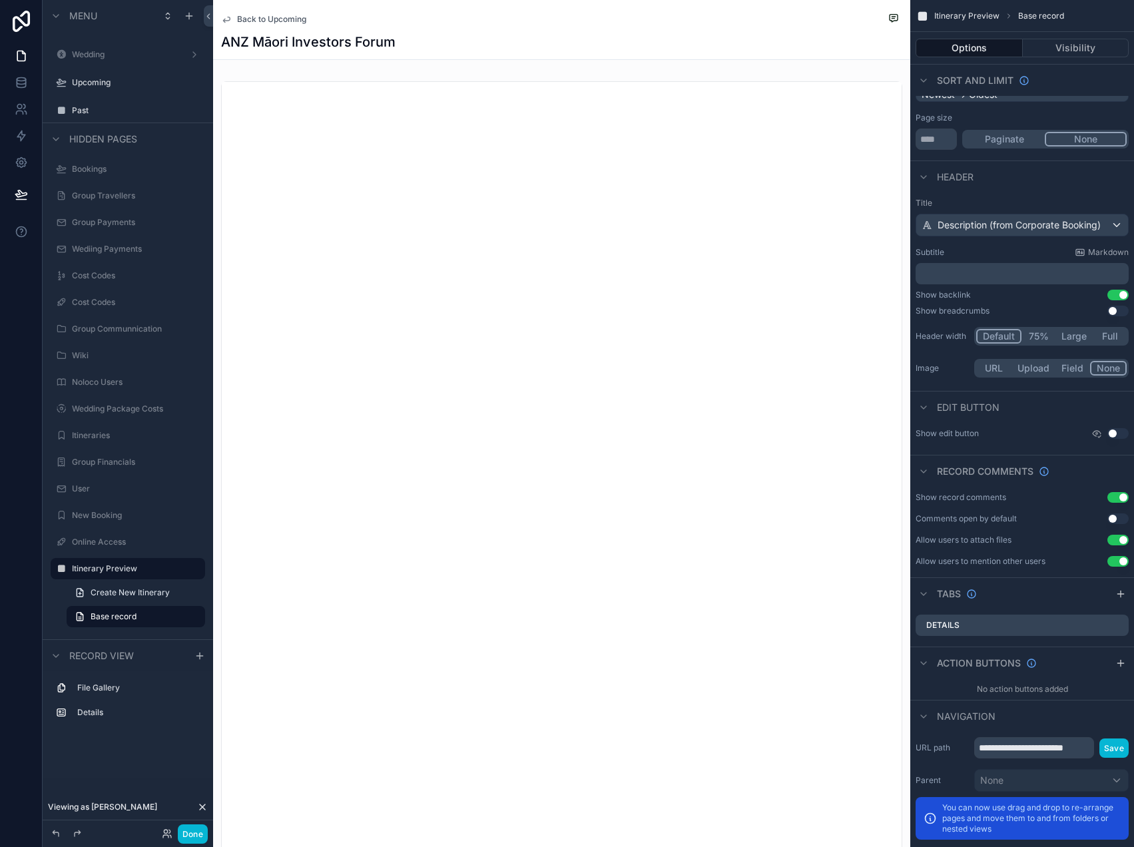
click at [1125, 497] on button "Use setting" at bounding box center [1117, 497] width 21 height 11
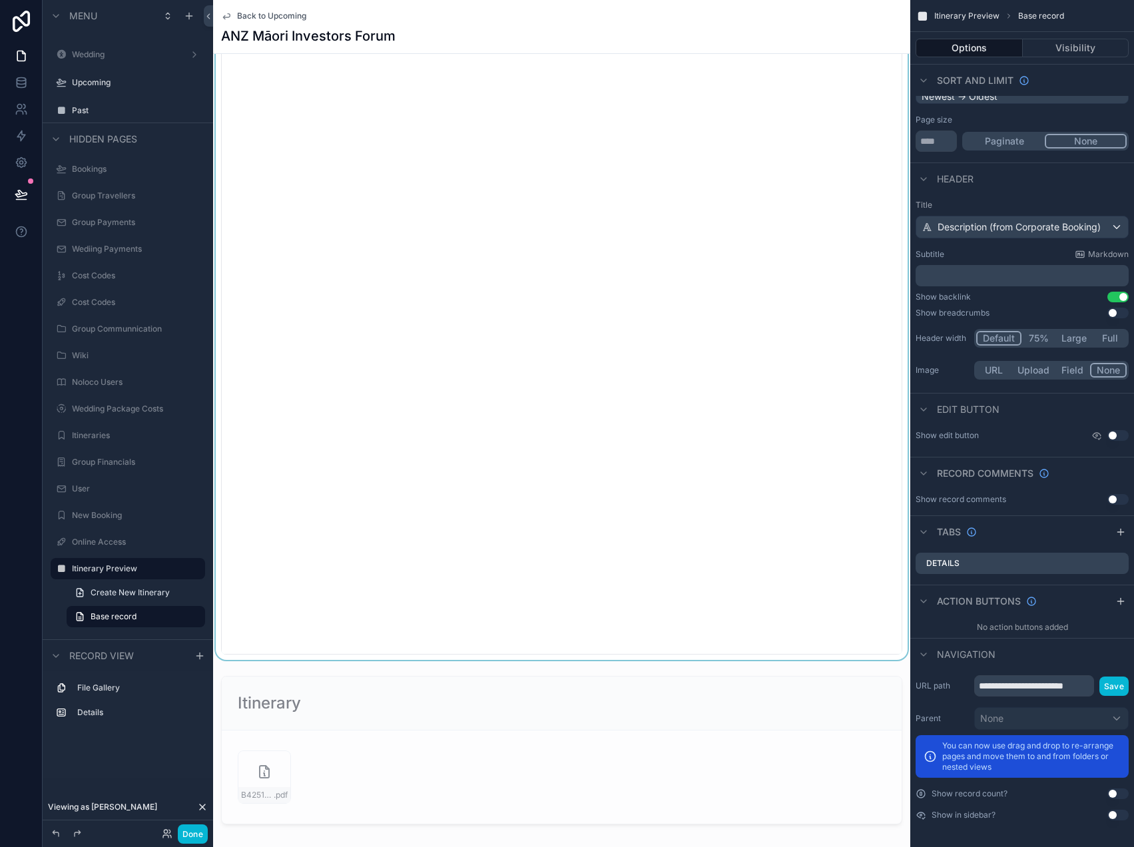
scroll to position [266, 0]
click at [200, 813] on div "Viewing as Corey" at bounding box center [128, 806] width 170 height 27
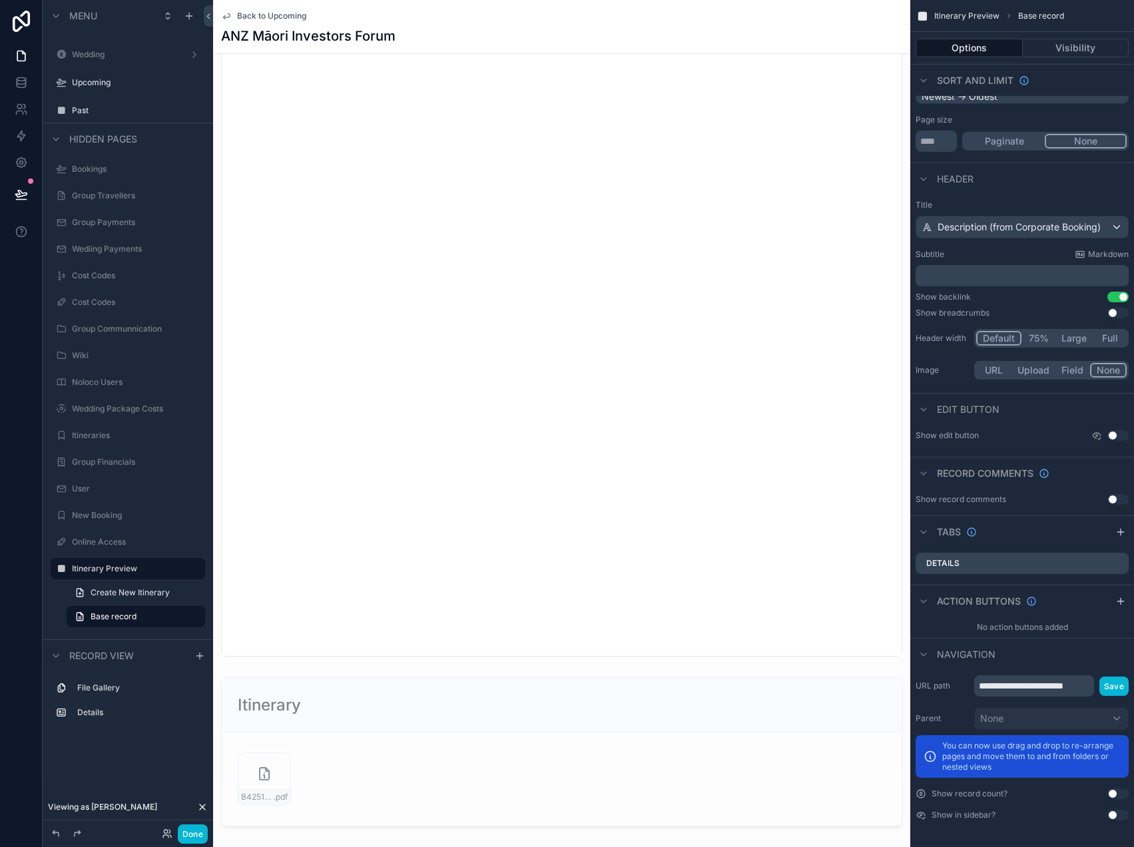
click at [202, 806] on icon at bounding box center [202, 806] width 5 height 5
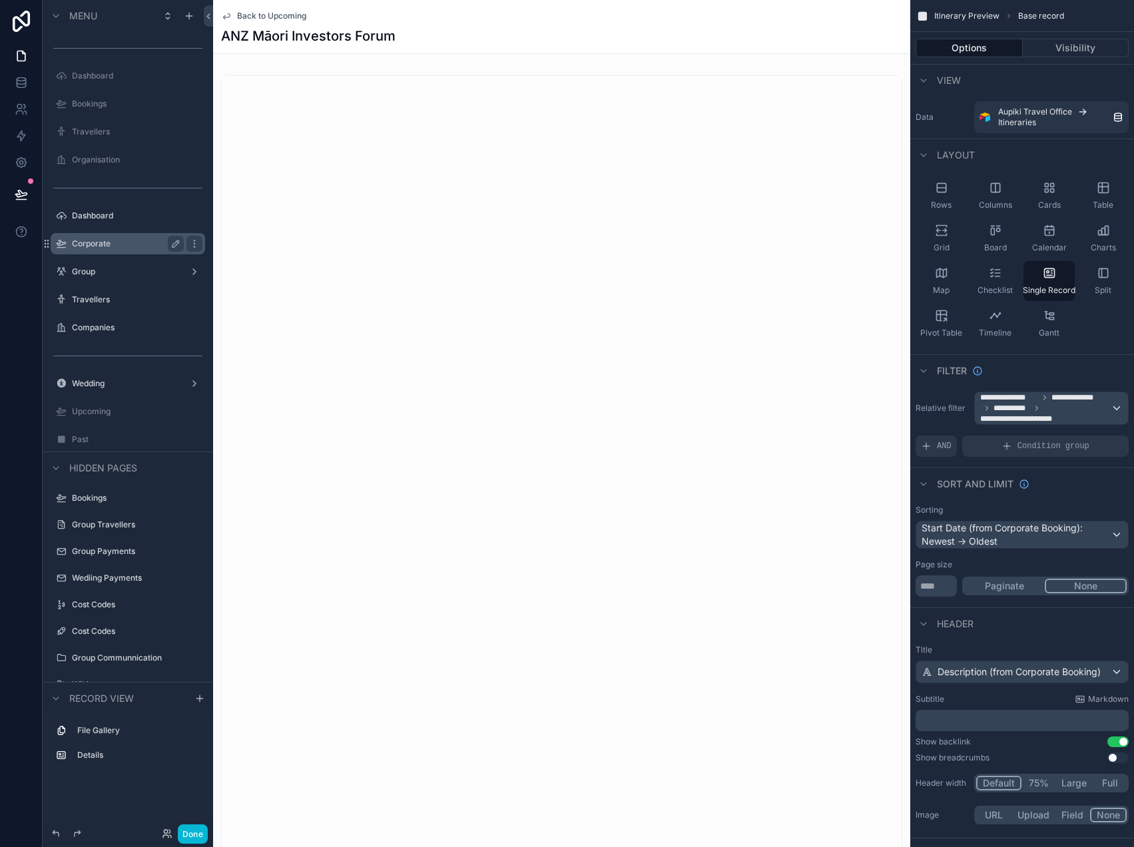
click at [100, 242] on label "Corporate" at bounding box center [125, 243] width 107 height 11
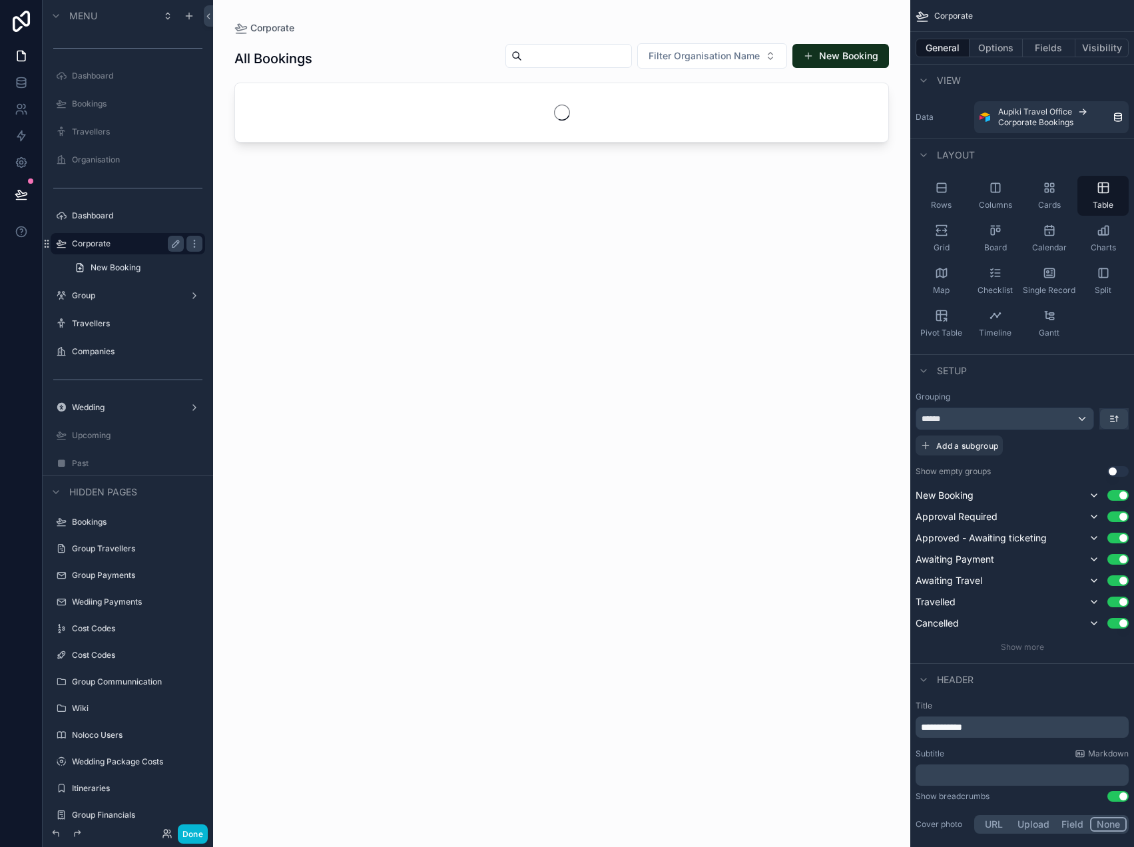
click at [616, 53] on div "scrollable content" at bounding box center [561, 415] width 697 height 831
click at [578, 57] on input "scrollable content" at bounding box center [576, 56] width 109 height 19
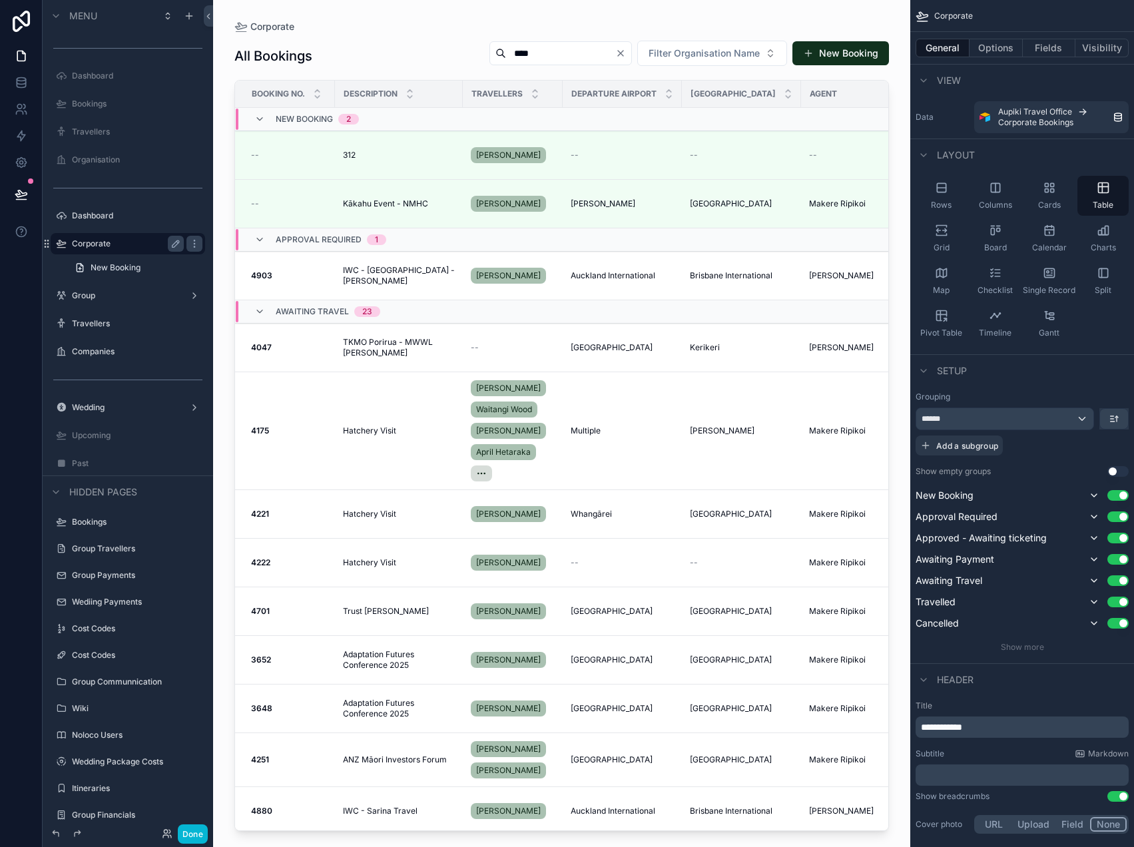
type input "****"
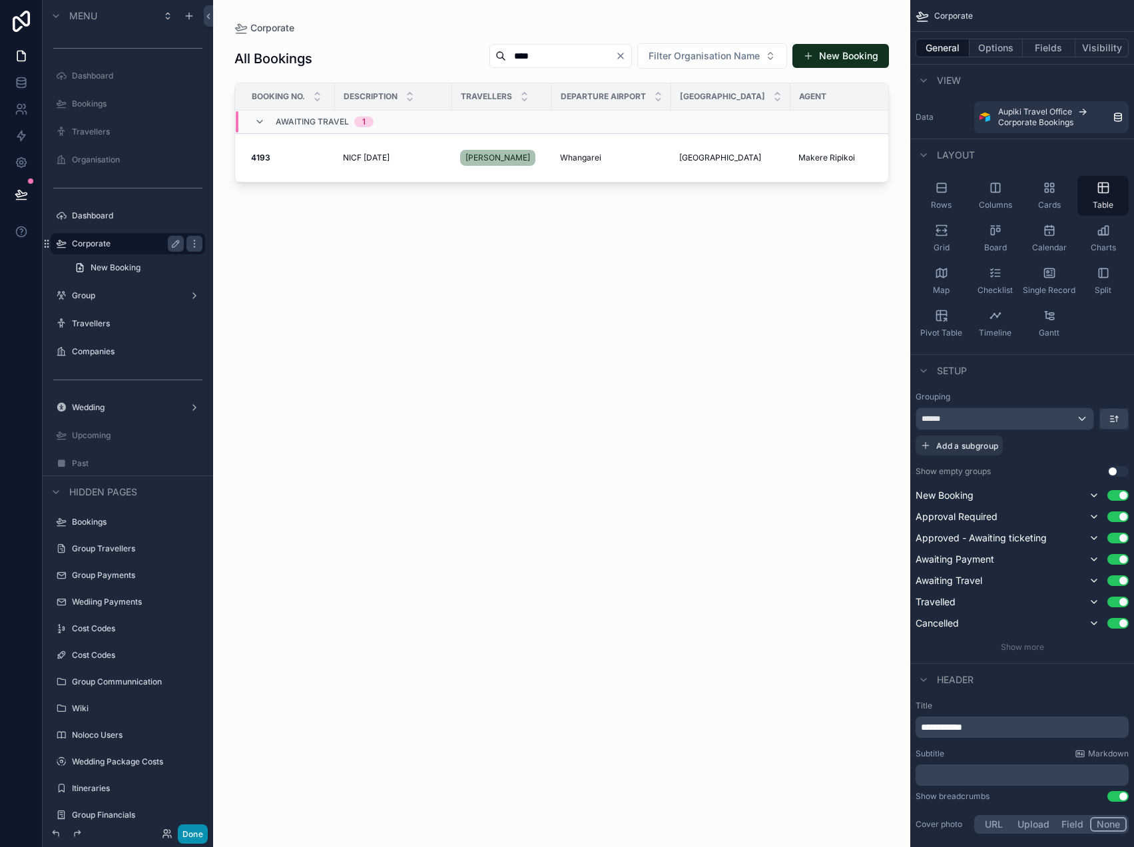
click at [189, 829] on button "Done" at bounding box center [193, 833] width 30 height 19
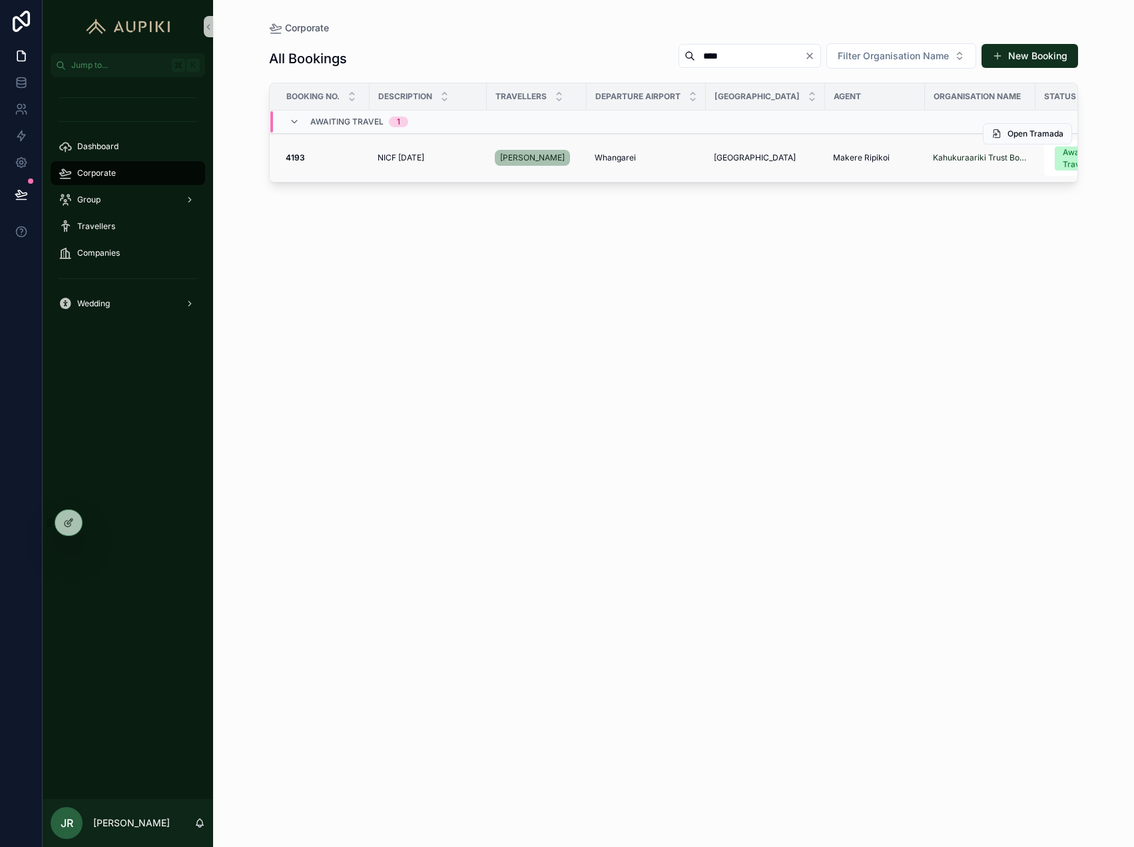
click at [432, 163] on td "NICF Oct 2025 NICF Oct 2025" at bounding box center [427, 158] width 117 height 49
click at [424, 154] on span "NICF [DATE]" at bounding box center [400, 157] width 47 height 11
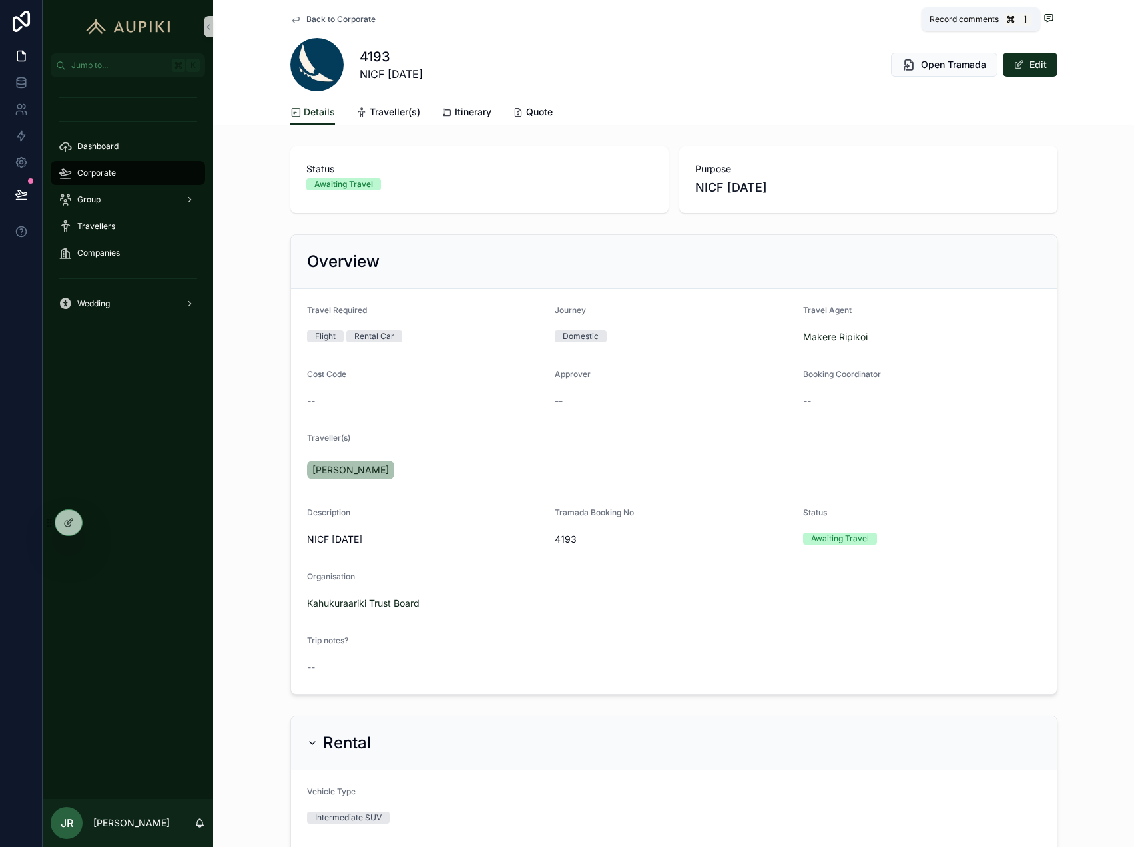
click at [1050, 17] on icon "scrollable content" at bounding box center [1048, 18] width 11 height 11
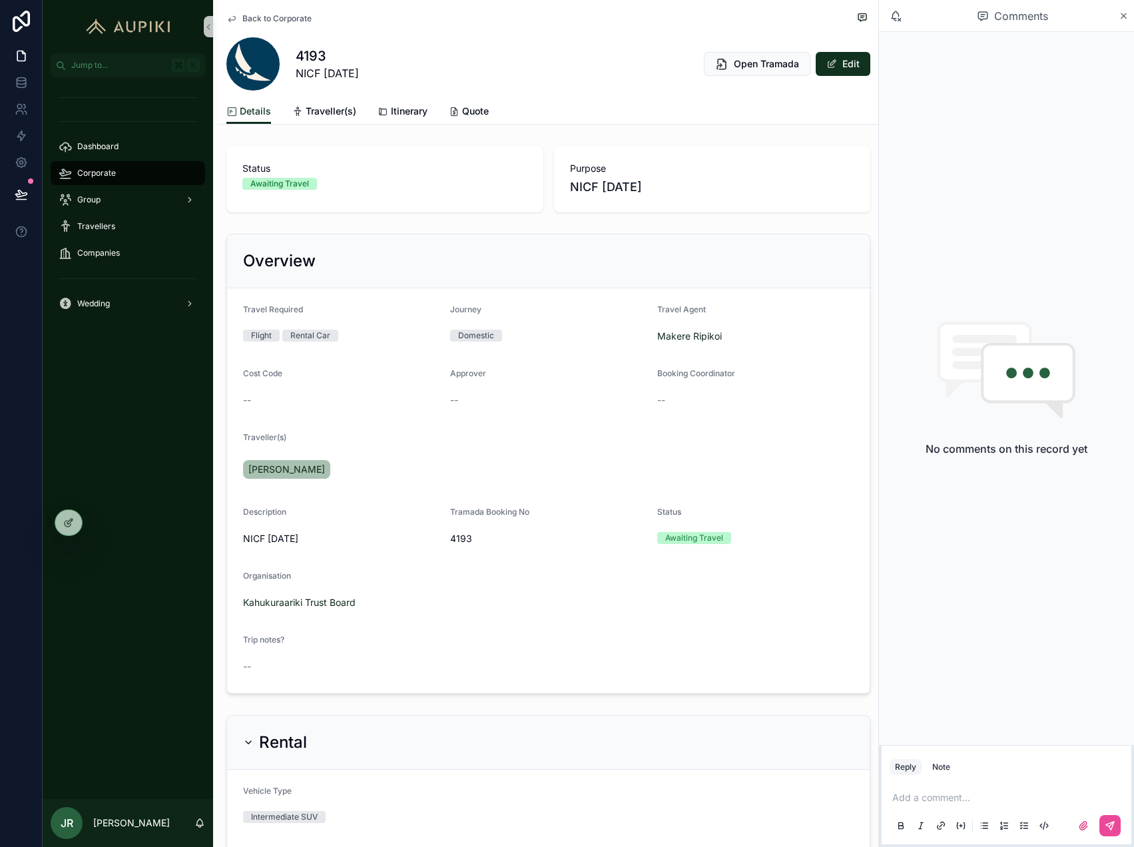
click at [952, 570] on div "No comments on this record yet" at bounding box center [1006, 388] width 255 height 713
click at [138, 146] on div "Dashboard" at bounding box center [128, 146] width 138 height 21
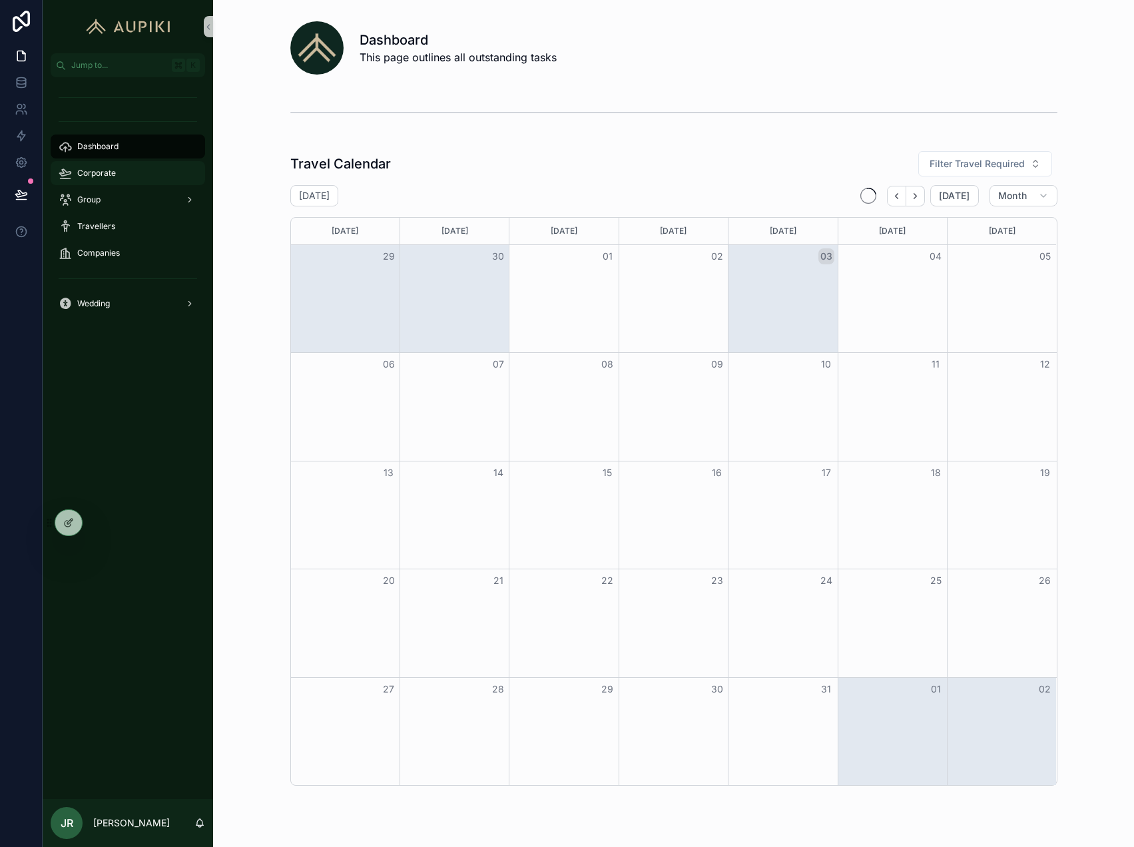
click at [132, 179] on div "Corporate" at bounding box center [128, 172] width 138 height 21
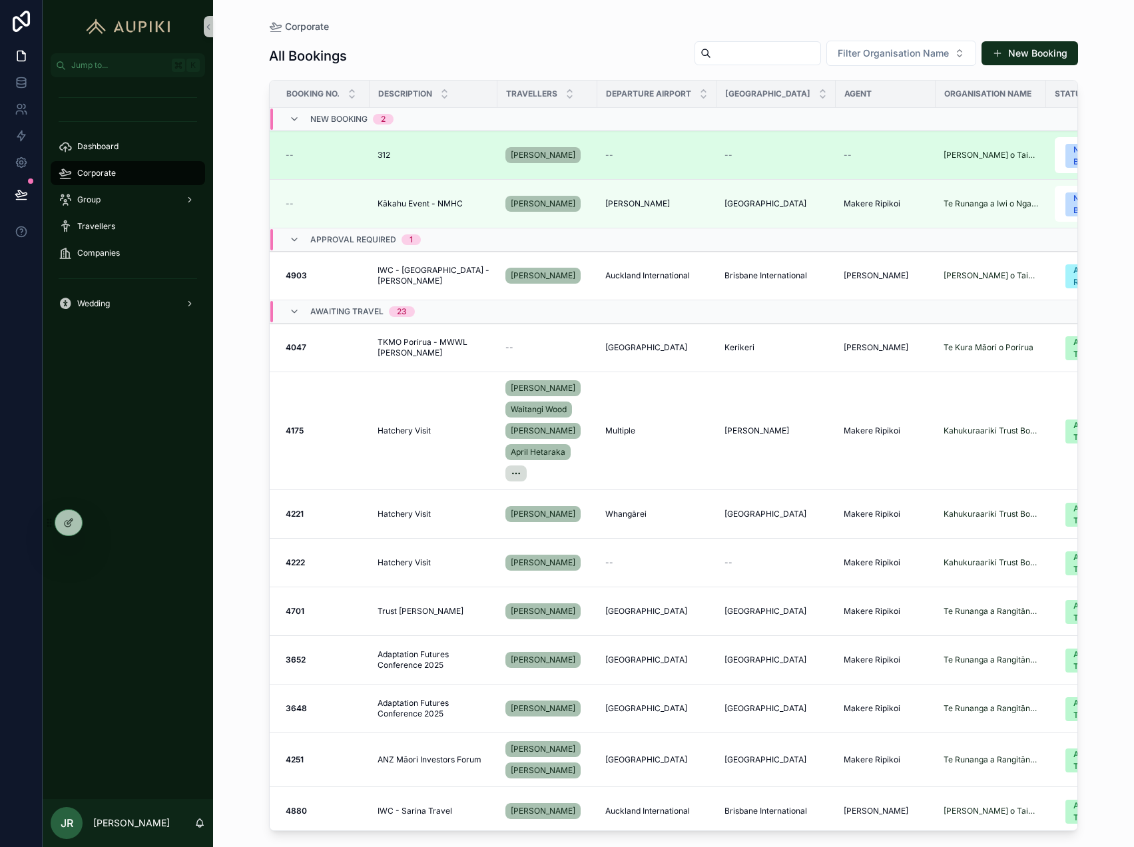
click at [672, 151] on div "--" at bounding box center [656, 155] width 103 height 11
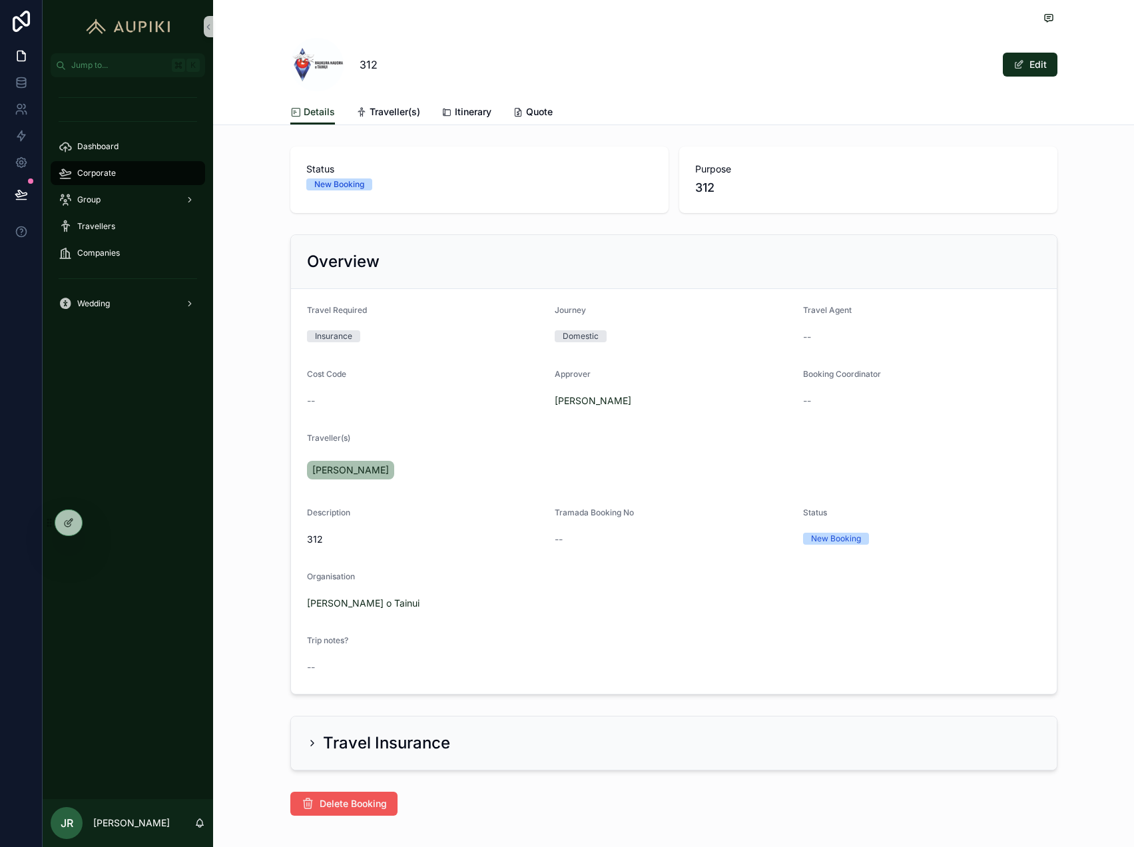
click at [377, 804] on span "Delete Booking" at bounding box center [353, 803] width 67 height 13
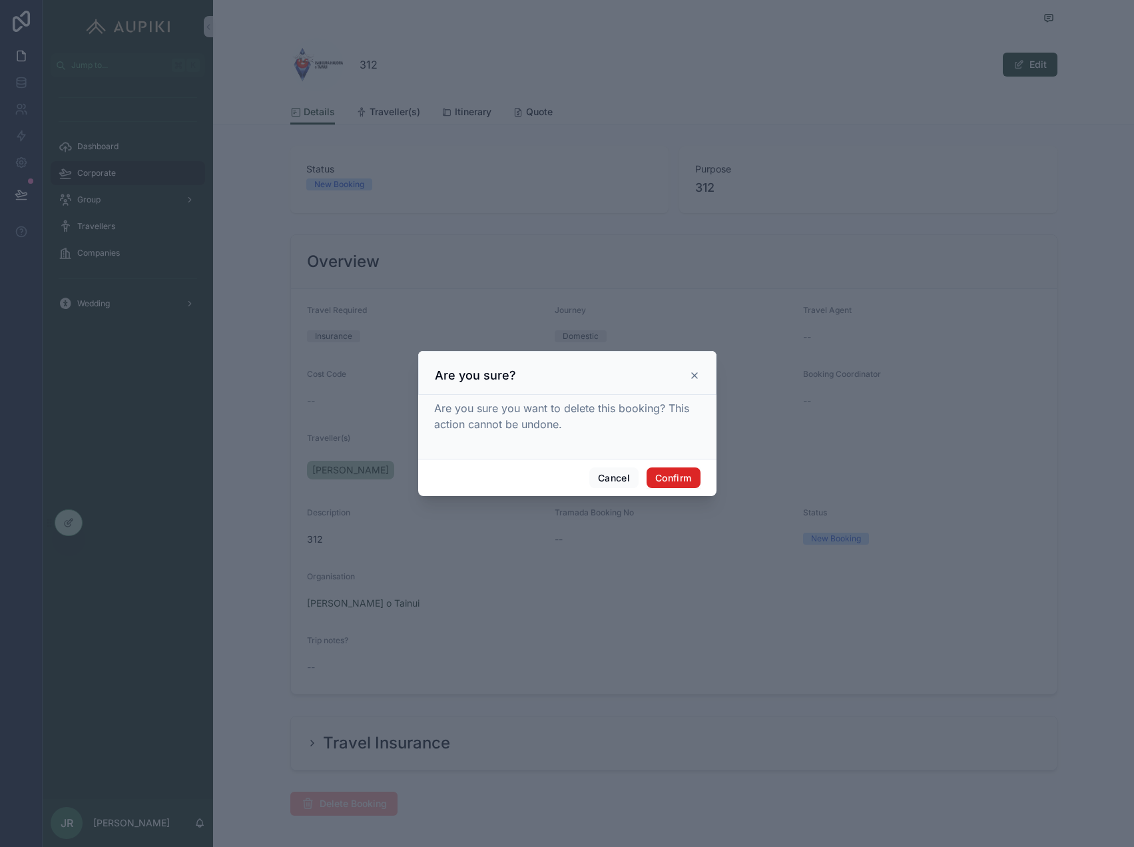
click at [672, 485] on button "Confirm" at bounding box center [672, 477] width 53 height 21
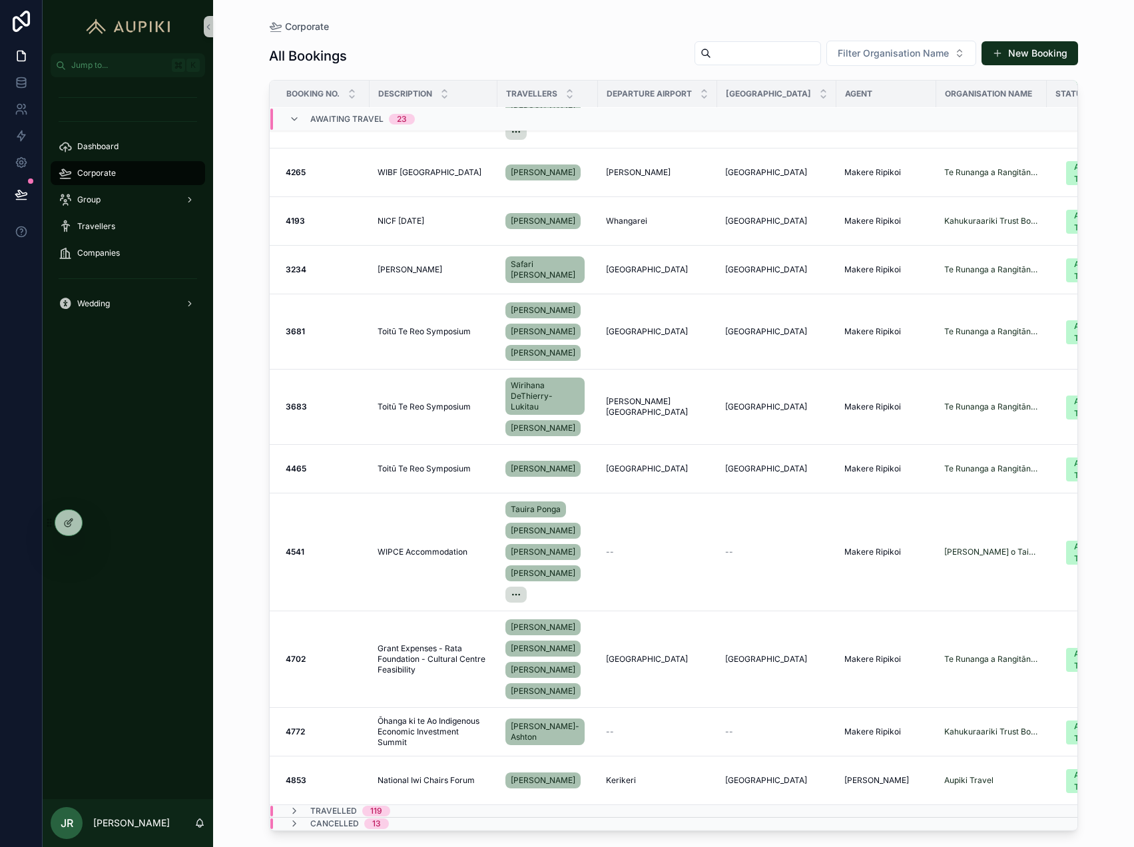
scroll to position [0, 5]
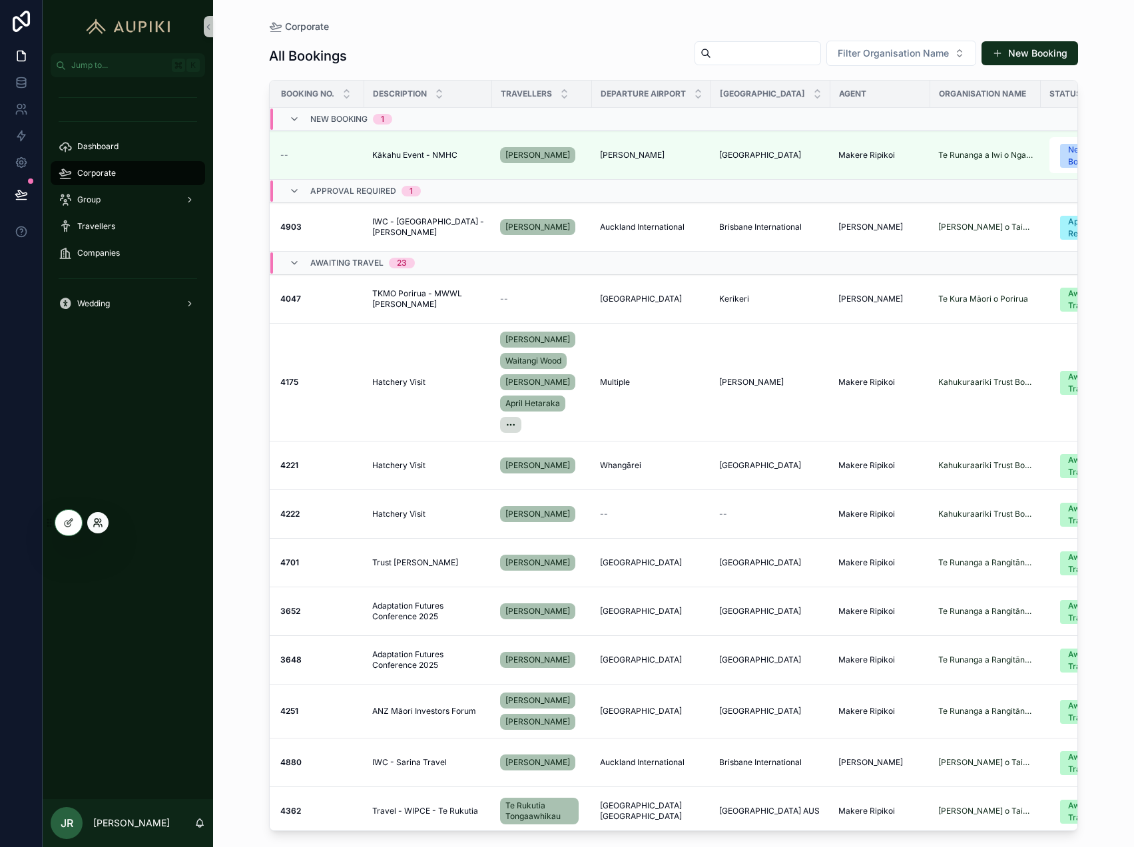
click at [101, 523] on icon at bounding box center [98, 522] width 11 height 11
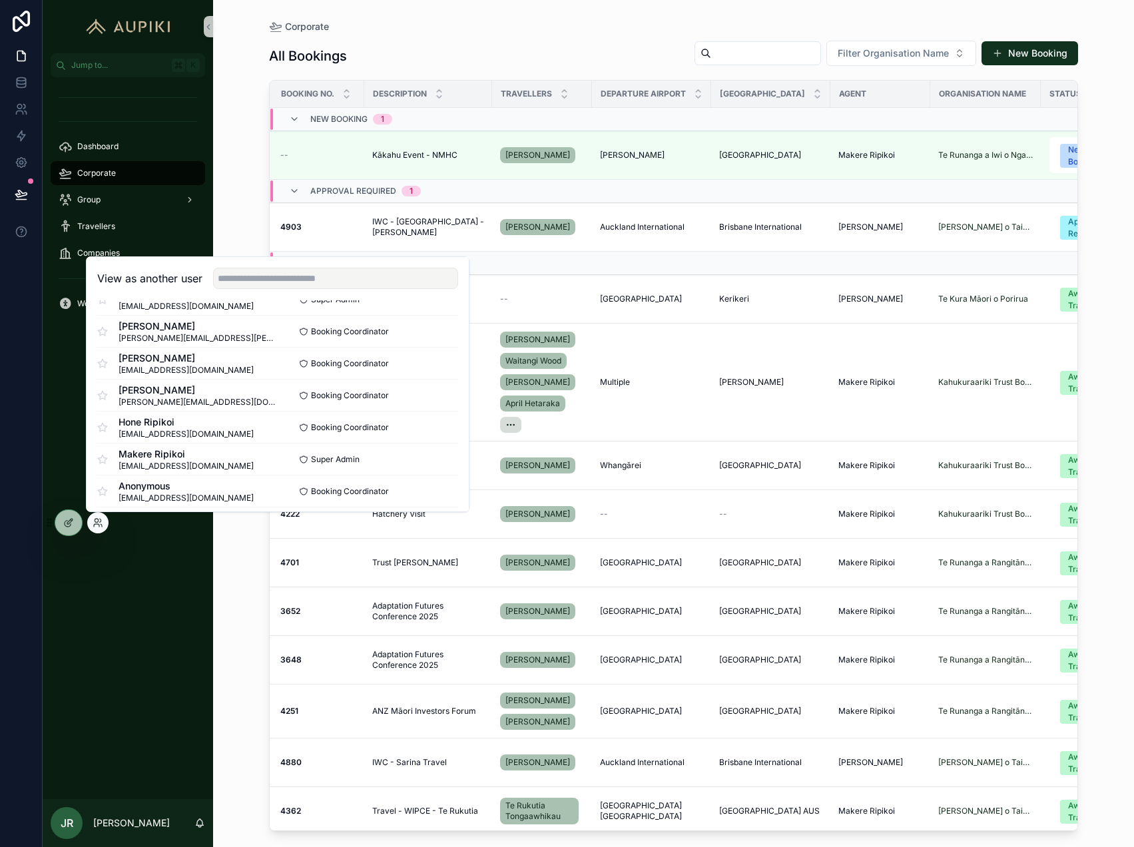
scroll to position [110, 0]
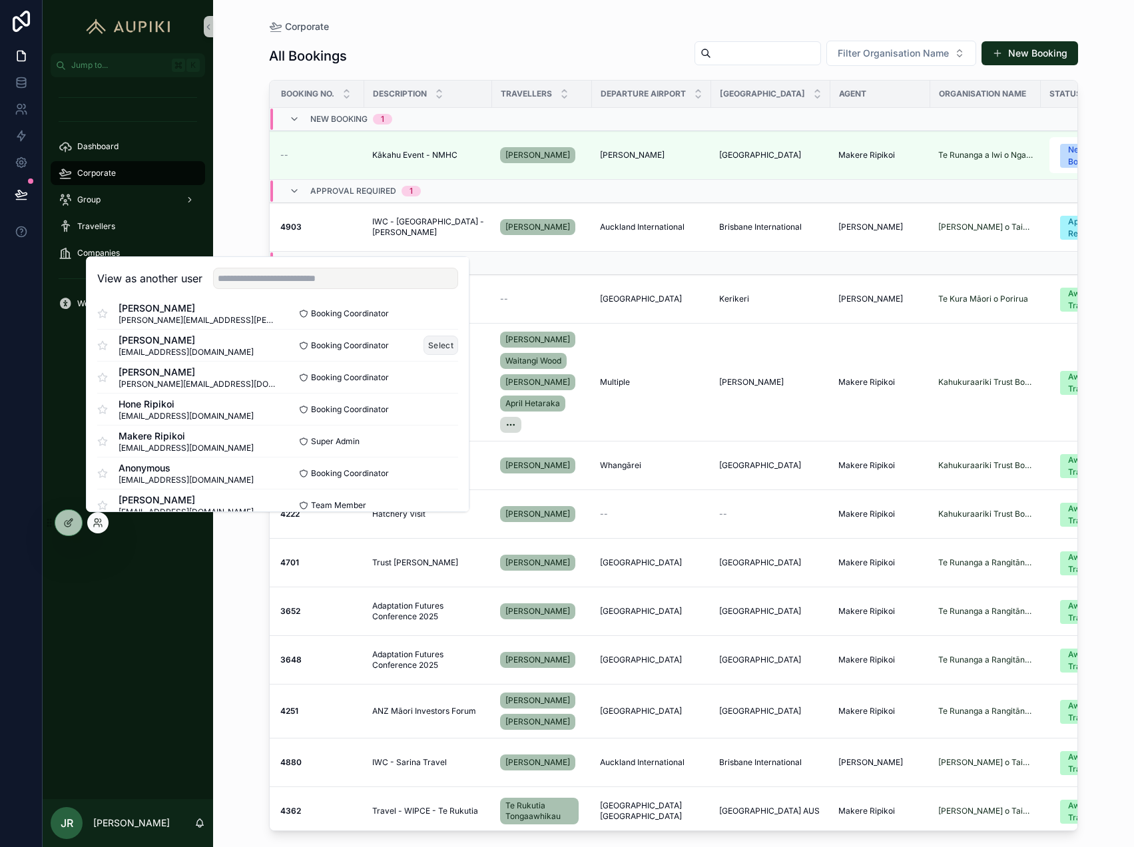
click at [430, 341] on button "Select" at bounding box center [440, 344] width 35 height 19
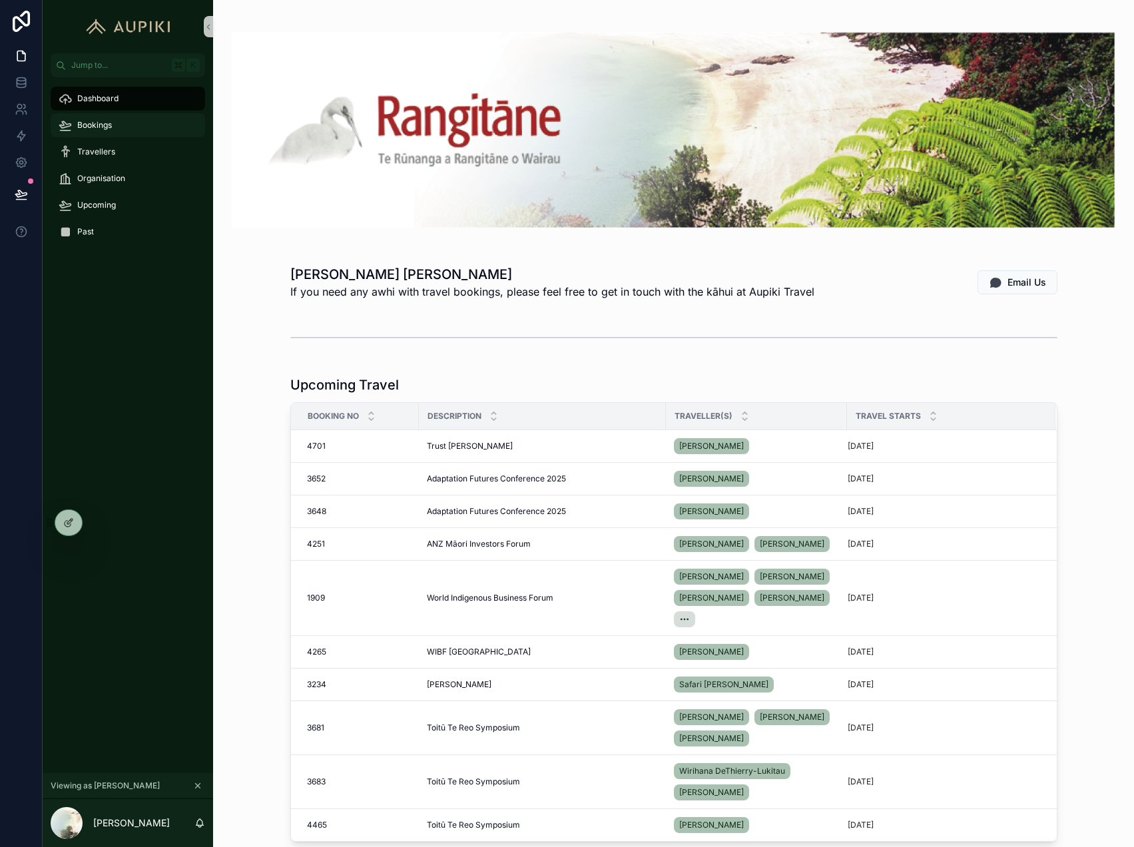
click at [120, 120] on div "Bookings" at bounding box center [128, 124] width 138 height 21
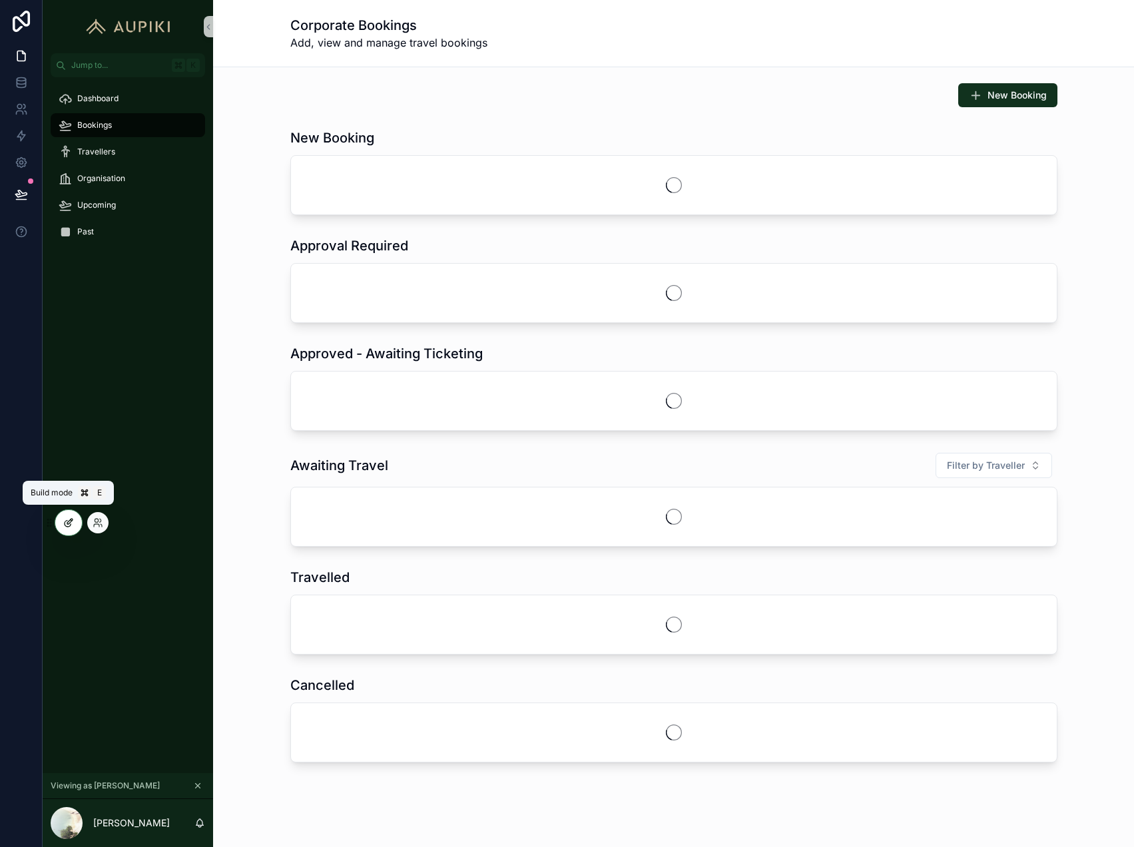
click at [71, 523] on icon at bounding box center [68, 522] width 11 height 11
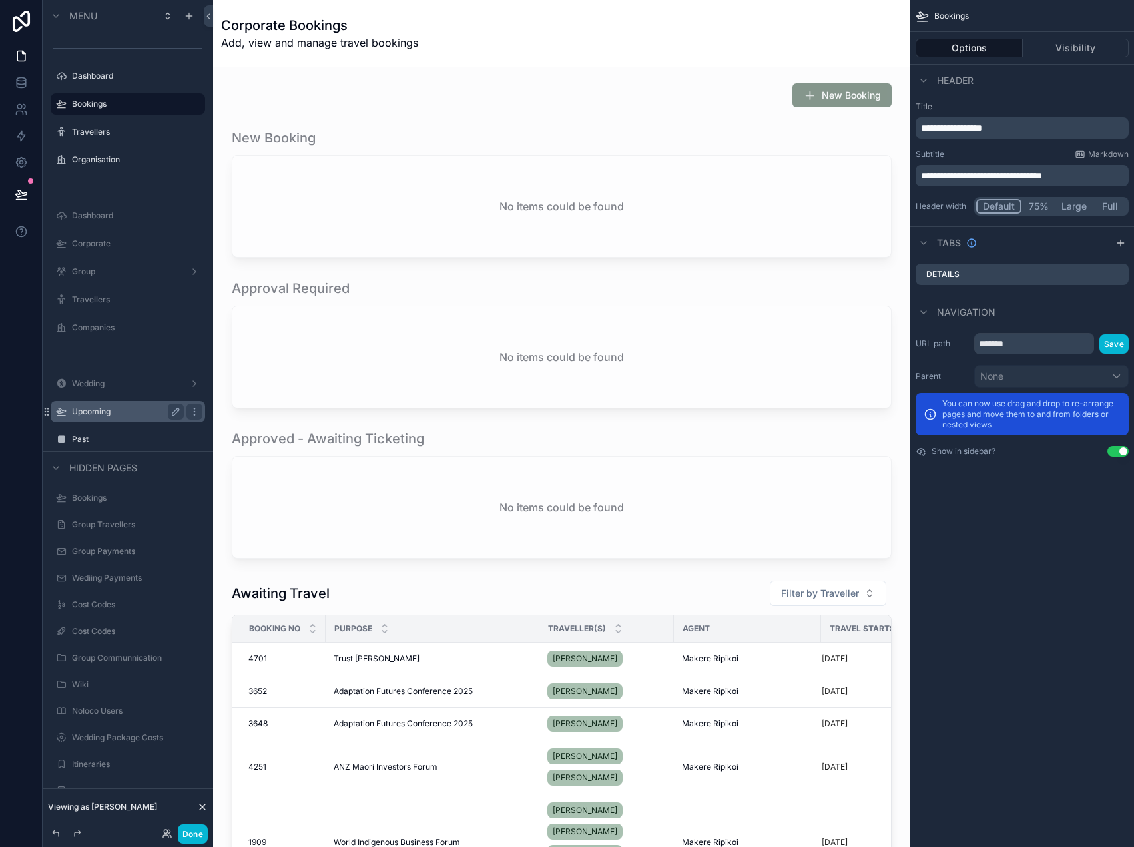
click at [107, 411] on label "Upcoming" at bounding box center [125, 411] width 107 height 11
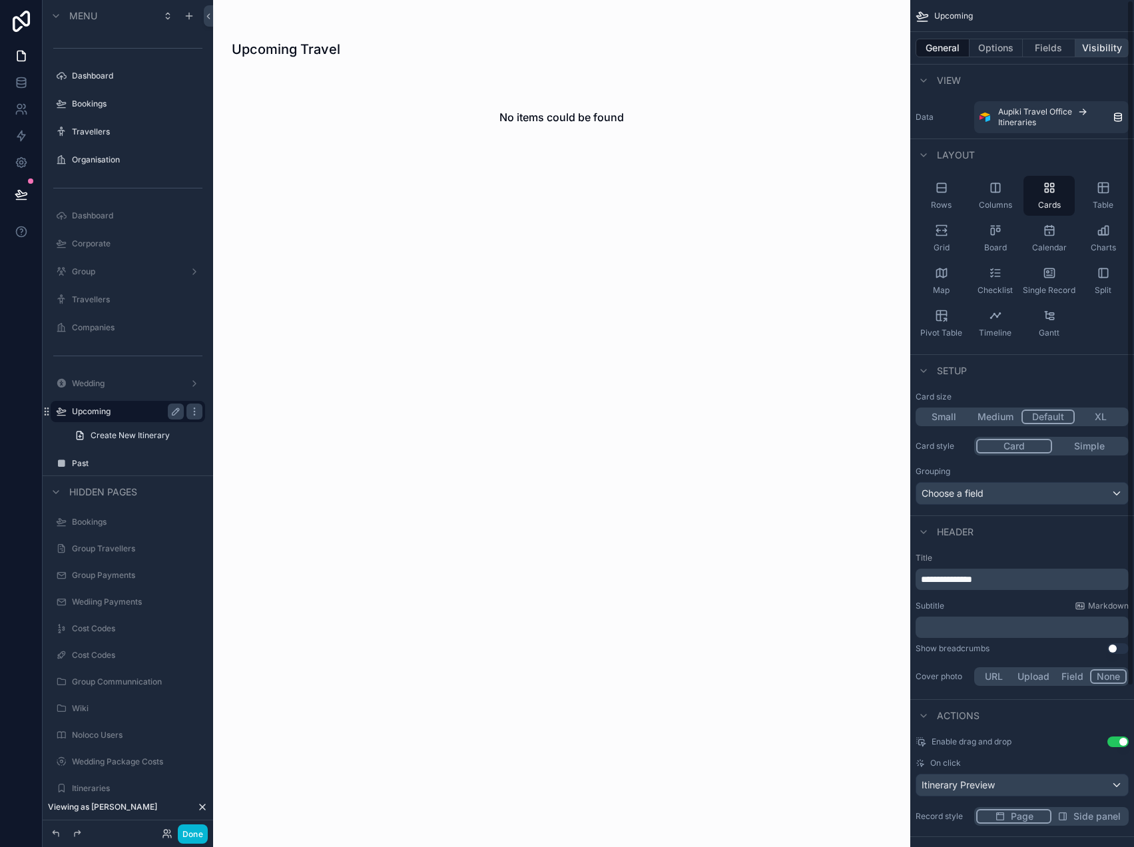
click at [1103, 45] on button "Visibility" at bounding box center [1101, 48] width 53 height 19
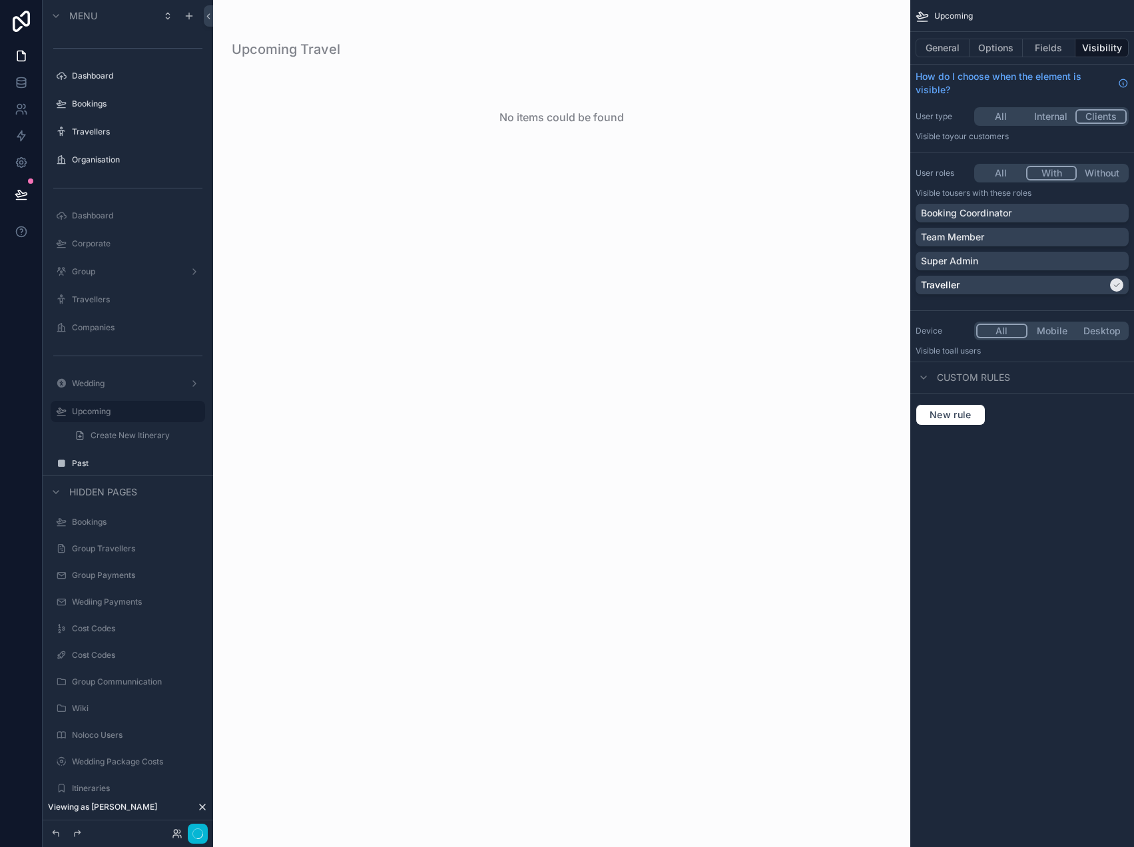
click at [1061, 170] on button "With" at bounding box center [1051, 173] width 51 height 15
click at [1101, 281] on div "Traveller" at bounding box center [1014, 284] width 186 height 13
click at [1093, 282] on div "Traveller" at bounding box center [1022, 284] width 202 height 13
click at [104, 461] on label "Past" at bounding box center [125, 463] width 107 height 11
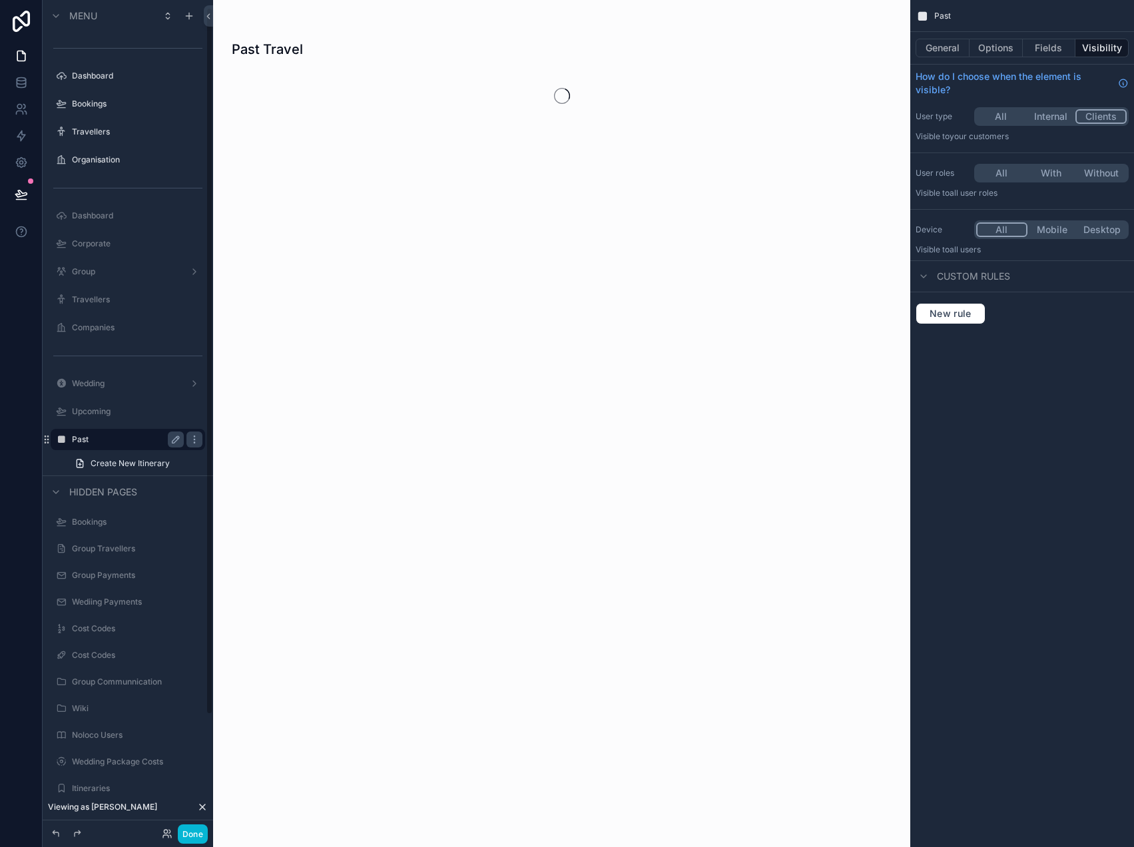
scroll to position [9, 0]
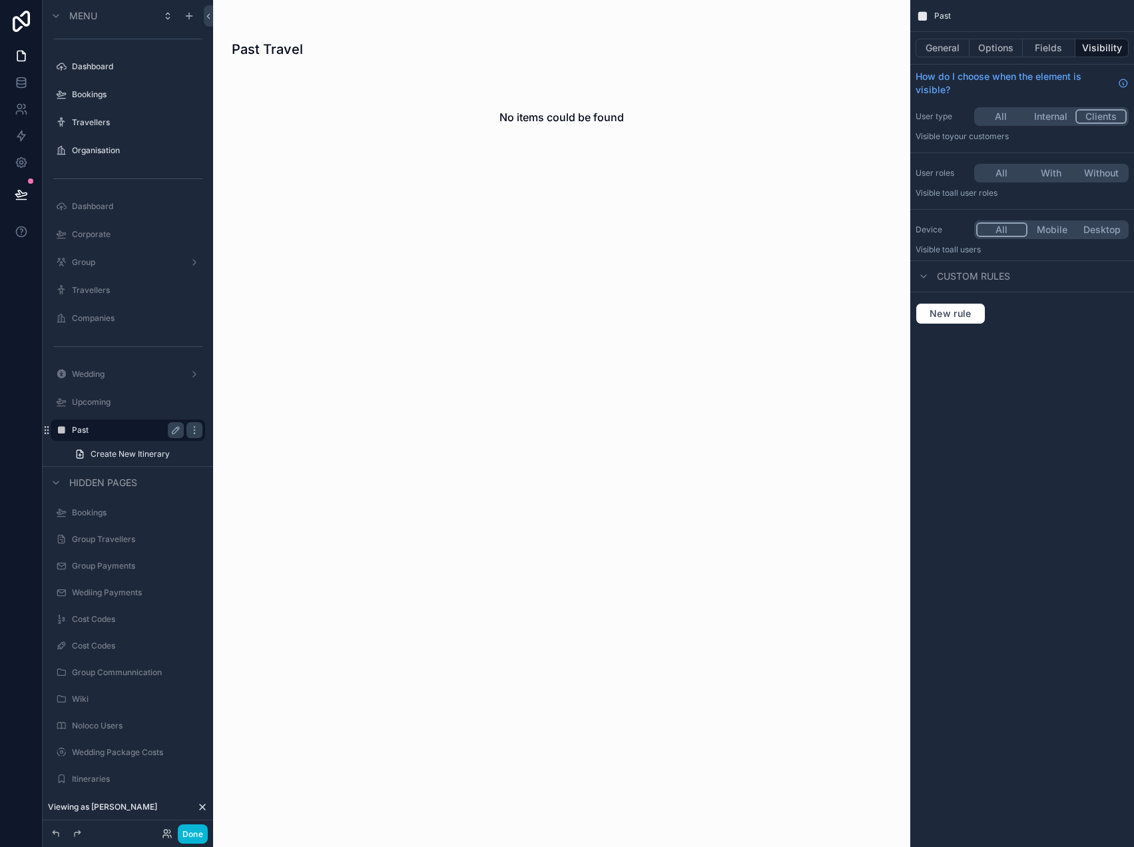
click at [1056, 175] on button "With" at bounding box center [1051, 173] width 50 height 15
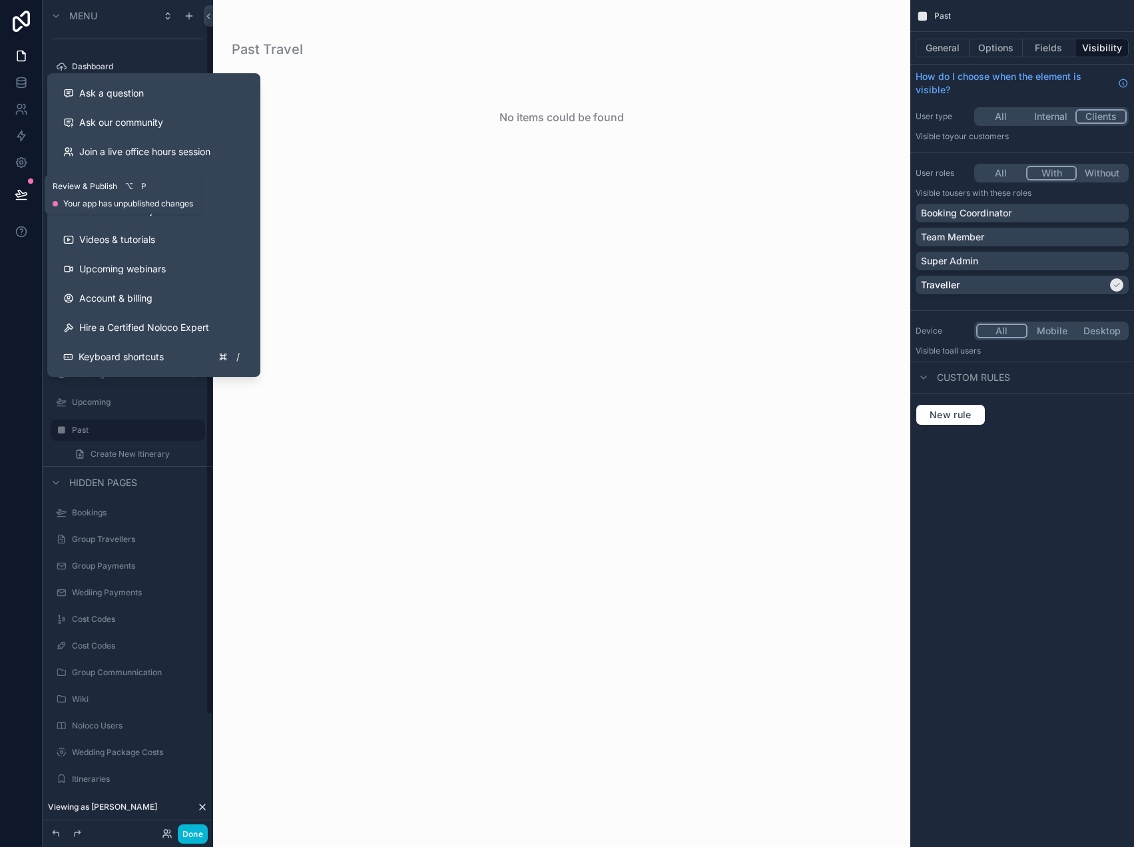
click at [21, 197] on icon at bounding box center [21, 194] width 13 height 13
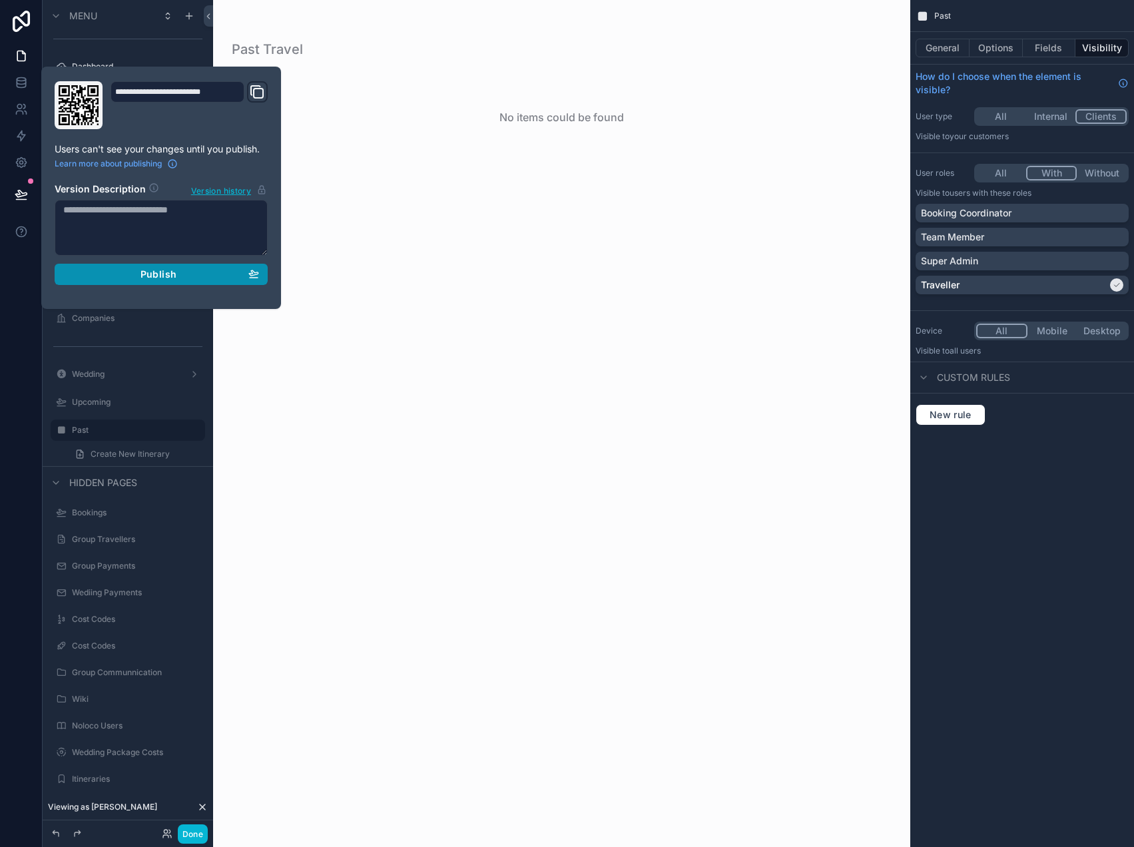
click at [156, 275] on span "Publish" at bounding box center [158, 274] width 36 height 12
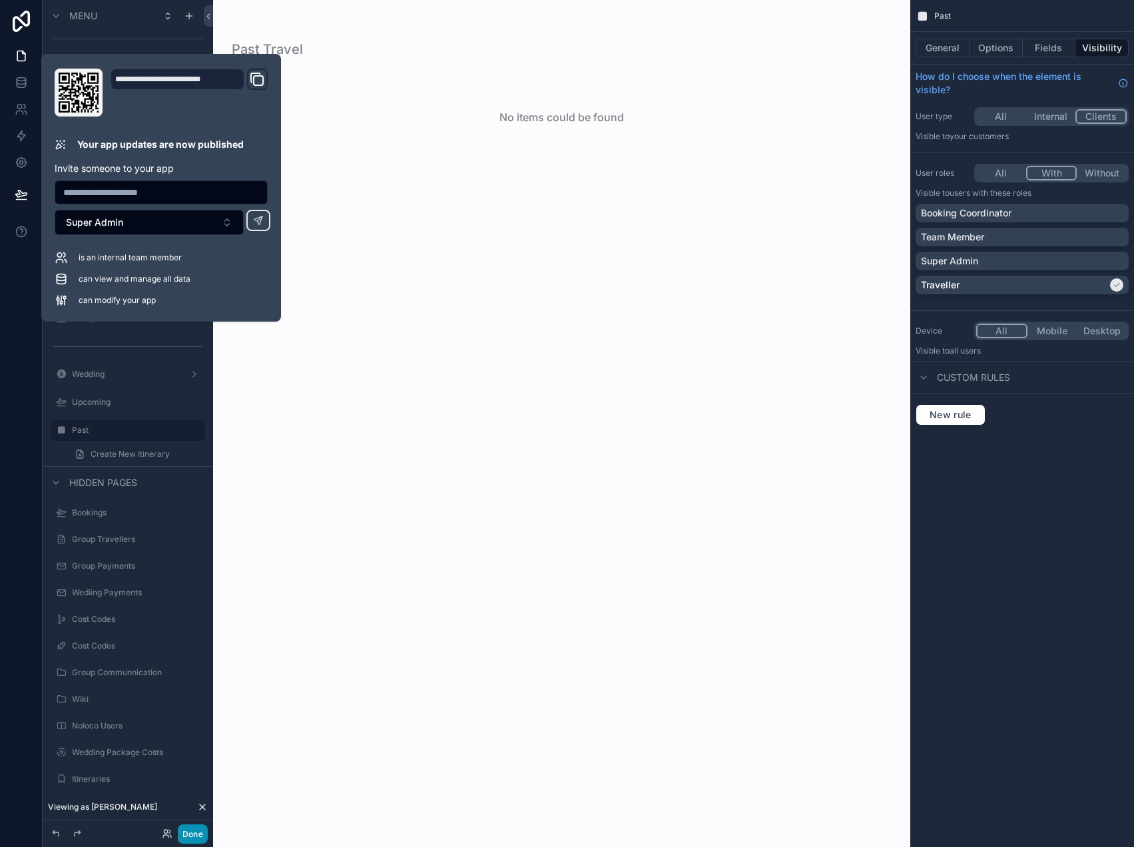
click at [196, 828] on button "Done" at bounding box center [193, 833] width 30 height 19
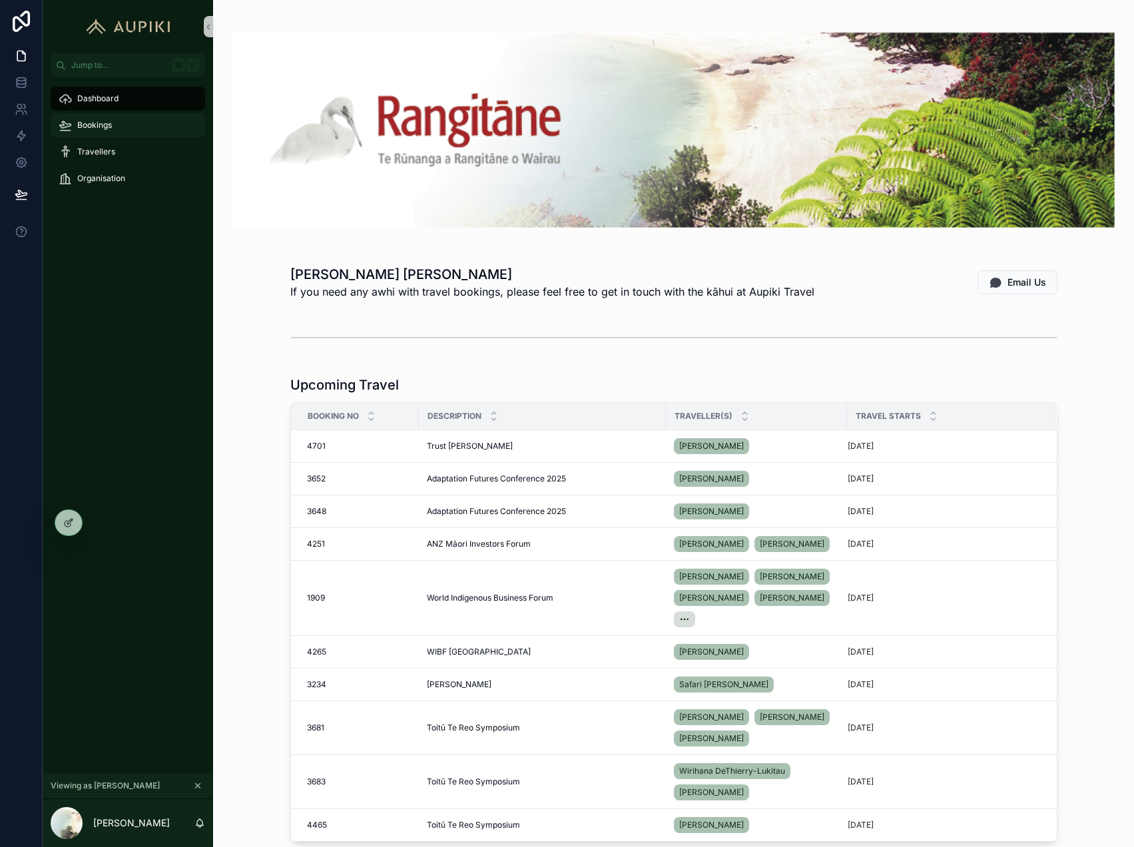
click at [113, 126] on div "Bookings" at bounding box center [128, 124] width 138 height 21
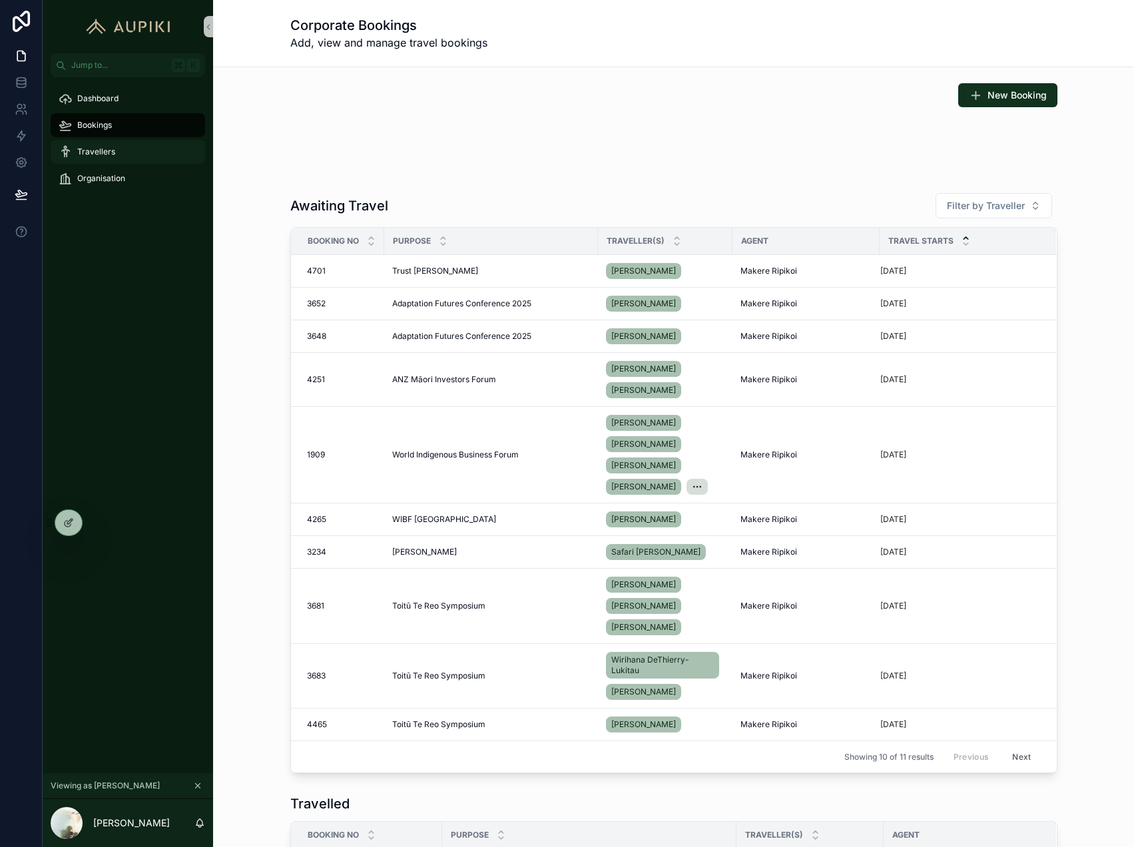
click at [131, 143] on div "Travellers" at bounding box center [128, 151] width 138 height 21
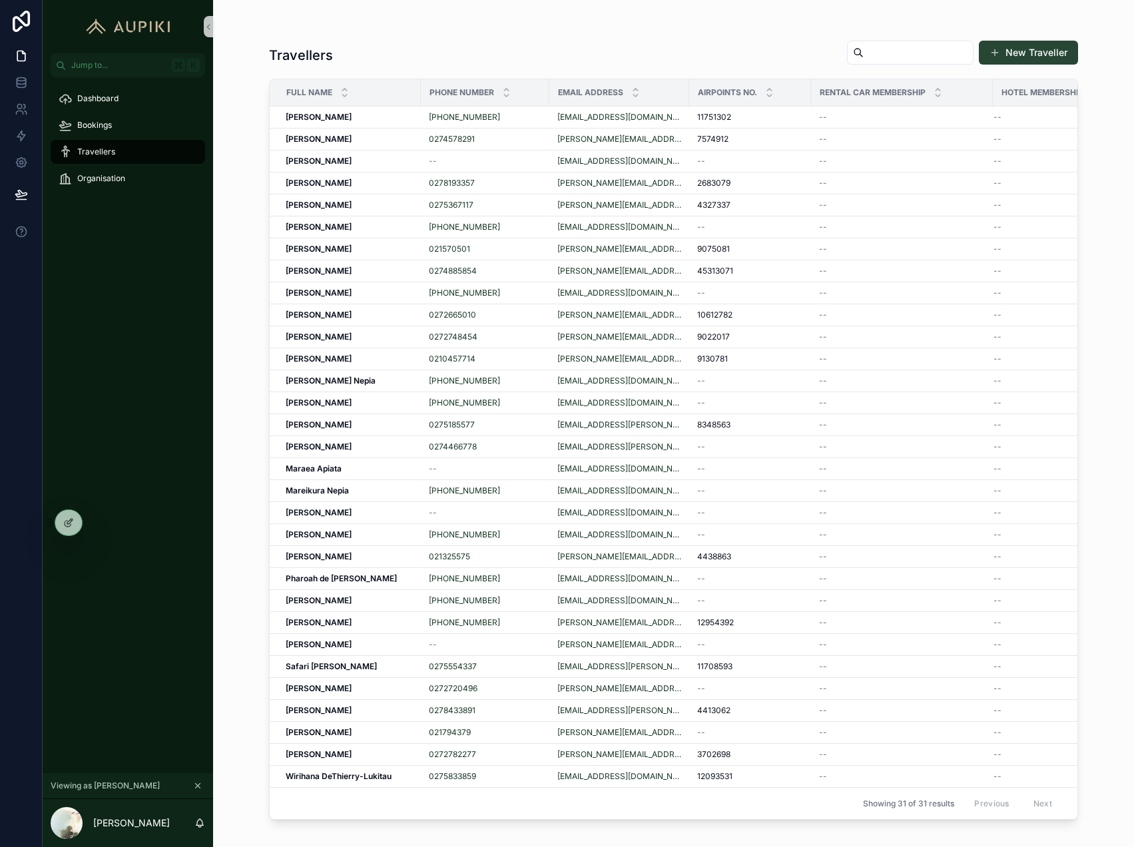
click at [1054, 45] on button "New Traveller" at bounding box center [1028, 53] width 99 height 24
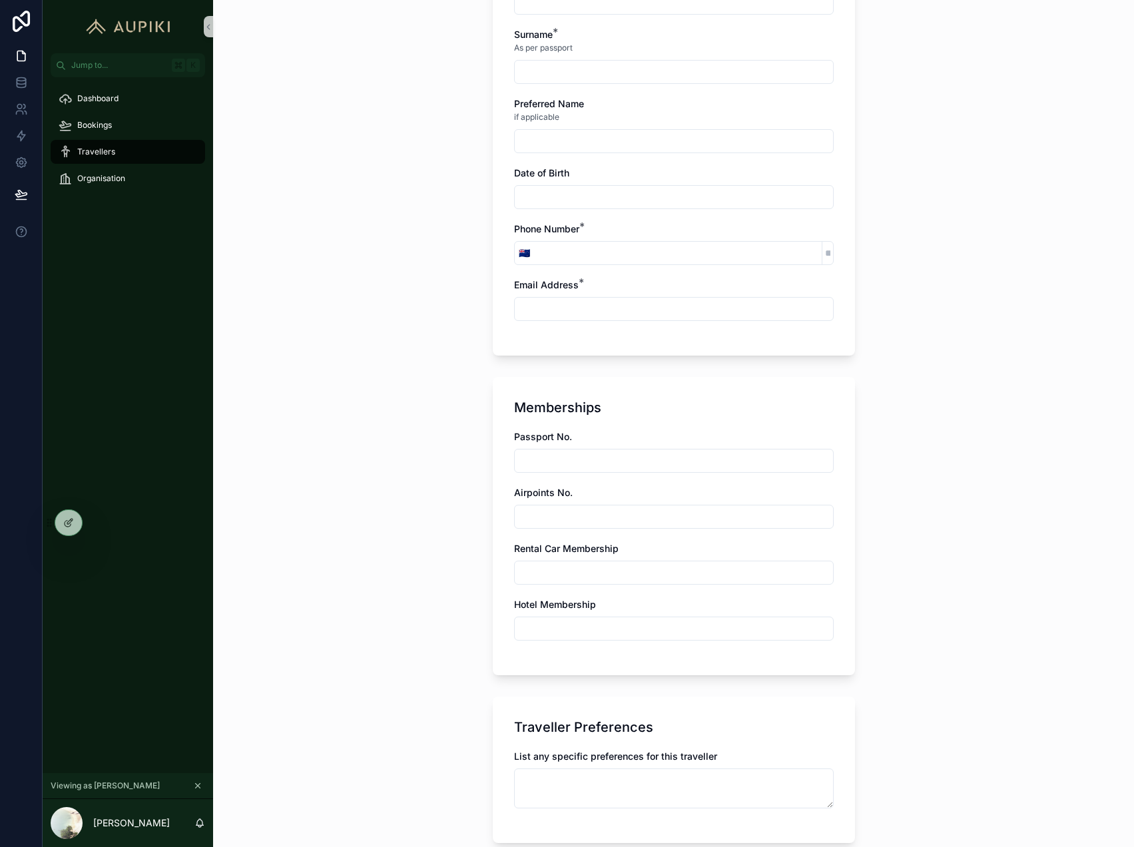
scroll to position [366, 0]
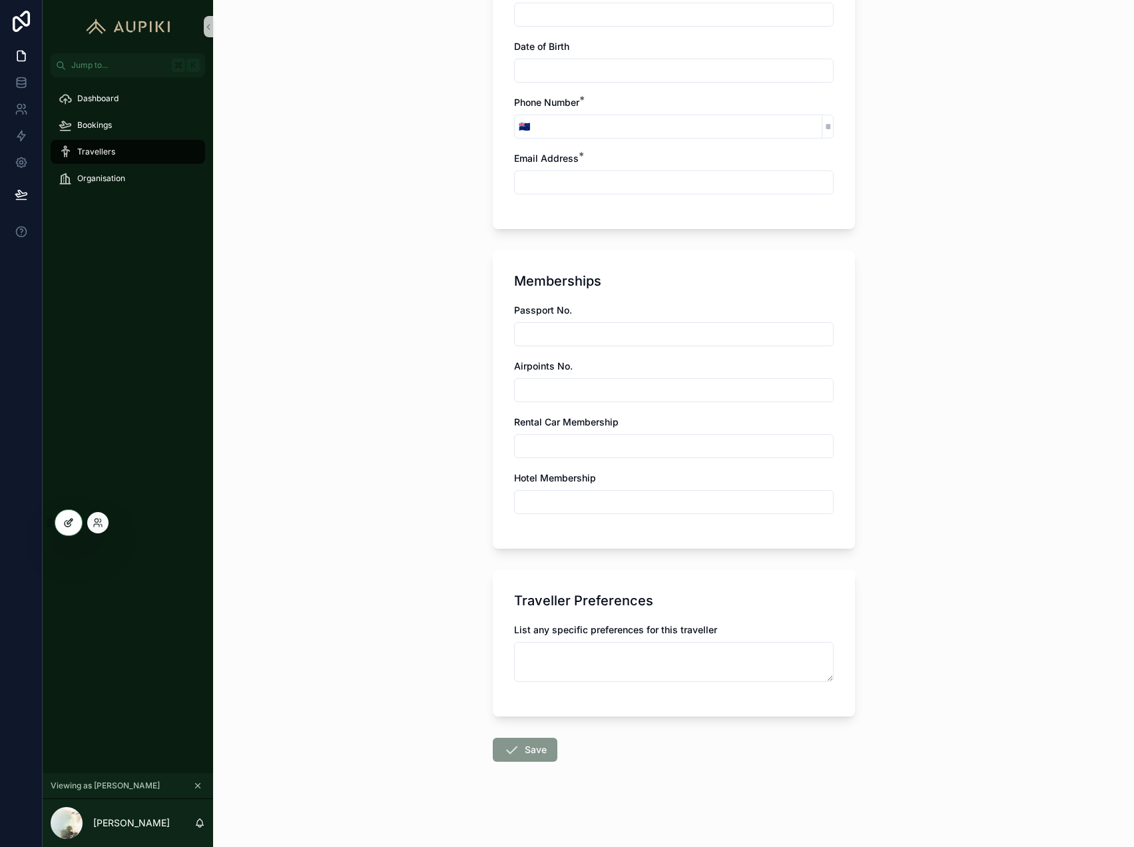
click at [71, 518] on icon at bounding box center [68, 522] width 11 height 11
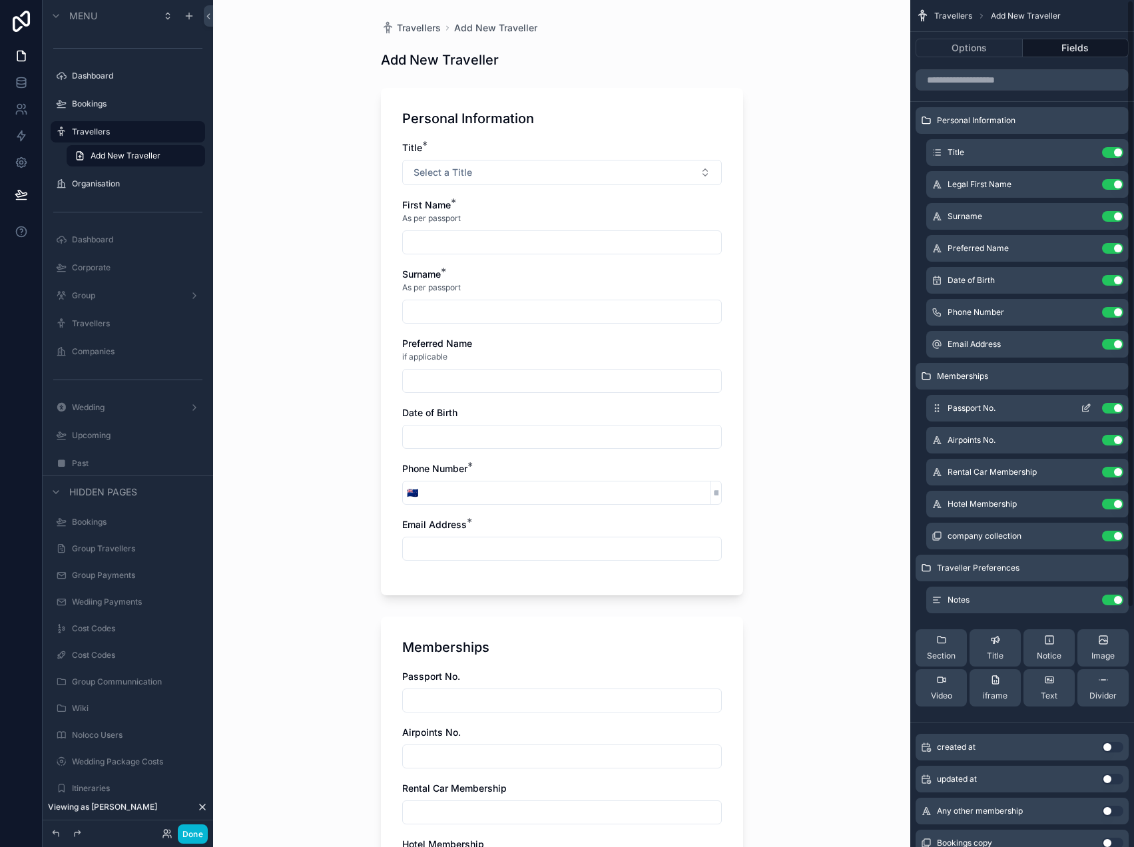
scroll to position [105, 0]
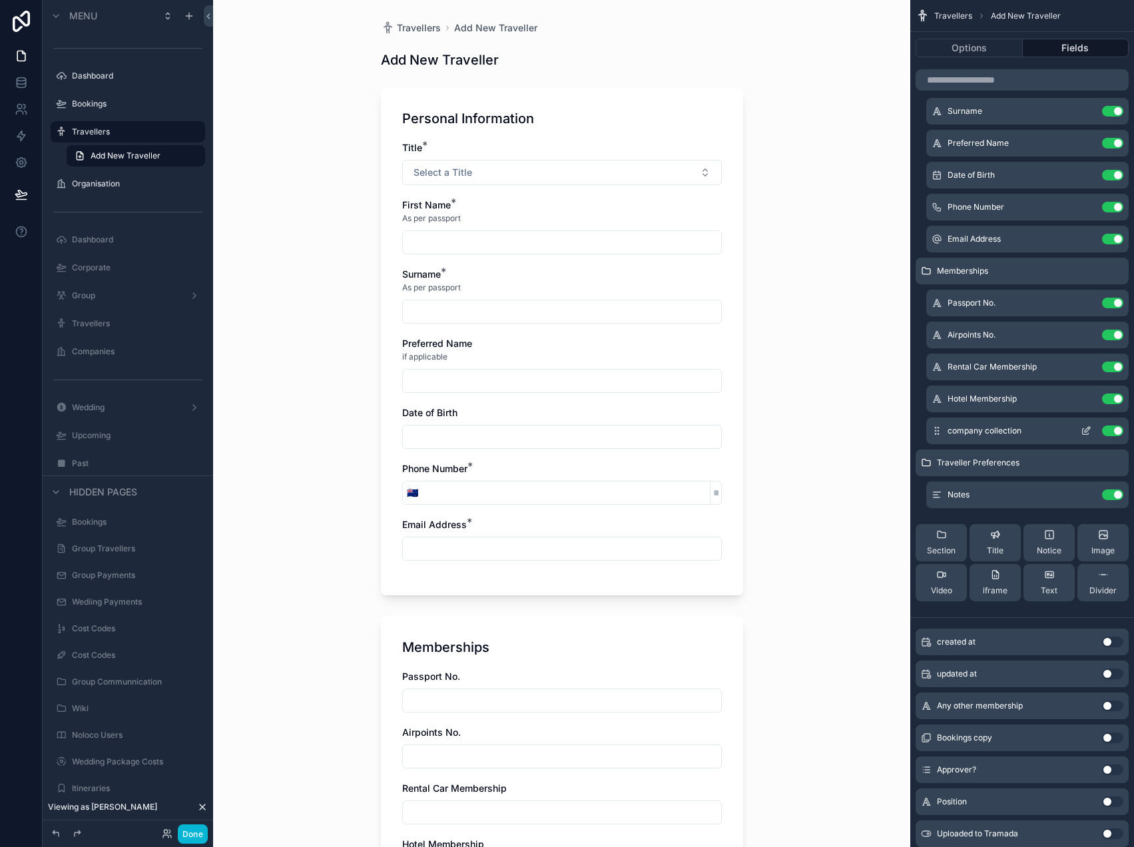
click at [1083, 433] on icon "scrollable content" at bounding box center [1085, 430] width 11 height 11
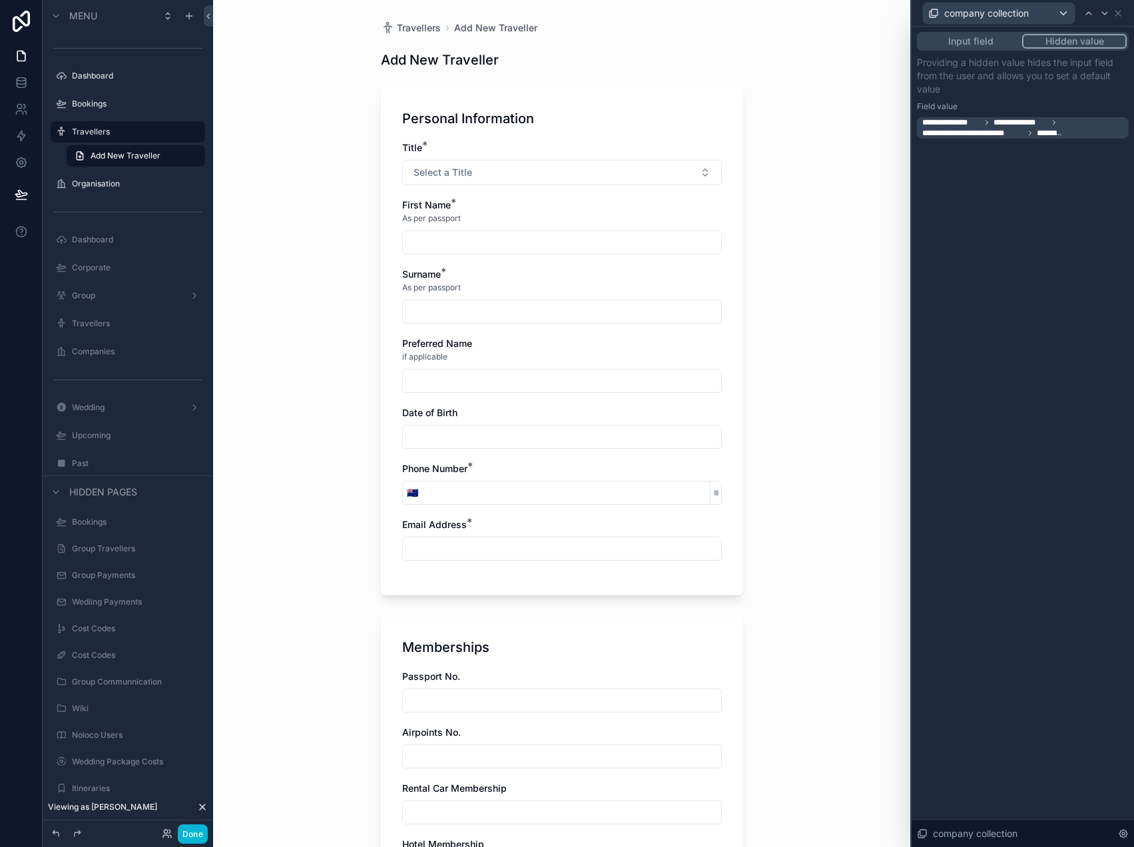
click at [1059, 132] on span "*********" at bounding box center [1048, 133] width 25 height 11
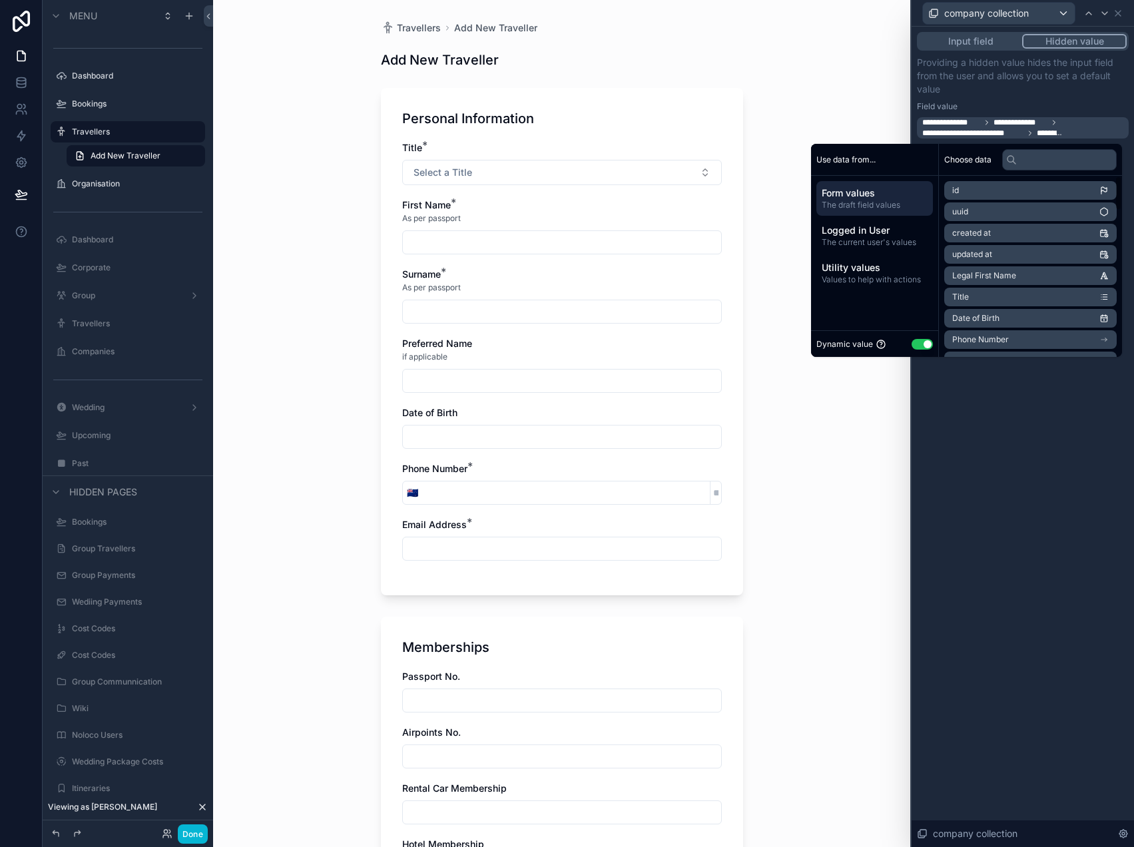
click at [969, 482] on div "**********" at bounding box center [1022, 437] width 222 height 820
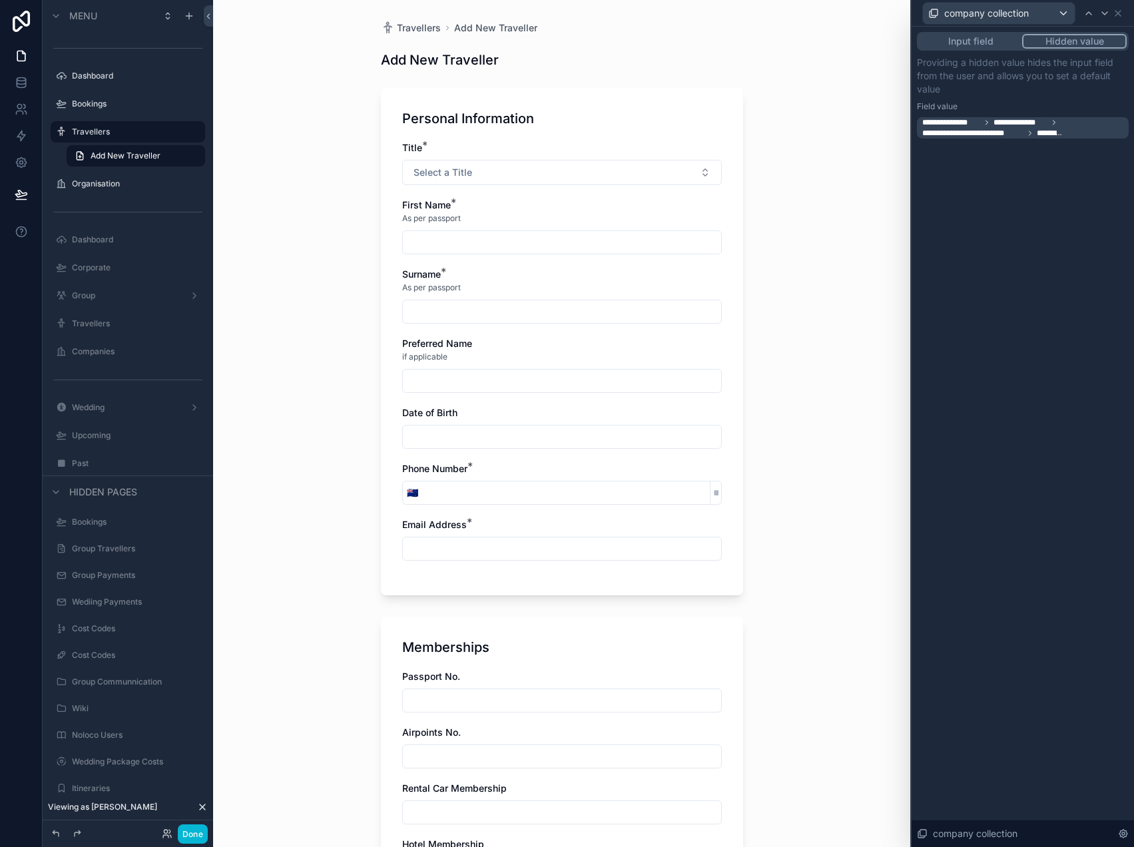
click at [993, 46] on button "Input field" at bounding box center [970, 41] width 103 height 15
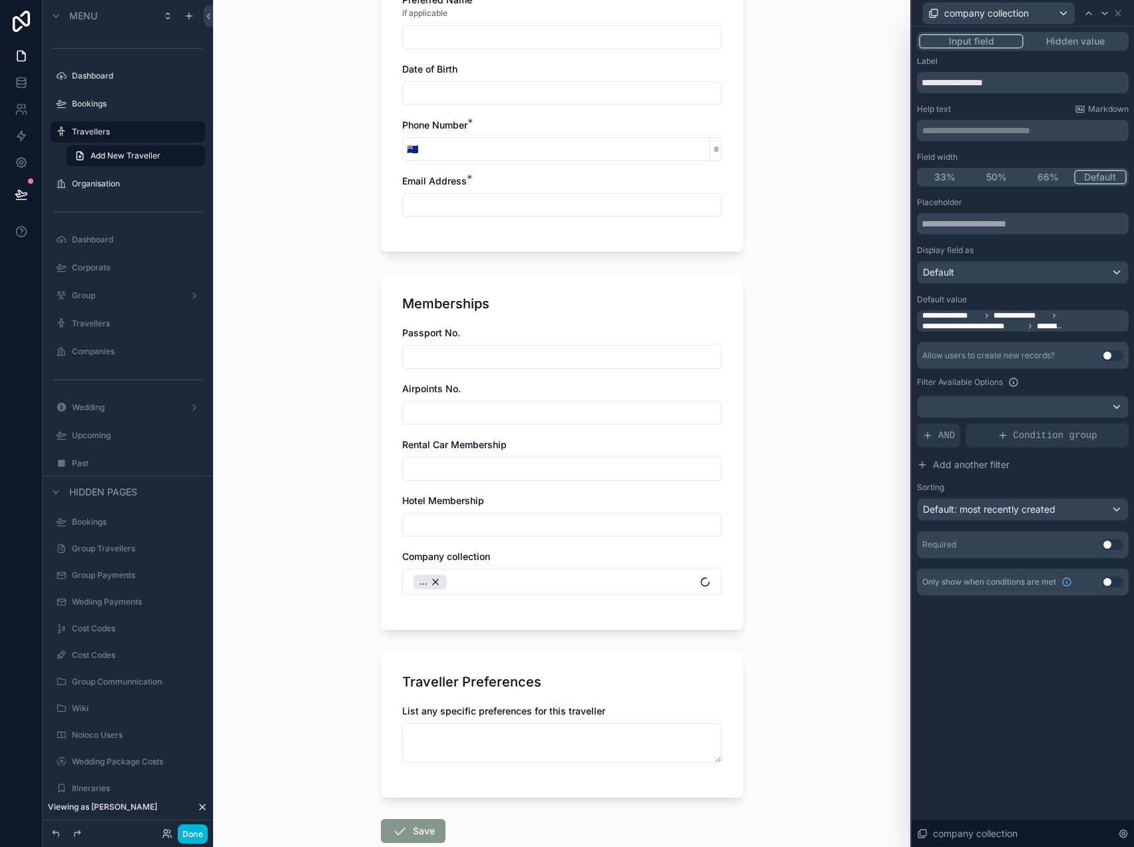
scroll to position [425, 0]
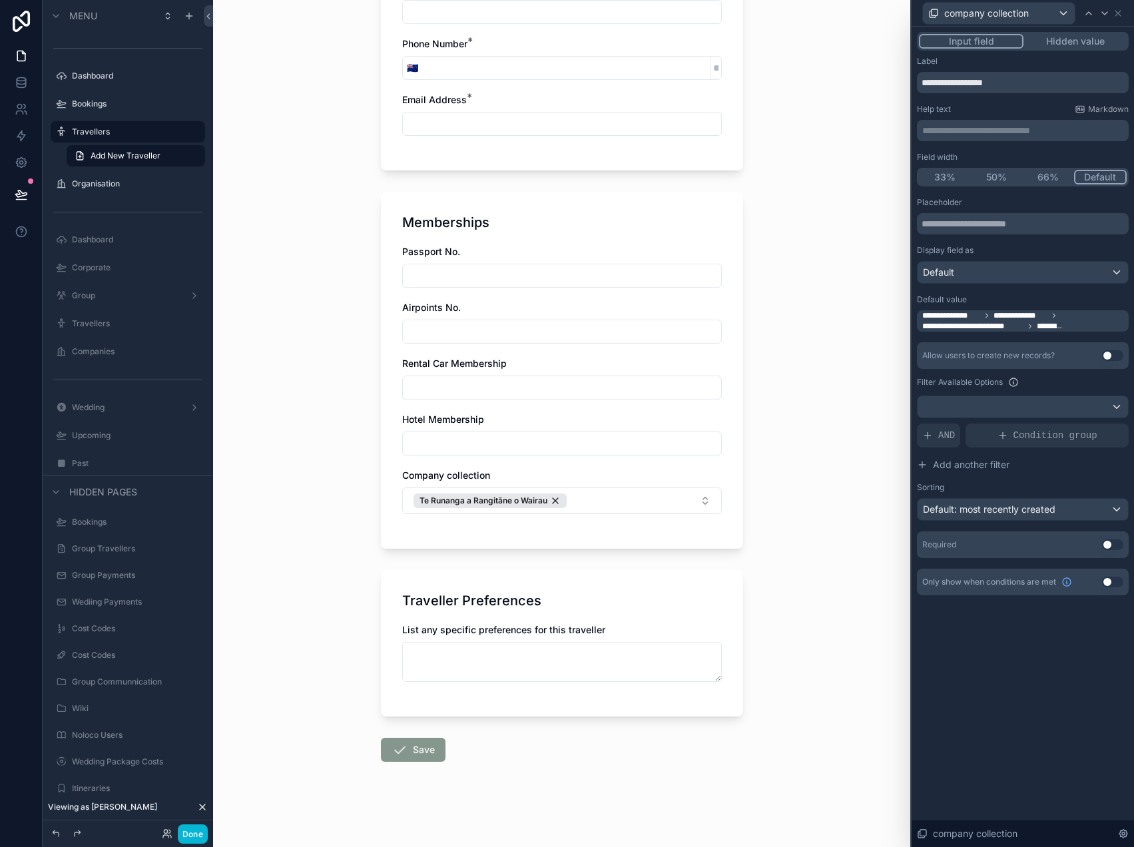
click at [1058, 45] on button "Hidden value" at bounding box center [1074, 41] width 103 height 15
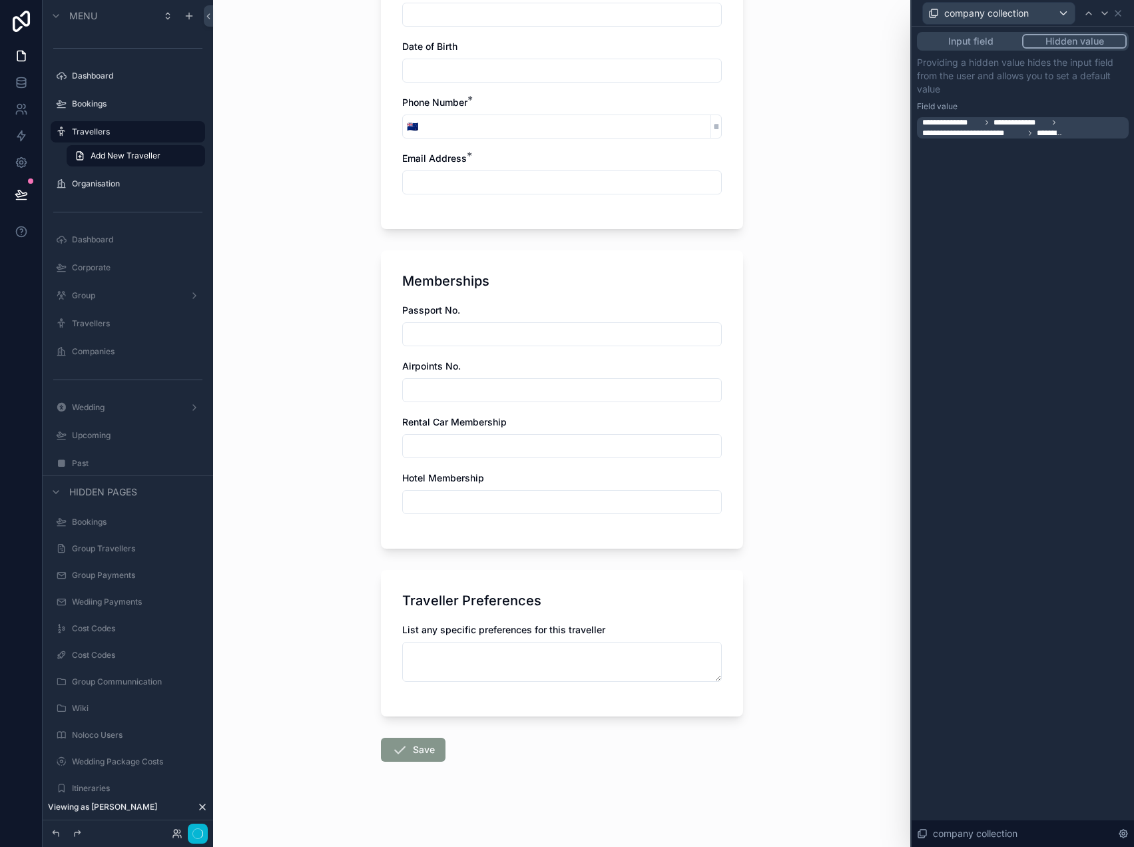
scroll to position [0, 0]
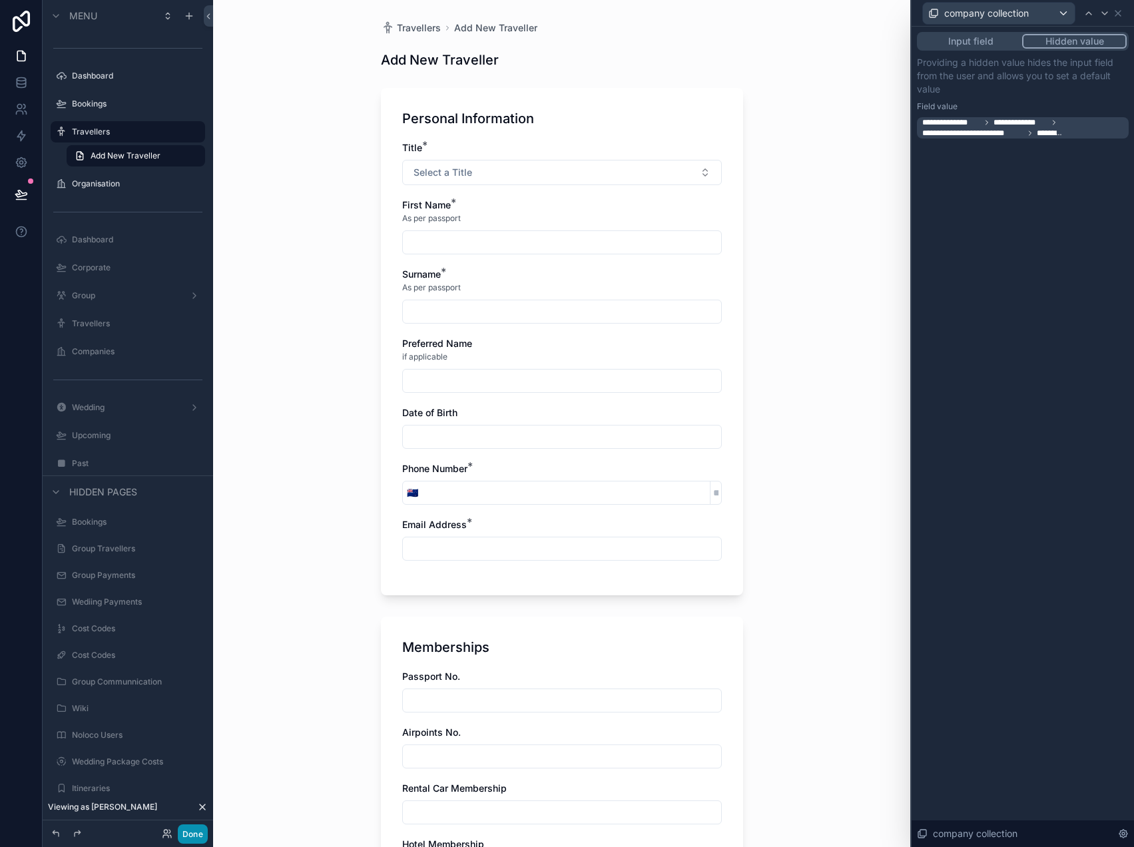
click at [201, 830] on button "Done" at bounding box center [193, 833] width 30 height 19
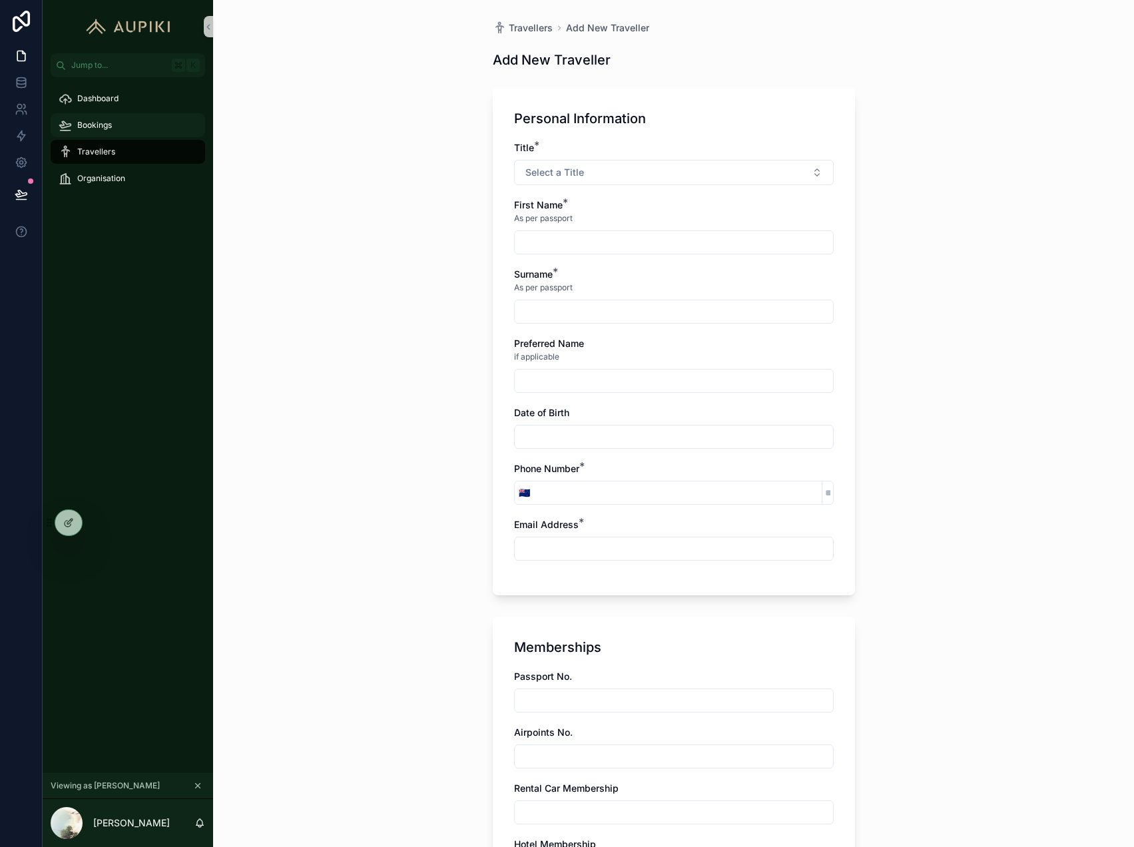
click at [135, 126] on div "Bookings" at bounding box center [128, 124] width 138 height 21
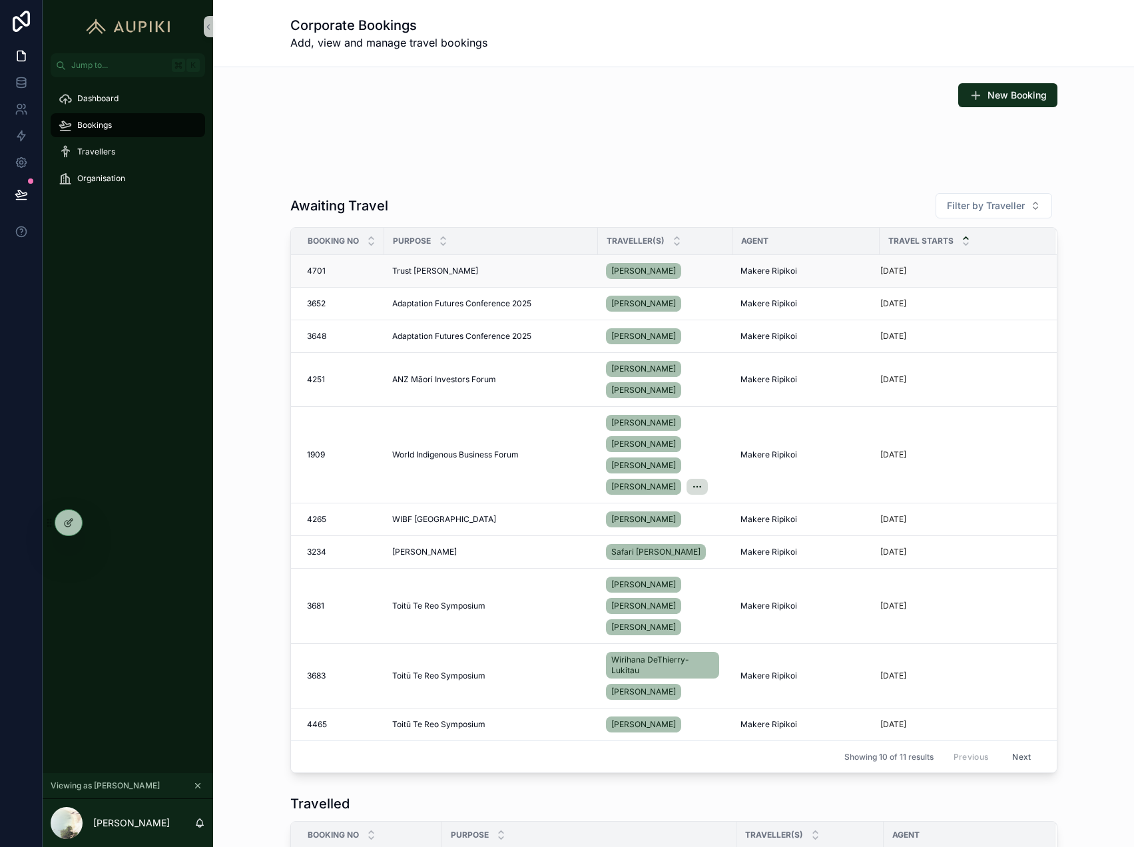
click at [400, 273] on span "Trust [PERSON_NAME]" at bounding box center [435, 271] width 86 height 11
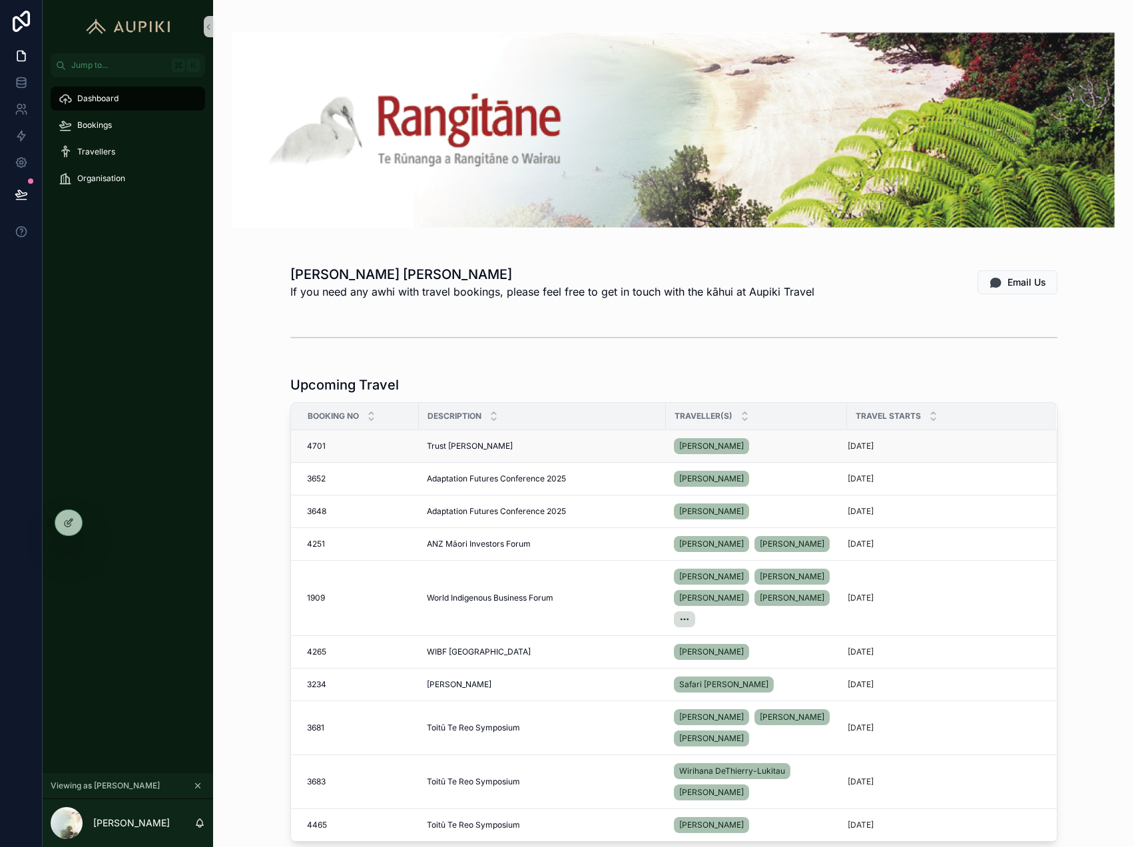
click at [452, 444] on span "Trust [PERSON_NAME]" at bounding box center [470, 446] width 86 height 11
click at [115, 130] on div "Bookings" at bounding box center [128, 124] width 138 height 21
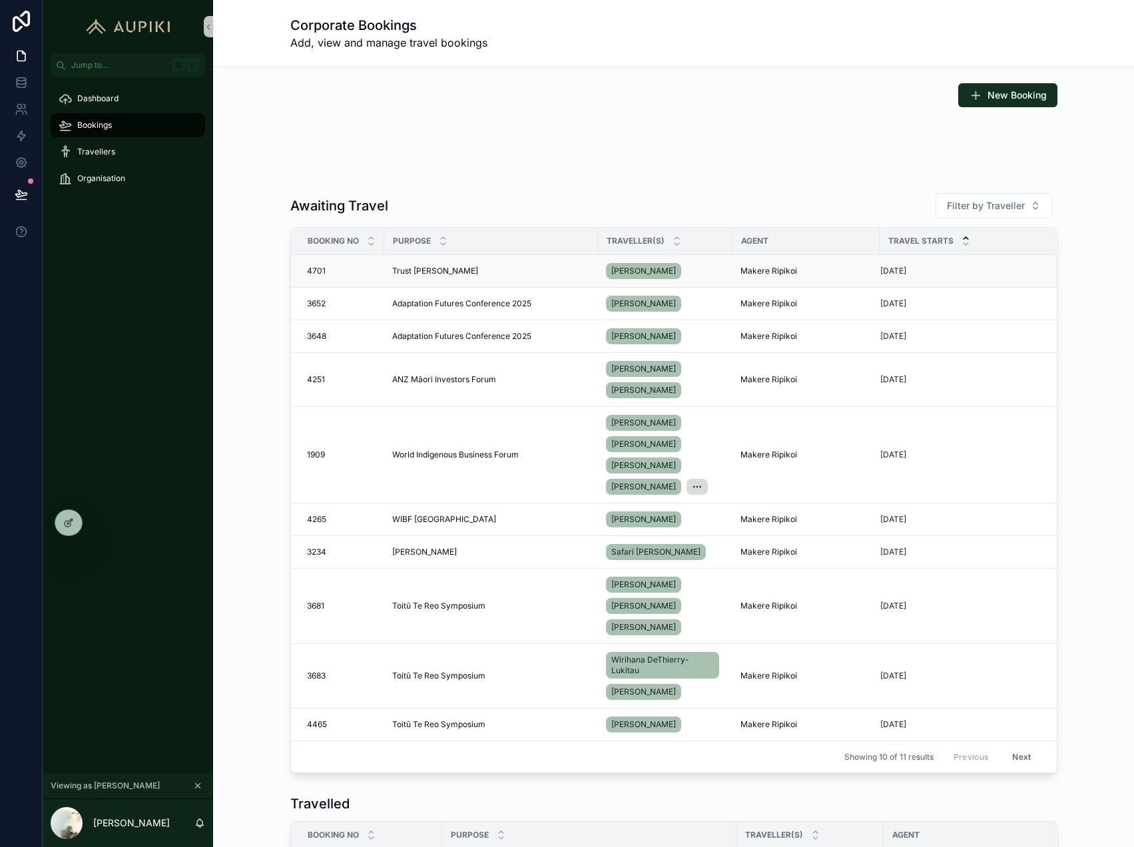
click at [419, 268] on span "Trust [PERSON_NAME]" at bounding box center [435, 271] width 86 height 11
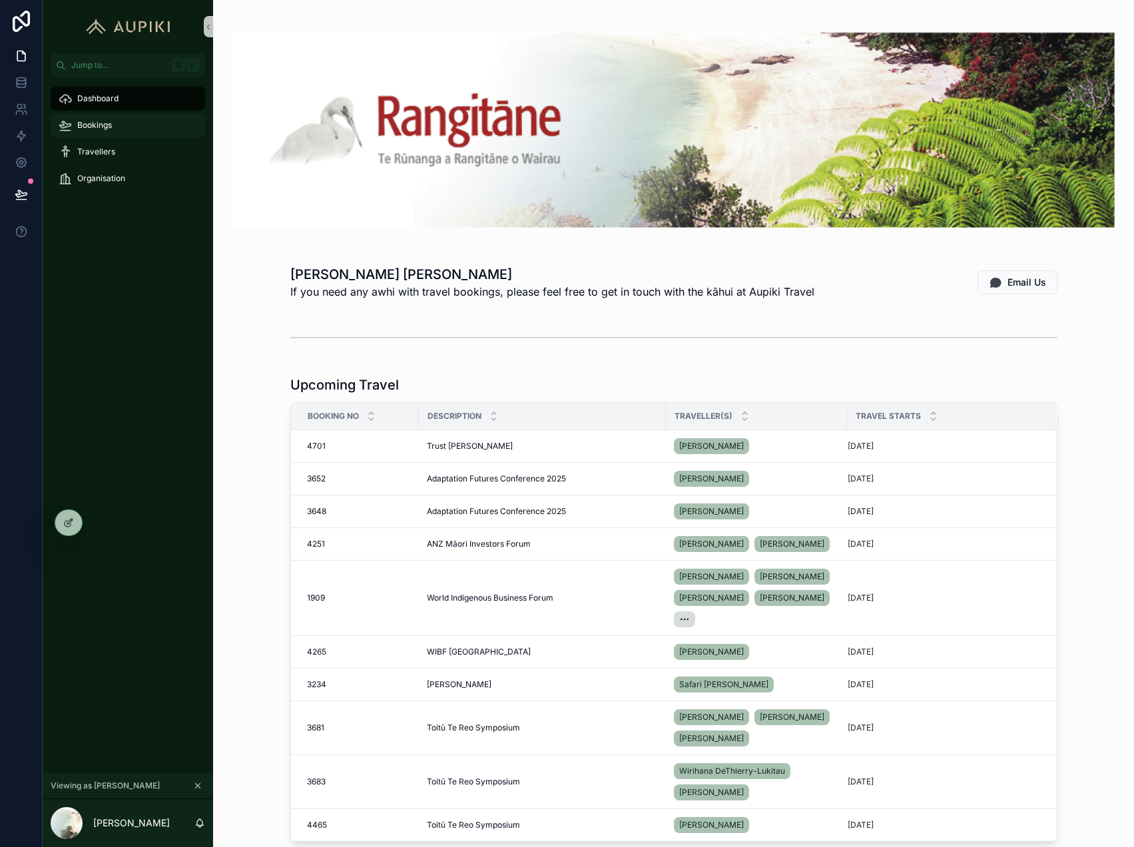
click at [118, 124] on div "Bookings" at bounding box center [128, 124] width 138 height 21
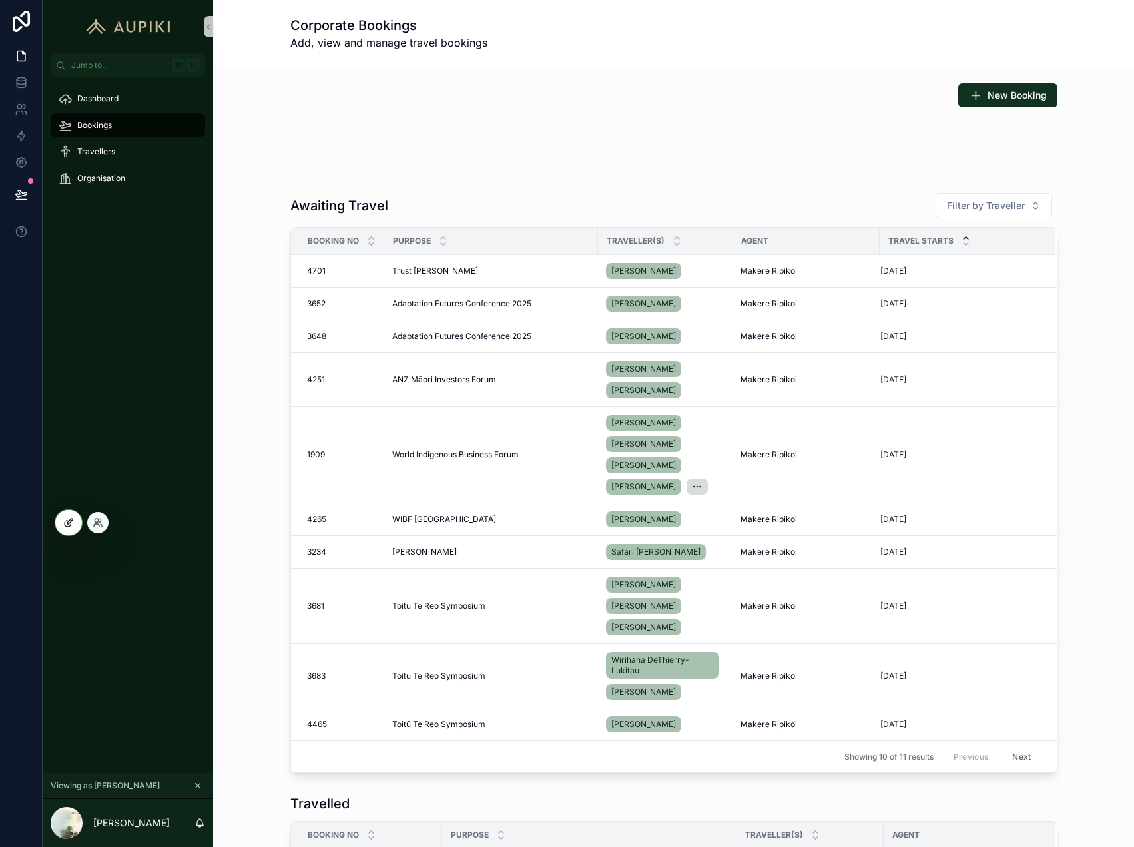
click at [67, 521] on icon at bounding box center [68, 524] width 6 height 6
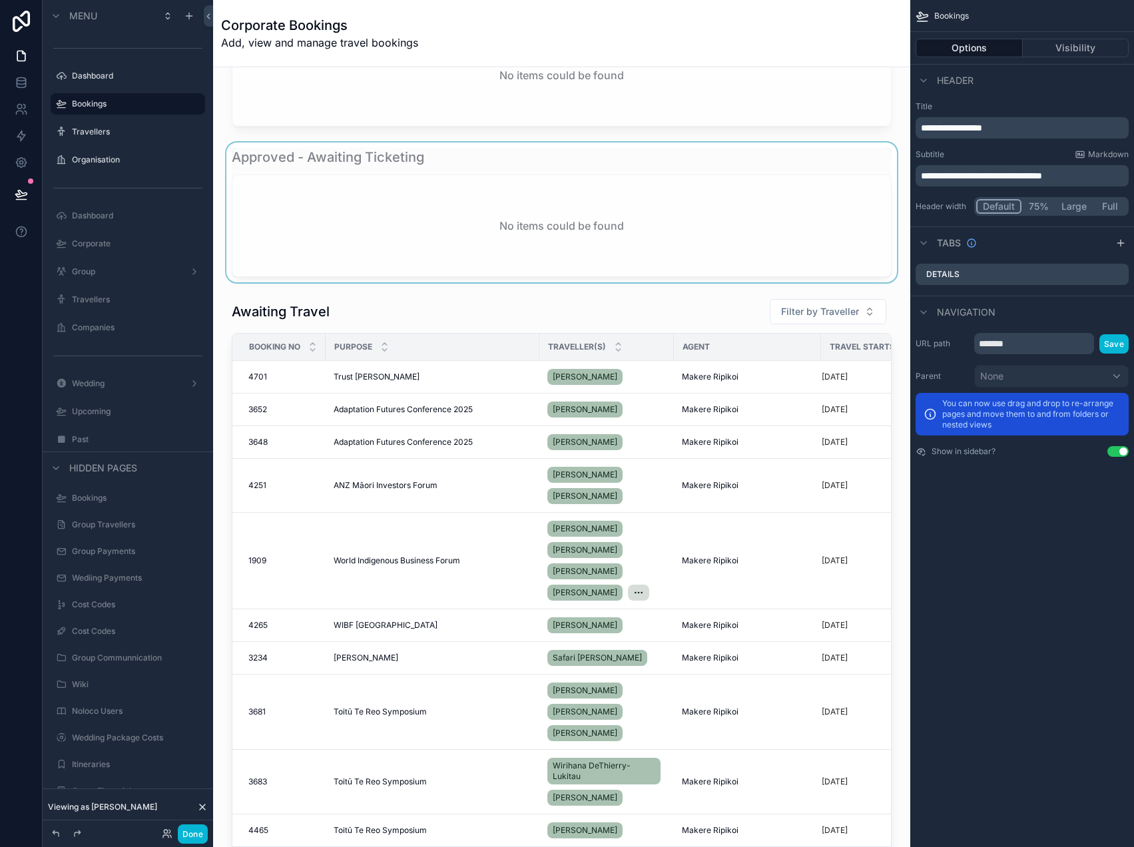
scroll to position [441, 0]
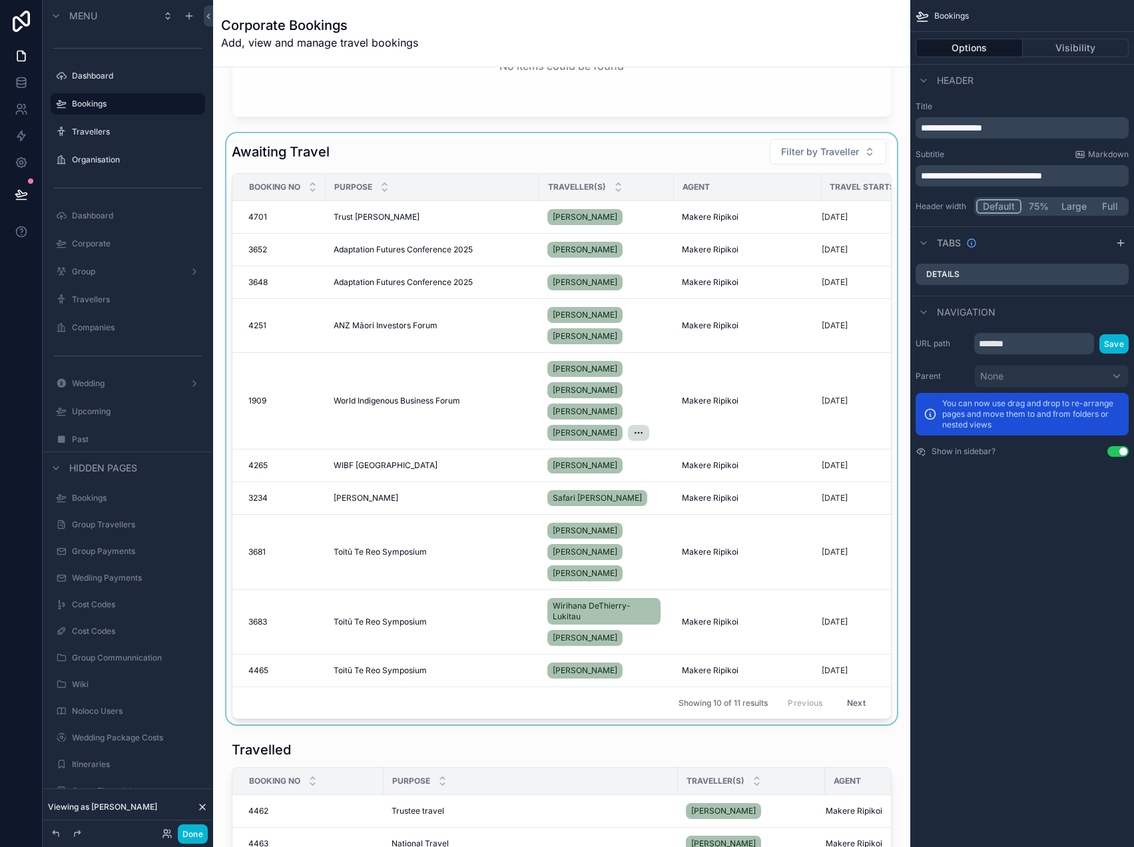
click at [511, 463] on div "scrollable content" at bounding box center [562, 428] width 676 height 591
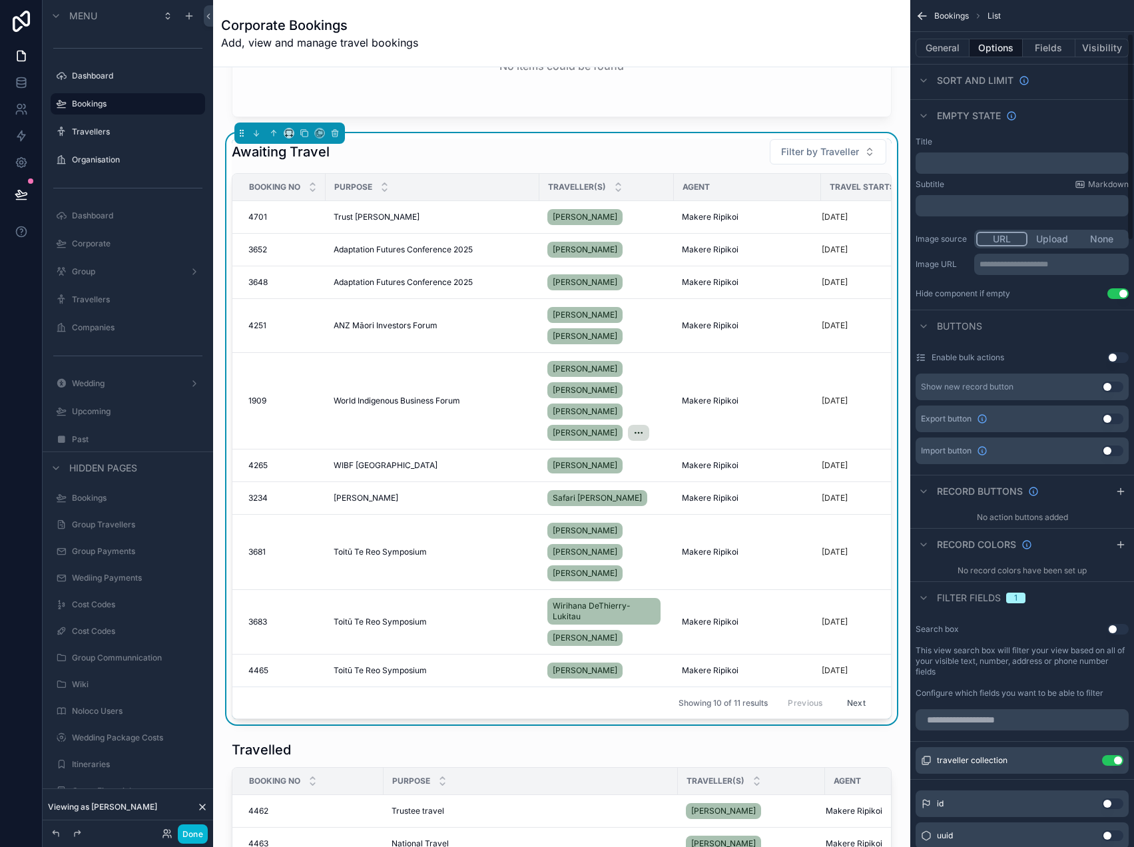
scroll to position [0, 0]
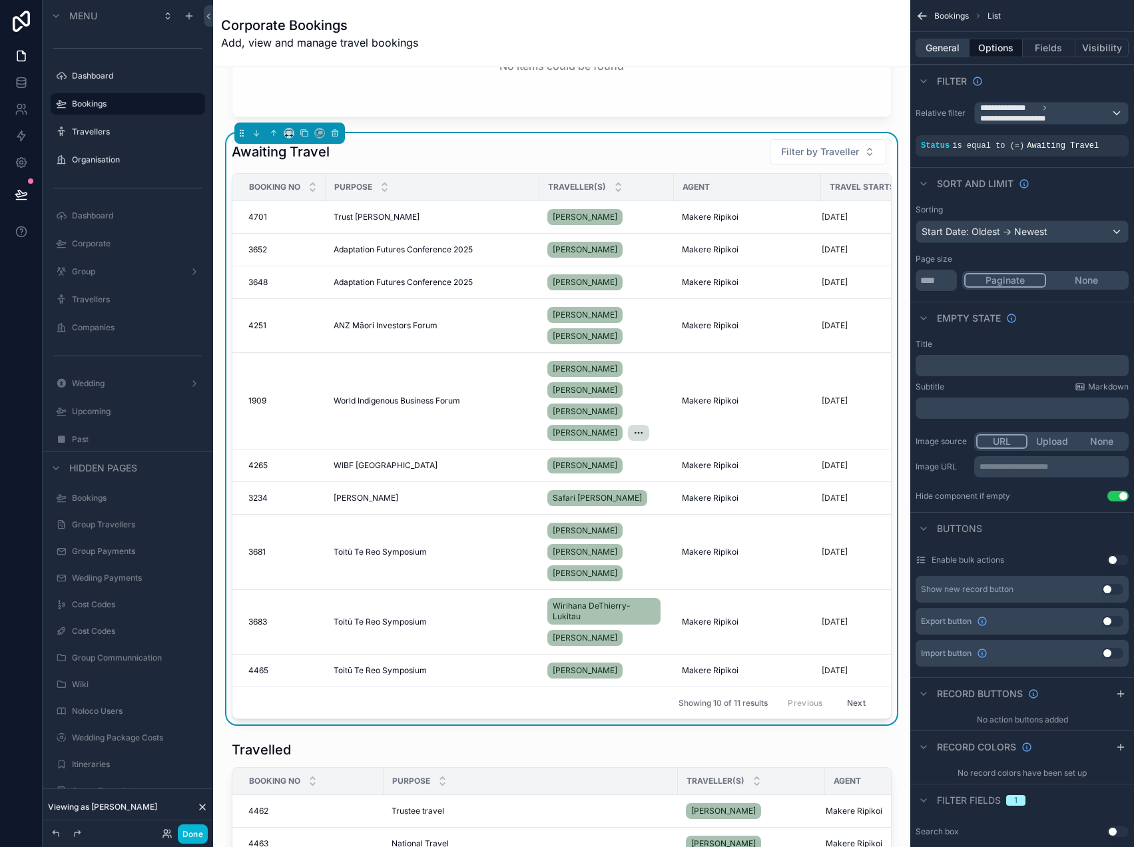
click at [956, 47] on button "General" at bounding box center [942, 48] width 54 height 19
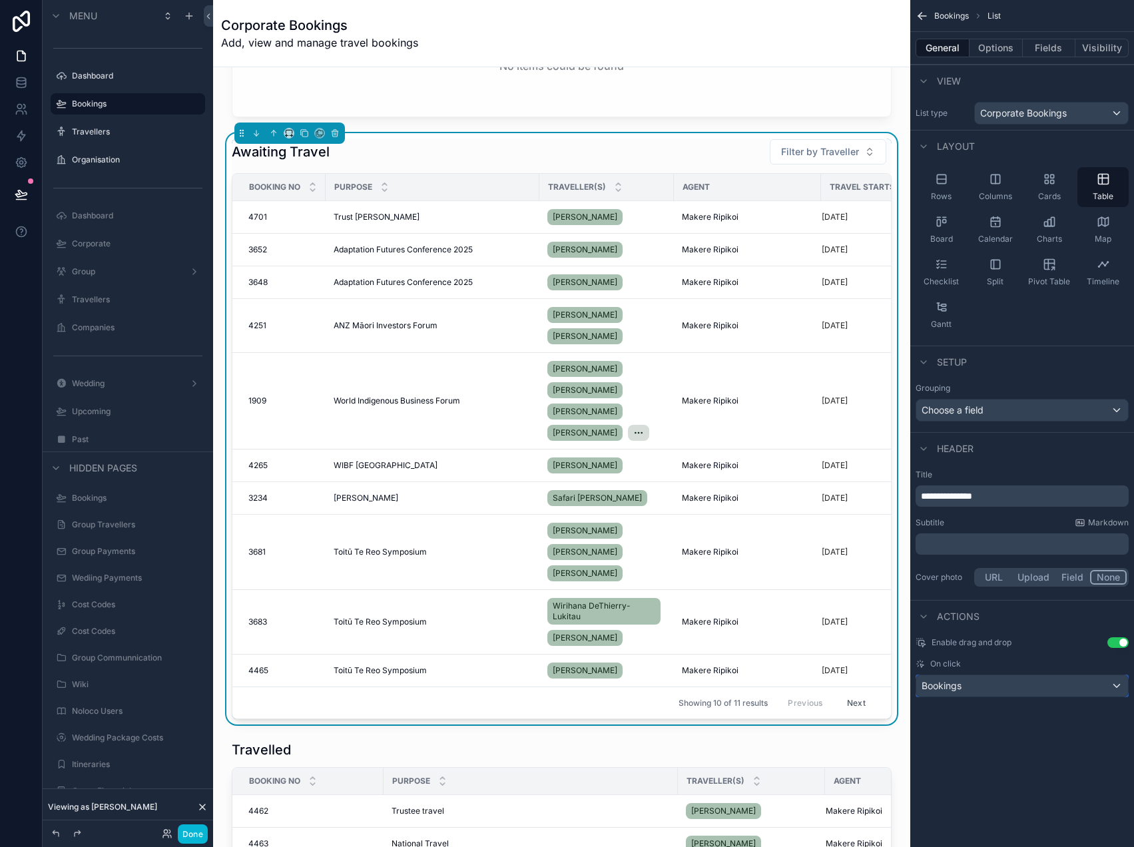
click at [973, 691] on div "Bookings" at bounding box center [1022, 685] width 212 height 21
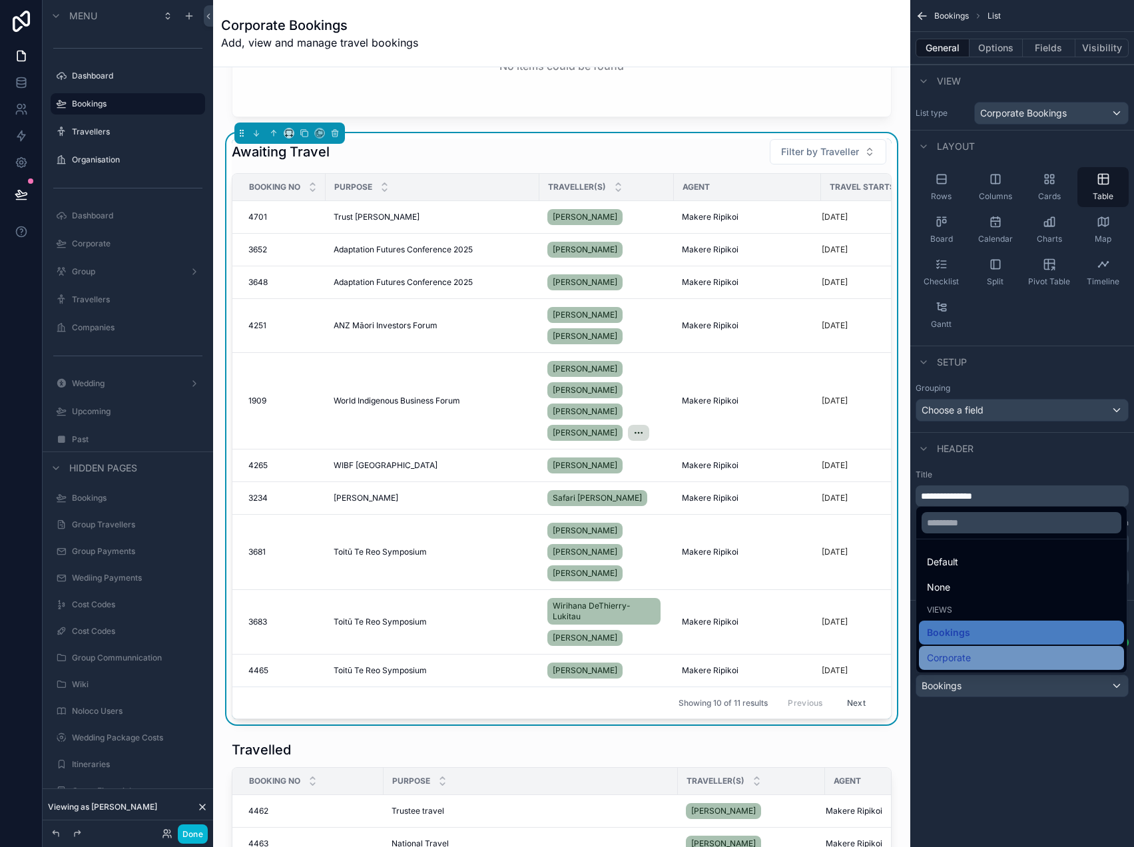
click at [965, 650] on span "Corporate" at bounding box center [949, 658] width 44 height 16
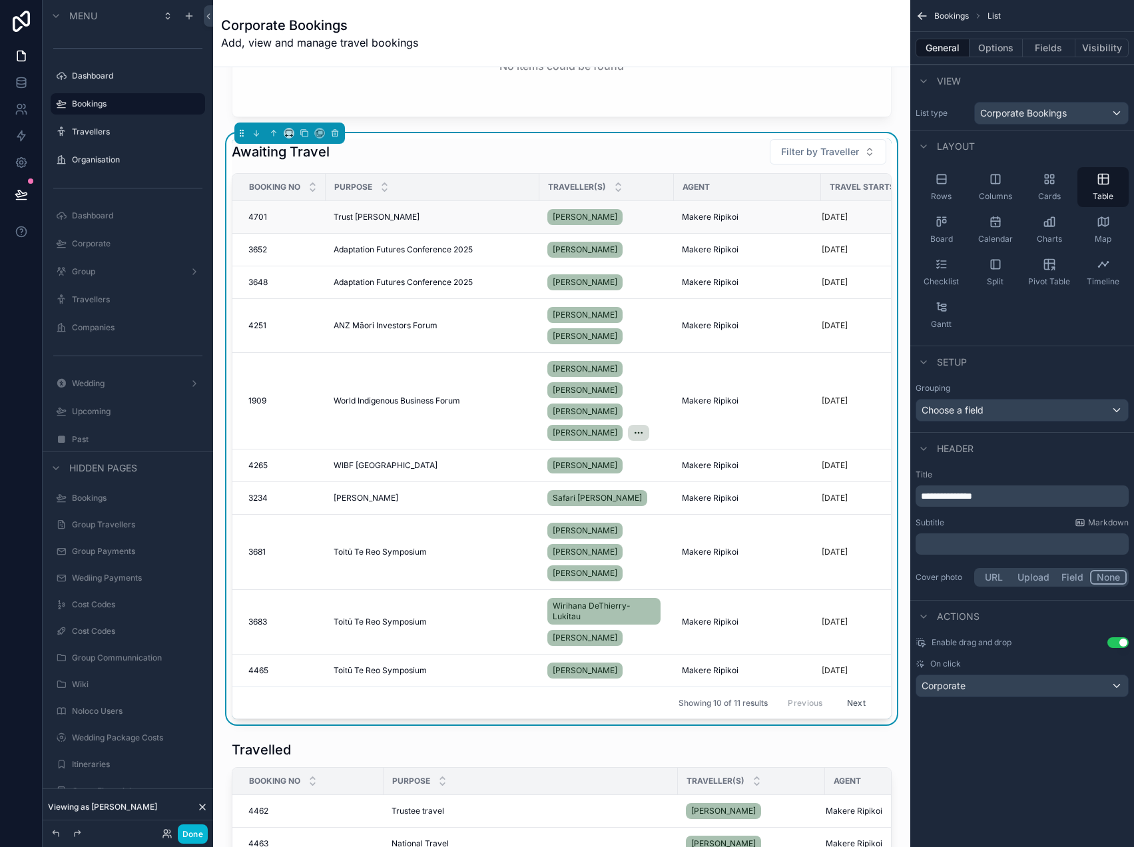
click at [397, 220] on div "Trust [PERSON_NAME]" at bounding box center [433, 217] width 198 height 11
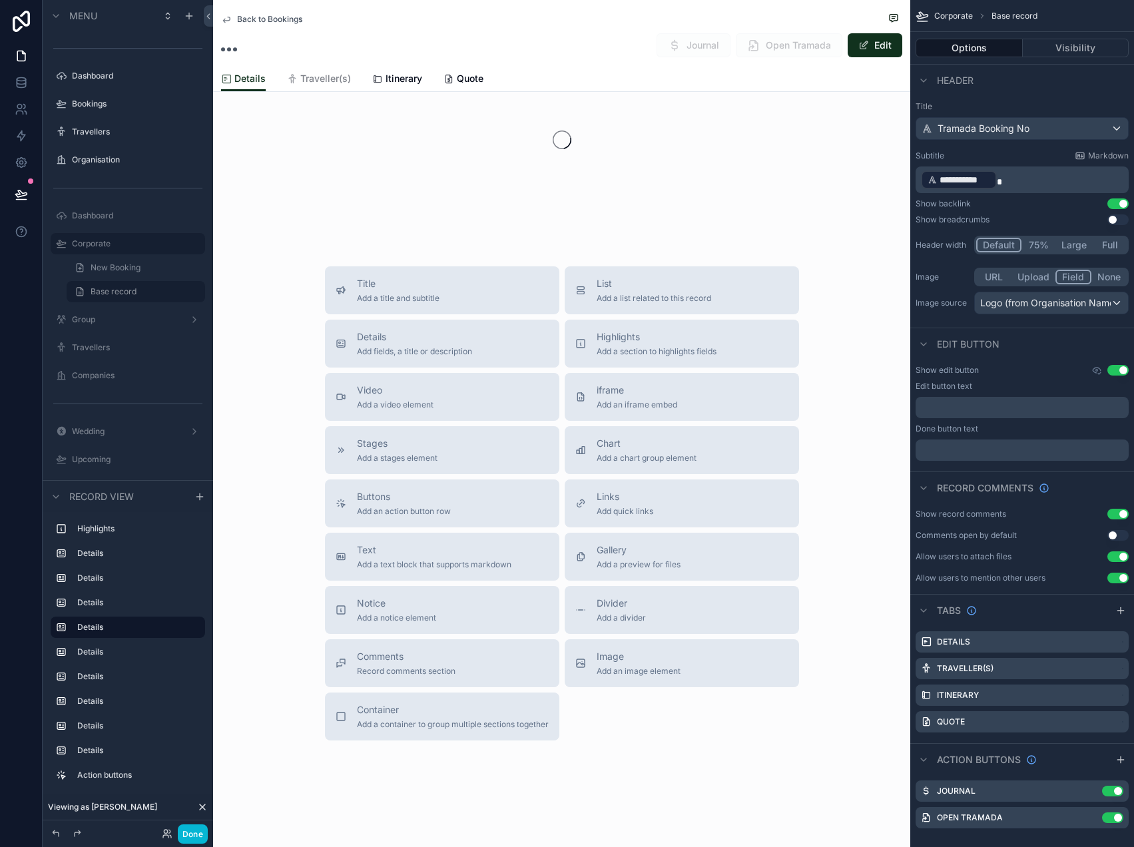
scroll to position [73, 0]
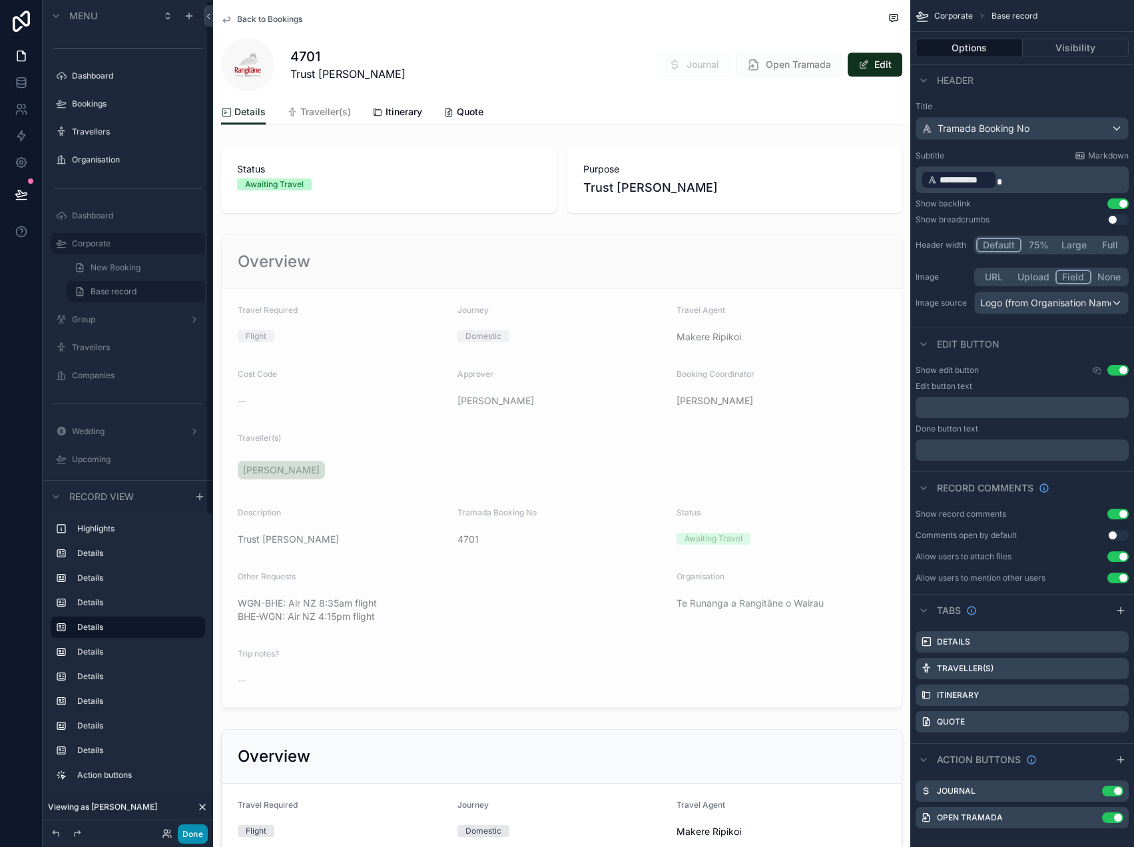
click at [196, 831] on button "Done" at bounding box center [193, 833] width 30 height 19
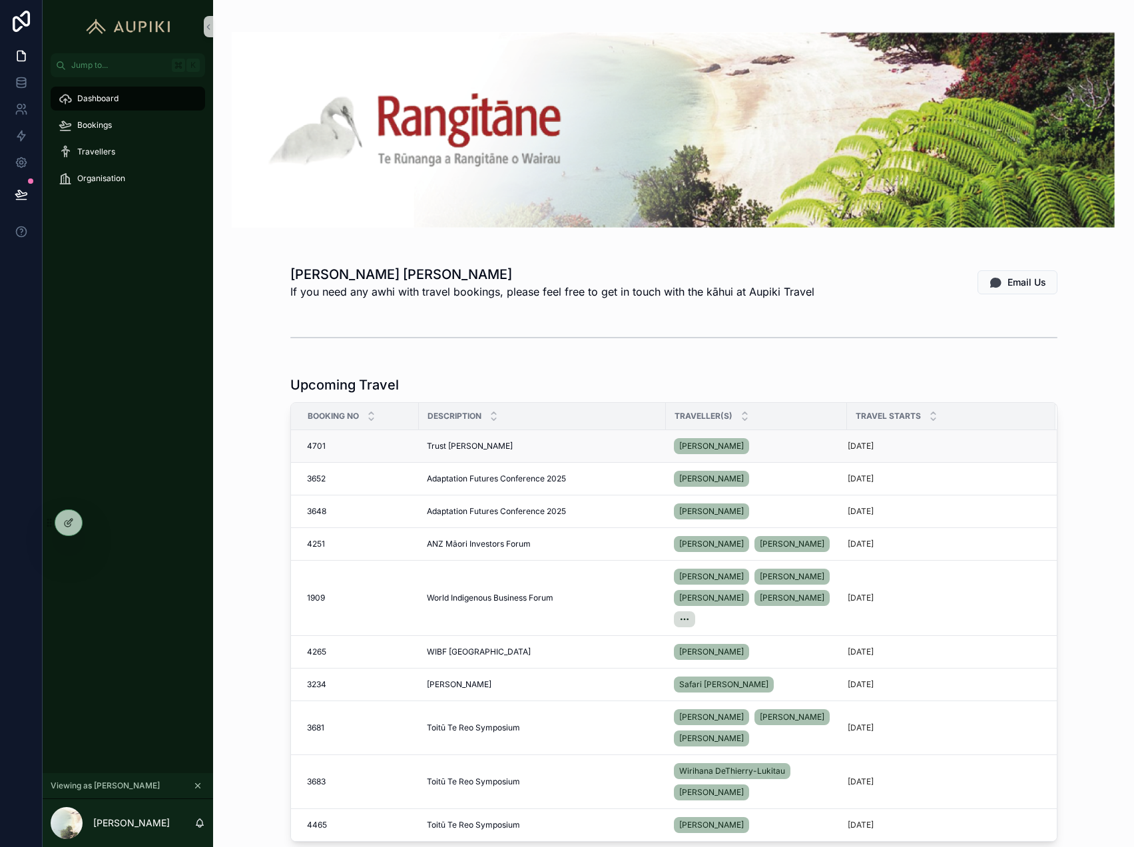
click at [455, 449] on span "Trust [PERSON_NAME]" at bounding box center [470, 446] width 86 height 11
click at [502, 441] on div "Trust [PERSON_NAME]" at bounding box center [542, 446] width 231 height 11
click at [384, 452] on td "4701 4701" at bounding box center [355, 446] width 128 height 33
click at [128, 116] on div "Bookings" at bounding box center [128, 124] width 138 height 21
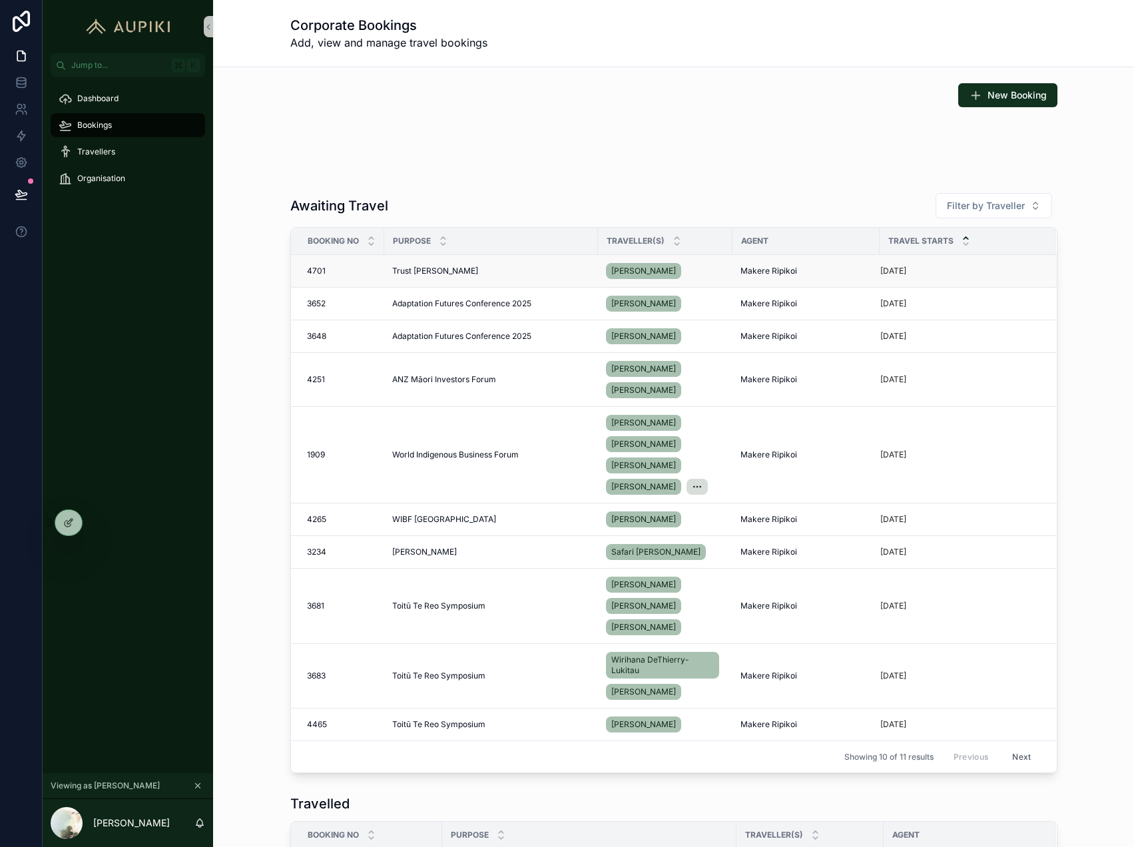
click at [419, 272] on span "Trust [PERSON_NAME]" at bounding box center [435, 271] width 86 height 11
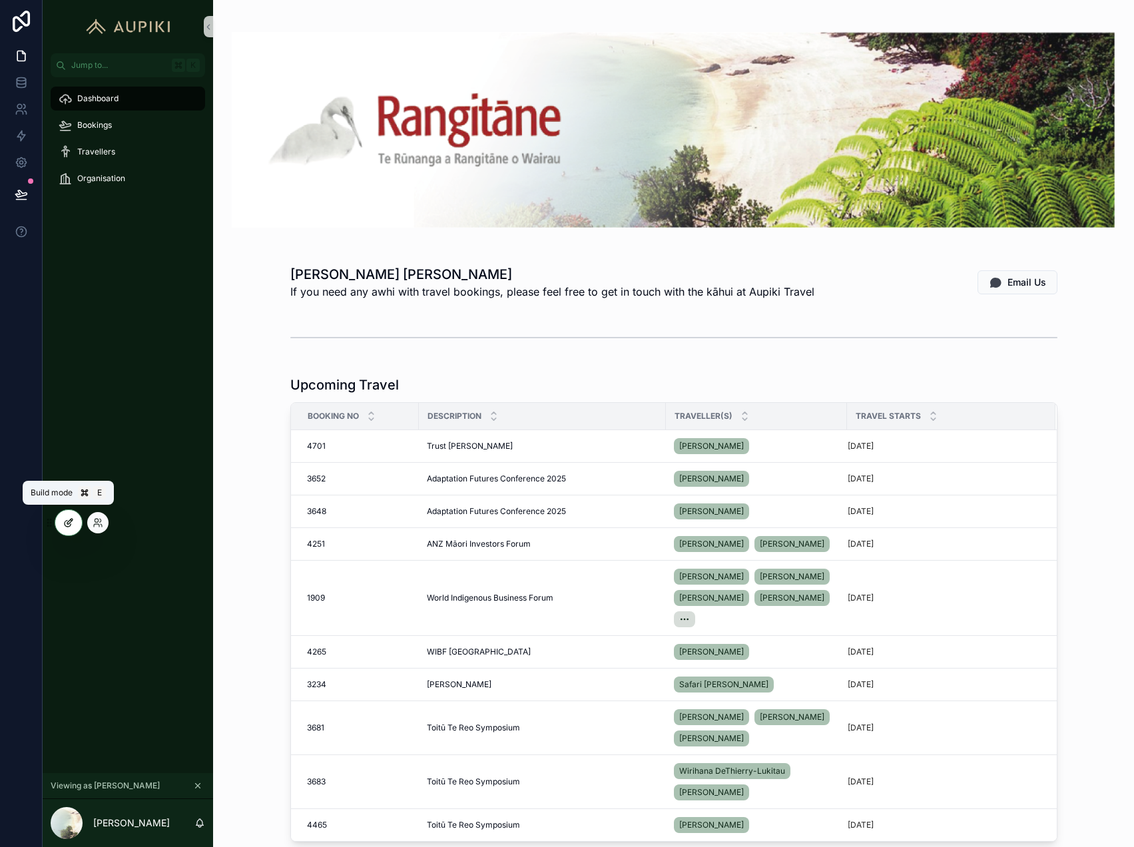
click at [68, 521] on icon at bounding box center [69, 521] width 5 height 5
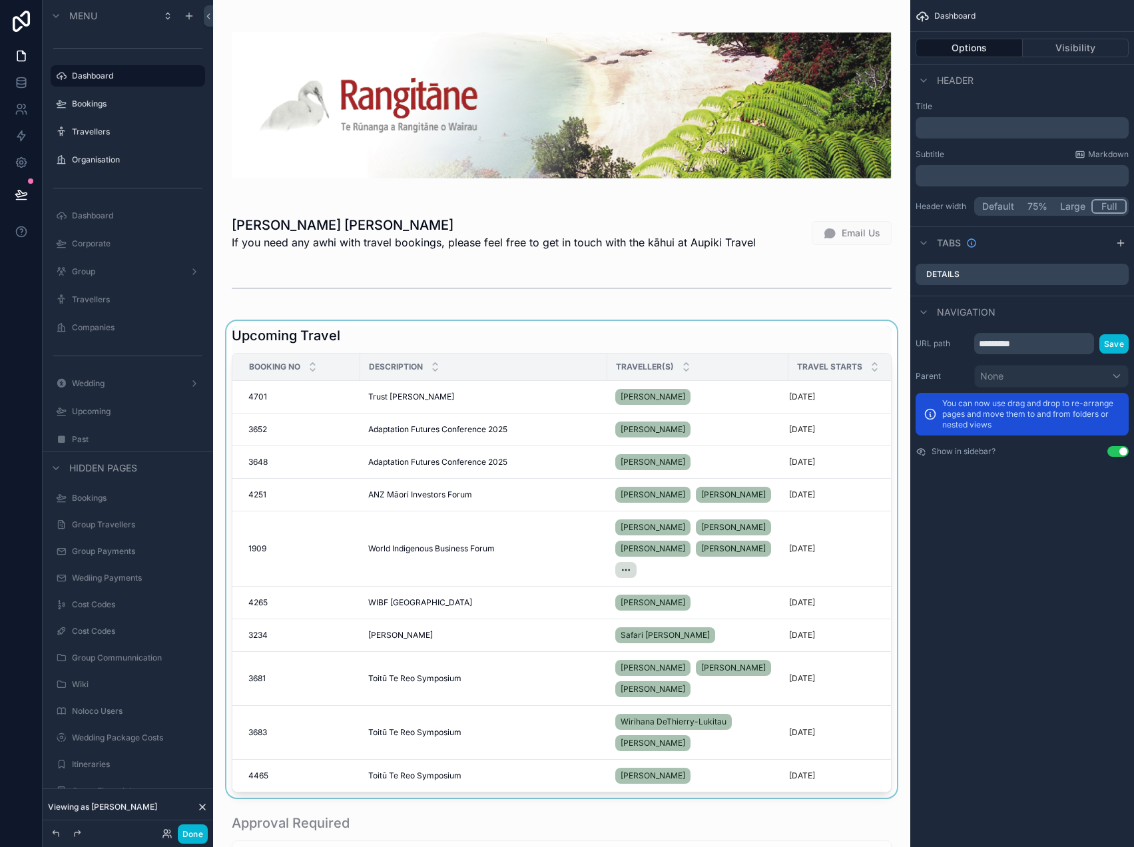
click at [378, 331] on div "scrollable content" at bounding box center [562, 559] width 676 height 477
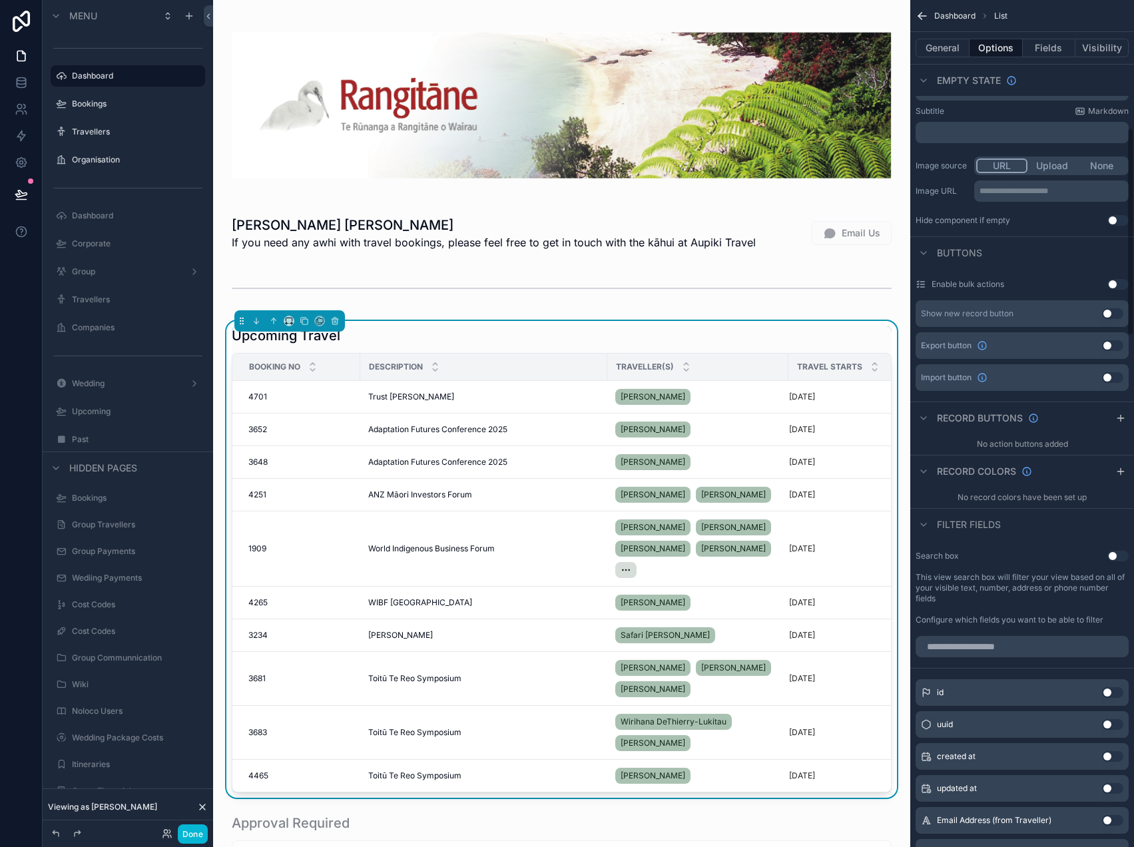
scroll to position [171, 0]
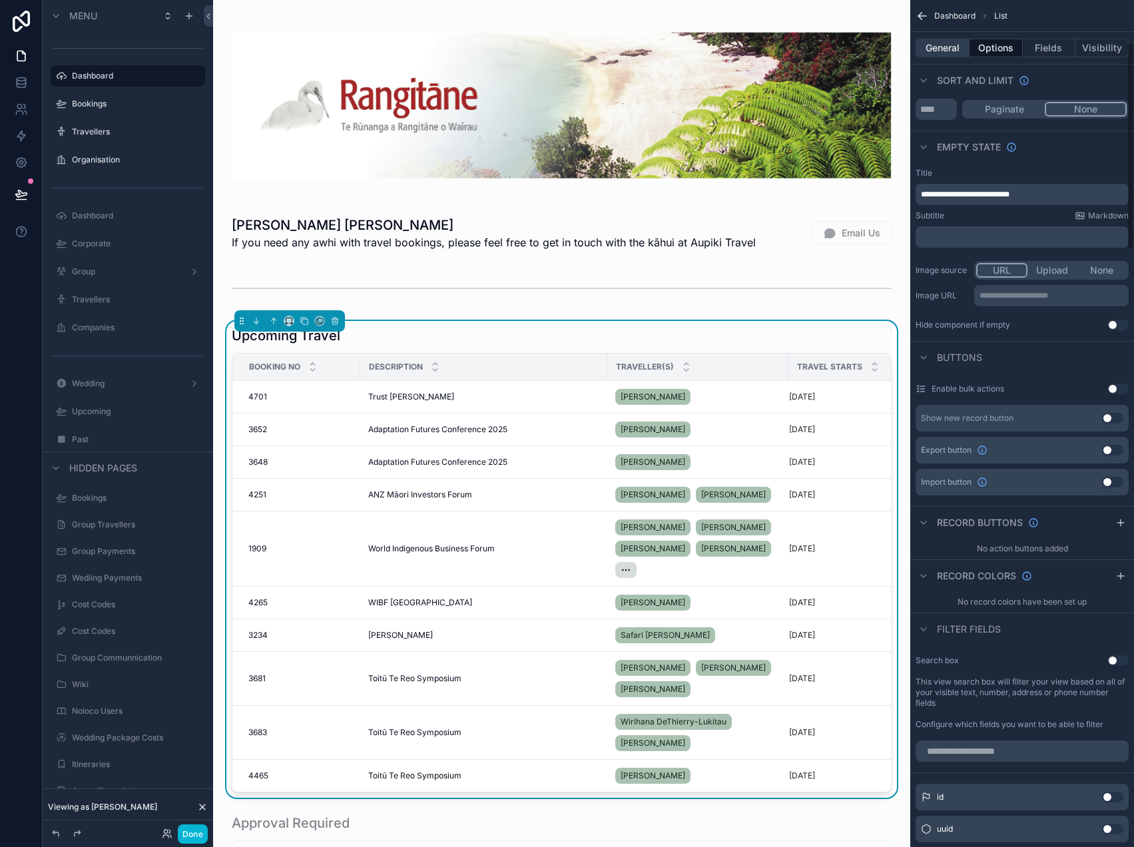
click at [944, 54] on button "General" at bounding box center [942, 48] width 54 height 19
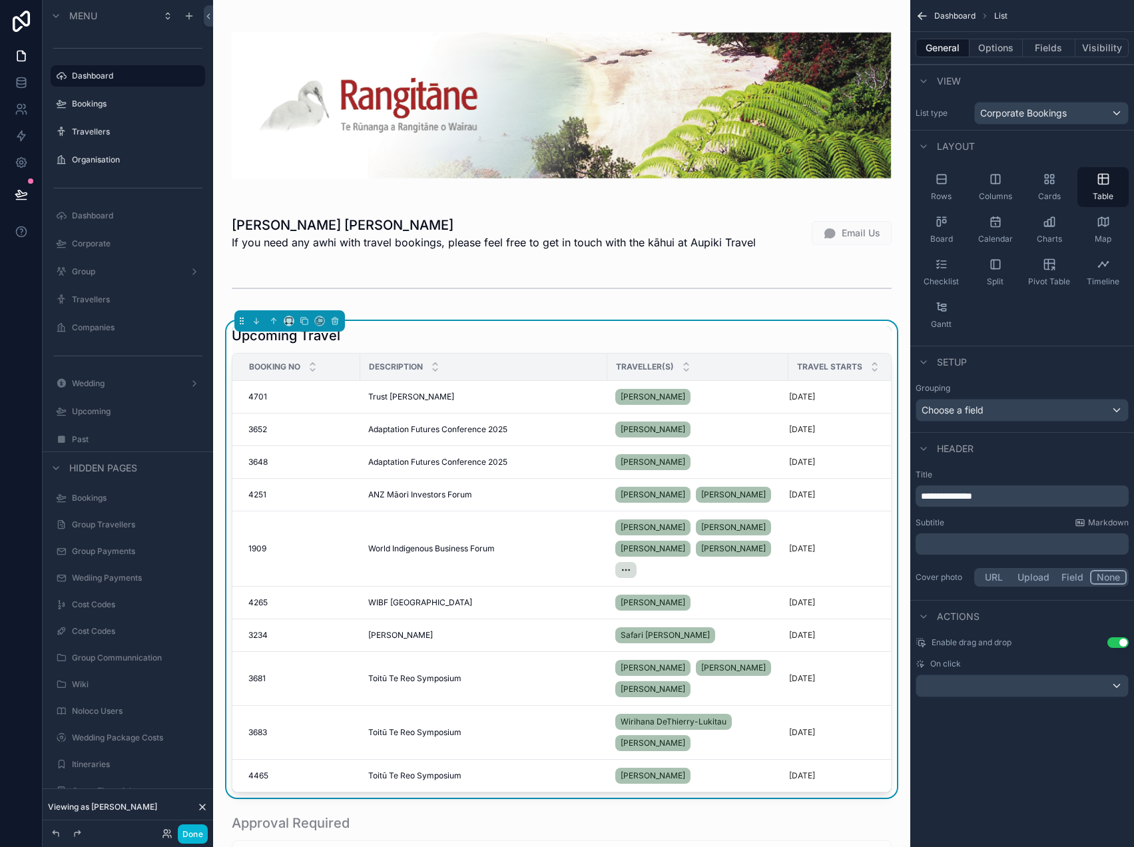
scroll to position [0, 0]
click at [1012, 682] on div "scrollable content" at bounding box center [1022, 685] width 212 height 21
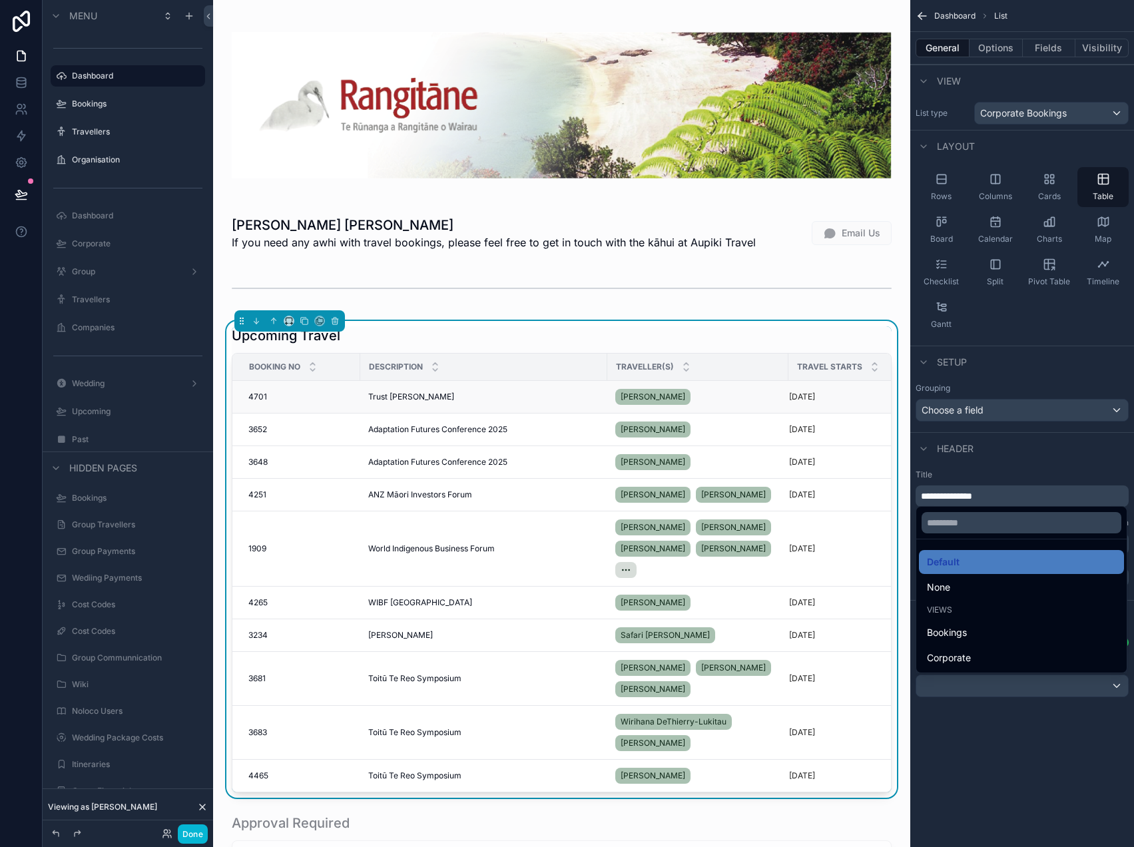
click at [413, 390] on td "Trust [PERSON_NAME]" at bounding box center [483, 396] width 247 height 33
click at [971, 628] on div "Bookings" at bounding box center [1021, 632] width 189 height 16
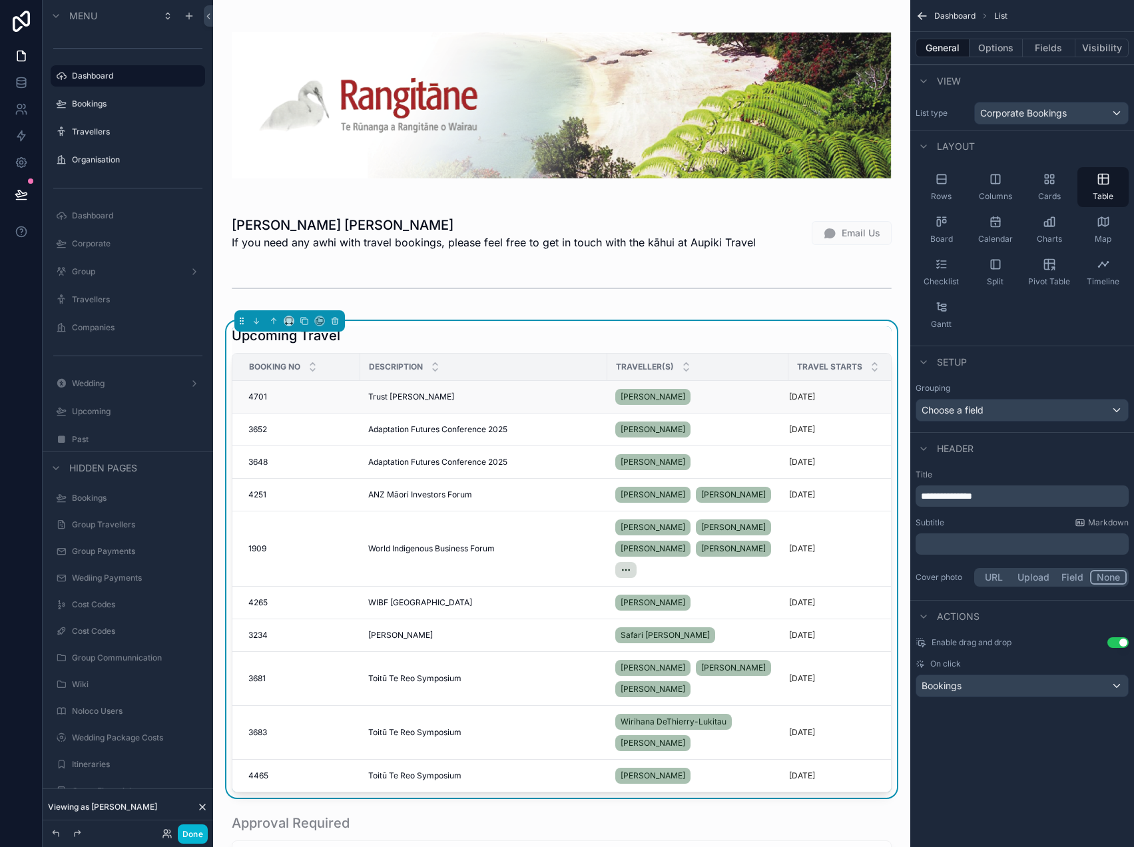
click at [442, 403] on td "Trust [PERSON_NAME]" at bounding box center [483, 396] width 247 height 33
click at [445, 395] on div "Trust [PERSON_NAME]" at bounding box center [483, 396] width 231 height 11
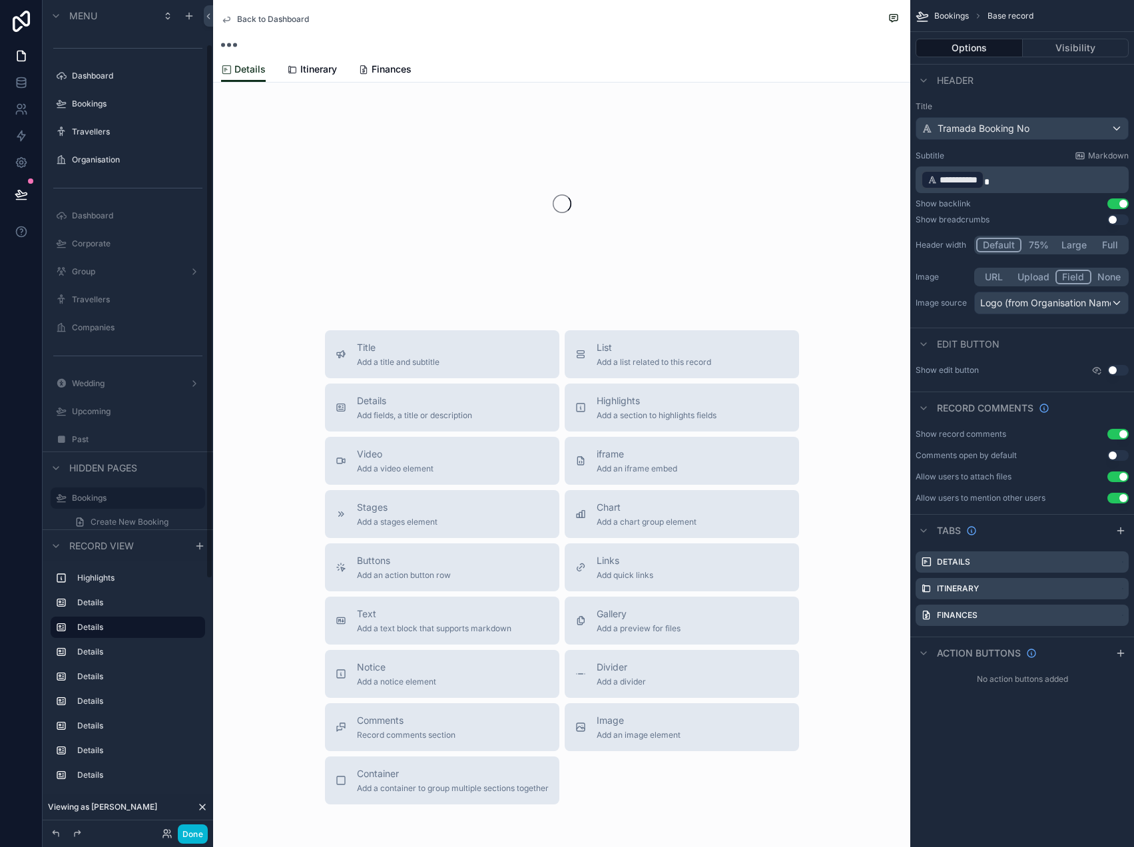
scroll to position [69, 0]
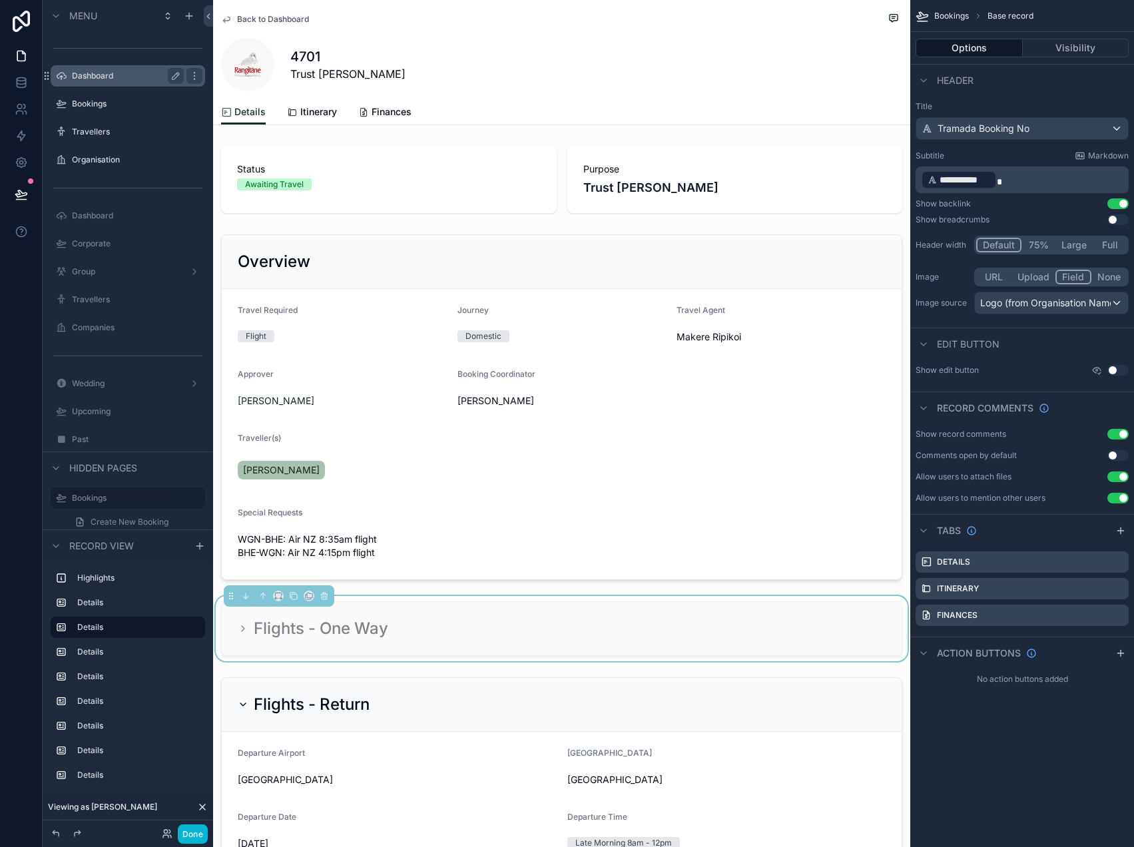
click at [93, 79] on label "Dashboard" at bounding box center [125, 76] width 107 height 11
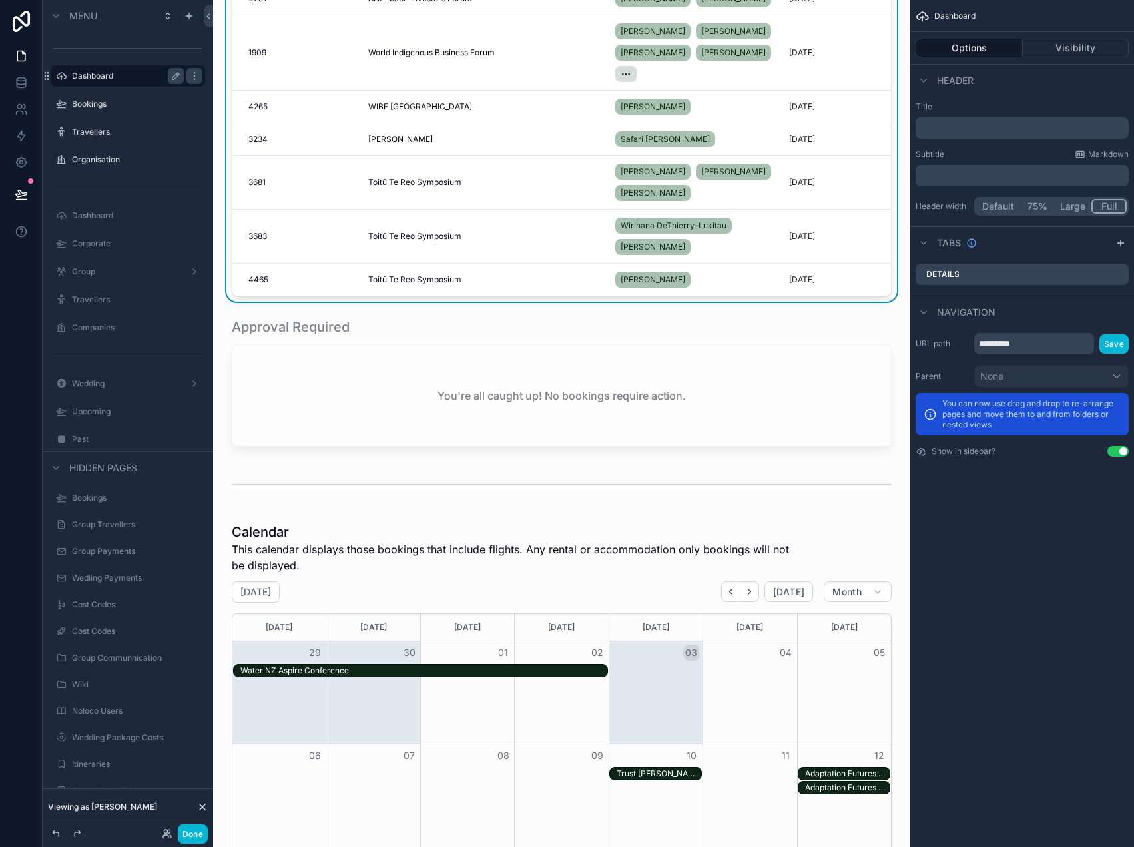
scroll to position [497, 0]
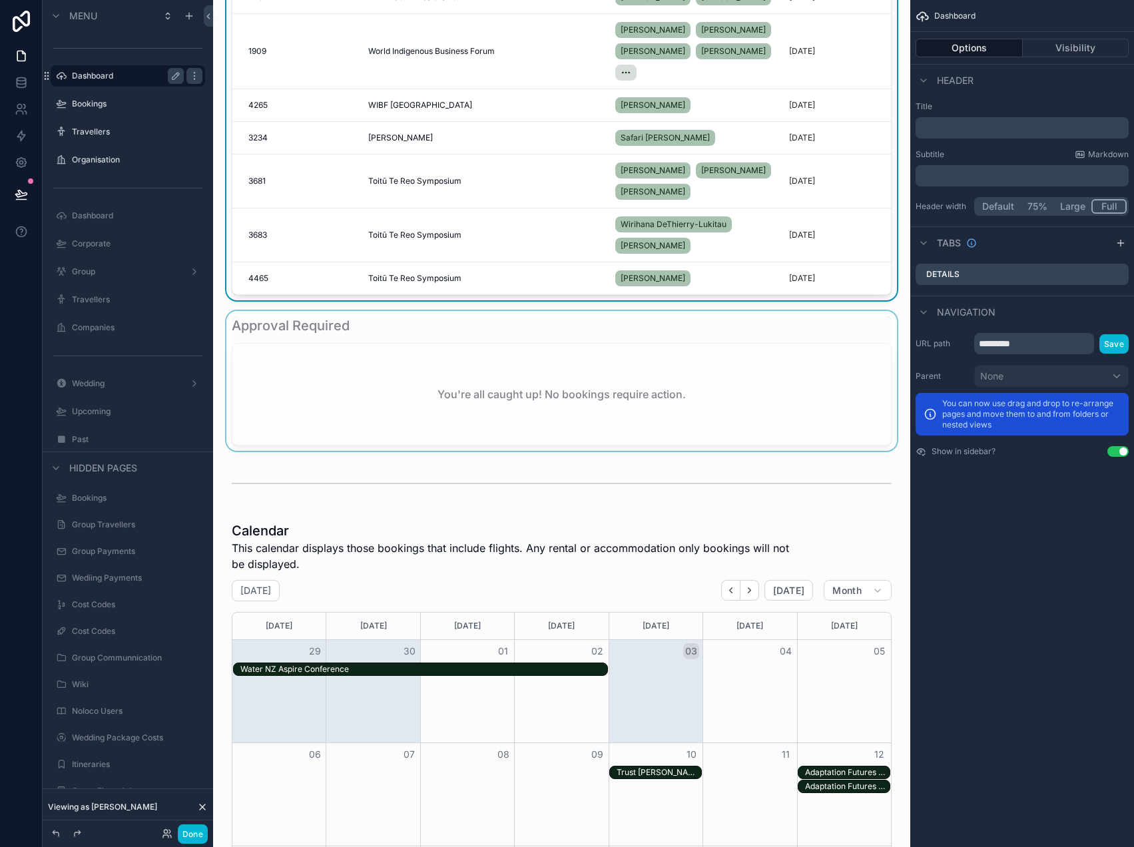
click at [405, 396] on div "scrollable content" at bounding box center [562, 381] width 676 height 140
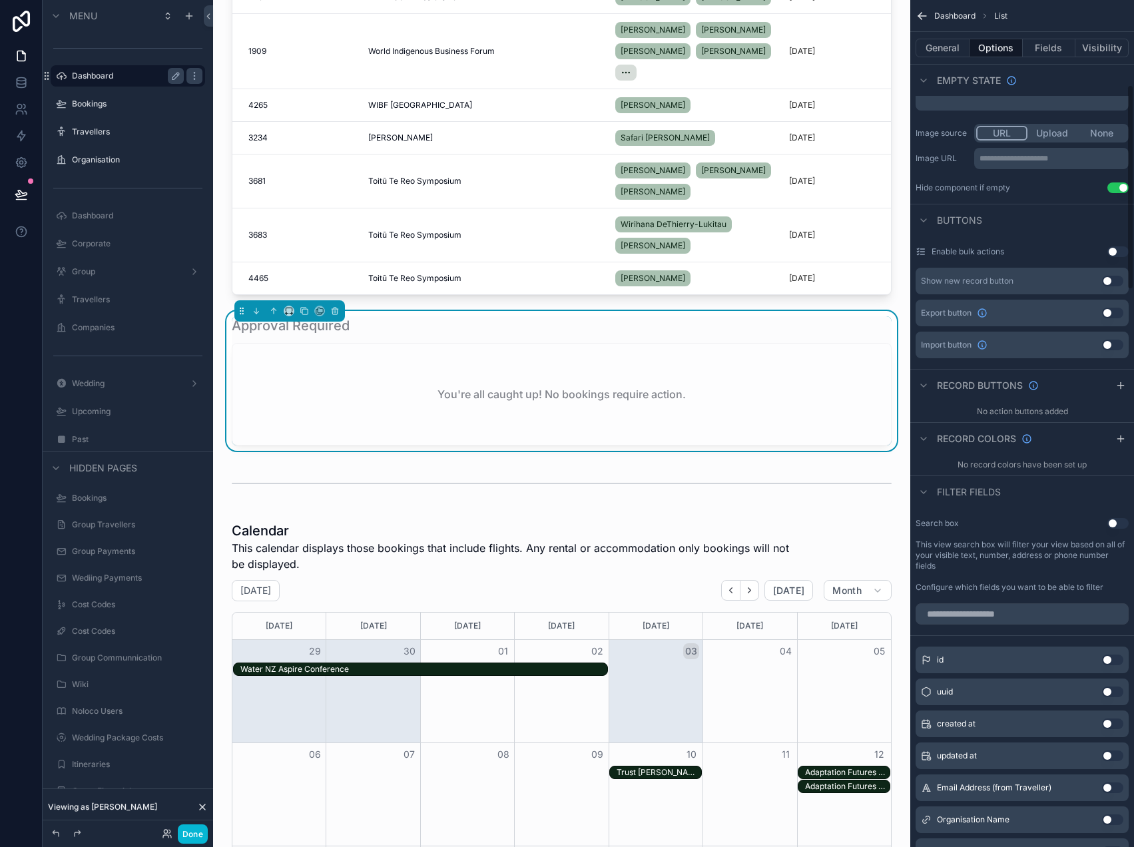
scroll to position [0, 0]
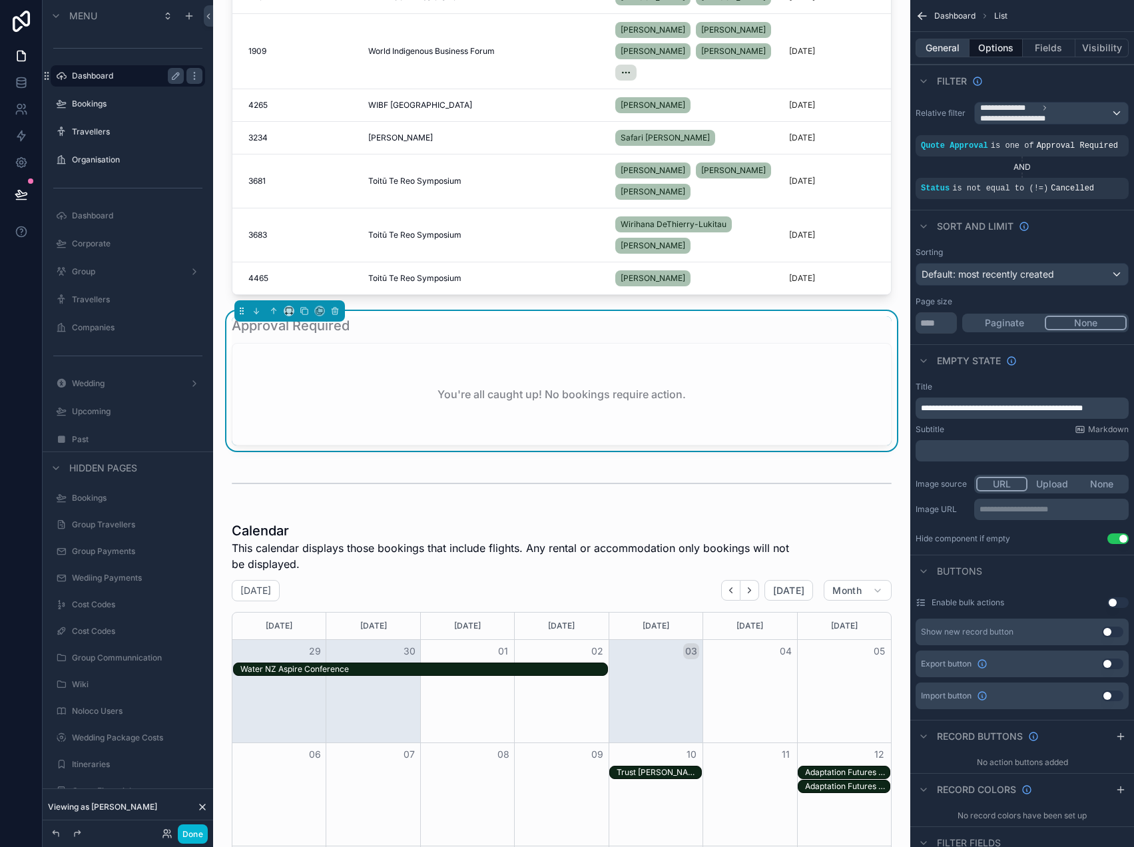
click at [945, 49] on button "General" at bounding box center [942, 48] width 54 height 19
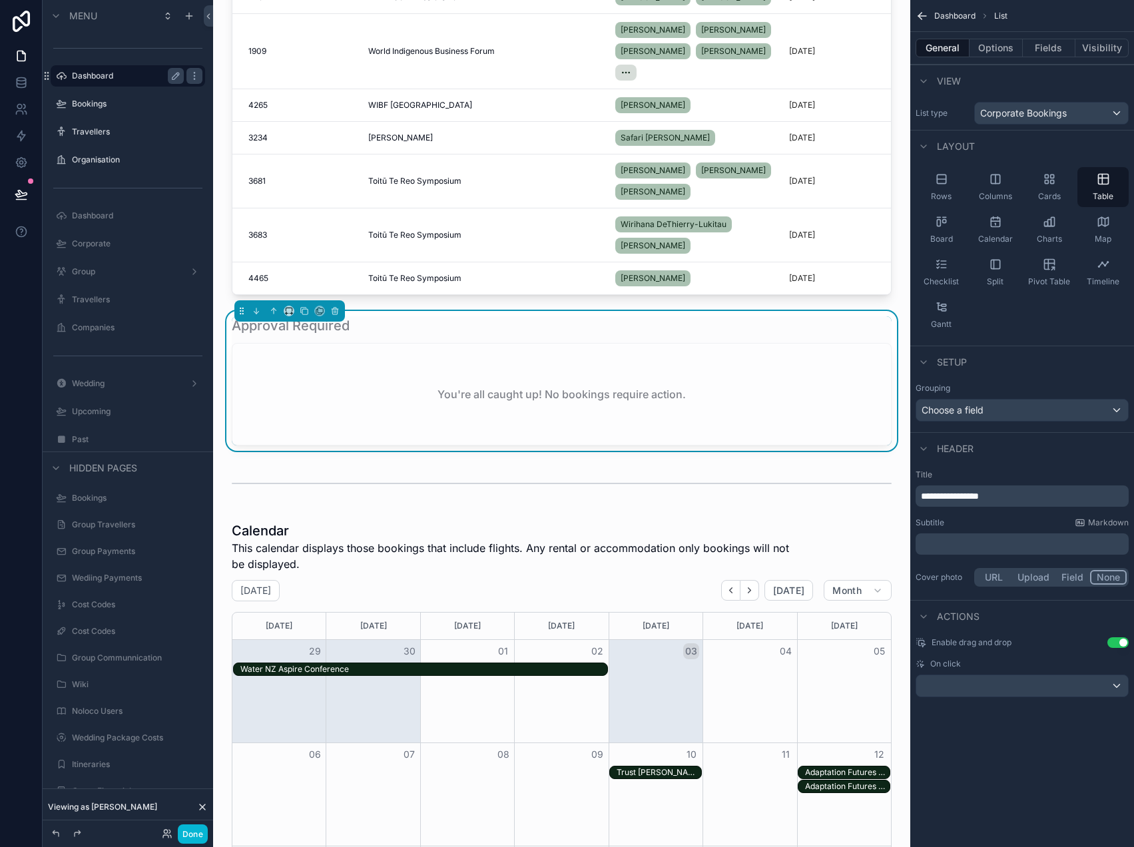
click at [970, 700] on div "**********" at bounding box center [1022, 364] width 224 height 729
click at [970, 689] on div "scrollable content" at bounding box center [1022, 685] width 212 height 21
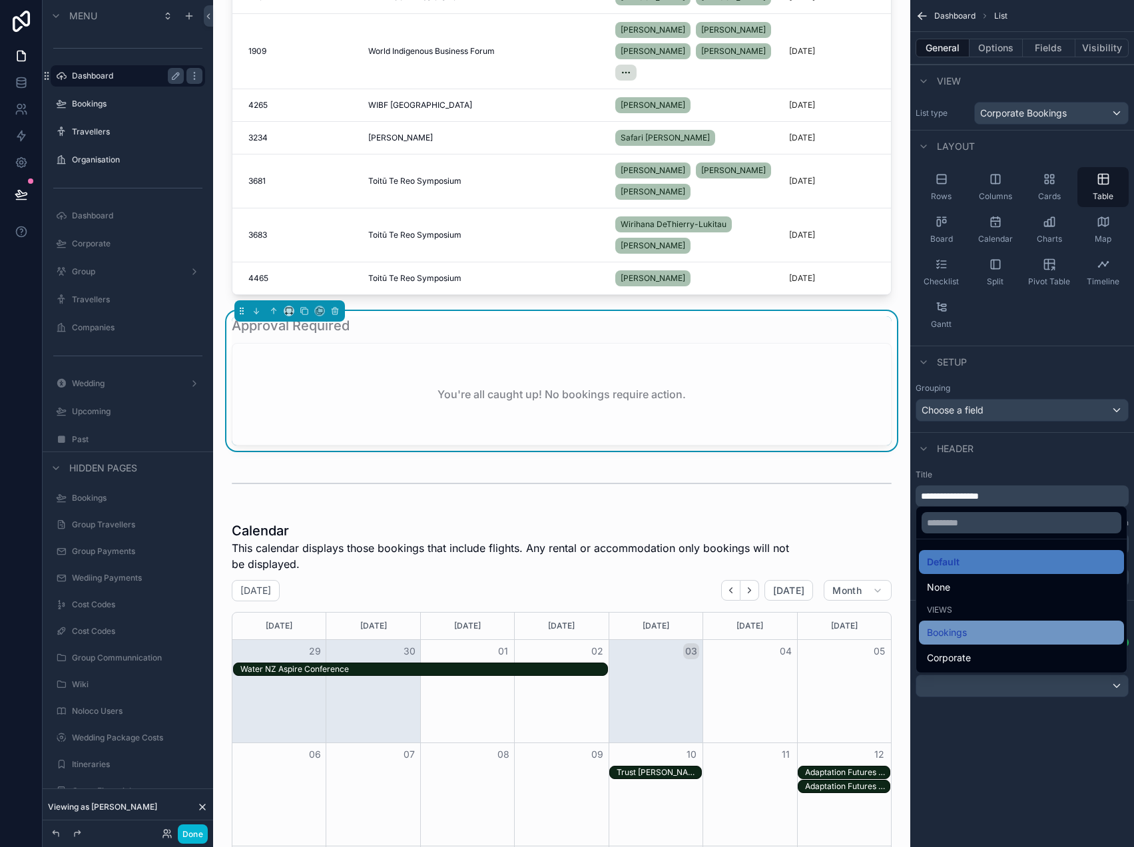
click at [967, 638] on span "Bookings" at bounding box center [947, 632] width 40 height 16
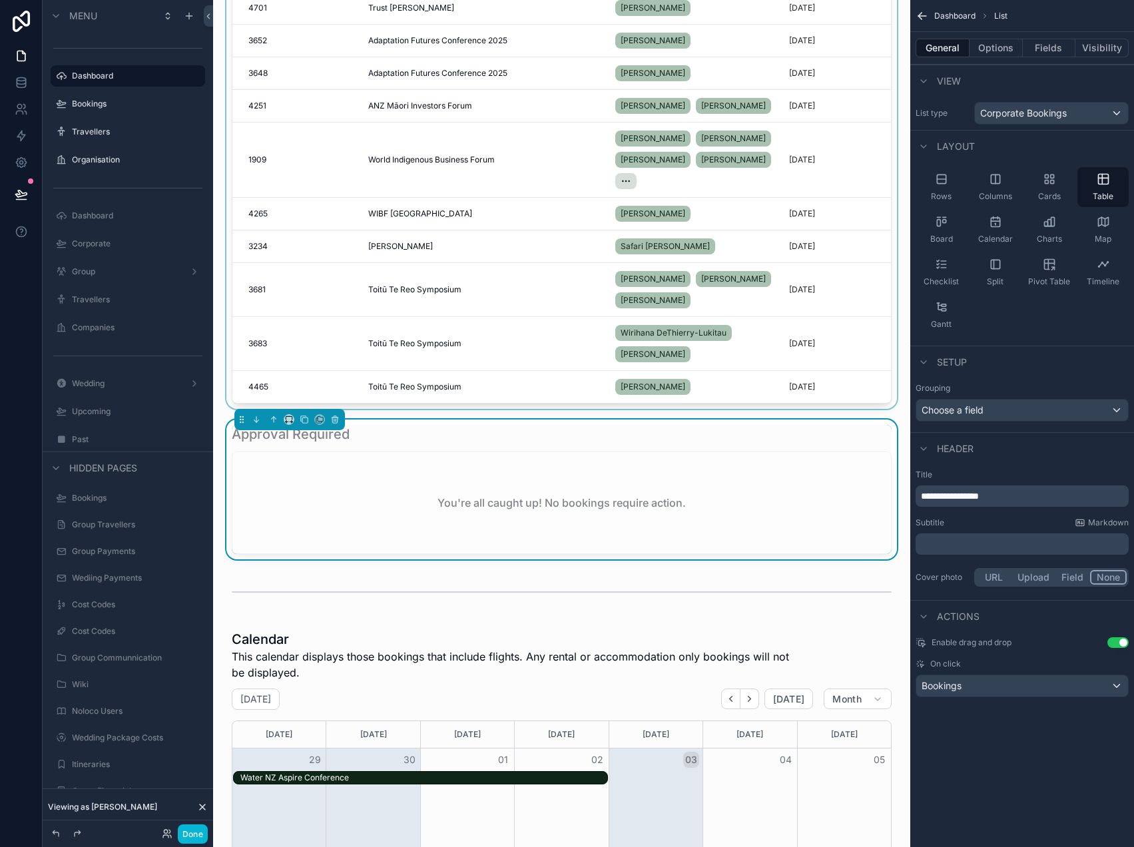
scroll to position [234, 0]
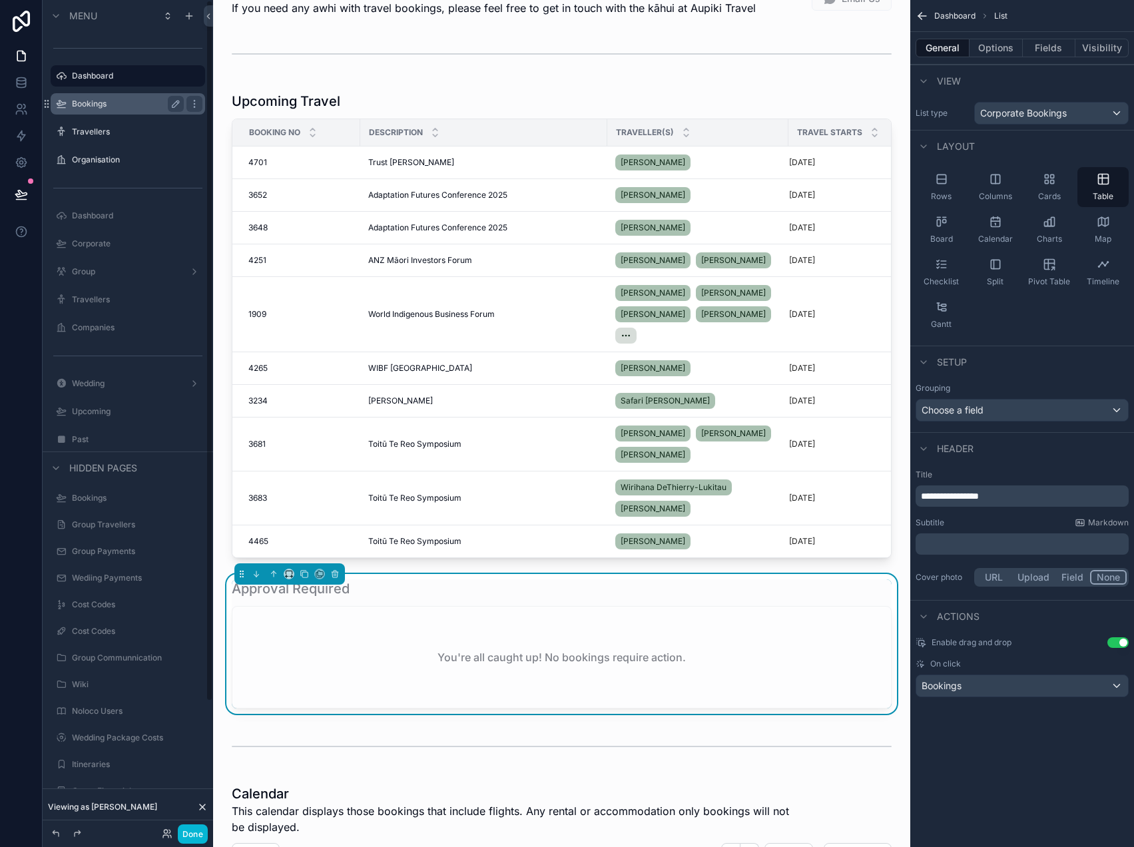
click at [130, 104] on label "Bookings" at bounding box center [125, 104] width 107 height 11
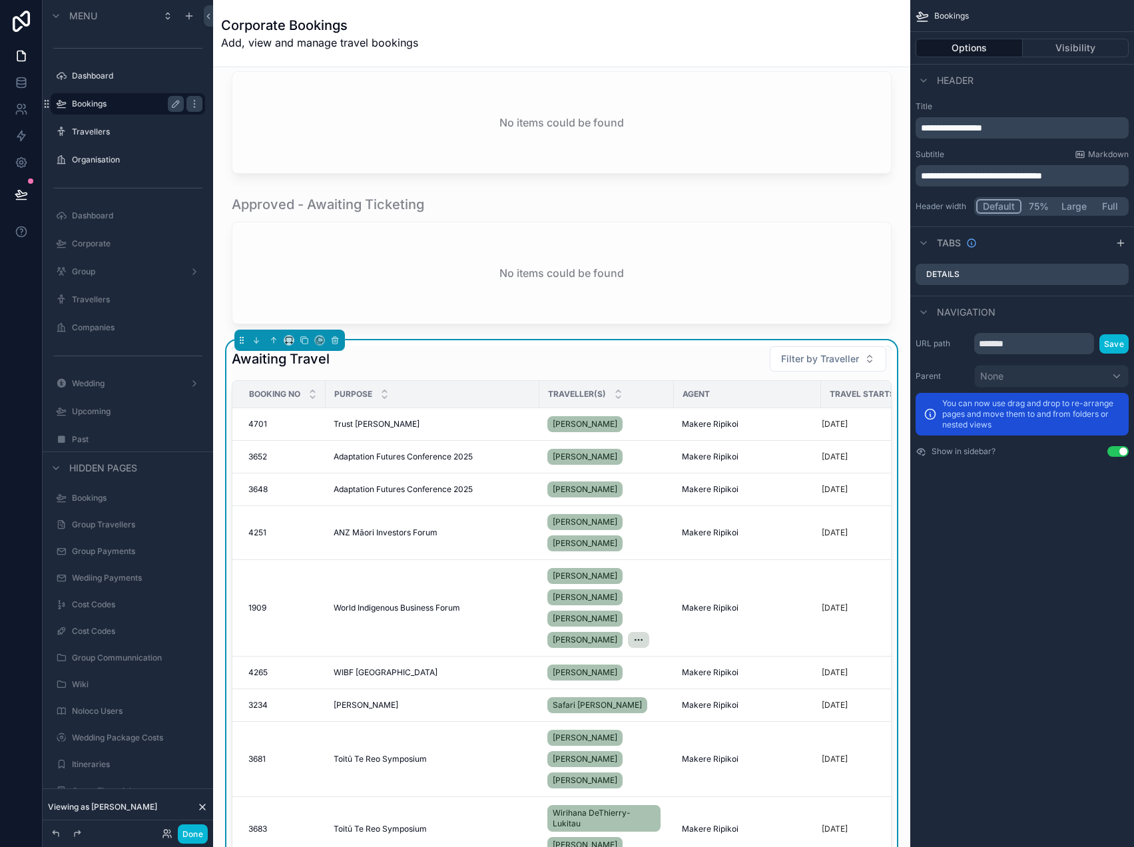
click at [656, 360] on div "Awaiting Travel Filter by Traveller" at bounding box center [562, 358] width 660 height 27
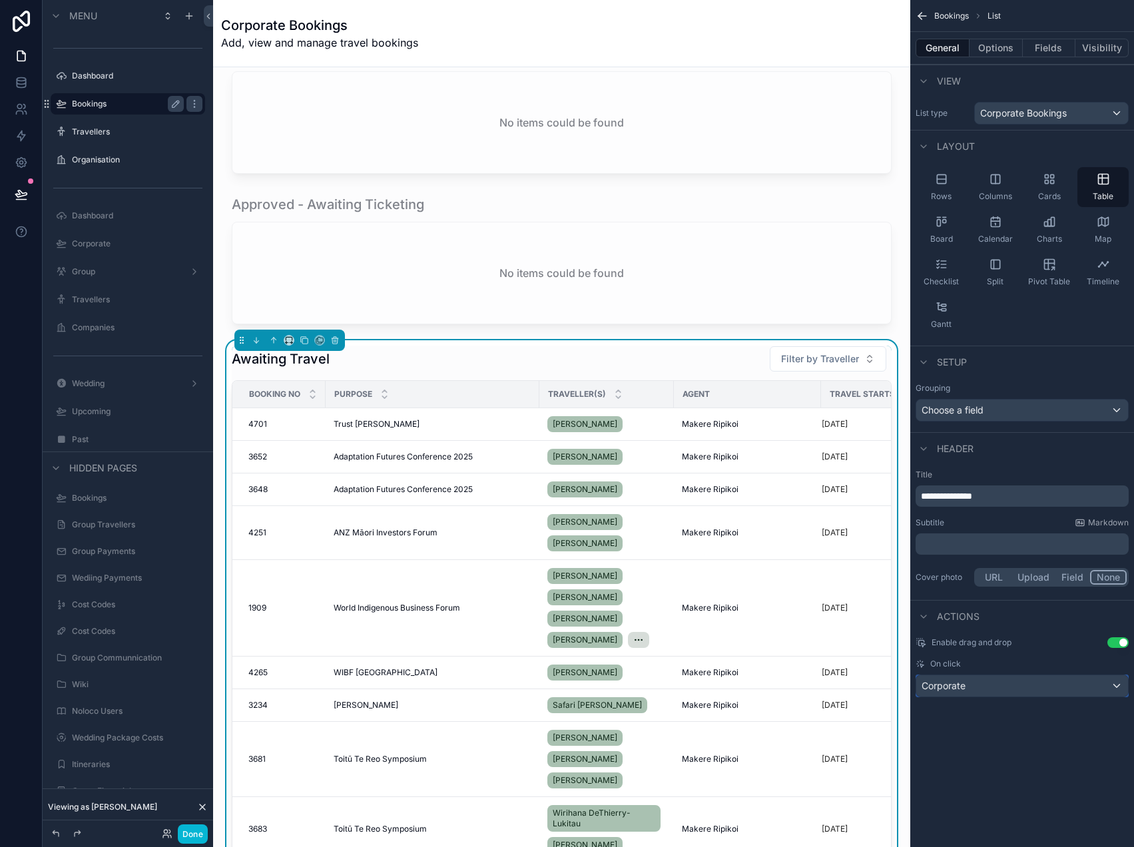
click at [976, 691] on div "Corporate" at bounding box center [1022, 685] width 212 height 21
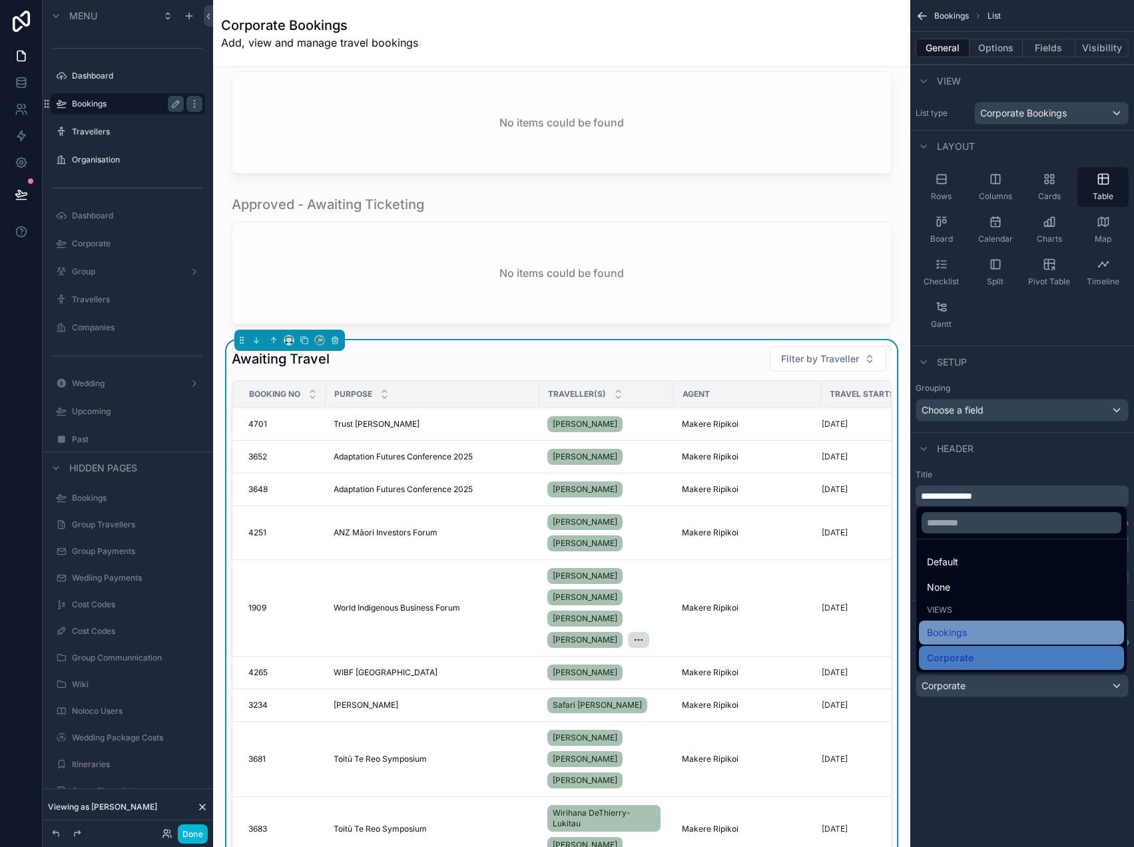
click at [969, 639] on div "Bookings" at bounding box center [1021, 632] width 189 height 16
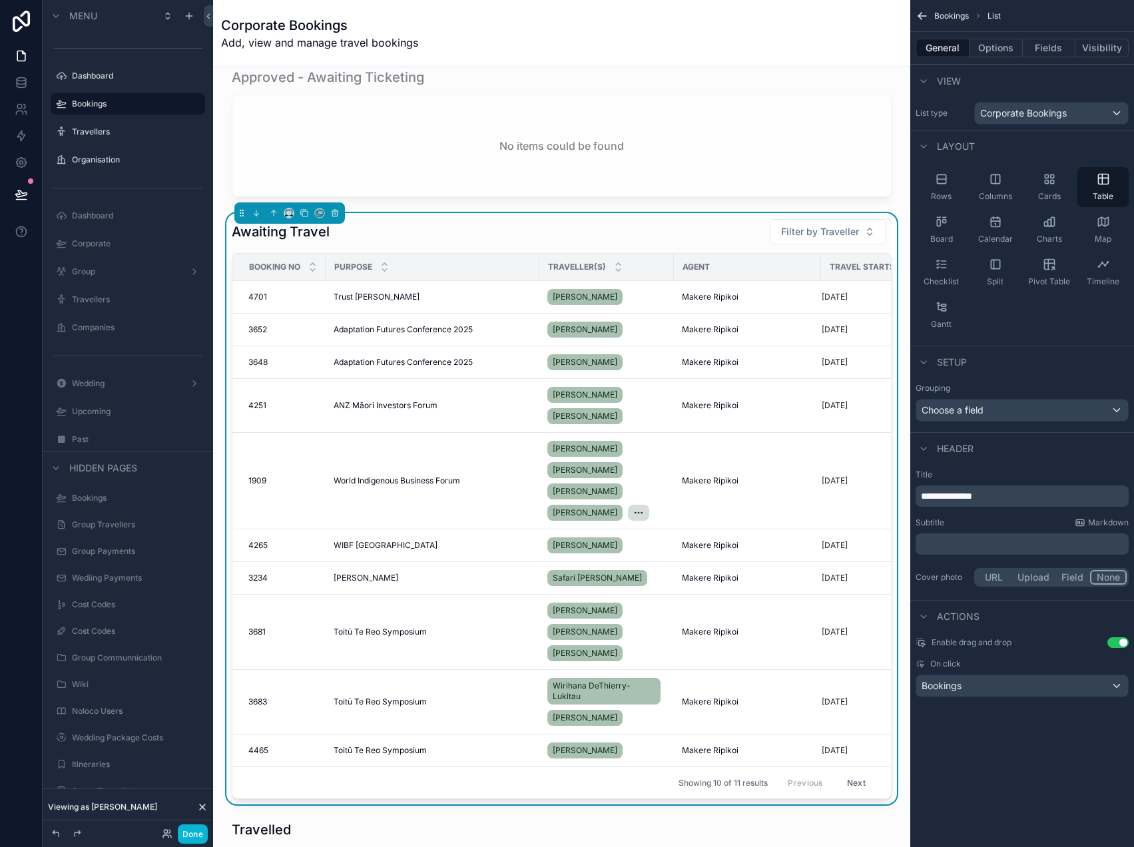
scroll to position [284, 0]
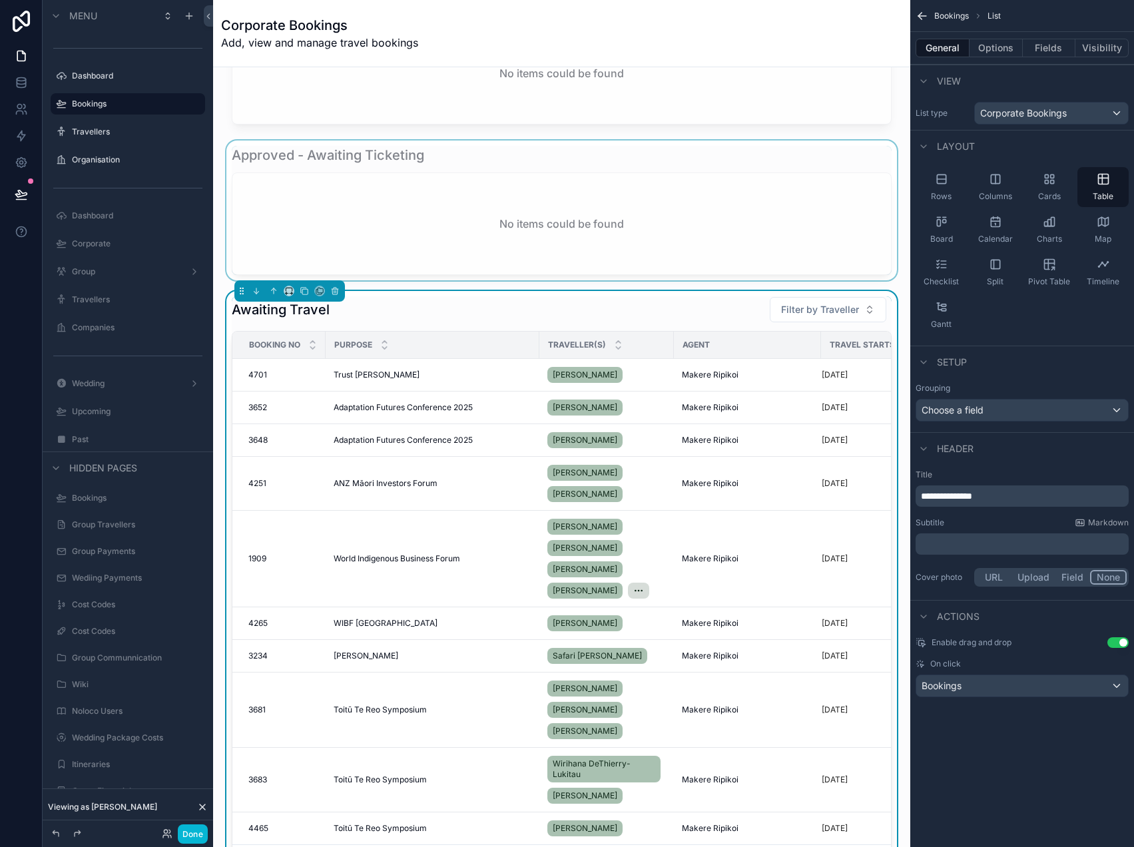
click at [551, 252] on div "scrollable content" at bounding box center [562, 210] width 676 height 140
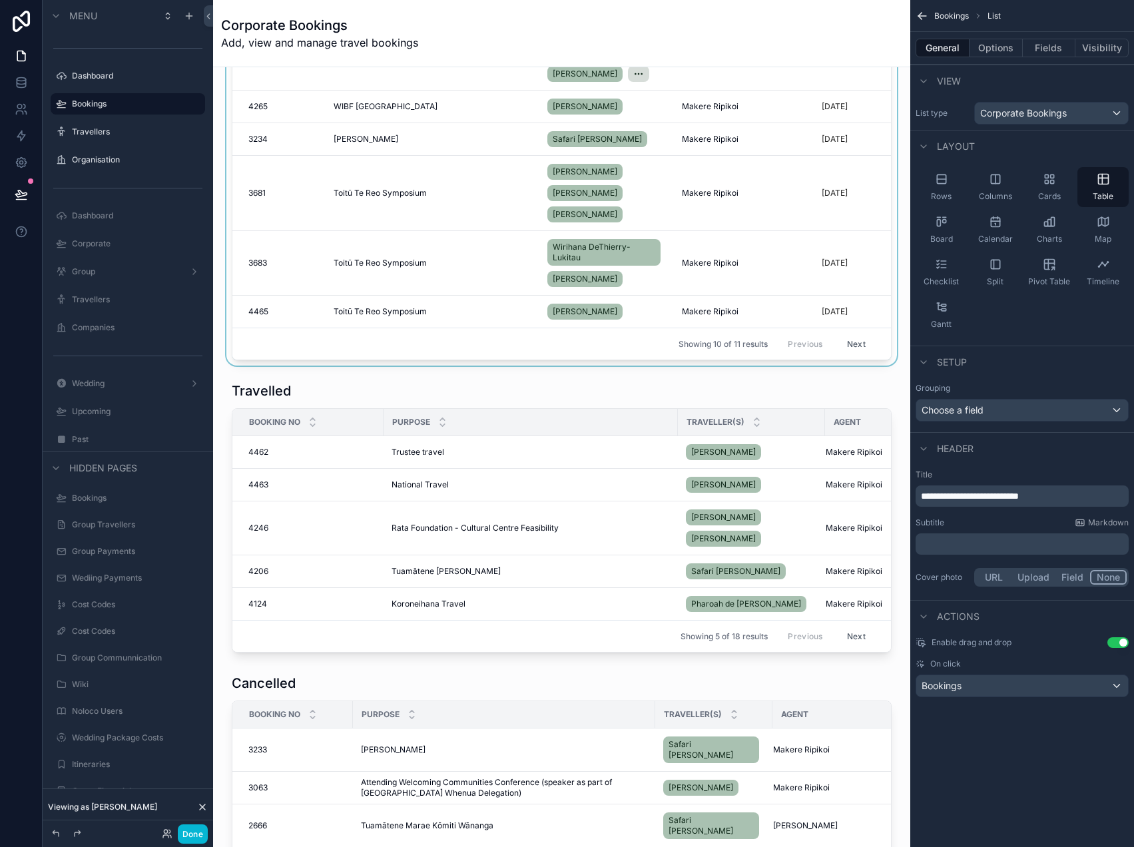
scroll to position [825, 0]
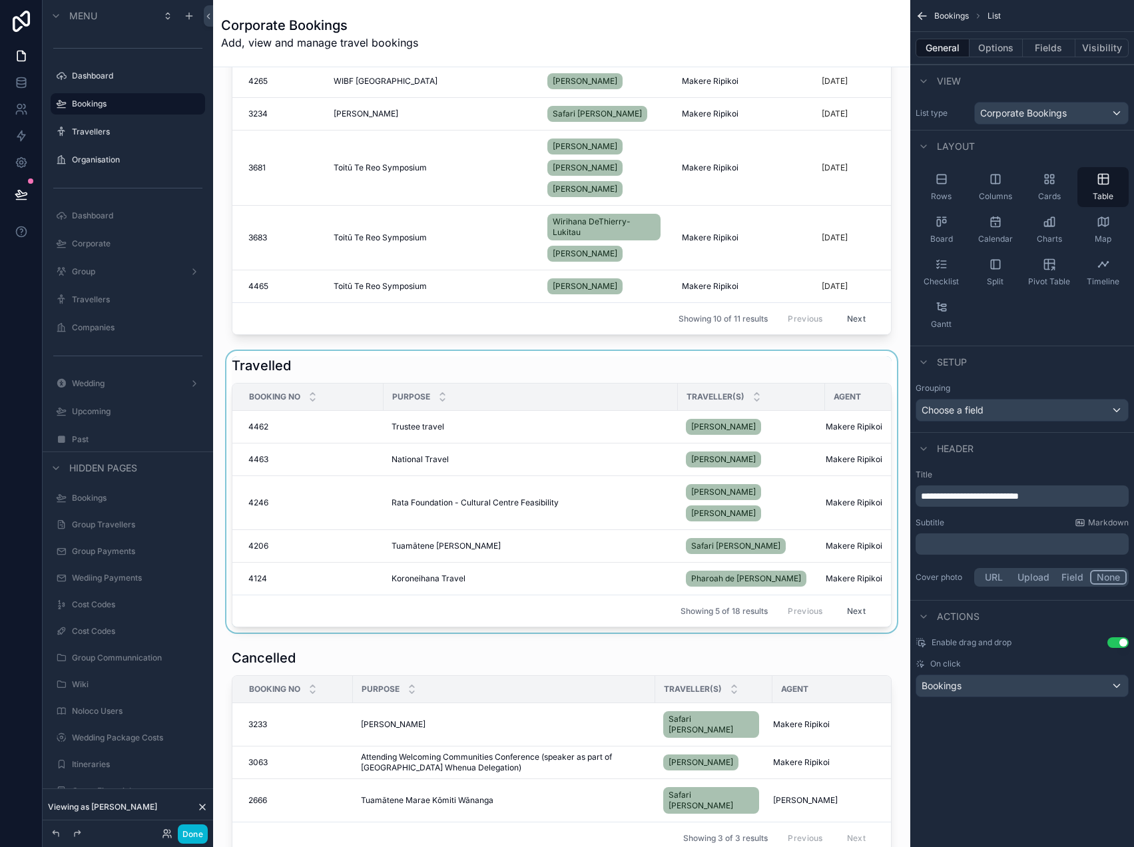
click at [615, 552] on div "scrollable content" at bounding box center [562, 492] width 676 height 282
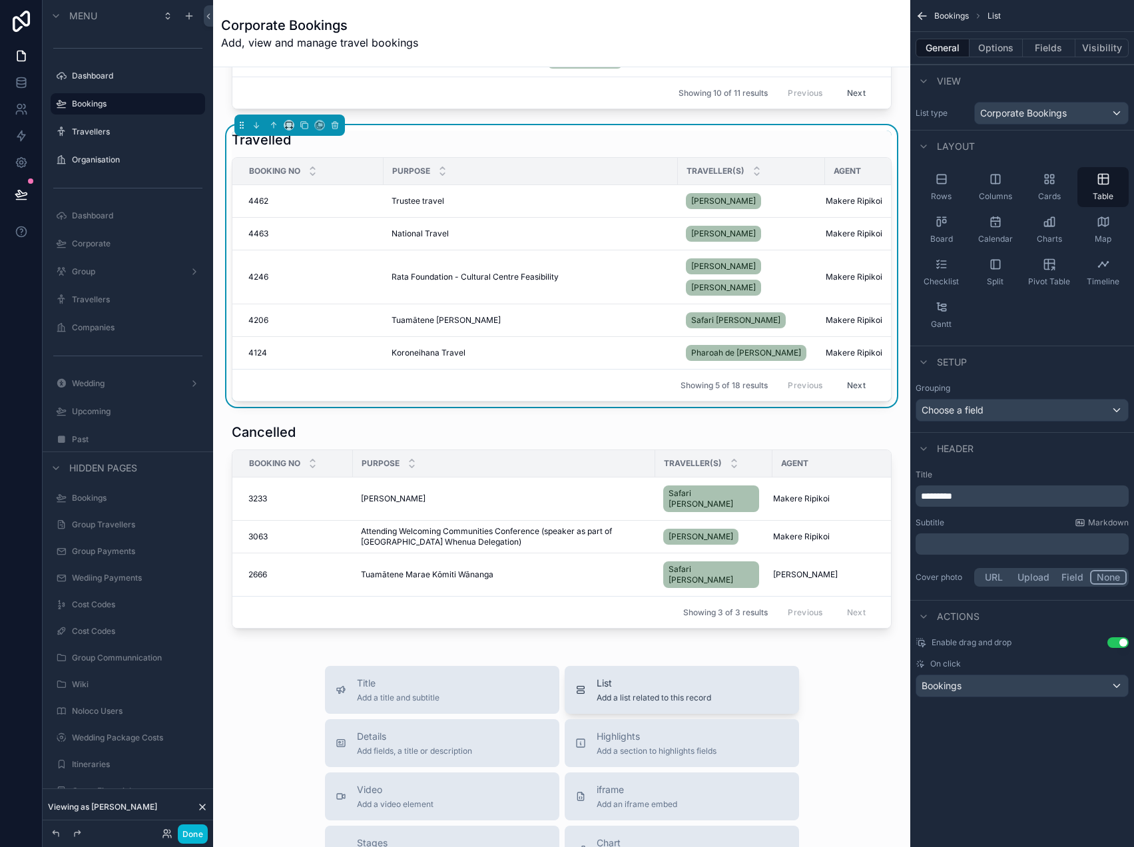
scroll to position [1105, 0]
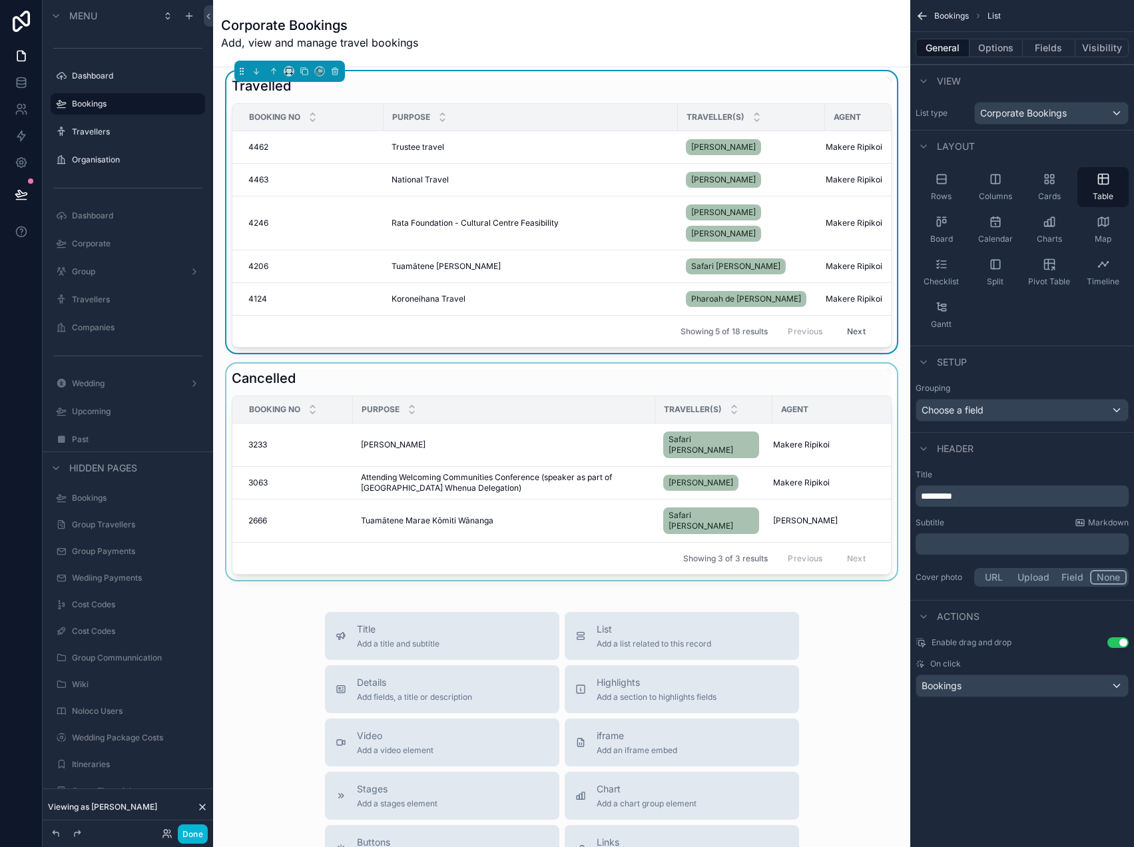
click at [617, 510] on div "scrollable content" at bounding box center [562, 471] width 676 height 216
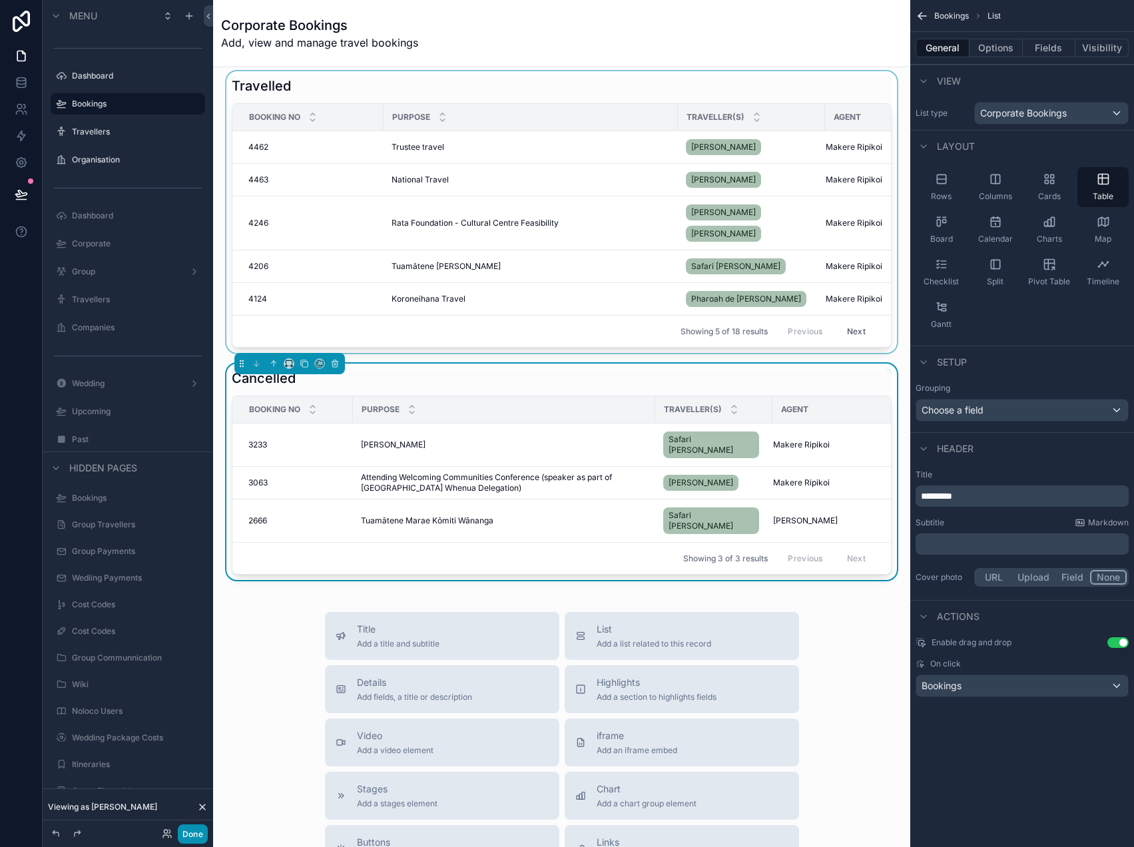
click at [193, 831] on button "Done" at bounding box center [193, 833] width 30 height 19
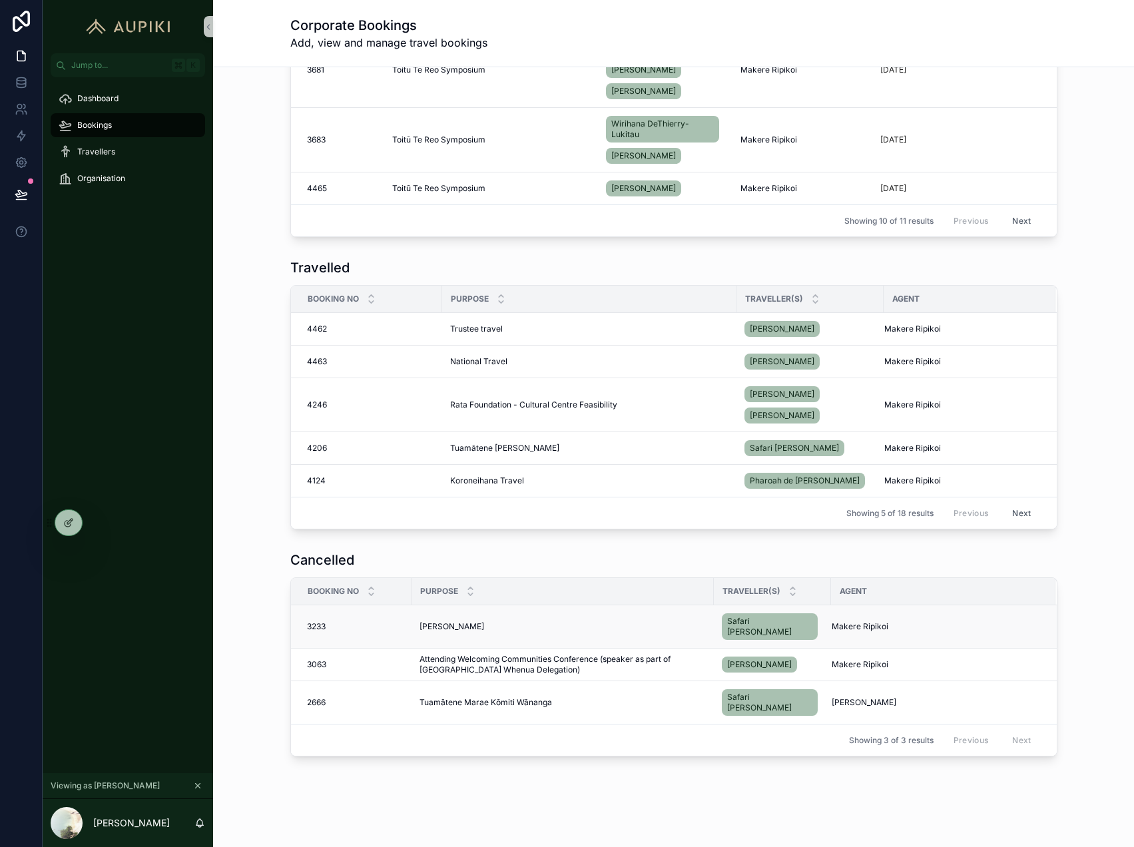
click at [491, 626] on div "Te Kakano Te Kakano" at bounding box center [562, 626] width 286 height 11
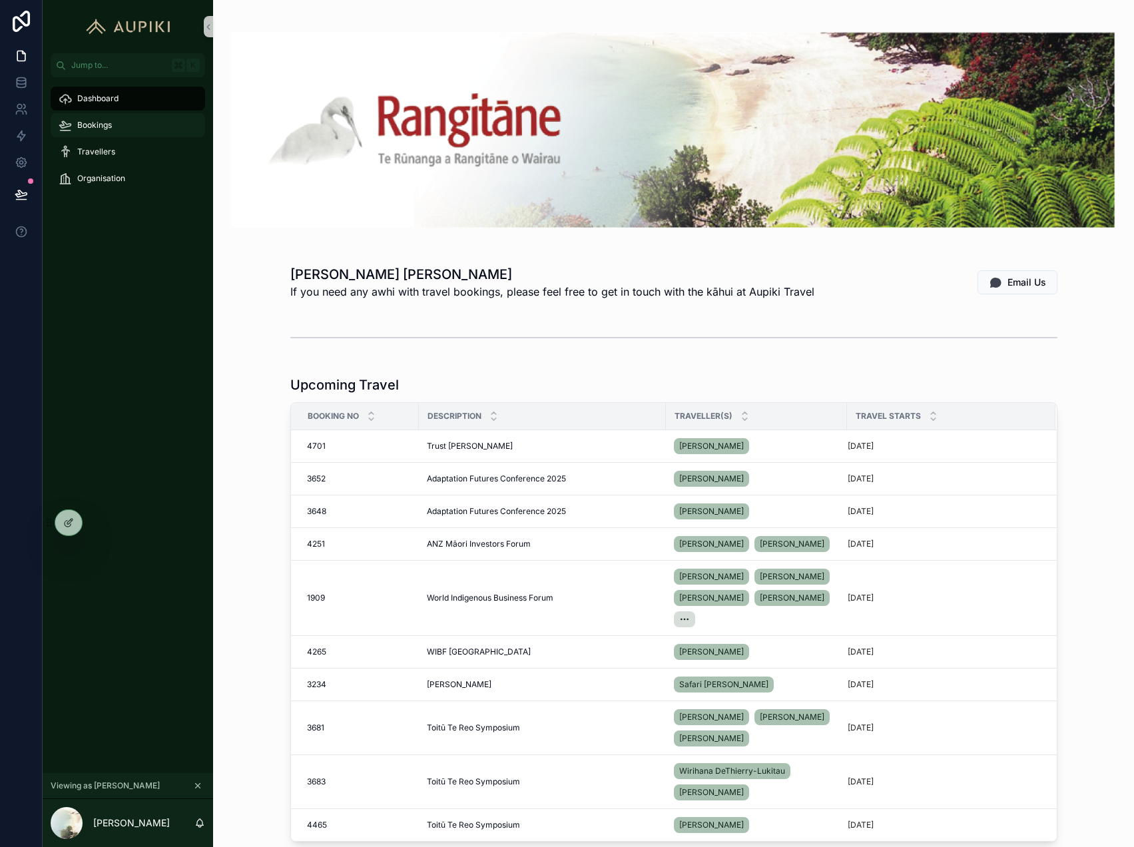
click at [139, 130] on div "Bookings" at bounding box center [128, 124] width 138 height 21
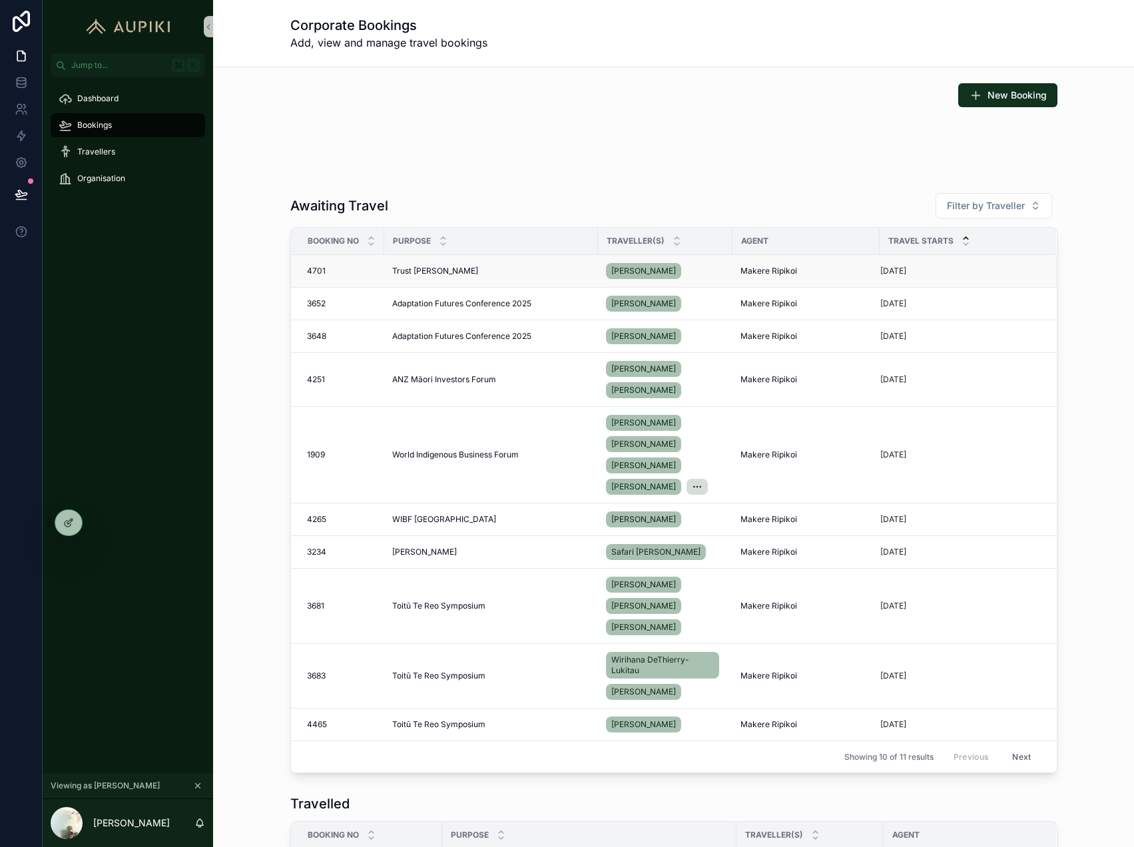
click at [426, 268] on span "Trust [PERSON_NAME]" at bounding box center [435, 271] width 86 height 11
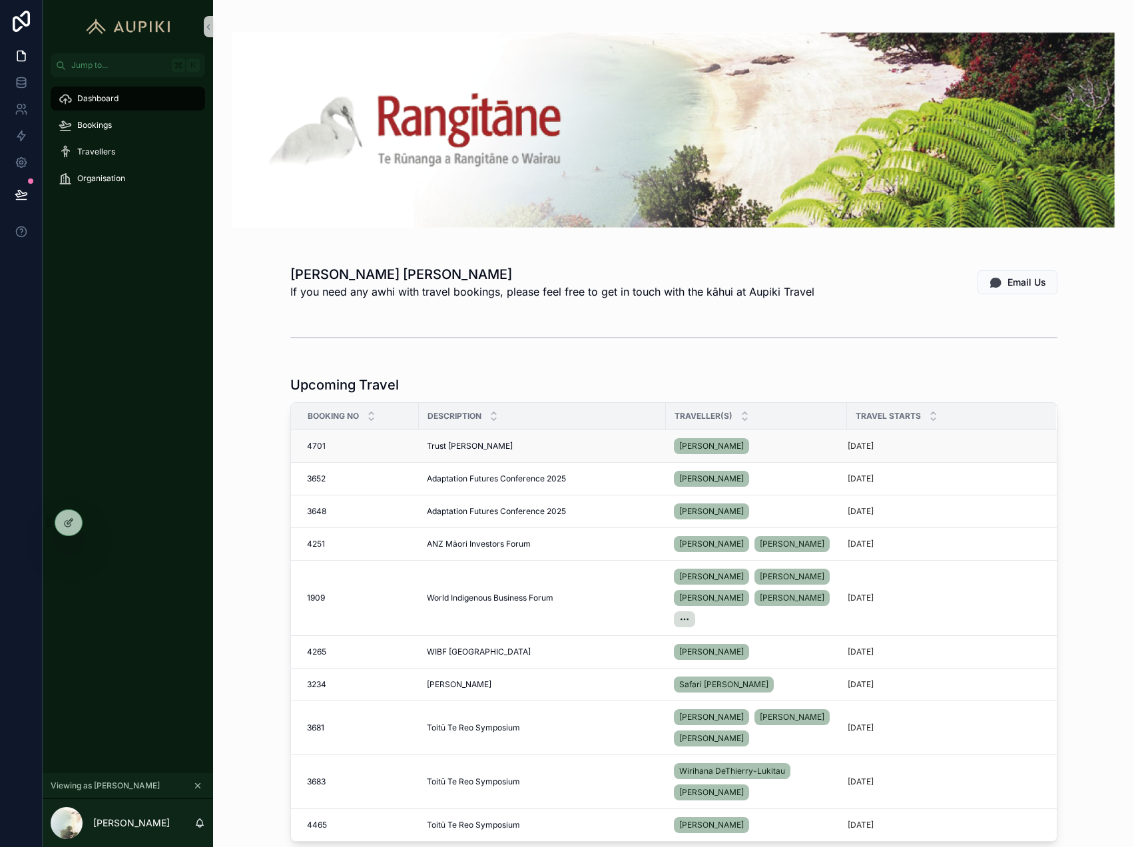
click at [459, 446] on span "Trust [PERSON_NAME]" at bounding box center [470, 446] width 86 height 11
click at [471, 447] on div "Trust [PERSON_NAME]" at bounding box center [542, 446] width 231 height 11
click at [58, 521] on div at bounding box center [68, 522] width 27 height 25
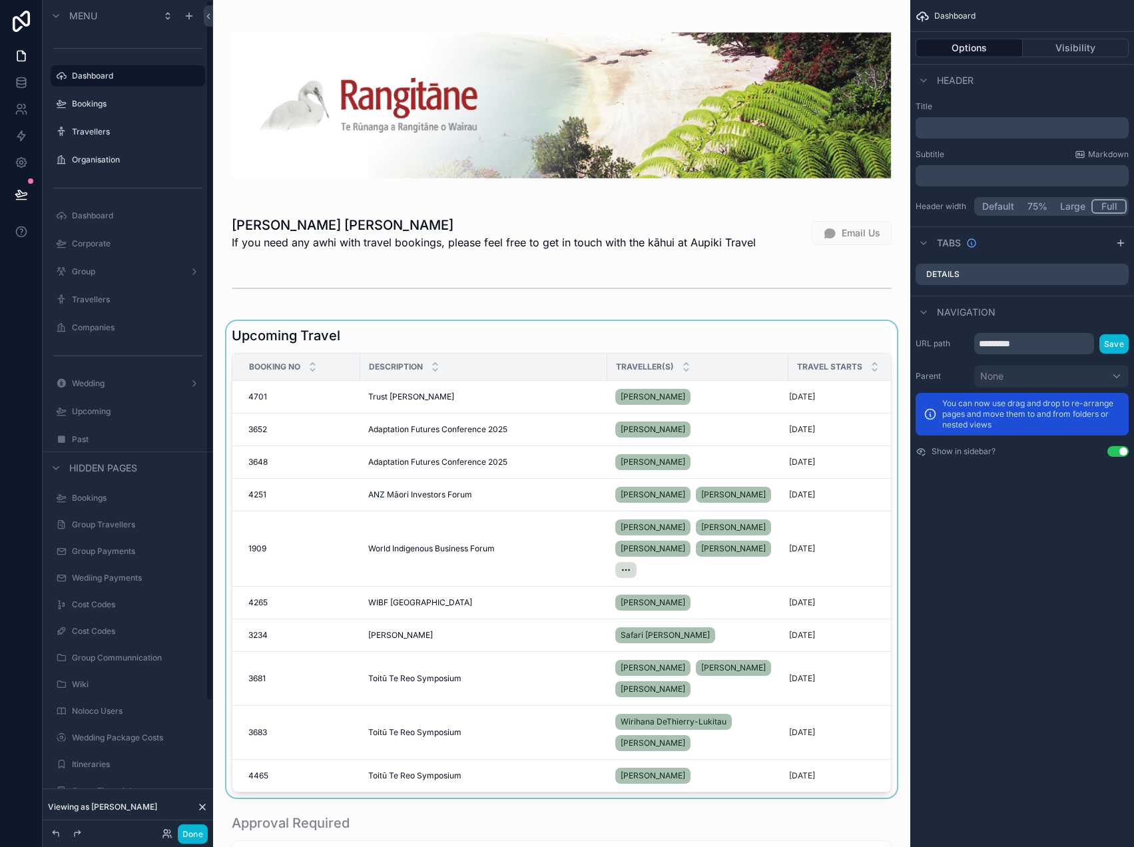
click at [392, 337] on div "scrollable content" at bounding box center [562, 559] width 676 height 477
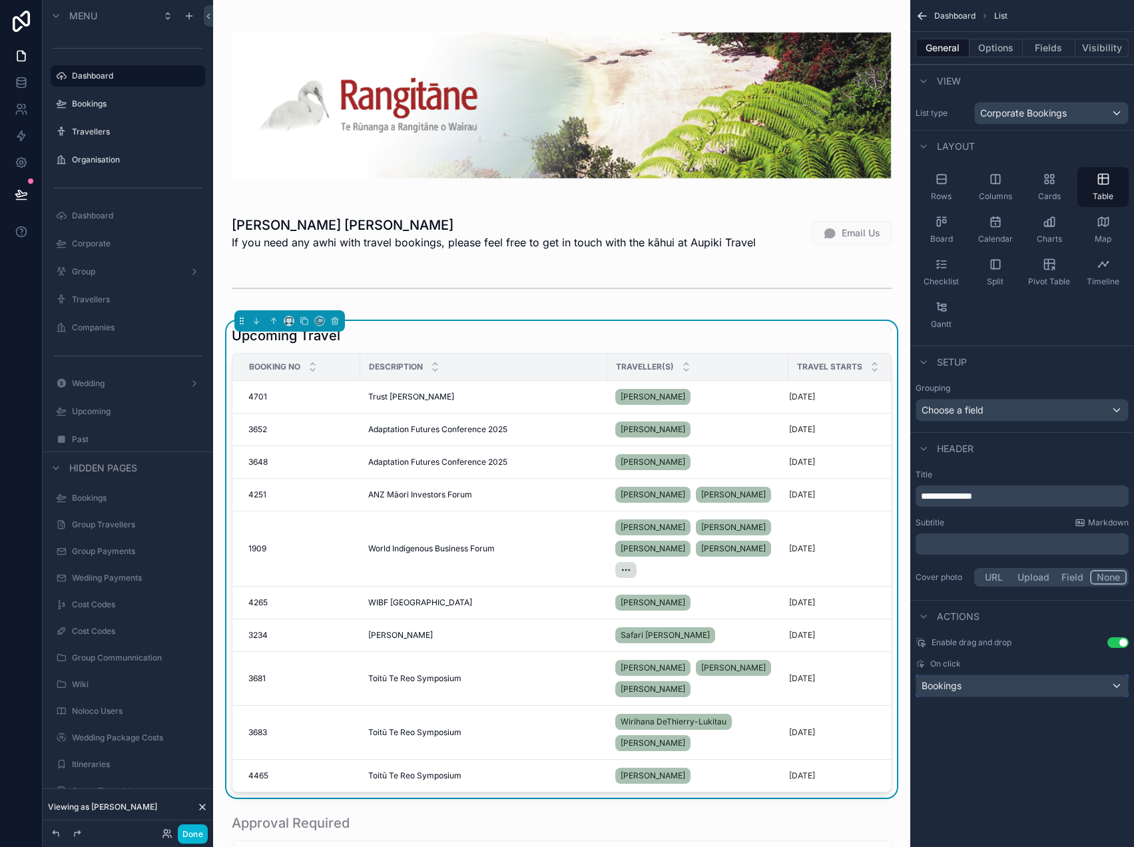
click at [969, 690] on div "Bookings" at bounding box center [1022, 685] width 212 height 21
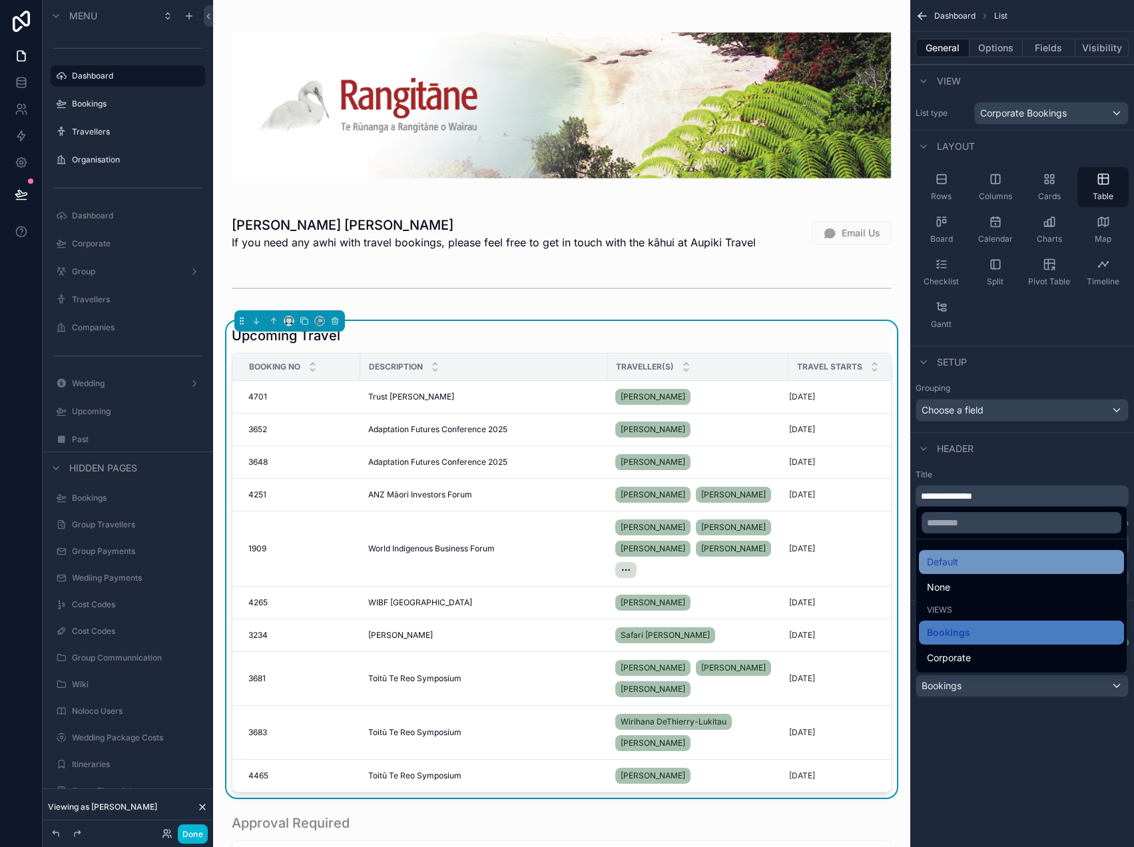
click at [955, 568] on span "Default" at bounding box center [942, 562] width 31 height 16
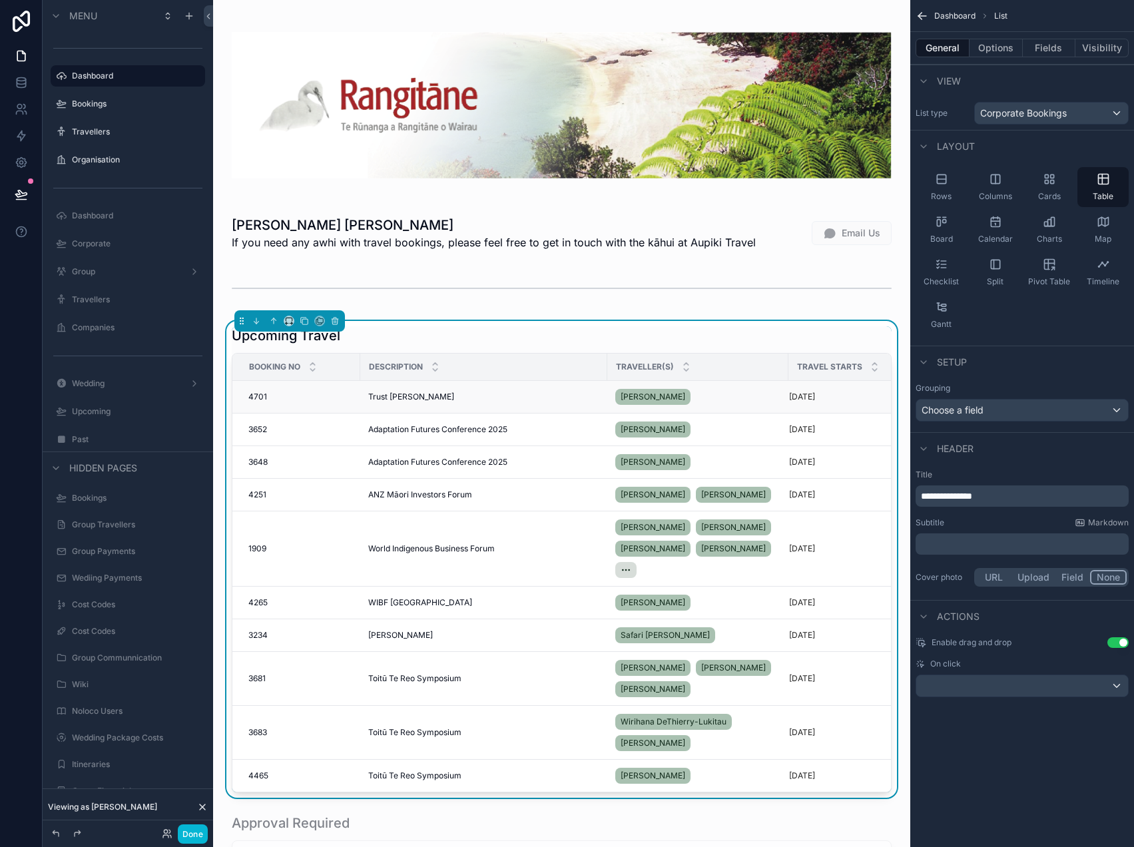
click at [417, 397] on div "Trust [PERSON_NAME]" at bounding box center [483, 396] width 231 height 11
click at [319, 391] on div "4701 4701" at bounding box center [300, 396] width 104 height 11
click at [959, 692] on div "scrollable content" at bounding box center [1022, 685] width 212 height 21
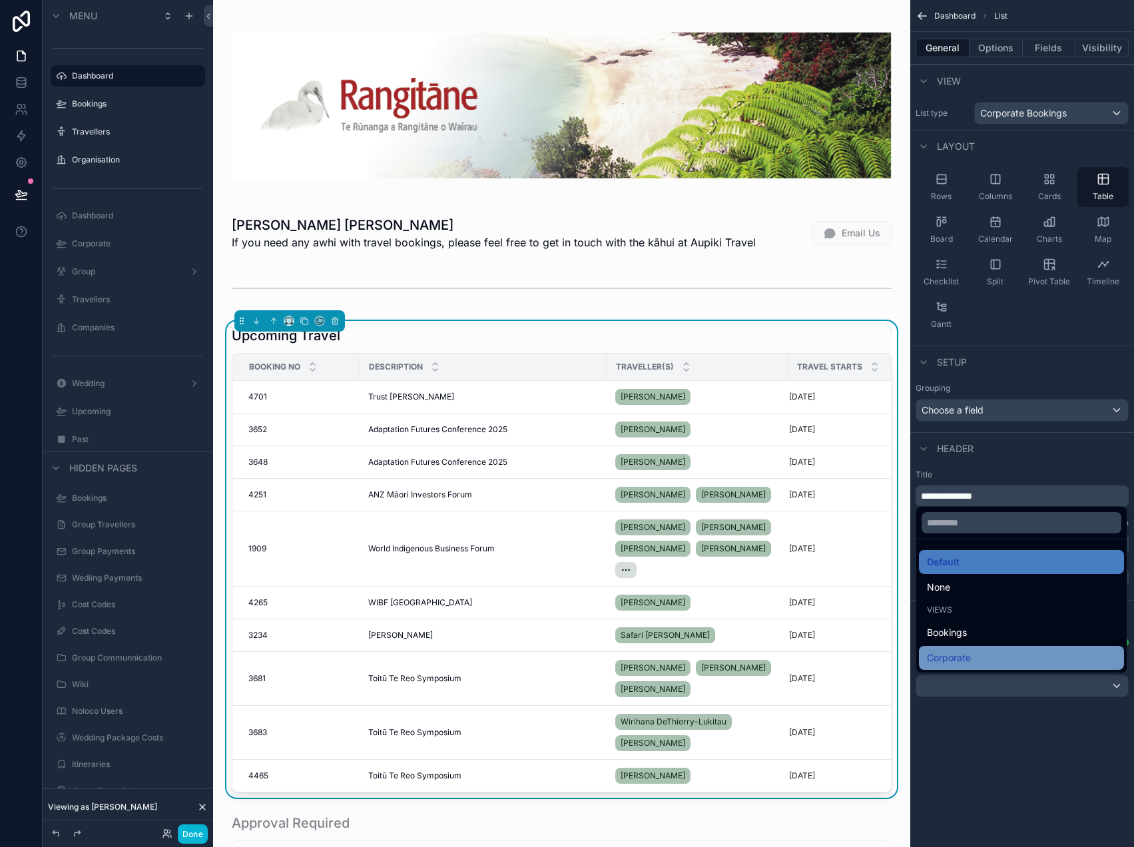
click at [957, 659] on span "Corporate" at bounding box center [949, 658] width 44 height 16
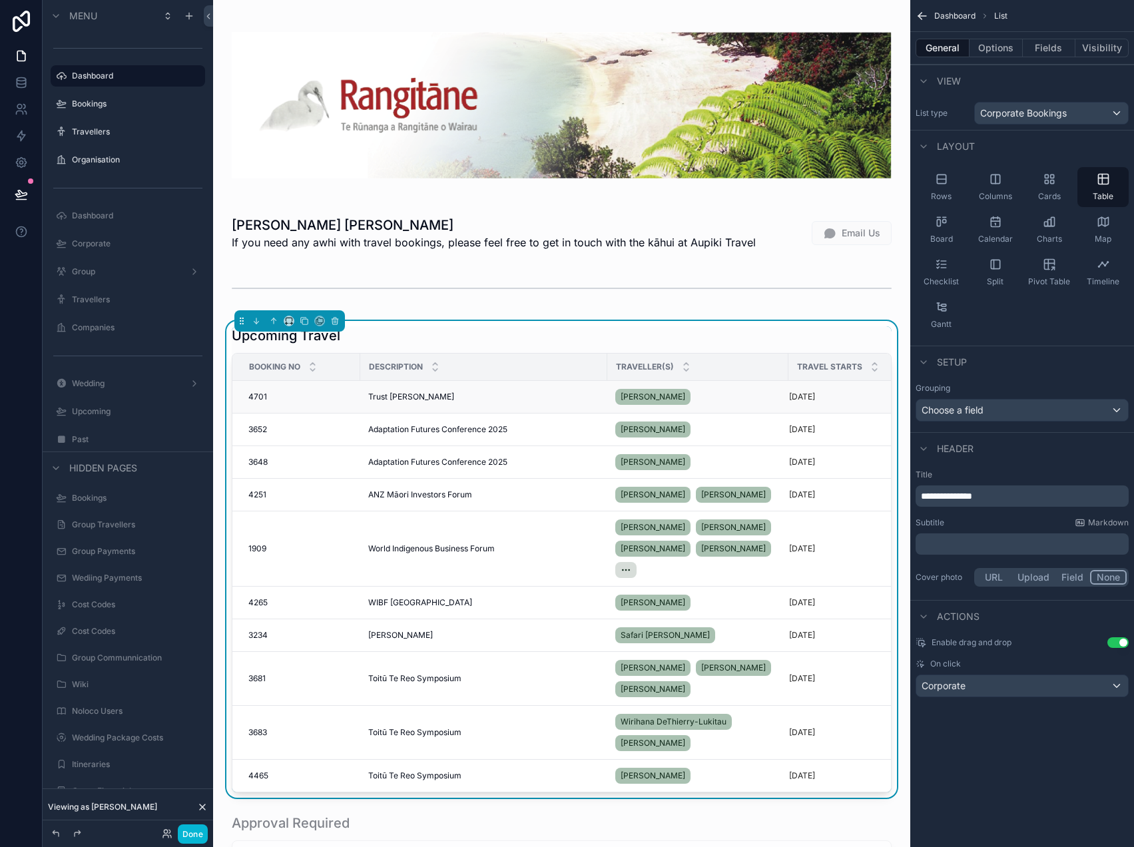
click at [332, 397] on div "4701 4701" at bounding box center [300, 396] width 104 height 11
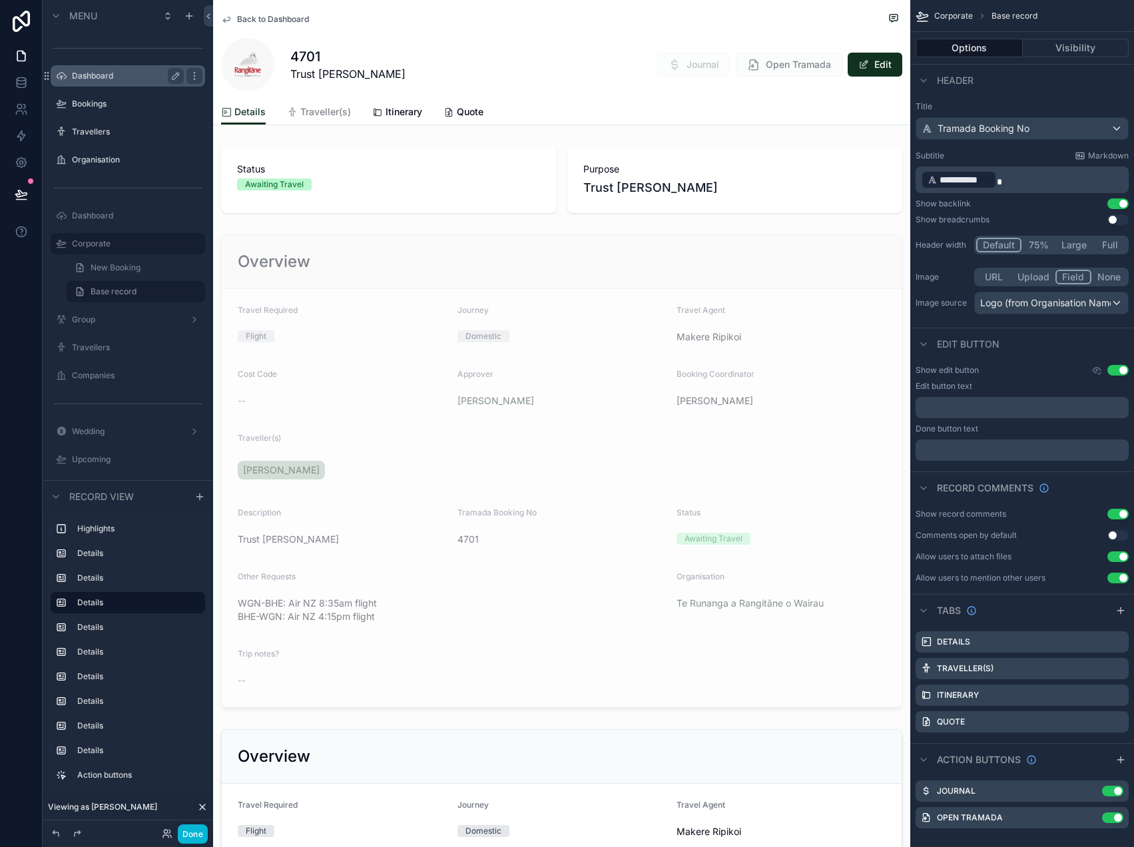
click at [120, 73] on label "Dashboard" at bounding box center [125, 76] width 107 height 11
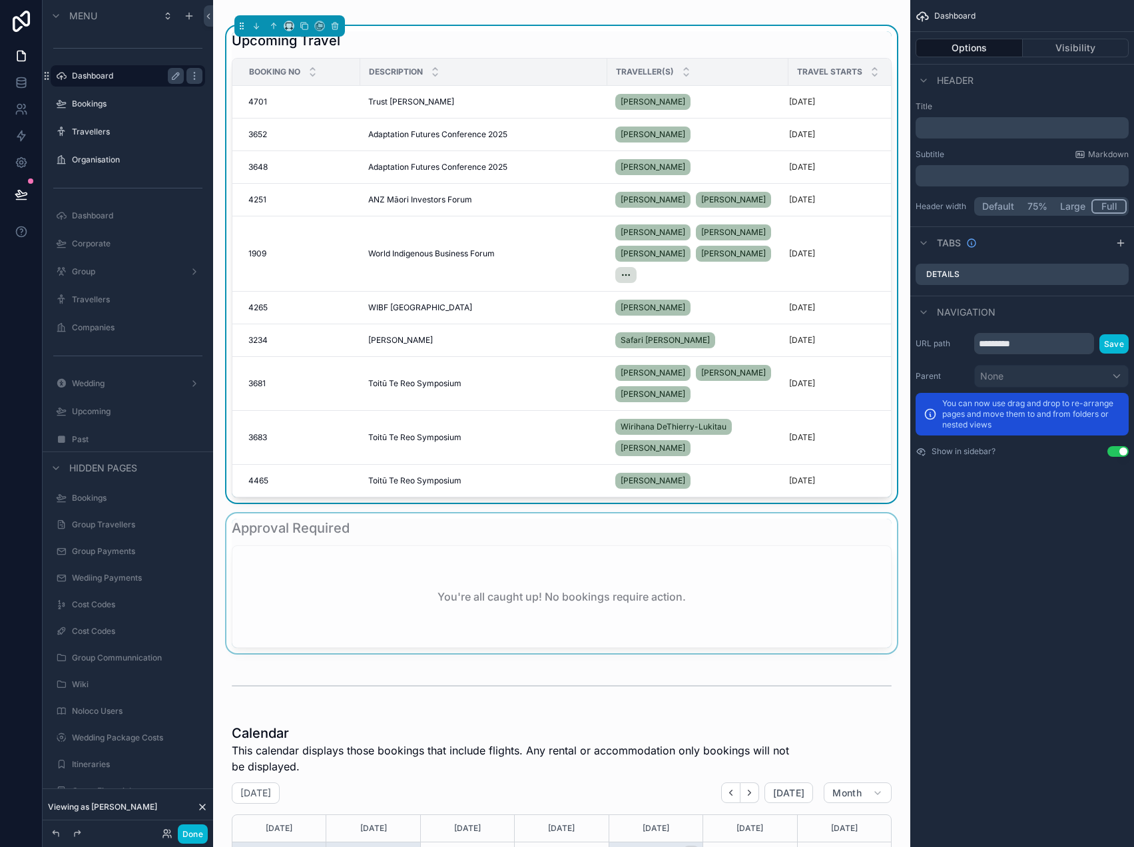
scroll to position [296, 0]
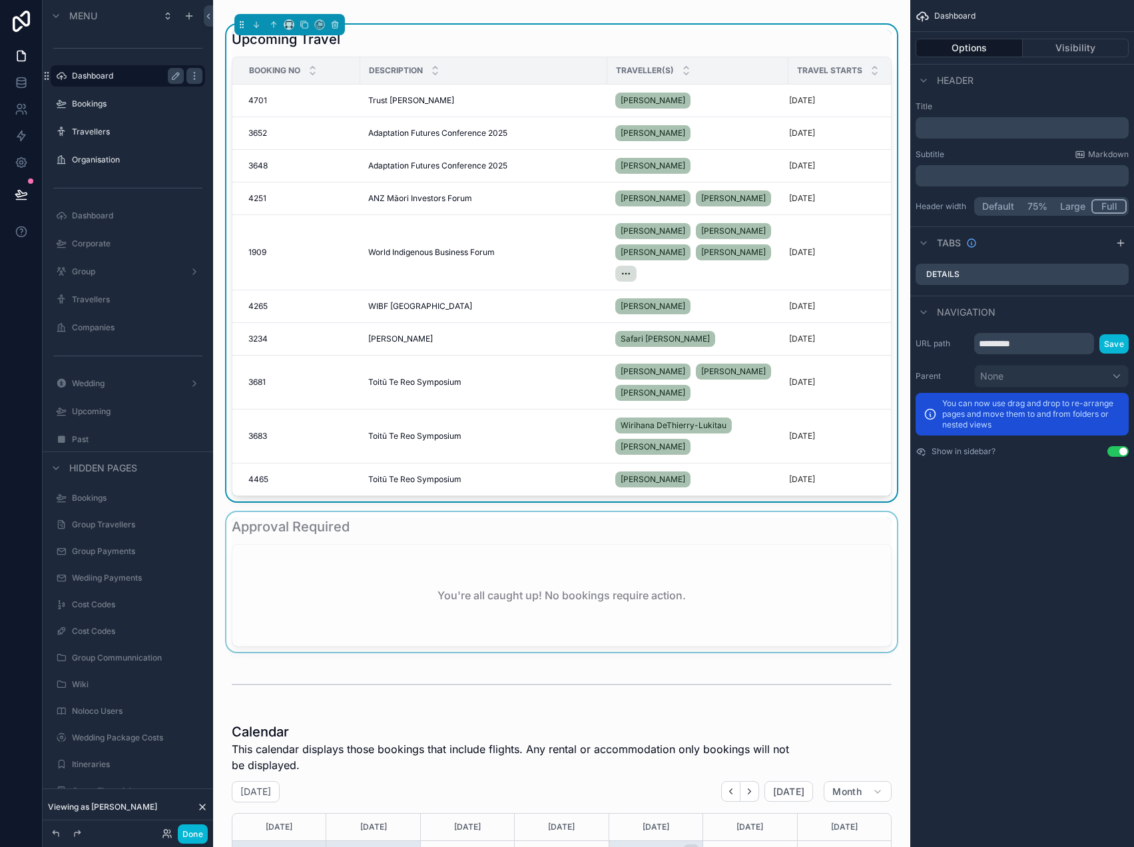
click at [447, 588] on div "scrollable content" at bounding box center [562, 582] width 676 height 140
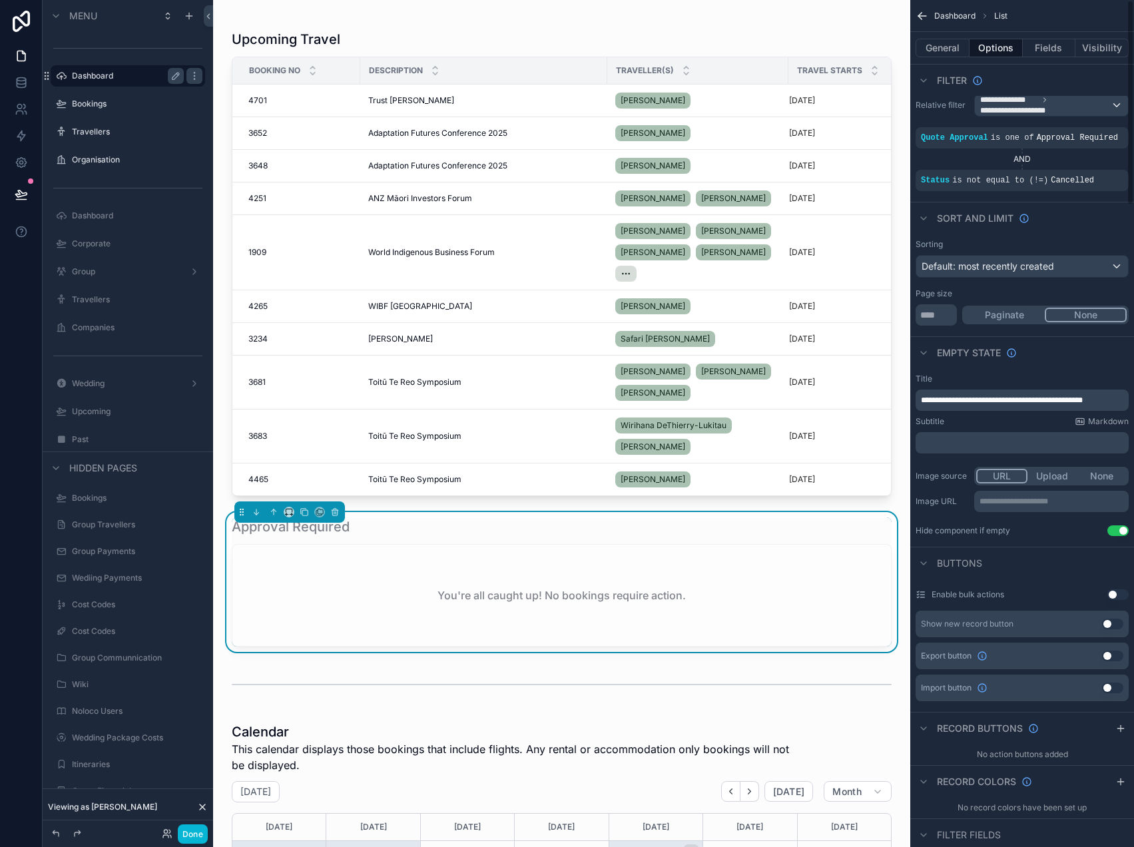
scroll to position [0, 0]
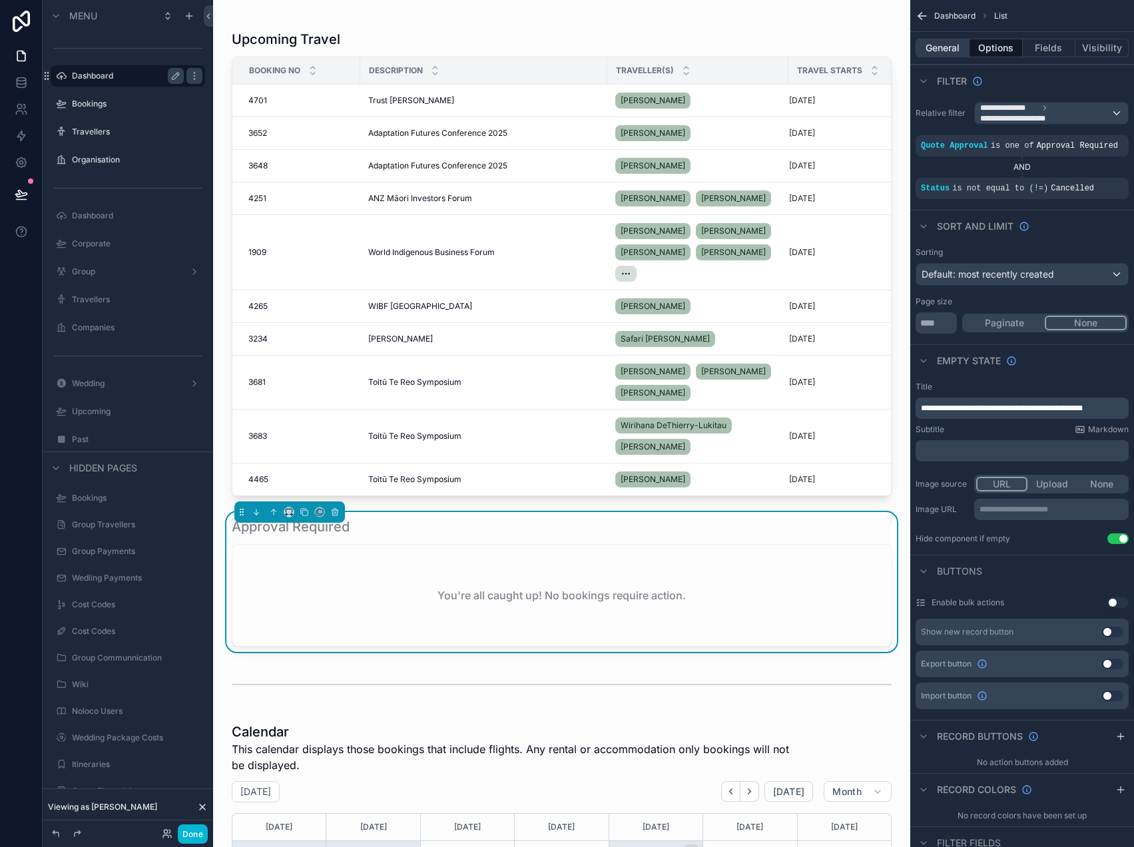
click at [961, 48] on button "General" at bounding box center [942, 48] width 54 height 19
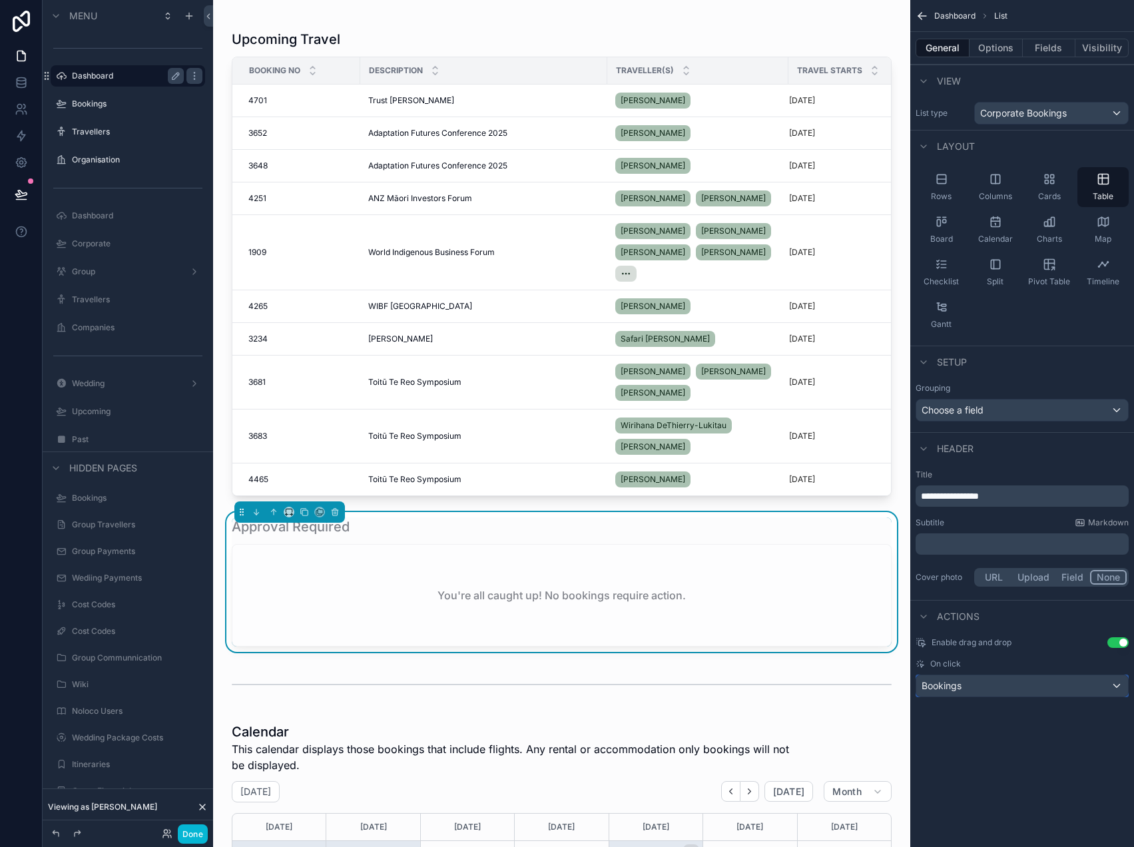
click at [965, 686] on div "Bookings" at bounding box center [1022, 685] width 212 height 21
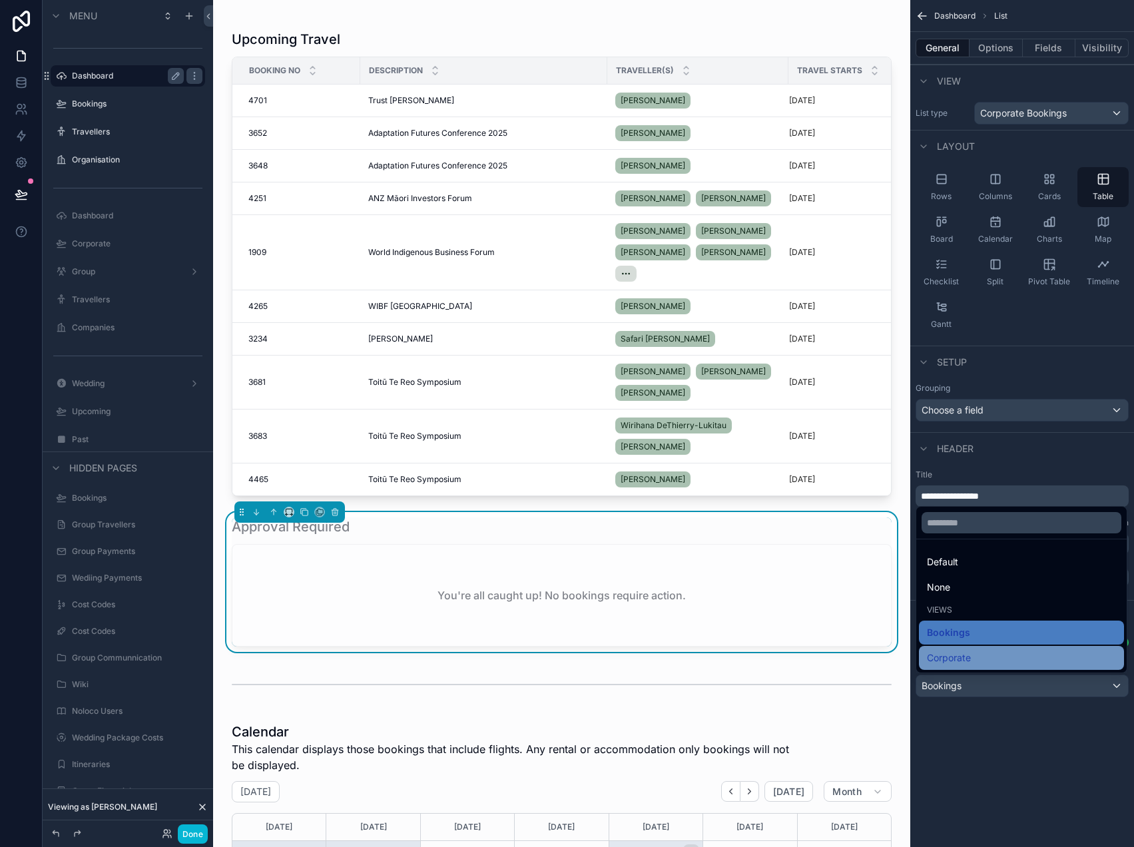
click at [963, 646] on div "Corporate" at bounding box center [1021, 658] width 205 height 24
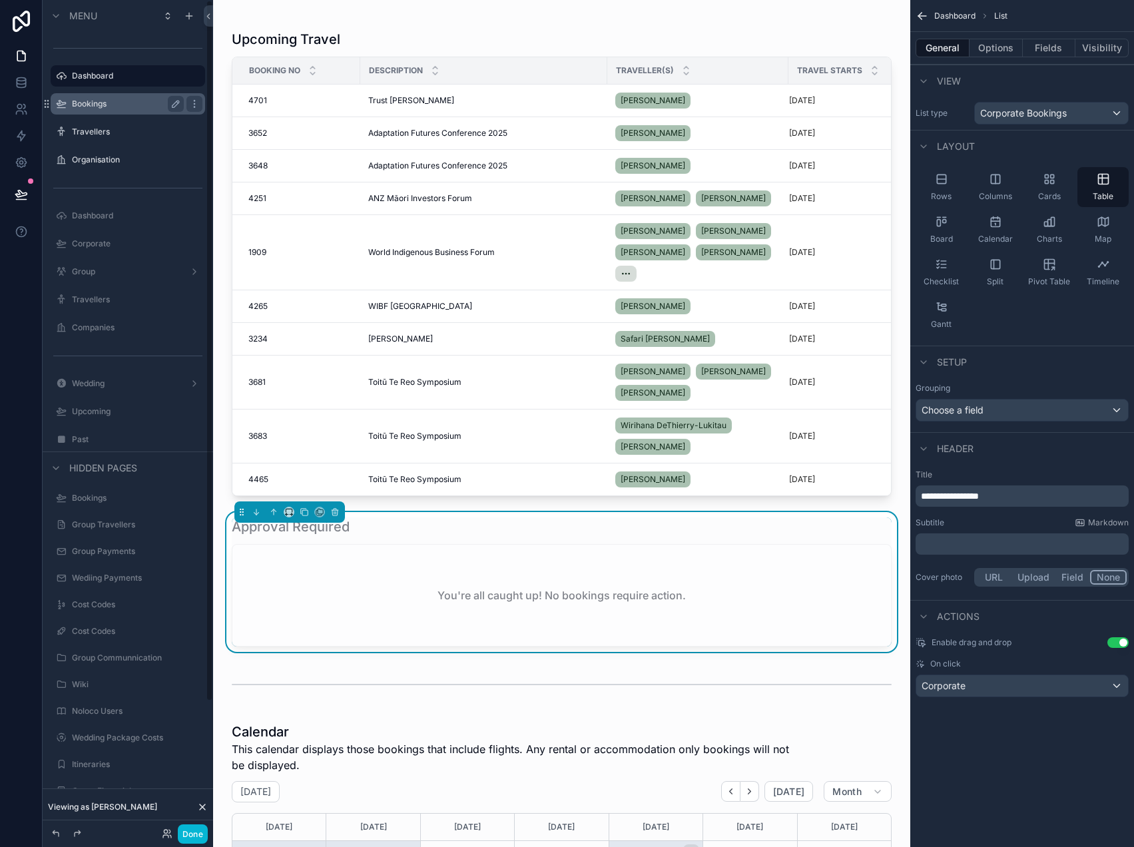
click at [116, 105] on label "Bookings" at bounding box center [125, 104] width 107 height 11
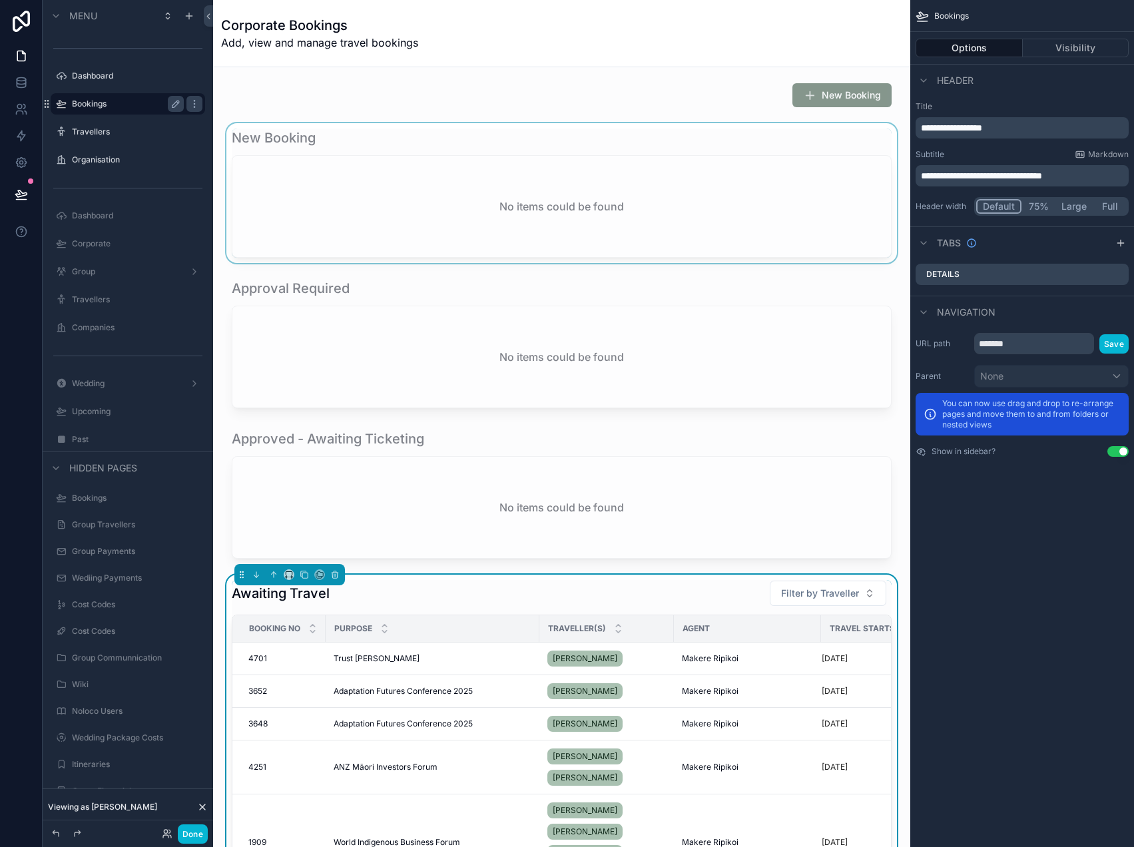
click at [557, 205] on div "scrollable content" at bounding box center [562, 193] width 676 height 140
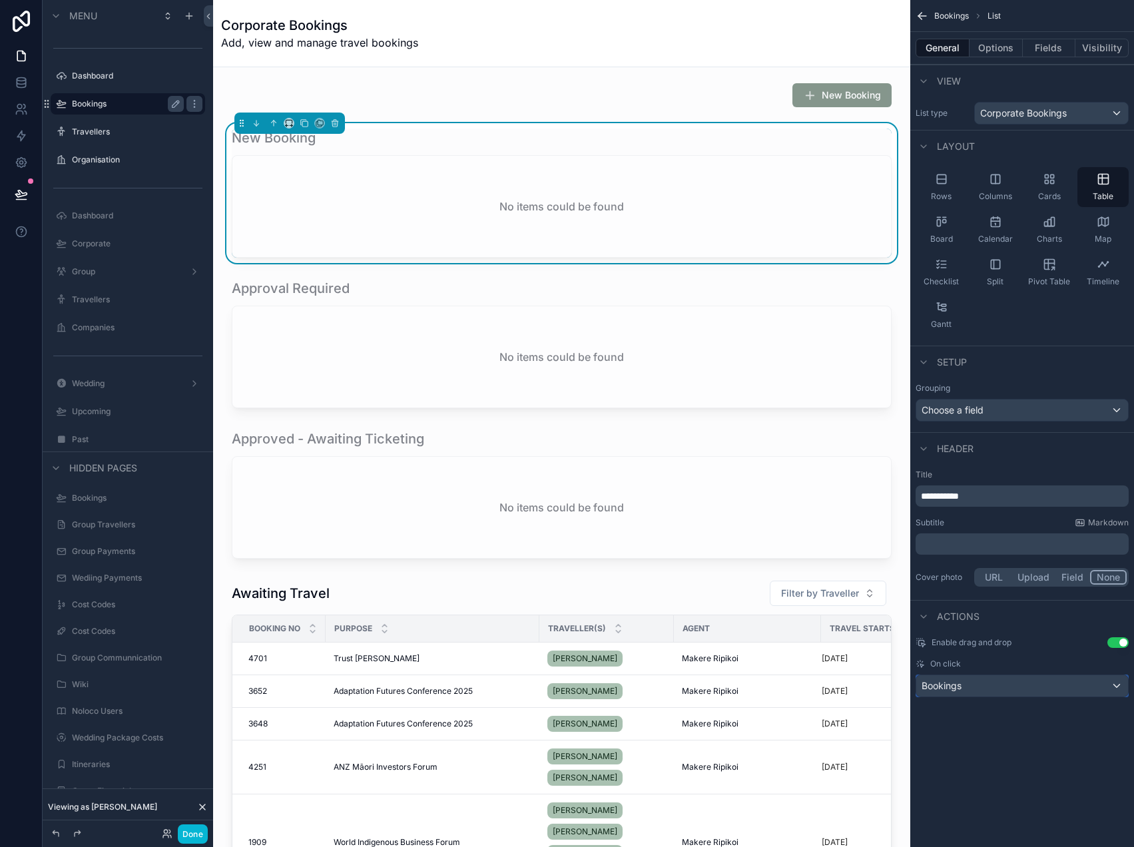
click at [985, 686] on div "Bookings" at bounding box center [1022, 685] width 212 height 21
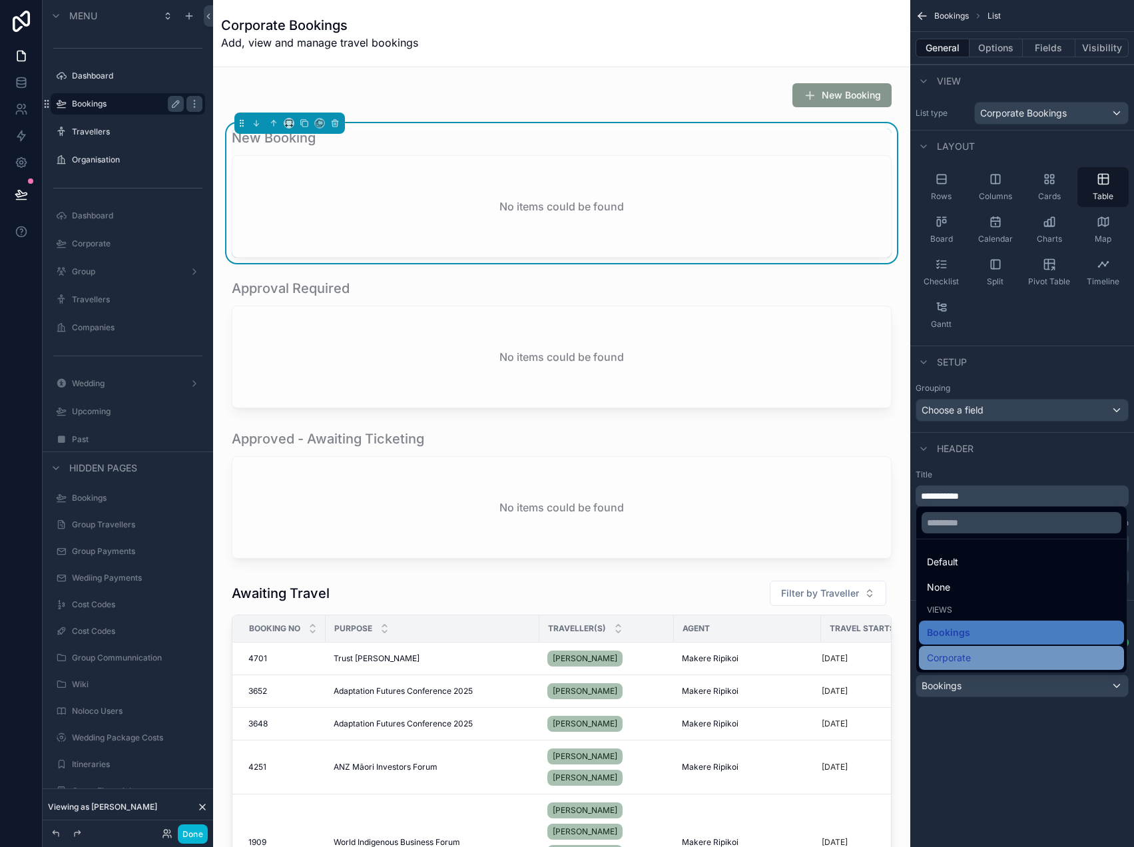
click at [978, 661] on div "Corporate" at bounding box center [1021, 658] width 189 height 16
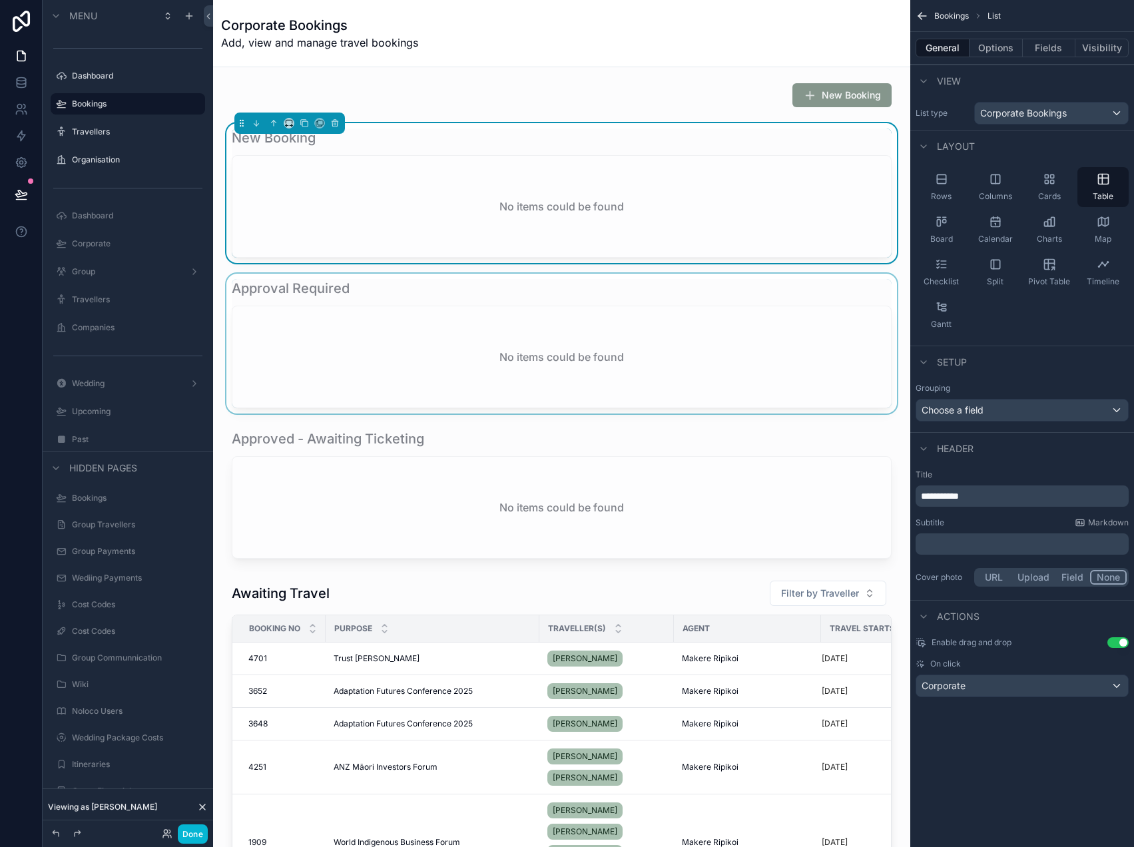
click at [505, 316] on div "scrollable content" at bounding box center [562, 344] width 676 height 140
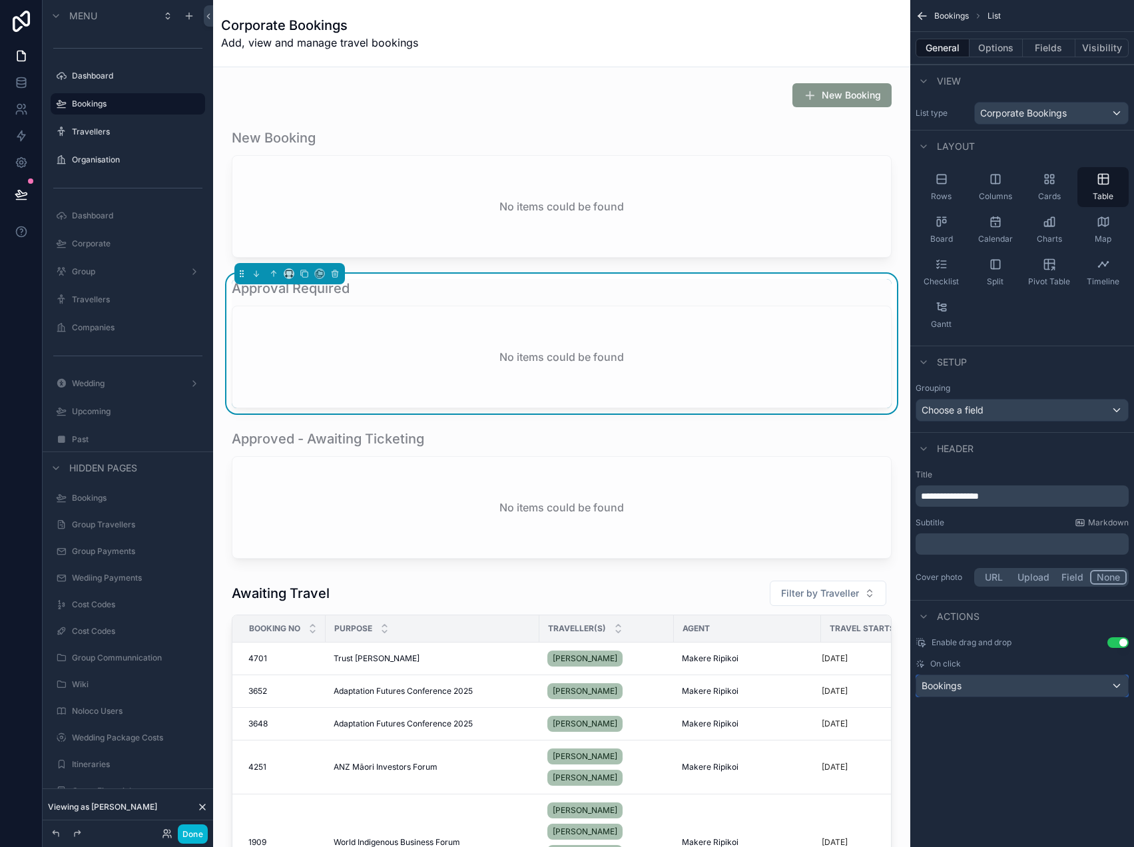
click at [952, 679] on span "Bookings" at bounding box center [941, 685] width 40 height 13
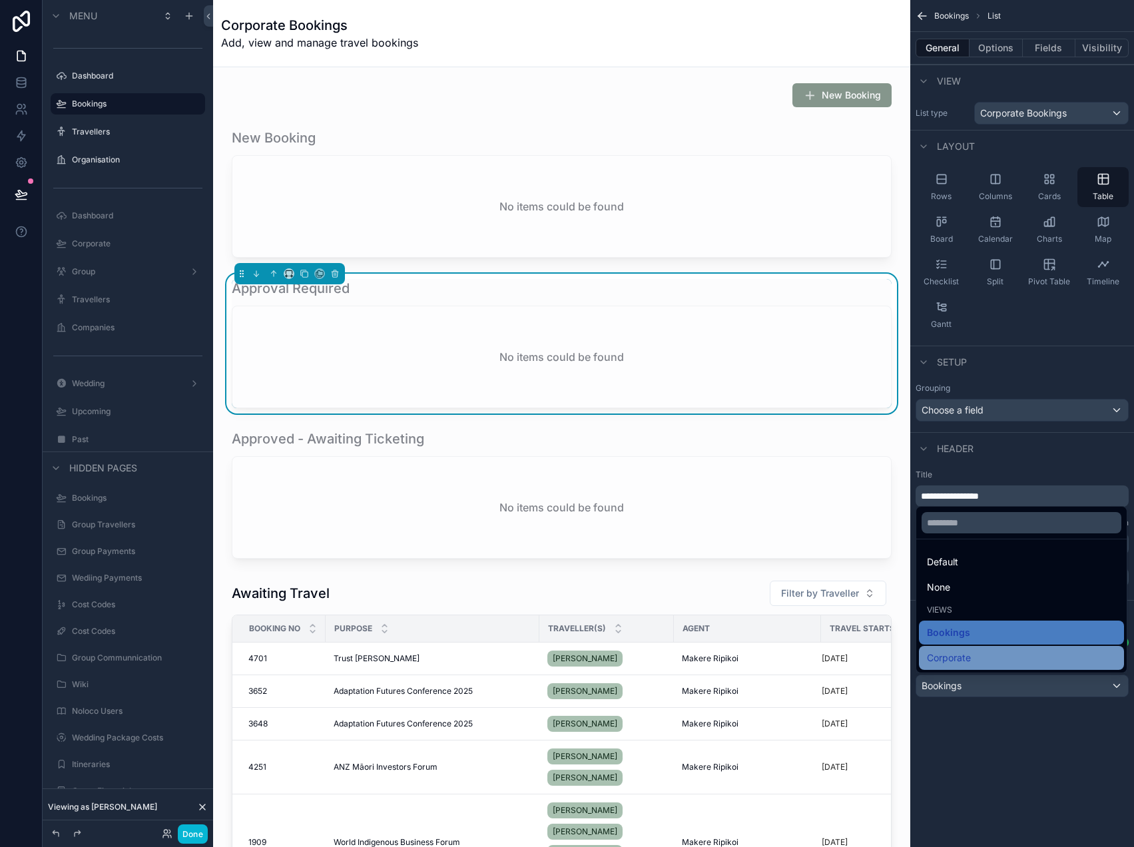
click at [955, 660] on span "Corporate" at bounding box center [949, 658] width 44 height 16
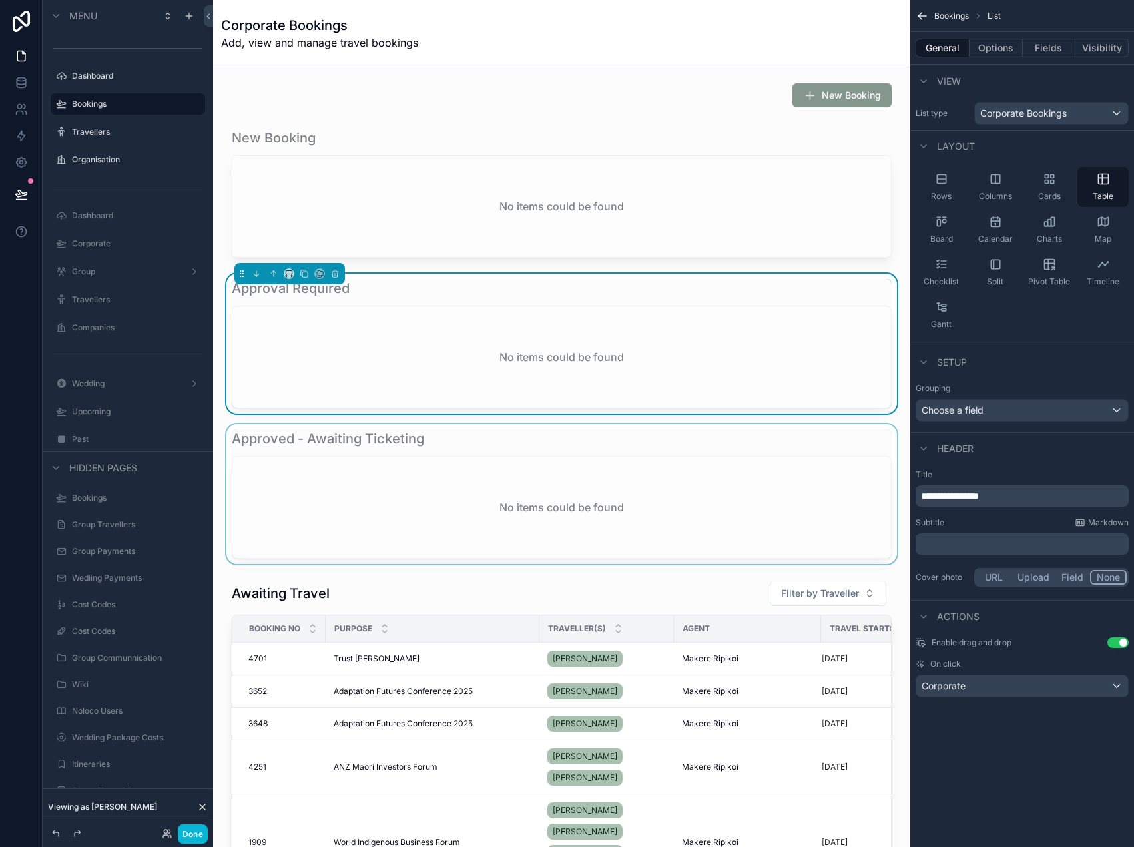
click at [687, 515] on div "scrollable content" at bounding box center [562, 494] width 676 height 140
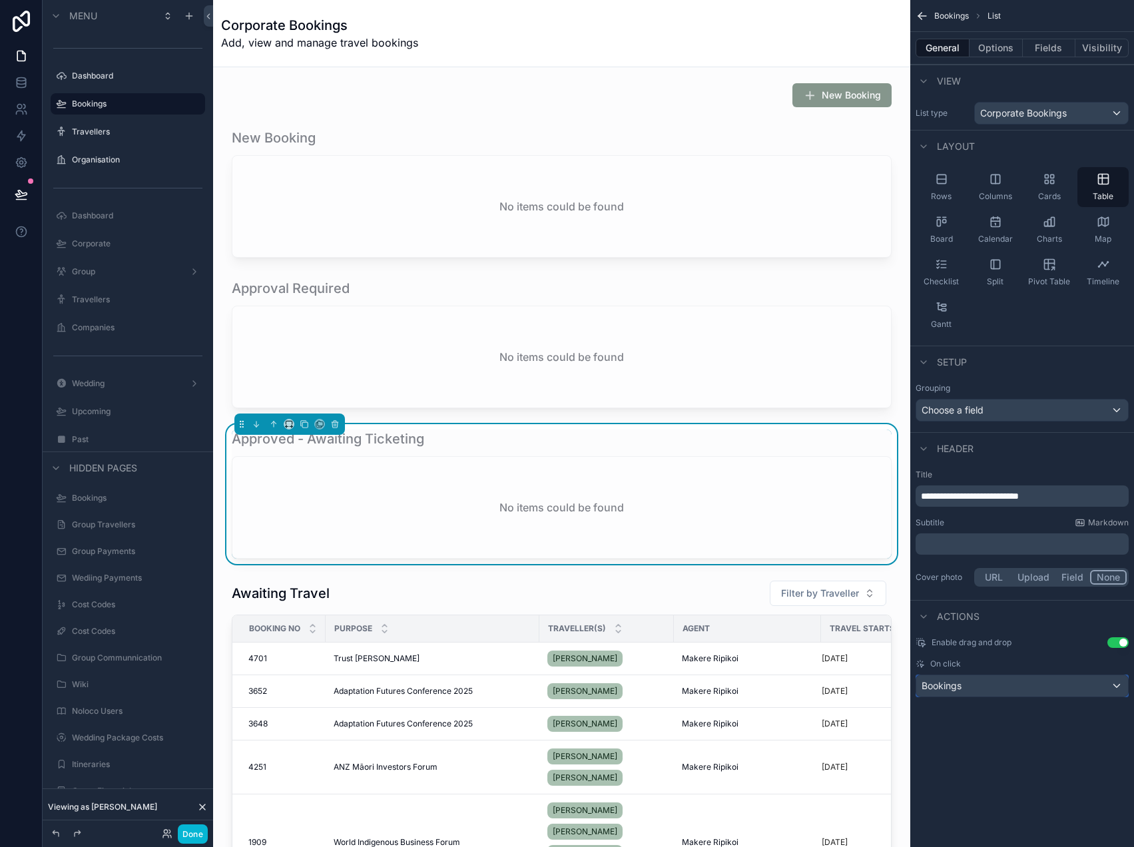
click at [937, 685] on span "Bookings" at bounding box center [941, 685] width 40 height 13
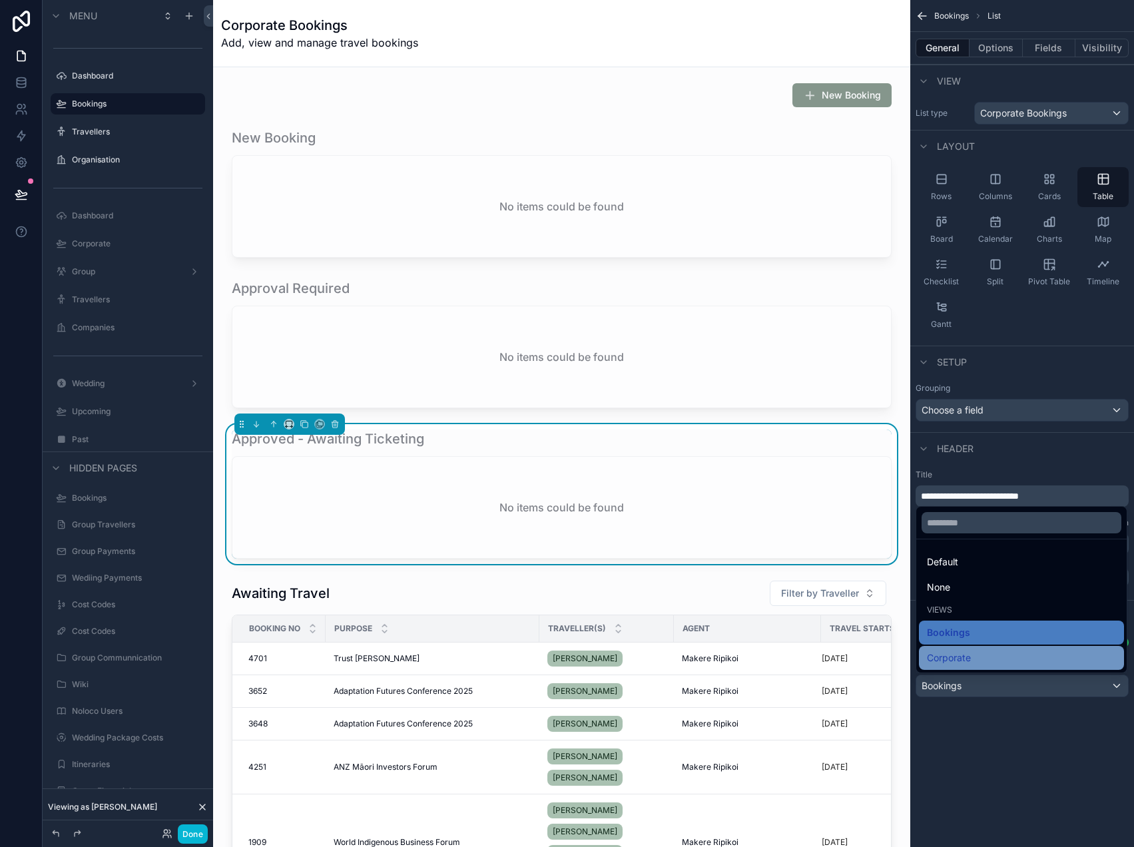
click at [943, 654] on span "Corporate" at bounding box center [949, 658] width 44 height 16
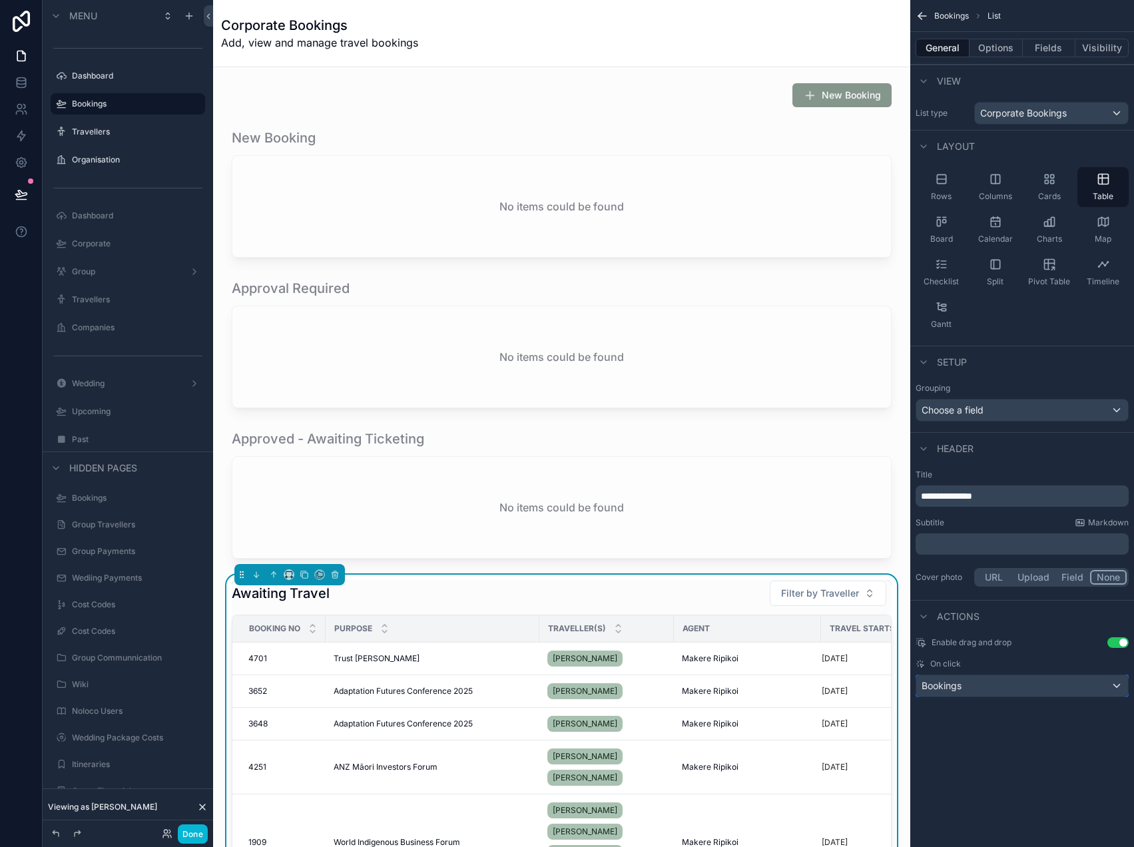
click at [943, 690] on span "Bookings" at bounding box center [941, 685] width 40 height 13
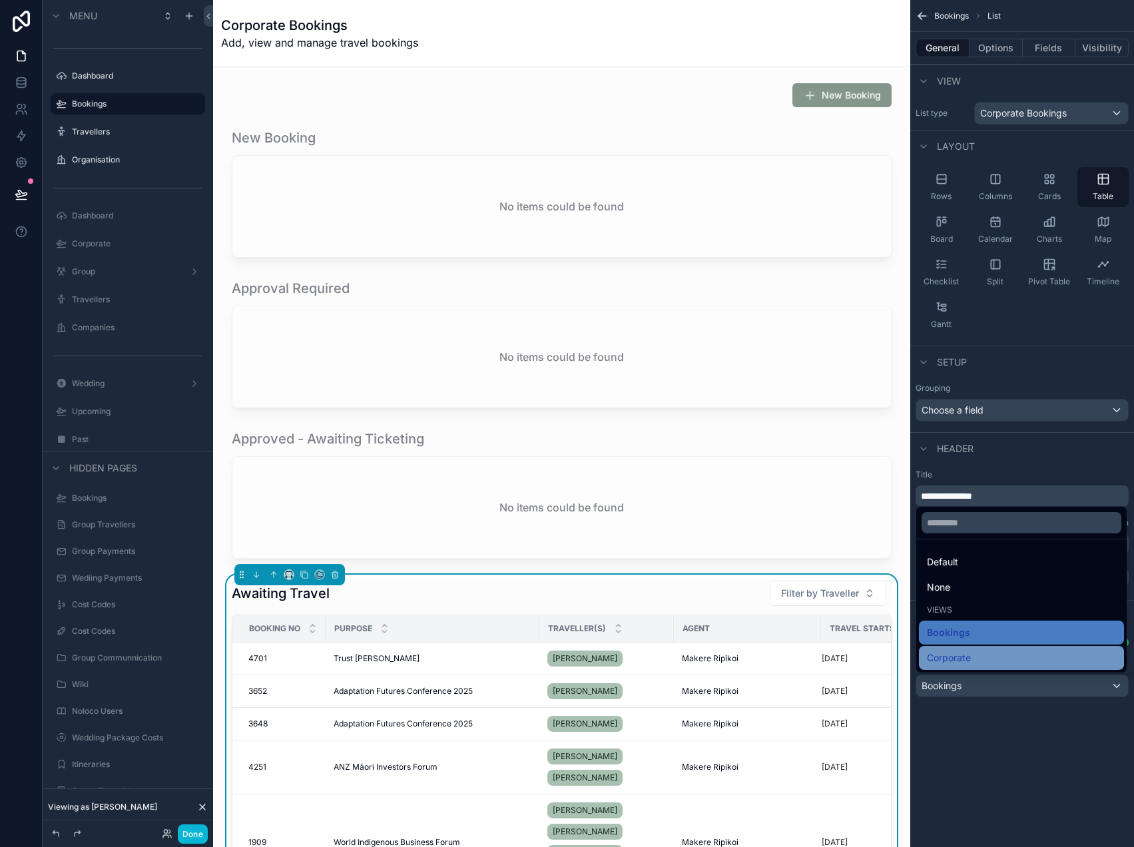
click at [948, 656] on span "Corporate" at bounding box center [949, 658] width 44 height 16
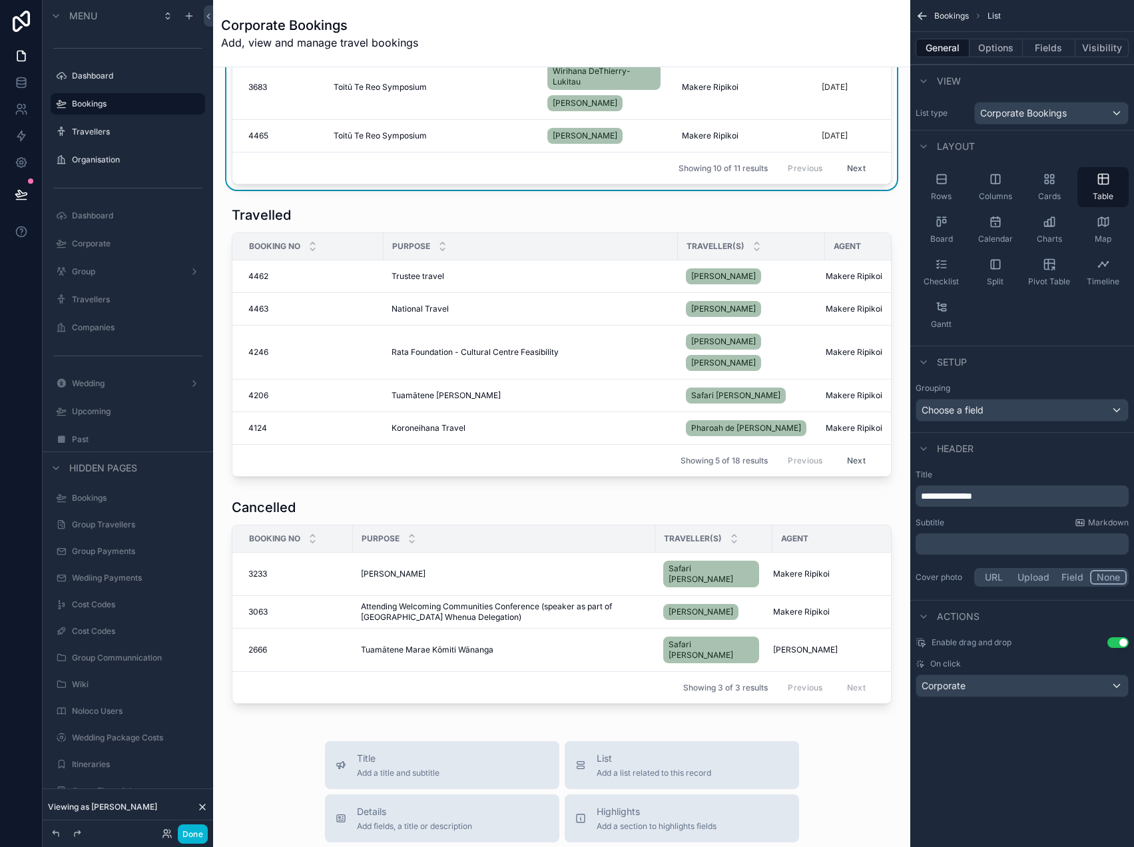
scroll to position [948, 0]
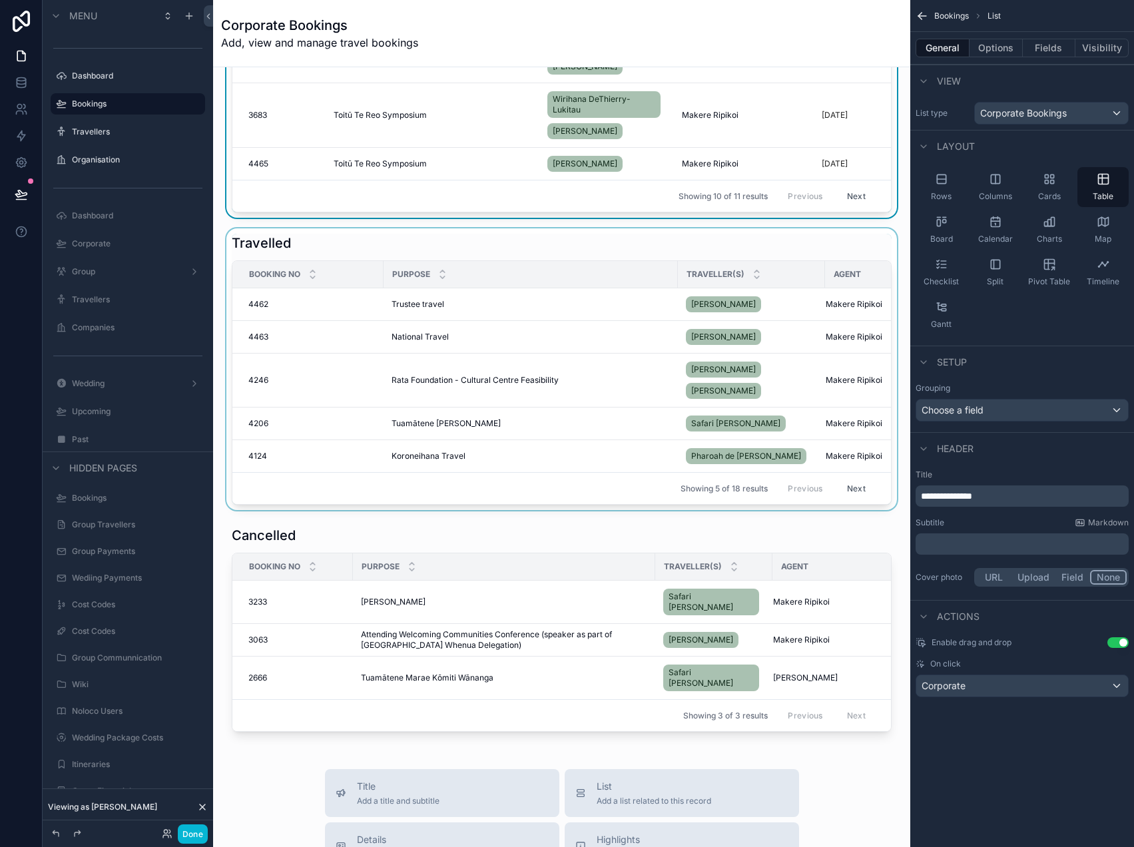
click at [578, 250] on div "scrollable content" at bounding box center [562, 369] width 676 height 282
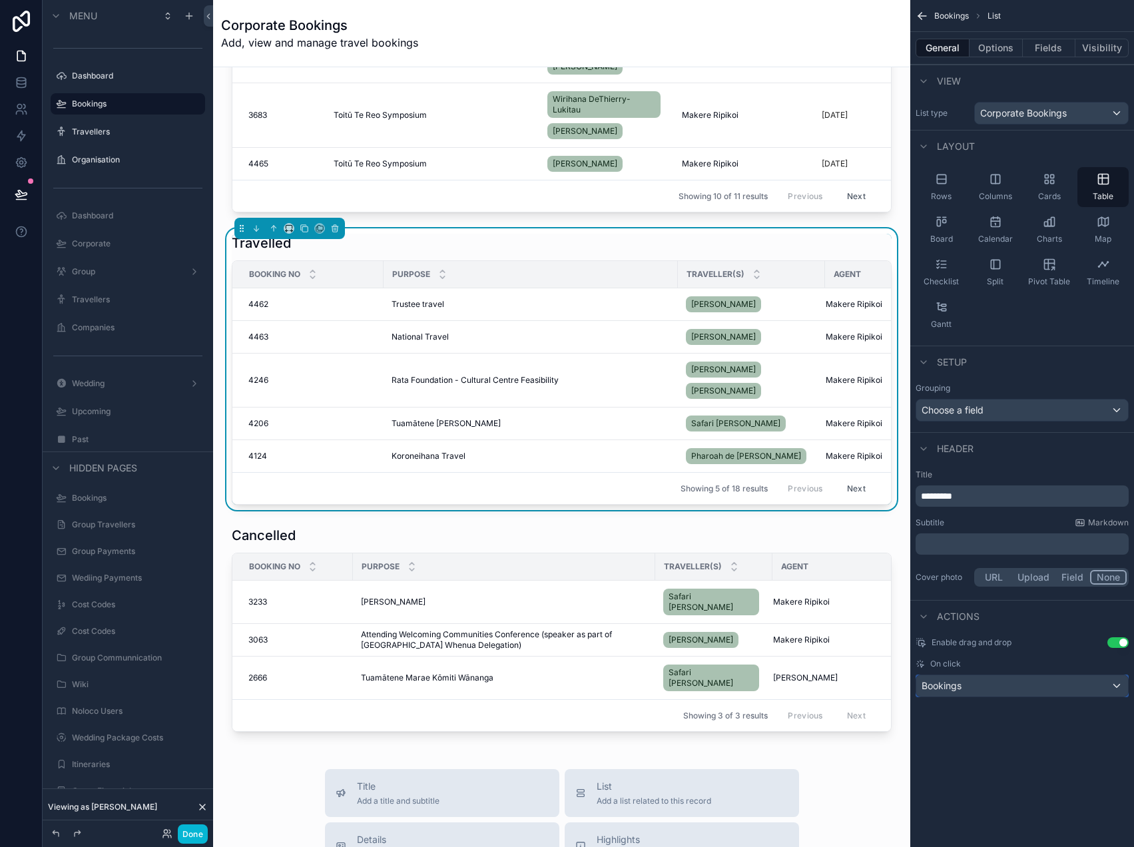
click at [953, 686] on span "Bookings" at bounding box center [941, 685] width 40 height 13
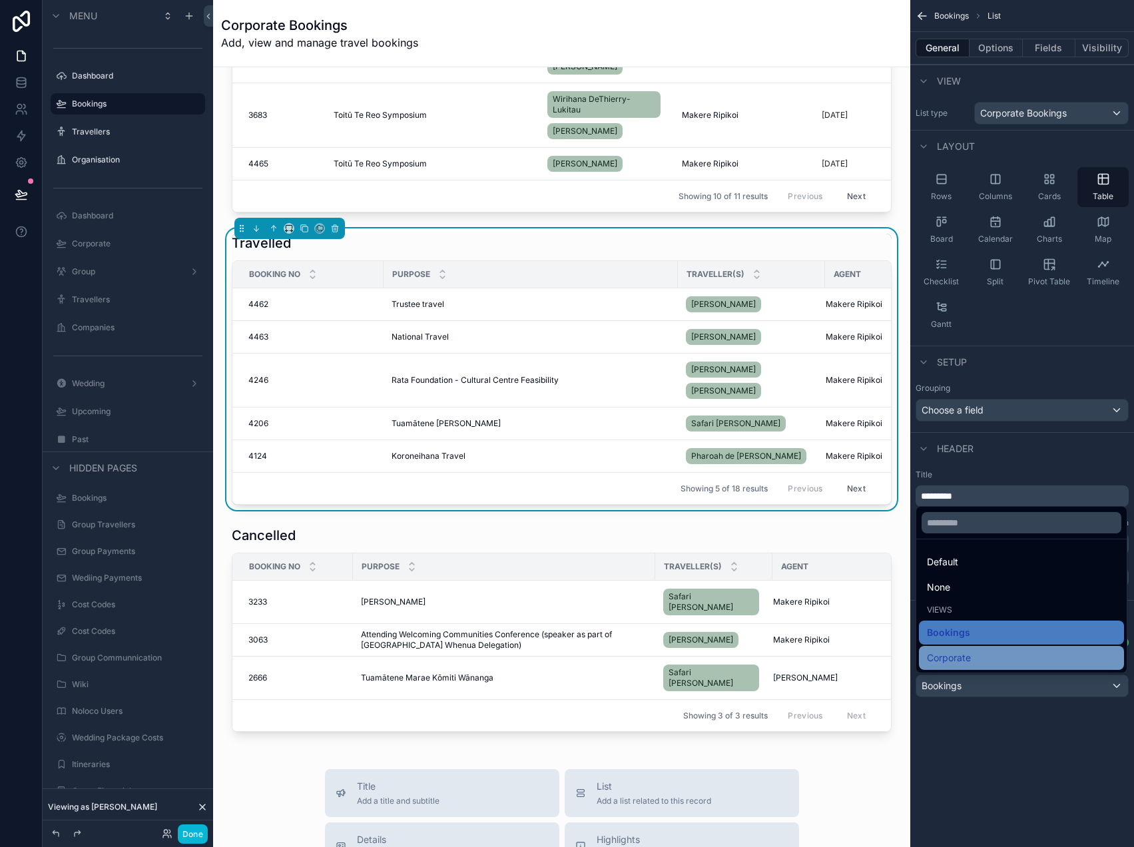
click at [957, 658] on span "Corporate" at bounding box center [949, 658] width 44 height 16
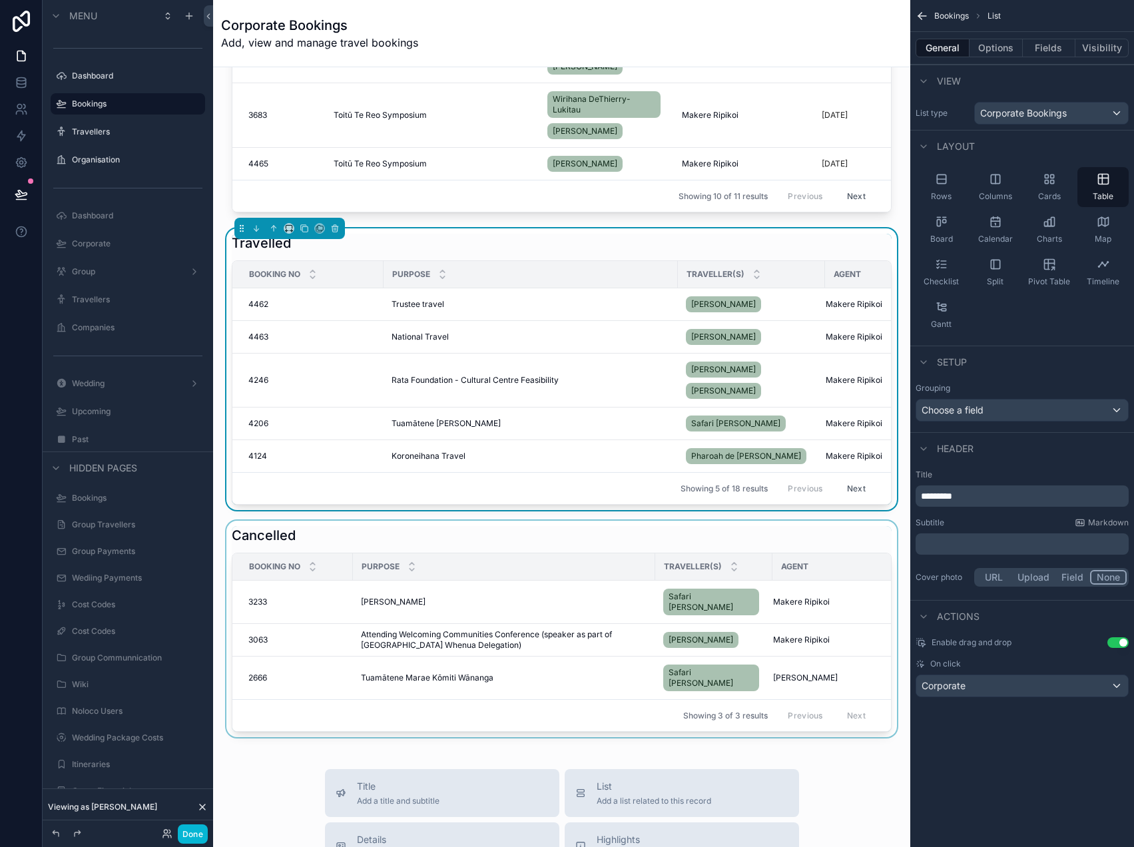
click at [724, 547] on div "scrollable content" at bounding box center [562, 629] width 676 height 216
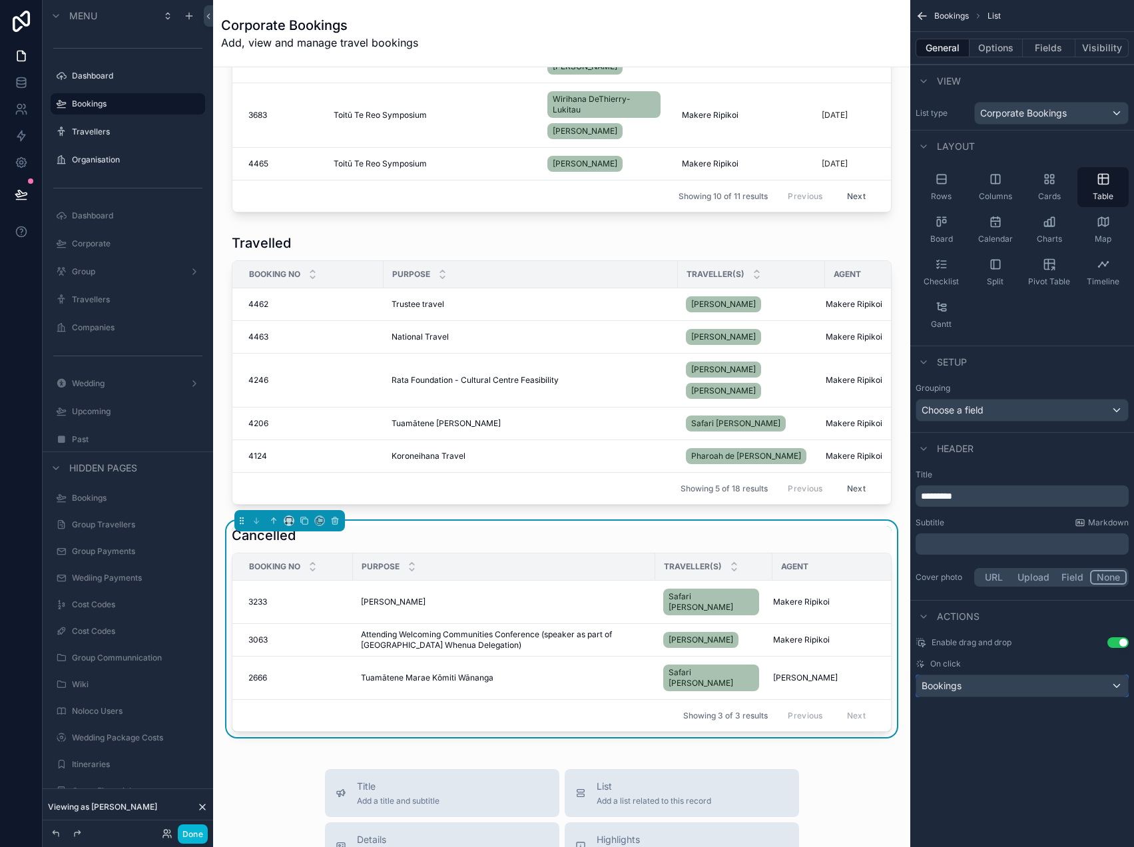
click at [951, 690] on span "Bookings" at bounding box center [941, 685] width 40 height 13
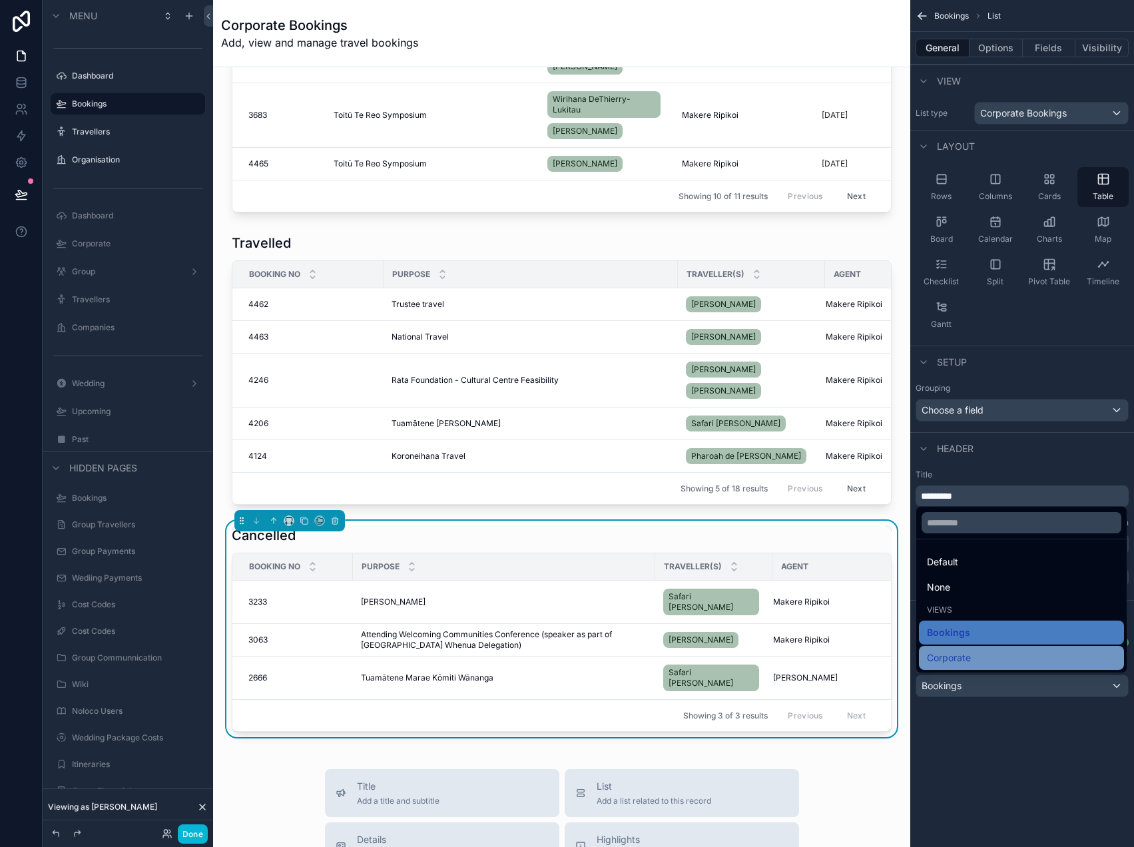
click at [951, 662] on span "Corporate" at bounding box center [949, 658] width 44 height 16
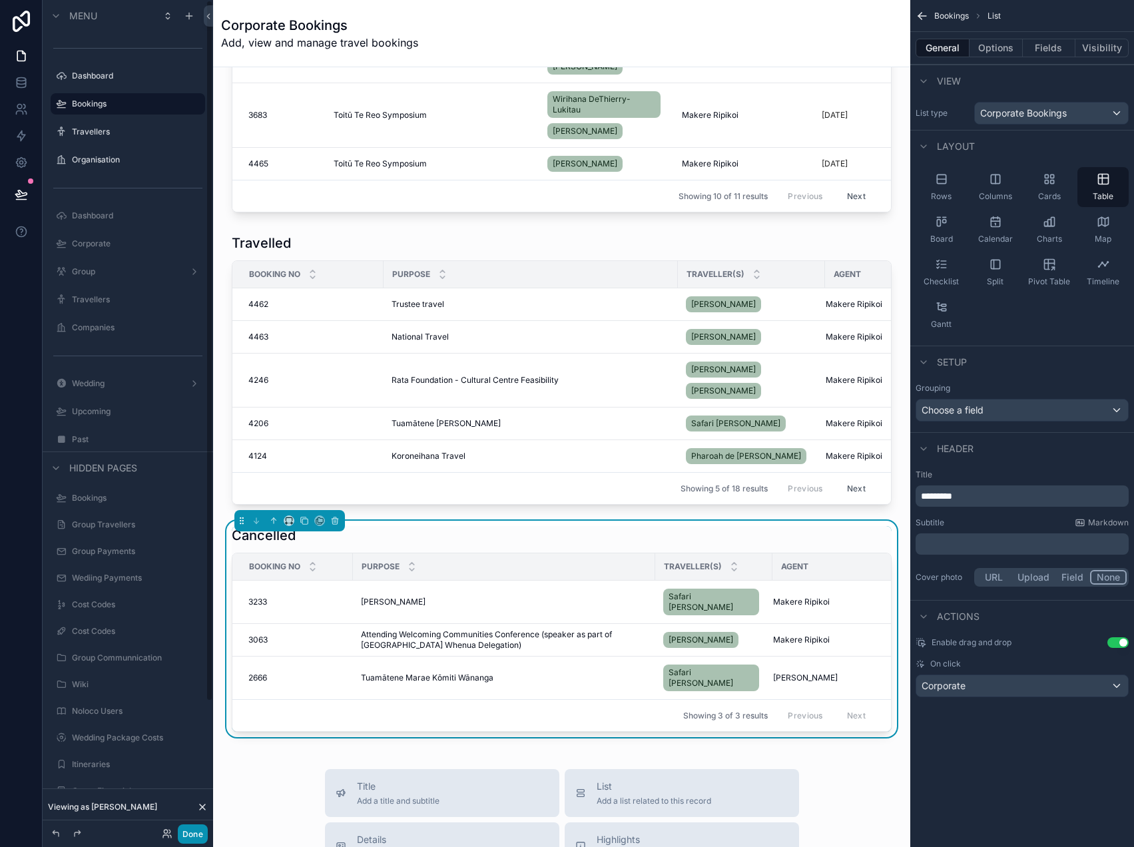
click at [196, 834] on button "Done" at bounding box center [193, 833] width 30 height 19
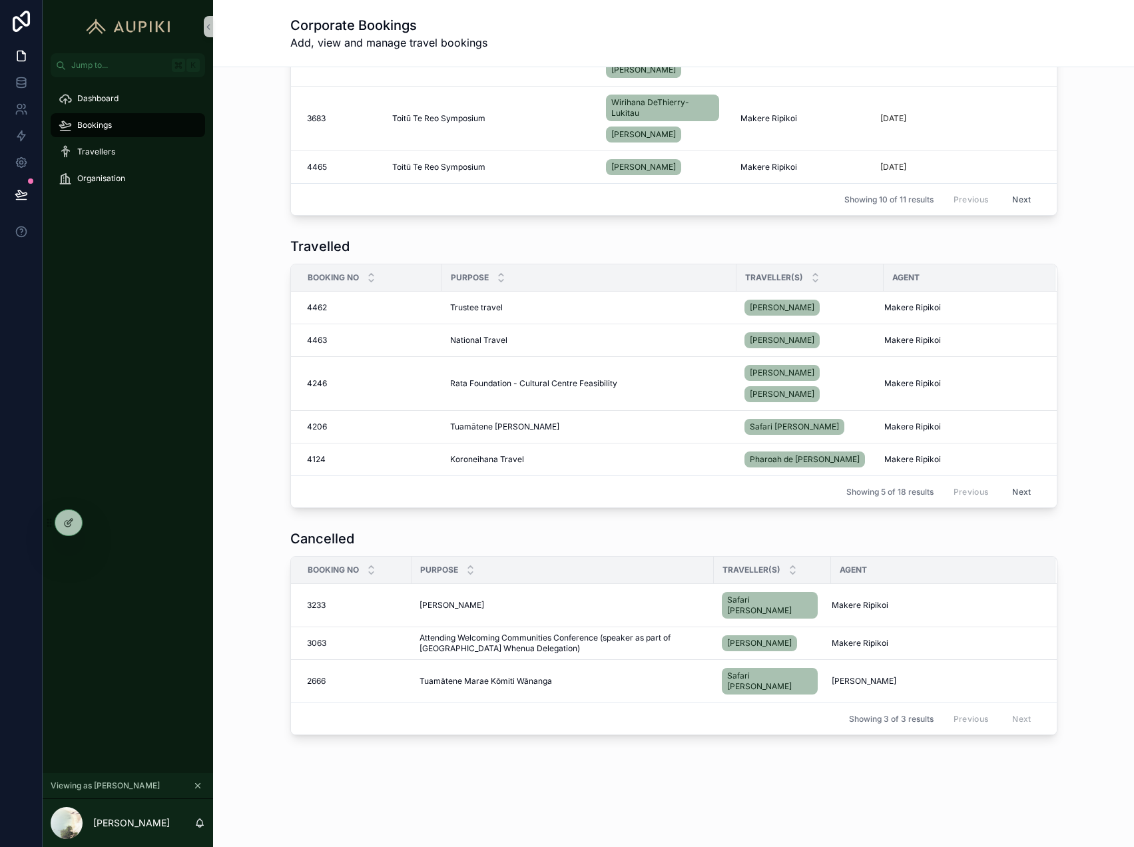
scroll to position [536, 0]
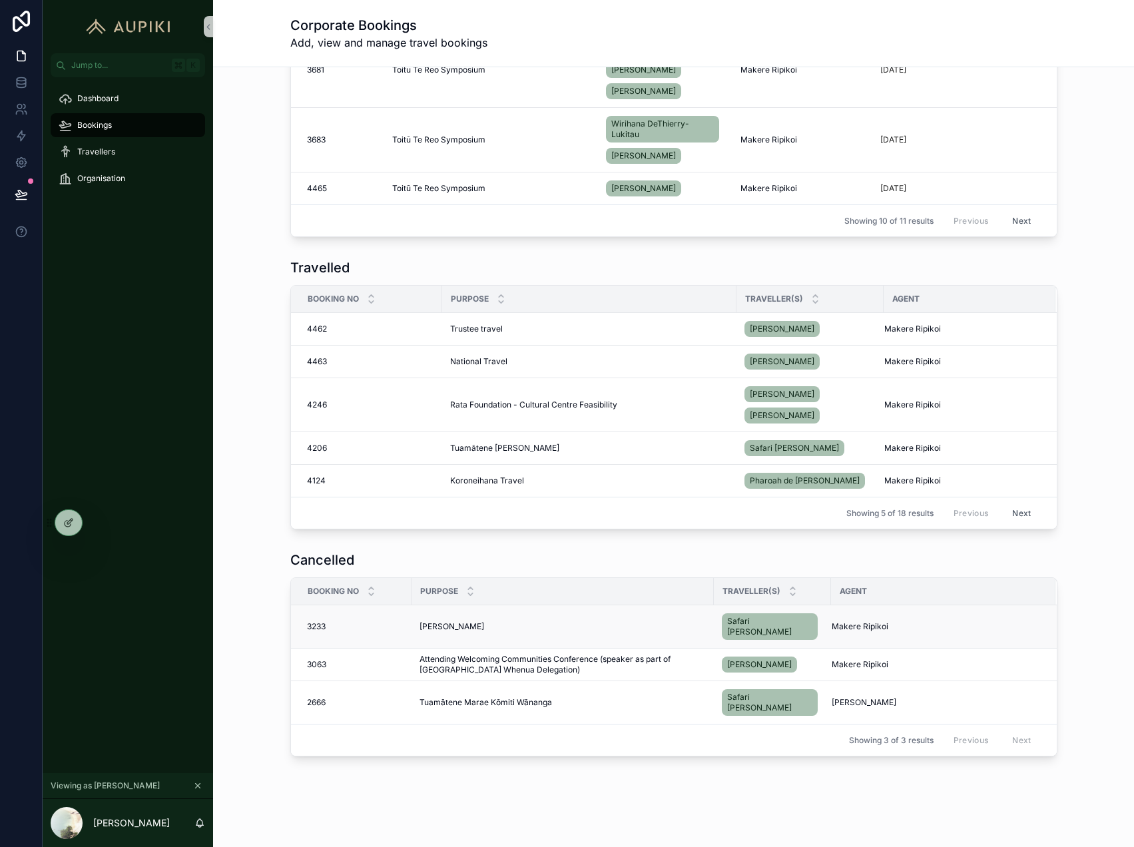
click at [453, 624] on span "[PERSON_NAME]" at bounding box center [451, 626] width 65 height 11
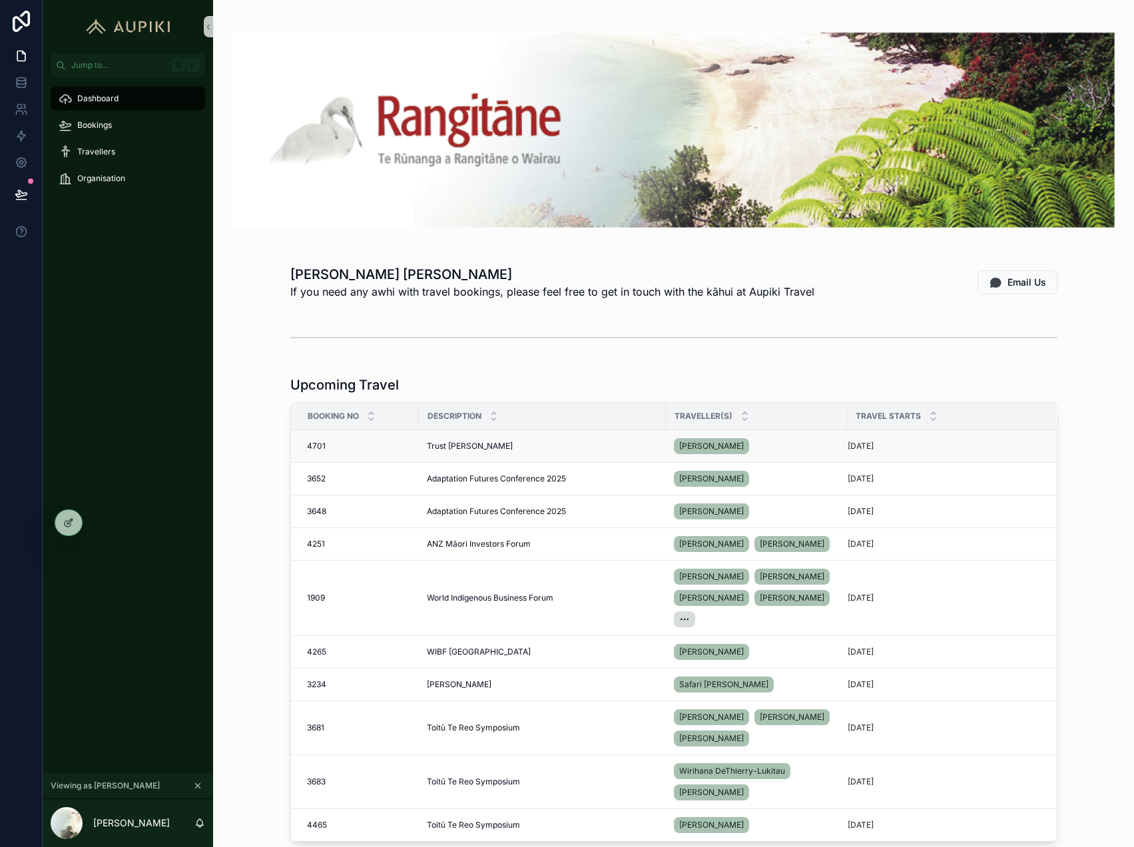
click at [451, 448] on span "Trust [PERSON_NAME]" at bounding box center [470, 446] width 86 height 11
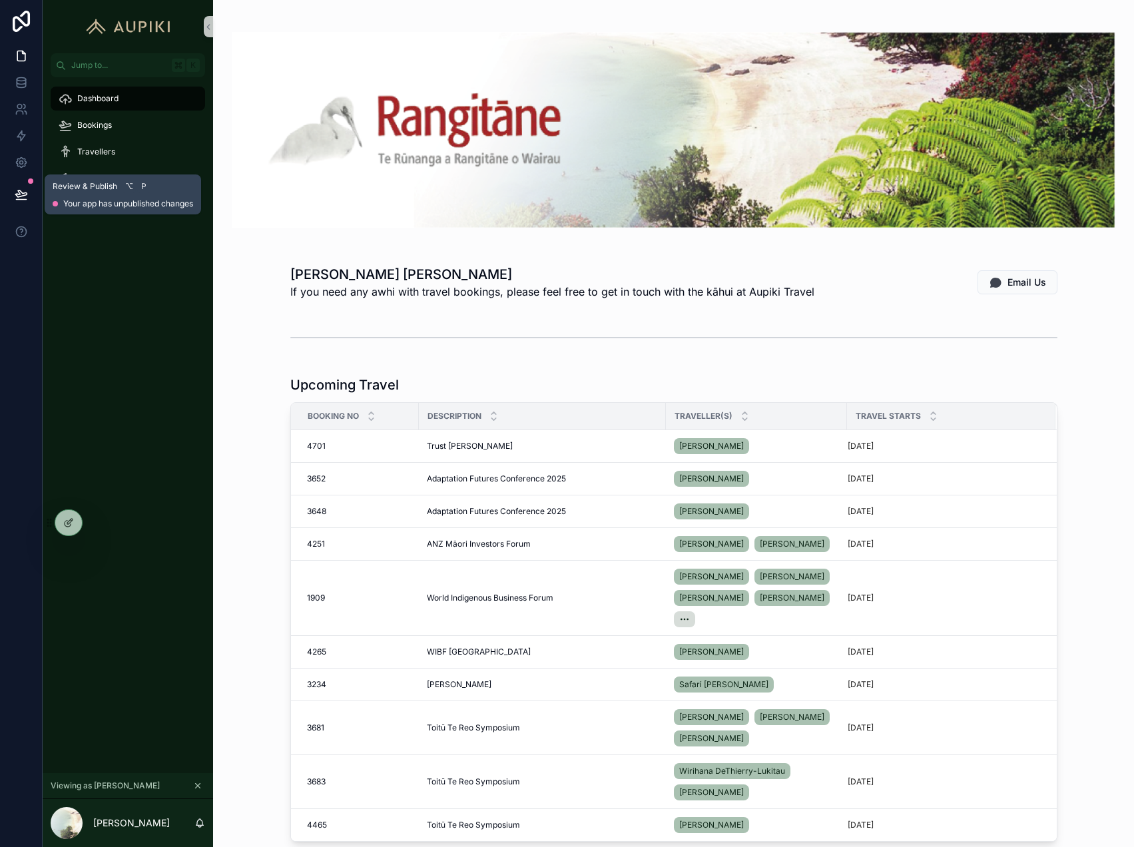
click at [25, 206] on button at bounding box center [21, 194] width 29 height 37
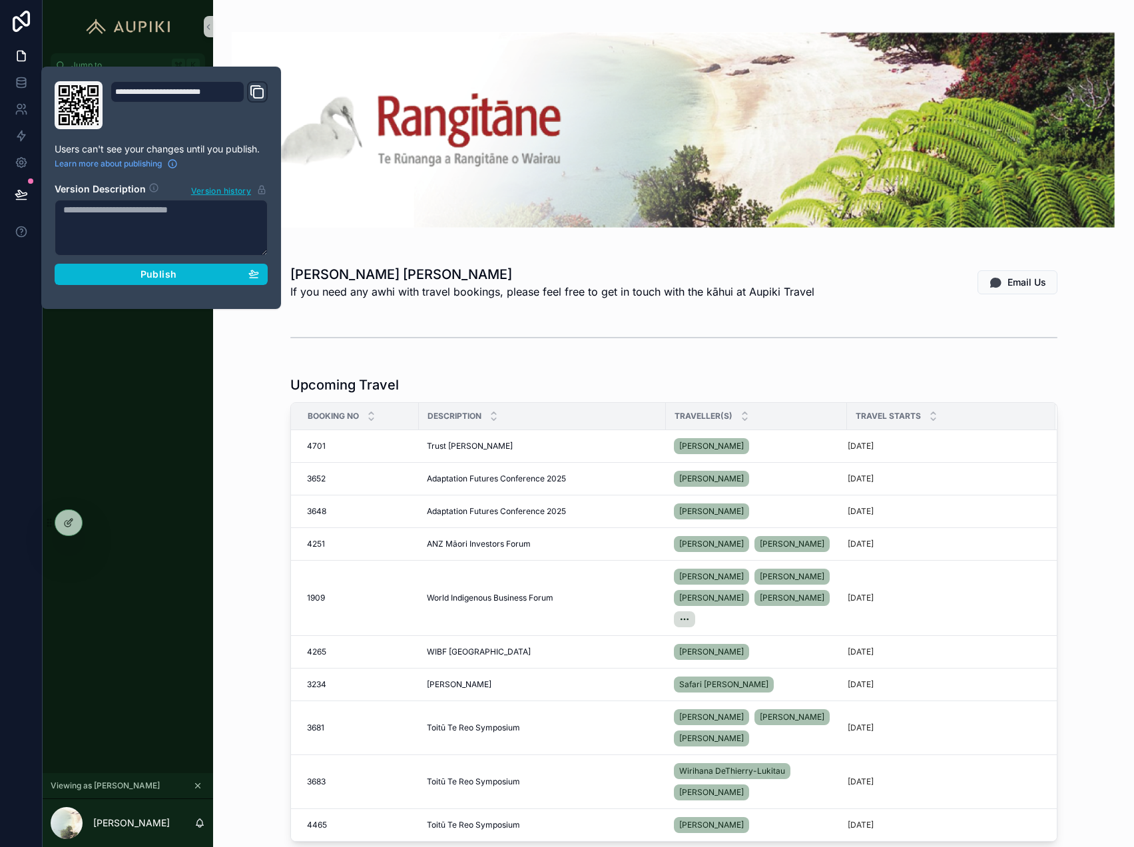
click at [212, 372] on div "Dashboard Bookings Travellers Organisation" at bounding box center [128, 425] width 170 height 696
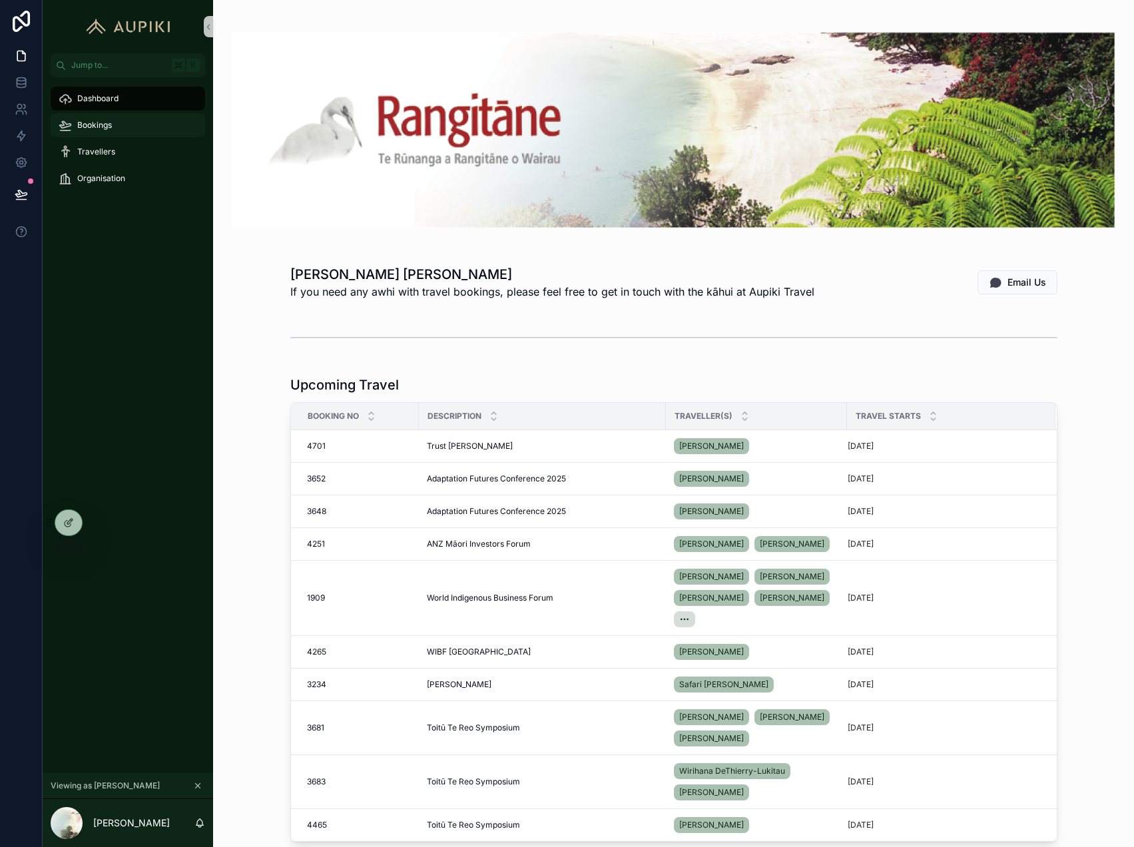
click at [125, 127] on div "Bookings" at bounding box center [128, 124] width 138 height 21
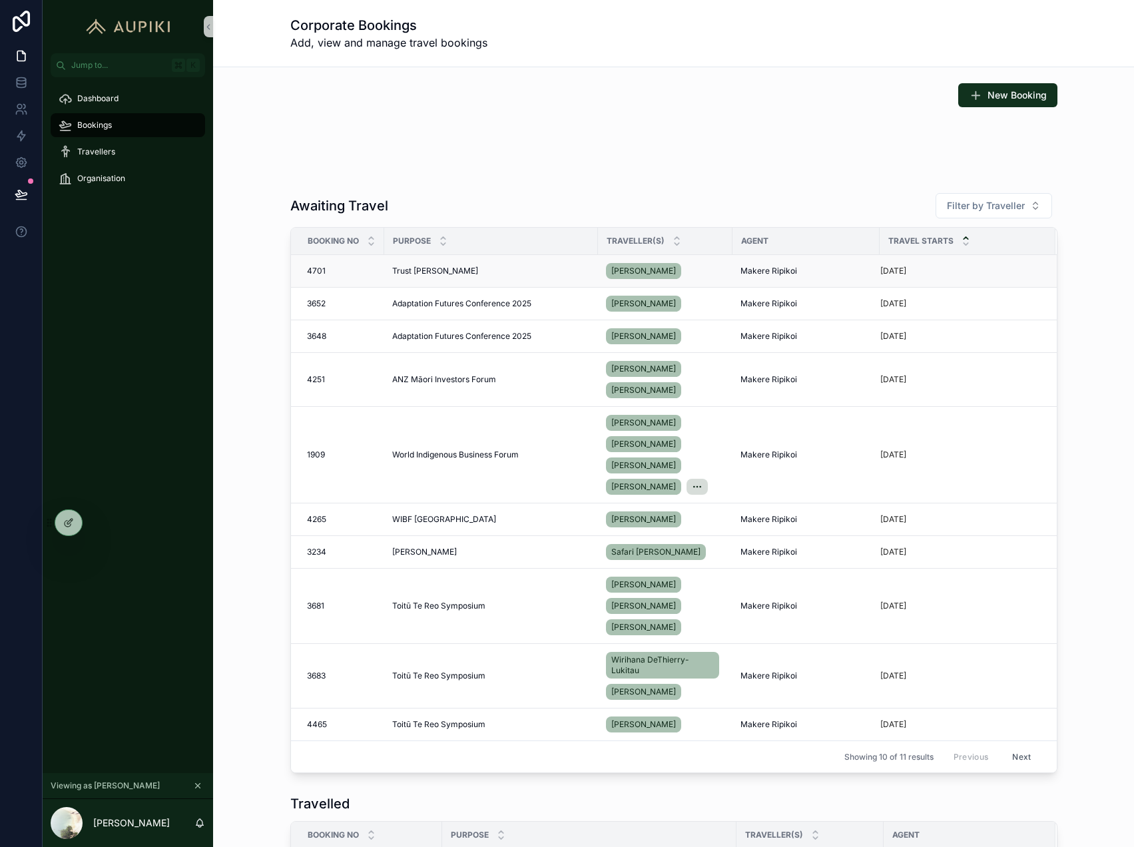
click at [418, 274] on span "Trust [PERSON_NAME]" at bounding box center [435, 271] width 86 height 11
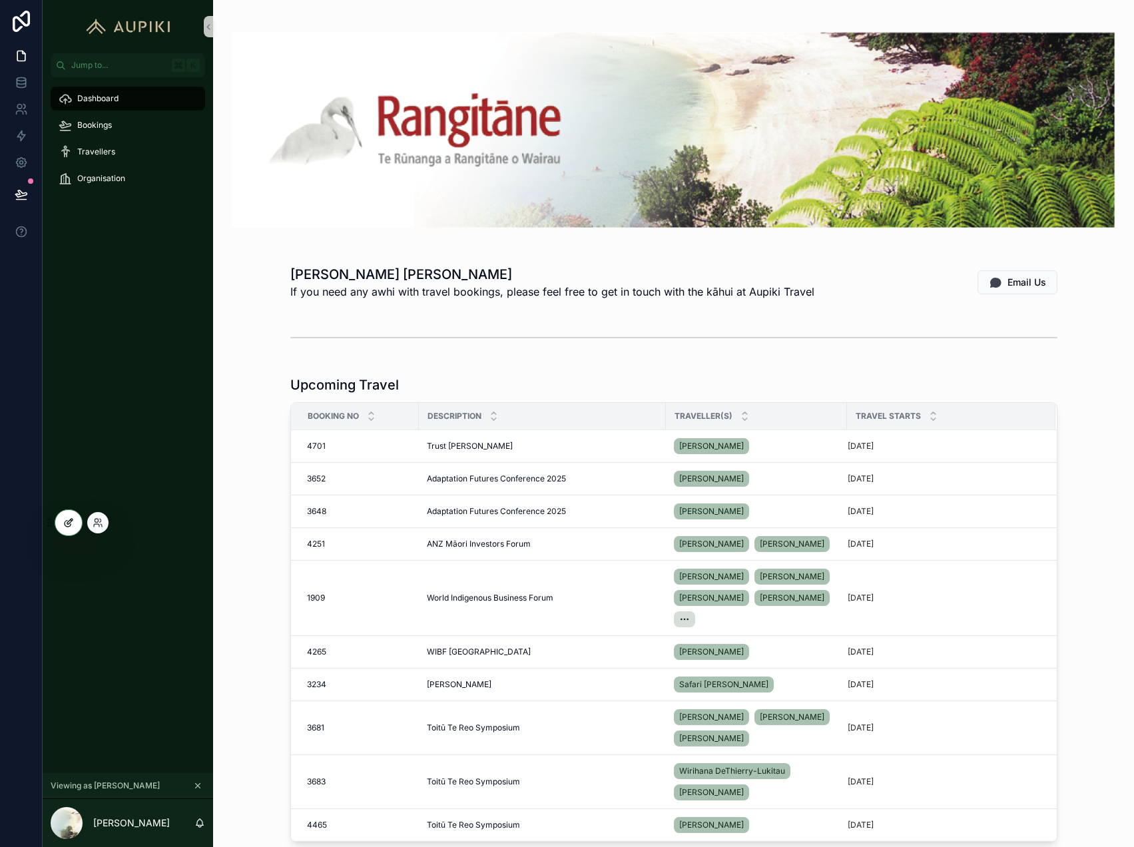
click at [65, 522] on icon at bounding box center [68, 522] width 11 height 11
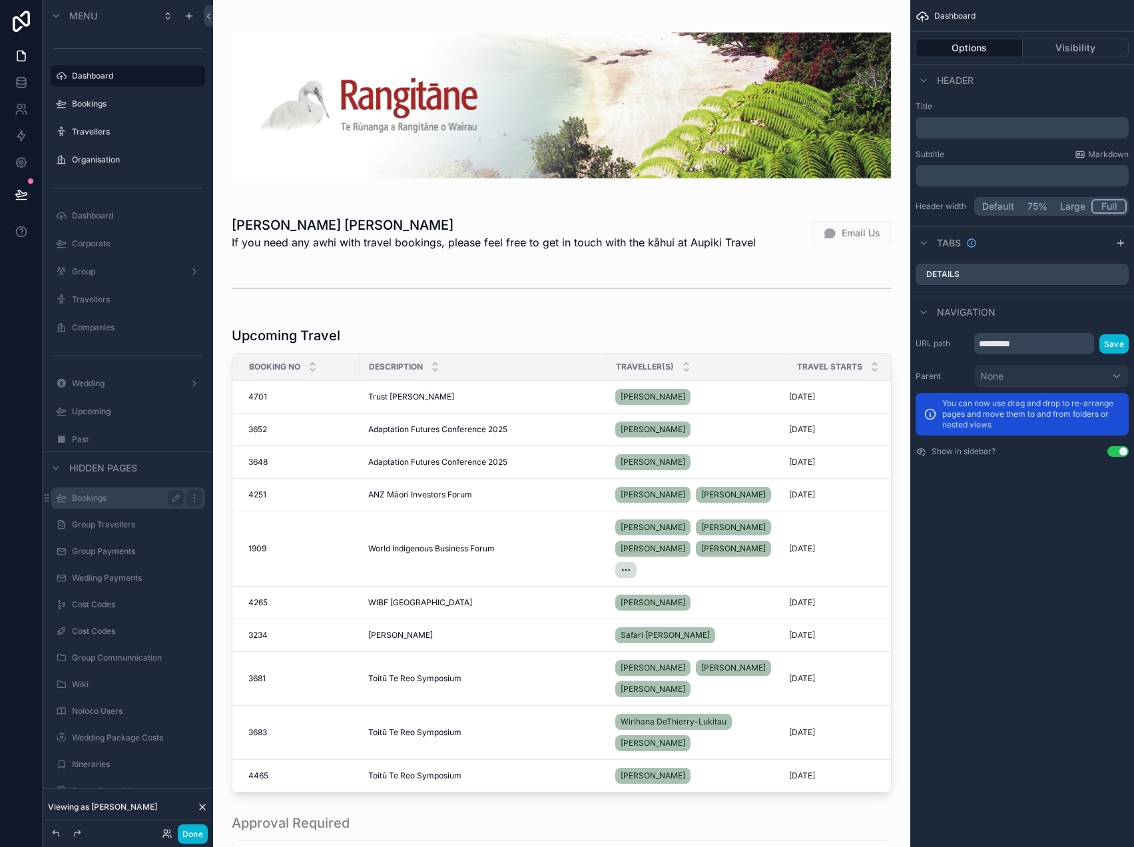
click at [117, 495] on label "Bookings" at bounding box center [125, 498] width 107 height 11
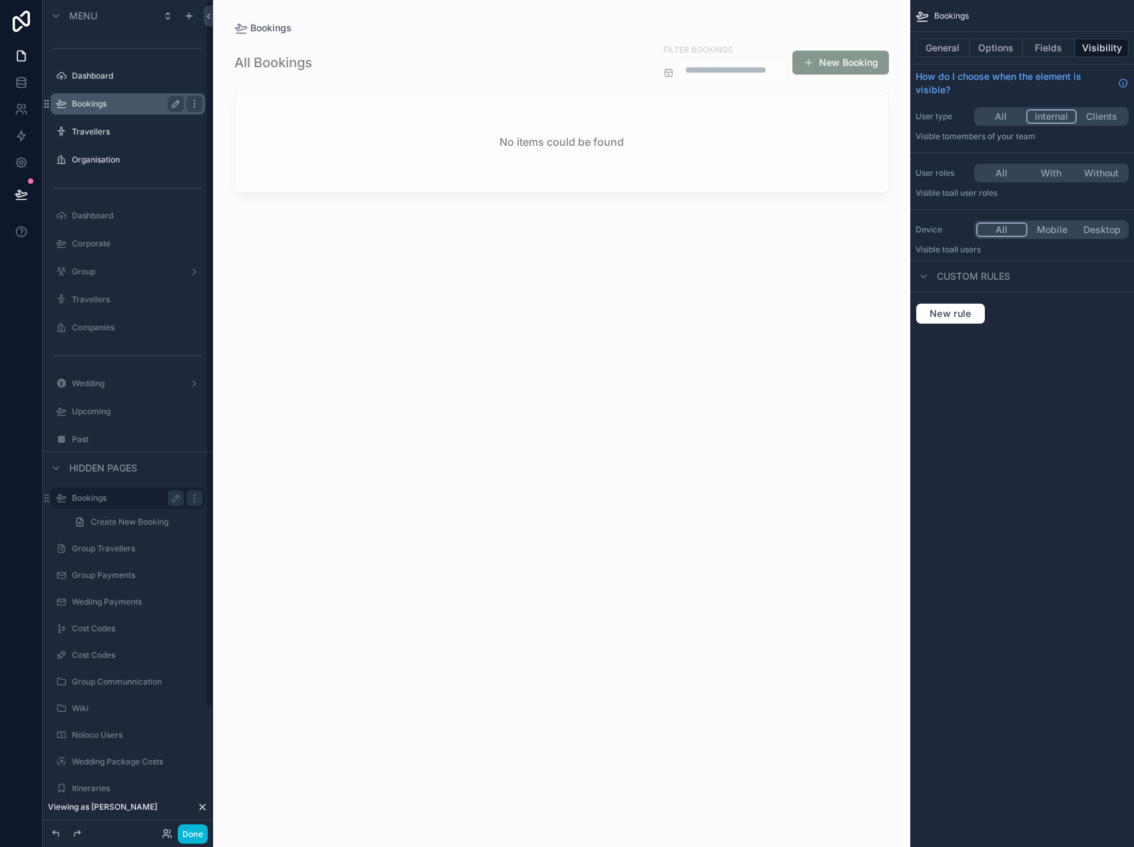
click at [101, 99] on label "Bookings" at bounding box center [125, 104] width 107 height 11
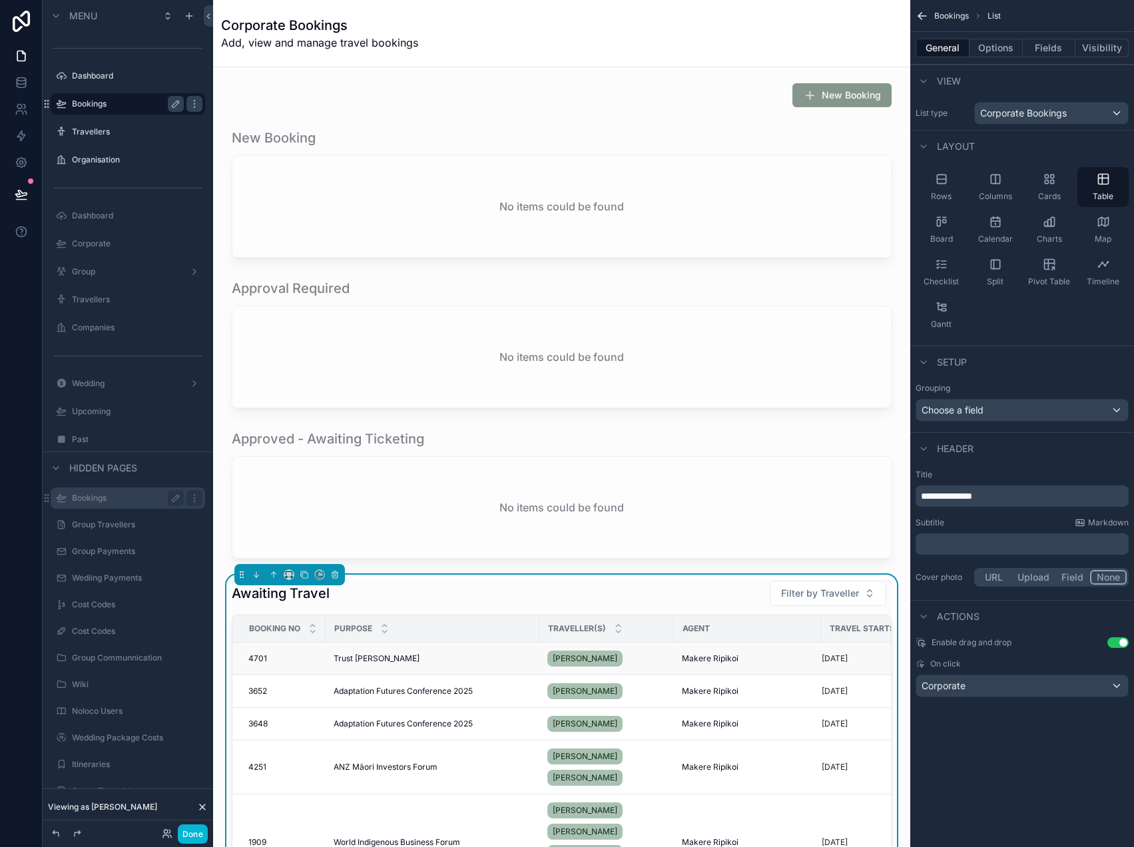
click at [380, 655] on div "Trust [PERSON_NAME]" at bounding box center [433, 658] width 198 height 11
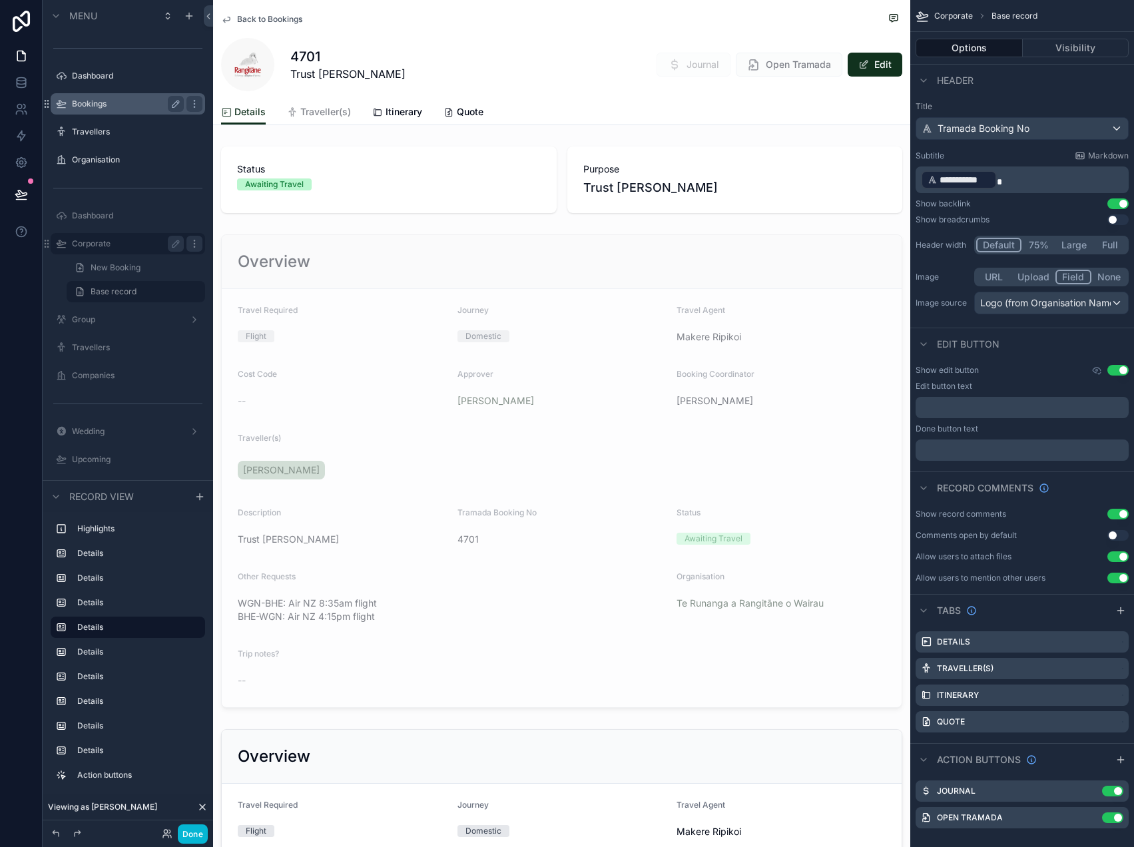
click at [193, 246] on icon "scrollable content" at bounding box center [194, 243] width 11 height 11
click at [173, 244] on icon "scrollable content" at bounding box center [175, 243] width 7 height 7
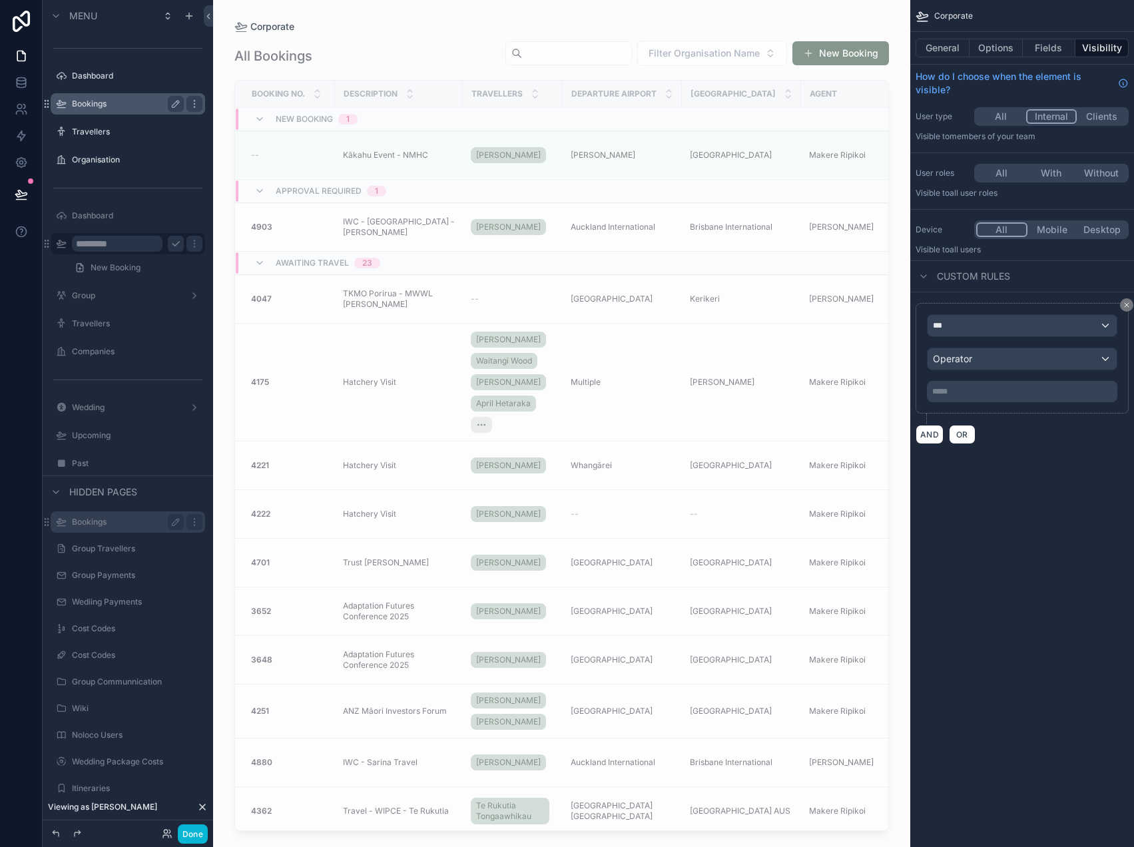
click at [999, 117] on button "All" at bounding box center [1001, 116] width 50 height 15
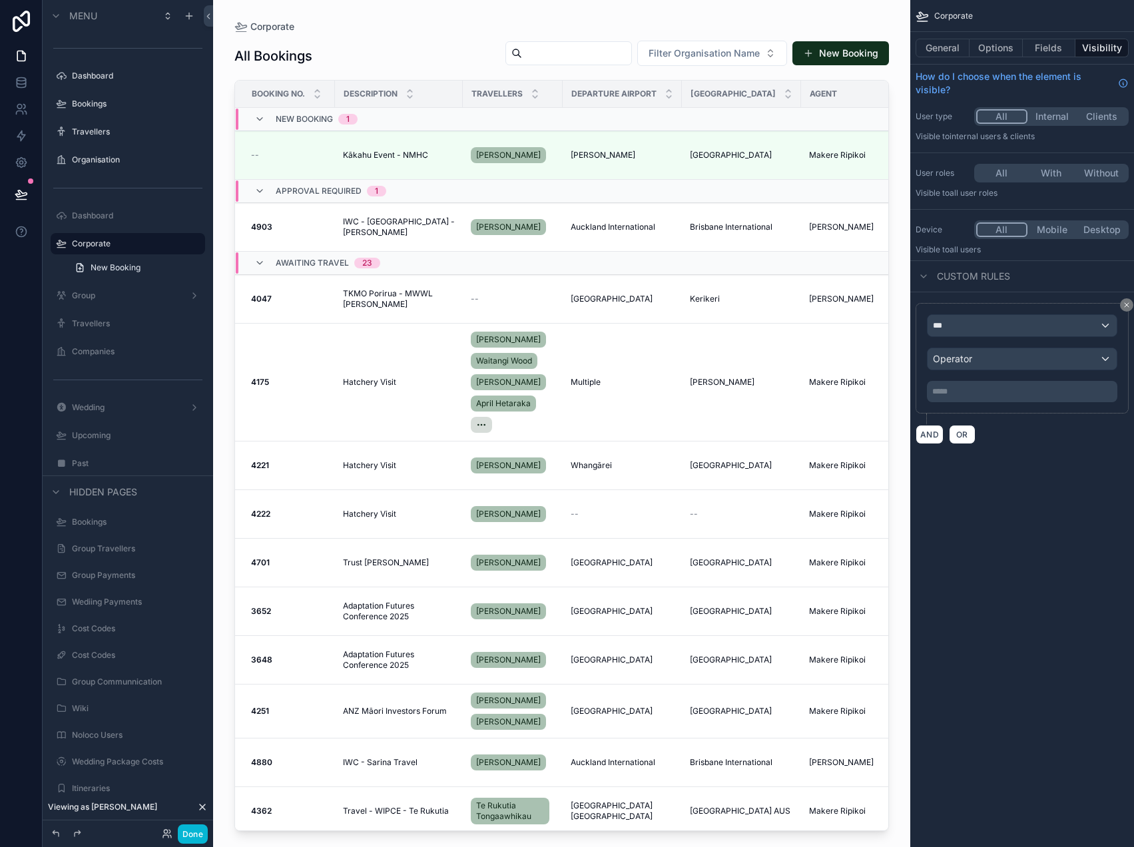
click at [1050, 120] on button "Internal" at bounding box center [1052, 116] width 50 height 15
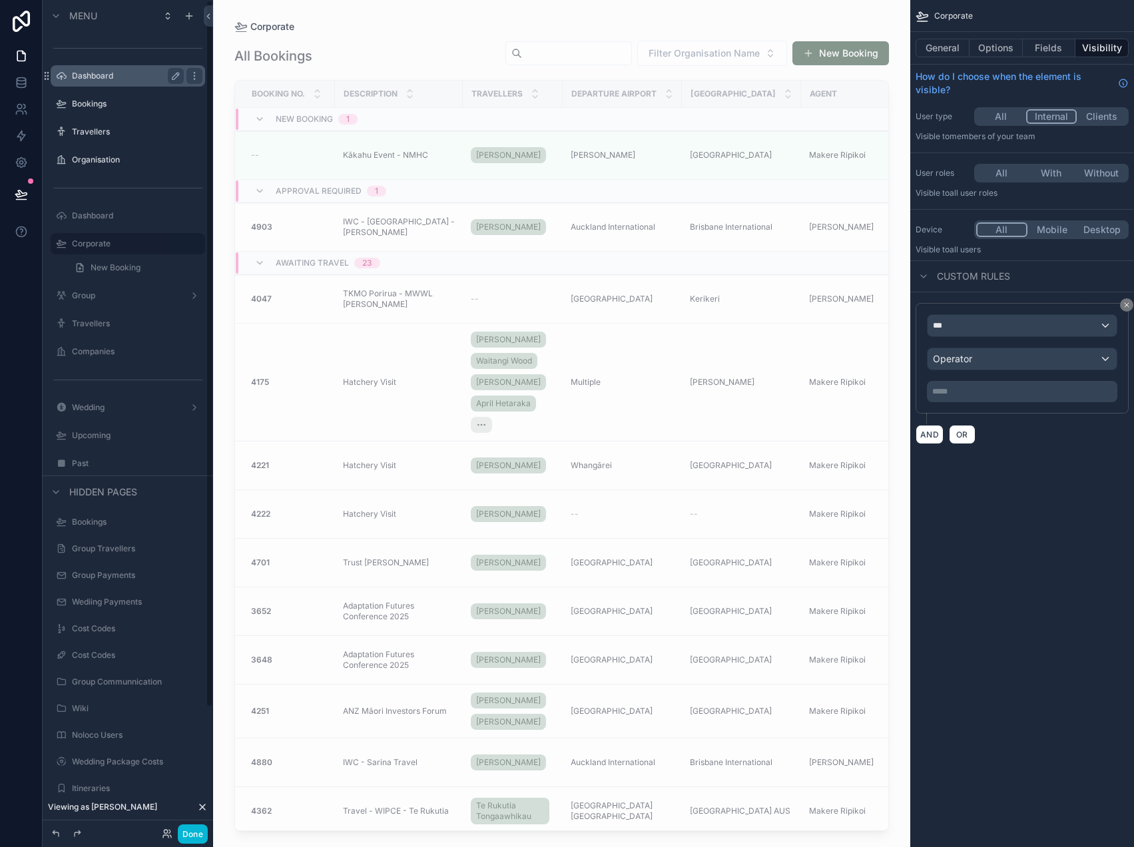
click at [114, 76] on label "Dashboard" at bounding box center [125, 76] width 107 height 11
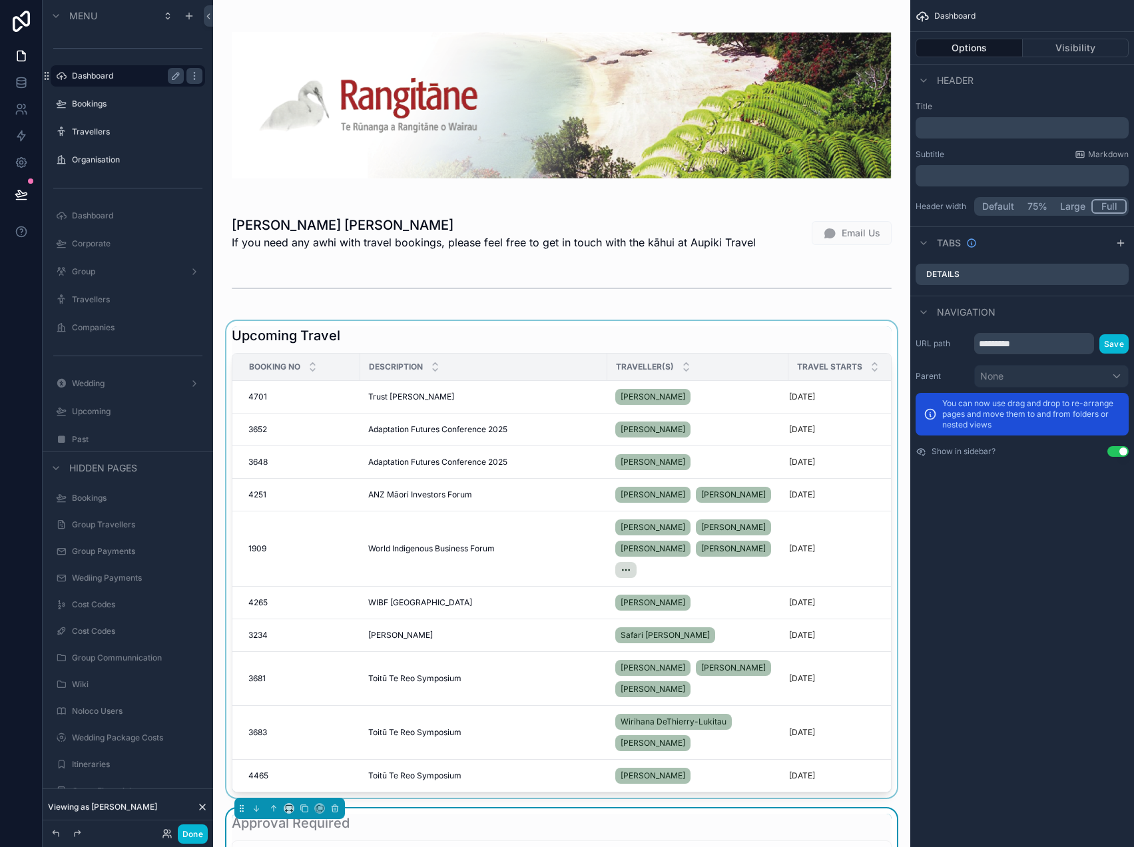
click at [409, 387] on div "scrollable content" at bounding box center [562, 559] width 676 height 477
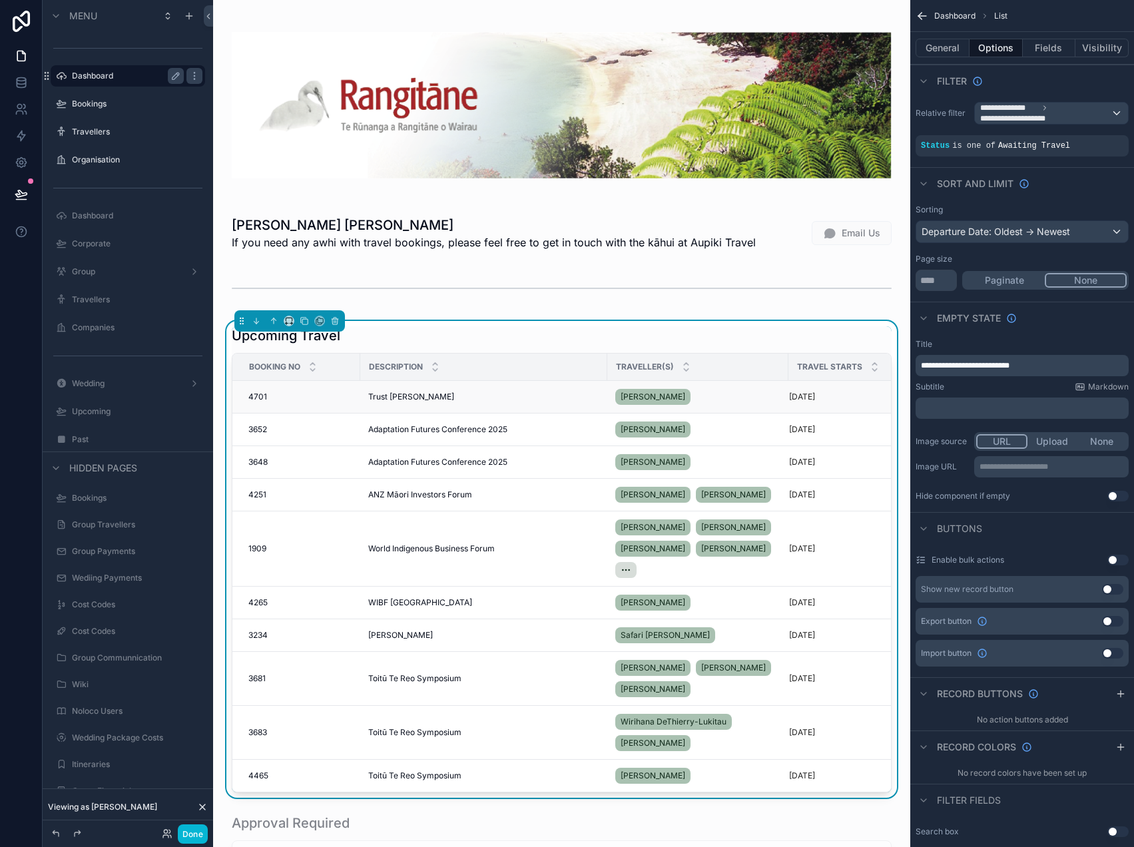
click at [391, 395] on span "Trust [PERSON_NAME]" at bounding box center [411, 396] width 86 height 11
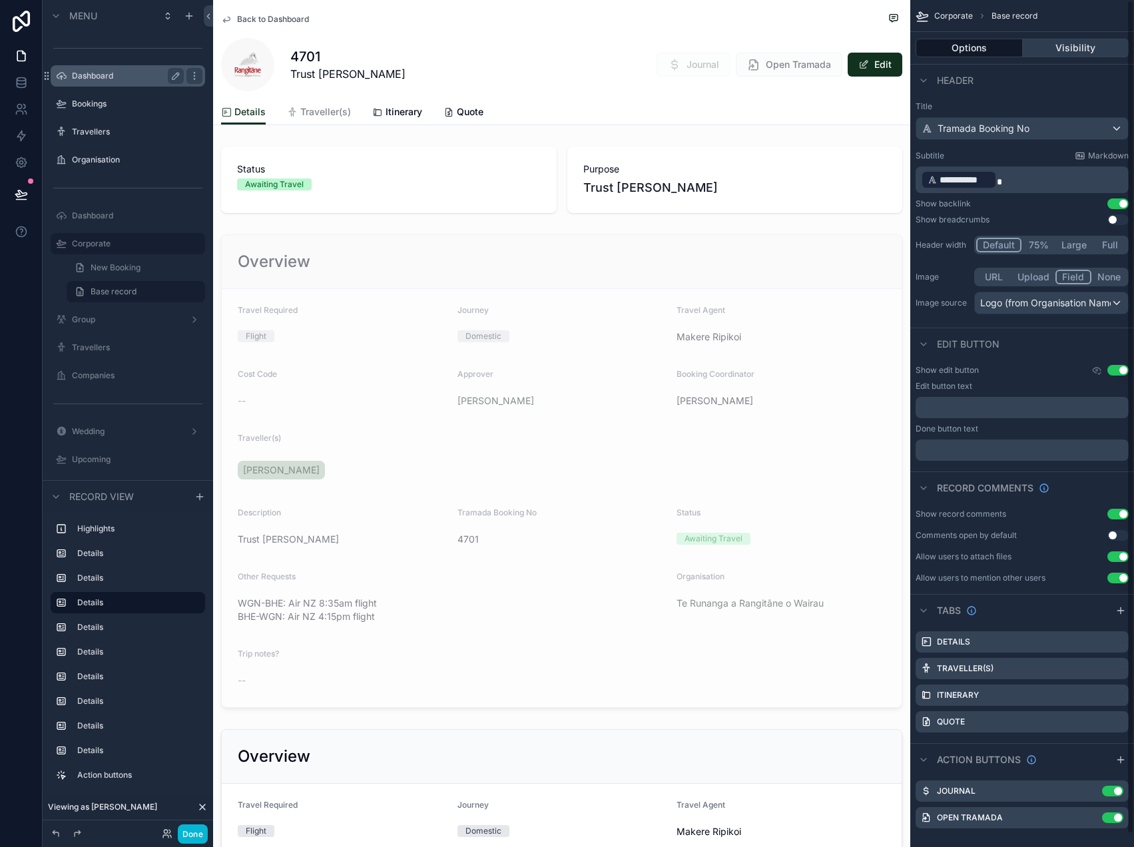
click at [1079, 44] on button "Visibility" at bounding box center [1075, 48] width 107 height 19
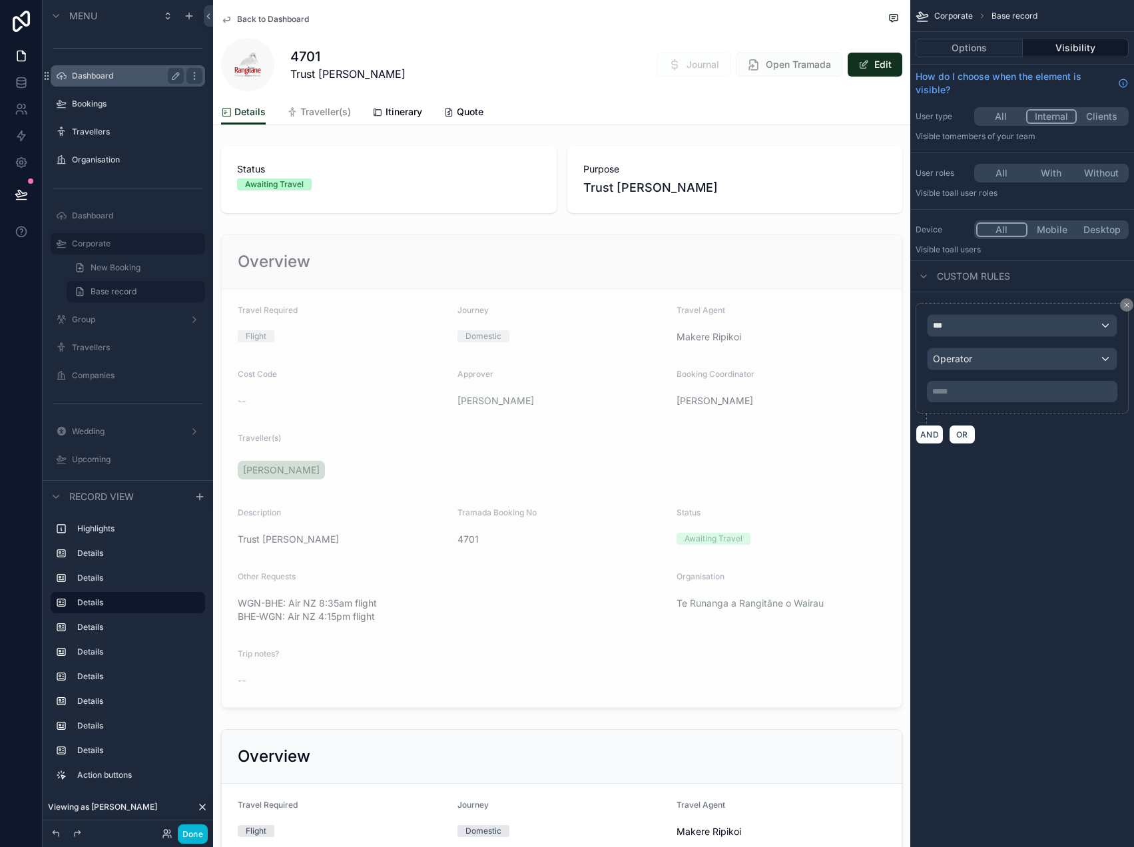
click at [994, 114] on button "All" at bounding box center [1001, 116] width 50 height 15
click at [188, 836] on button "Done" at bounding box center [193, 833] width 30 height 19
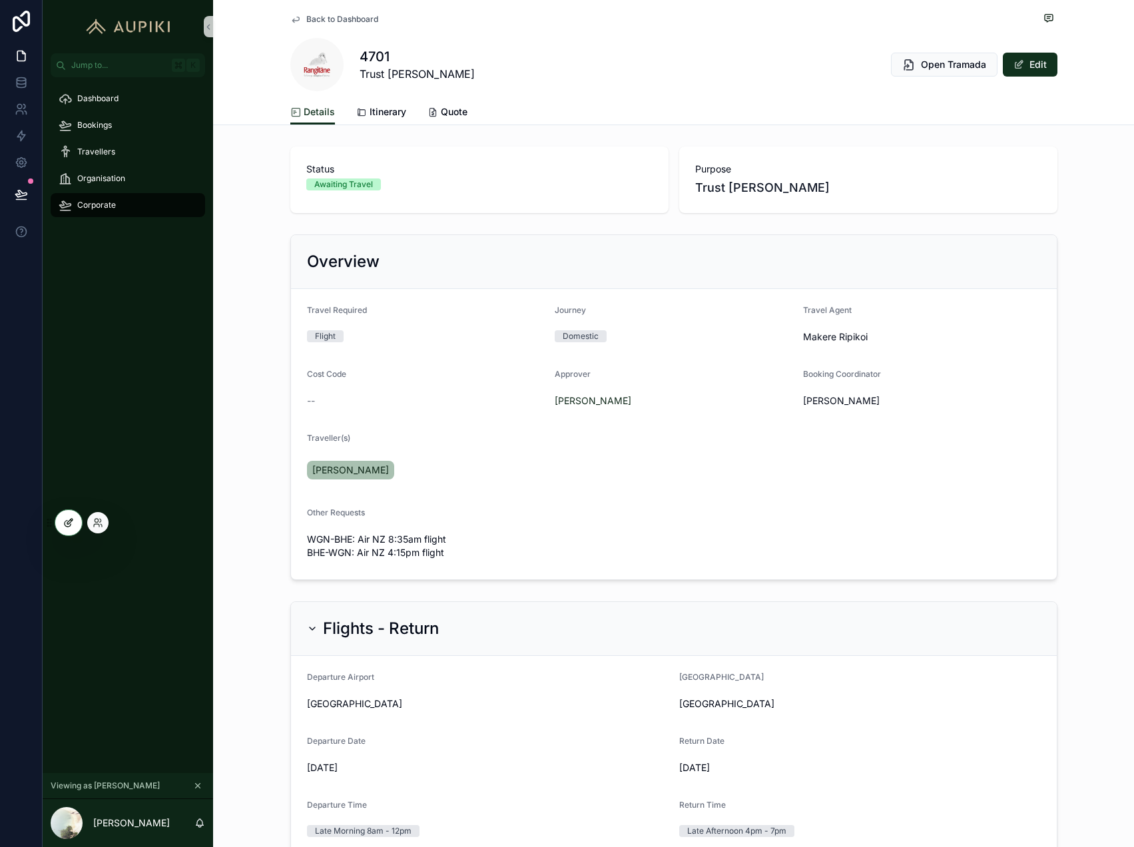
click at [65, 517] on icon at bounding box center [68, 522] width 11 height 11
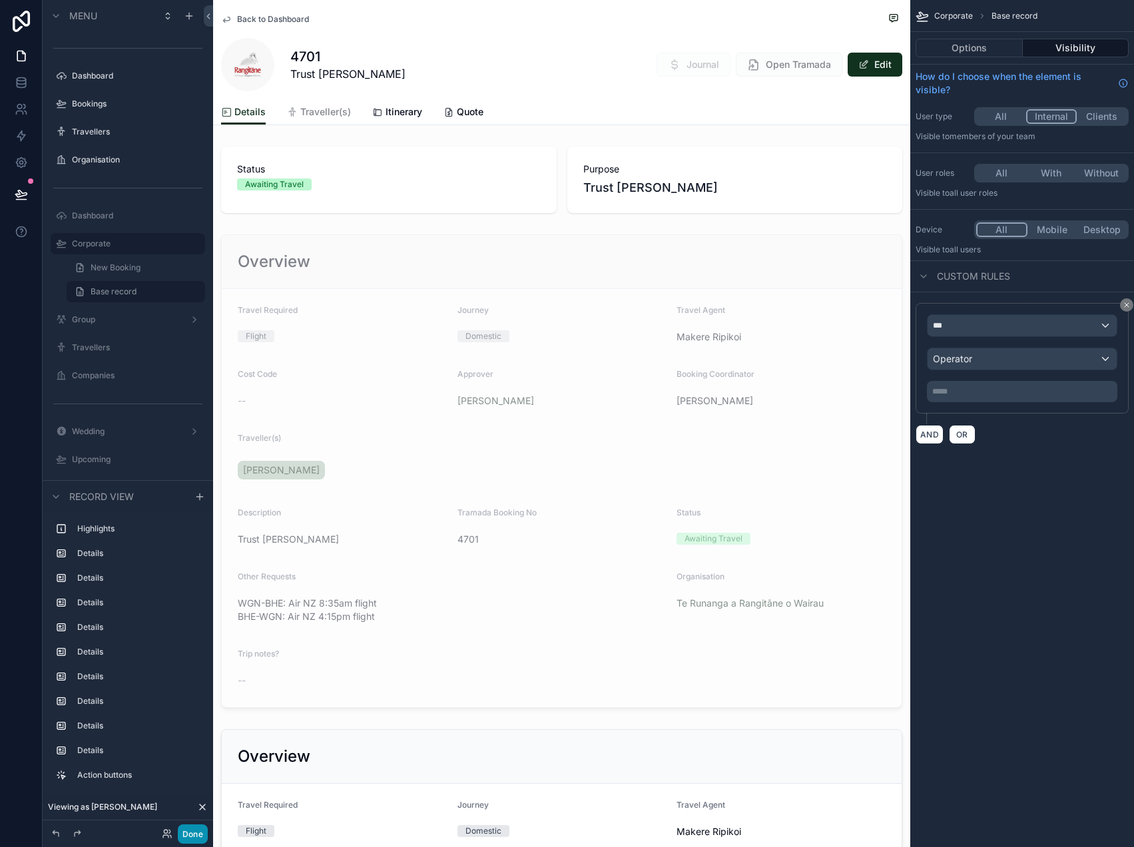
click at [188, 831] on button "Done" at bounding box center [193, 833] width 30 height 19
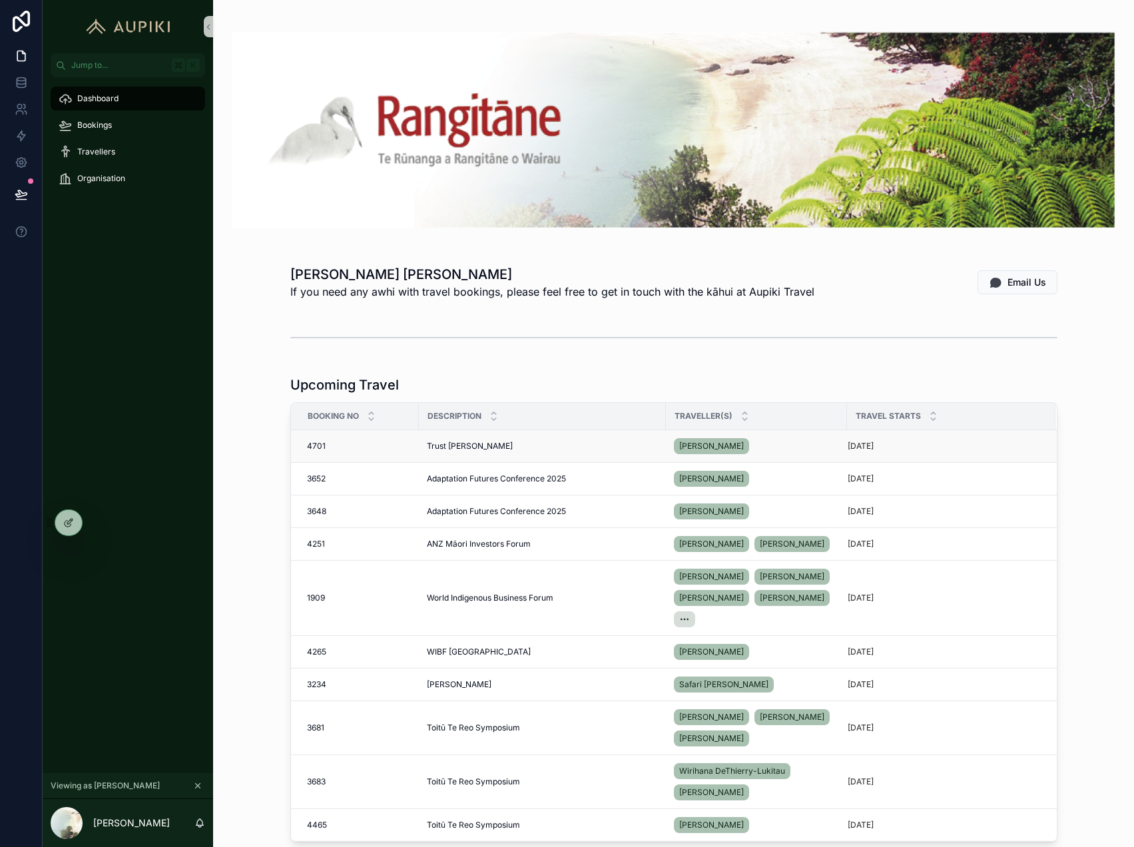
click at [443, 439] on td "Trust [PERSON_NAME]" at bounding box center [542, 446] width 247 height 33
click at [446, 445] on span "Trust [PERSON_NAME]" at bounding box center [470, 446] width 86 height 11
click at [65, 524] on icon at bounding box center [68, 524] width 6 height 6
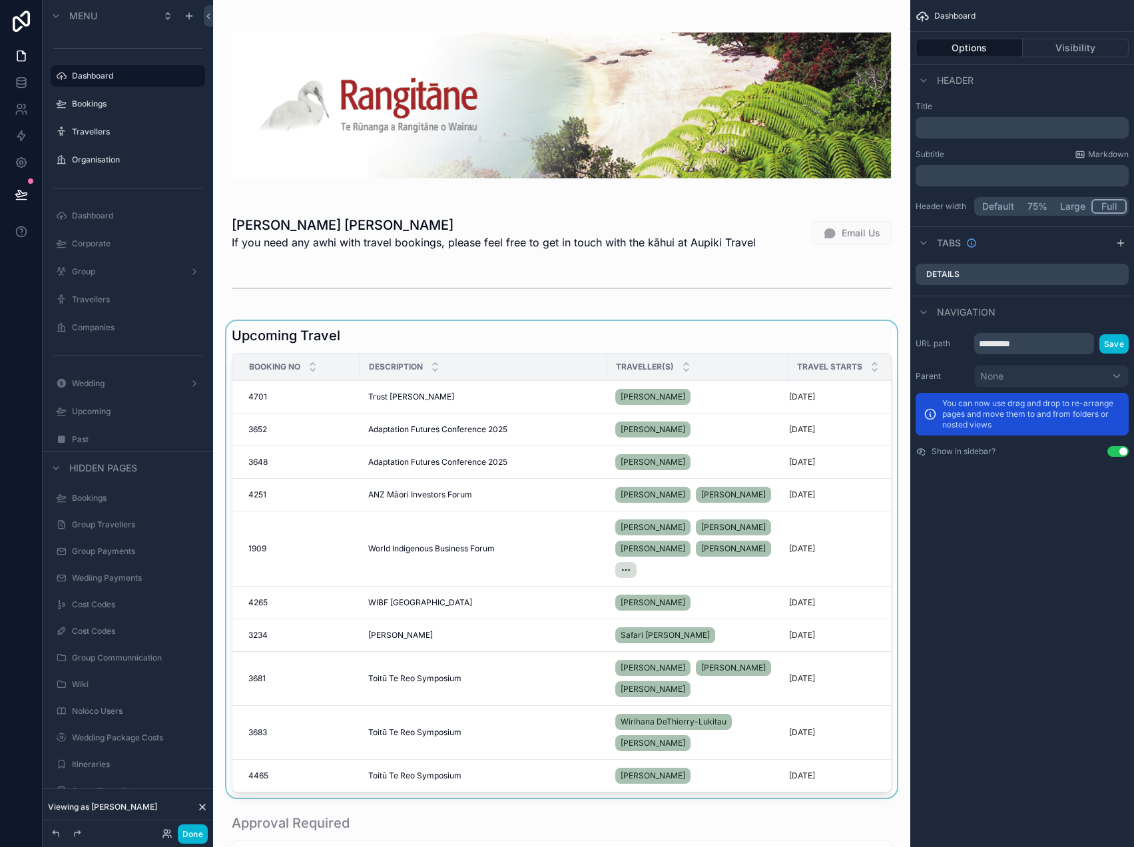
click at [509, 336] on div "scrollable content" at bounding box center [562, 559] width 676 height 477
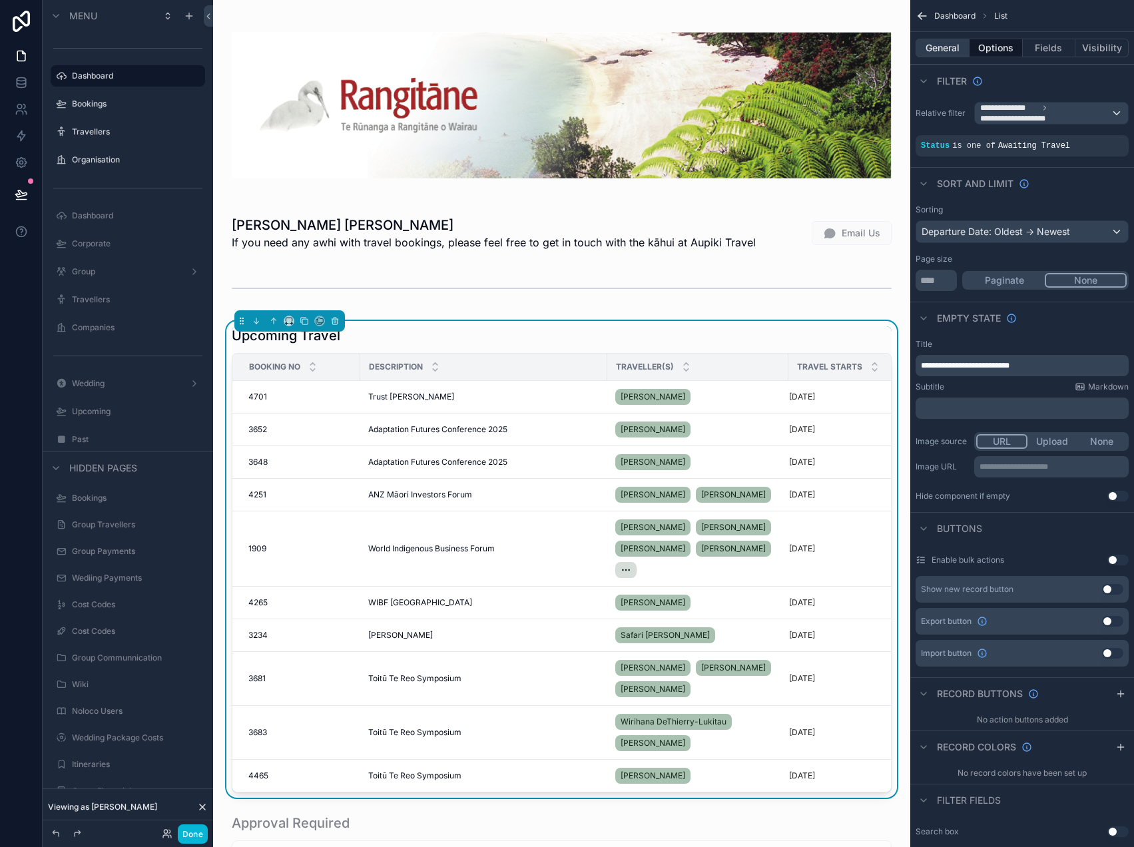
click at [959, 53] on button "General" at bounding box center [942, 48] width 54 height 19
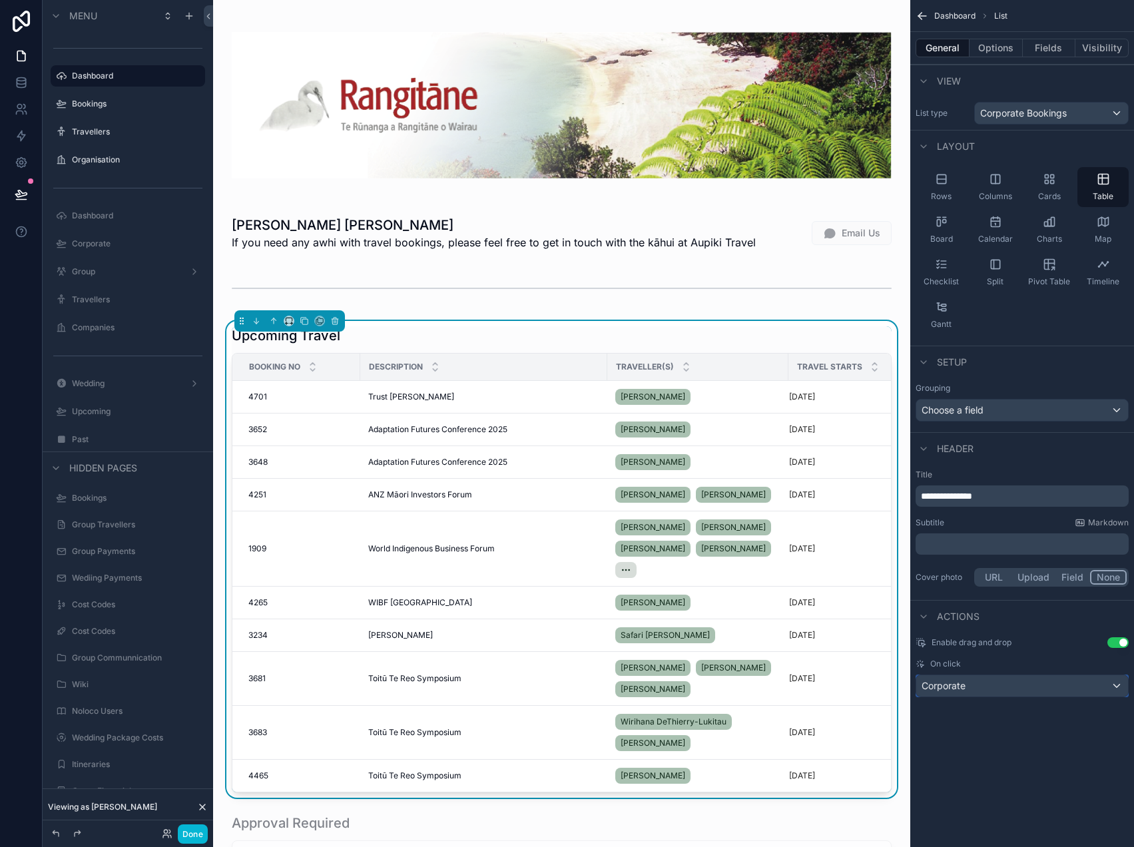
click at [983, 682] on div "Corporate" at bounding box center [1022, 685] width 212 height 21
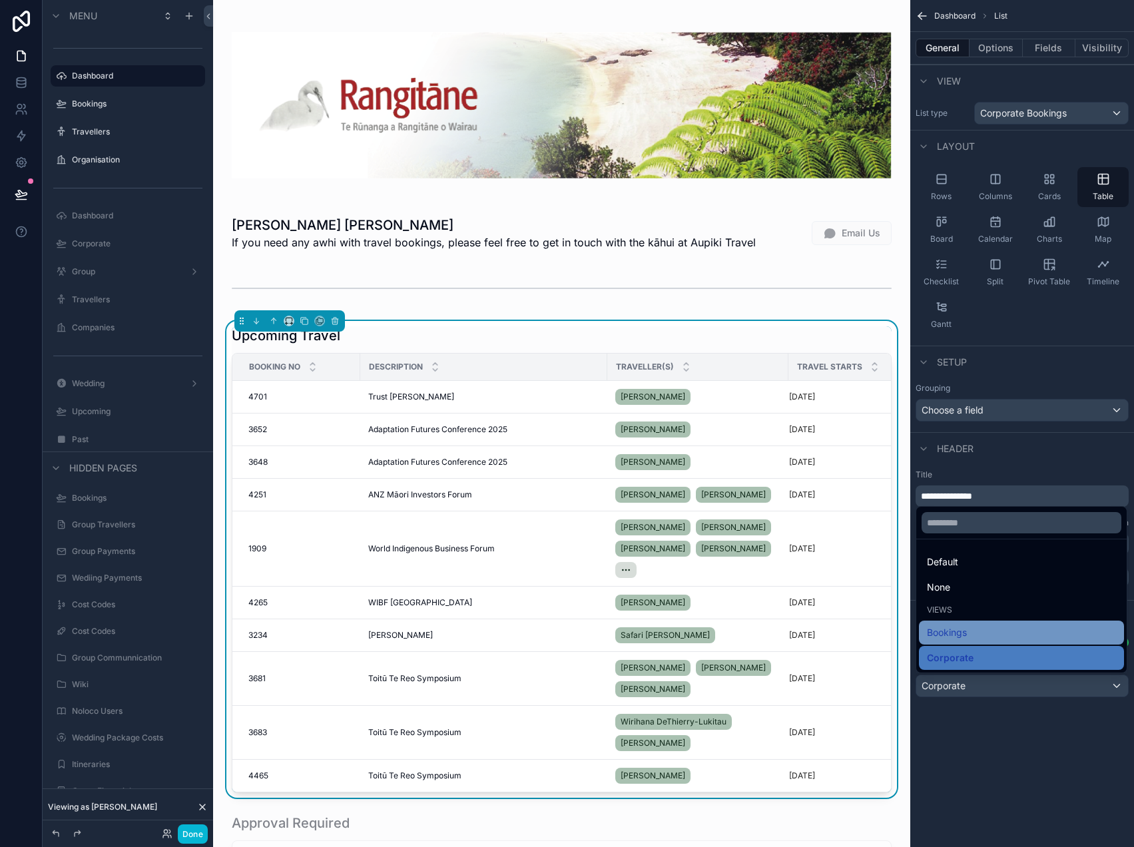
click at [983, 628] on div "Bookings" at bounding box center [1021, 632] width 189 height 16
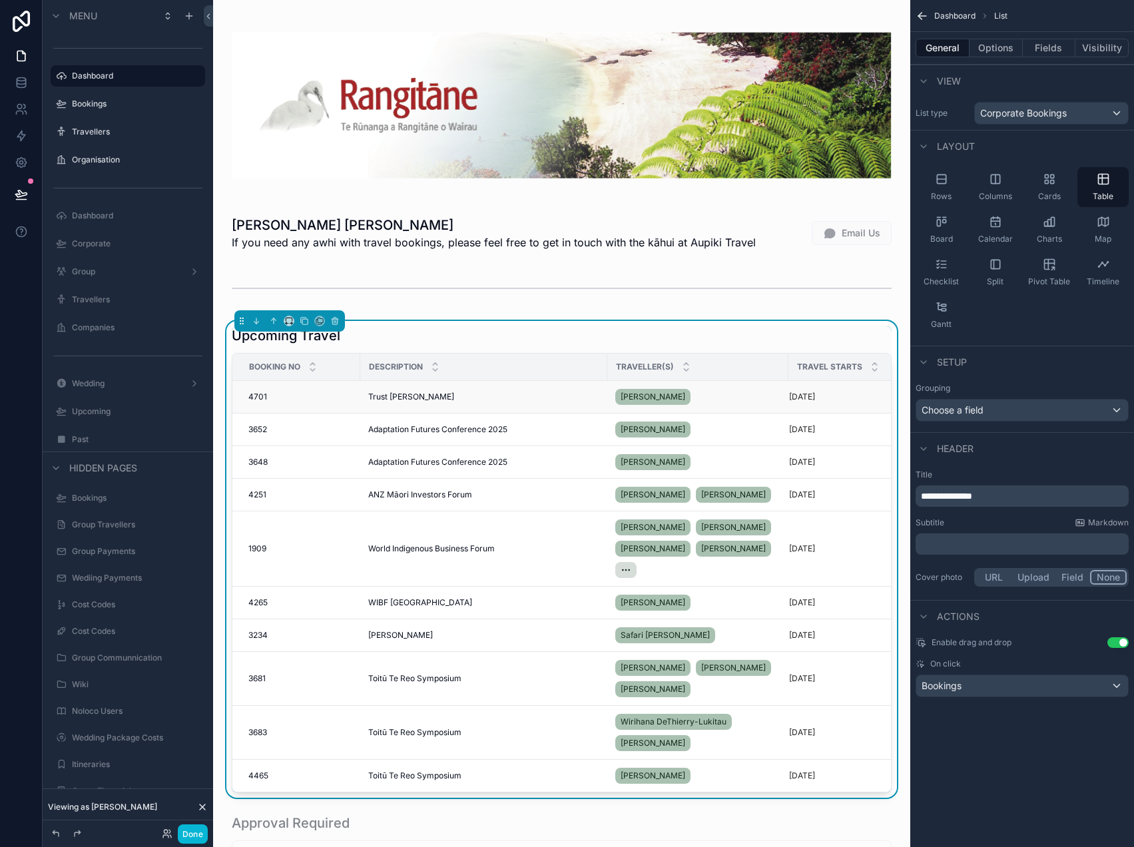
click at [467, 395] on div "Trust [PERSON_NAME]" at bounding box center [483, 396] width 231 height 11
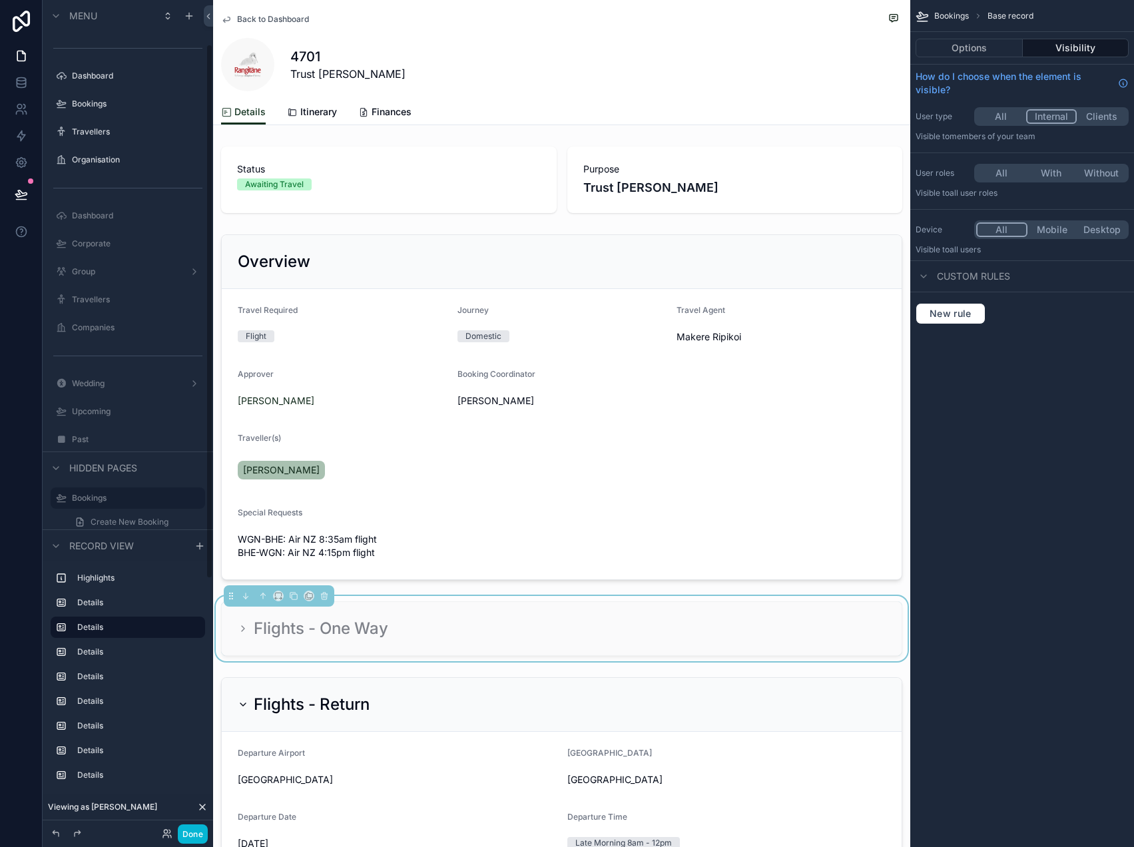
scroll to position [69, 0]
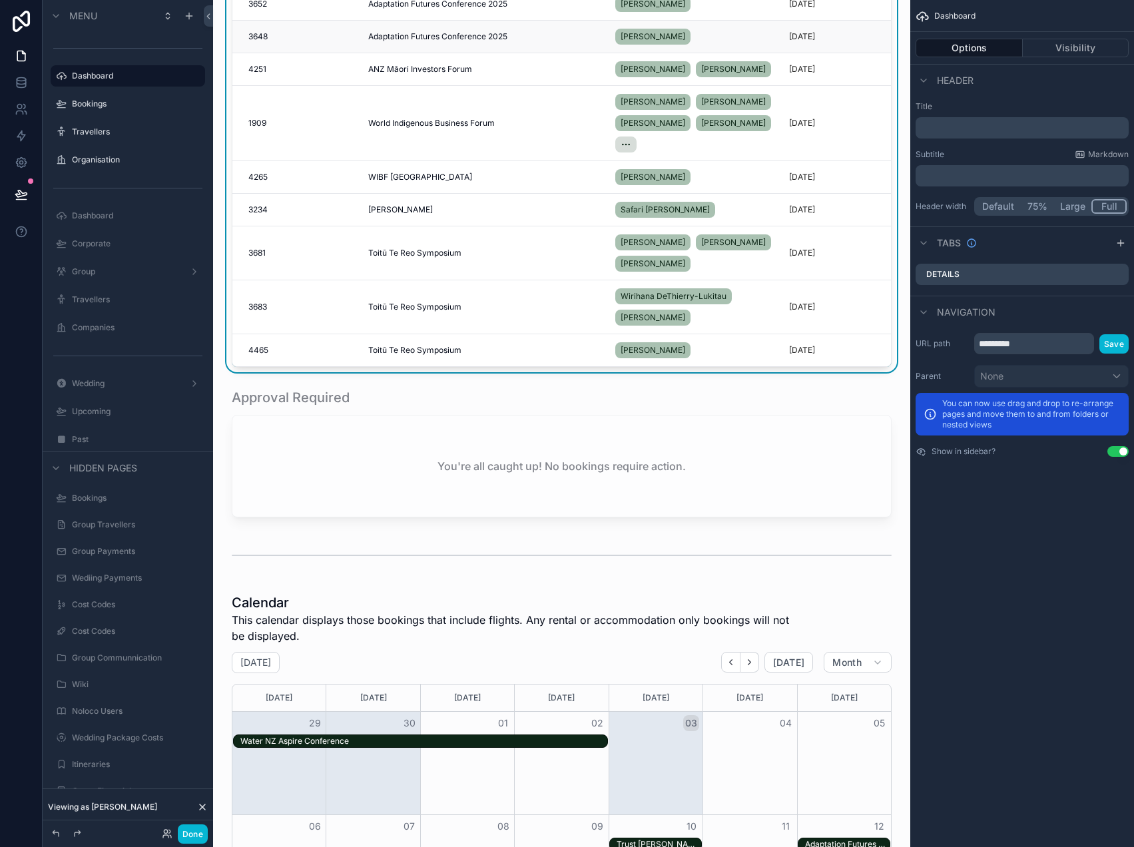
scroll to position [469, 0]
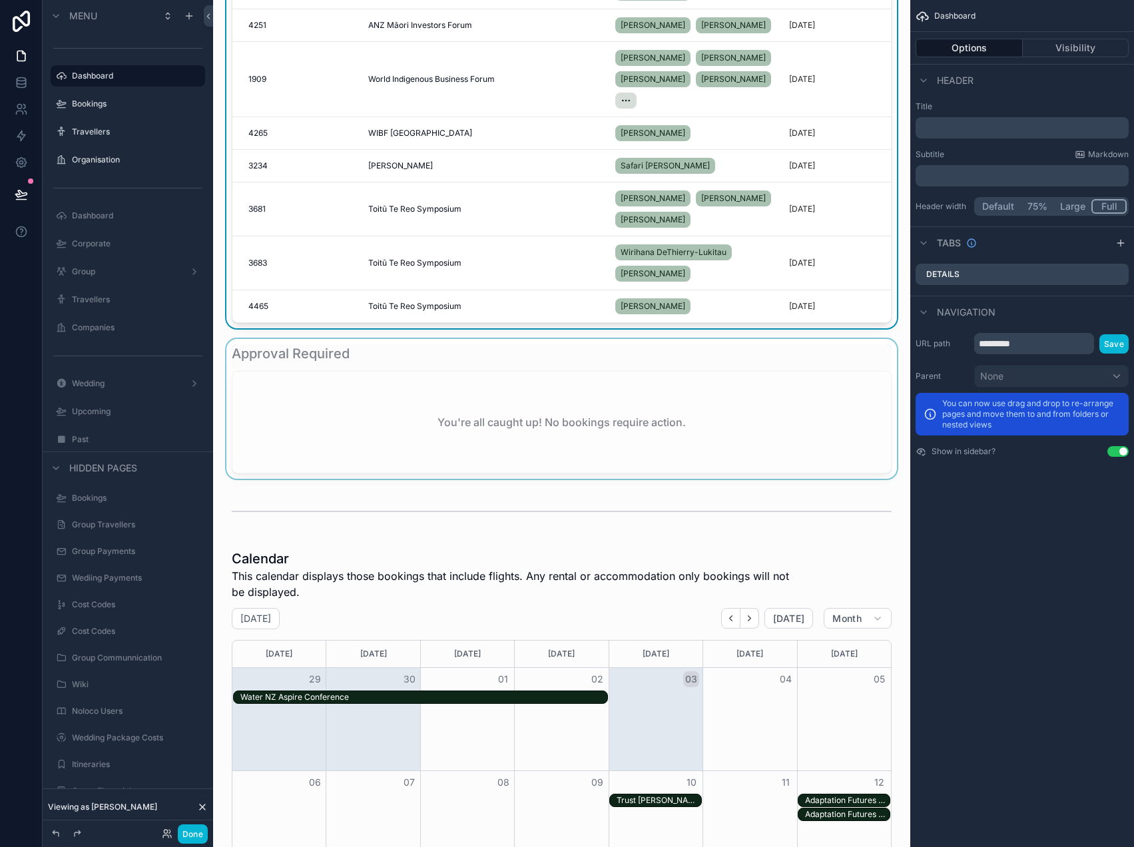
click at [363, 427] on div "scrollable content" at bounding box center [562, 409] width 676 height 140
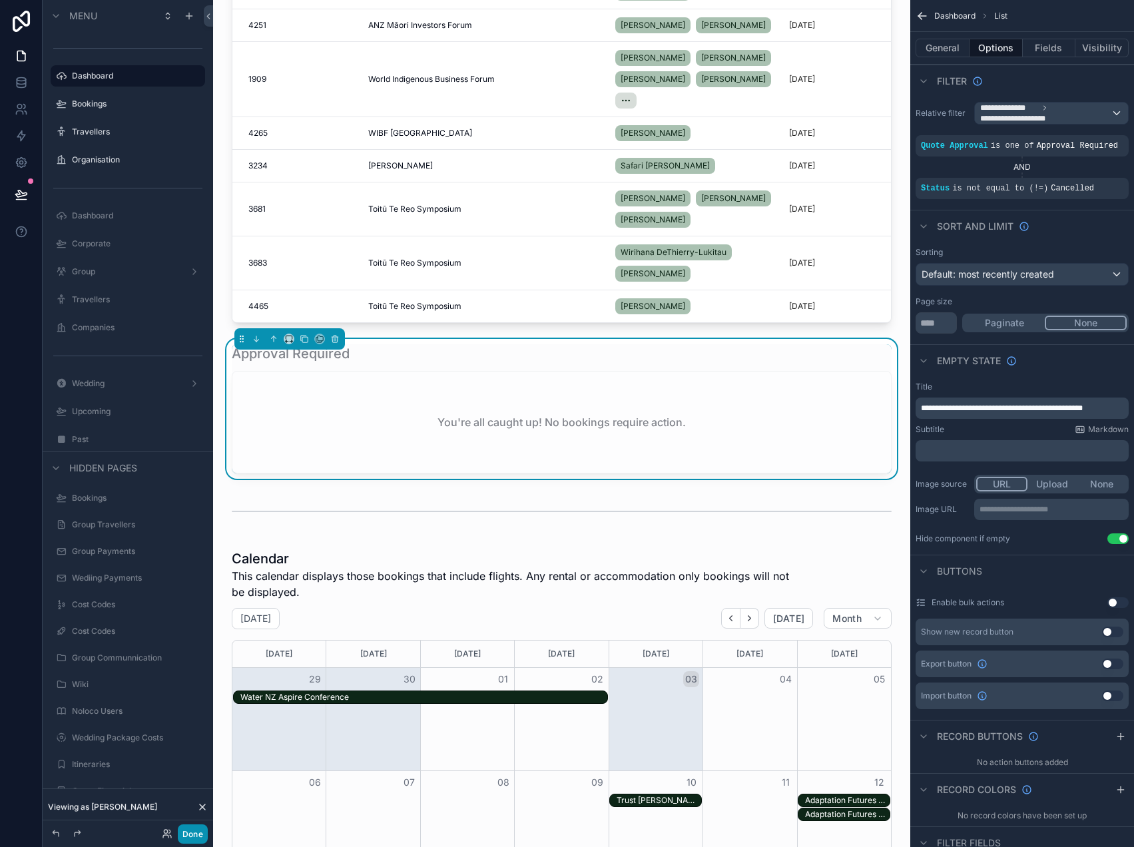
click at [193, 839] on button "Done" at bounding box center [193, 833] width 30 height 19
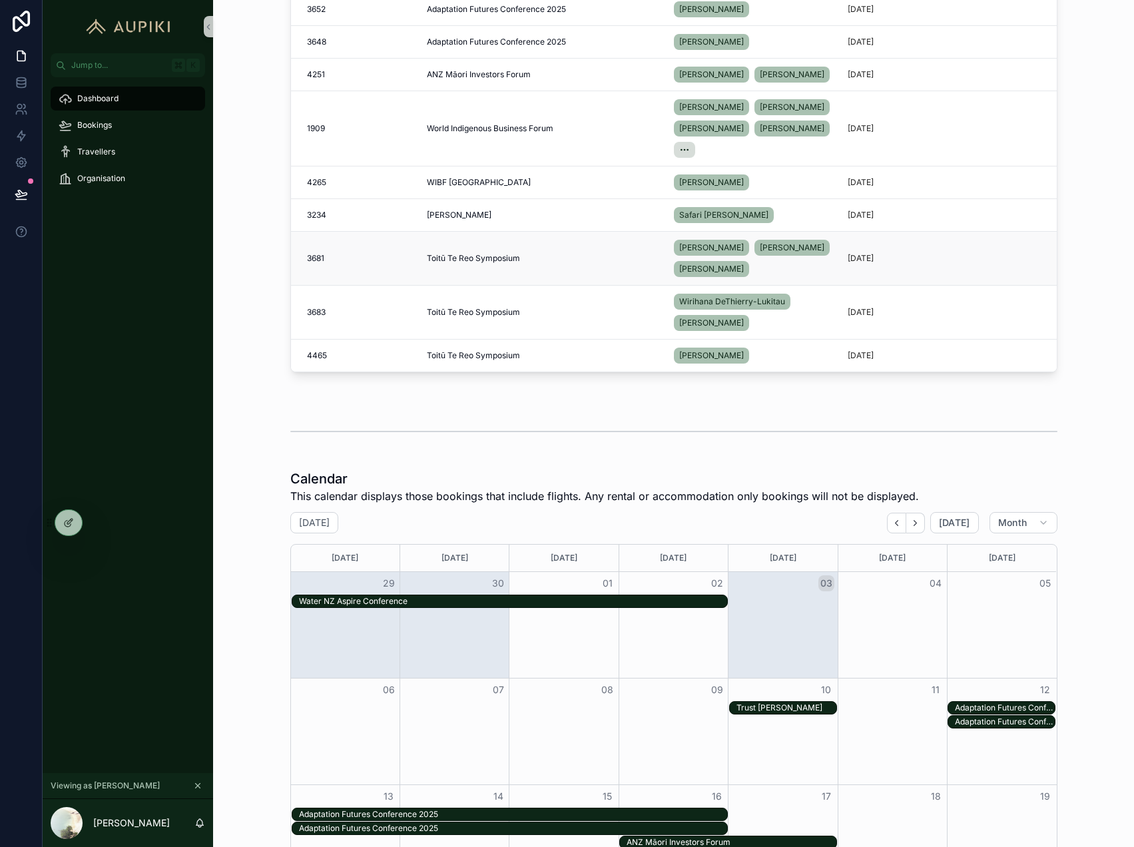
click at [500, 258] on span "Toitū Te Reo Symposium" at bounding box center [473, 258] width 93 height 11
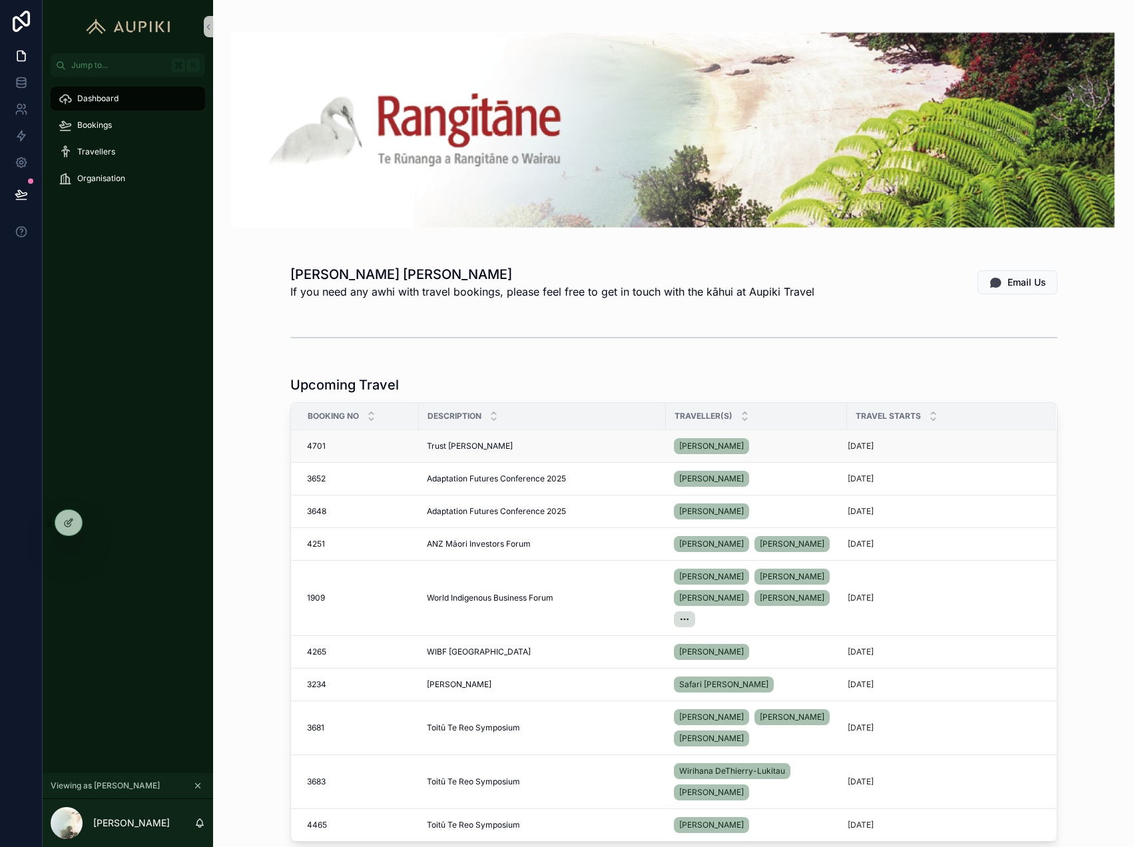
click at [444, 441] on span "Trust [PERSON_NAME]" at bounding box center [470, 446] width 86 height 11
click at [68, 523] on icon at bounding box center [68, 522] width 11 height 11
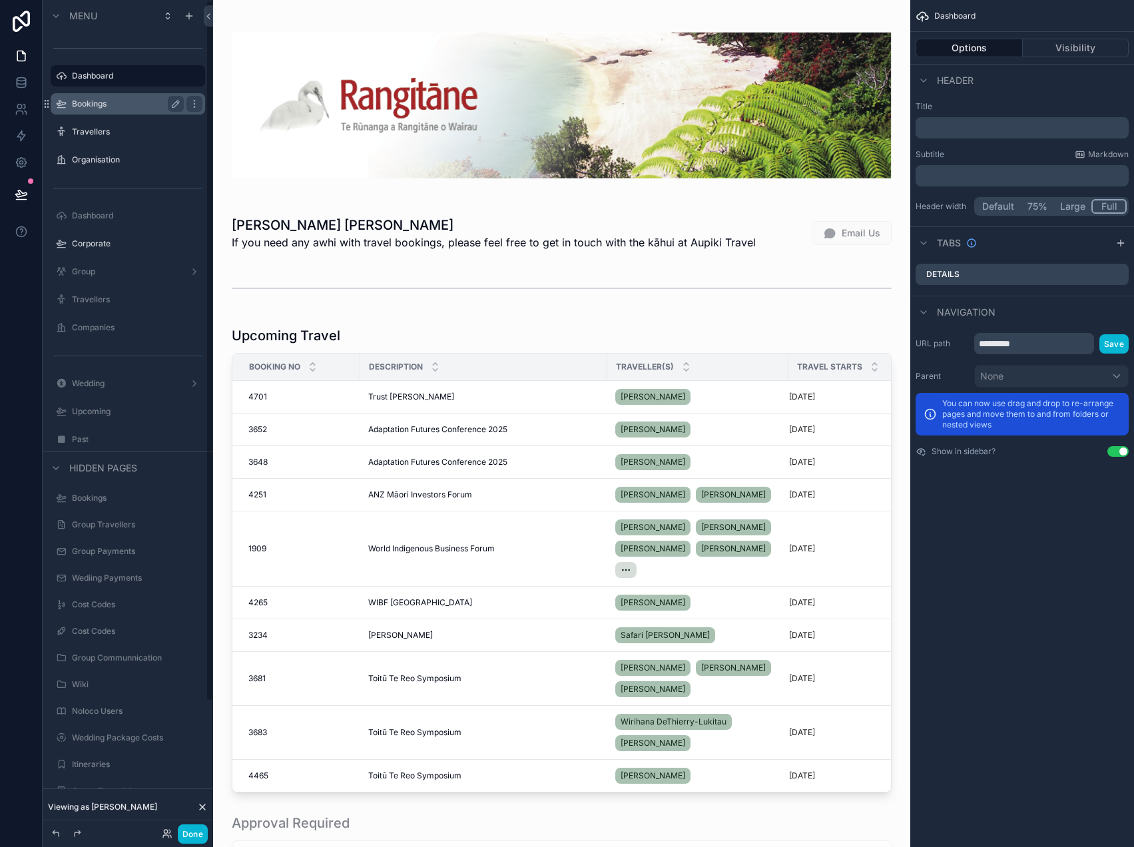
click at [114, 102] on label "Bookings" at bounding box center [125, 104] width 107 height 11
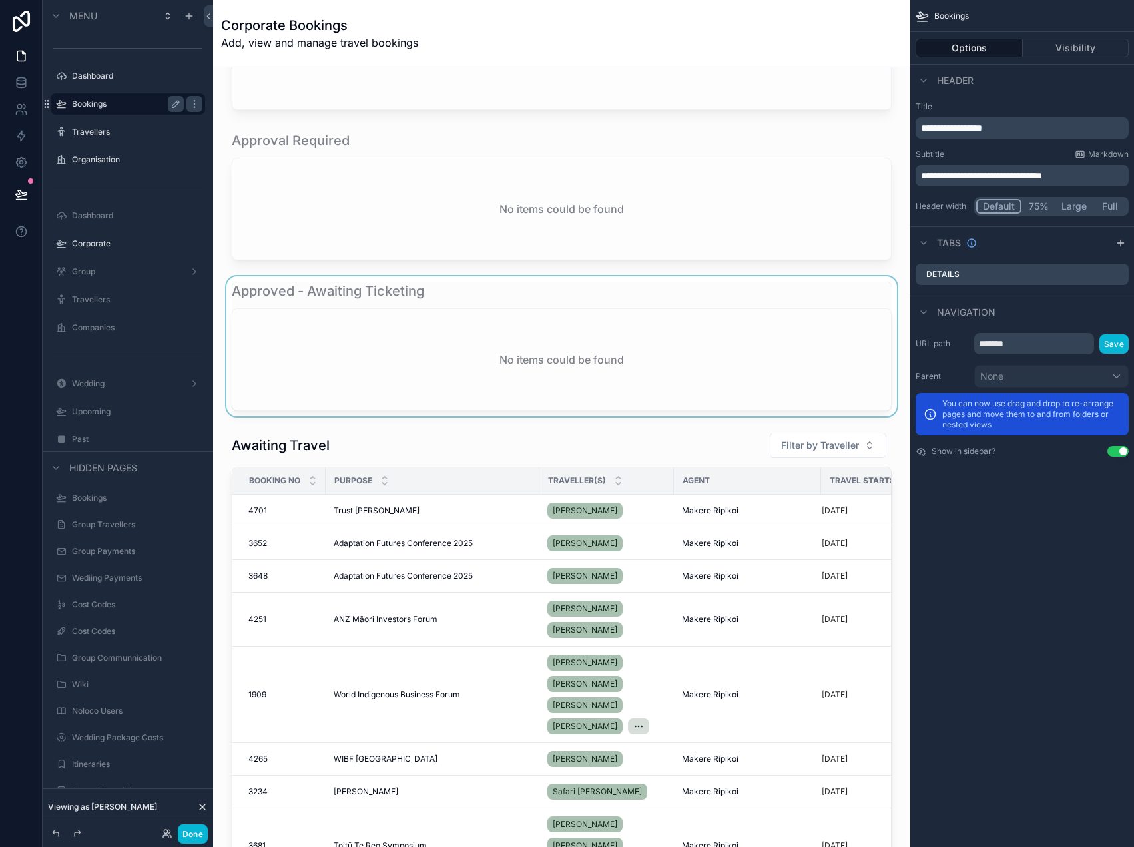
scroll to position [243, 0]
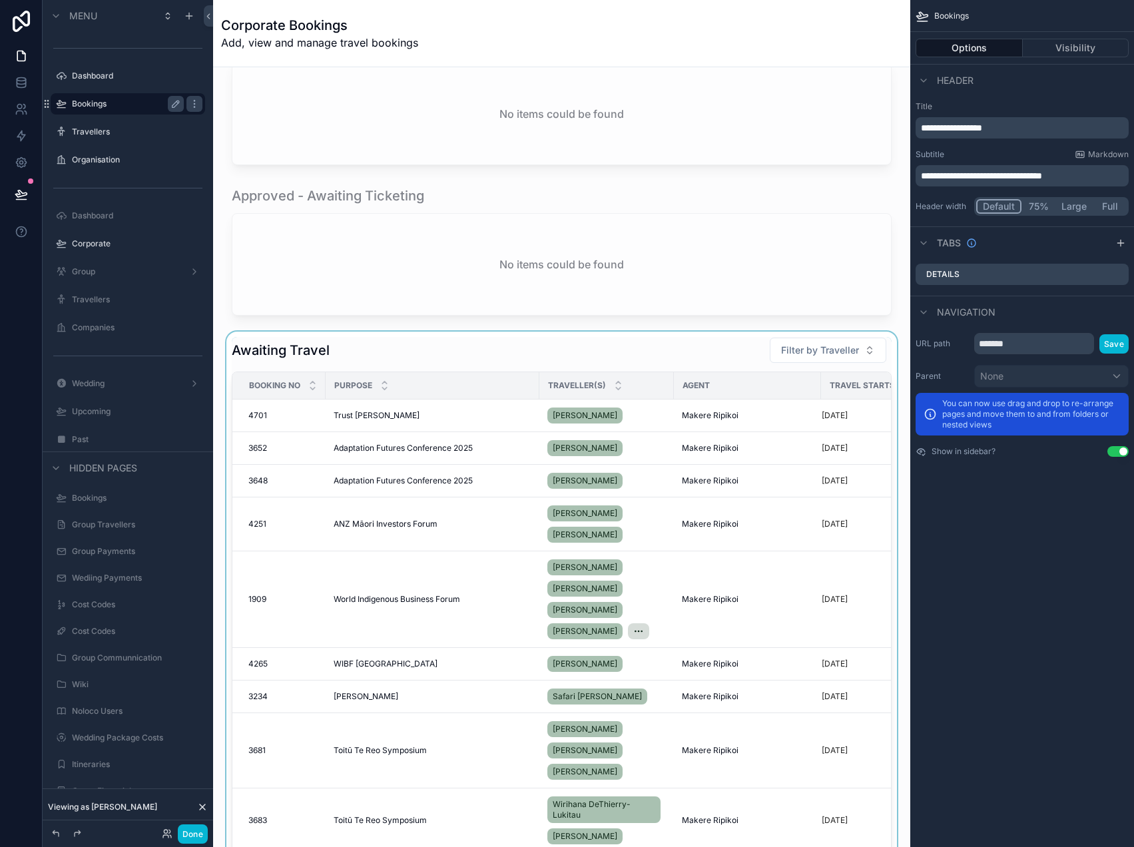
click at [390, 428] on div "scrollable content" at bounding box center [562, 627] width 676 height 591
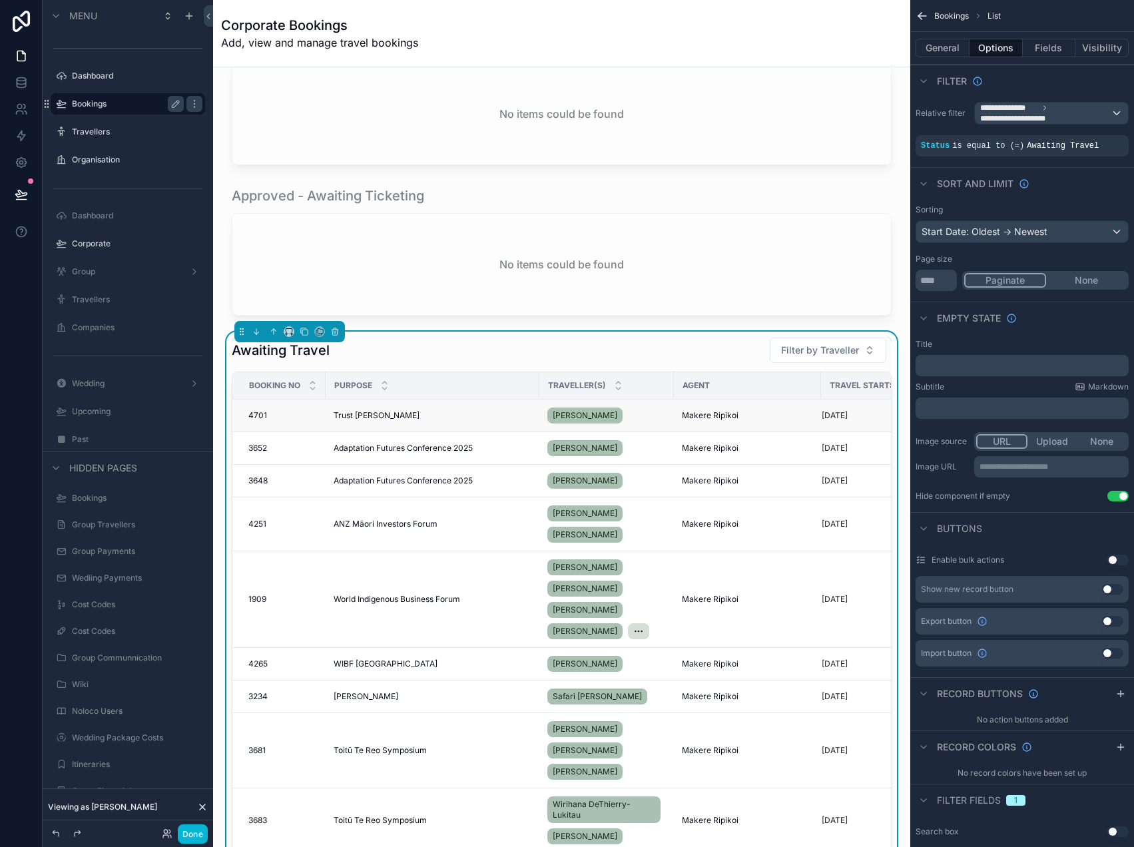
click at [389, 417] on div "Trust [PERSON_NAME]" at bounding box center [433, 415] width 198 height 11
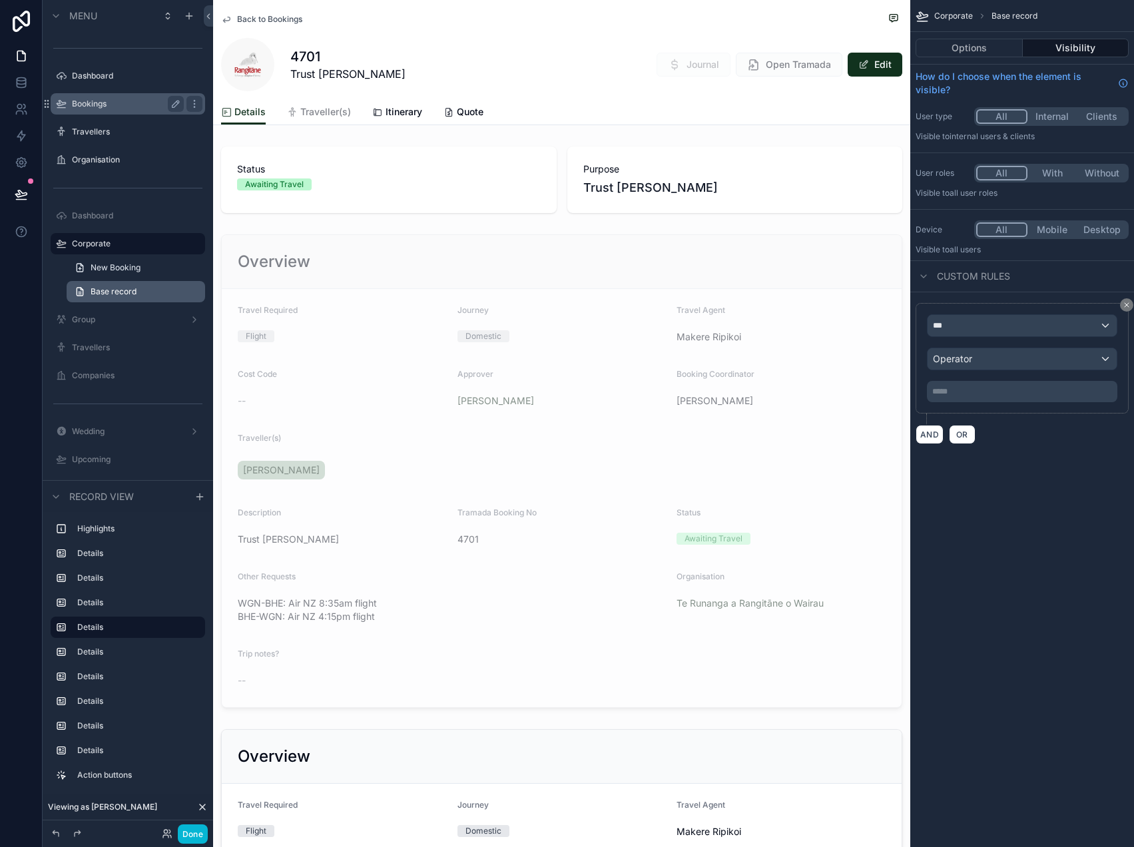
click at [166, 293] on link "Base record" at bounding box center [136, 291] width 138 height 21
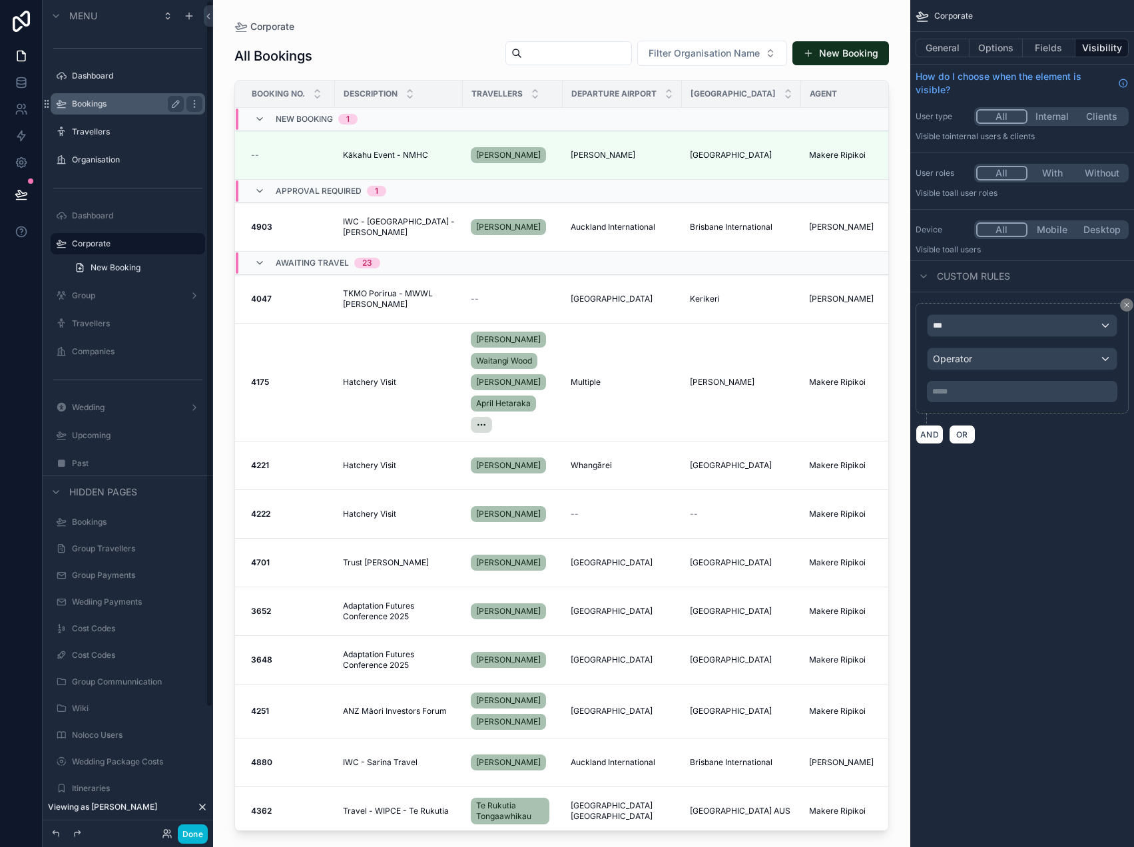
click at [89, 104] on label "Bookings" at bounding box center [125, 104] width 107 height 11
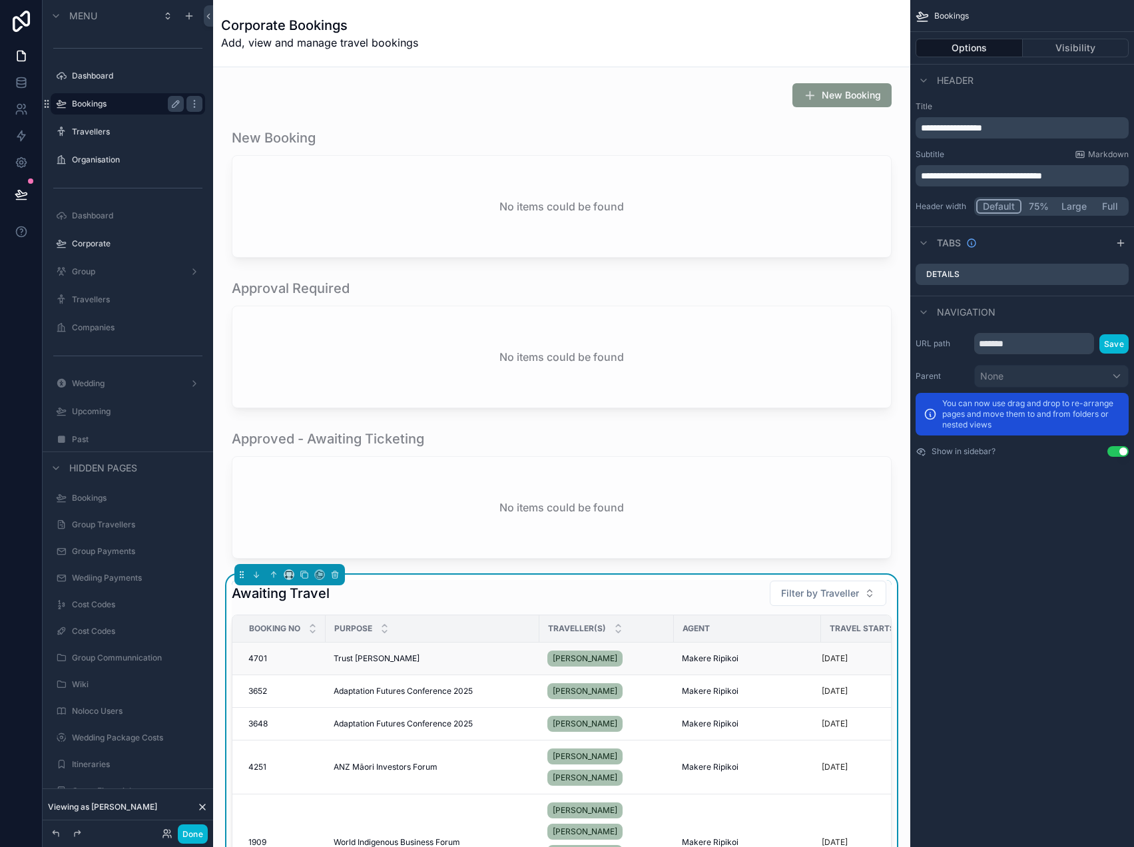
click at [383, 652] on td "Trust [PERSON_NAME]" at bounding box center [433, 658] width 214 height 33
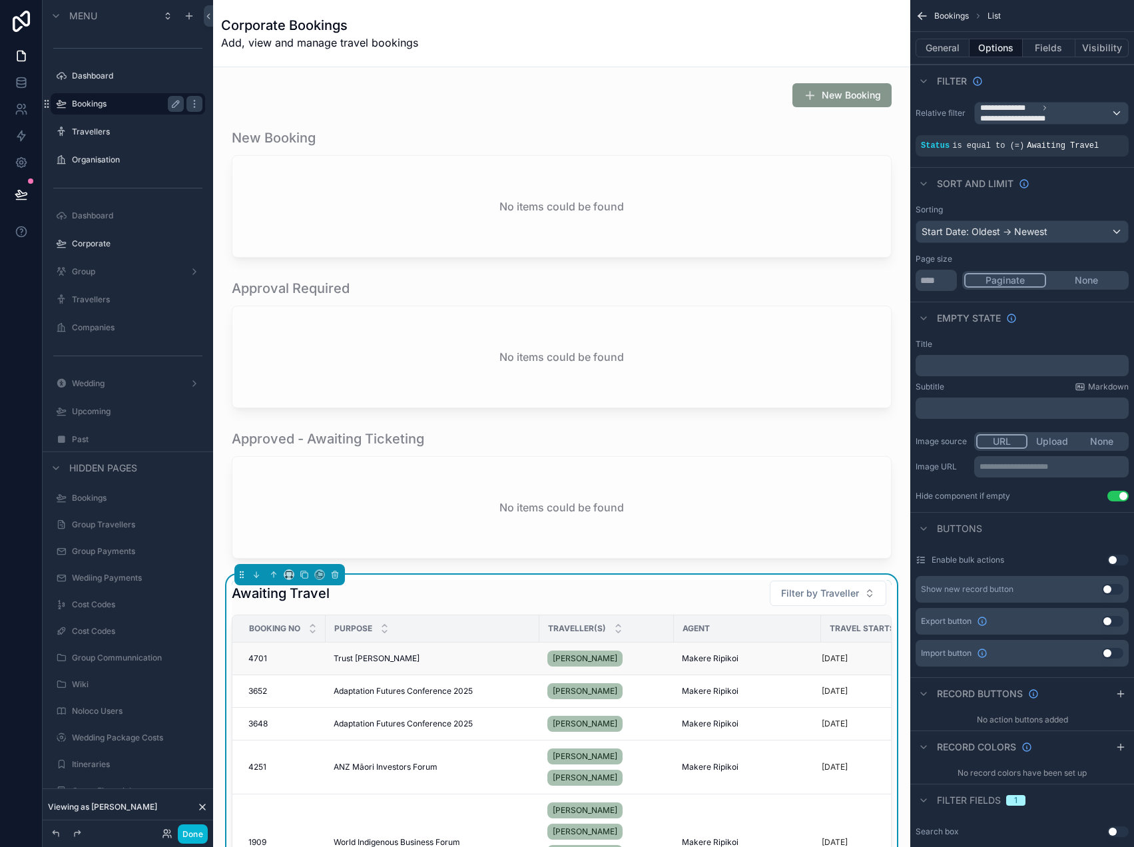
click at [373, 653] on div "Trust [PERSON_NAME]" at bounding box center [433, 658] width 198 height 11
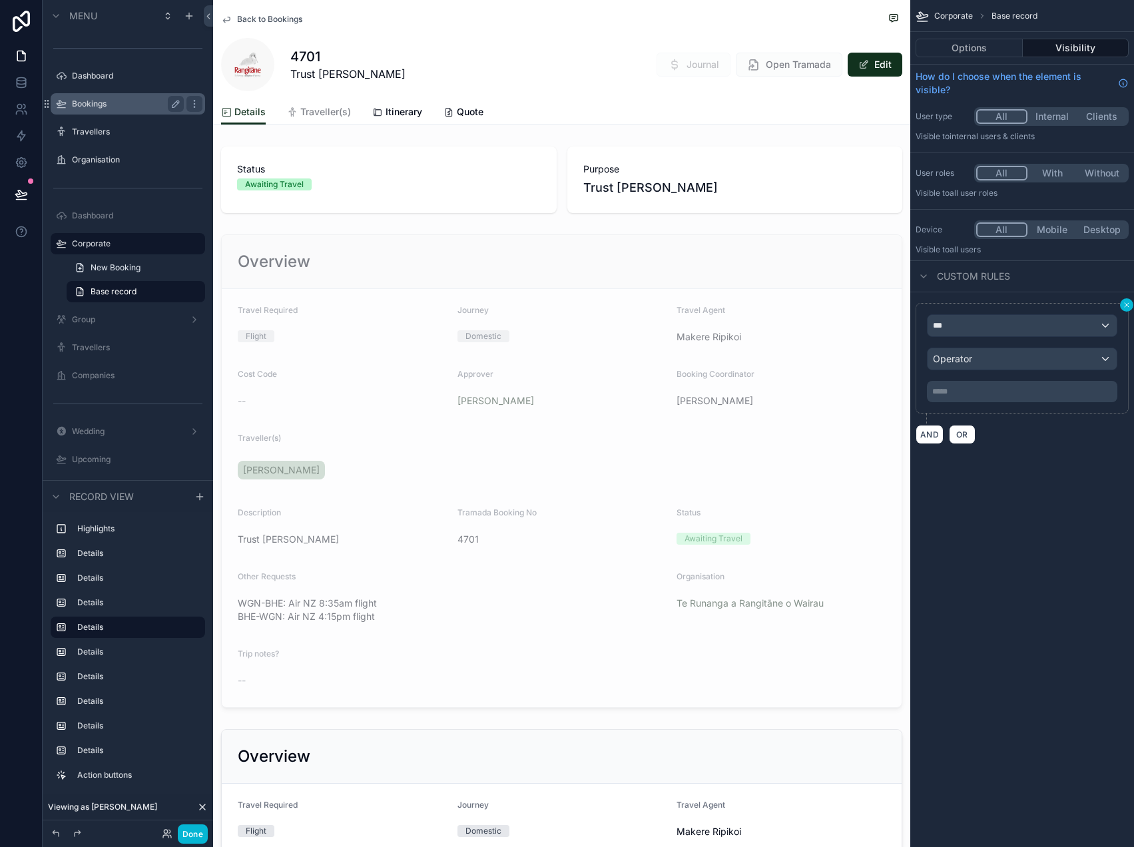
click at [1122, 303] on icon "scrollable content" at bounding box center [1126, 305] width 8 height 8
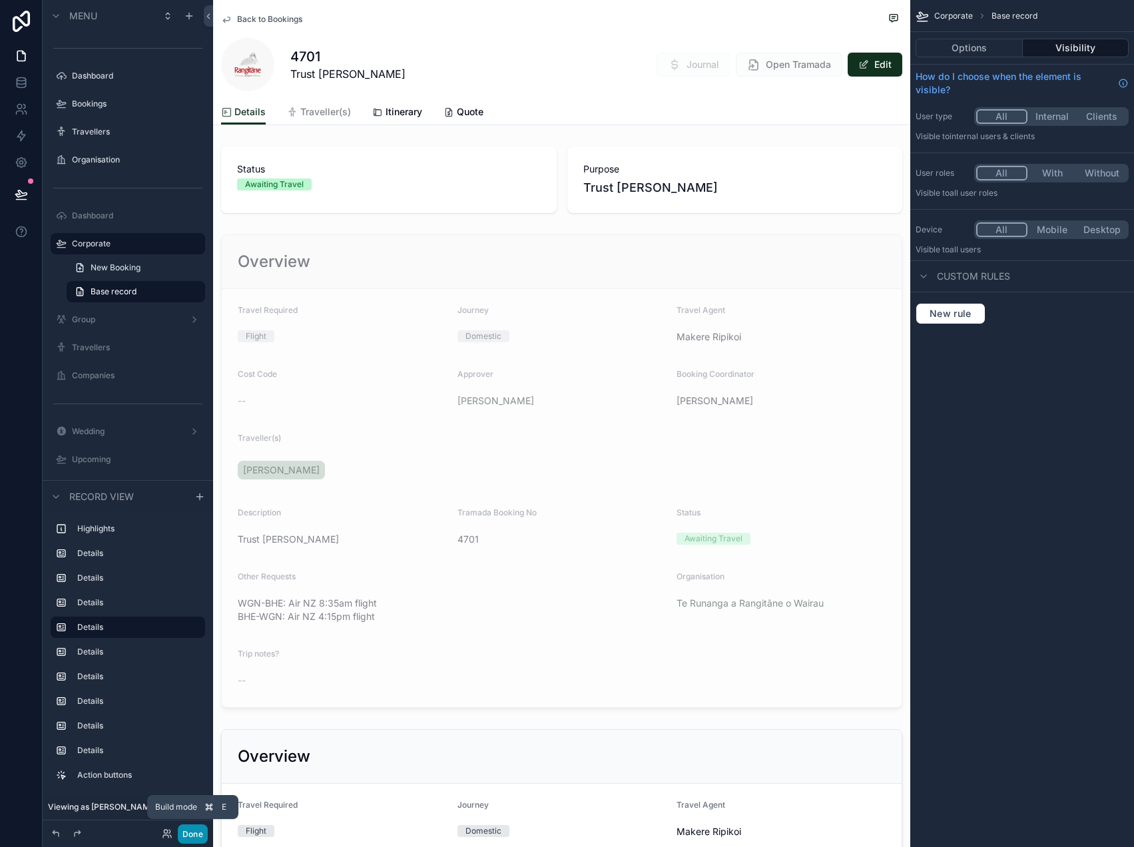
click at [193, 829] on button "Done" at bounding box center [193, 833] width 30 height 19
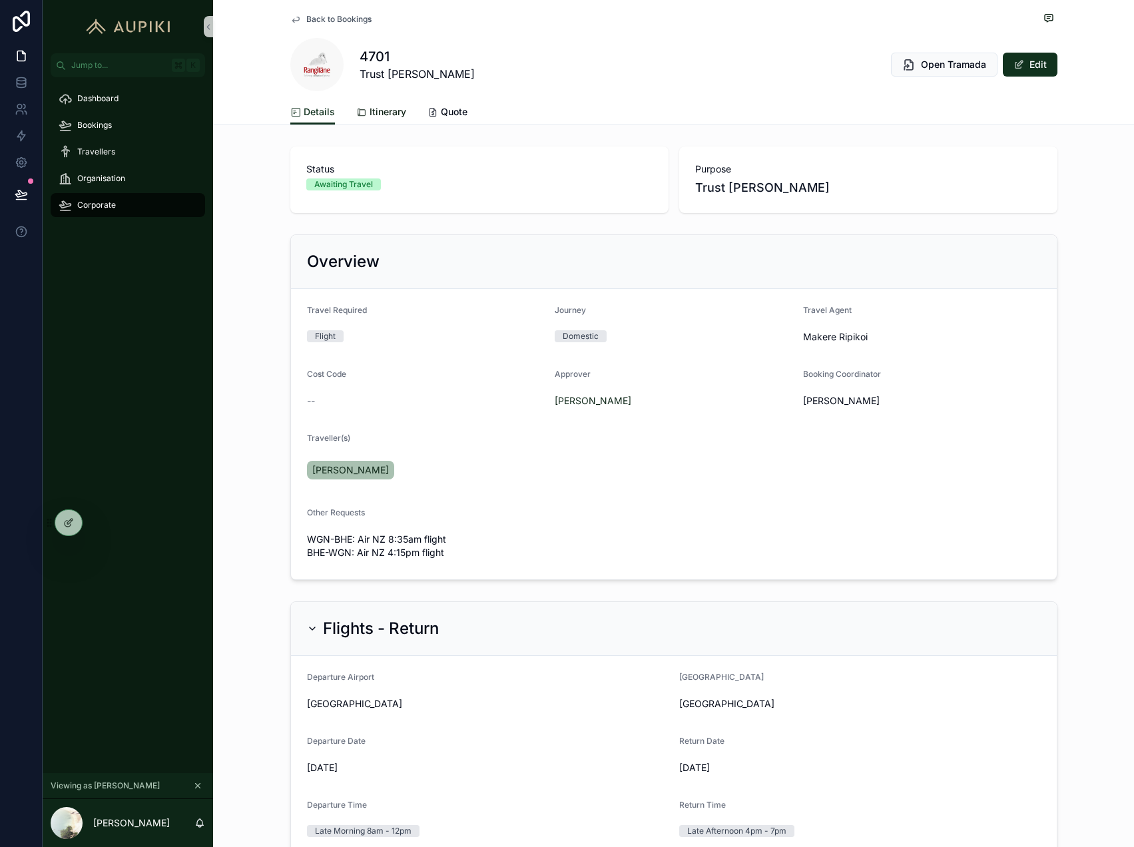
click at [383, 120] on link "Itinerary" at bounding box center [381, 113] width 50 height 27
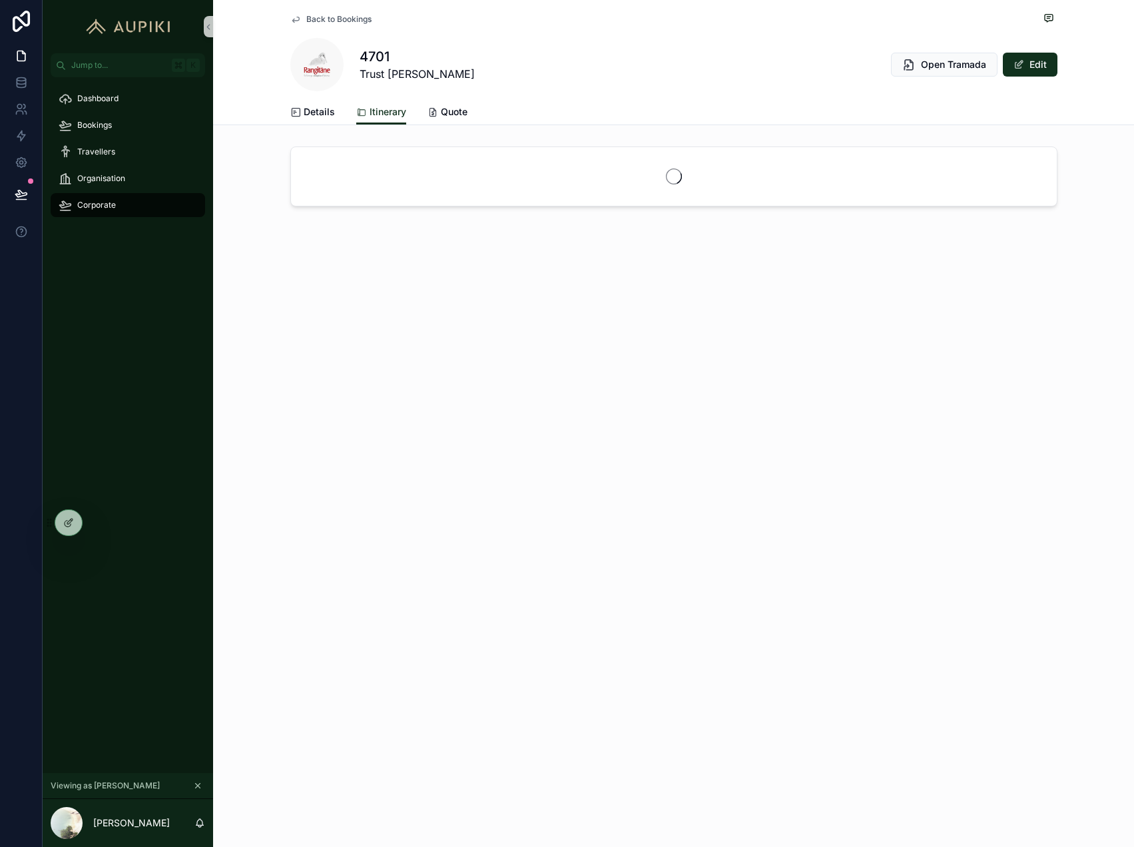
click at [334, 109] on div "Details Itinerary Quote" at bounding box center [673, 111] width 767 height 25
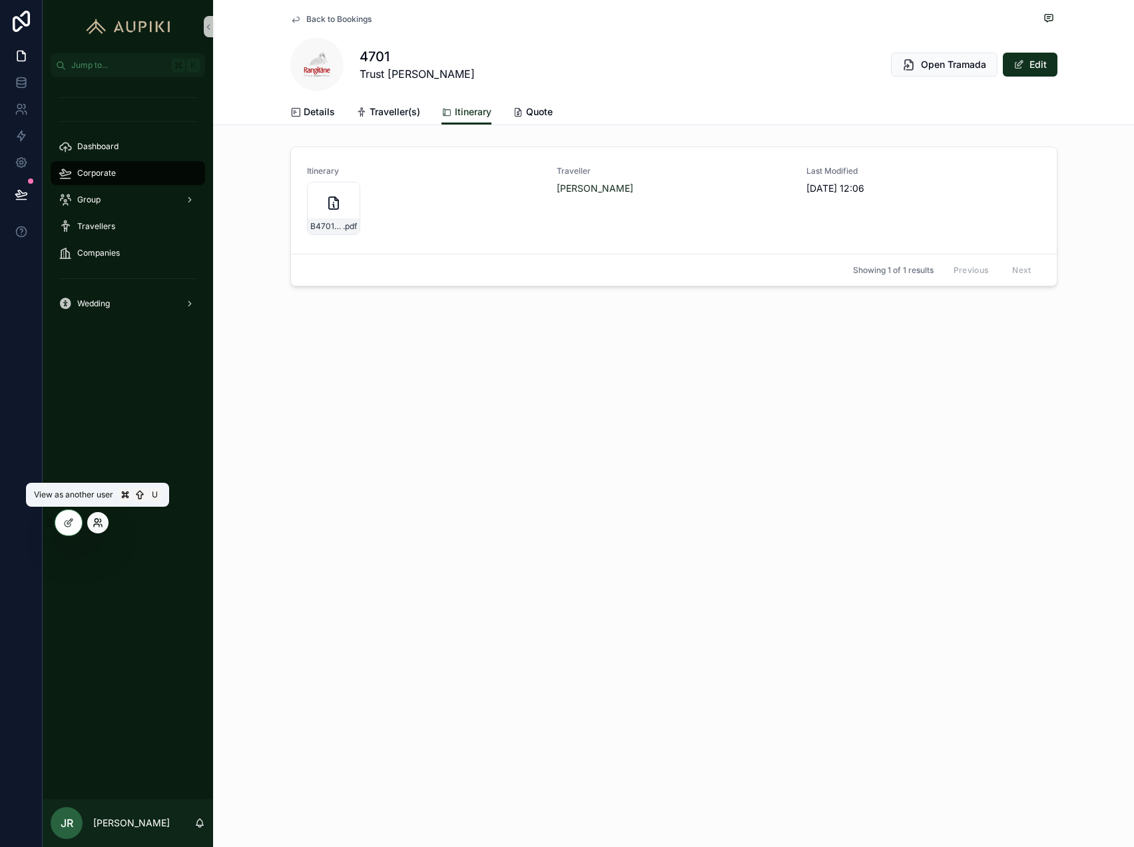
click at [97, 523] on icon at bounding box center [98, 522] width 11 height 11
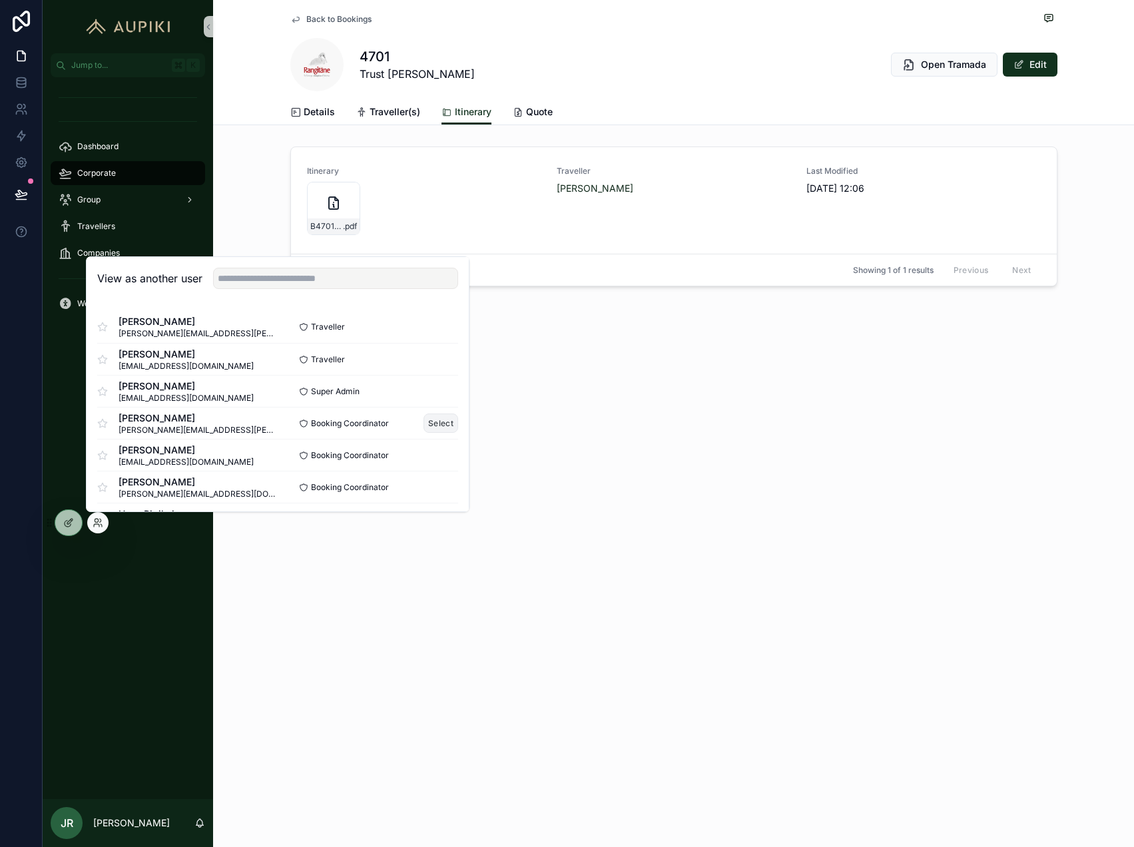
click at [443, 419] on button "Select" at bounding box center [440, 422] width 35 height 19
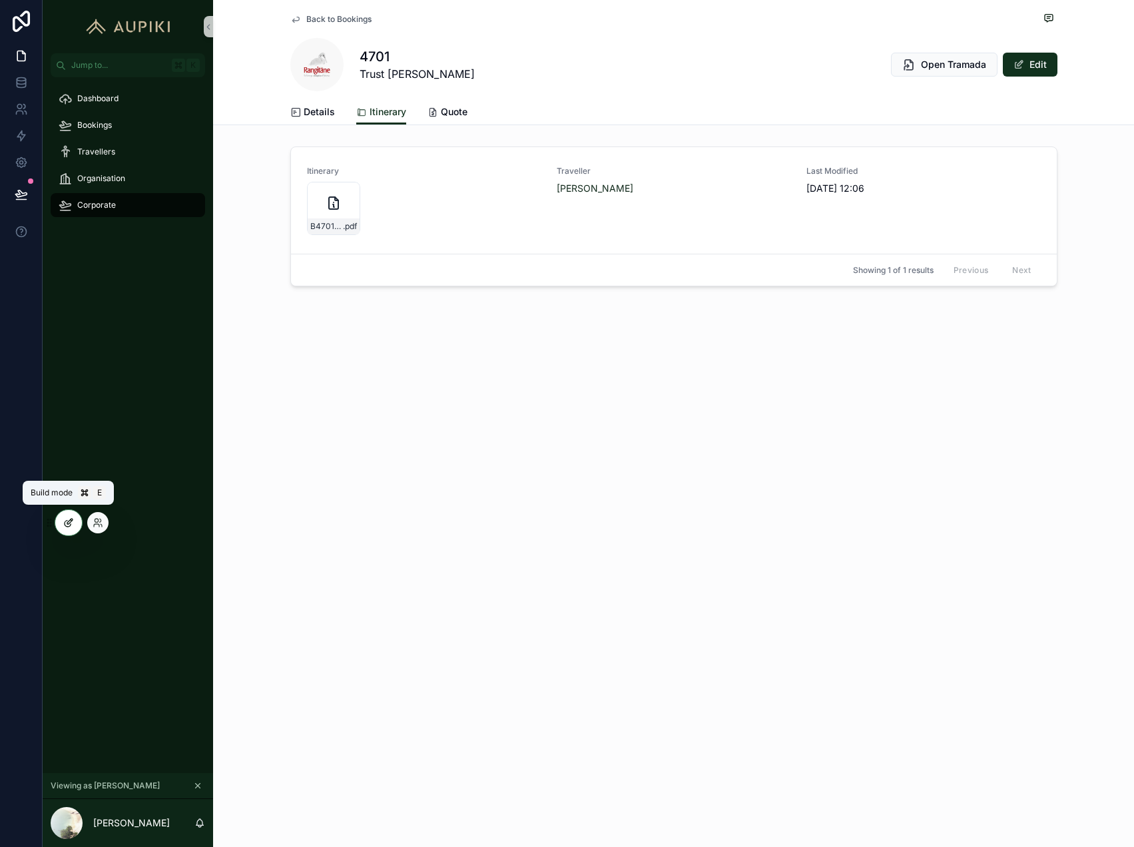
click at [71, 526] on icon at bounding box center [68, 522] width 11 height 11
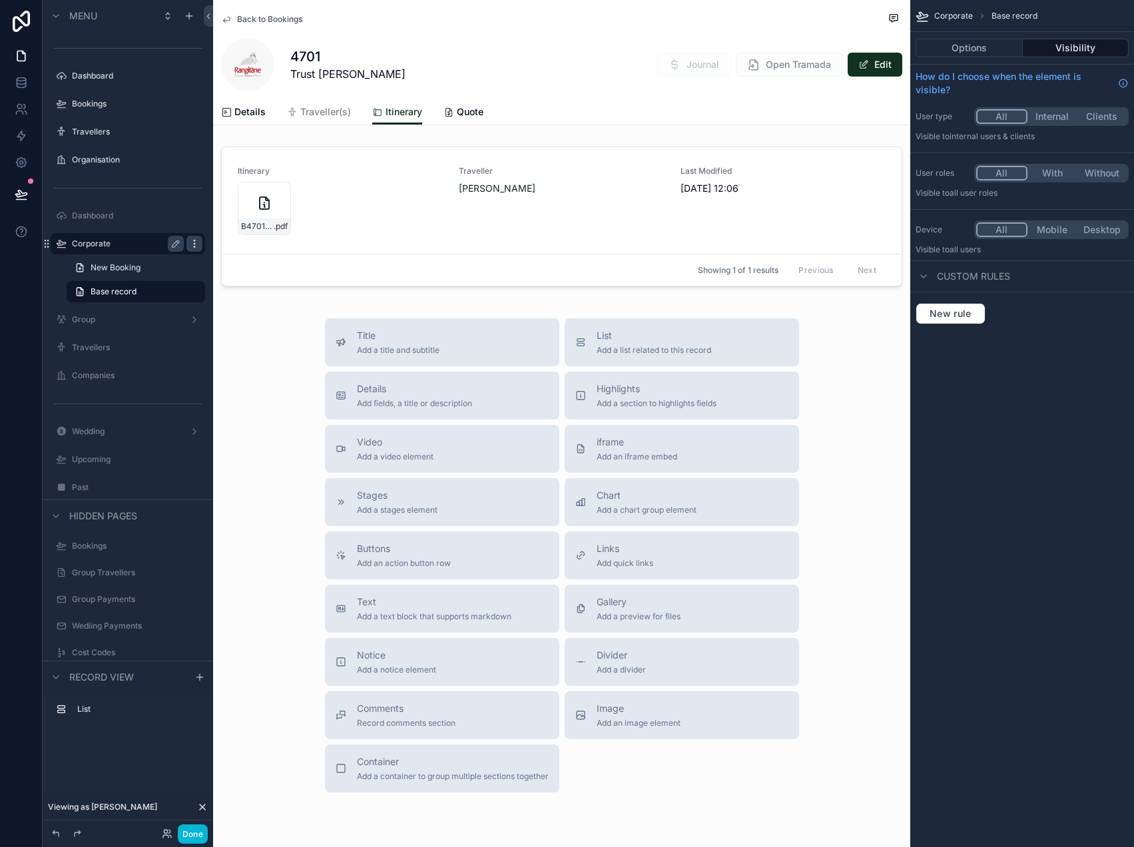
click at [192, 242] on icon "scrollable content" at bounding box center [194, 243] width 11 height 11
click at [1056, 119] on button "Internal" at bounding box center [1052, 116] width 50 height 15
click at [136, 100] on label "Bookings" at bounding box center [125, 104] width 107 height 11
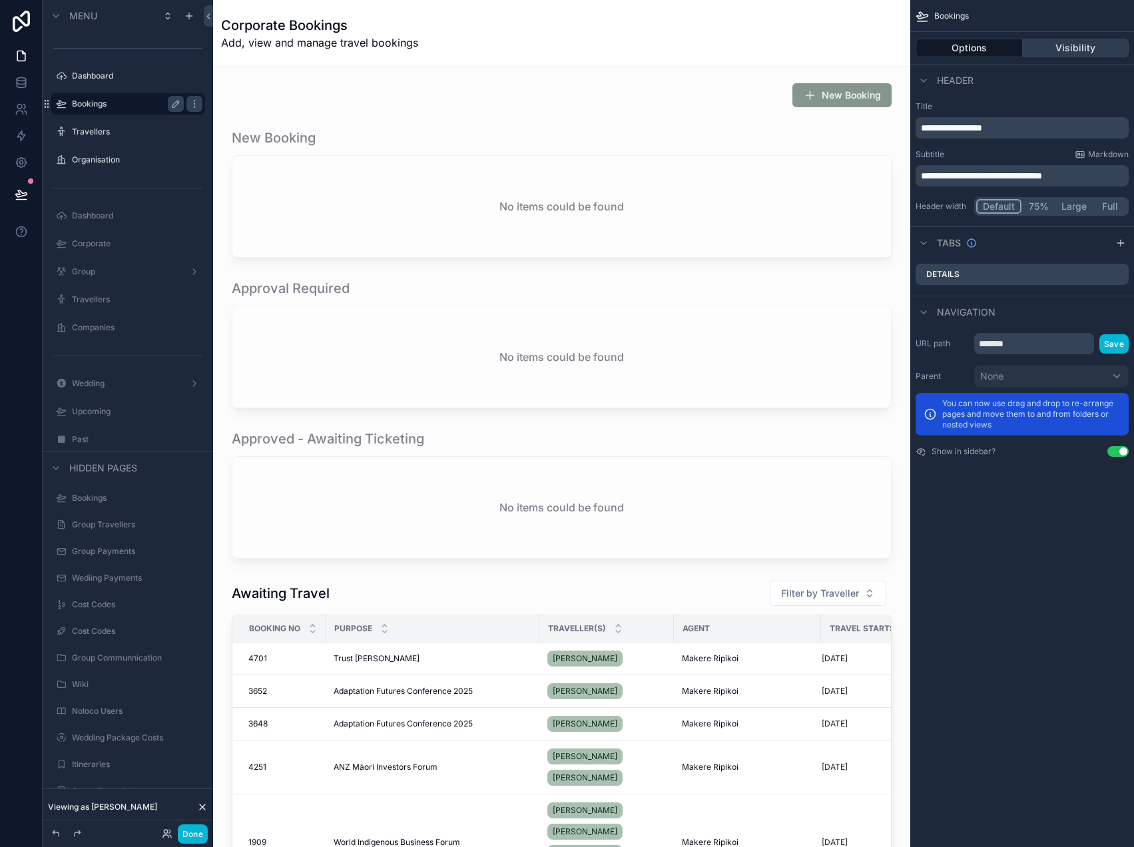
click at [1060, 40] on button "Visibility" at bounding box center [1075, 48] width 107 height 19
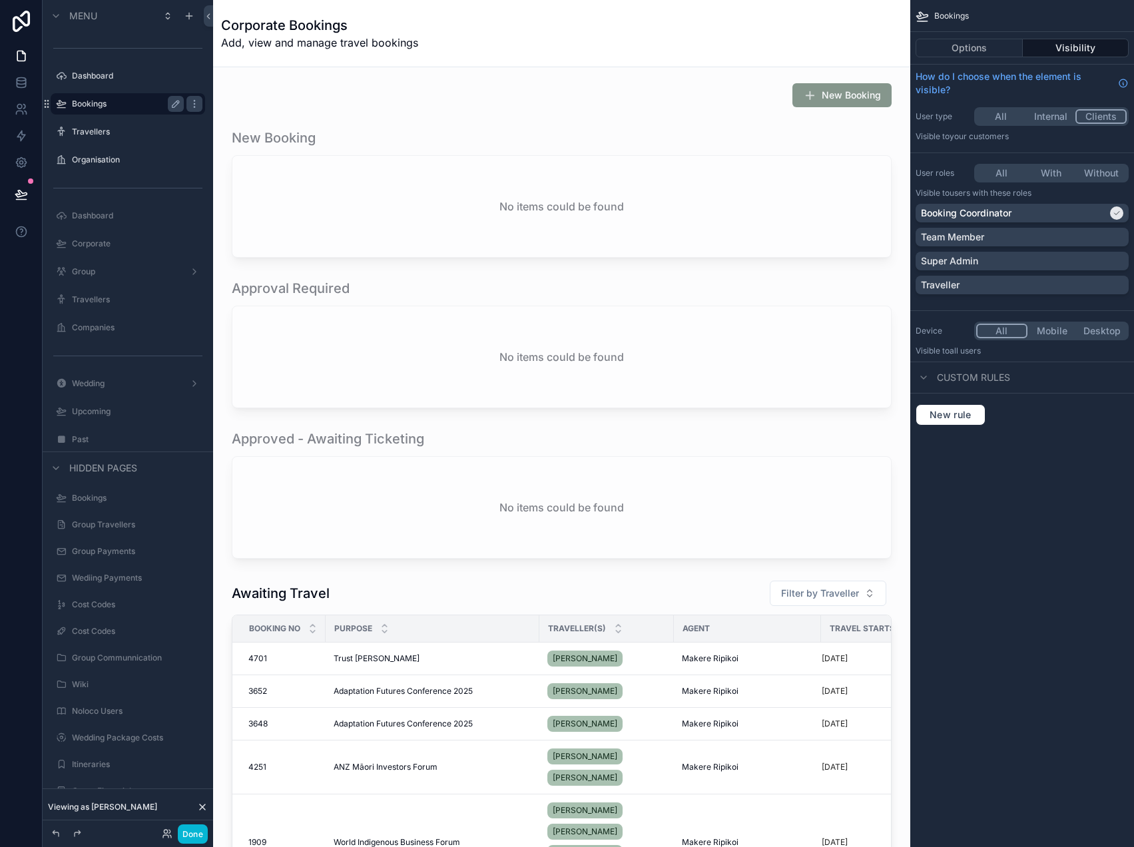
click at [1024, 483] on div "Bookings Options Visibility How do I choose when the element is visible? User t…" at bounding box center [1022, 423] width 224 height 847
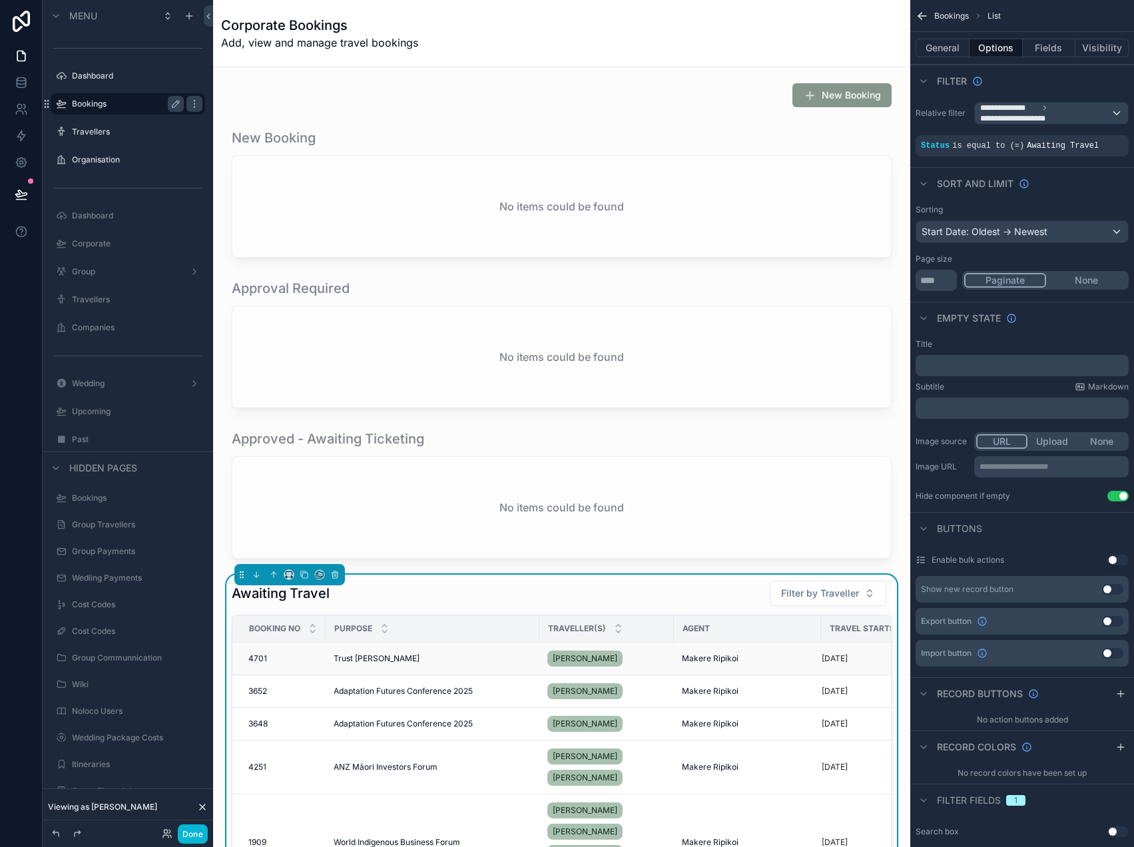
click at [365, 658] on span "Trust [PERSON_NAME]" at bounding box center [377, 658] width 86 height 11
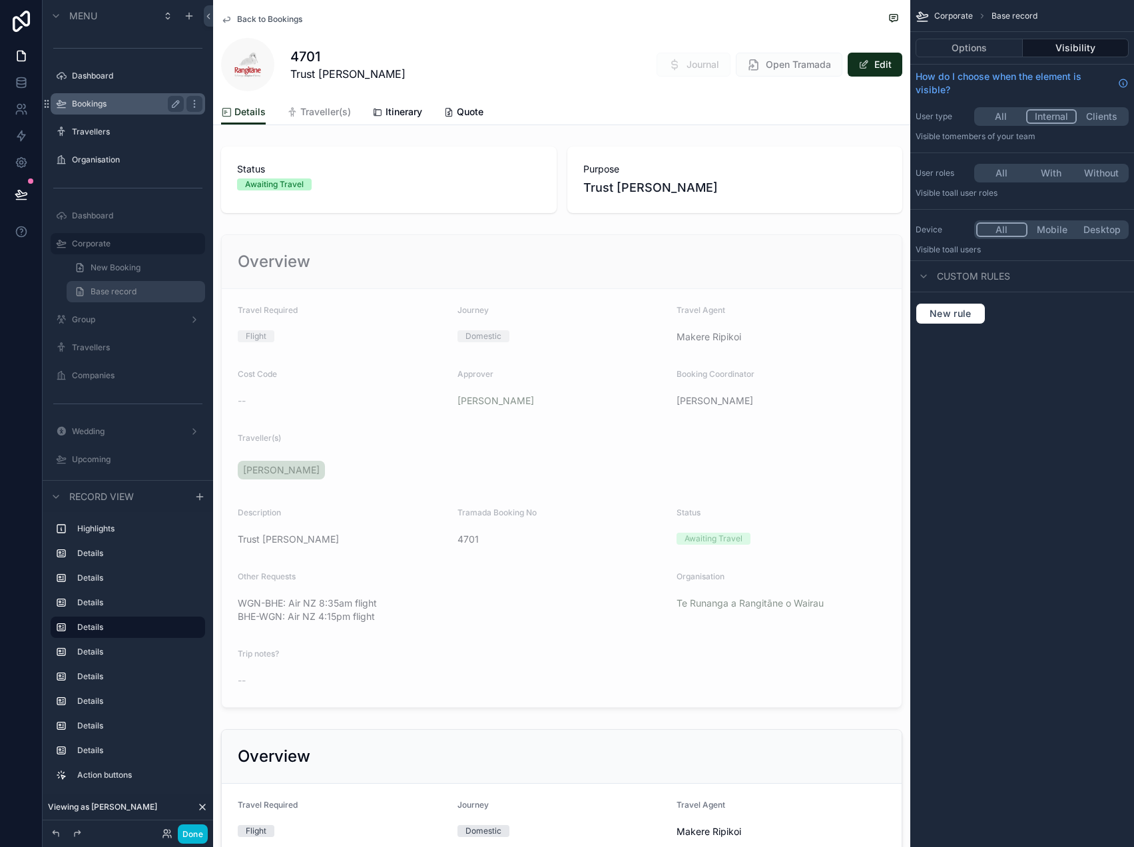
click at [160, 291] on link "Base record" at bounding box center [136, 291] width 138 height 21
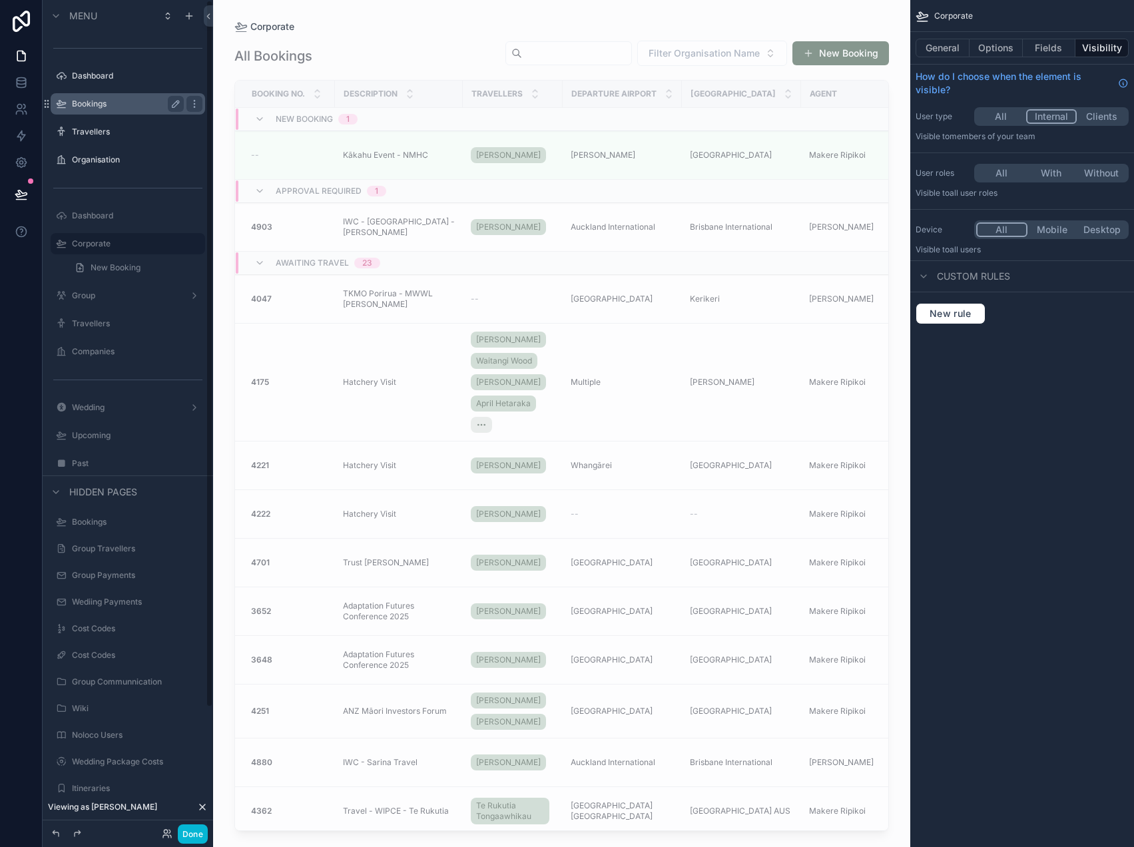
click at [105, 104] on label "Bookings" at bounding box center [125, 104] width 107 height 11
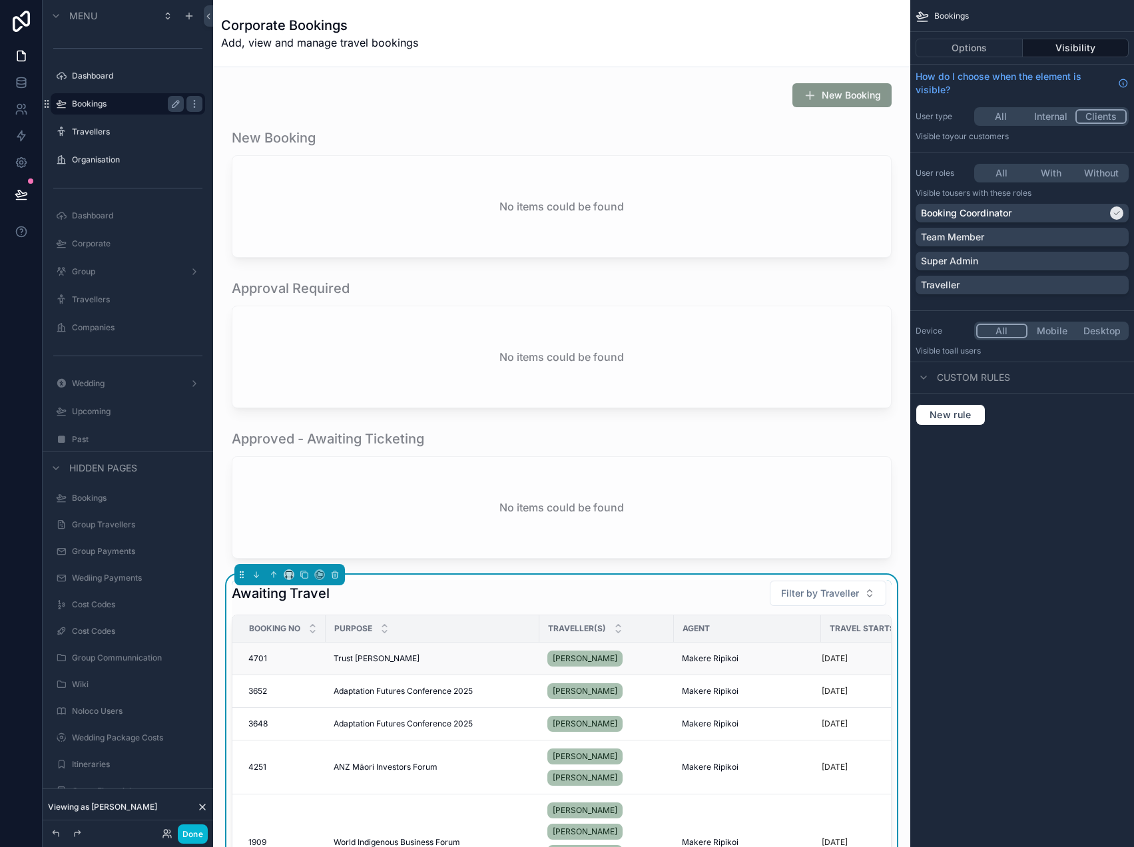
click at [388, 669] on td "Trust [PERSON_NAME]" at bounding box center [433, 658] width 214 height 33
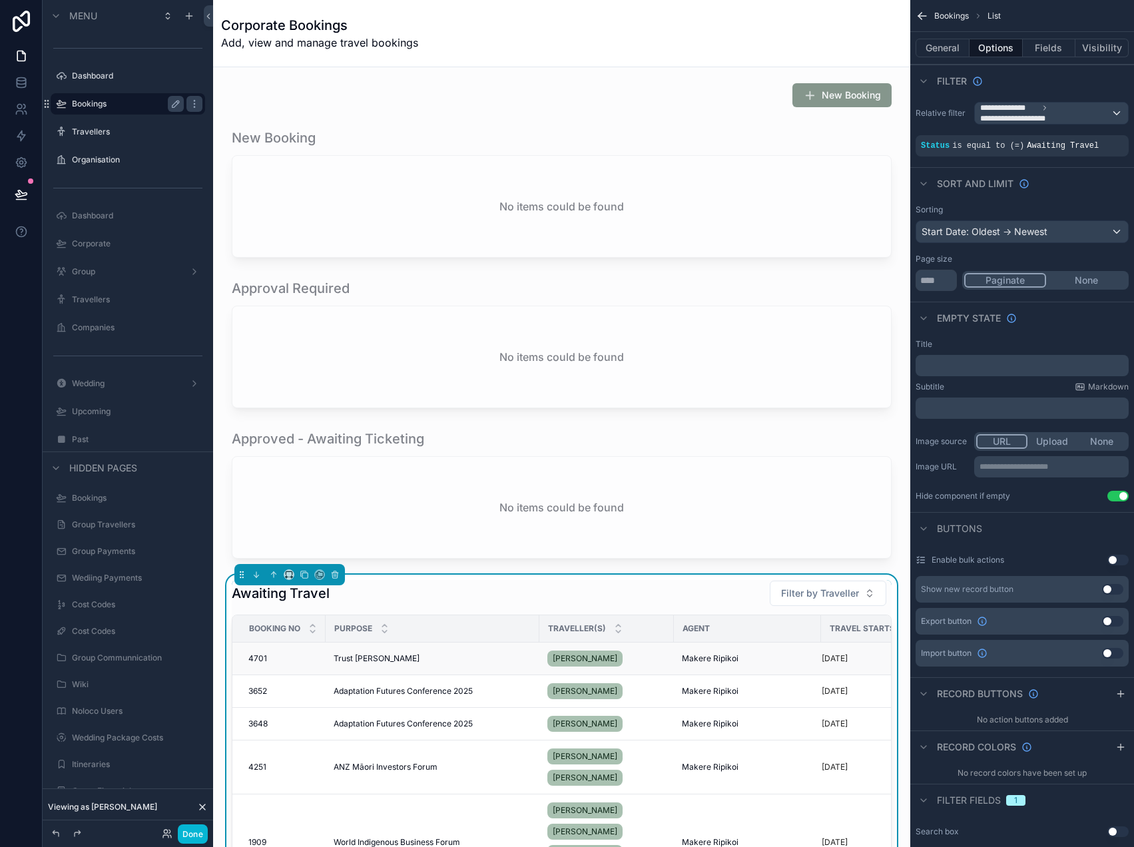
click at [382, 662] on div "Trust [PERSON_NAME]" at bounding box center [433, 658] width 198 height 11
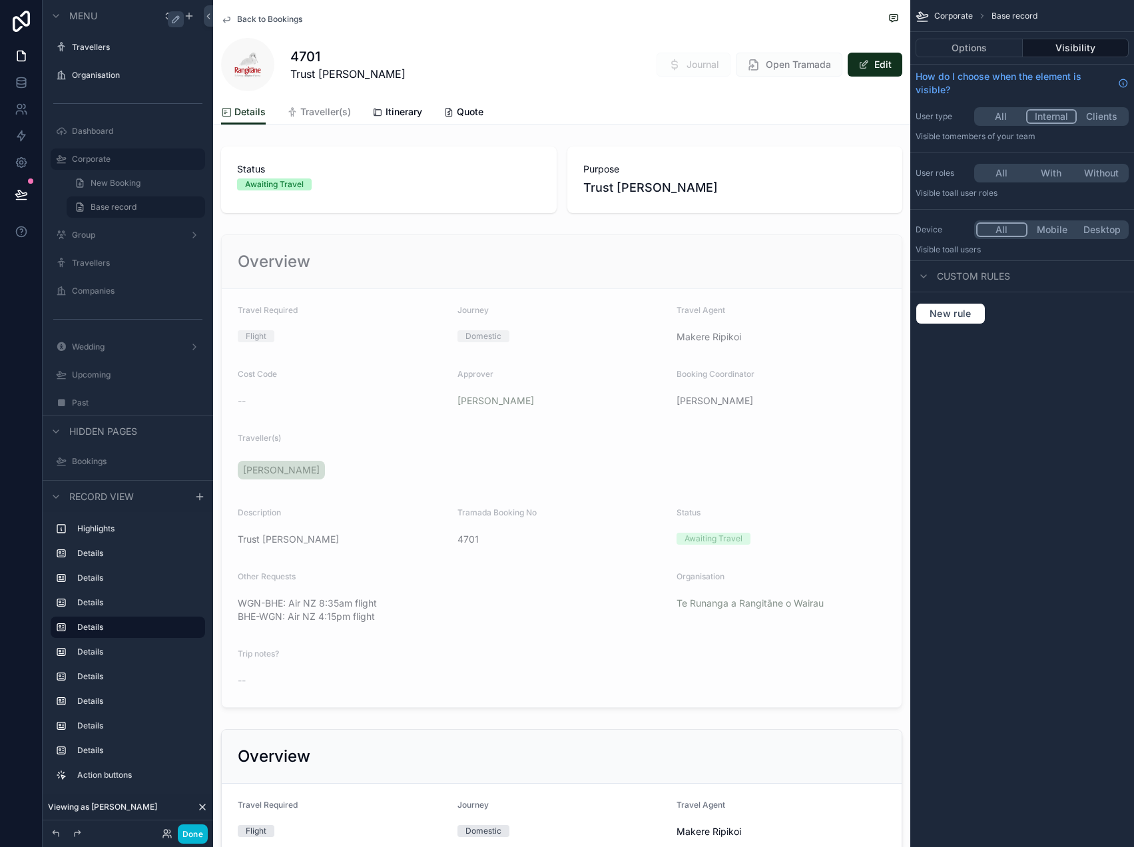
click at [442, 57] on div "4701 Trust Hui Journal Open Tramada Edit" at bounding box center [561, 64] width 681 height 53
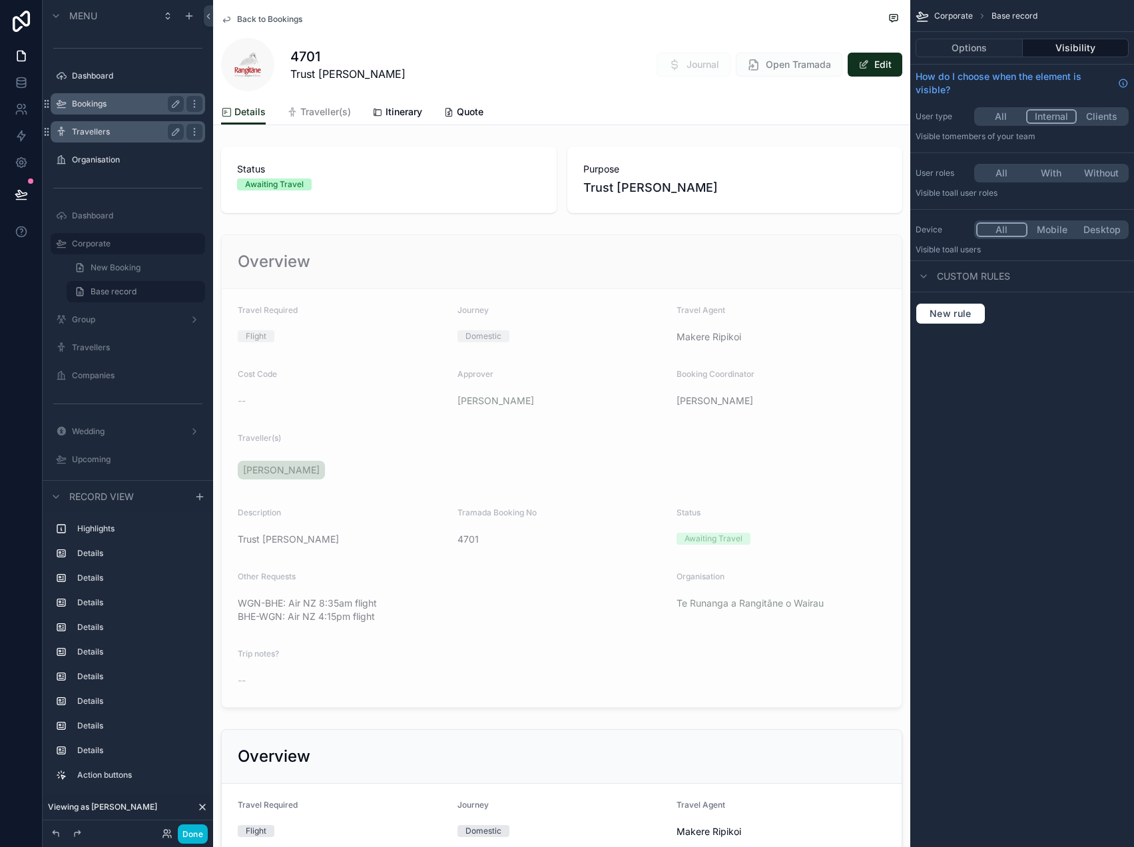
click at [103, 131] on label "Travellers" at bounding box center [125, 131] width 107 height 11
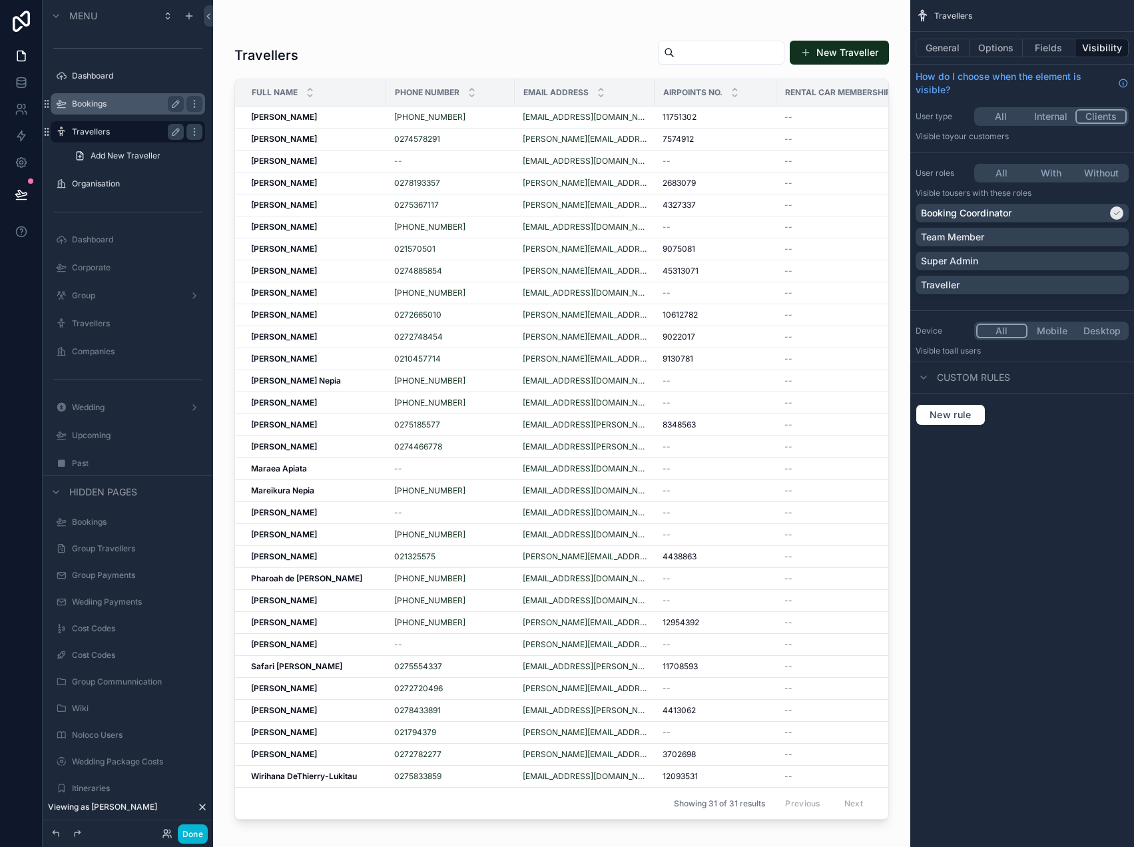
click at [324, 113] on div "scrollable content" at bounding box center [561, 415] width 697 height 831
click at [314, 115] on strong "[PERSON_NAME]" at bounding box center [284, 117] width 66 height 10
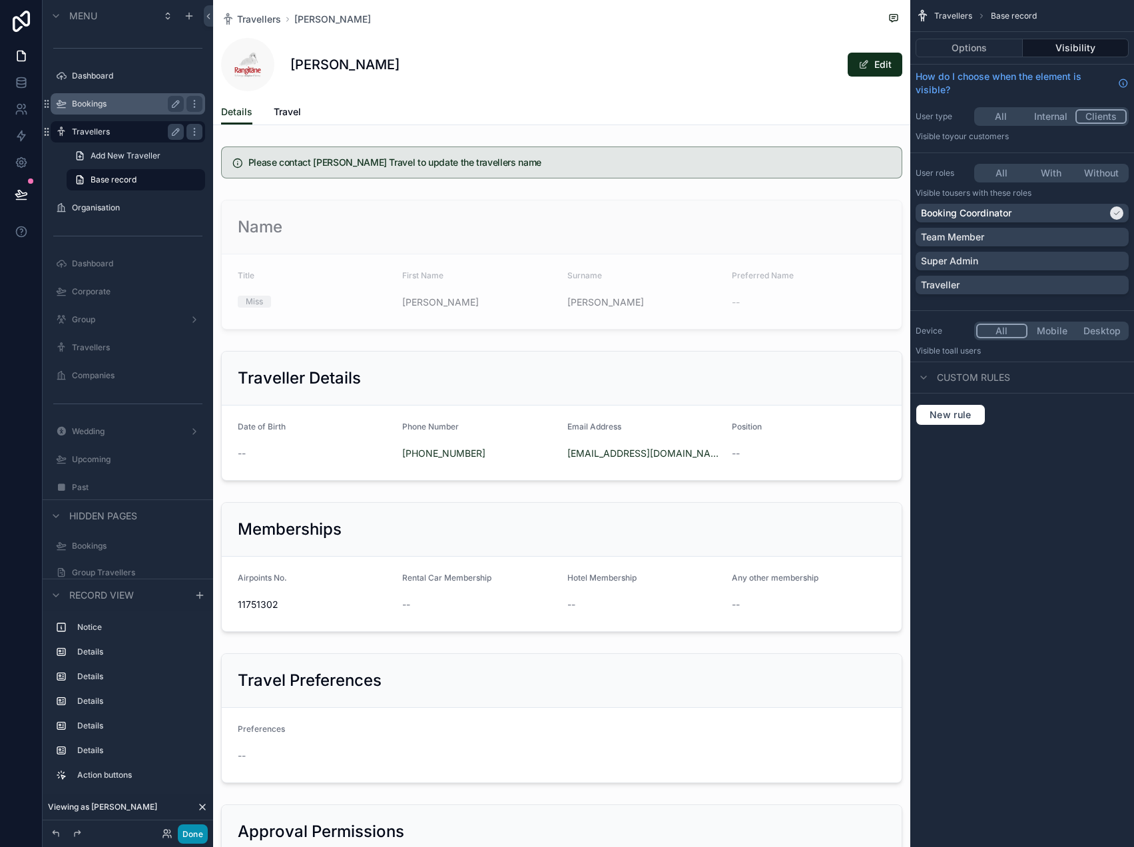
click at [191, 835] on button "Done" at bounding box center [193, 833] width 30 height 19
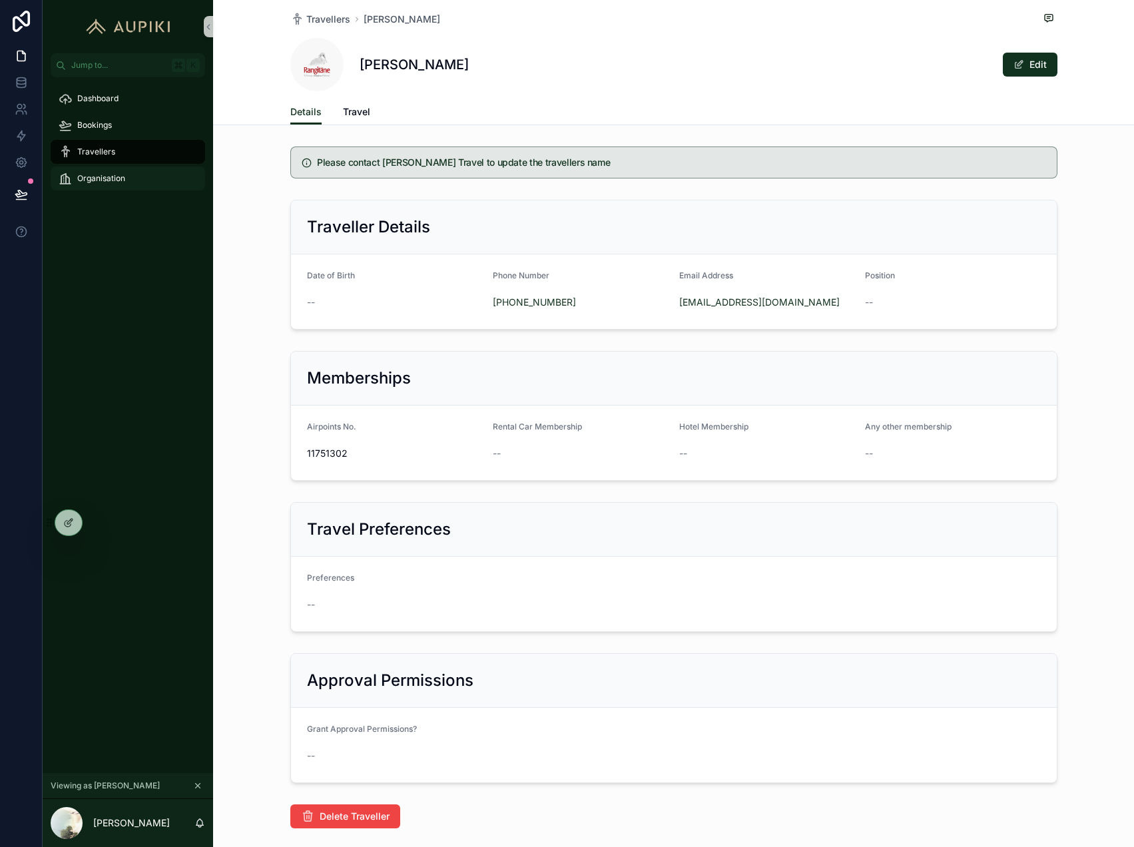
click at [105, 179] on span "Organisation" at bounding box center [101, 178] width 48 height 11
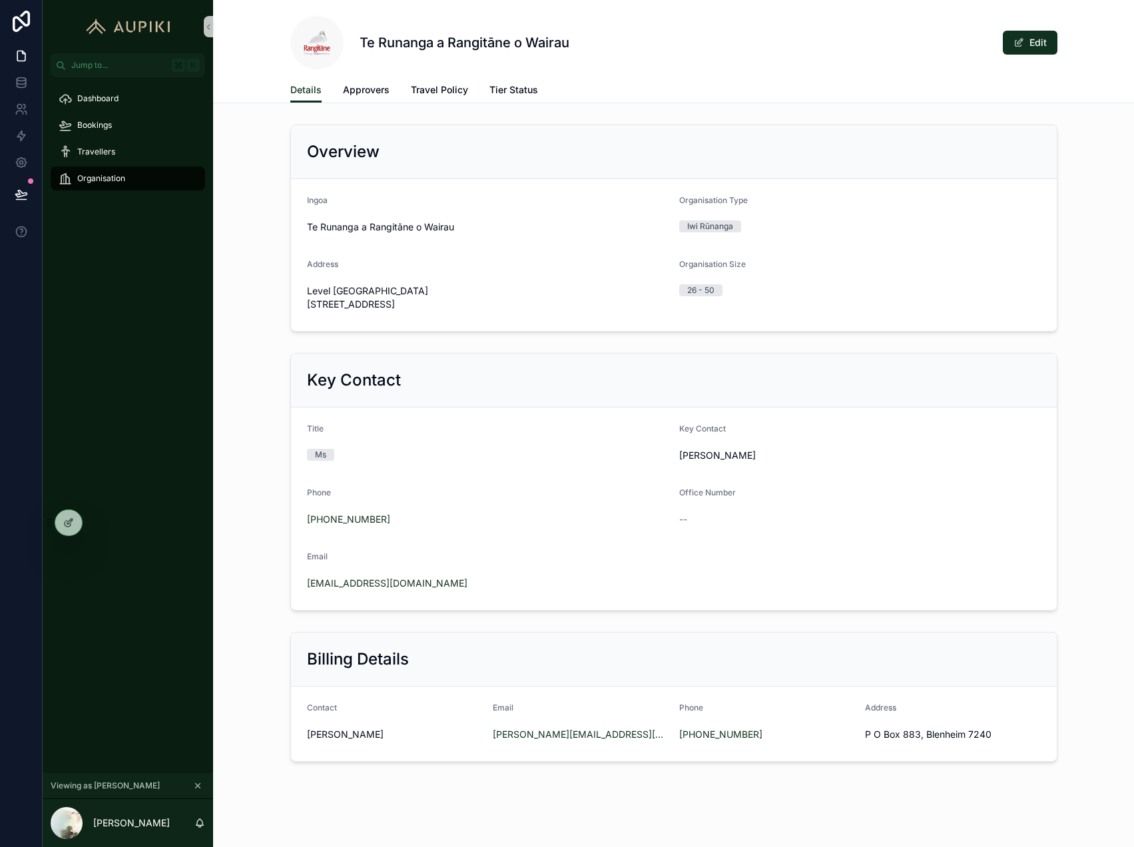
click at [110, 166] on link "Organisation" at bounding box center [128, 178] width 154 height 24
click at [114, 158] on div "Travellers" at bounding box center [128, 151] width 138 height 21
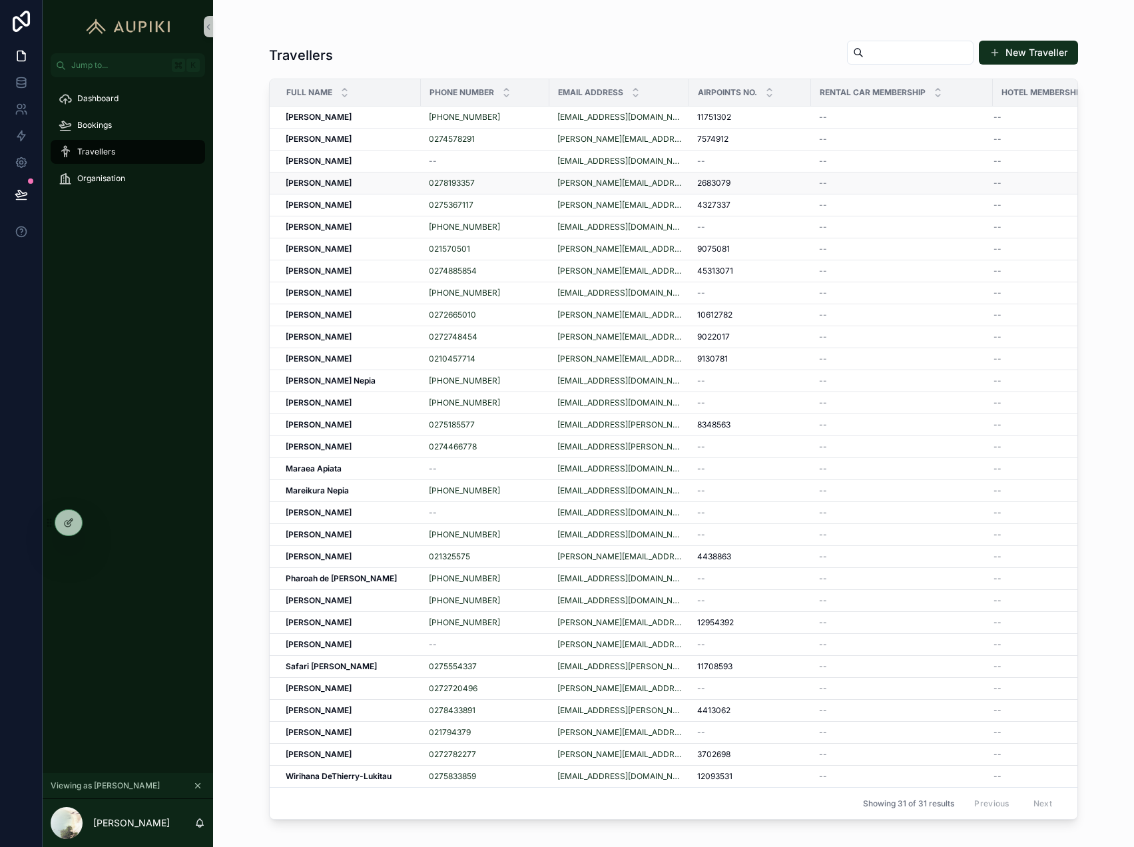
click at [371, 188] on td "[PERSON_NAME] [PERSON_NAME]" at bounding box center [345, 183] width 151 height 22
click at [371, 185] on div "[PERSON_NAME] [PERSON_NAME]" at bounding box center [349, 183] width 127 height 11
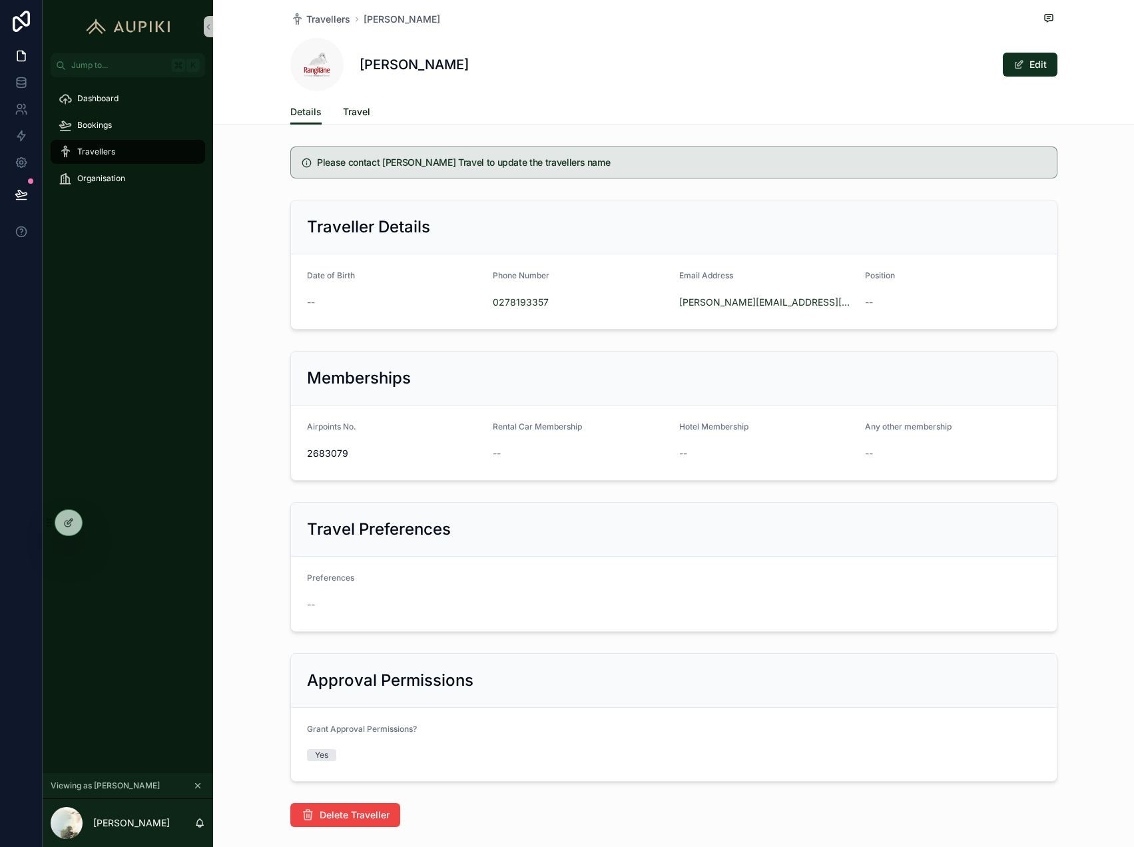
click at [356, 109] on span "Travel" at bounding box center [356, 111] width 27 height 13
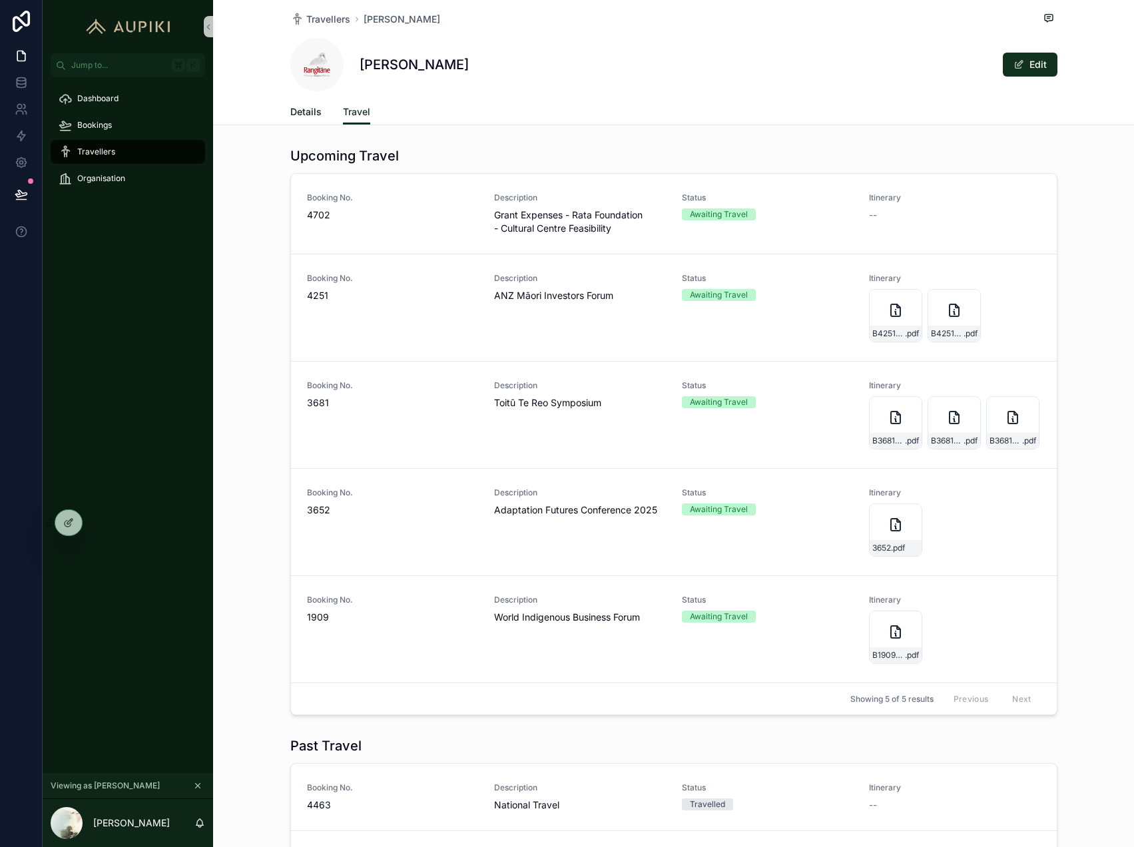
click at [307, 111] on span "Details" at bounding box center [305, 111] width 31 height 13
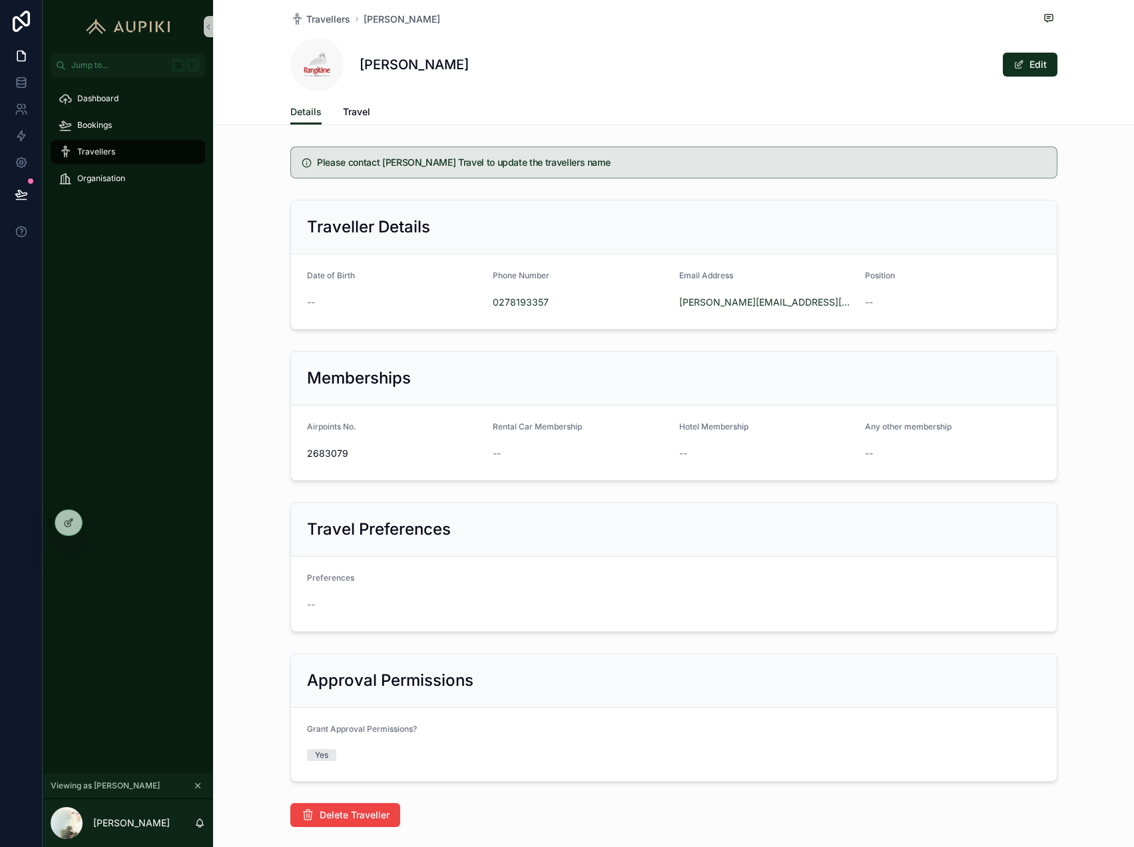
click at [111, 148] on span "Travellers" at bounding box center [96, 151] width 38 height 11
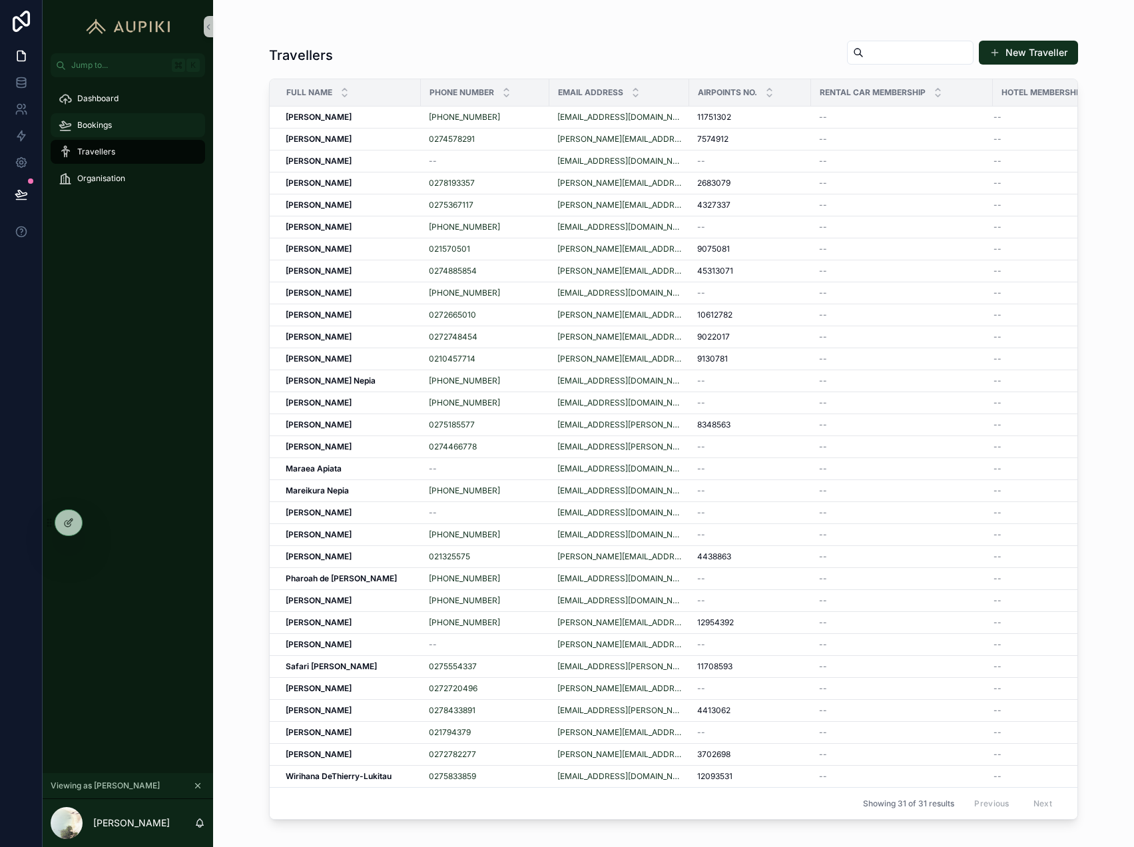
click at [100, 130] on span "Bookings" at bounding box center [94, 125] width 35 height 11
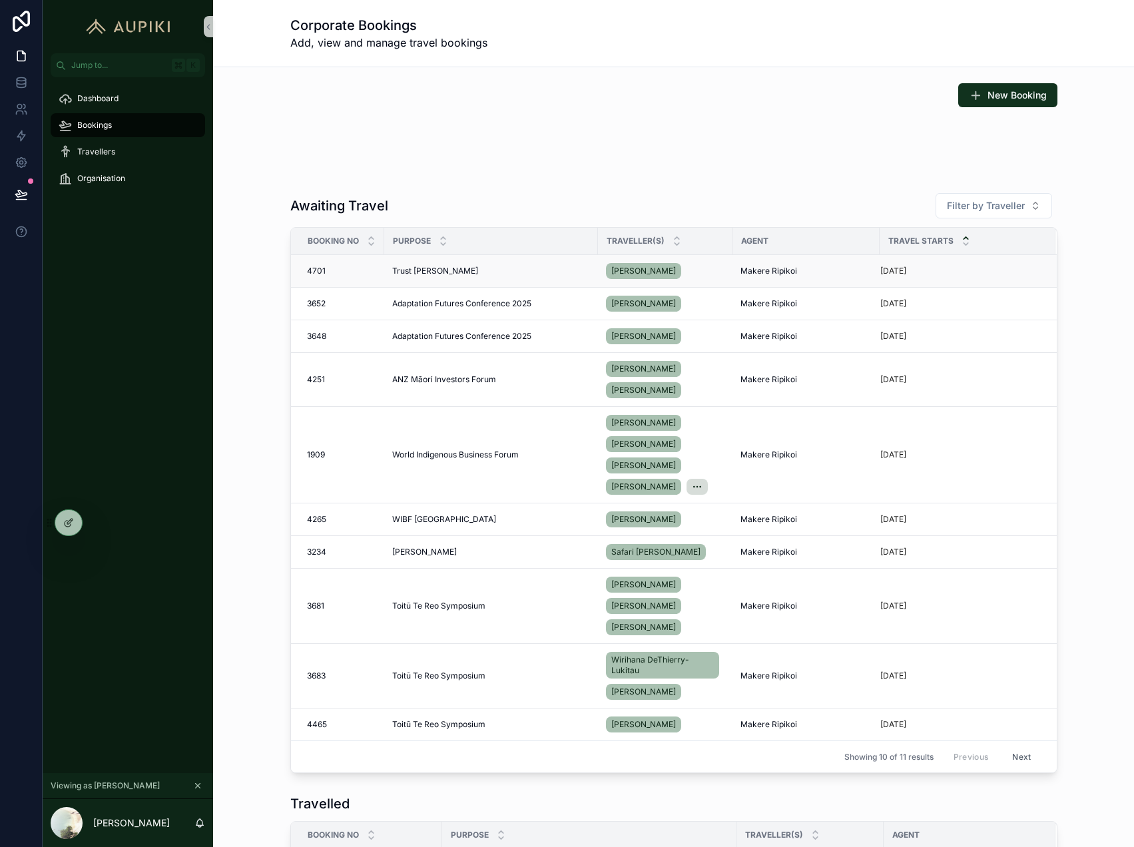
click at [417, 270] on span "Trust [PERSON_NAME]" at bounding box center [435, 271] width 86 height 11
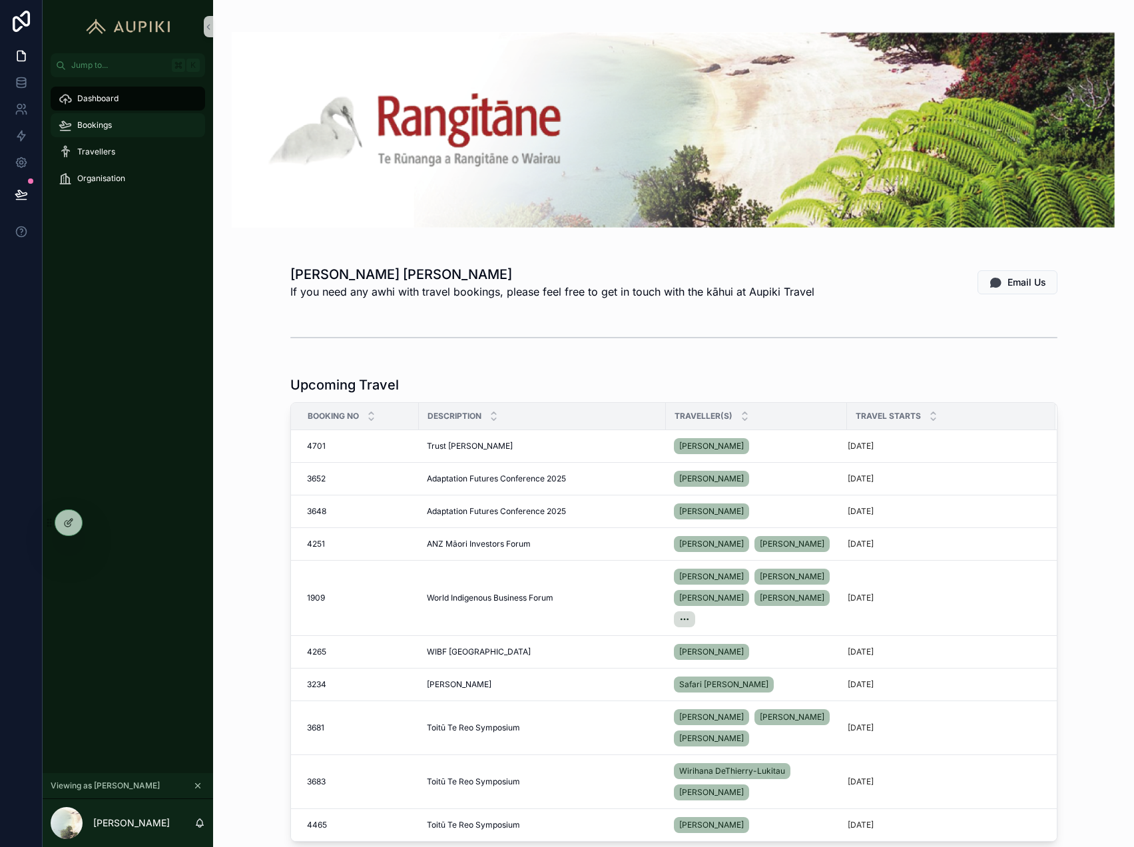
click at [118, 120] on div "Bookings" at bounding box center [128, 124] width 138 height 21
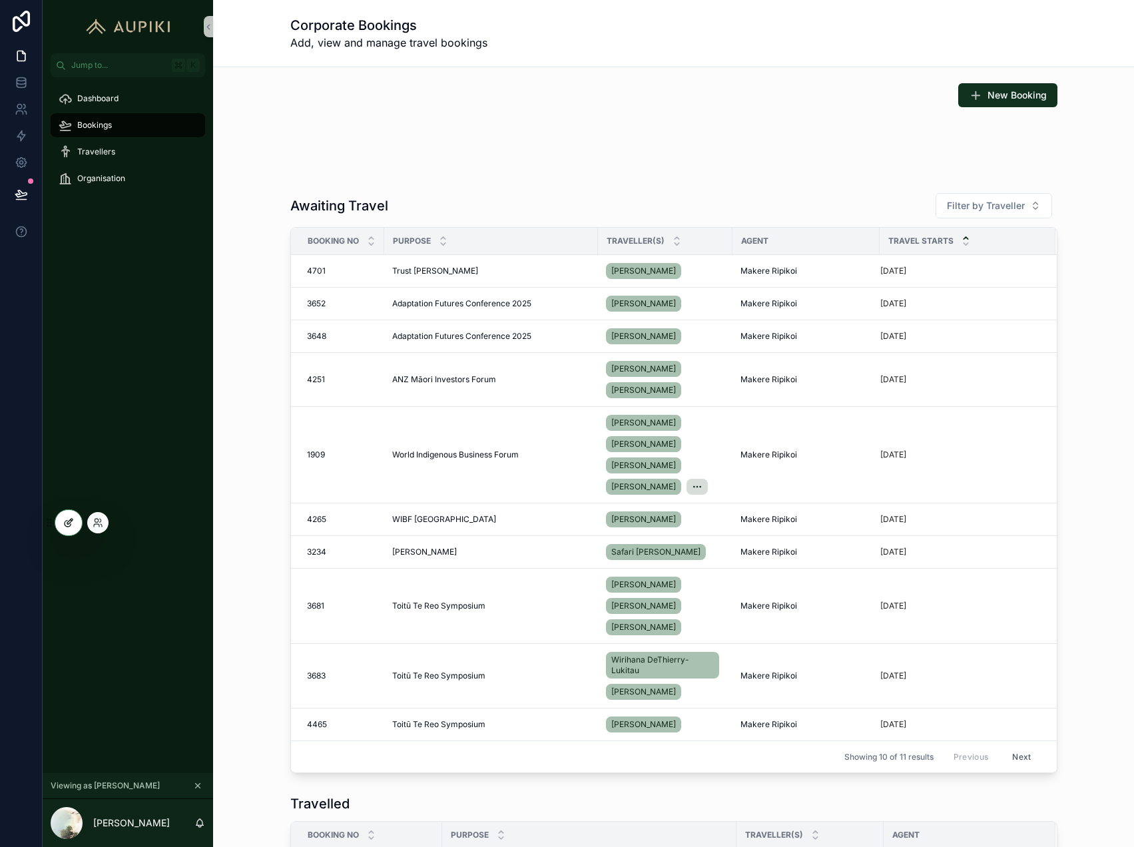
click at [68, 519] on icon at bounding box center [68, 522] width 11 height 11
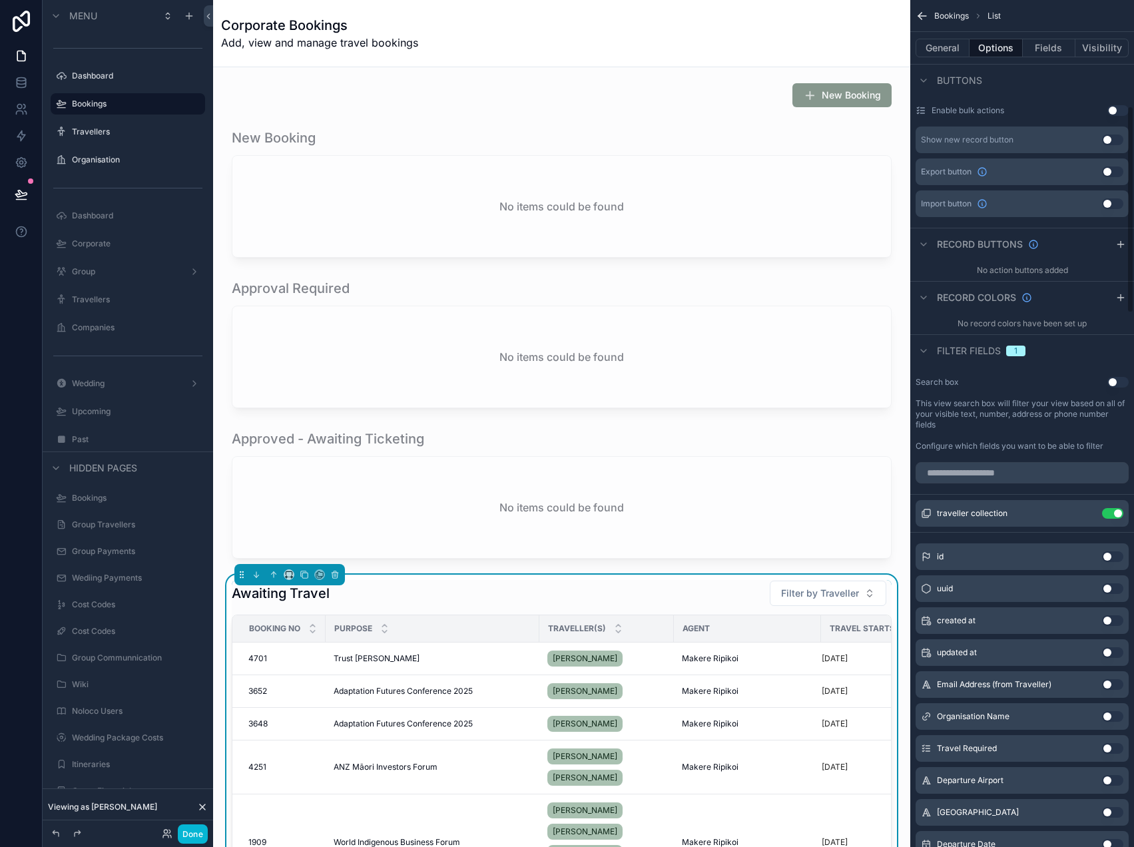
scroll to position [450, 0]
click at [947, 49] on button "General" at bounding box center [942, 48] width 54 height 19
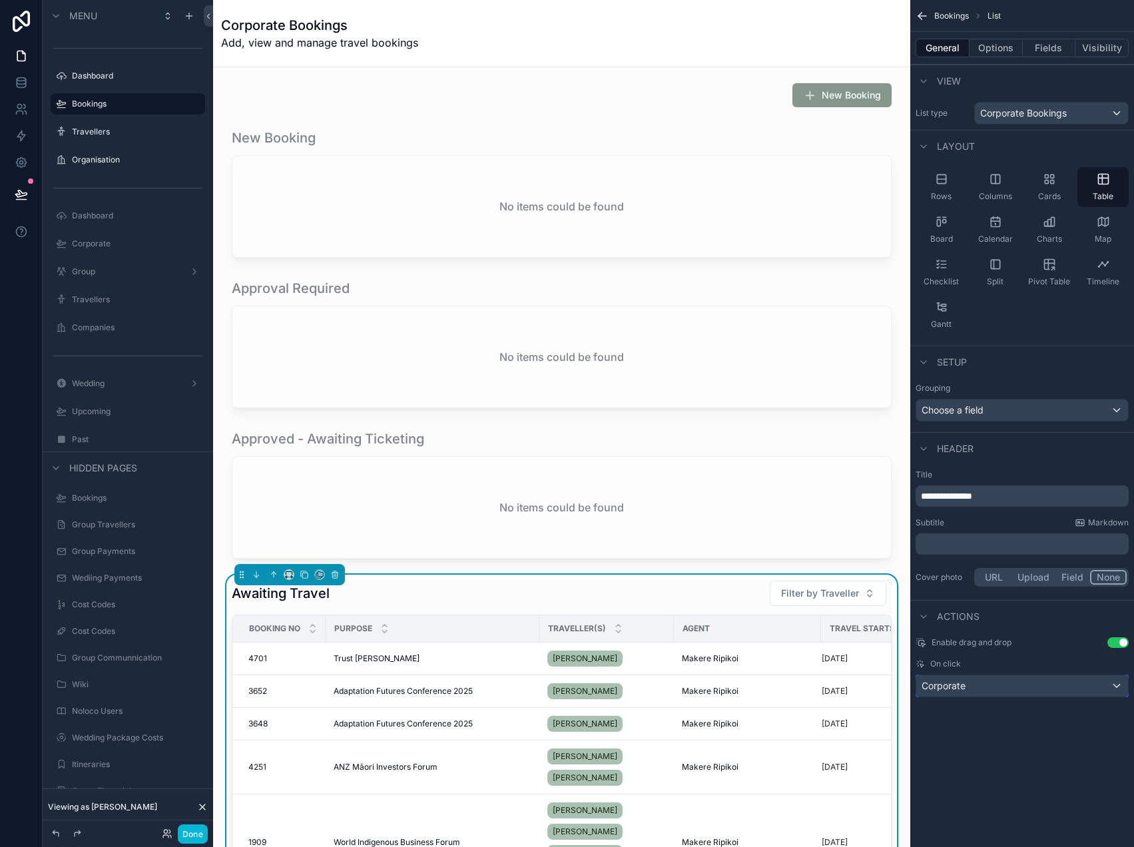
click at [970, 689] on div "Corporate" at bounding box center [1022, 685] width 212 height 21
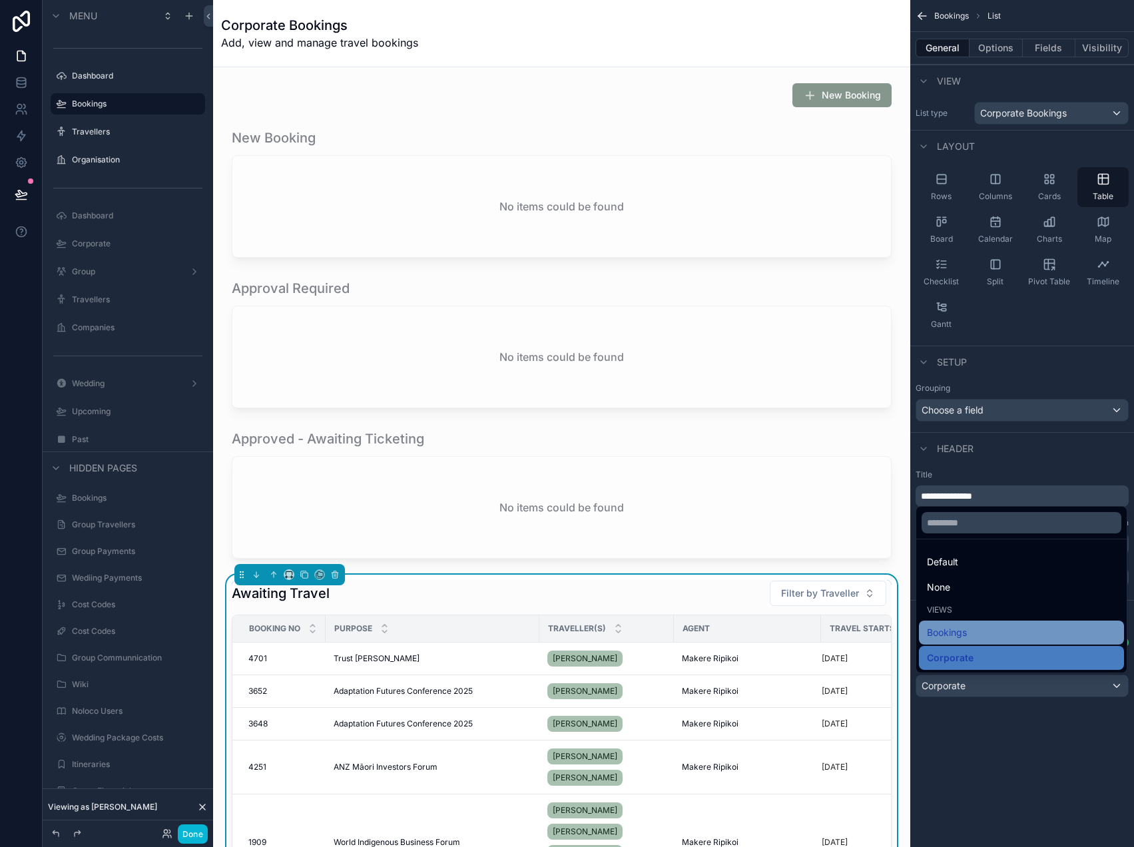
click at [971, 632] on div "Bookings" at bounding box center [1021, 632] width 189 height 16
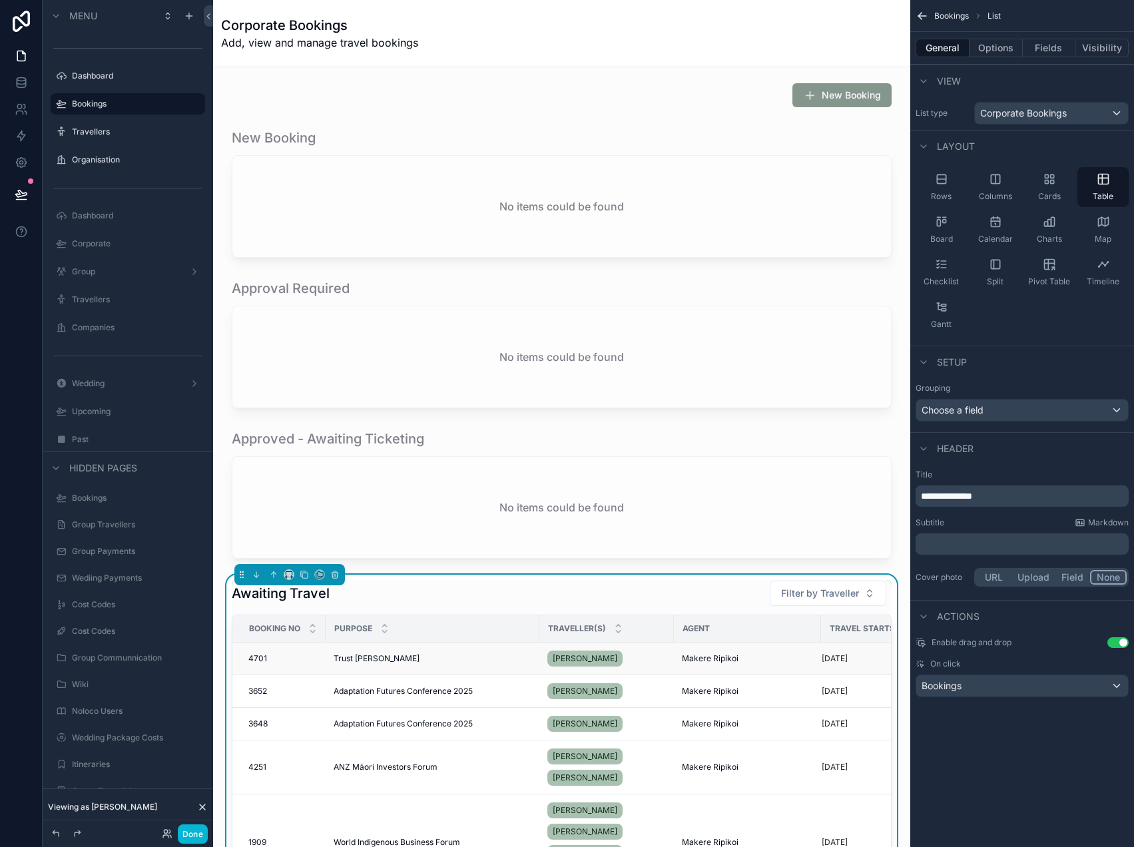
click at [471, 661] on div "Trust [PERSON_NAME]" at bounding box center [433, 658] width 198 height 11
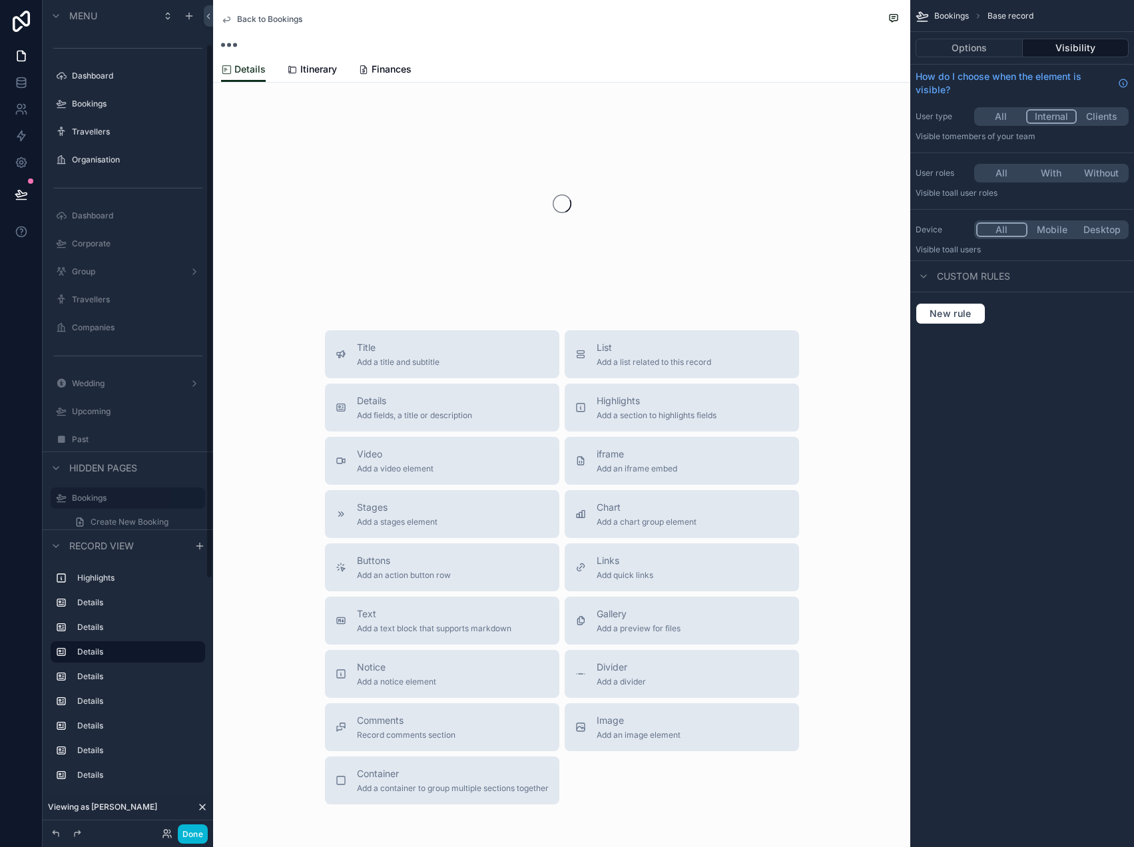
scroll to position [69, 0]
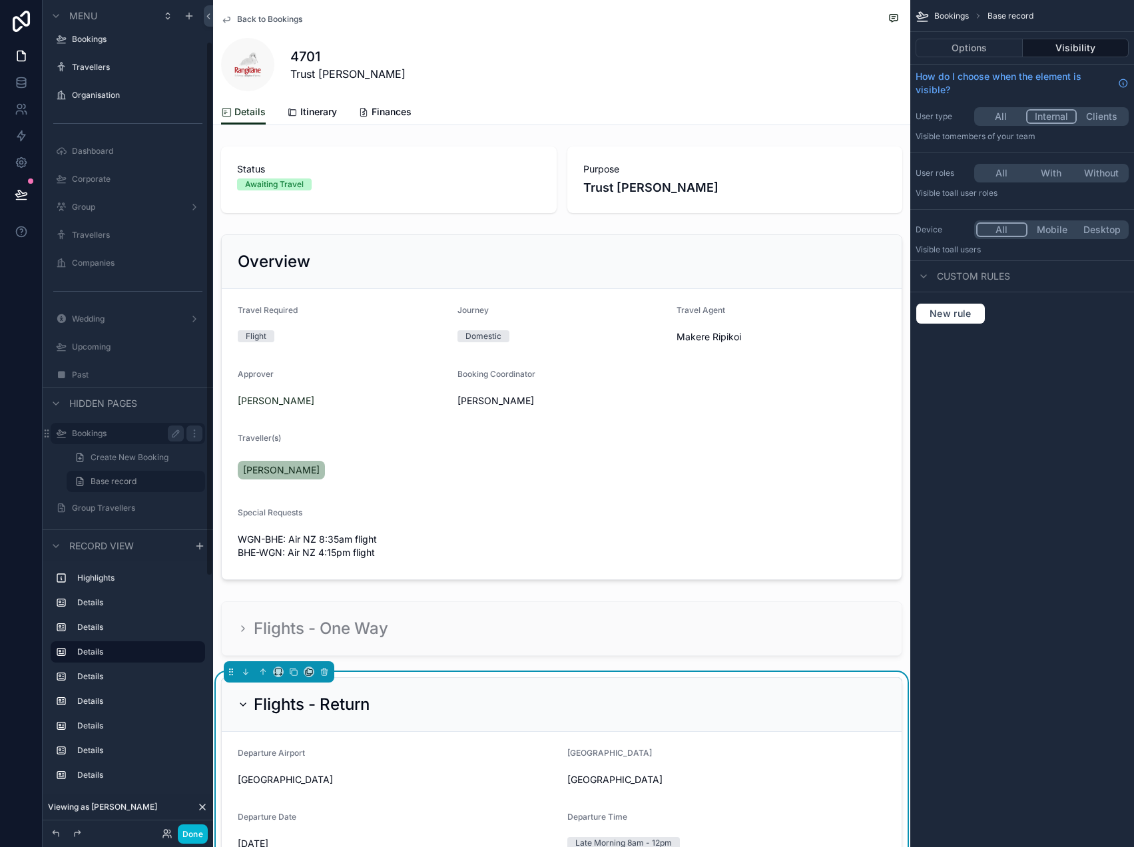
scroll to position [65, 0]
click at [1095, 114] on button "Clients" at bounding box center [1101, 116] width 50 height 15
click at [191, 837] on button "Done" at bounding box center [193, 833] width 30 height 19
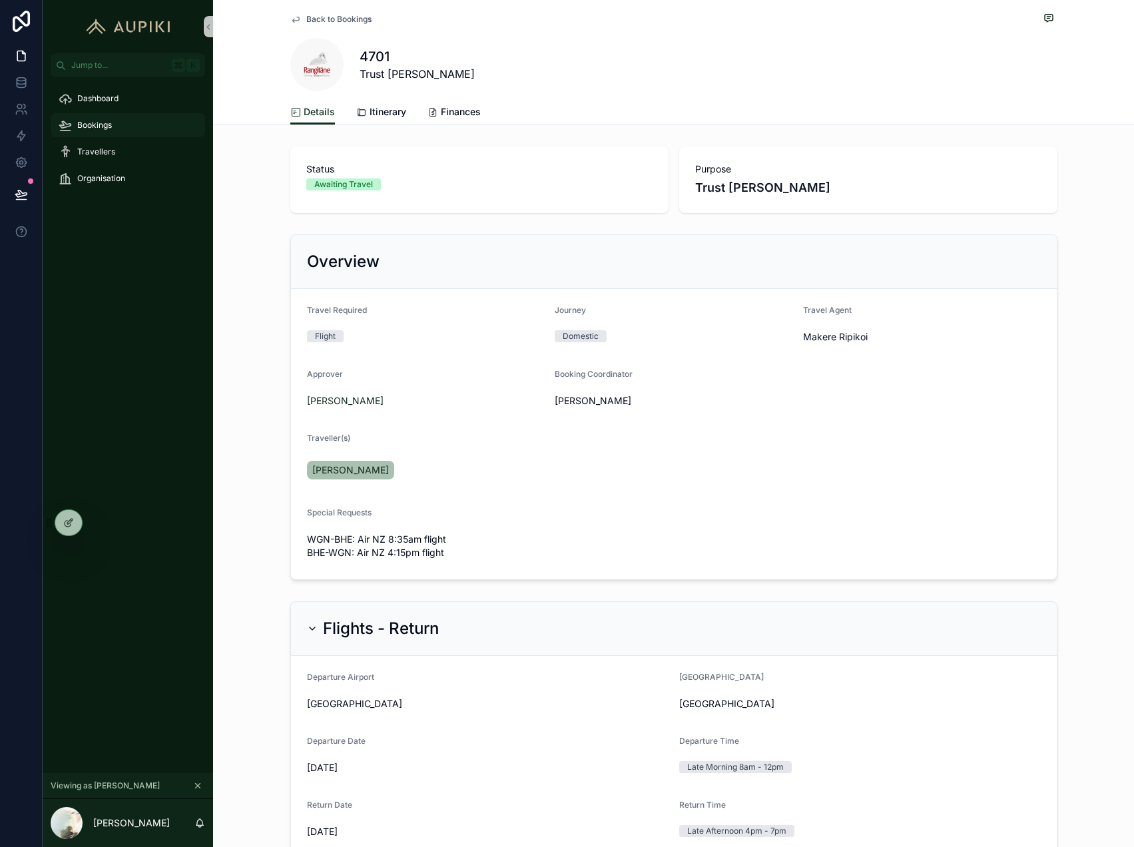
click at [105, 125] on span "Bookings" at bounding box center [94, 125] width 35 height 11
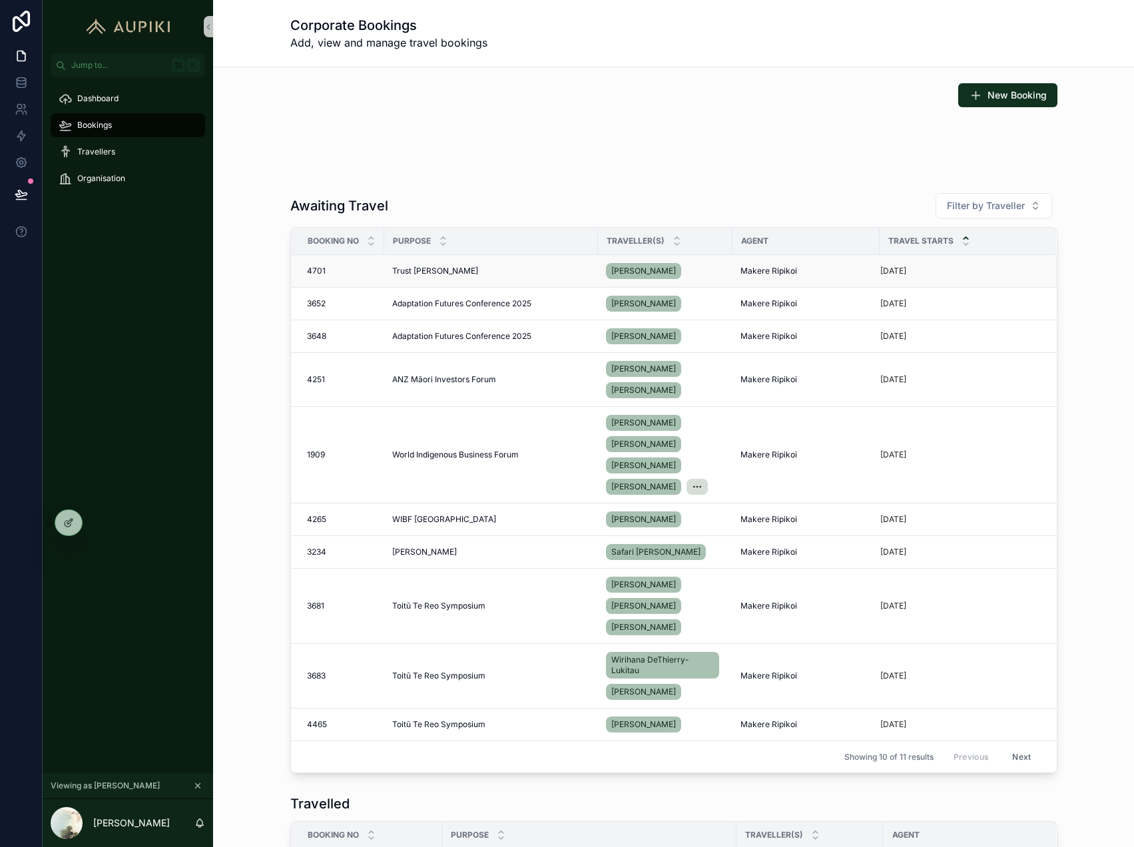
click at [495, 270] on div "Trust [PERSON_NAME]" at bounding box center [491, 271] width 198 height 11
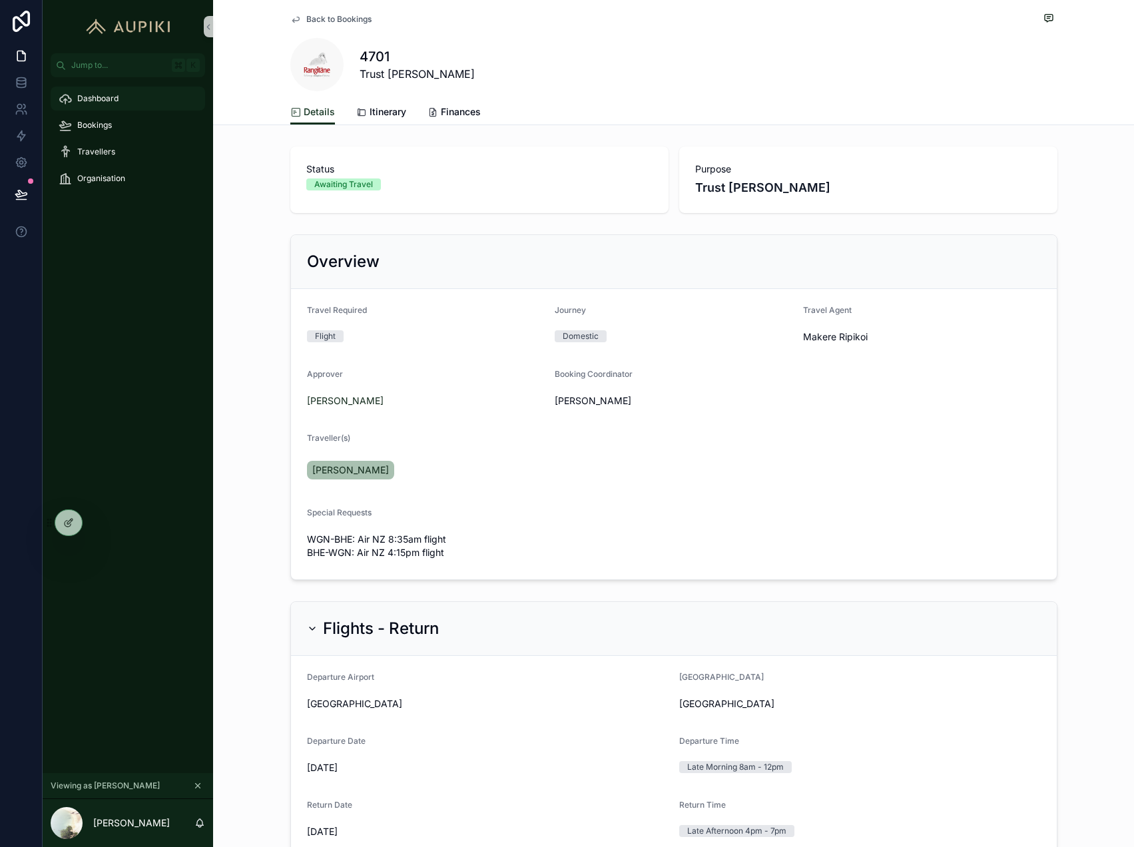
click at [119, 100] on div "Dashboard" at bounding box center [128, 98] width 138 height 21
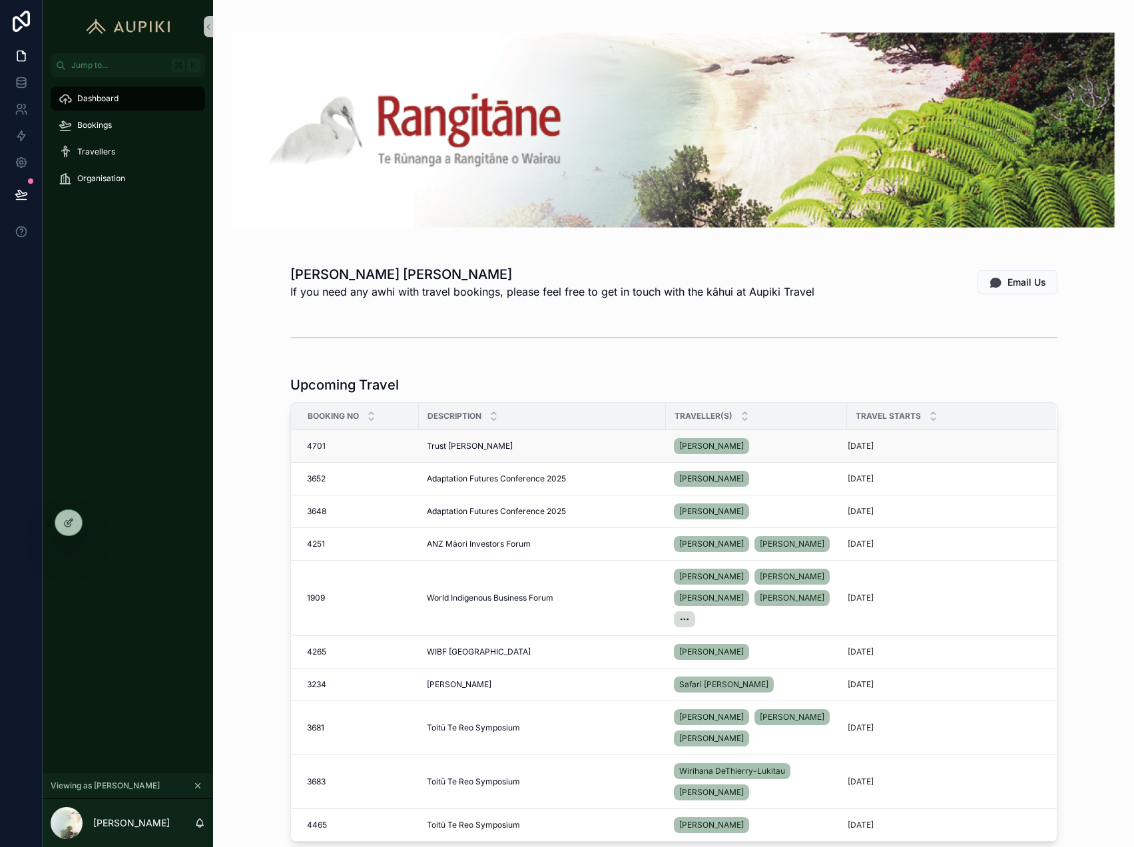
click at [461, 448] on div "Trust [PERSON_NAME]" at bounding box center [542, 446] width 231 height 11
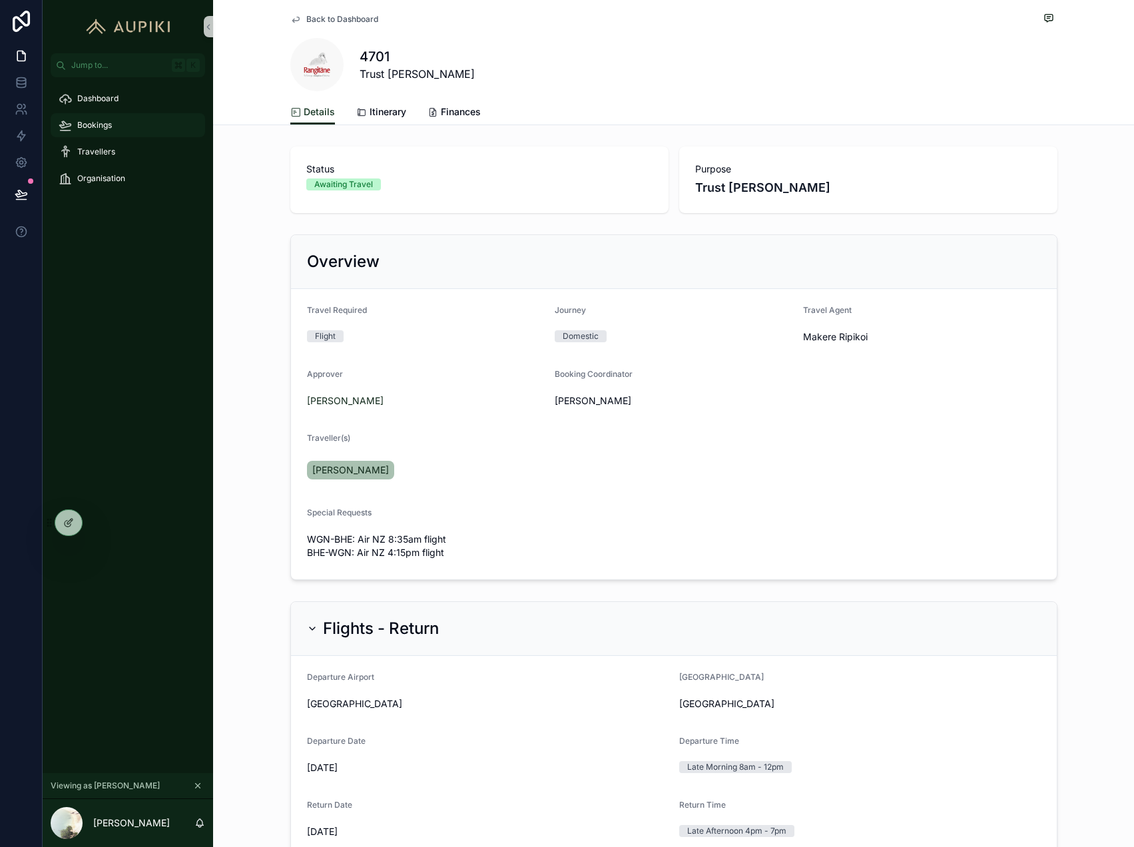
click at [120, 124] on div "Bookings" at bounding box center [128, 124] width 138 height 21
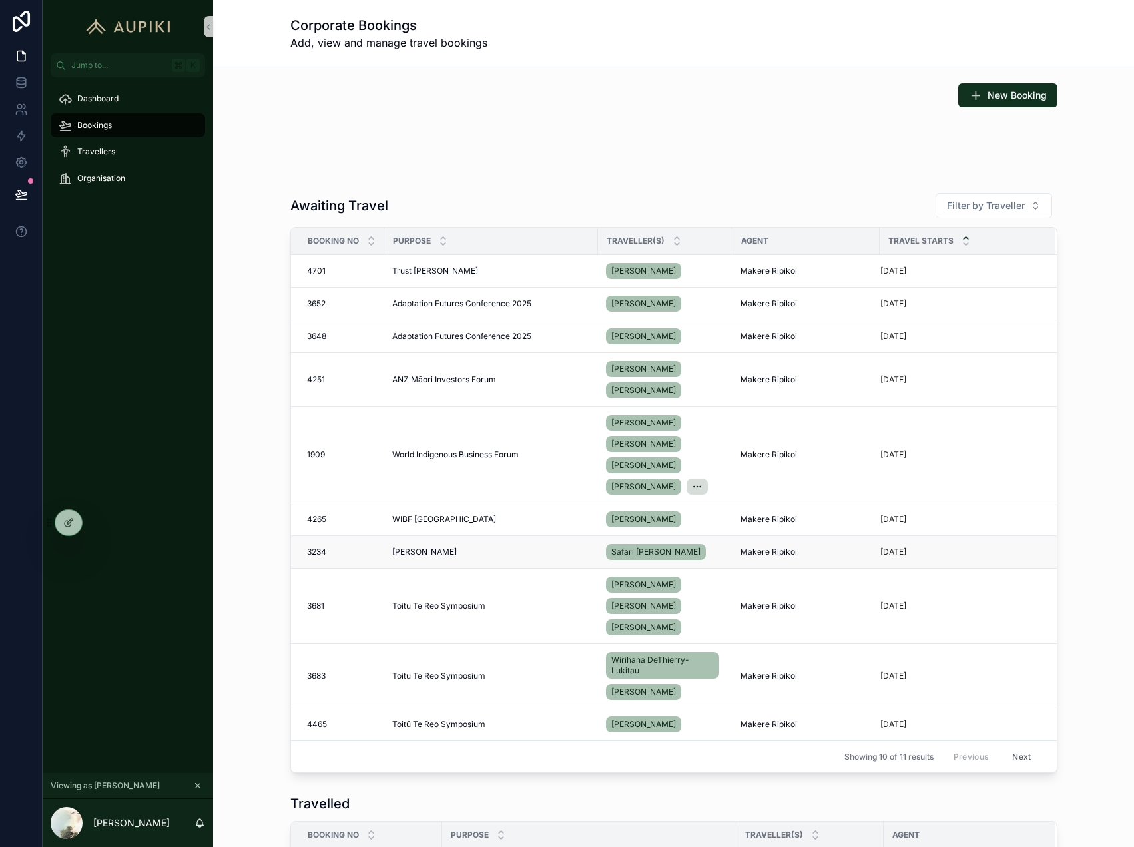
click at [423, 551] on span "[PERSON_NAME]" at bounding box center [424, 552] width 65 height 11
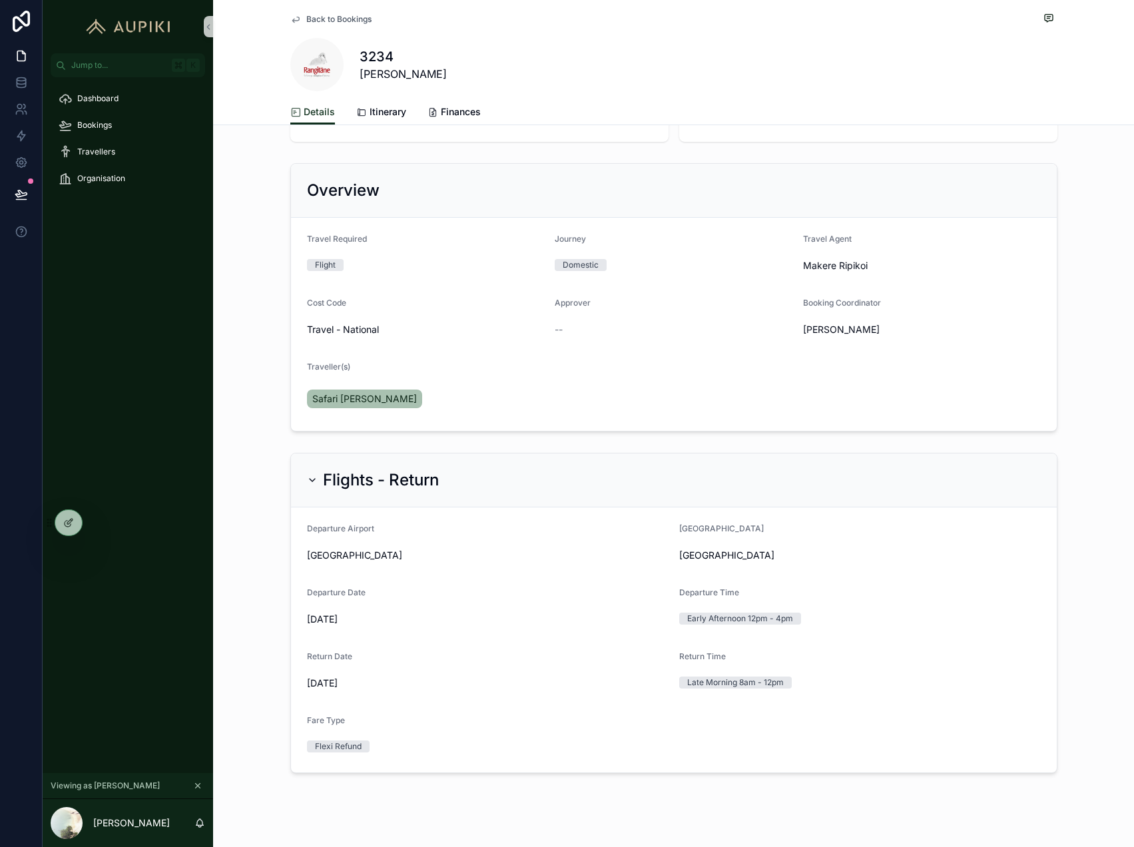
scroll to position [88, 0]
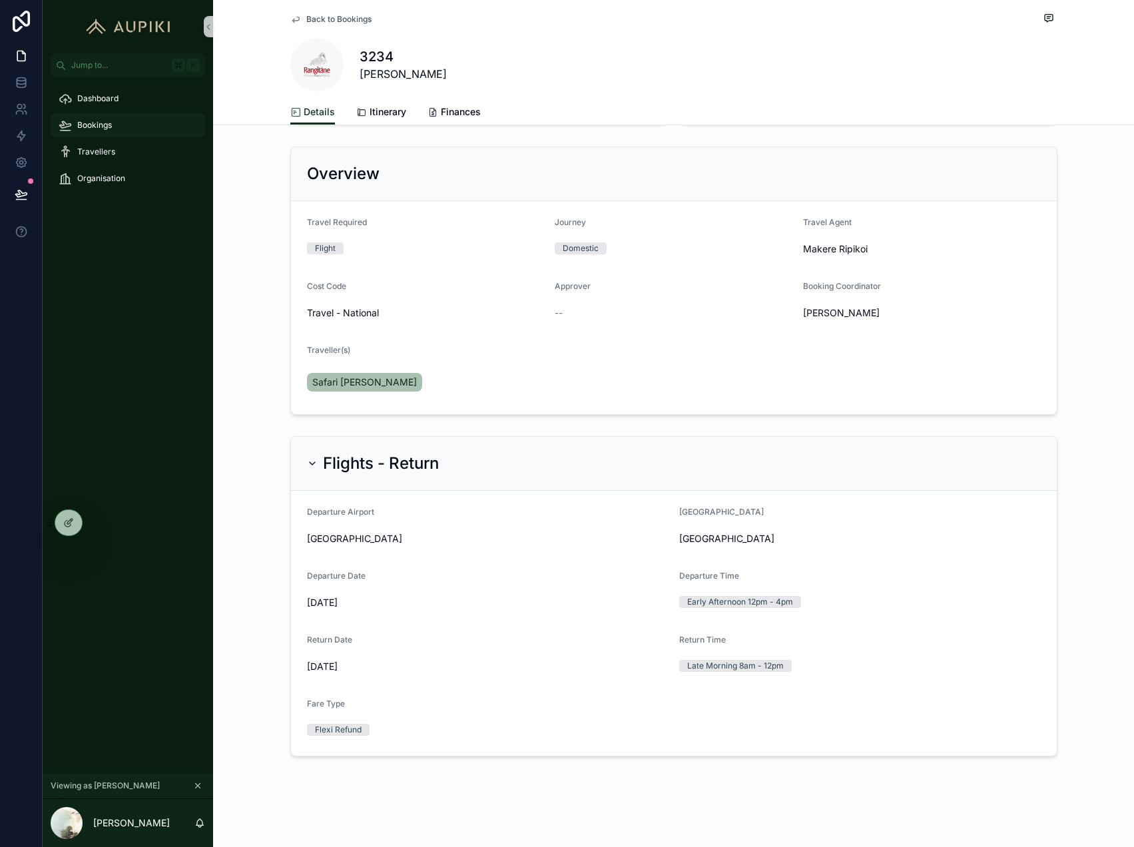
click at [107, 128] on span "Bookings" at bounding box center [94, 125] width 35 height 11
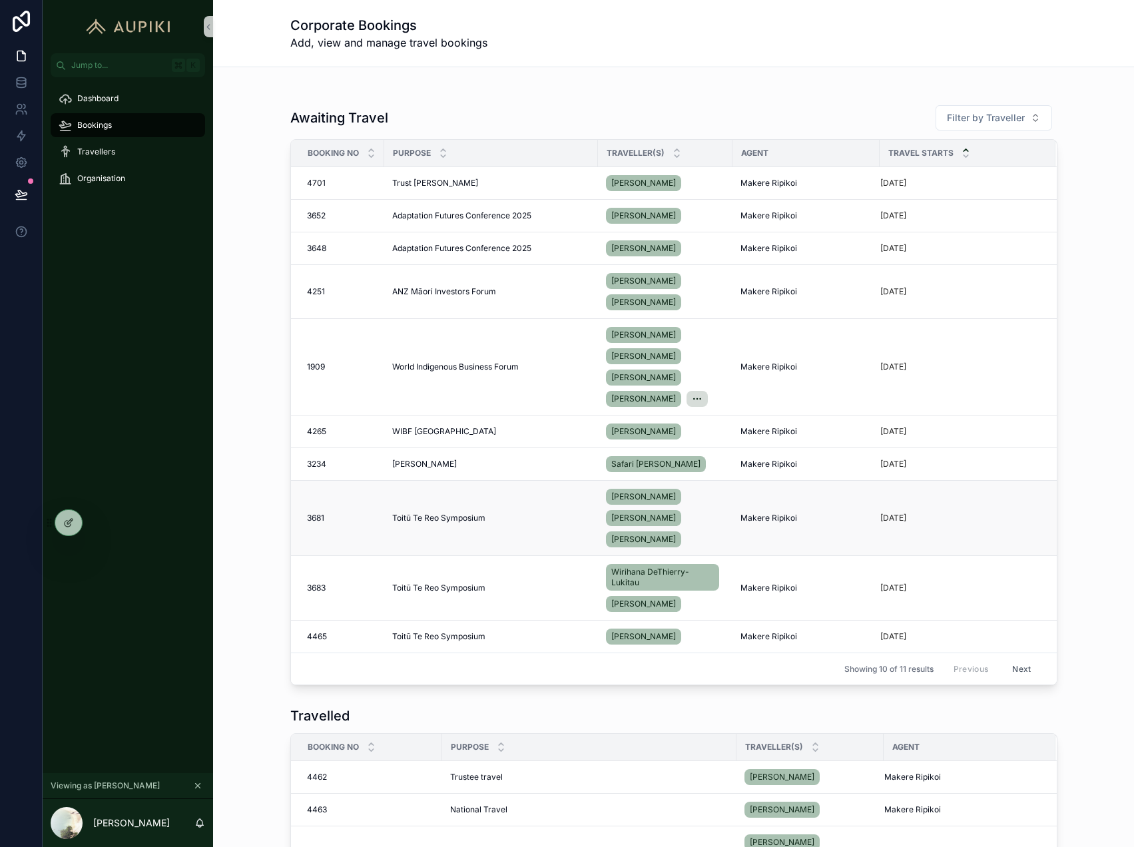
scroll to position [536, 0]
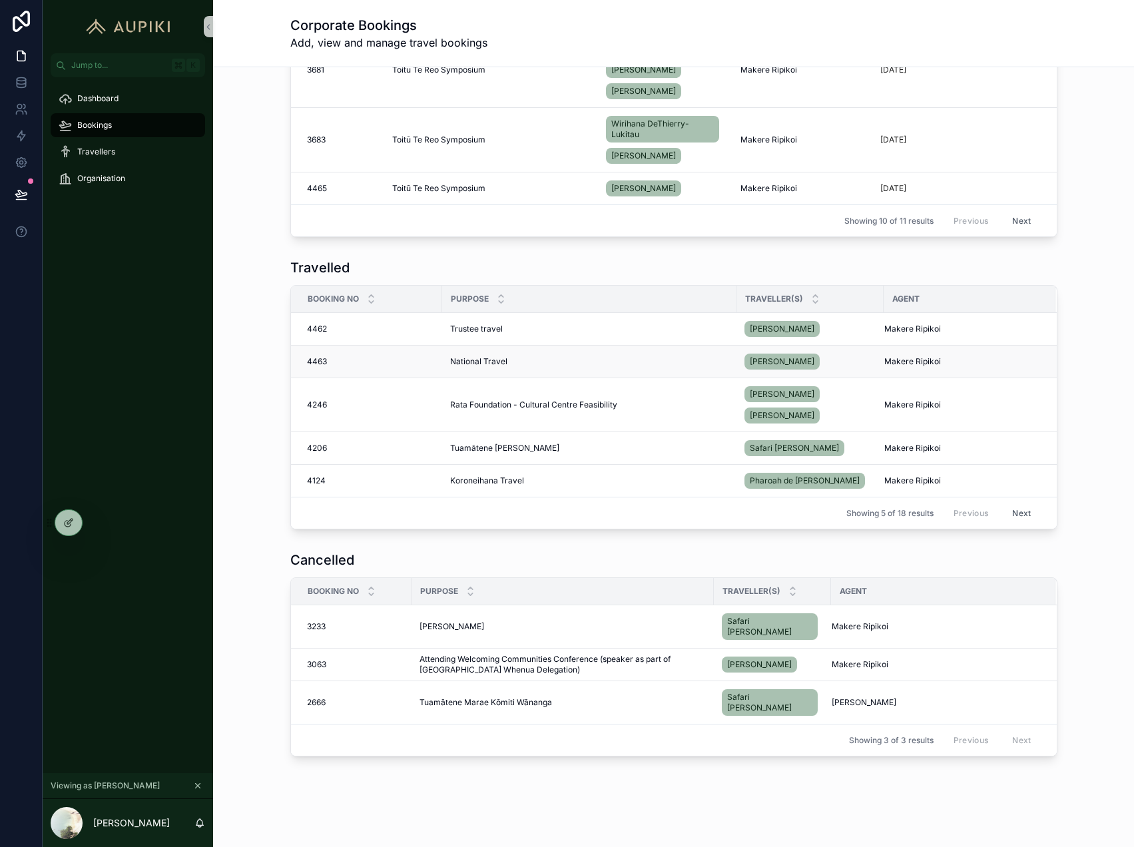
click at [469, 362] on span "National Travel" at bounding box center [478, 361] width 57 height 11
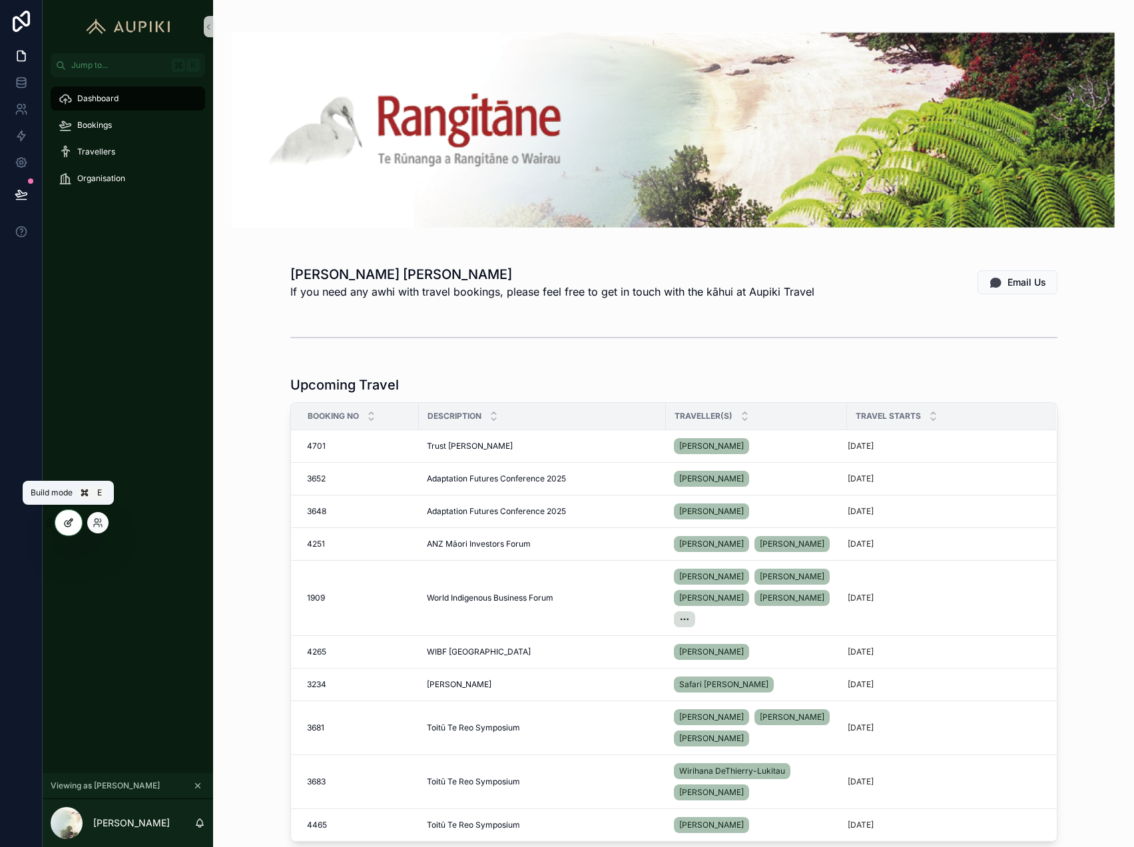
click at [68, 521] on icon at bounding box center [69, 521] width 5 height 5
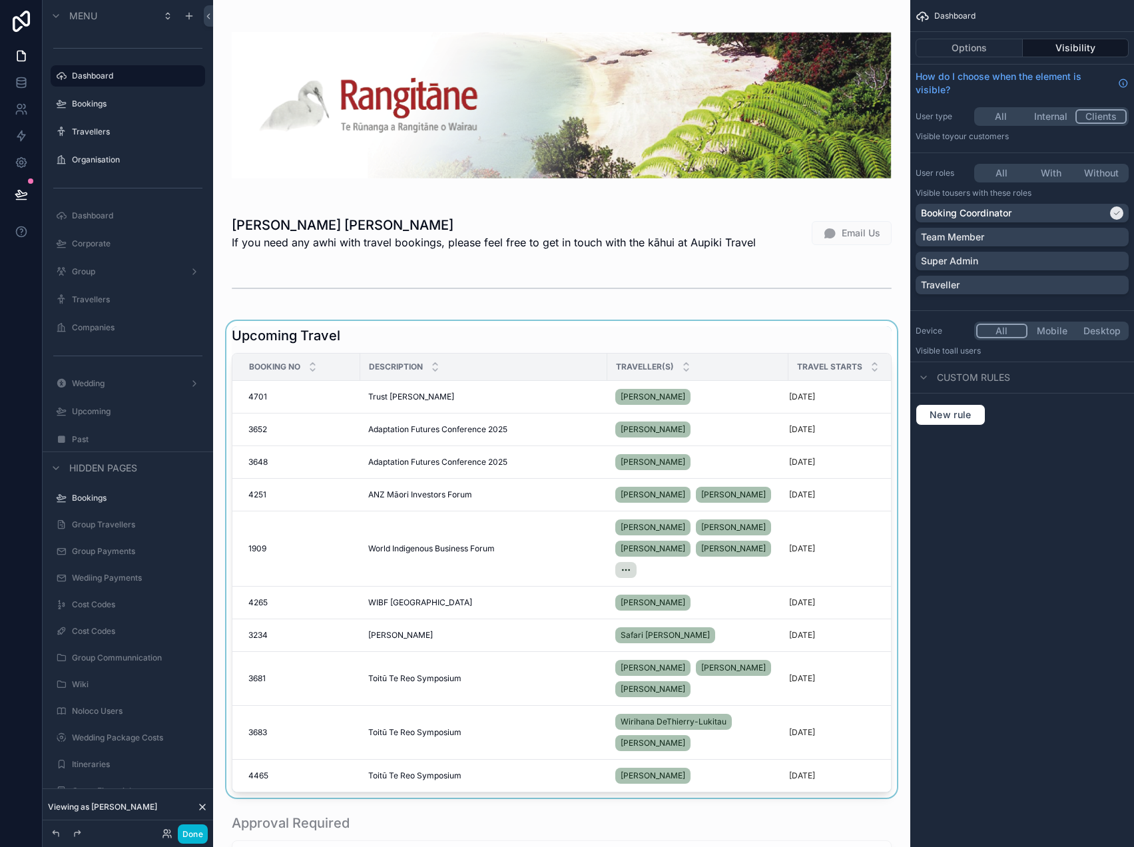
click at [469, 339] on div "scrollable content" at bounding box center [562, 559] width 676 height 477
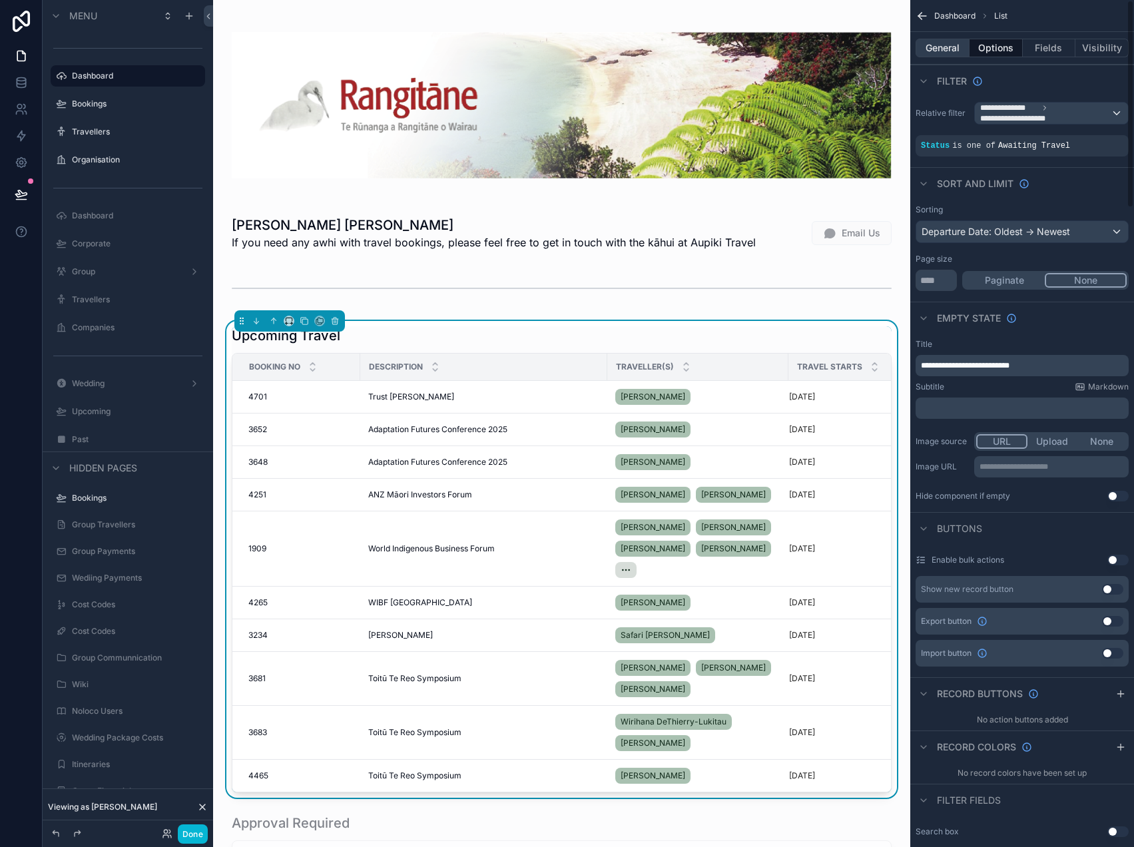
click at [947, 47] on button "General" at bounding box center [942, 48] width 54 height 19
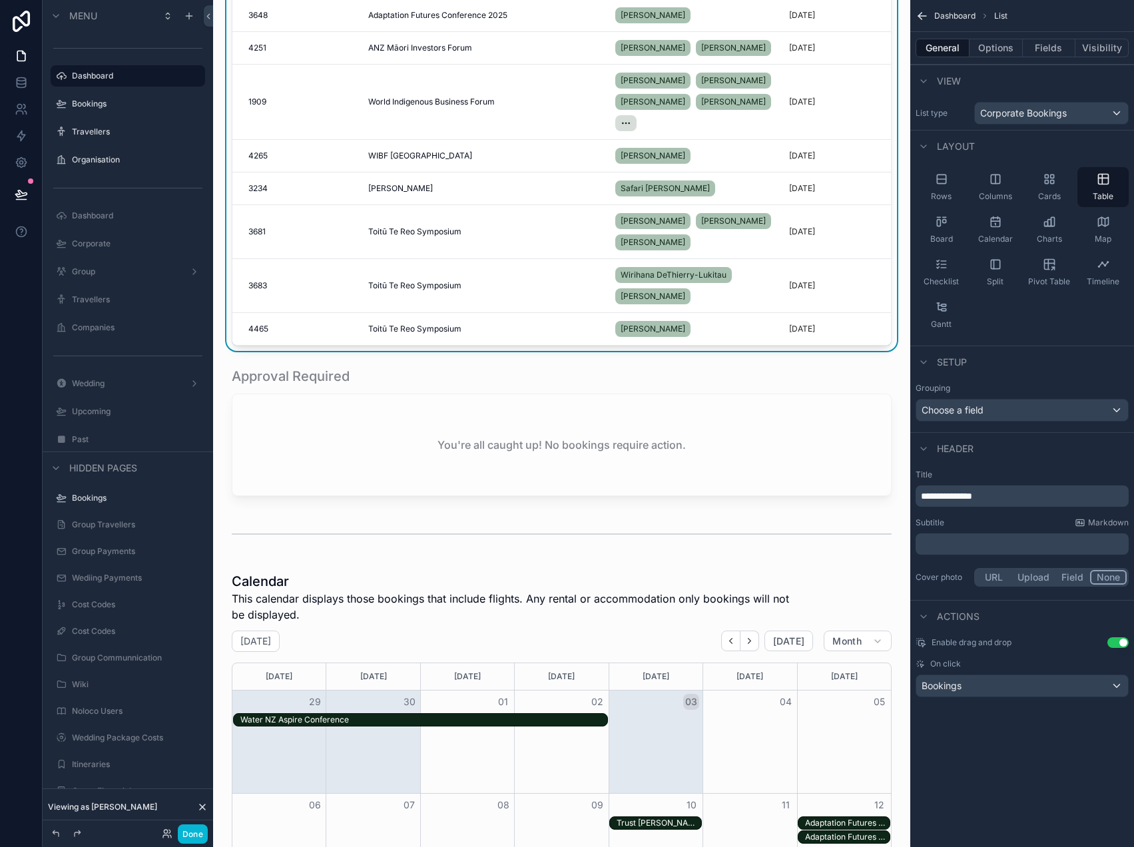
scroll to position [548, 0]
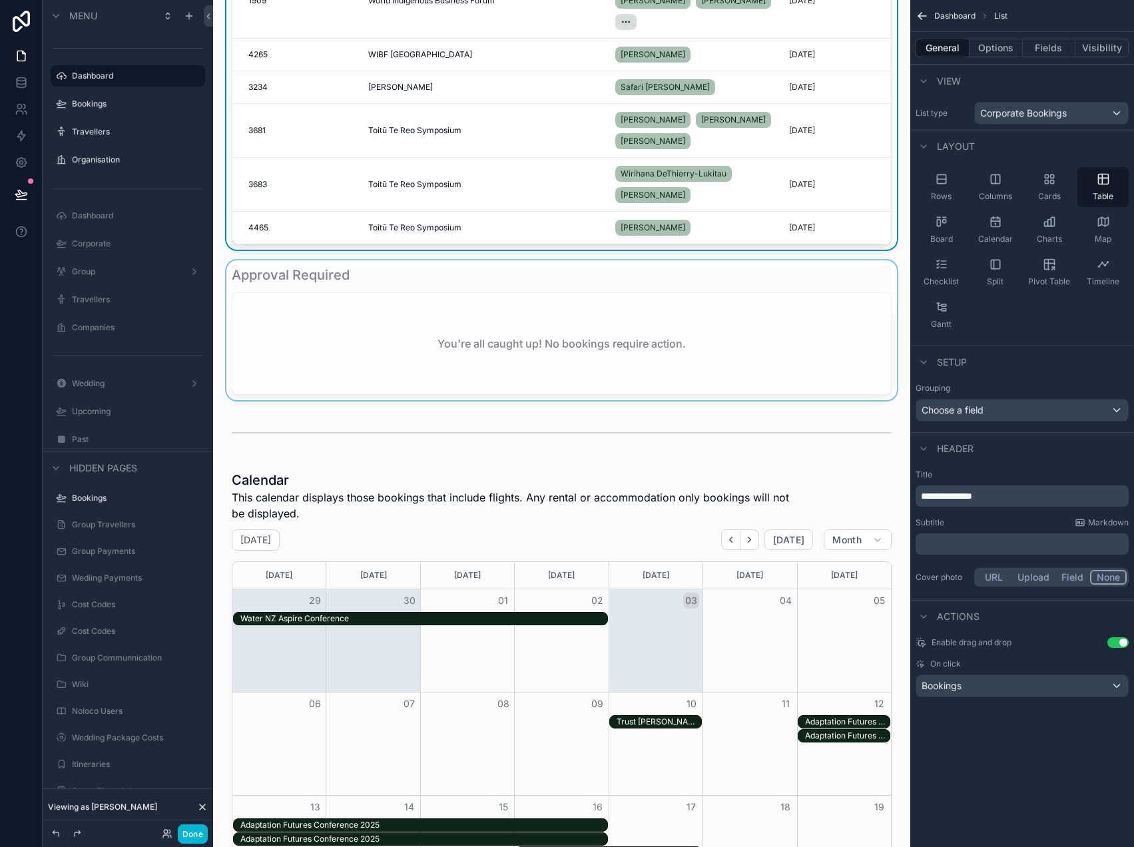
click at [369, 322] on div "scrollable content" at bounding box center [562, 330] width 676 height 140
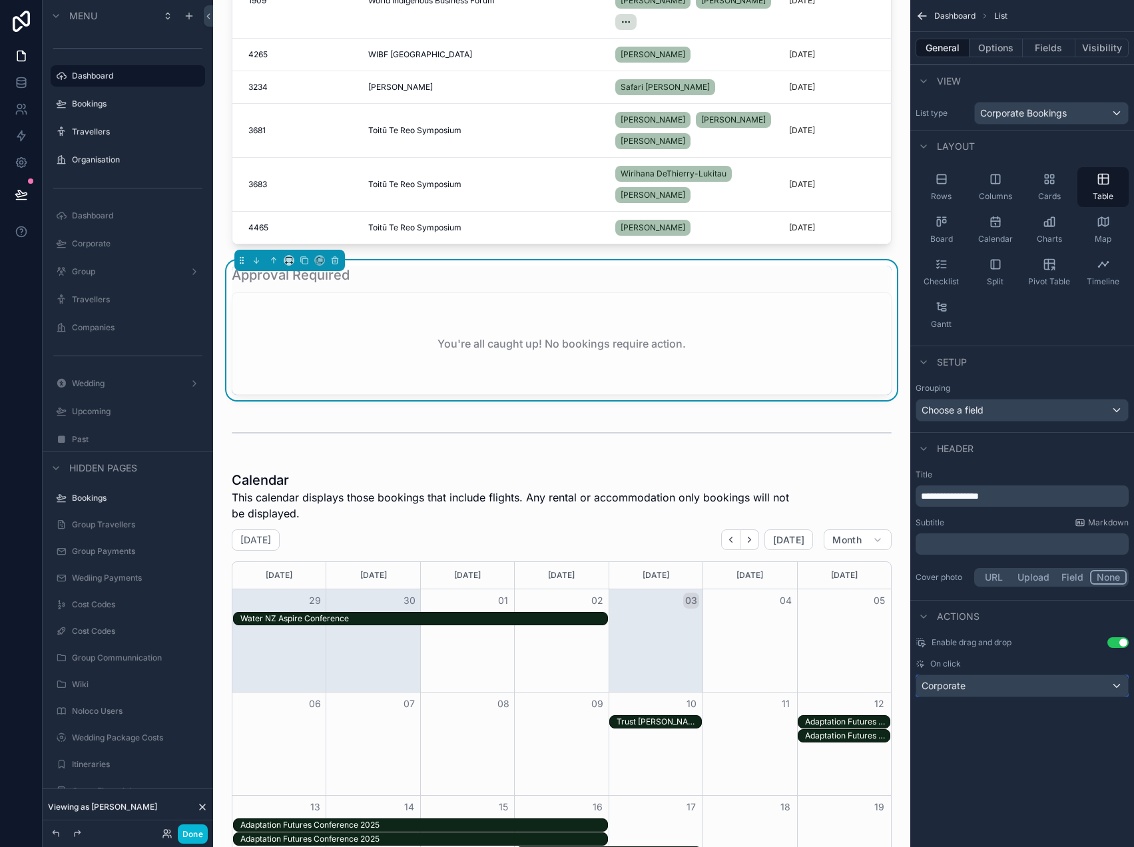
click at [971, 688] on div "Corporate" at bounding box center [1022, 685] width 212 height 21
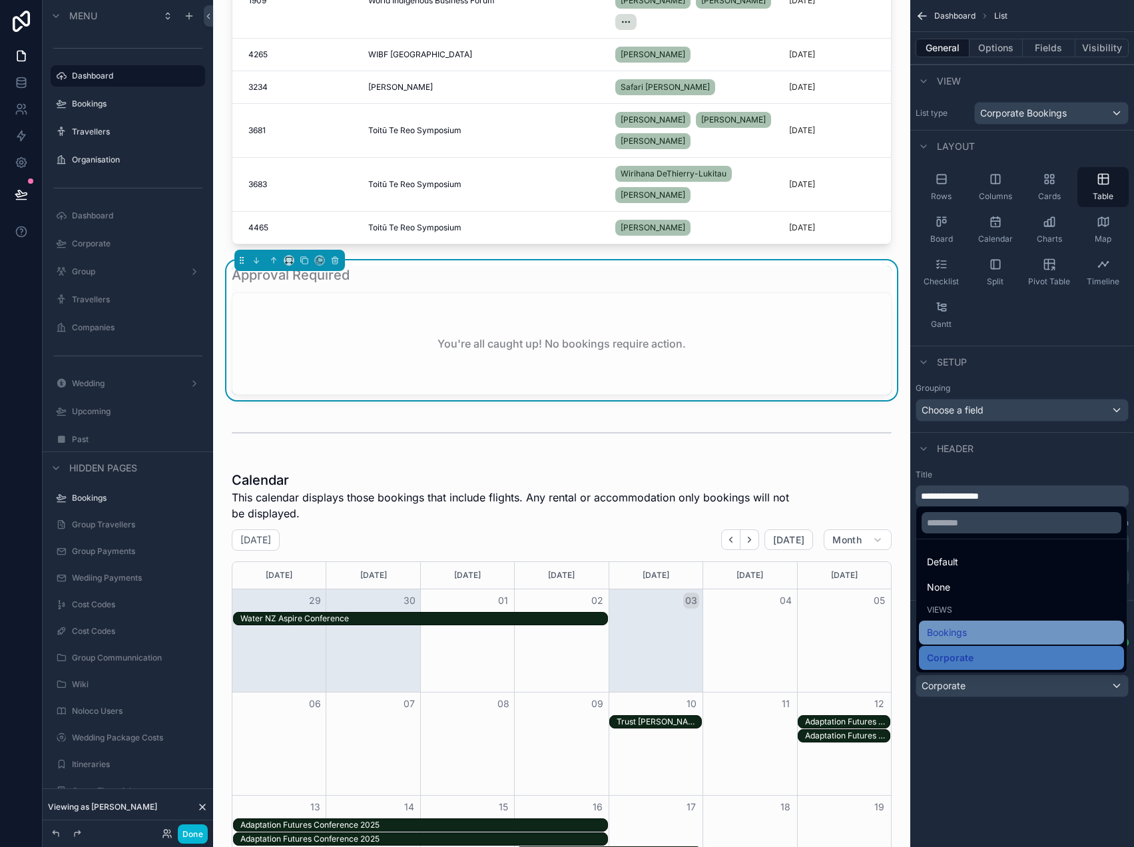
click at [959, 640] on span "Bookings" at bounding box center [947, 632] width 40 height 16
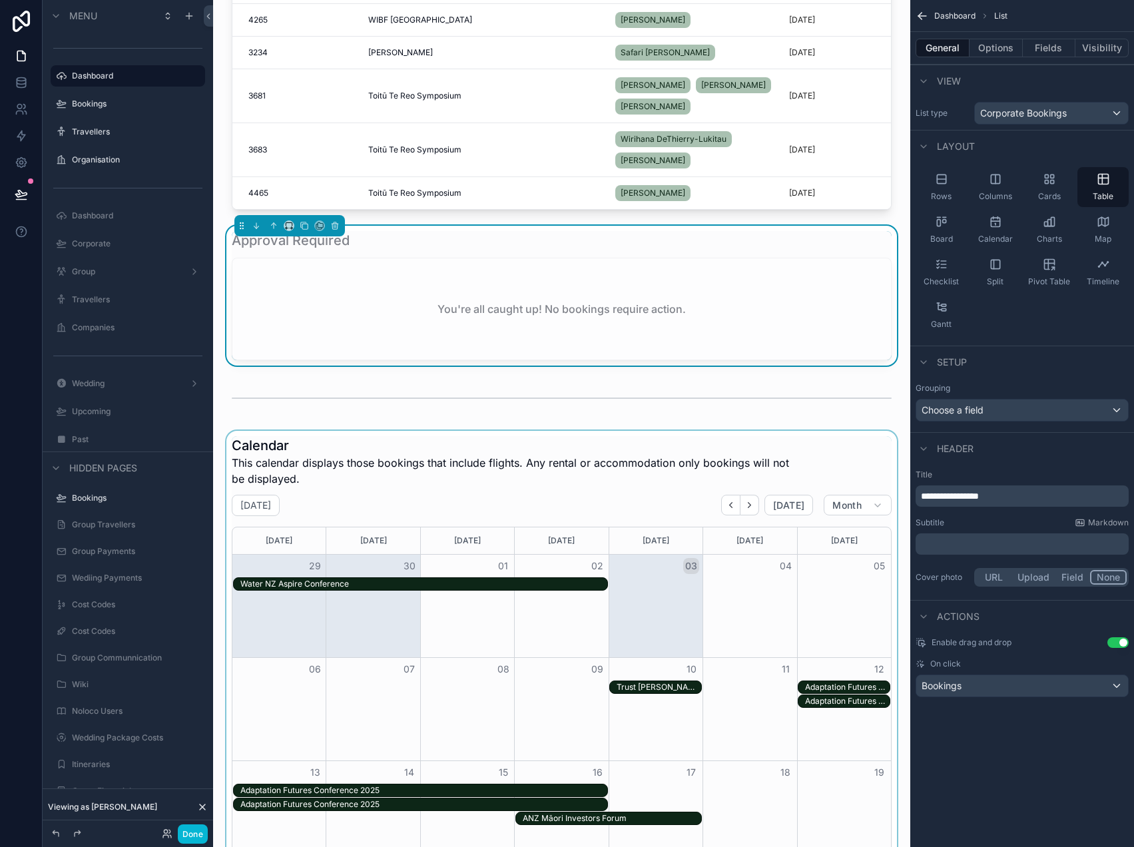
scroll to position [648, 0]
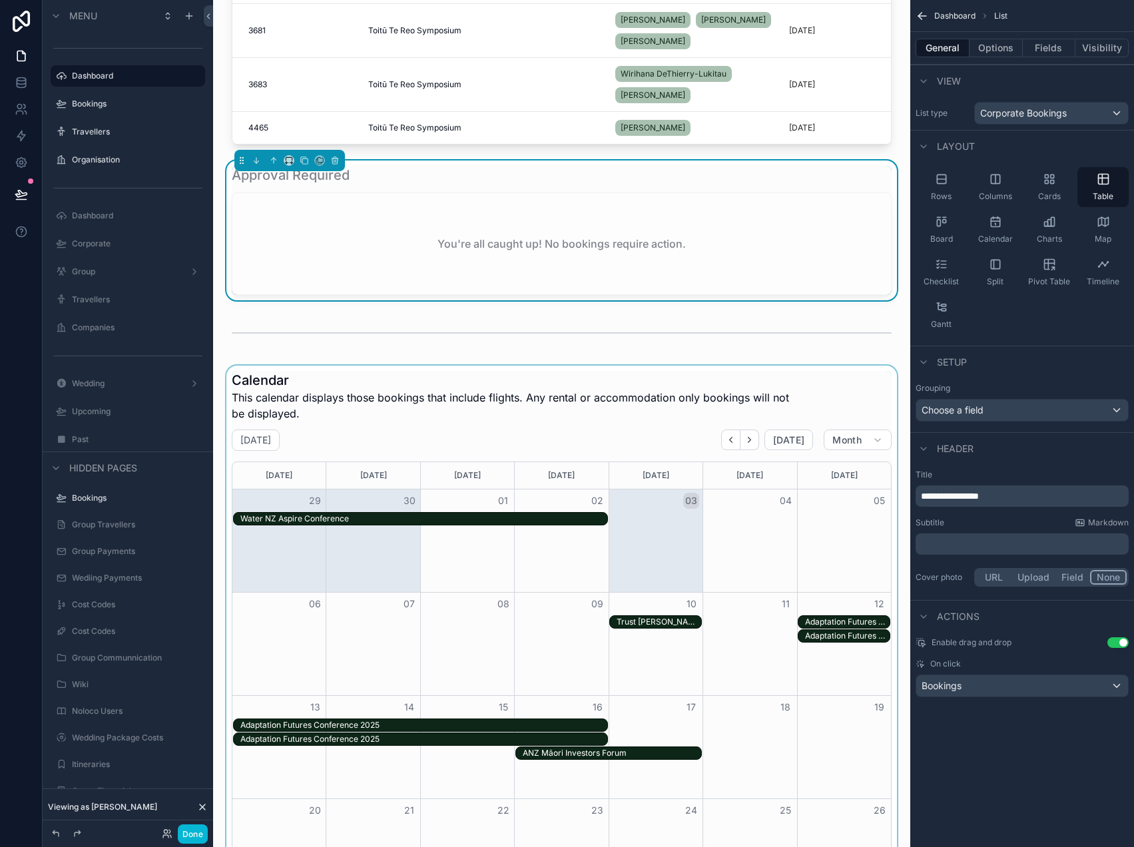
click at [592, 421] on div "scrollable content" at bounding box center [562, 688] width 676 height 646
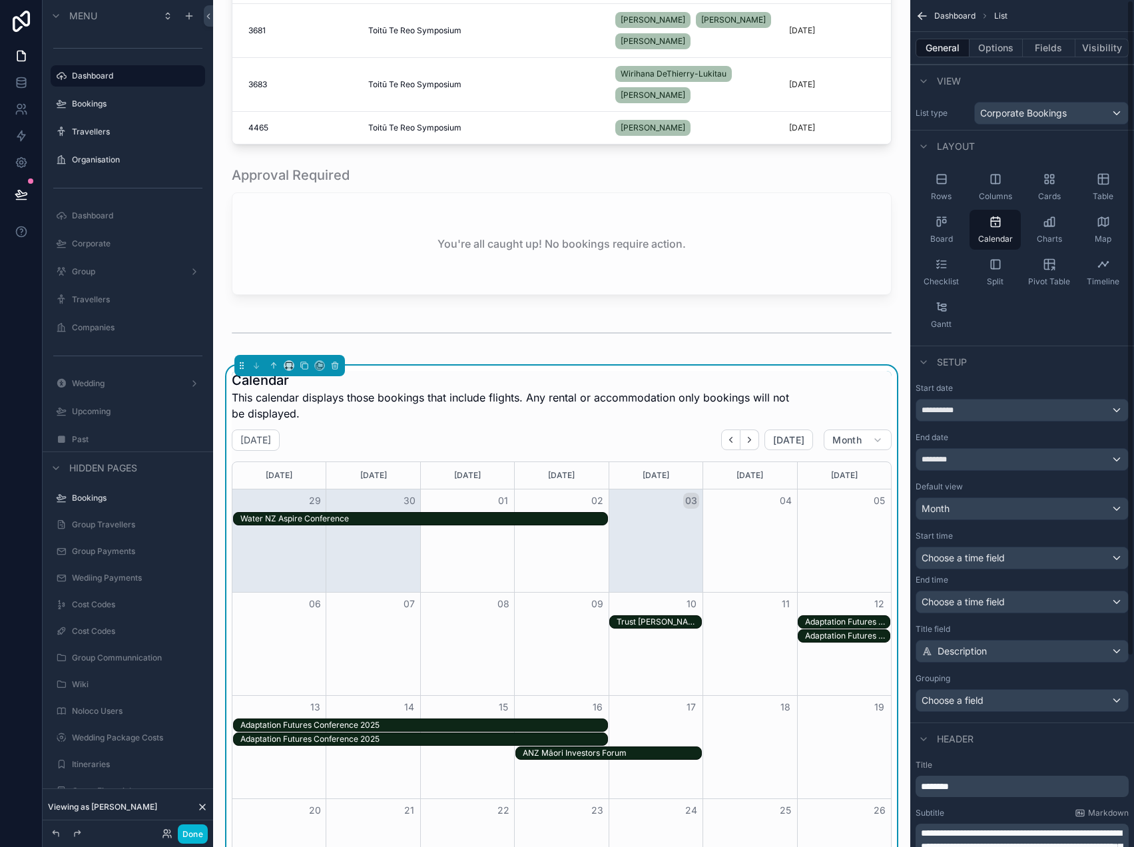
scroll to position [246, 0]
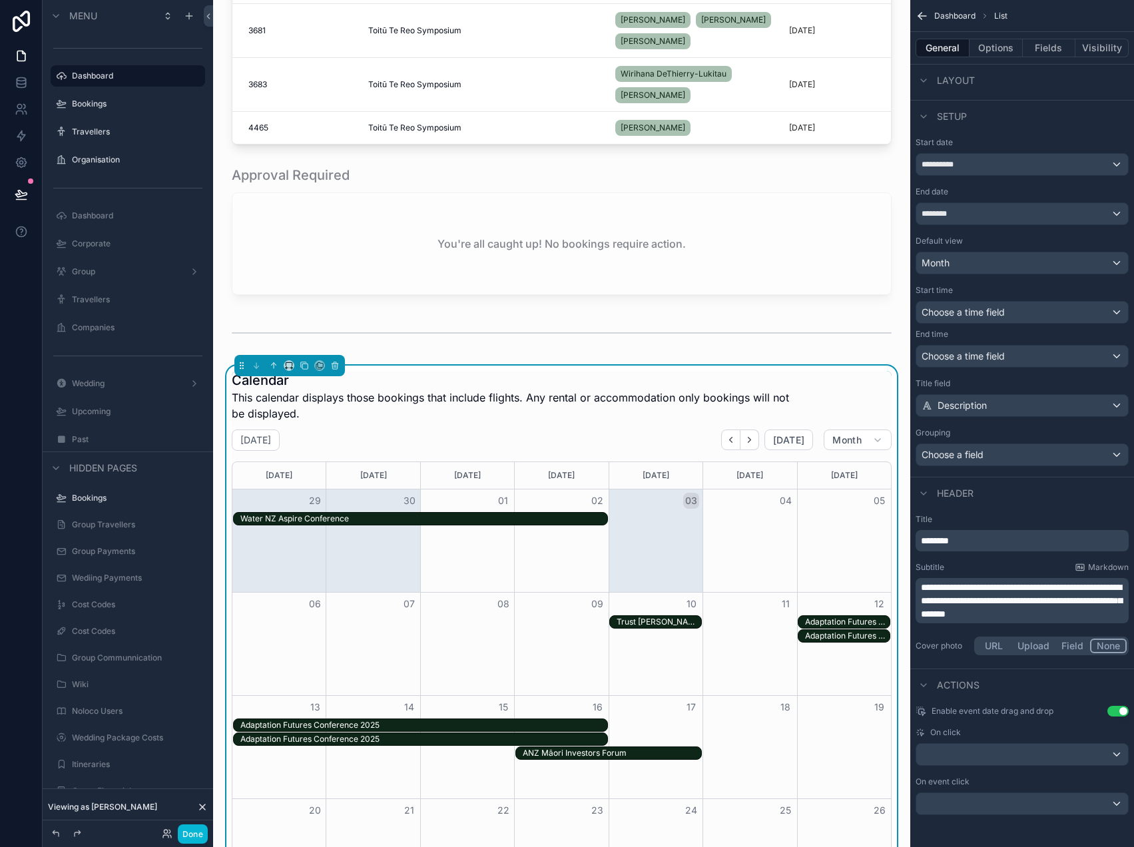
click at [552, 519] on div "Water NZ Aspire Conference" at bounding box center [423, 518] width 367 height 11
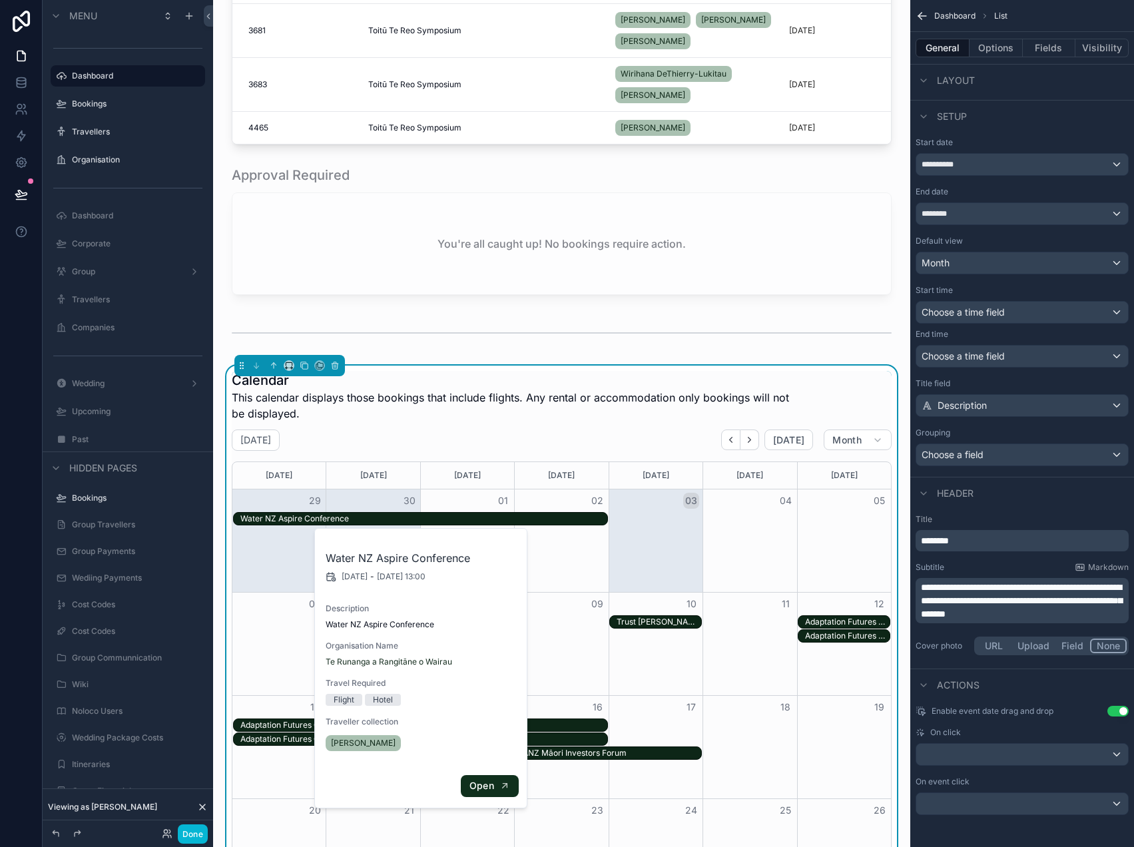
click at [487, 784] on span "Open" at bounding box center [481, 786] width 25 height 12
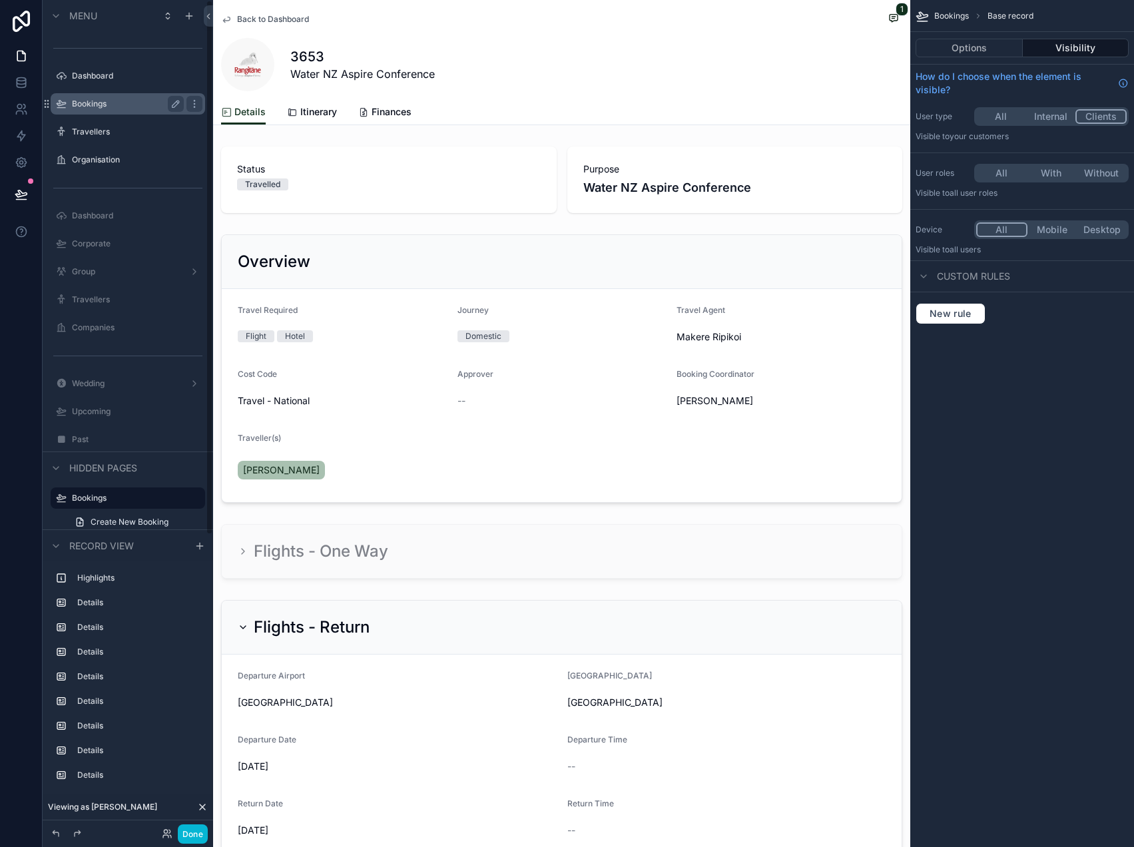
click at [93, 103] on label "Bookings" at bounding box center [125, 104] width 107 height 11
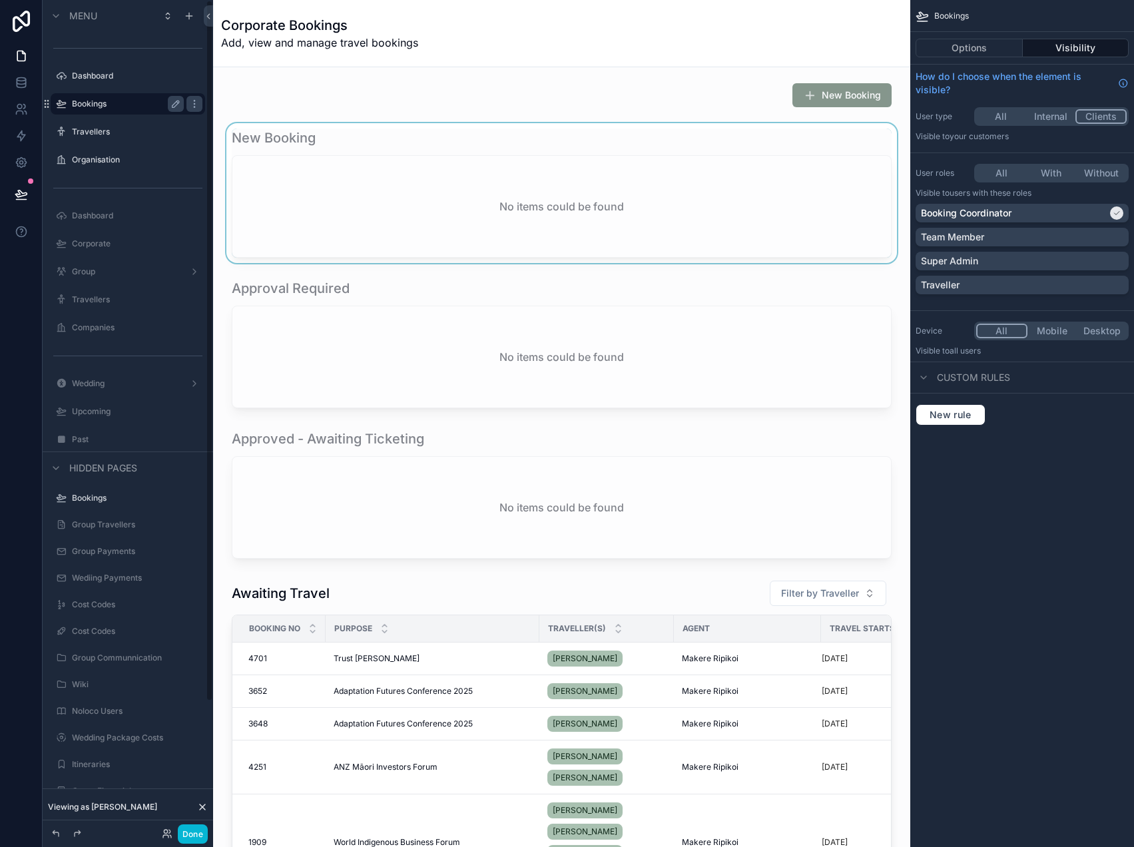
click at [408, 168] on div "scrollable content" at bounding box center [562, 193] width 676 height 140
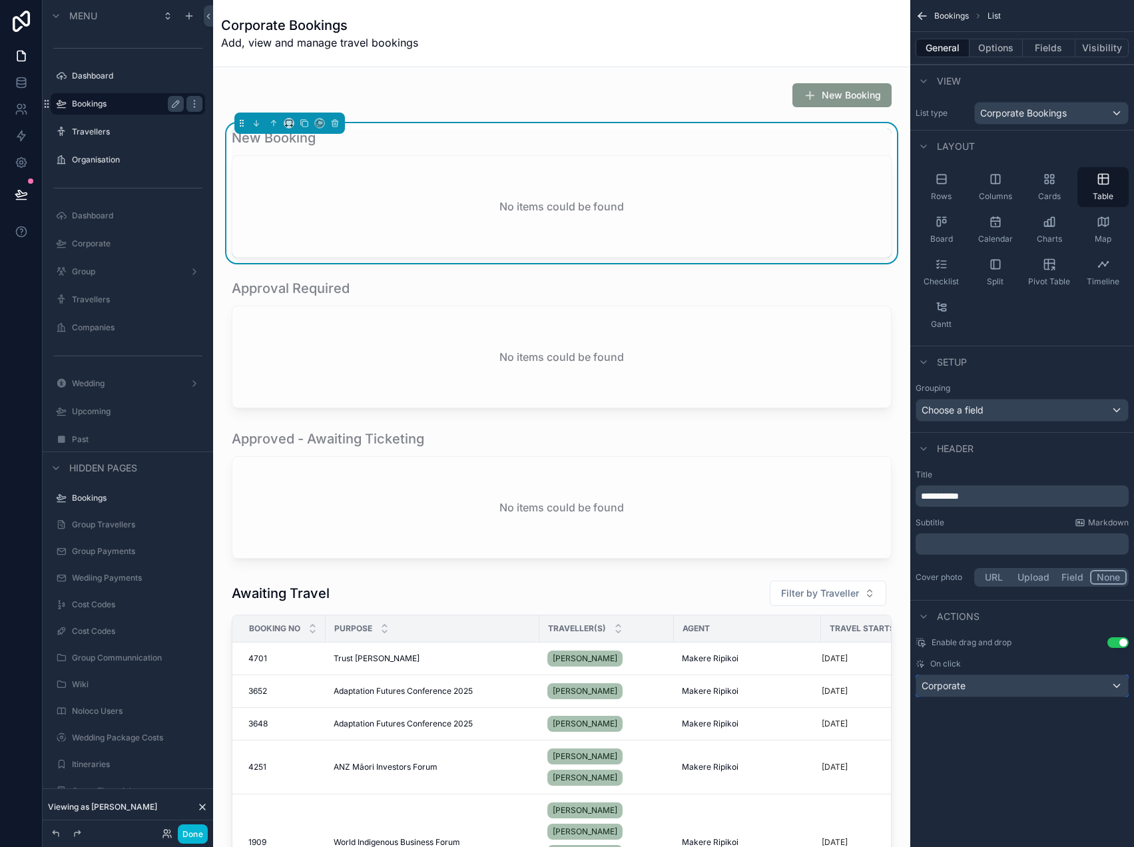
click at [970, 675] on div "Corporate" at bounding box center [1022, 685] width 212 height 21
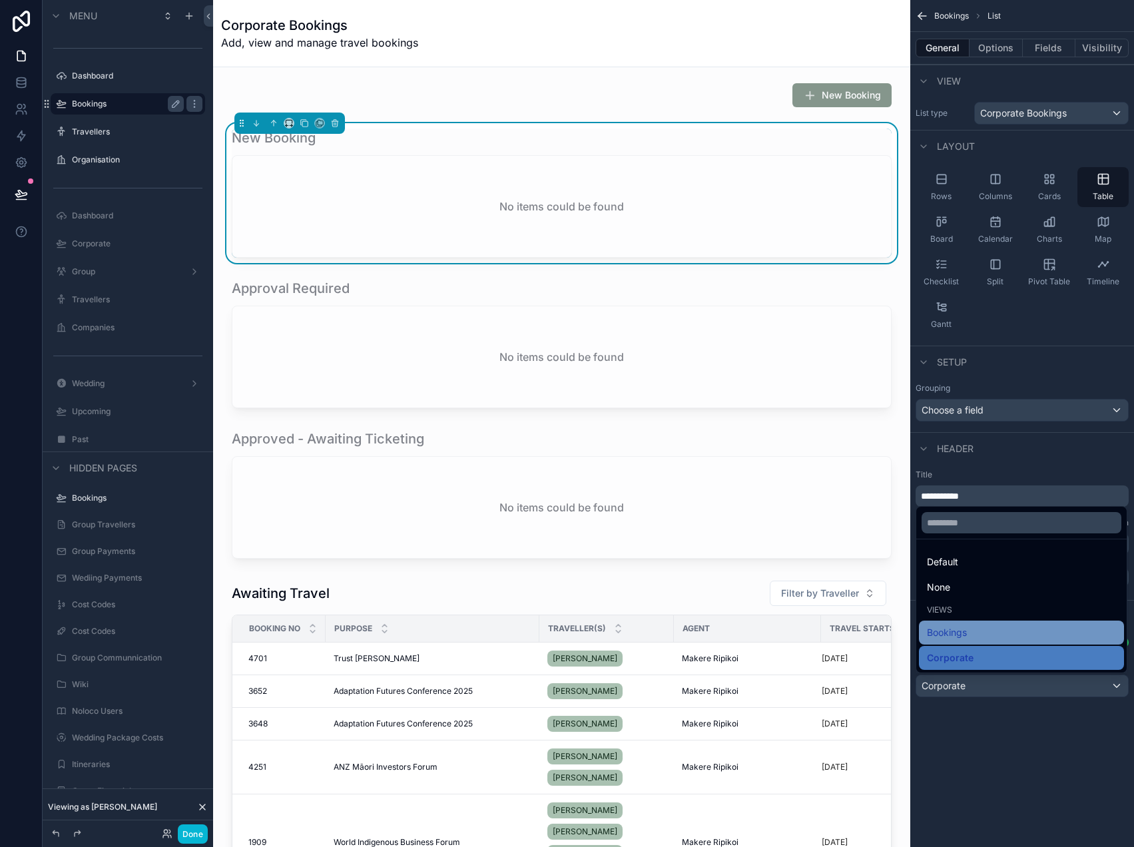
click at [962, 636] on span "Bookings" at bounding box center [947, 632] width 40 height 16
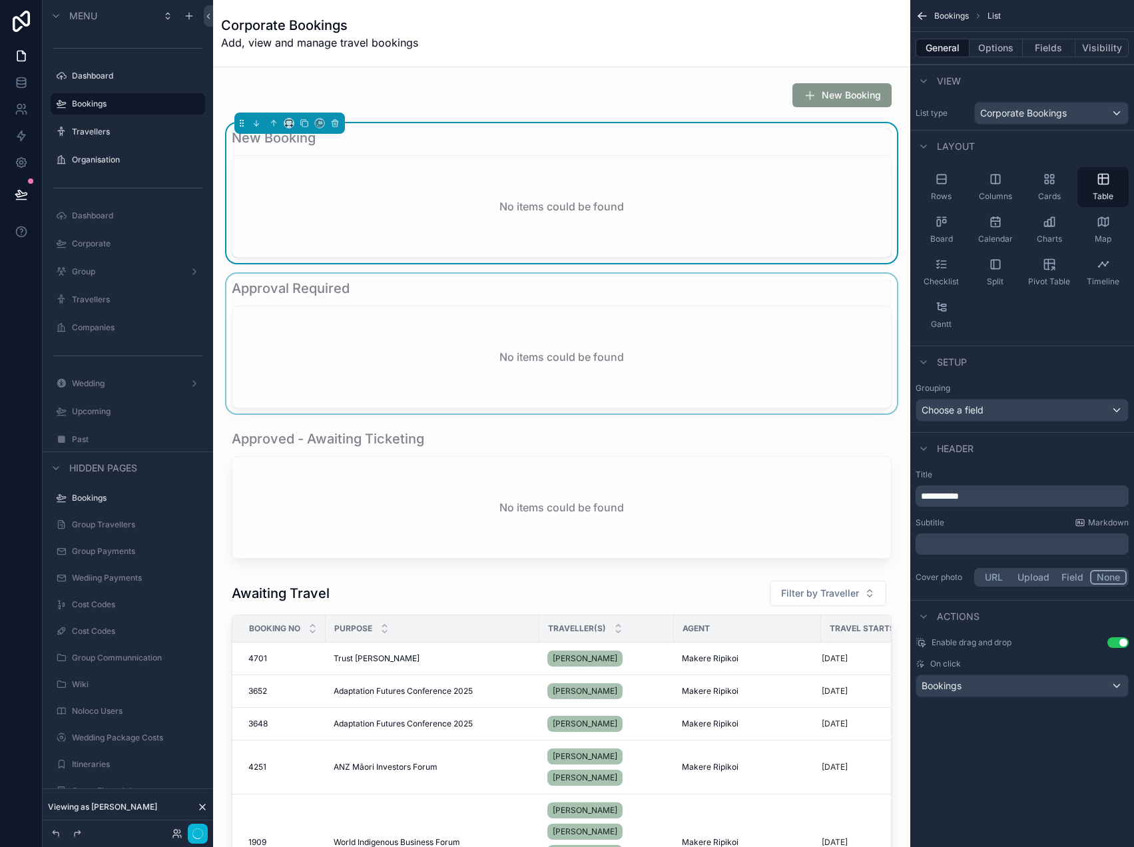
click at [535, 351] on div "scrollable content" at bounding box center [562, 344] width 676 height 140
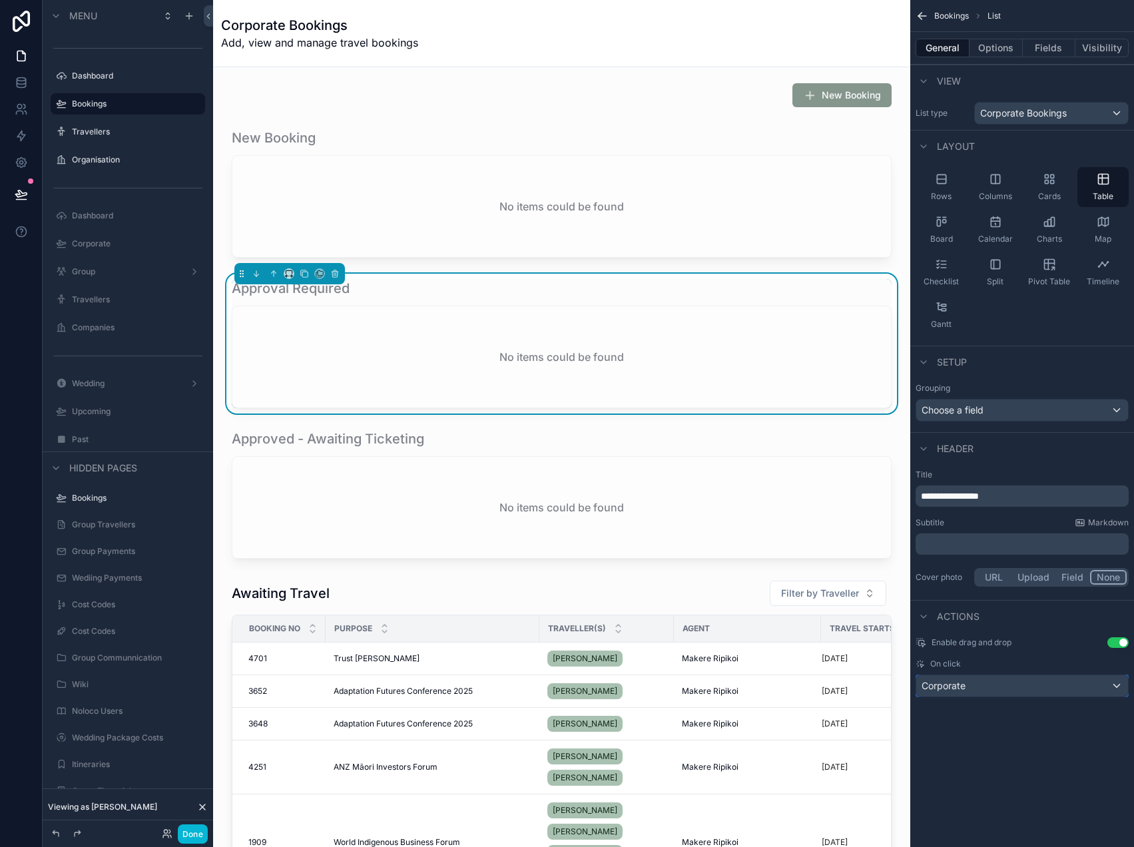
click at [961, 689] on span "Corporate" at bounding box center [943, 685] width 44 height 13
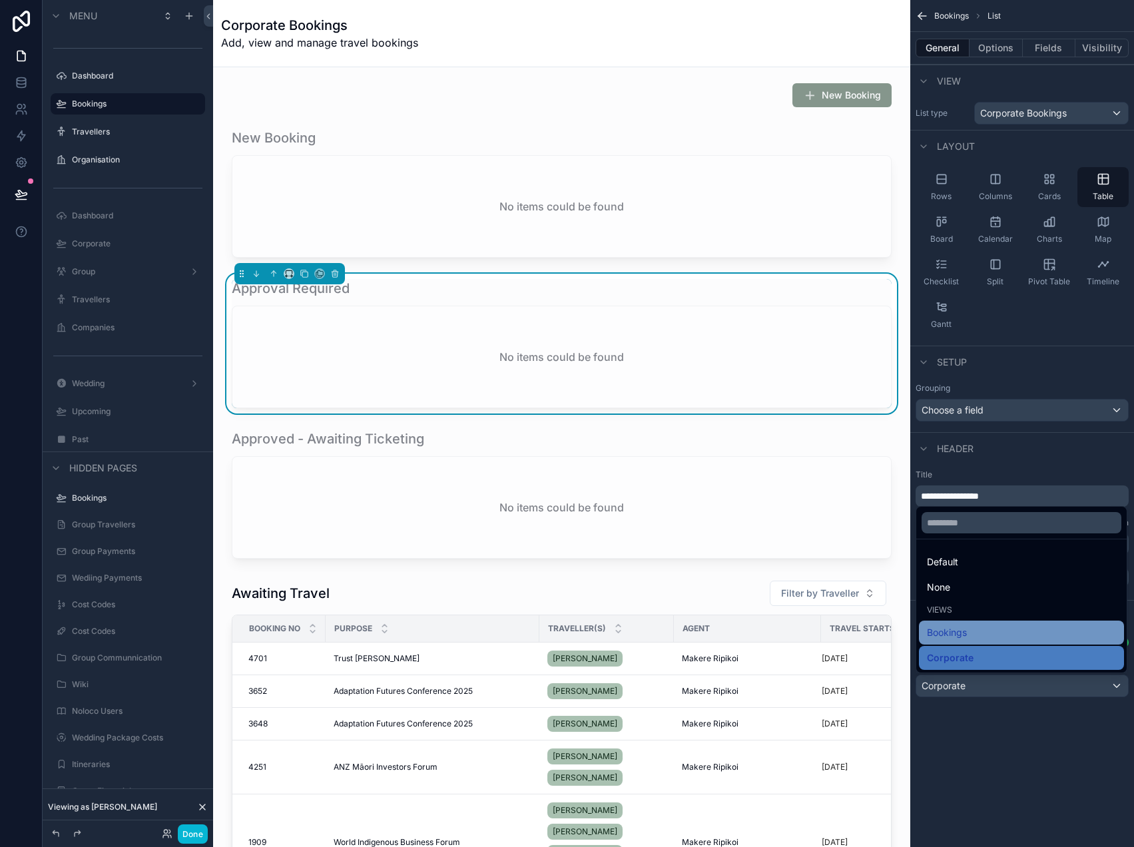
click at [957, 638] on span "Bookings" at bounding box center [947, 632] width 40 height 16
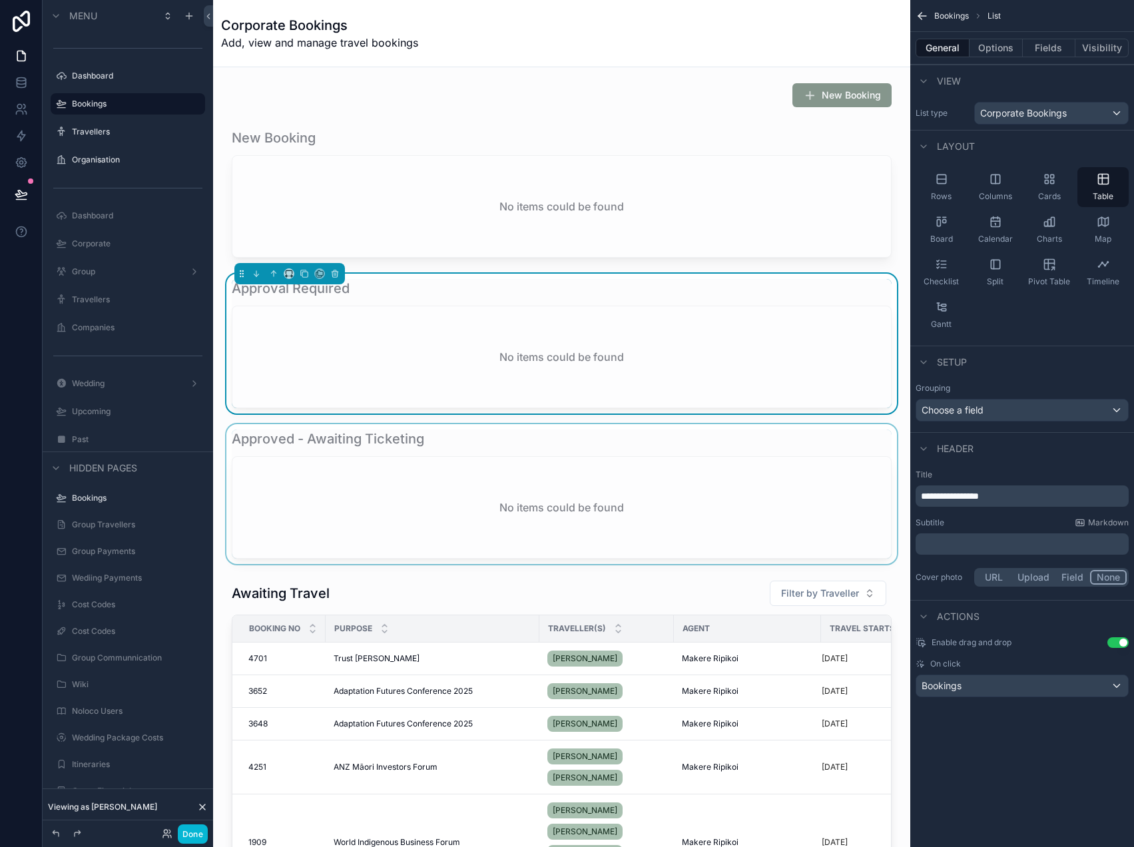
click at [736, 511] on div "scrollable content" at bounding box center [562, 494] width 676 height 140
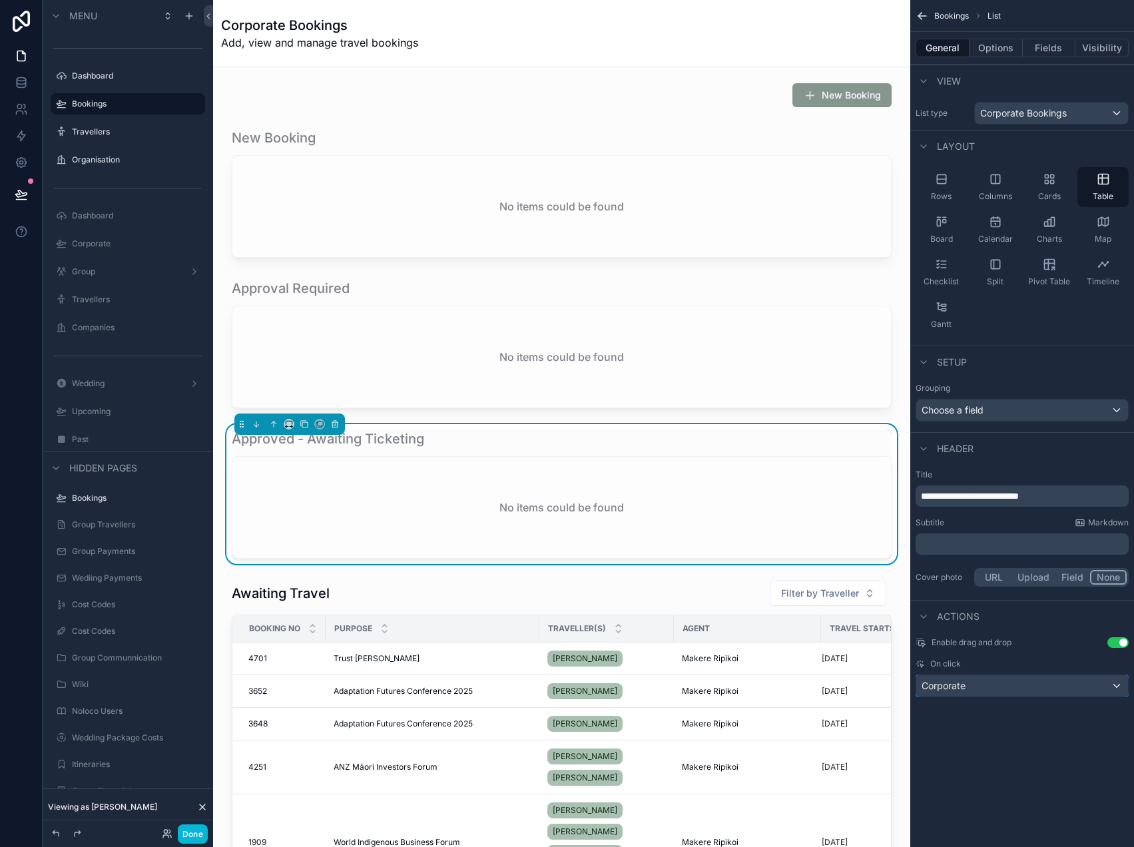
click at [971, 676] on div "Corporate" at bounding box center [1022, 685] width 212 height 21
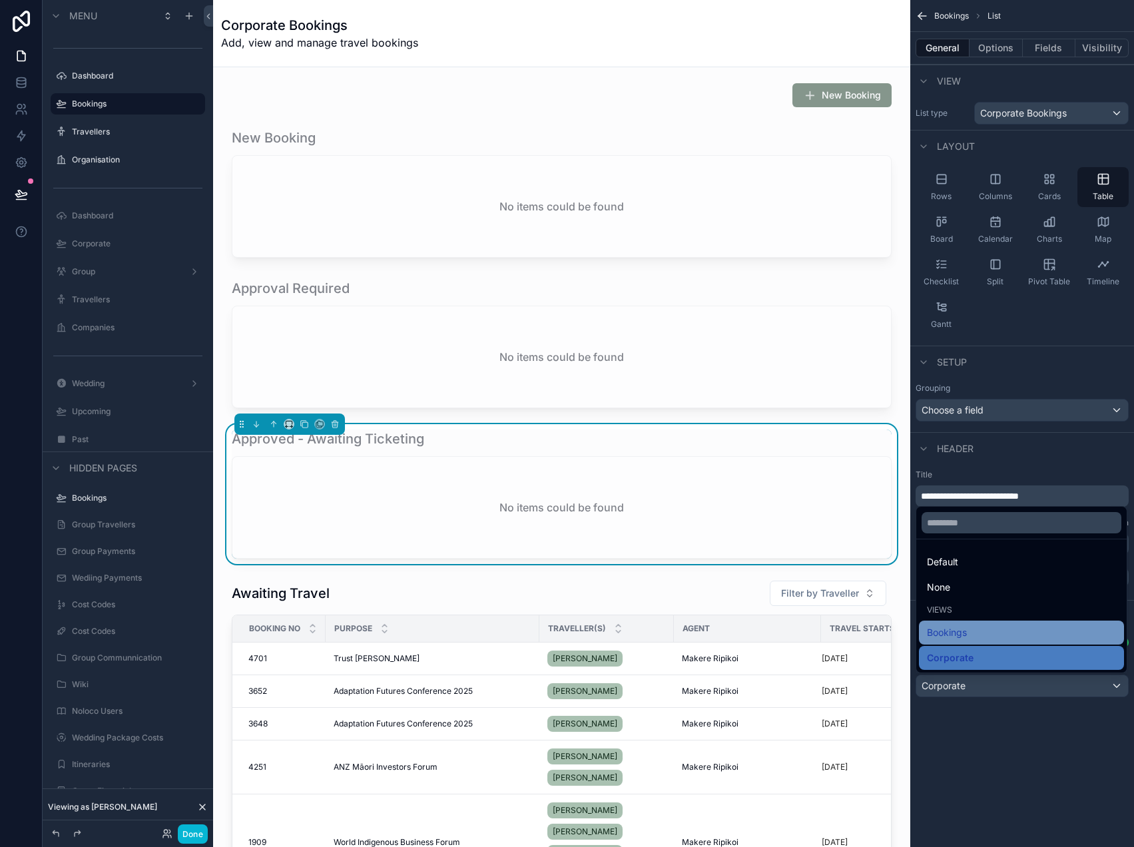
click at [971, 640] on div "Bookings" at bounding box center [1021, 632] width 205 height 24
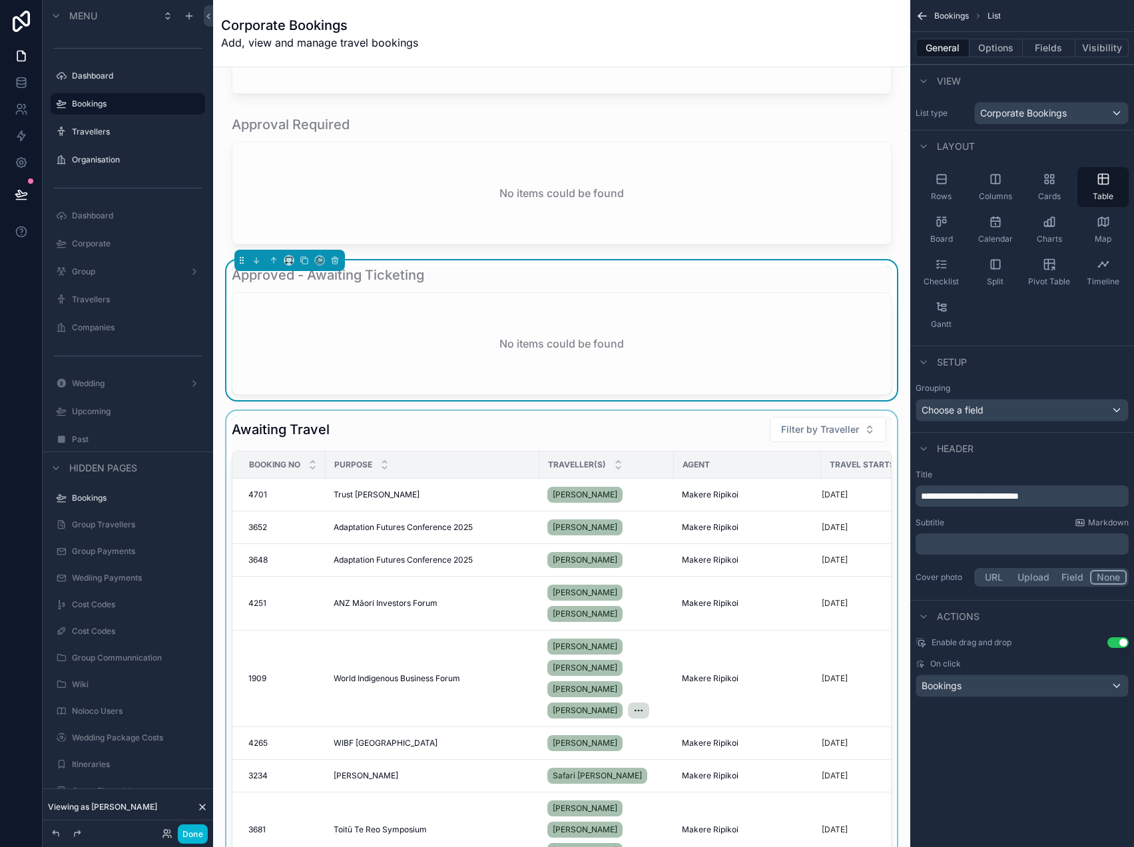
scroll to position [304, 0]
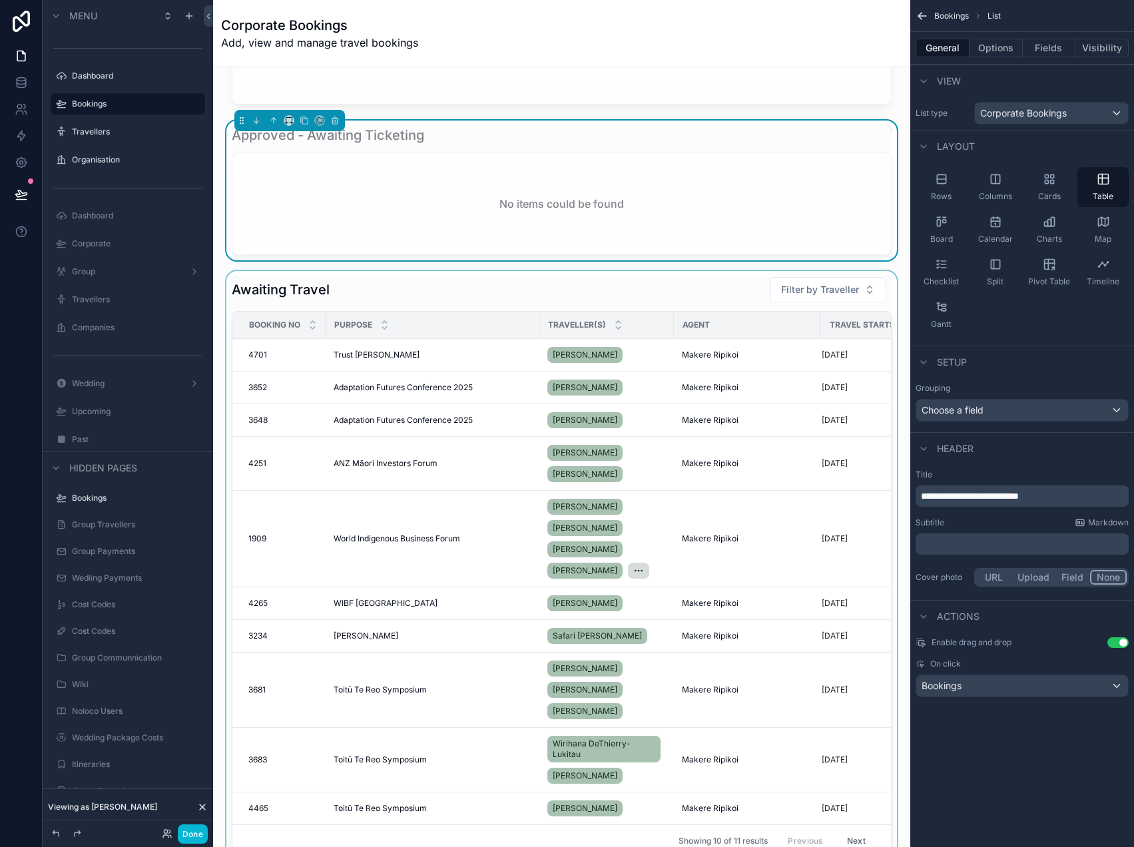
click at [547, 286] on div "scrollable content" at bounding box center [562, 566] width 676 height 591
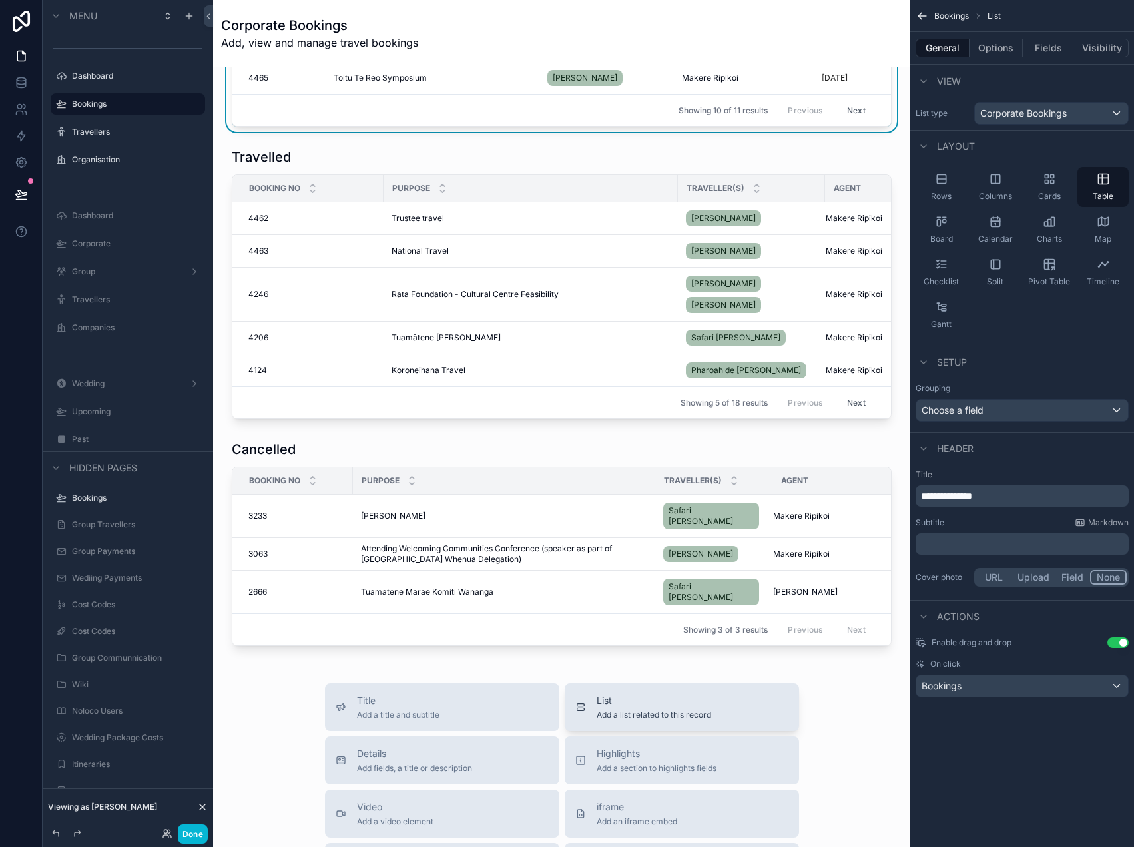
scroll to position [861, 0]
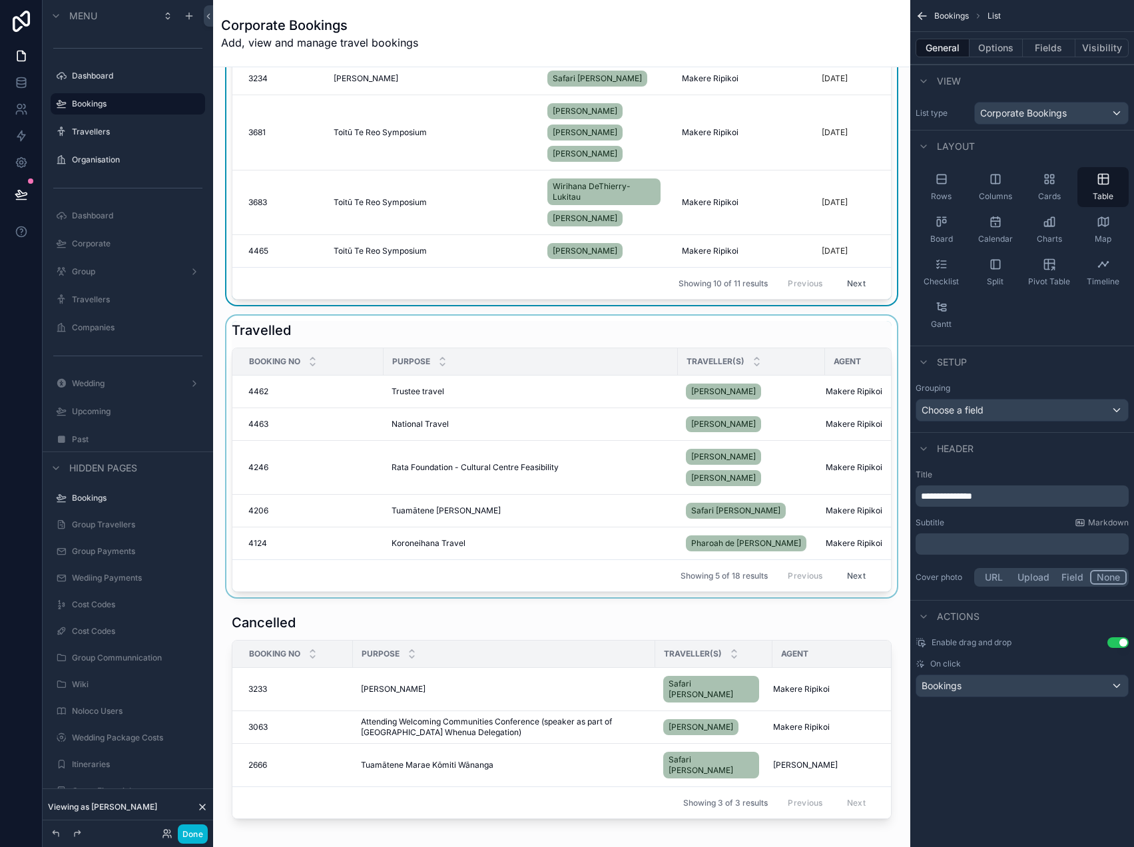
click at [564, 340] on div "scrollable content" at bounding box center [562, 457] width 676 height 282
click at [953, 682] on span "Corporate" at bounding box center [943, 685] width 44 height 13
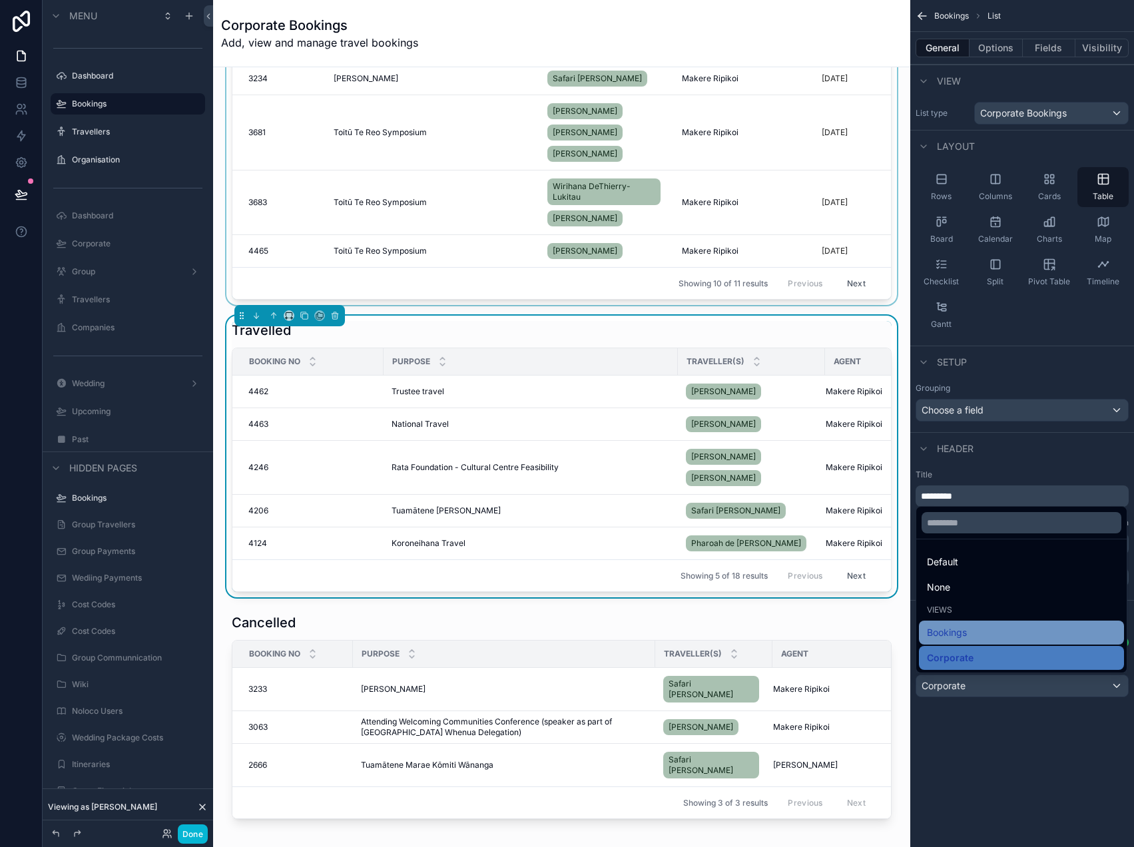
click at [955, 635] on span "Bookings" at bounding box center [947, 632] width 40 height 16
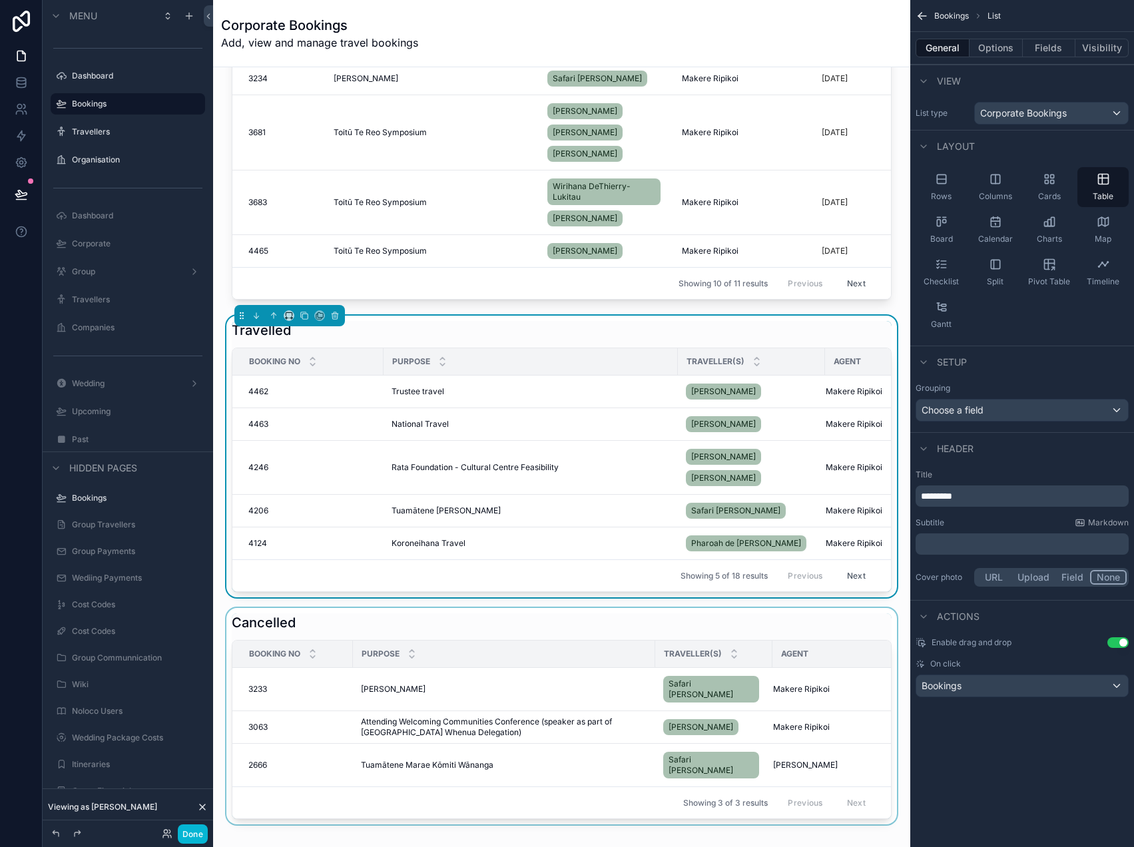
click at [674, 620] on div "scrollable content" at bounding box center [562, 716] width 676 height 216
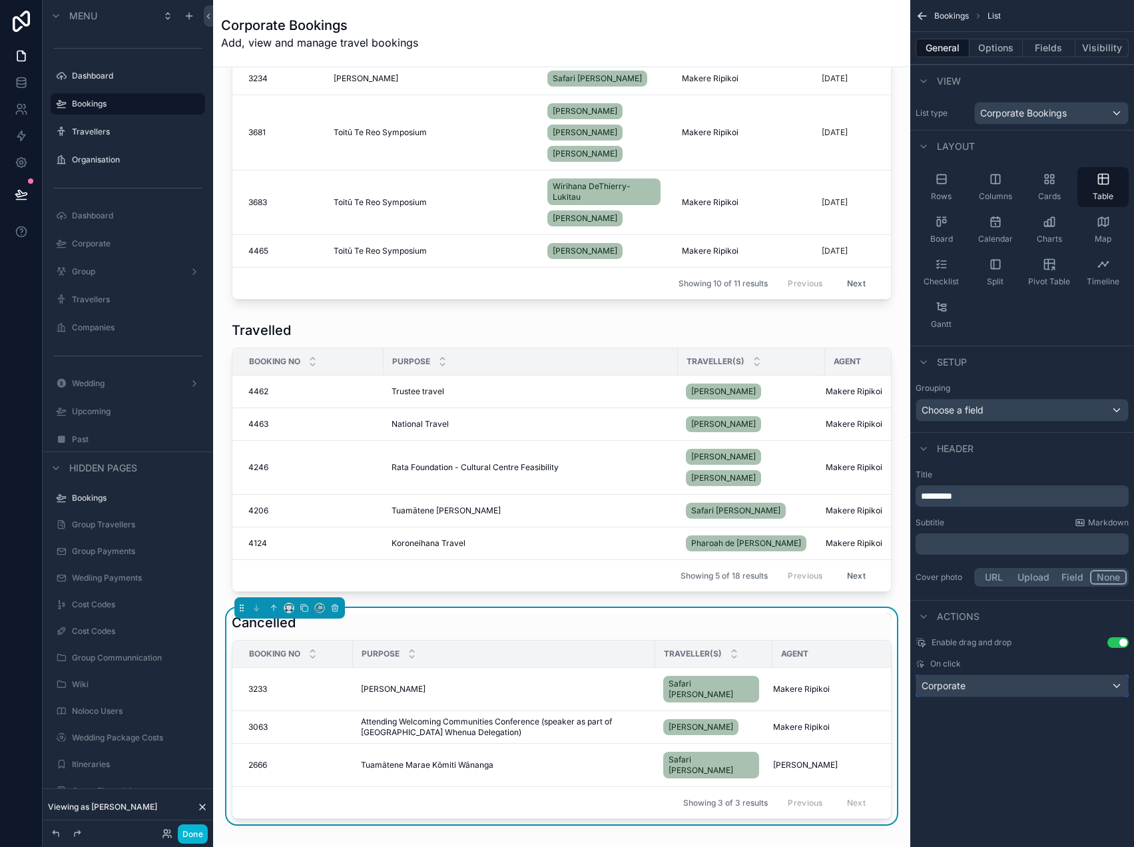
click at [977, 682] on div "Corporate" at bounding box center [1022, 685] width 212 height 21
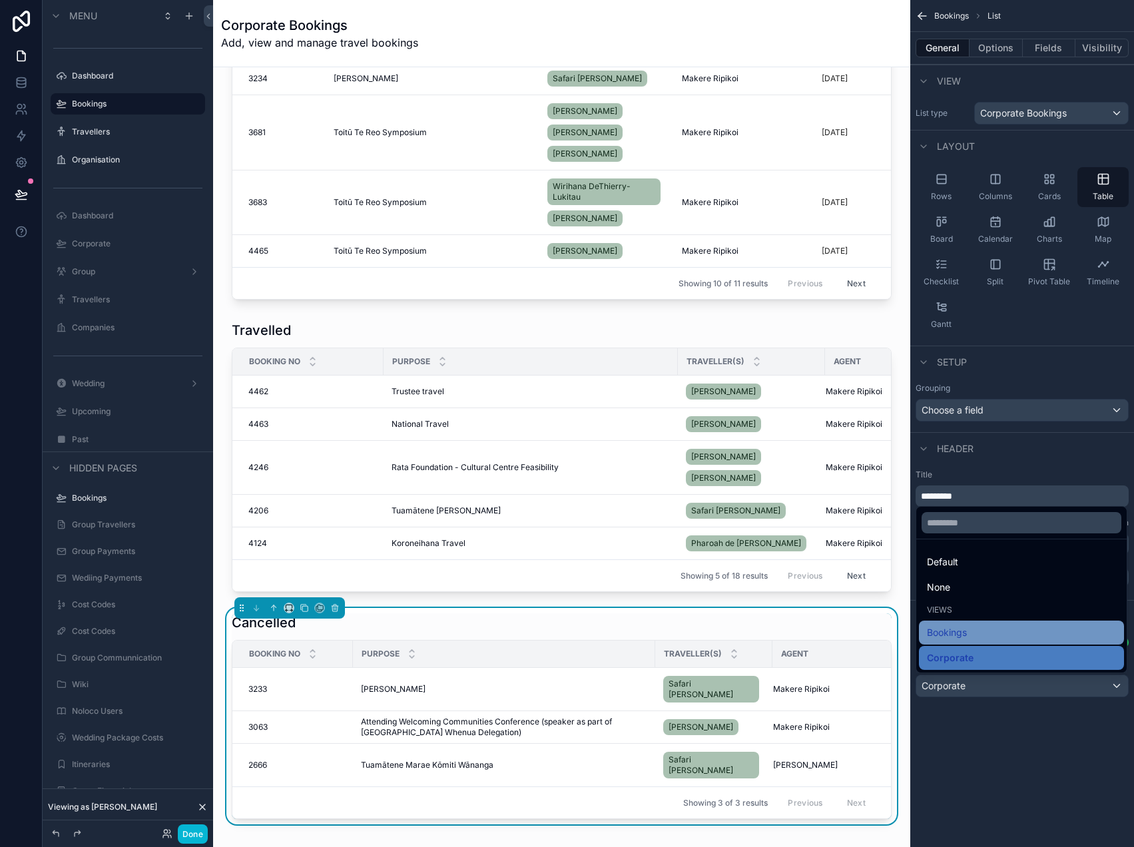
click at [961, 638] on span "Bookings" at bounding box center [947, 632] width 40 height 16
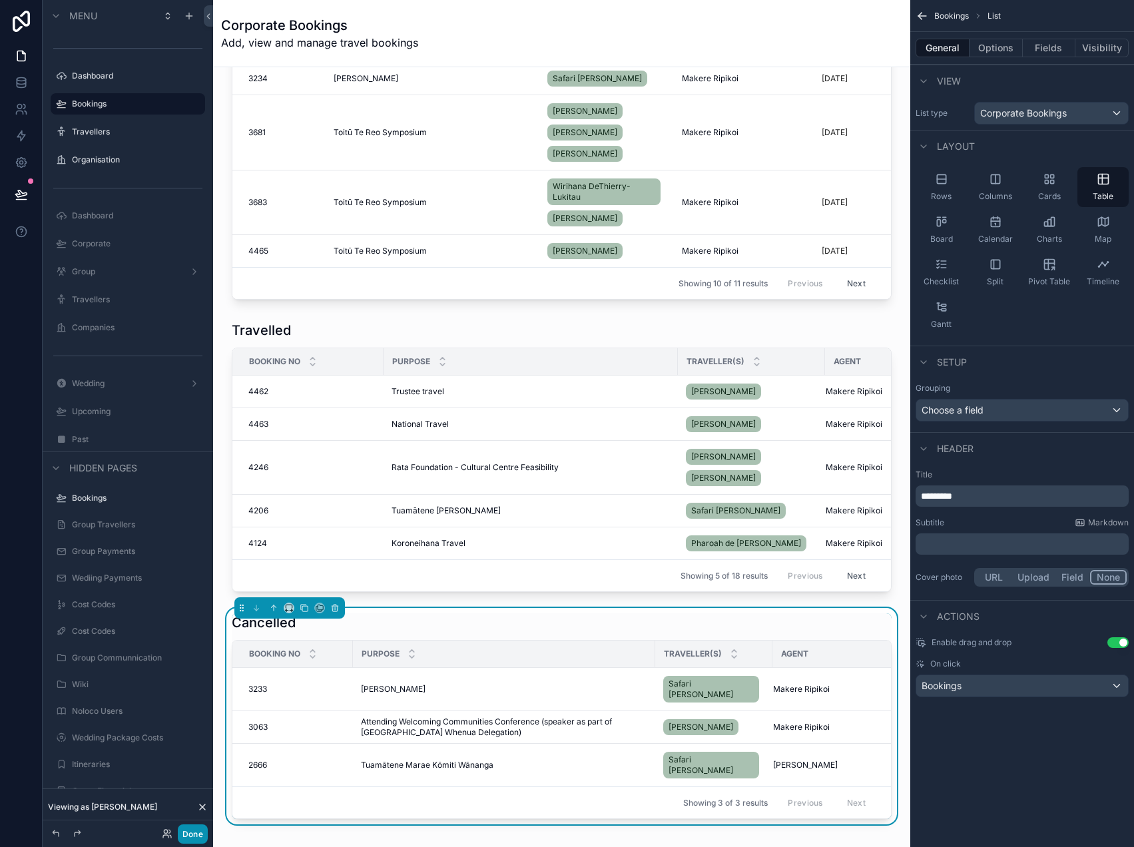
click at [187, 835] on button "Done" at bounding box center [193, 833] width 30 height 19
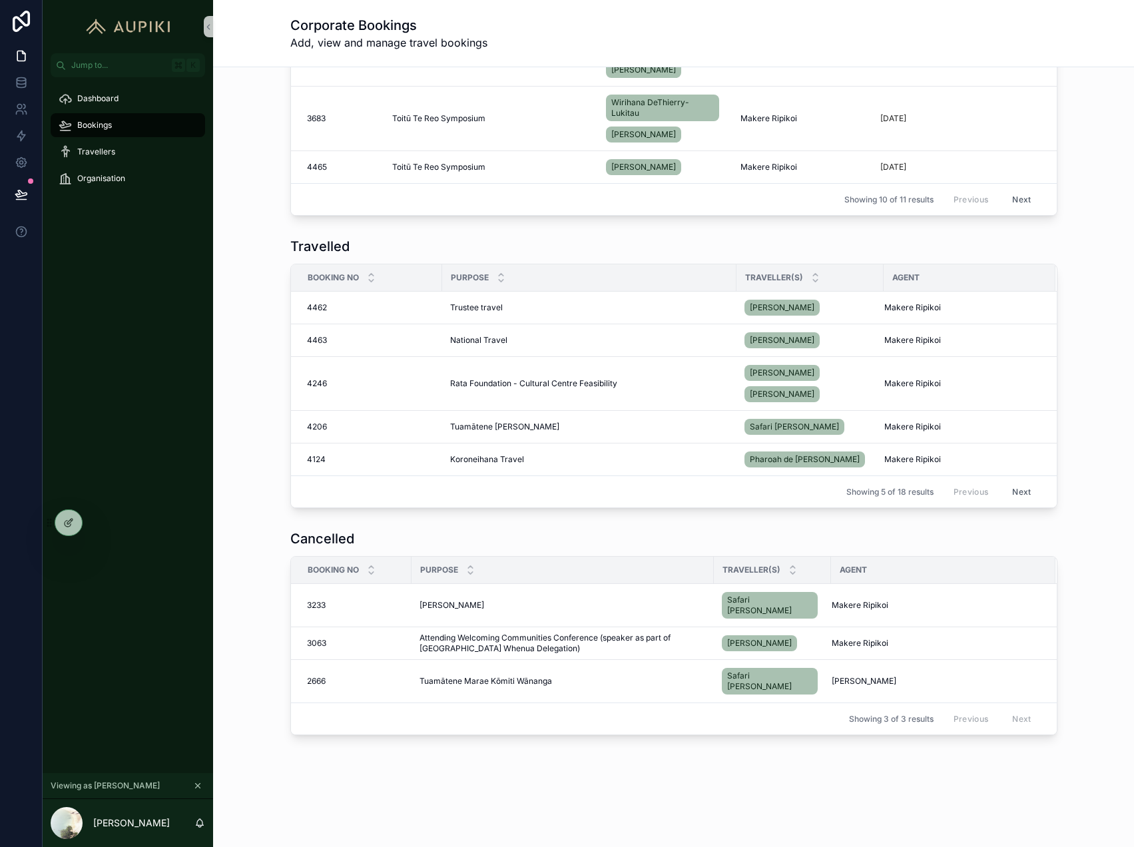
scroll to position [536, 0]
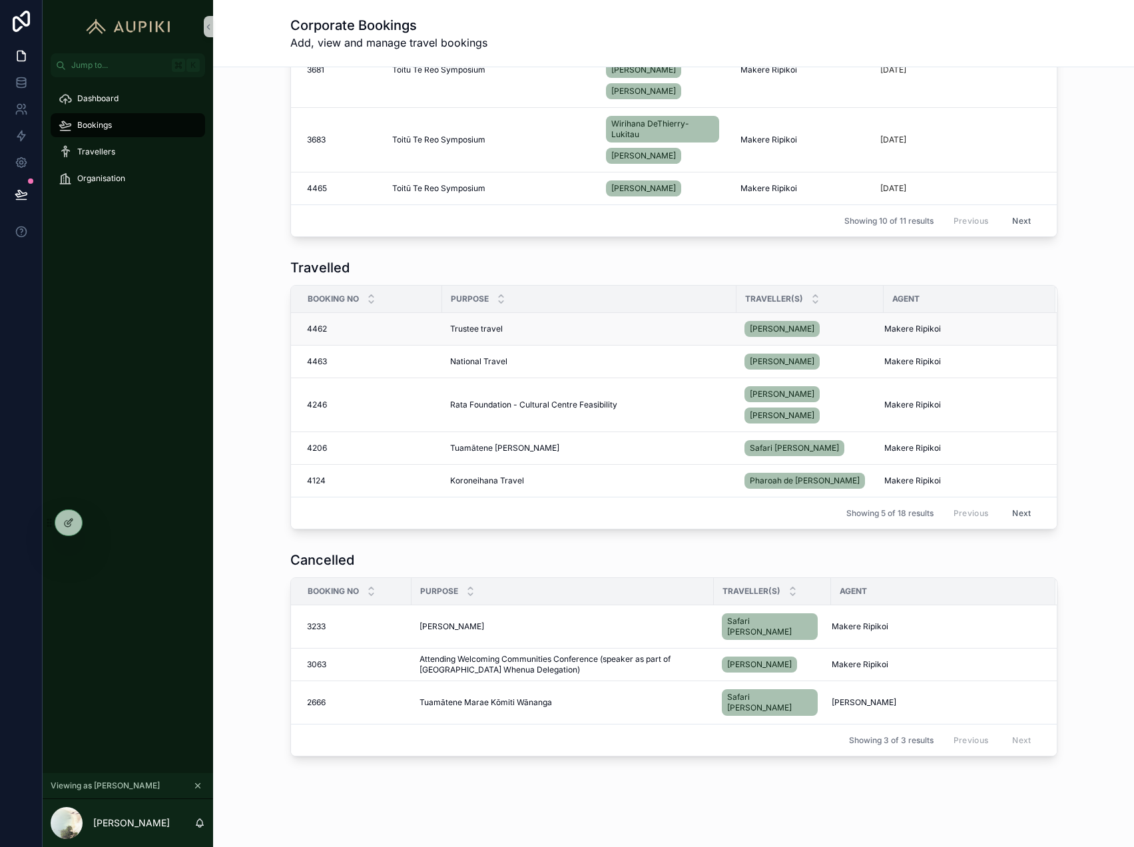
click at [442, 337] on td "Trustee travel Trustee travel" at bounding box center [589, 329] width 294 height 33
click at [469, 325] on span "Trustee travel" at bounding box center [476, 329] width 53 height 11
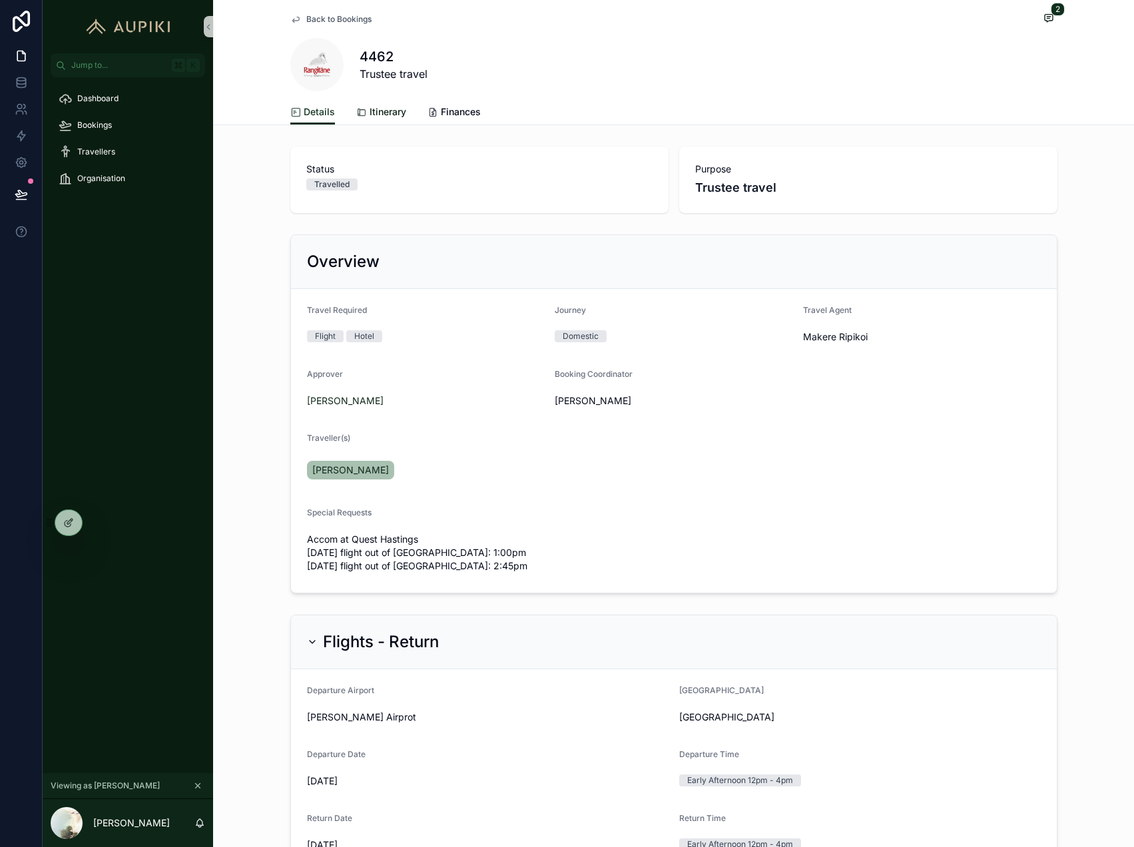
click at [379, 114] on span "Itinerary" at bounding box center [387, 111] width 37 height 13
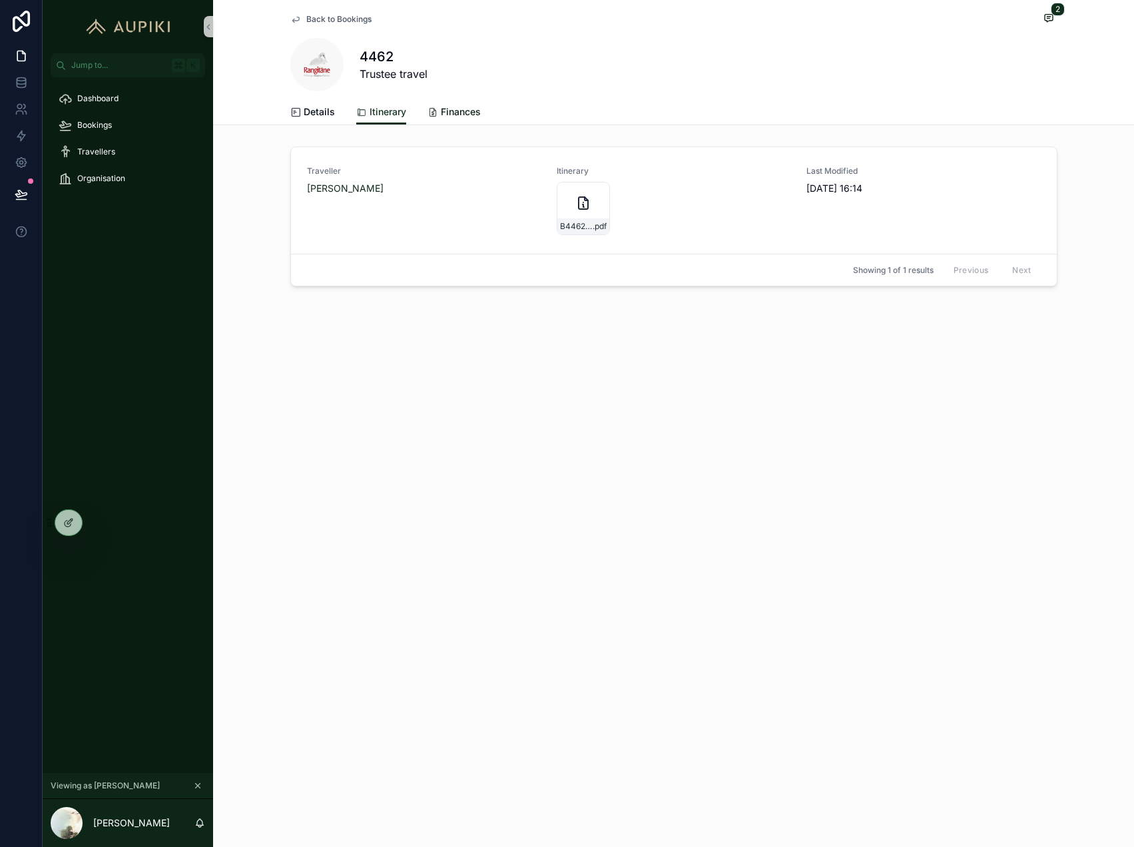
click at [461, 112] on span "Finances" at bounding box center [461, 111] width 40 height 13
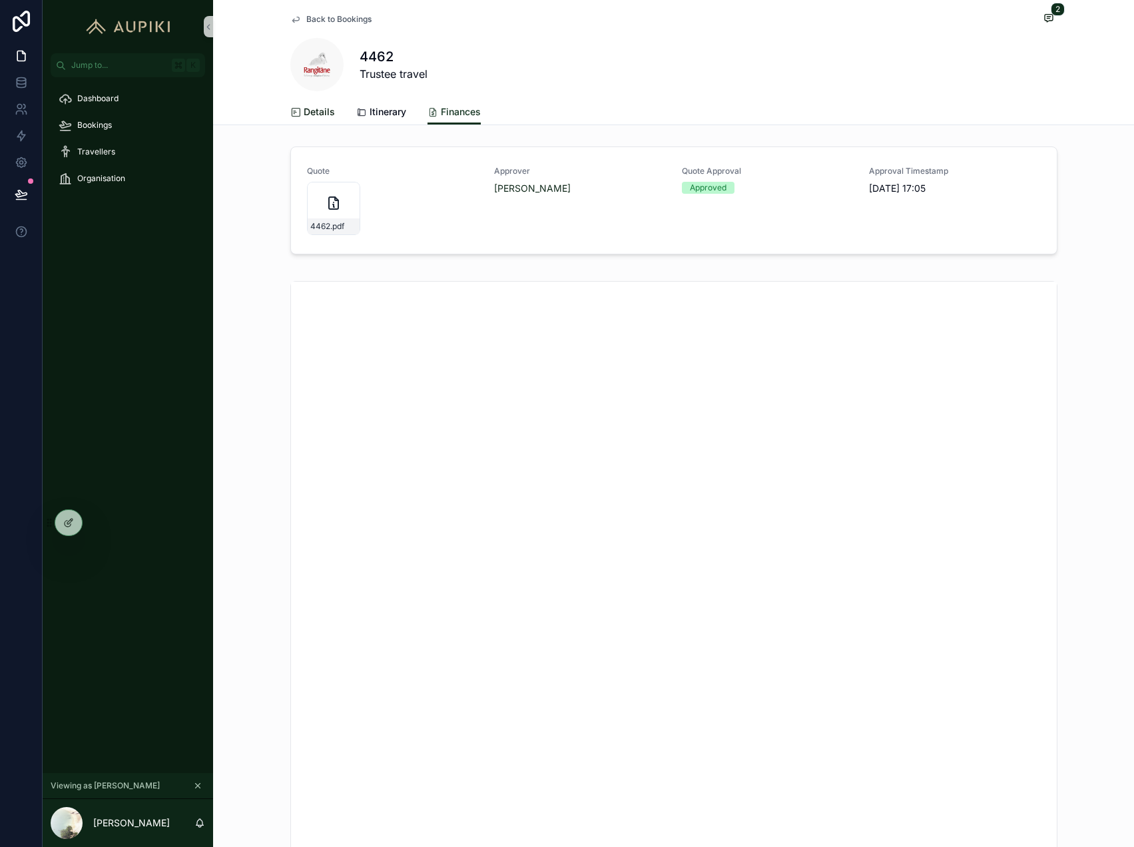
click at [321, 111] on span "Details" at bounding box center [319, 111] width 31 height 13
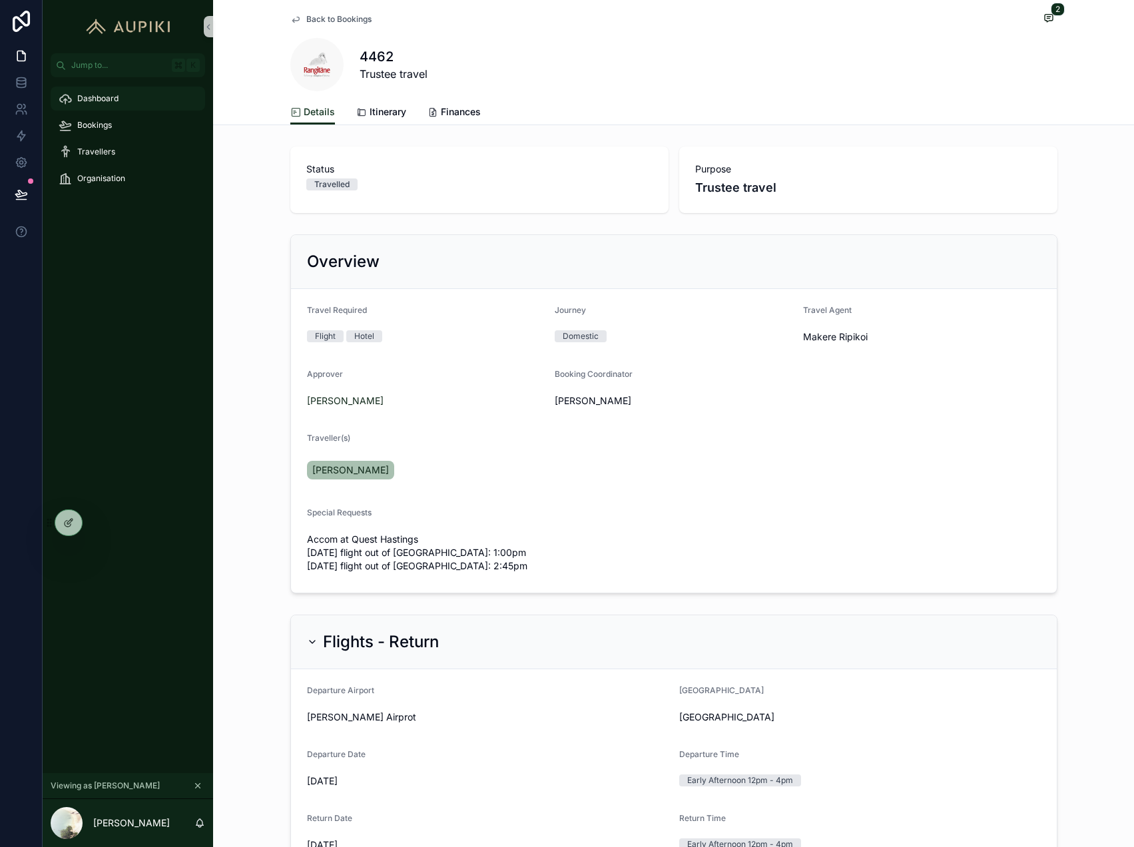
click at [75, 99] on div "Dashboard" at bounding box center [128, 98] width 138 height 21
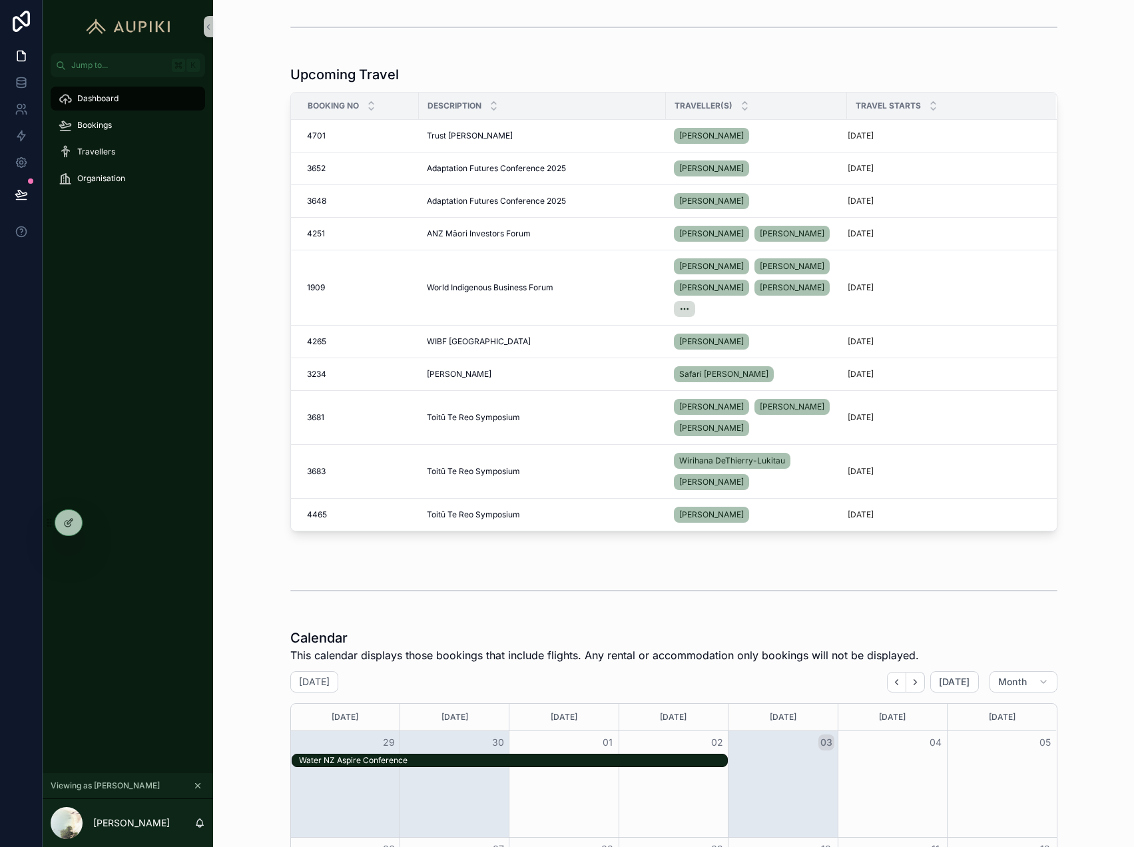
scroll to position [92, 0]
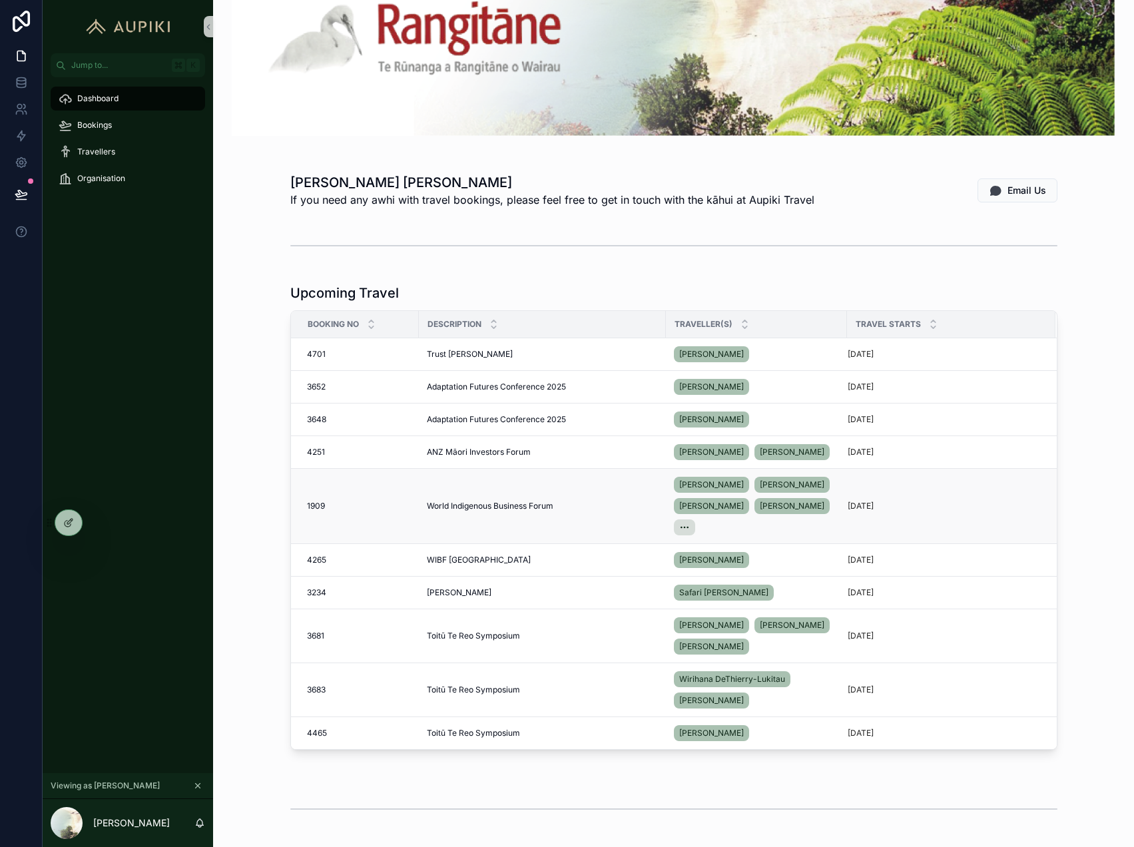
click at [493, 497] on td "World Indigenous Business Forum World Indigenous Business Forum" at bounding box center [542, 506] width 247 height 75
click at [493, 505] on span "World Indigenous Business Forum" at bounding box center [490, 506] width 126 height 11
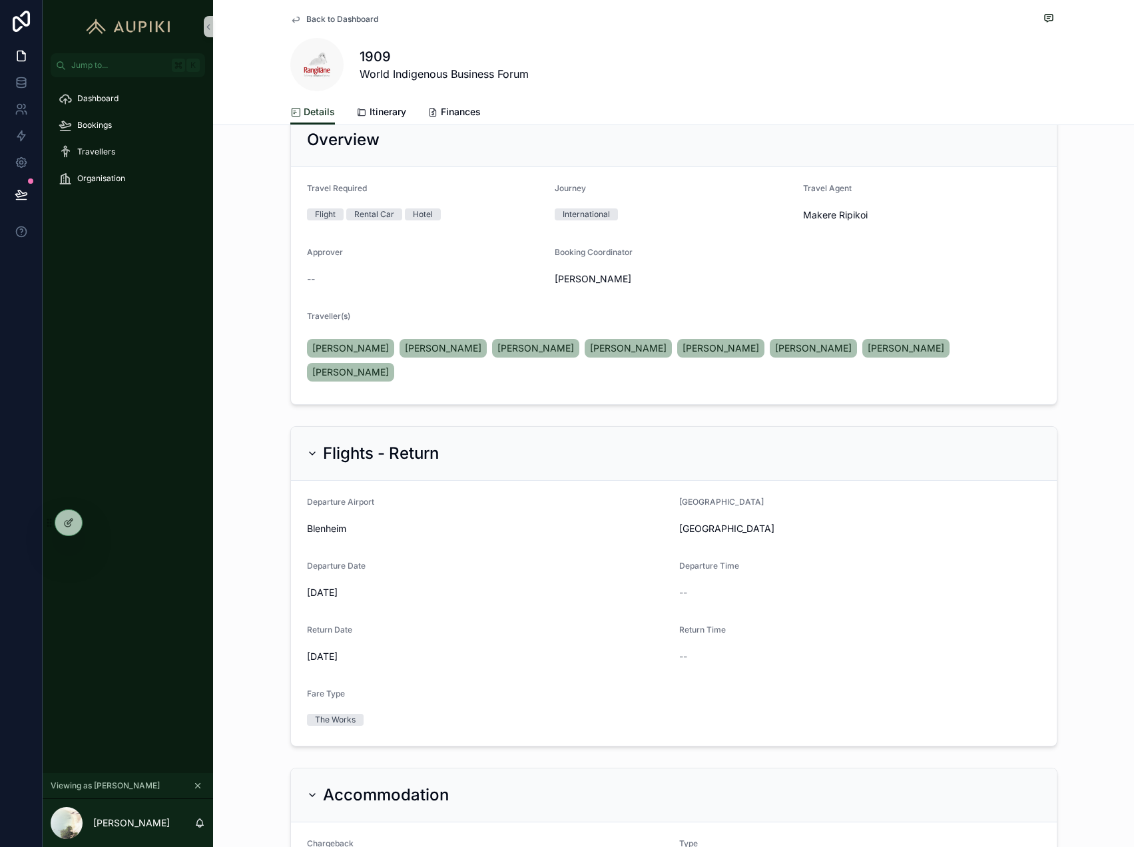
scroll to position [20, 0]
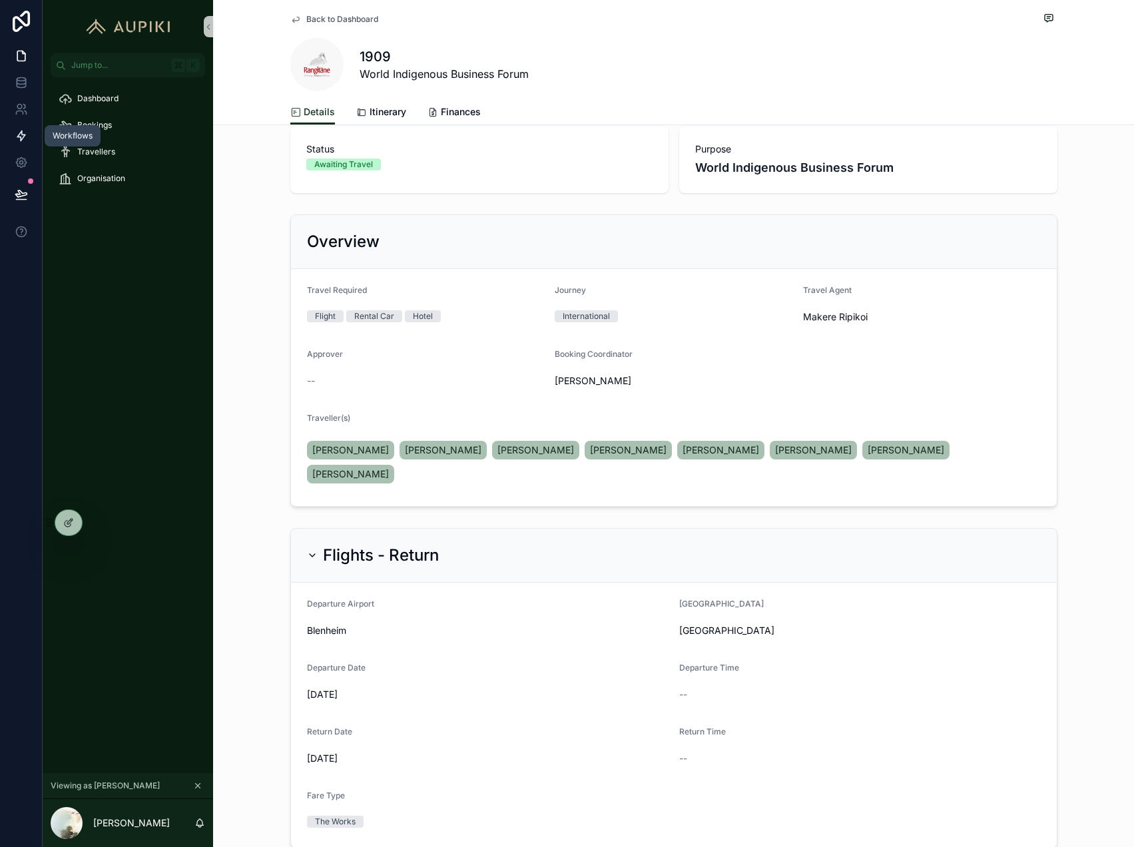
click at [23, 134] on icon at bounding box center [21, 136] width 8 height 10
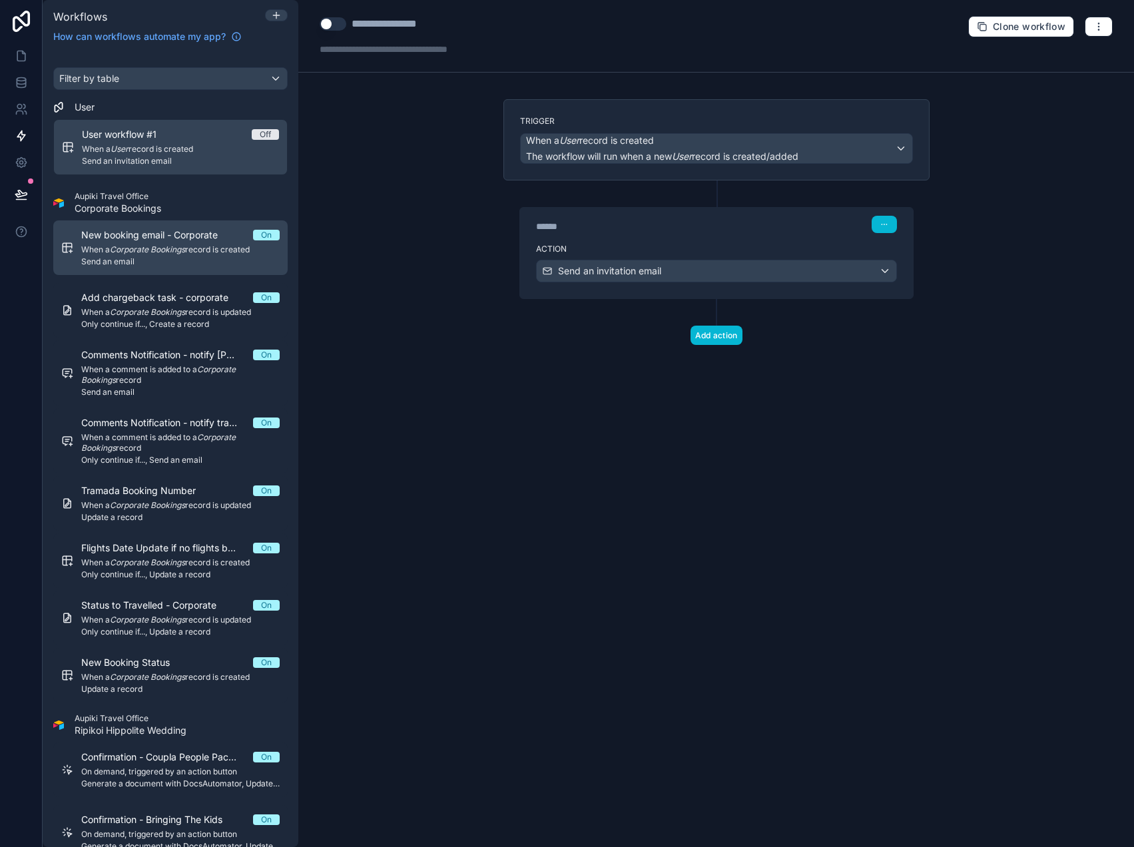
click at [205, 240] on span "New booking email - Corporate" at bounding box center [157, 234] width 152 height 13
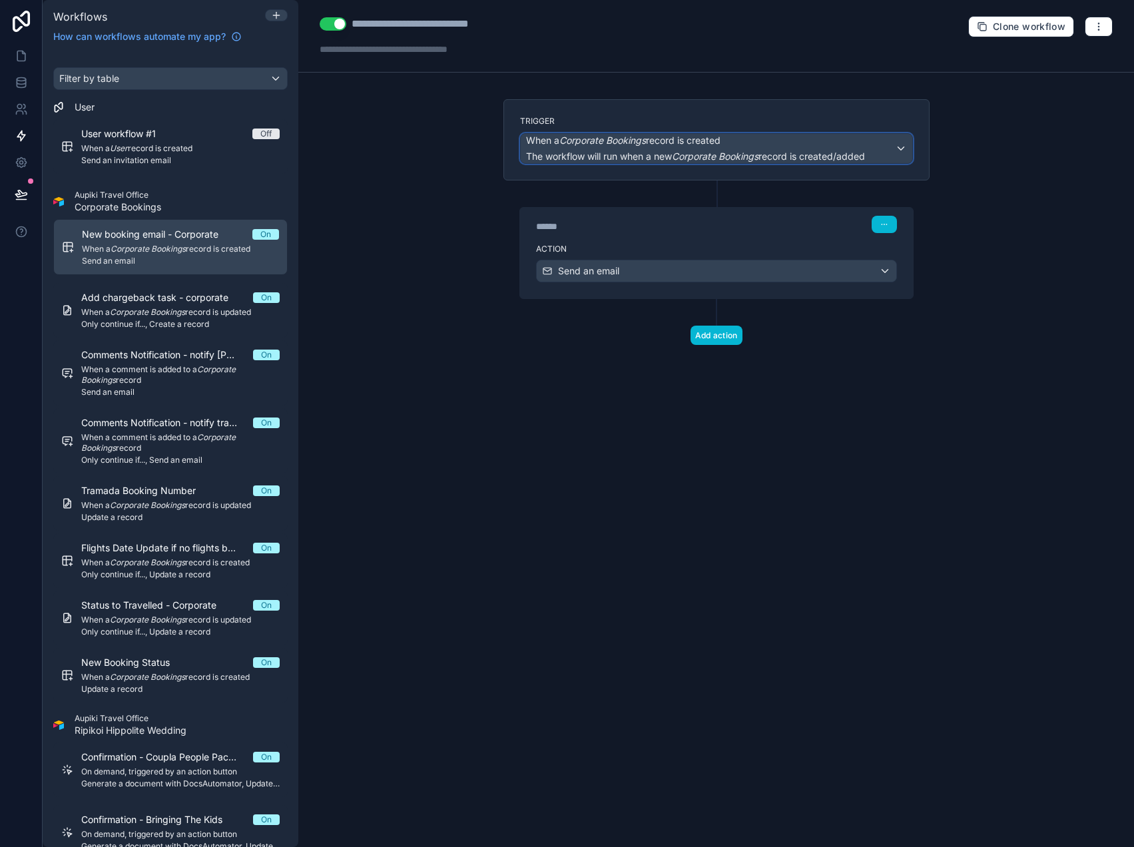
click at [829, 145] on span "When a Corporate Bookings record is created" at bounding box center [695, 140] width 339 height 13
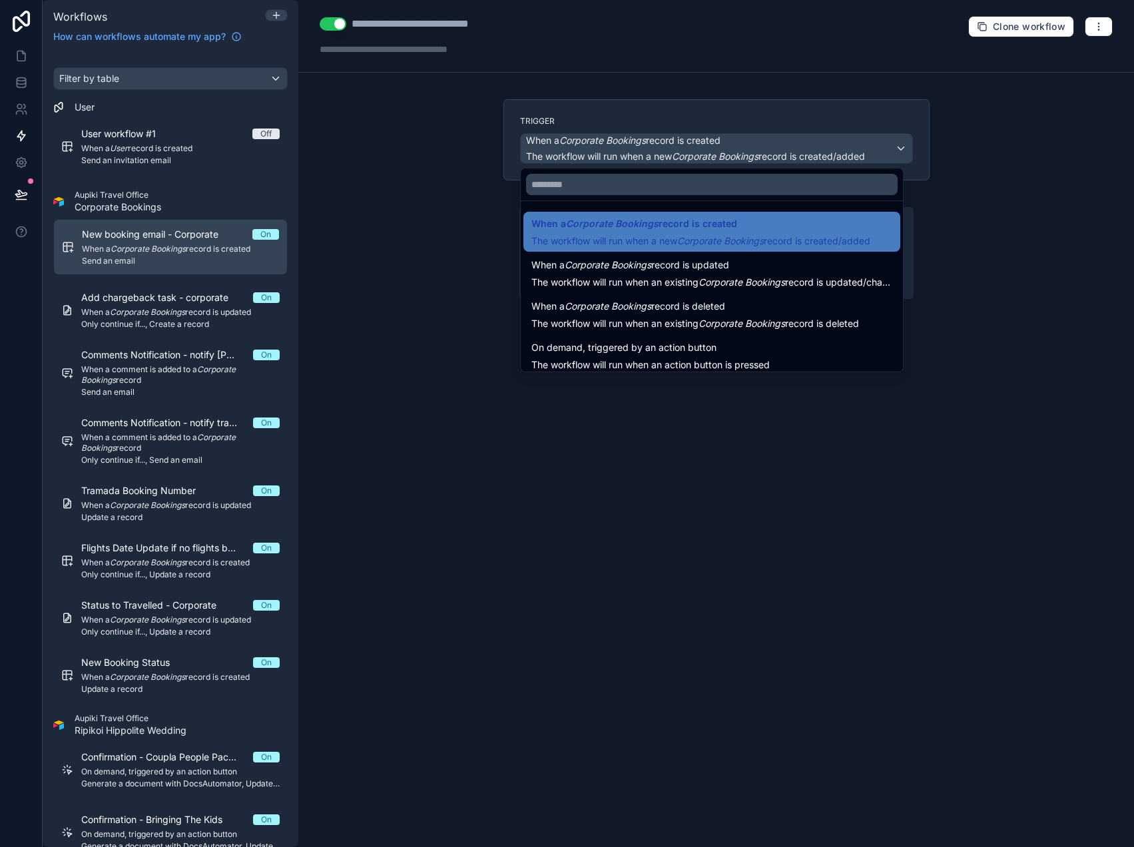
click at [963, 174] on div at bounding box center [567, 423] width 1134 height 847
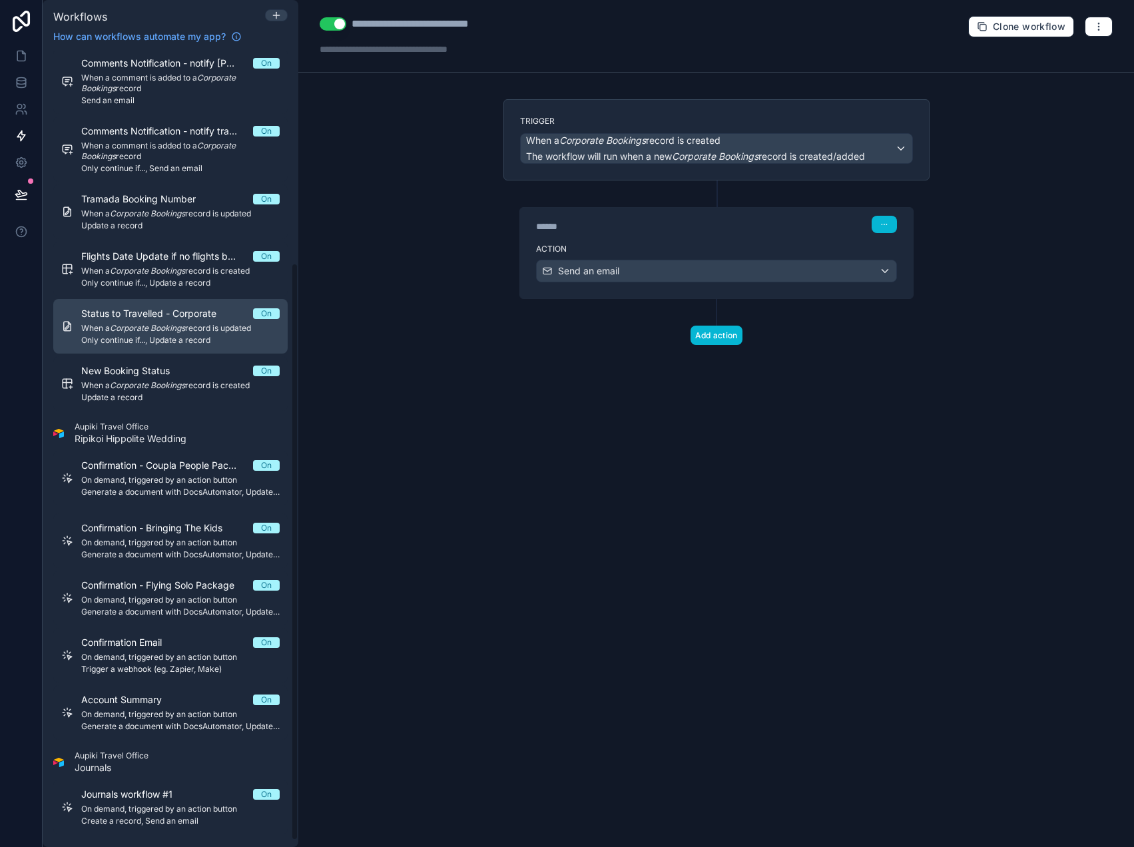
scroll to position [300, 0]
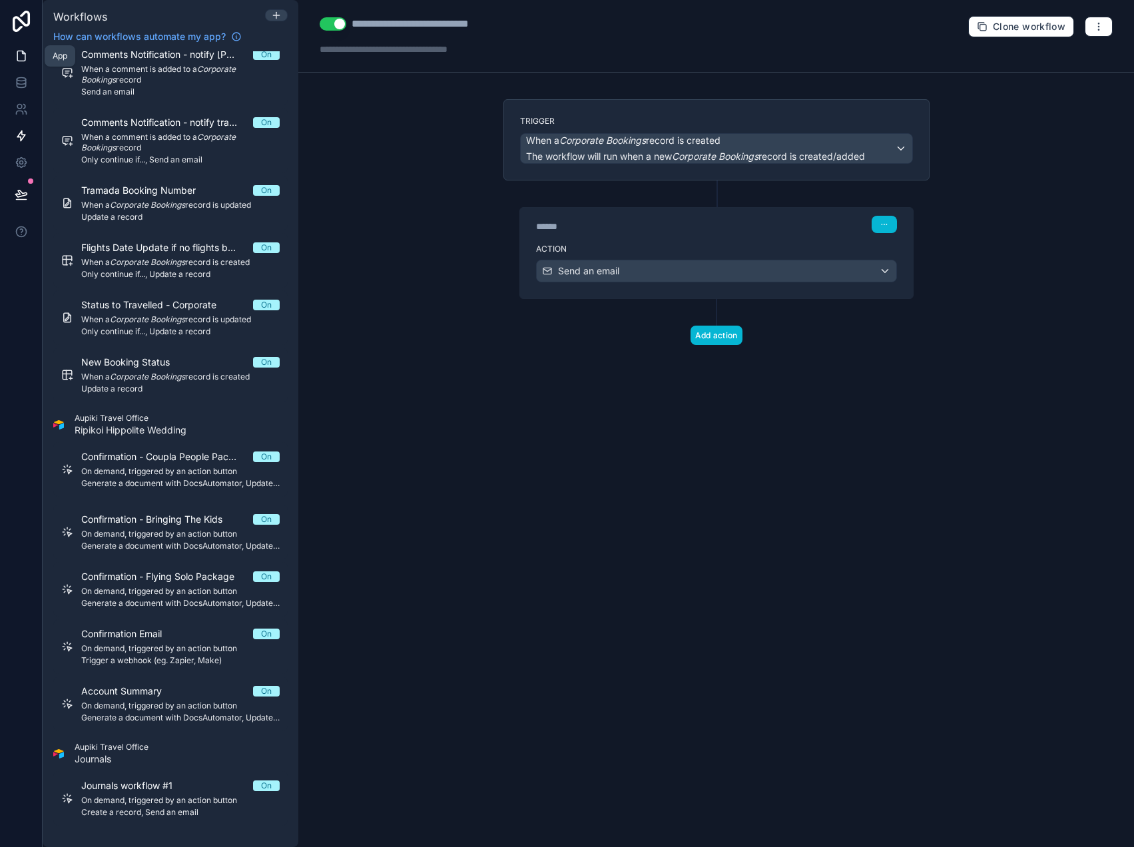
click at [15, 57] on icon at bounding box center [21, 55] width 13 height 13
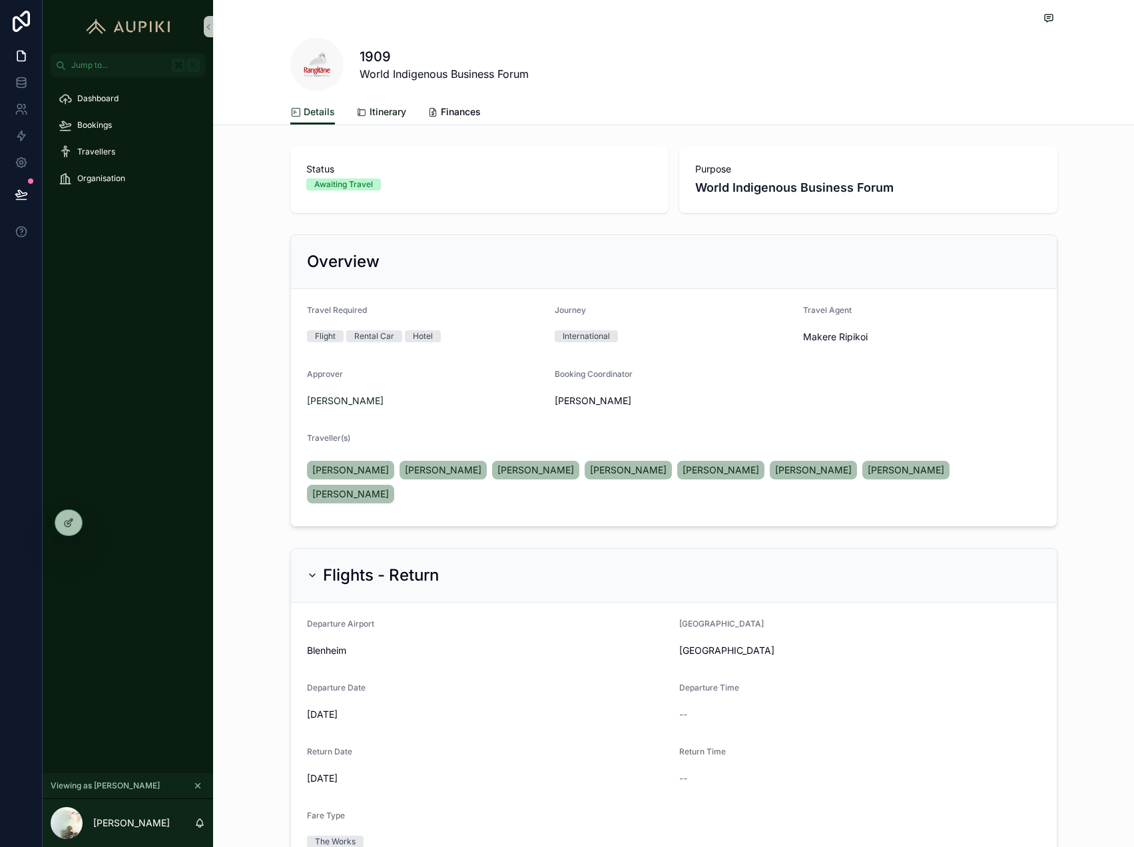
click at [383, 120] on link "Itinerary" at bounding box center [381, 113] width 50 height 27
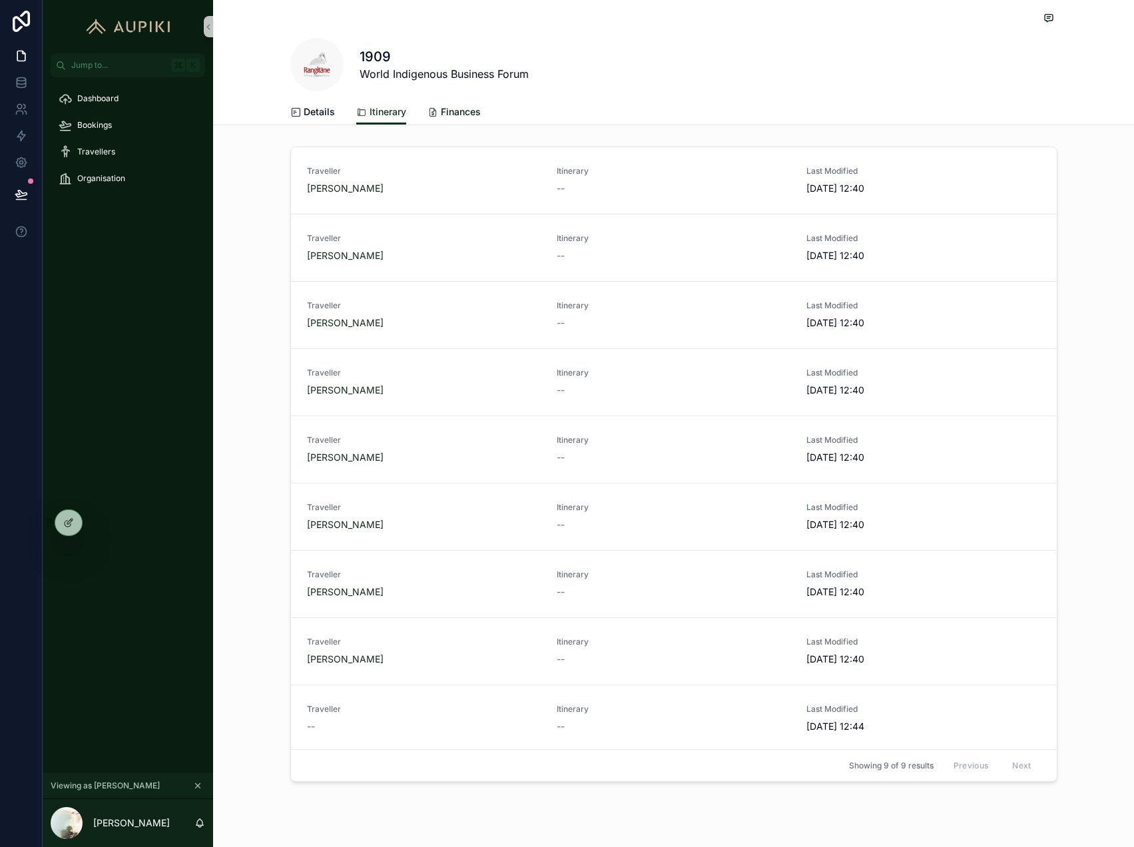
click at [441, 113] on span "Finances" at bounding box center [461, 111] width 40 height 13
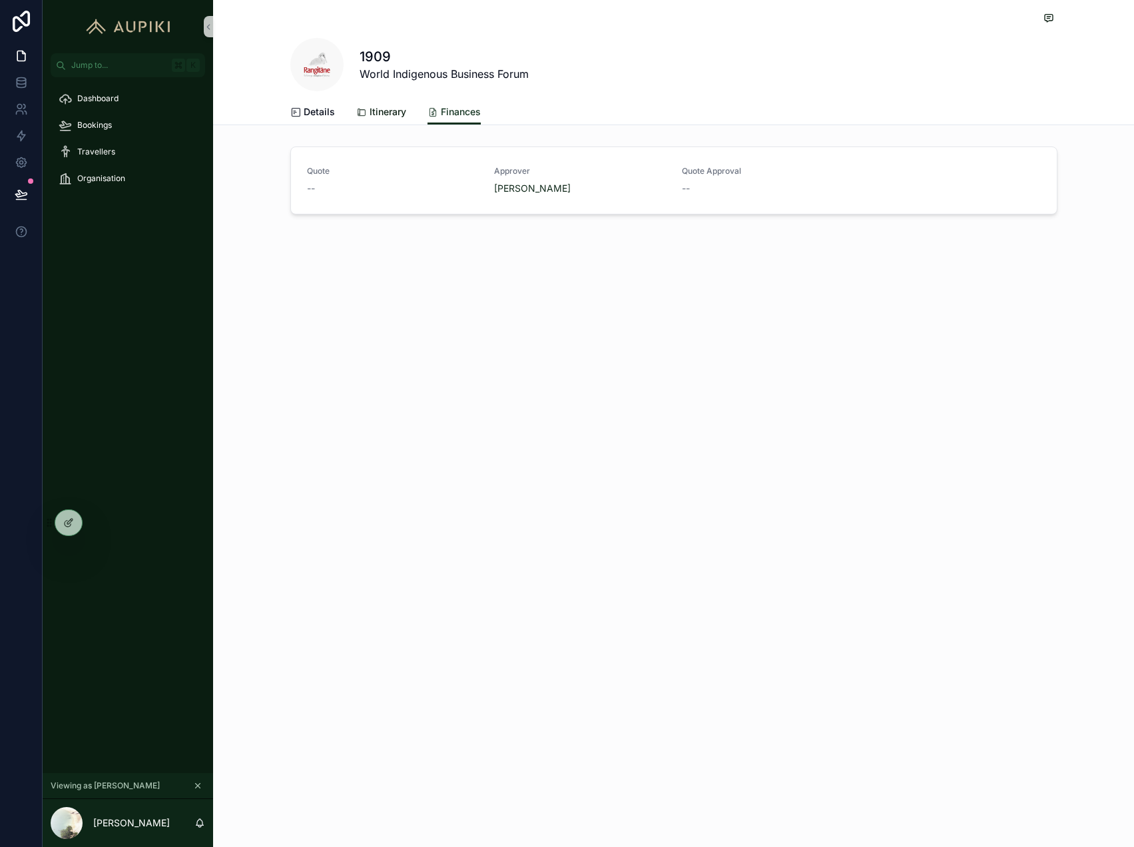
click at [390, 108] on span "Itinerary" at bounding box center [387, 111] width 37 height 13
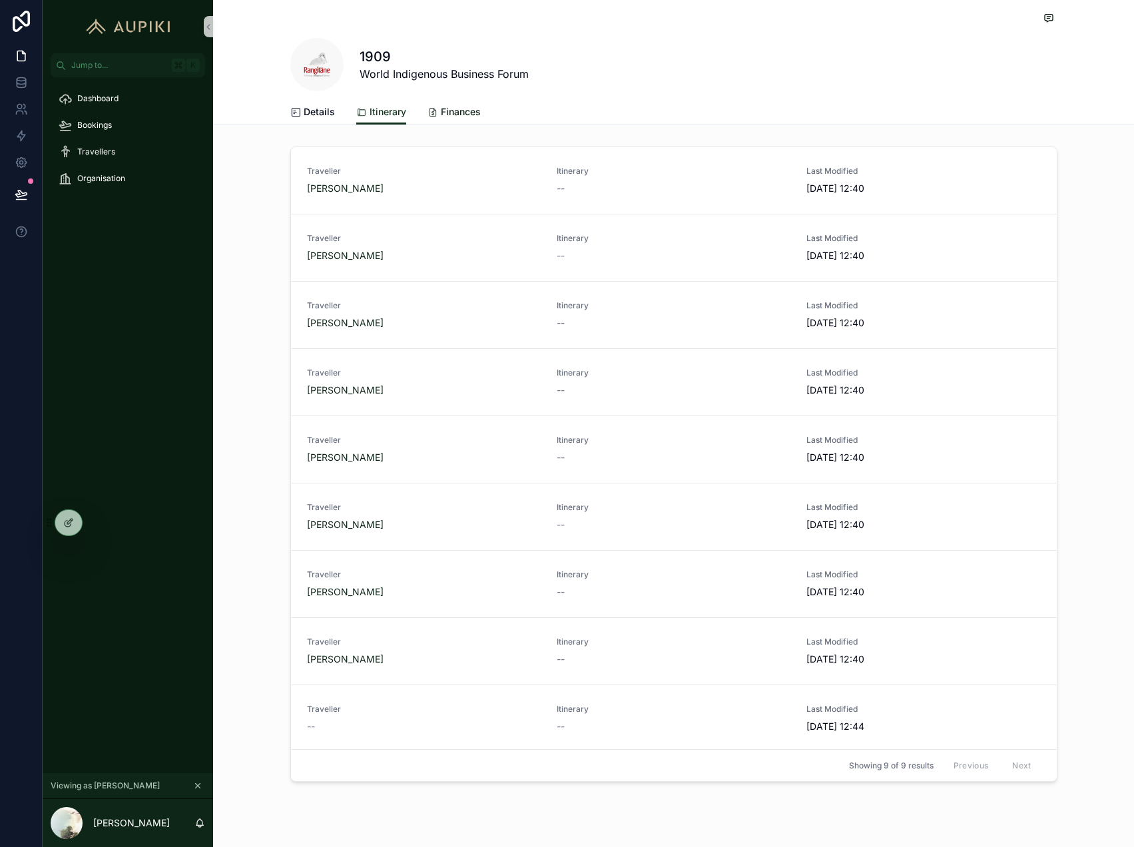
click at [470, 109] on span "Finances" at bounding box center [461, 111] width 40 height 13
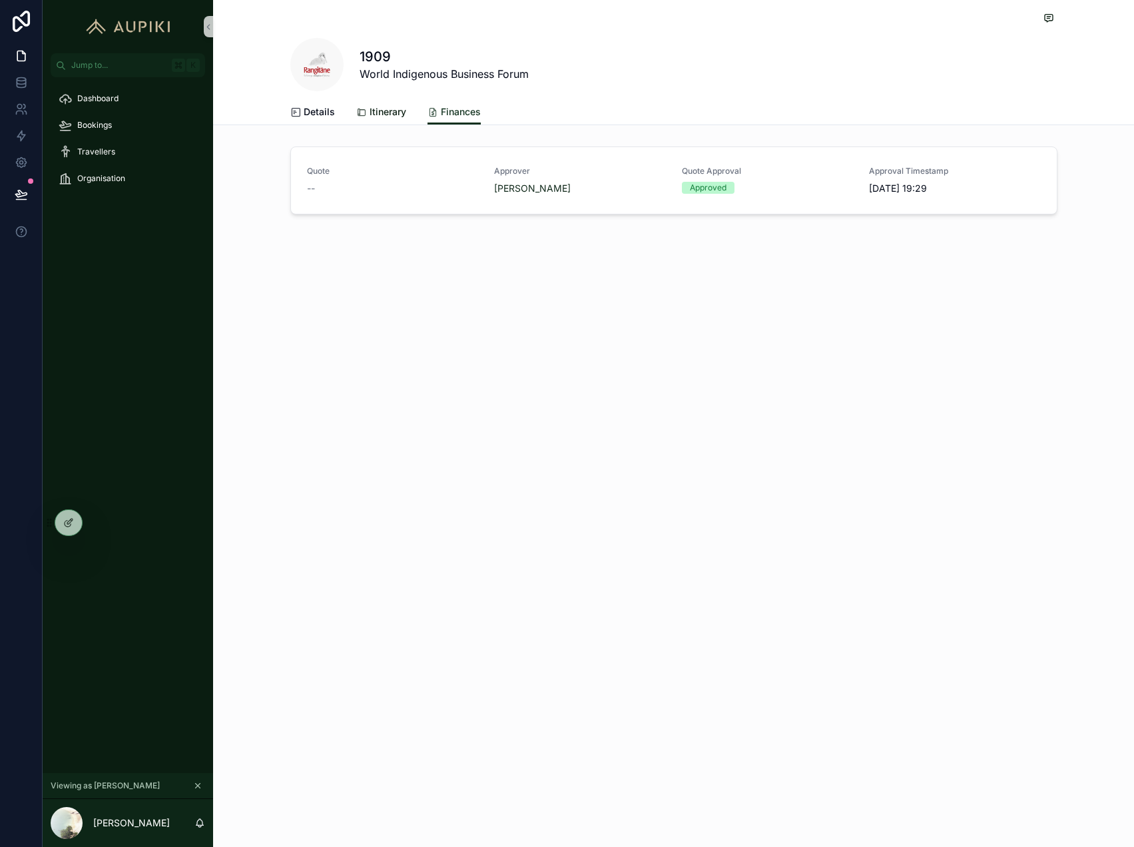
click at [405, 109] on span "Itinerary" at bounding box center [387, 111] width 37 height 13
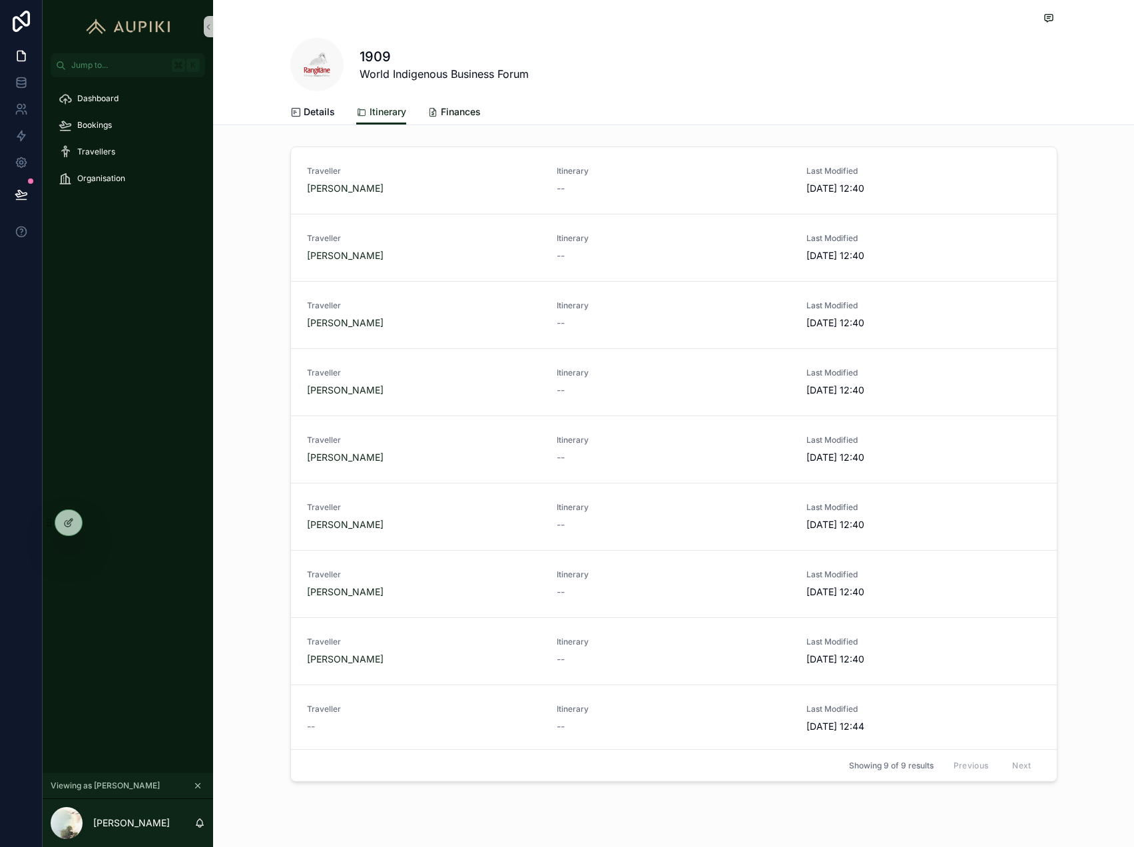
click at [477, 107] on span "Finances" at bounding box center [461, 111] width 40 height 13
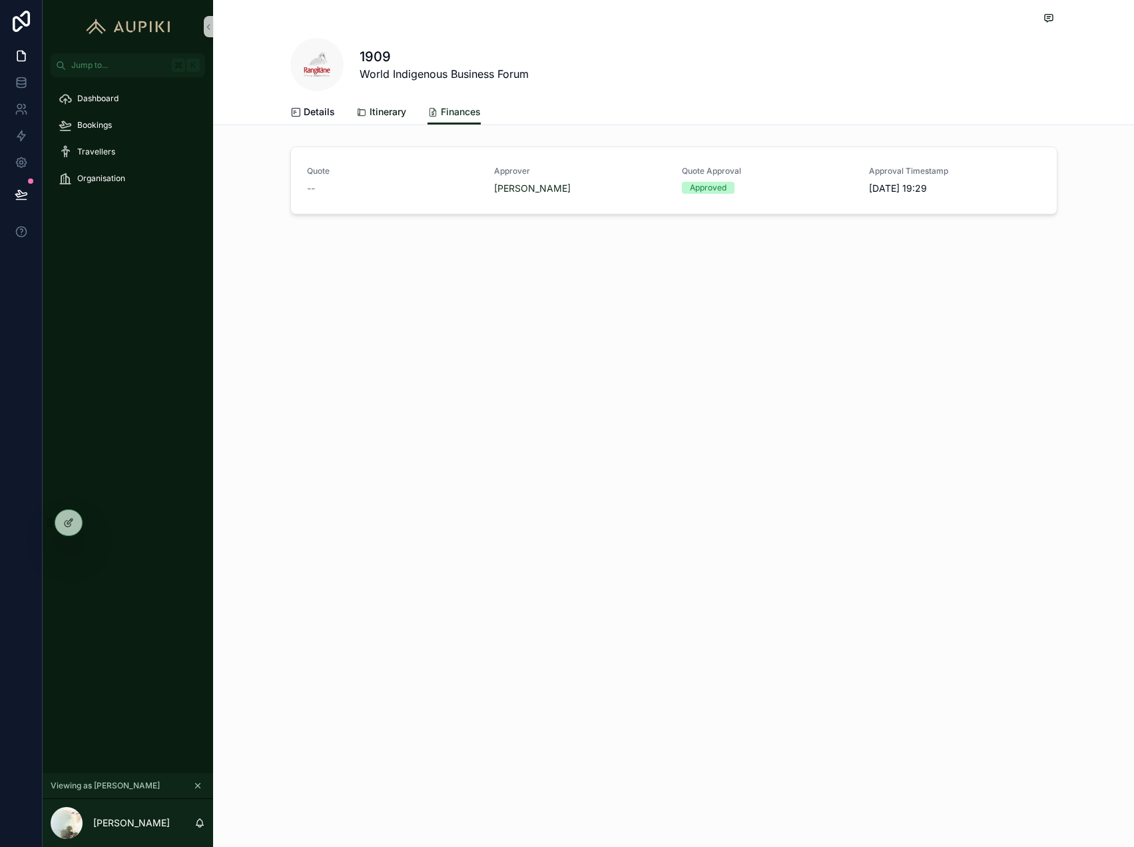
click at [384, 107] on span "Itinerary" at bounding box center [387, 111] width 37 height 13
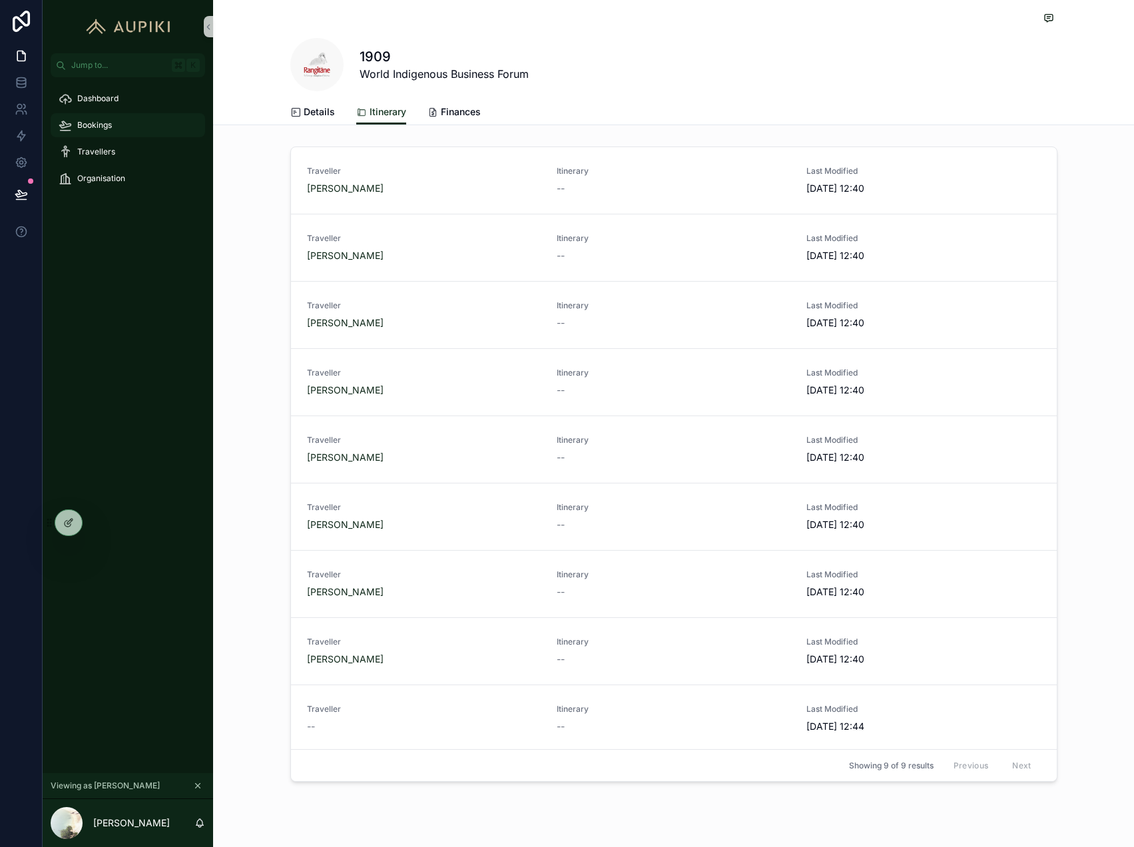
click at [107, 126] on span "Bookings" at bounding box center [94, 125] width 35 height 11
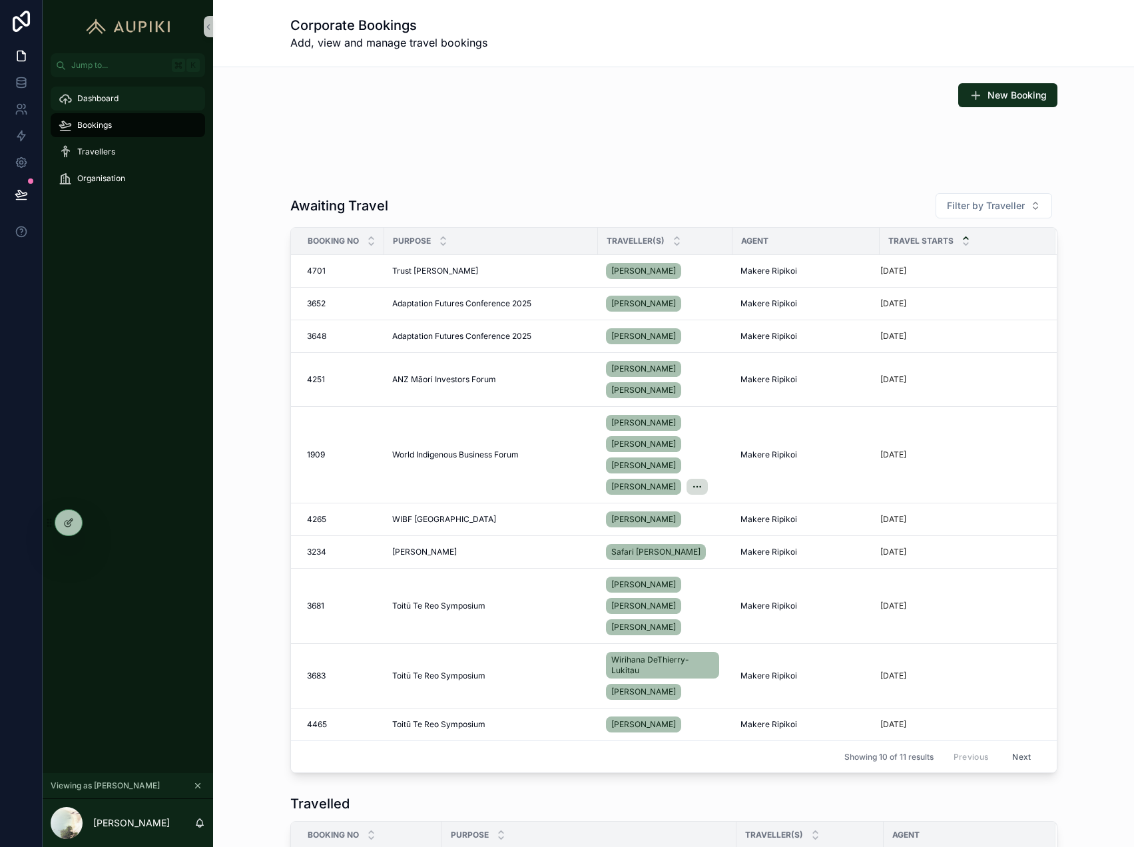
click at [91, 97] on span "Dashboard" at bounding box center [97, 98] width 41 height 11
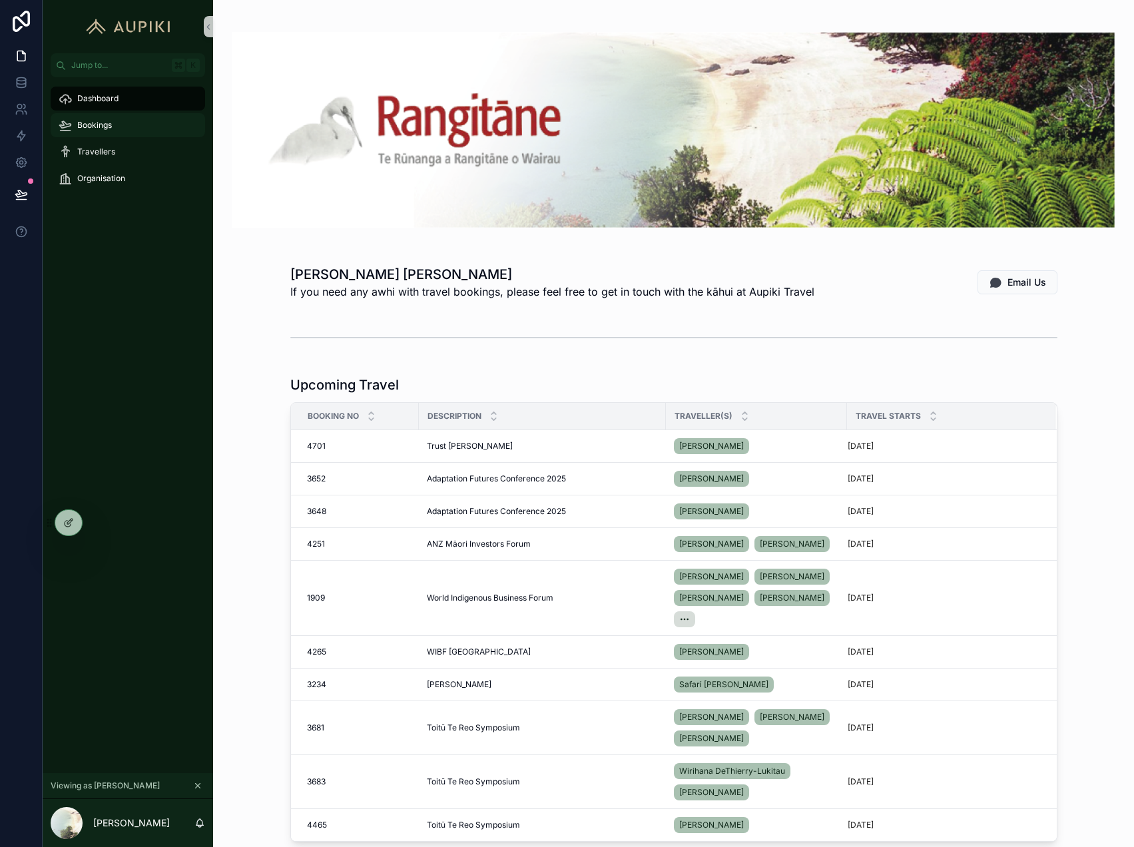
click at [103, 124] on span "Bookings" at bounding box center [94, 125] width 35 height 11
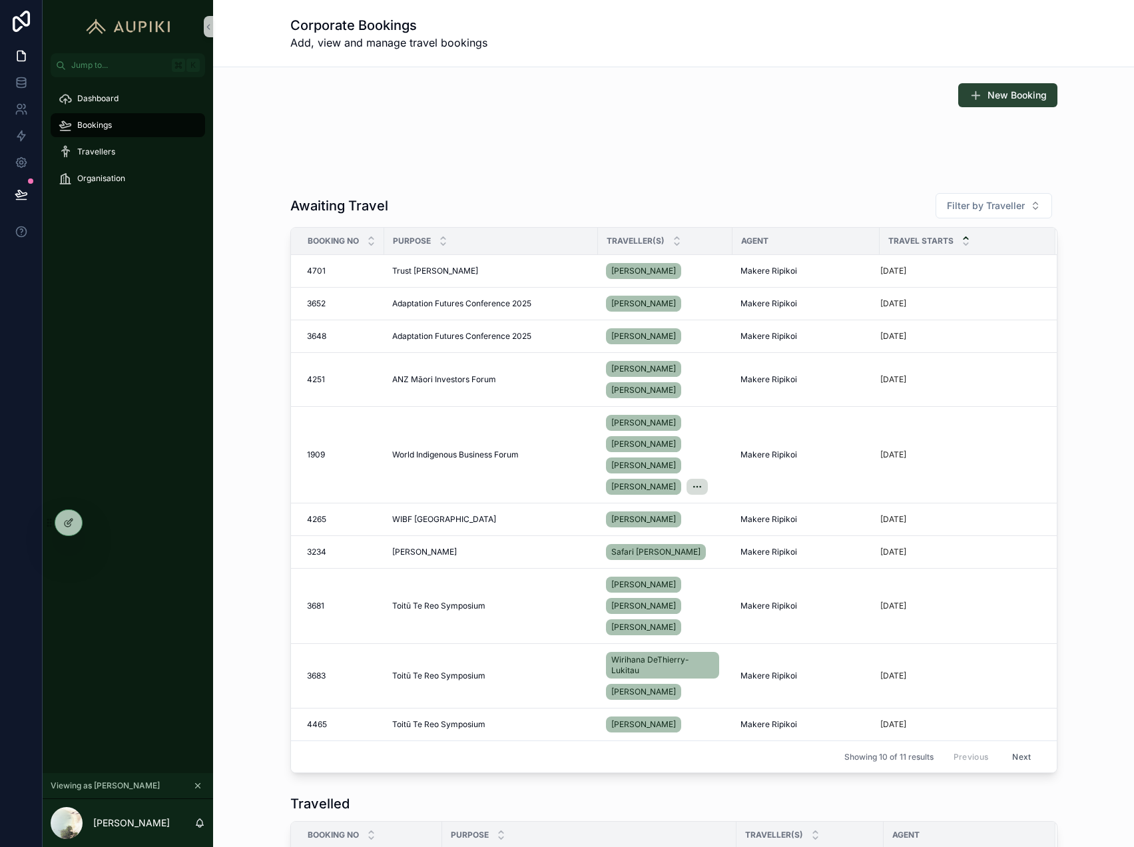
click at [1002, 93] on span "New Booking" at bounding box center [1016, 95] width 59 height 13
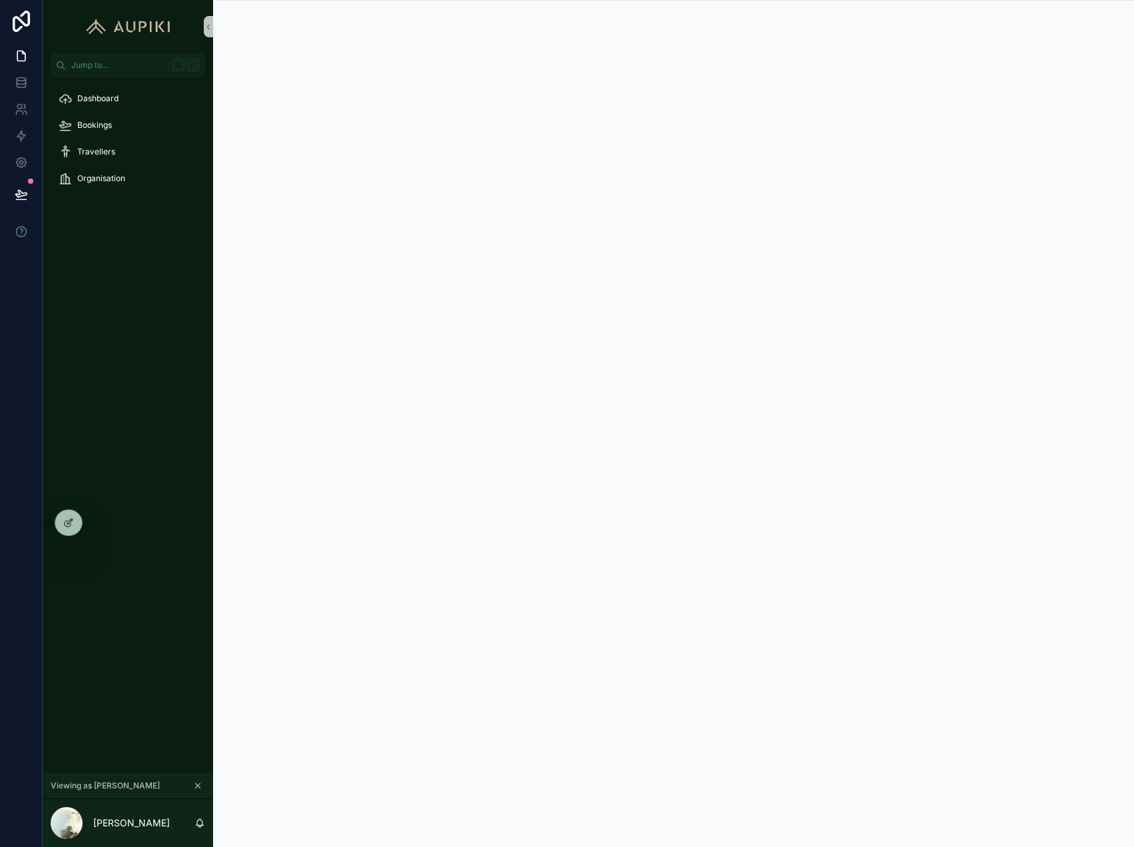
scroll to position [1, 0]
click at [112, 135] on div "Bookings" at bounding box center [128, 124] width 138 height 21
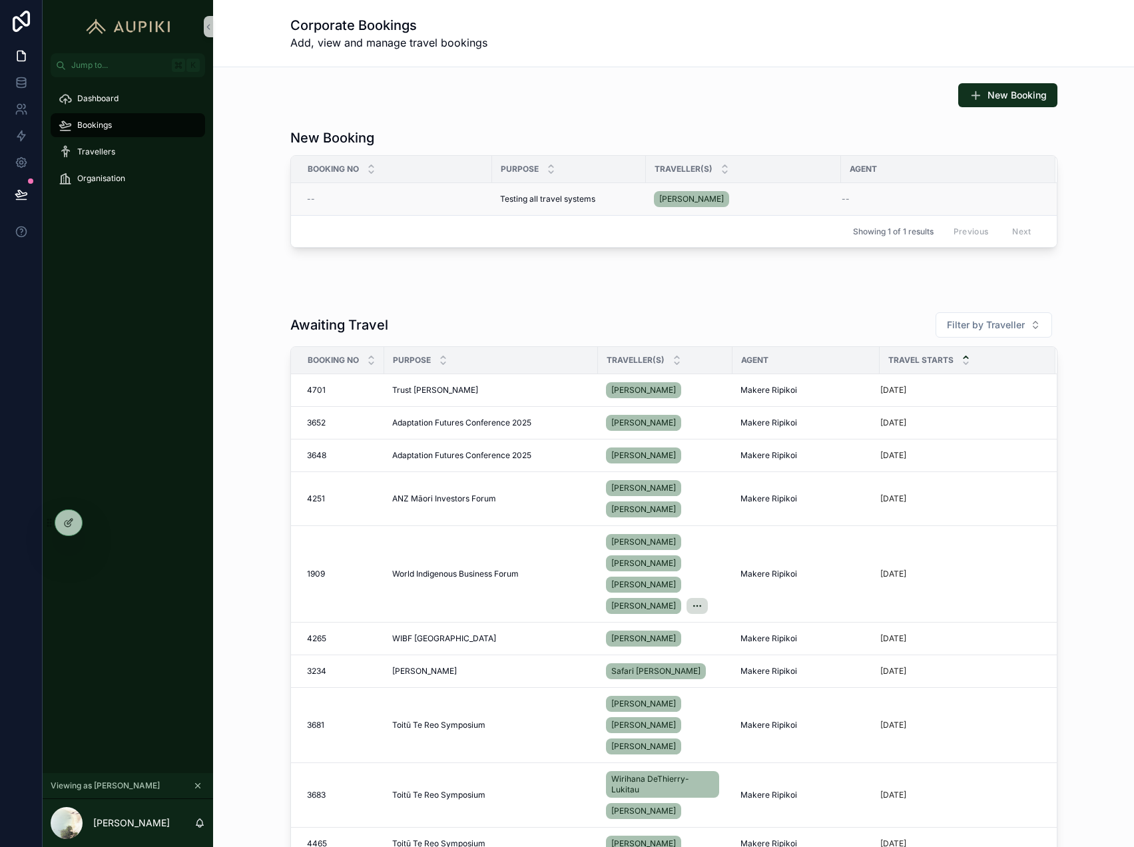
click at [408, 195] on div "--" at bounding box center [395, 199] width 177 height 11
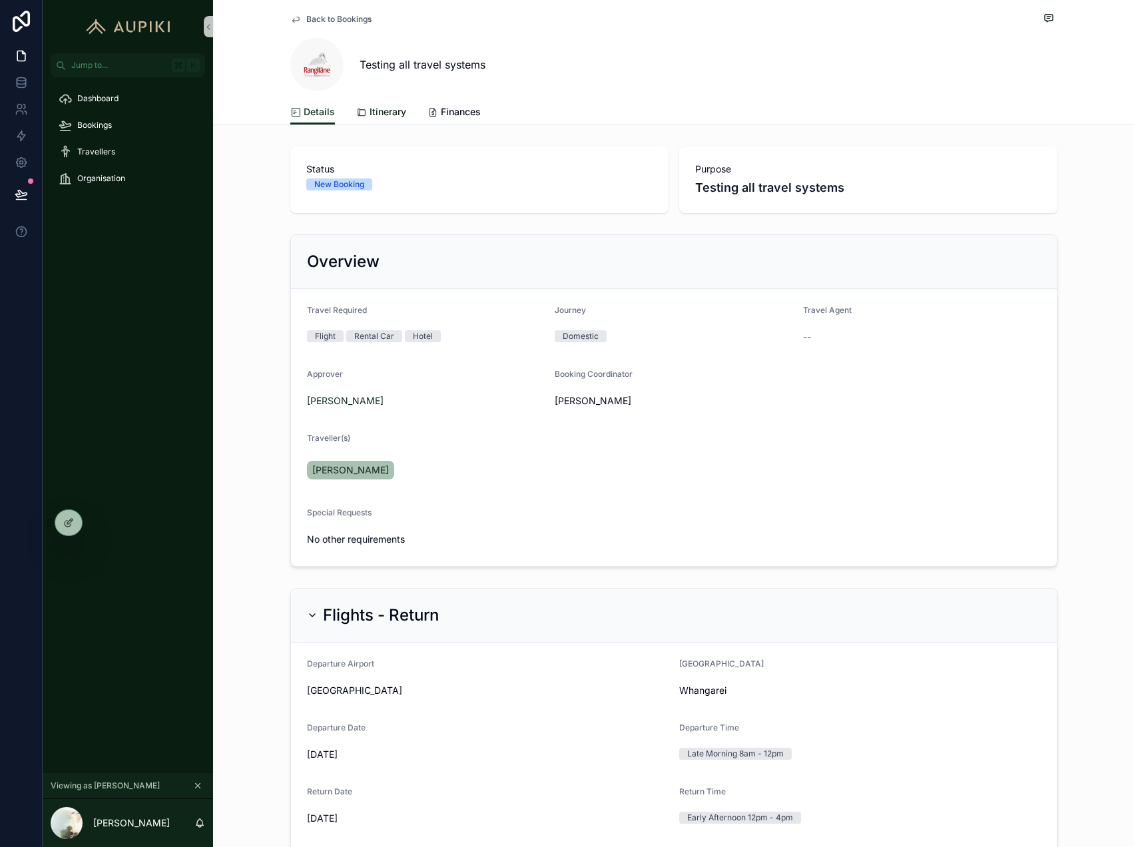
click at [388, 117] on span "Itinerary" at bounding box center [387, 111] width 37 height 13
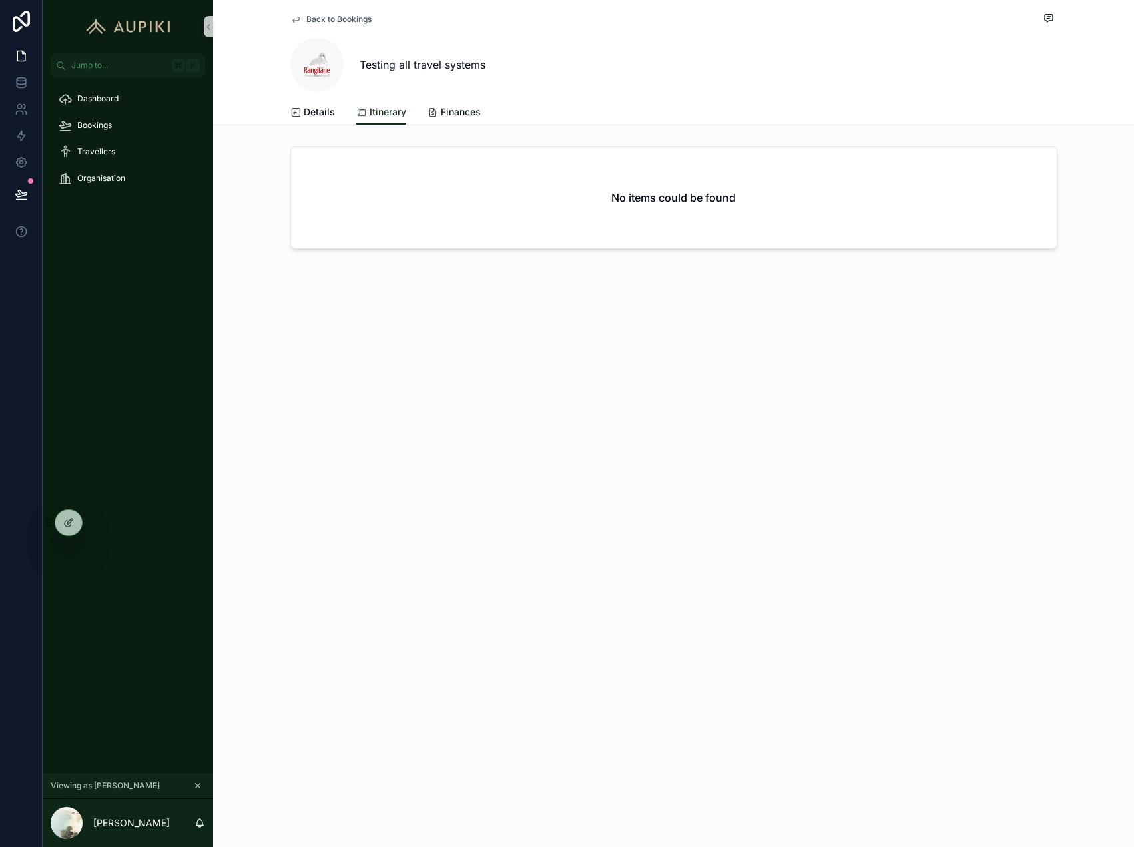
click at [453, 111] on span "Finances" at bounding box center [461, 111] width 40 height 13
click at [385, 109] on span "Itinerary" at bounding box center [387, 111] width 37 height 13
click at [67, 525] on icon at bounding box center [68, 522] width 11 height 11
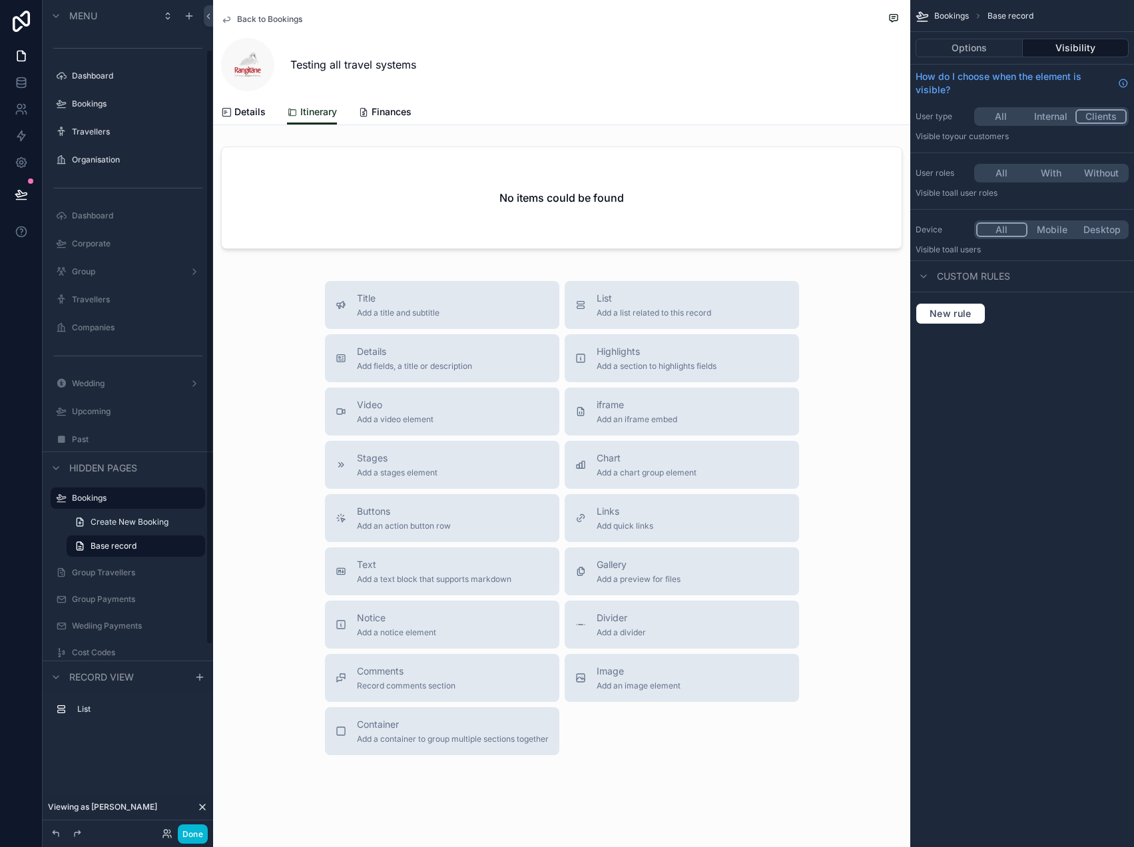
scroll to position [69, 0]
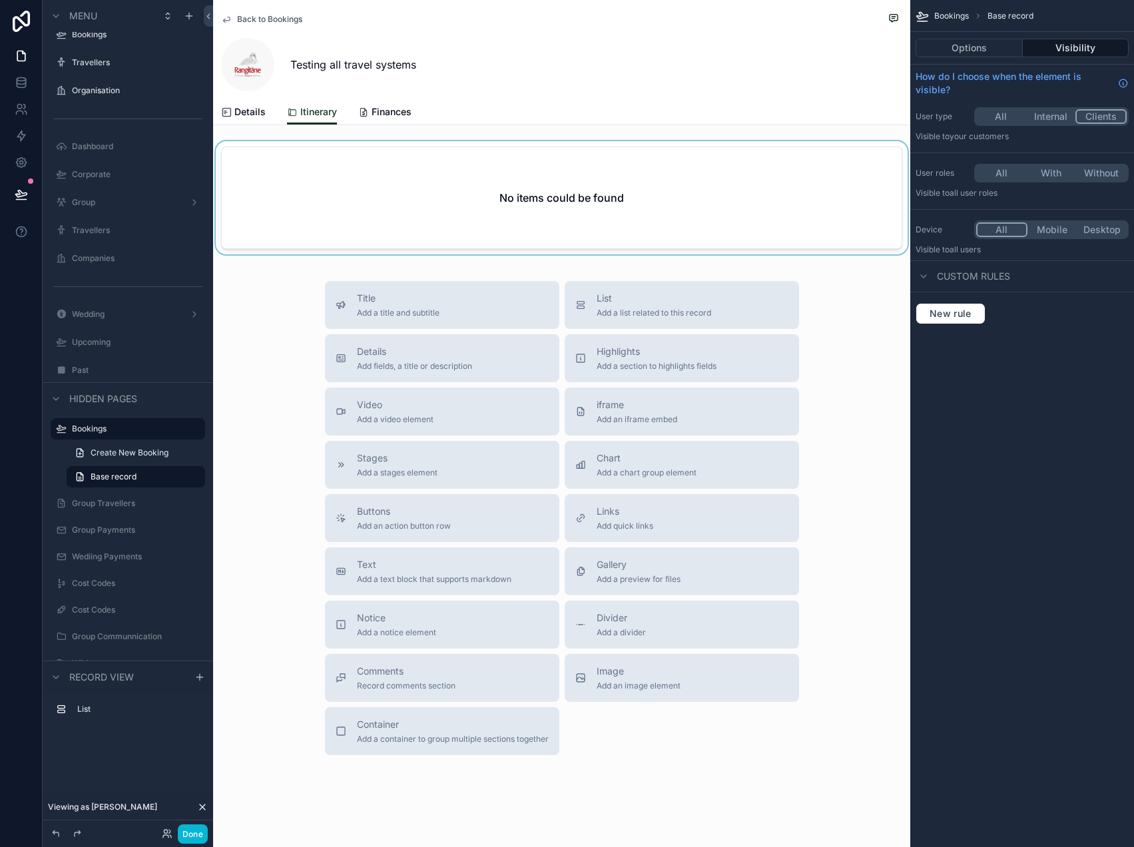
click at [457, 173] on div "scrollable content" at bounding box center [561, 200] width 697 height 118
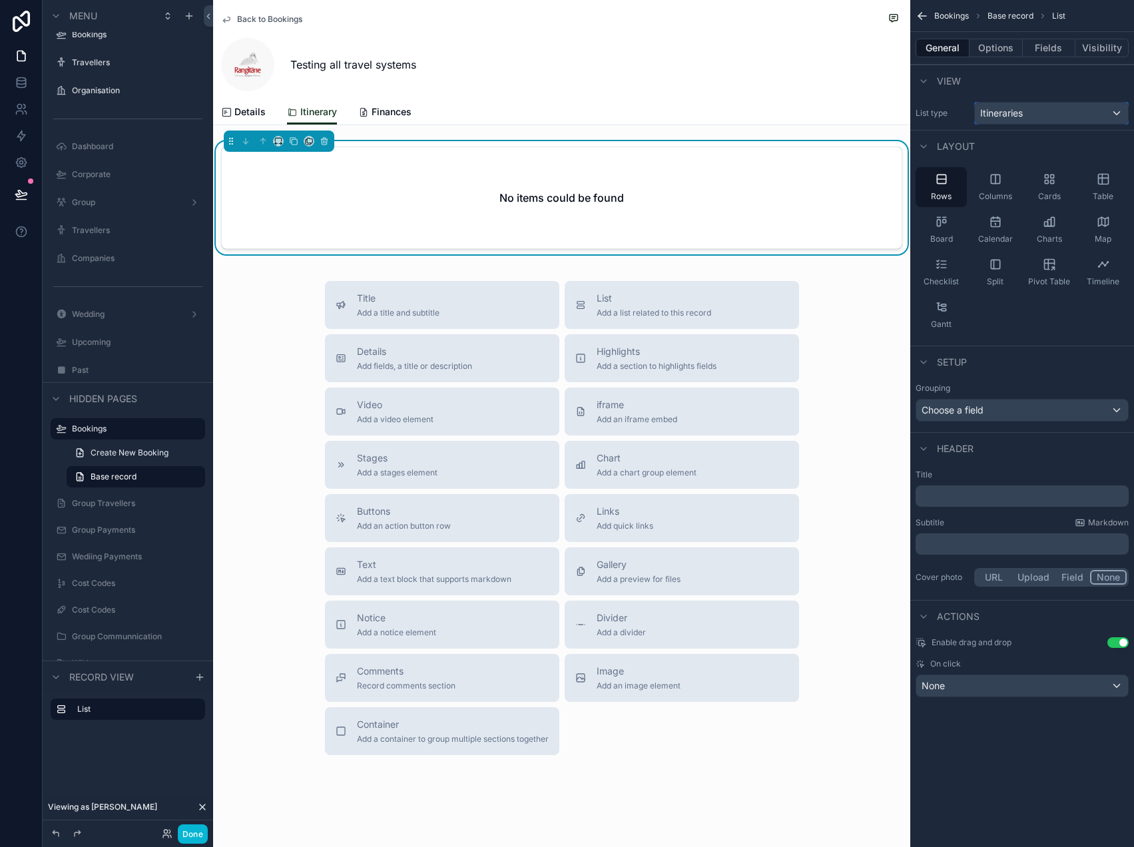
click at [1019, 103] on div "Itineraries" at bounding box center [1051, 113] width 153 height 21
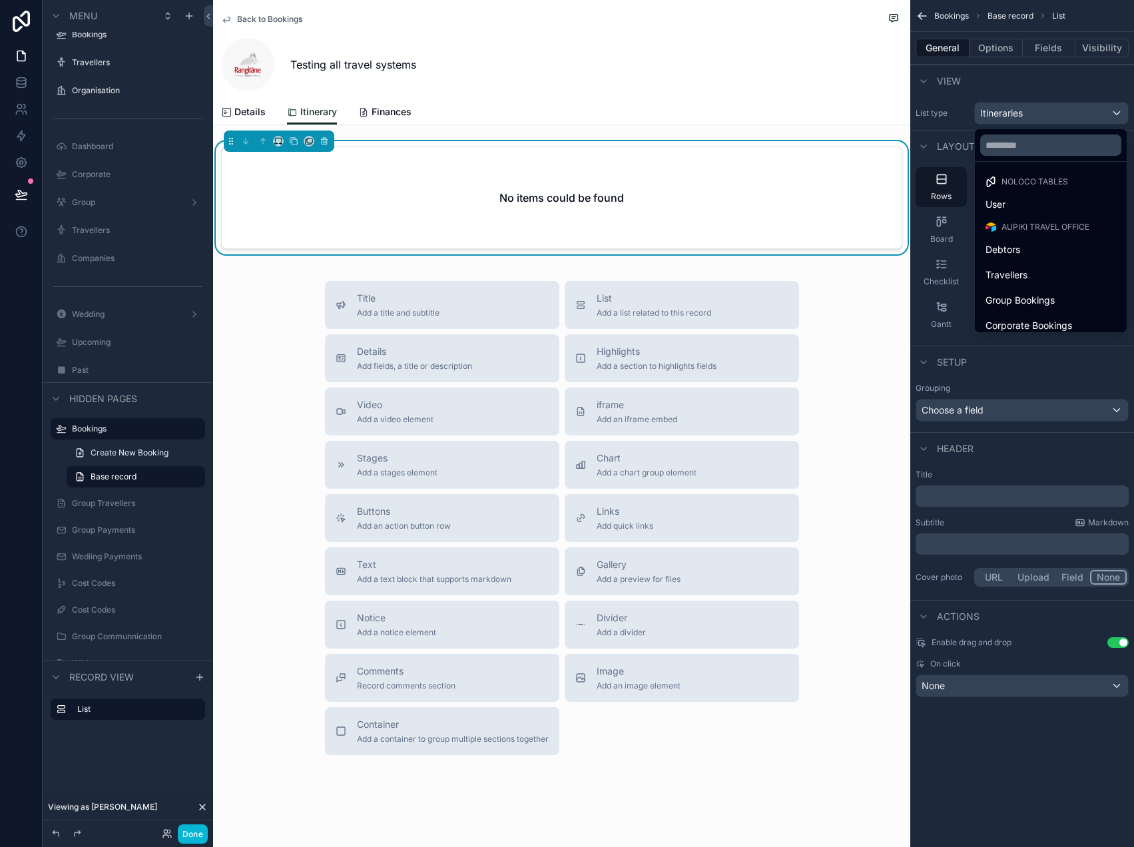
click at [1022, 111] on div "scrollable content" at bounding box center [567, 423] width 1134 height 847
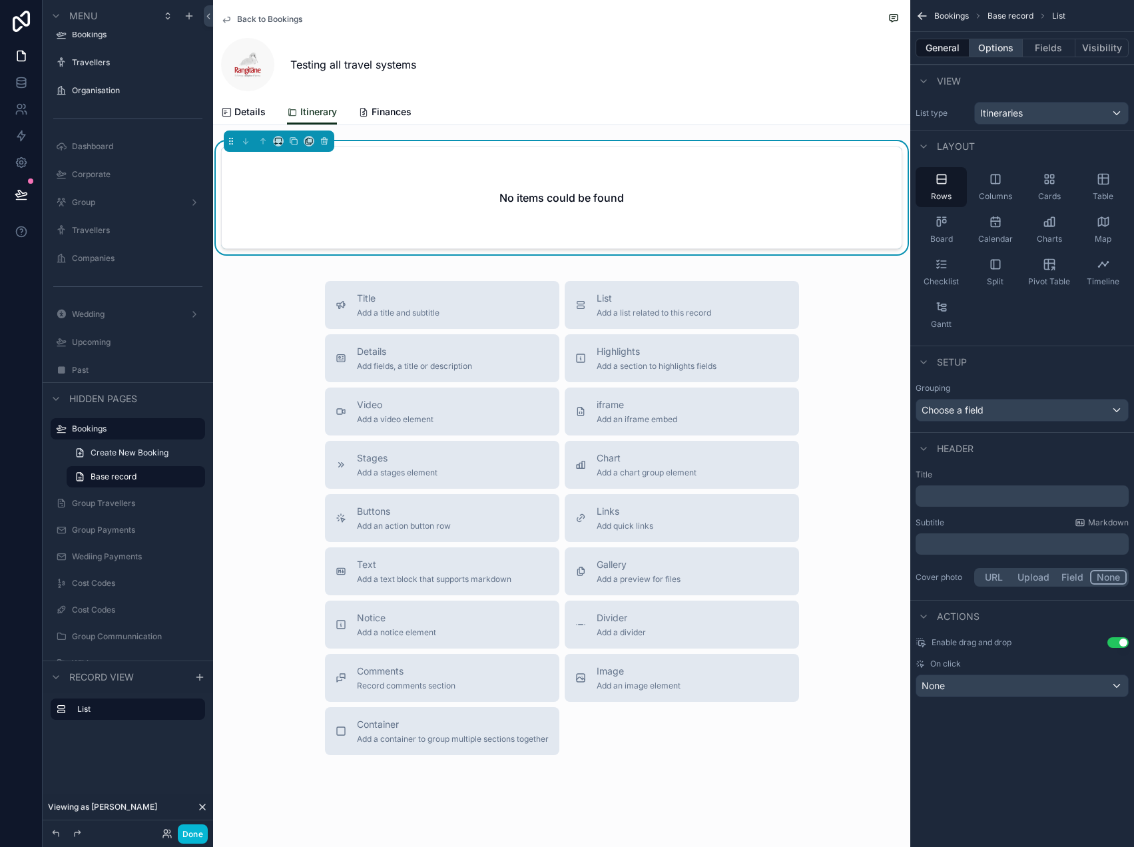
click at [997, 52] on button "Options" at bounding box center [995, 48] width 53 height 19
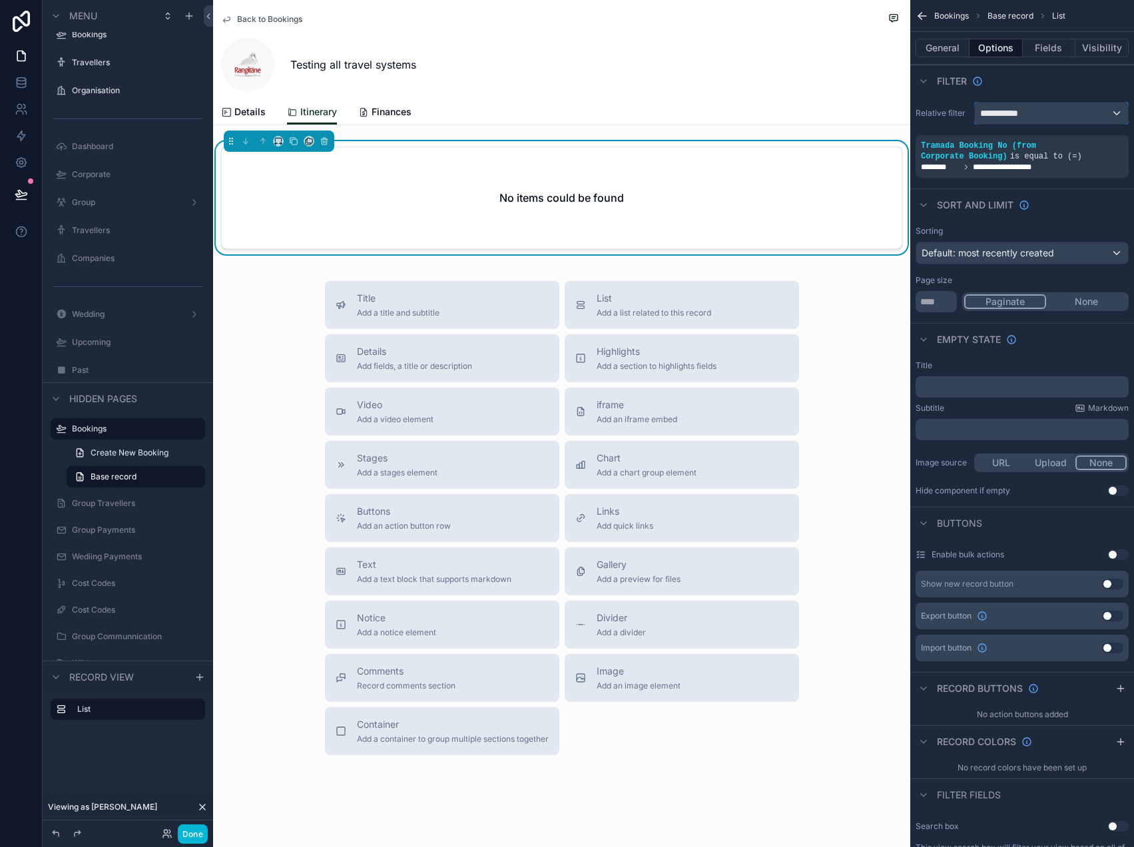
click at [1025, 114] on span "**********" at bounding box center [1004, 113] width 49 height 13
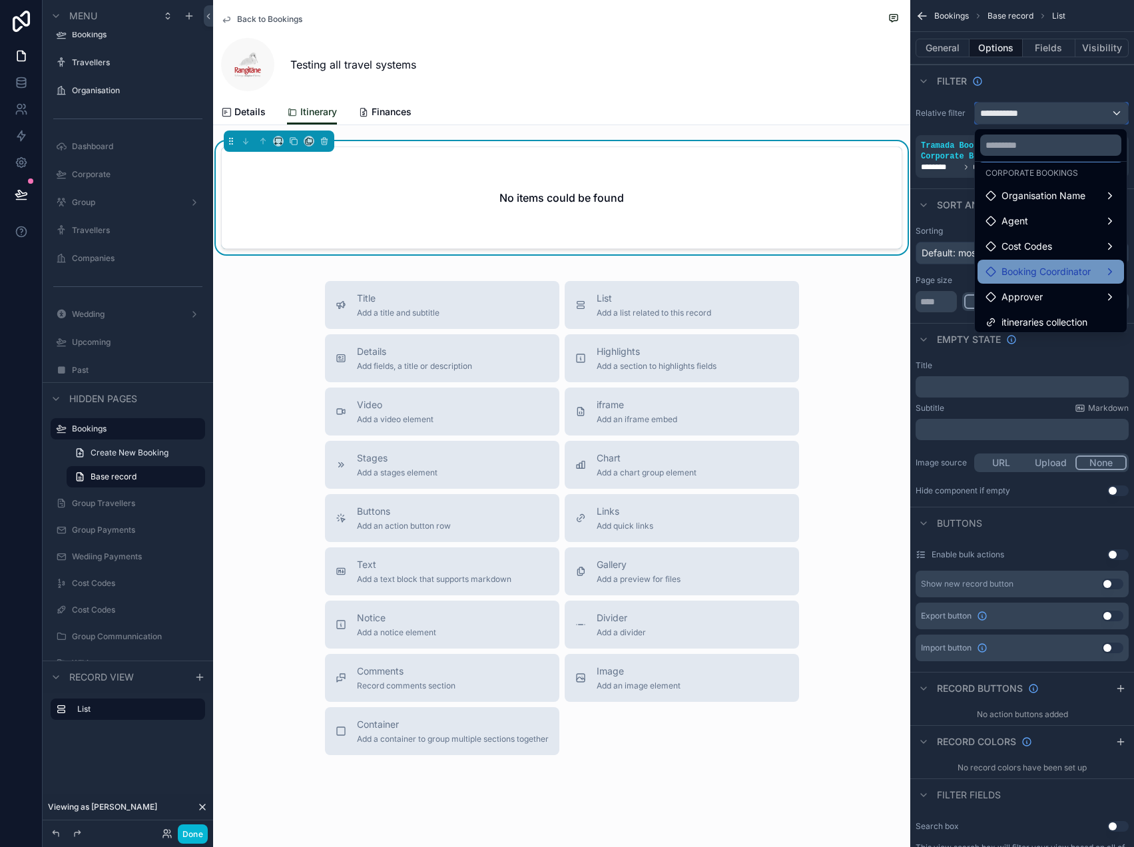
scroll to position [39, 0]
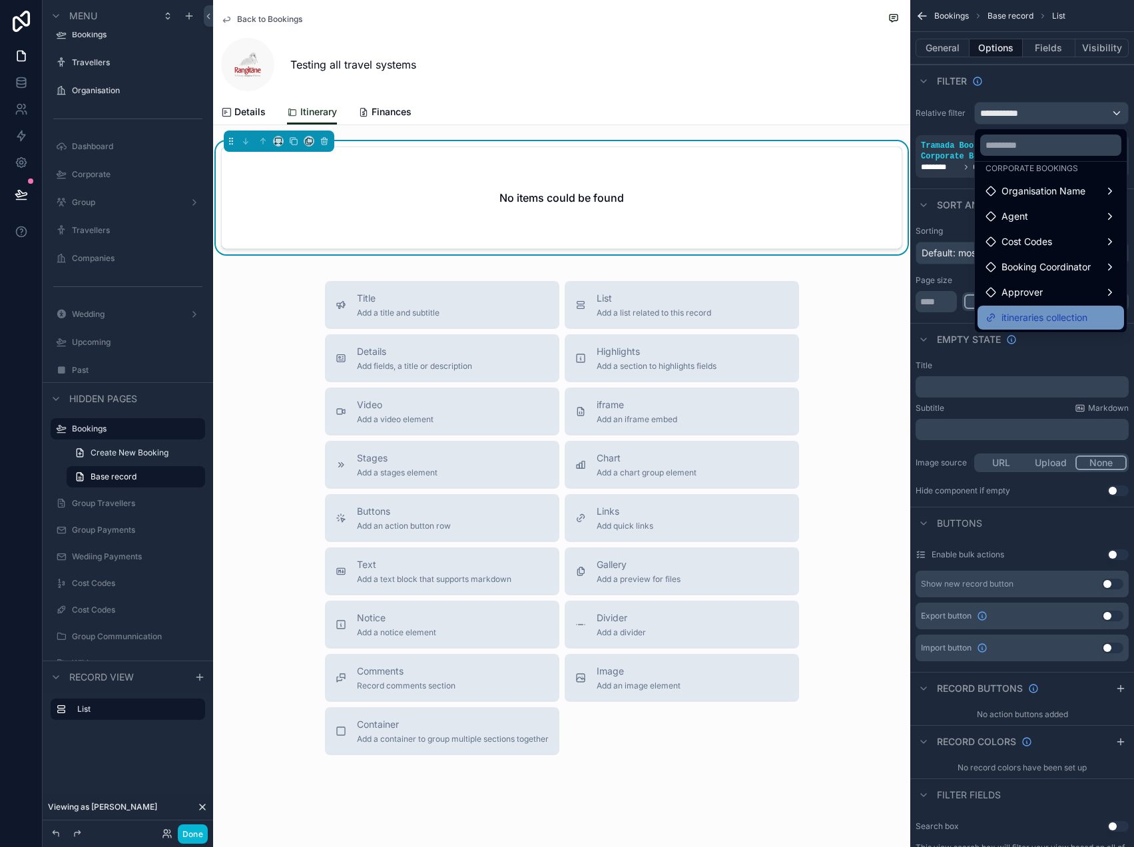
click at [1052, 314] on span "itineraries collection" at bounding box center [1044, 318] width 86 height 16
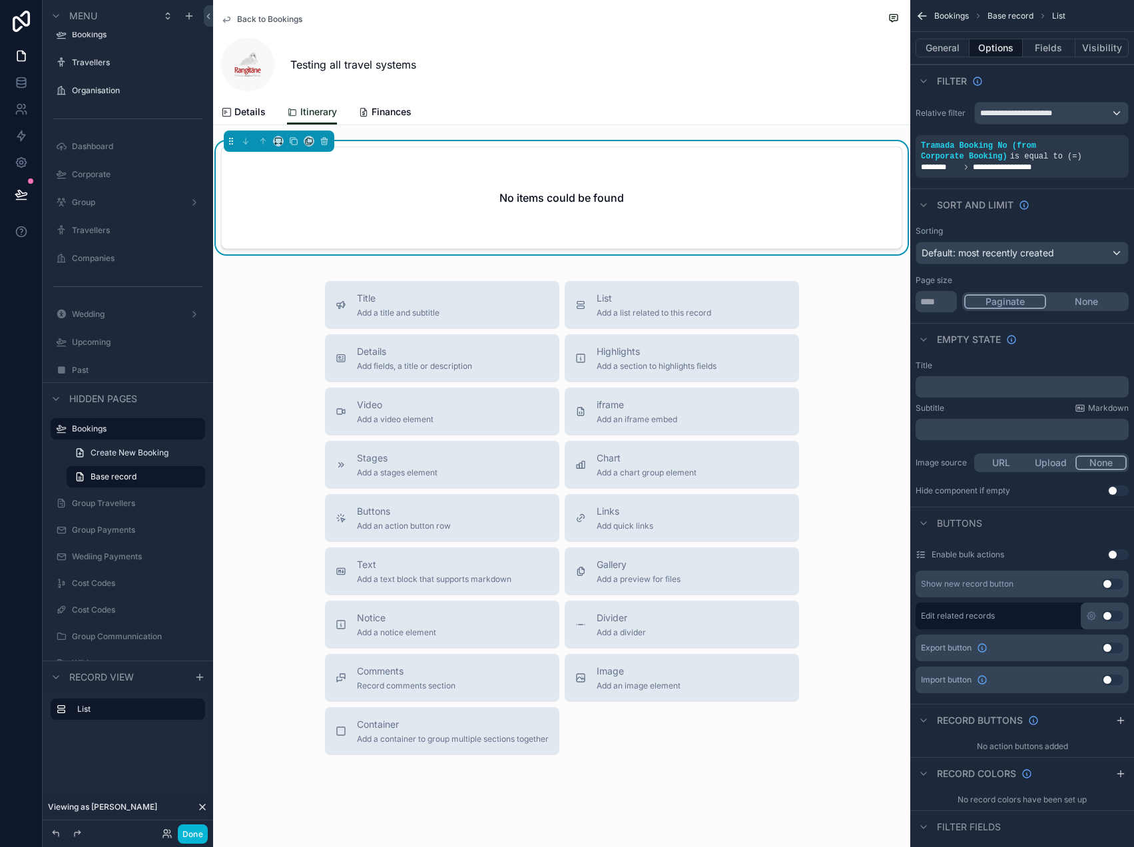
click at [1040, 192] on div "Sort And Limit" at bounding box center [1022, 204] width 224 height 32
click at [1044, 114] on span "**********" at bounding box center [1018, 113] width 76 height 11
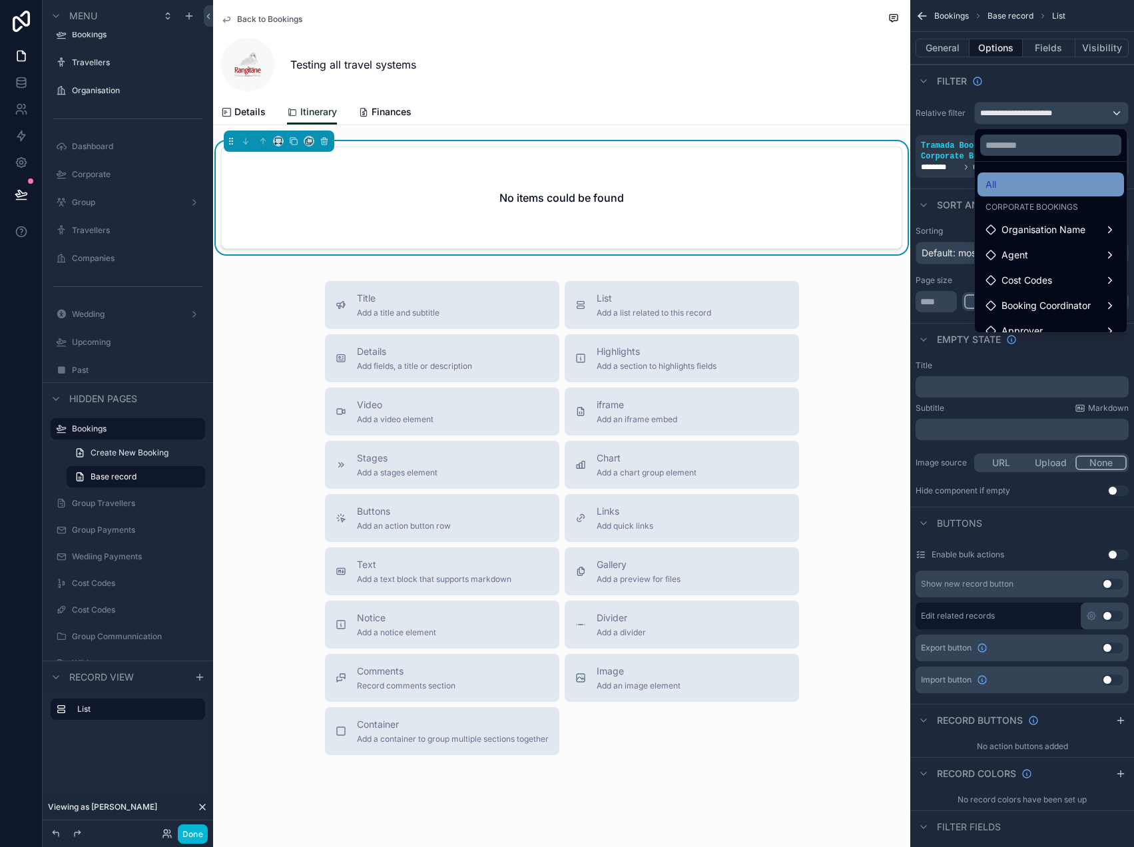
click at [1039, 186] on div "All" at bounding box center [1050, 184] width 130 height 16
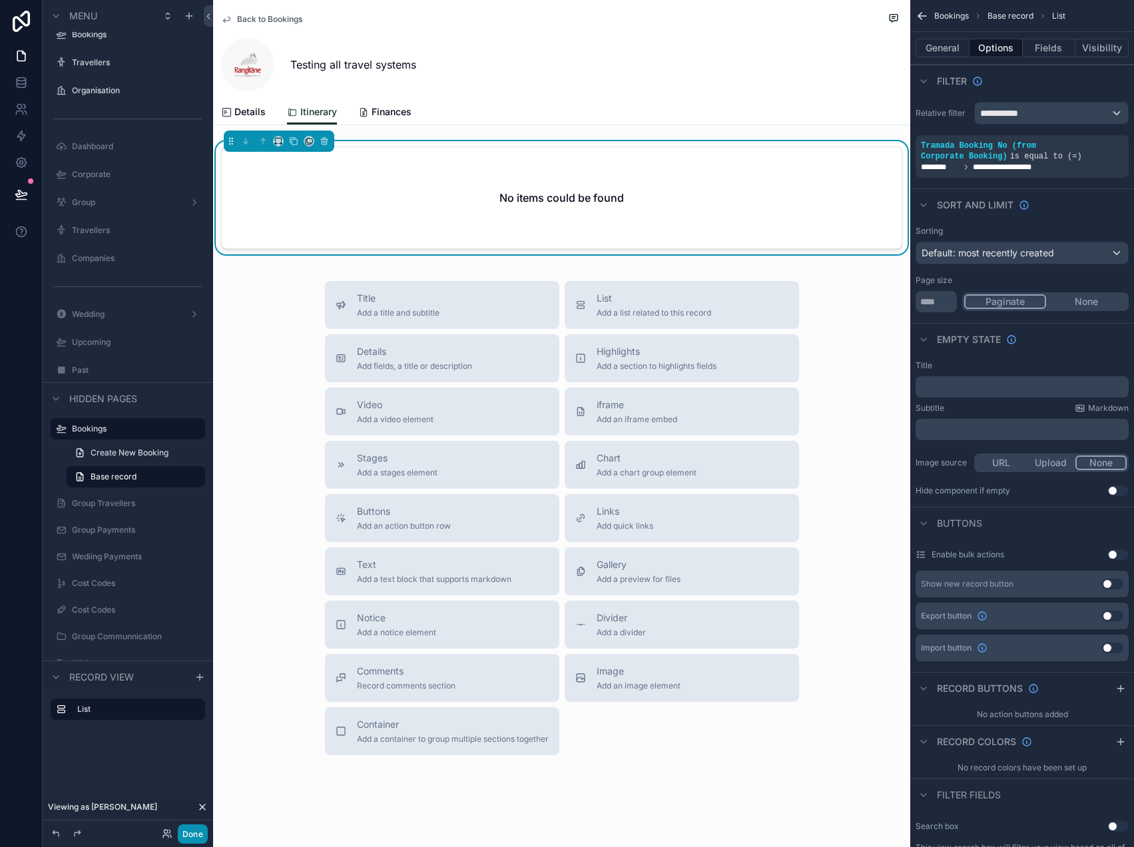
click at [199, 833] on button "Done" at bounding box center [193, 833] width 30 height 19
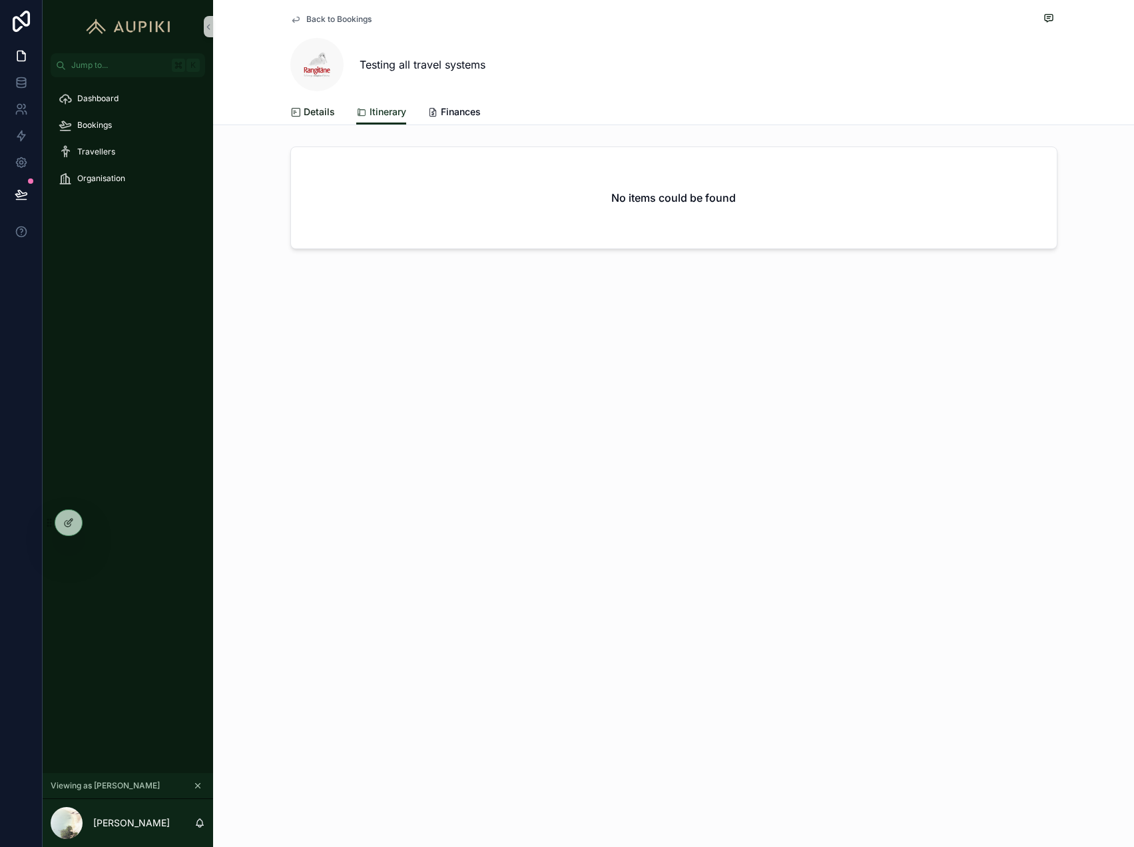
click at [308, 110] on span "Details" at bounding box center [319, 111] width 31 height 13
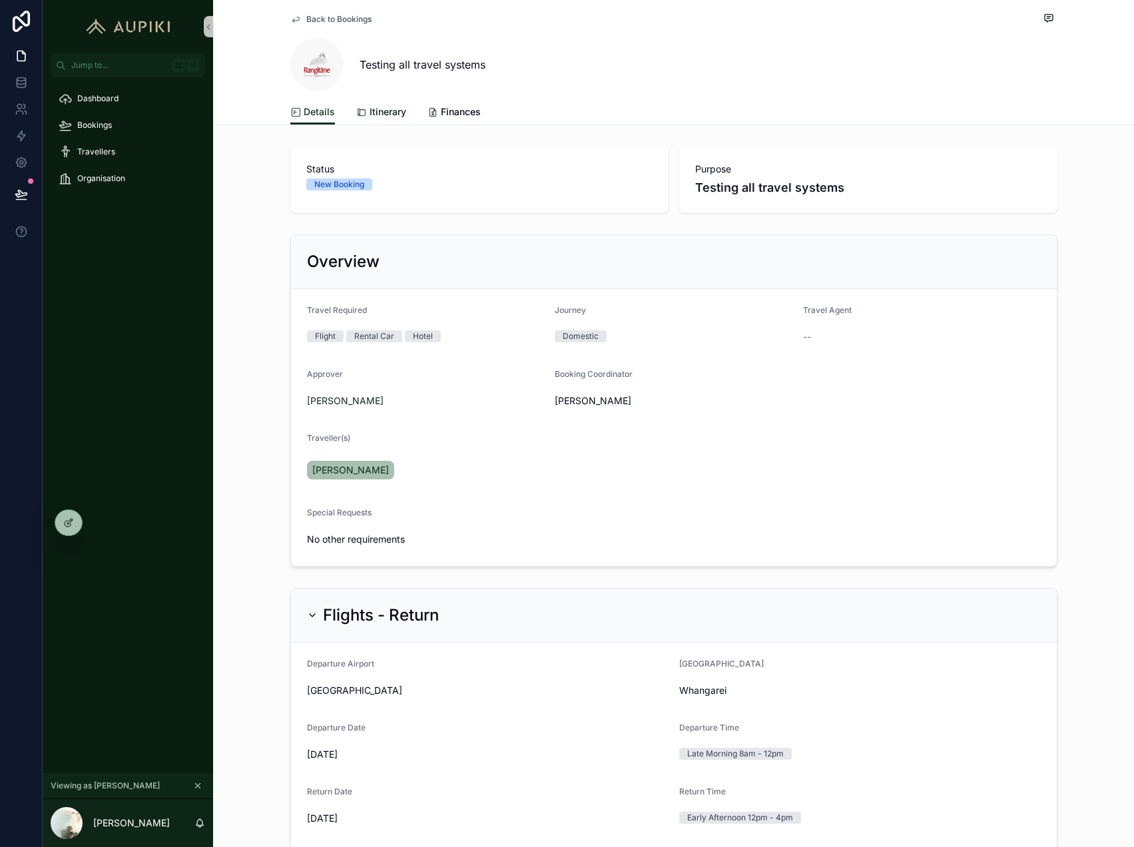
click at [387, 108] on span "Itinerary" at bounding box center [387, 111] width 37 height 13
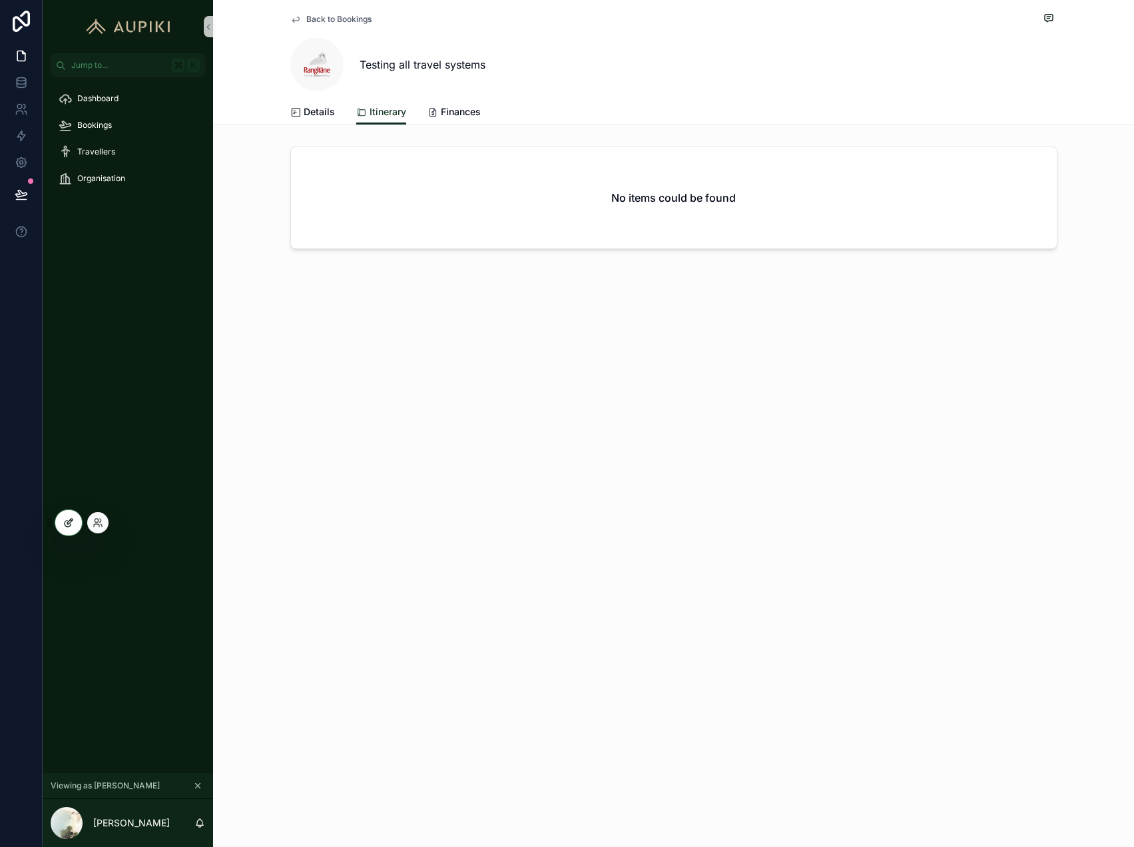
click at [71, 523] on icon at bounding box center [68, 522] width 11 height 11
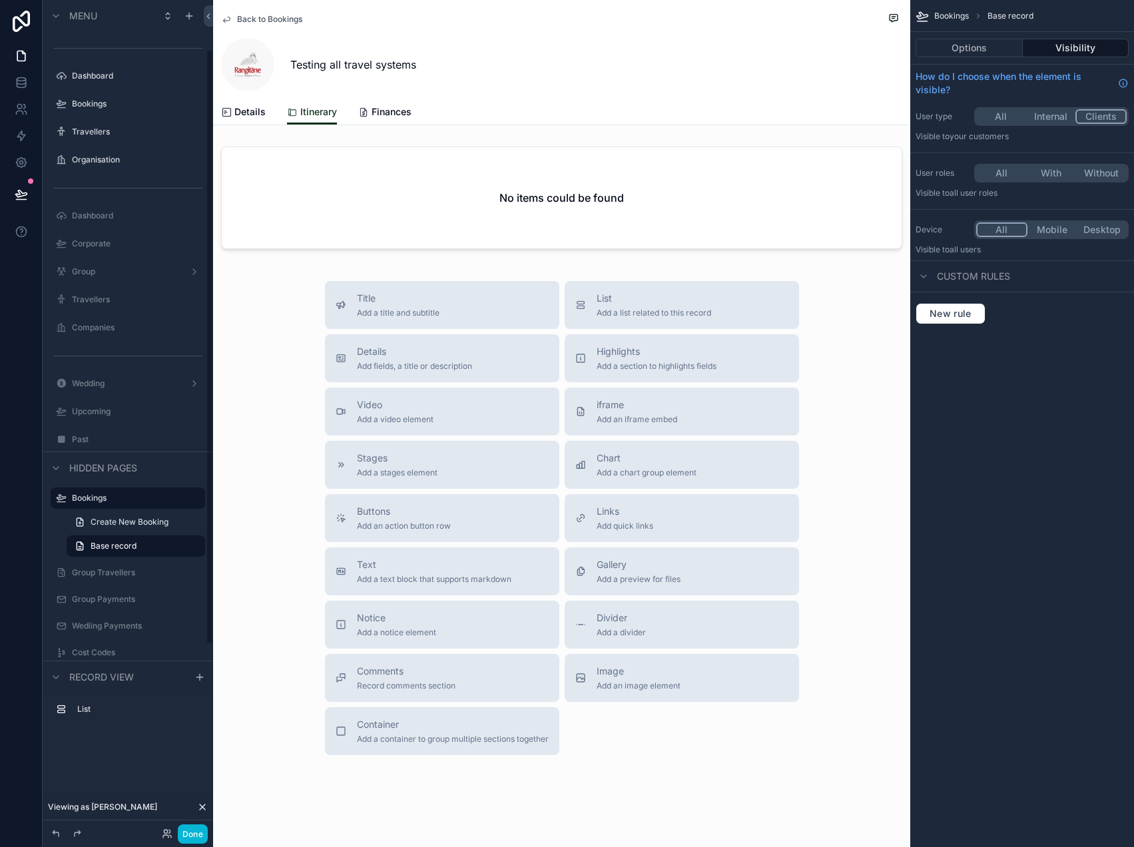
scroll to position [69, 0]
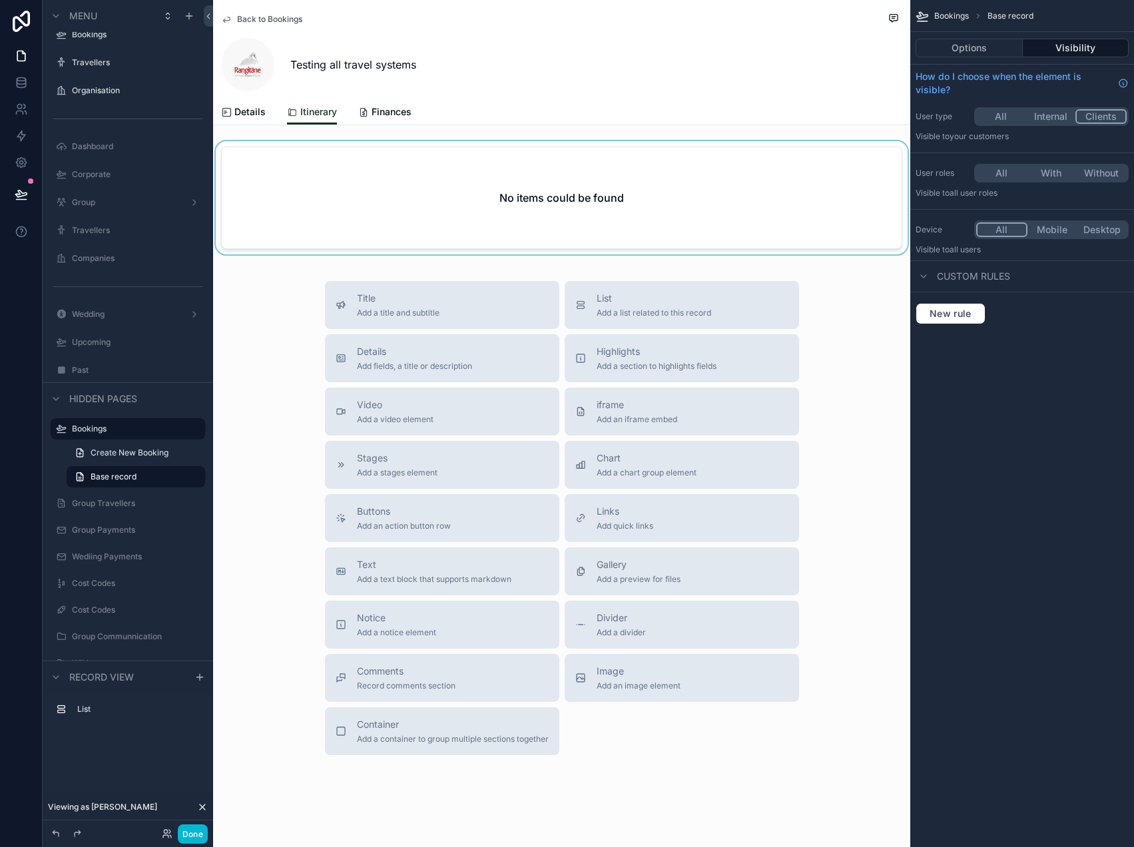
click at [560, 186] on div "scrollable content" at bounding box center [561, 200] width 697 height 118
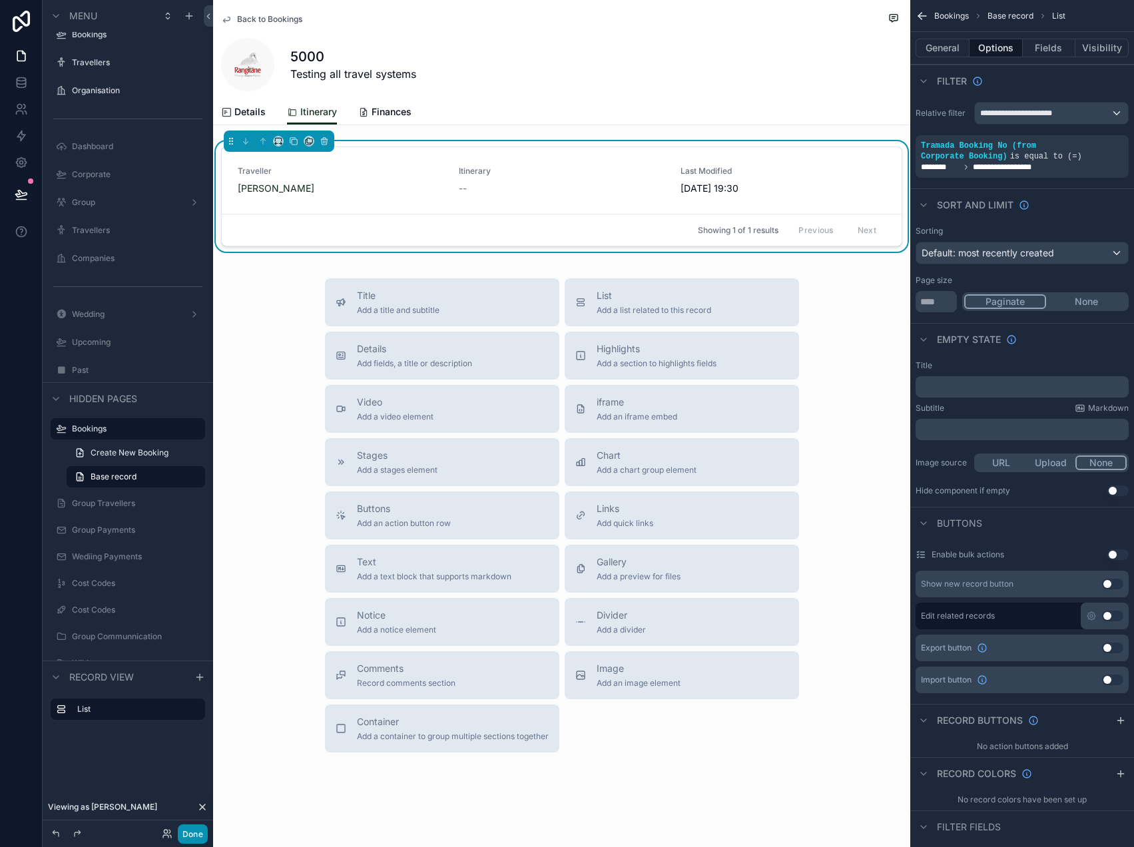
click at [185, 839] on button "Done" at bounding box center [193, 833] width 30 height 19
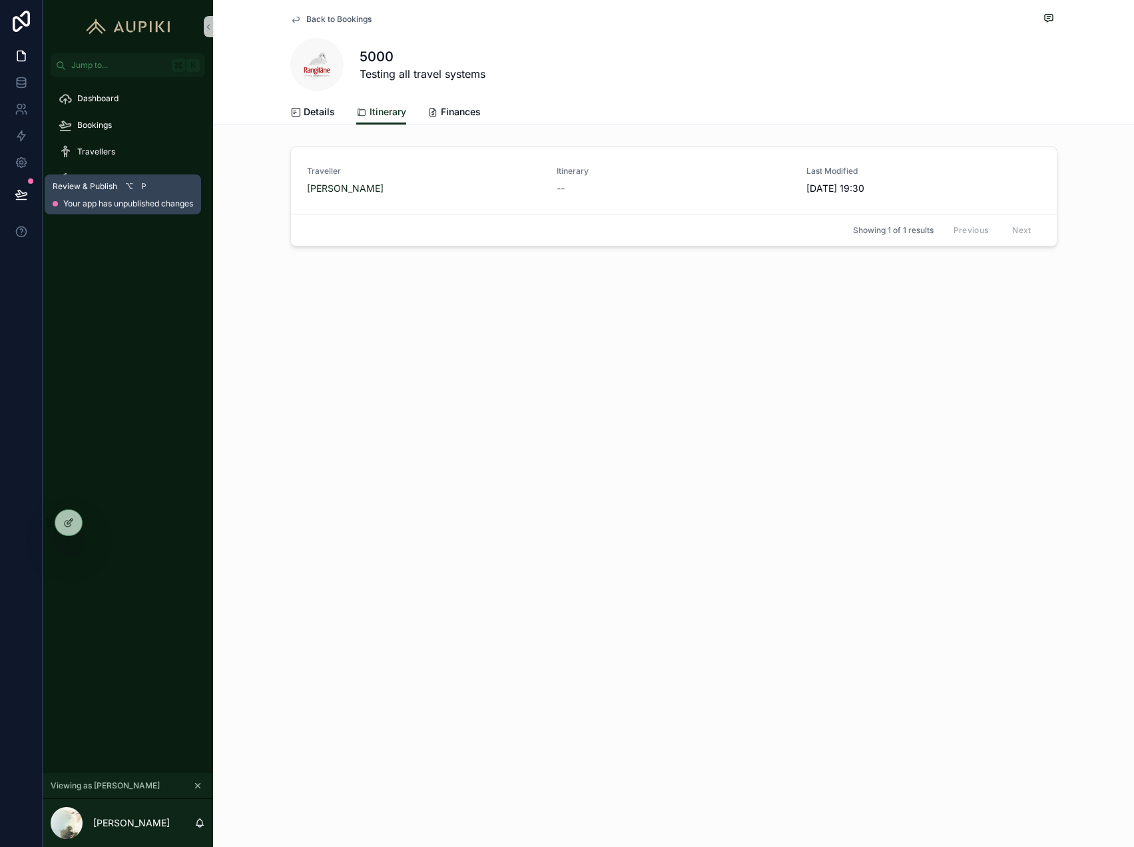
click at [21, 194] on icon at bounding box center [21, 194] width 13 height 13
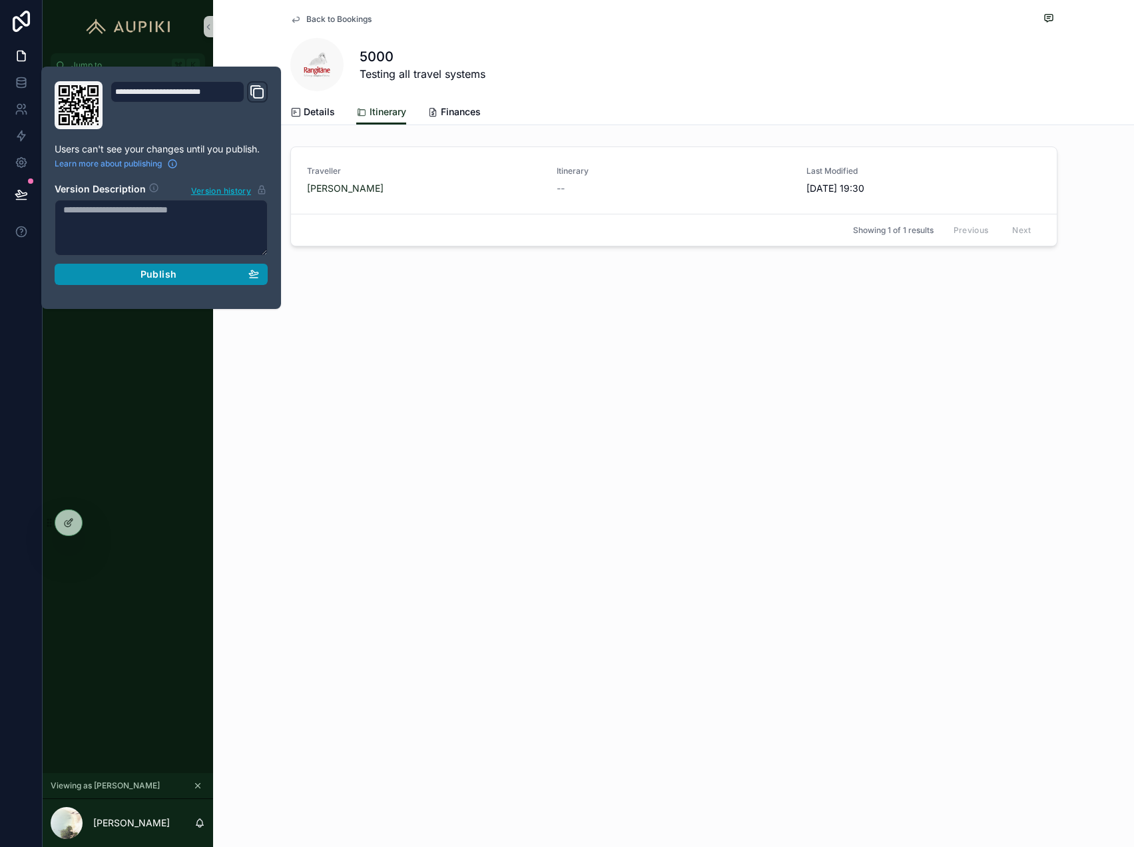
click at [157, 280] on span "Publish" at bounding box center [158, 274] width 36 height 12
